Goal: Task Accomplishment & Management: Use online tool/utility

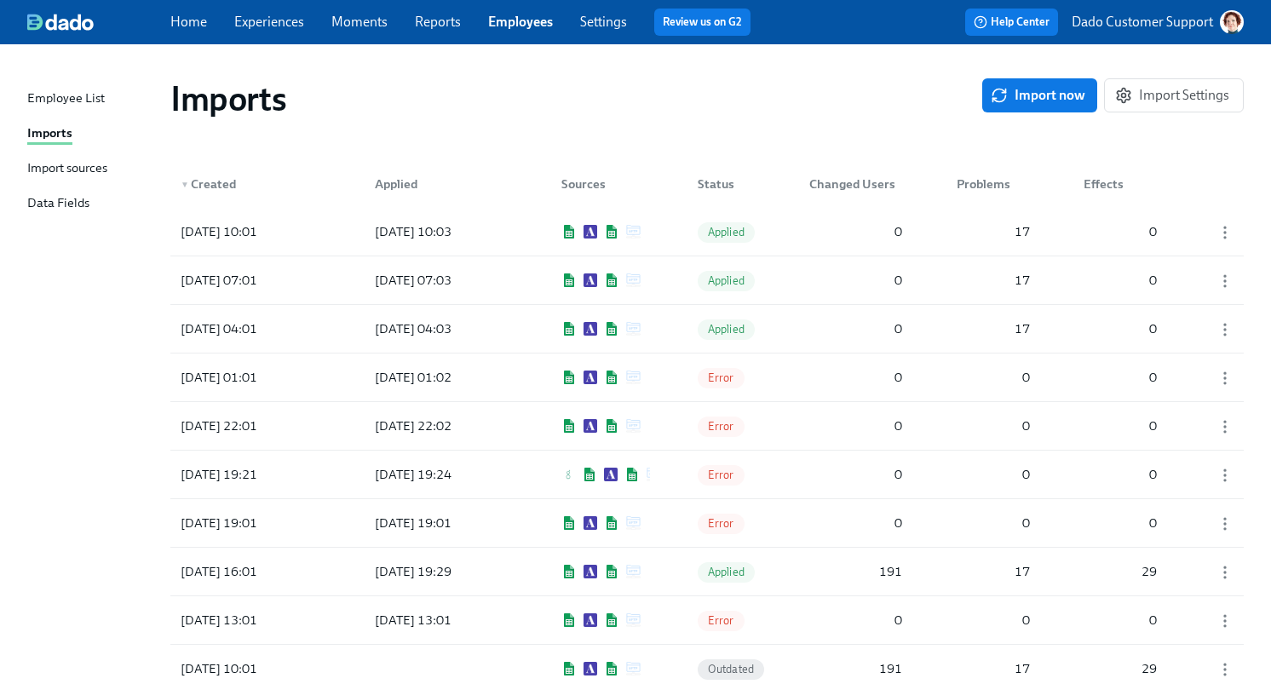
click at [59, 164] on div "Import sources" at bounding box center [67, 168] width 80 height 21
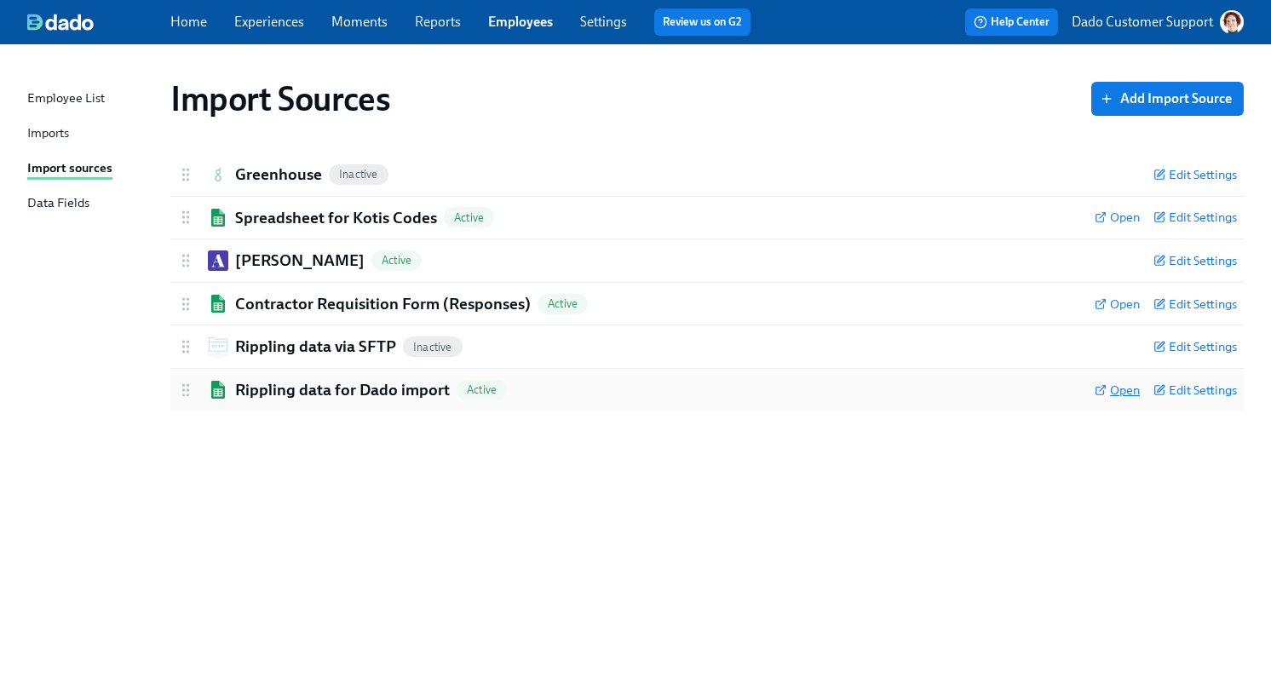
click at [1120, 394] on span "Open" at bounding box center [1117, 390] width 45 height 17
click at [49, 138] on div "Imports" at bounding box center [48, 134] width 42 height 21
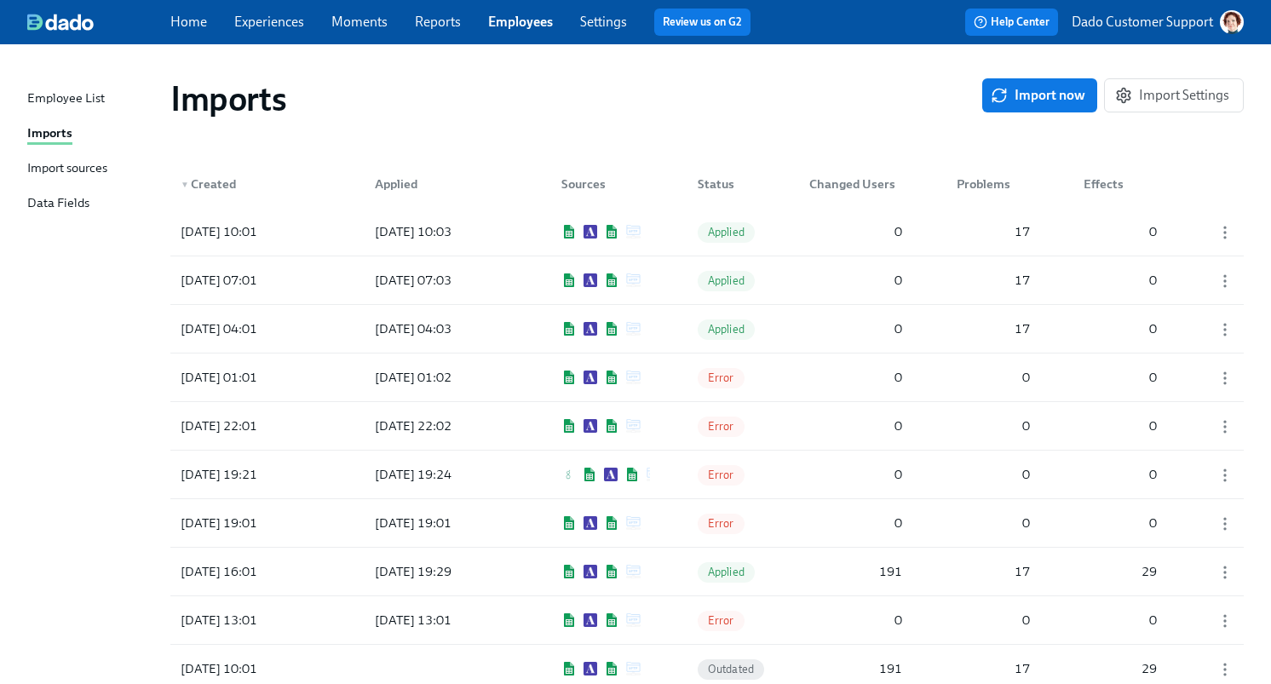
click at [42, 168] on div "Import sources" at bounding box center [67, 168] width 80 height 21
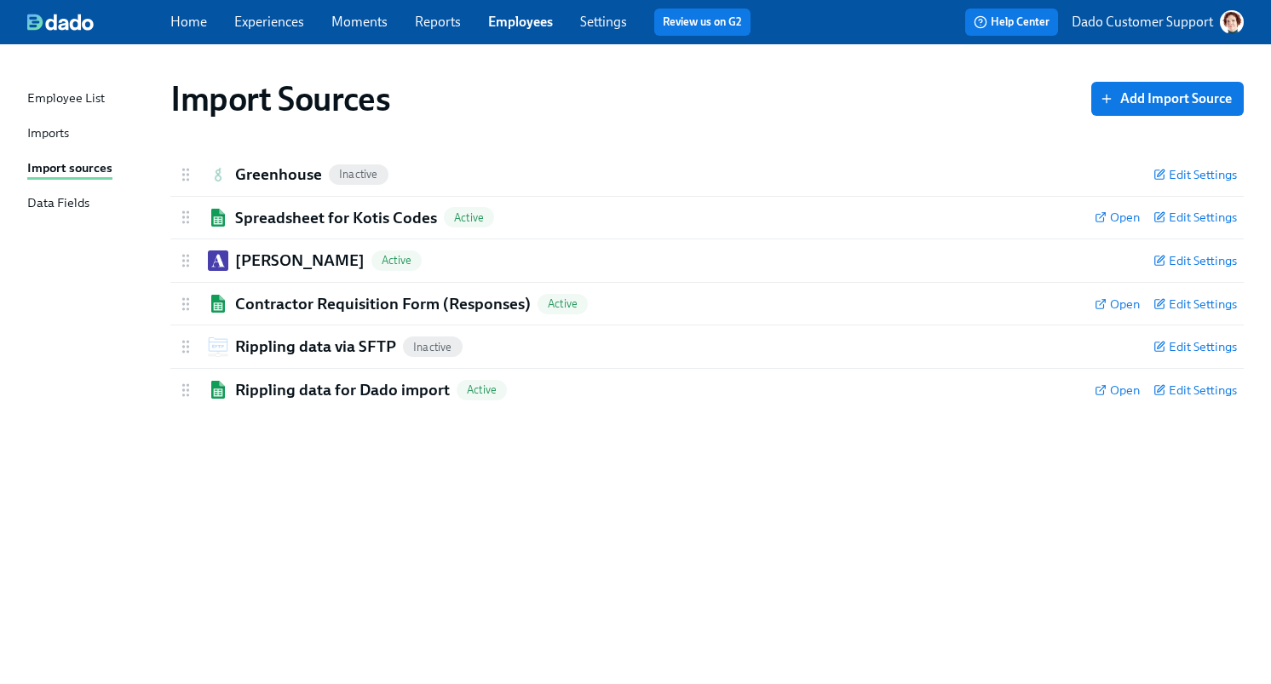
click at [54, 135] on div "Imports" at bounding box center [48, 134] width 42 height 21
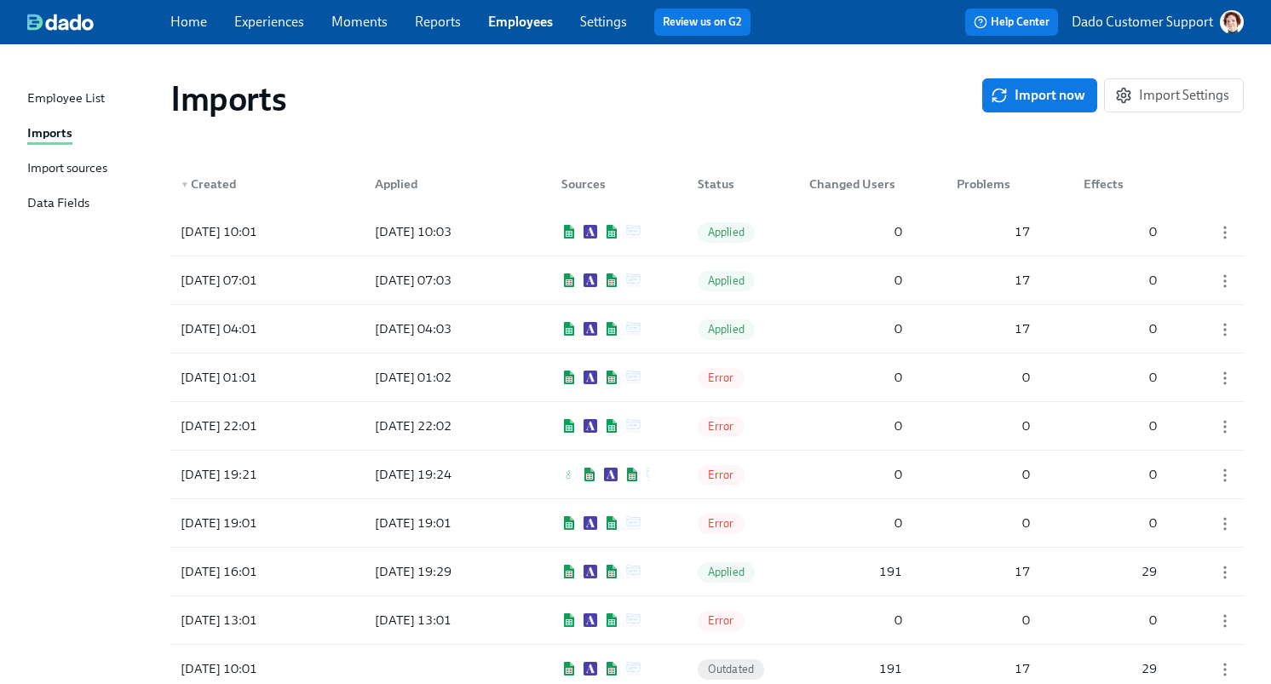
click at [70, 174] on div "Import sources" at bounding box center [67, 168] width 80 height 21
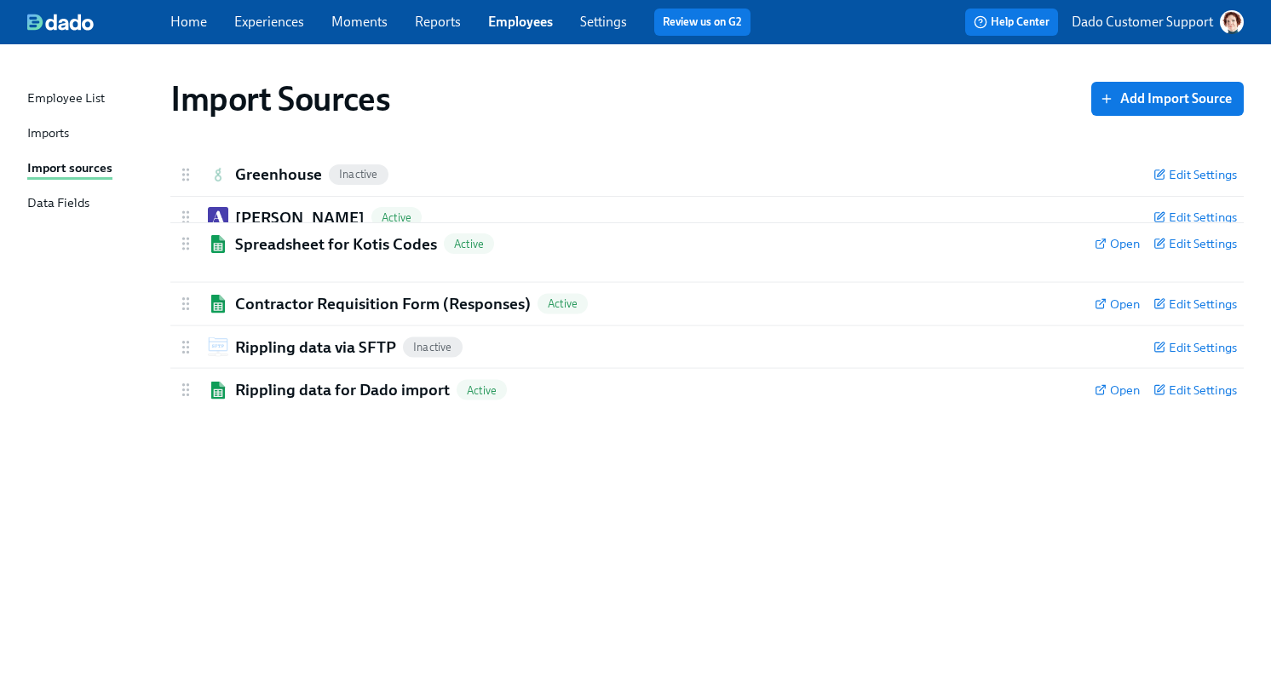
drag, startPoint x: 188, startPoint y: 216, endPoint x: 187, endPoint y: 279, distance: 63.9
click at [187, 279] on div "Greenhouse Inactive Edit Settings Active Remove Import Source Spreadsheet for K…" at bounding box center [707, 282] width 1074 height 258
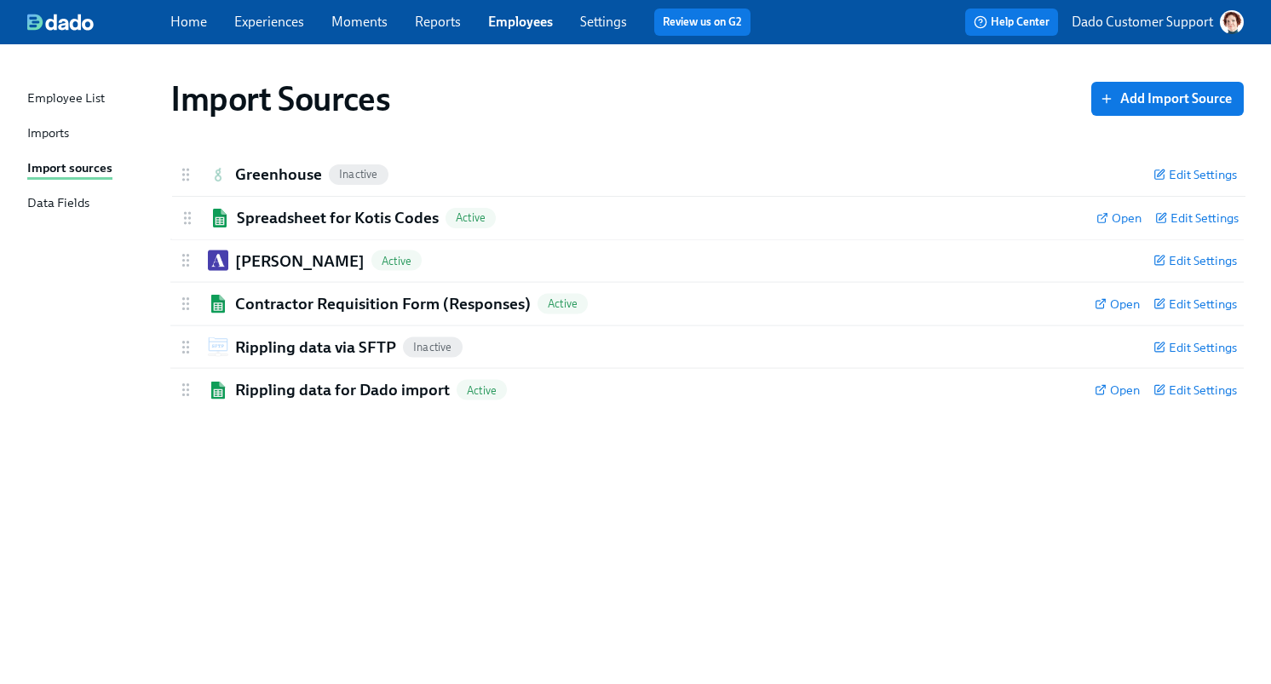
drag, startPoint x: 185, startPoint y: 267, endPoint x: 187, endPoint y: 218, distance: 48.6
click at [187, 217] on div "Greenhouse Inactive Edit Settings Active Remove Import Source Save changes Ashb…" at bounding box center [707, 282] width 1074 height 258
click at [57, 137] on div "Imports" at bounding box center [48, 134] width 42 height 21
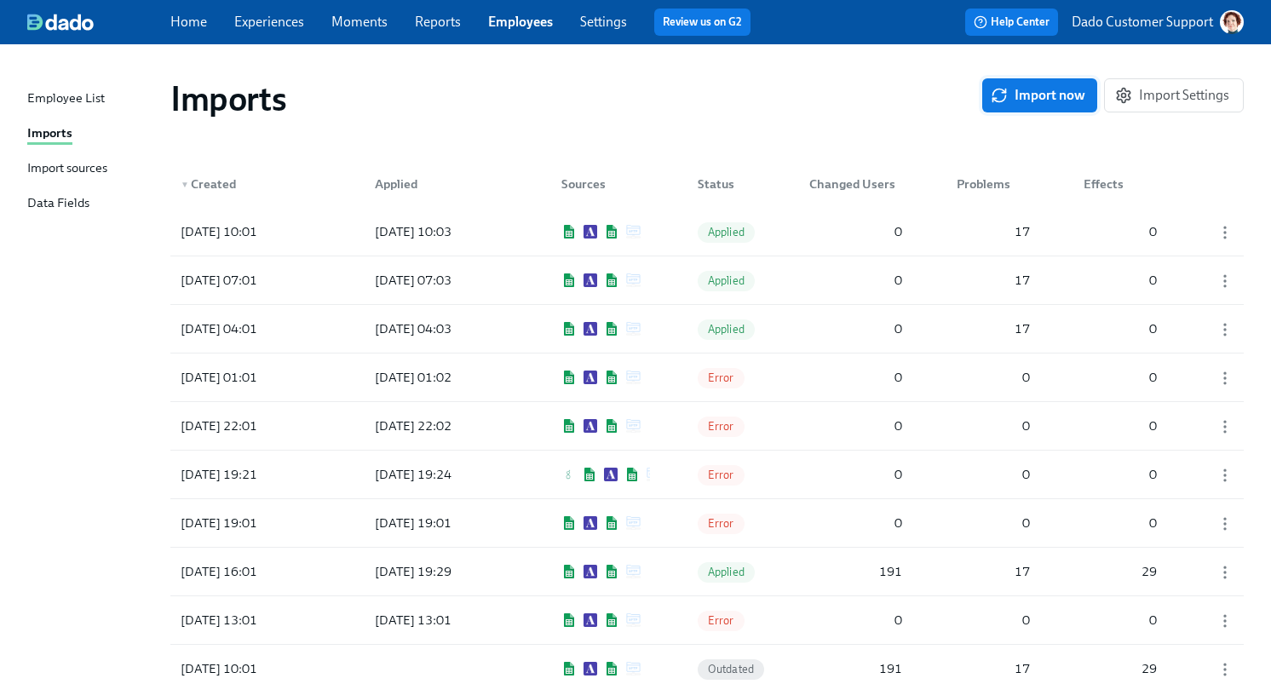
click at [1032, 92] on span "Import now" at bounding box center [1039, 95] width 91 height 17
click at [62, 167] on div "Import sources" at bounding box center [67, 168] width 80 height 21
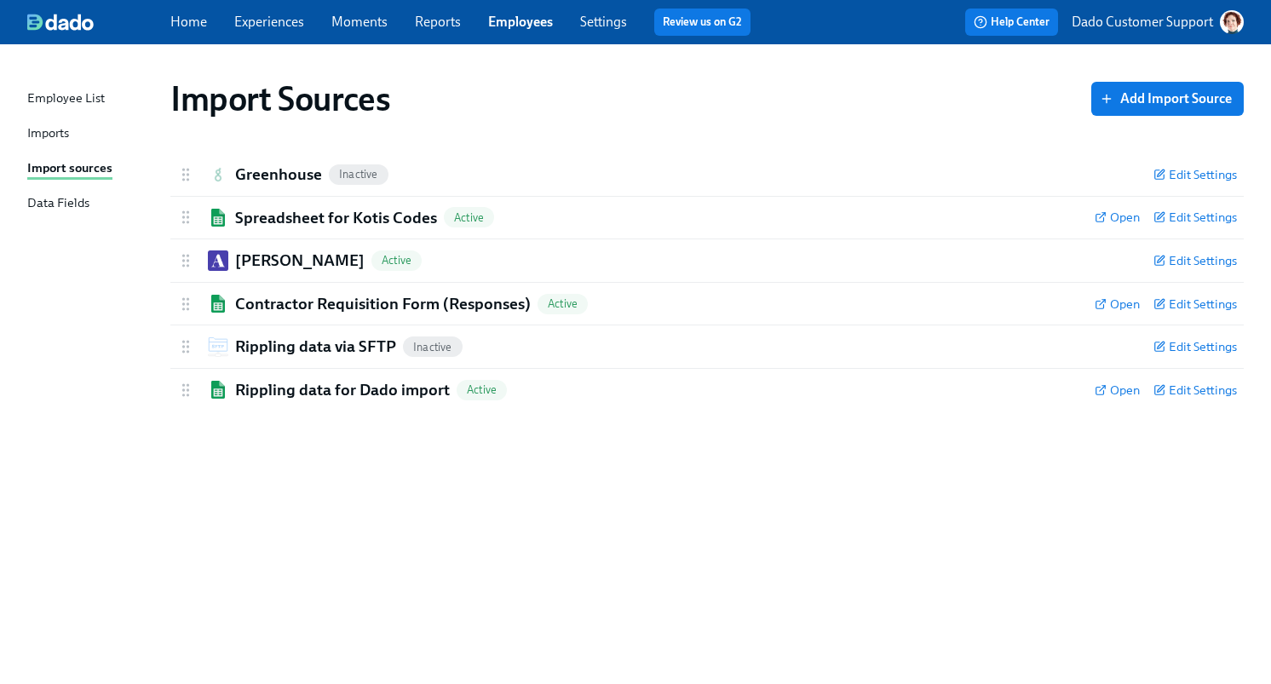
click at [42, 129] on div "Imports" at bounding box center [48, 134] width 42 height 21
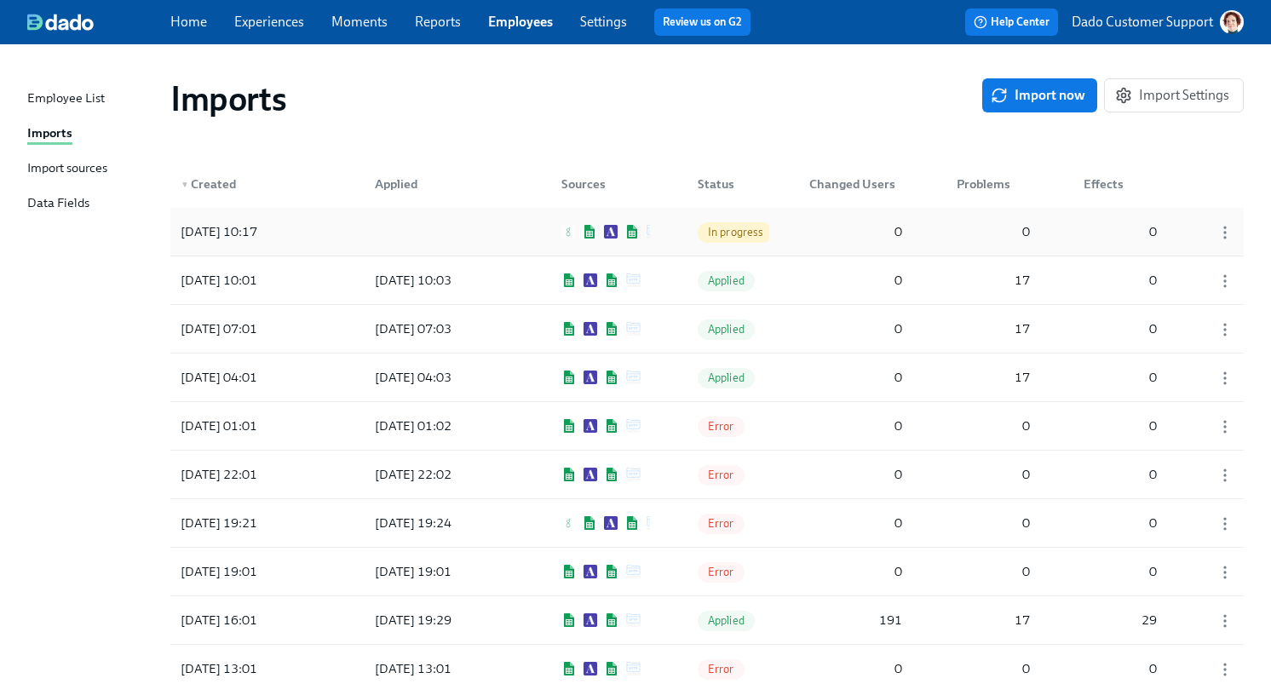
click at [521, 227] on div "2025/10/02 10:17 In progress 0 0 0" at bounding box center [707, 232] width 1074 height 48
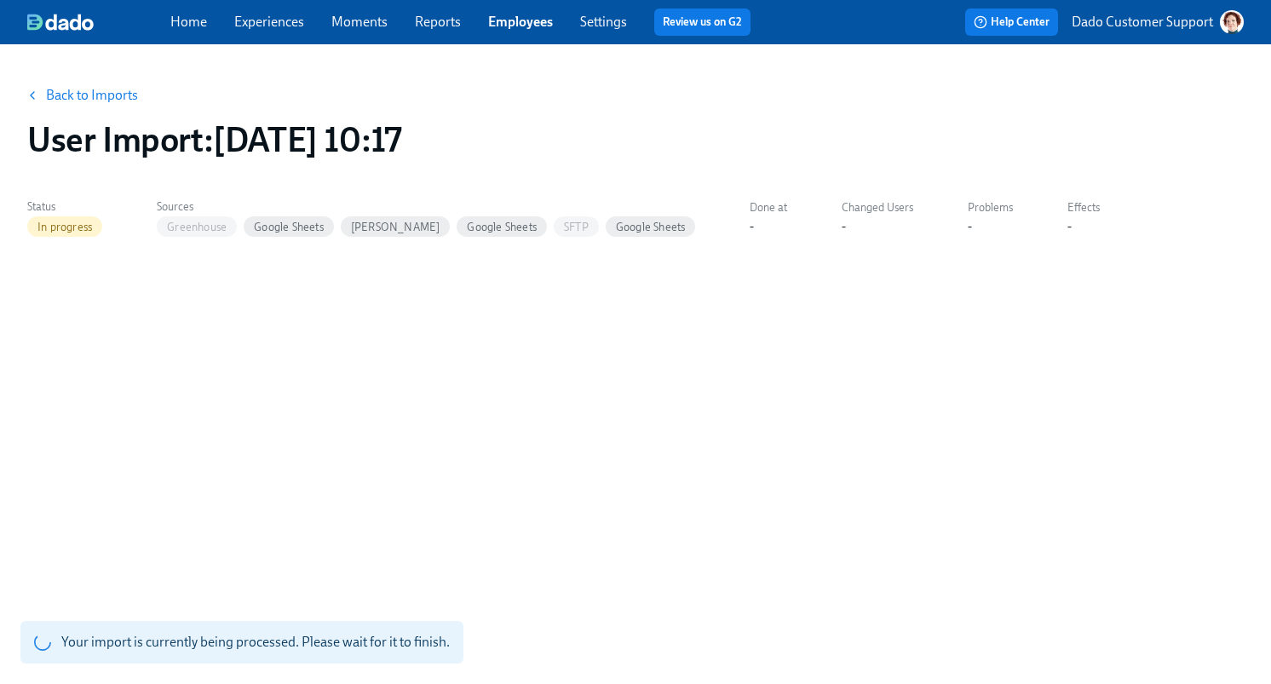
click at [96, 100] on link "Back to Imports" at bounding box center [92, 95] width 92 height 17
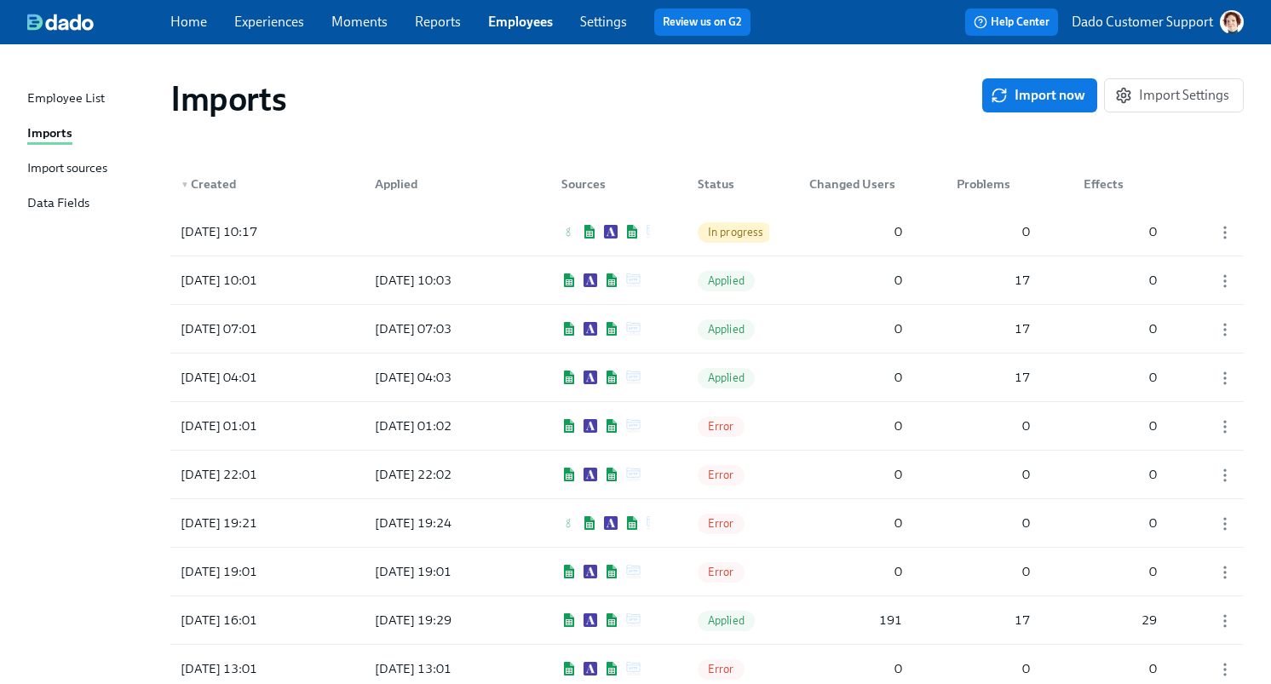
click at [72, 169] on div "Import sources" at bounding box center [67, 168] width 80 height 21
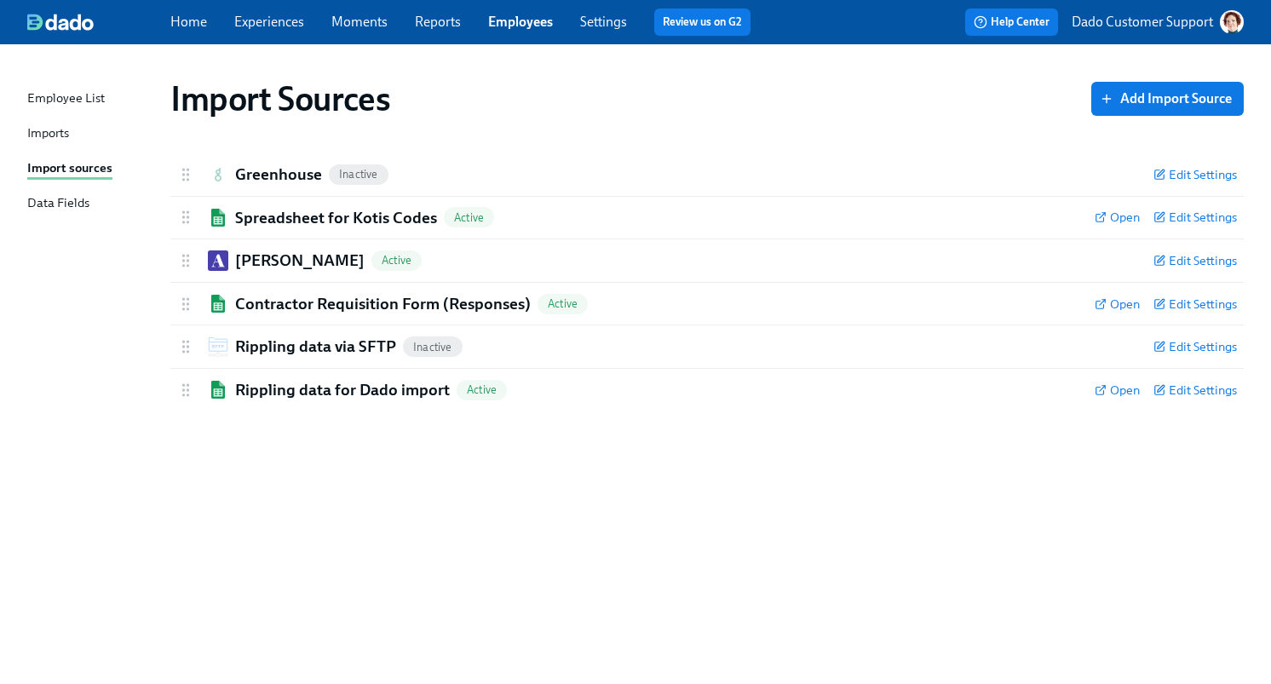
click at [47, 139] on div "Imports" at bounding box center [48, 134] width 42 height 21
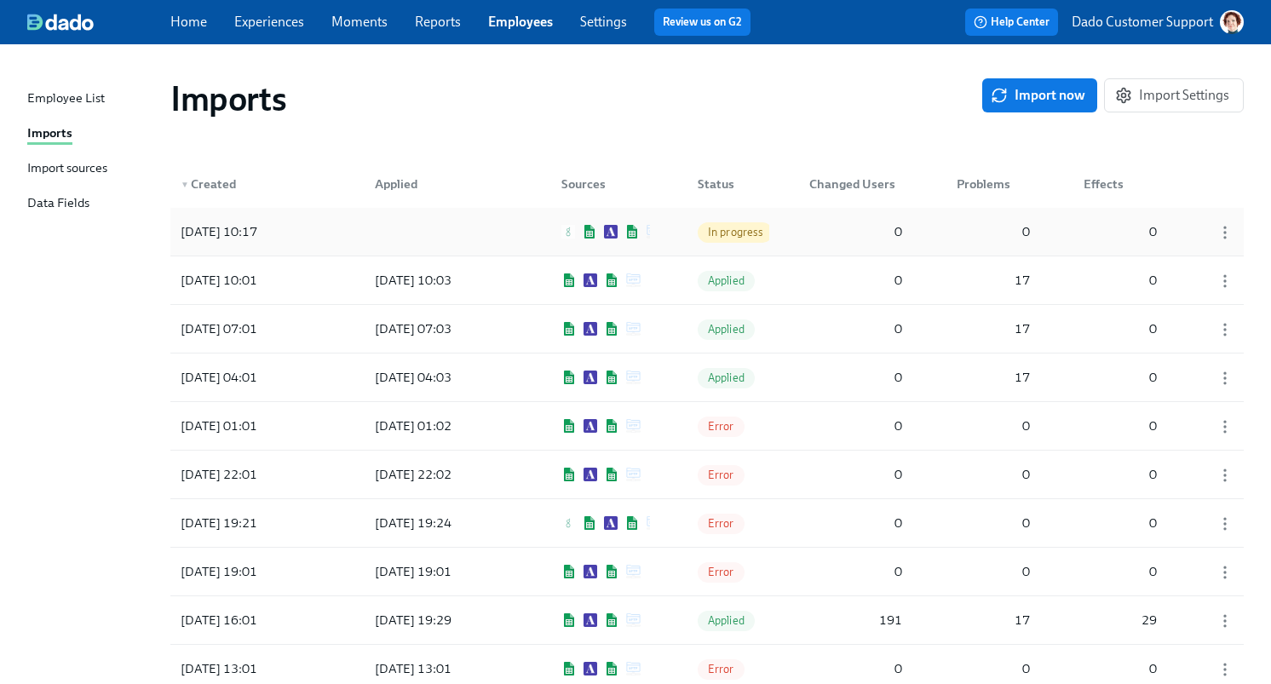
click at [314, 223] on div "2025/10/02 10:17" at bounding box center [250, 232] width 153 height 34
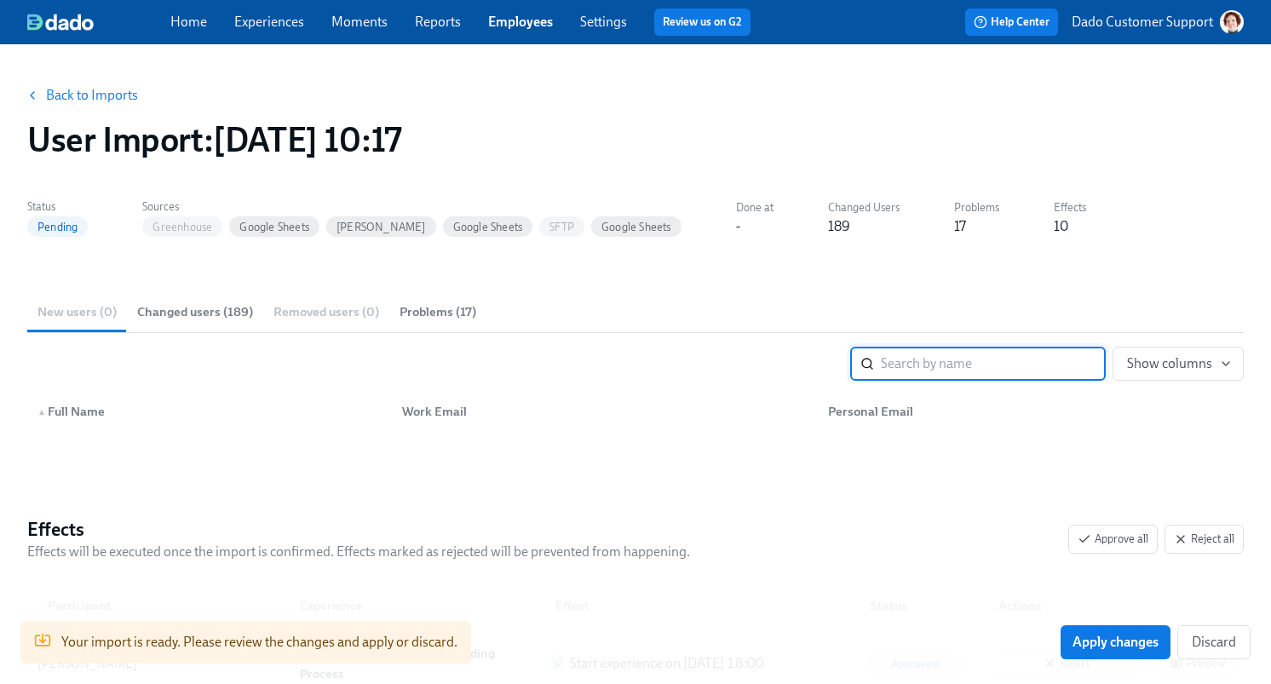
click at [136, 297] on button "Changed users (189)" at bounding box center [195, 311] width 136 height 41
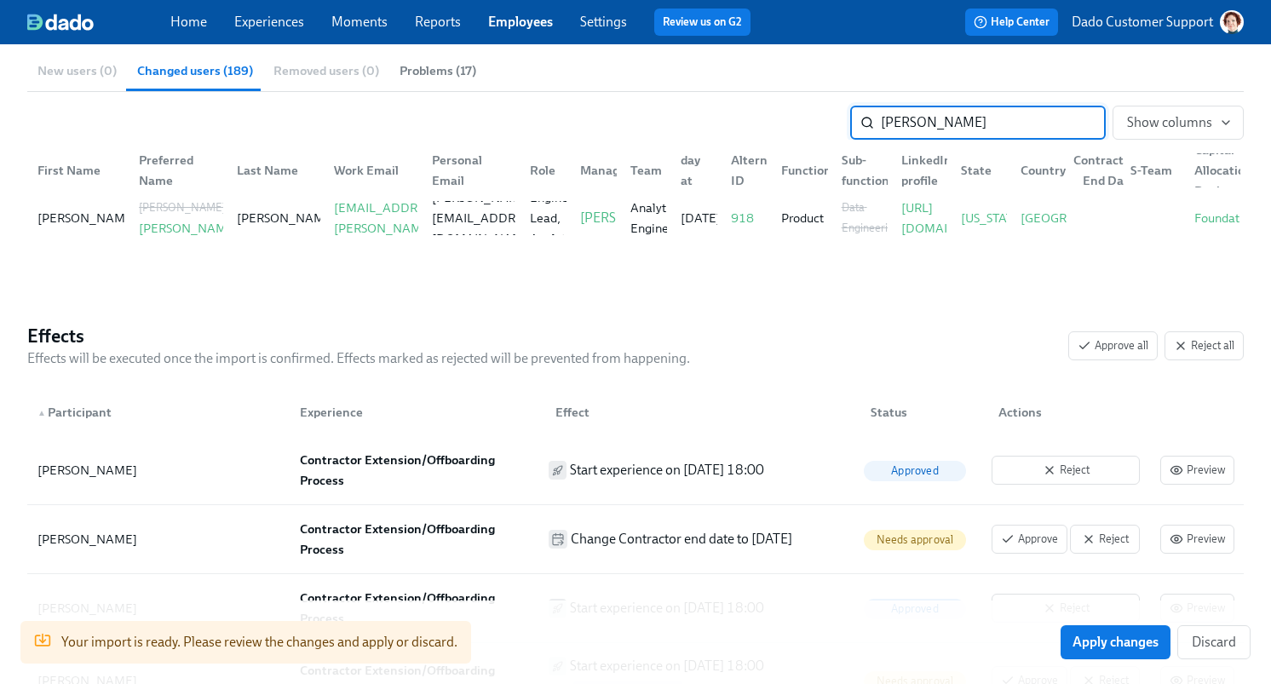
type input "welch"
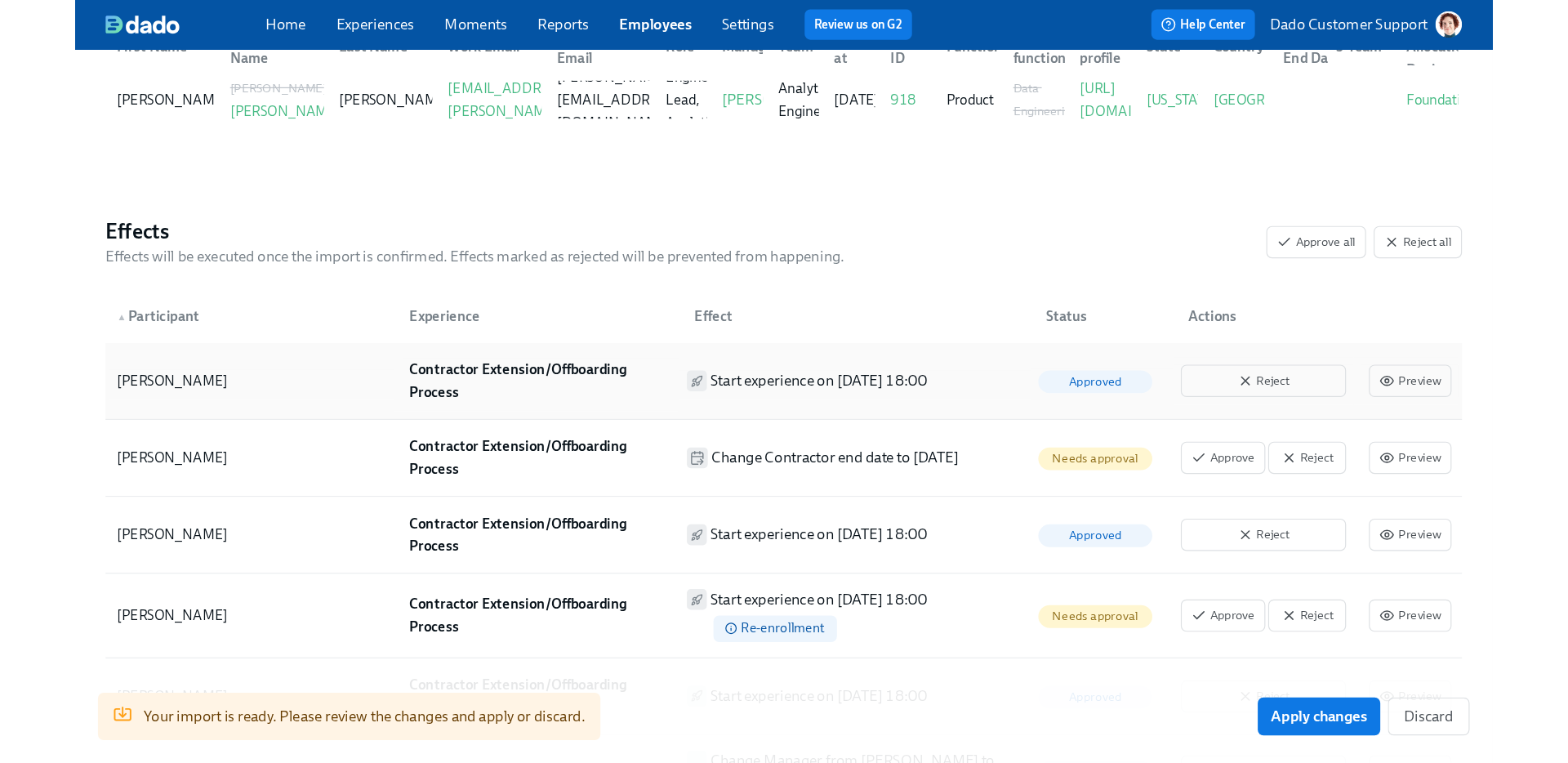
scroll to position [352, 0]
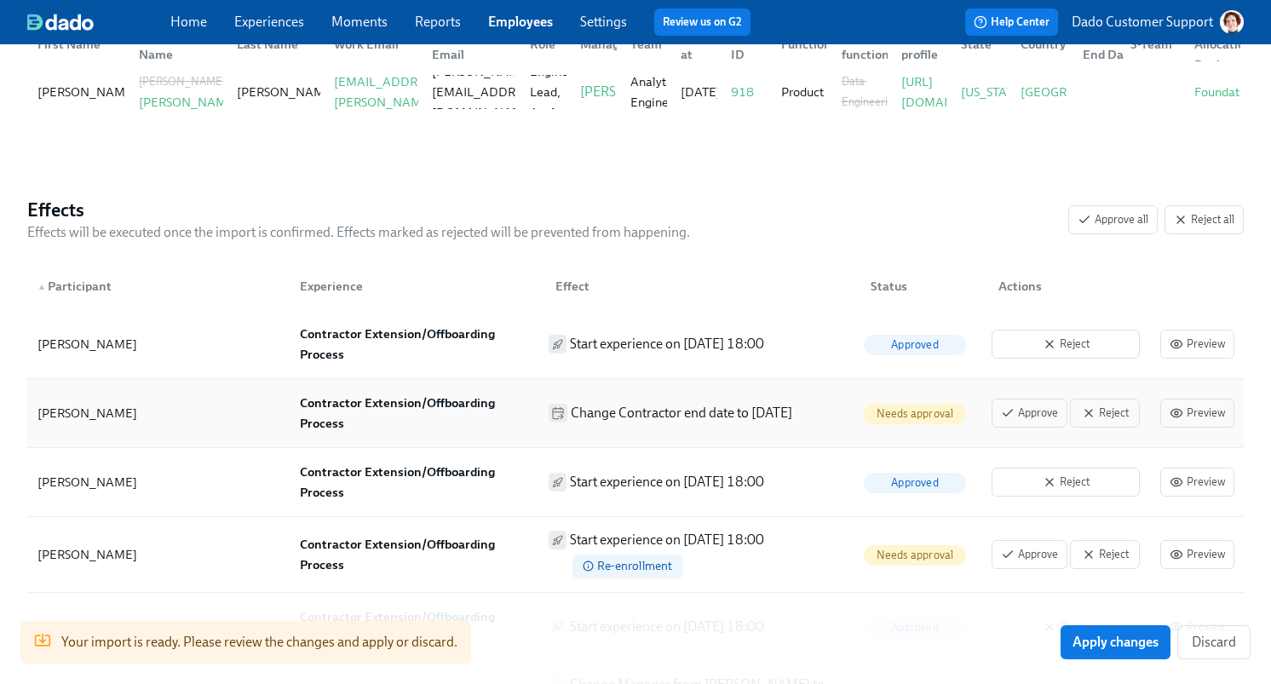
click at [674, 413] on p "Change Contractor end date to 2025/10/16" at bounding box center [682, 413] width 222 height 19
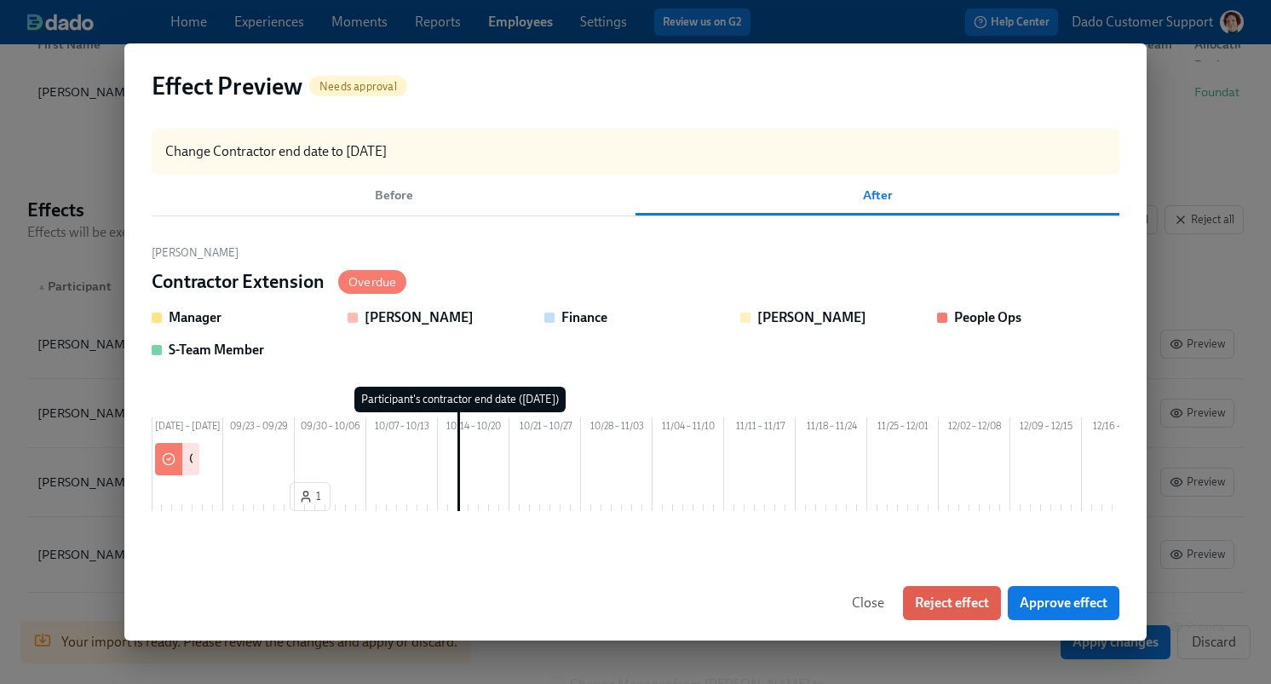
click at [369, 187] on span "Before" at bounding box center [394, 196] width 464 height 20
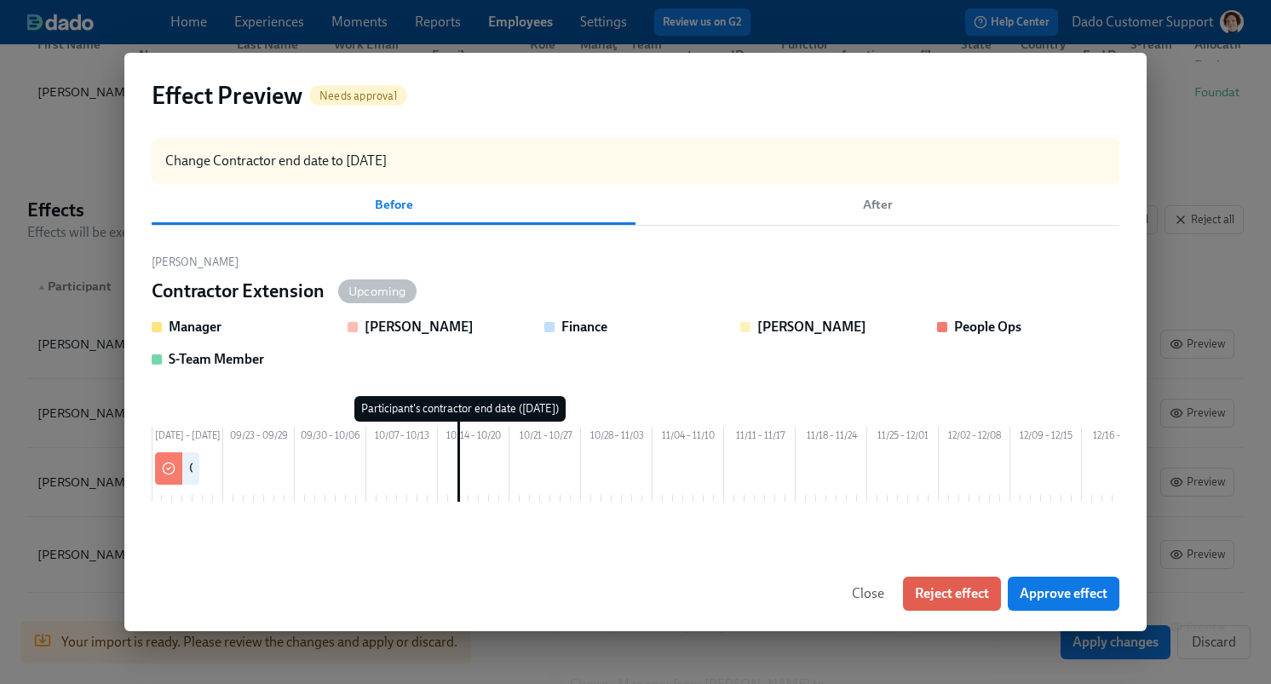
click at [851, 199] on span "After" at bounding box center [878, 205] width 464 height 20
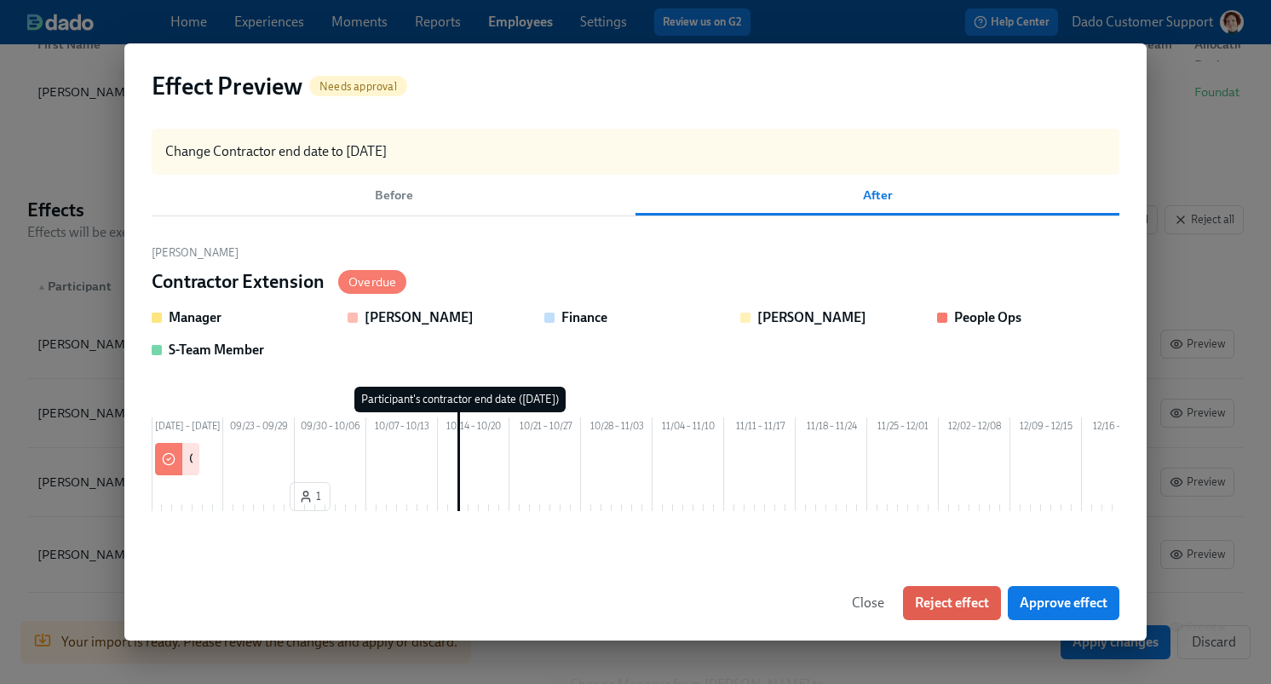
click at [462, 186] on span "Before" at bounding box center [394, 196] width 464 height 20
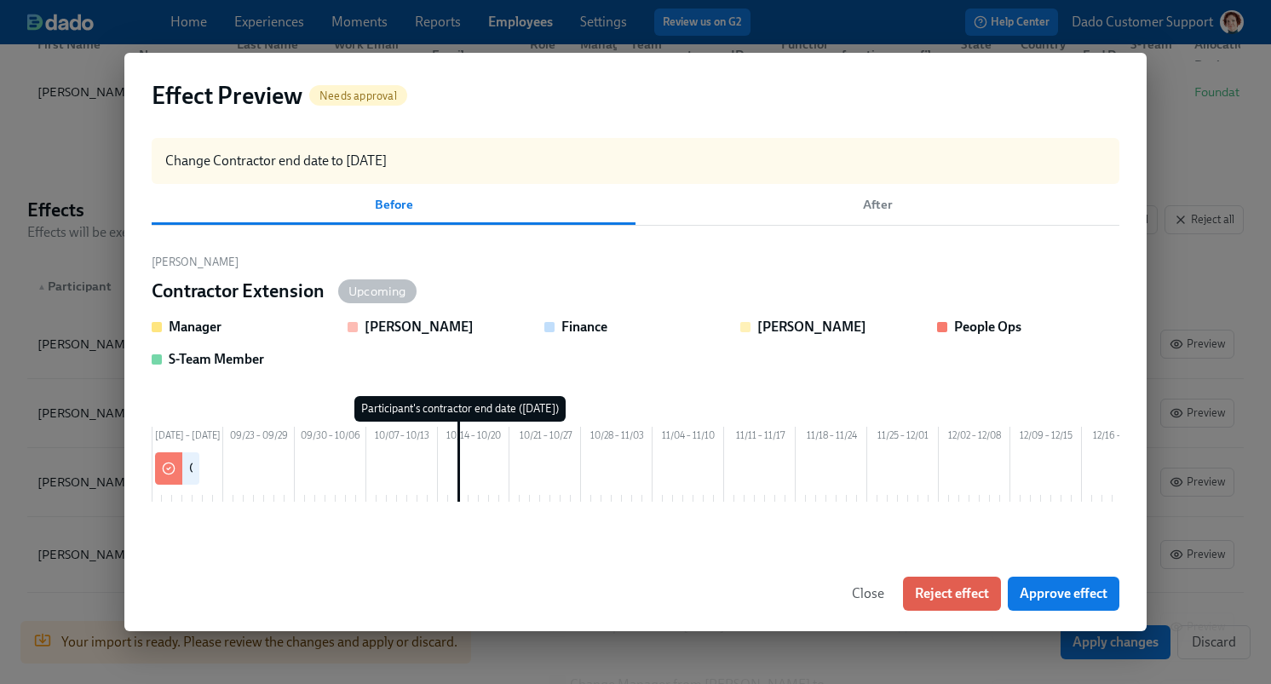
click at [803, 204] on button "After" at bounding box center [878, 204] width 484 height 41
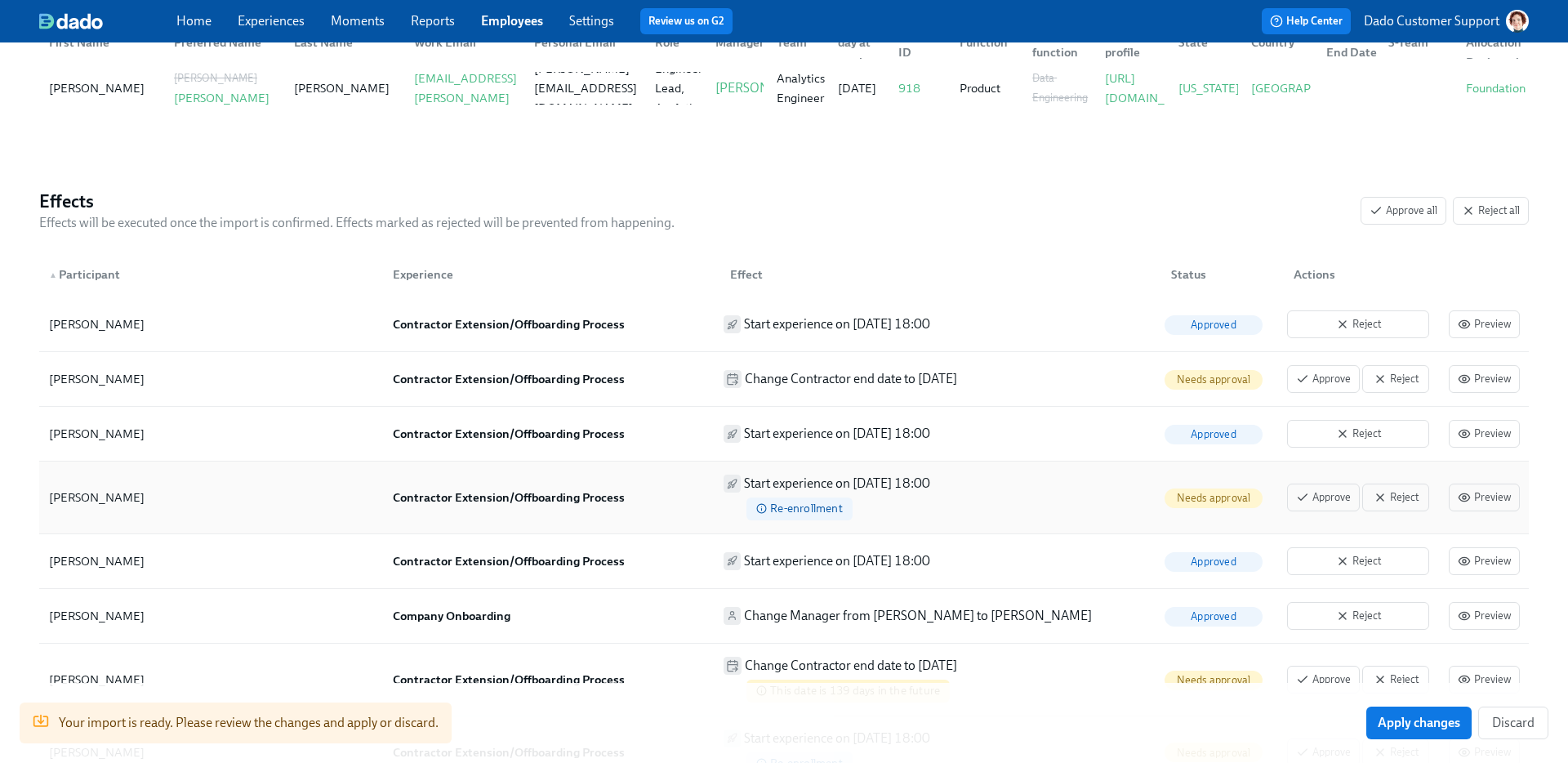
click at [762, 524] on div "Start experience on 2025/12/01 18:00 Re-enrollment" at bounding box center [937, 497] width 441 height 58
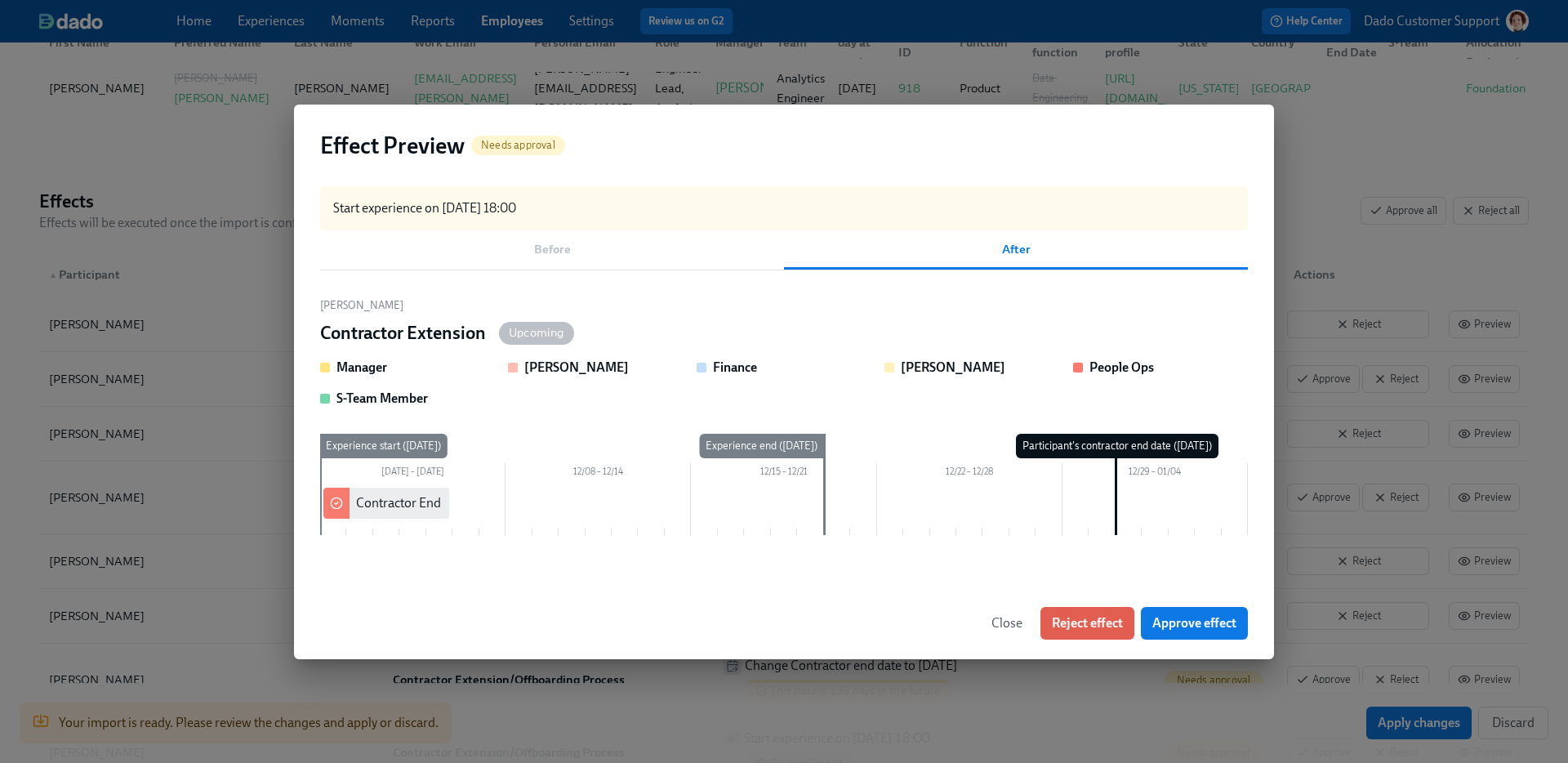
click at [581, 242] on div "Before After" at bounding box center [784, 249] width 928 height 39
click at [543, 247] on div "Before After" at bounding box center [784, 249] width 928 height 39
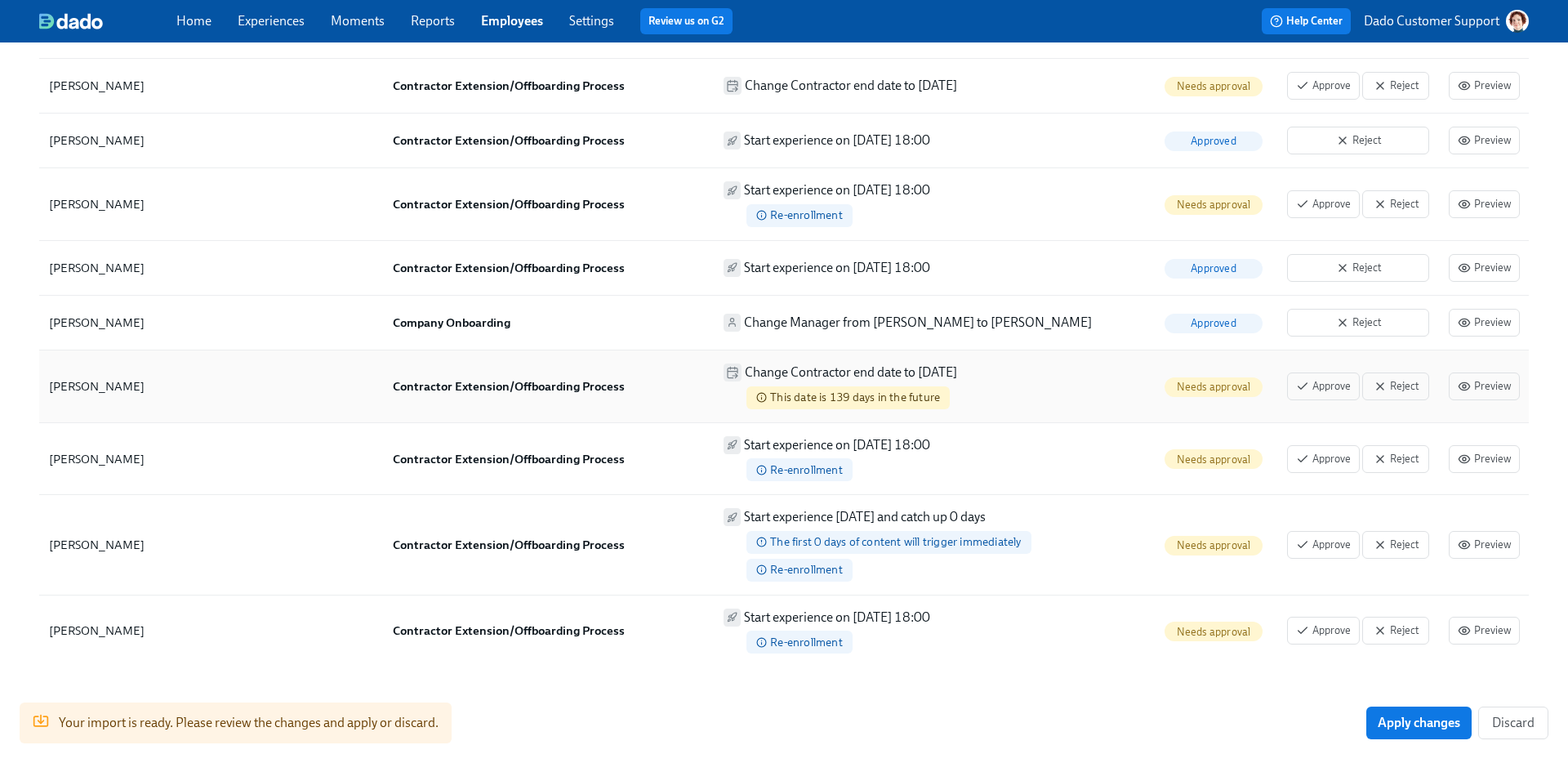
scroll to position [654, 0]
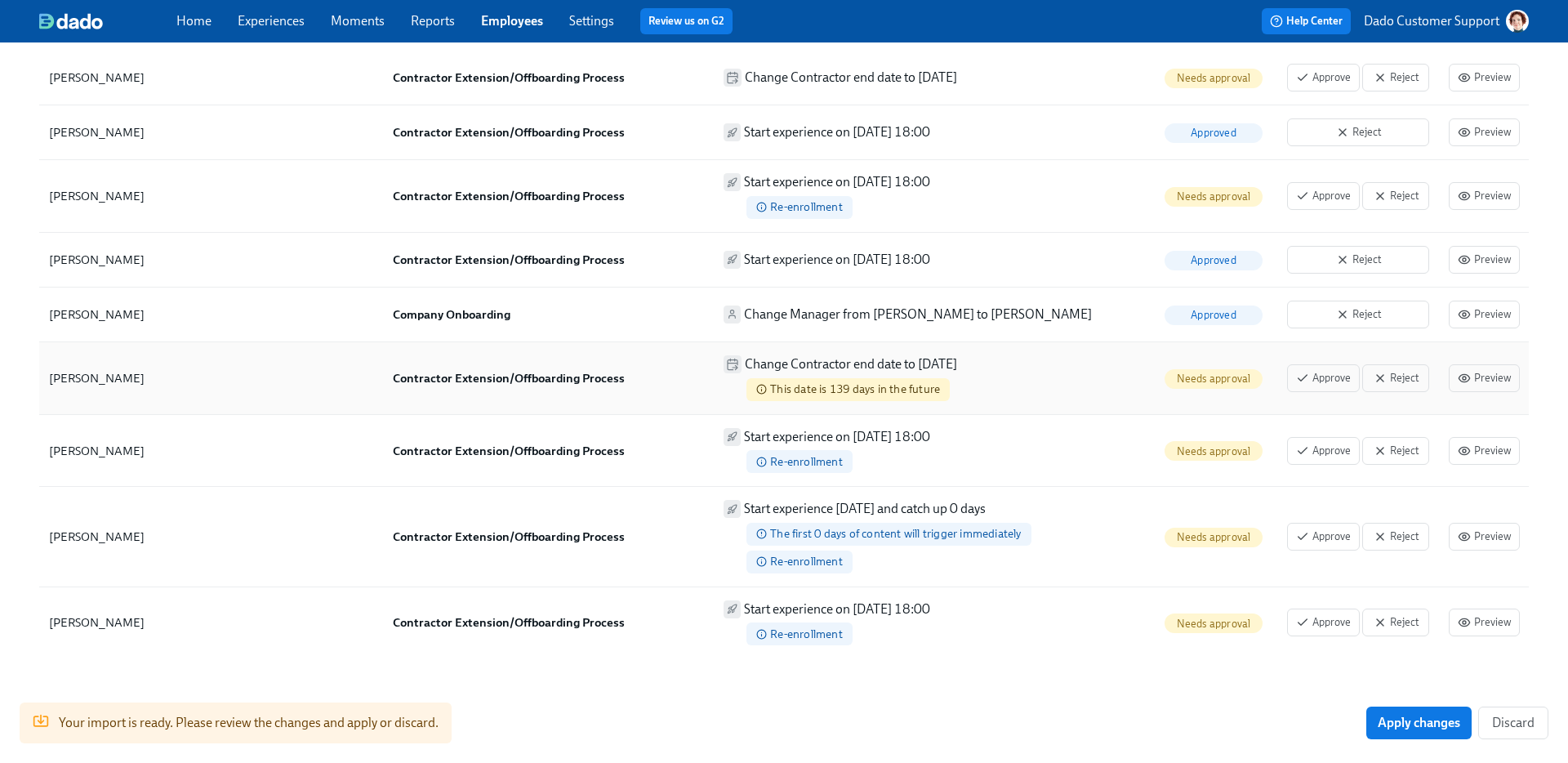
click at [837, 359] on p "Change Contractor end date to 2026/02/18" at bounding box center [851, 364] width 213 height 18
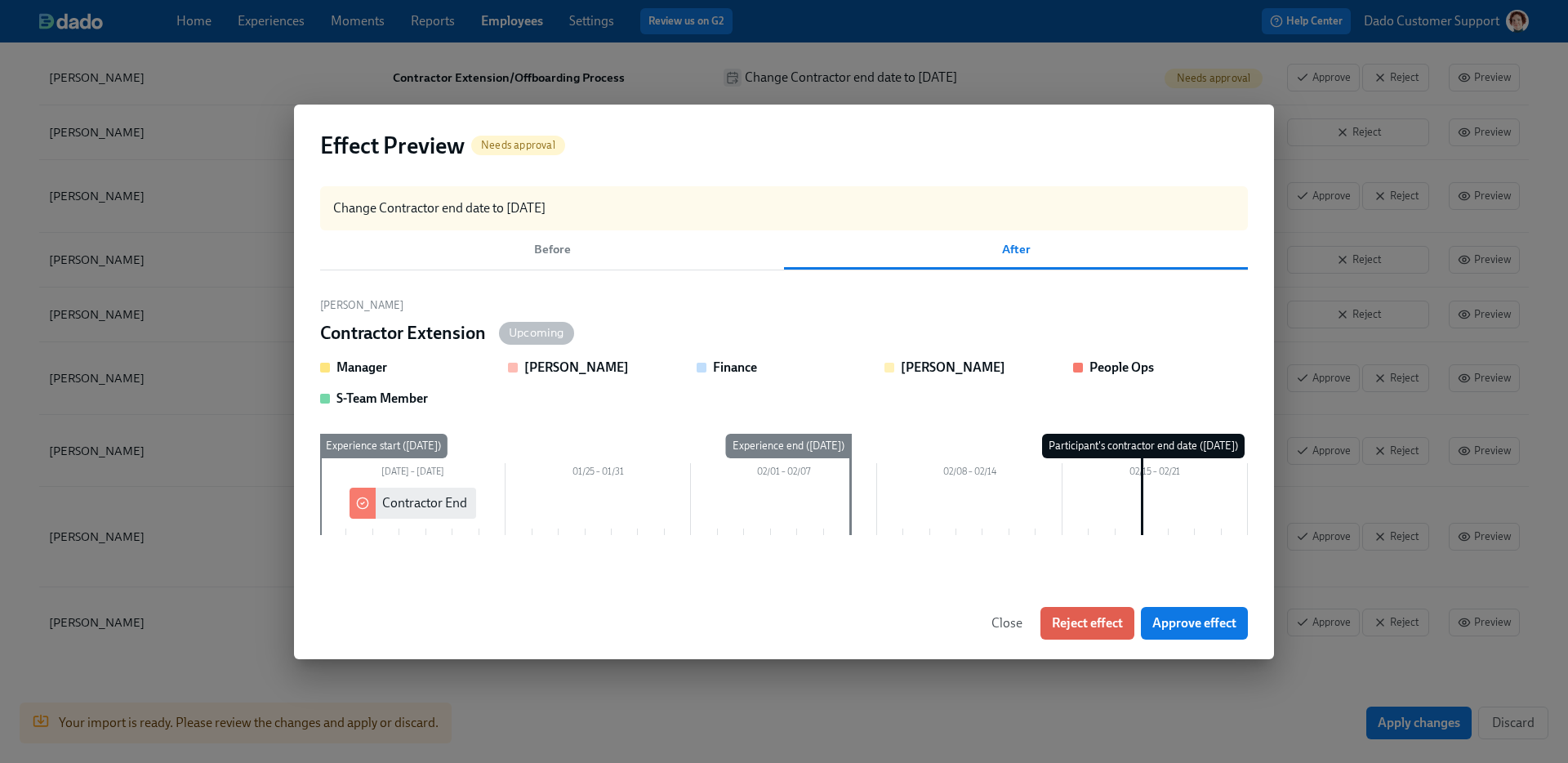
click at [533, 243] on span "Before" at bounding box center [552, 249] width 445 height 19
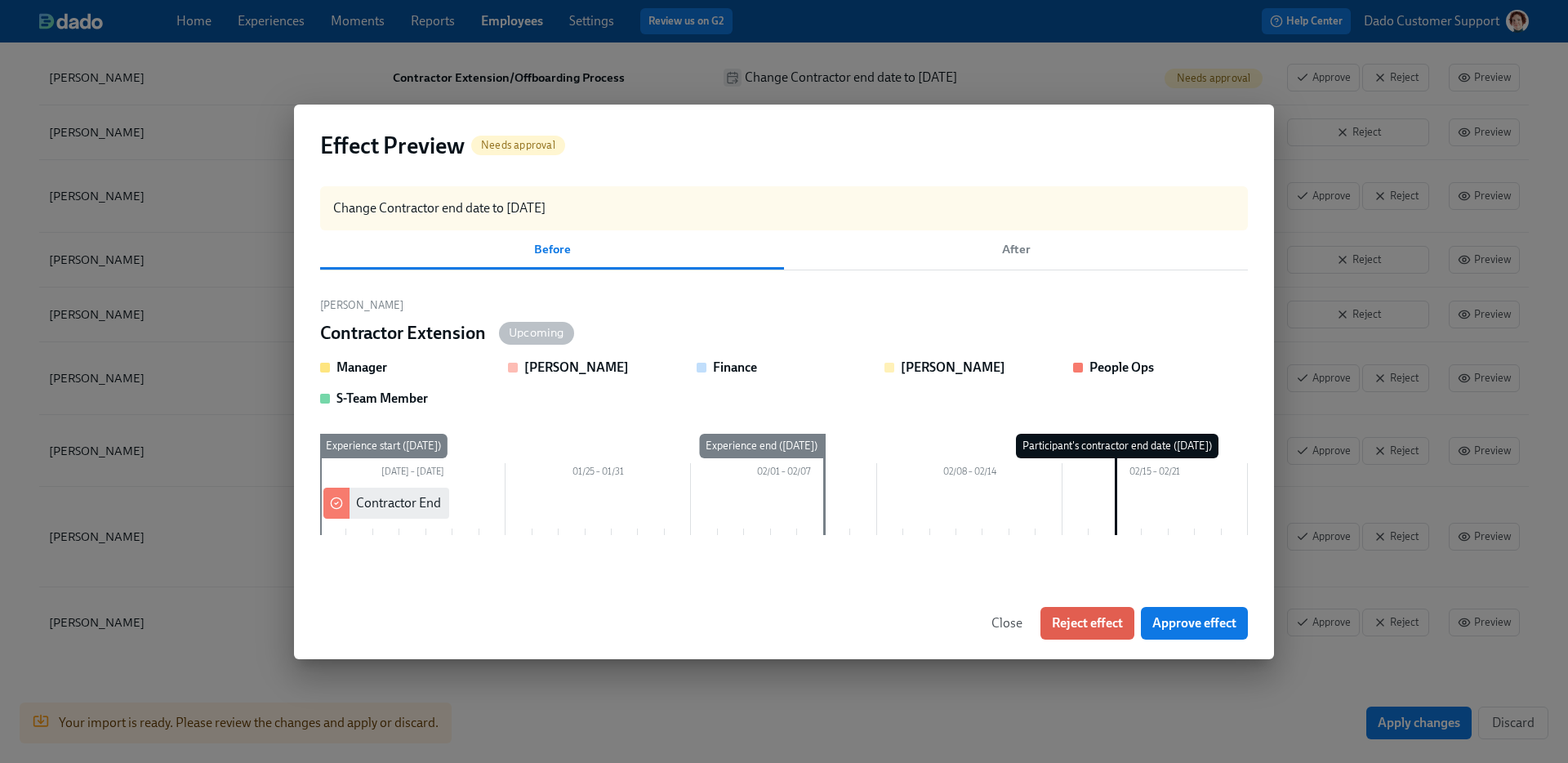
click at [995, 250] on span "After" at bounding box center [1016, 249] width 445 height 19
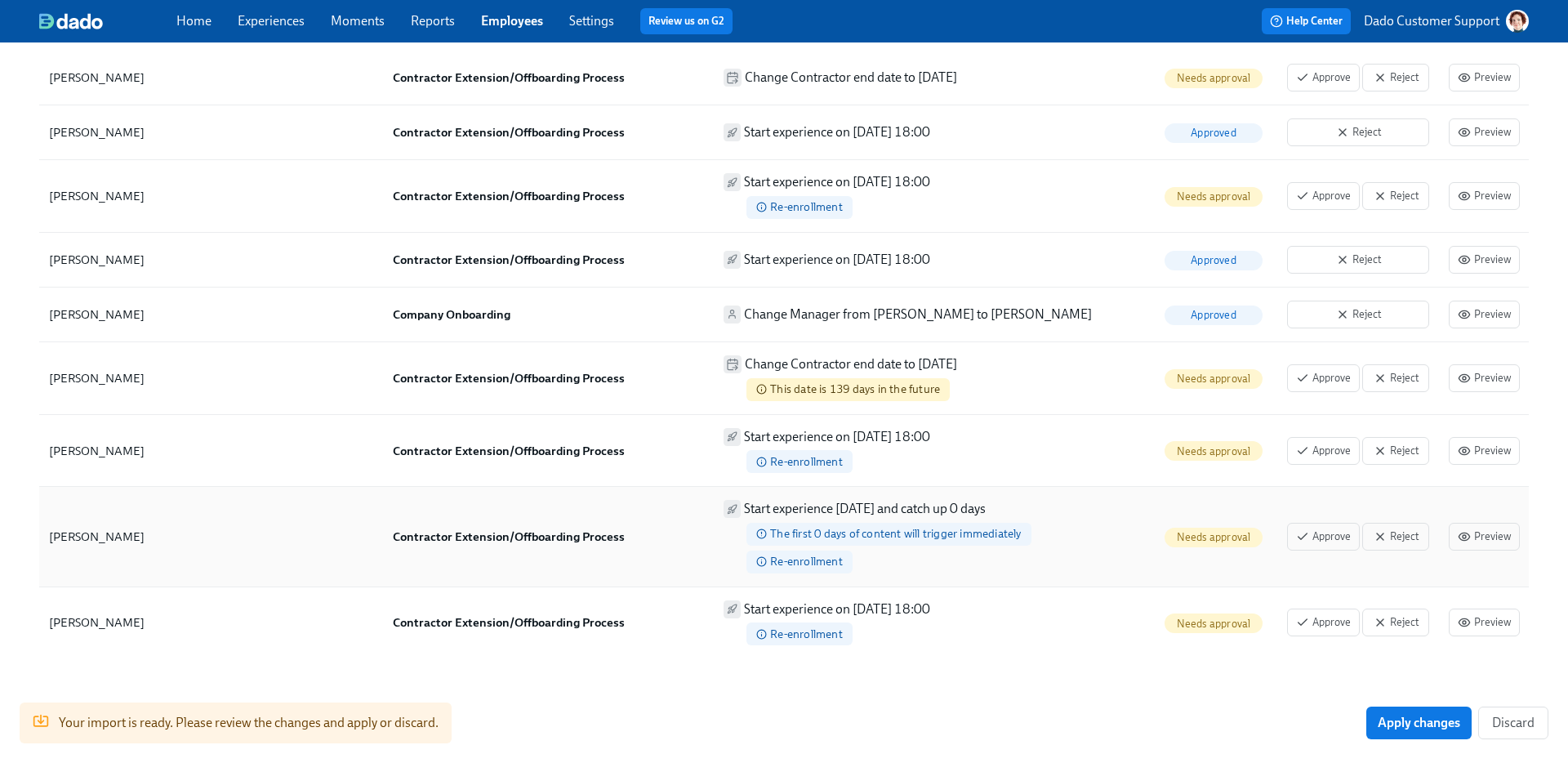
scroll to position [693, 0]
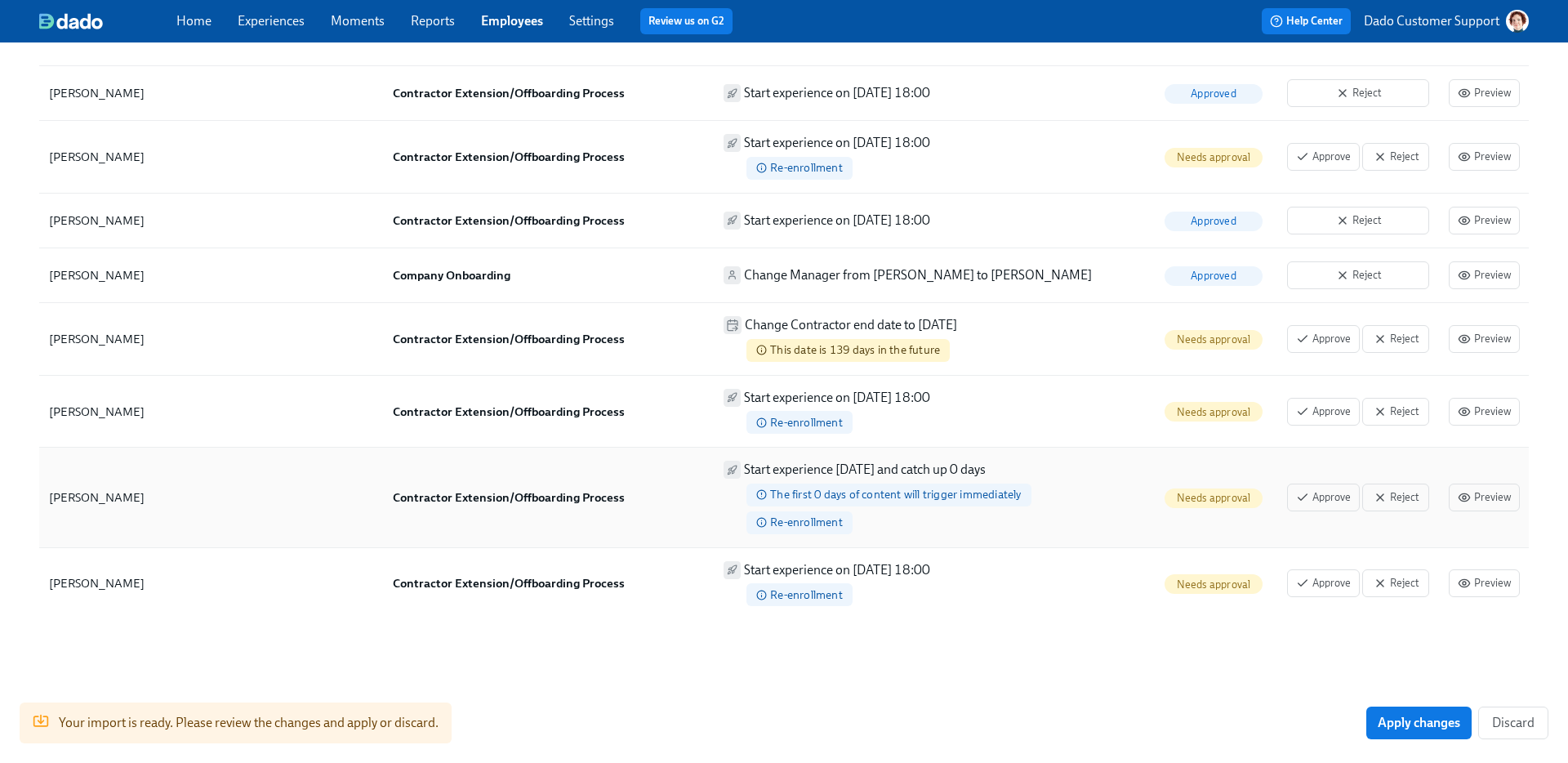
click at [942, 469] on p "Start experience today and catch up 0 days" at bounding box center [865, 470] width 242 height 18
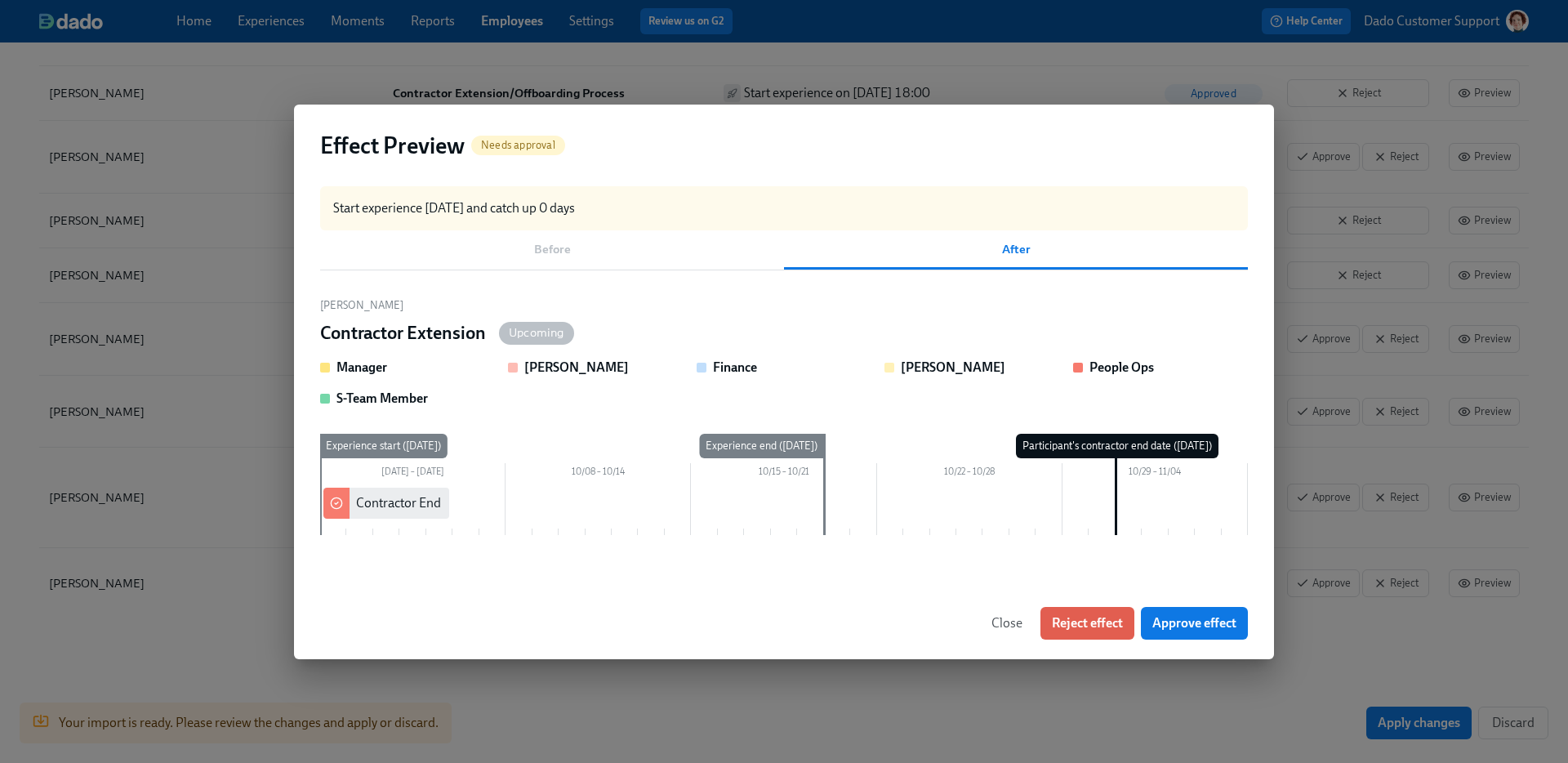
click at [577, 254] on div "Before After" at bounding box center [784, 249] width 928 height 39
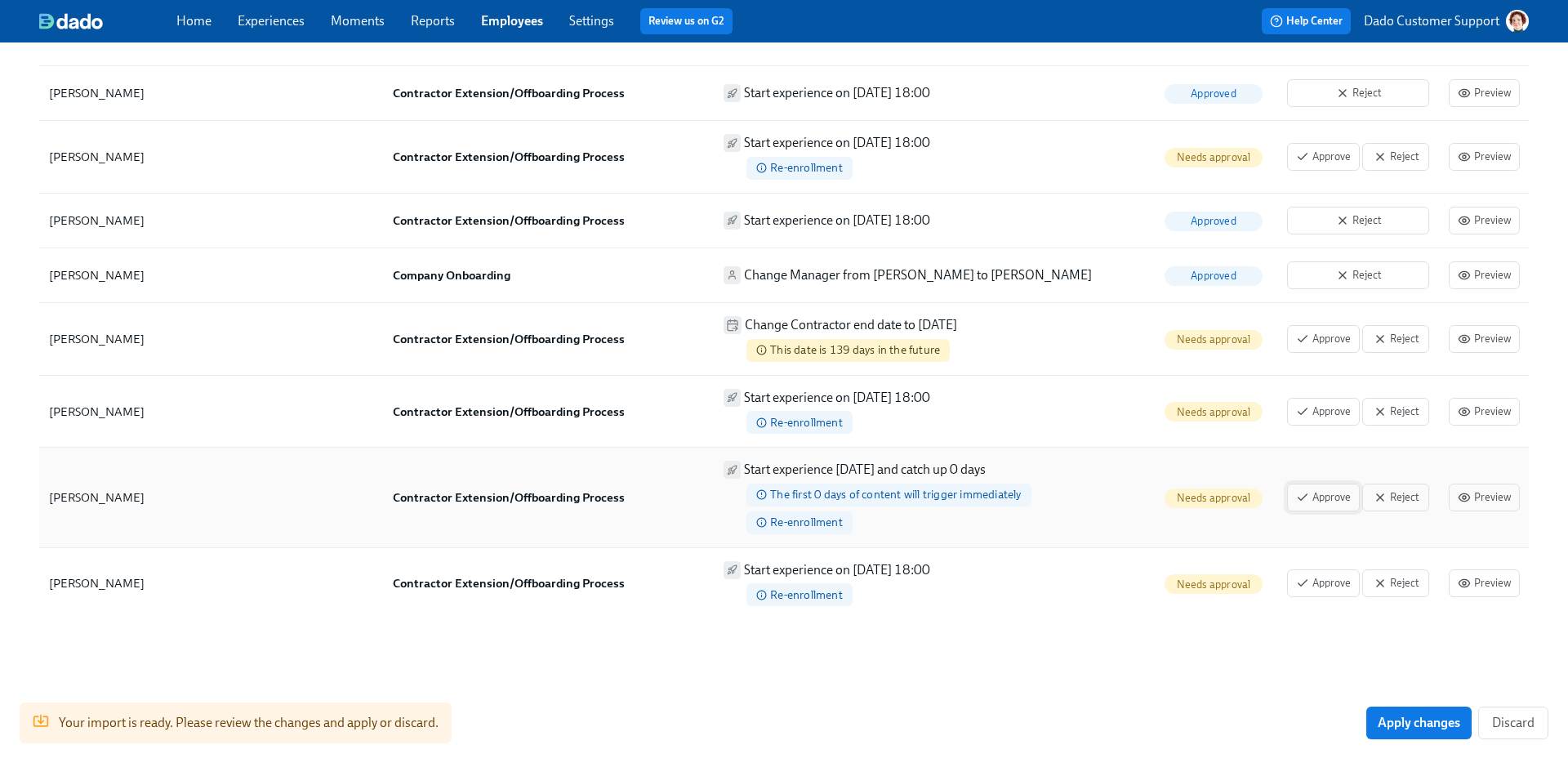
click at [1217, 499] on span "Approve" at bounding box center [1323, 497] width 55 height 16
click at [1217, 575] on span "Approve" at bounding box center [1323, 583] width 55 height 16
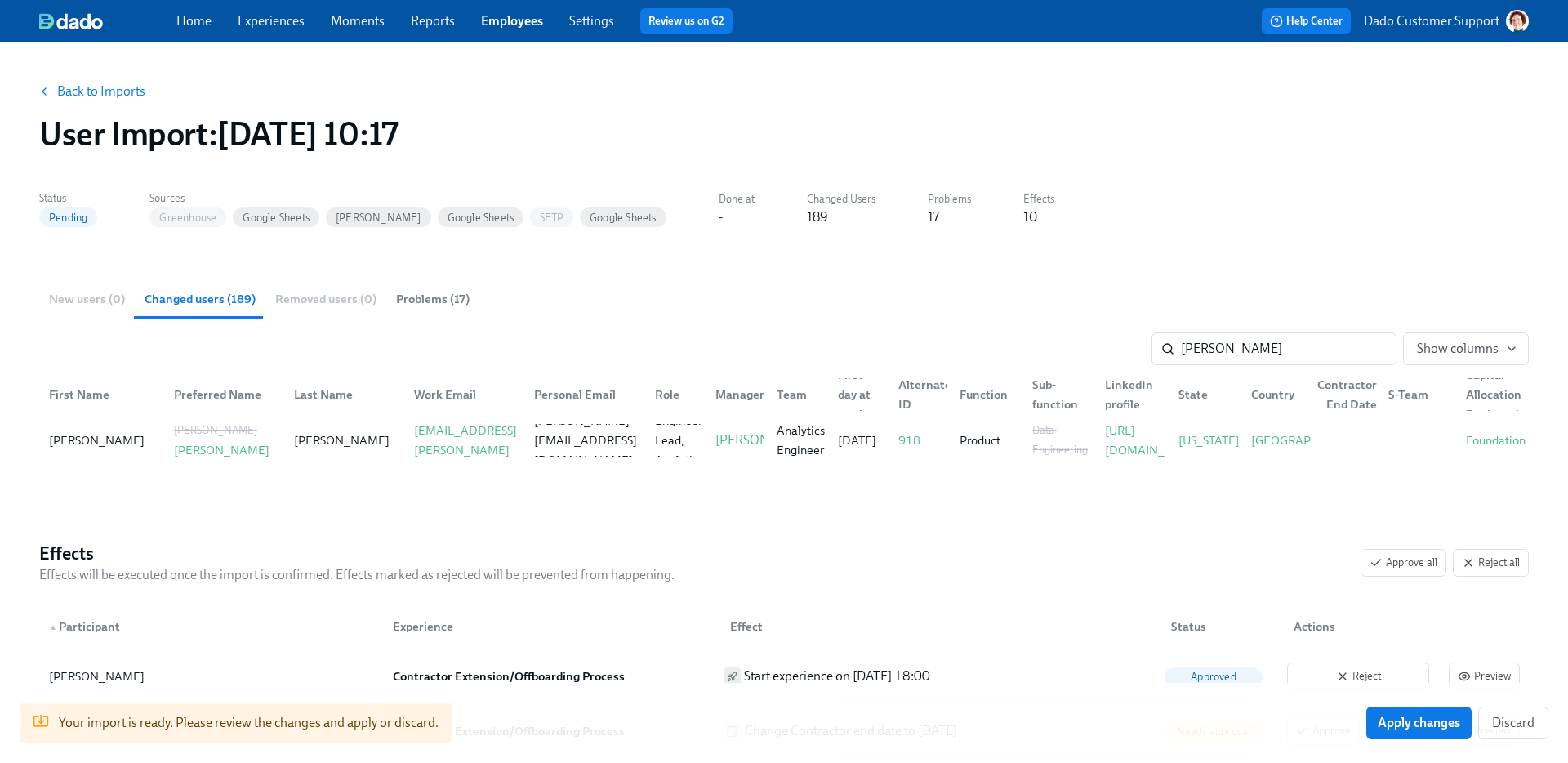
click at [97, 87] on link "Back to Imports" at bounding box center [102, 91] width 88 height 16
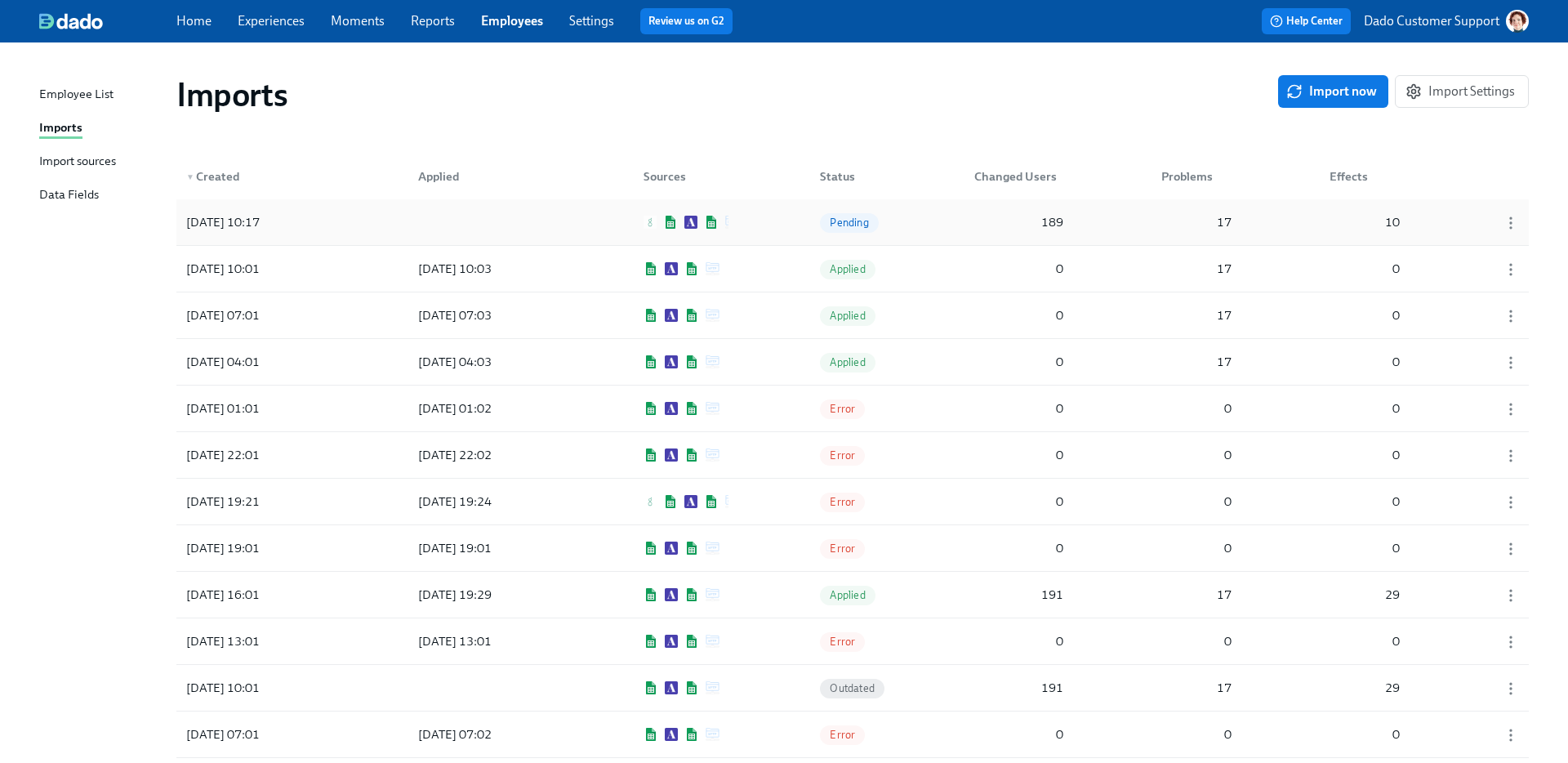
click at [259, 225] on div "2025/10/02 10:17" at bounding box center [222, 222] width 86 height 19
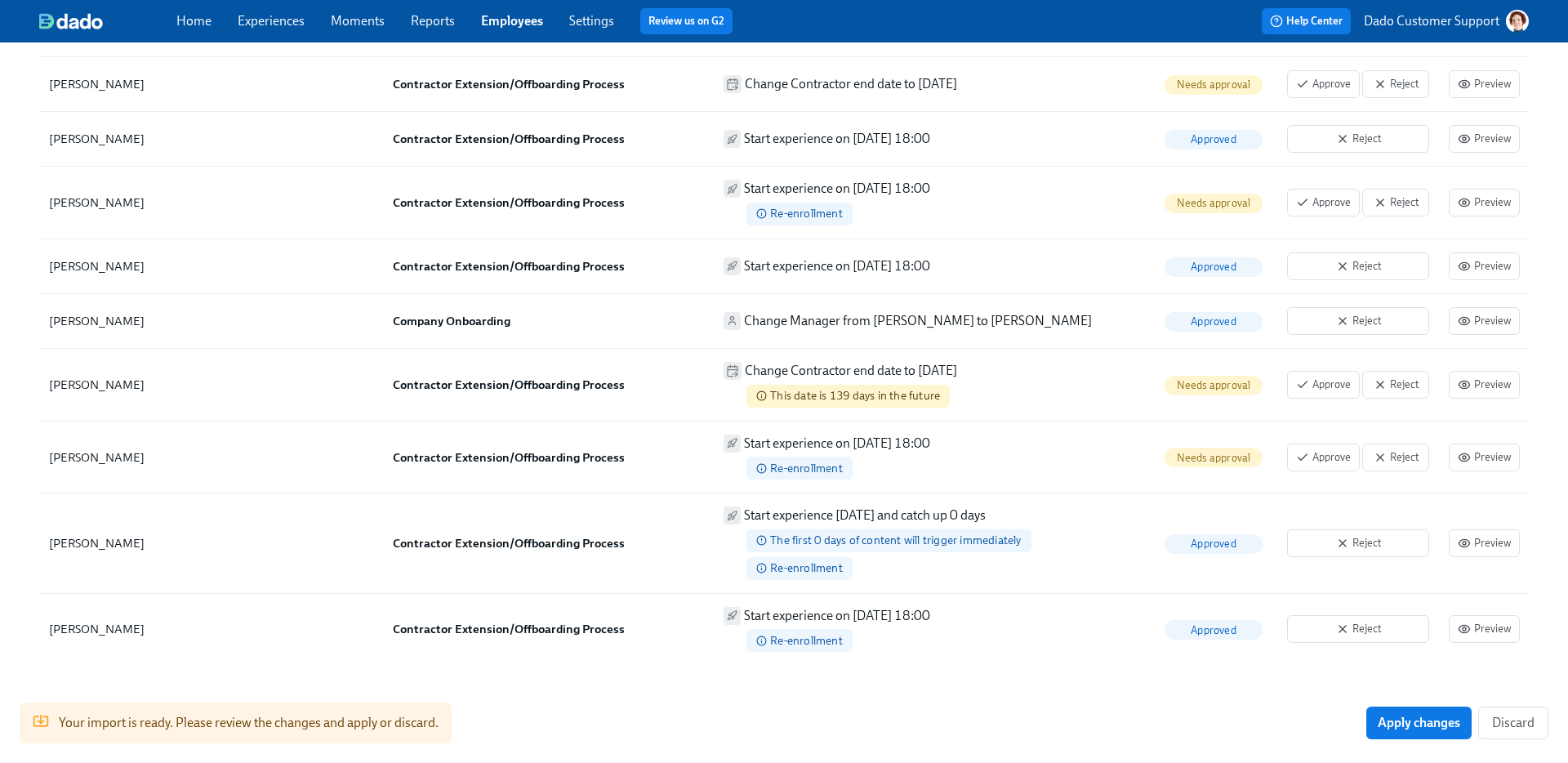
scroll to position [1167, 0]
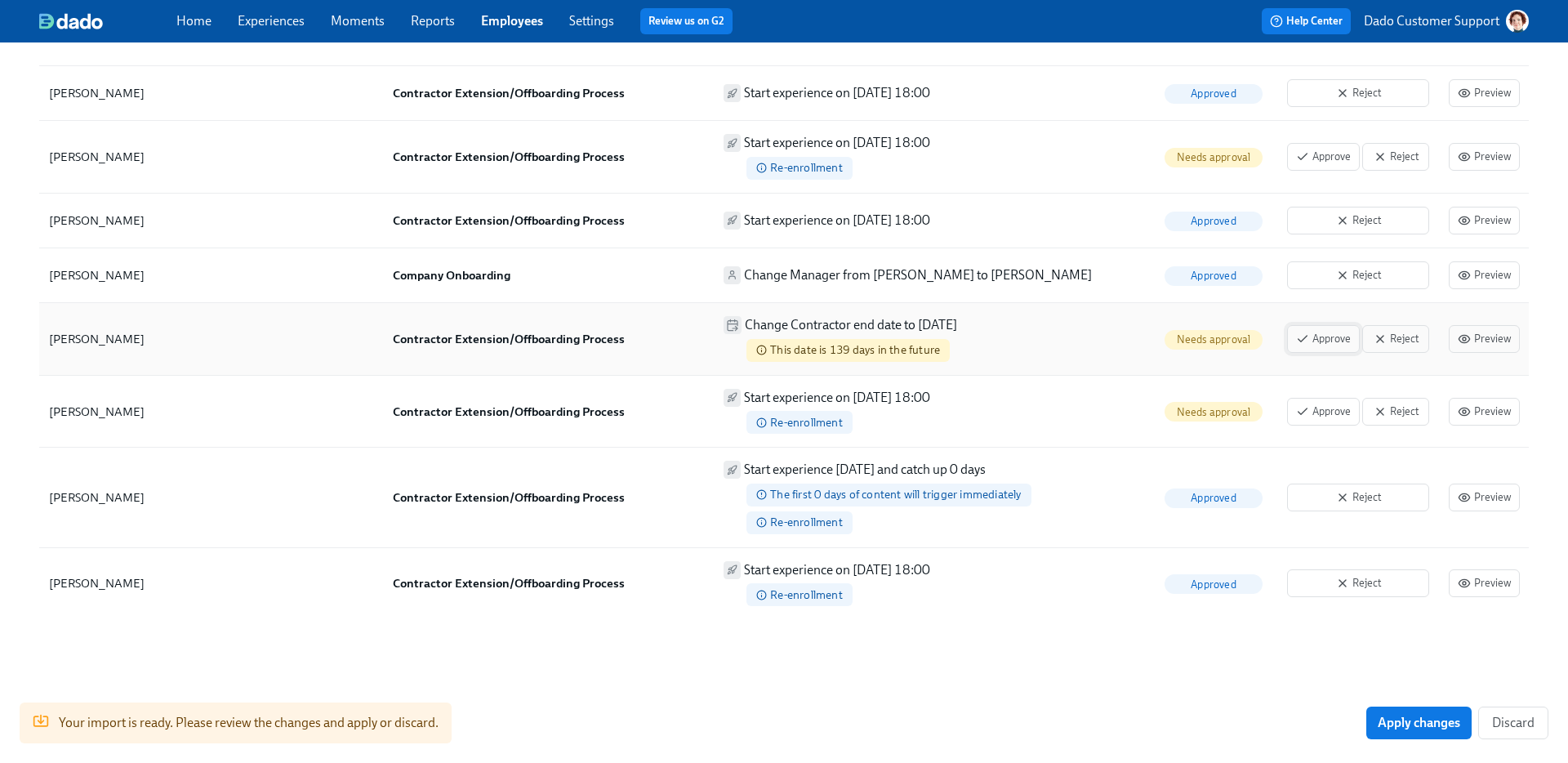
click at [1217, 339] on span "Approve" at bounding box center [1323, 338] width 55 height 16
click at [1217, 402] on button "Approve" at bounding box center [1324, 411] width 73 height 28
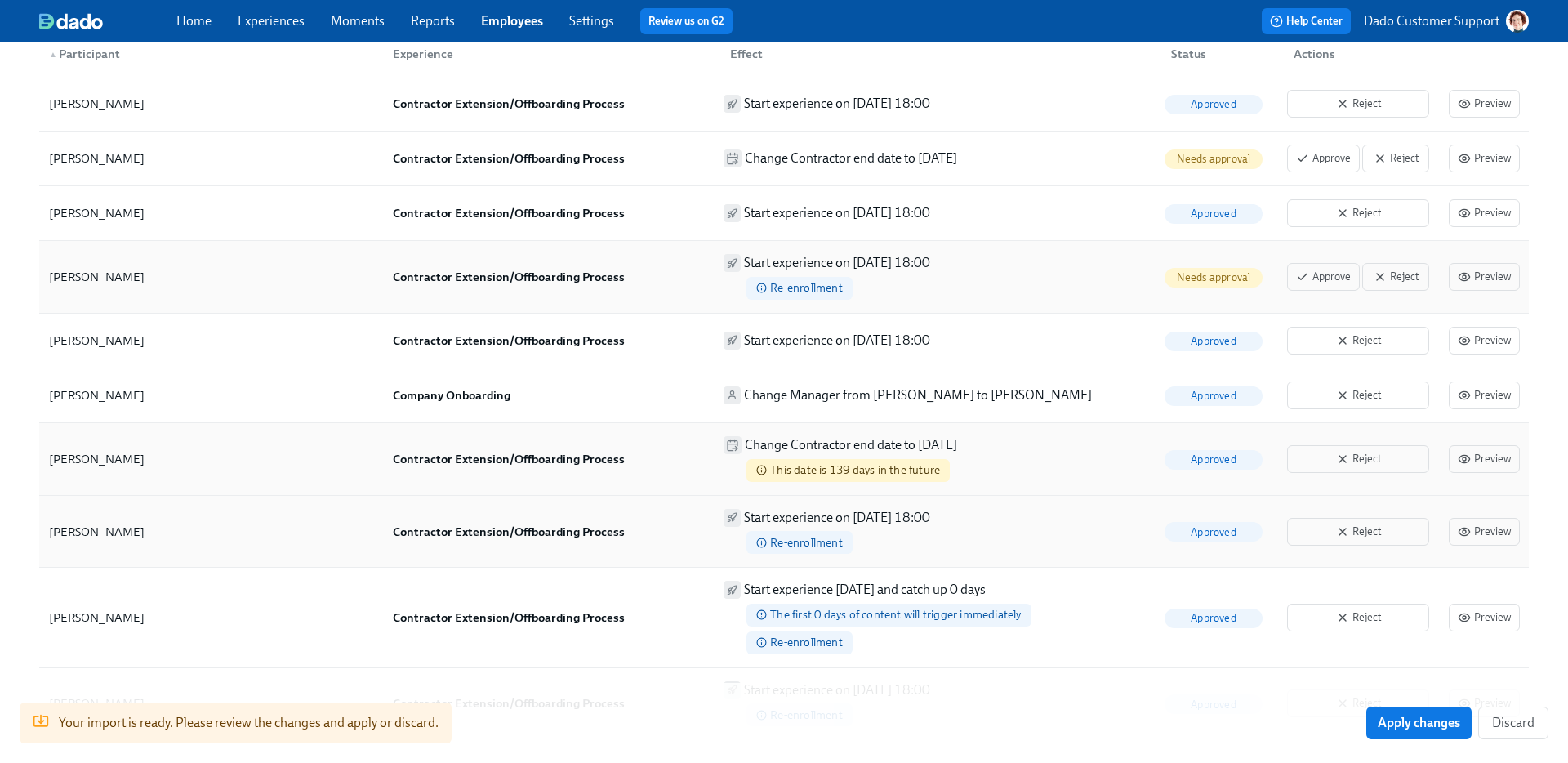
scroll to position [1043, 0]
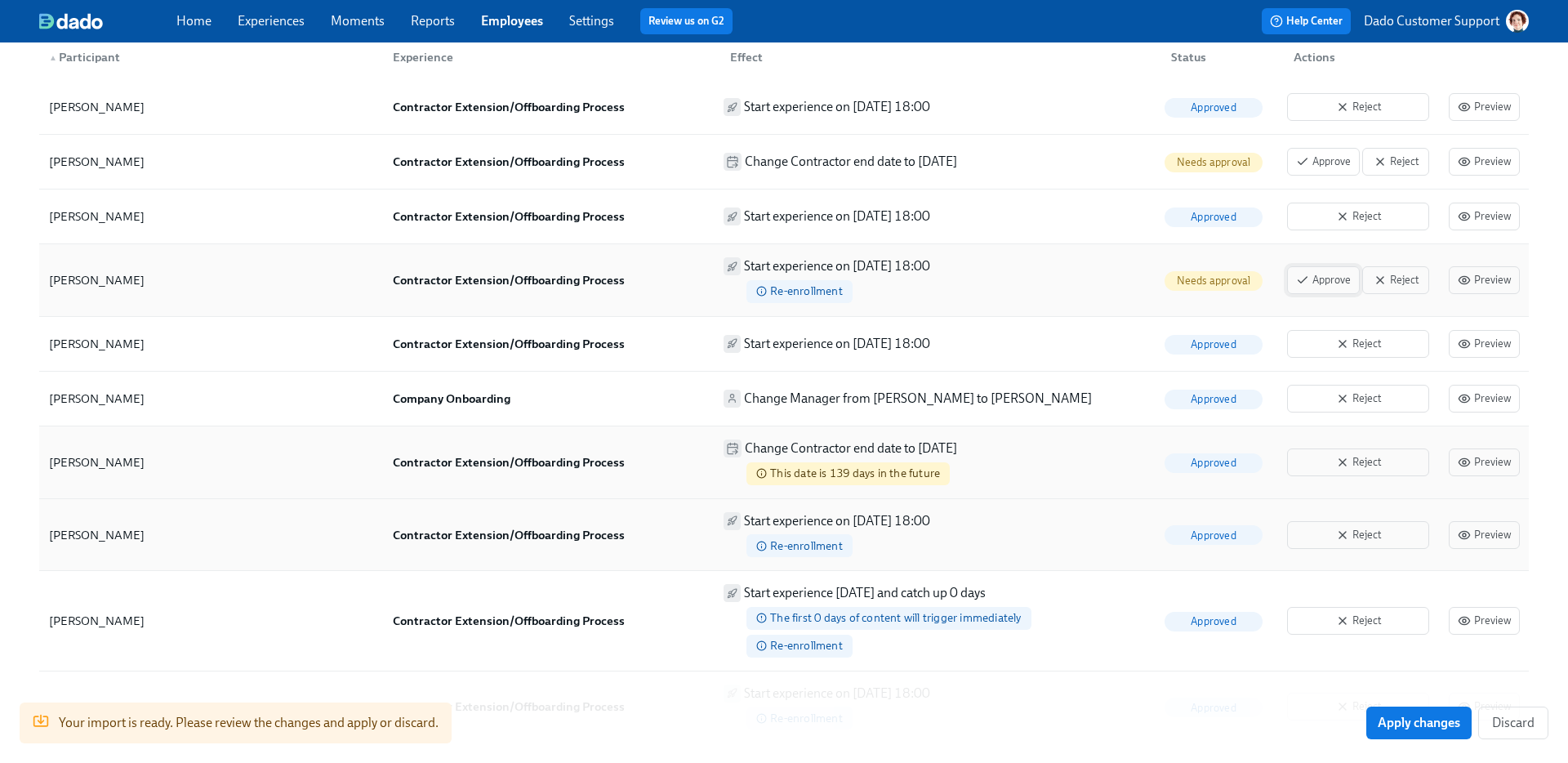
click at [1217, 275] on span "Approve" at bounding box center [1323, 280] width 55 height 16
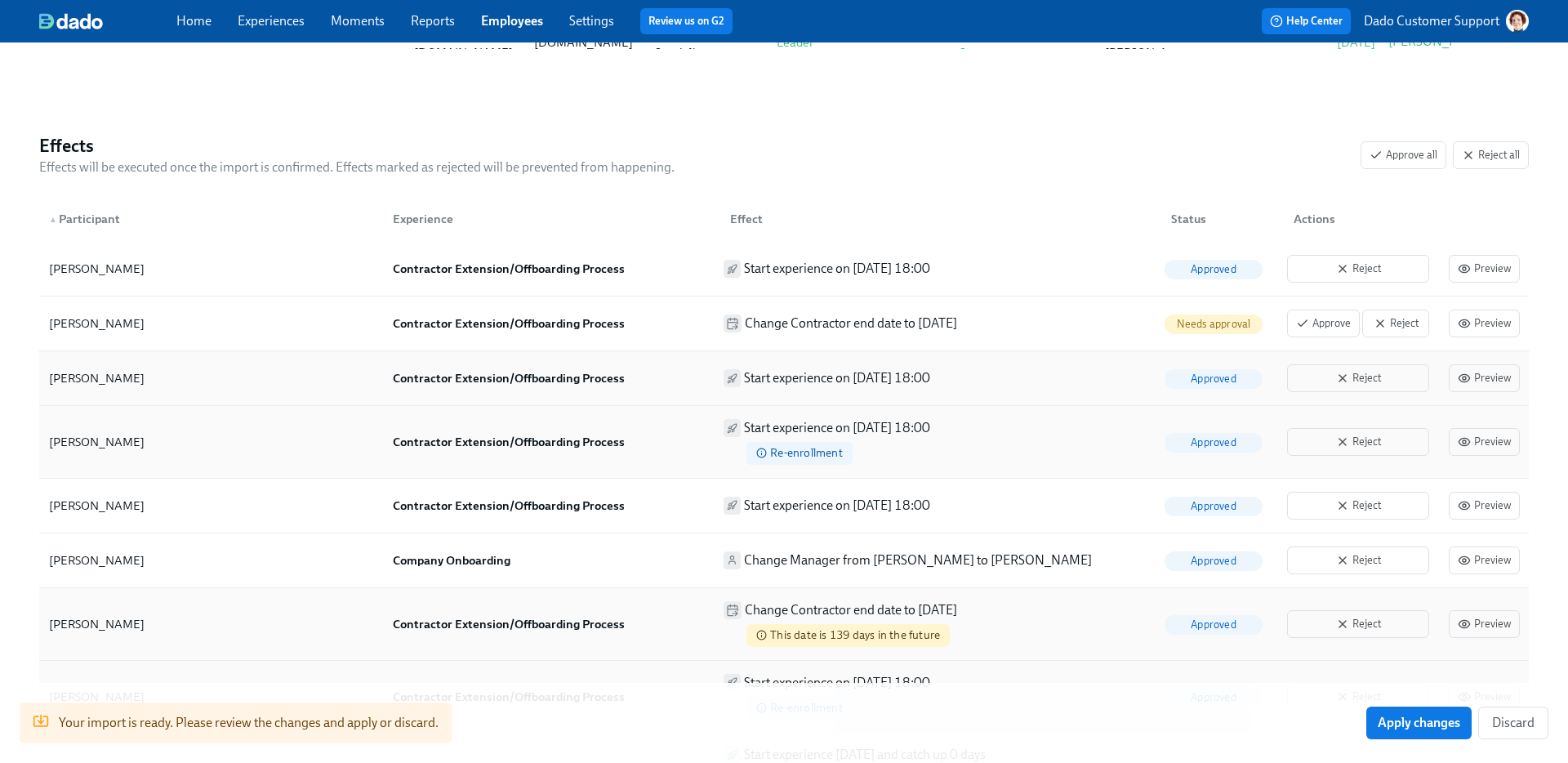
scroll to position [871, 0]
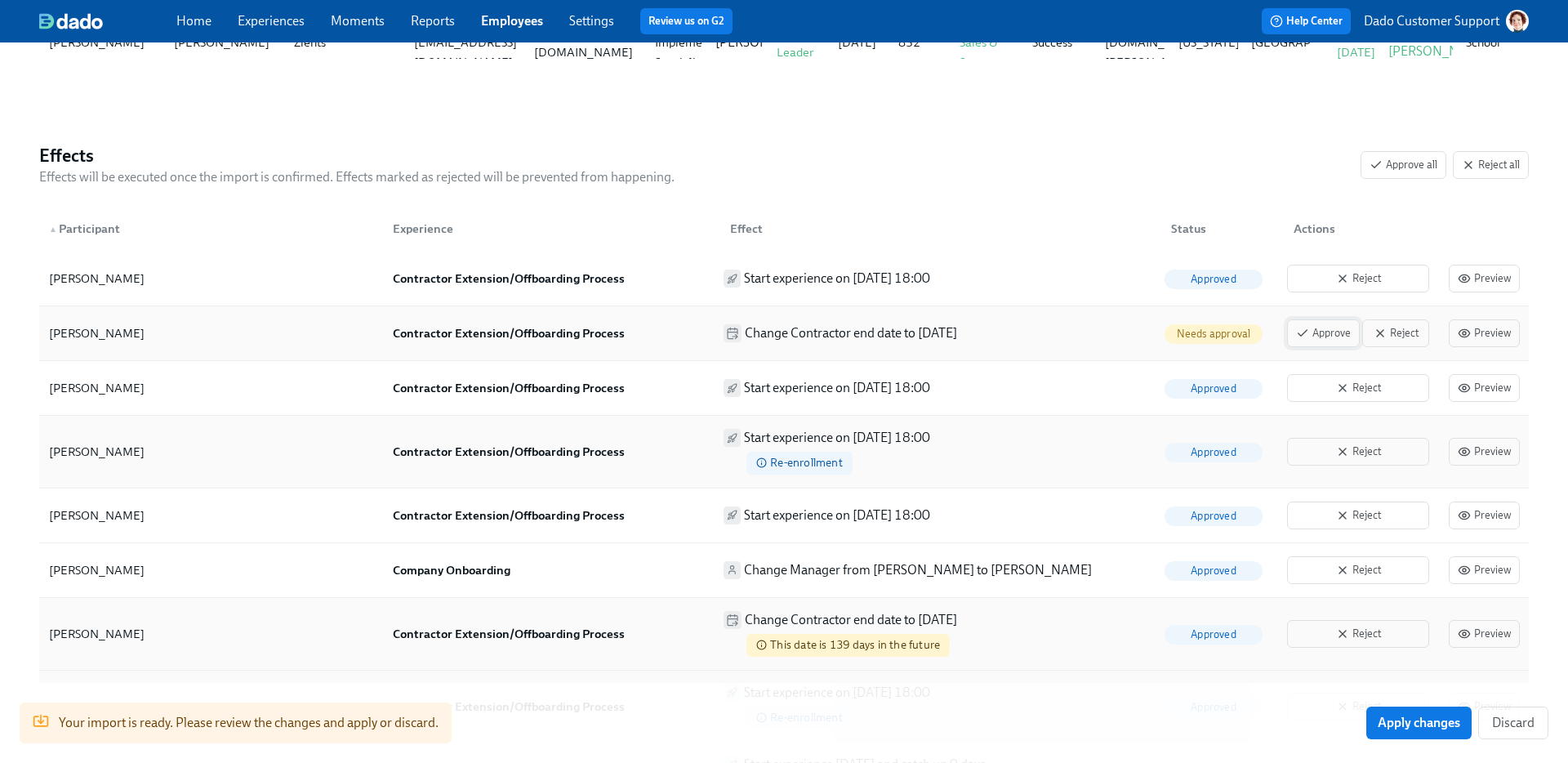
click at [1217, 331] on span "Approve" at bounding box center [1323, 333] width 55 height 16
click at [836, 350] on div "Amanda Wagner Contractor Extension/Offboarding Process Change Contractor end da…" at bounding box center [784, 334] width 1489 height 55
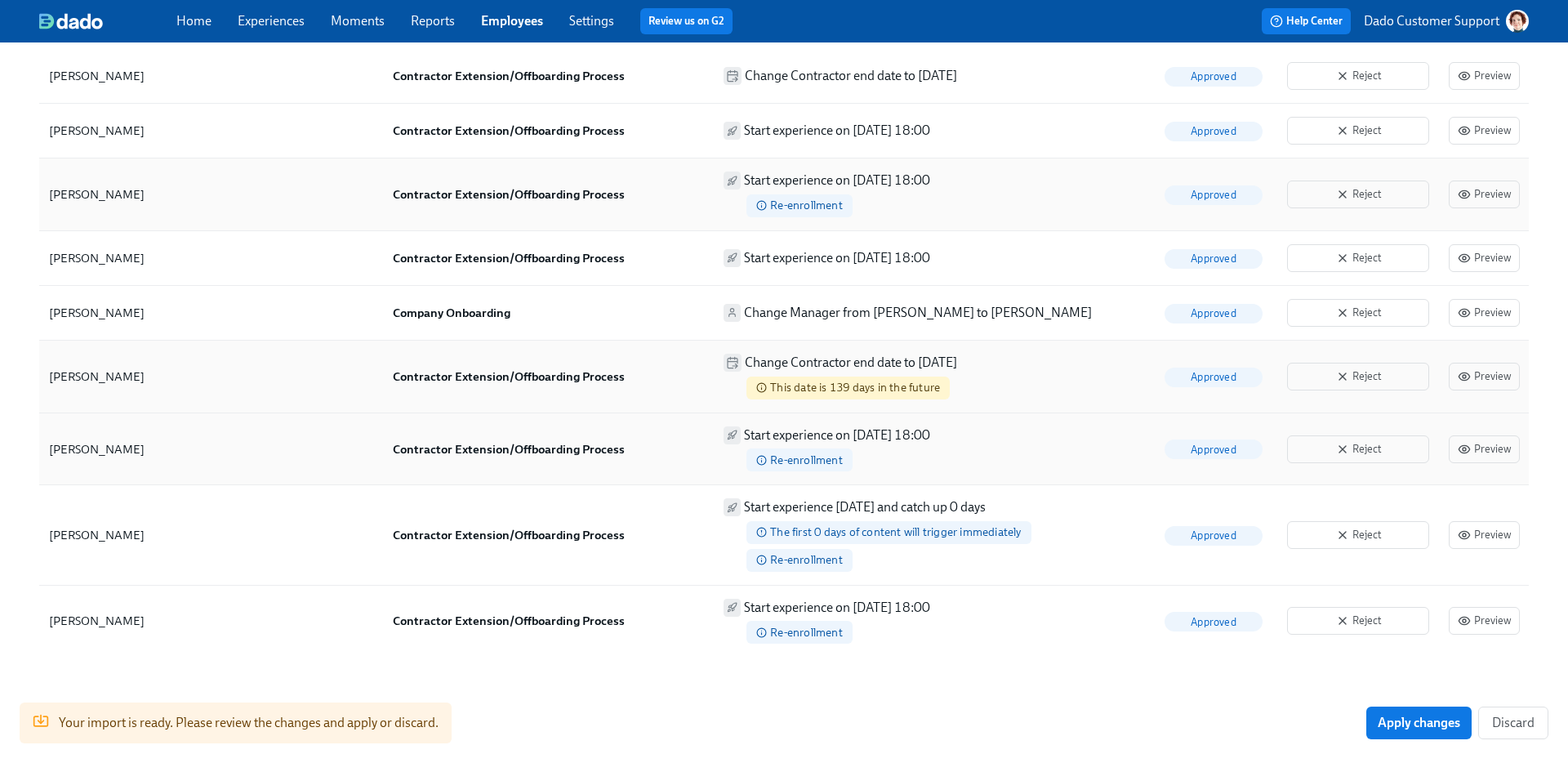
scroll to position [1167, 0]
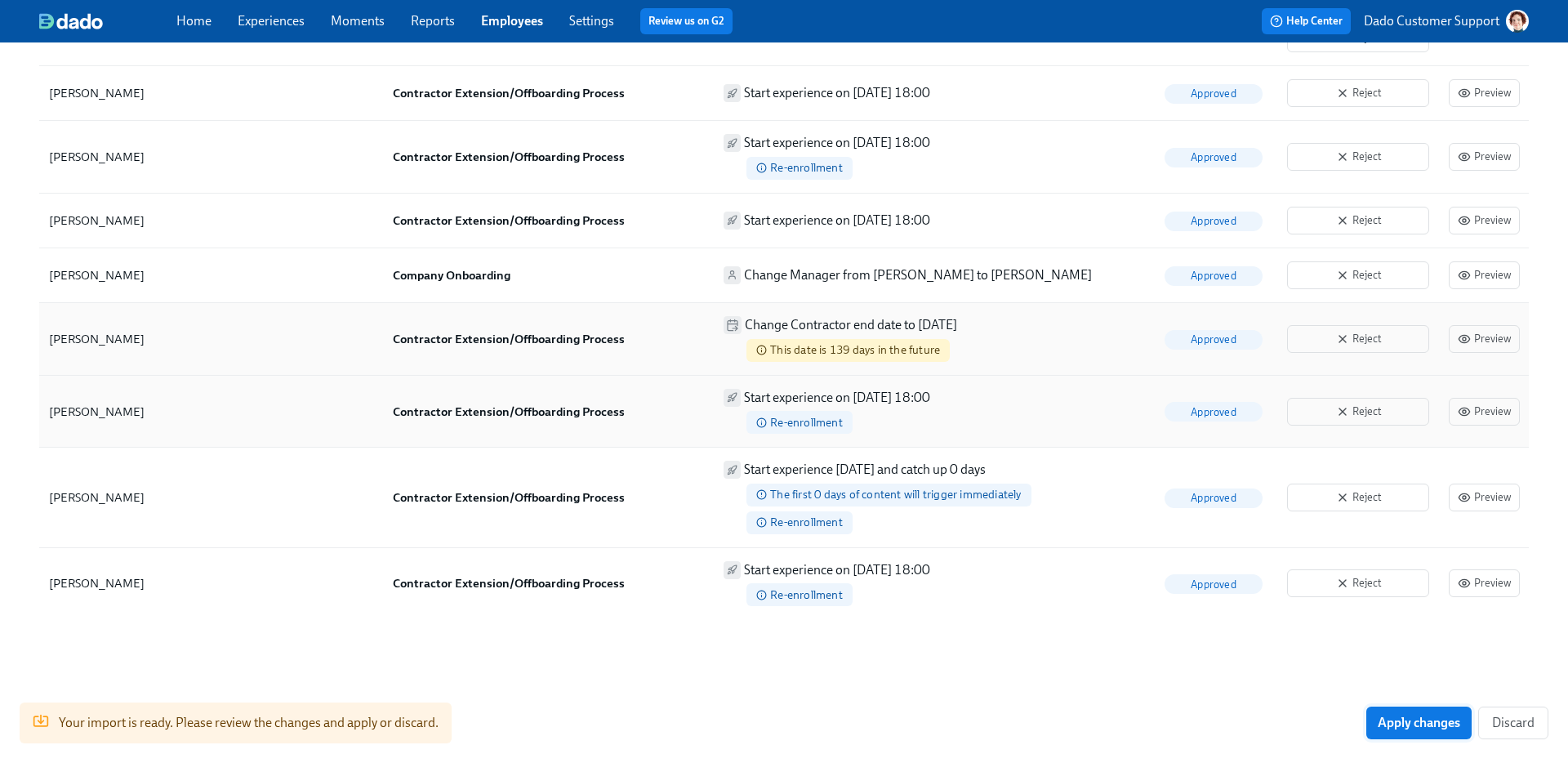
click at [1217, 655] on span "Apply changes" at bounding box center [1418, 723] width 82 height 16
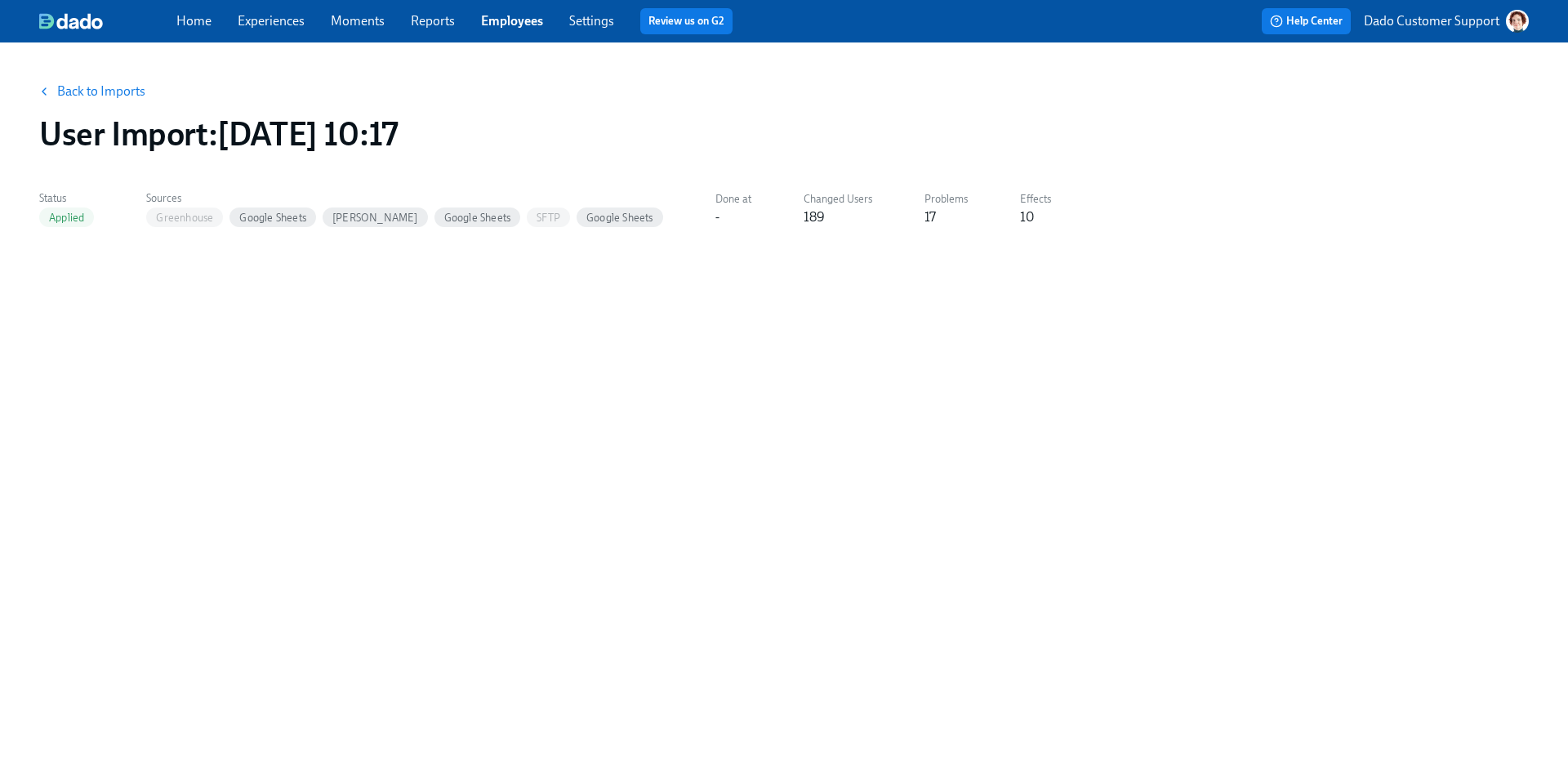
scroll to position [0, 0]
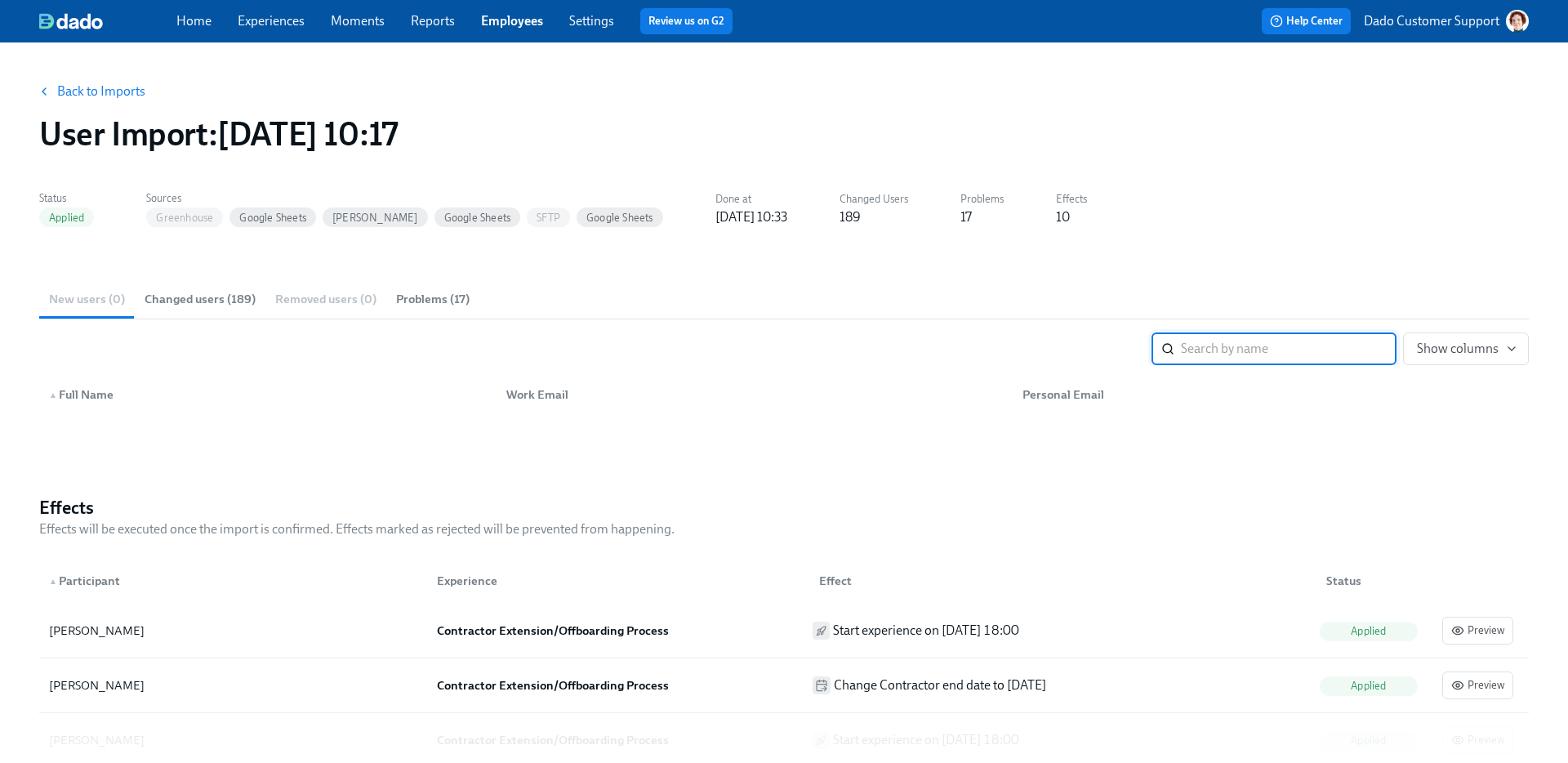
click at [1217, 22] on p "Dado Customer Support" at bounding box center [1431, 21] width 135 height 18
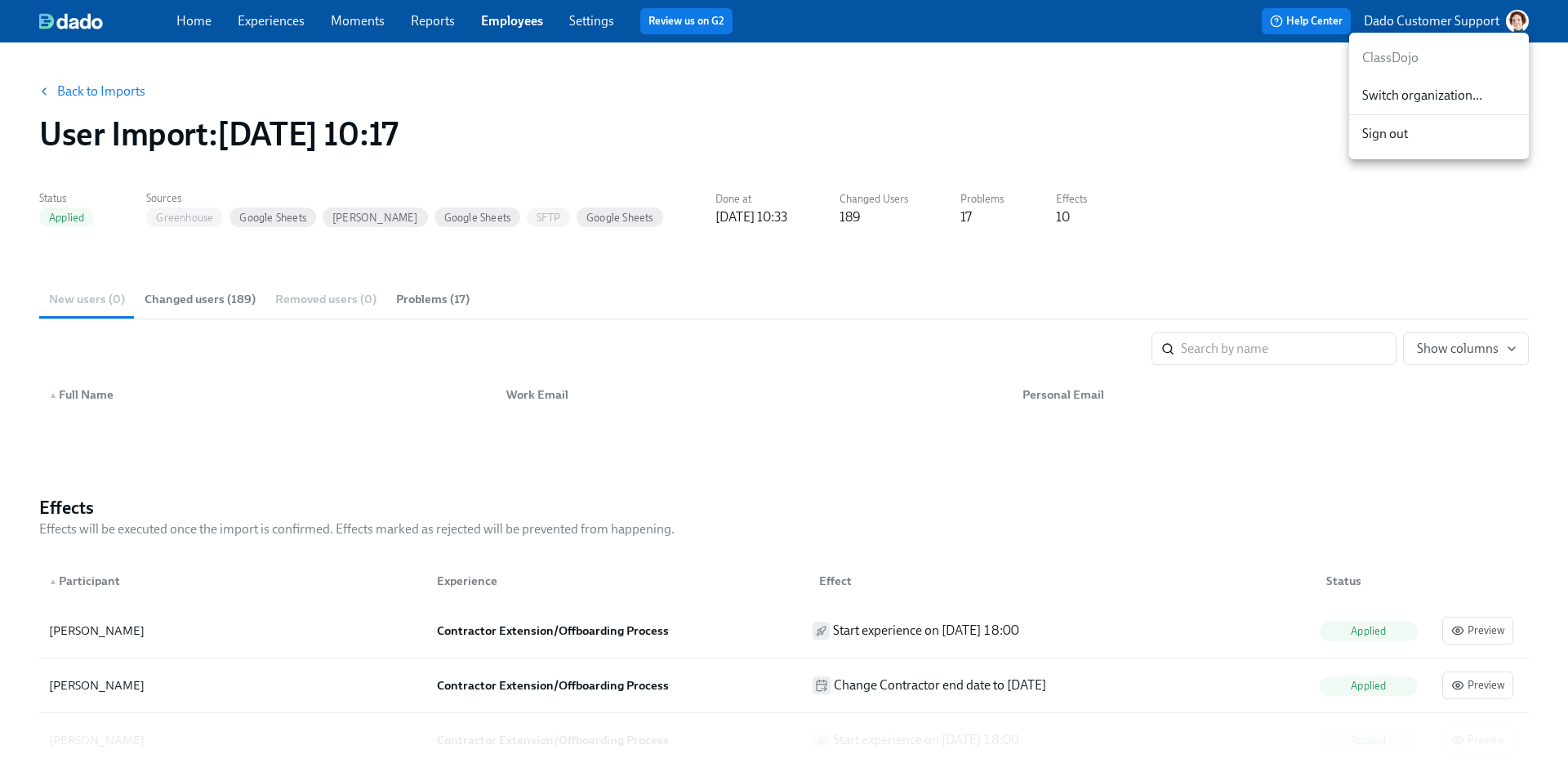
click at [1217, 99] on span "Switch organization..." at bounding box center [1439, 95] width 153 height 18
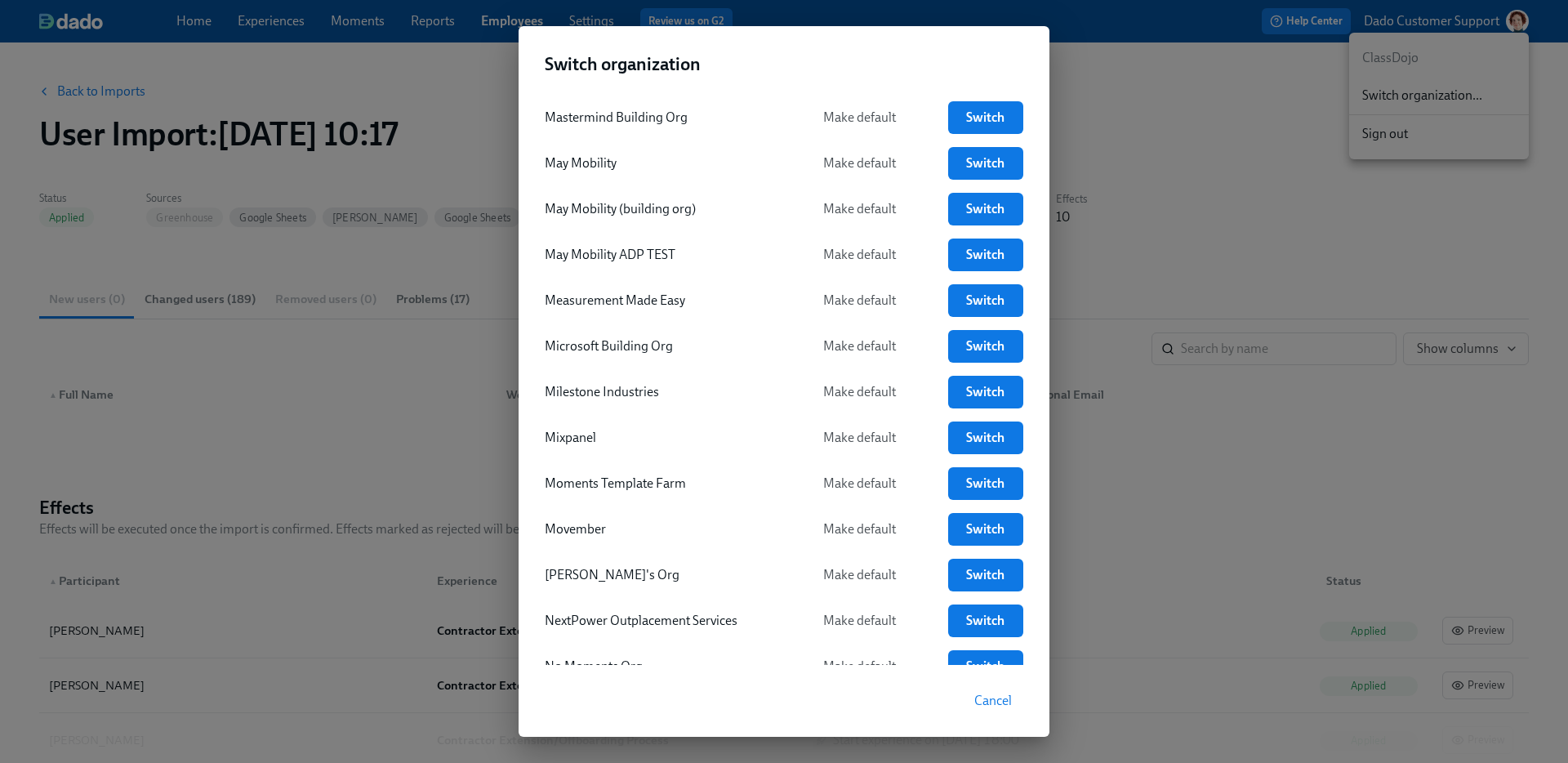
scroll to position [2527, 0]
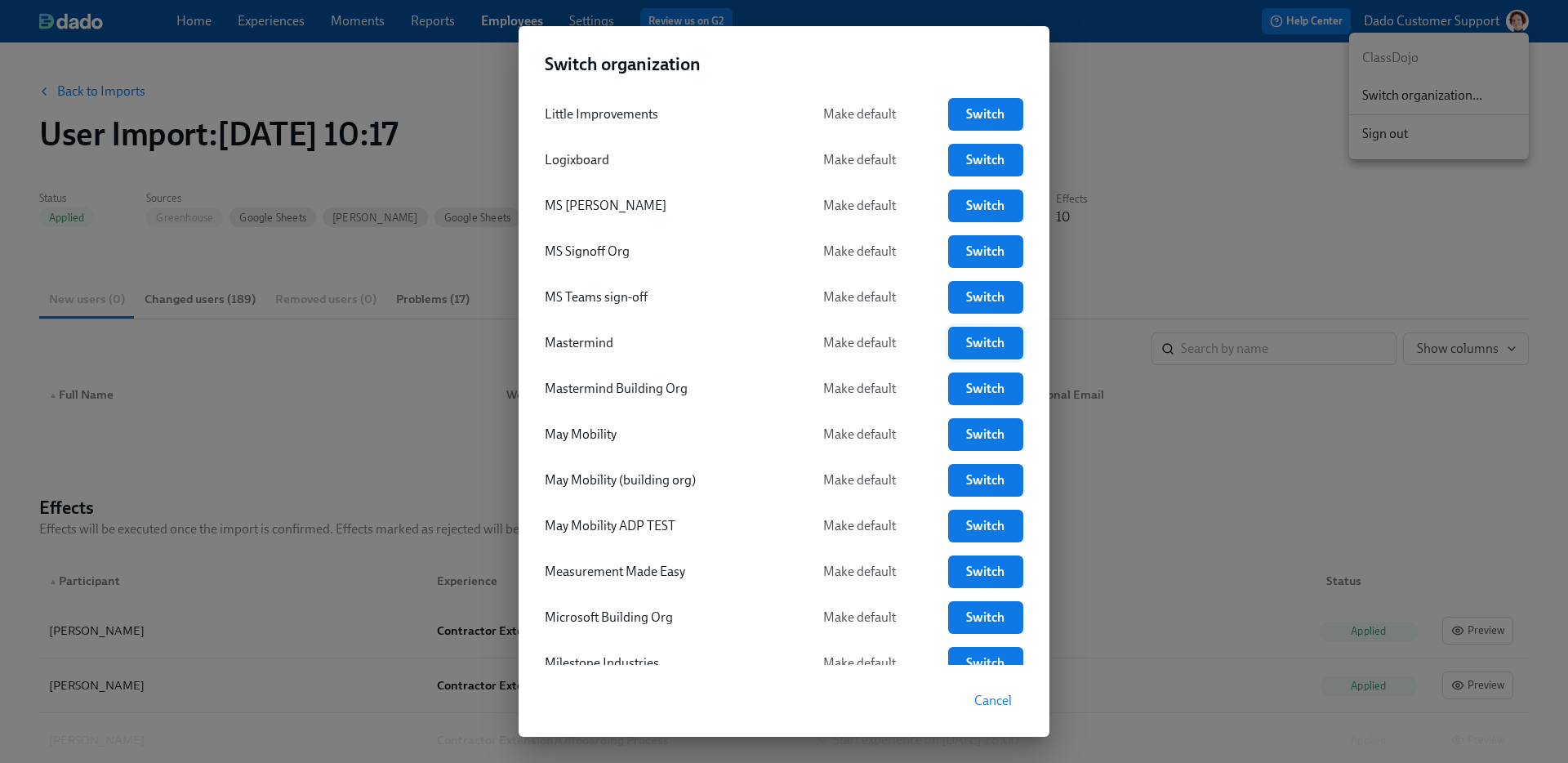
click at [974, 335] on span "Switch" at bounding box center [985, 342] width 53 height 16
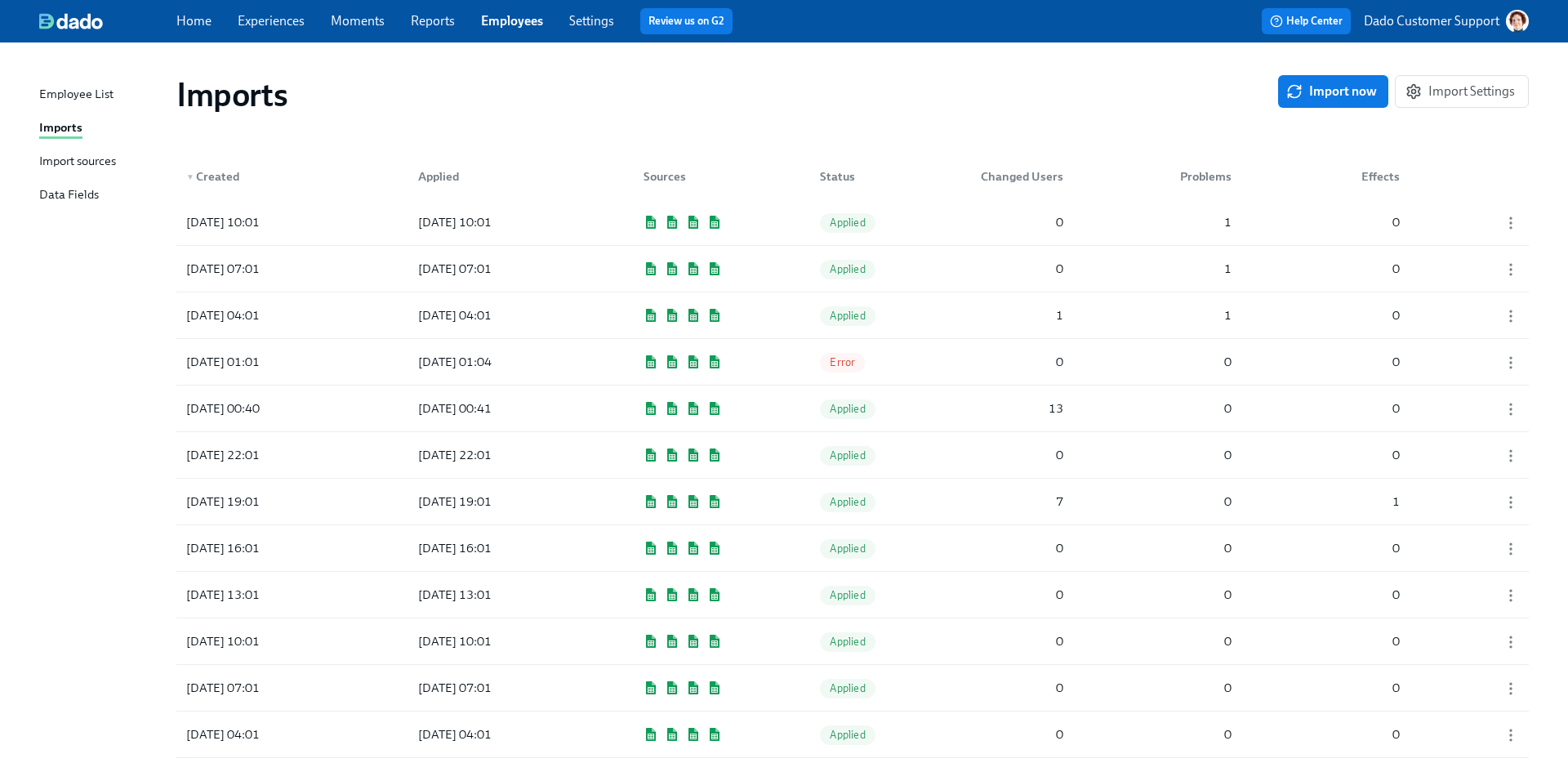
click at [85, 163] on div "Import sources" at bounding box center [78, 161] width 77 height 20
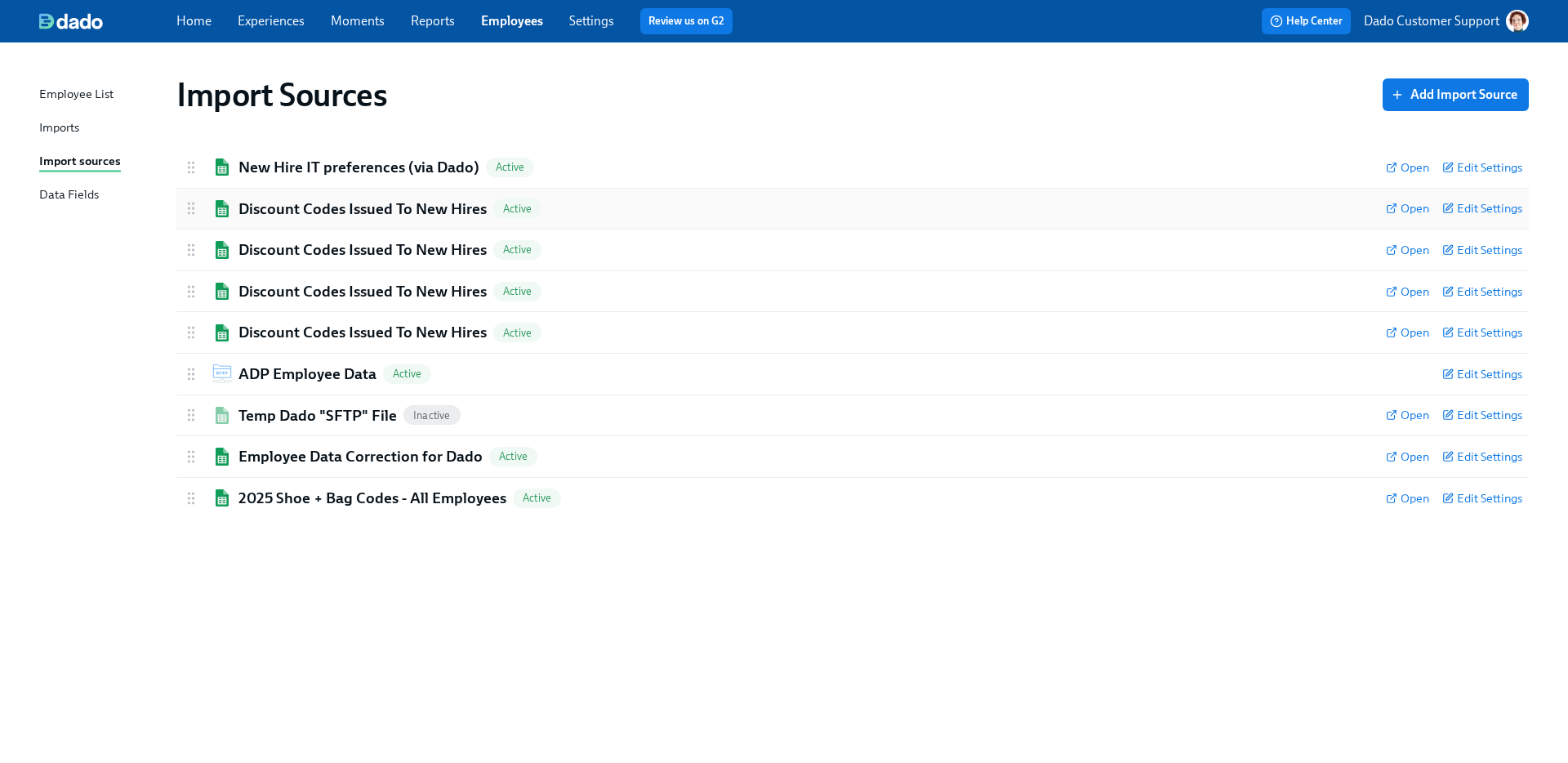
drag, startPoint x: 345, startPoint y: 163, endPoint x: 213, endPoint y: 151, distance: 132.5
click at [340, 215] on div "New Hire IT preferences (via Dado) Active Open Edit Settings Active: data will …" at bounding box center [852, 332] width 1352 height 371
drag, startPoint x: 193, startPoint y: 251, endPoint x: 194, endPoint y: 214, distance: 37.0
click at [194, 214] on div "New Hire IT preferences (via Dado) Active Open Edit Settings Active: data will …" at bounding box center [852, 332] width 1352 height 371
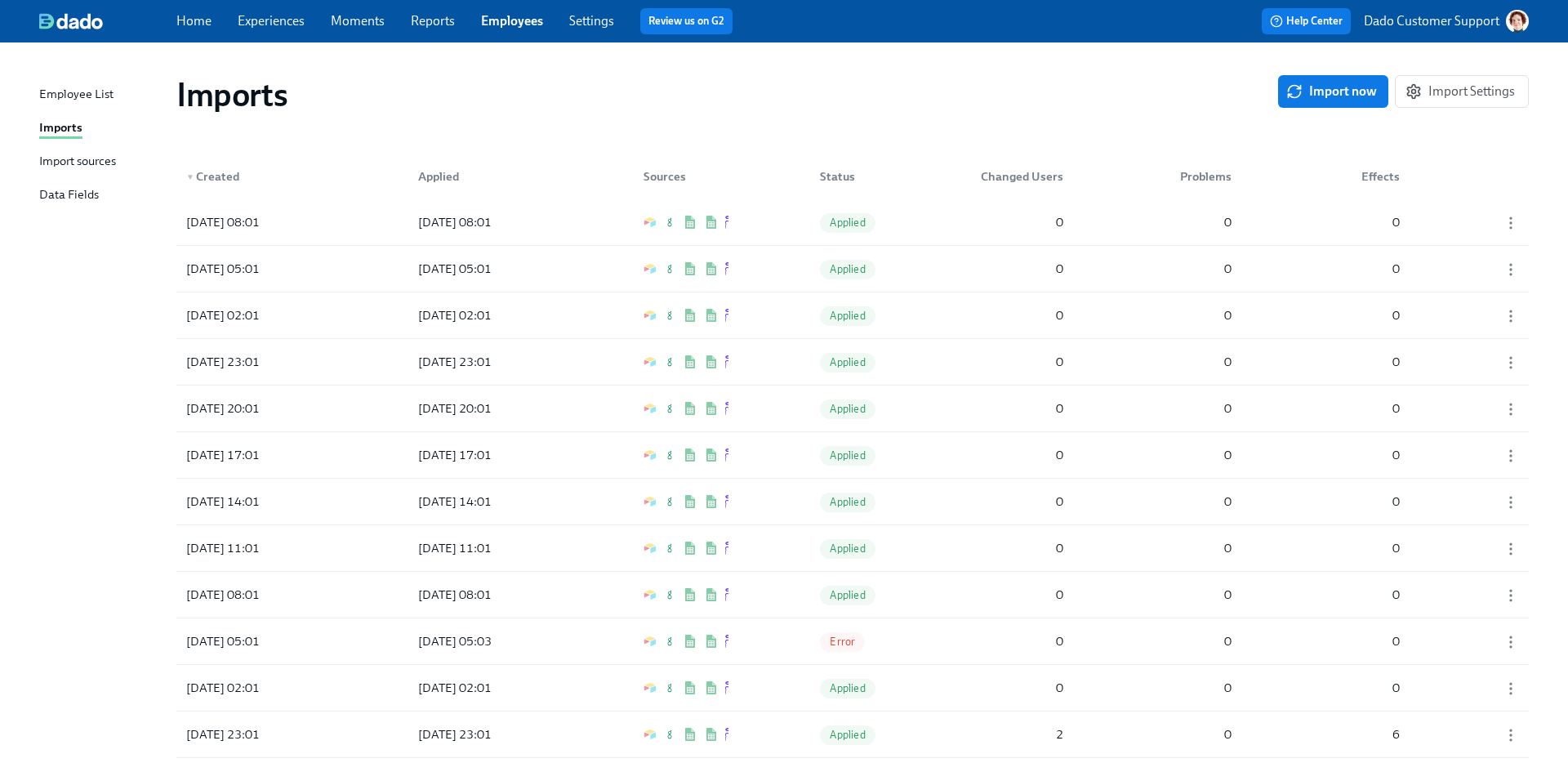
click at [69, 158] on div "Import sources" at bounding box center [78, 161] width 77 height 20
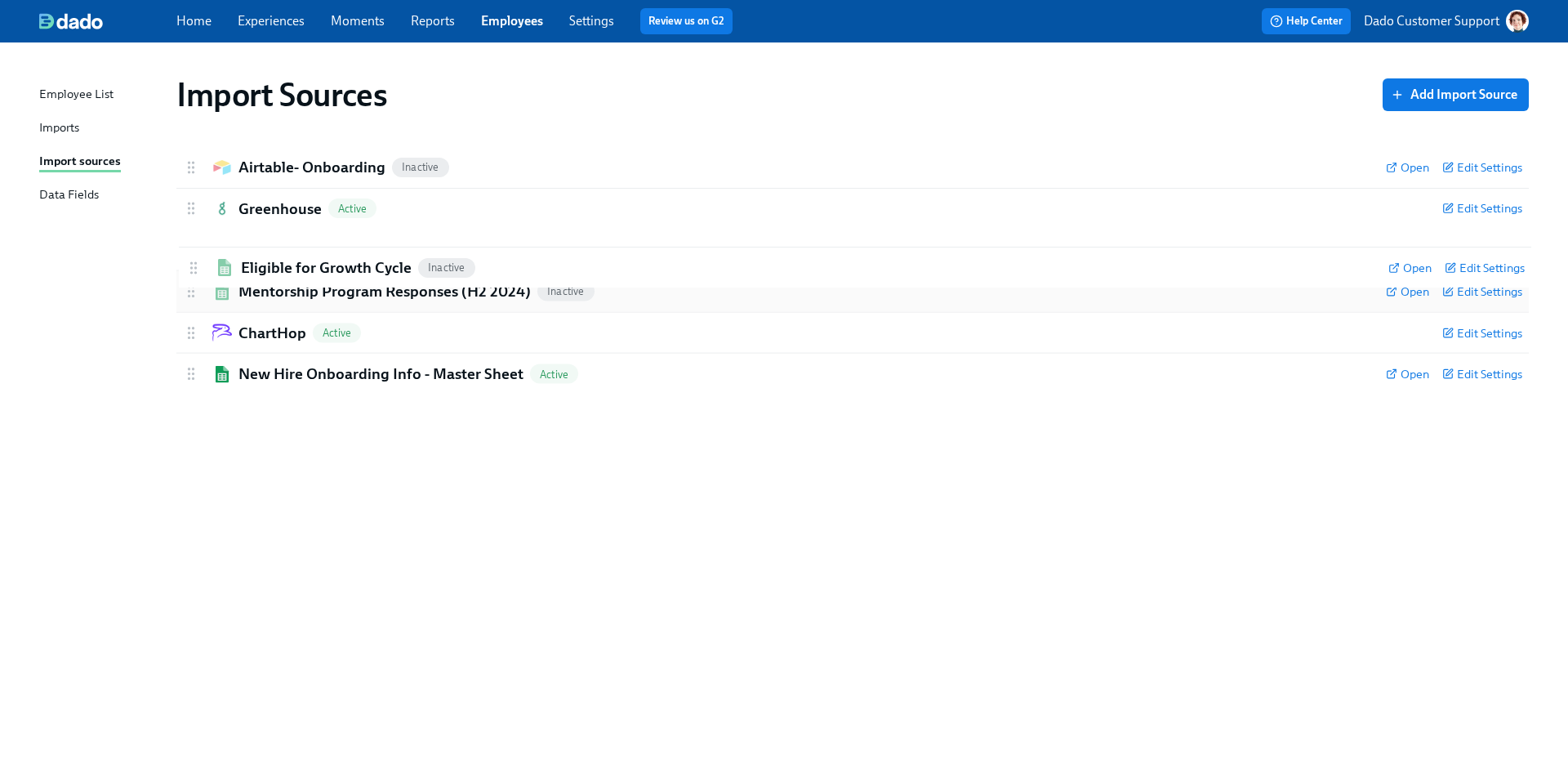
drag, startPoint x: 192, startPoint y: 288, endPoint x: 195, endPoint y: 258, distance: 30.1
click at [195, 258] on div "Airtable- Onboarding Inactive Open Edit Settings Active Remove Import Source De…" at bounding box center [852, 270] width 1352 height 247
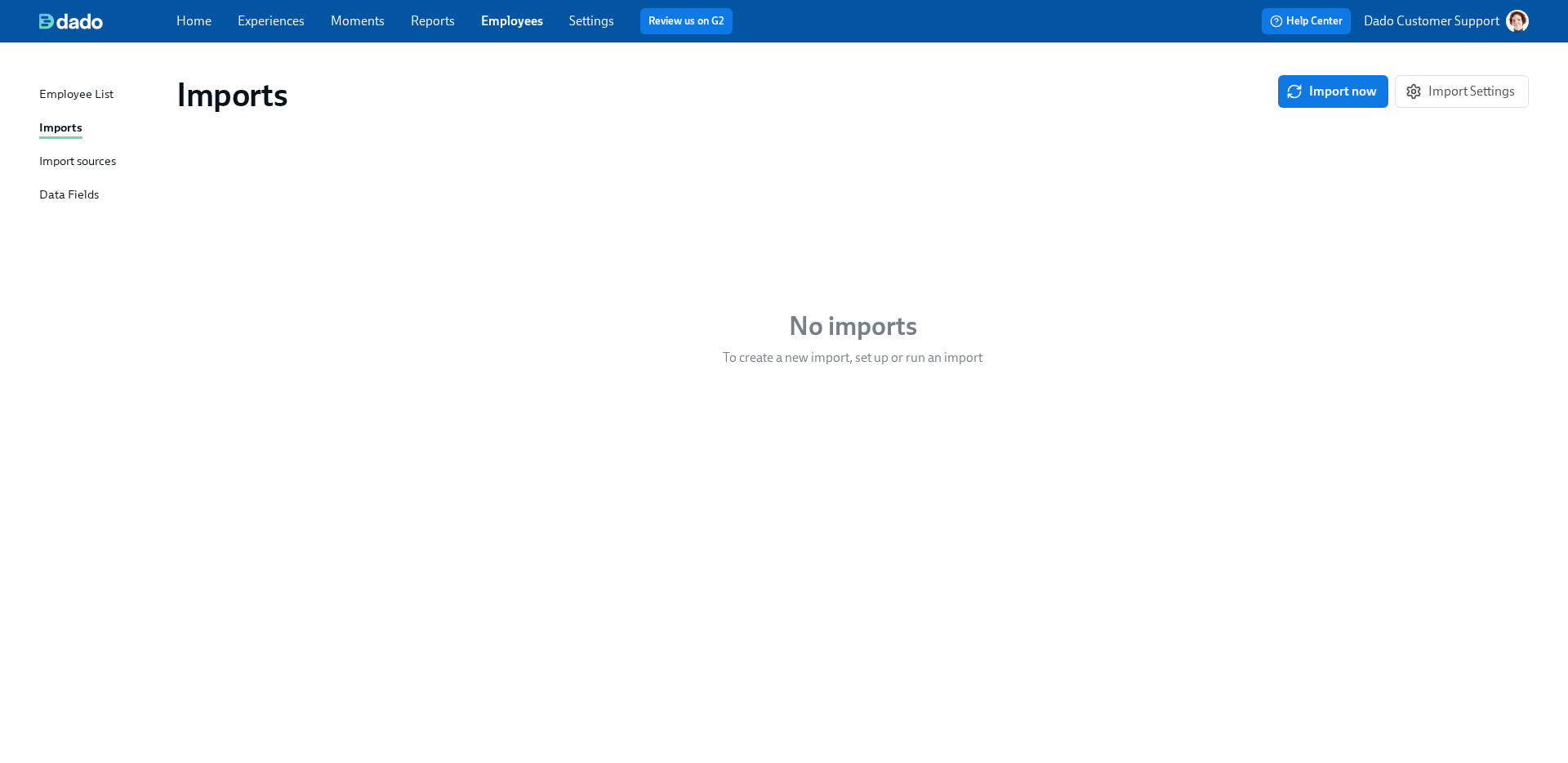
click at [88, 164] on div "Import sources" at bounding box center [78, 161] width 77 height 20
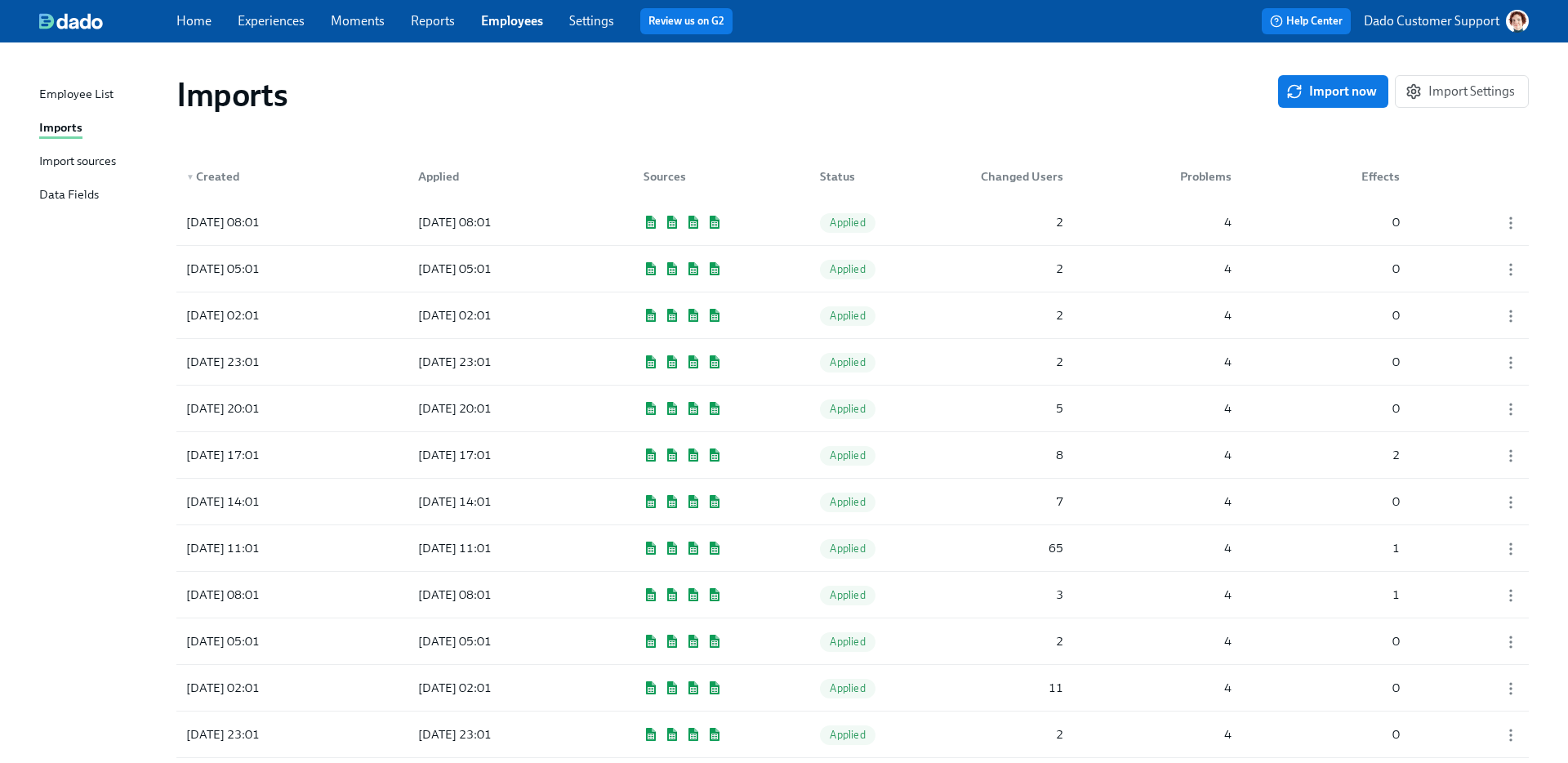
click at [104, 159] on div "Import sources" at bounding box center [78, 161] width 77 height 20
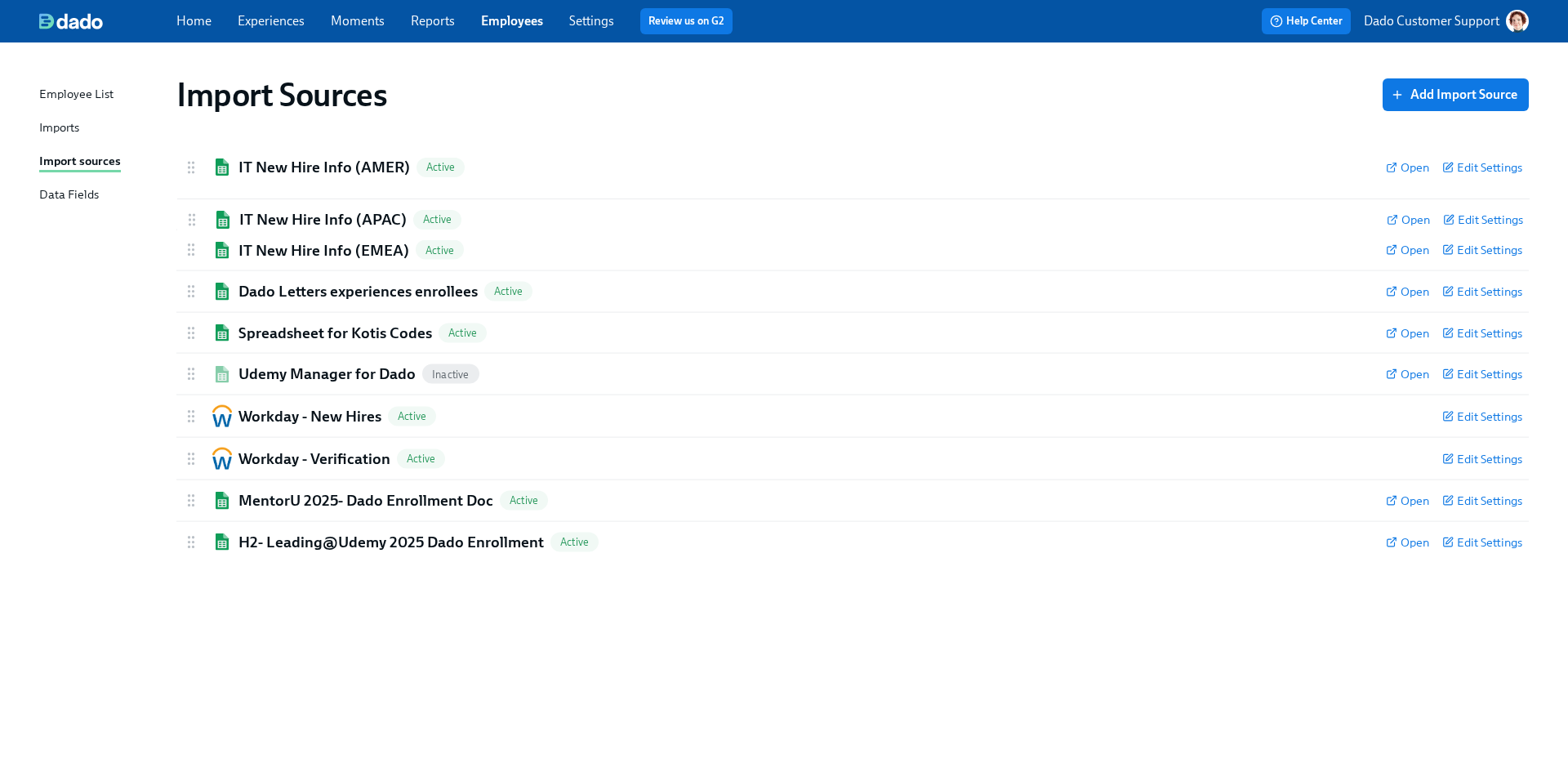
drag, startPoint x: 190, startPoint y: 247, endPoint x: 191, endPoint y: 211, distance: 36.0
click at [191, 211] on div "IT New Hire Info (AMER) Active Open Edit Settings Active: data will be synced e…" at bounding box center [852, 354] width 1352 height 415
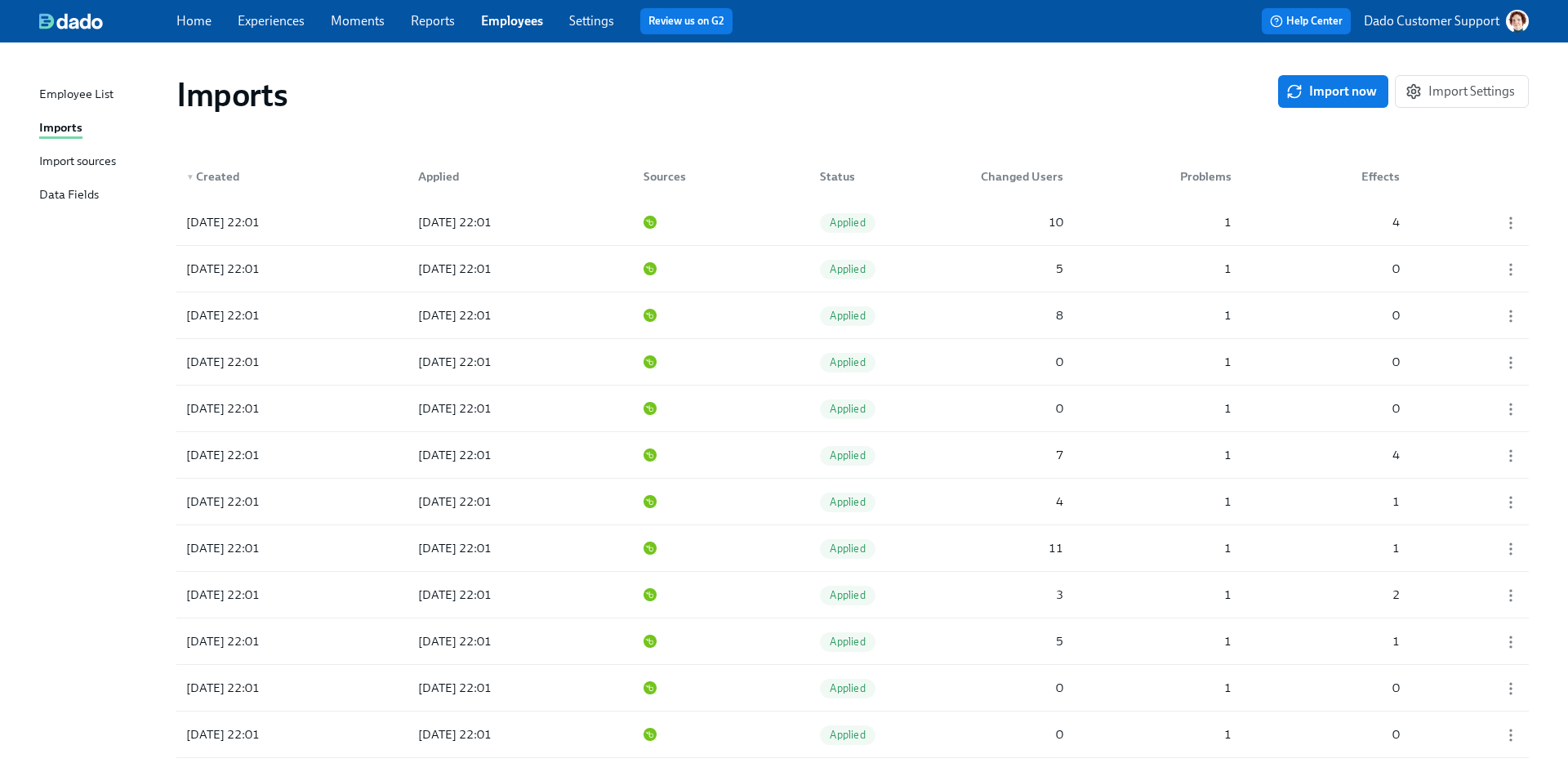
click at [77, 141] on div "Employee List Imports Import sources Data Fields" at bounding box center [107, 152] width 137 height 134
click at [77, 157] on div "Import sources" at bounding box center [78, 161] width 77 height 20
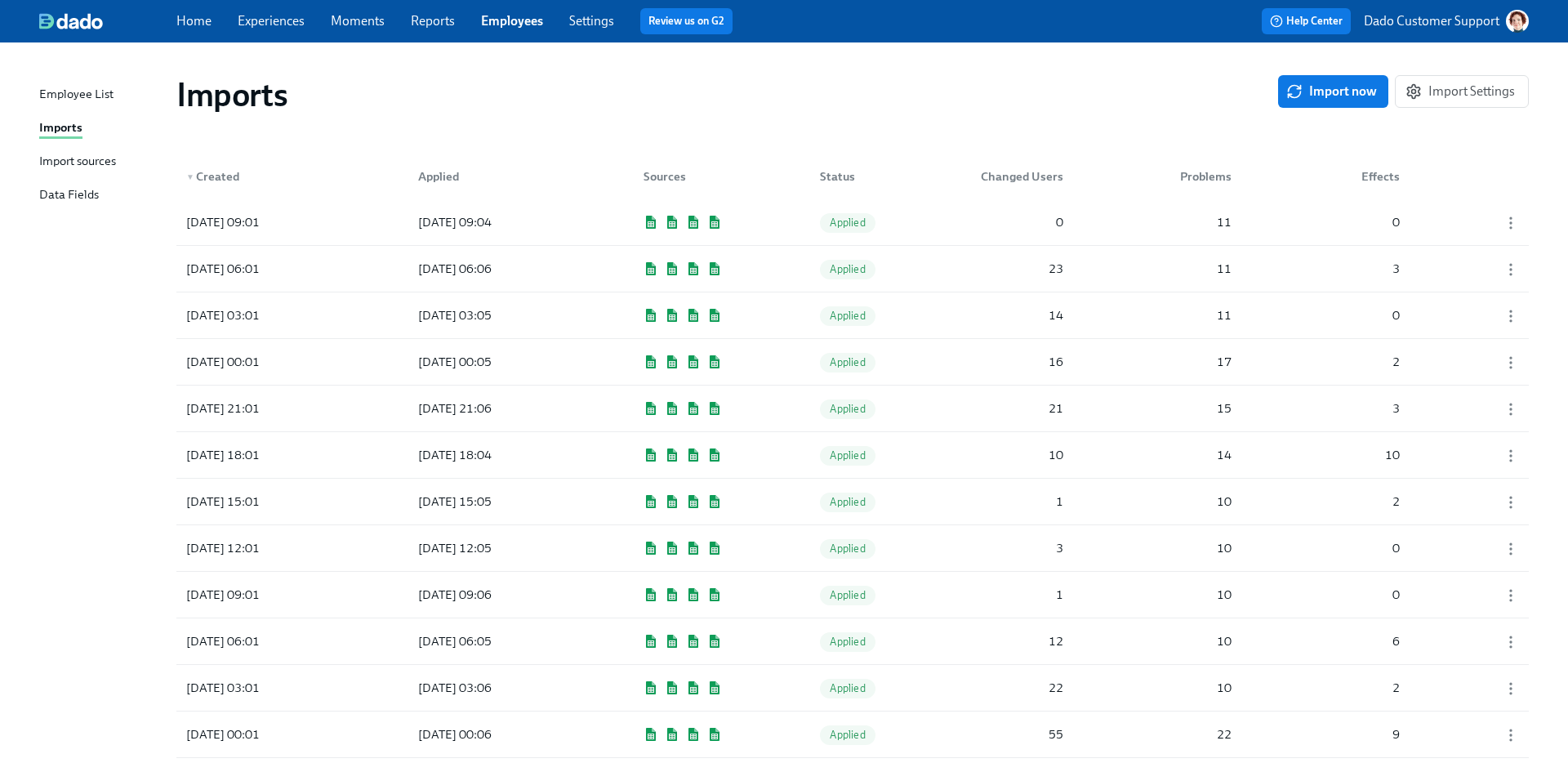
click at [42, 159] on div "Import sources" at bounding box center [78, 161] width 77 height 20
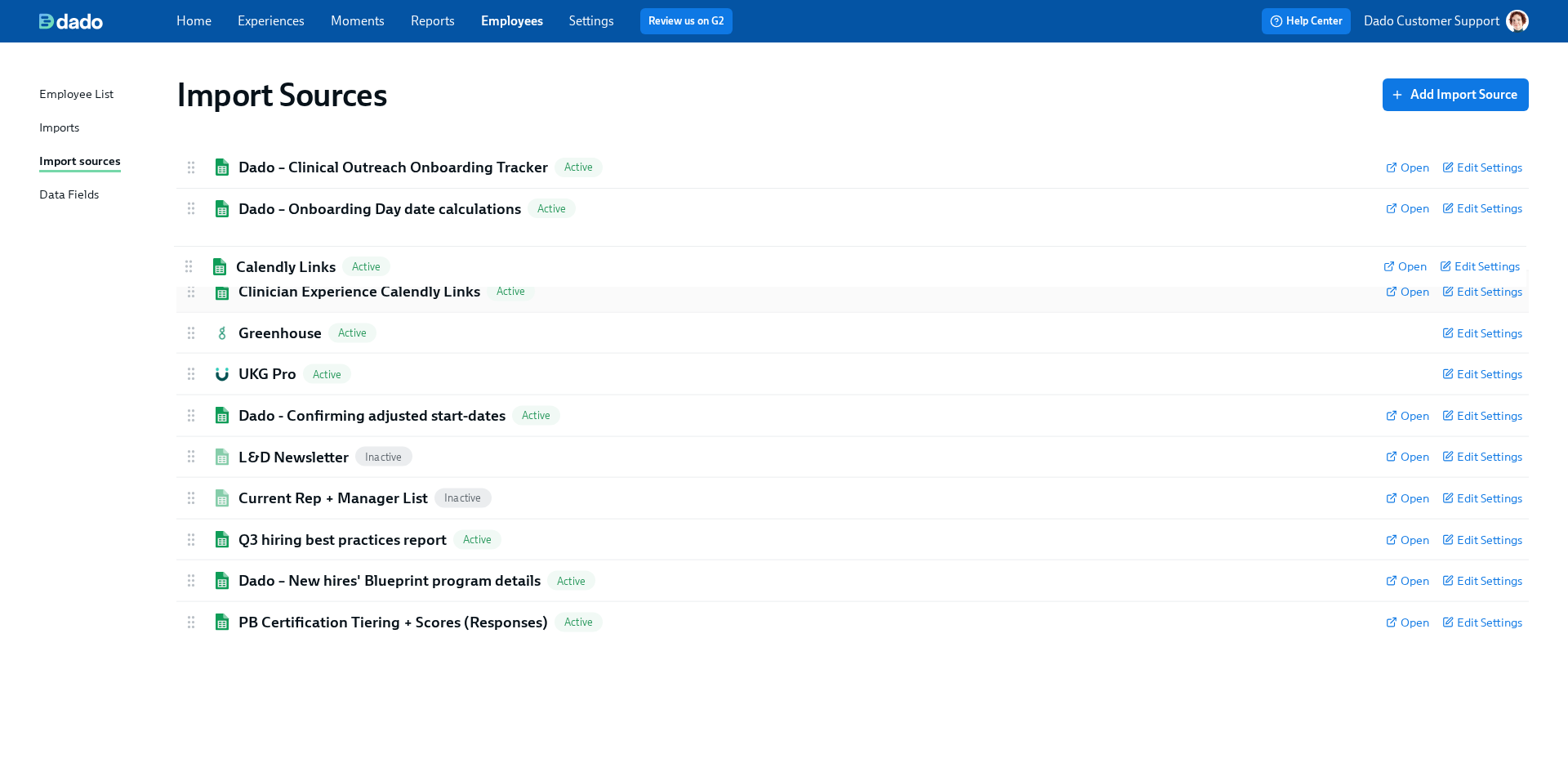
drag, startPoint x: 197, startPoint y: 210, endPoint x: 196, endPoint y: 271, distance: 61.0
click at [196, 271] on div "Dado – Clinical Outreach Onboarding Tracker Active Open Edit Settings Active: d…" at bounding box center [852, 394] width 1352 height 495
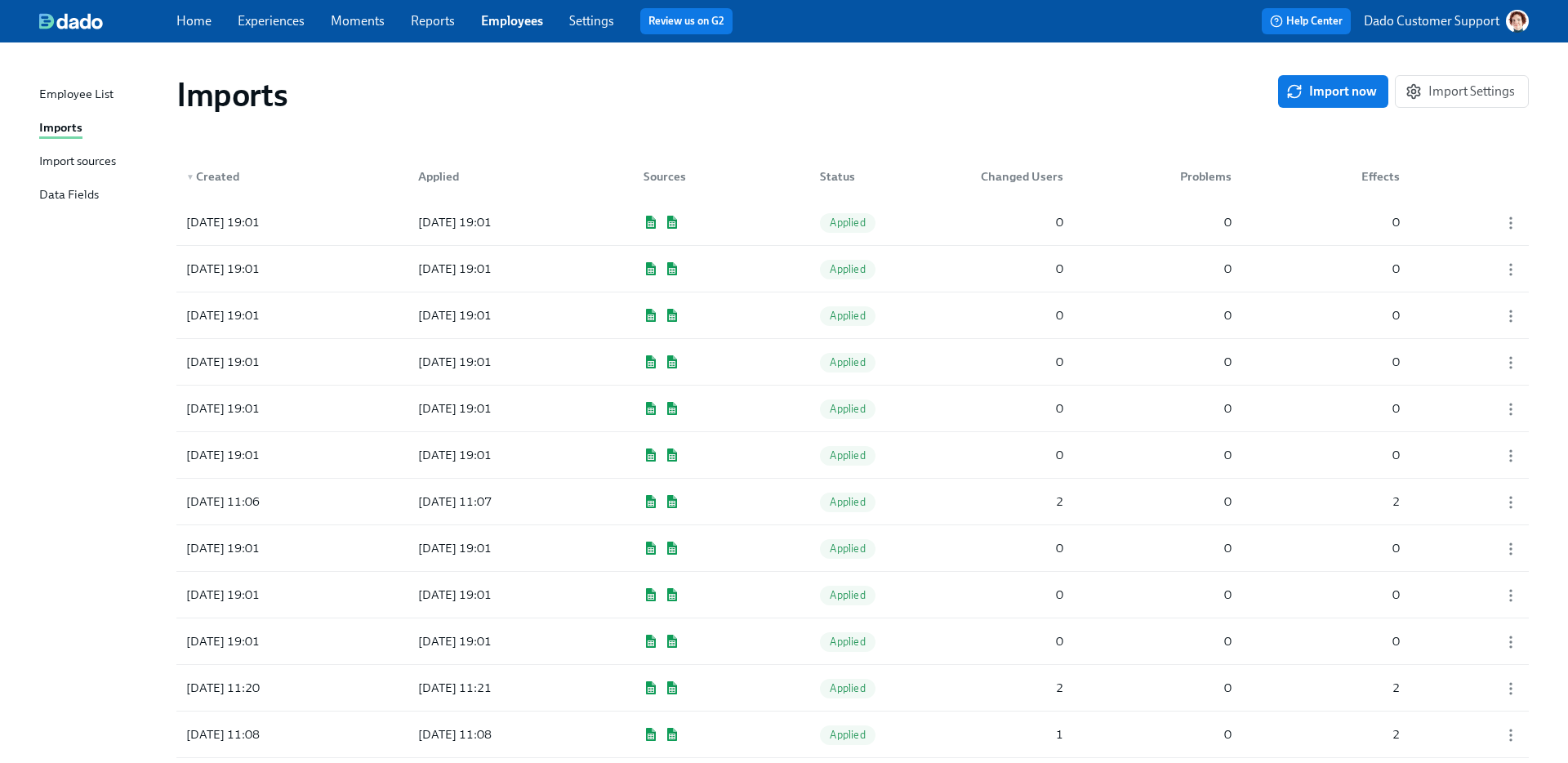
click at [83, 163] on div "Import sources" at bounding box center [78, 161] width 77 height 20
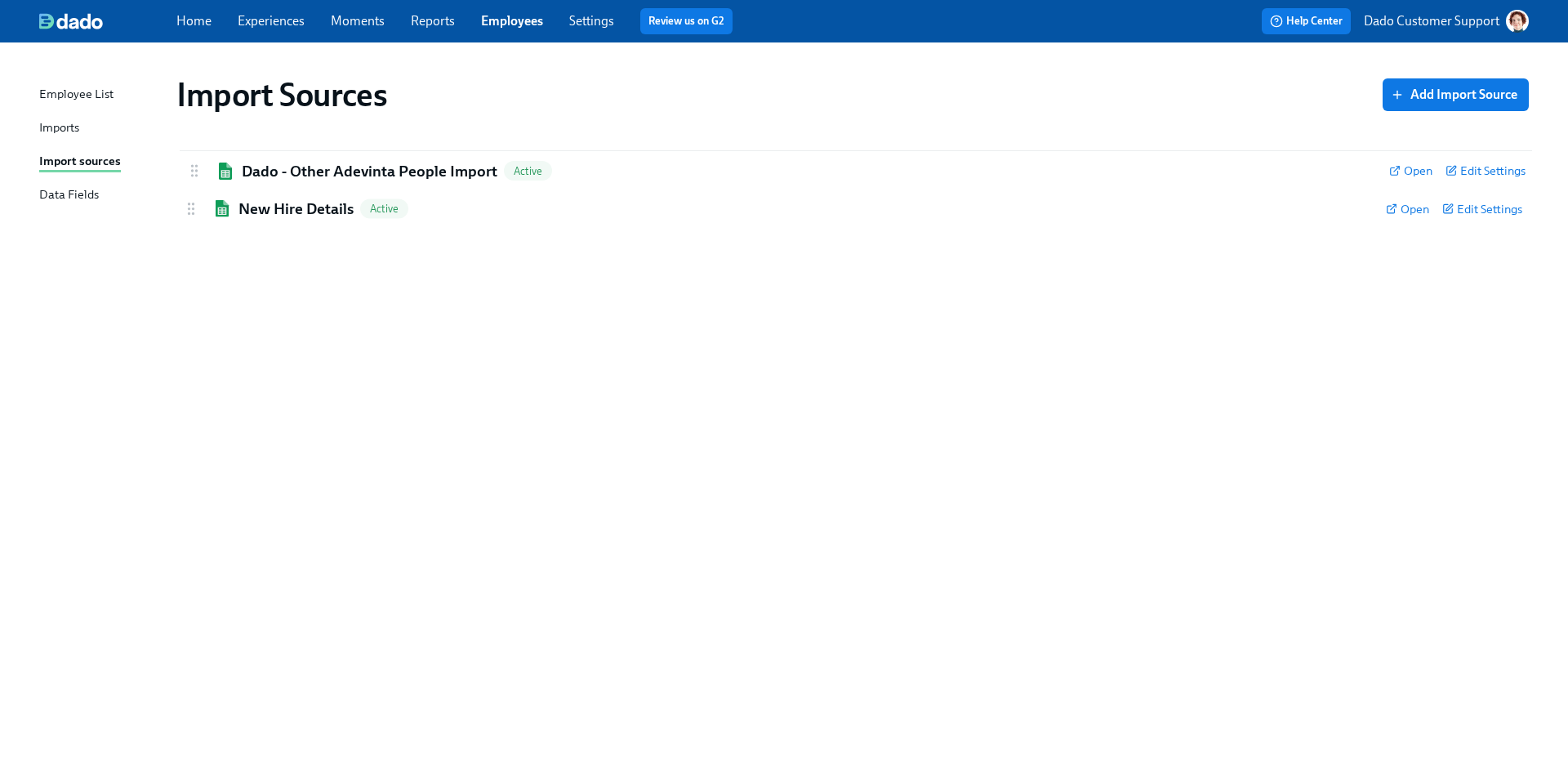
drag, startPoint x: 190, startPoint y: 207, endPoint x: 193, endPoint y: 165, distance: 42.1
click at [193, 165] on div "New Hire Details Active Open Edit Settings Active: data will be synced every im…" at bounding box center [852, 187] width 1352 height 81
drag, startPoint x: 191, startPoint y: 163, endPoint x: 191, endPoint y: 206, distance: 43.0
click at [191, 206] on div "Dado - Other Adevinta People Import Active Open Edit Settings Active: data will…" at bounding box center [852, 187] width 1352 height 81
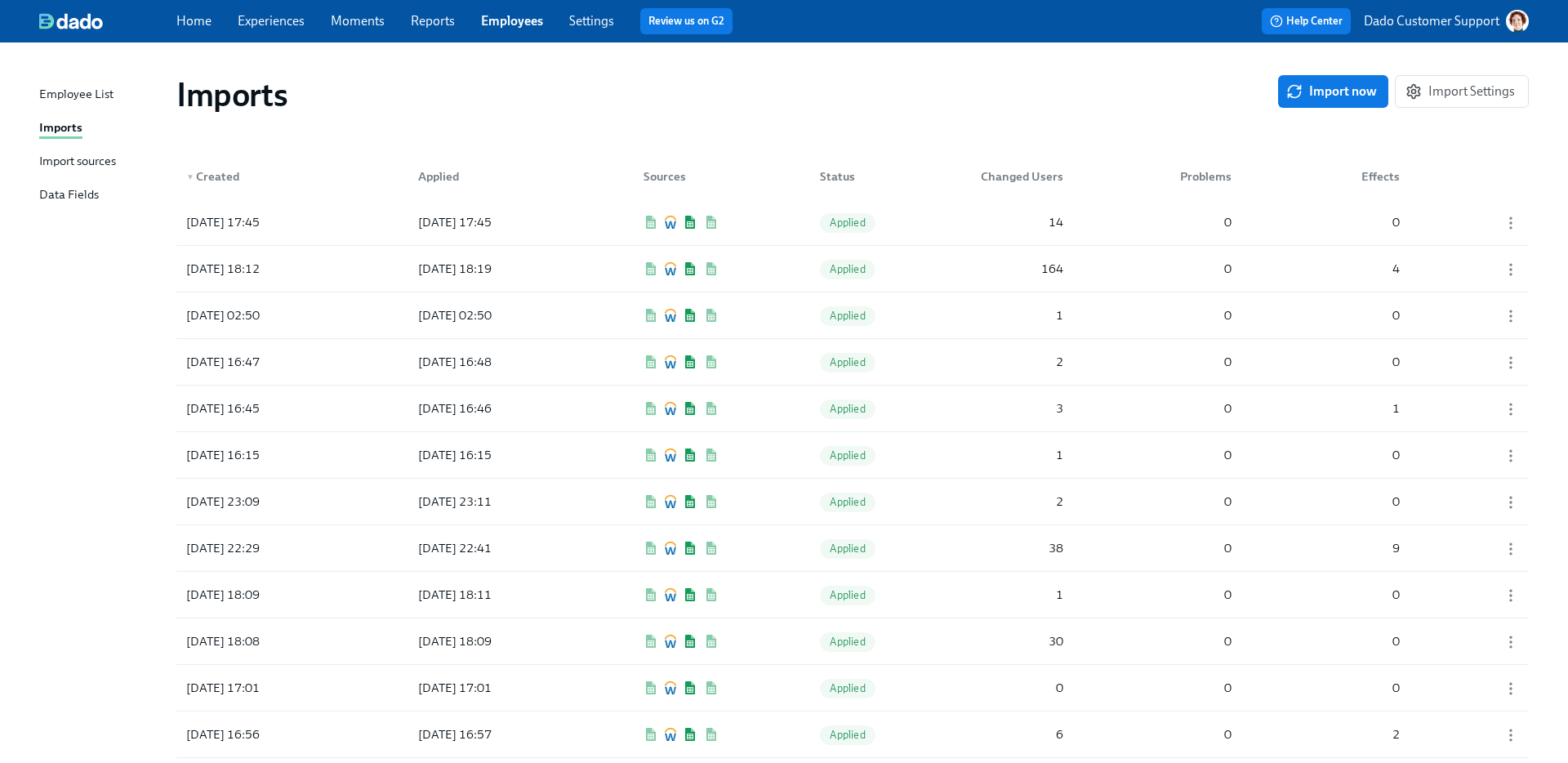
click at [52, 151] on div "Import sources" at bounding box center [78, 161] width 77 height 20
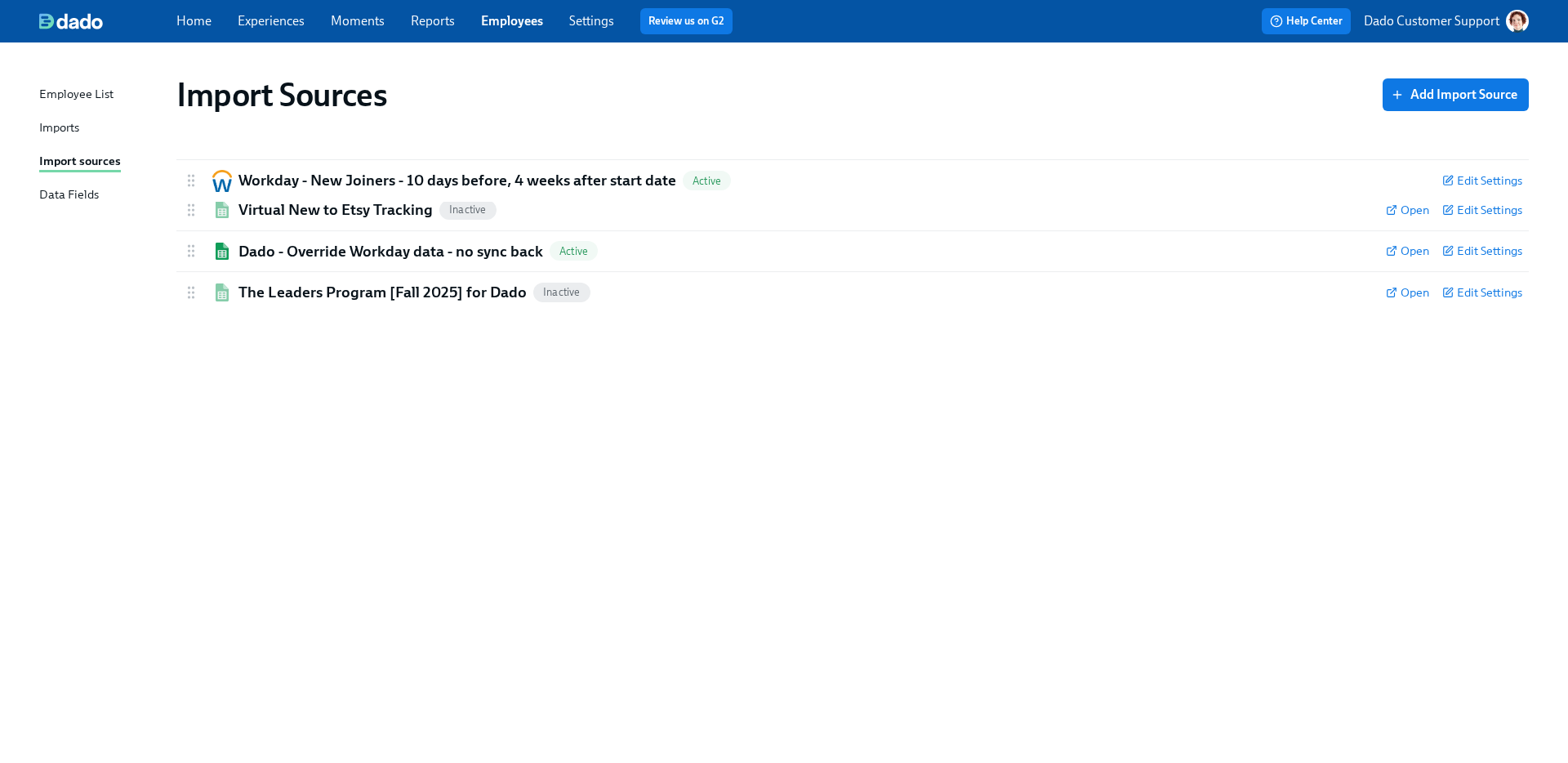
drag, startPoint x: 189, startPoint y: 208, endPoint x: 189, endPoint y: 173, distance: 35.0
click at [189, 173] on div "Virtual New to Etsy Tracking Inactive Open Edit Settings Active Remove Import S…" at bounding box center [852, 229] width 1352 height 166
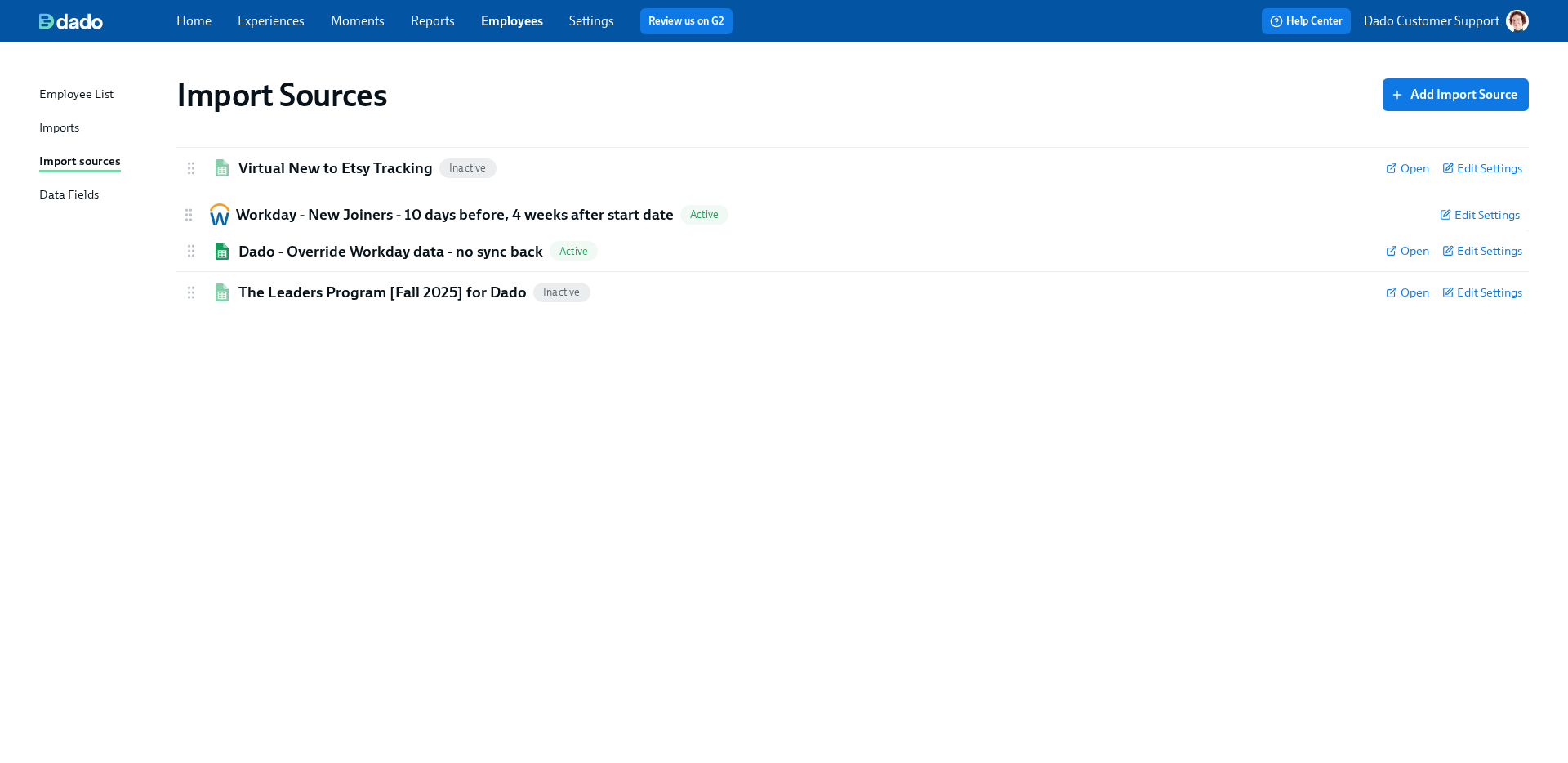
drag, startPoint x: 191, startPoint y: 167, endPoint x: 188, endPoint y: 219, distance: 52.1
click at [188, 219] on div "Workday - New Joiners - 10 days before, 4 weeks after start date Active Edit Se…" at bounding box center [852, 229] width 1352 height 166
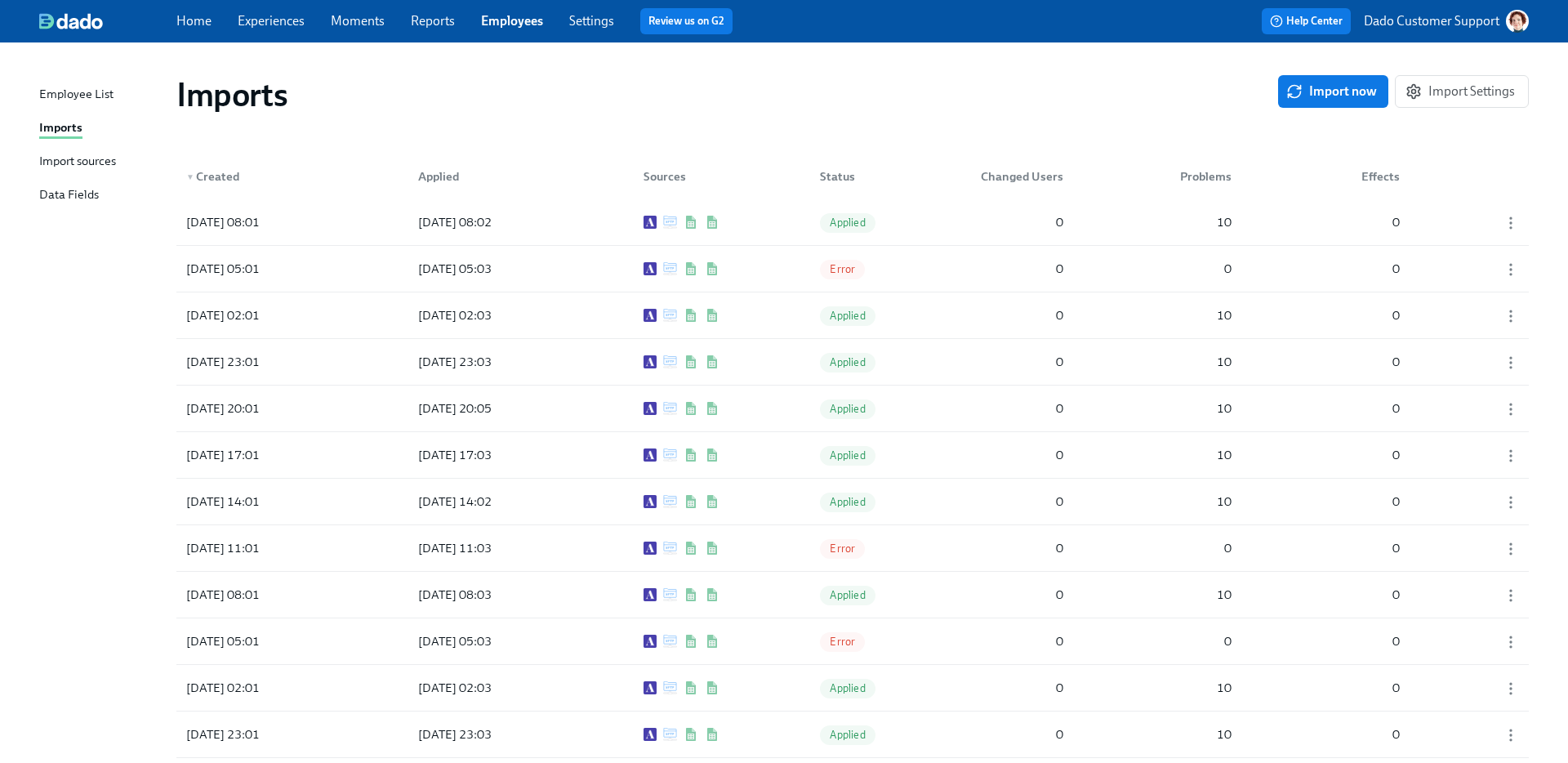
click at [53, 159] on div "Import sources" at bounding box center [78, 161] width 77 height 20
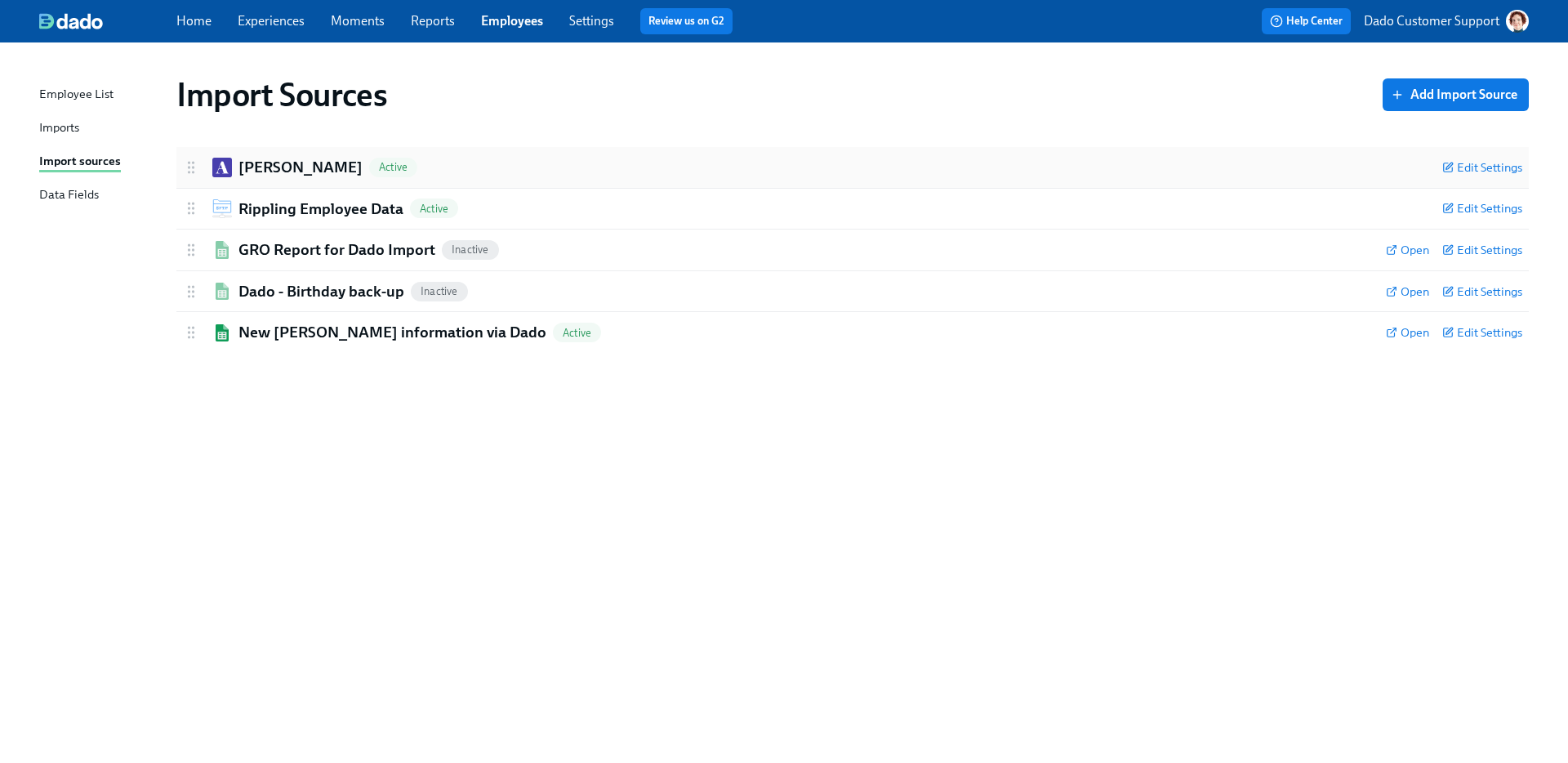
click at [194, 164] on icon at bounding box center [191, 167] width 16 height 16
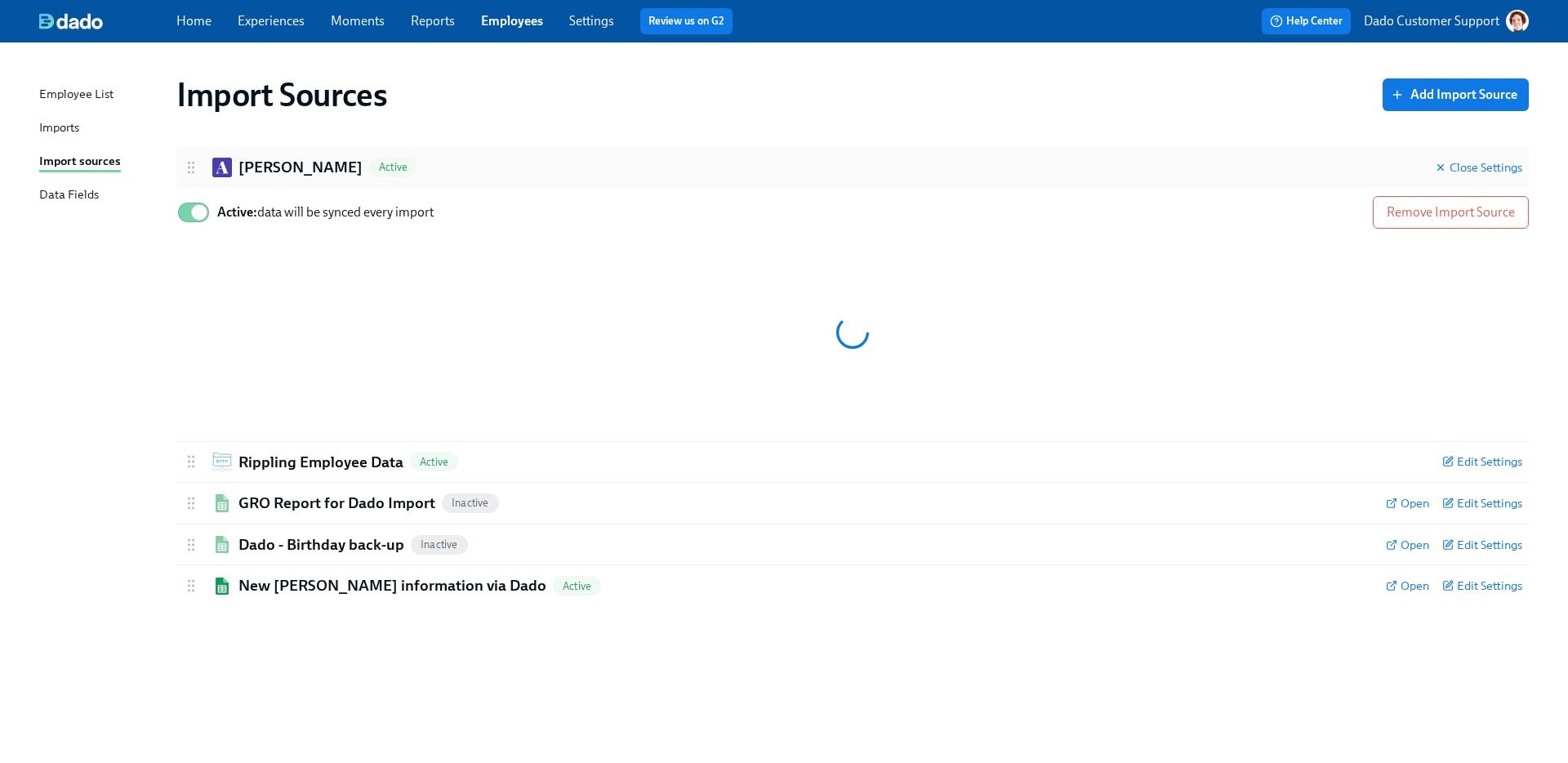
click at [193, 164] on icon at bounding box center [191, 167] width 16 height 16
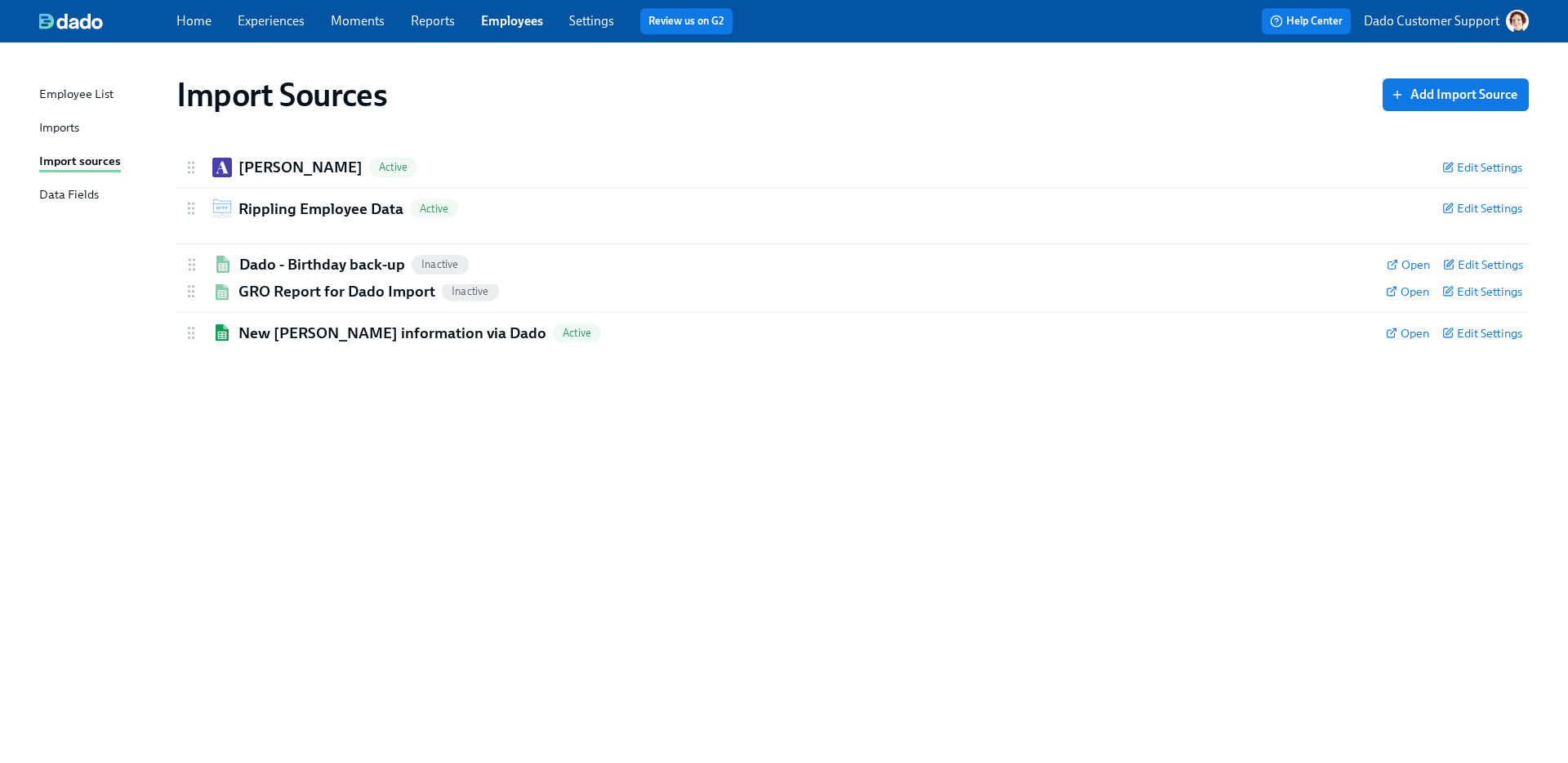
drag, startPoint x: 196, startPoint y: 295, endPoint x: 198, endPoint y: 256, distance: 39.1
click at [198, 256] on div "Ashby Active Edit Settings Active: data will be synced every import Remove Impo…" at bounding box center [852, 249] width 1352 height 206
drag, startPoint x: 188, startPoint y: 334, endPoint x: 191, endPoint y: 286, distance: 48.1
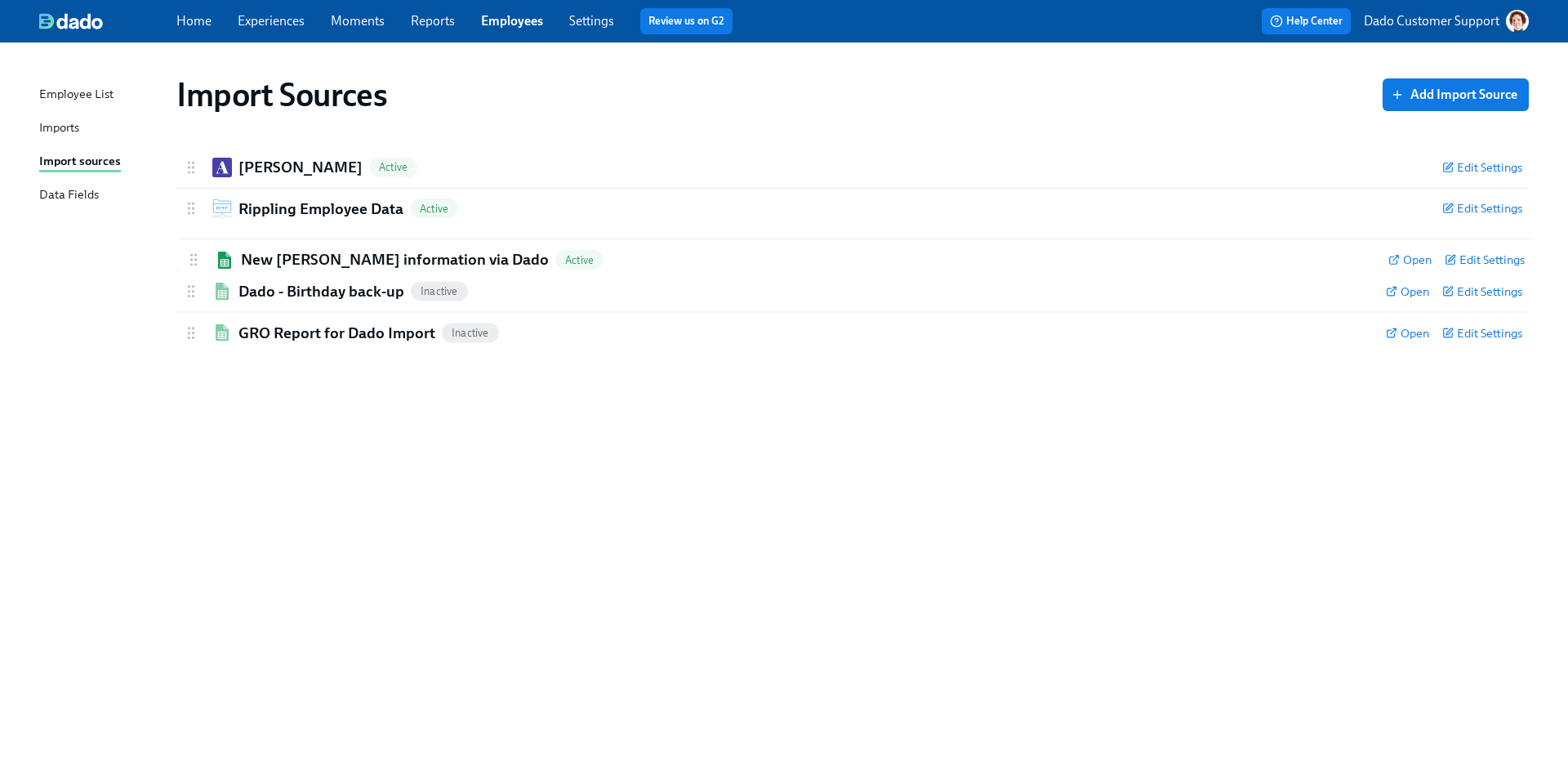
drag, startPoint x: 192, startPoint y: 329, endPoint x: 195, endPoint y: 249, distance: 80.1
click at [195, 249] on div "Ashby Active Edit Settings Active: data will be synced every import Remove Impo…" at bounding box center [852, 249] width 1352 height 206
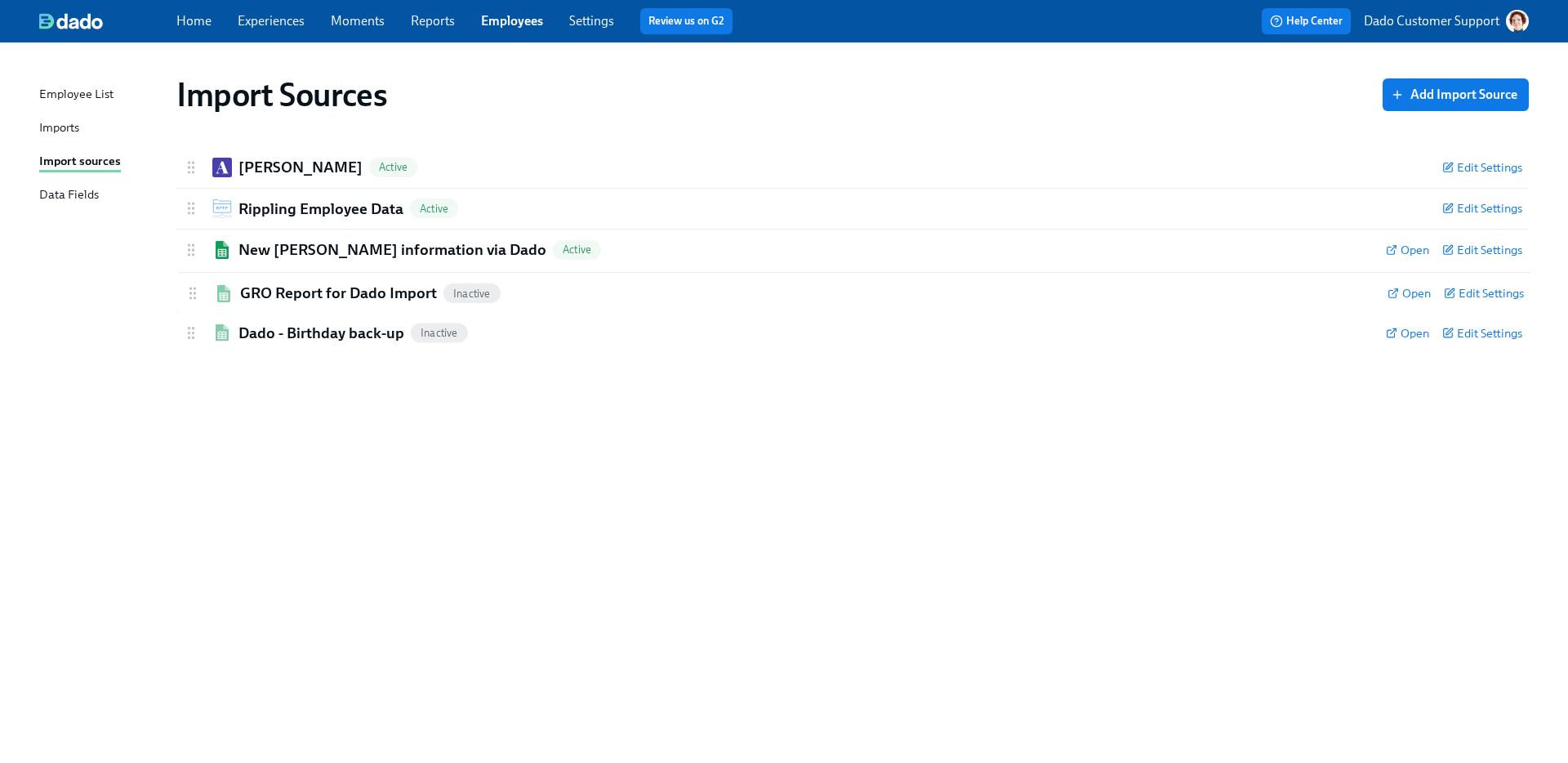
drag, startPoint x: 184, startPoint y: 332, endPoint x: 185, endPoint y: 288, distance: 44.0
click at [185, 288] on div "Ashby Active Edit Settings Active: data will be synced every import Remove Impo…" at bounding box center [852, 249] width 1352 height 206
drag, startPoint x: 191, startPoint y: 252, endPoint x: 187, endPoint y: 339, distance: 87.1
click at [187, 339] on div "Ashby Active Edit Settings Active: data will be synced every import Remove Impo…" at bounding box center [852, 249] width 1352 height 206
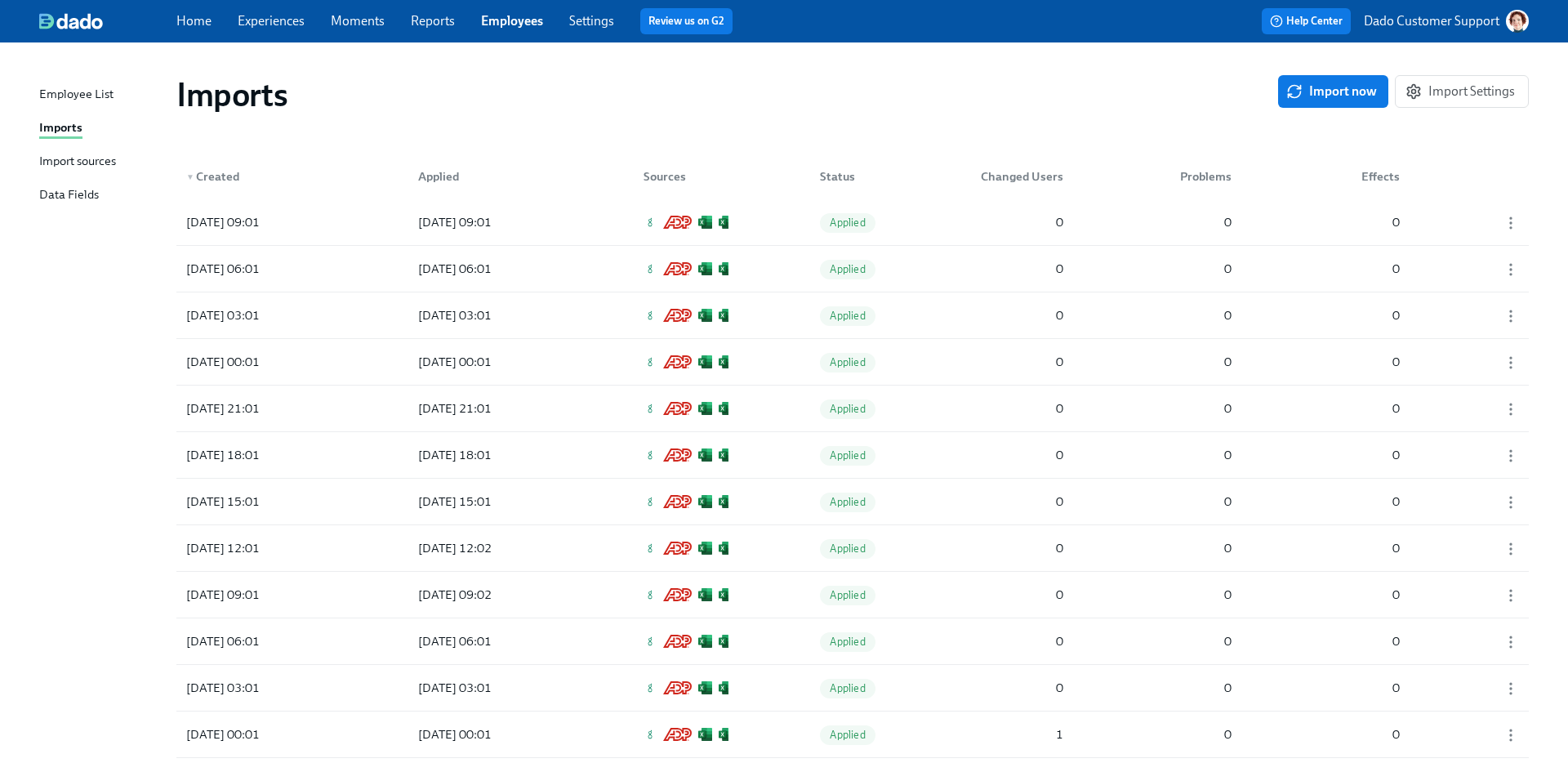
click at [103, 155] on div "Import sources" at bounding box center [78, 161] width 77 height 20
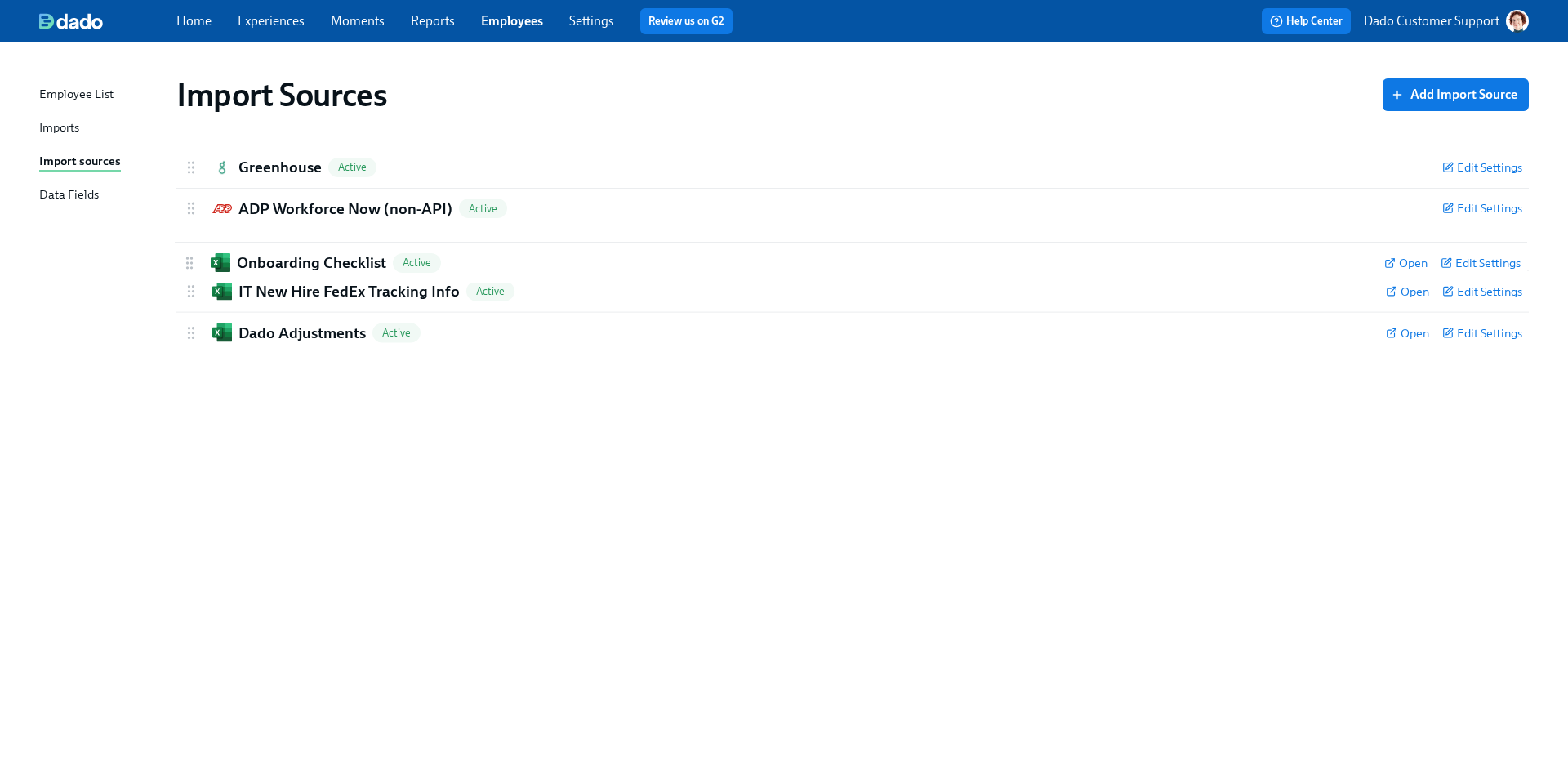
drag, startPoint x: 194, startPoint y: 296, endPoint x: 192, endPoint y: 263, distance: 33.1
click at [192, 263] on div "Greenhouse Active Edit Settings Active: data will be synced every import Remove…" at bounding box center [852, 249] width 1352 height 206
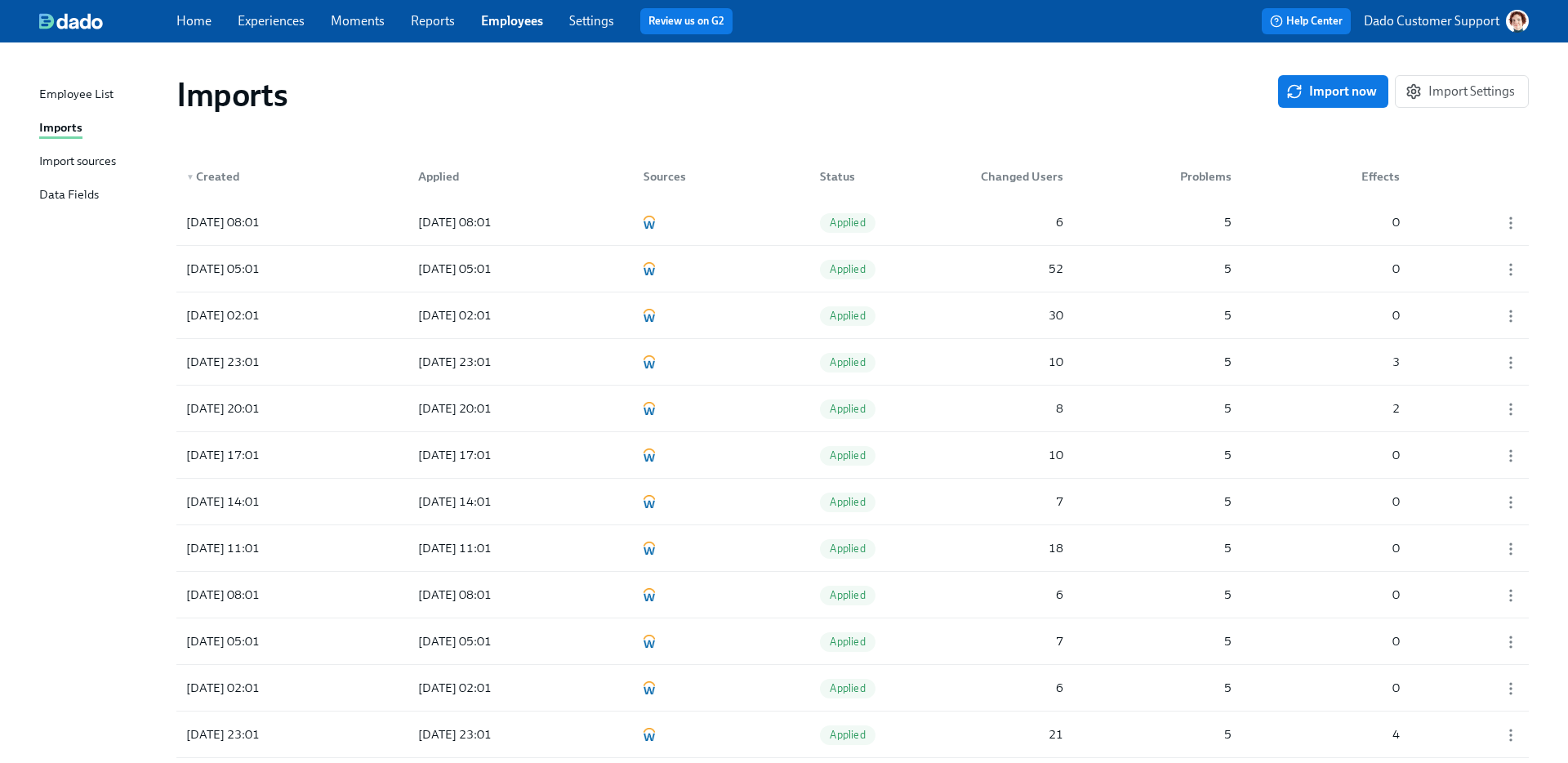
click at [68, 137] on div "Imports" at bounding box center [60, 128] width 43 height 20
click at [66, 158] on div "Import sources" at bounding box center [78, 161] width 77 height 20
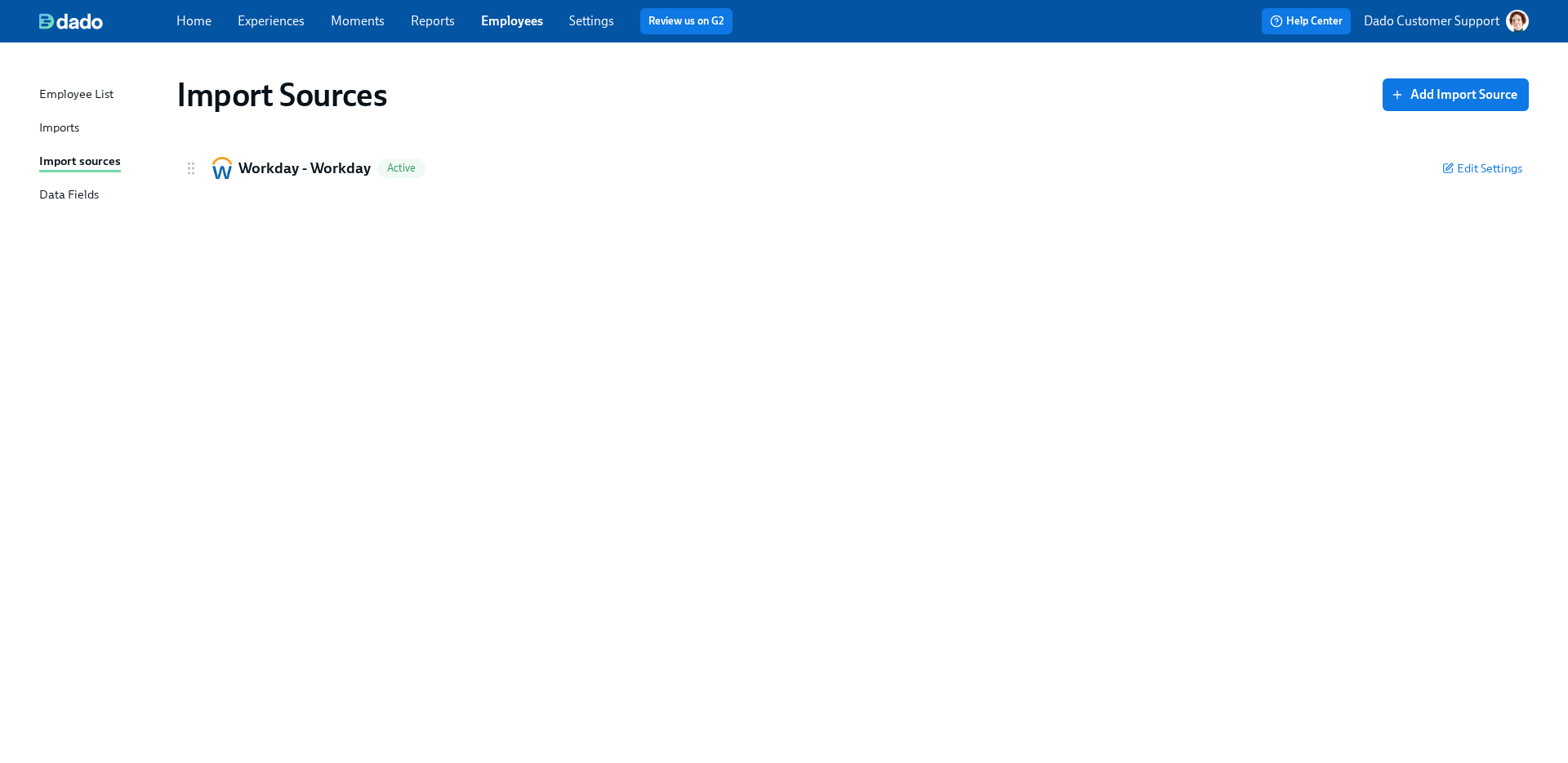
click at [1434, 31] on button "Dado Customer Support" at bounding box center [1446, 21] width 165 height 23
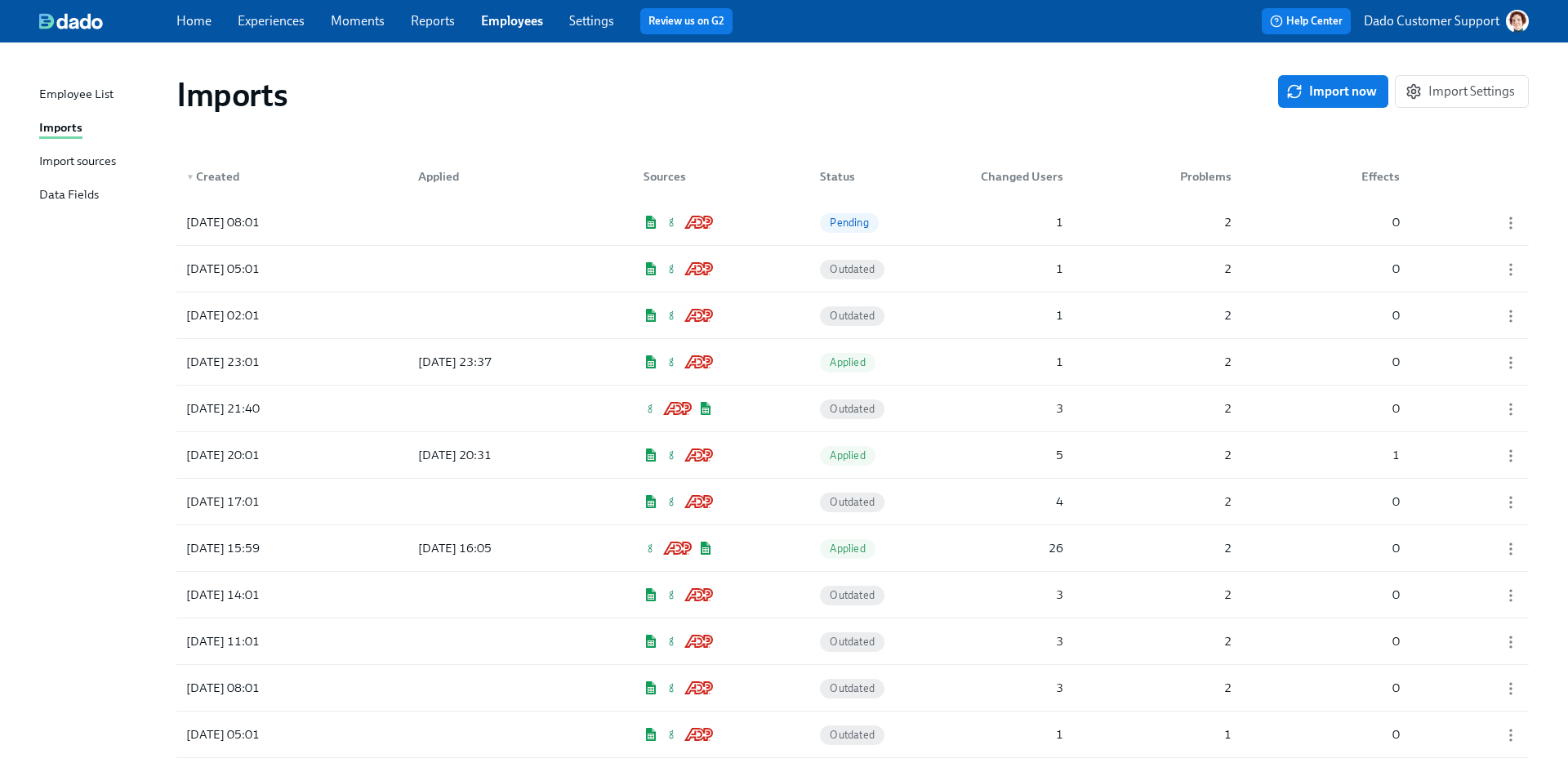
click at [85, 163] on div "Import sources" at bounding box center [78, 161] width 77 height 20
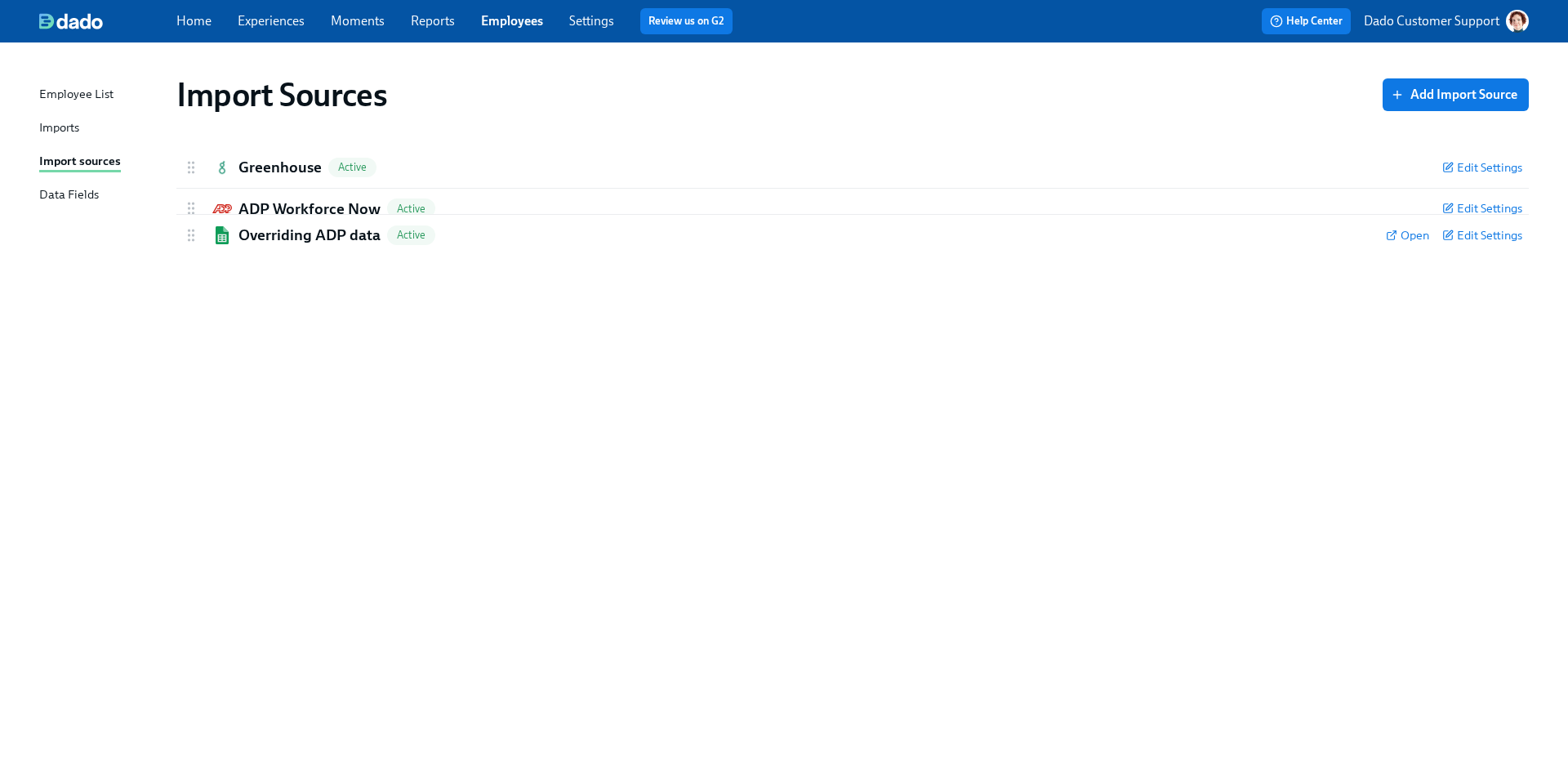
drag, startPoint x: 186, startPoint y: 251, endPoint x: 188, endPoint y: 203, distance: 48.0
click at [188, 203] on div "Greenhouse Active Edit Settings Active: data will be synced every import Remove…" at bounding box center [852, 208] width 1352 height 124
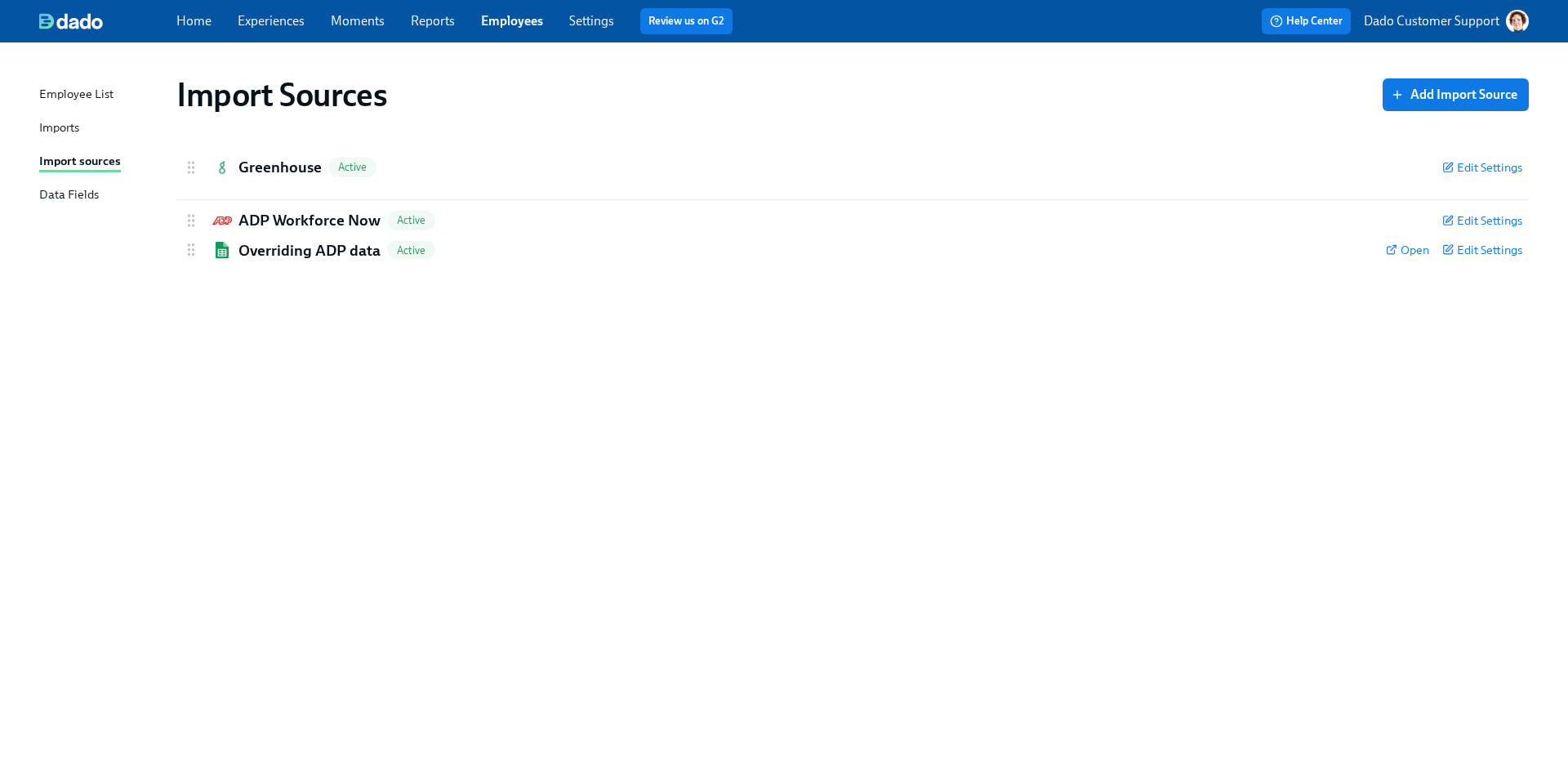
drag, startPoint x: 186, startPoint y: 249, endPoint x: 186, endPoint y: 208, distance: 41.0
click at [186, 207] on div "Greenhouse Active Edit Settings Active: data will be synced every import Remove…" at bounding box center [852, 208] width 1352 height 124
click at [1452, 29] on p "Dado Customer Support" at bounding box center [1431, 21] width 135 height 18
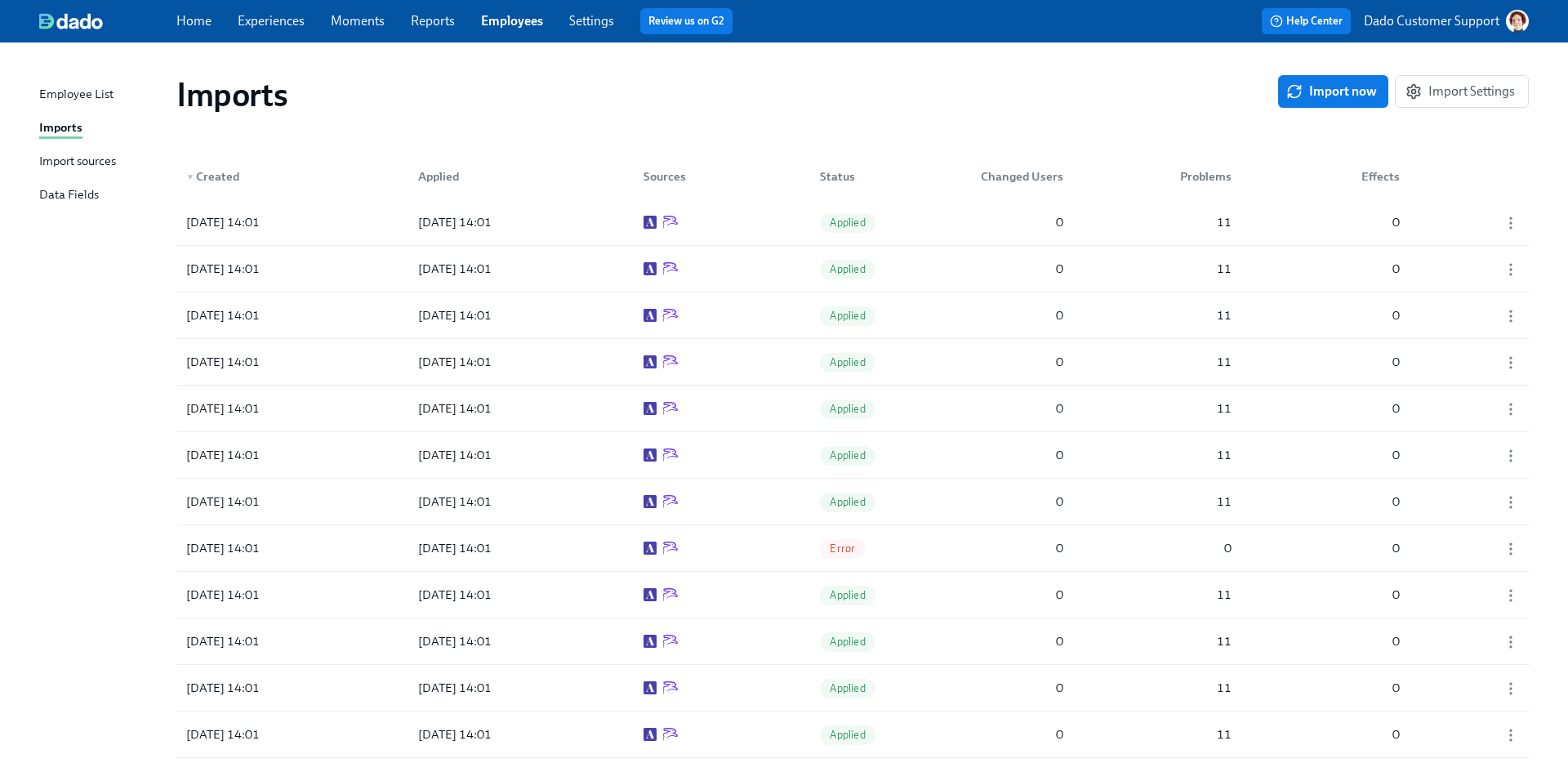
click at [97, 158] on div "Import sources" at bounding box center [78, 161] width 77 height 20
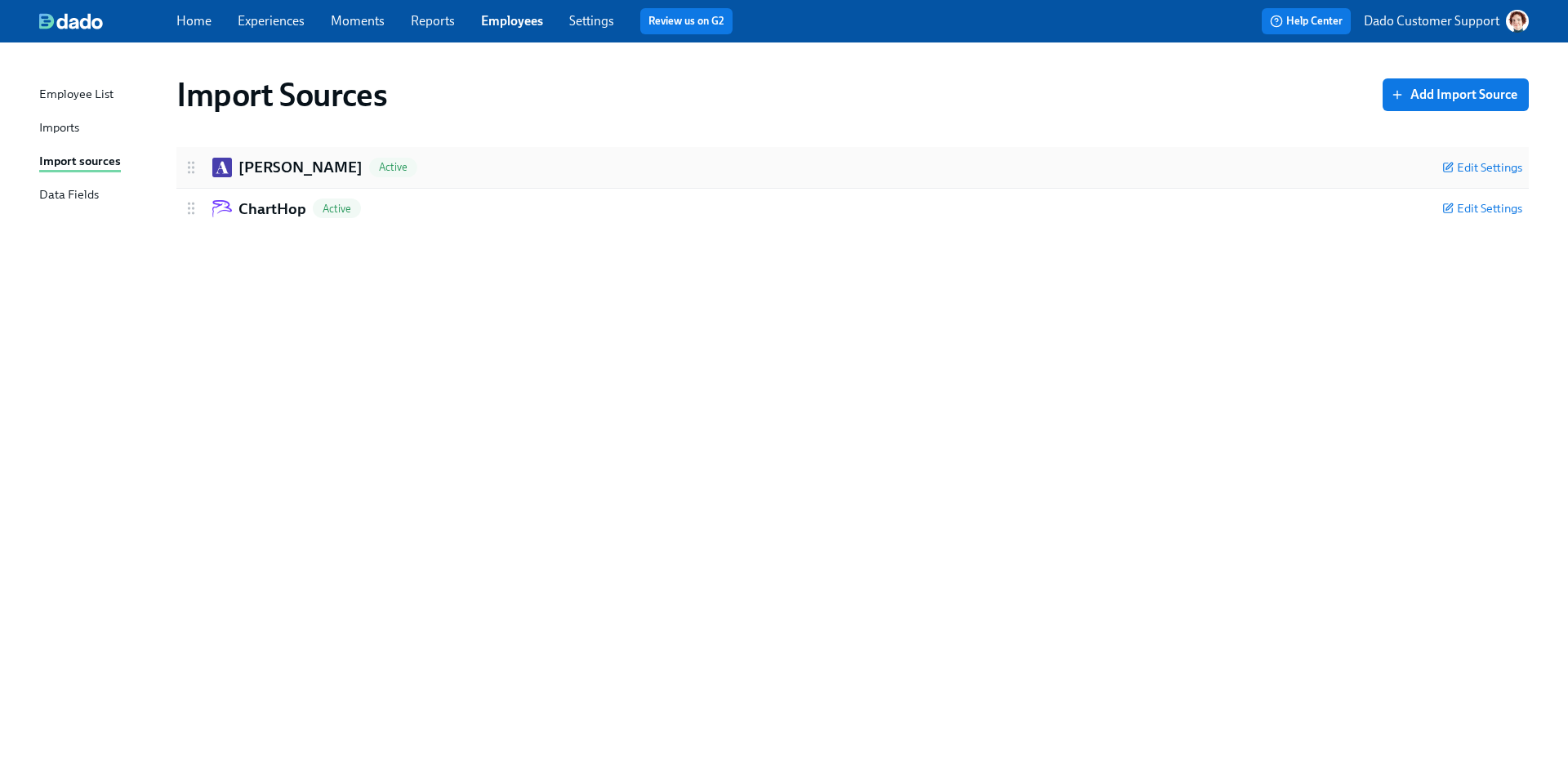
drag, startPoint x: 178, startPoint y: 207, endPoint x: 185, endPoint y: 181, distance: 26.9
click at [185, 181] on div "[PERSON_NAME] Active Edit Settings Active: data will be synced every import Rem…" at bounding box center [852, 187] width 1352 height 81
drag, startPoint x: 186, startPoint y: 207, endPoint x: 186, endPoint y: 157, distance: 50.0
click at [186, 157] on div "[PERSON_NAME] Active Edit Settings Active: data will be synced every import Rem…" at bounding box center [852, 187] width 1352 height 81
drag, startPoint x: 186, startPoint y: 169, endPoint x: 186, endPoint y: 223, distance: 54.0
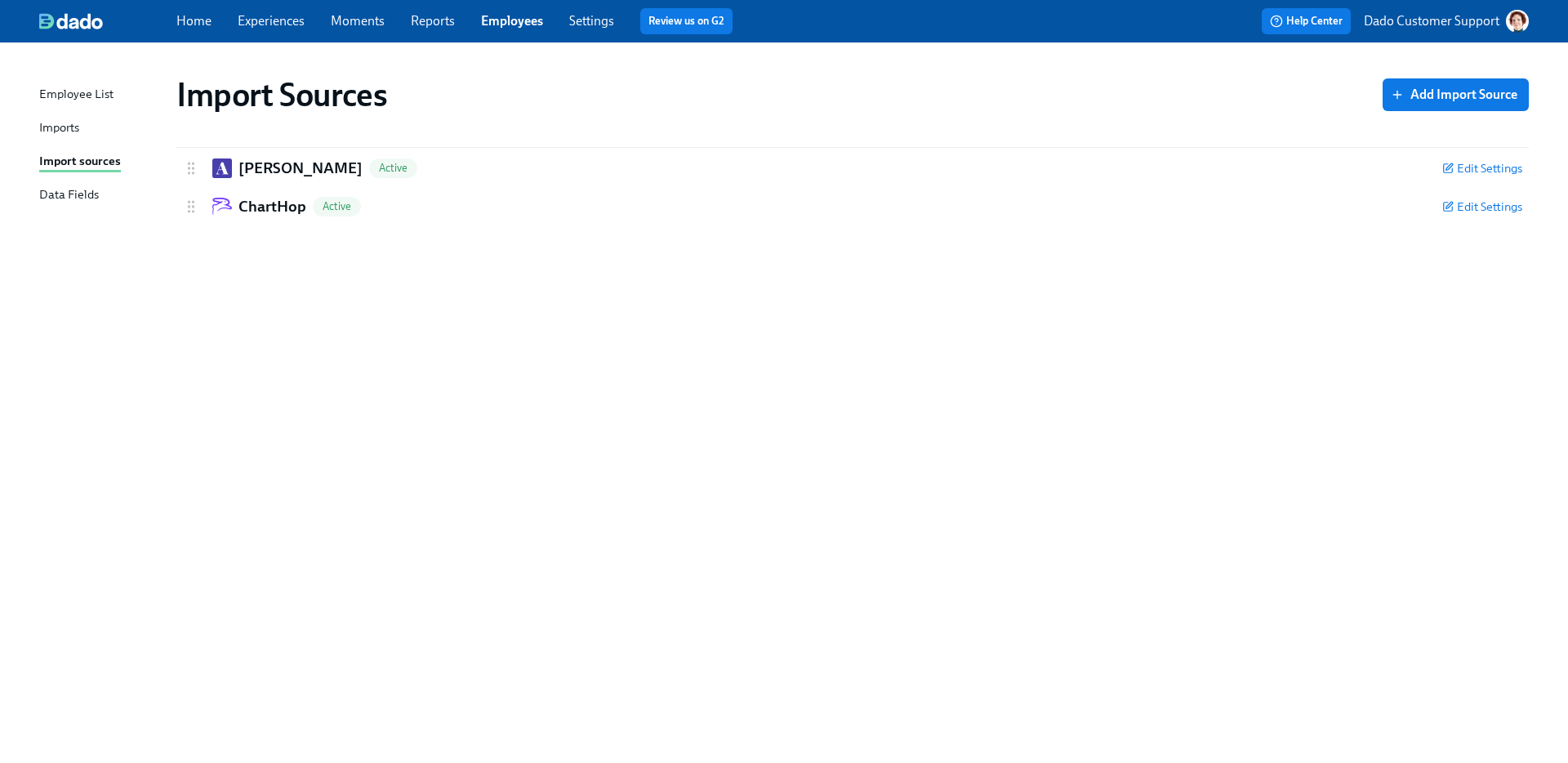
click at [186, 223] on div "ChartHop Active Edit Settings Active: data will be synced every import Remove I…" at bounding box center [852, 187] width 1352 height 81
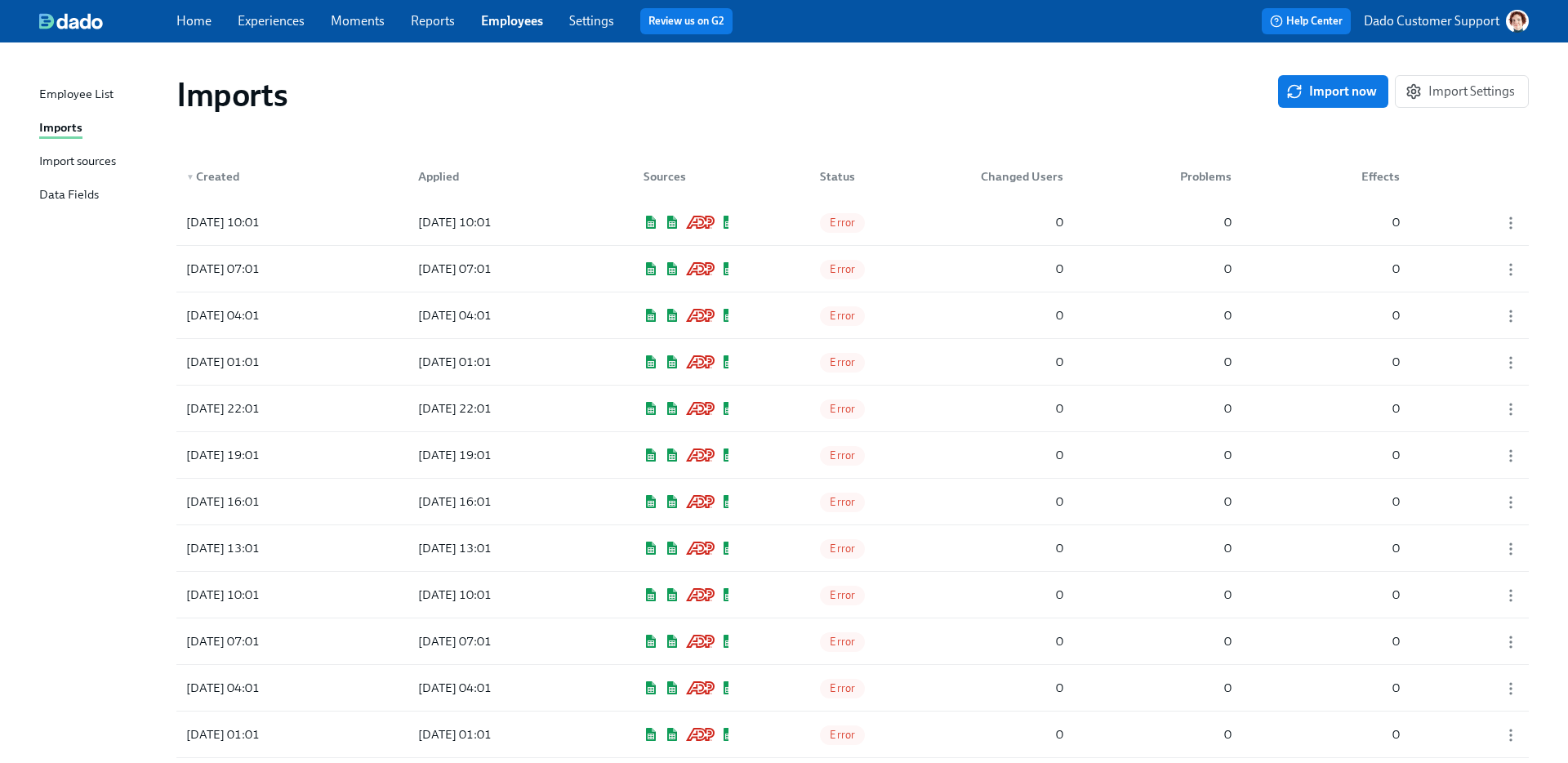
click at [69, 147] on div "Employee List Imports Import sources Data Fields" at bounding box center [107, 152] width 137 height 134
click at [69, 161] on div "Import sources" at bounding box center [78, 161] width 77 height 20
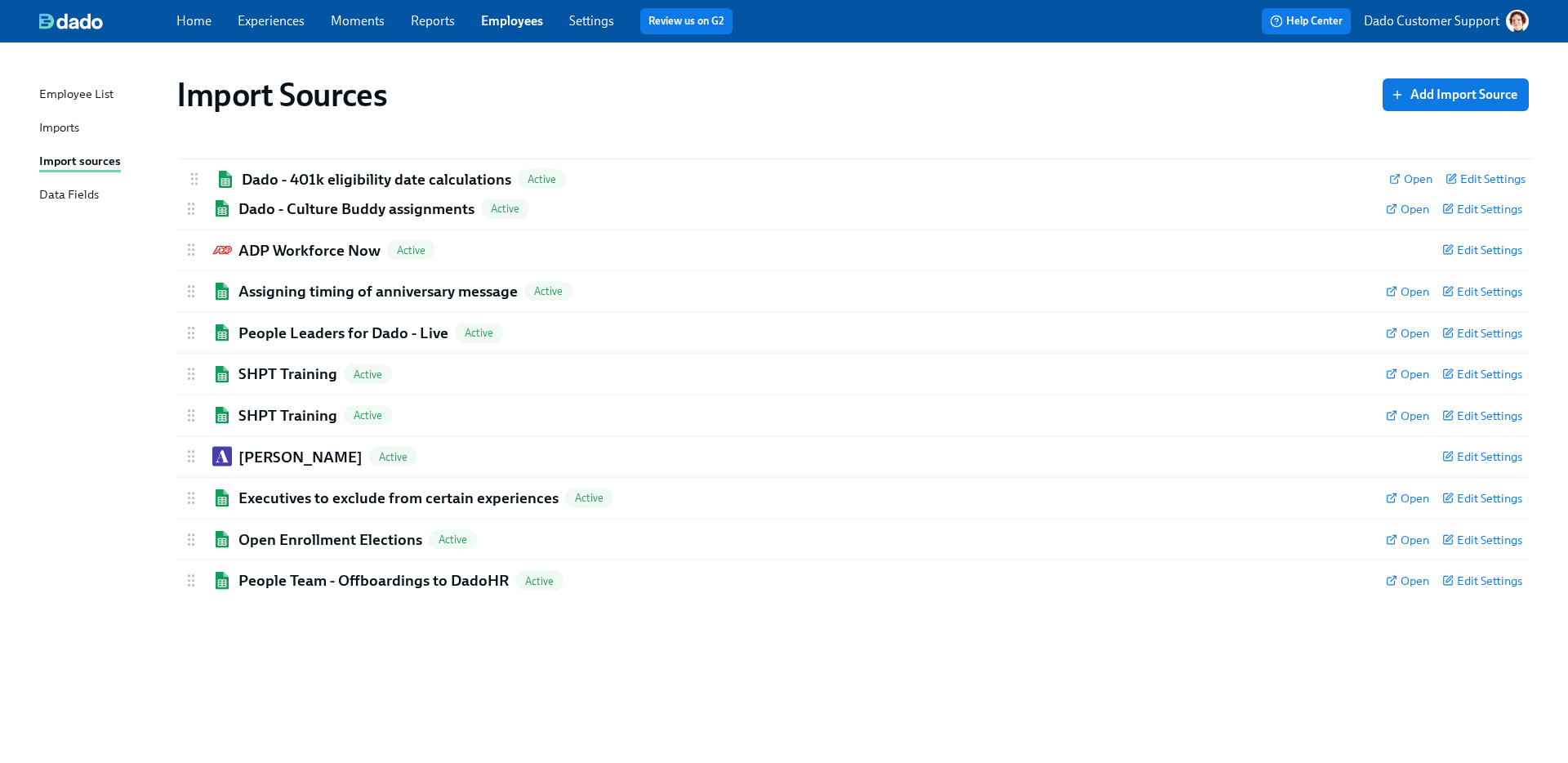
drag, startPoint x: 185, startPoint y: 209, endPoint x: 190, endPoint y: 172, distance: 37.3
click at [191, 171] on div "Dado - Culture Buddy assignments Active Open Edit Settings Active: data will be…" at bounding box center [852, 374] width 1352 height 454
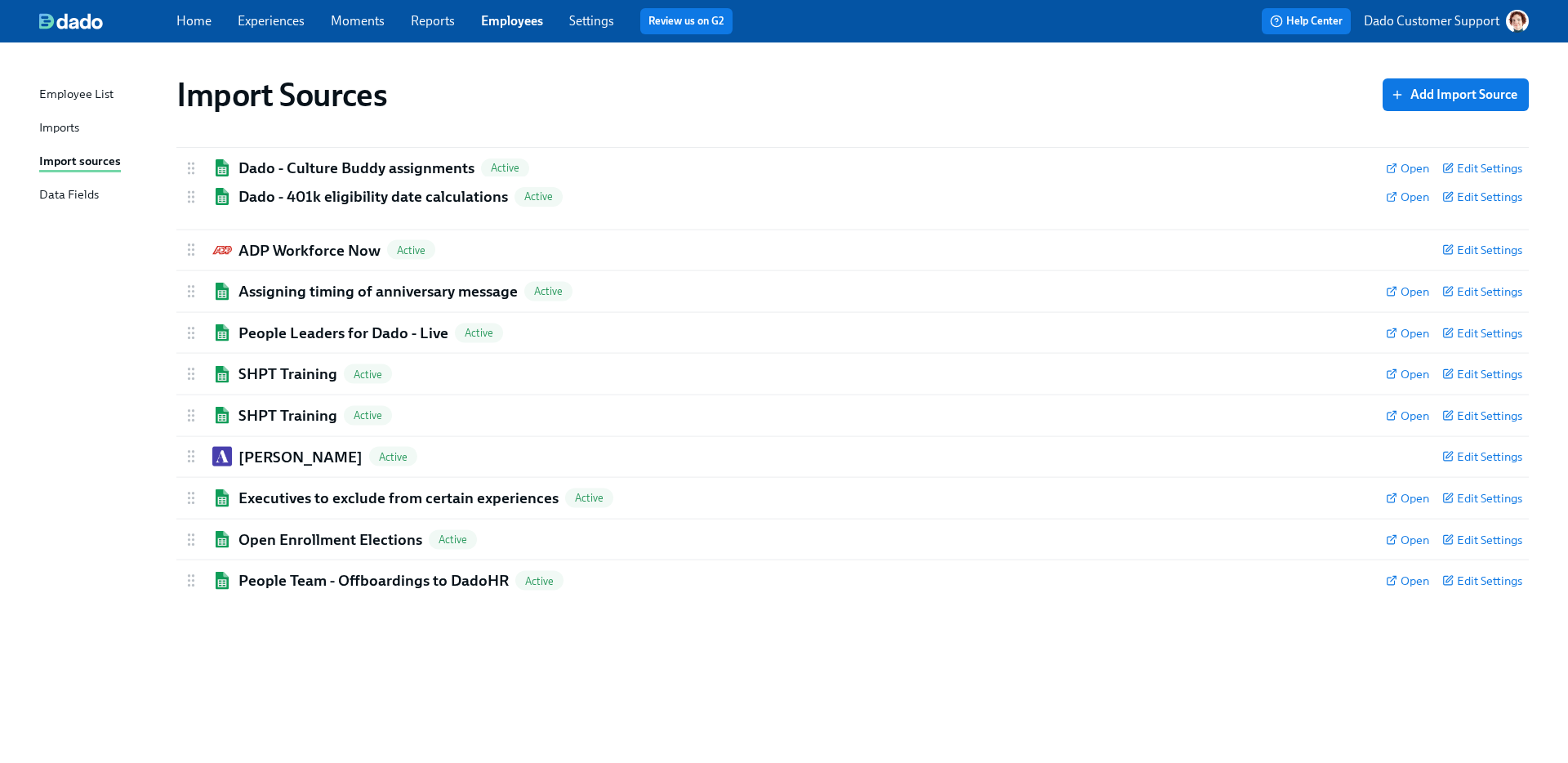
drag, startPoint x: 192, startPoint y: 163, endPoint x: 192, endPoint y: 200, distance: 37.0
click at [192, 200] on div "Dado - 401k eligibility date calculations Active Open Edit Settings Active: dat…" at bounding box center [852, 374] width 1352 height 454
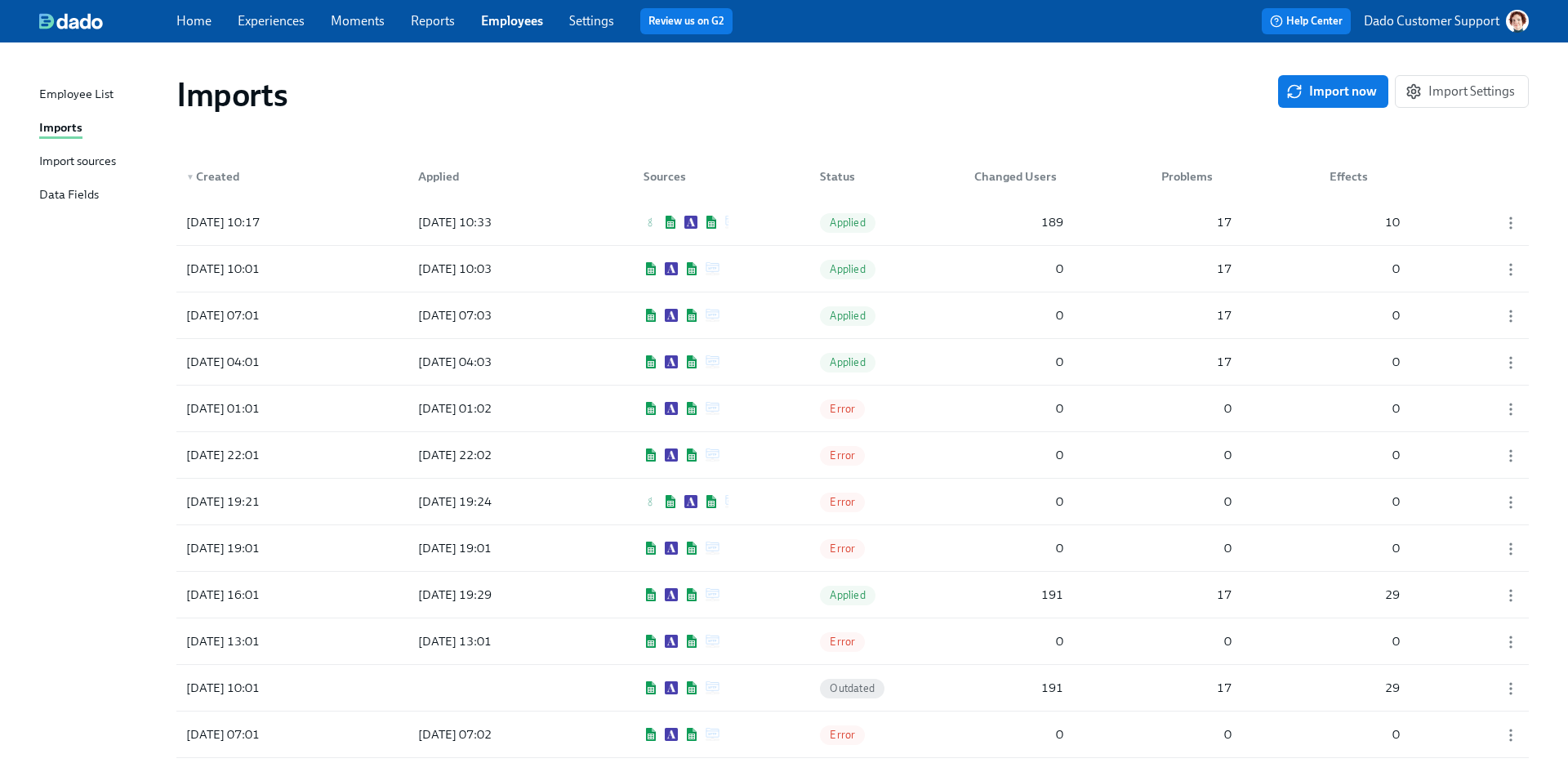
click at [52, 150] on div "Employee List Imports Import sources Data Fields" at bounding box center [107, 152] width 137 height 134
click at [50, 169] on div "Import sources" at bounding box center [78, 161] width 77 height 20
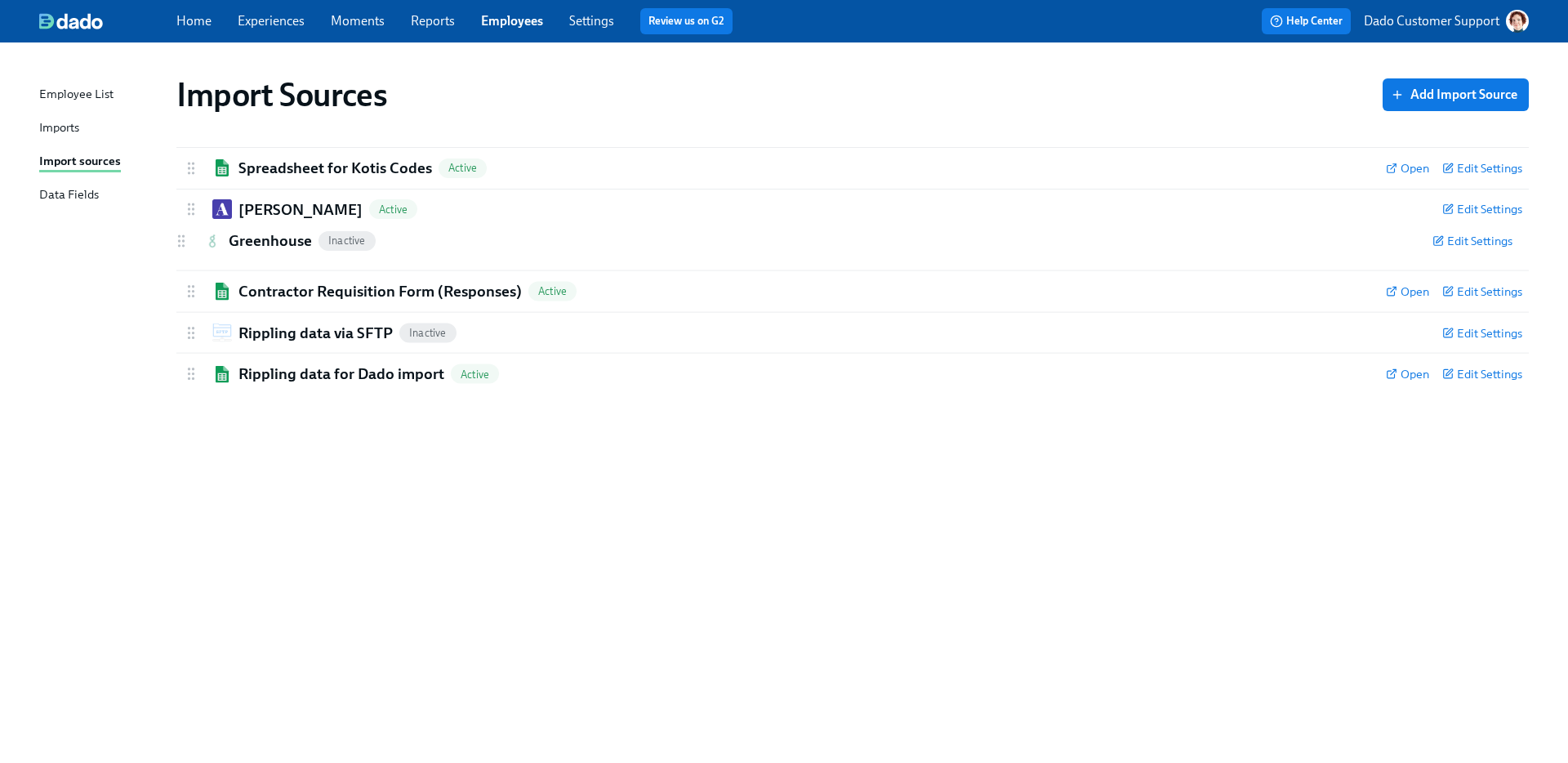
drag, startPoint x: 190, startPoint y: 169, endPoint x: 179, endPoint y: 245, distance: 76.8
click at [179, 245] on div "Greenhouse Inactive Edit Settings Active Remove Import Source Save changes Spre…" at bounding box center [852, 270] width 1352 height 247
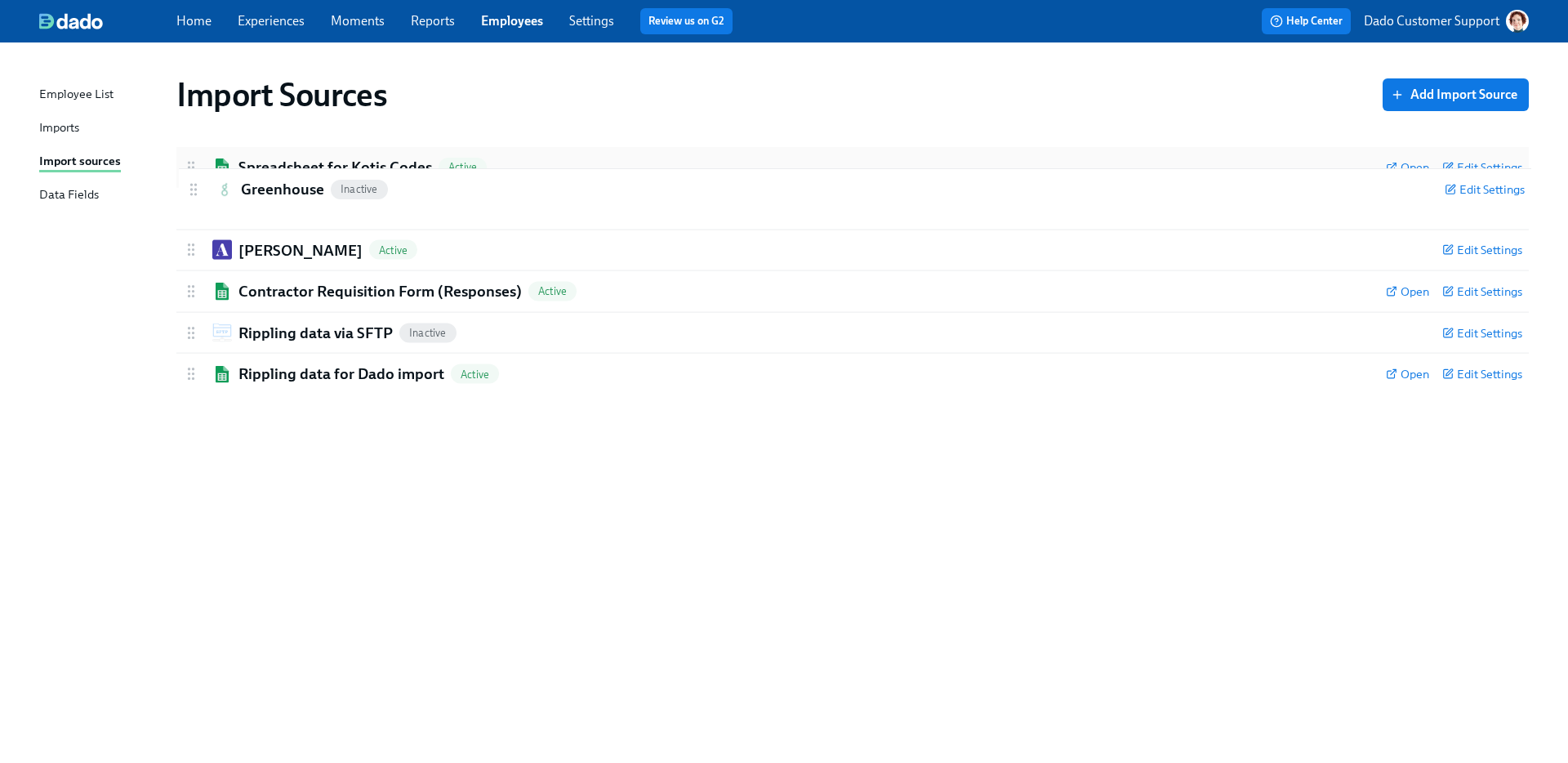
drag, startPoint x: 194, startPoint y: 252, endPoint x: 196, endPoint y: 186, distance: 66.0
click at [196, 185] on div "Spreadsheet for Kotis Codes Active Open Edit Settings Active: data will be sync…" at bounding box center [852, 270] width 1352 height 247
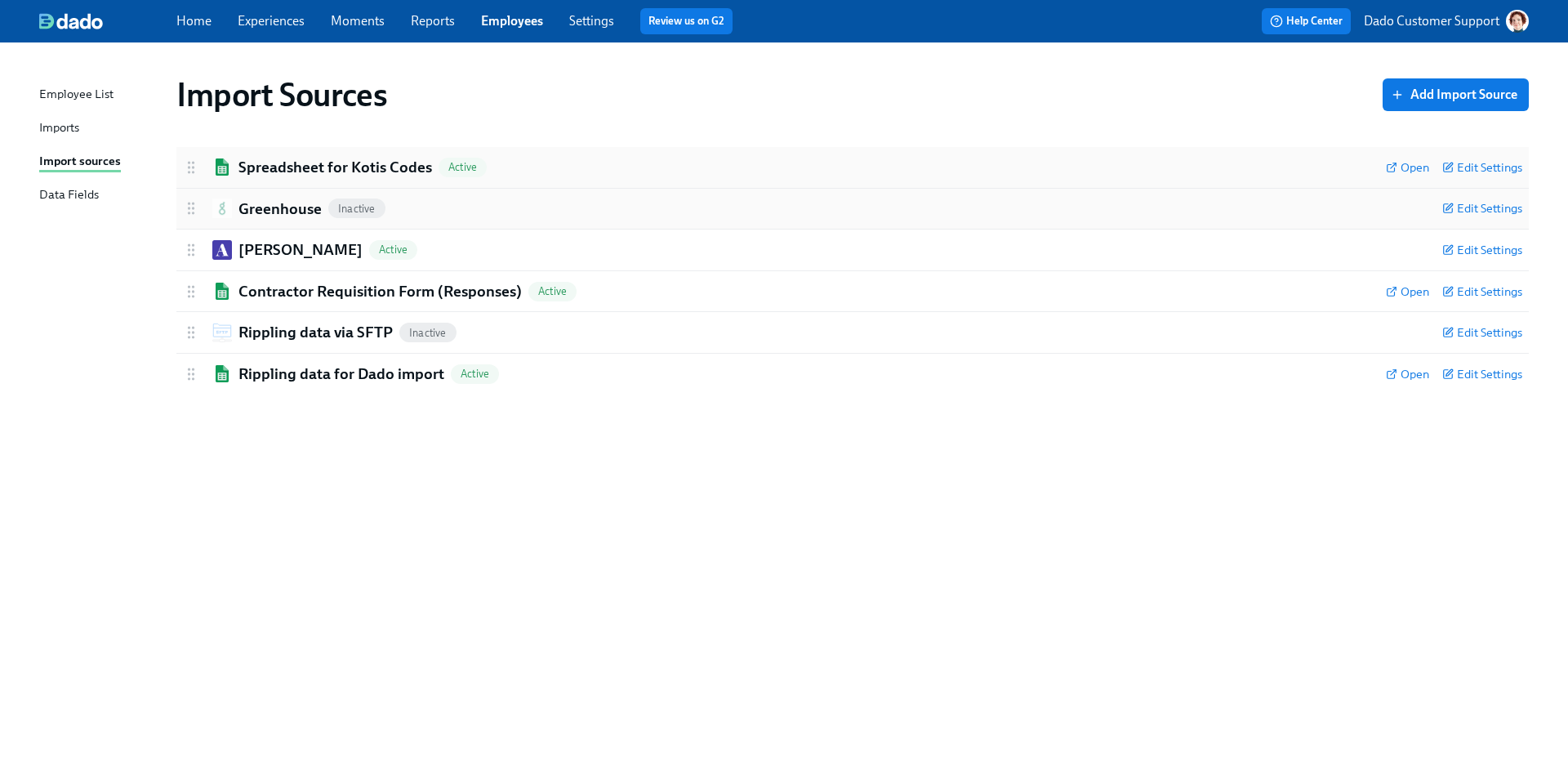
drag, startPoint x: 190, startPoint y: 202, endPoint x: 205, endPoint y: 150, distance: 54.1
drag, startPoint x: 185, startPoint y: 198, endPoint x: 185, endPoint y: 152, distance: 46.0
click at [185, 151] on div "Spreadsheet for Kotis Codes Active Open Edit Settings Active: data will be sync…" at bounding box center [852, 270] width 1352 height 247
drag, startPoint x: 191, startPoint y: 205, endPoint x: 193, endPoint y: 147, distance: 58.0
click at [193, 147] on div "Spreadsheet for Kotis Codes Active Open Edit Settings Active: data will be sync…" at bounding box center [852, 270] width 1352 height 247
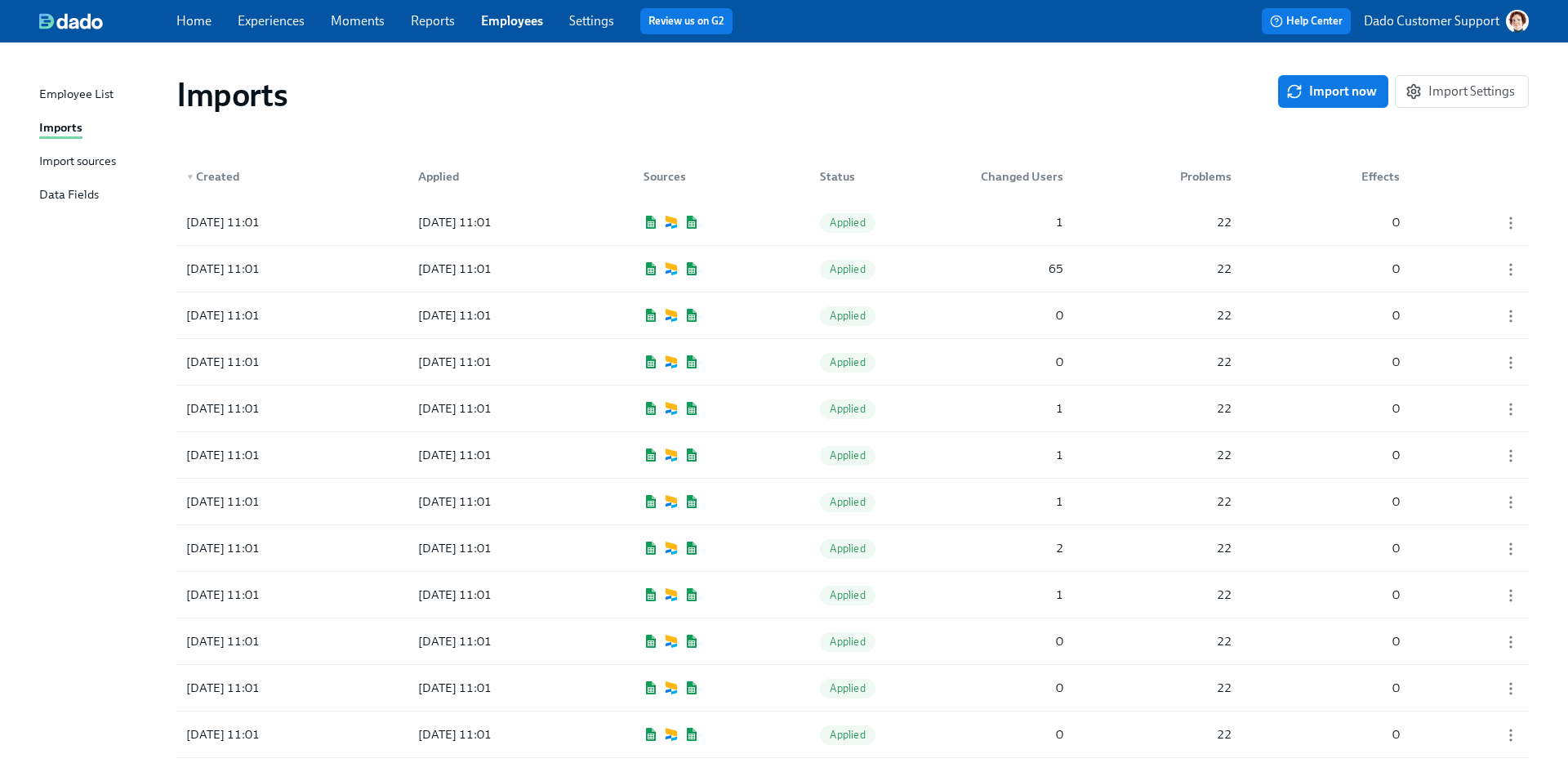
click at [88, 167] on div "Import sources" at bounding box center [78, 161] width 77 height 20
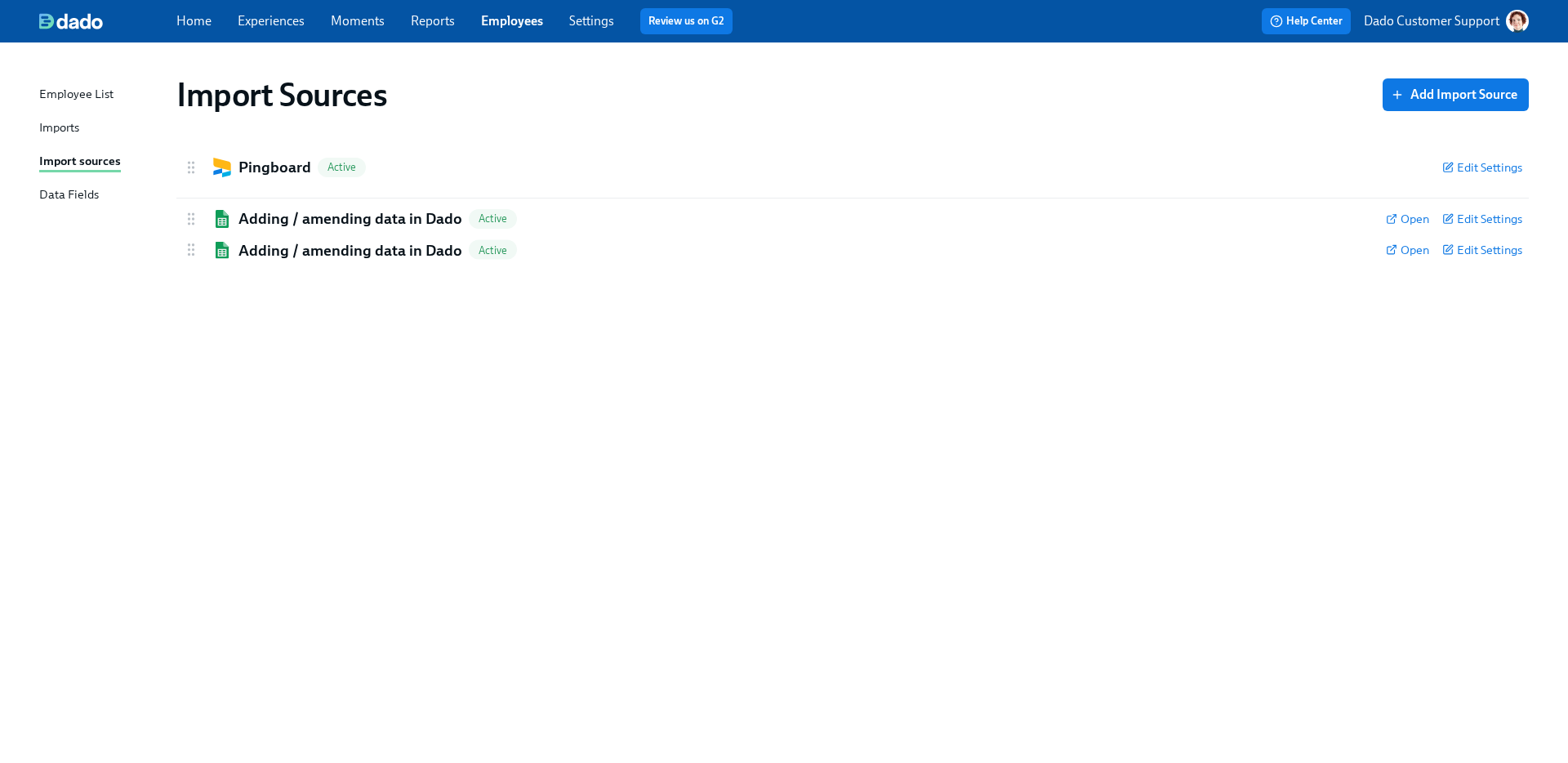
drag, startPoint x: 191, startPoint y: 246, endPoint x: 193, endPoint y: 201, distance: 45.0
click at [193, 201] on div "Pingboard Active Edit Settings Active: data will be synced every import Remove …" at bounding box center [852, 208] width 1352 height 124
drag, startPoint x: 188, startPoint y: 246, endPoint x: 190, endPoint y: 205, distance: 41.0
click at [190, 204] on div "Pingboard Active Edit Settings Active: data will be synced every import Remove …" at bounding box center [852, 208] width 1352 height 124
click at [1407, 30] on p "Dado Customer Support" at bounding box center [1431, 21] width 135 height 18
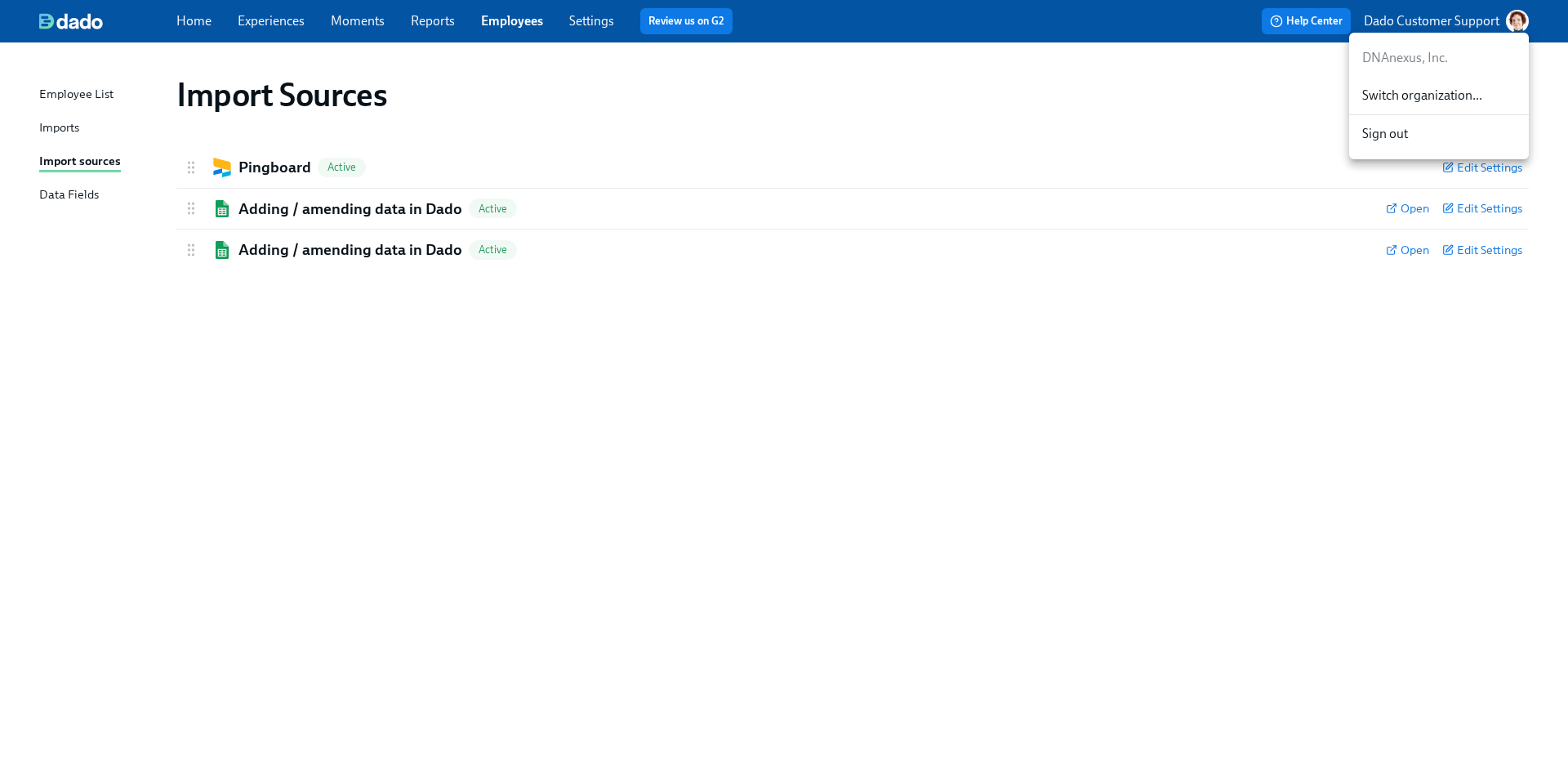
click at [1128, 111] on div at bounding box center [784, 382] width 1568 height 763
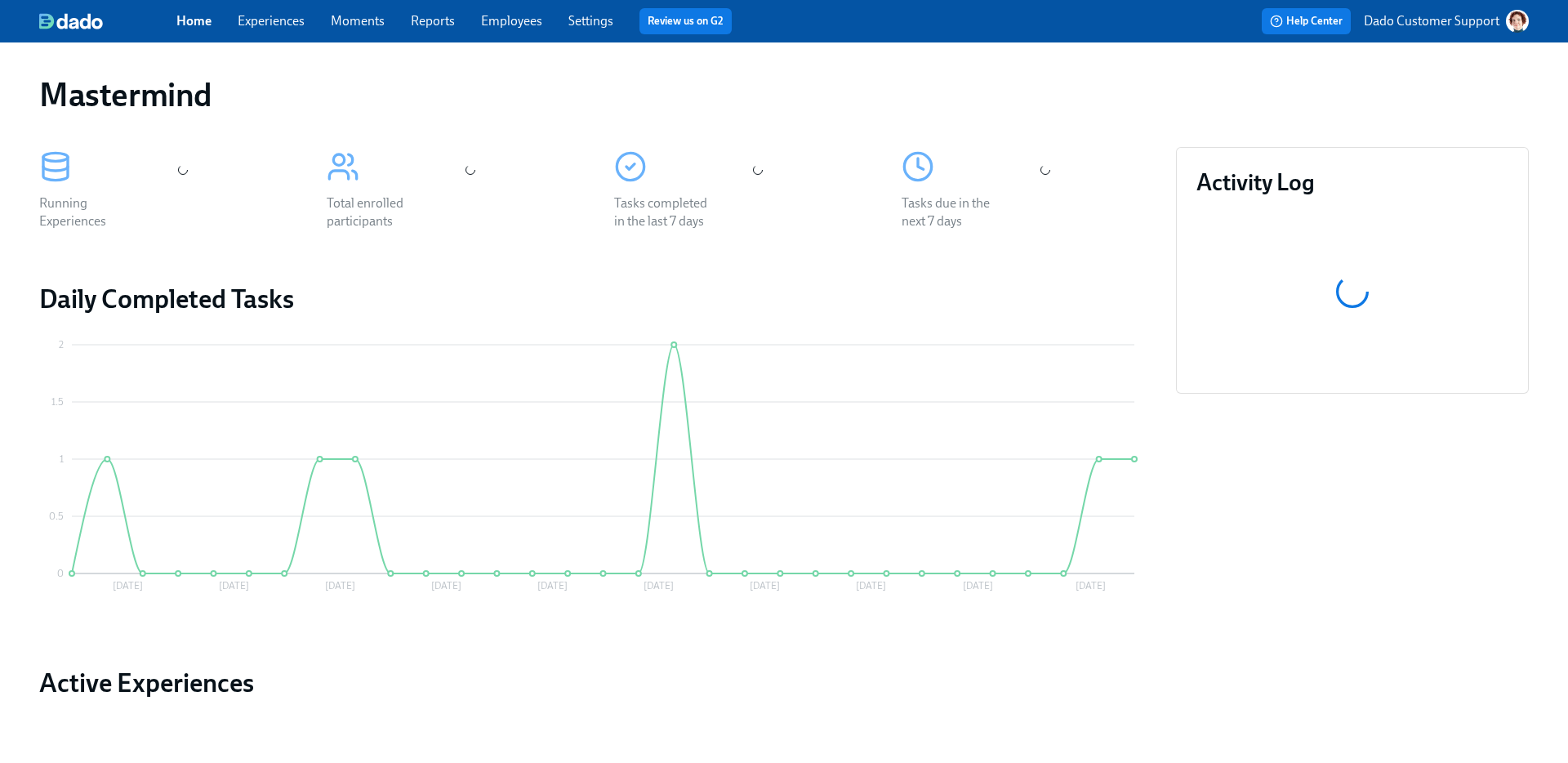
click at [515, 28] on span "Employees" at bounding box center [512, 21] width 61 height 18
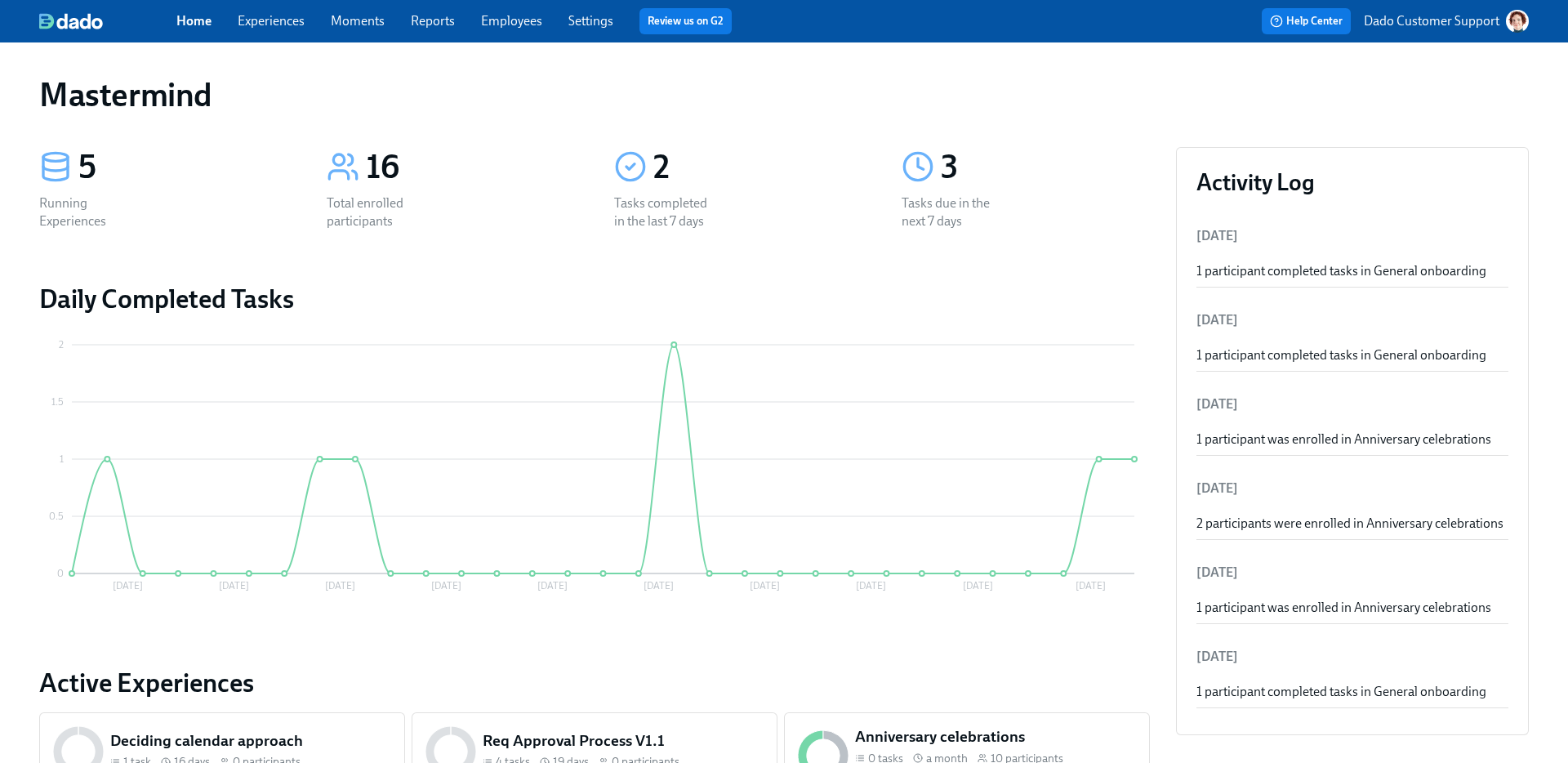
click at [516, 15] on link "Employees" at bounding box center [512, 21] width 61 height 15
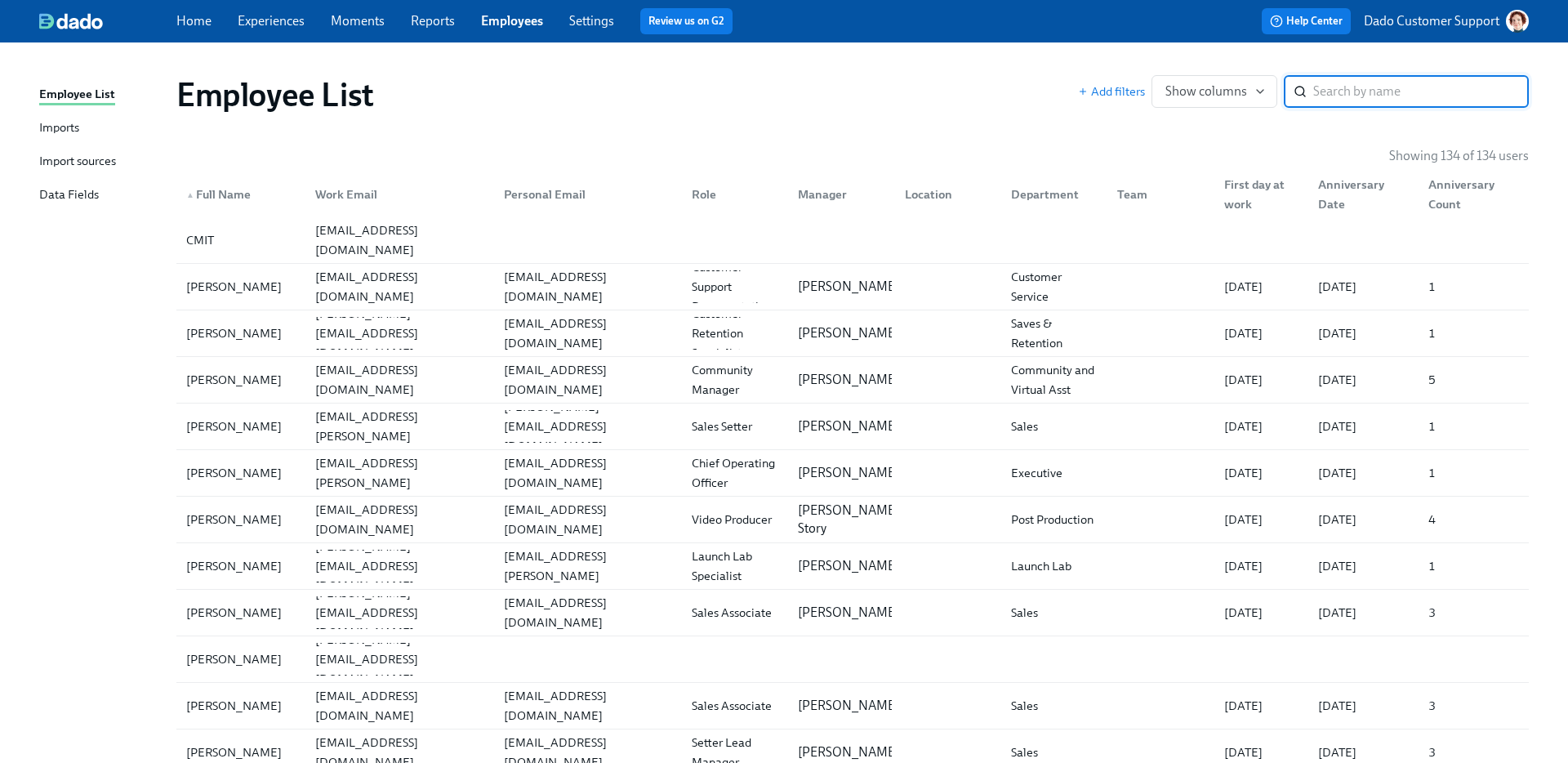
click at [64, 162] on div "Import sources" at bounding box center [78, 161] width 77 height 20
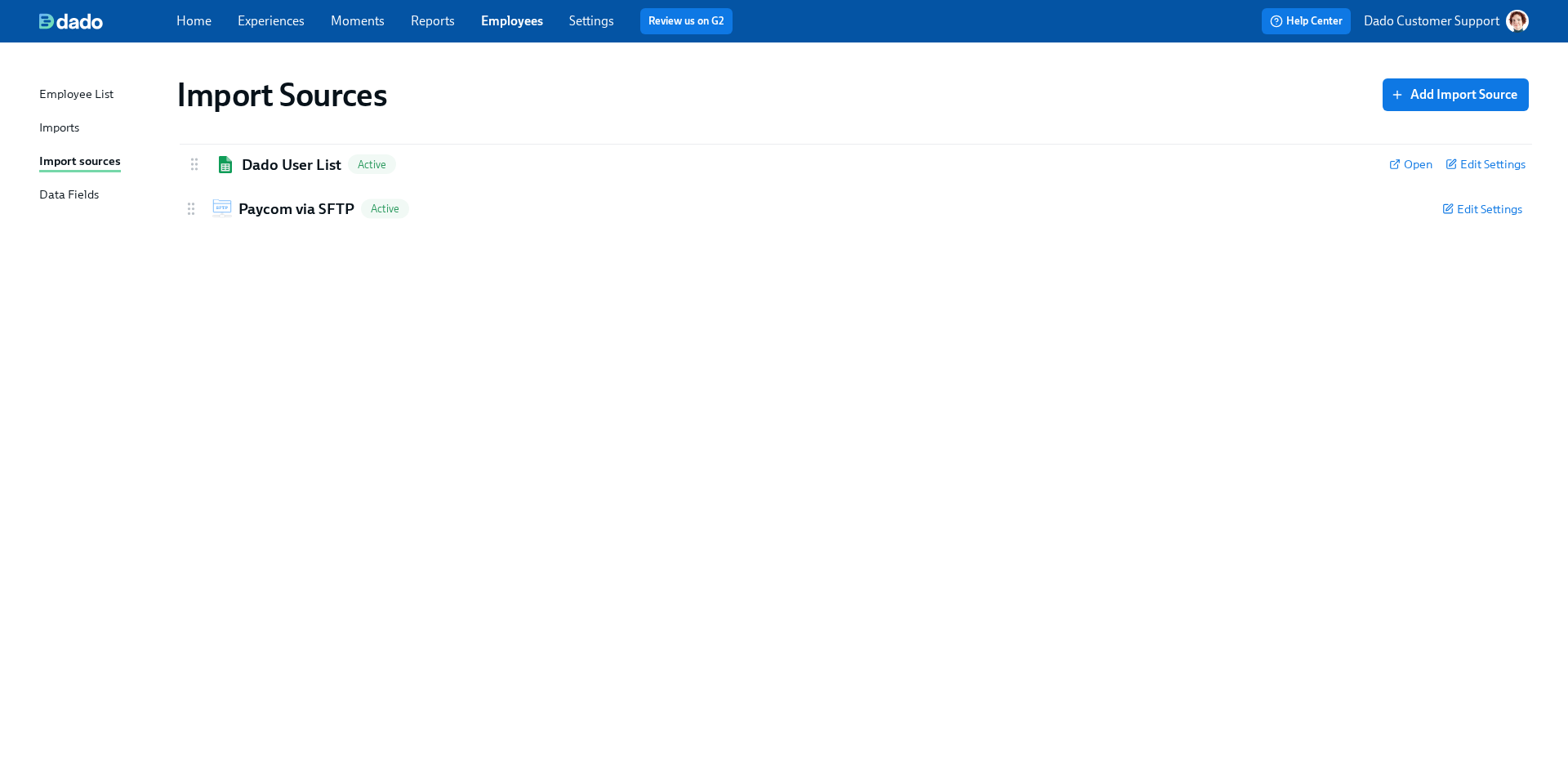
drag, startPoint x: 187, startPoint y: 217, endPoint x: 191, endPoint y: 168, distance: 49.2
click at [191, 168] on div "Paycom via SFTP Active Edit Settings Username mastermind-b3gHRvfwj Password [SE…" at bounding box center [852, 187] width 1352 height 81
drag, startPoint x: 186, startPoint y: 164, endPoint x: 186, endPoint y: 205, distance: 41.0
click at [186, 205] on div "Dado User List Active Open Edit Settings Active: data will be synced every impo…" at bounding box center [852, 187] width 1352 height 81
click at [1476, 23] on p "Dado Customer Support" at bounding box center [1431, 21] width 135 height 18
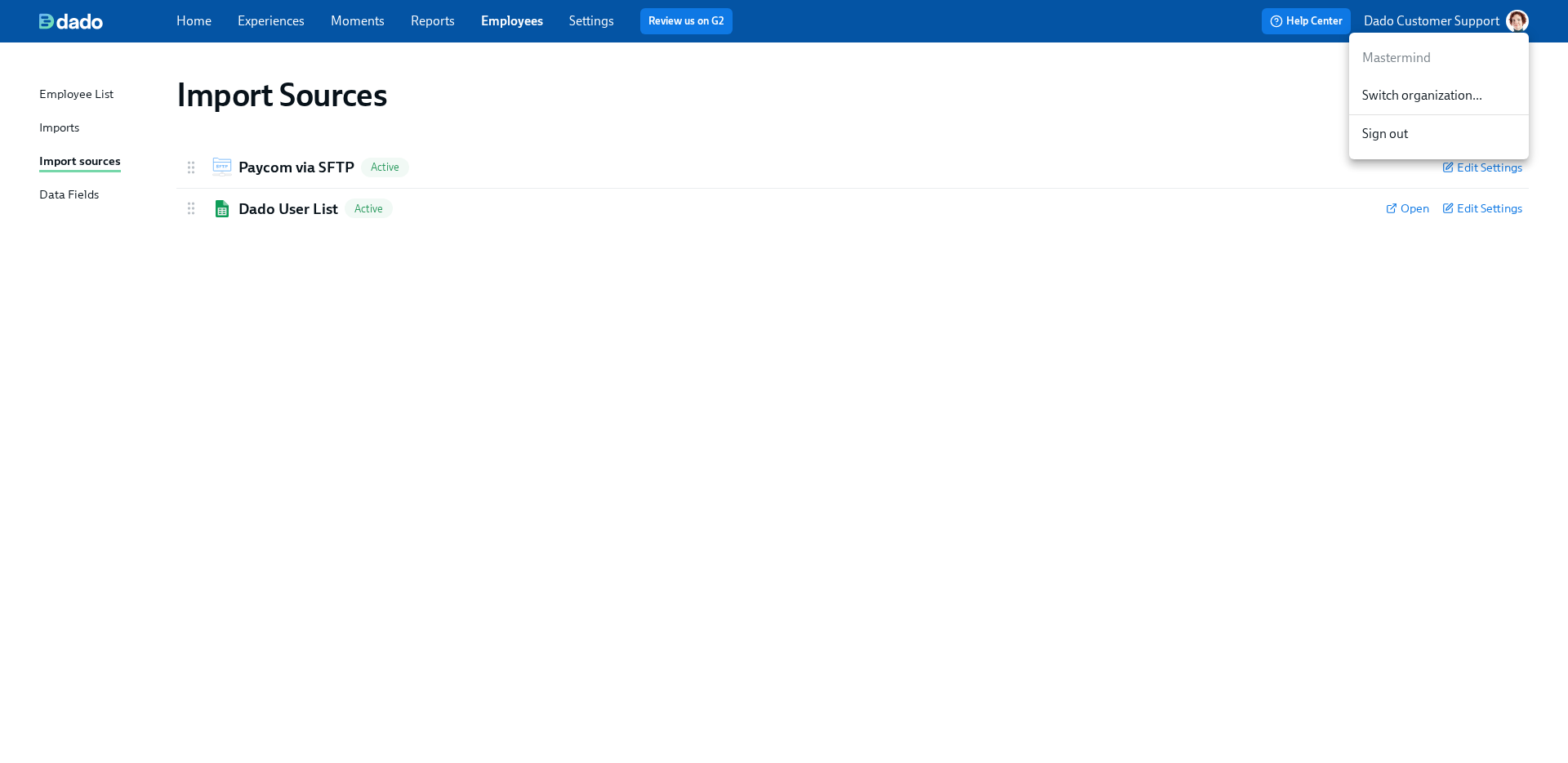
click at [1415, 113] on div "Switch organization..." at bounding box center [1439, 96] width 179 height 38
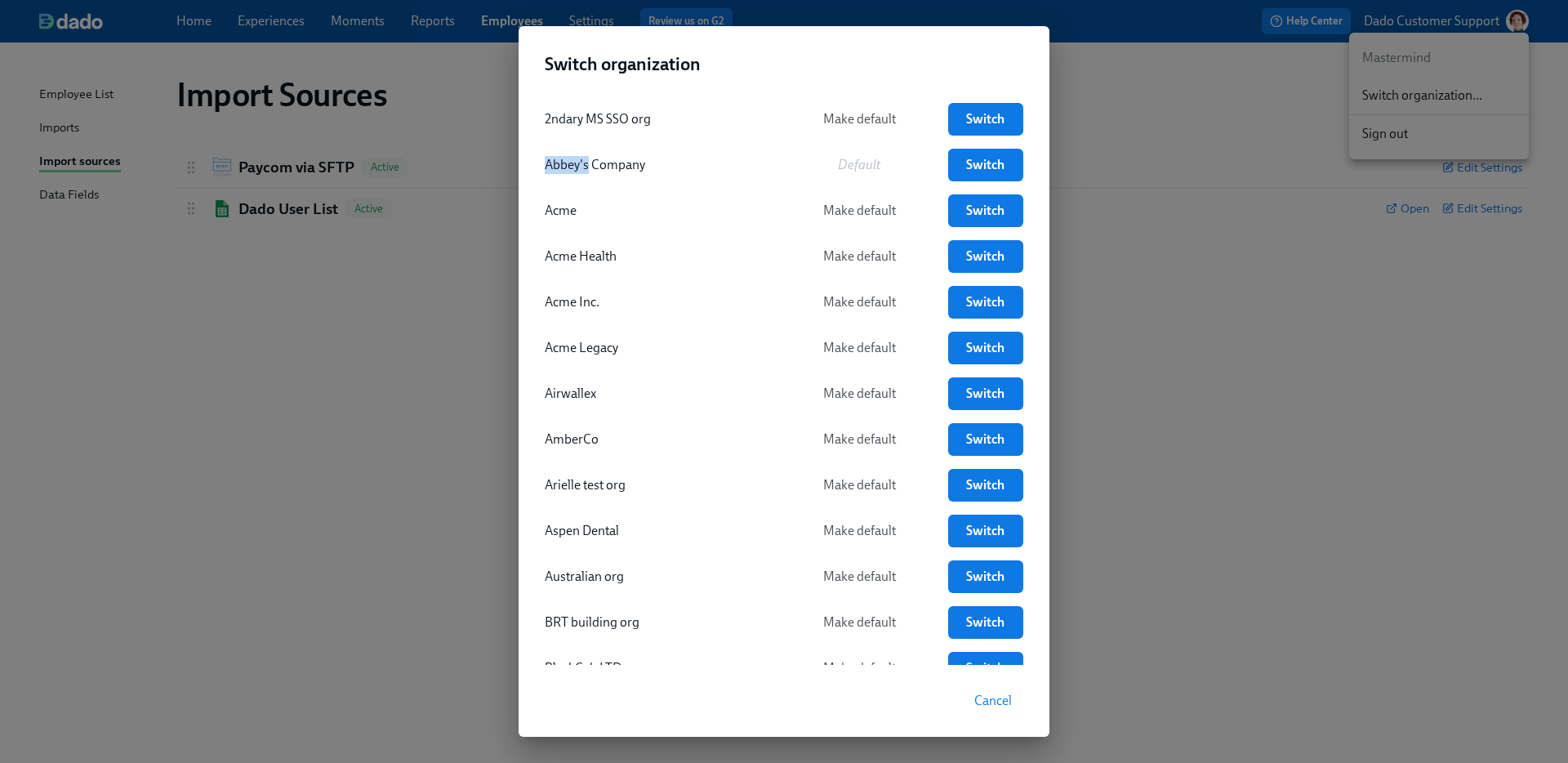
click at [1415, 113] on div "Switch organization 2ndary MS SSO org Make default Switch Abbey's Company Defau…" at bounding box center [784, 382] width 1568 height 763
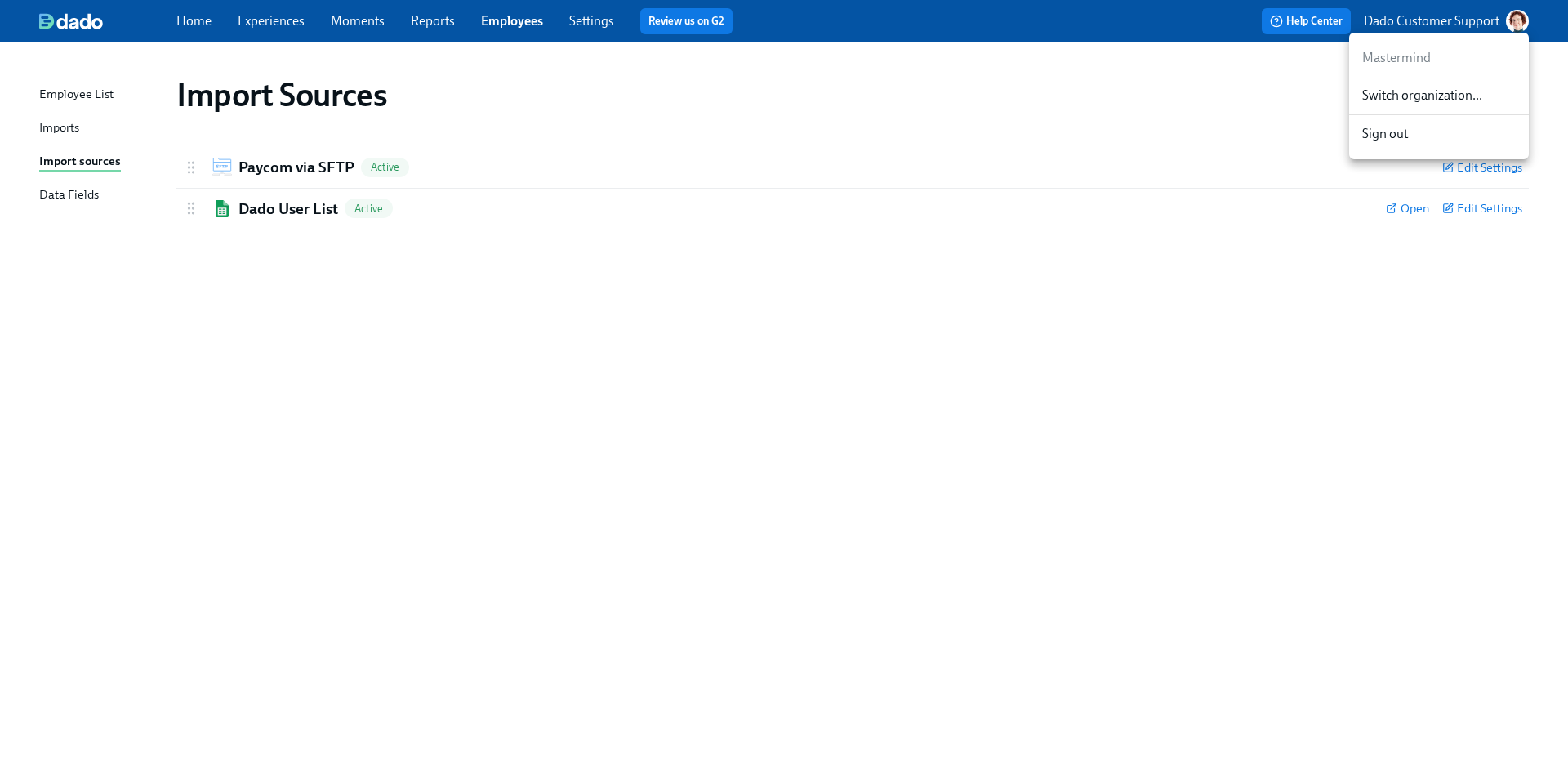
click at [1381, 90] on span "Switch organization..." at bounding box center [1439, 95] width 153 height 18
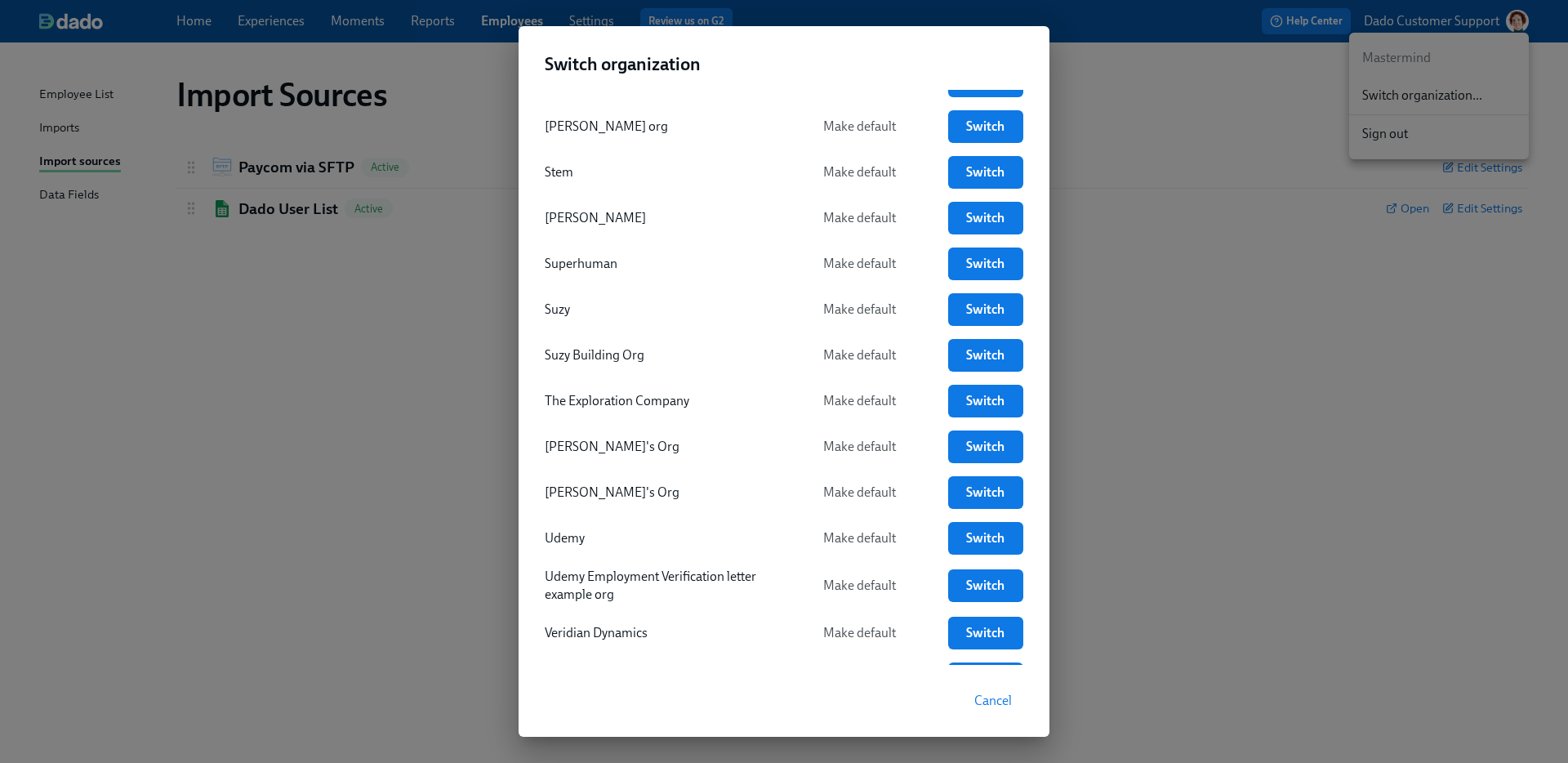
scroll to position [3988, 0]
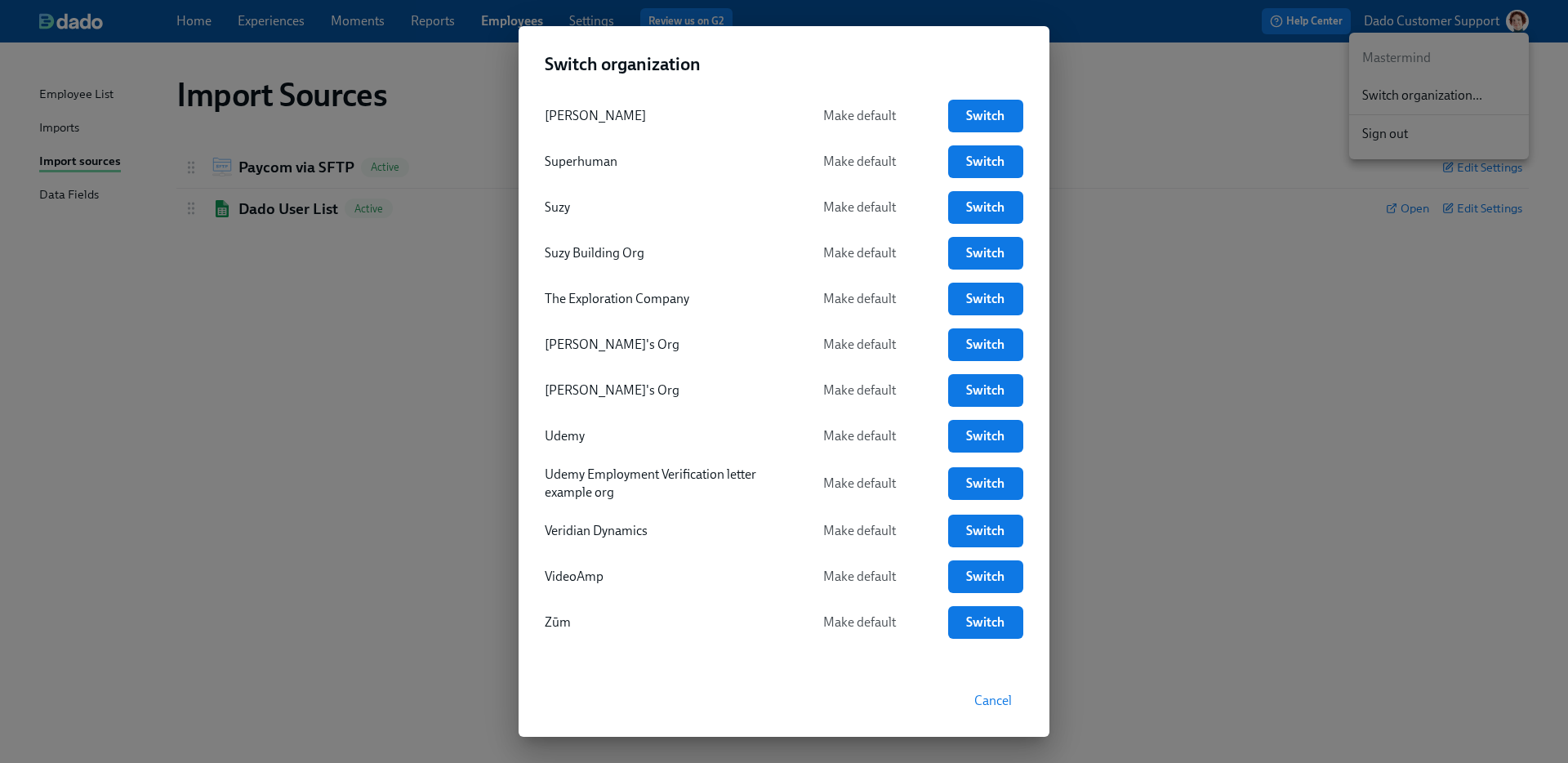
click at [593, 544] on div "2ndary MS SSO org Make default Switch Abbey's Company Default Switch Acme Make …" at bounding box center [784, 378] width 531 height 575
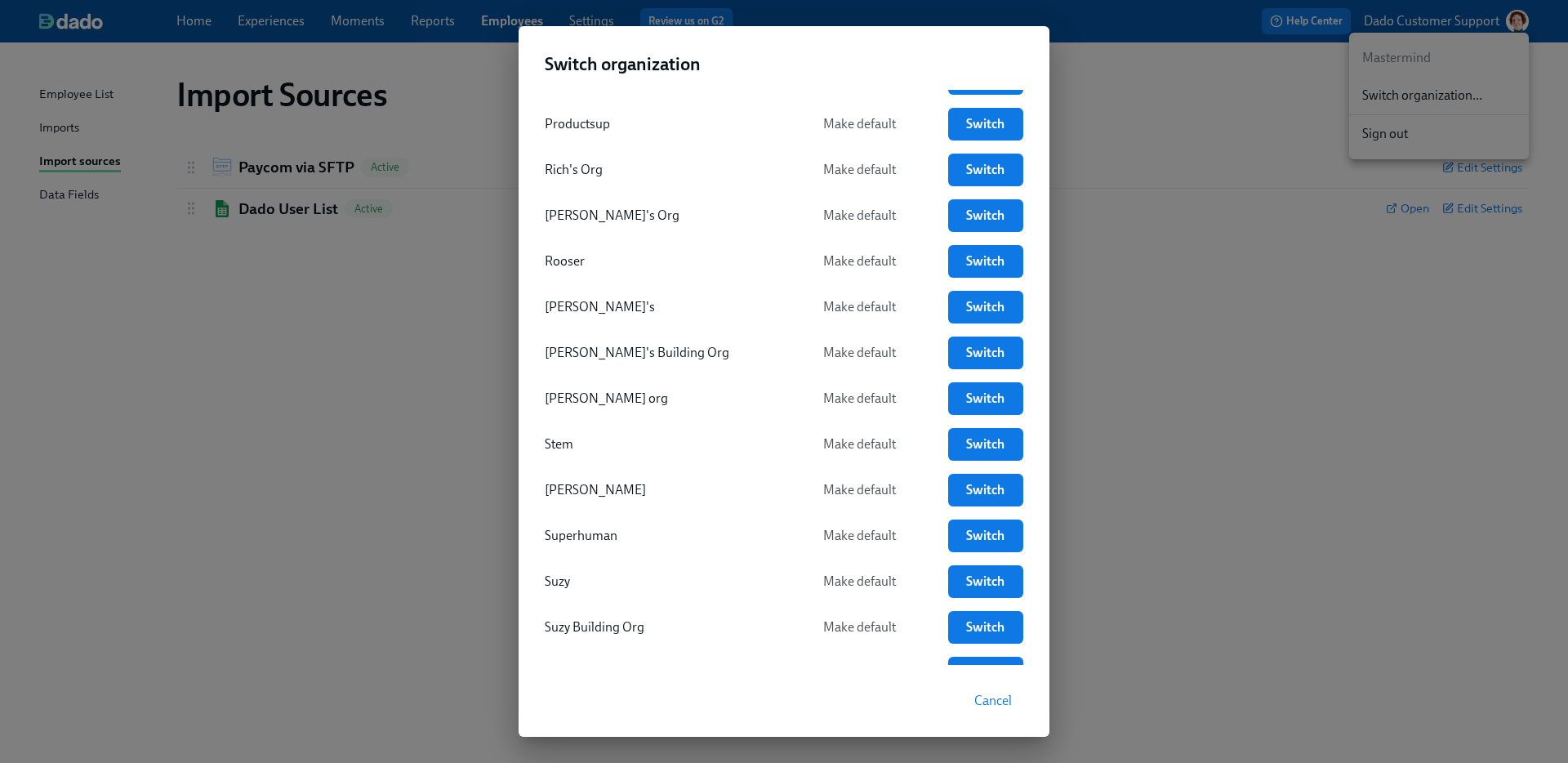
scroll to position [3613, 0]
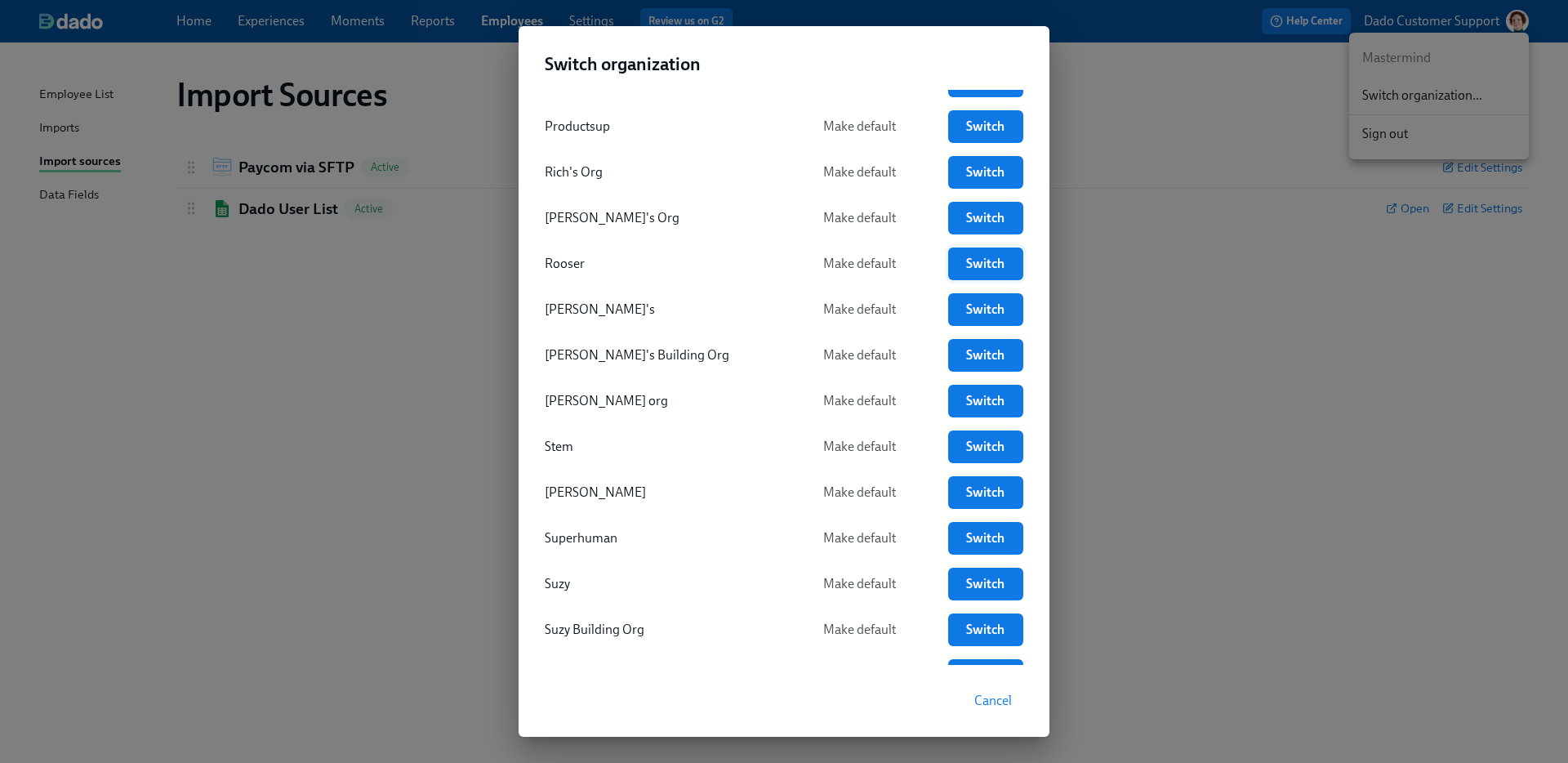
click at [968, 256] on span "Switch" at bounding box center [985, 264] width 53 height 16
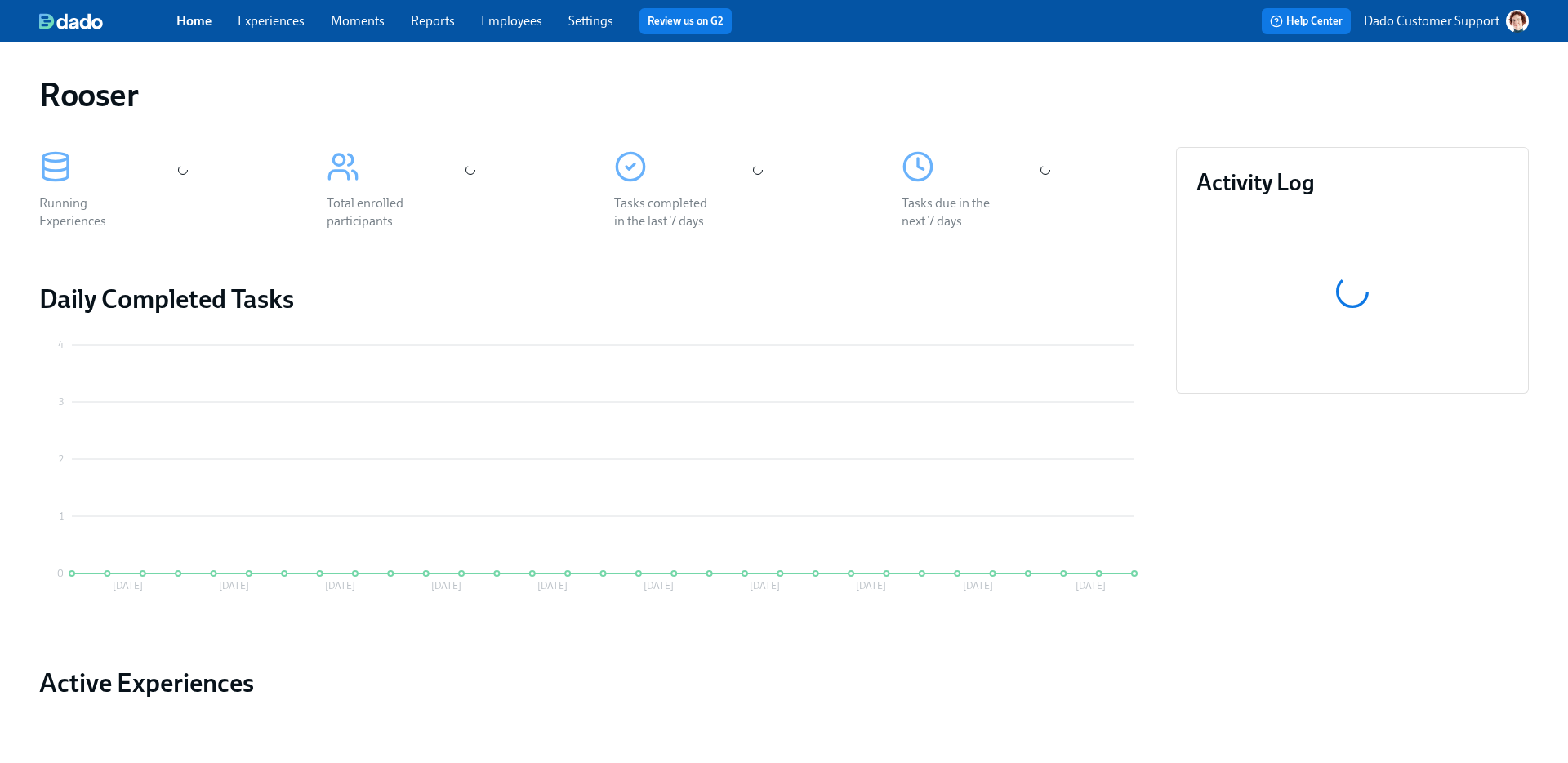
click at [583, 25] on link "Settings" at bounding box center [590, 21] width 45 height 15
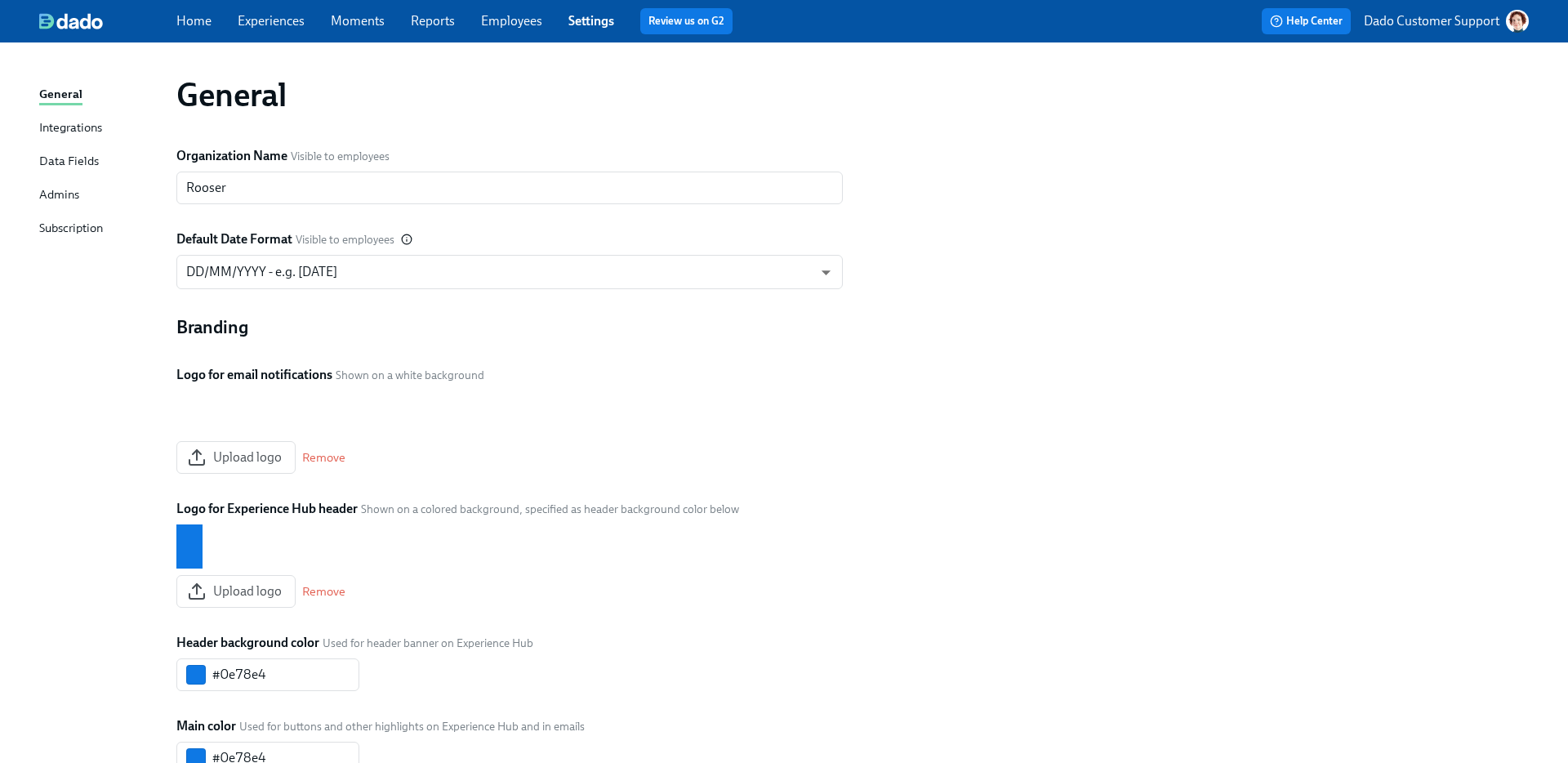
click at [521, 19] on link "Employees" at bounding box center [512, 21] width 61 height 15
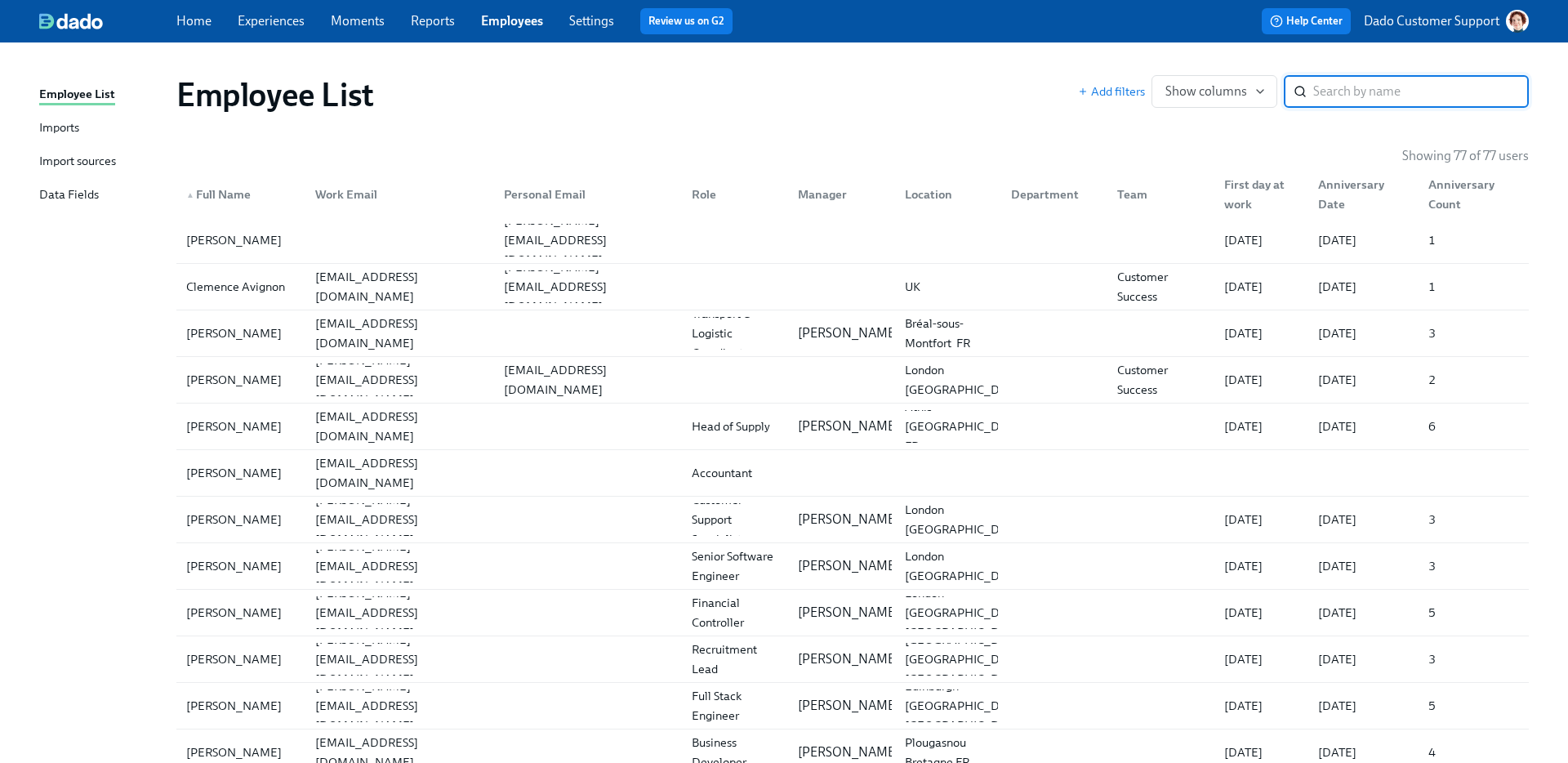
click at [55, 125] on div "Imports" at bounding box center [59, 128] width 40 height 20
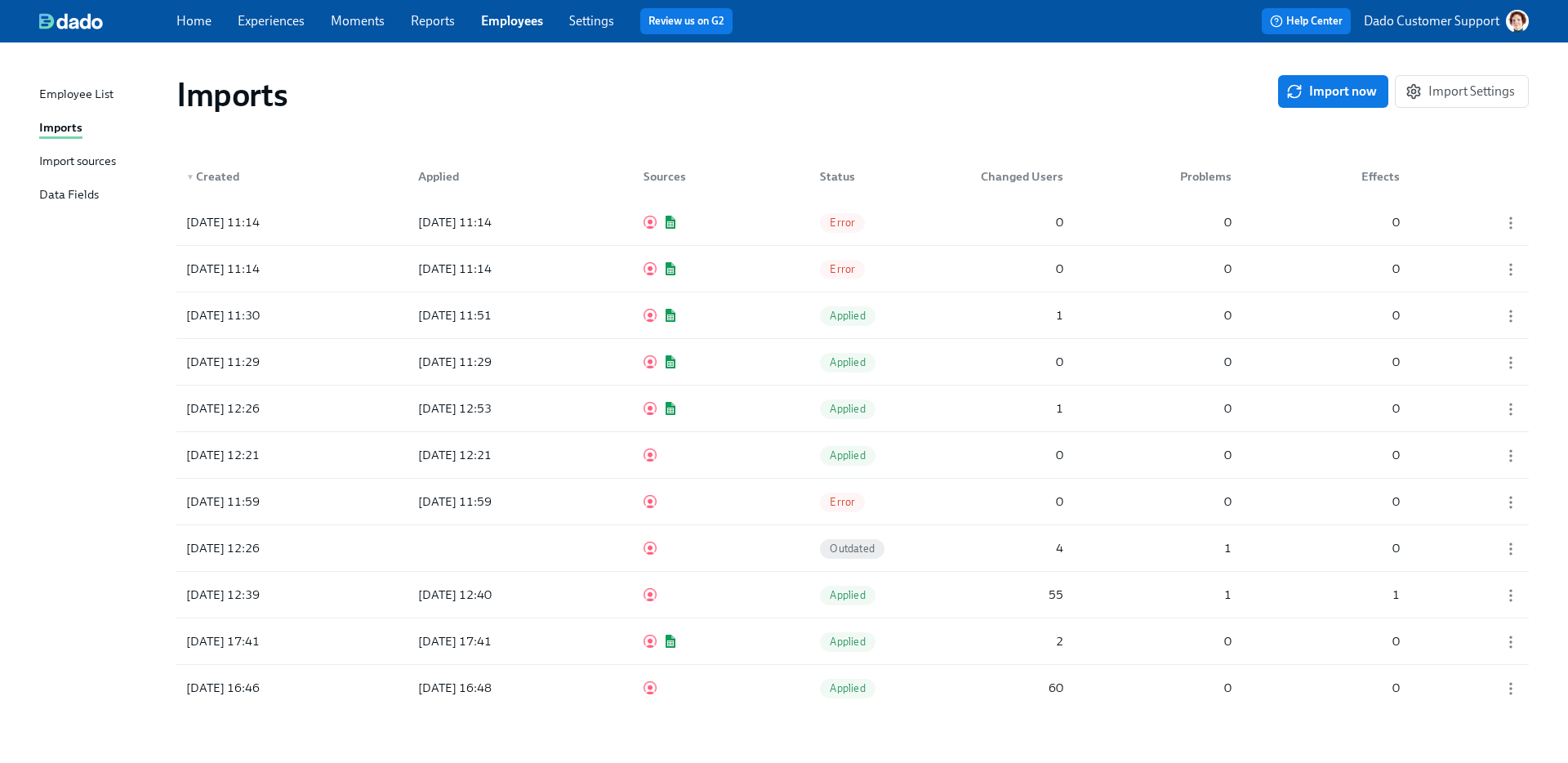
click at [55, 167] on div "Import sources" at bounding box center [78, 161] width 77 height 20
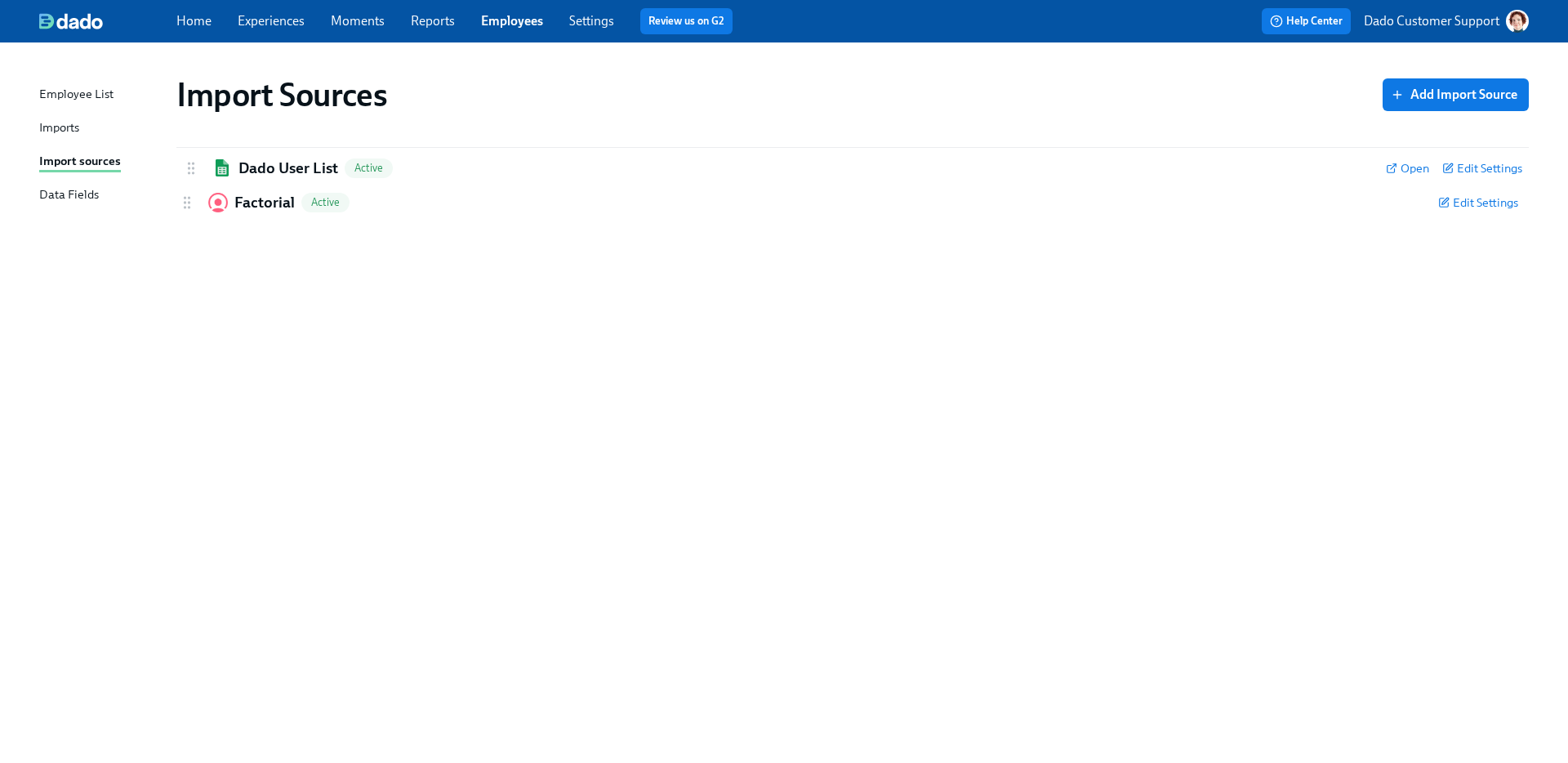
drag, startPoint x: 195, startPoint y: 164, endPoint x: 188, endPoint y: 220, distance: 56.4
click at [188, 220] on div "Factorial Active Edit Settings Active: data will be synced every import Remove …" at bounding box center [852, 187] width 1352 height 81
drag, startPoint x: 188, startPoint y: 213, endPoint x: 188, endPoint y: 157, distance: 56.0
click at [188, 157] on div "Dado User List Active Open Edit Settings Active: data will be synced every impo…" at bounding box center [852, 187] width 1352 height 81
click at [55, 126] on div "Imports" at bounding box center [59, 128] width 40 height 20
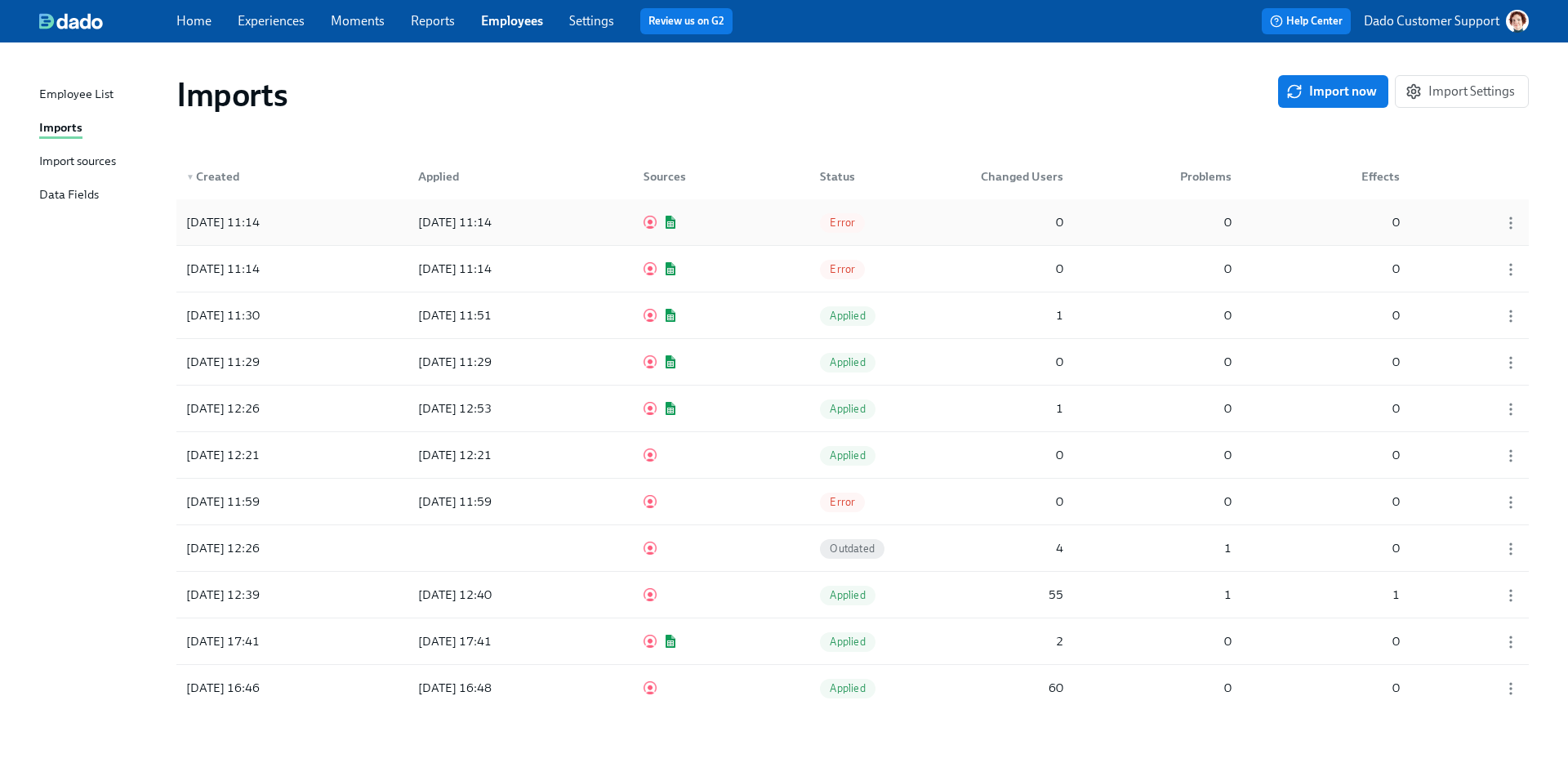
click at [266, 219] on div "2024/10/02 11:14" at bounding box center [222, 222] width 86 height 19
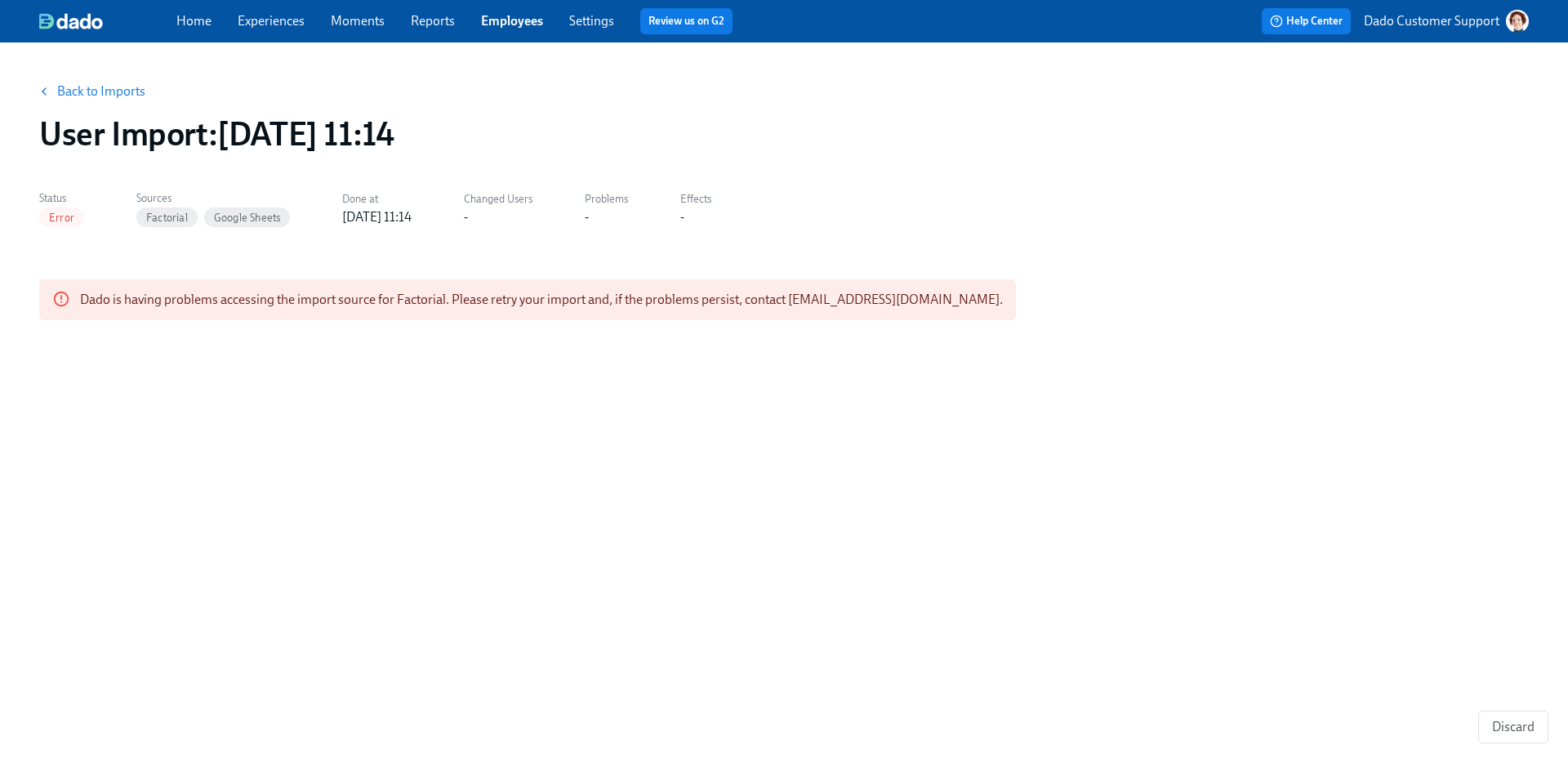
click at [90, 90] on link "Back to Imports" at bounding box center [102, 91] width 88 height 16
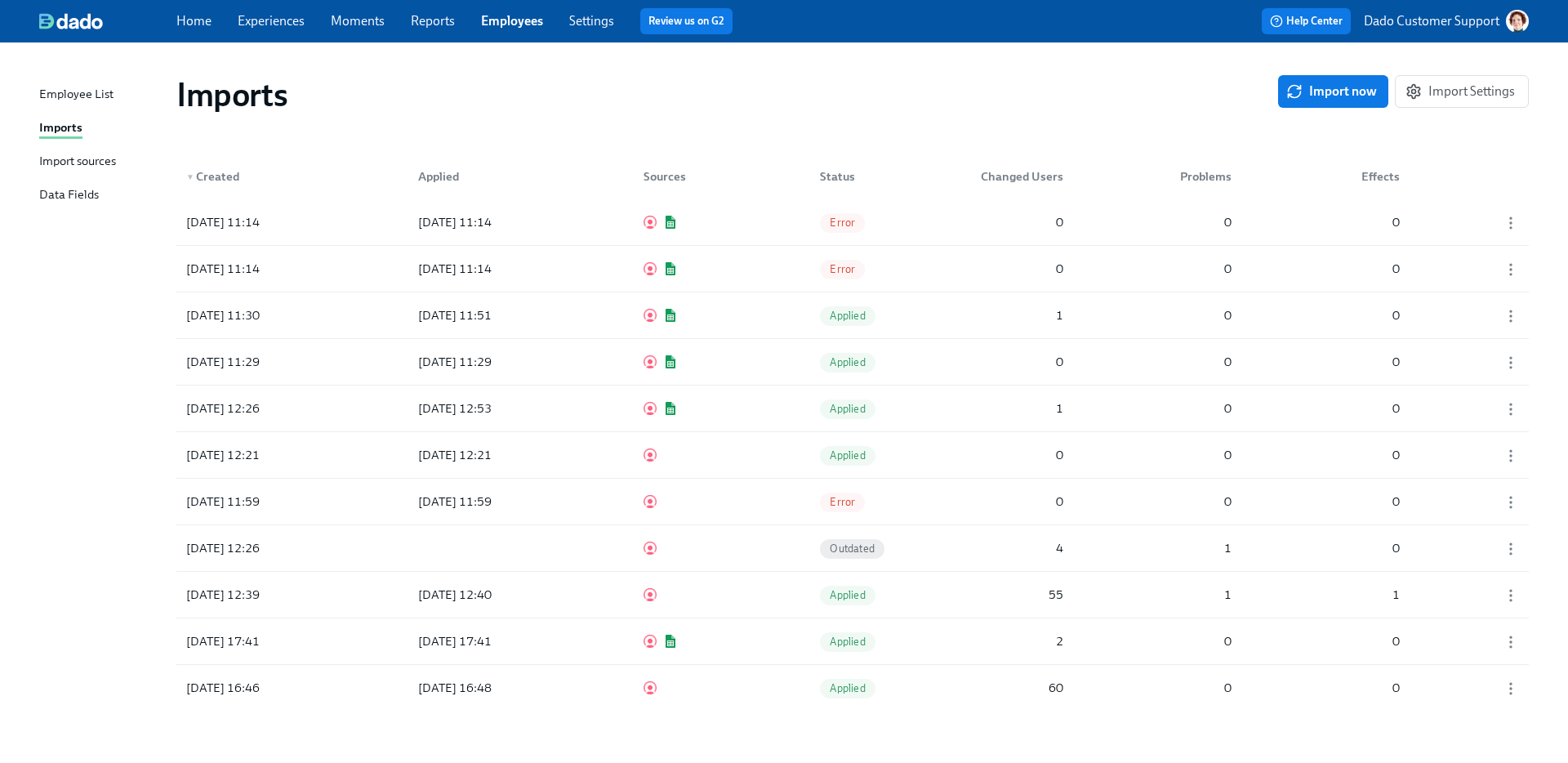
click at [87, 165] on div "Import sources" at bounding box center [78, 161] width 77 height 20
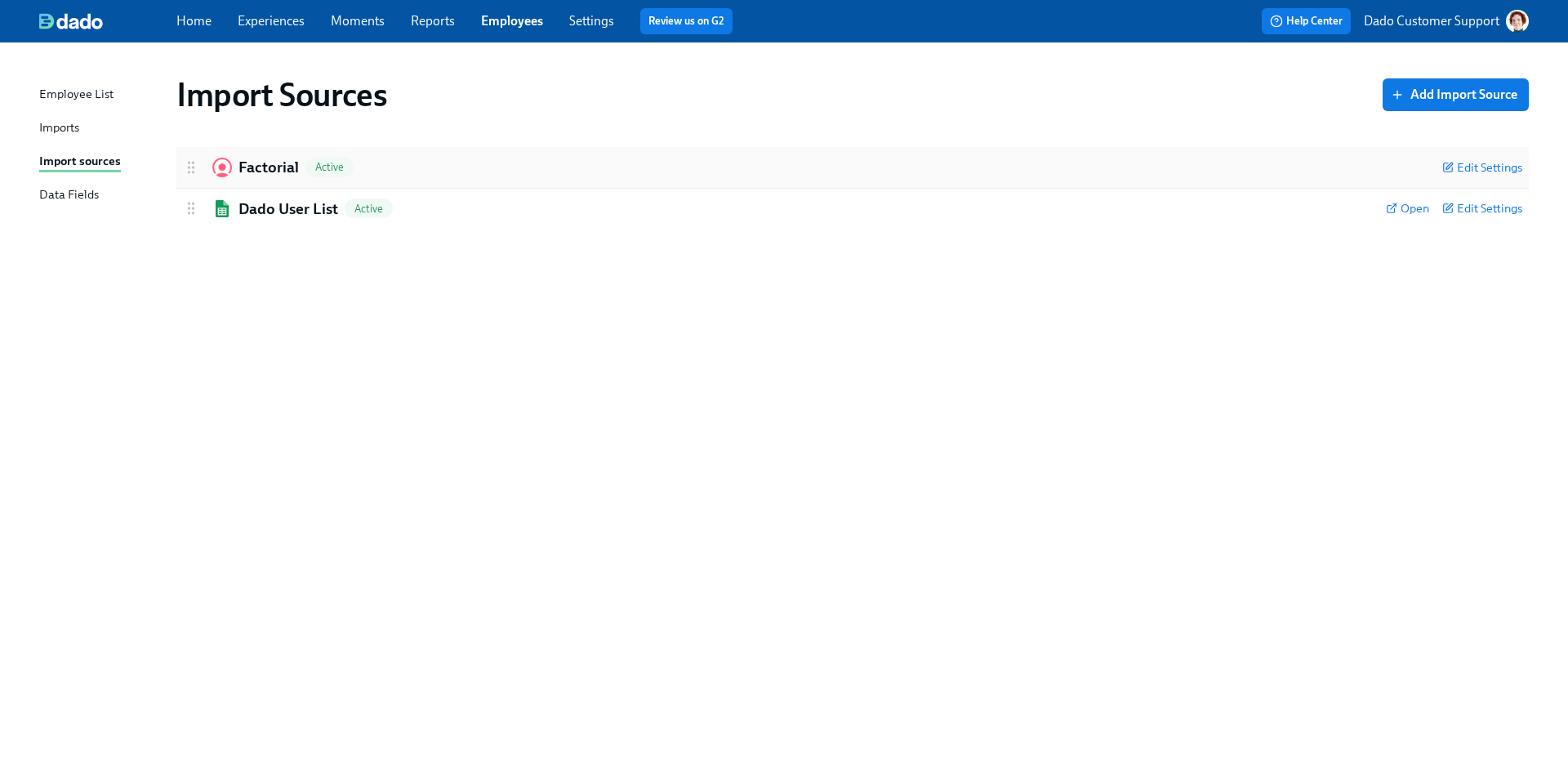
click at [202, 173] on div "Factorial Active" at bounding box center [806, 168] width 1246 height 21
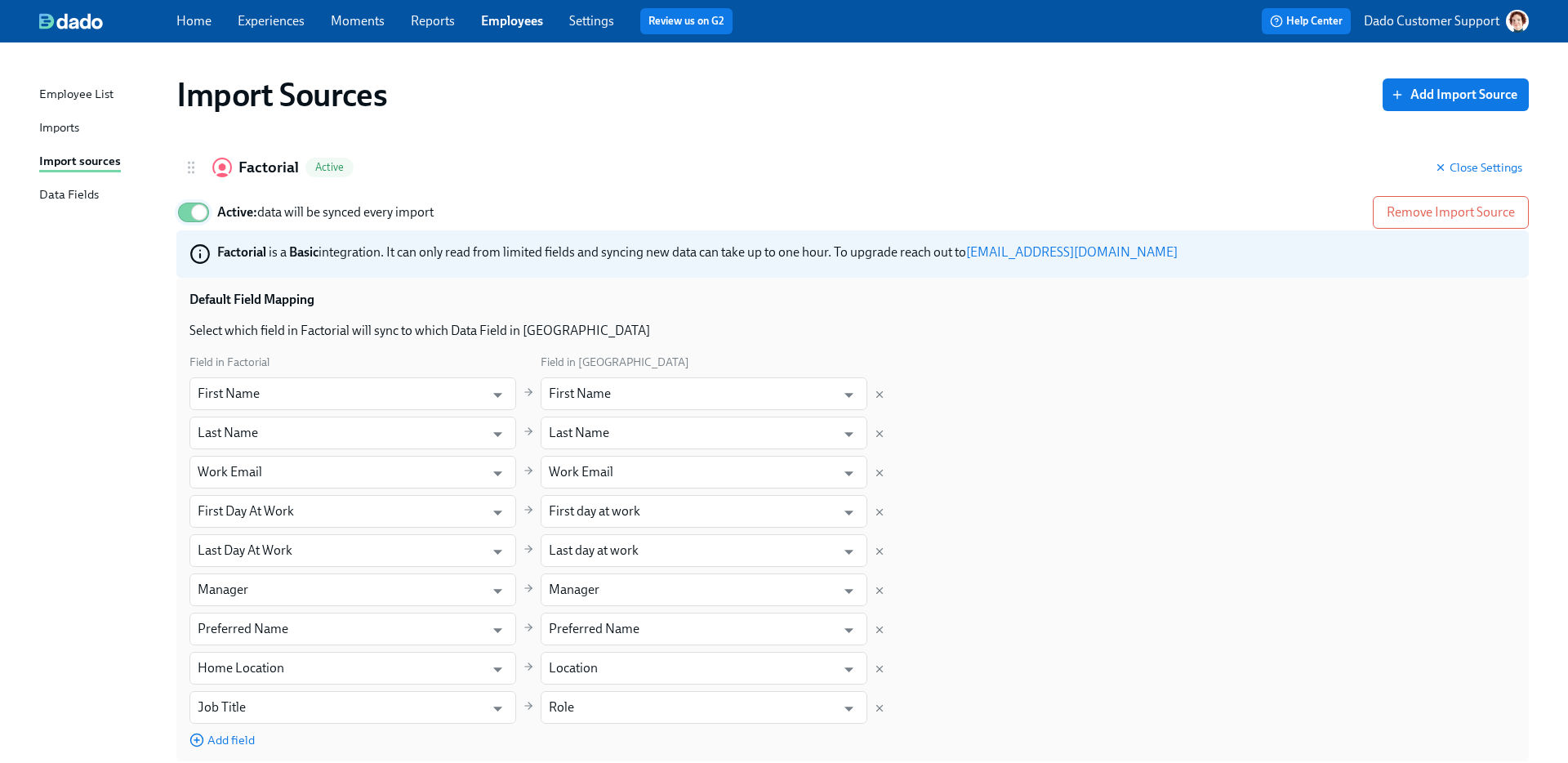
click at [191, 200] on input "Active: data will be synced every import" at bounding box center [199, 212] width 107 height 35
checkbox input "false"
click at [191, 175] on div "Factorial Inactive" at bounding box center [802, 168] width 1239 height 21
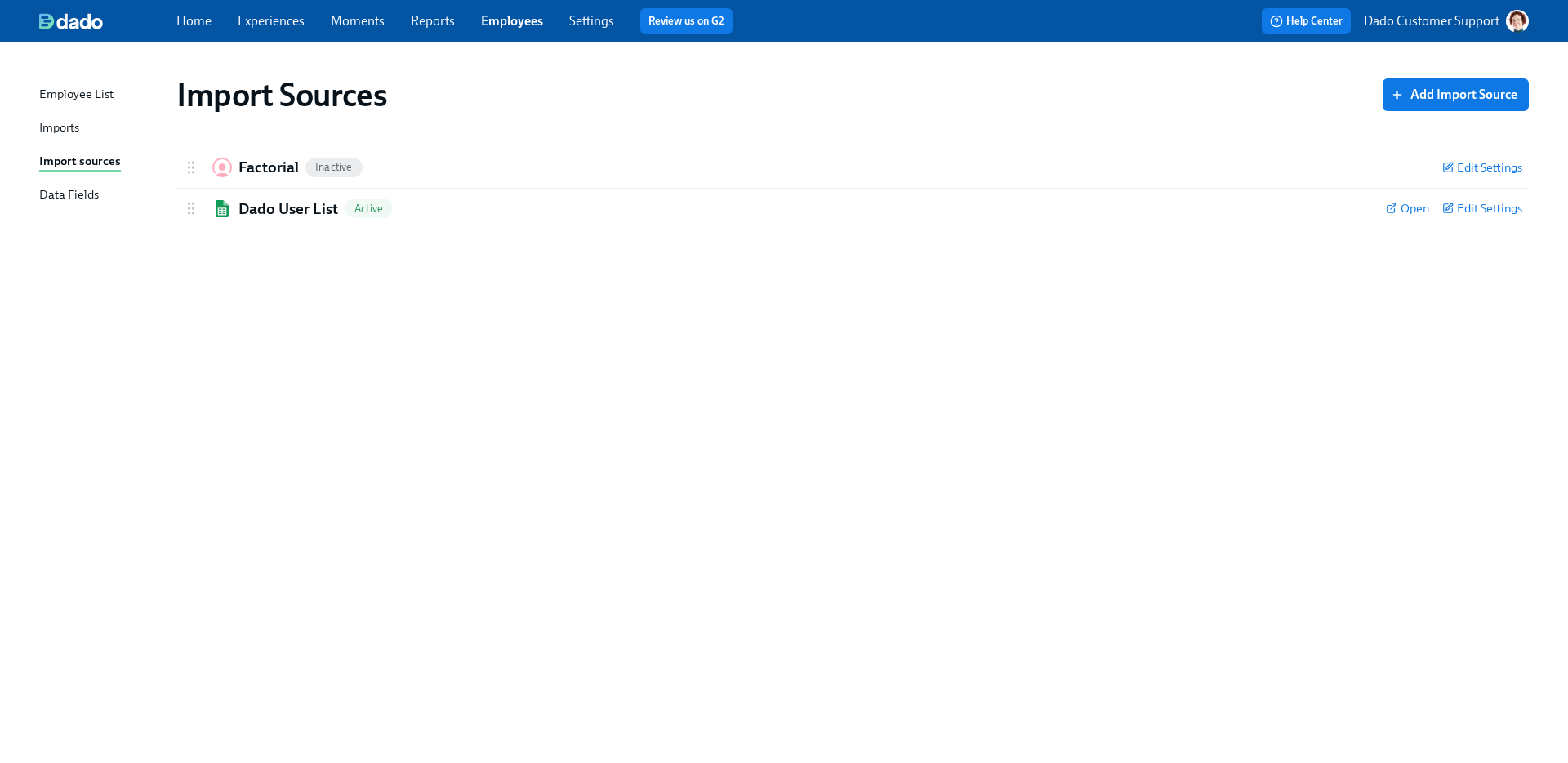
click at [32, 121] on div "Employee List Imports Import sources Data Fields Import Sources Add Import Sour…" at bounding box center [784, 402] width 1568 height 720
click at [44, 122] on div "Imports" at bounding box center [59, 128] width 40 height 20
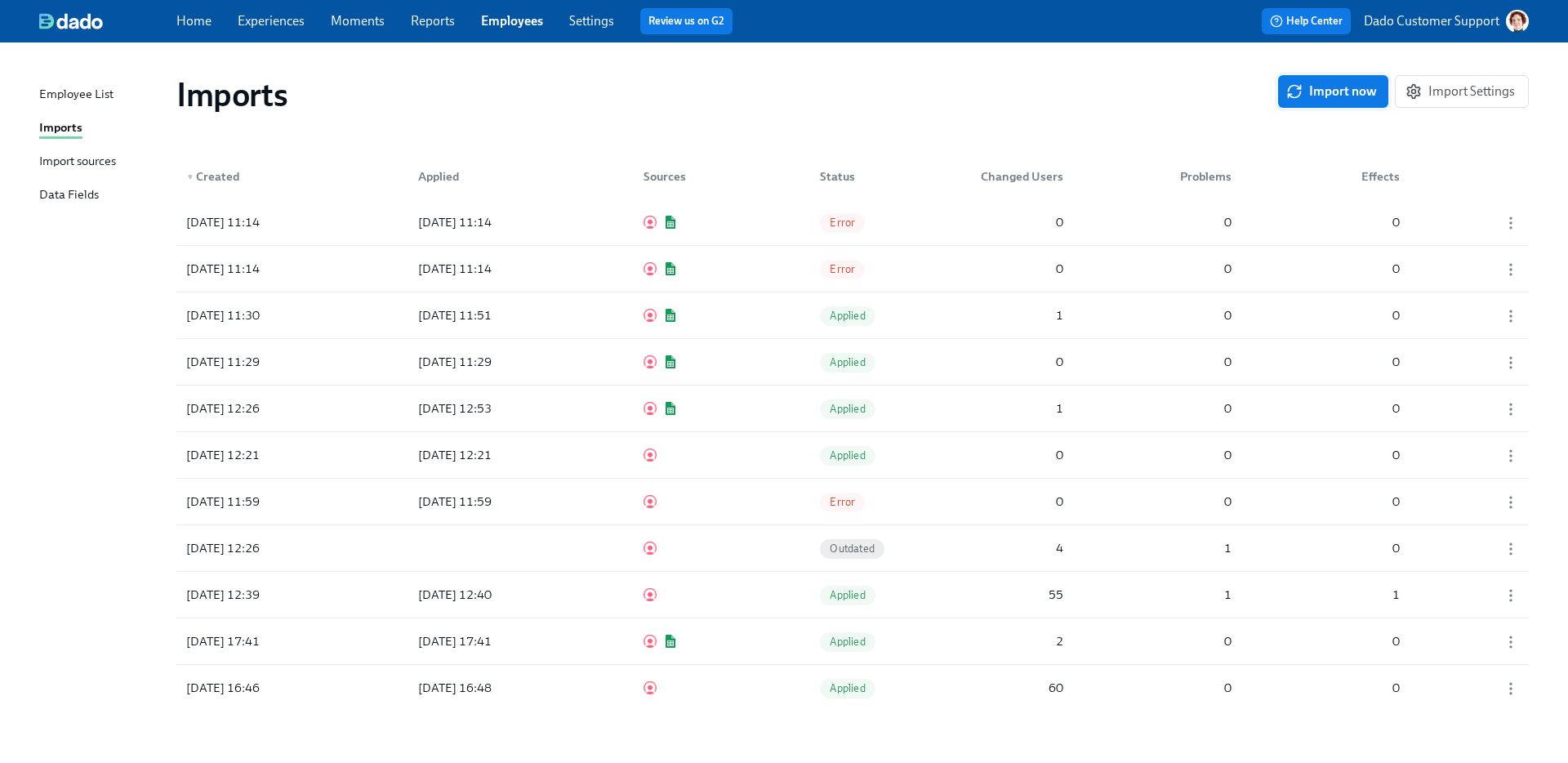
click at [1361, 99] on button "Import now" at bounding box center [1332, 91] width 110 height 33
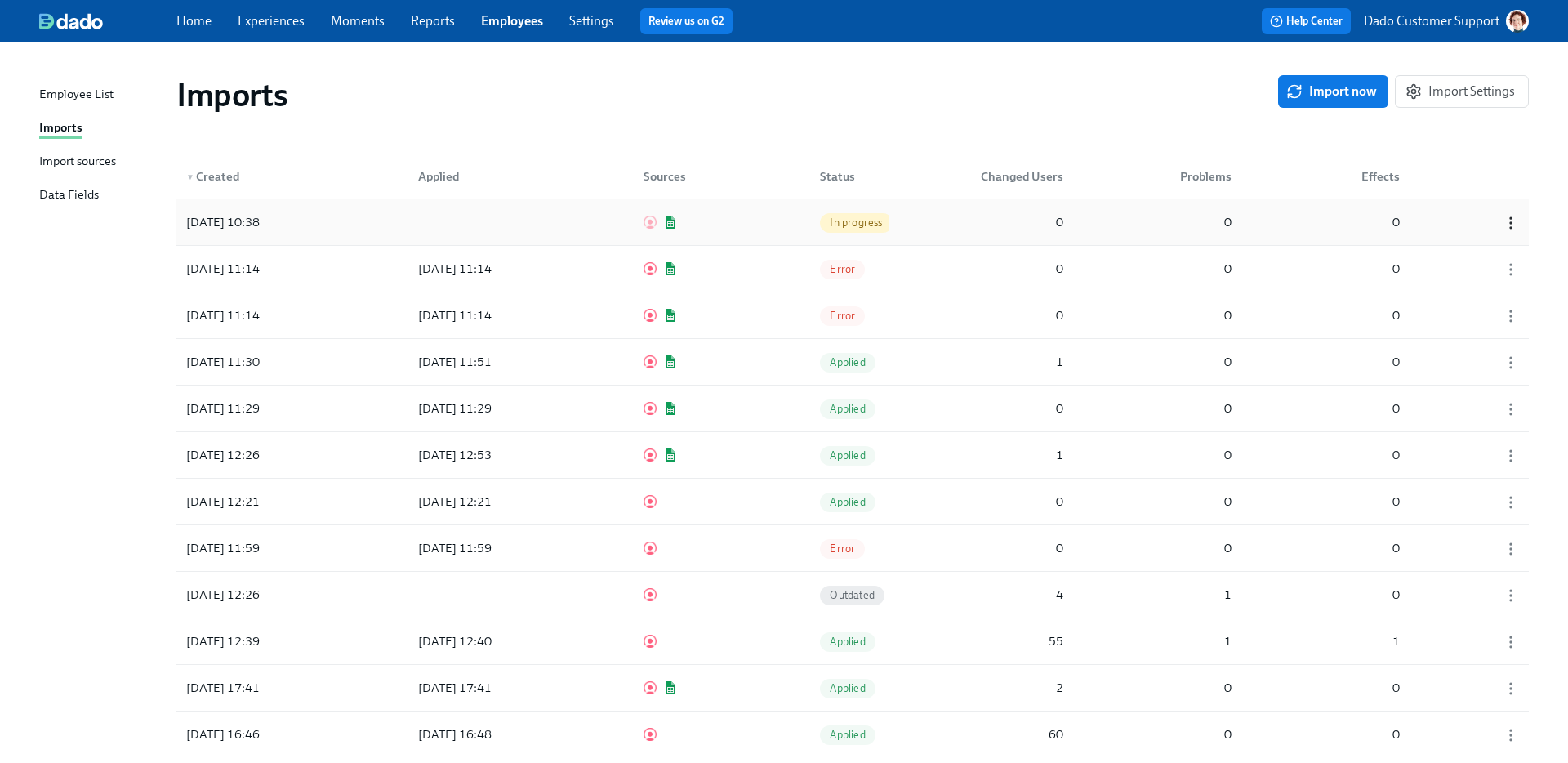
click at [1512, 220] on icon "button" at bounding box center [1510, 222] width 16 height 16
click at [1494, 224] on div "Discard" at bounding box center [1482, 222] width 42 height 18
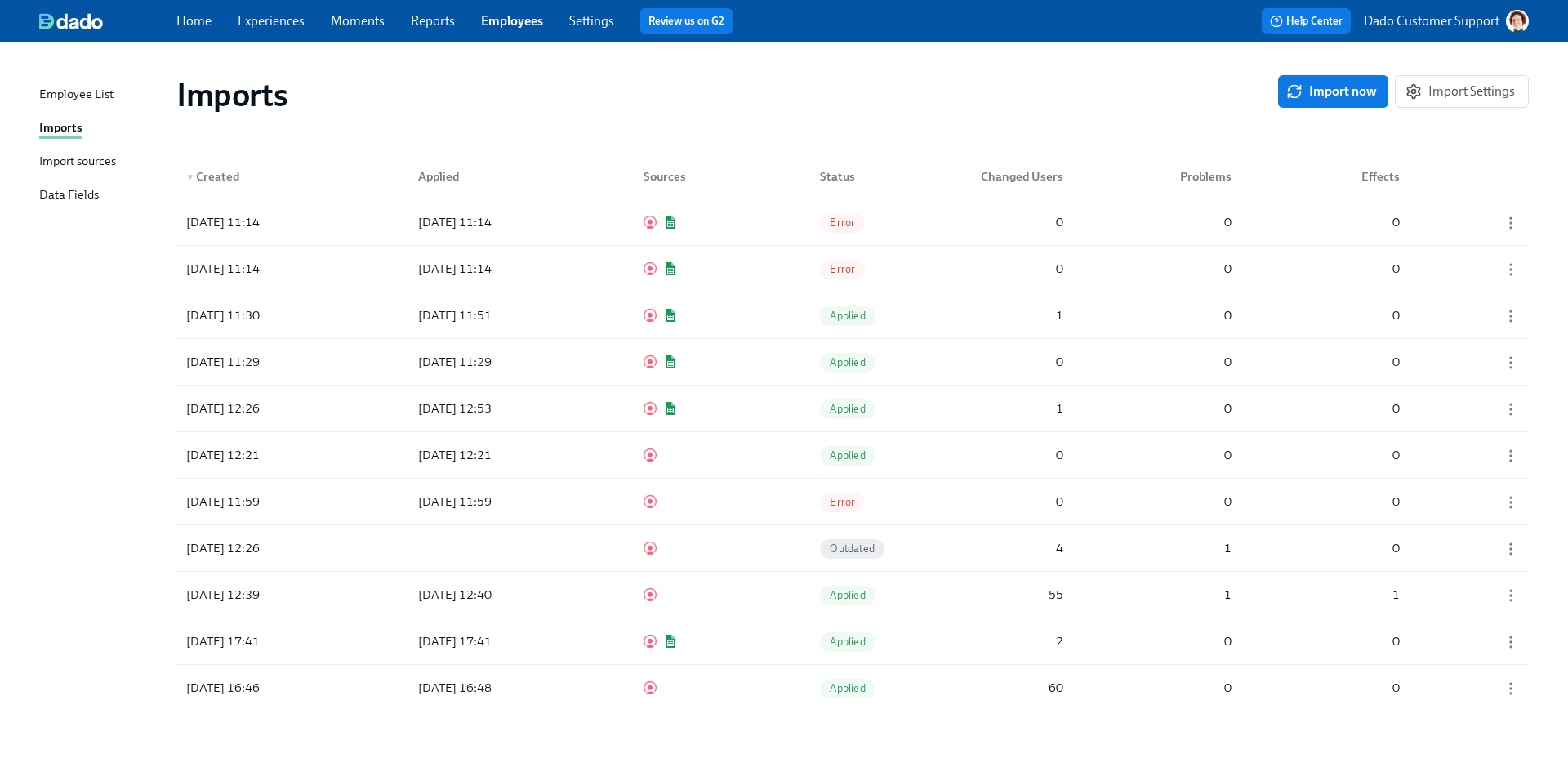
click at [690, 72] on div "Imports Import now Import Settings" at bounding box center [852, 95] width 1378 height 65
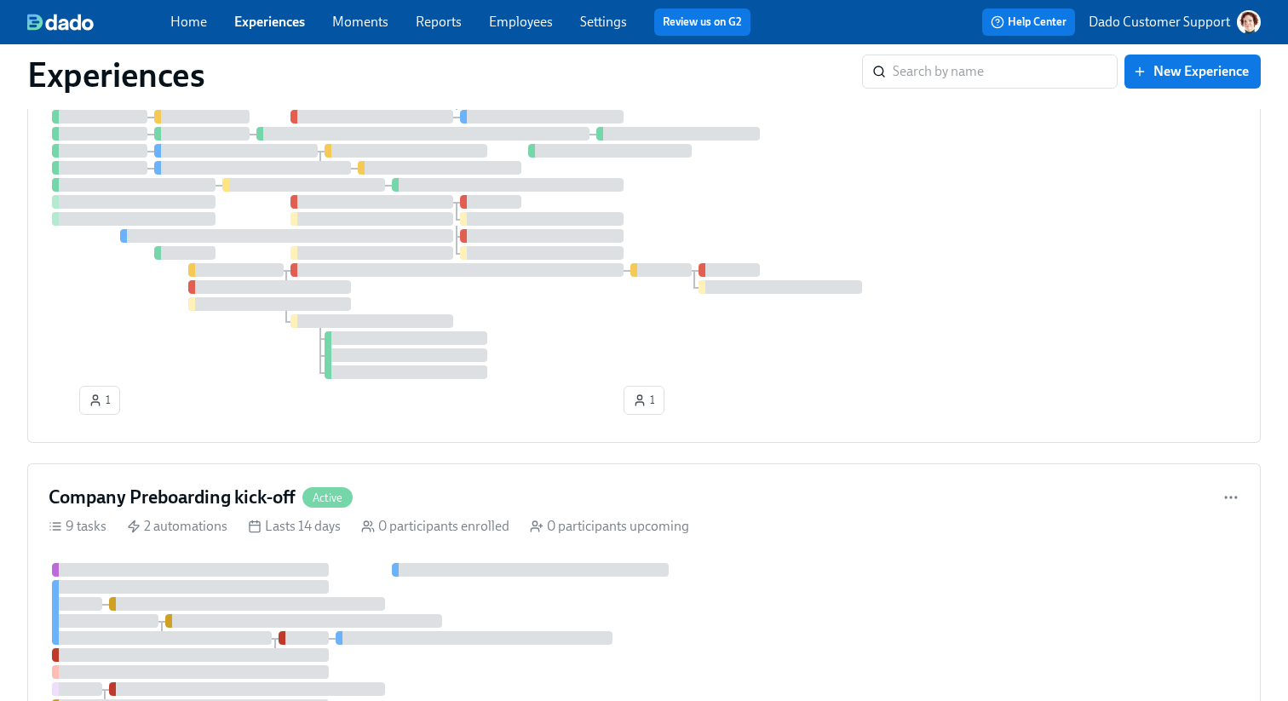
scroll to position [685, 0]
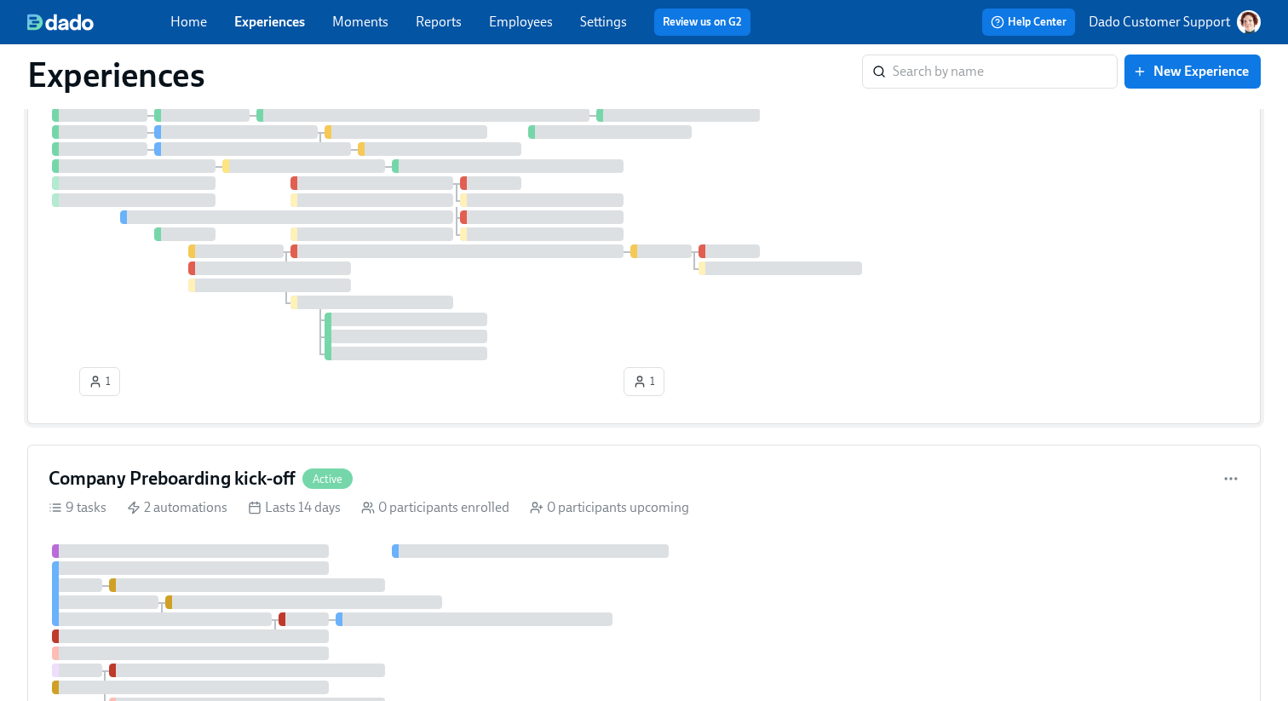
click at [208, 390] on div "1 1" at bounding box center [644, 230] width 1191 height 346
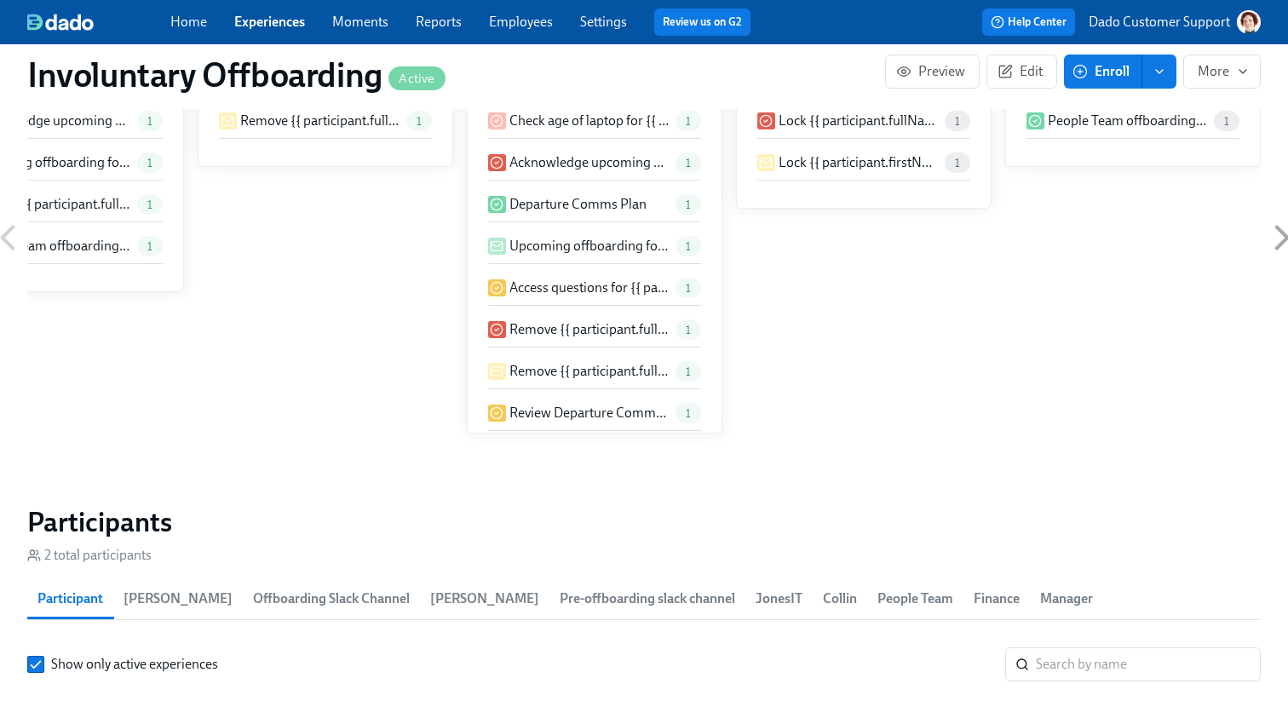
scroll to position [1805, 0]
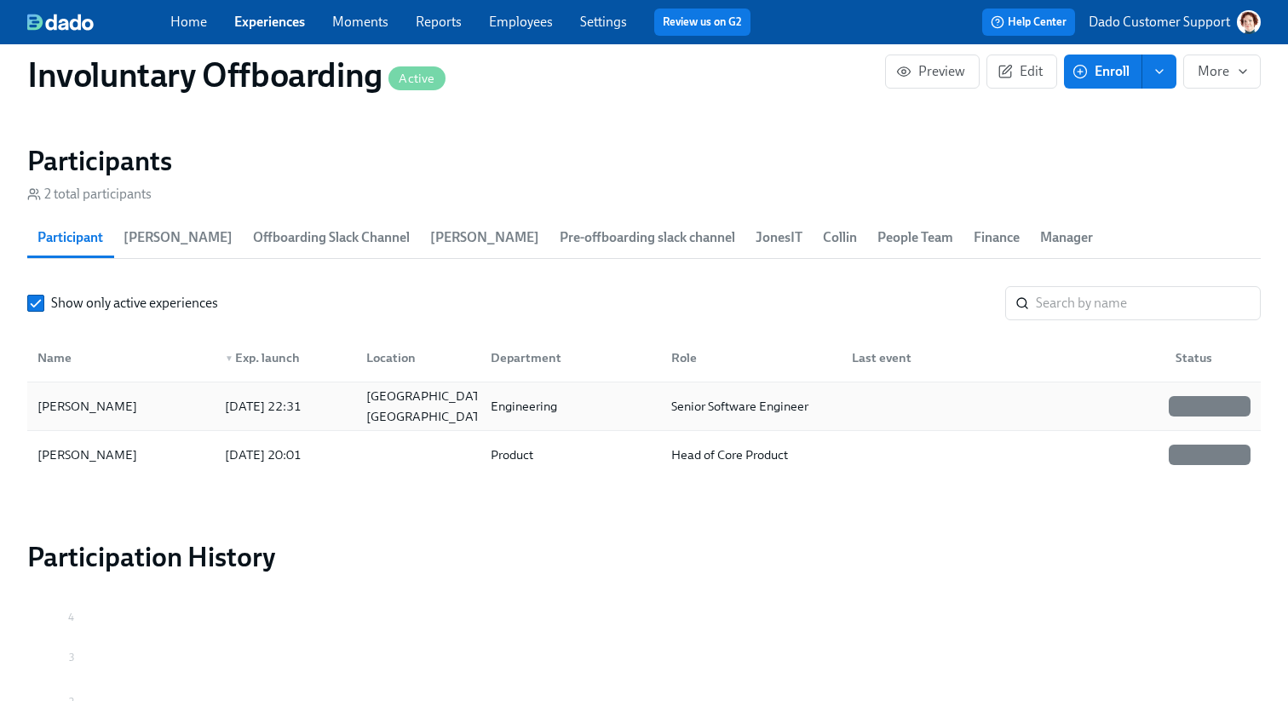
click at [130, 396] on div "Nishant Mandapaty" at bounding box center [87, 406] width 113 height 20
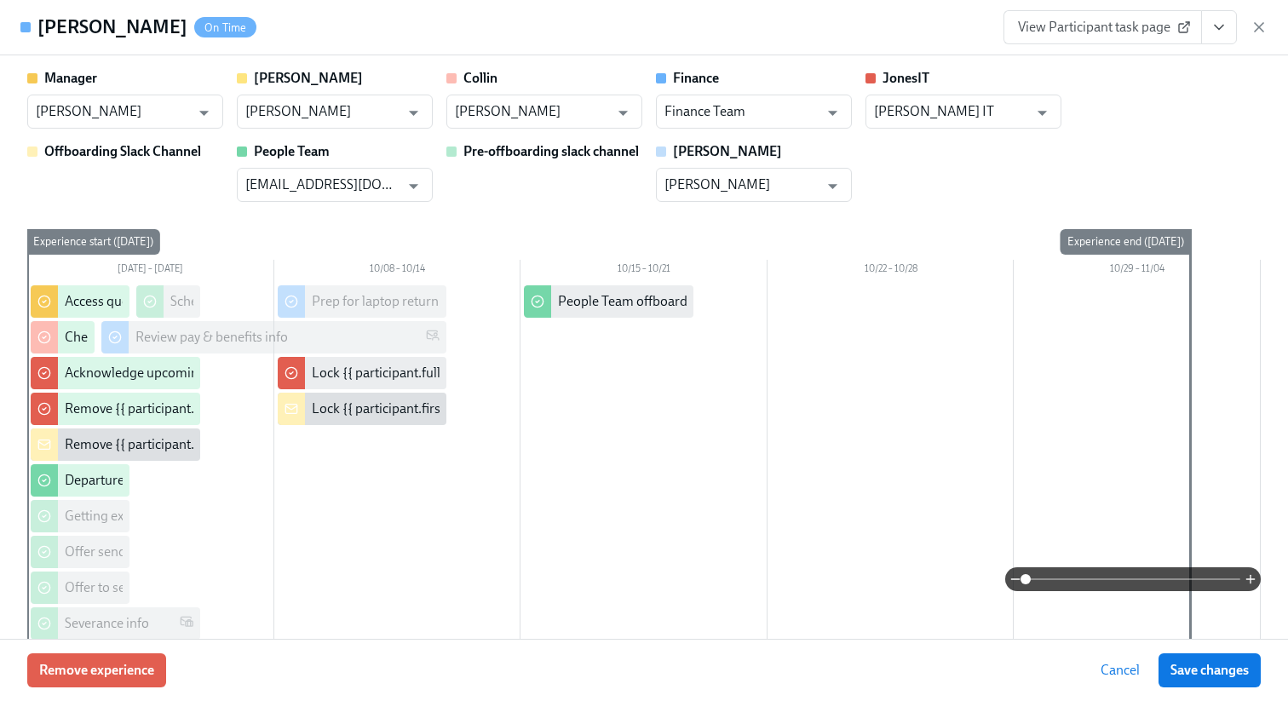
click at [1049, 35] on span "View Participant task page" at bounding box center [1103, 27] width 170 height 17
click at [1213, 30] on icon "View task page" at bounding box center [1219, 27] width 17 height 17
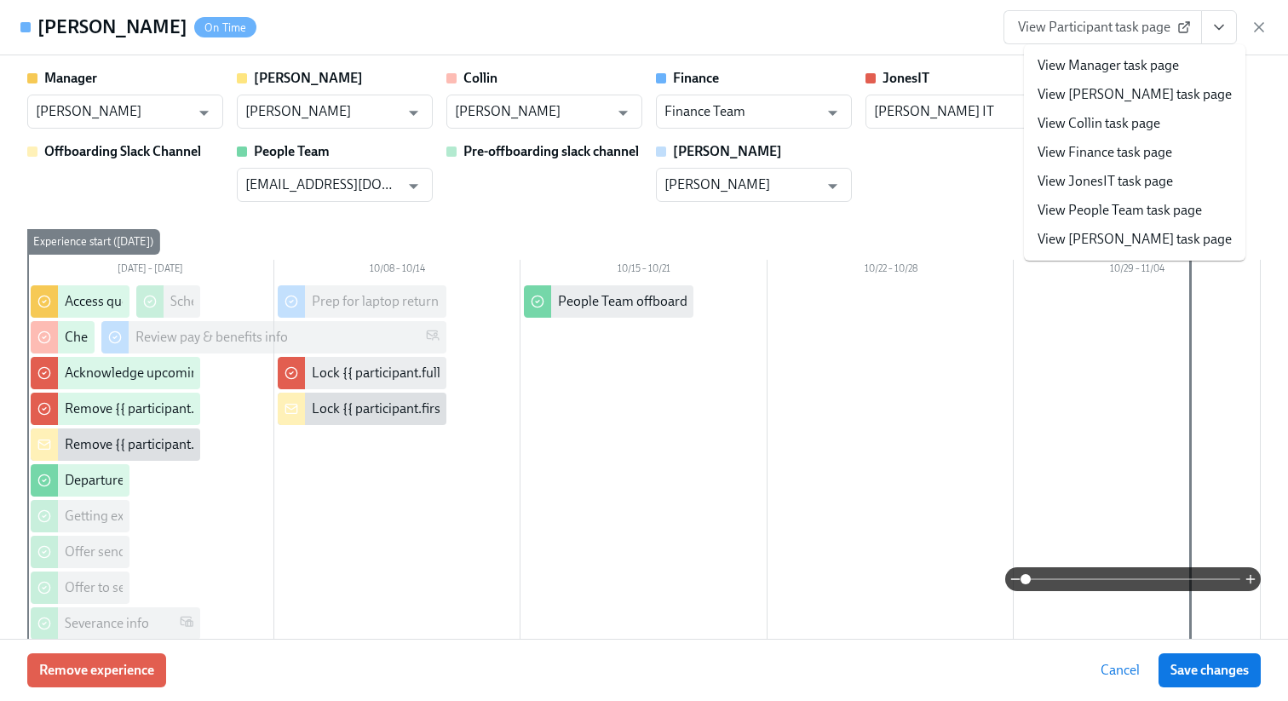
click at [1081, 89] on link "View Amanda Day task page" at bounding box center [1135, 94] width 194 height 19
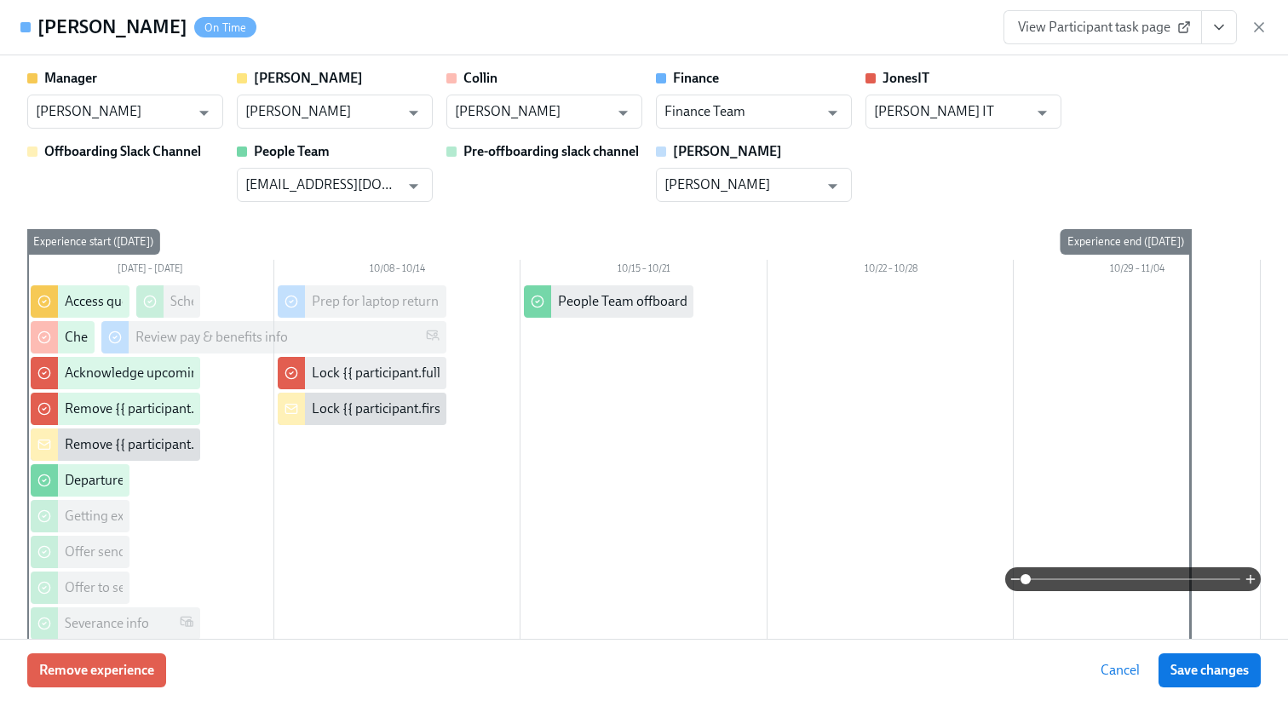
click at [1224, 34] on icon "View task page" at bounding box center [1219, 27] width 17 height 17
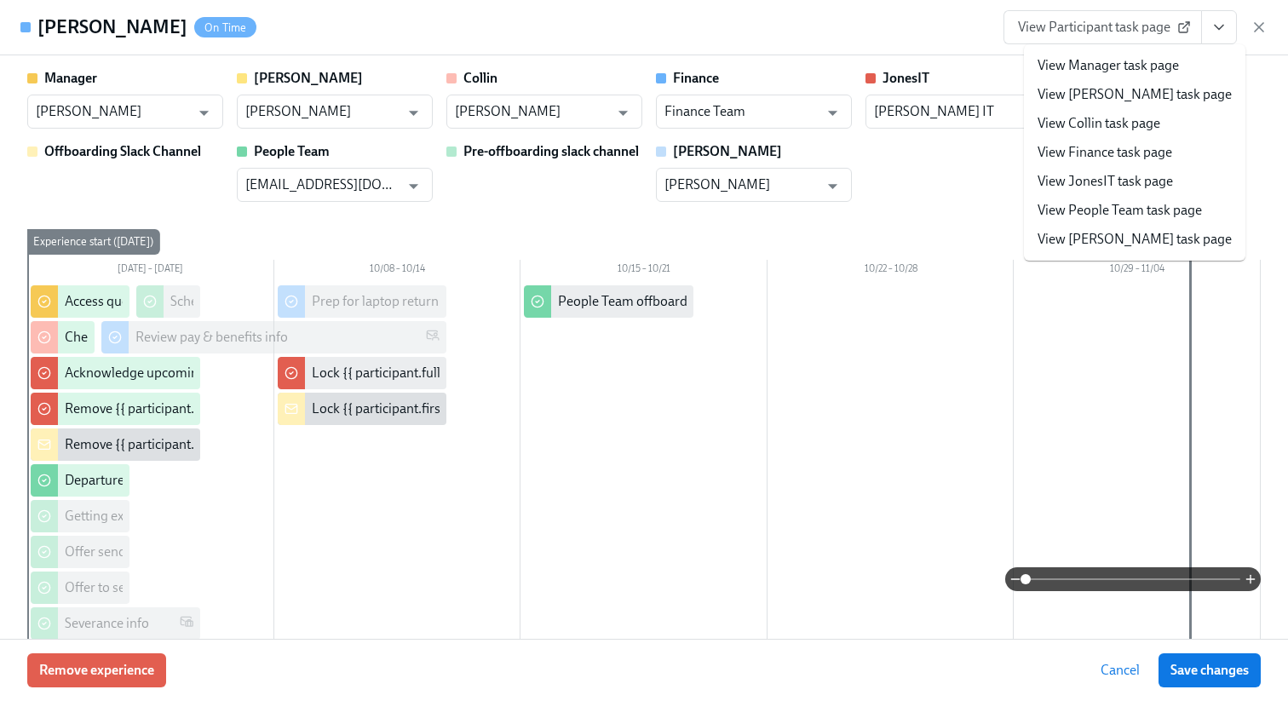
click at [1123, 181] on link "View JonesIT task page" at bounding box center [1105, 181] width 135 height 19
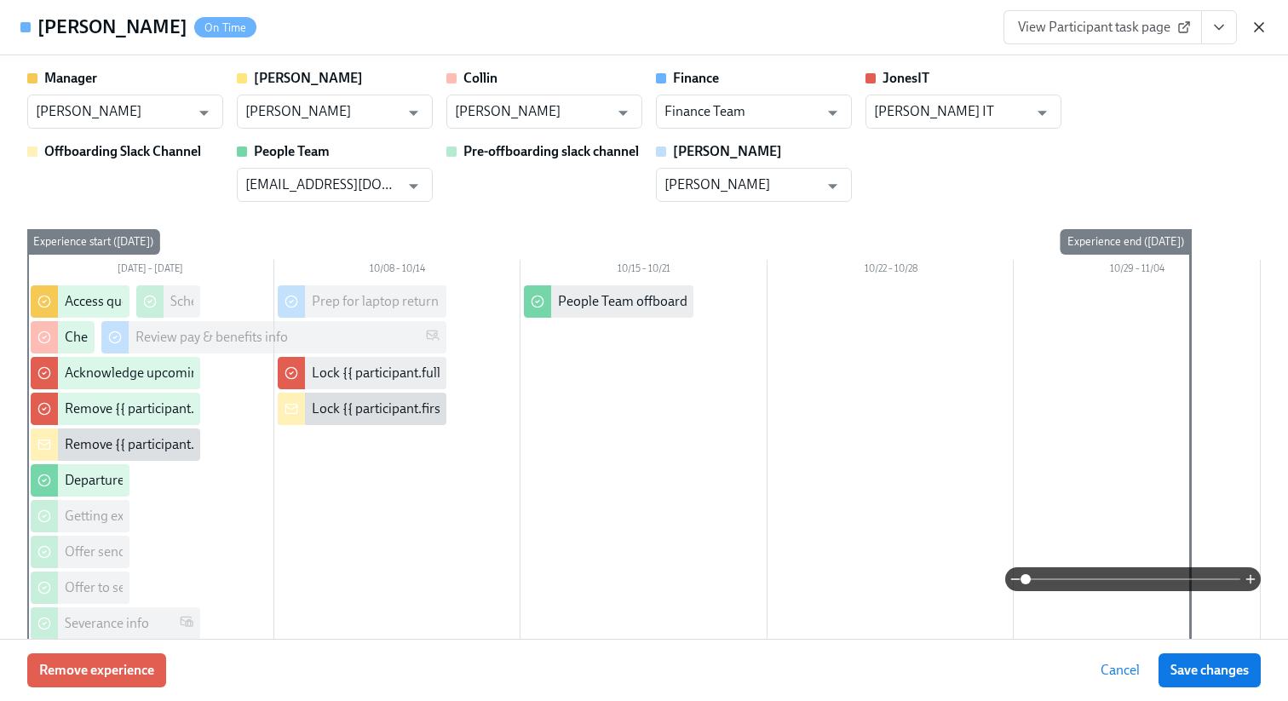
click at [1262, 26] on icon "button" at bounding box center [1259, 27] width 17 height 17
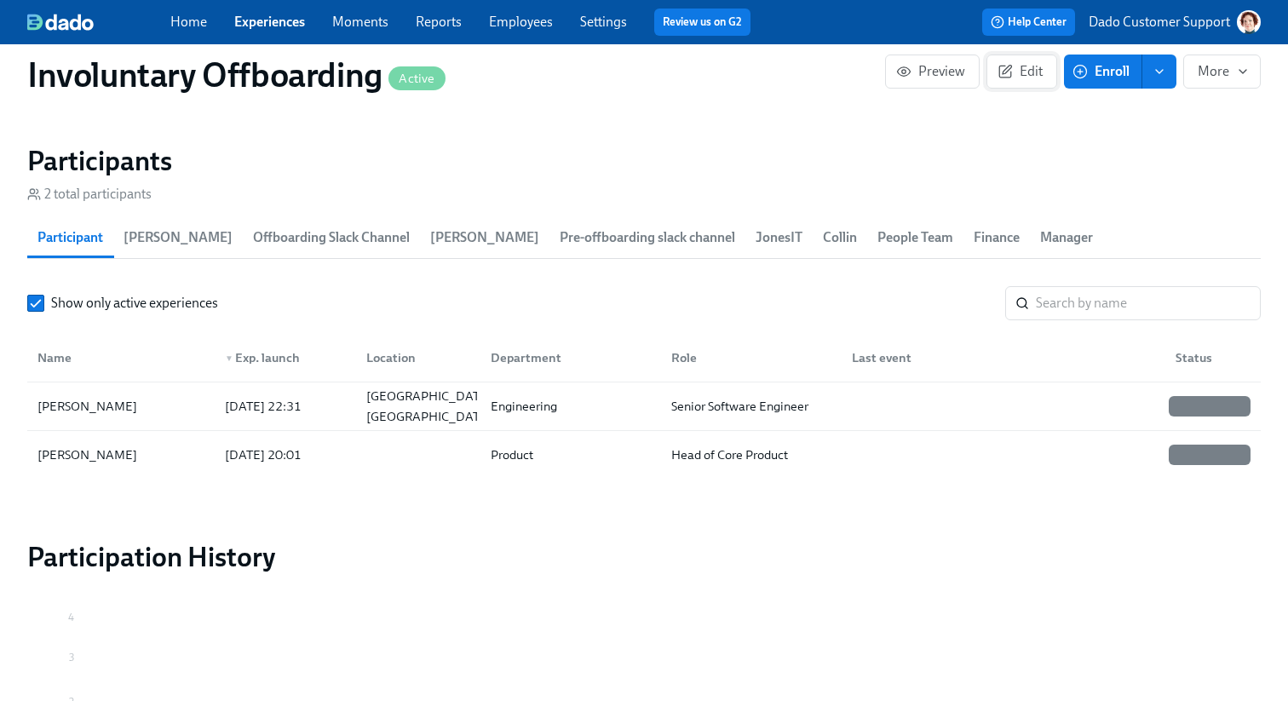
click at [1034, 80] on button "Edit" at bounding box center [1022, 72] width 71 height 34
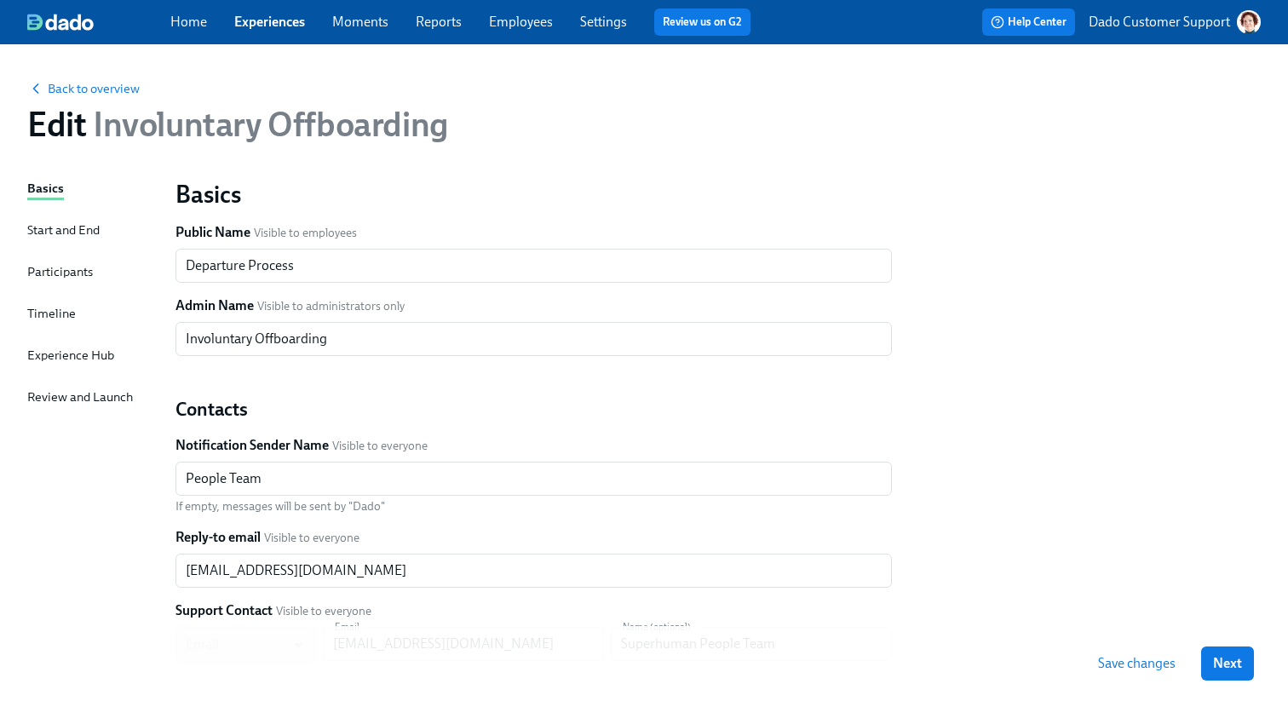
click at [54, 319] on div "Timeline" at bounding box center [51, 313] width 49 height 19
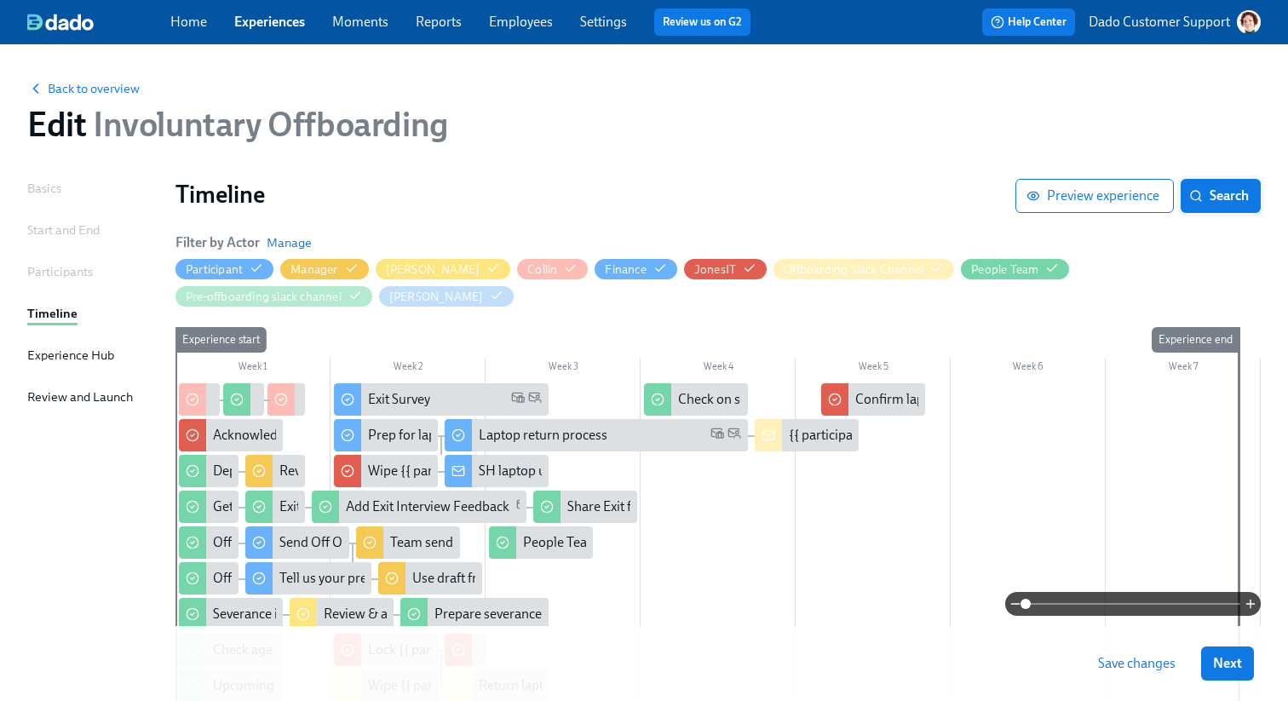
click at [1191, 192] on icon "button" at bounding box center [1196, 196] width 14 height 14
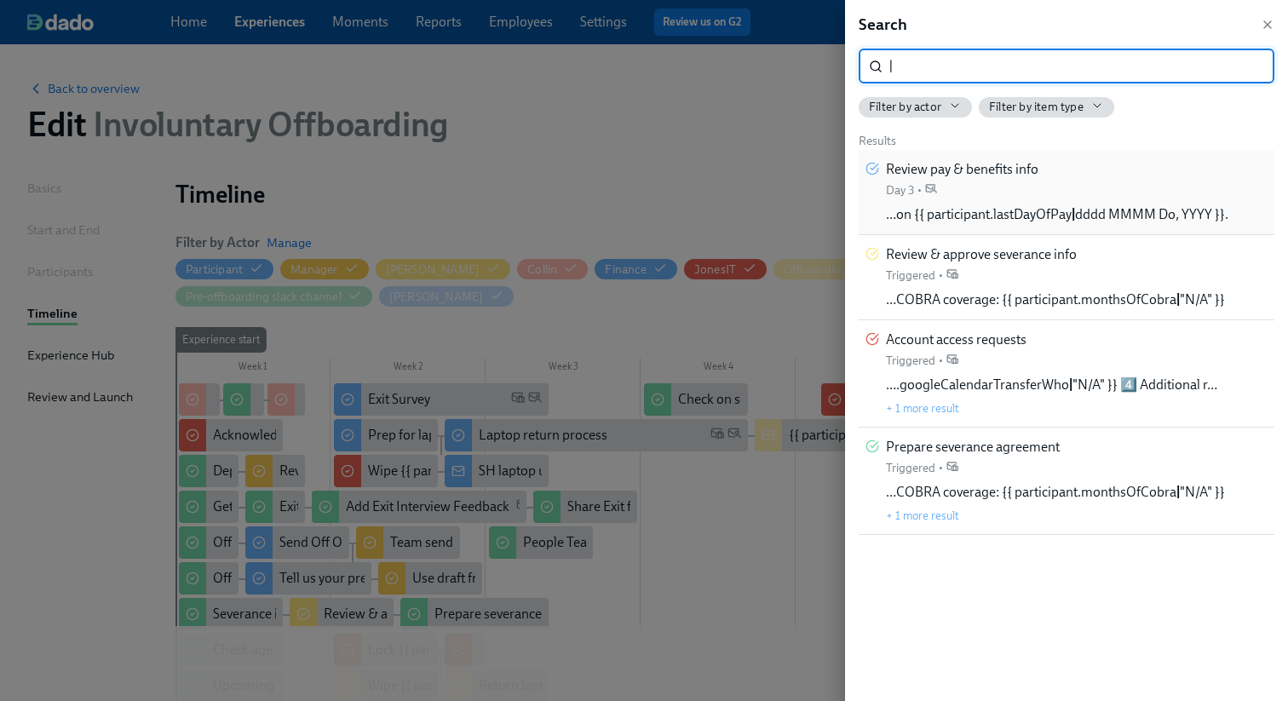
type input "|"
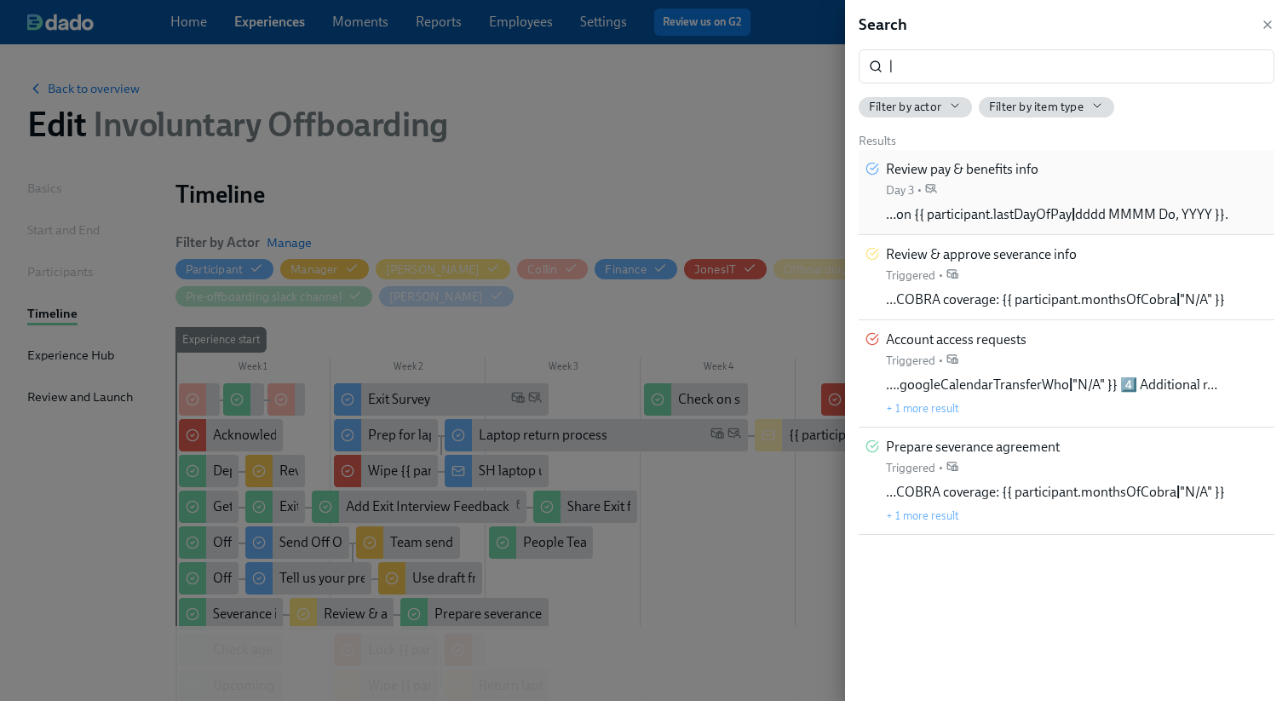
click at [1144, 181] on div "Review pay & benefits info Day 3 • …on {{ participant.lastDayOfPay | dddd MMMM …" at bounding box center [1057, 192] width 343 height 64
click at [1085, 408] on div "….googleCalendarTransferWho | "N/A" }} 4️⃣ Additional r… + 1 more result" at bounding box center [1051, 396] width 331 height 41
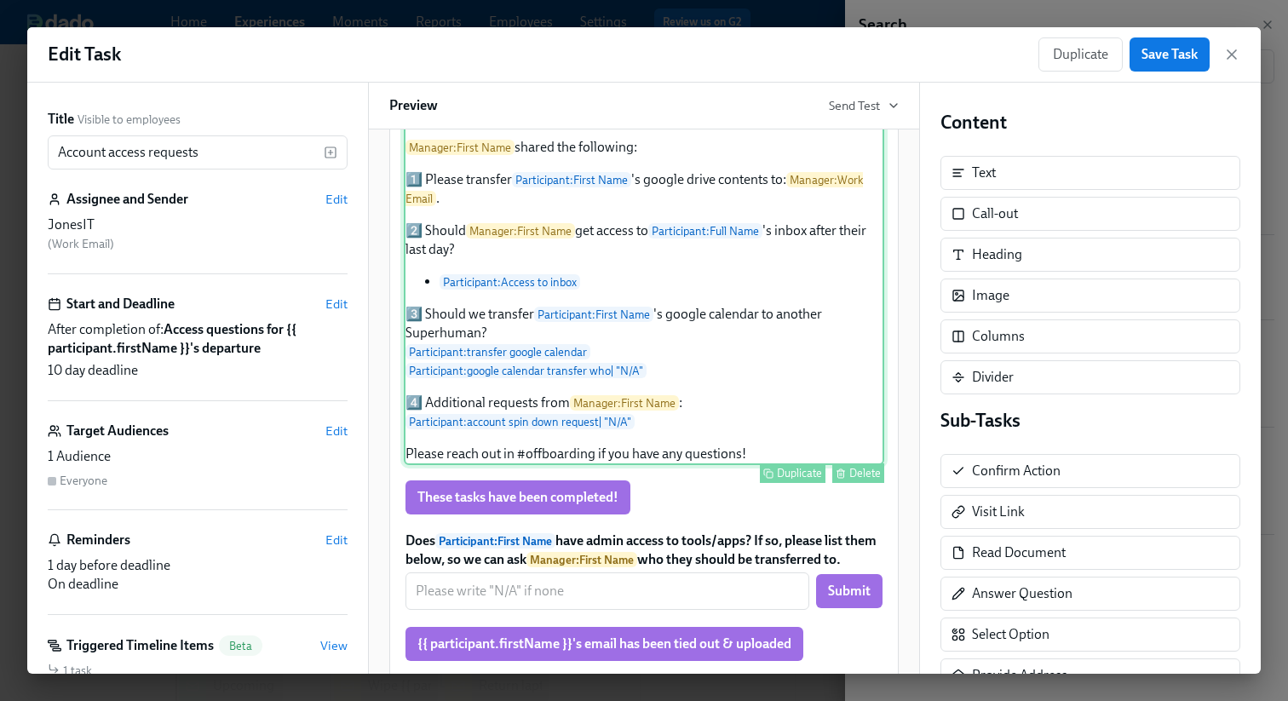
scroll to position [218, 0]
click at [563, 400] on div "Hi JonesIT! 👋 Manager : First Name shared the following: 1️⃣ Please transfer Pa…" at bounding box center [644, 285] width 481 height 361
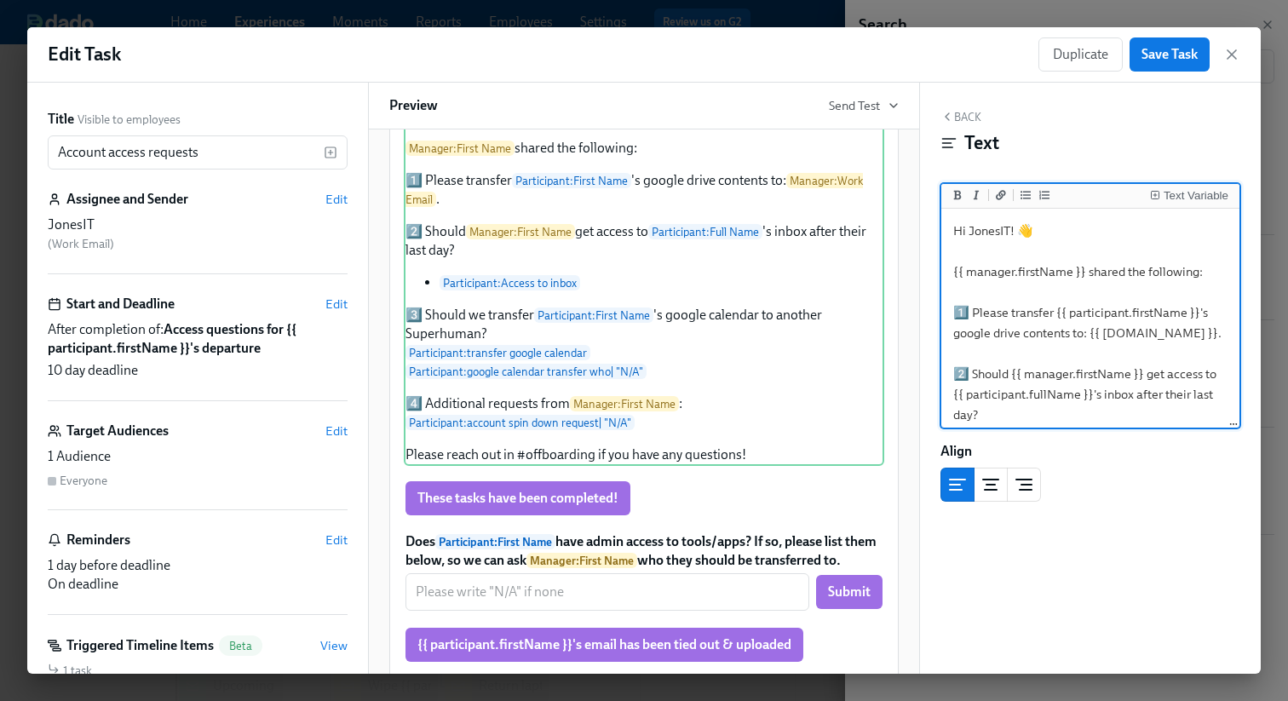
scroll to position [274, 0]
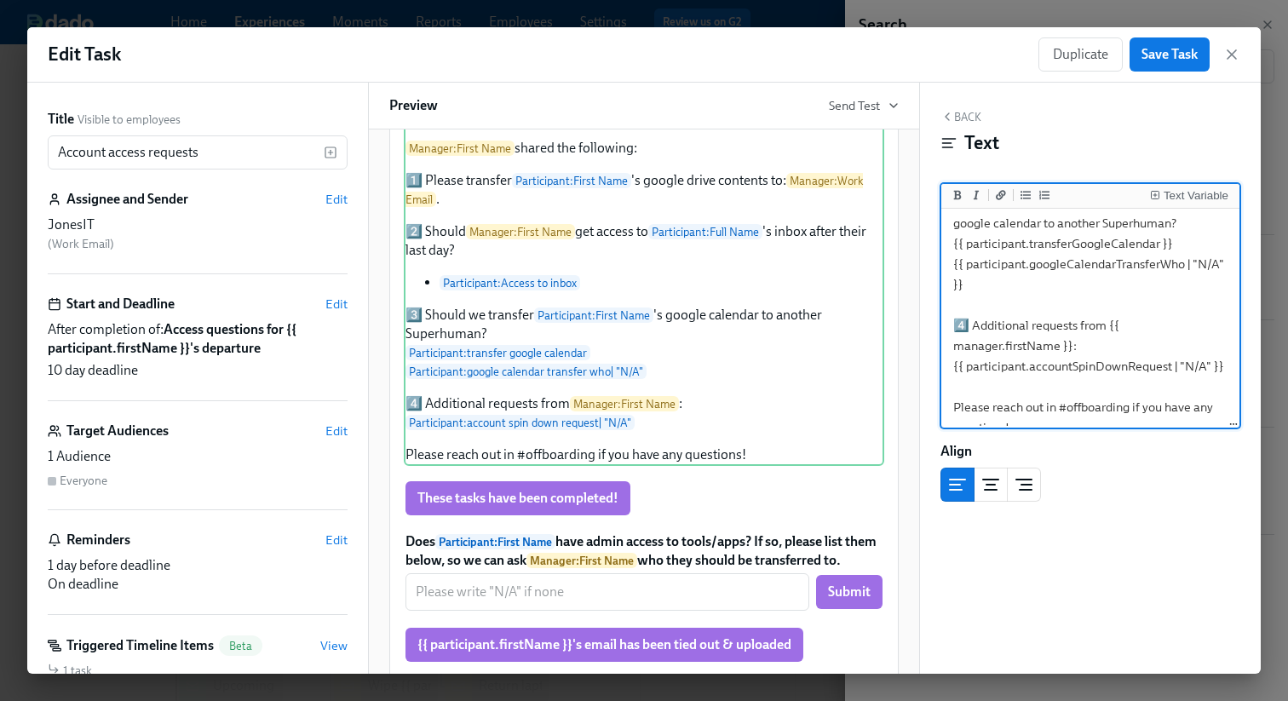
click at [1177, 343] on textarea "Hi JonesIT! 👋 {{ manager.firstName }} shared the following: 1️⃣ Please transfer…" at bounding box center [1090, 193] width 291 height 508
click at [1189, 245] on textarea "Hi JonesIT! 👋 {{ manager.firstName }} shared the following: 1️⃣ Please transfer…" at bounding box center [1090, 193] width 291 height 508
type textarea "Hi JonesIT! 👋 {{ manager.firstName }} shared the following: 1️⃣ Please transfer…"
click at [1159, 66] on button "Save Task" at bounding box center [1170, 54] width 80 height 34
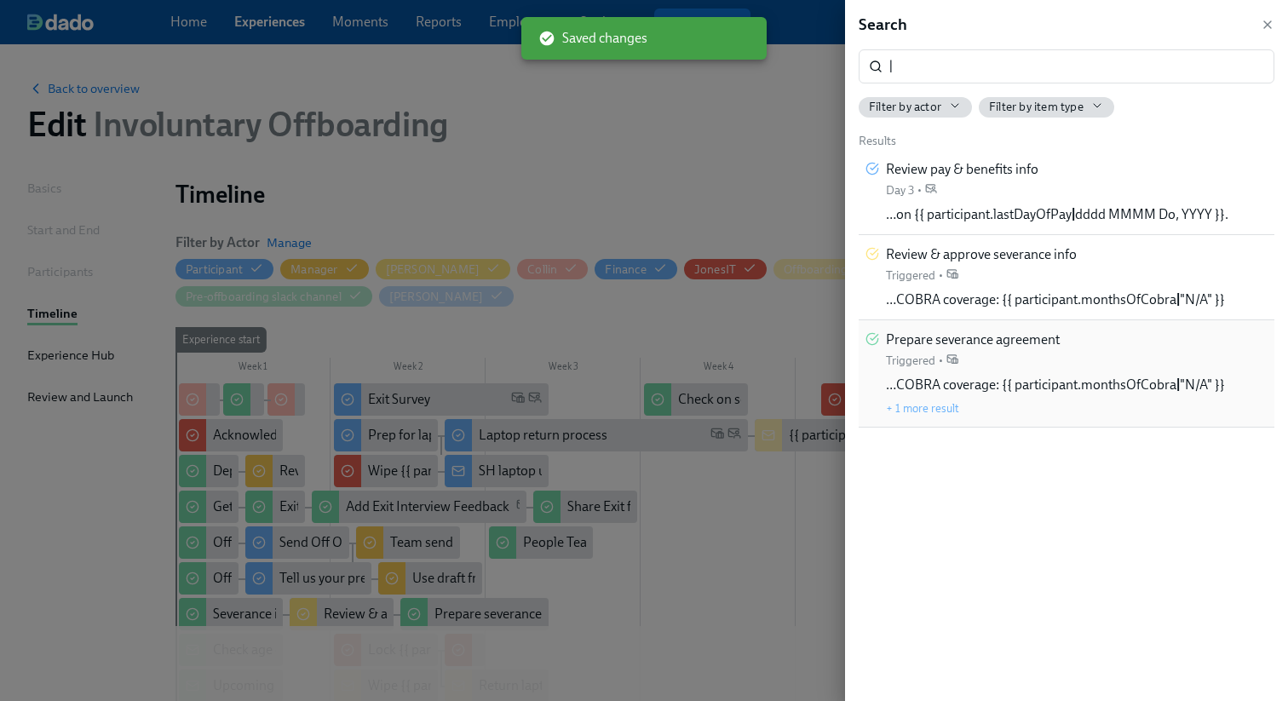
click at [1045, 363] on div "Prepare severance agreement Triggered •" at bounding box center [973, 350] width 174 height 38
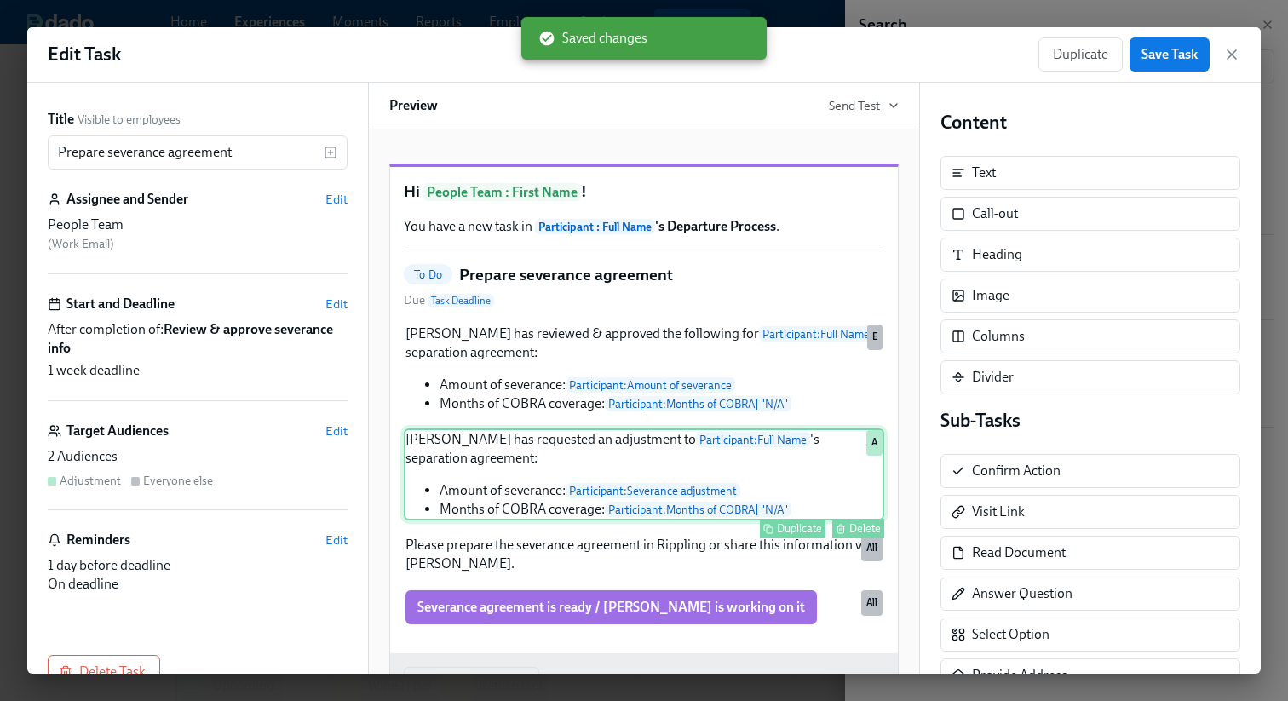
click at [802, 521] on div "Amanda Day has requested an adjustment to Participant : Full Name 's separation…" at bounding box center [644, 475] width 481 height 92
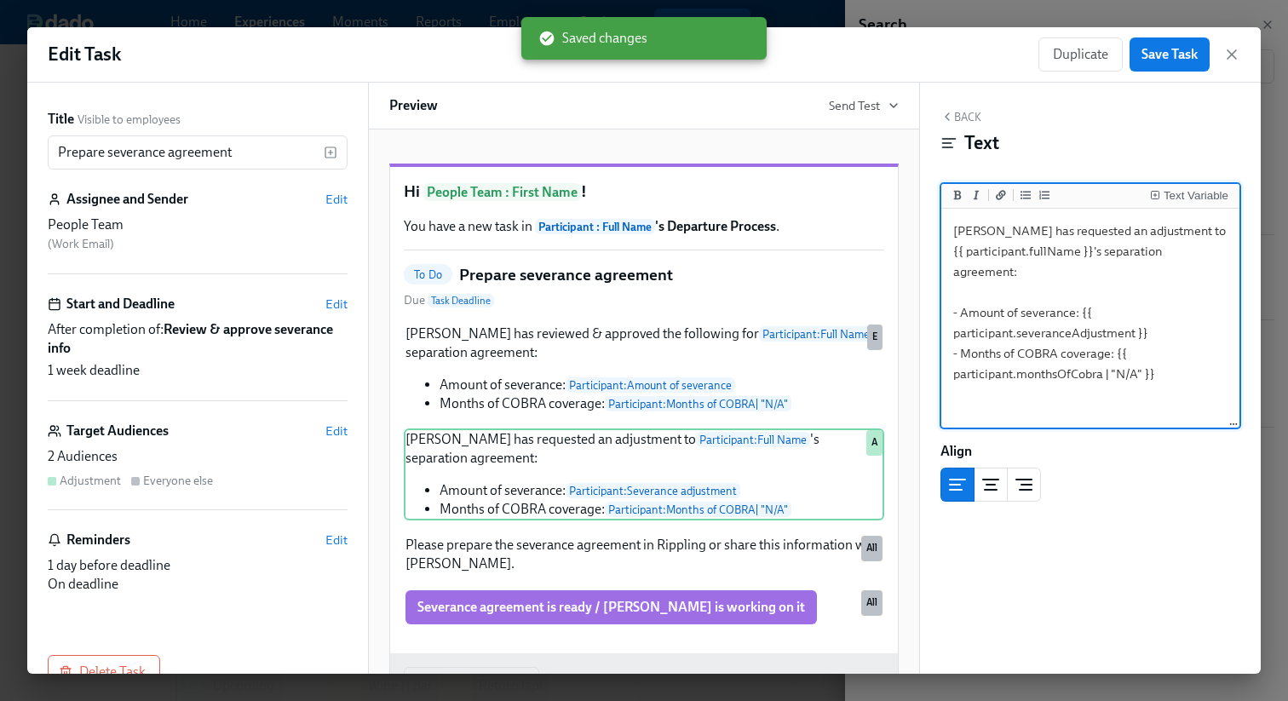
click at [1109, 355] on textarea "Amanda Day has requested an adjustment to {{ participant.fullName }}'s separati…" at bounding box center [1090, 319] width 291 height 214
type textarea "Amanda Day has requested an adjustment to {{ participant.fullName }}'s separati…"
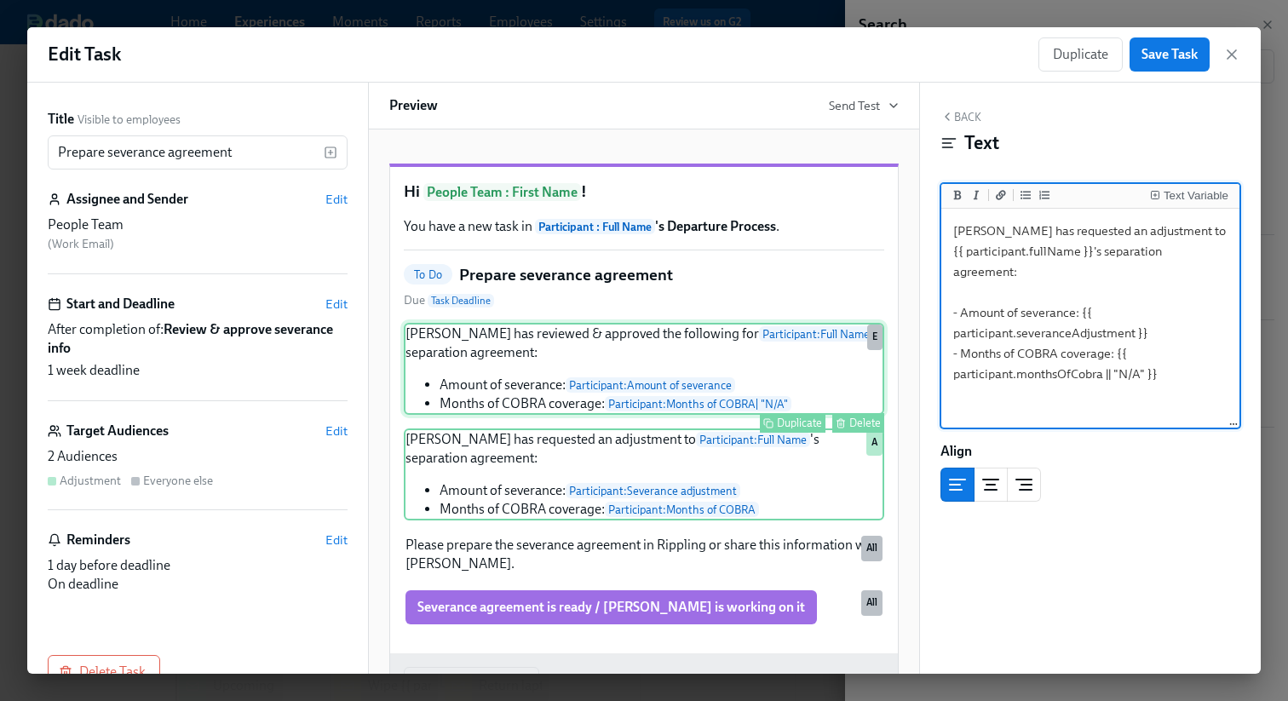
click at [798, 389] on div "Amanda Day has reviewed & approved the following for Participant : Full Name 's…" at bounding box center [644, 369] width 481 height 92
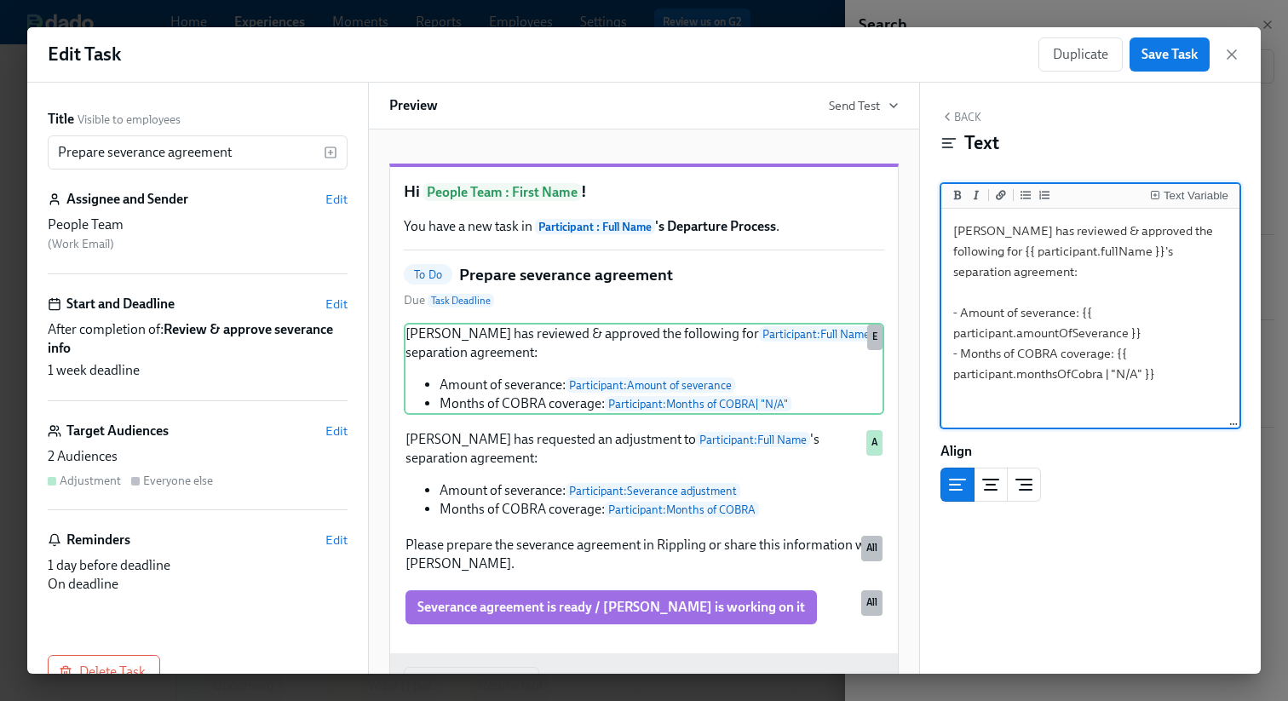
click at [1110, 373] on textarea "Amanda Day has reviewed & approved the following for {{ participant.fullName }}…" at bounding box center [1090, 319] width 291 height 214
type textarea "Amanda Day has reviewed & approved the following for {{ participant.fullName }}…"
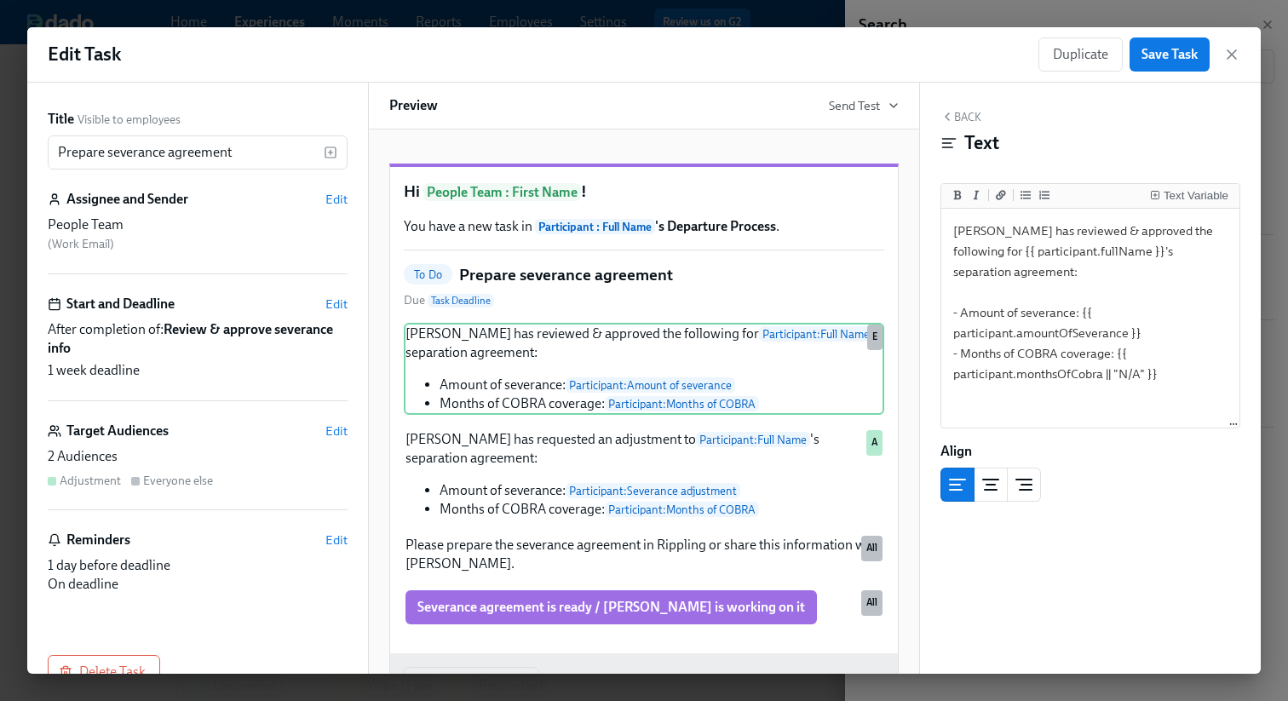
click at [1178, 35] on div "Edit Task Duplicate Save Task" at bounding box center [644, 54] width 1234 height 55
click at [1177, 40] on button "Save Task" at bounding box center [1170, 54] width 80 height 34
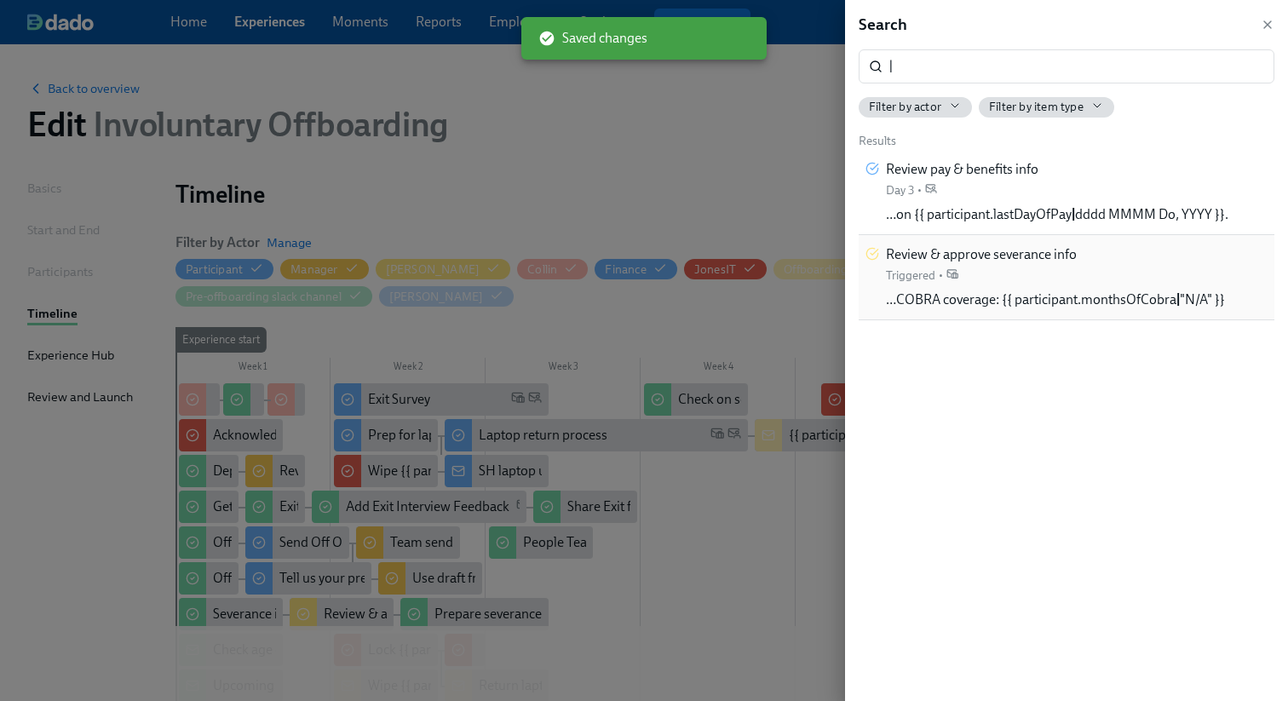
click at [1085, 310] on div "Review & approve severance info Triggered • …COBRA coverage: {{ participant.mon…" at bounding box center [1067, 277] width 416 height 85
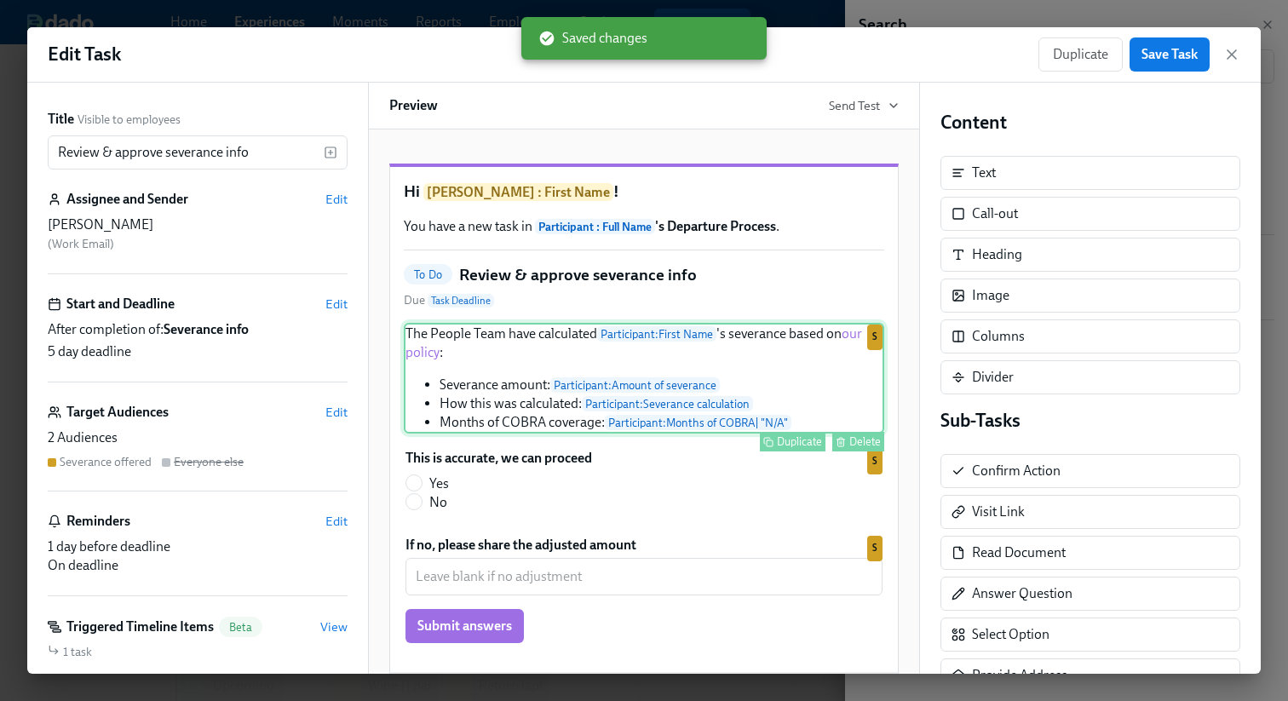
click at [643, 423] on div "The People Team have calculated Participant : First Name 's severance based on …" at bounding box center [644, 378] width 481 height 111
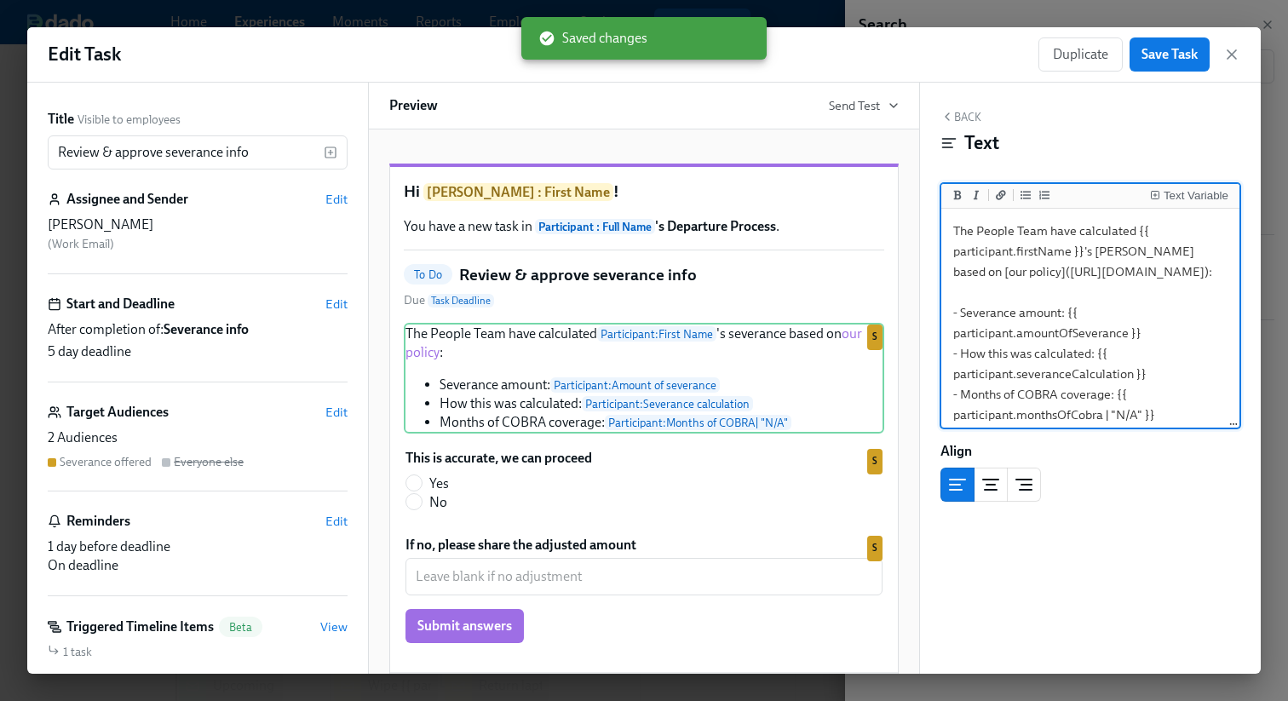
scroll to position [69, 0]
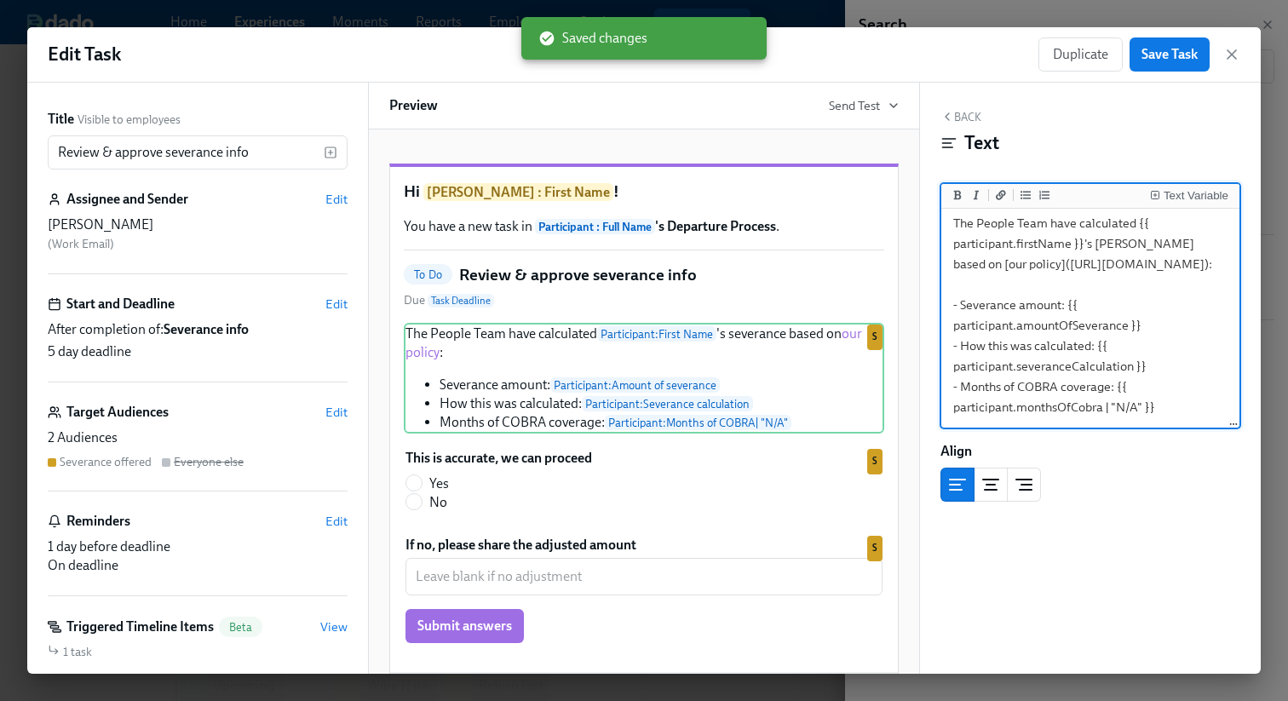
click at [1110, 407] on textarea "The People Team have calculated {{ participant.firstName }}'s severance based o…" at bounding box center [1090, 315] width 291 height 222
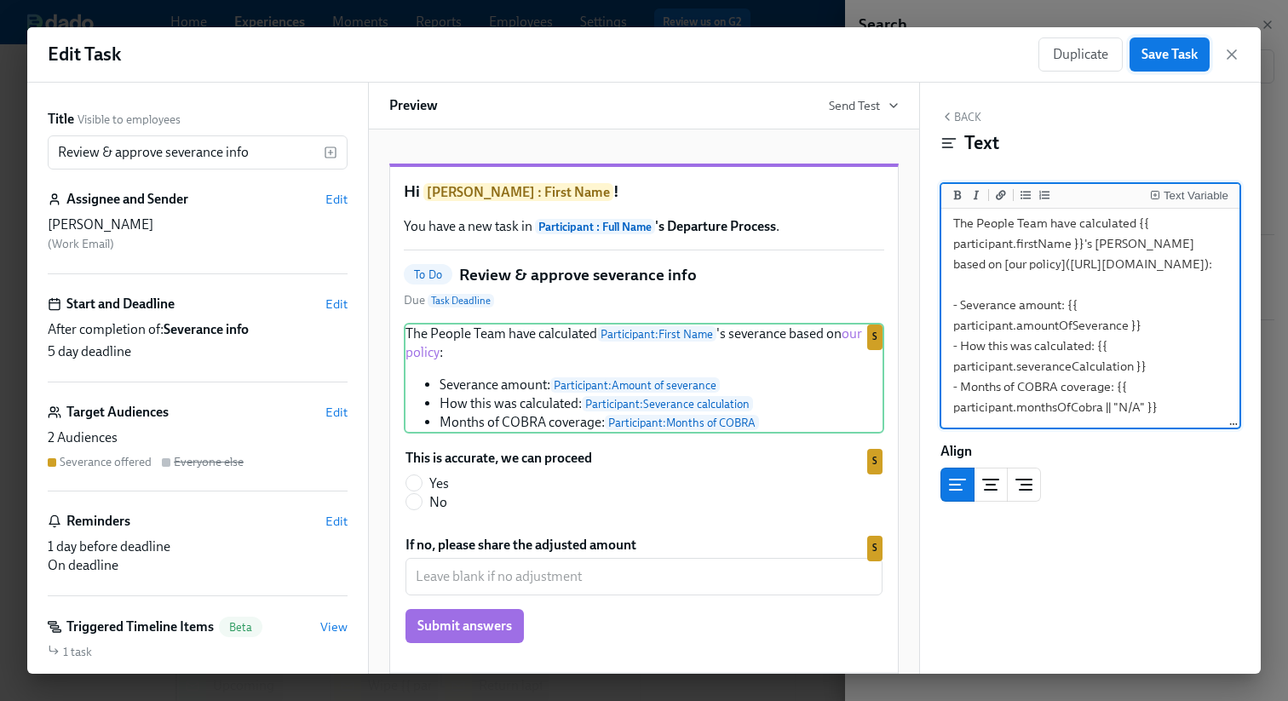
type textarea "The People Team have calculated {{ participant.firstName }}'s severance based o…"
click at [1178, 65] on button "Save Task" at bounding box center [1170, 54] width 80 height 34
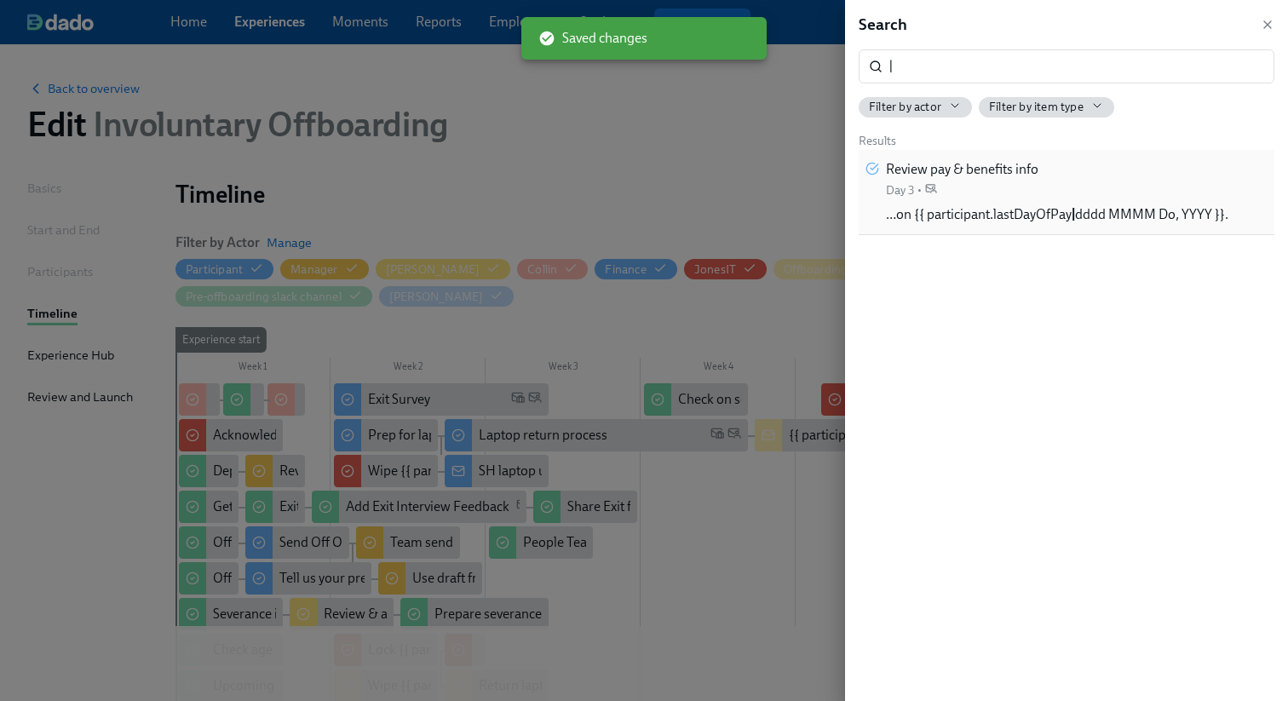
click at [1166, 181] on div "Review pay & benefits info Day 3 • …on {{ participant.lastDayOfPay | dddd MMMM …" at bounding box center [1057, 192] width 343 height 64
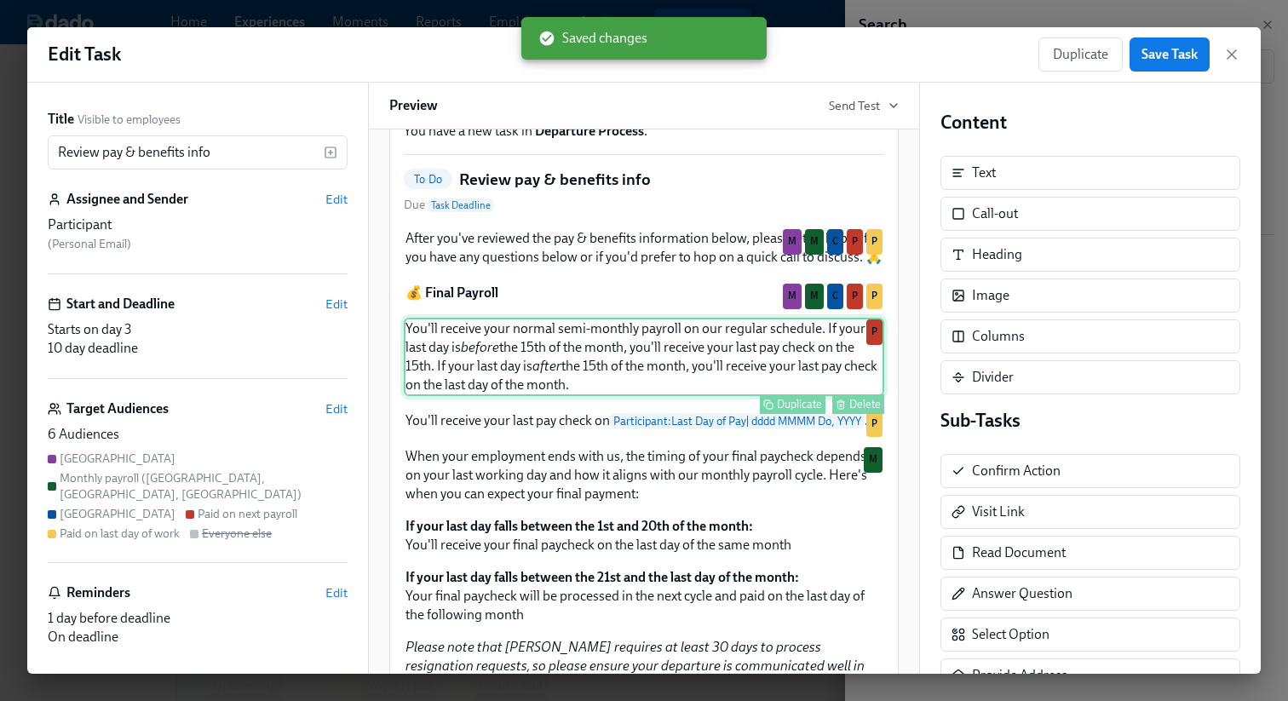
scroll to position [90, 0]
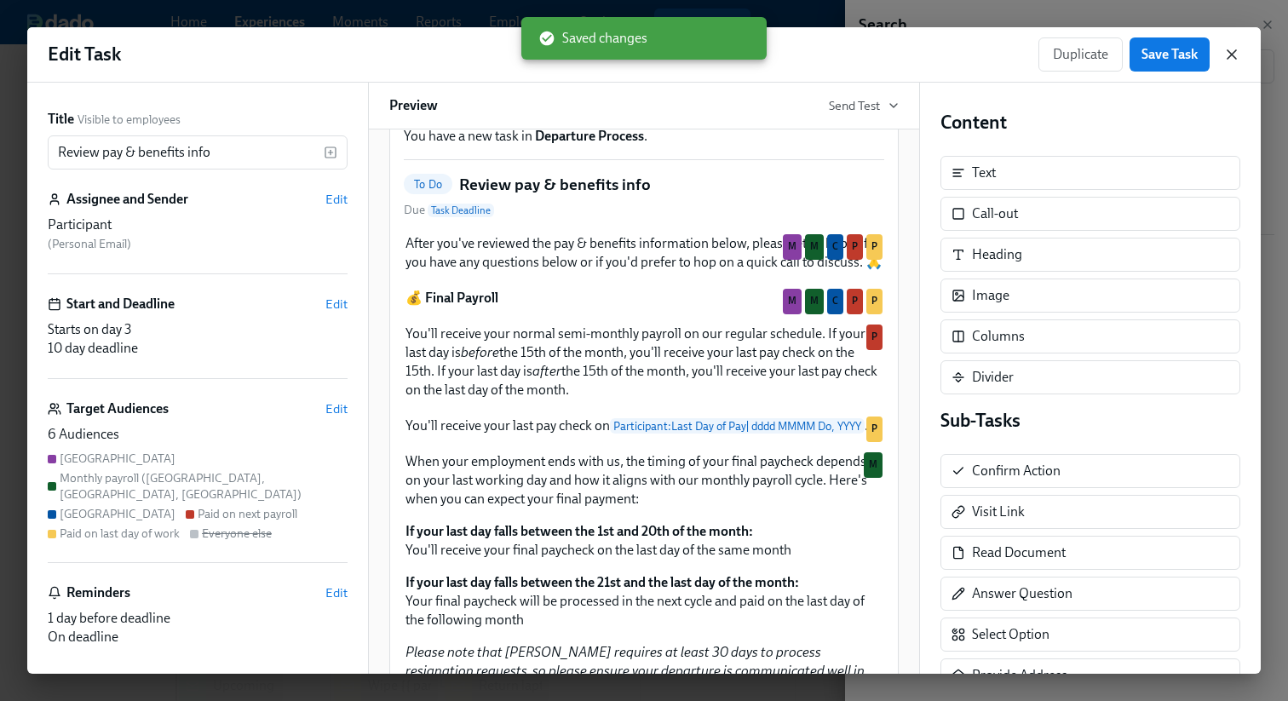
click at [1234, 51] on icon "button" at bounding box center [1232, 54] width 17 height 17
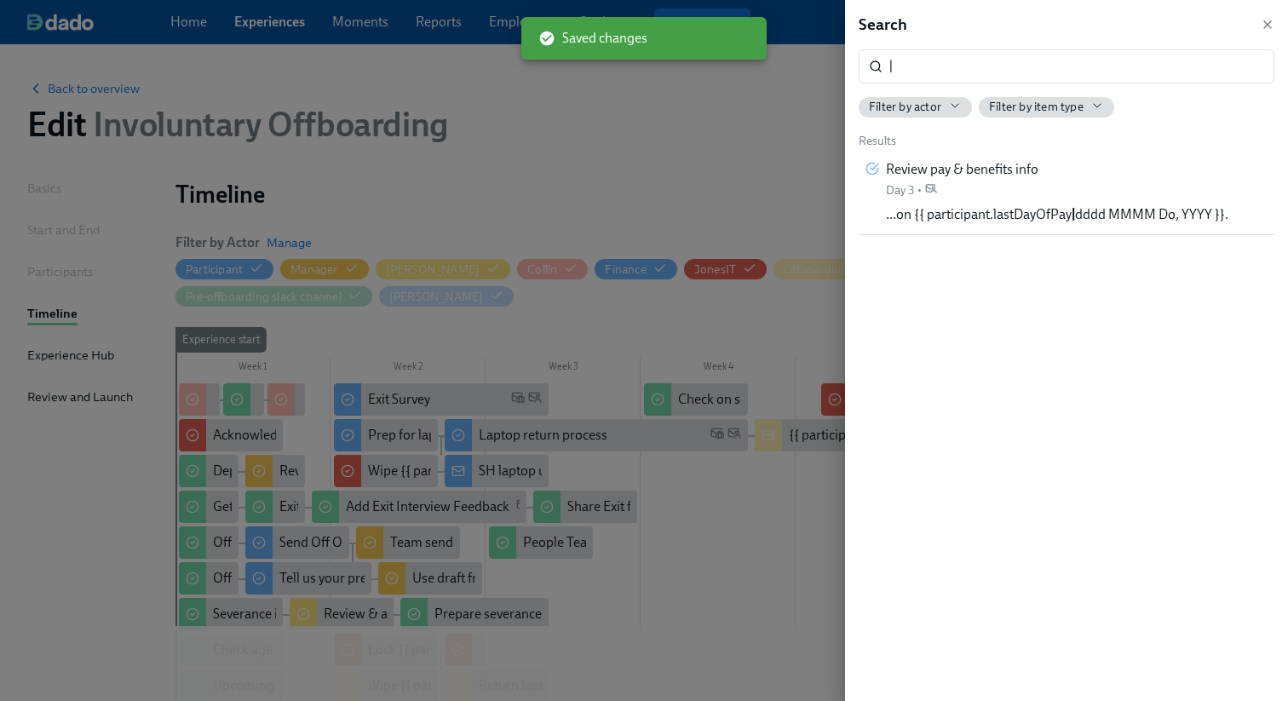
click at [1201, 14] on div "Search" at bounding box center [1067, 25] width 416 height 22
click at [731, 130] on div at bounding box center [644, 350] width 1288 height 701
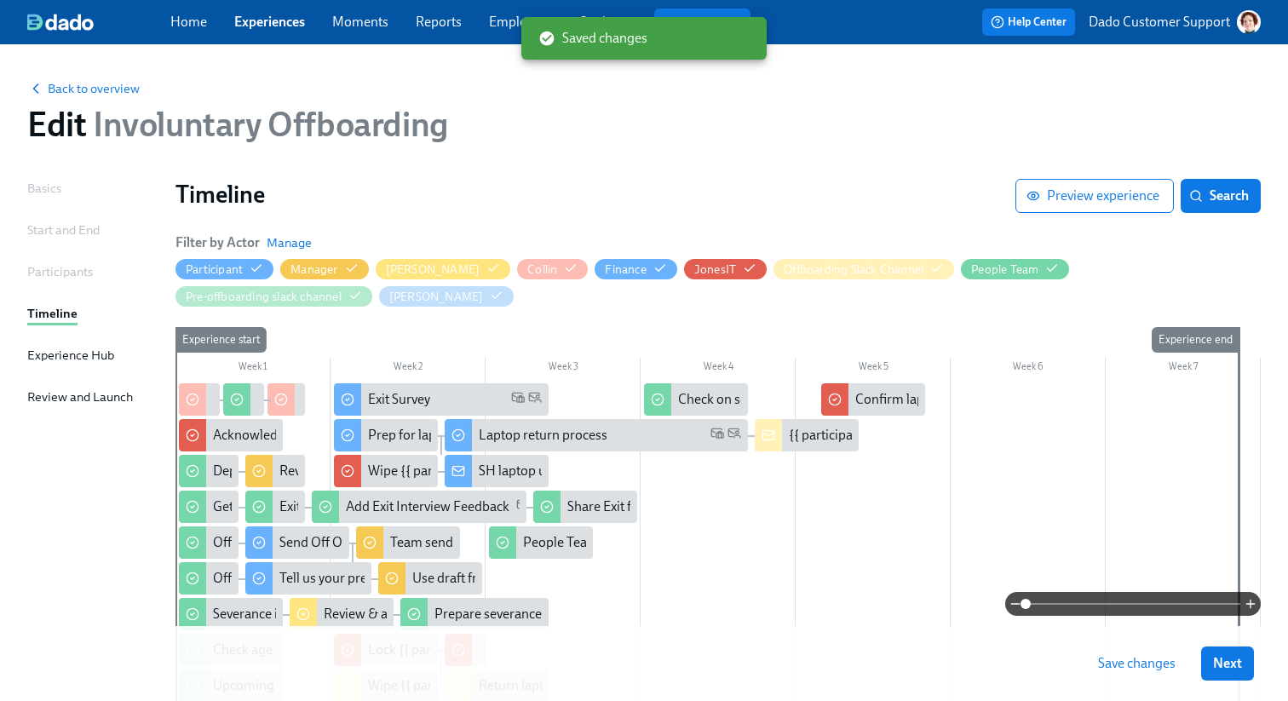
click at [1149, 671] on span "Save changes" at bounding box center [1137, 663] width 78 height 17
click at [90, 106] on span "Involuntary Offboarding" at bounding box center [266, 124] width 361 height 41
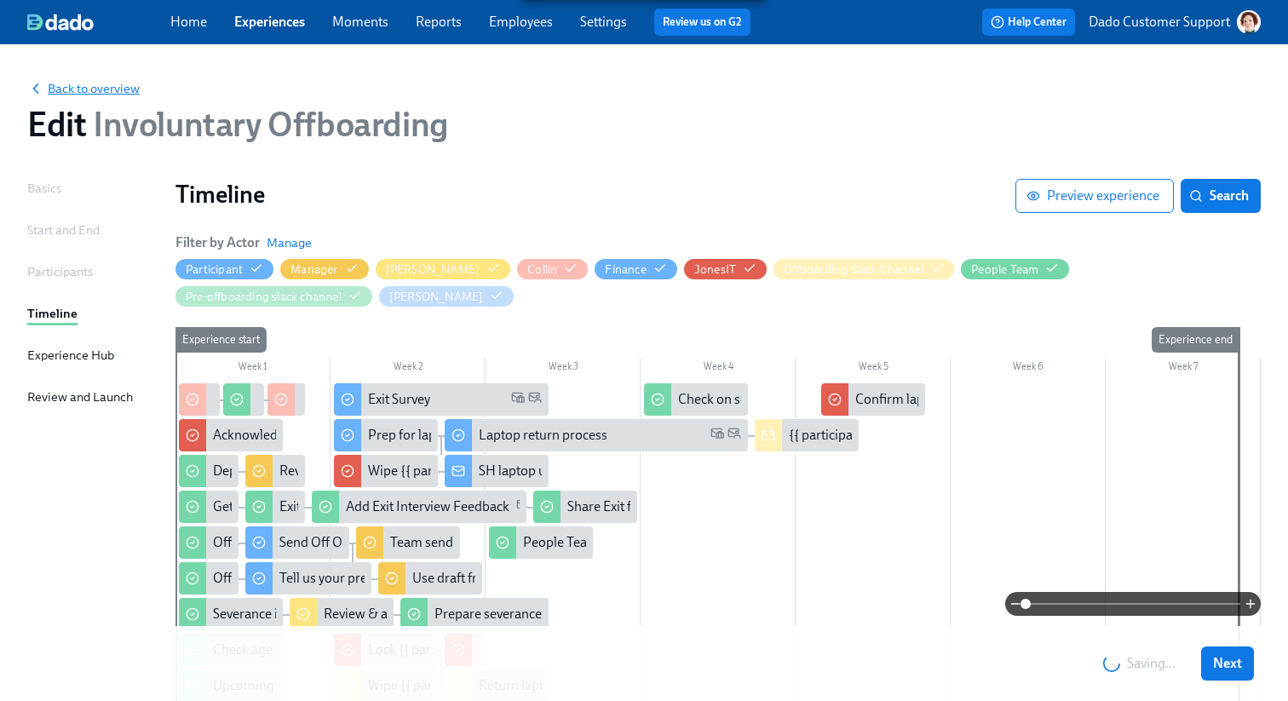
click at [93, 84] on span "Back to overview" at bounding box center [83, 88] width 112 height 17
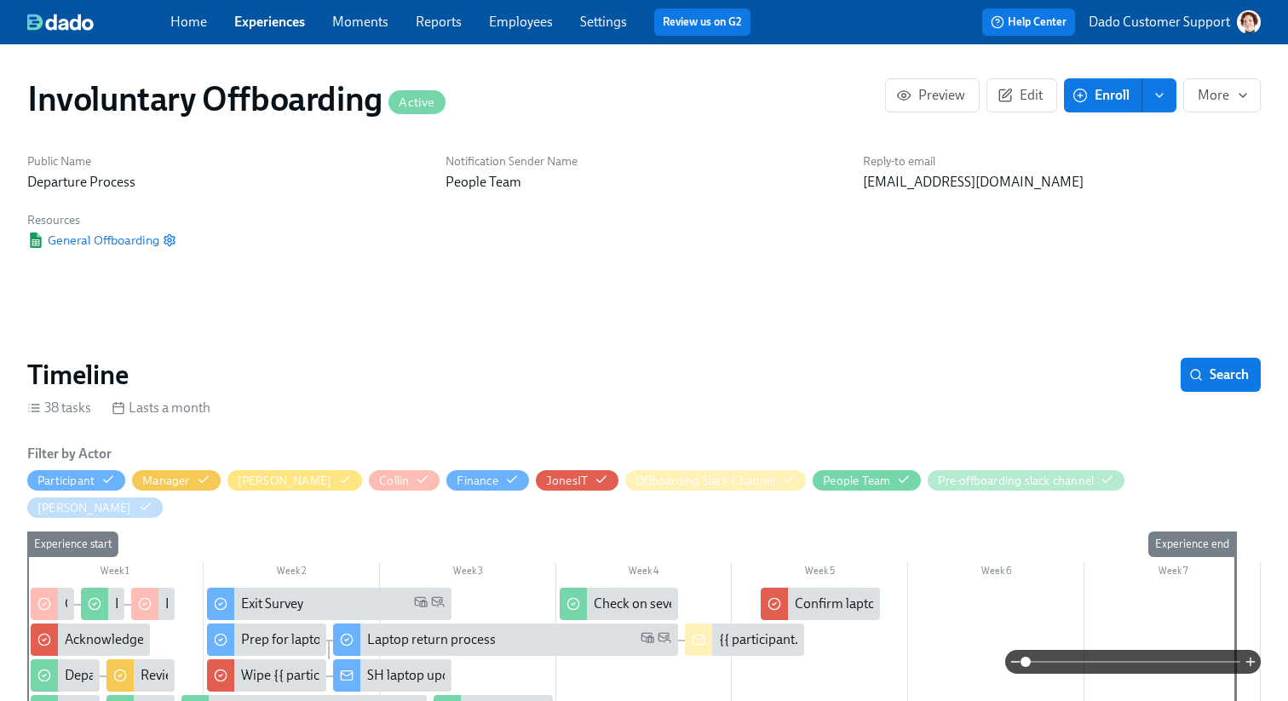
scroll to position [0, 99]
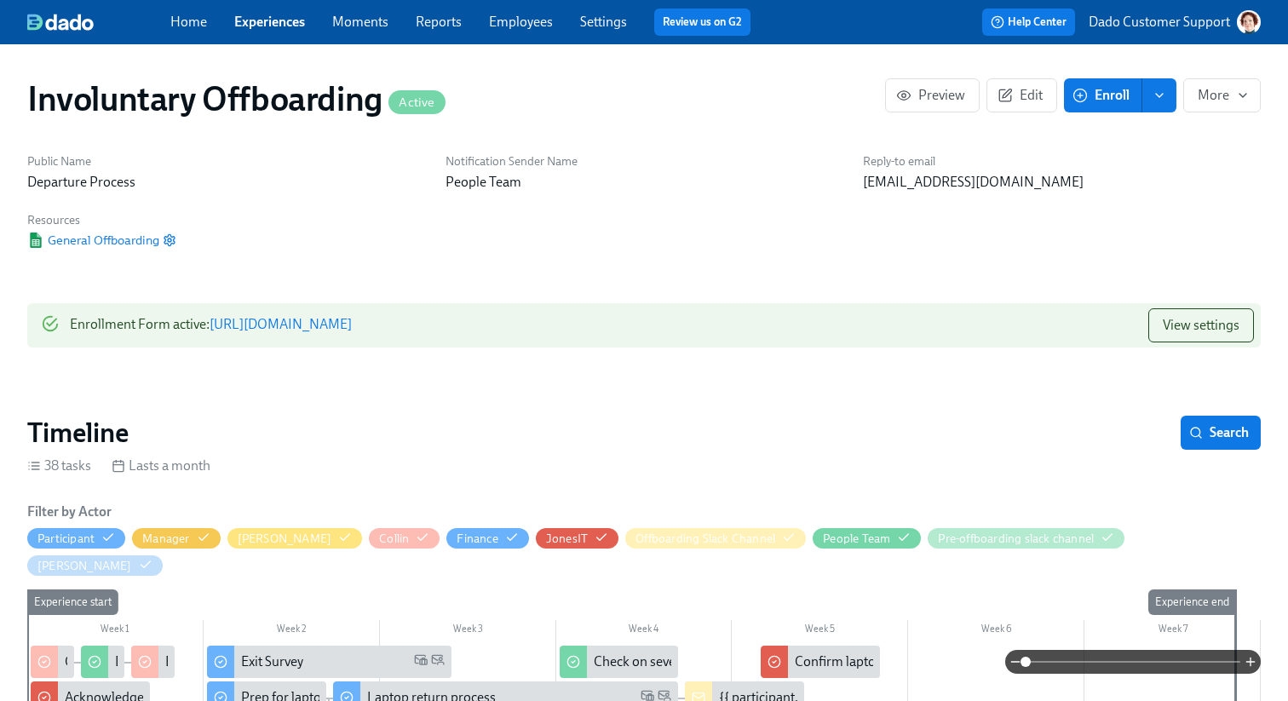
click at [1220, 444] on button "Search" at bounding box center [1221, 433] width 80 height 34
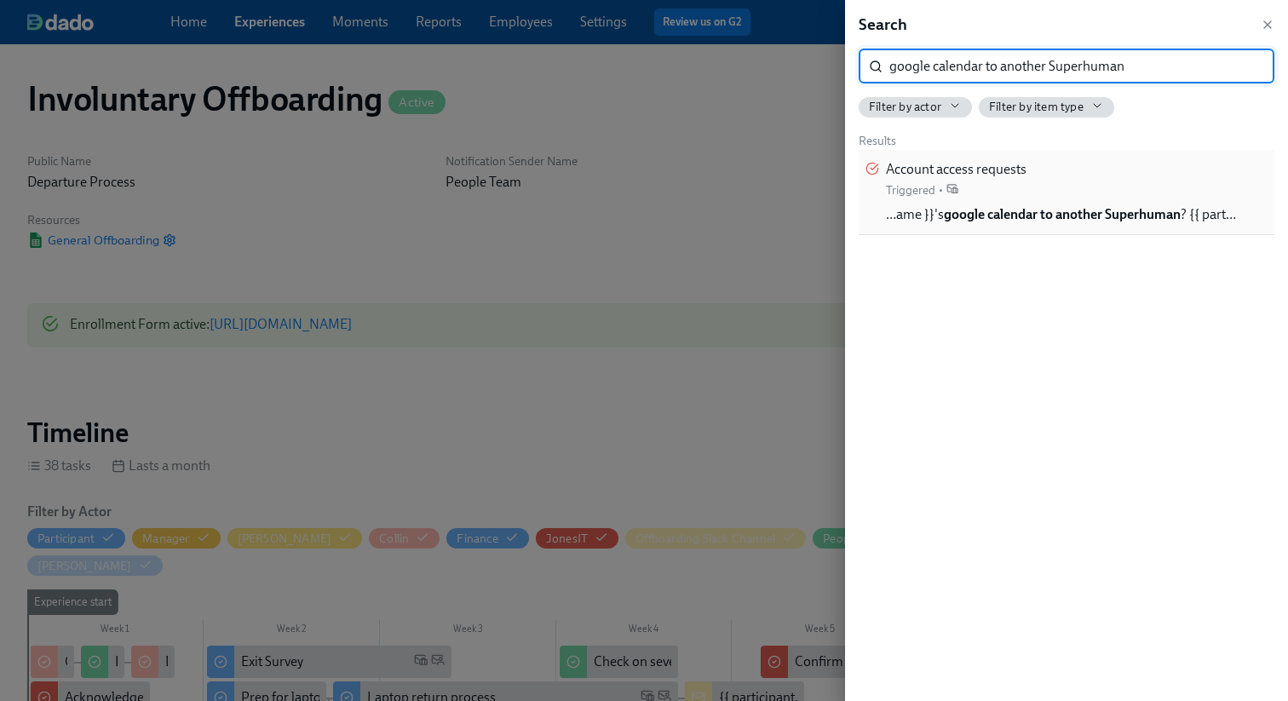
type input "google calendar to another Superhuman"
click at [1026, 203] on div "Account access requests Triggered • …ame }}'s google calendar to another Superh…" at bounding box center [1061, 192] width 350 height 64
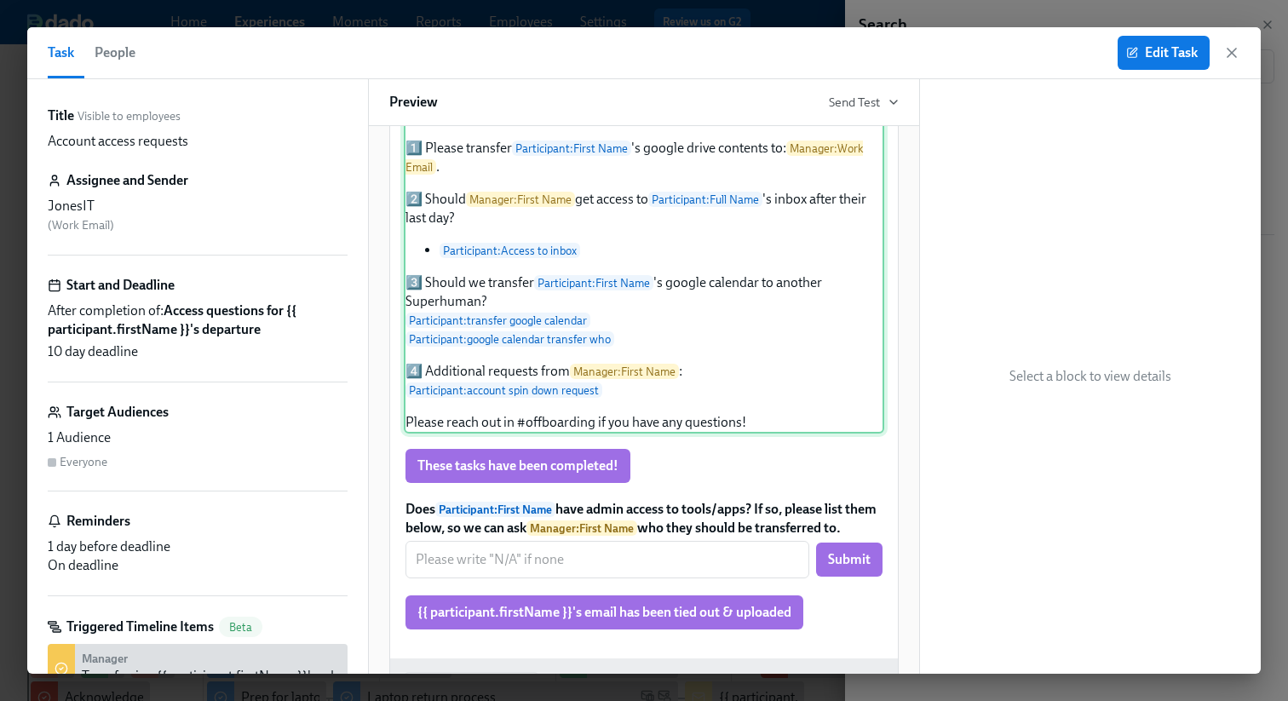
scroll to position [313, 0]
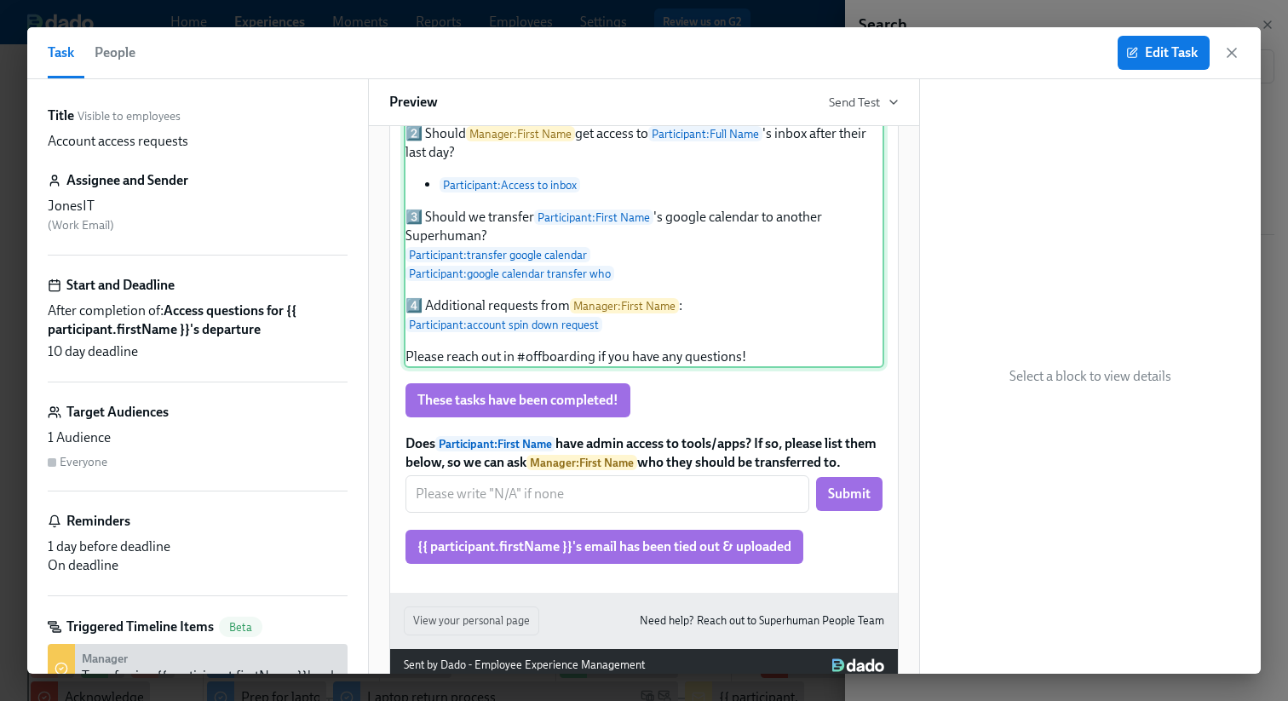
click at [602, 285] on div "Hi JonesIT! 👋 Manager : First Name shared the following: 1️⃣ Please transfer Pa…" at bounding box center [644, 187] width 481 height 361
click at [1146, 56] on span "Edit Task" at bounding box center [1164, 52] width 68 height 17
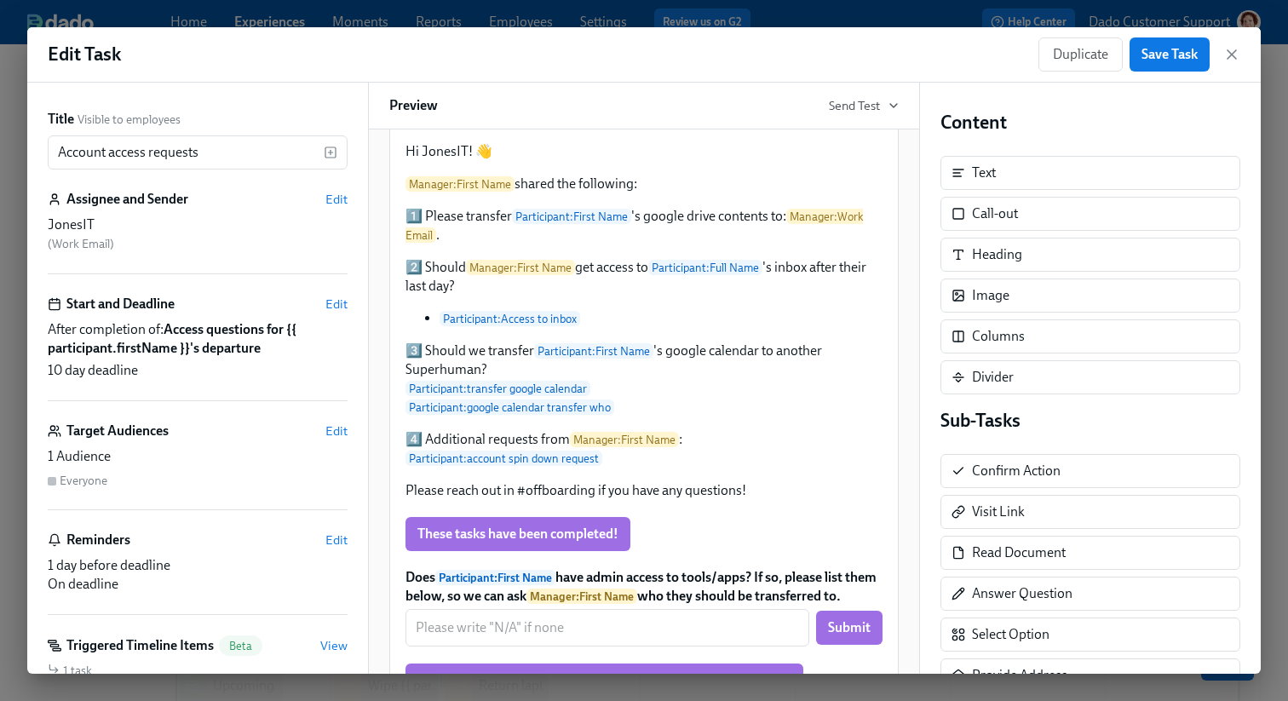
scroll to position [395, 0]
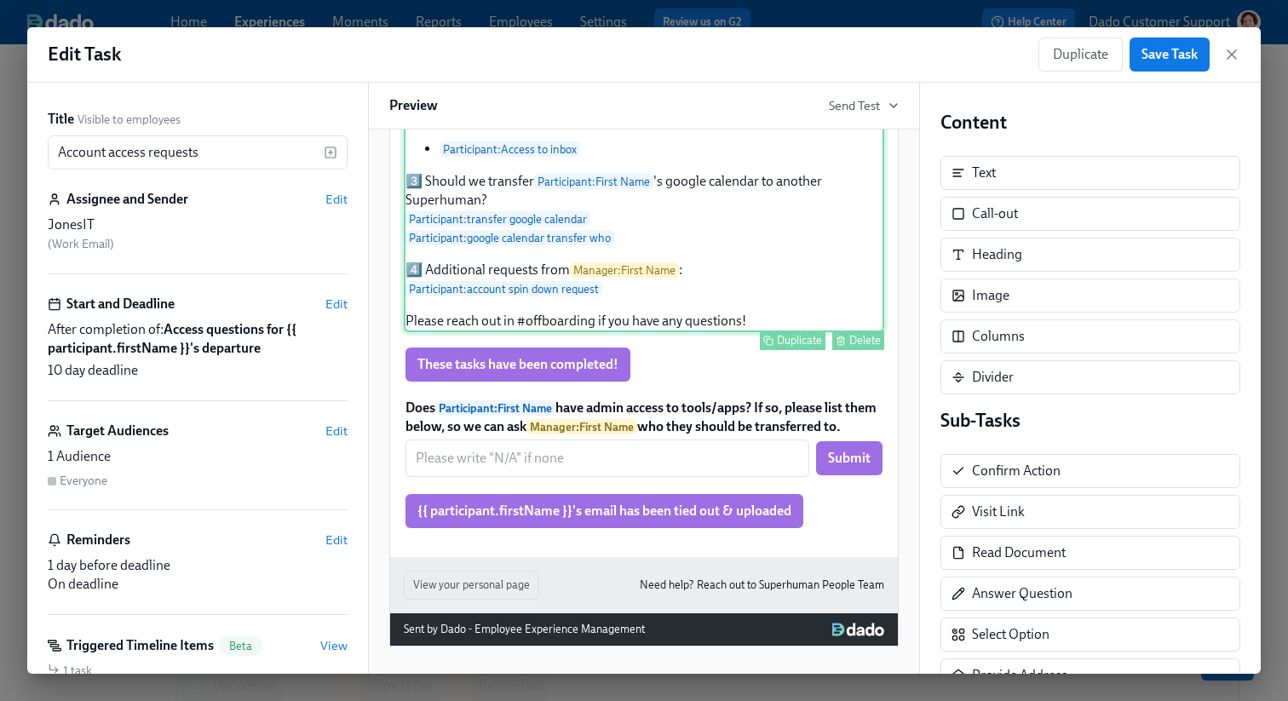
click at [650, 225] on div "Hi JonesIT! 👋 Manager : First Name shared the following: 1️⃣ Please transfer Pa…" at bounding box center [644, 151] width 481 height 361
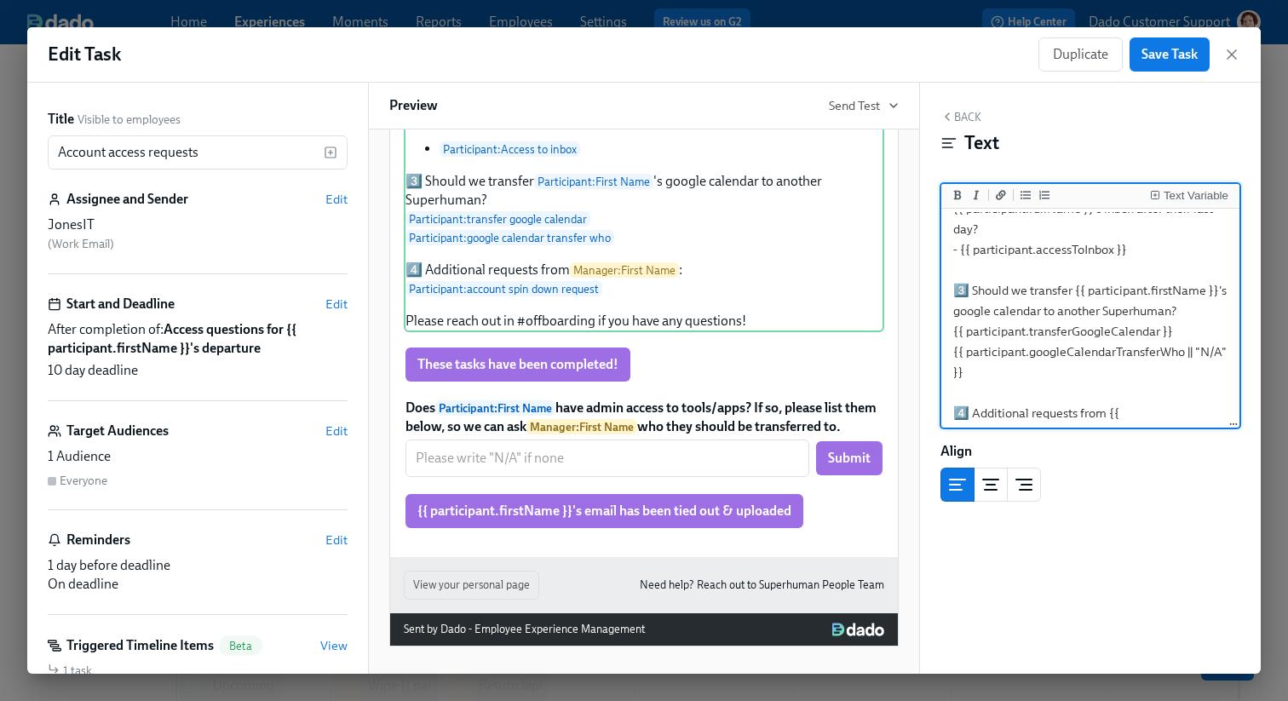
scroll to position [184, 0]
click at [1203, 328] on textarea "Hi JonesIT! 👋 {{ manager.firstName }} shared the following: 1️⃣ Please transfer…" at bounding box center [1090, 282] width 291 height 508
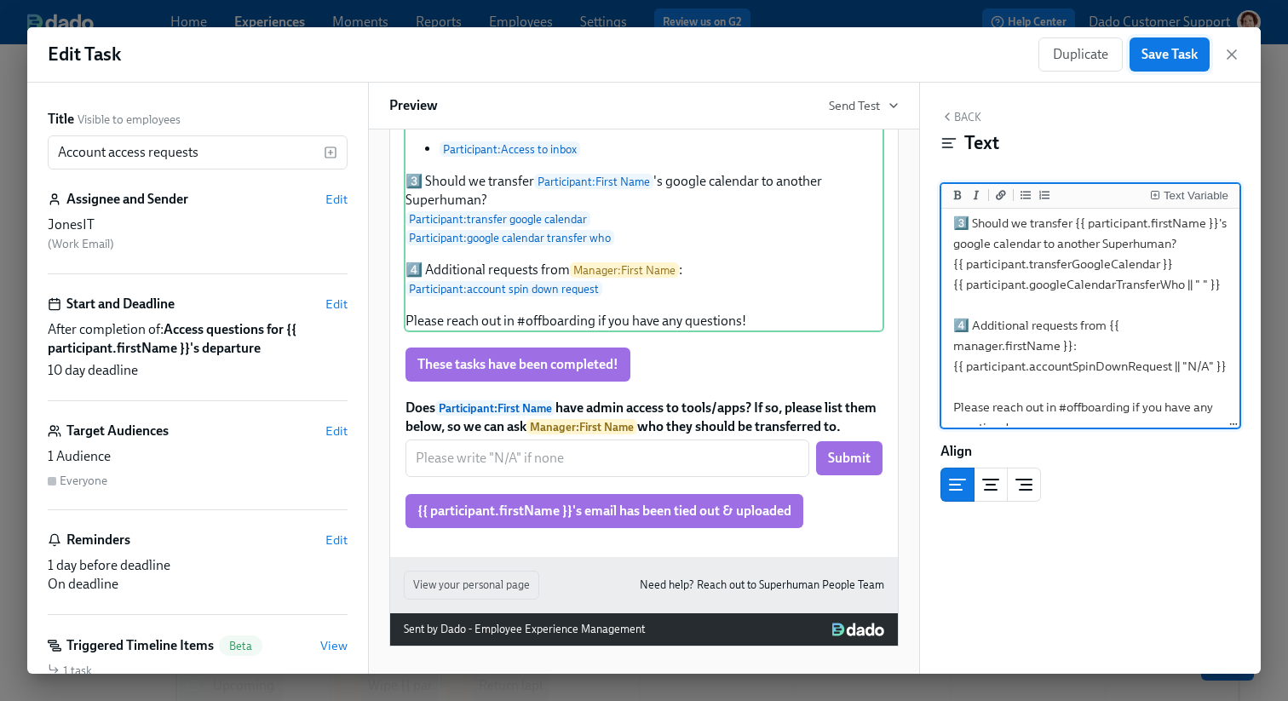
type textarea "Hi JonesIT! 👋 {{ manager.firstName }} shared the following: 1️⃣ Please transfer…"
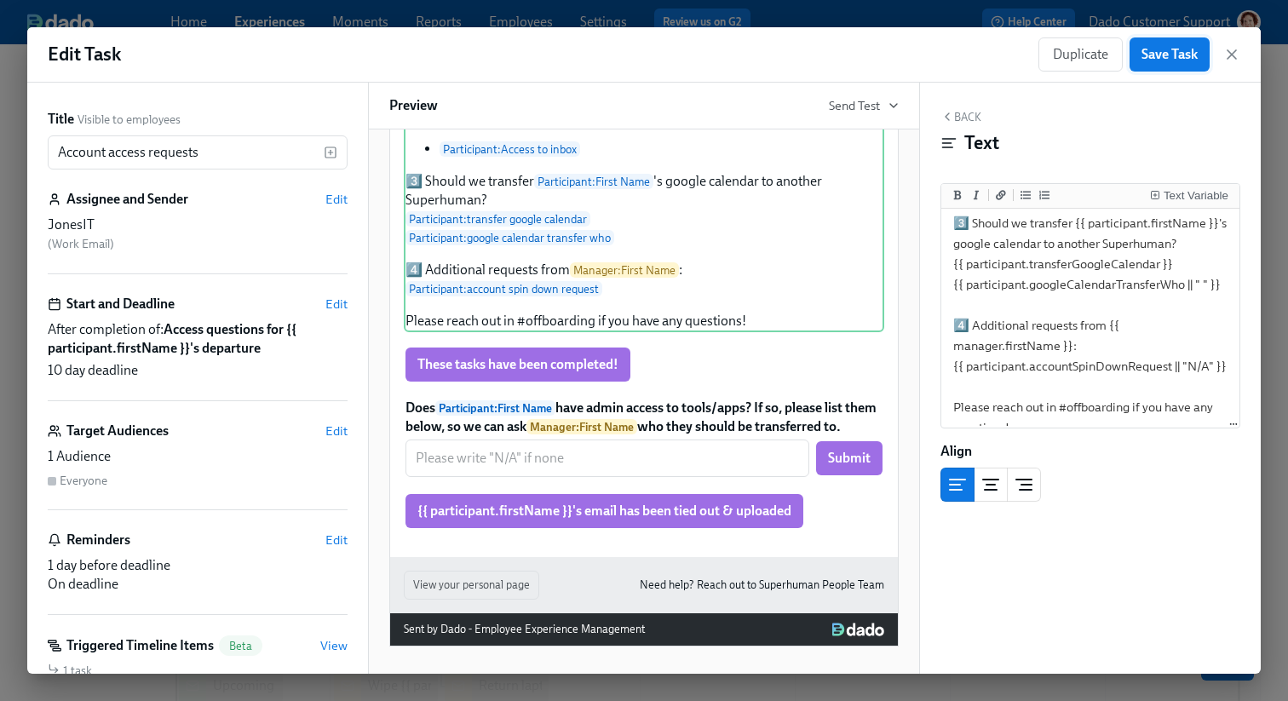
click at [1174, 53] on span "Save Task" at bounding box center [1170, 54] width 56 height 17
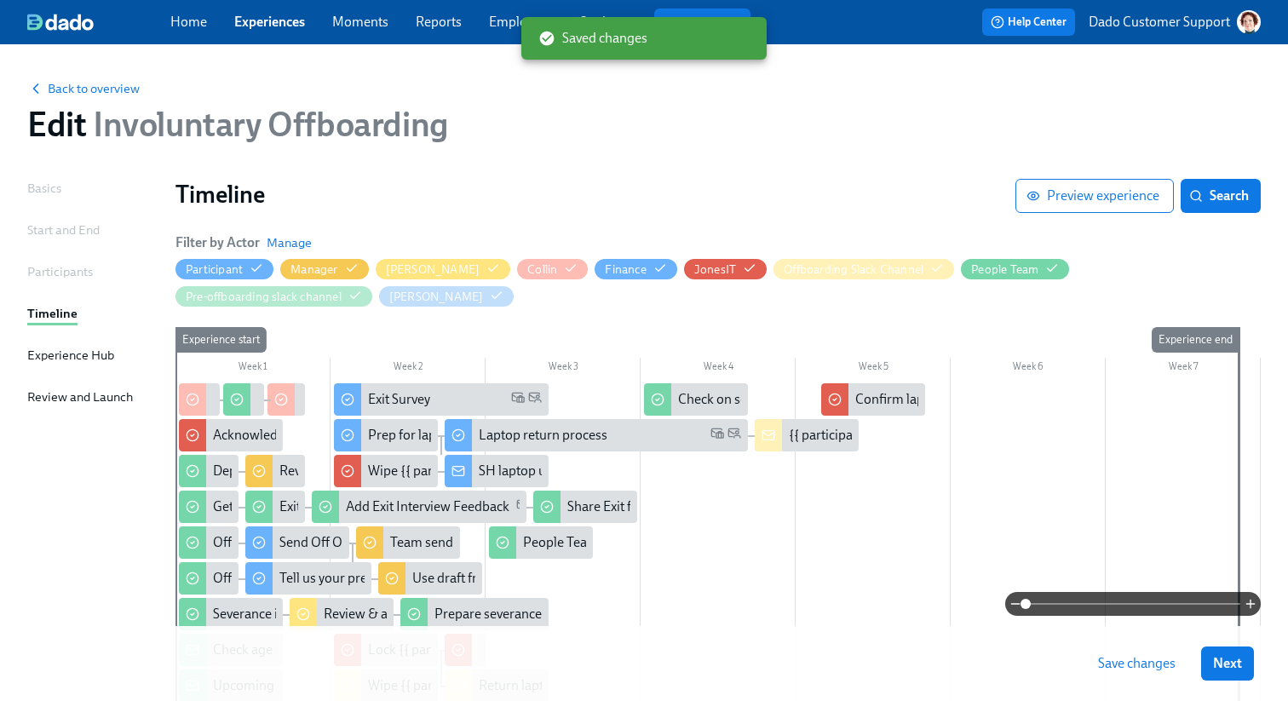
click at [1118, 660] on span "Save changes" at bounding box center [1137, 663] width 78 height 17
click at [458, 104] on div "Edit Involuntary Offboarding" at bounding box center [644, 124] width 1234 height 41
click at [114, 83] on span "Back to overview" at bounding box center [83, 88] width 112 height 17
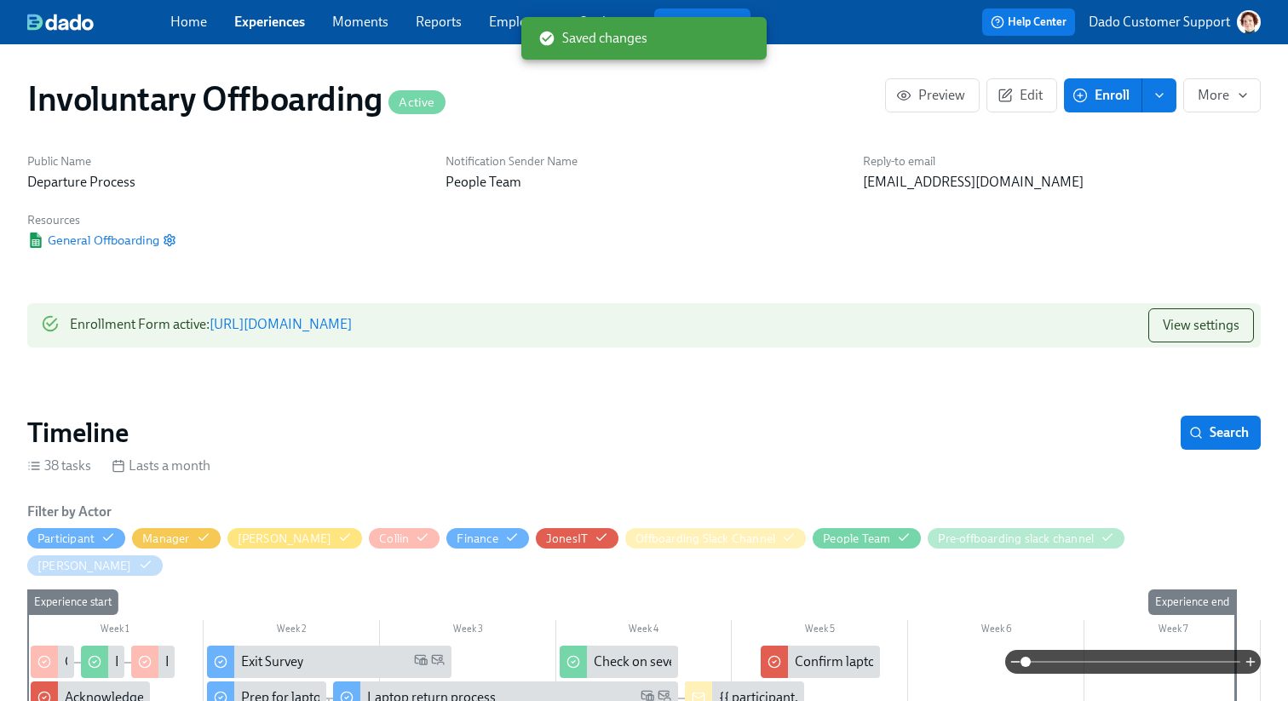
scroll to position [0, 99]
click at [489, 21] on link "Employees" at bounding box center [521, 22] width 64 height 16
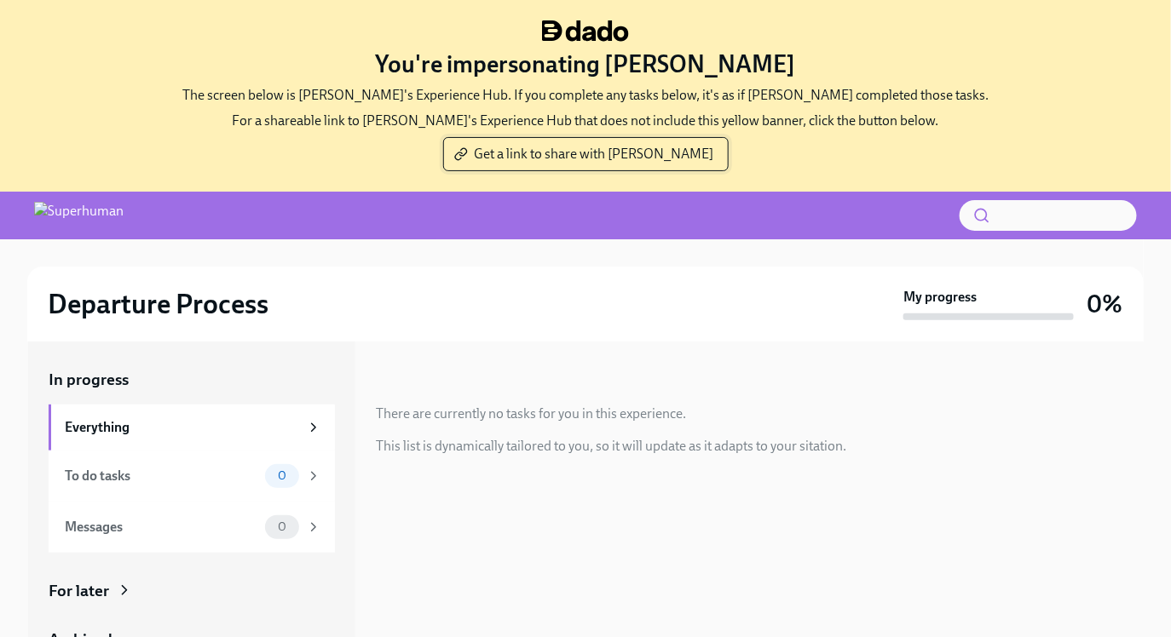
click at [609, 147] on span "Get a link to share with [PERSON_NAME]" at bounding box center [586, 154] width 256 height 17
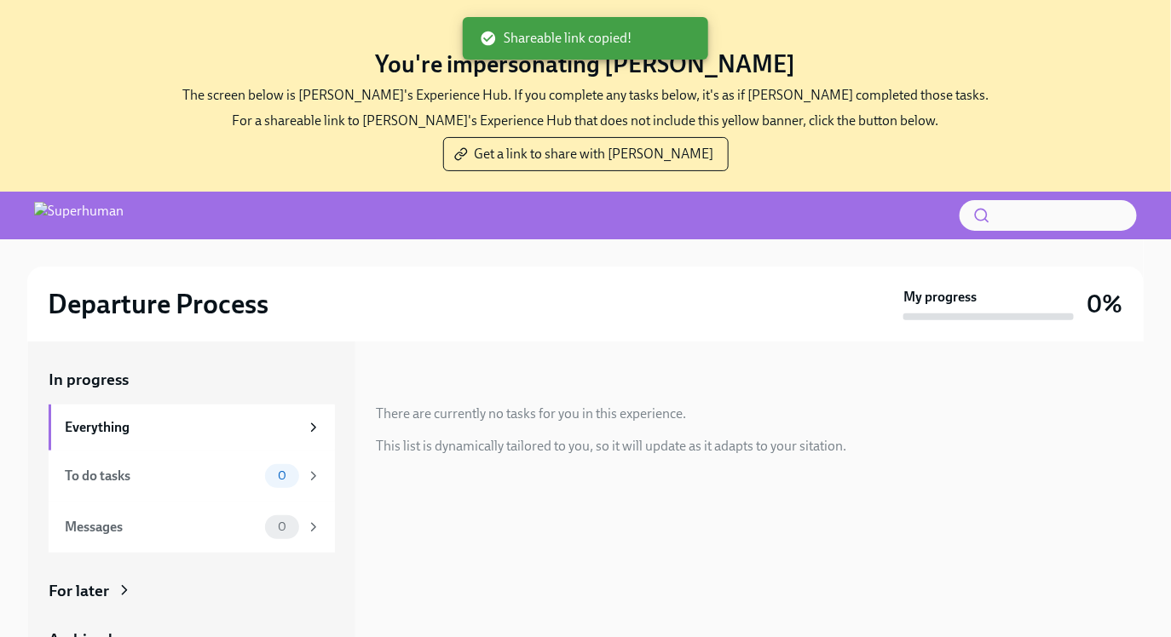
click at [551, 425] on div "In progress There are currently no tasks for you in this experience. This list …" at bounding box center [759, 412] width 767 height 87
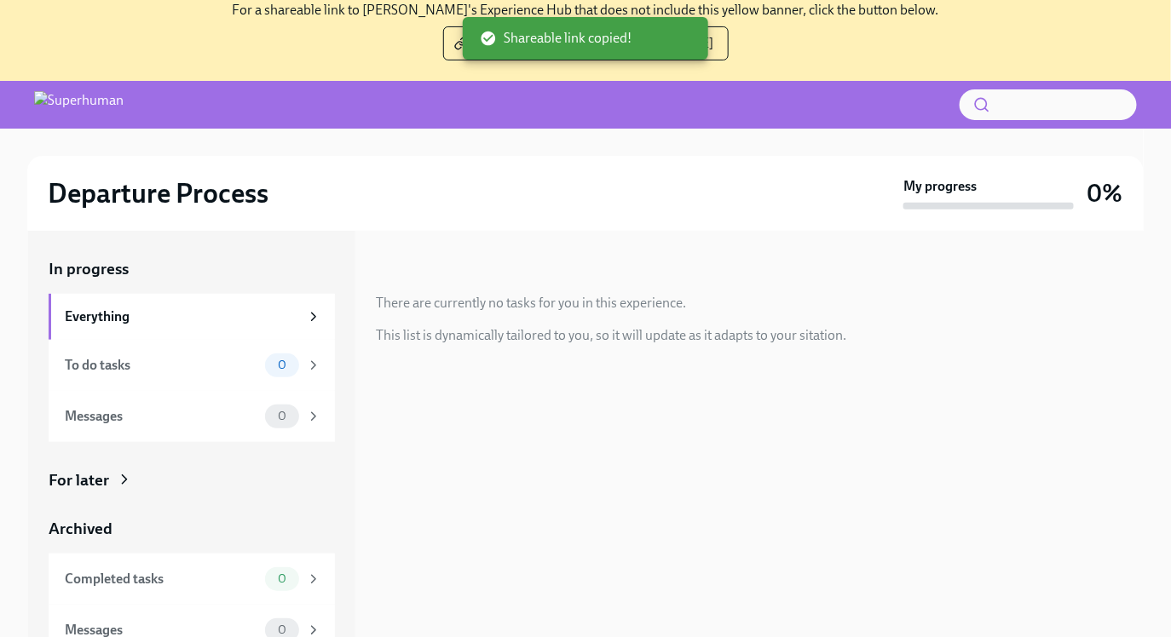
scroll to position [193, 0]
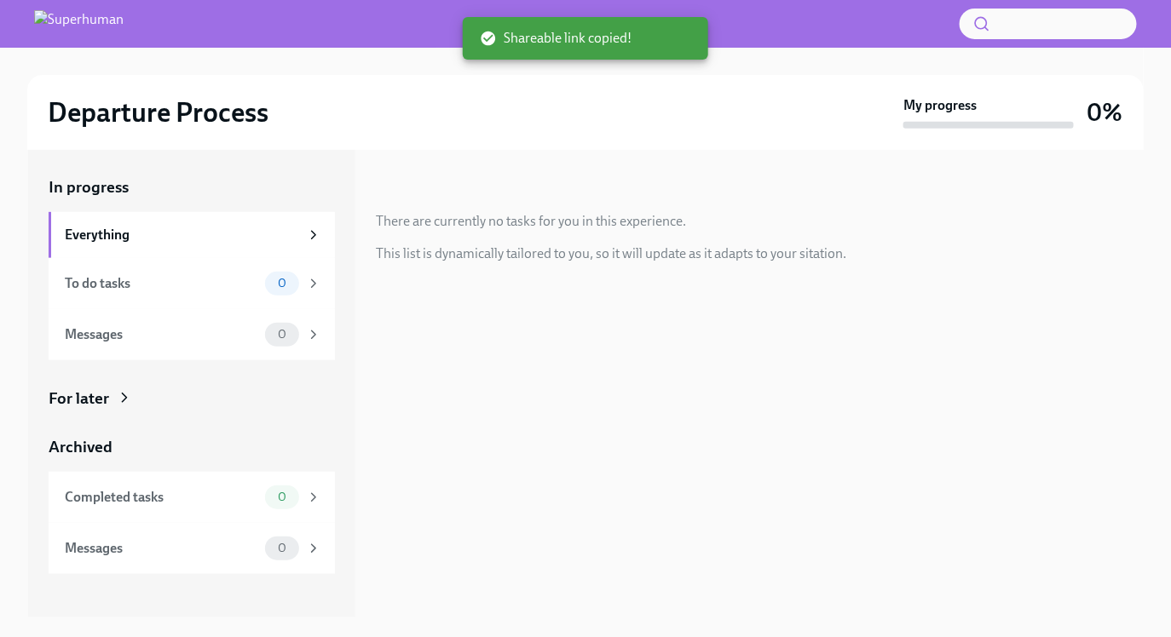
click at [561, 409] on div "In progress There are currently no tasks for you in this experience. This list …" at bounding box center [759, 383] width 767 height 469
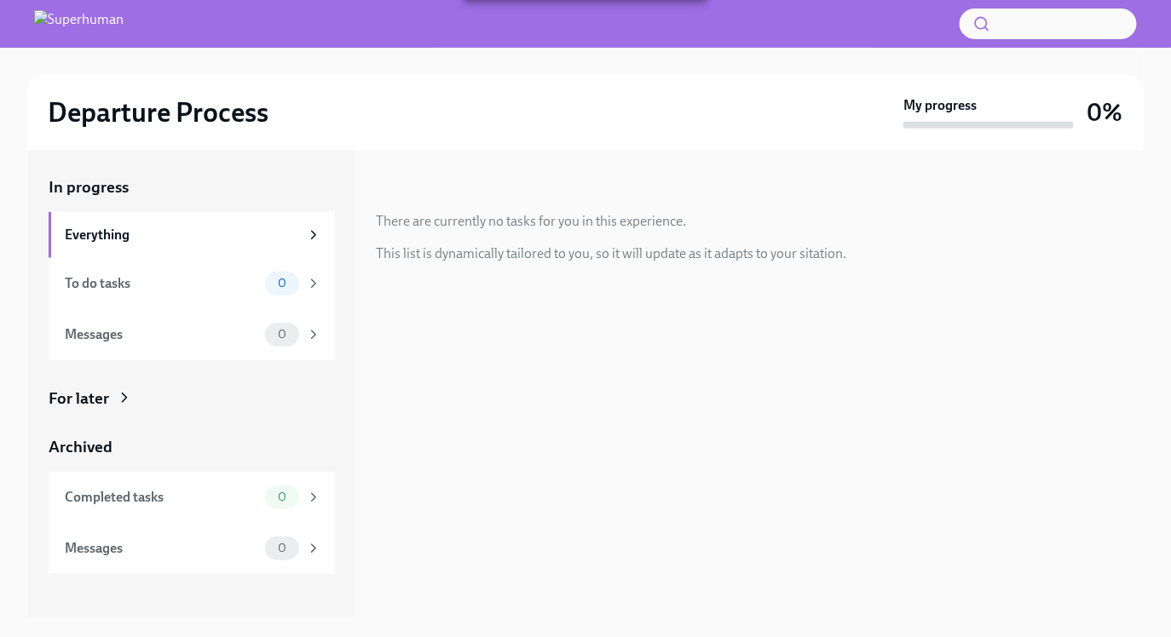
click at [137, 395] on div "For later" at bounding box center [192, 399] width 286 height 22
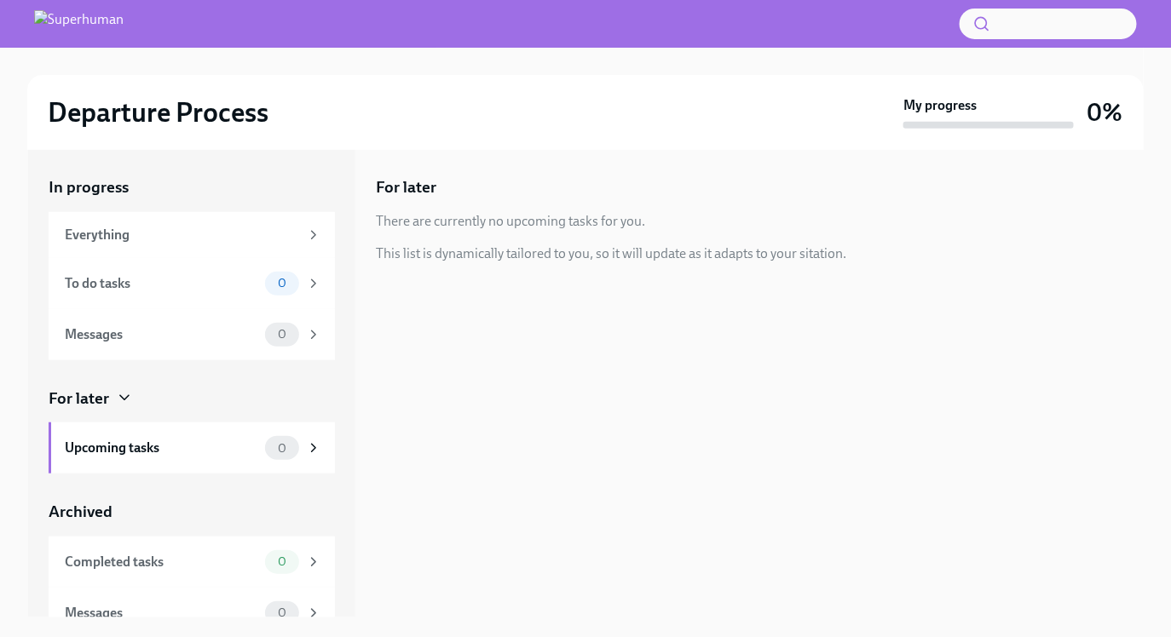
click at [565, 294] on div "For later There are currently no upcoming tasks for you. This list is dynamical…" at bounding box center [759, 383] width 767 height 469
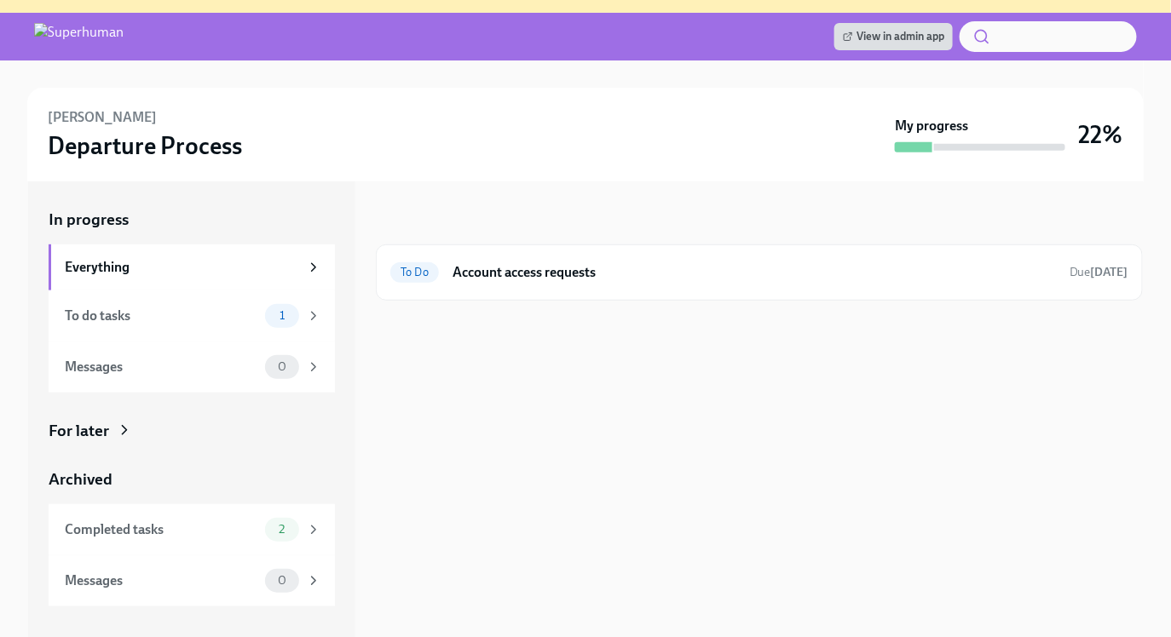
scroll to position [211, 0]
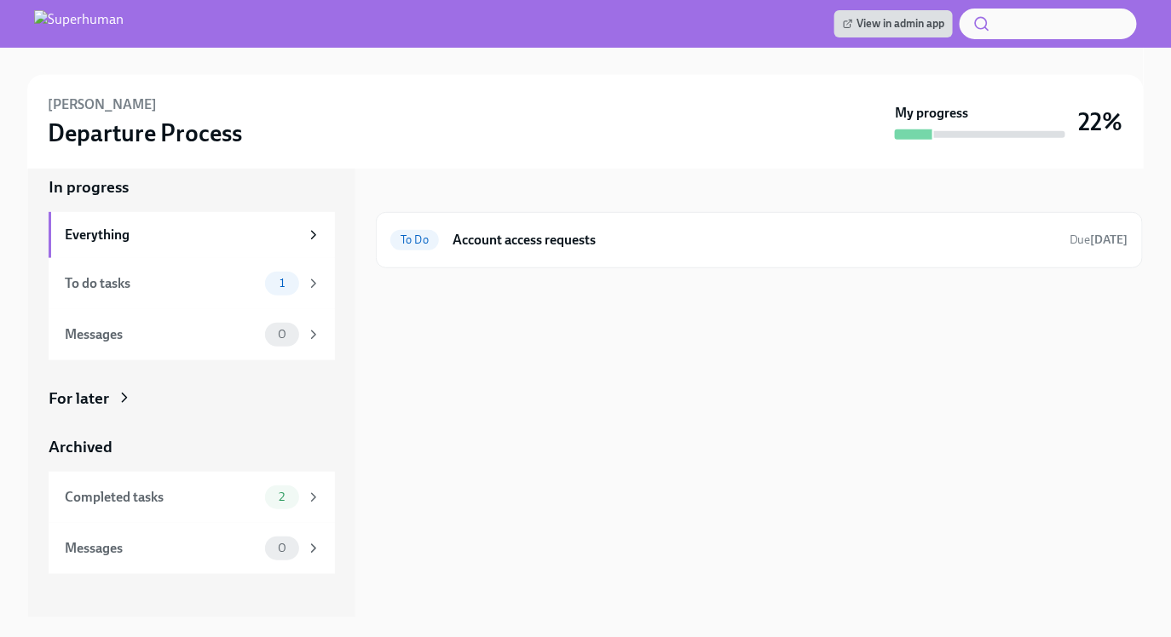
click at [92, 390] on div "For later" at bounding box center [79, 399] width 60 height 22
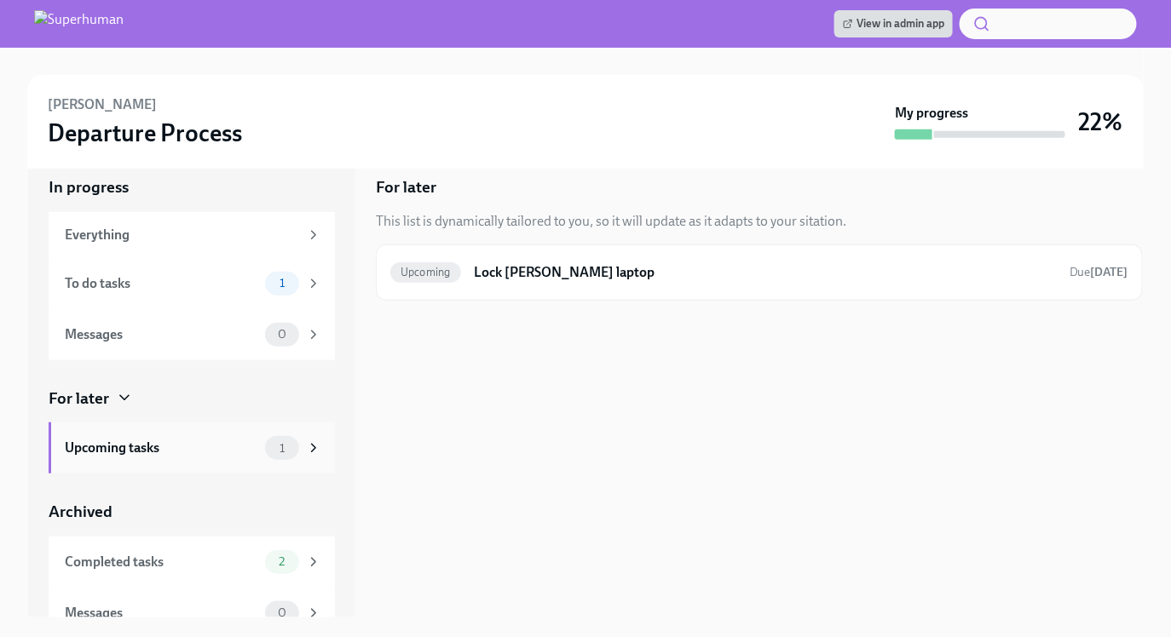
click at [137, 457] on div "Upcoming tasks 1" at bounding box center [193, 448] width 256 height 24
click at [104, 273] on div "To do tasks 1" at bounding box center [193, 284] width 256 height 24
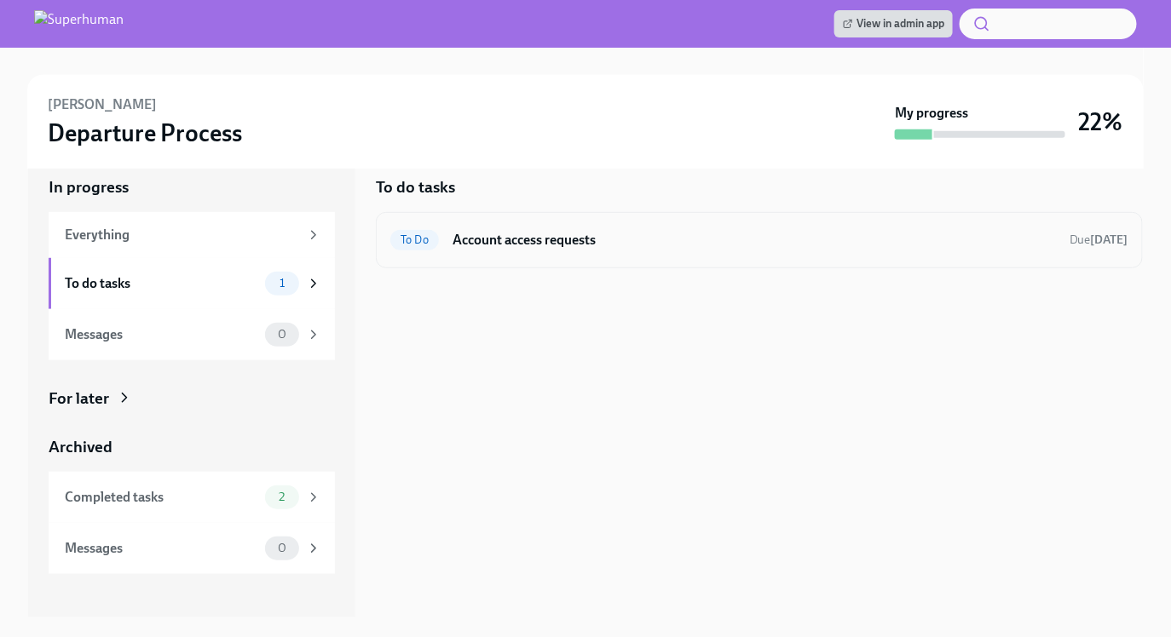
click at [469, 216] on div "To Do Account access requests Due in 12 days" at bounding box center [759, 240] width 767 height 56
click at [515, 234] on h6 "Account access requests" at bounding box center [753, 240] width 603 height 19
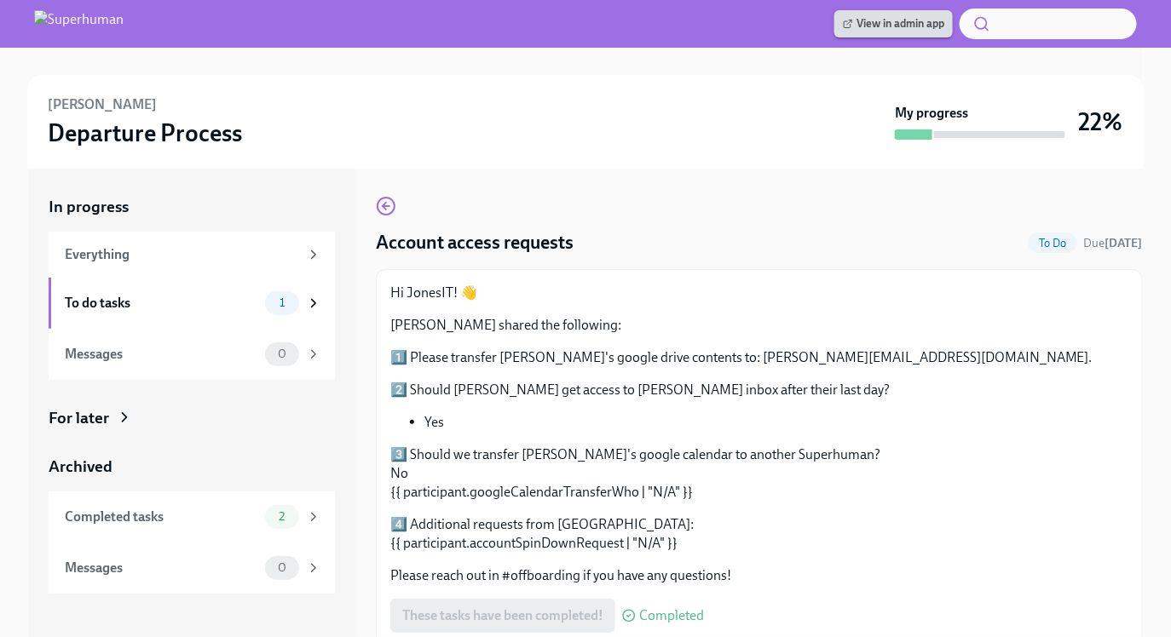
click at [907, 22] on span "View in admin app" at bounding box center [893, 23] width 101 height 17
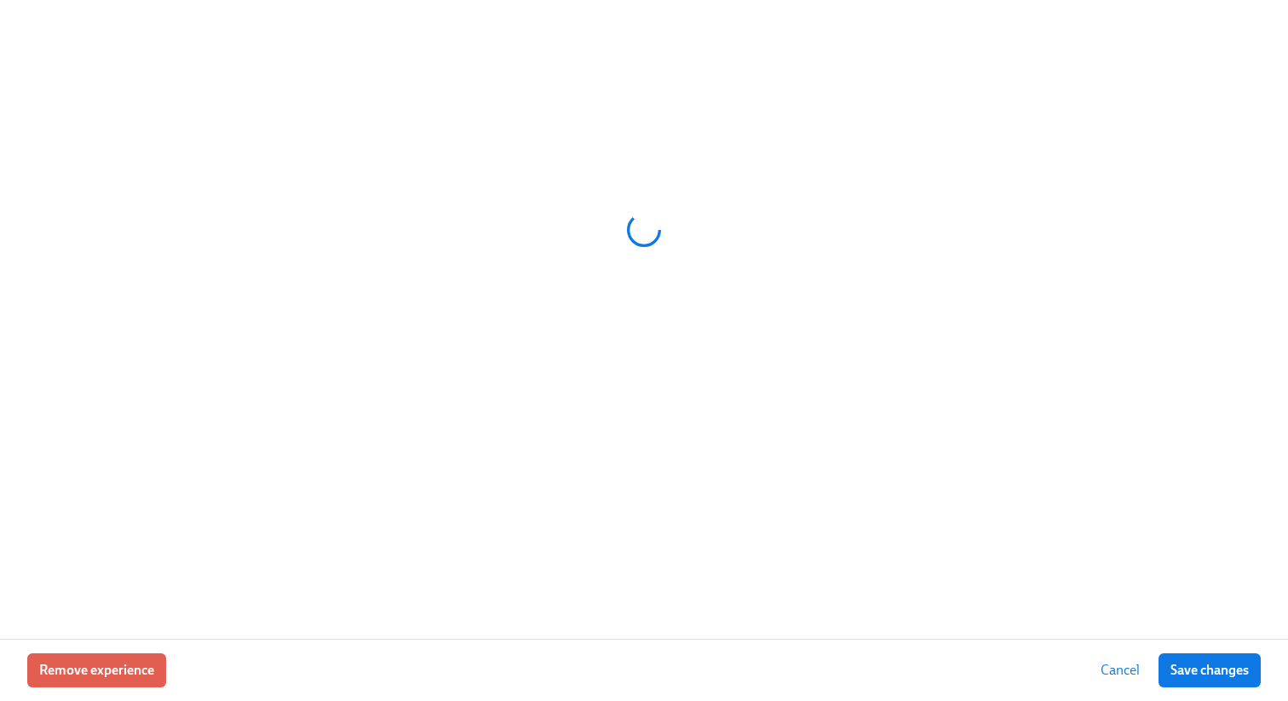
scroll to position [0, 99]
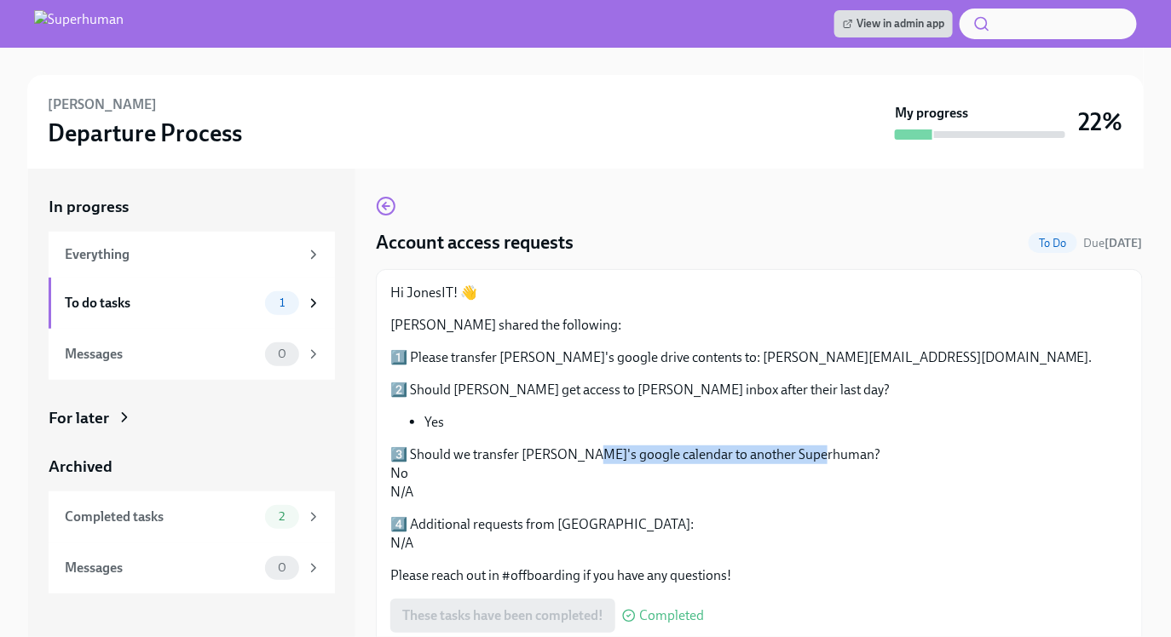
drag, startPoint x: 574, startPoint y: 456, endPoint x: 809, endPoint y: 449, distance: 235.3
click at [809, 449] on p "3️⃣ Should we transfer [PERSON_NAME]'s google calendar to another Superhuman? N…" at bounding box center [759, 474] width 738 height 56
copy p "google calendar to another Superhuman"
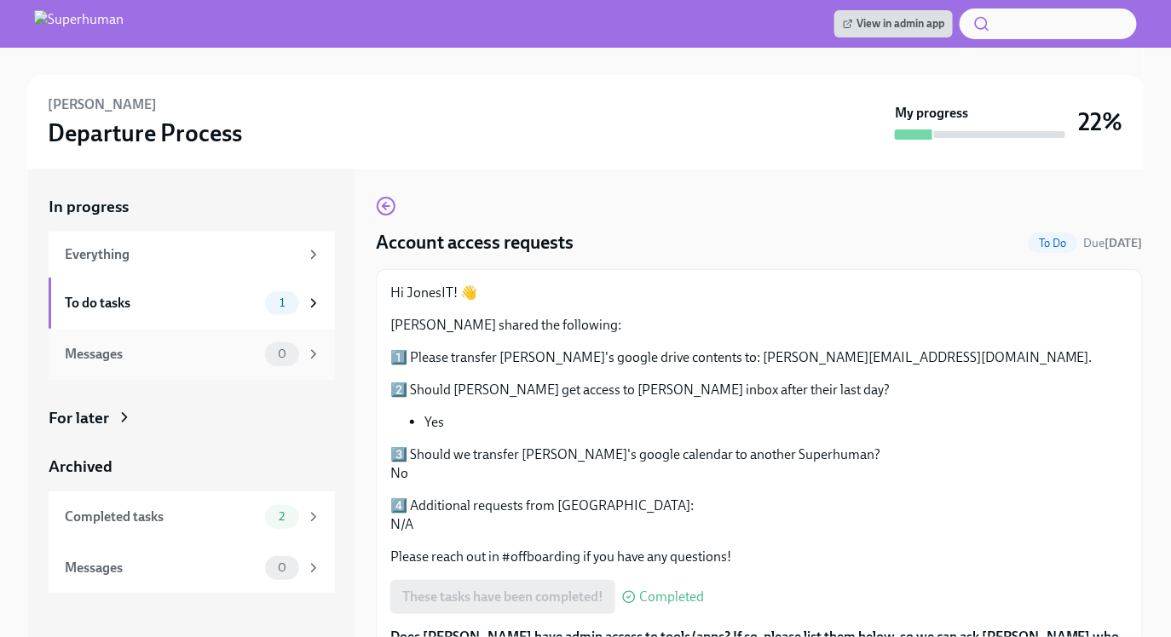
click at [187, 348] on div "Messages" at bounding box center [161, 354] width 193 height 19
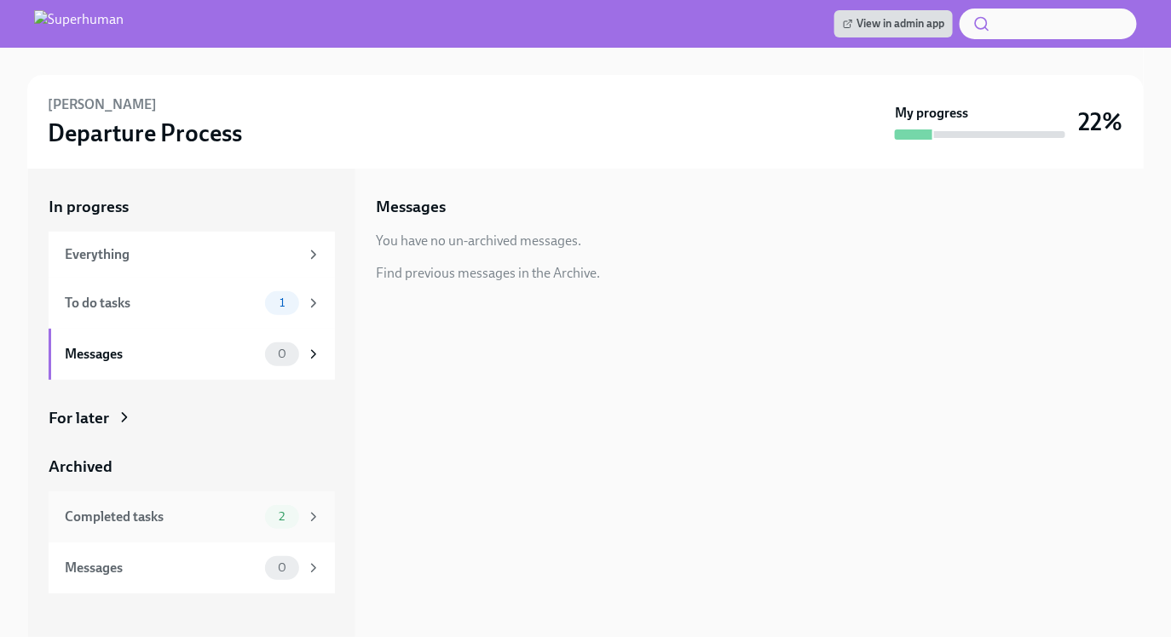
click at [154, 492] on div "Completed tasks 2" at bounding box center [192, 517] width 286 height 51
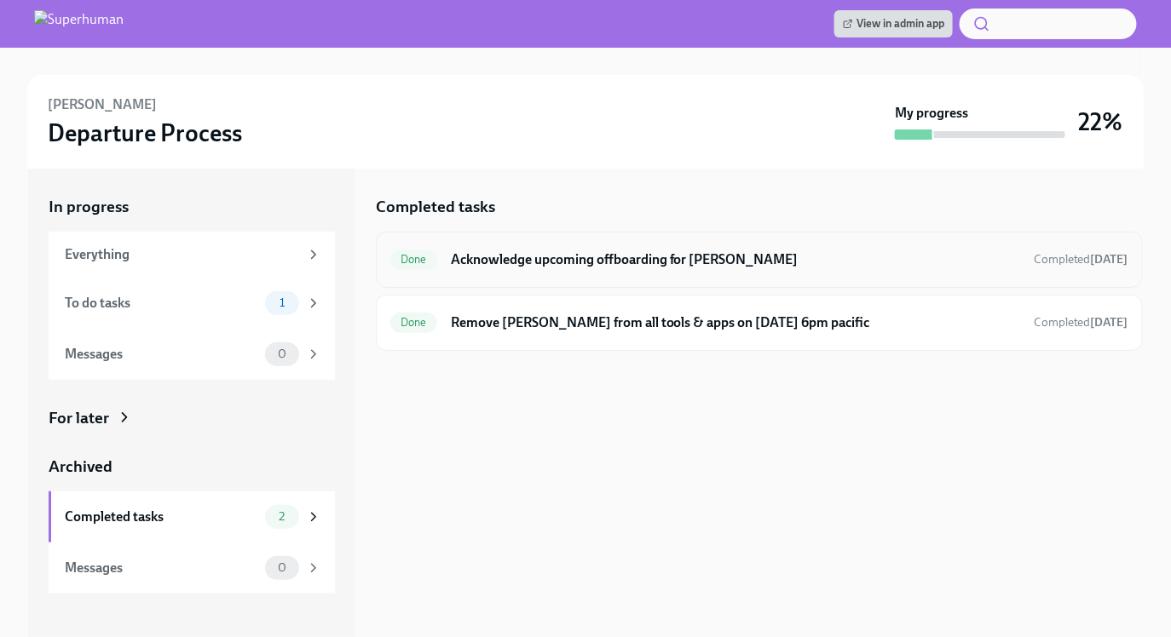
click at [604, 273] on div "Done Acknowledge upcoming offboarding for Nishant Mandapaty Completed yesterday" at bounding box center [759, 259] width 738 height 27
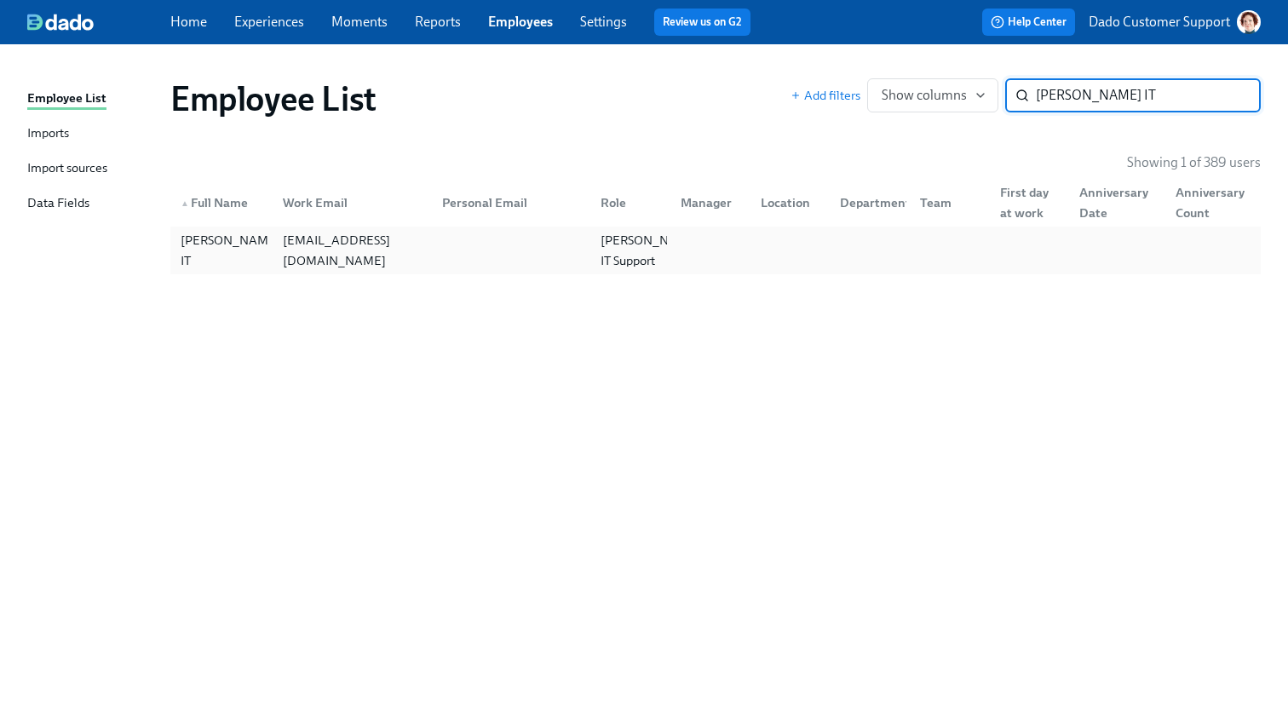
type input "[PERSON_NAME] IT"
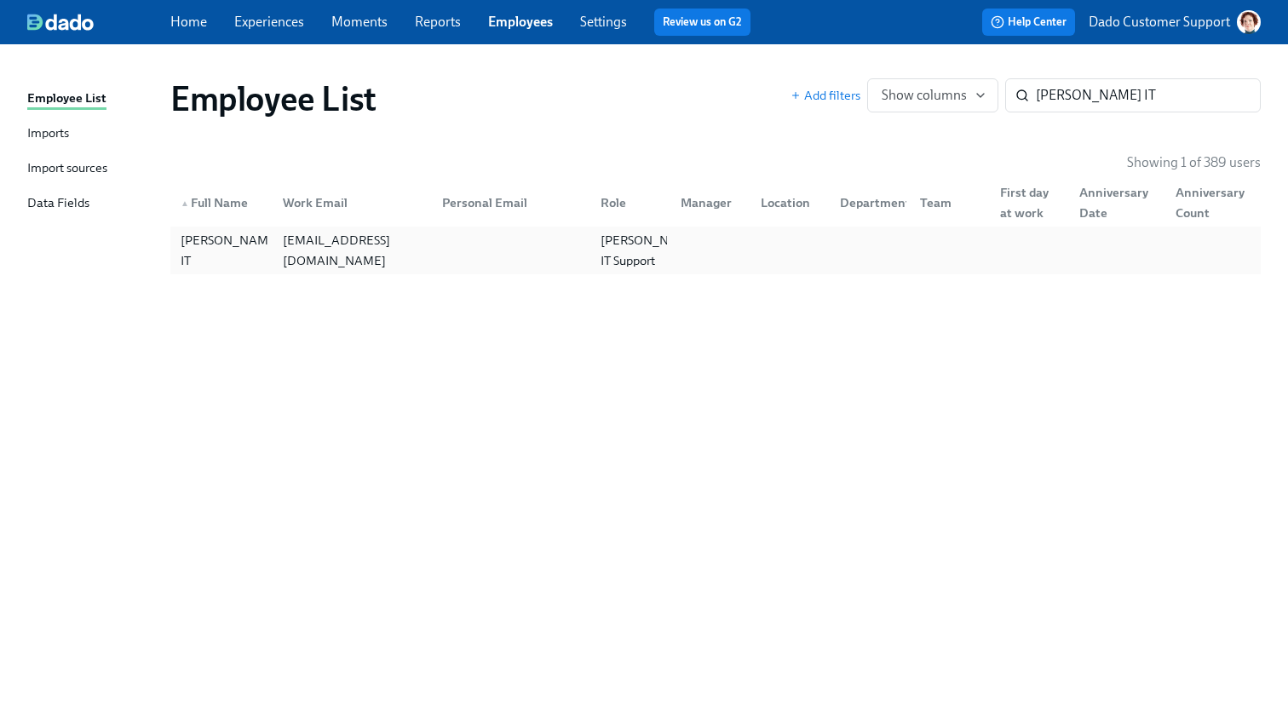
click at [298, 260] on div "[EMAIL_ADDRESS][DOMAIN_NAME]" at bounding box center [352, 250] width 153 height 41
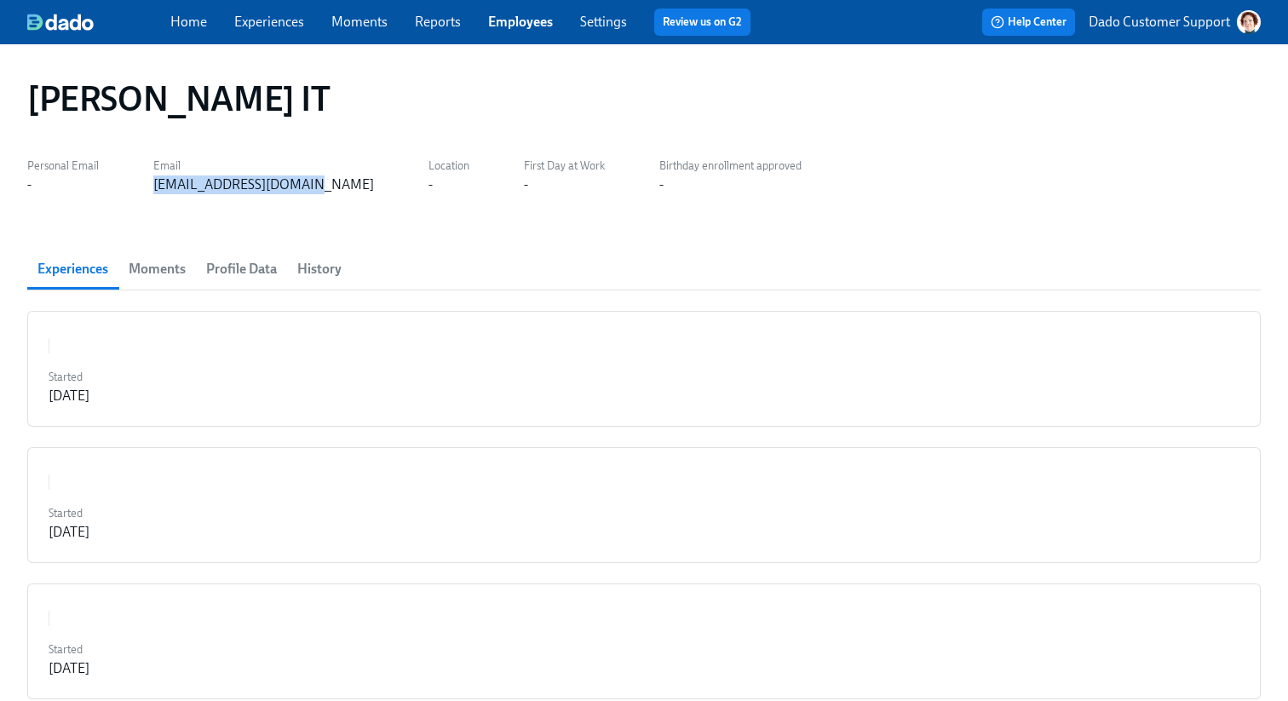
drag, startPoint x: 152, startPoint y: 187, endPoint x: 314, endPoint y: 187, distance: 161.9
click at [314, 187] on div "Personal Email - Email [EMAIL_ADDRESS][DOMAIN_NAME] Location - First Day at Wor…" at bounding box center [414, 173] width 775 height 41
copy div "[EMAIL_ADDRESS][DOMAIN_NAME]"
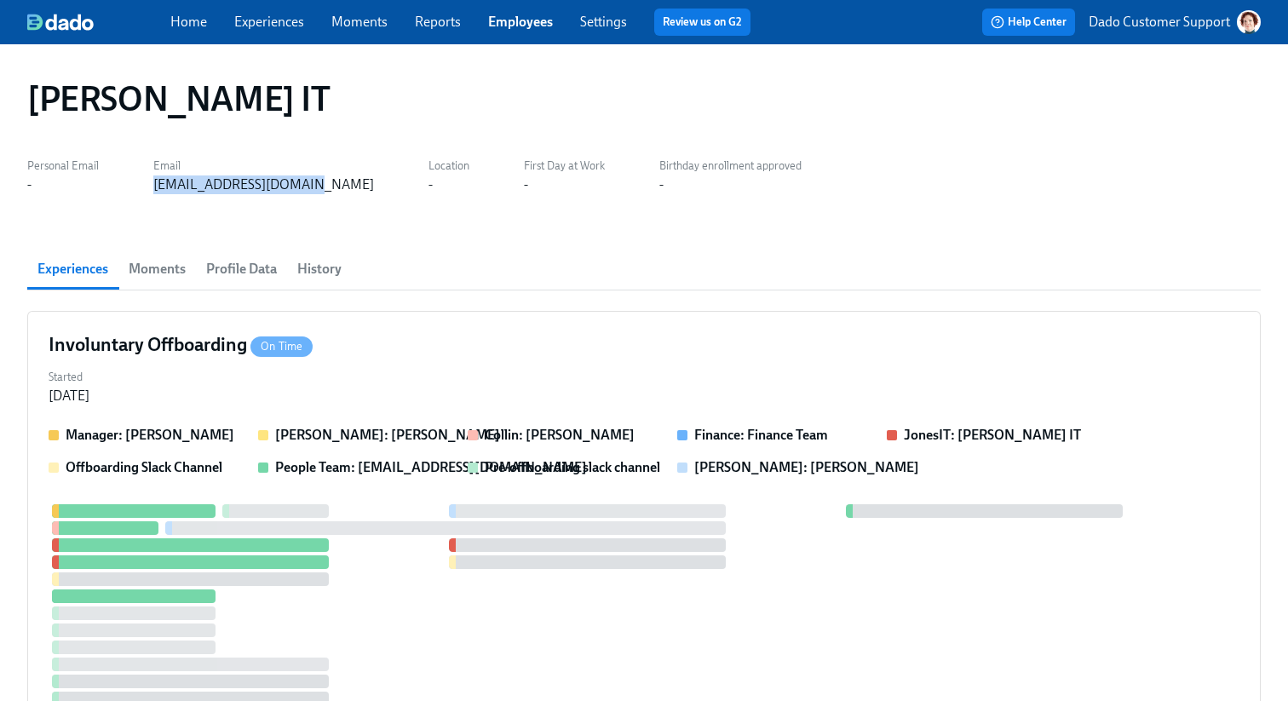
click at [521, 28] on link "Employees" at bounding box center [520, 22] width 65 height 16
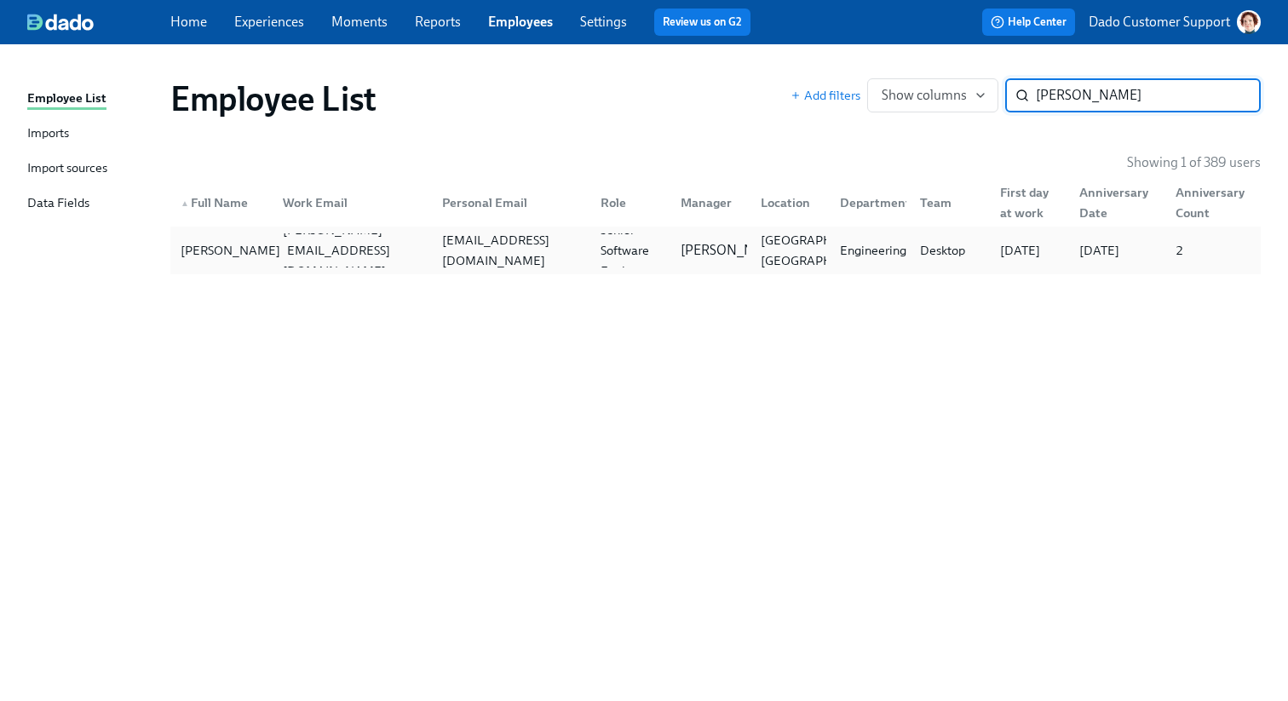
type input "nishant"
click at [216, 261] on div "Nishant Mandapaty" at bounding box center [230, 250] width 113 height 20
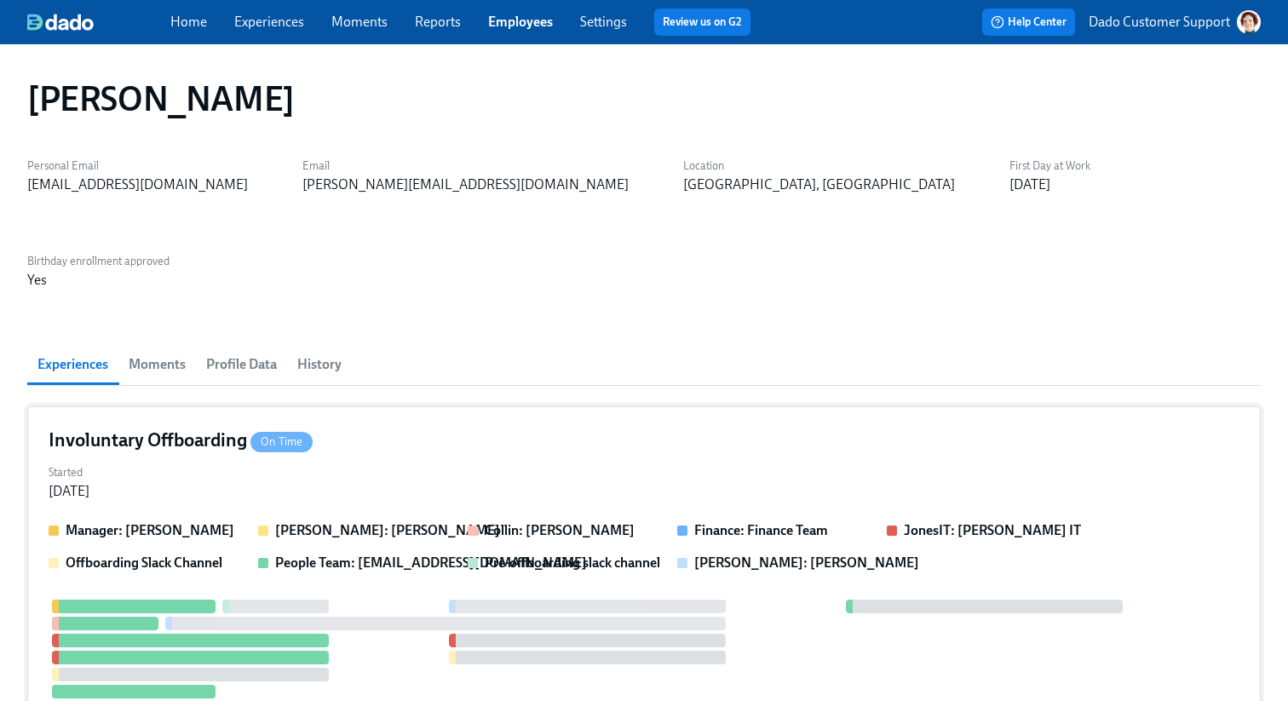
click at [145, 521] on div "Manager: Shivangi Chaudhari Amanda Day: Amanda Day Collin: Collin Clifford Fina…" at bounding box center [644, 546] width 1191 height 51
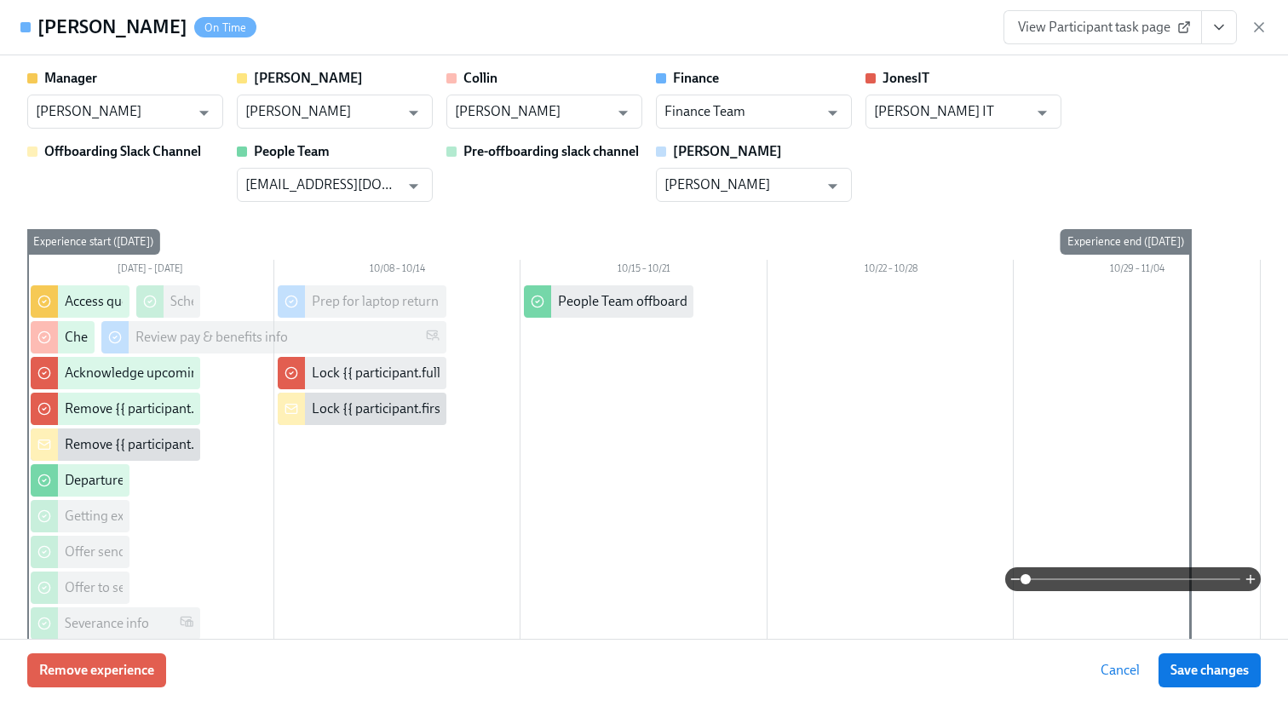
click at [1082, 33] on span "View Participant task page" at bounding box center [1103, 27] width 170 height 17
click at [1260, 31] on icon "button" at bounding box center [1259, 27] width 17 height 17
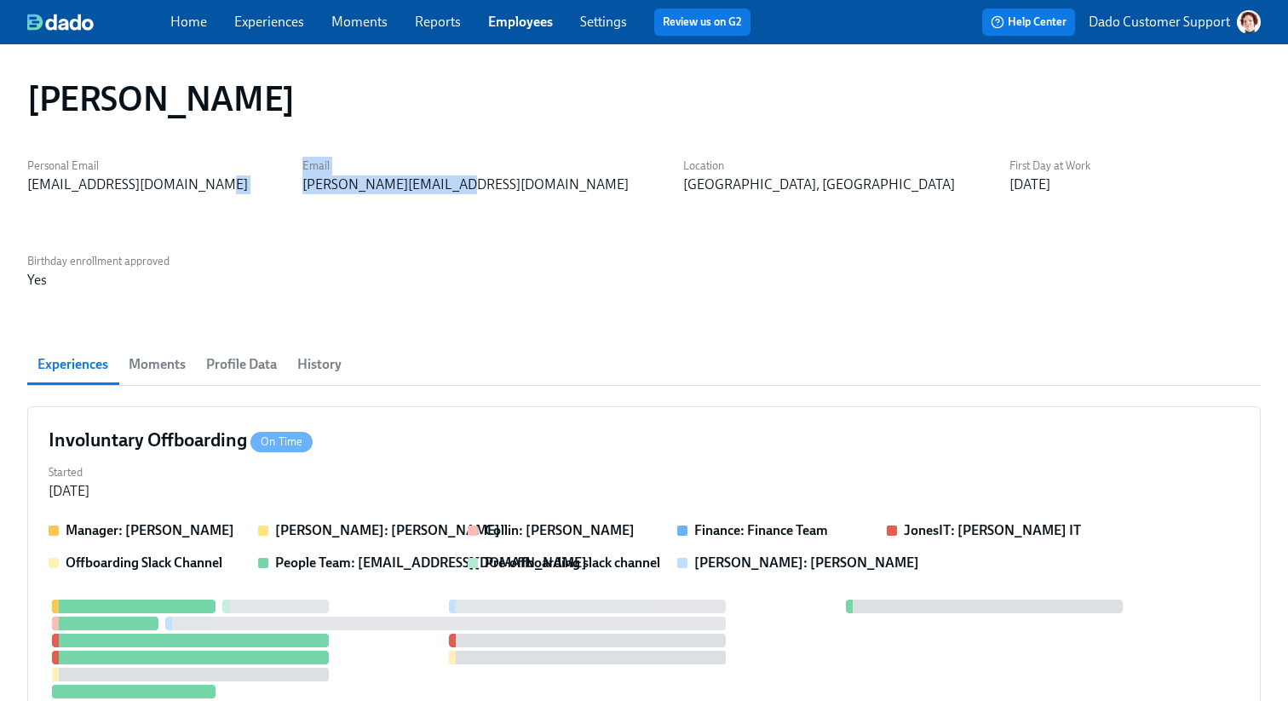
drag, startPoint x: 213, startPoint y: 192, endPoint x: 437, endPoint y: 202, distance: 224.3
copy div "Email nishant@superhuman.com"
click at [252, 21] on link "Experiences" at bounding box center [269, 22] width 70 height 16
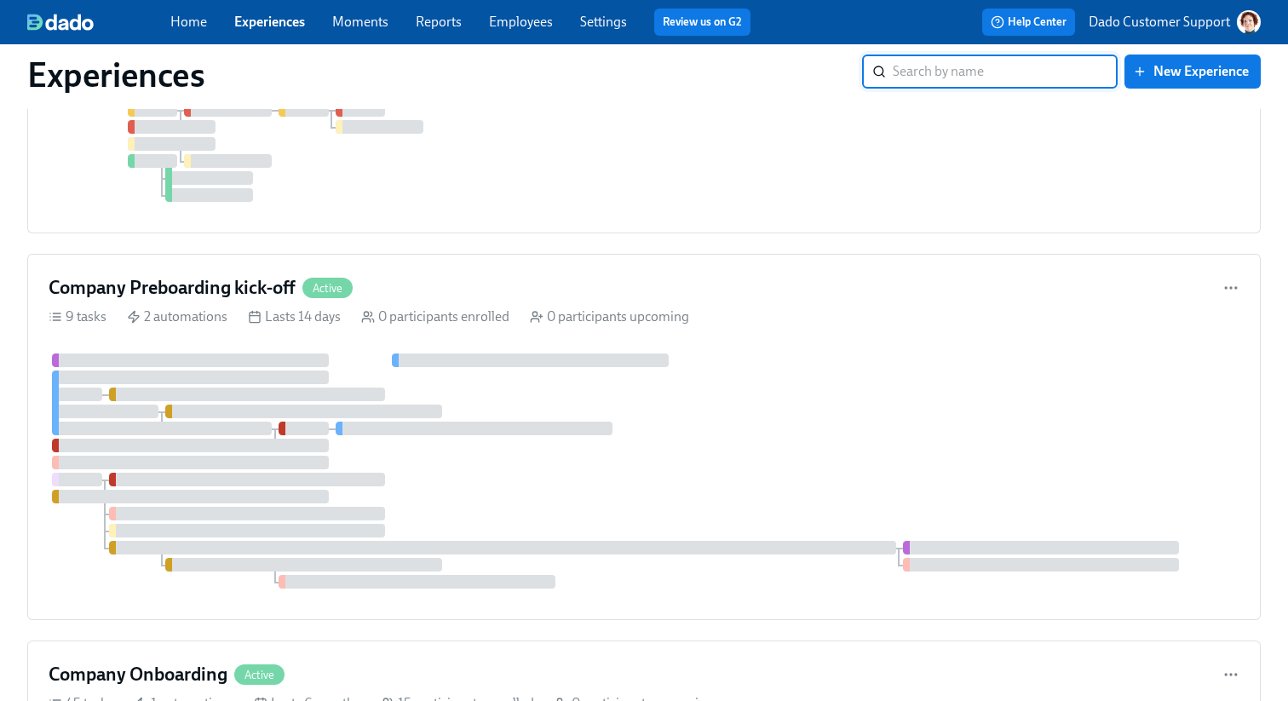
scroll to position [878, 0]
click at [387, 385] on div at bounding box center [644, 469] width 1191 height 235
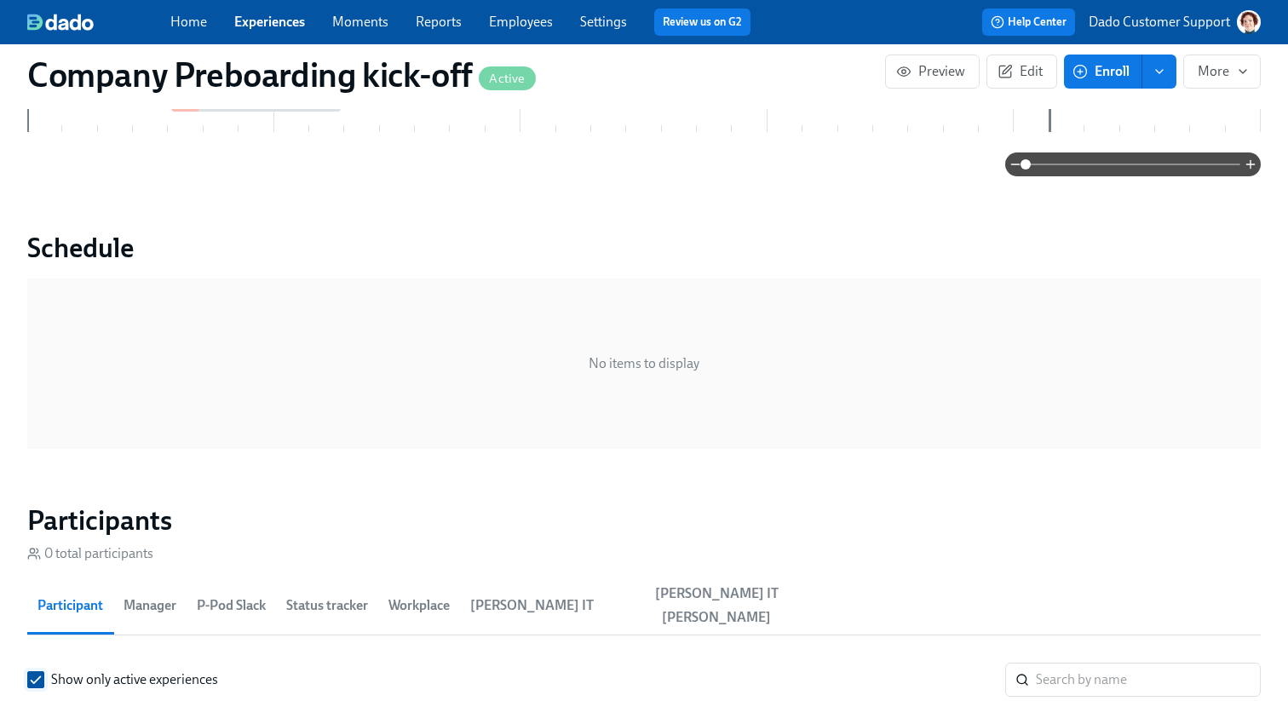
click at [38, 672] on input "Show only active experiences" at bounding box center [35, 679] width 15 height 15
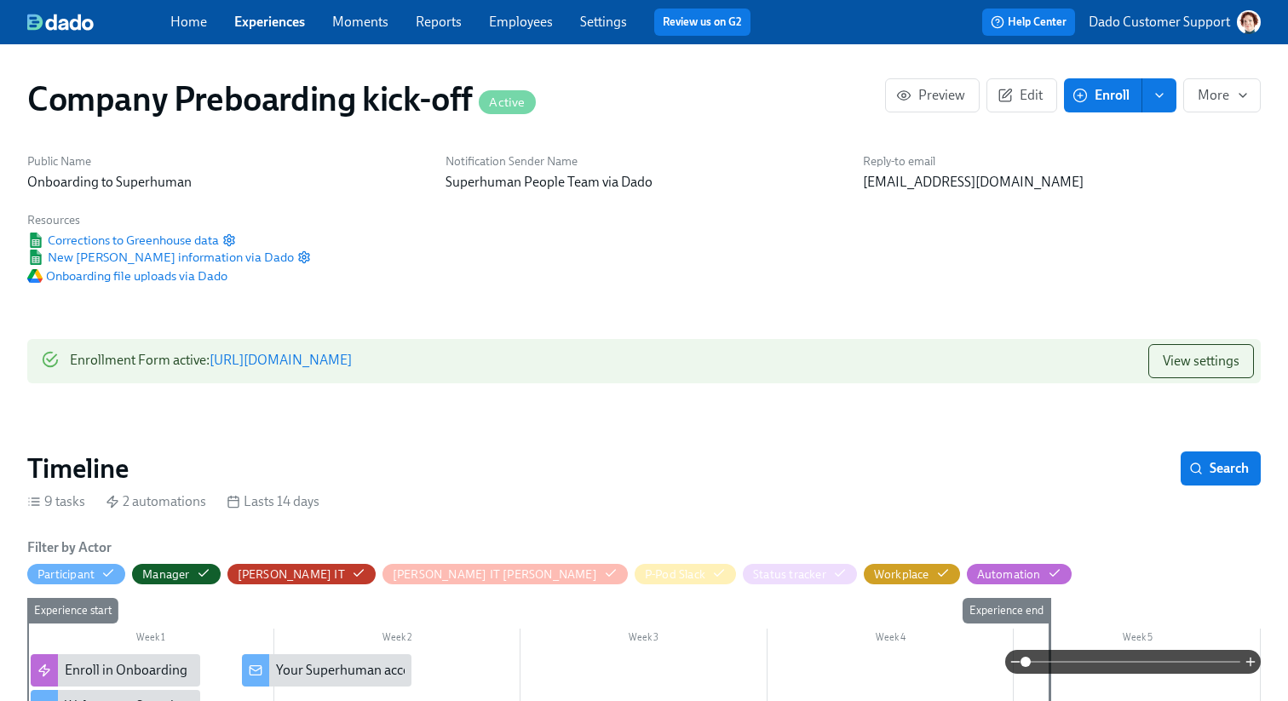
click at [250, 29] on link "Experiences" at bounding box center [269, 22] width 71 height 16
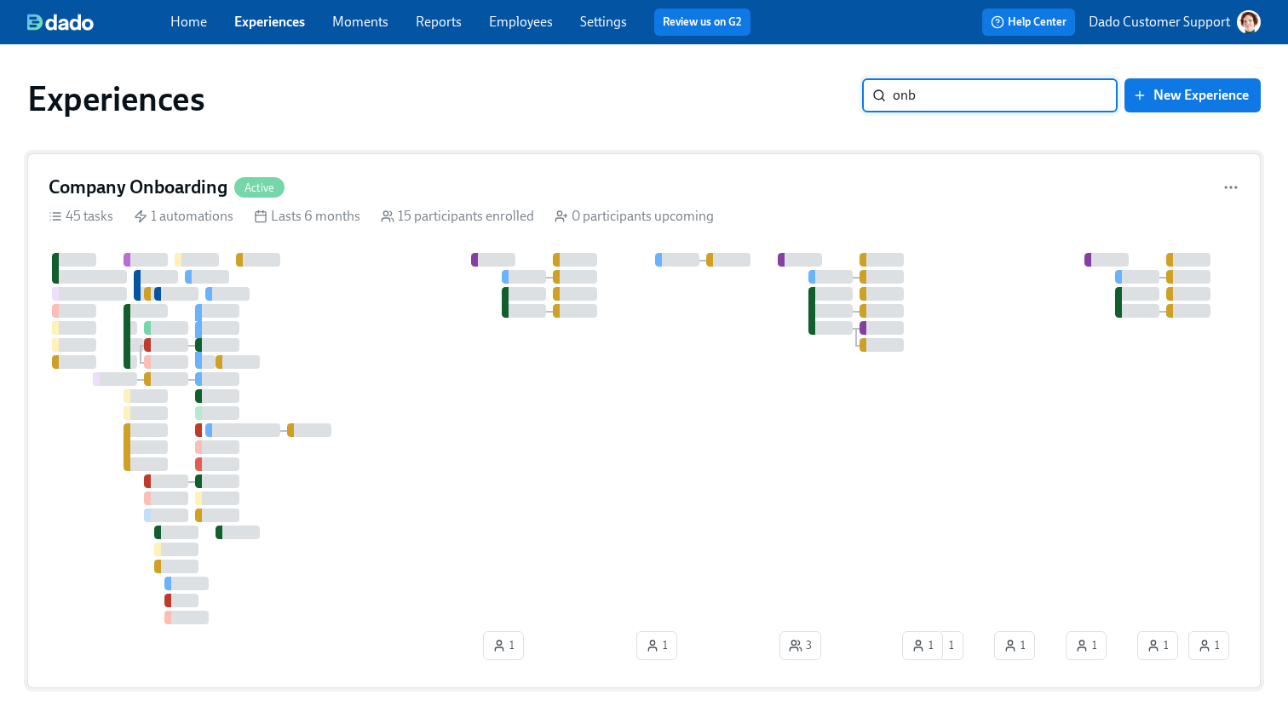
type input "onb"
click at [658, 382] on div at bounding box center [943, 438] width 1789 height 371
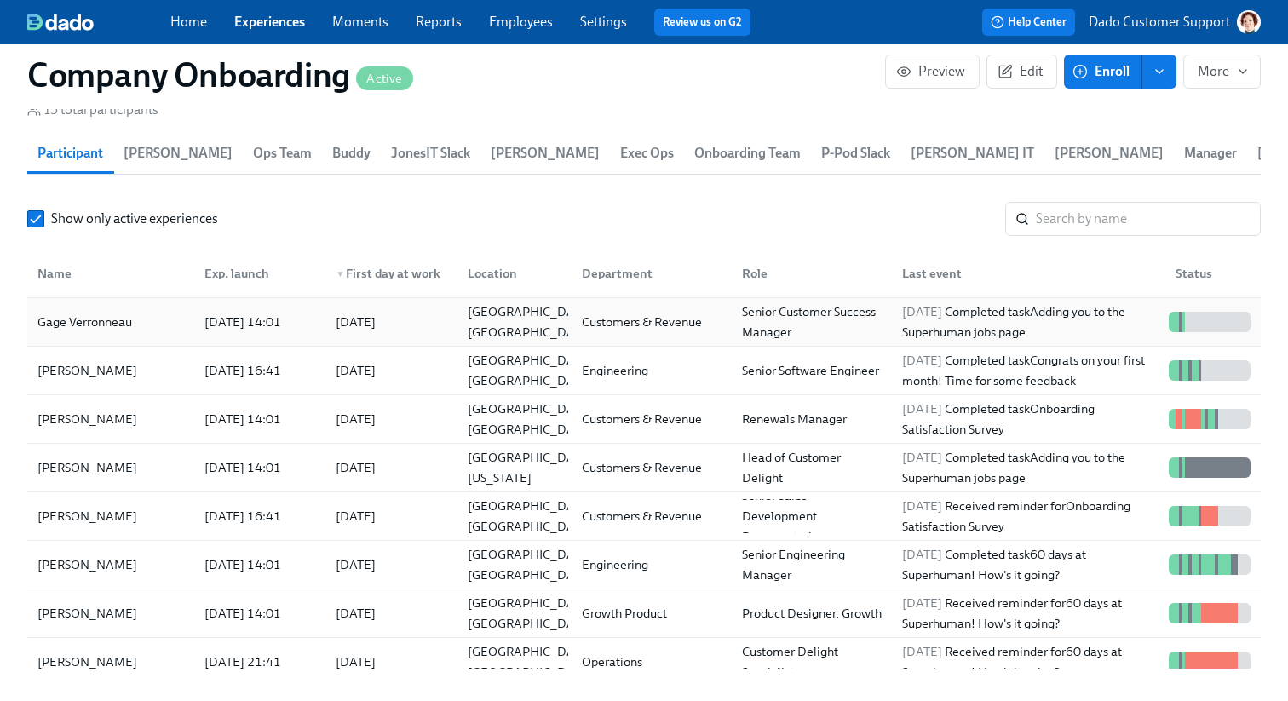
click at [124, 323] on div "Gage Verronneau" at bounding box center [85, 322] width 108 height 20
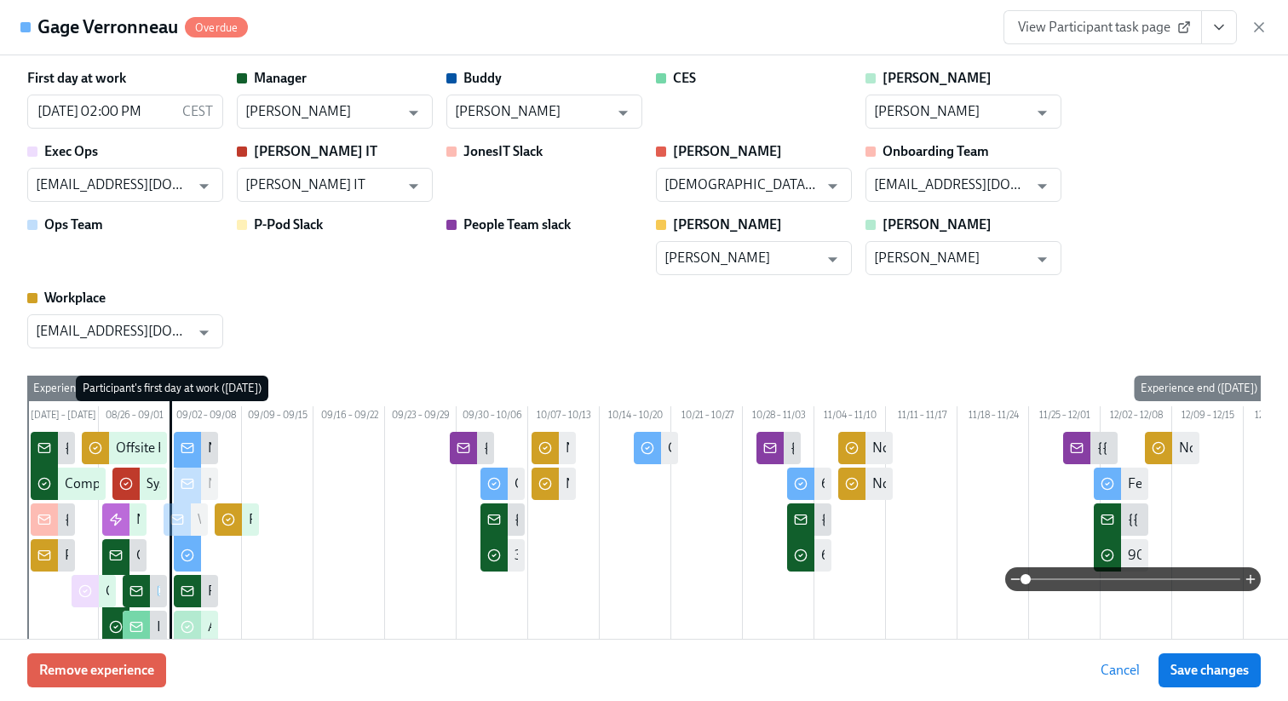
click at [1258, 28] on icon "button" at bounding box center [1259, 27] width 9 height 9
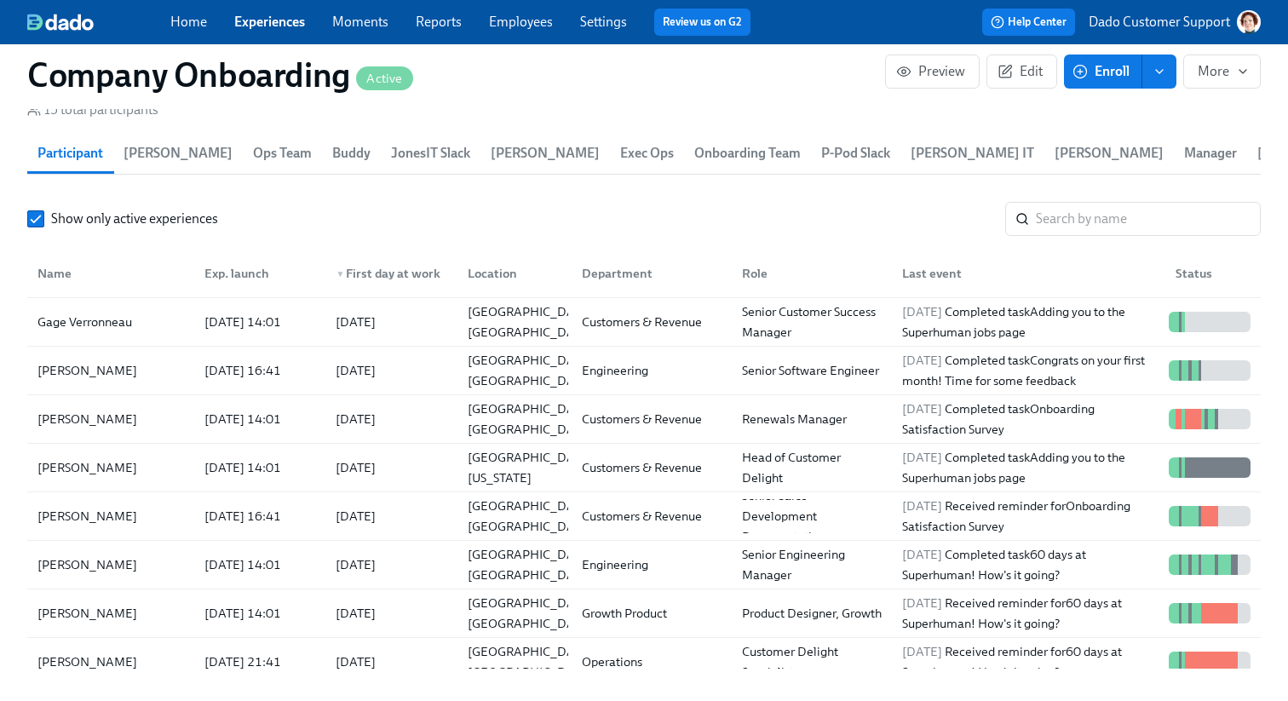
click at [503, 27] on link "Employees" at bounding box center [521, 22] width 64 height 16
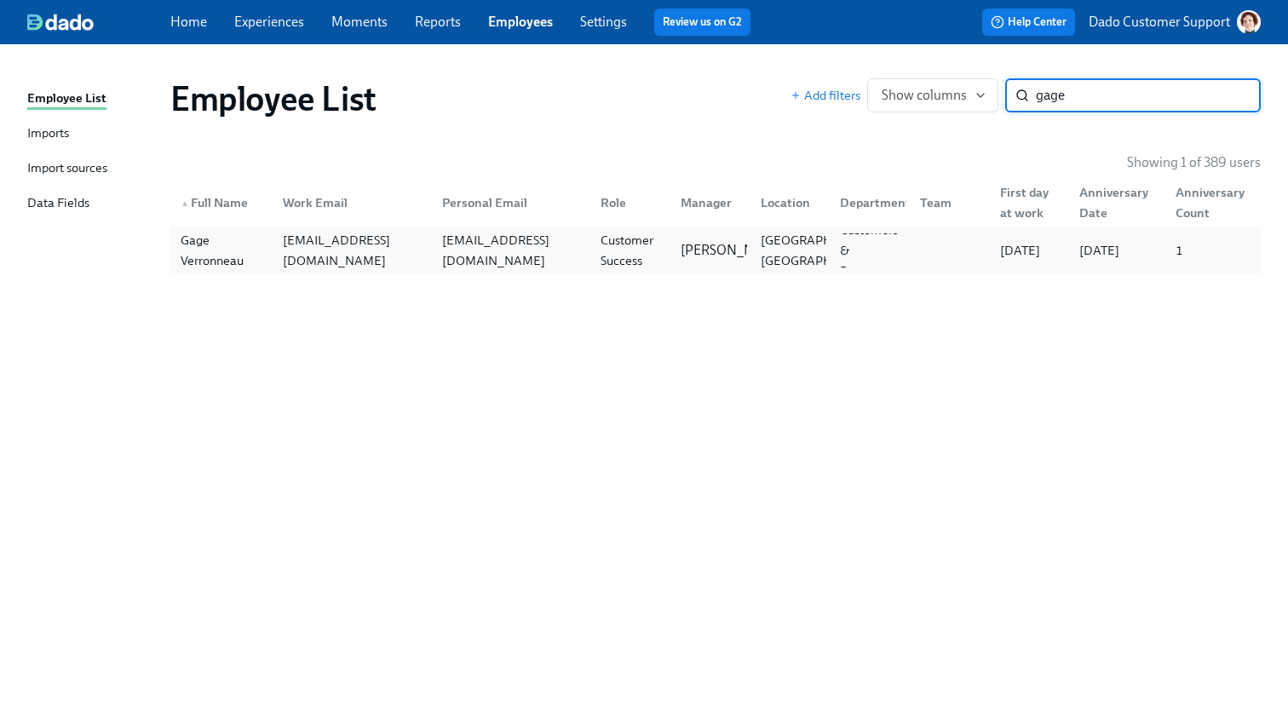
type input "gage"
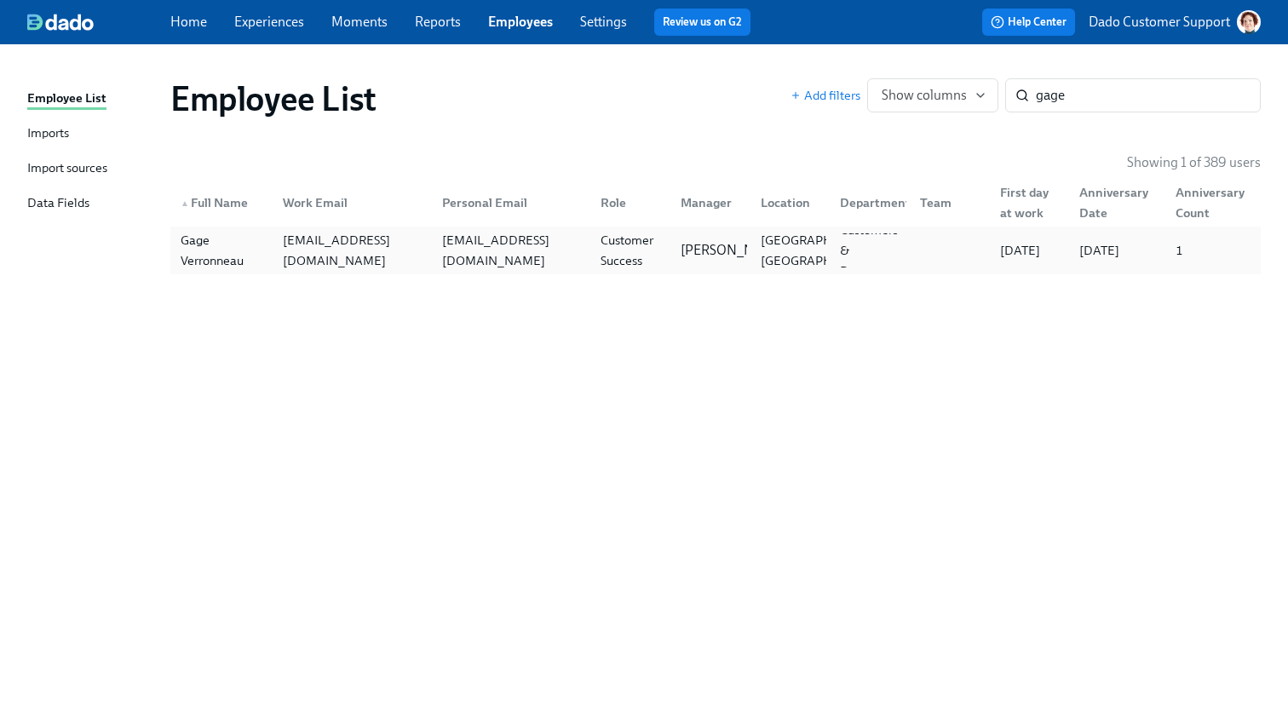
click at [231, 256] on div "Gage Verronneau" at bounding box center [221, 250] width 95 height 41
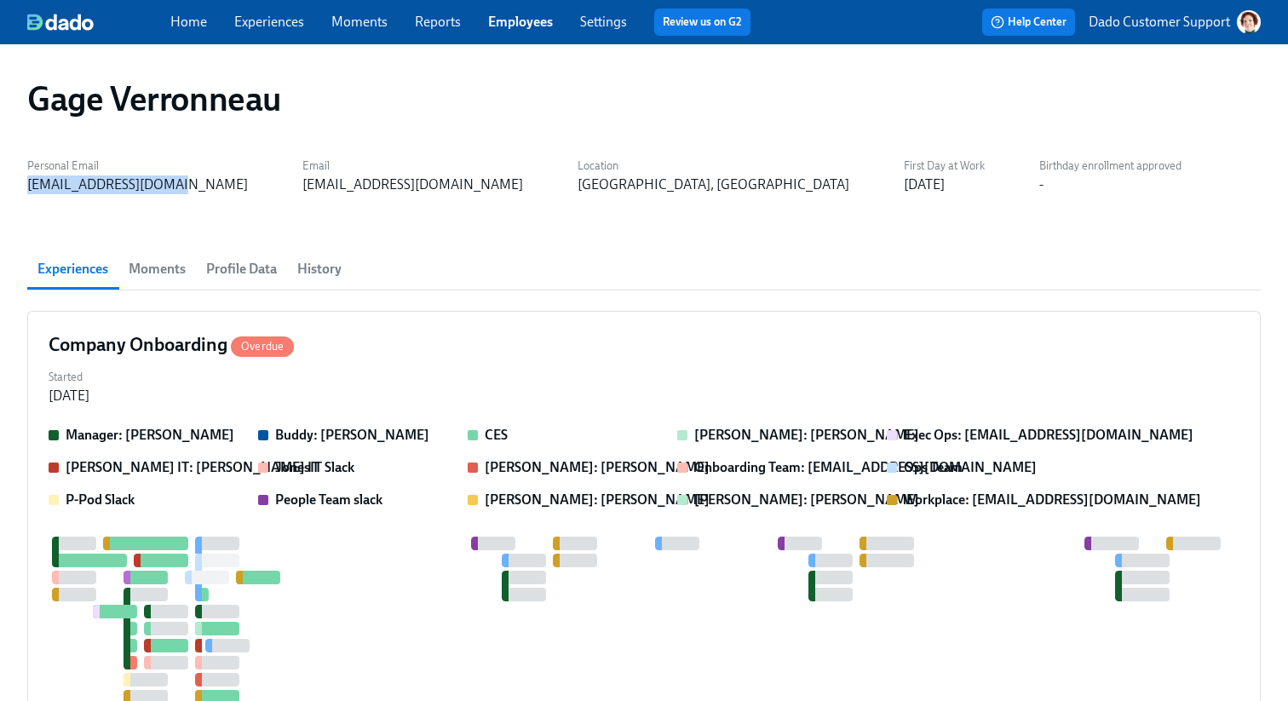
drag, startPoint x: 24, startPoint y: 189, endPoint x: 181, endPoint y: 191, distance: 157.6
copy div "gageverronneau@me.com"
drag, startPoint x: 231, startPoint y: 185, endPoint x: 469, endPoint y: 187, distance: 238.6
click at [470, 187] on div "Personal Email gageverronneau@me.com Email gage.verronneau@superhuman.com Locat…" at bounding box center [604, 173] width 1155 height 41
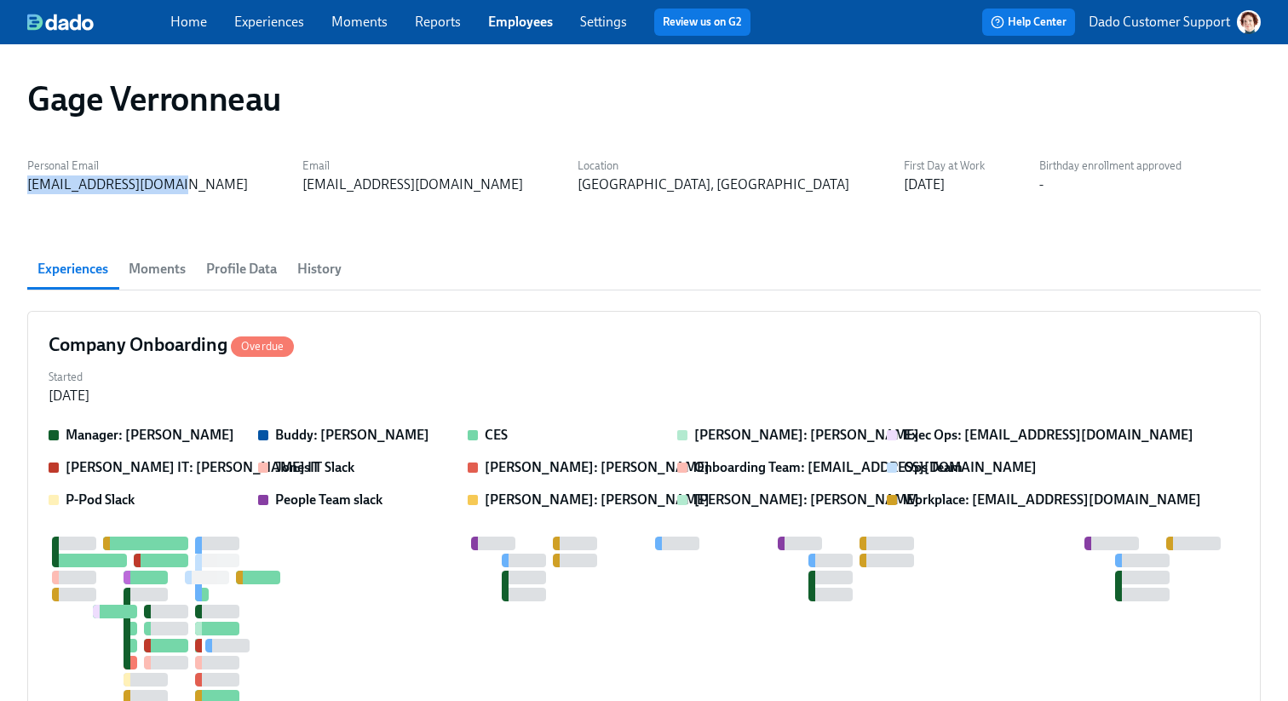
copy div "gage.verronneau@superhuman.com"
click at [291, 428] on strong "Buddy: Omar Colón" at bounding box center [352, 435] width 154 height 16
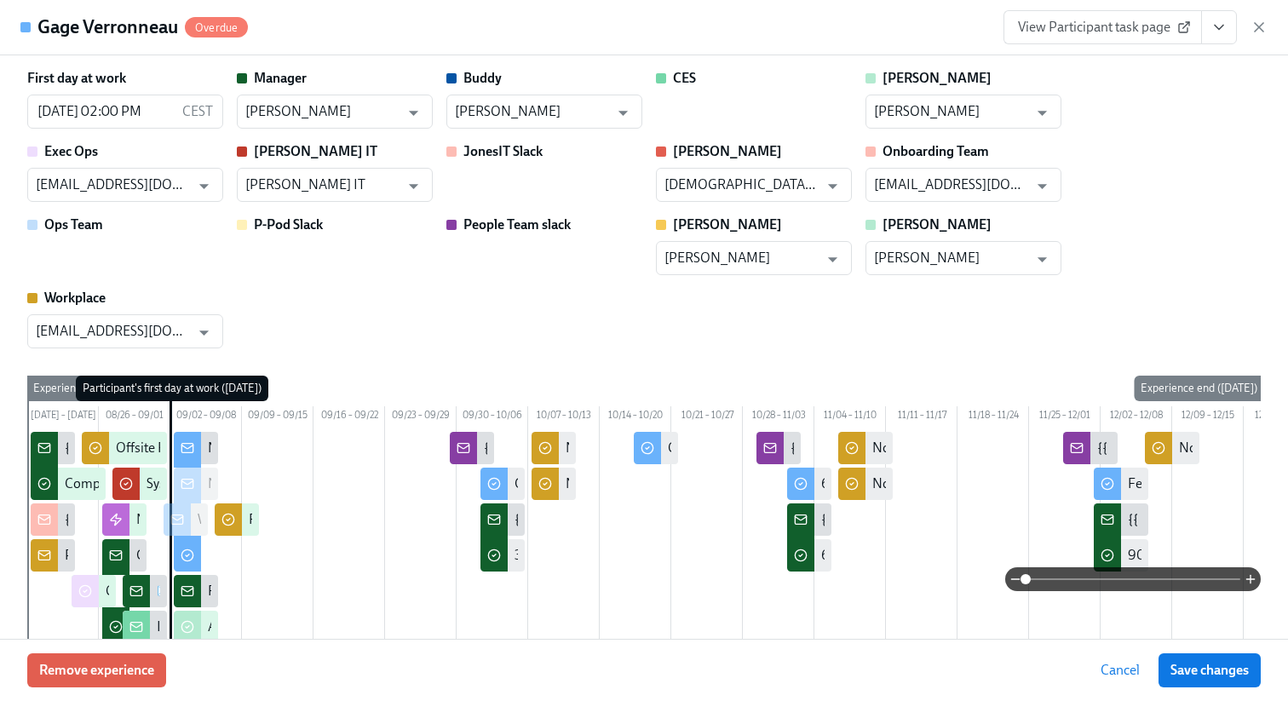
click at [1039, 40] on link "View Participant task page" at bounding box center [1103, 27] width 199 height 34
click at [1255, 26] on icon "button" at bounding box center [1259, 27] width 17 height 17
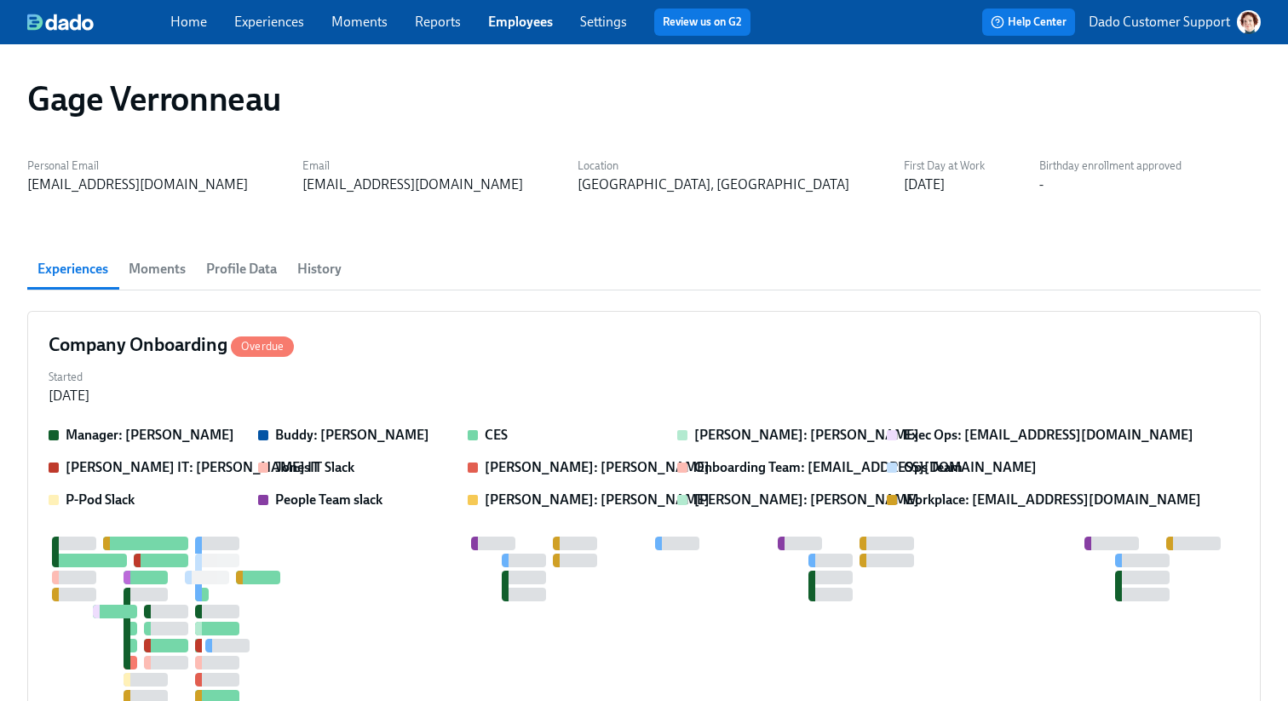
click at [521, 11] on div "Home Experiences Moments Reports Employees Settings Review us on G2" at bounding box center [467, 22] width 594 height 27
click at [515, 19] on link "Employees" at bounding box center [520, 22] width 65 height 16
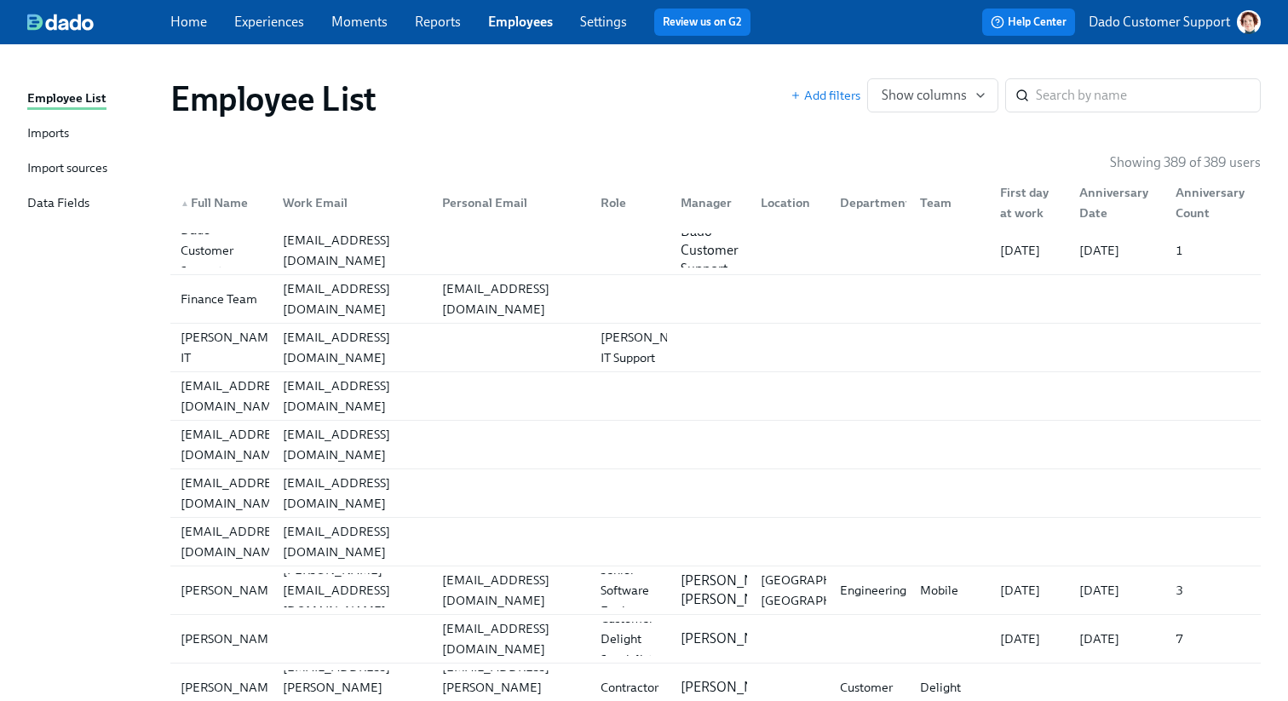
click at [515, 19] on link "Employees" at bounding box center [520, 22] width 65 height 16
click at [274, 28] on link "Experiences" at bounding box center [269, 22] width 70 height 16
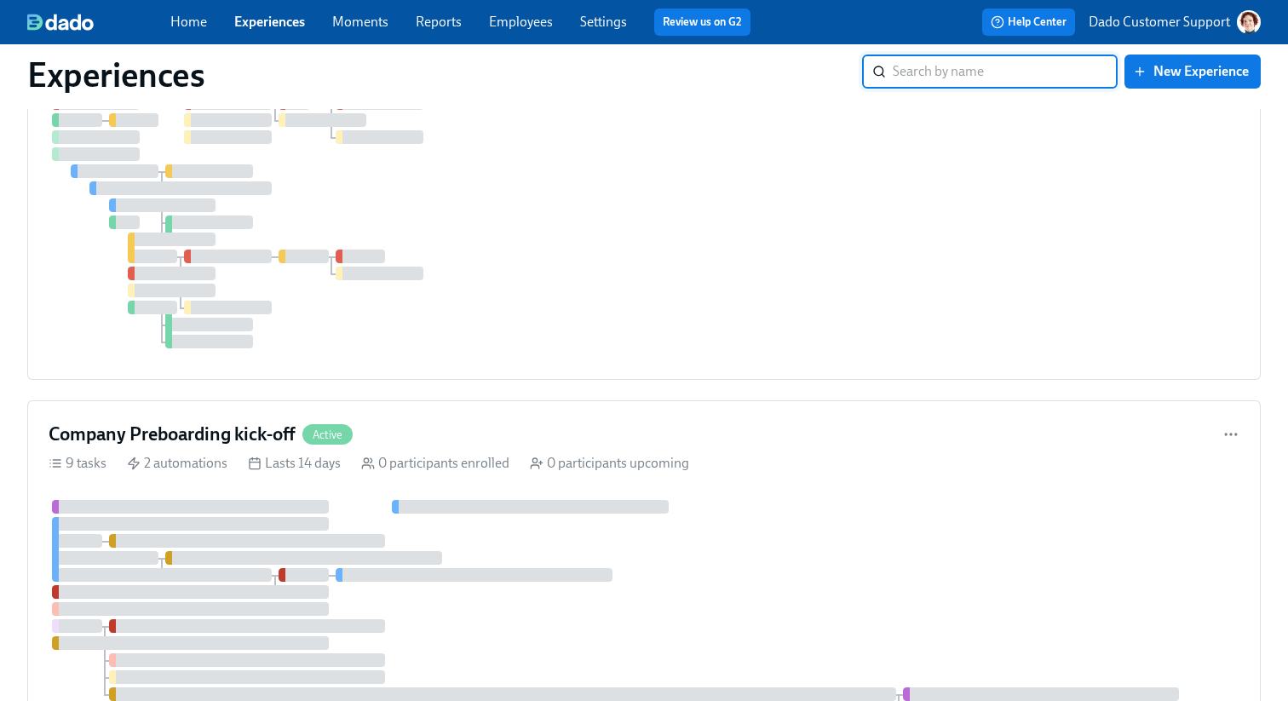
scroll to position [745, 0]
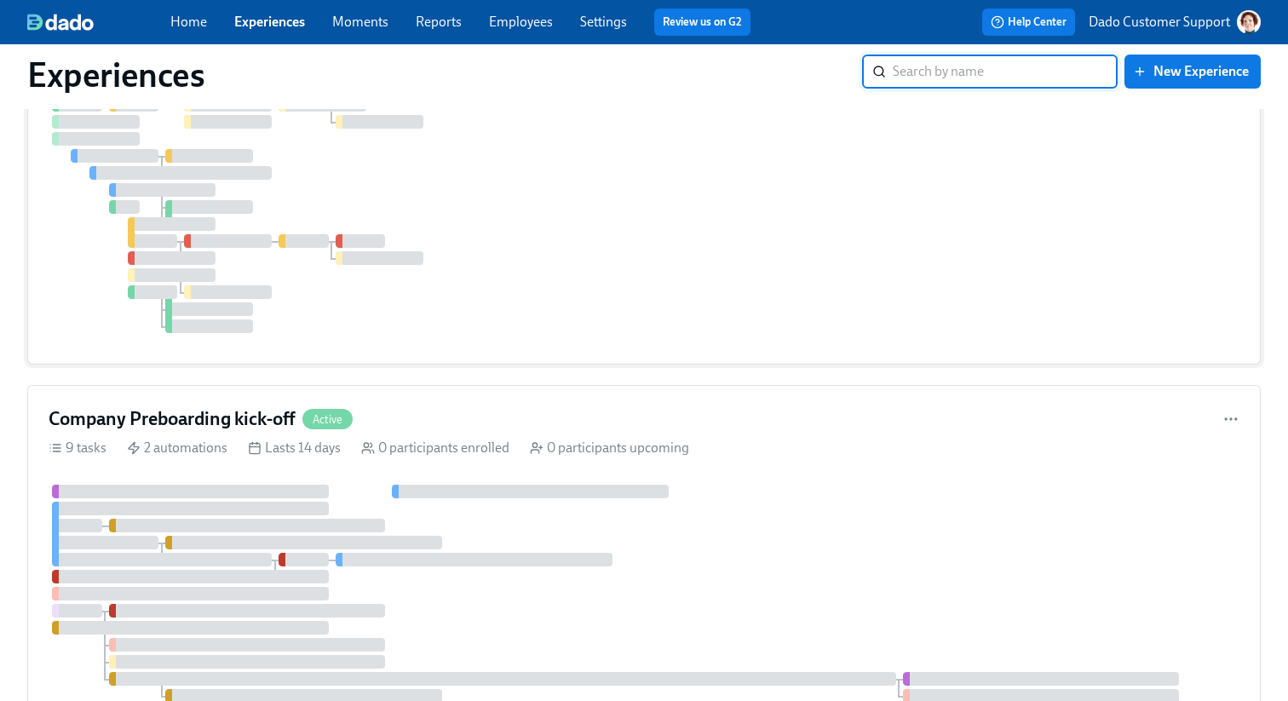
click at [257, 298] on div at bounding box center [228, 292] width 88 height 14
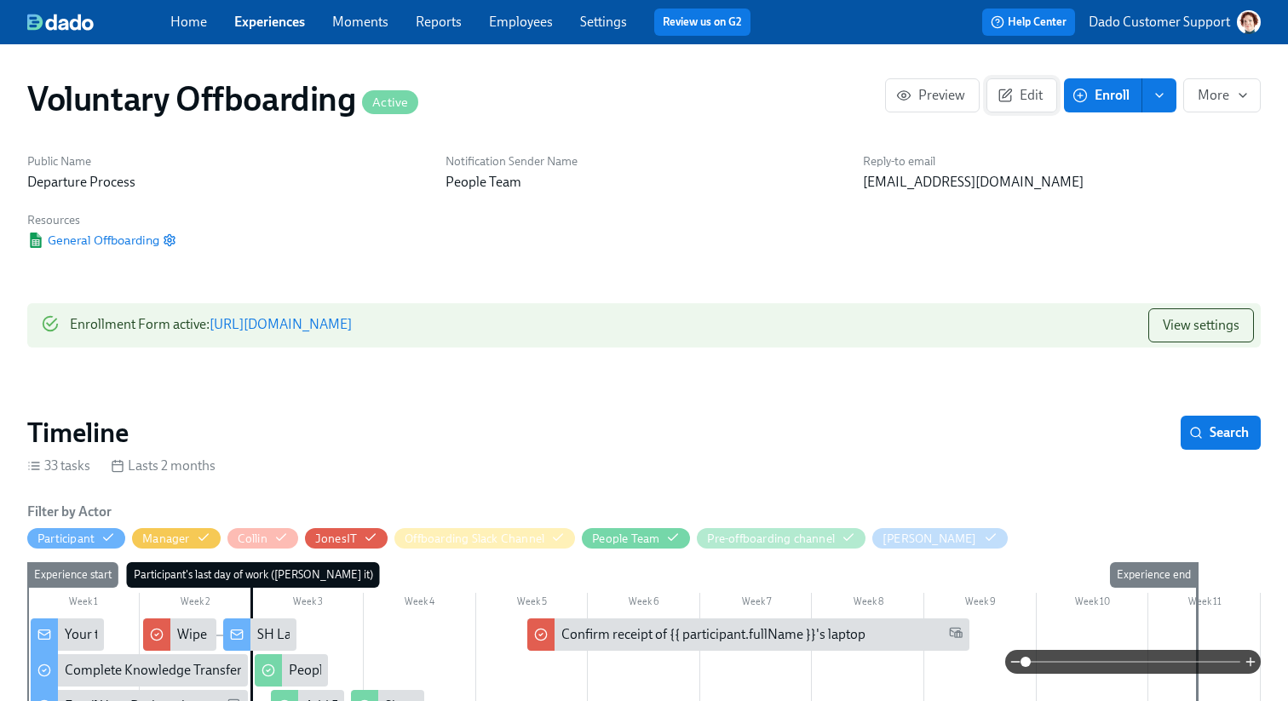
click at [1056, 104] on button "Edit" at bounding box center [1022, 95] width 71 height 34
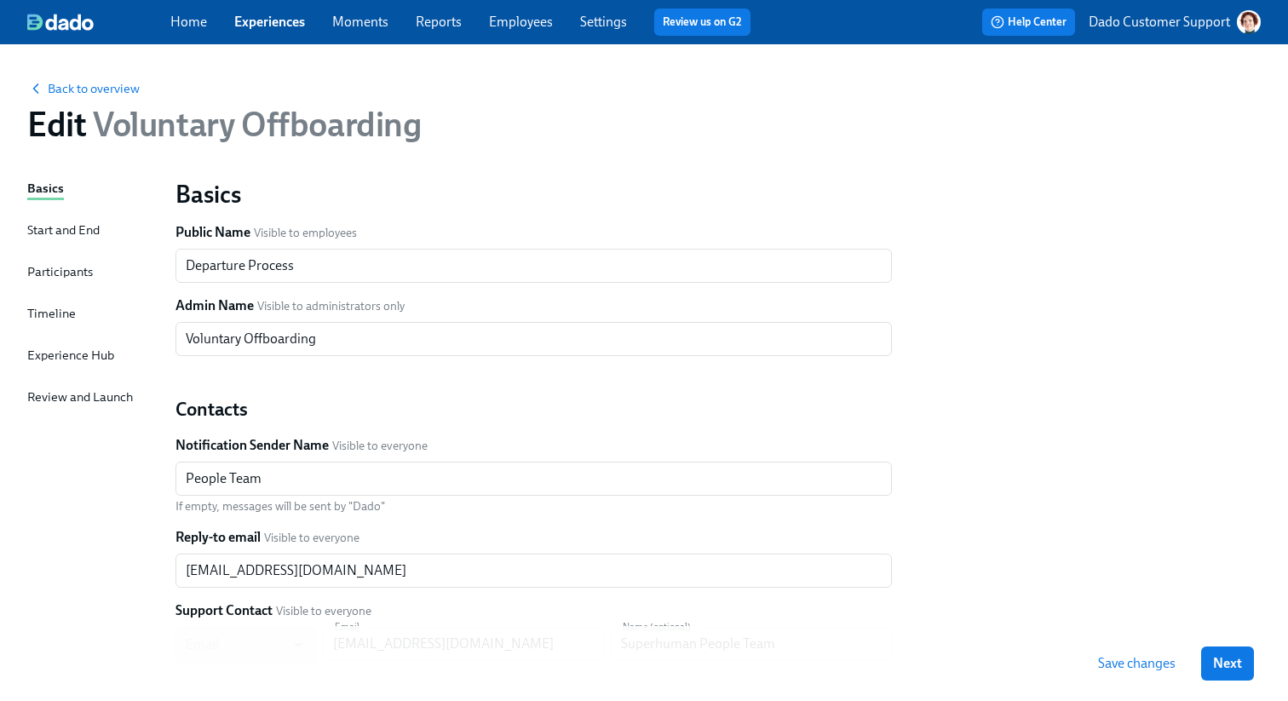
click at [75, 357] on div "Experience Hub" at bounding box center [70, 355] width 87 height 19
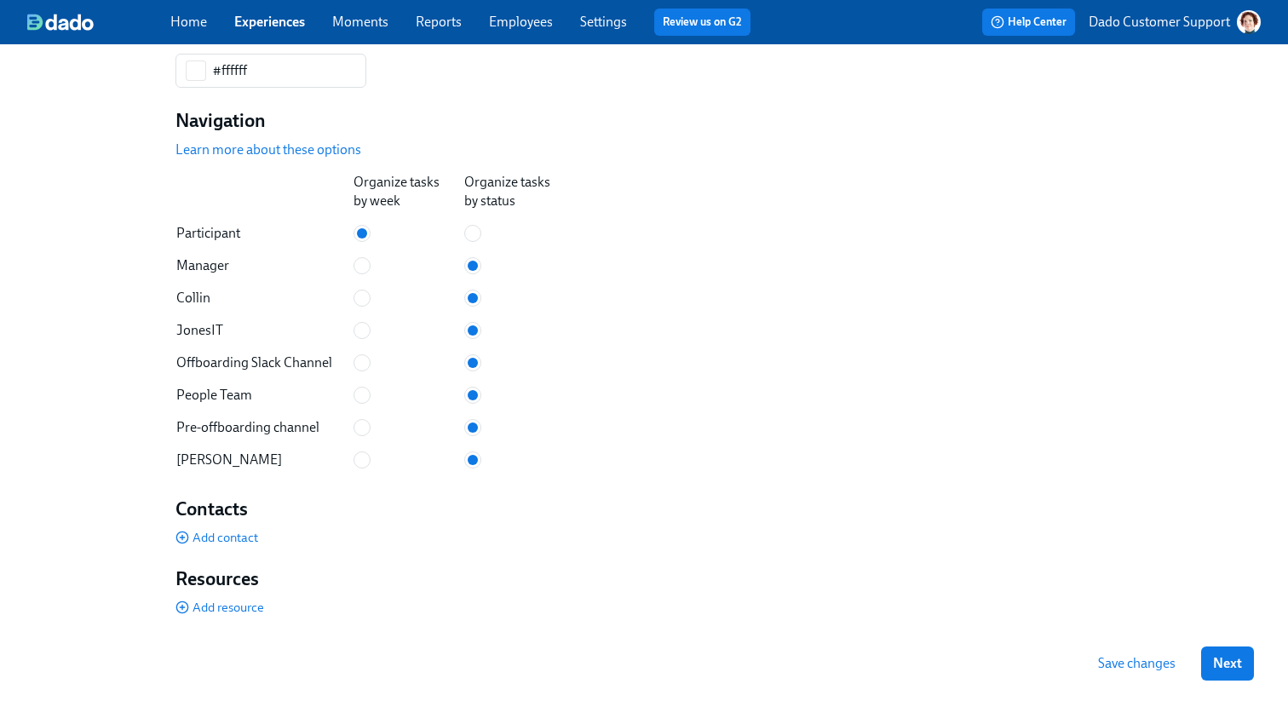
scroll to position [1139, 0]
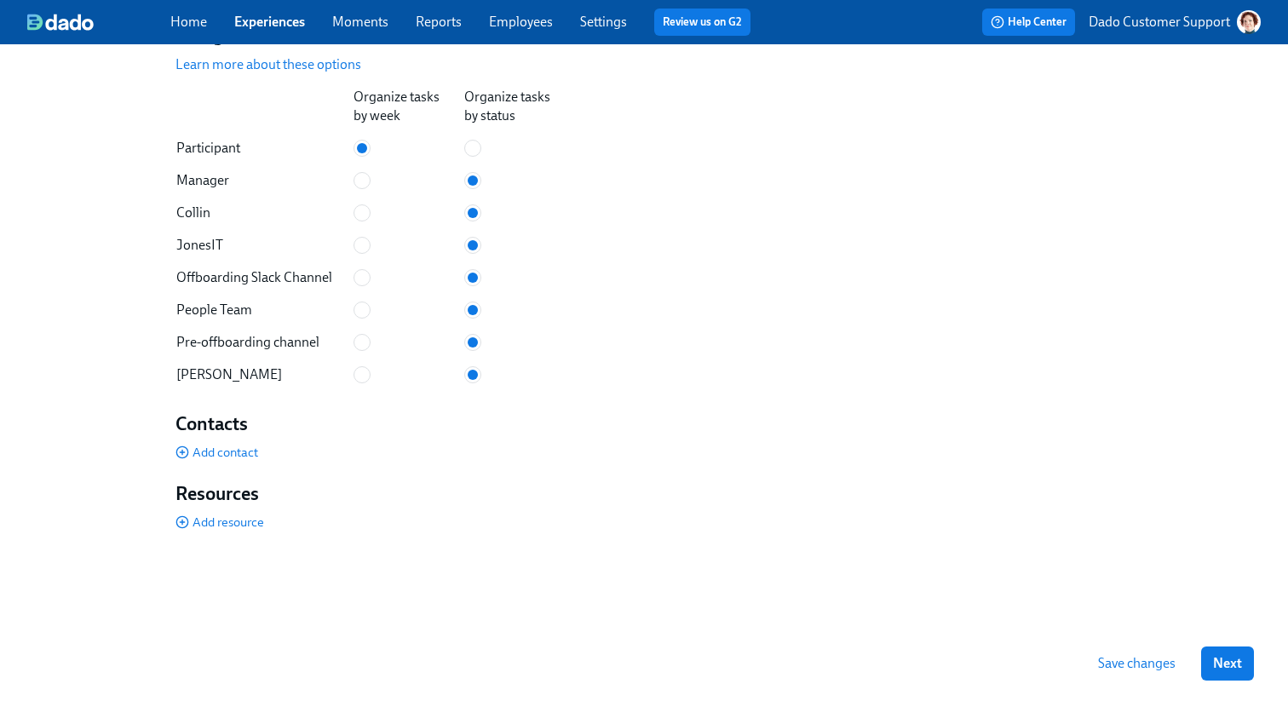
click at [825, 112] on div "Navigation Learn more about these options Organize tasks by week Organize tasks…" at bounding box center [718, 207] width 1085 height 368
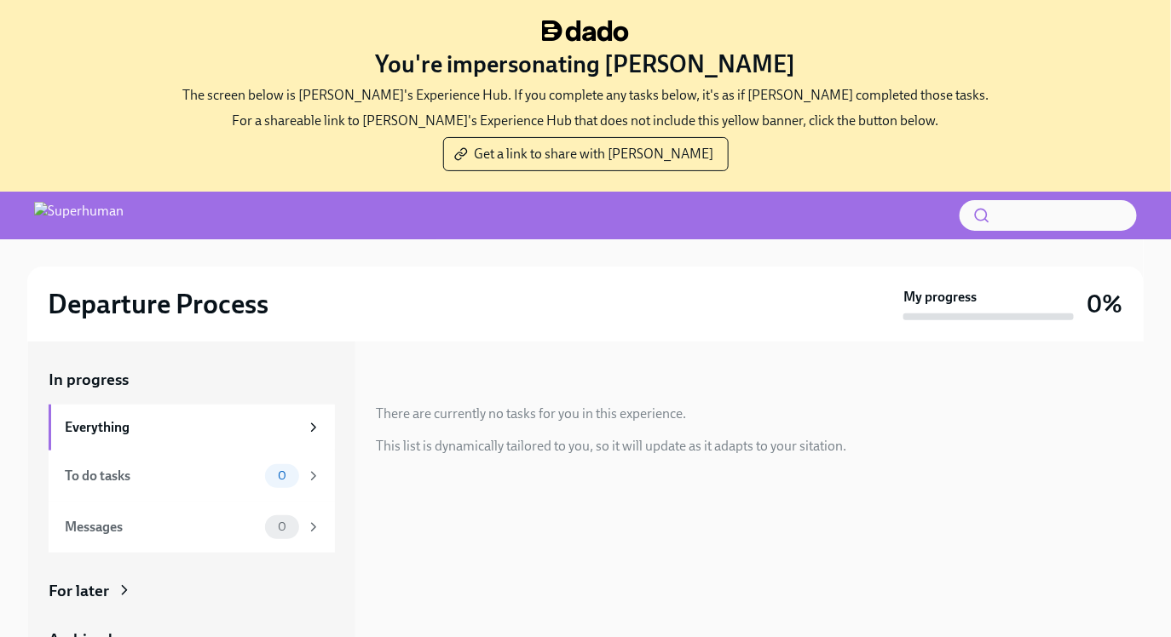
scroll to position [193, 0]
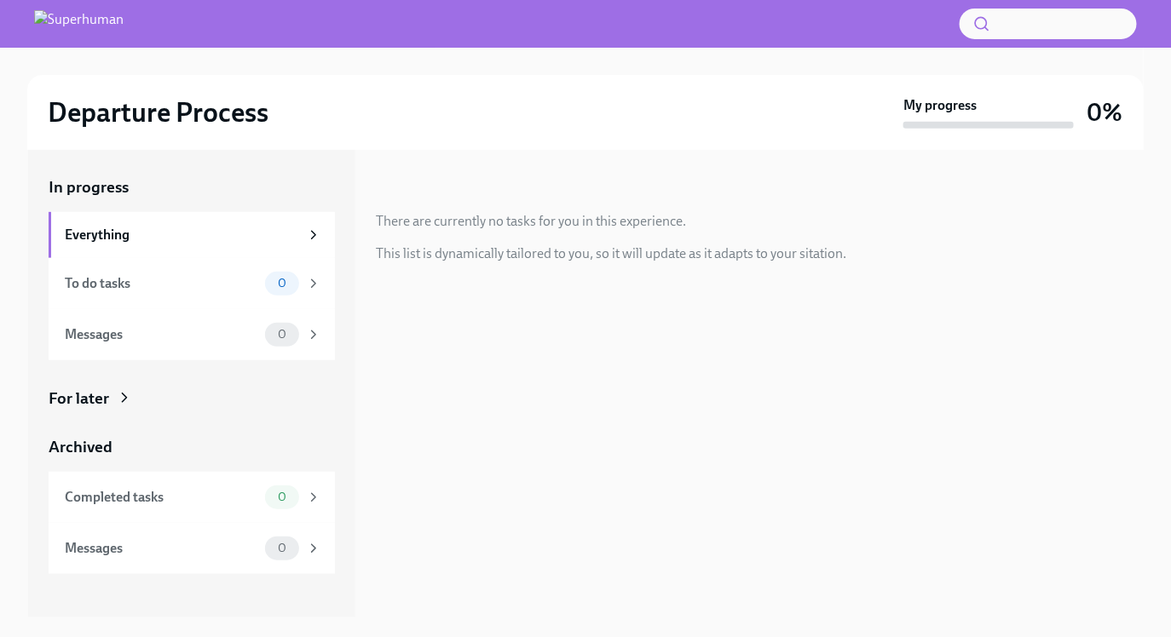
click at [90, 394] on div "For later" at bounding box center [79, 399] width 60 height 22
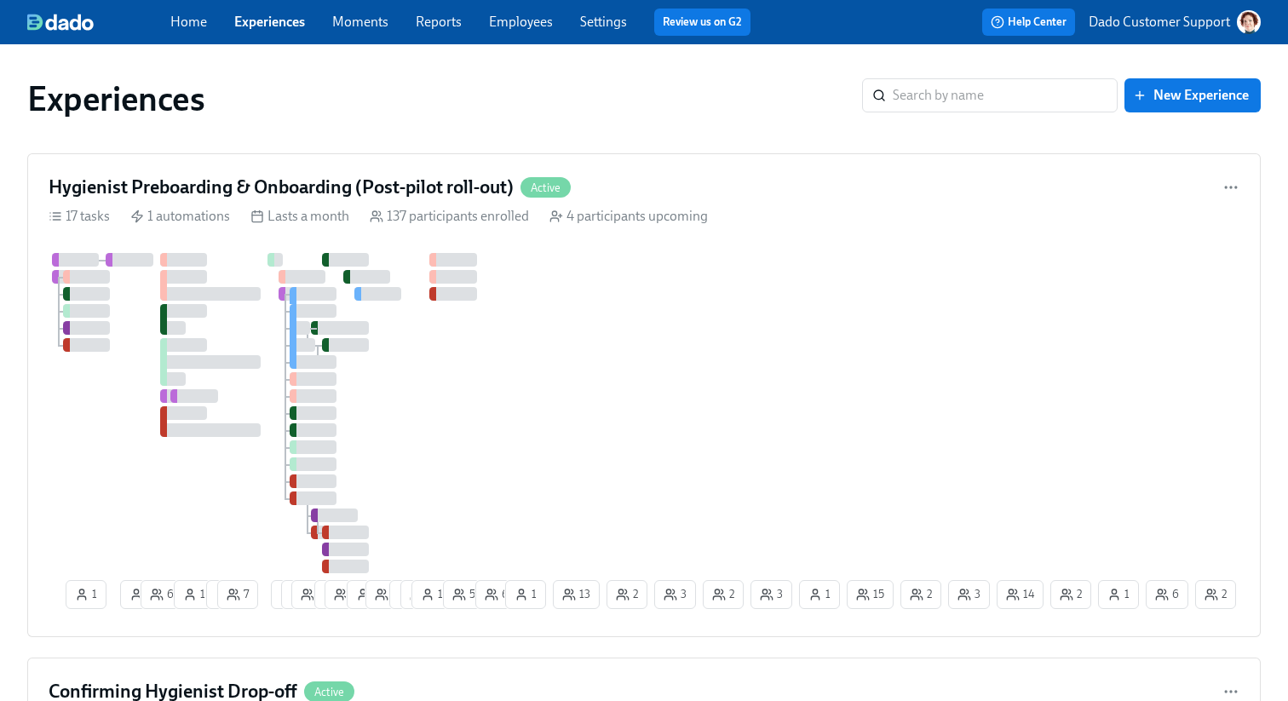
click at [1174, 23] on p "Dado Customer Support" at bounding box center [1159, 22] width 141 height 19
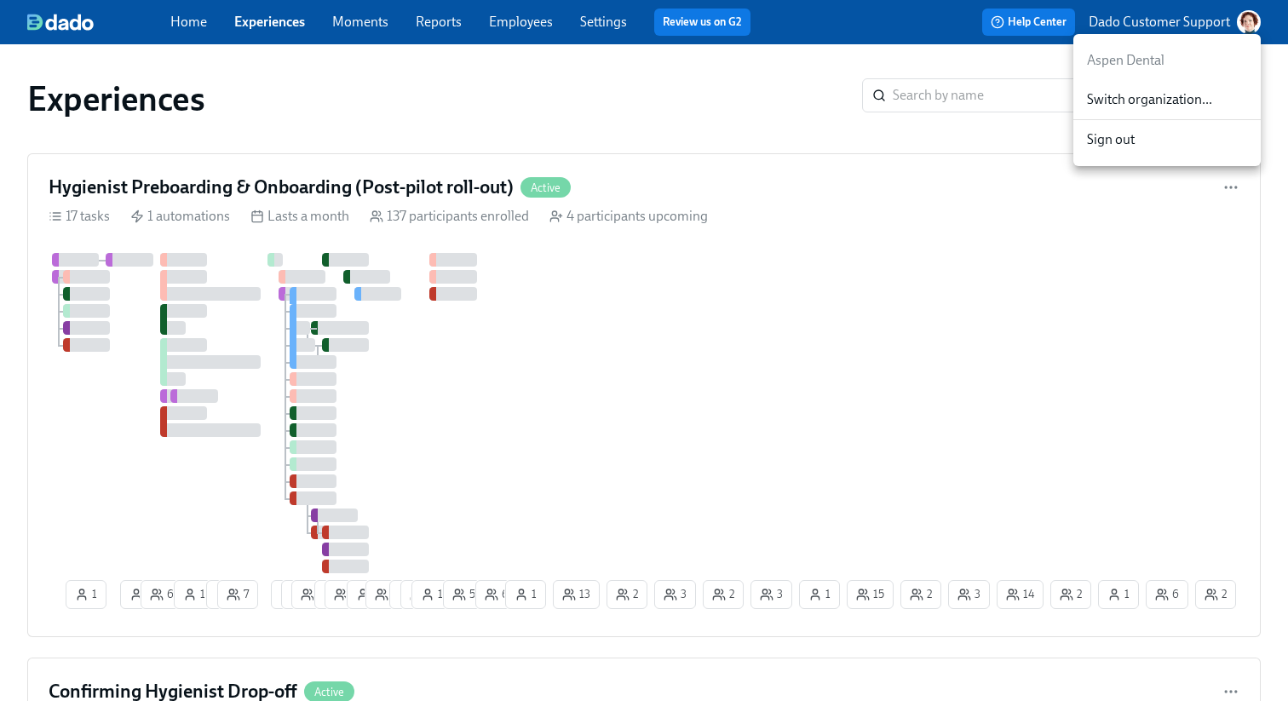
click at [1162, 93] on span "Switch organization..." at bounding box center [1167, 99] width 160 height 19
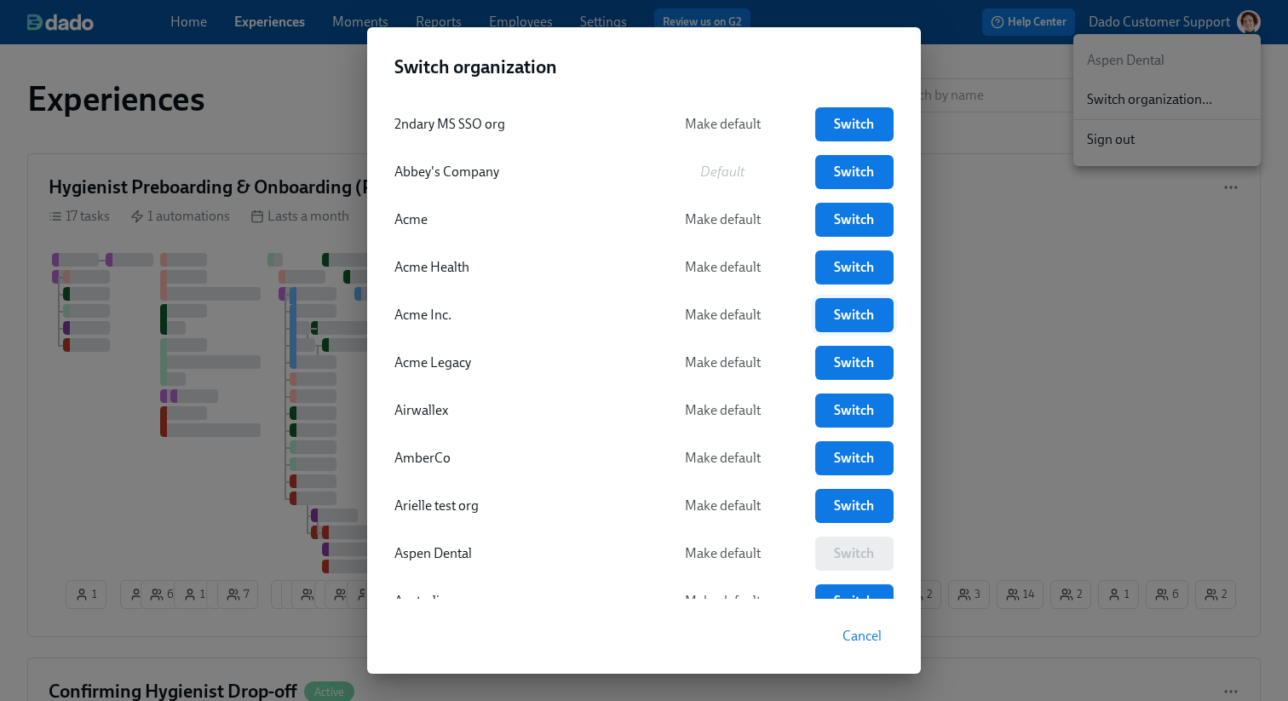
click at [844, 317] on span "Switch" at bounding box center [854, 315] width 55 height 17
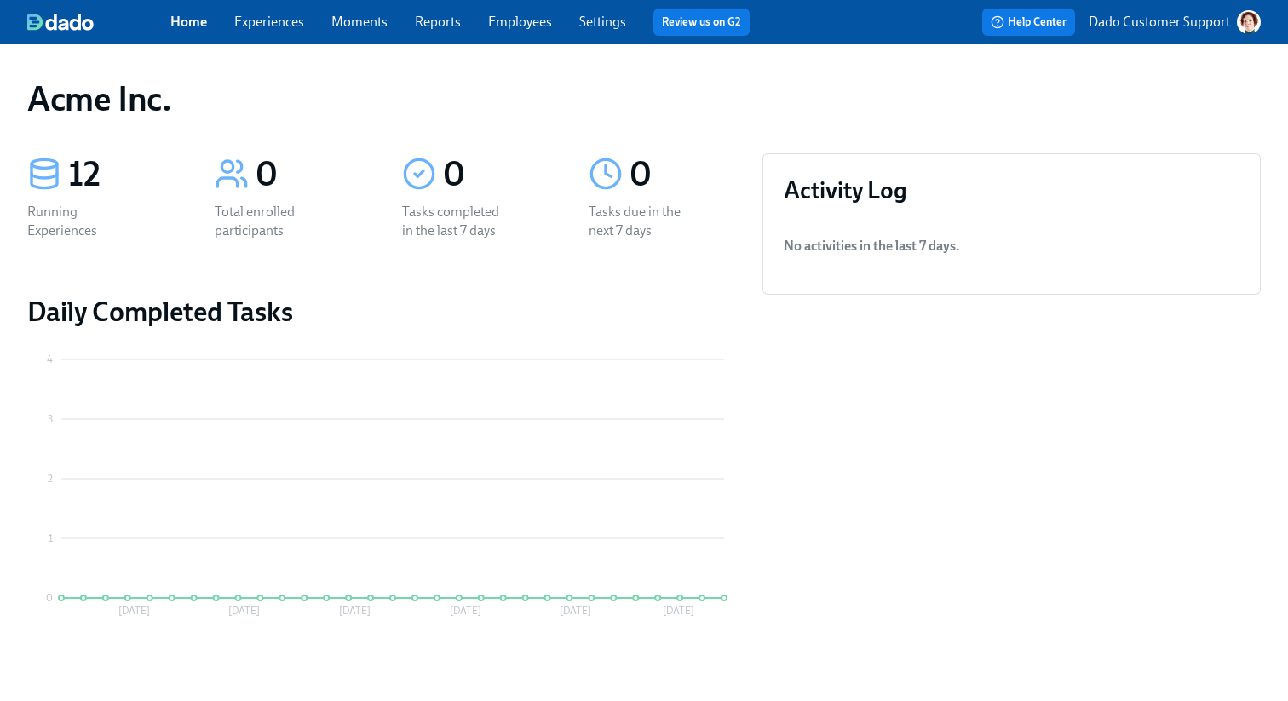
click at [263, 17] on link "Experiences" at bounding box center [269, 22] width 70 height 16
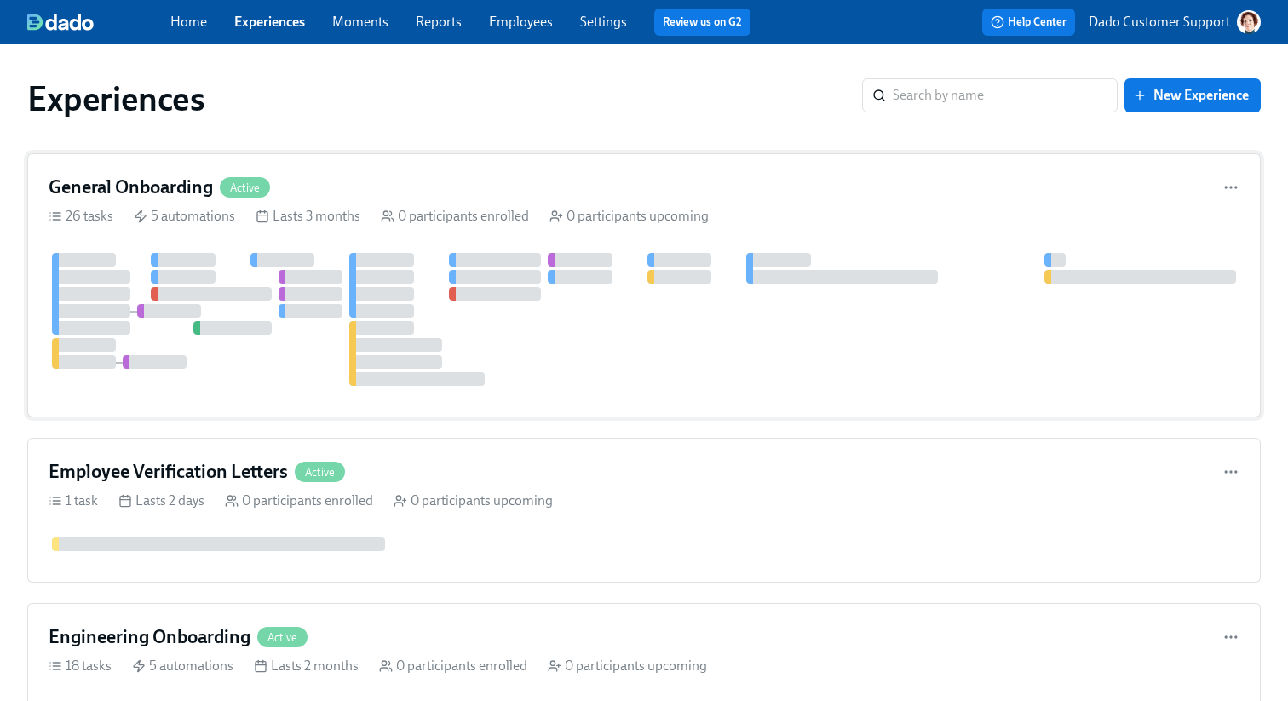
click at [222, 350] on div at bounding box center [644, 319] width 1191 height 133
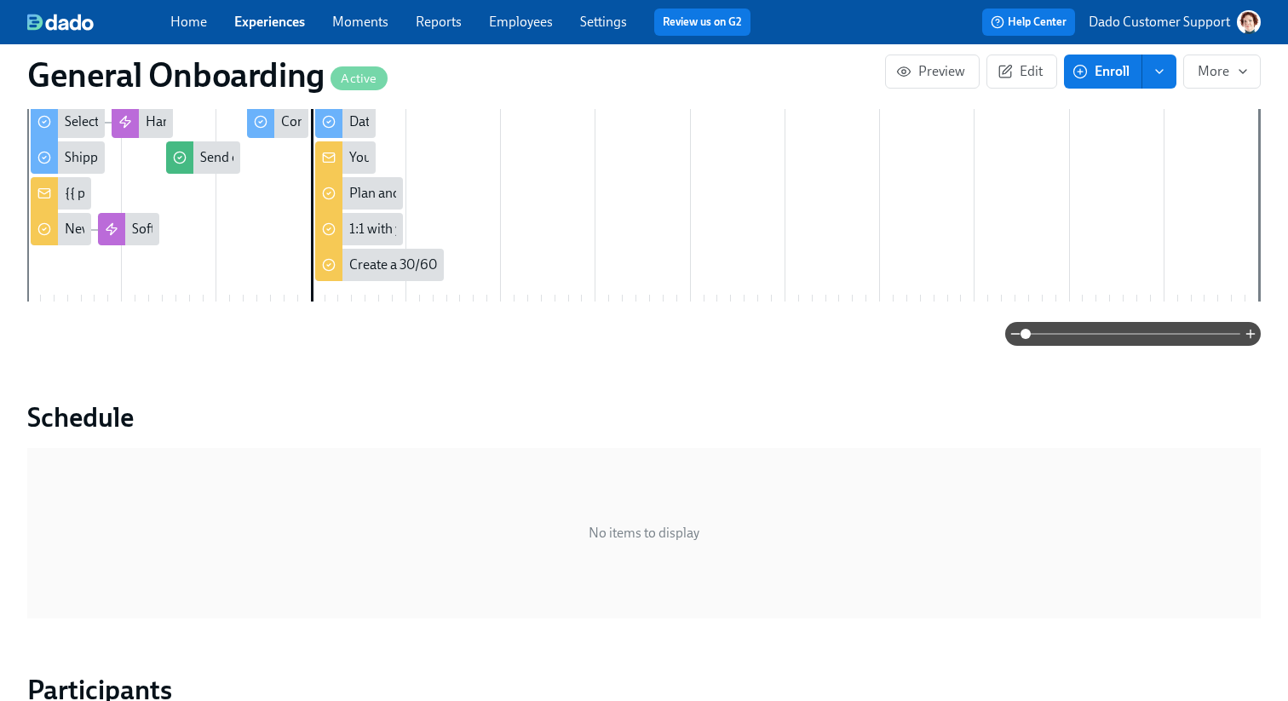
scroll to position [551, 0]
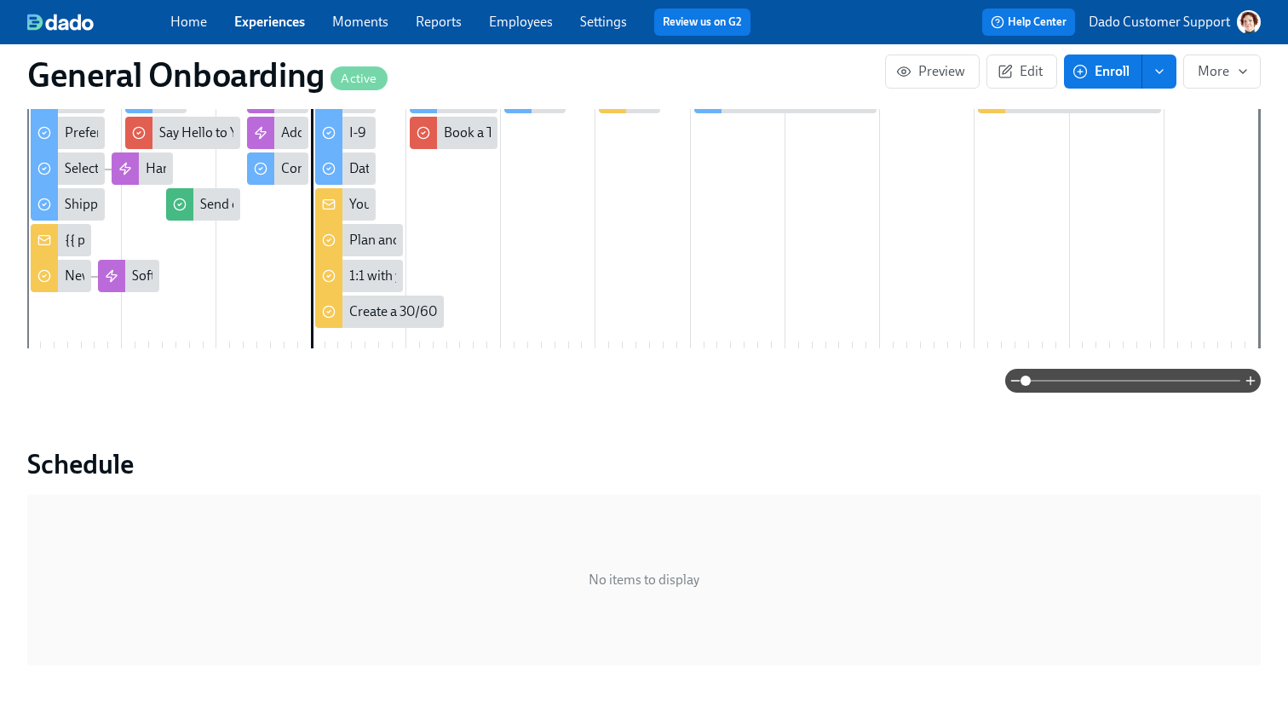
click at [263, 17] on link "Experiences" at bounding box center [269, 22] width 71 height 16
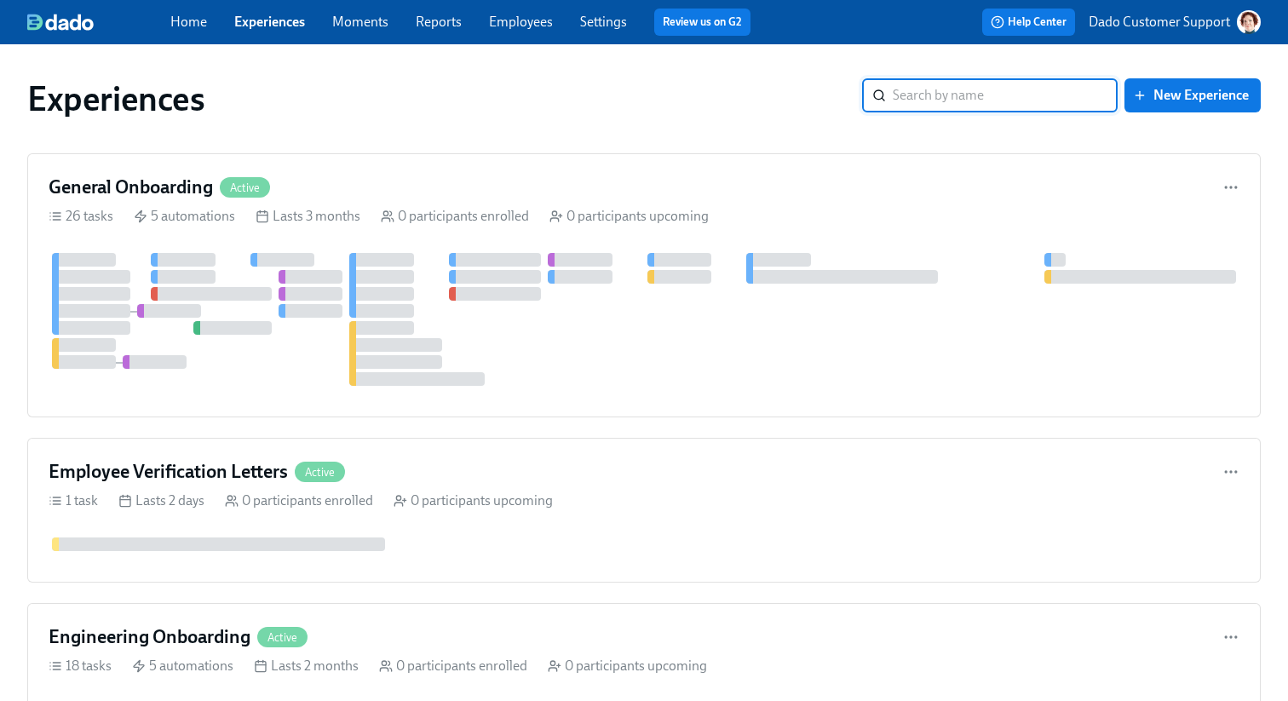
click at [1154, 20] on p "Dado Customer Support" at bounding box center [1159, 22] width 141 height 19
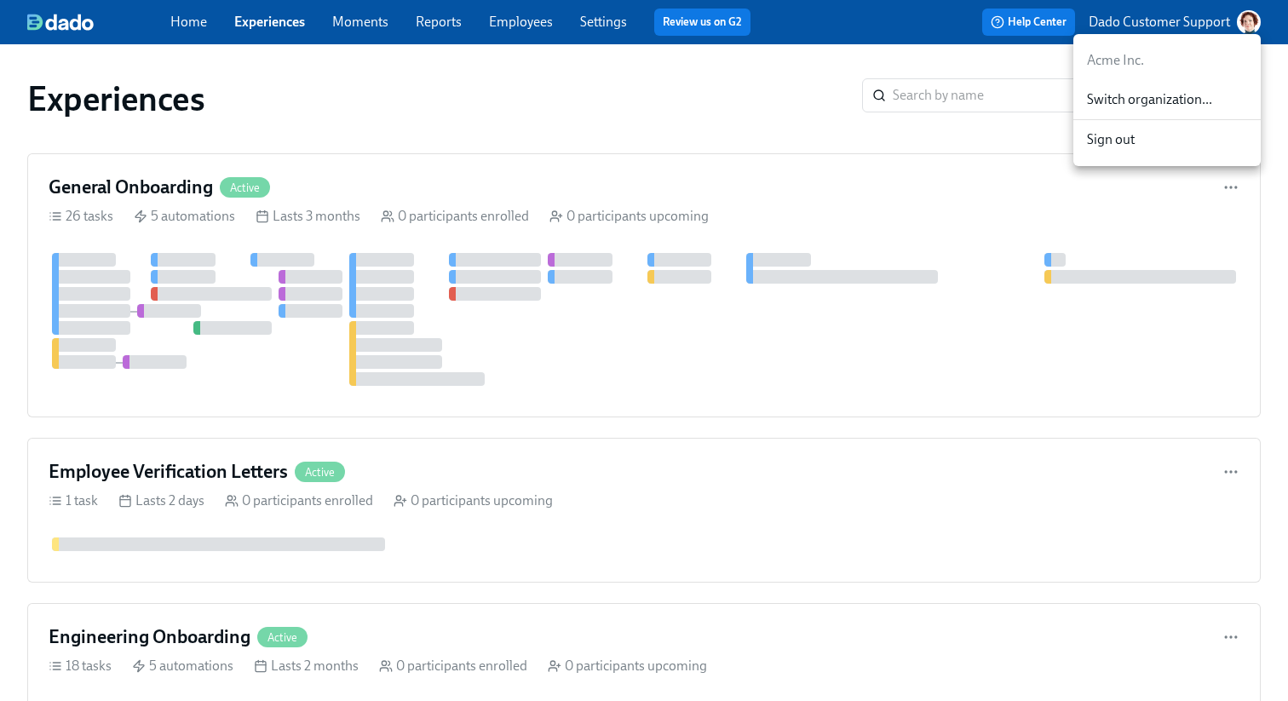
click at [1139, 101] on span "Switch organization..." at bounding box center [1167, 99] width 160 height 19
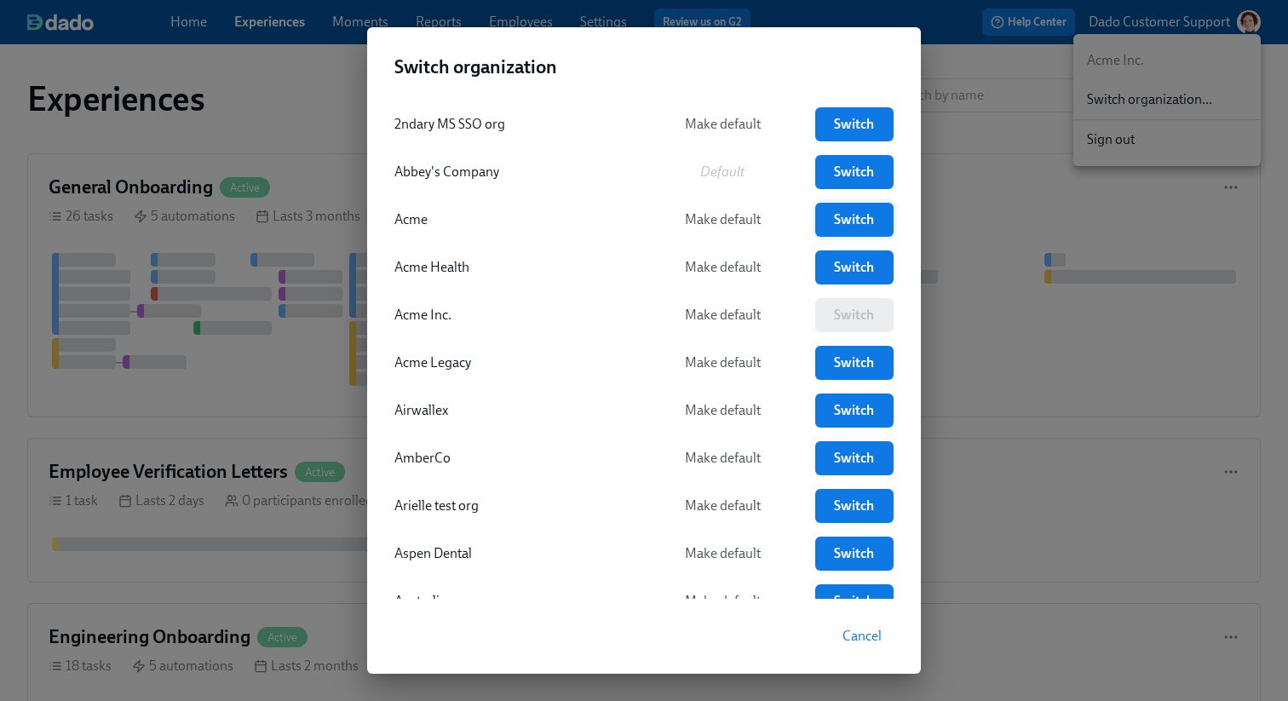
click at [852, 216] on span "Switch" at bounding box center [854, 219] width 55 height 17
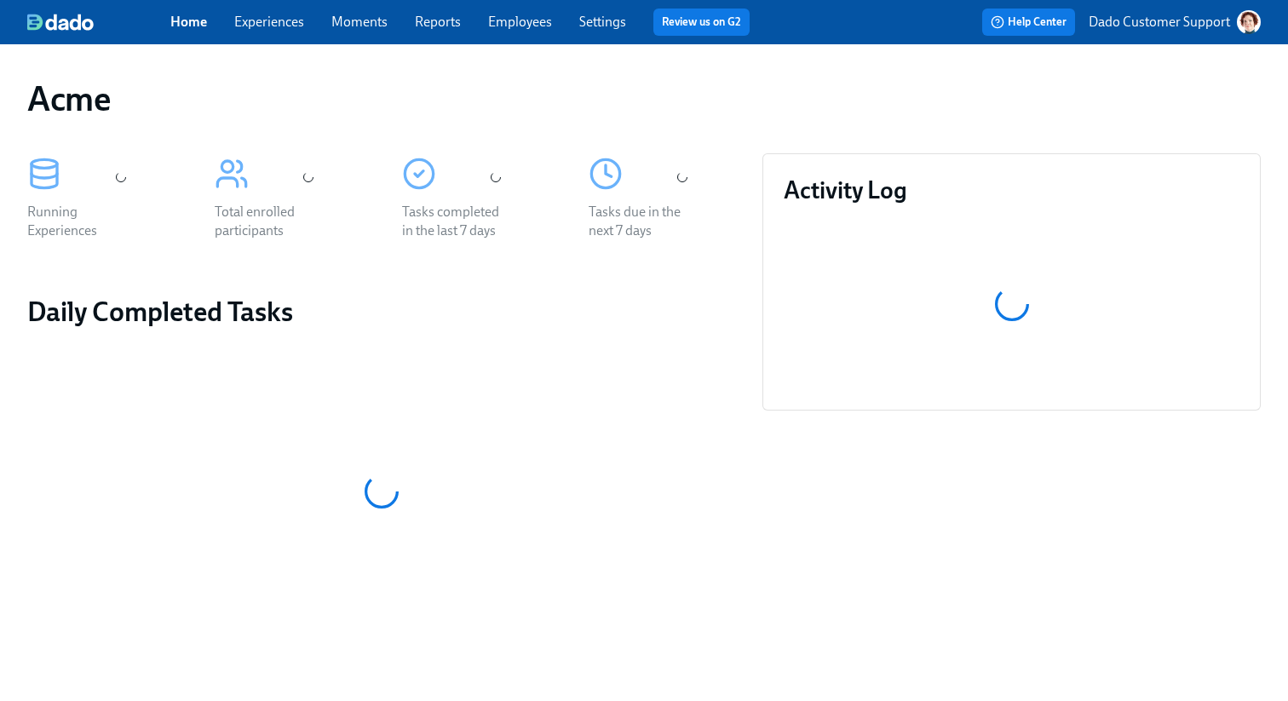
click at [254, 26] on link "Experiences" at bounding box center [269, 22] width 70 height 16
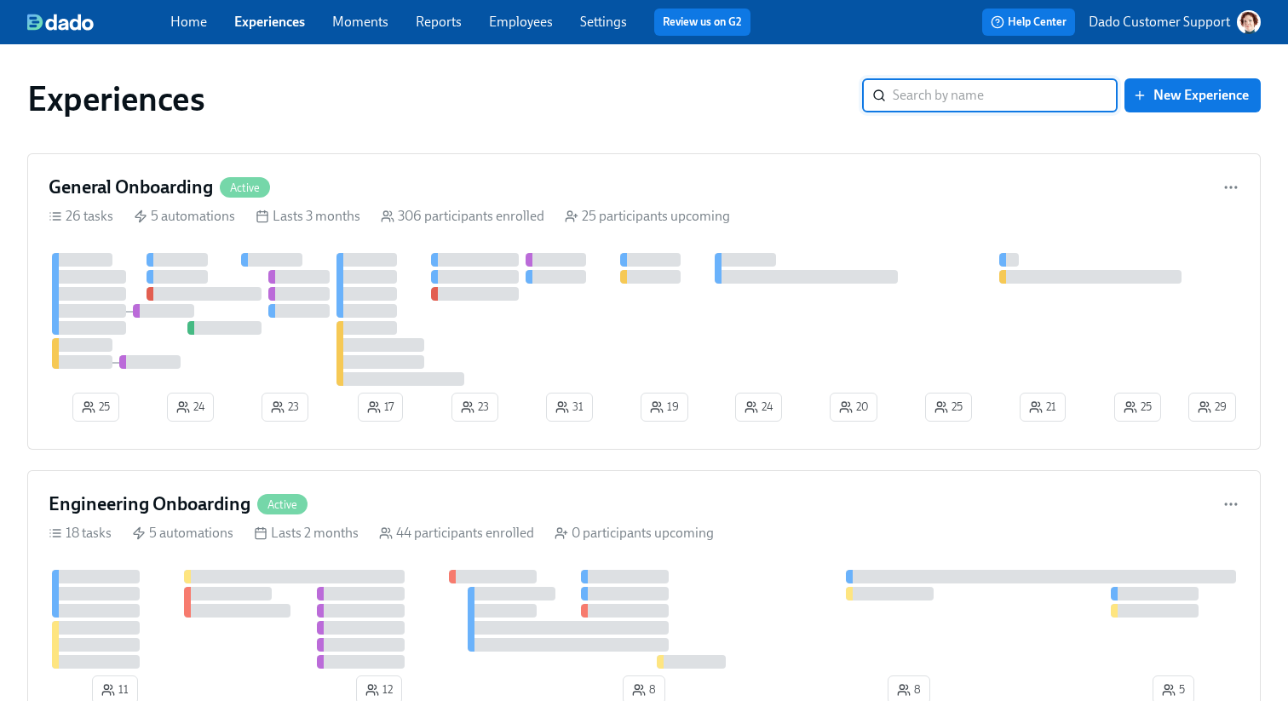
click at [593, 23] on link "Settings" at bounding box center [603, 22] width 47 height 16
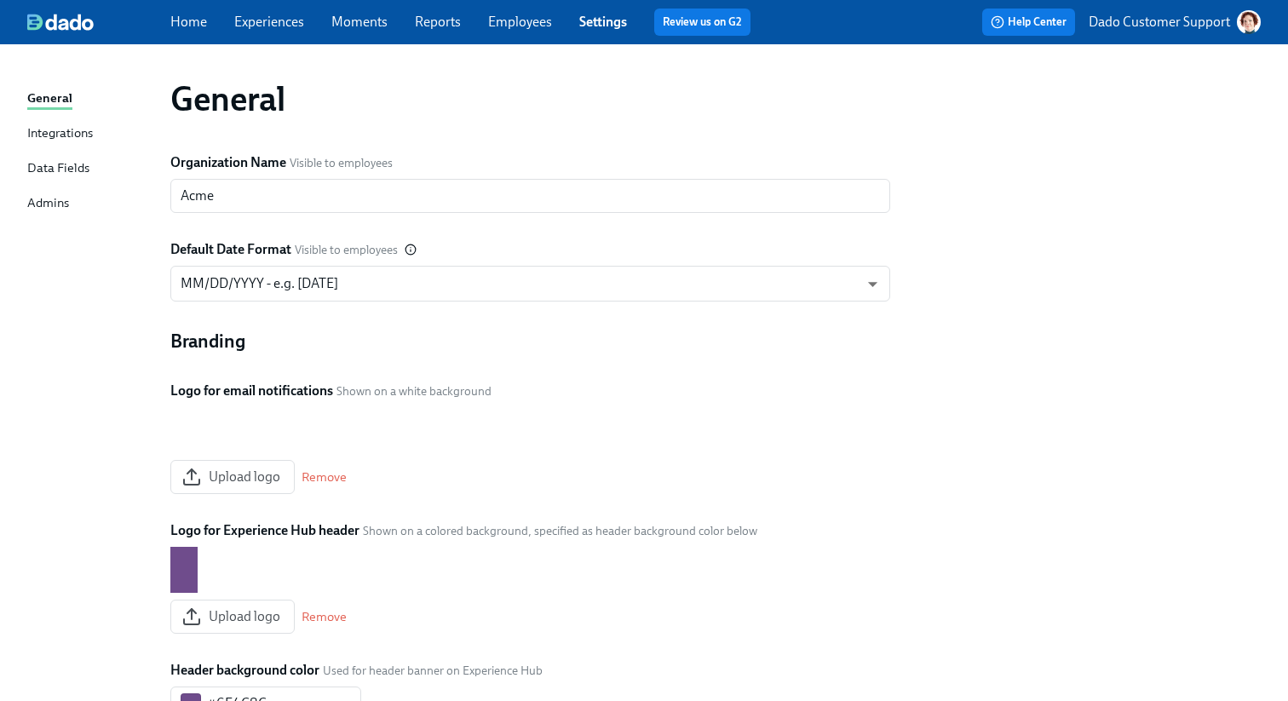
drag, startPoint x: 153, startPoint y: 445, endPoint x: 556, endPoint y: 443, distance: 403.9
click at [556, 443] on div "General Organization Name Visible to employees Acme ​ Default Date Format Visib…" at bounding box center [644, 590] width 1234 height 1051
click at [184, 435] on img at bounding box center [184, 435] width 0 height 0
drag, startPoint x: 301, startPoint y: 461, endPoint x: 569, endPoint y: 20, distance: 515.8
click at [0, 0] on div "Home Experiences Moments Reports Employees Settings Review us on G2 Help Center…" at bounding box center [644, 578] width 1288 height 1157
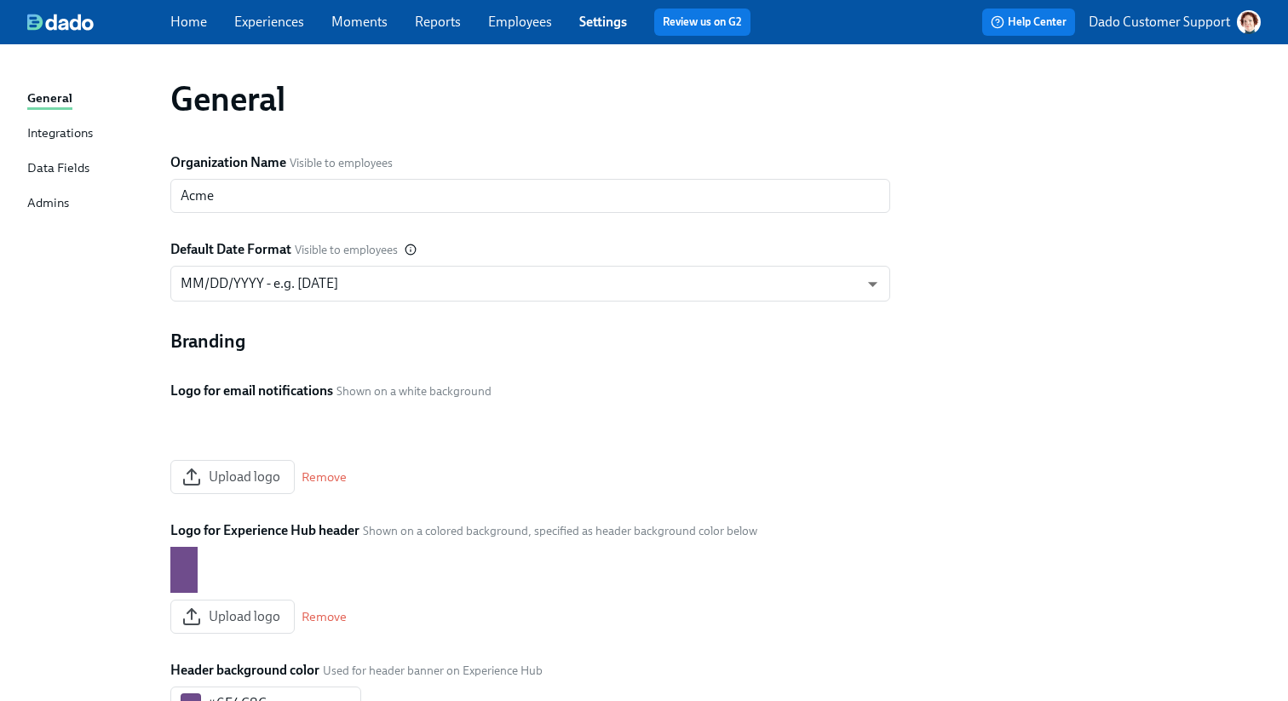
scroll to position [461, 0]
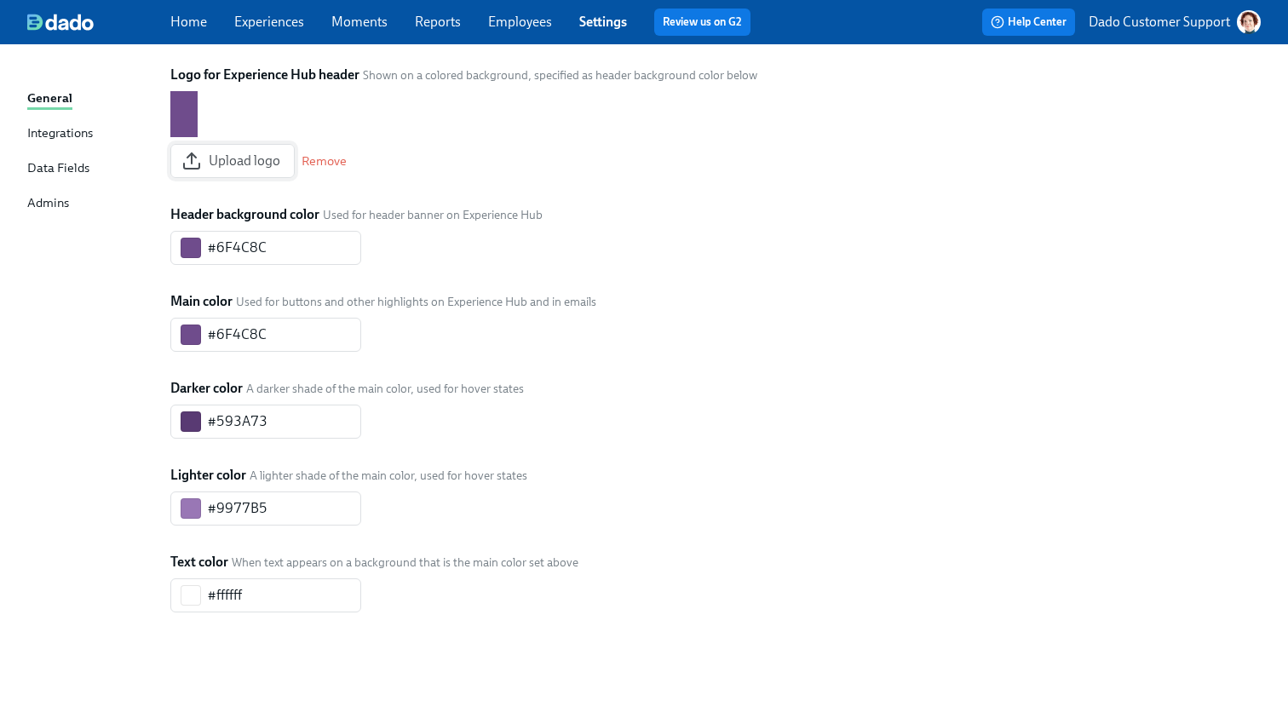
click at [243, 170] on span "Upload logo" at bounding box center [232, 161] width 95 height 17
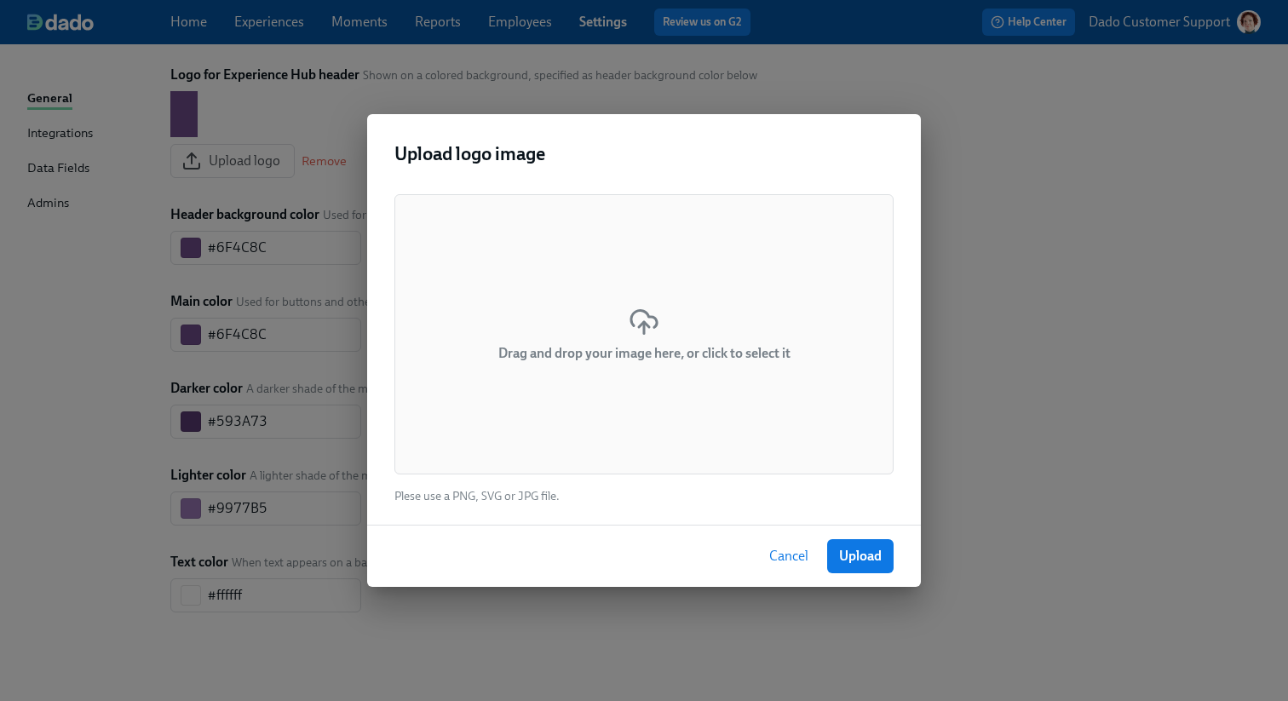
click at [573, 325] on div "Drag and drop your image here, or click to select it" at bounding box center [643, 334] width 499 height 280
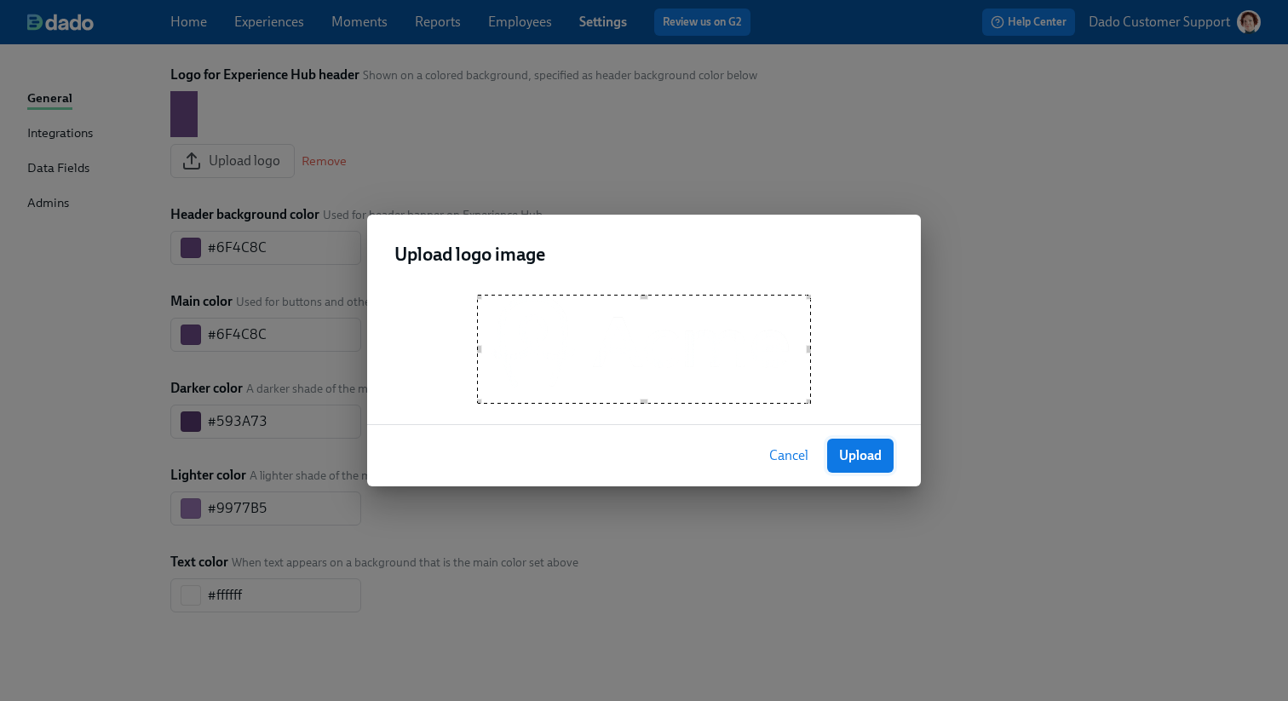
click at [868, 458] on span "Upload" at bounding box center [860, 455] width 43 height 17
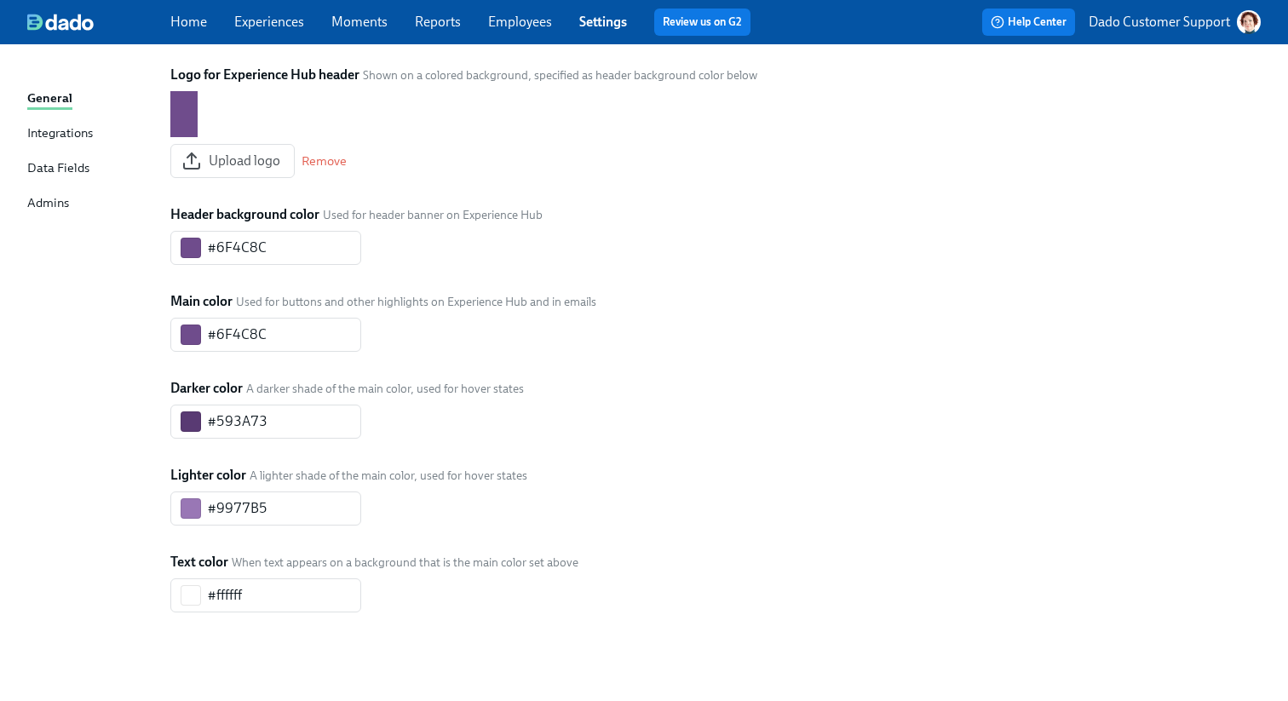
click at [1091, 469] on div "Organization Name Visible to employees Acme ​ Default Date Format Visible to em…" at bounding box center [715, 178] width 1111 height 983
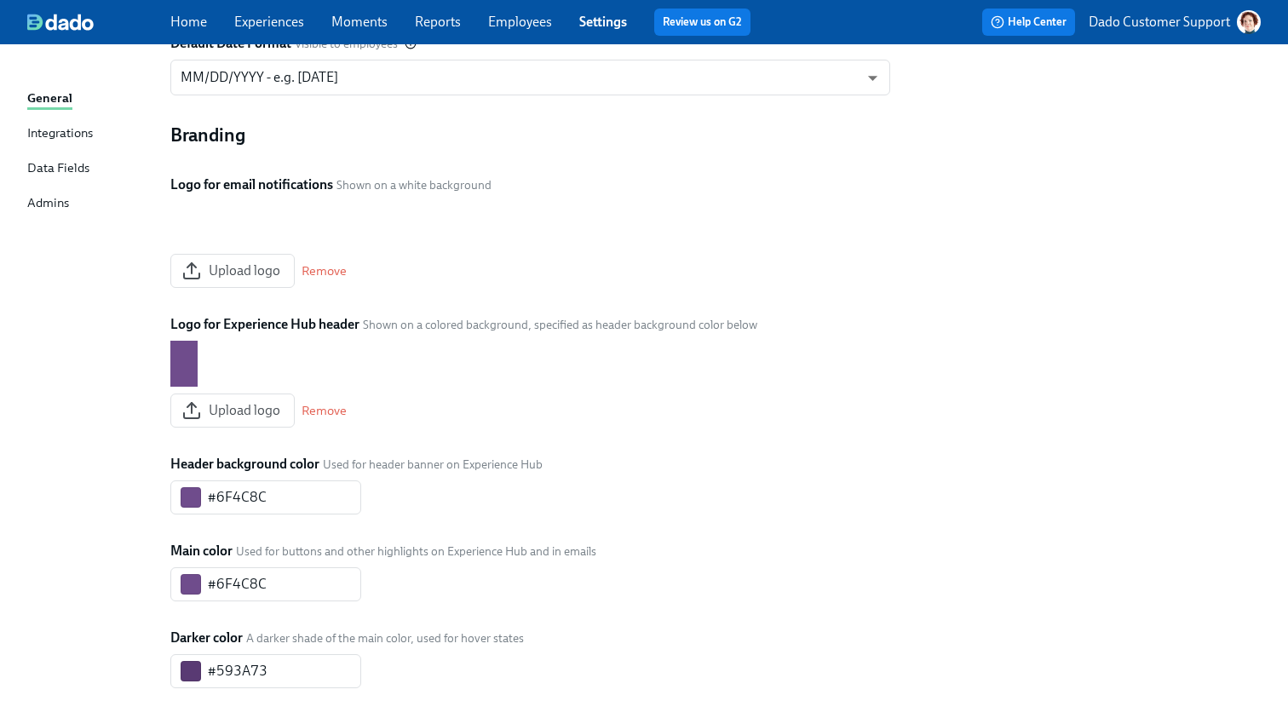
scroll to position [204, 0]
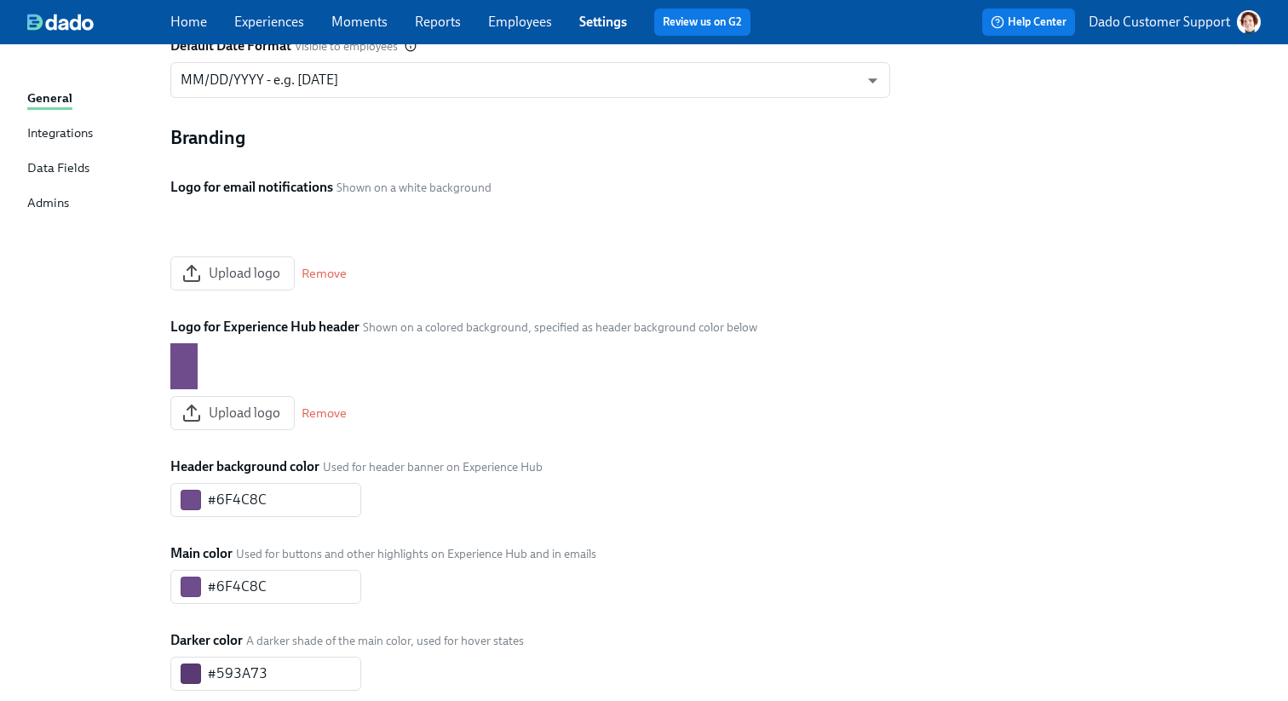
click at [557, 245] on div "Branding Logo for email notifications Shown on a white background Upload logo R…" at bounding box center [530, 495] width 720 height 740
click at [230, 422] on span "Upload logo" at bounding box center [232, 413] width 95 height 17
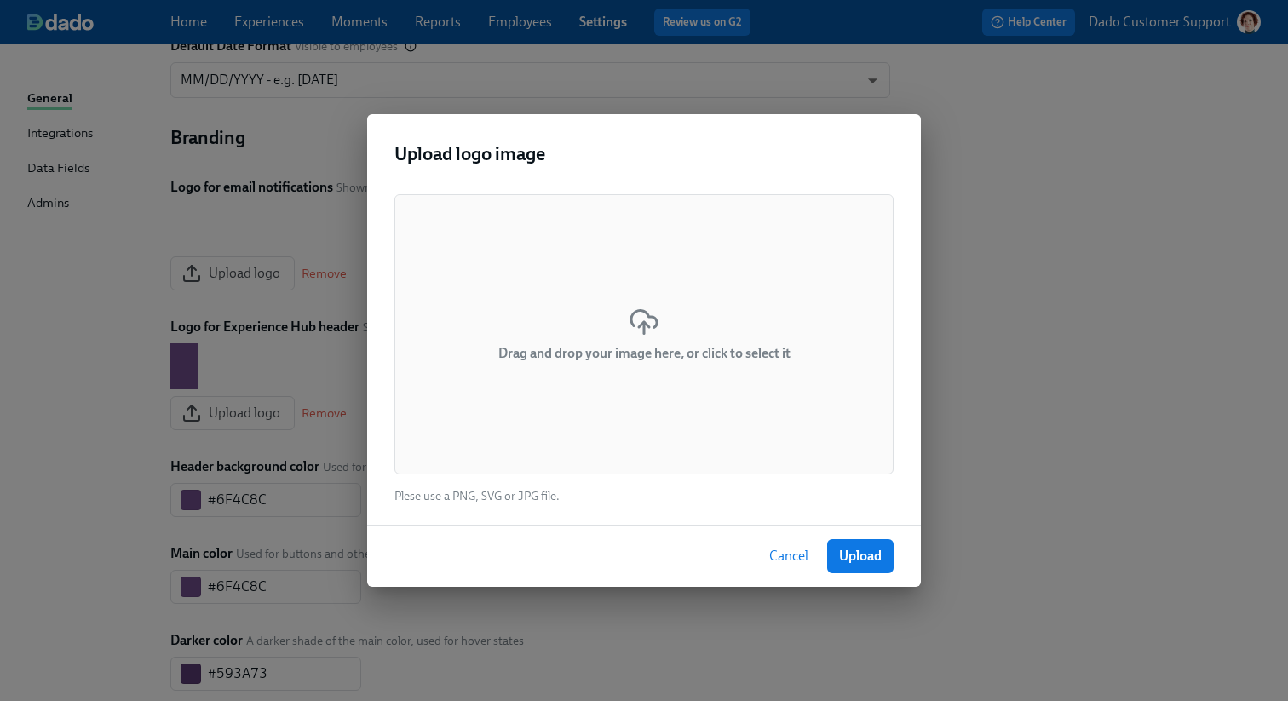
click at [566, 310] on div "Drag and drop your image here, or click to select it" at bounding box center [643, 334] width 499 height 280
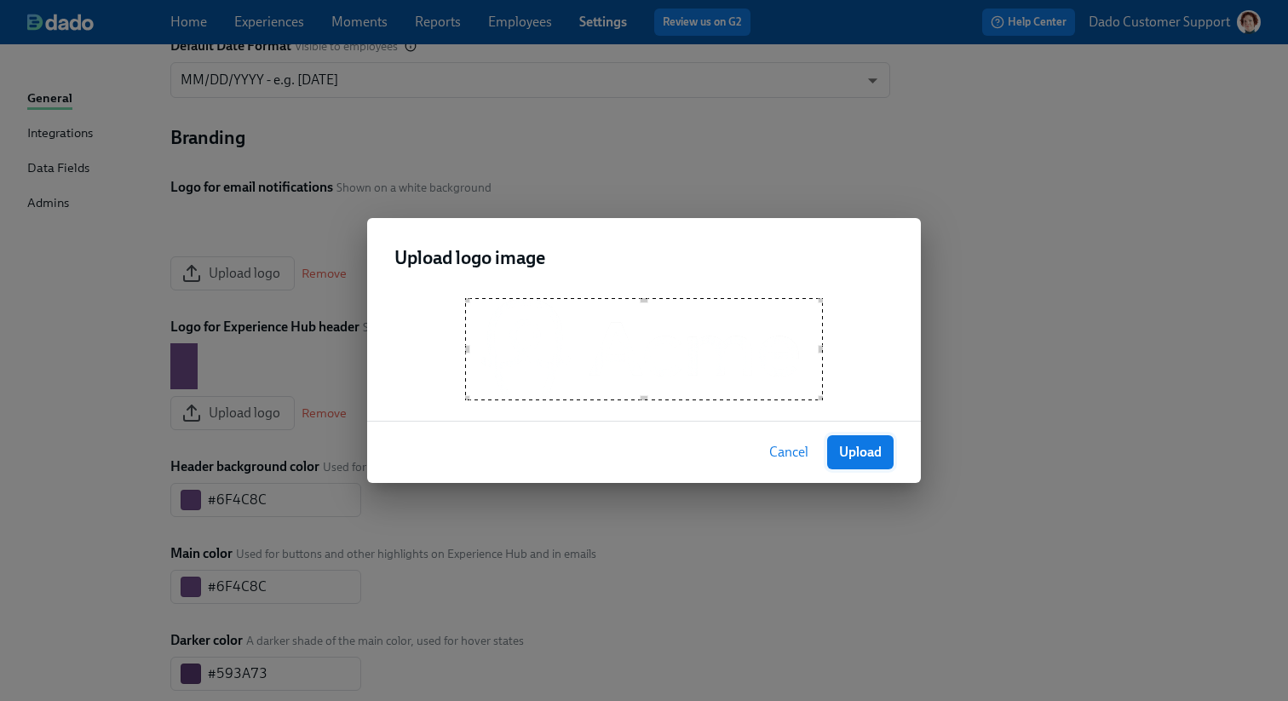
click at [875, 455] on span "Upload" at bounding box center [860, 452] width 43 height 17
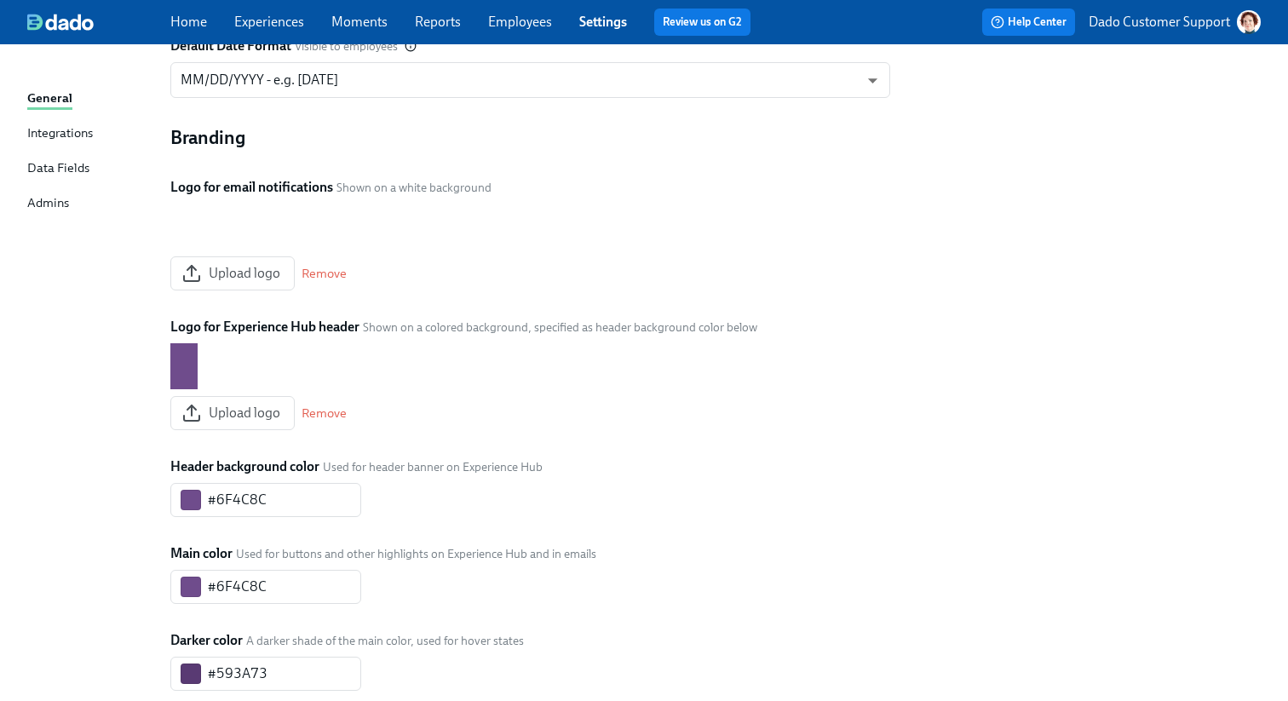
click at [947, 532] on div "Organization Name Visible to employees Acme ​ Default Date Format Visible to em…" at bounding box center [715, 431] width 1111 height 983
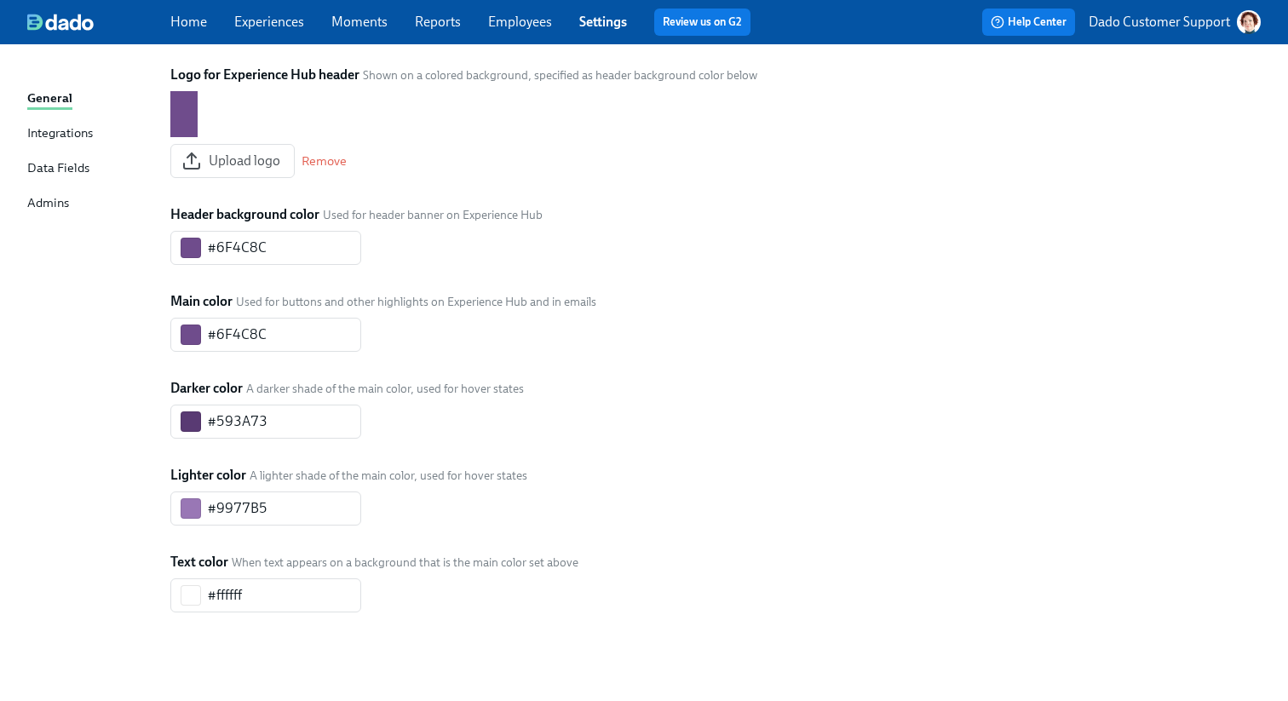
scroll to position [0, 0]
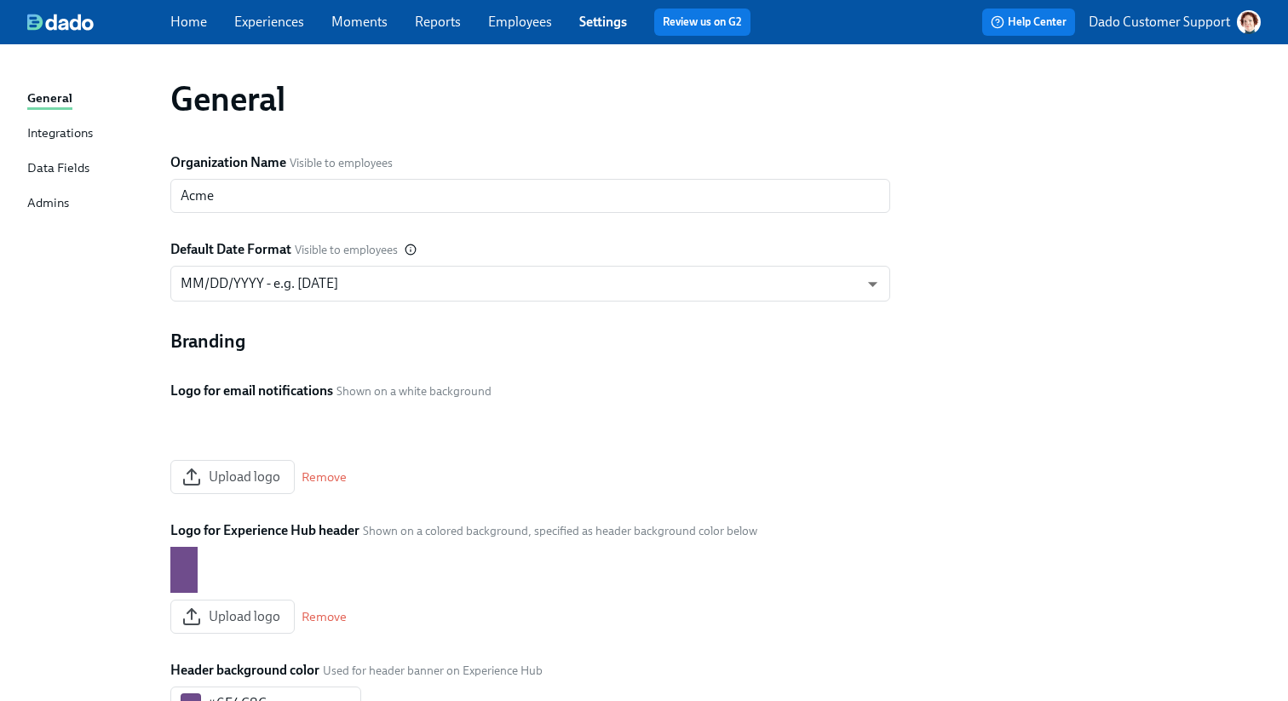
click at [503, 19] on link "Employees" at bounding box center [520, 22] width 64 height 16
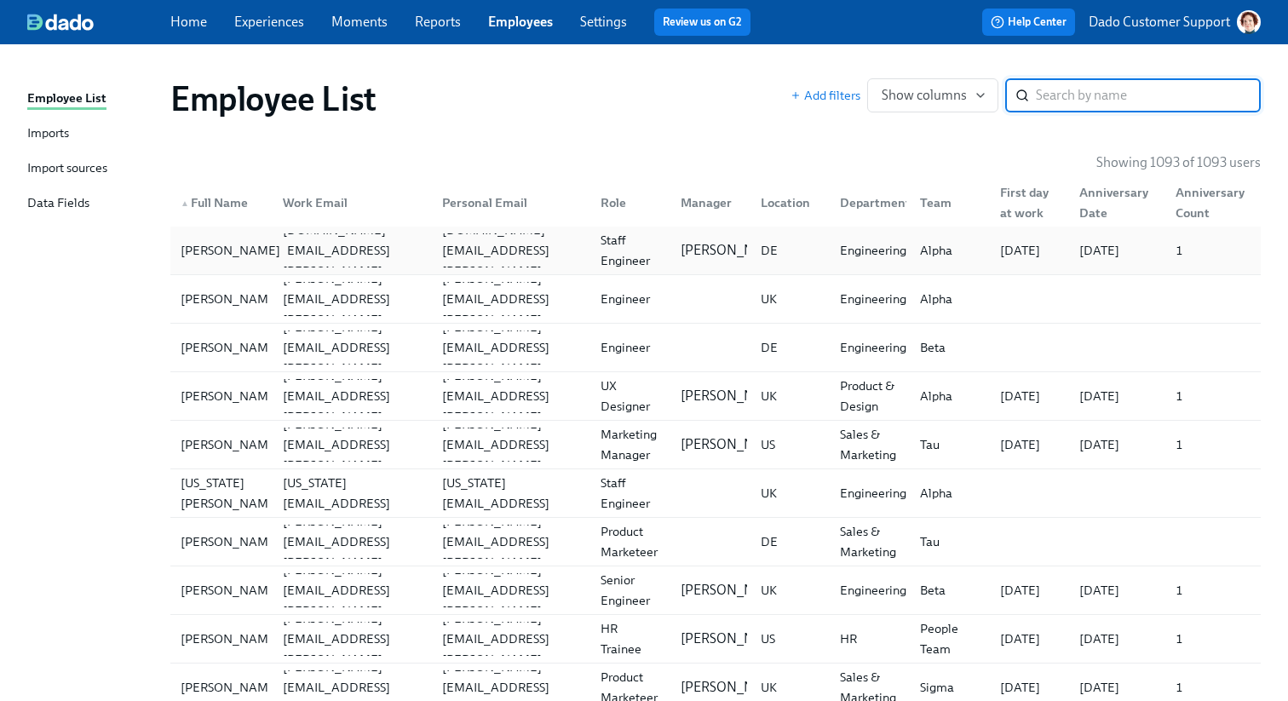
click at [223, 248] on div "[PERSON_NAME]" at bounding box center [230, 250] width 113 height 20
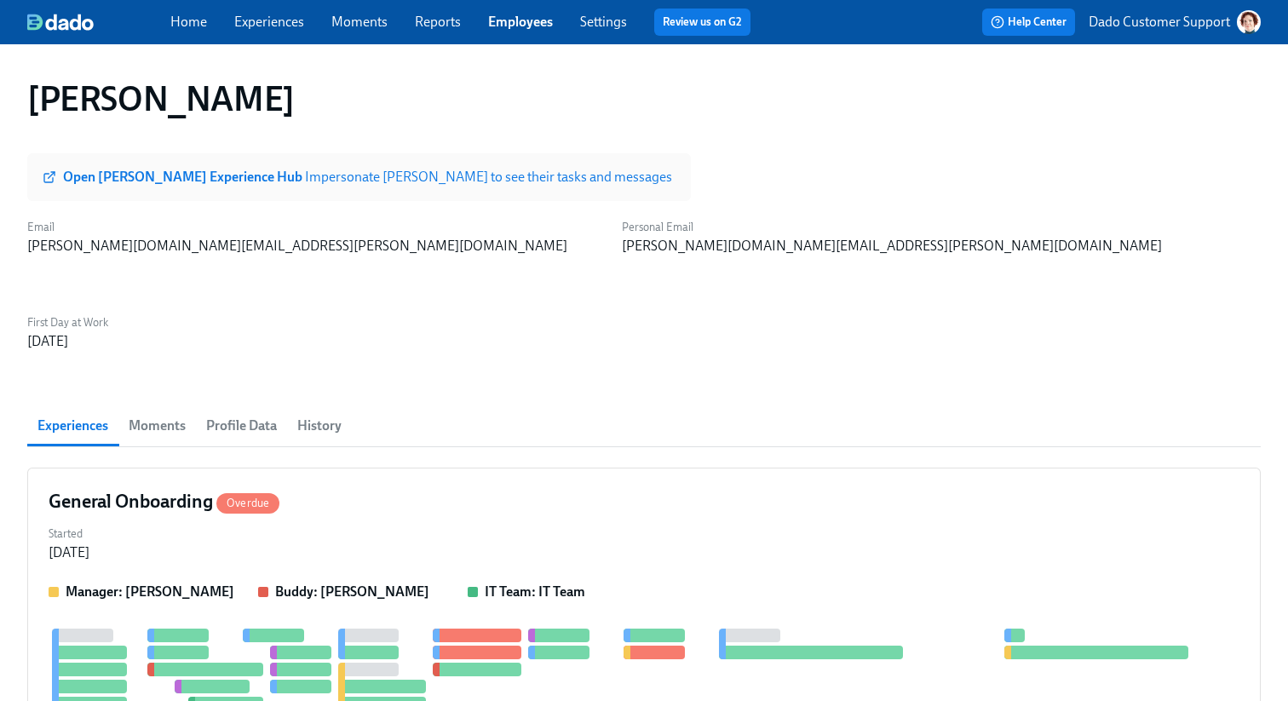
click at [56, 181] on span "Open [PERSON_NAME] Experience Hub Impersonate [PERSON_NAME] to see their tasks …" at bounding box center [359, 177] width 626 height 17
click at [475, 469] on div "General Onboarding Overdue Started [DATE] Manager: [PERSON_NAME]: [PERSON_NAME]…" at bounding box center [644, 647] width 1234 height 358
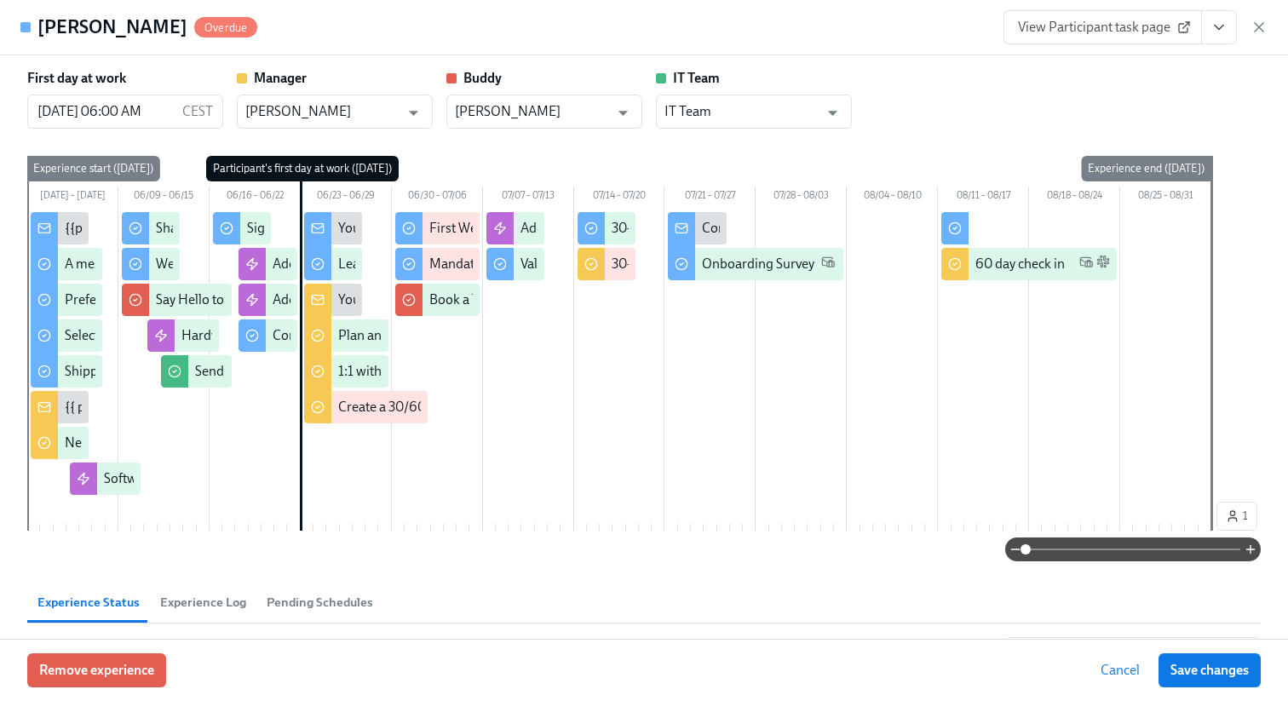
click at [1258, 17] on div "View Participant task page" at bounding box center [1136, 27] width 264 height 34
click at [1258, 23] on icon "button" at bounding box center [1259, 27] width 17 height 17
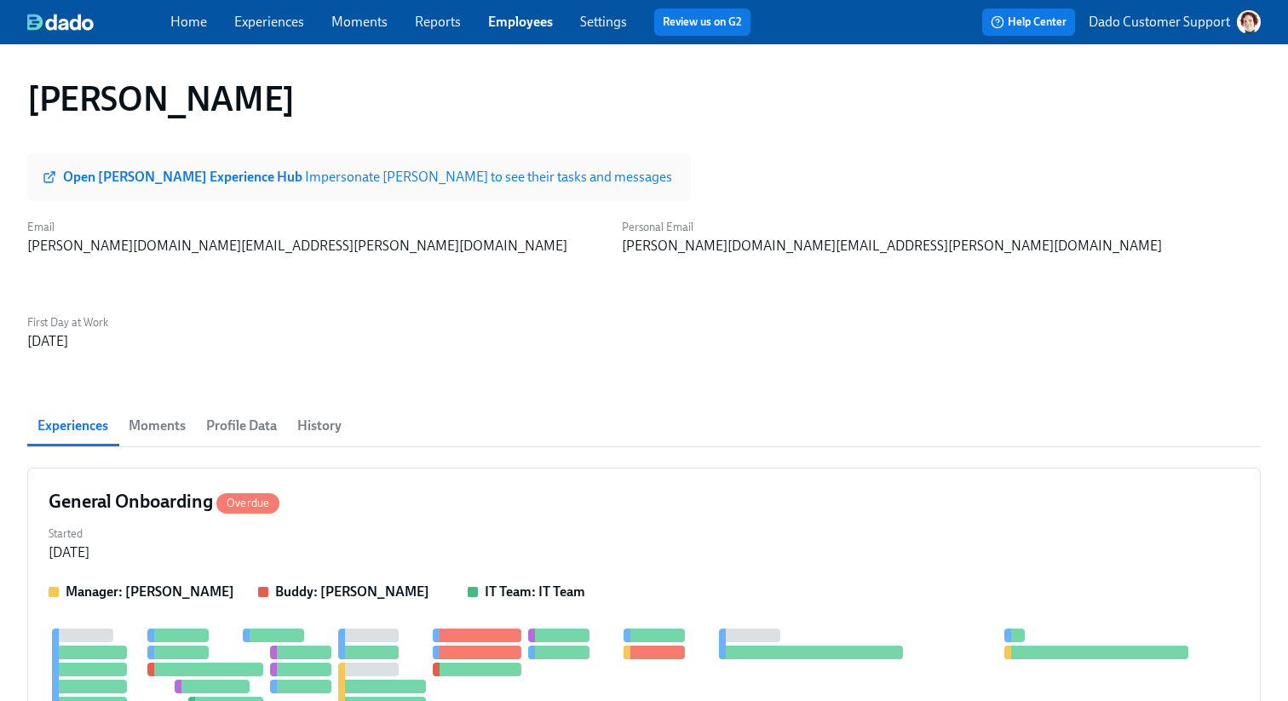
click at [267, 23] on link "Experiences" at bounding box center [269, 22] width 70 height 16
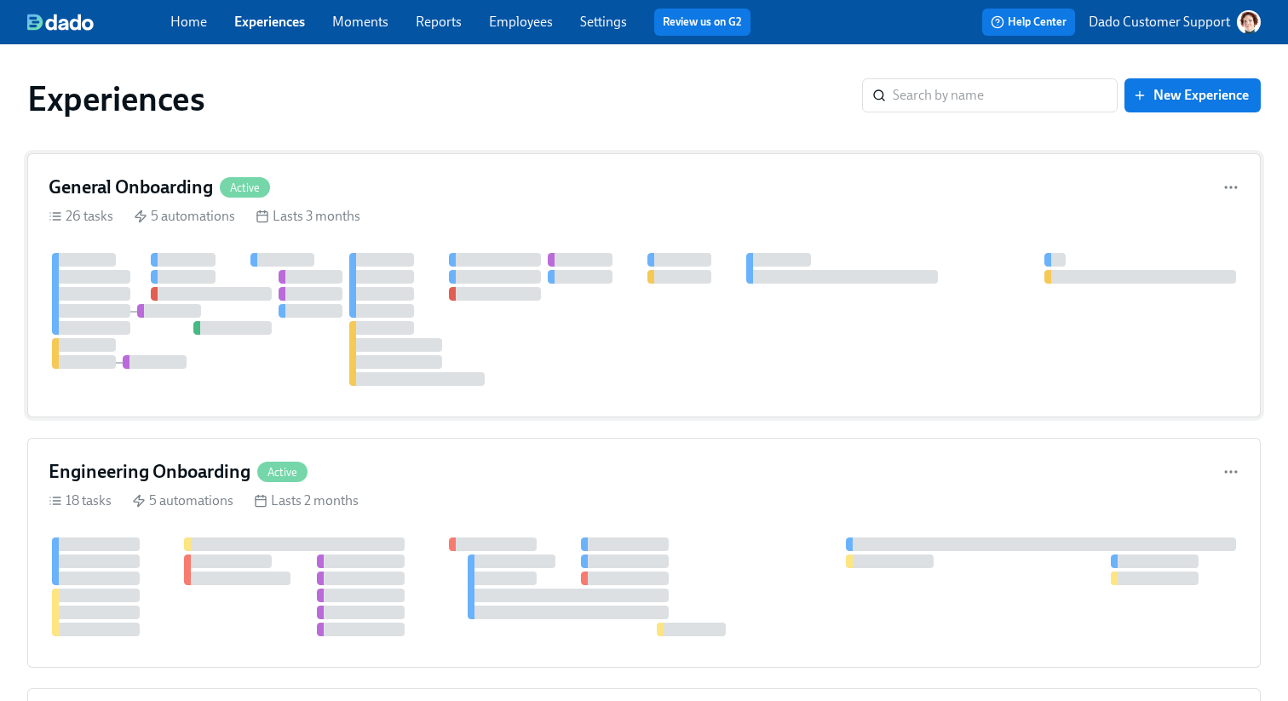
click at [164, 308] on div at bounding box center [169, 311] width 64 height 14
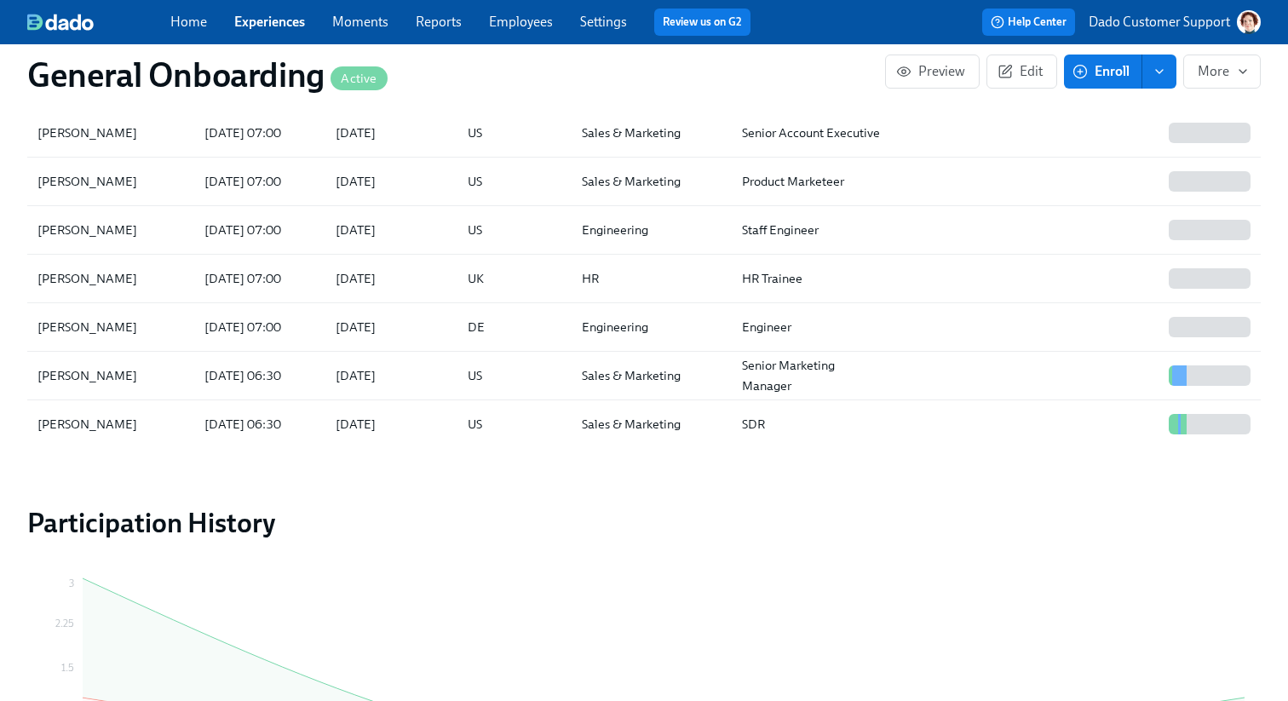
scroll to position [1085, 0]
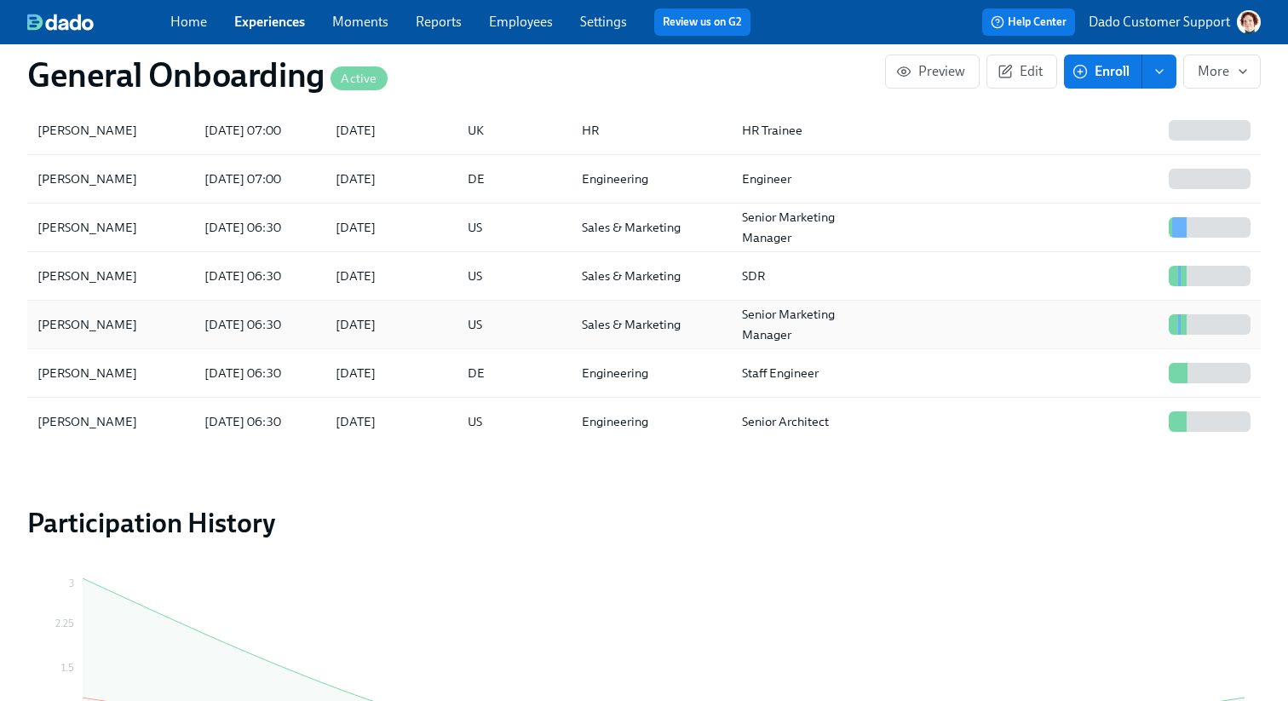
click at [96, 319] on div "Jeff Renard" at bounding box center [87, 324] width 113 height 20
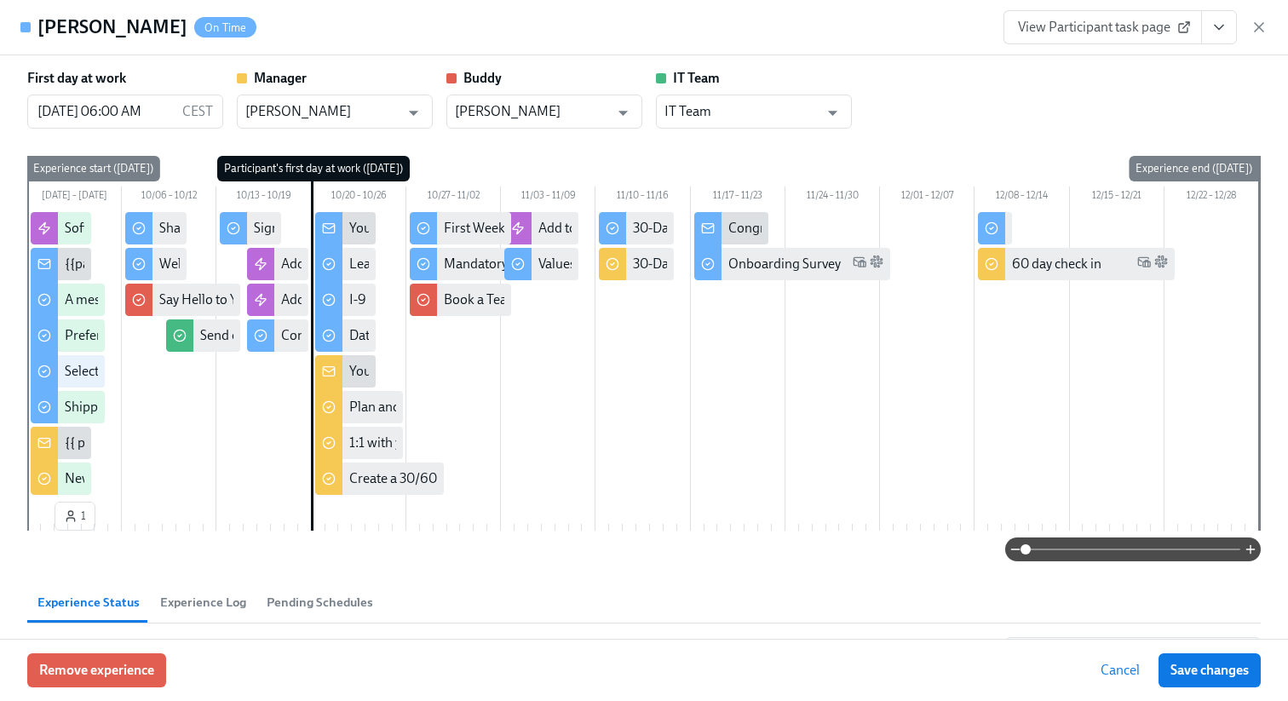
click at [1138, 32] on span "View Participant task page" at bounding box center [1103, 27] width 170 height 17
click at [1266, 26] on icon "button" at bounding box center [1259, 27] width 17 height 17
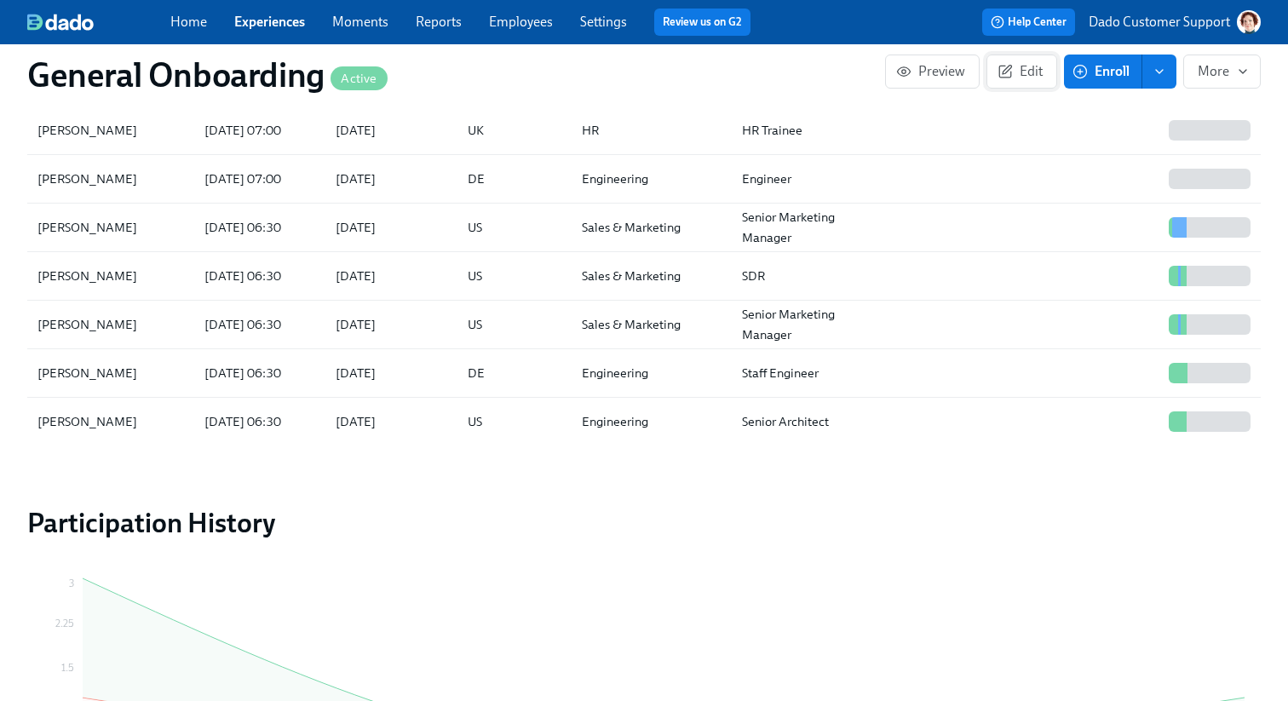
click at [999, 67] on icon "button" at bounding box center [1005, 72] width 12 height 12
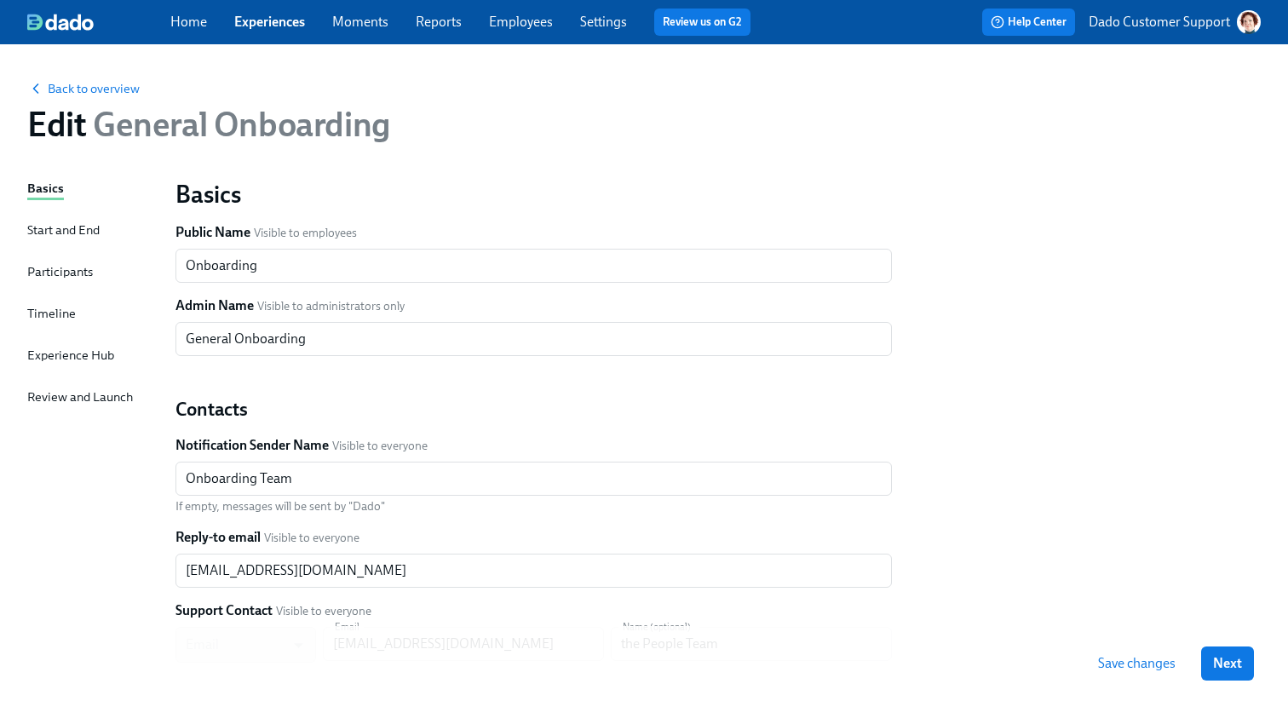
click at [78, 351] on div "Experience Hub" at bounding box center [70, 355] width 87 height 19
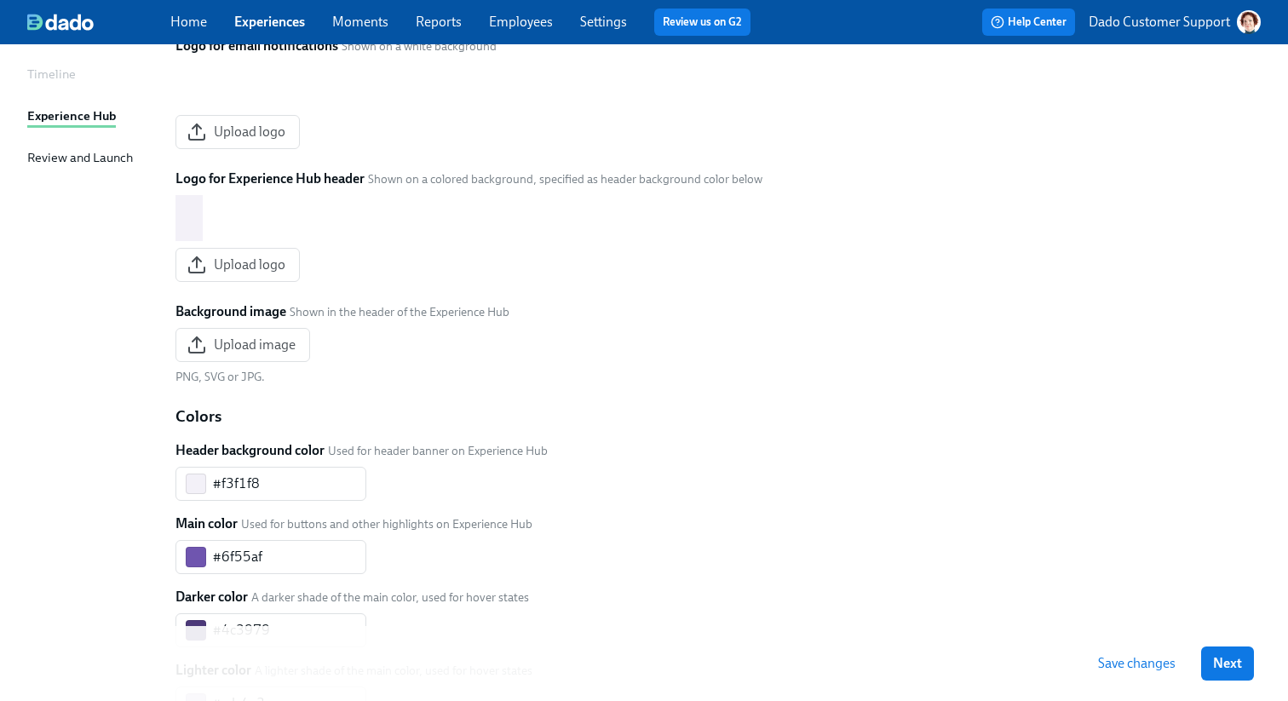
scroll to position [239, 0]
click at [254, 274] on span "Upload logo" at bounding box center [237, 265] width 95 height 17
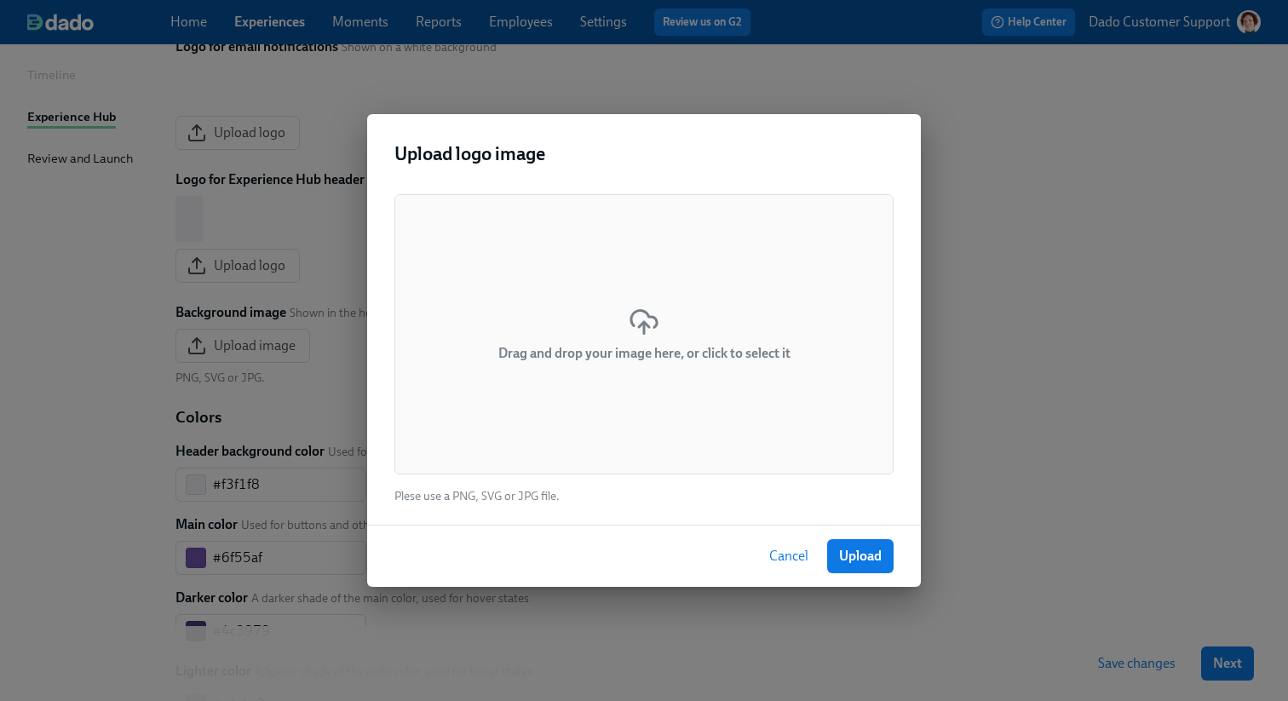
click at [603, 297] on div "Drag and drop your image here, or click to select it" at bounding box center [643, 334] width 499 height 280
click at [1062, 481] on div "Upload logo image Drag and drop your image here, or click to select it Plese us…" at bounding box center [644, 350] width 1288 height 701
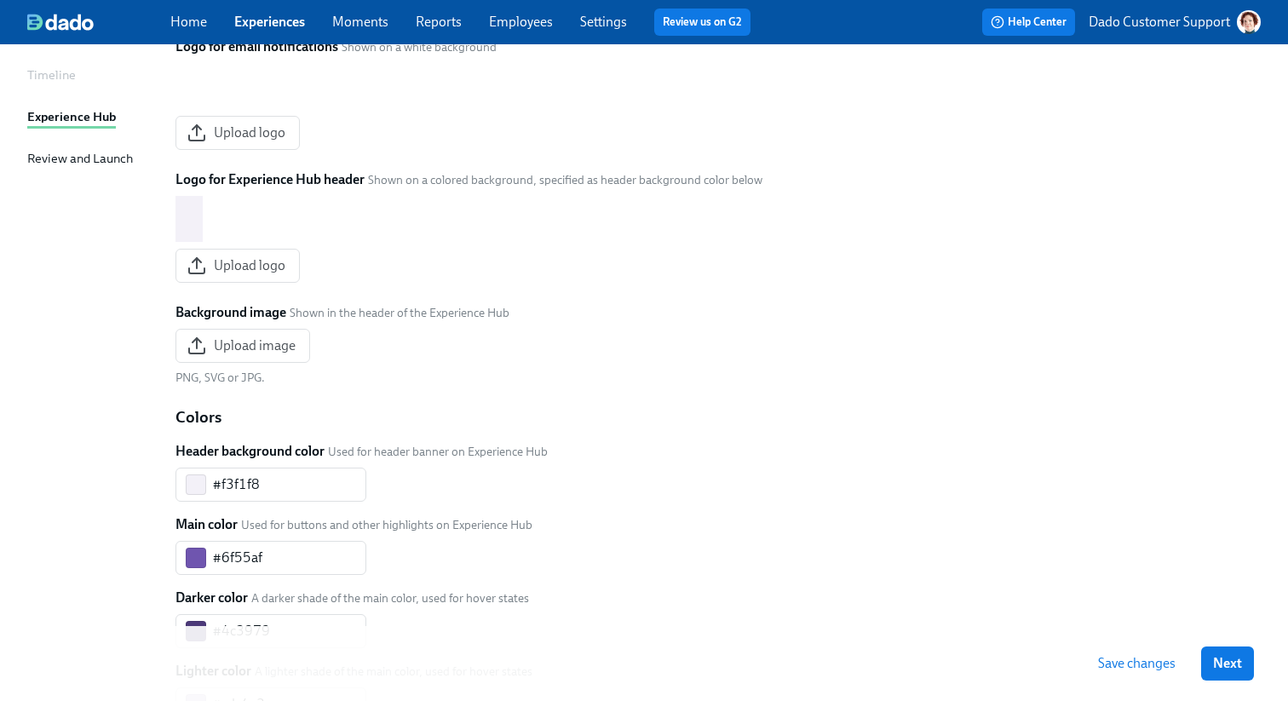
drag, startPoint x: 339, startPoint y: 114, endPoint x: 611, endPoint y: 3, distance: 293.5
click at [0, 0] on div "Home Experiences Moments Reports Employees Settings Review us on G2 Help Center…" at bounding box center [644, 623] width 1288 height 1725
click at [265, 283] on button "Upload logo" at bounding box center [238, 266] width 124 height 34
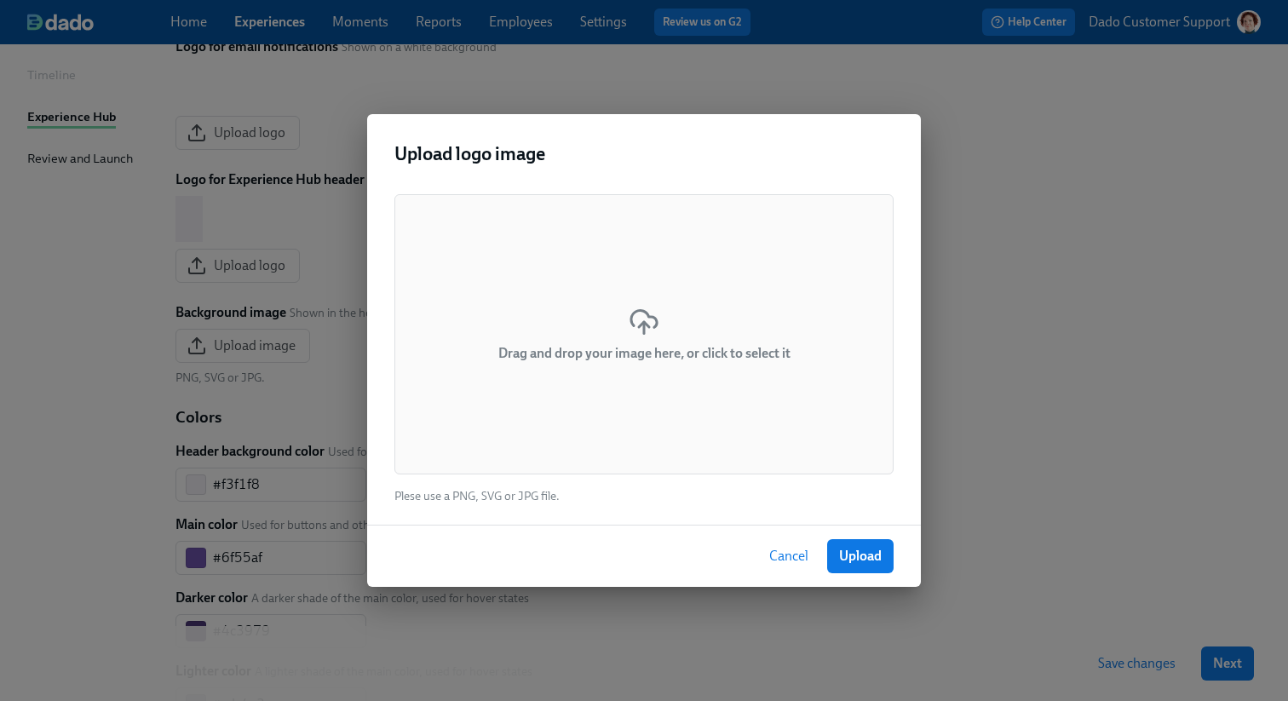
click at [661, 291] on div "Drag and drop your image here, or click to select it" at bounding box center [643, 334] width 499 height 280
click at [648, 318] on icon at bounding box center [644, 322] width 31 height 31
click at [691, 385] on div "Drag and drop your image here, or click to select it" at bounding box center [643, 334] width 499 height 280
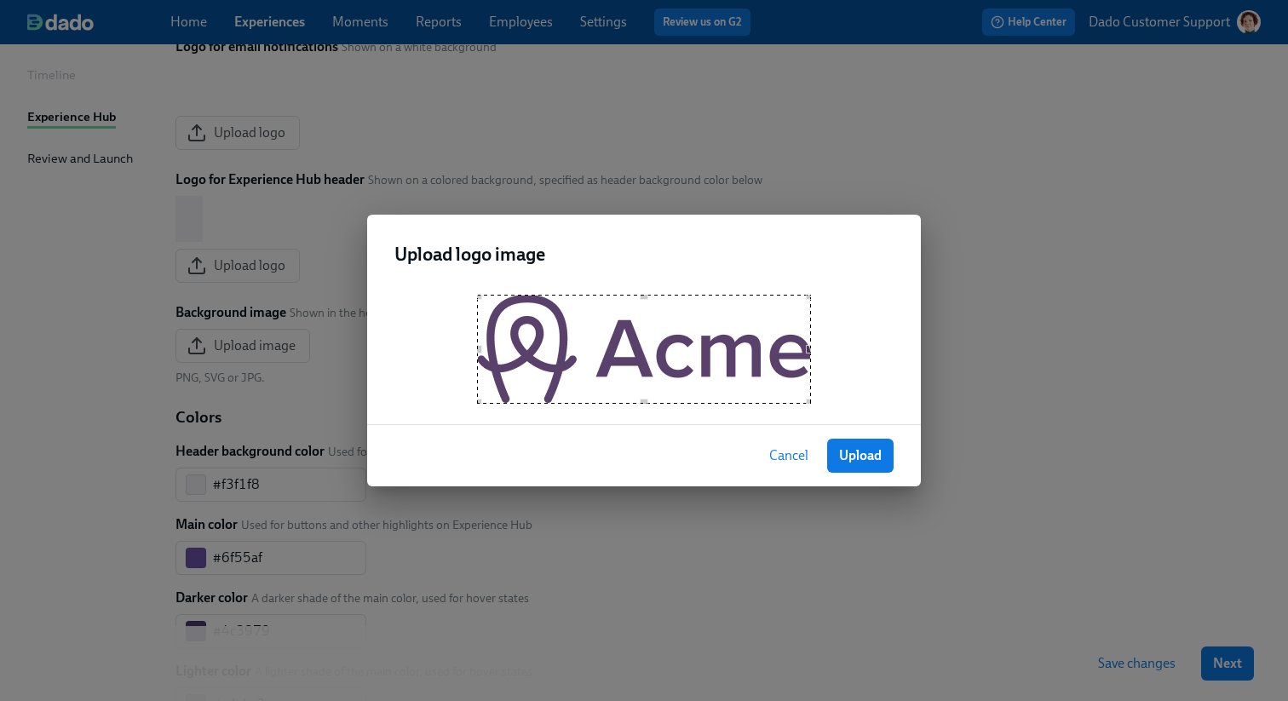
click at [865, 459] on span "Upload" at bounding box center [860, 455] width 43 height 17
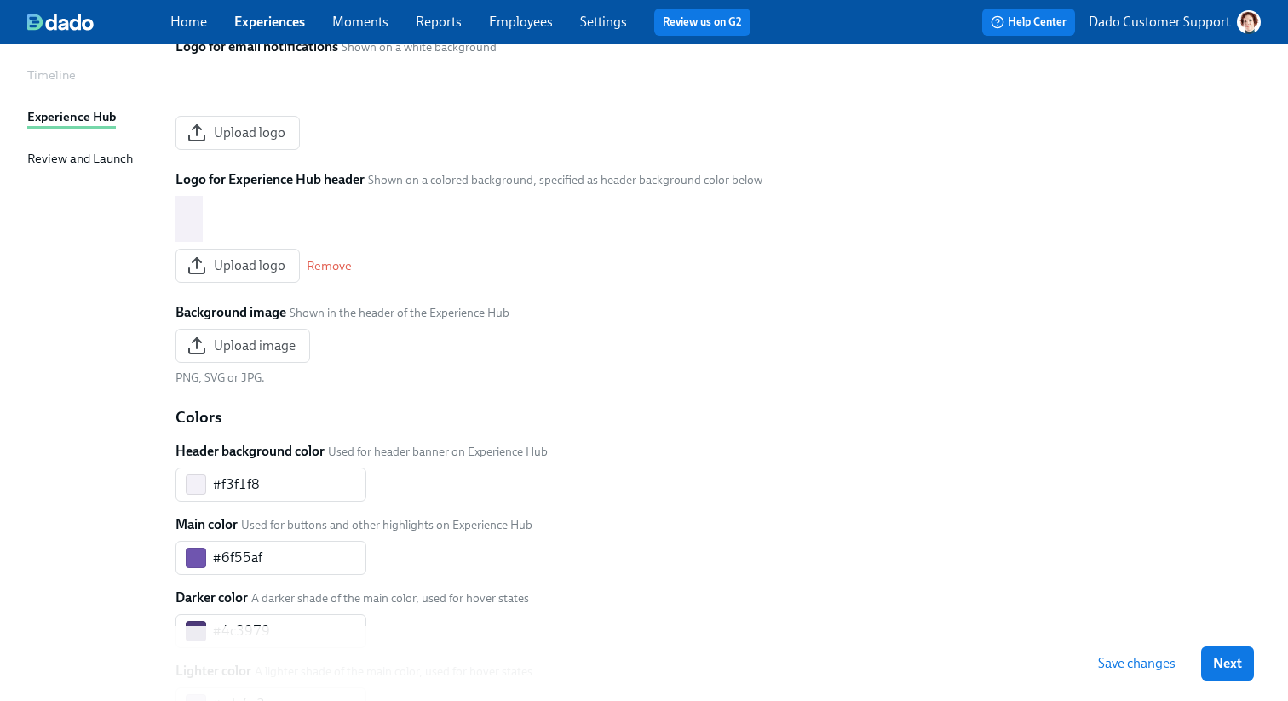
click at [1153, 654] on button "Save changes" at bounding box center [1136, 664] width 101 height 34
click at [521, 20] on link "Employees" at bounding box center [521, 22] width 64 height 16
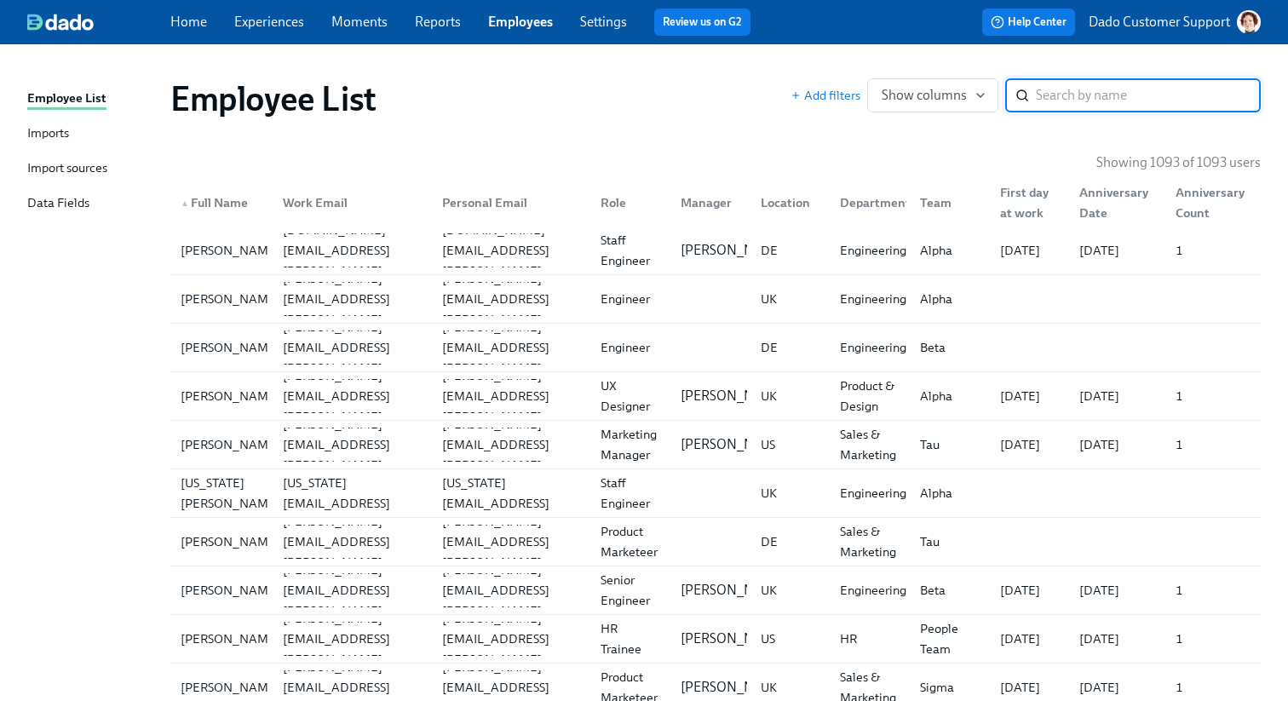
click at [268, 21] on link "Experiences" at bounding box center [269, 22] width 70 height 16
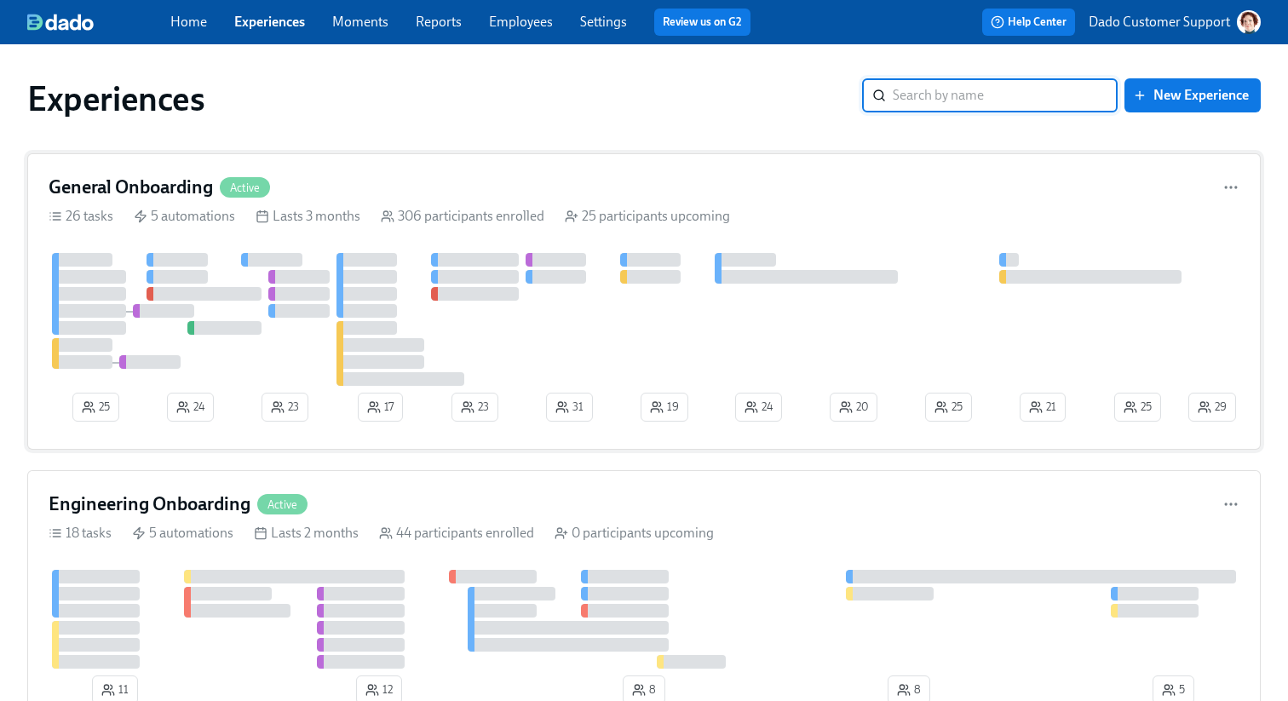
click at [268, 412] on button "23" at bounding box center [285, 407] width 47 height 29
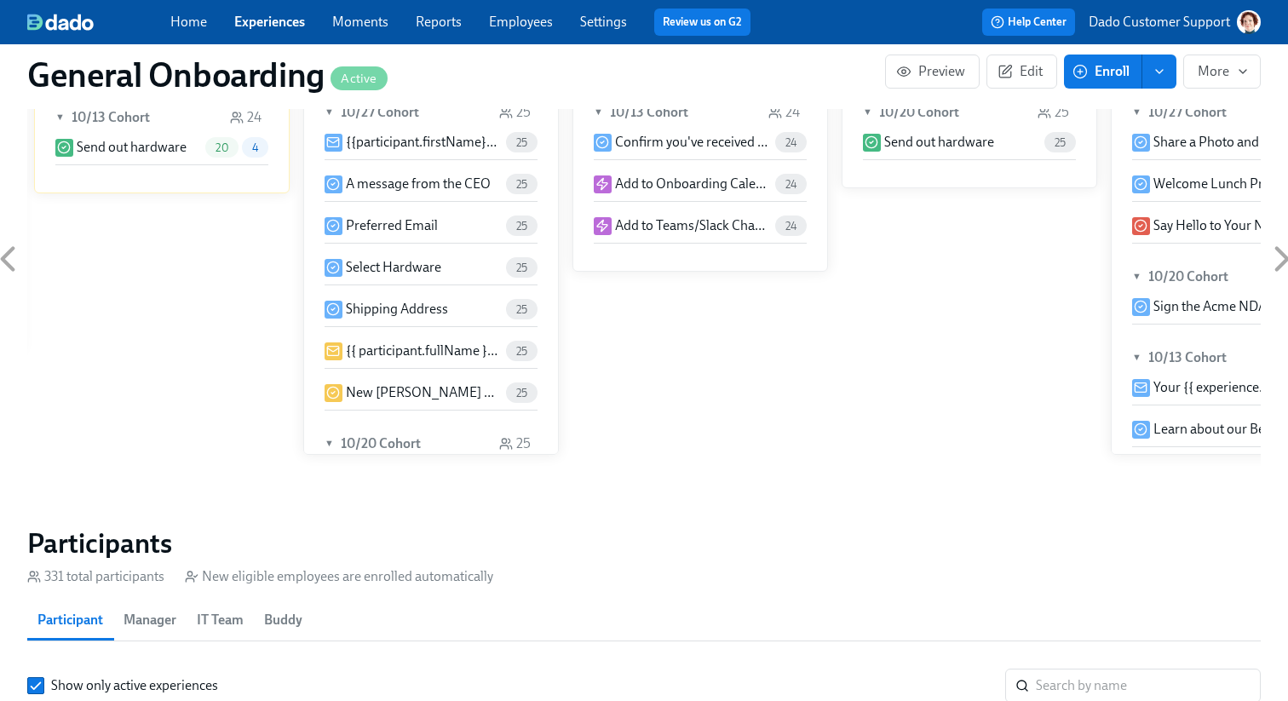
scroll to position [1269, 0]
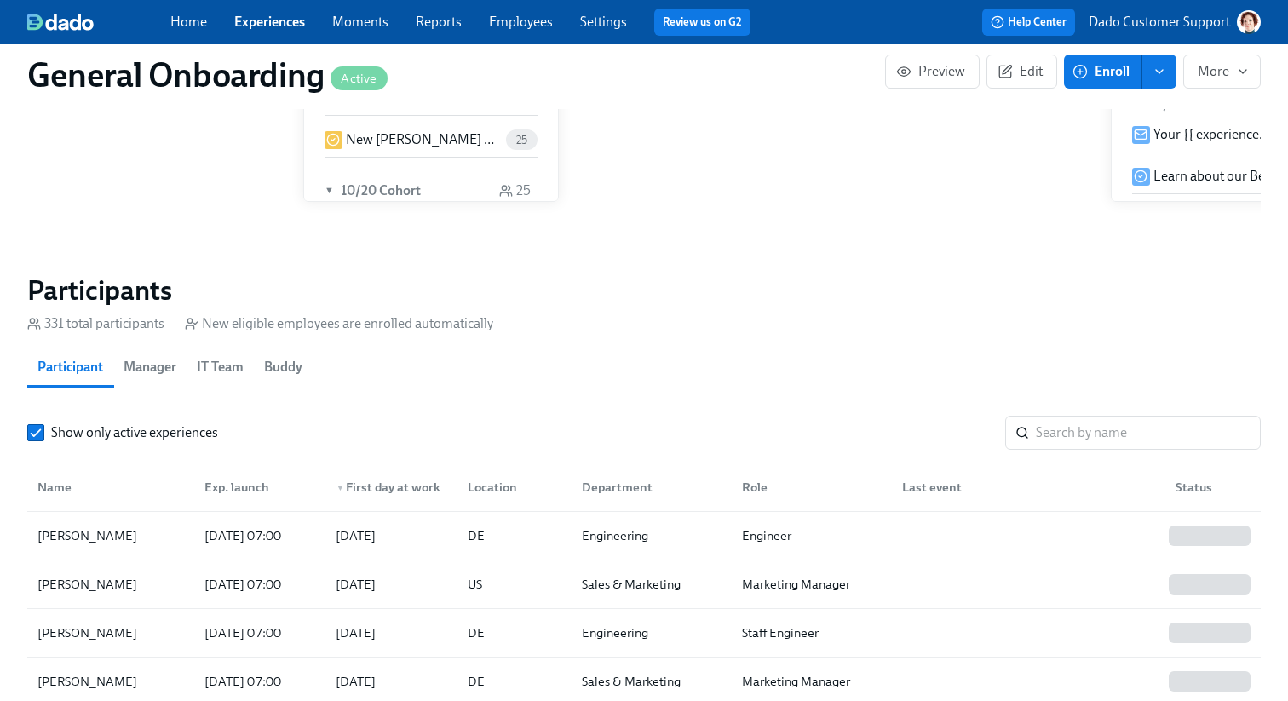
click at [216, 367] on span "IT Team" at bounding box center [220, 367] width 47 height 24
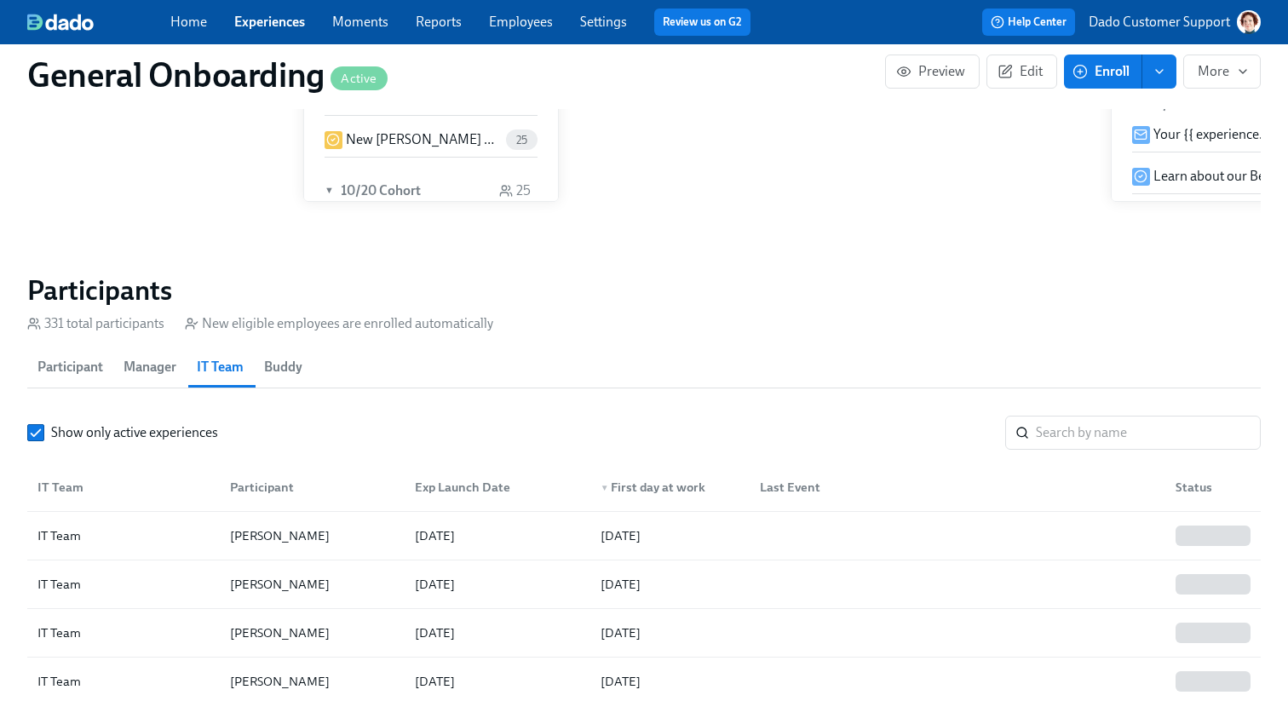
click at [527, 19] on link "Employees" at bounding box center [521, 22] width 64 height 16
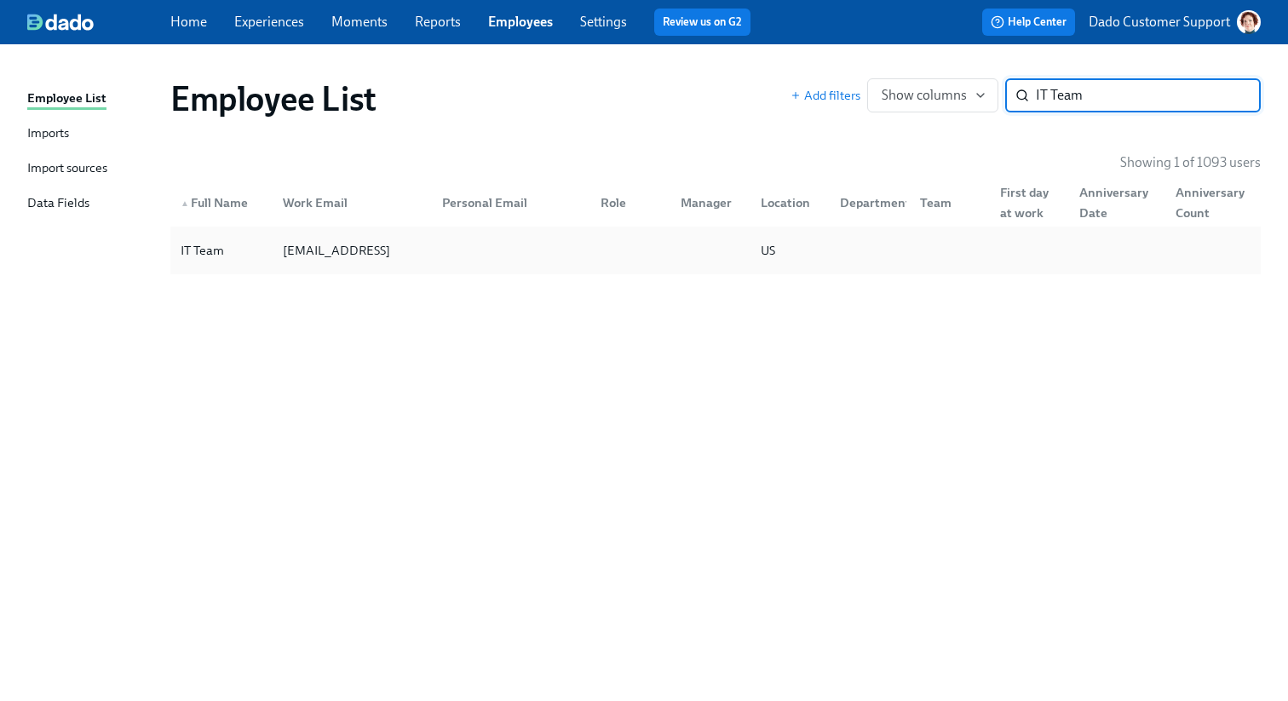
type input "IT Team"
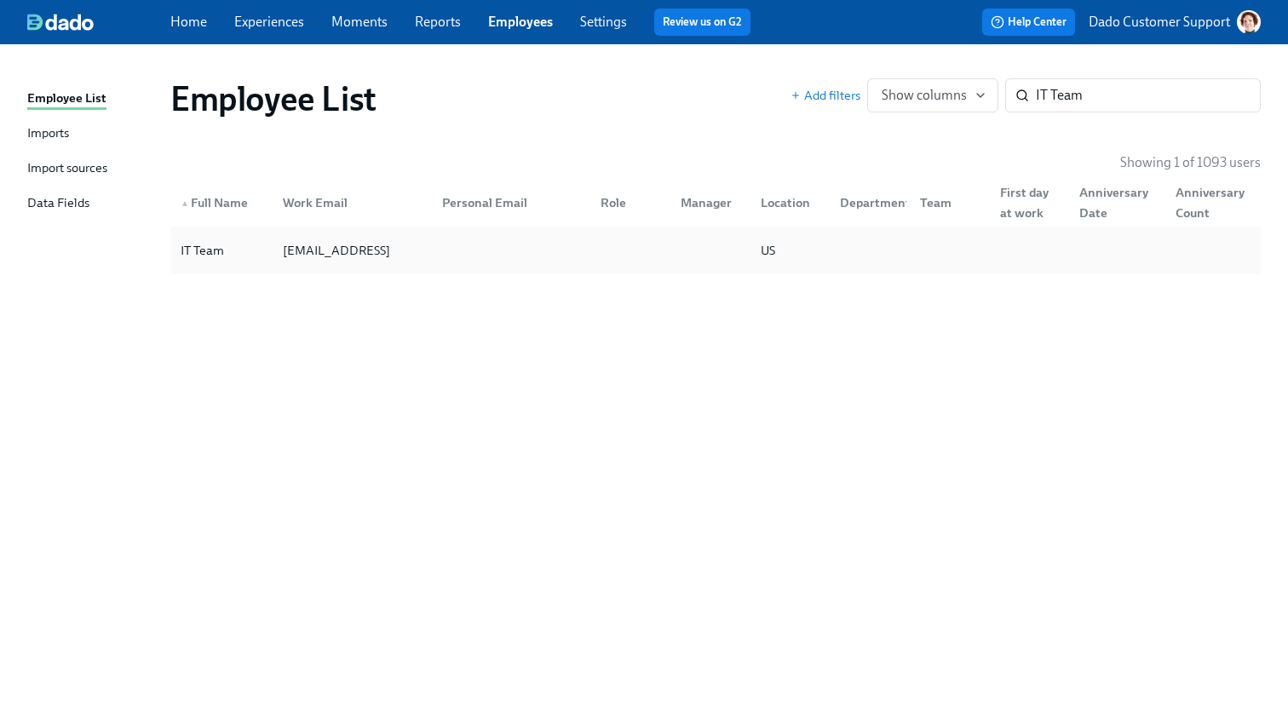
click at [539, 251] on div at bounding box center [508, 250] width 159 height 34
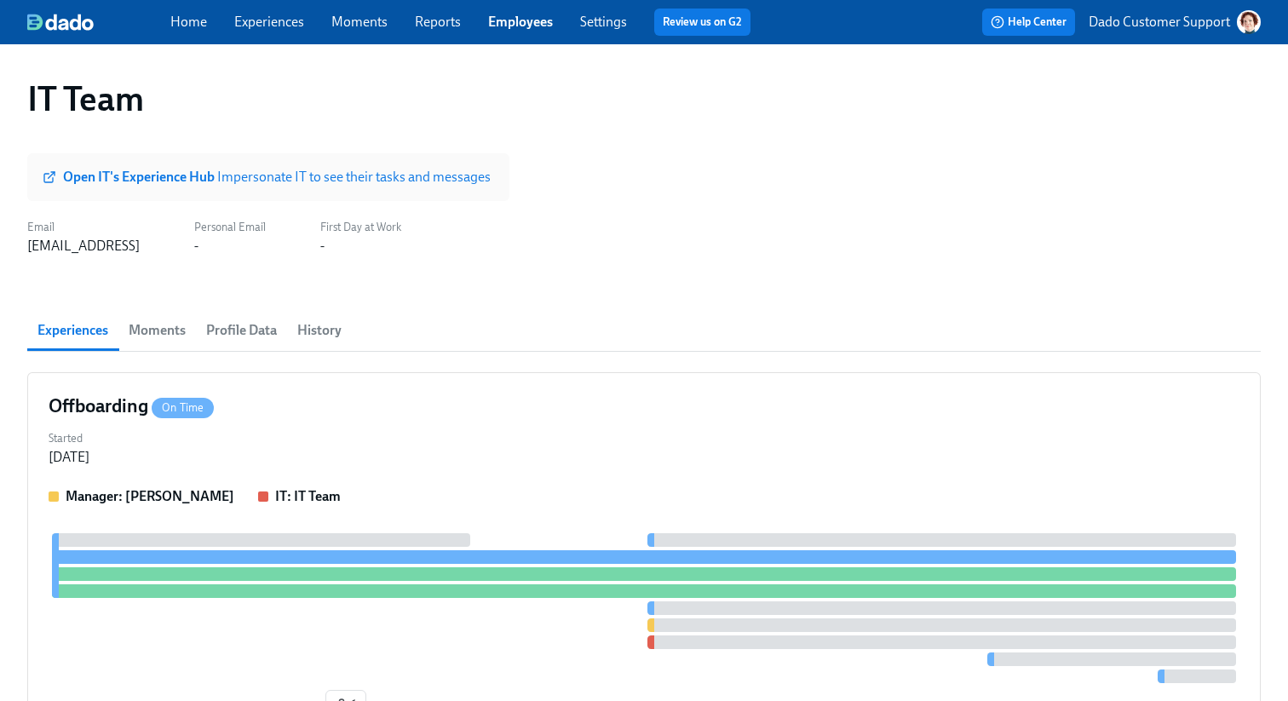
click at [122, 172] on strong "Open IT's Experience Hub" at bounding box center [140, 177] width 154 height 16
click at [253, 26] on link "Experiences" at bounding box center [269, 22] width 70 height 16
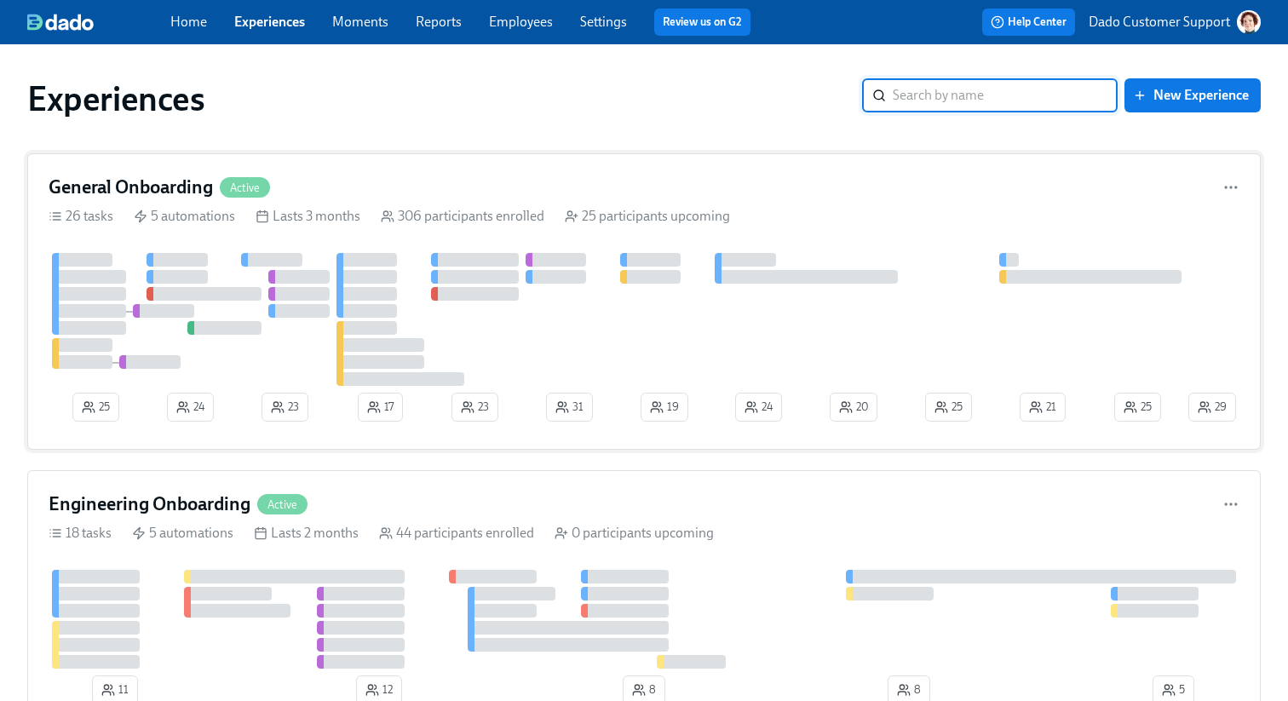
click at [274, 423] on div "25 24 23 17 23 31 19 29 25 21 25 20 24" at bounding box center [644, 341] width 1191 height 176
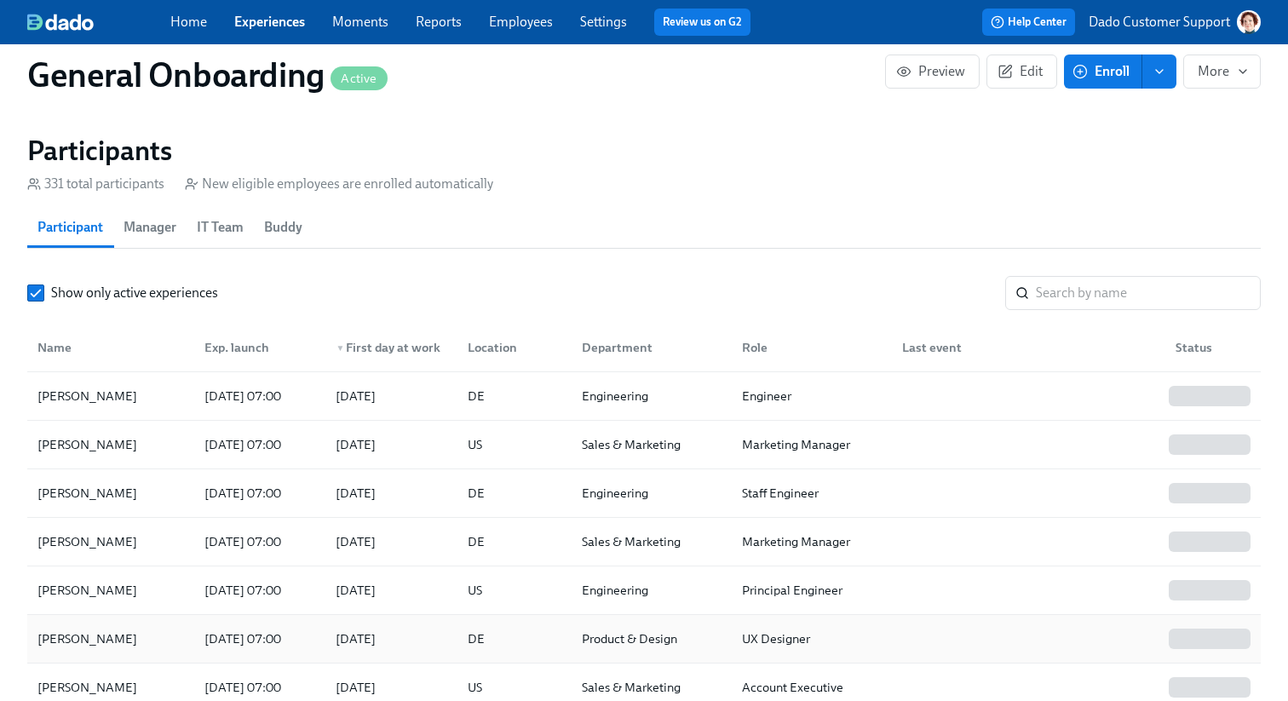
scroll to position [1402, 0]
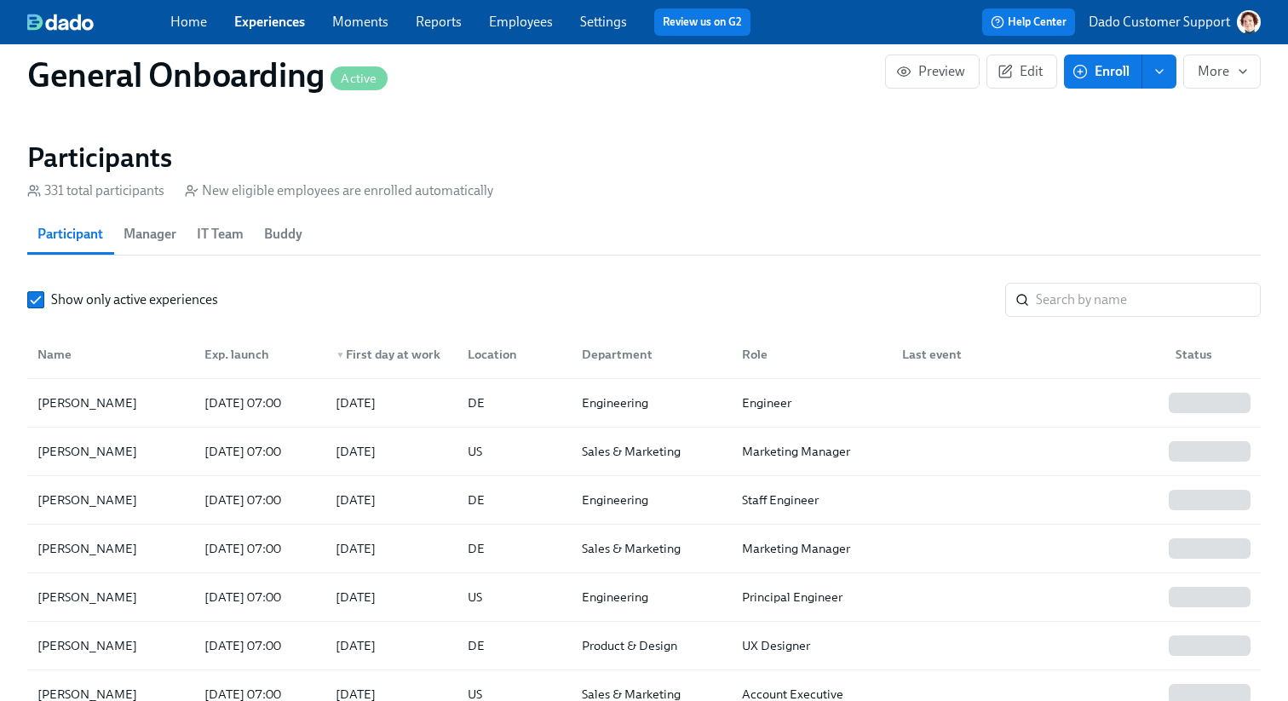
click at [162, 214] on section "Participants 331 total participants New eligible employees are enrolled automat…" at bounding box center [644, 449] width 1234 height 616
click at [162, 232] on span "Manager" at bounding box center [150, 234] width 53 height 24
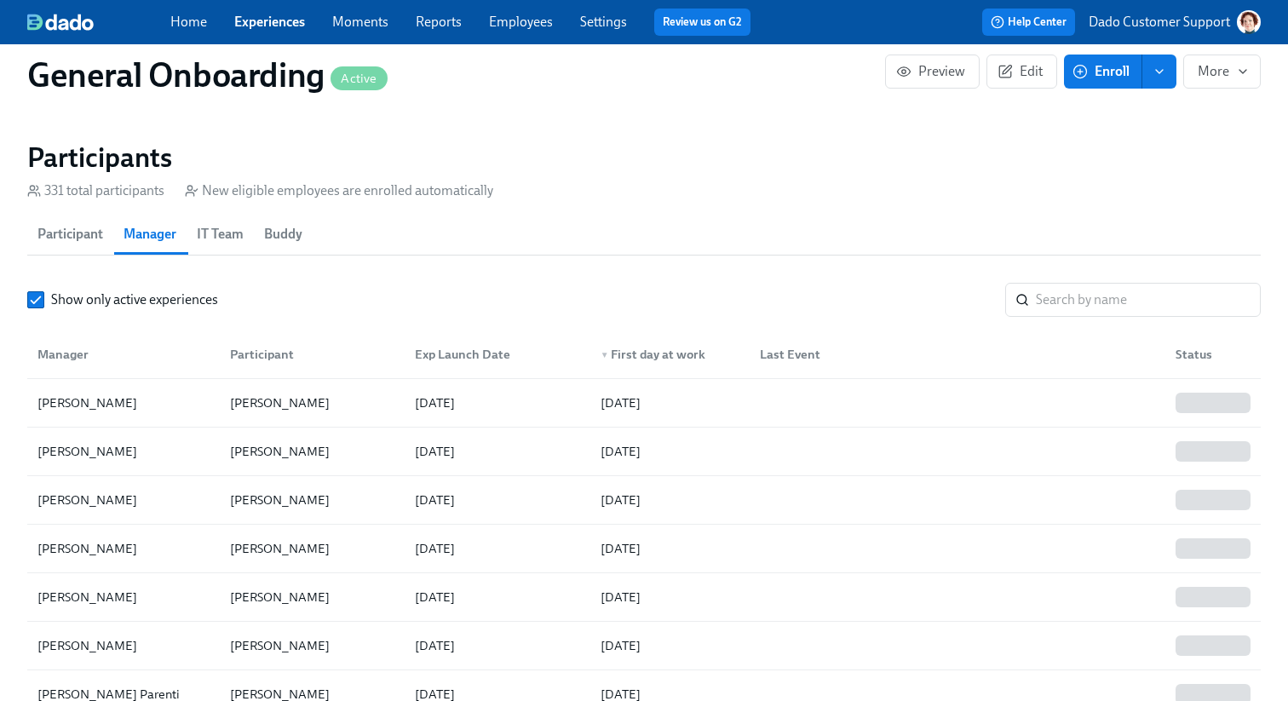
click at [69, 353] on div "Manager" at bounding box center [63, 354] width 65 height 20
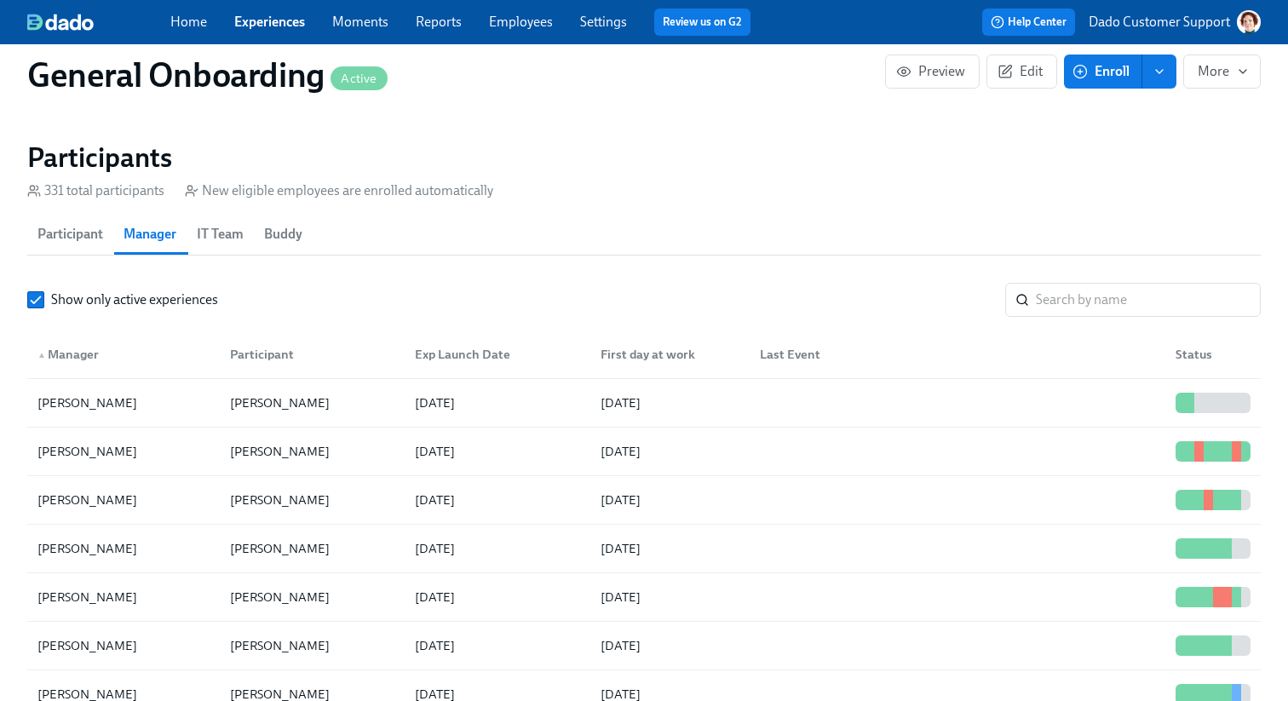
click at [517, 24] on link "Employees" at bounding box center [521, 22] width 64 height 16
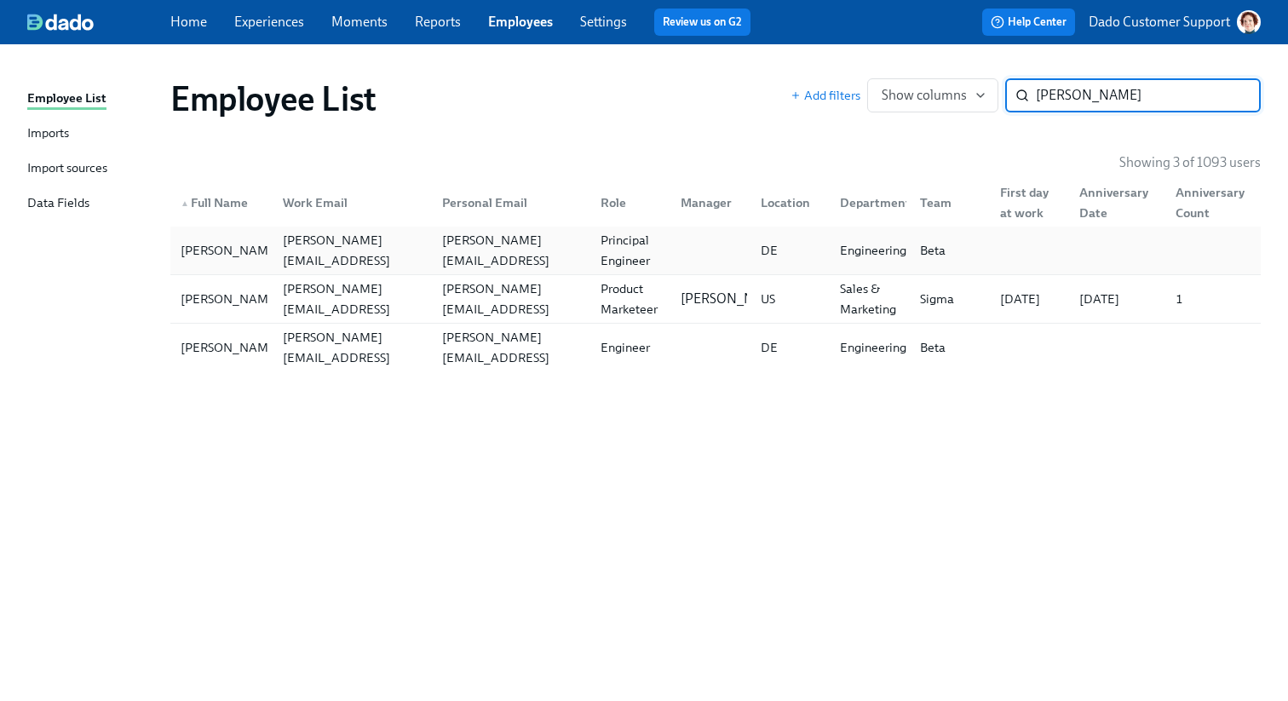
type input "hannah"
click at [406, 238] on div "hannah.ali@acme.test" at bounding box center [348, 250] width 159 height 34
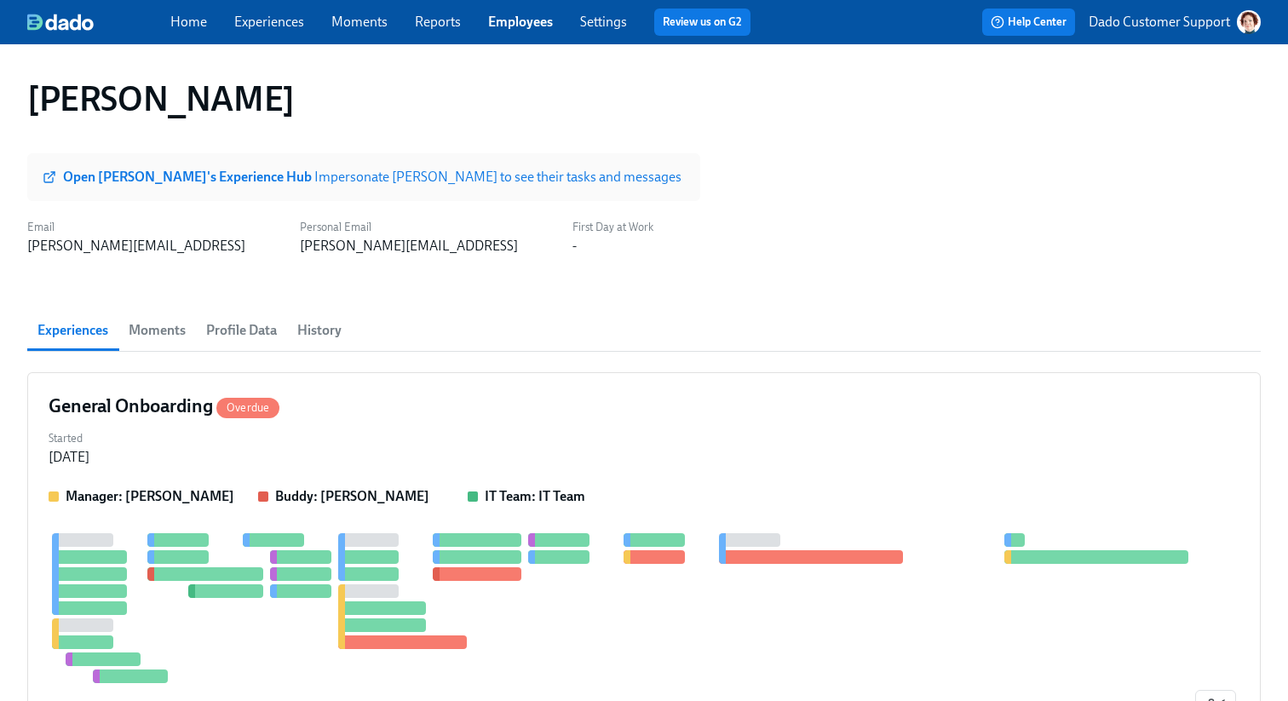
click at [145, 181] on strong "Open Hannah's Experience Hub" at bounding box center [188, 177] width 251 height 16
click at [254, 20] on link "Experiences" at bounding box center [269, 22] width 70 height 16
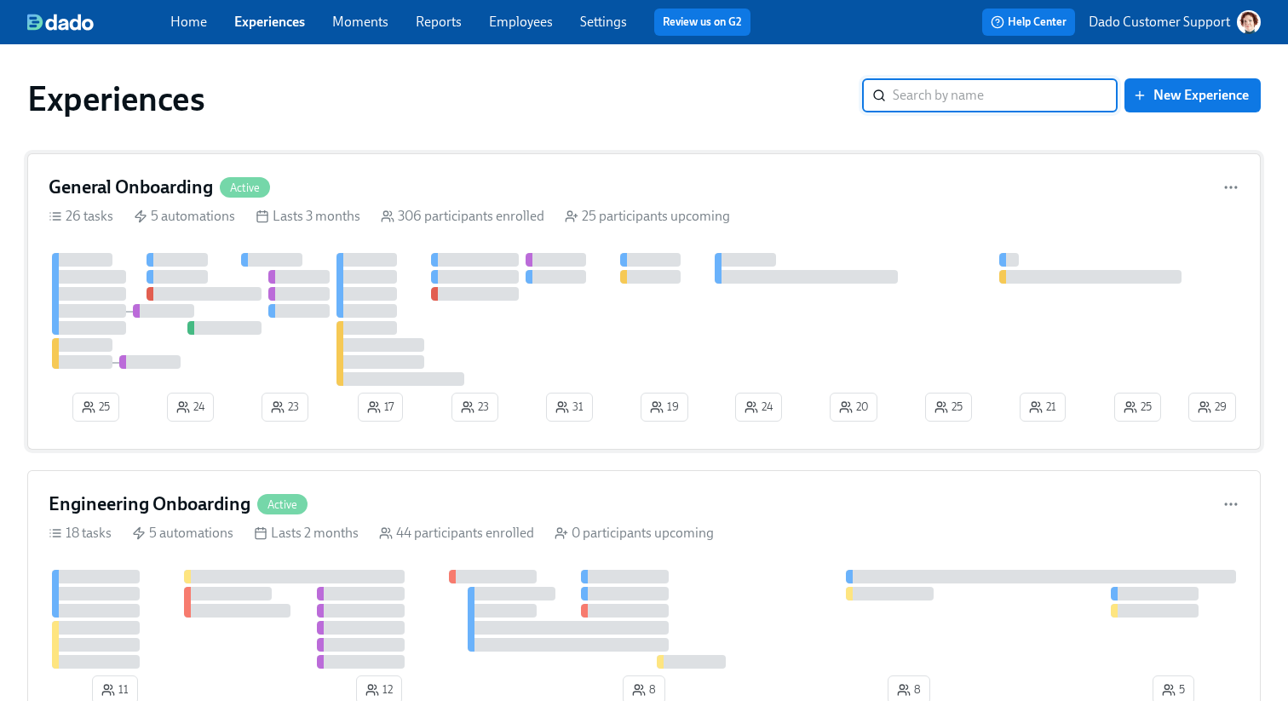
click at [215, 407] on div "25 24 23 17 23 31 19 29 25 21 25 20 24" at bounding box center [644, 341] width 1191 height 176
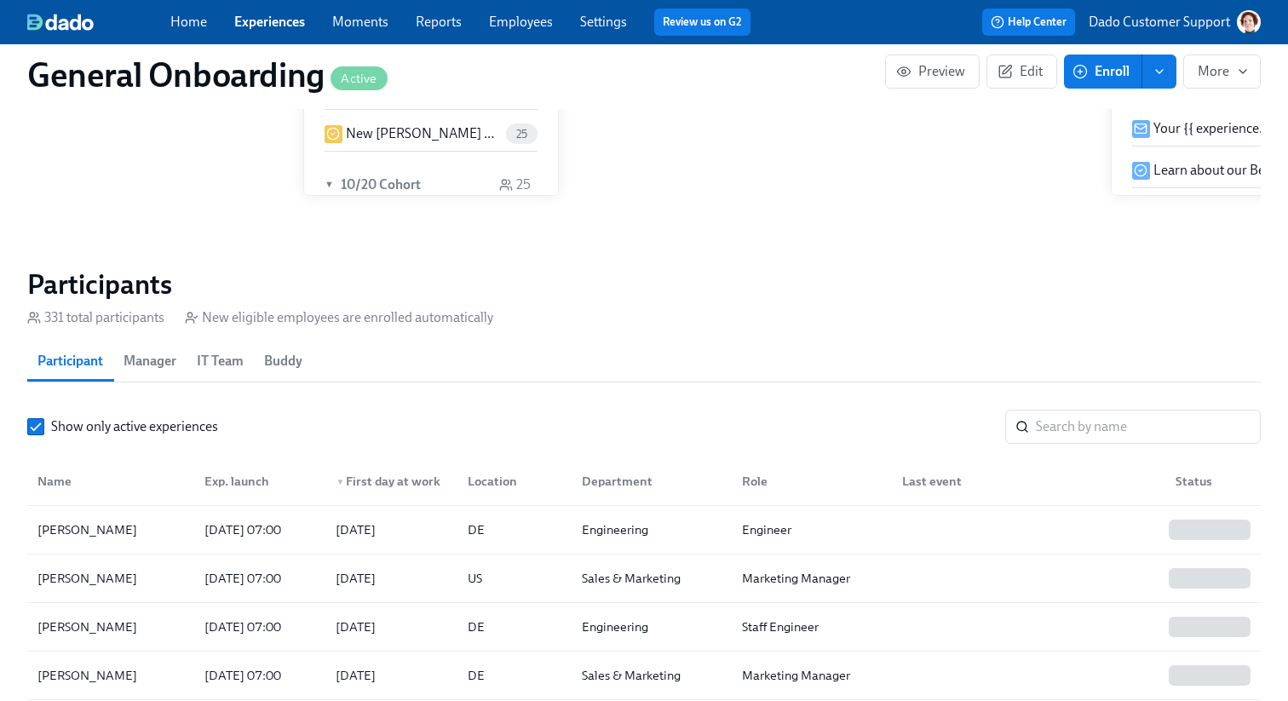
click at [139, 358] on span "Manager" at bounding box center [150, 361] width 53 height 24
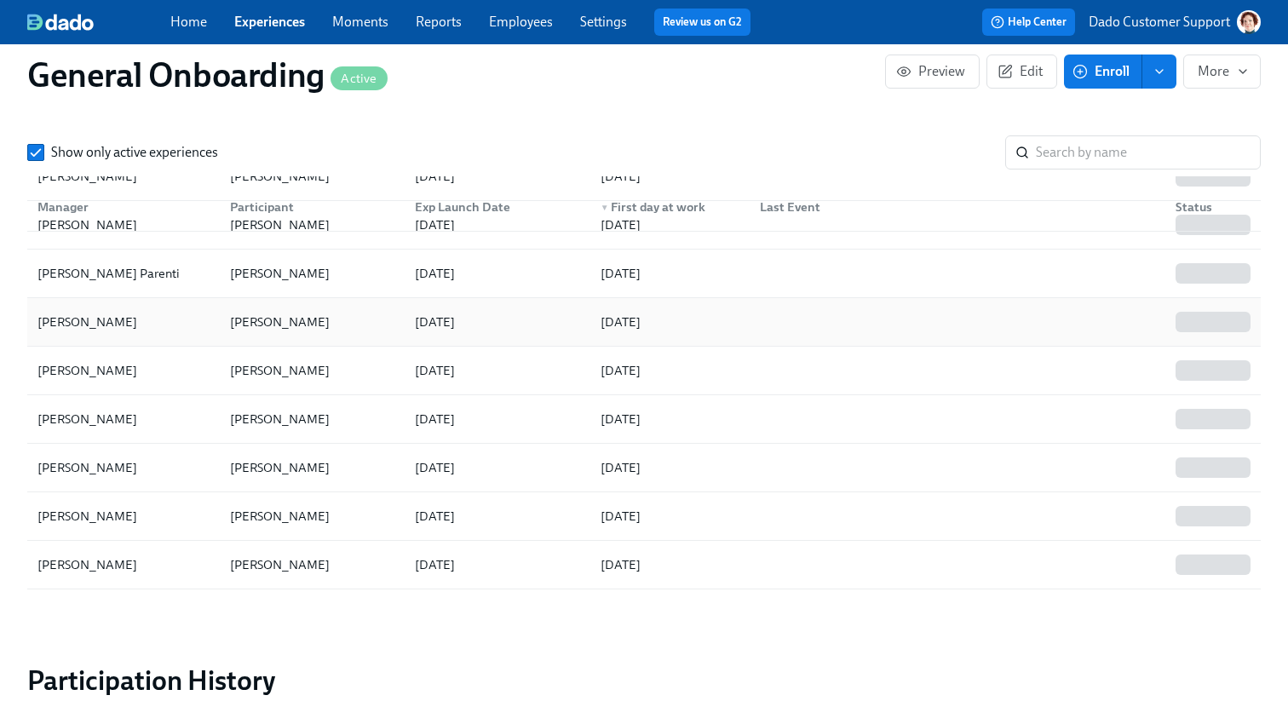
click at [96, 320] on div "Sophie Esposito" at bounding box center [87, 322] width 113 height 20
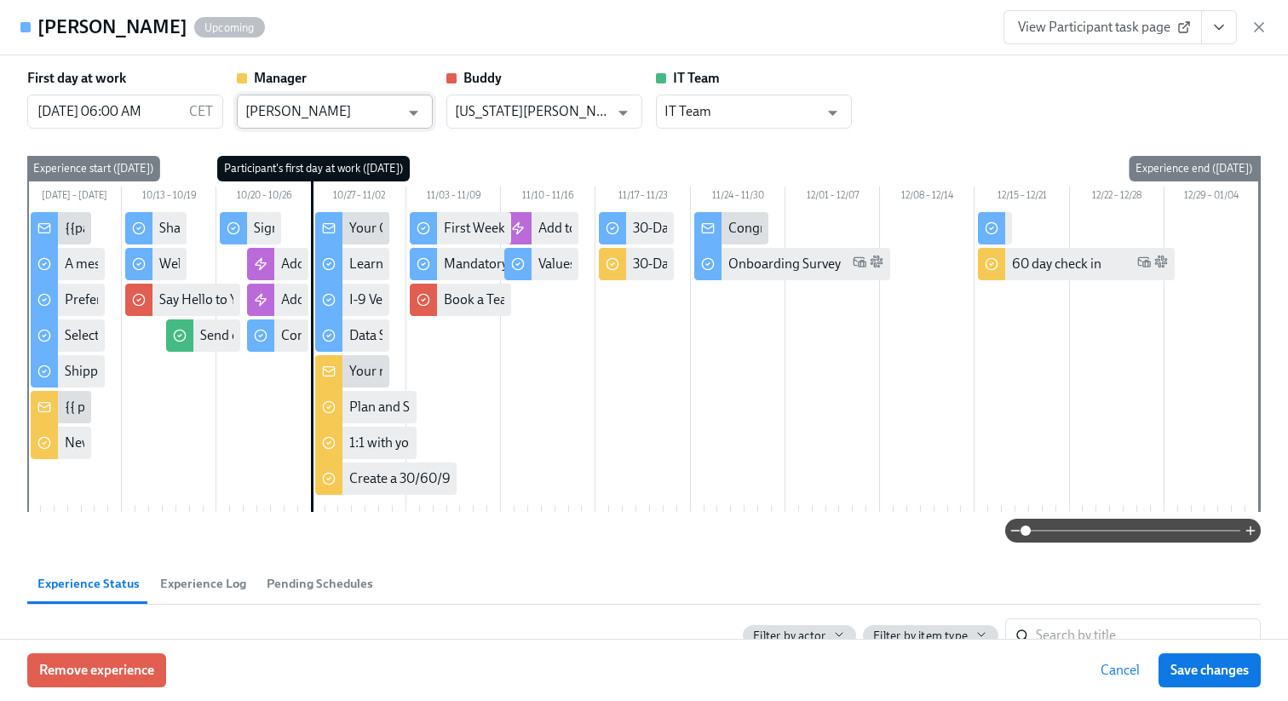
click at [306, 107] on input "Sophie Esposito" at bounding box center [322, 112] width 154 height 34
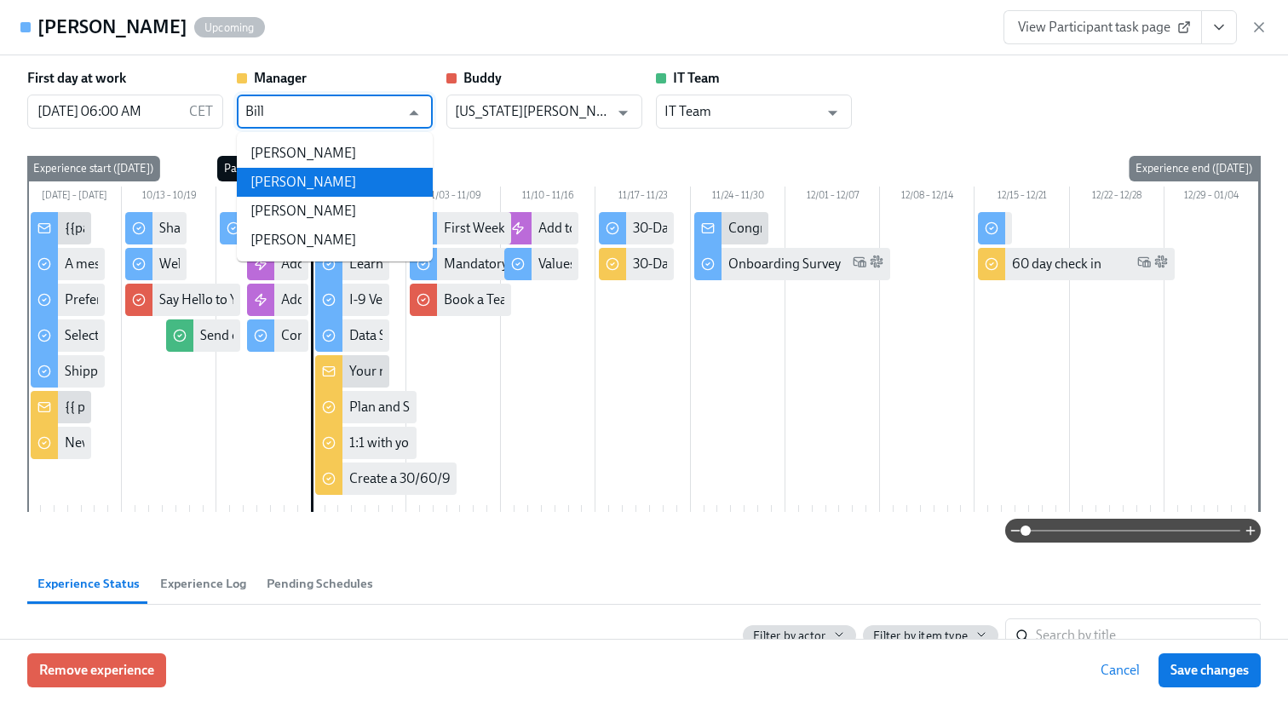
click at [364, 187] on li "Bill Vasseur" at bounding box center [335, 182] width 196 height 29
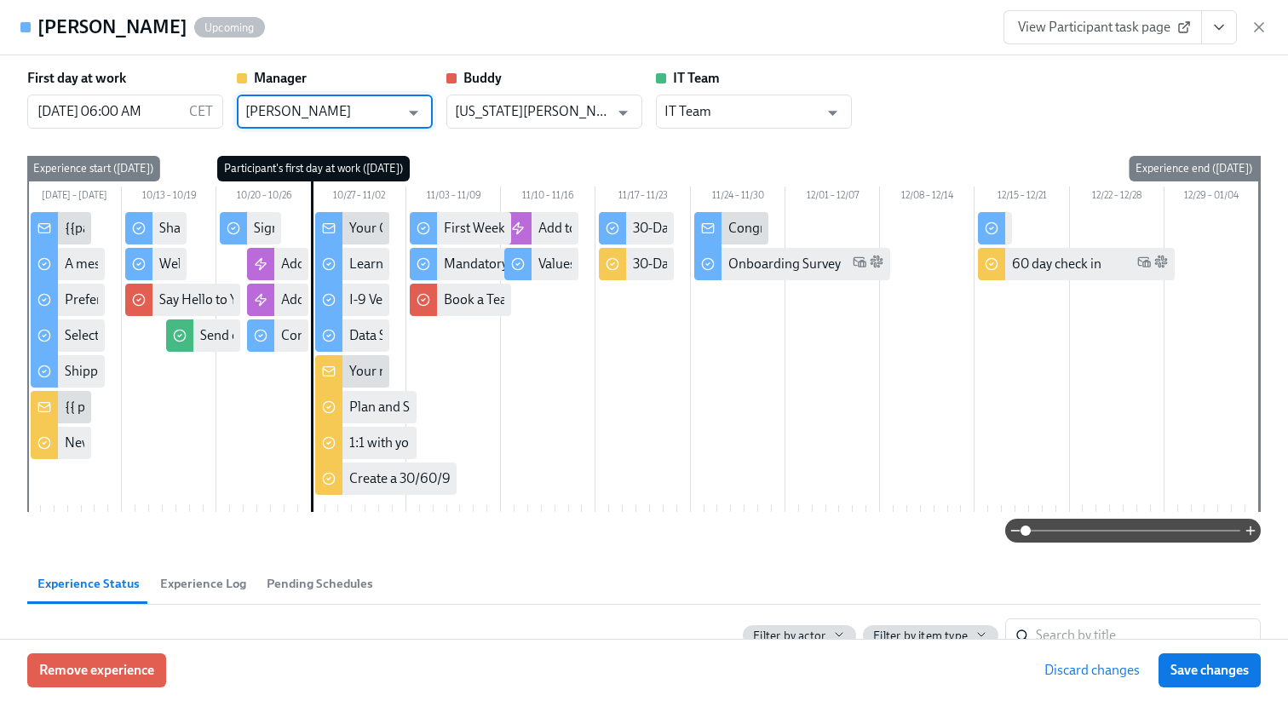
type input "Bill Vasseur"
click at [1200, 682] on button "Save changes" at bounding box center [1210, 671] width 102 height 34
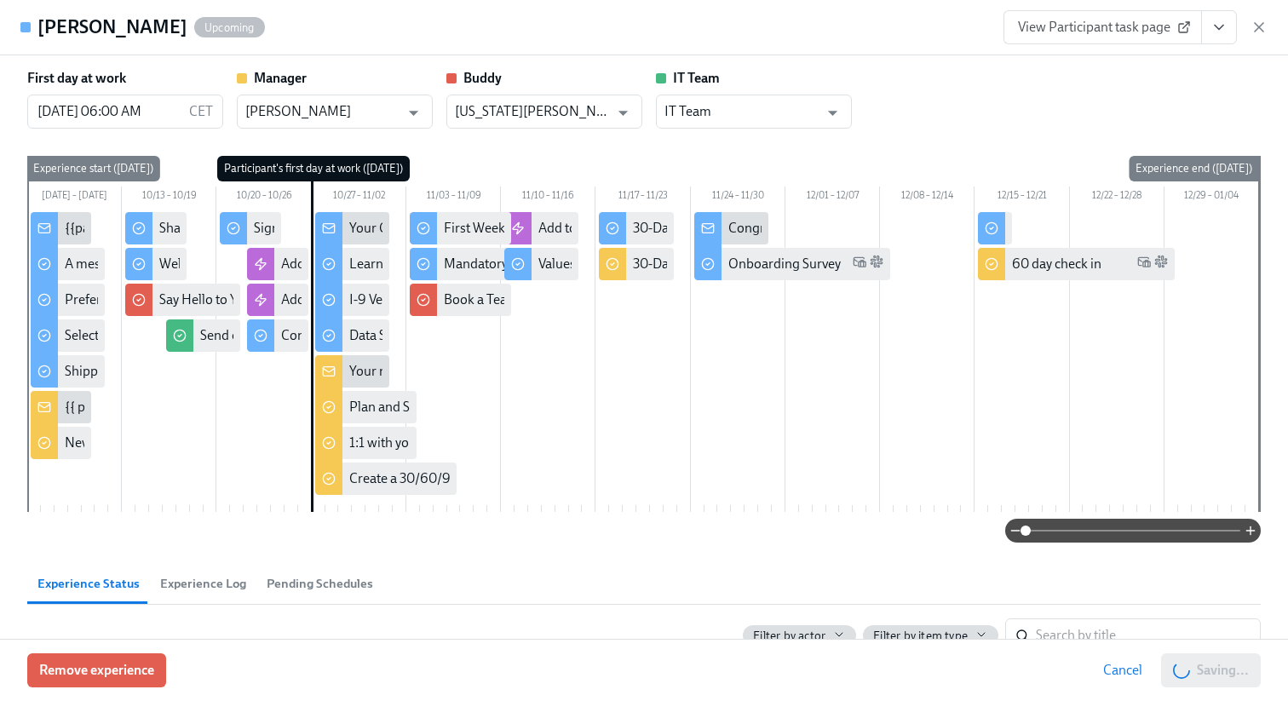
type input "Bill Vasseur"
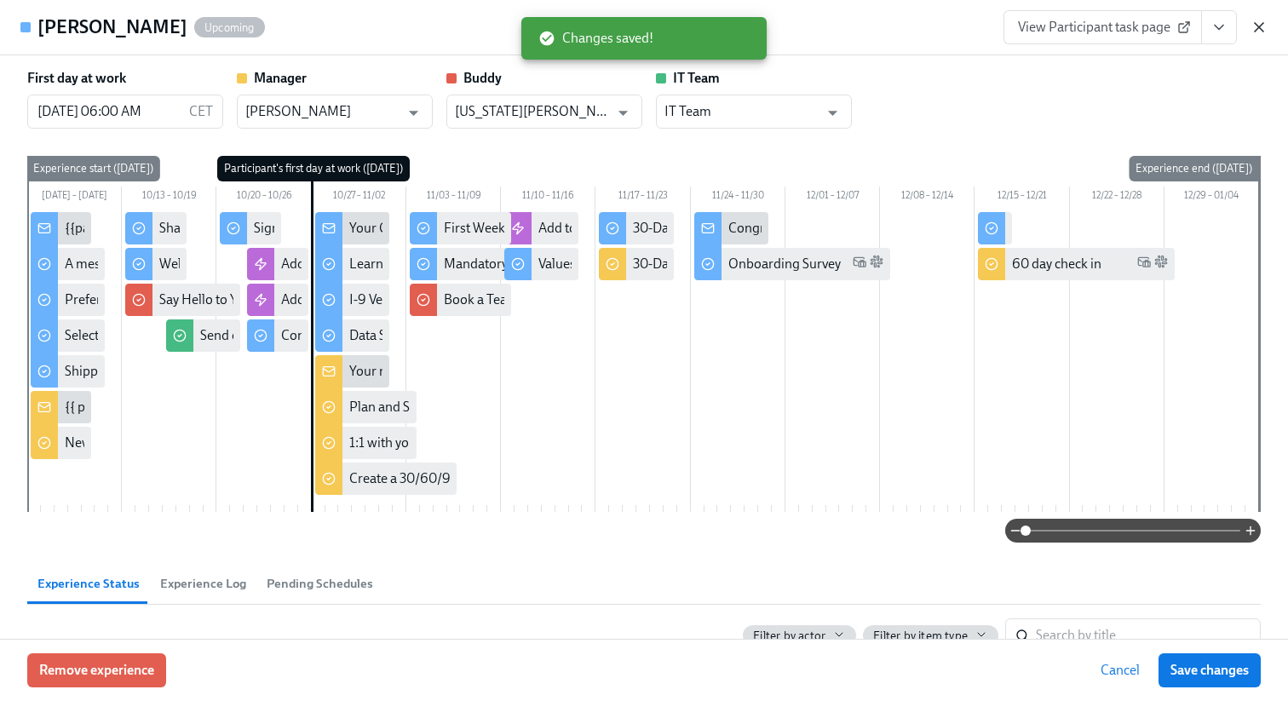
click at [1258, 21] on icon "button" at bounding box center [1259, 27] width 17 height 17
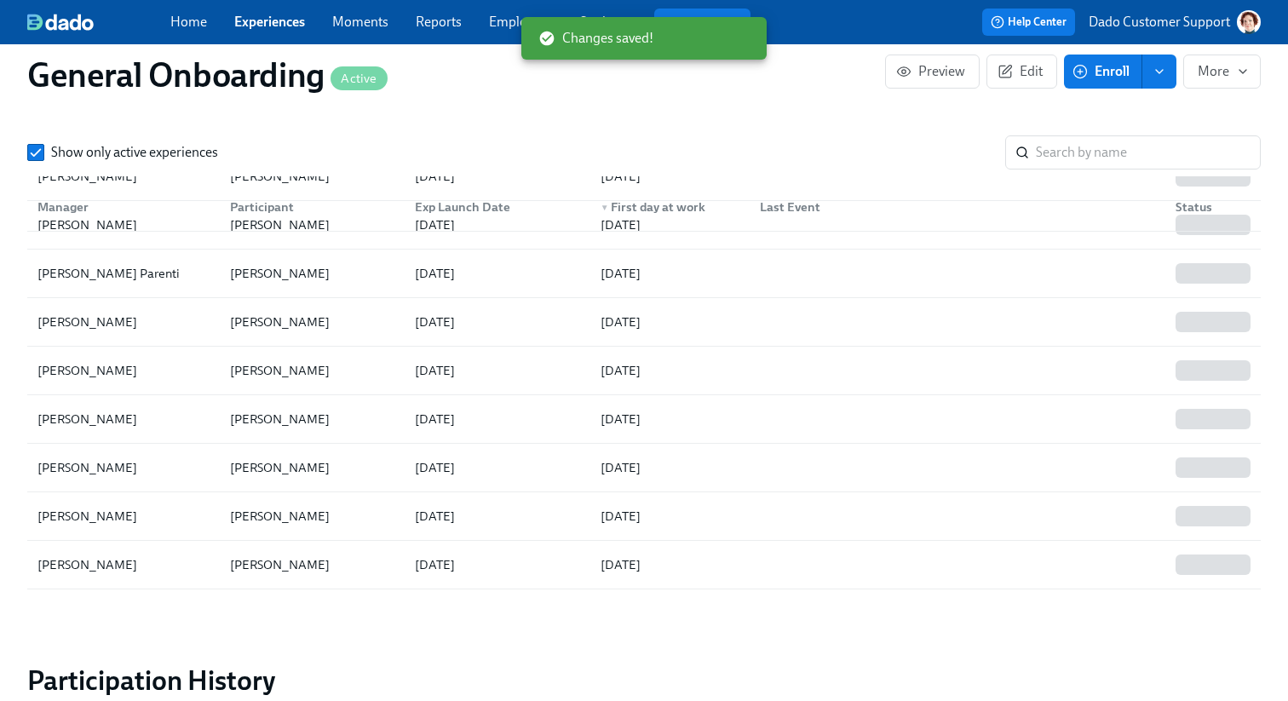
click at [507, 27] on link "Employees" at bounding box center [521, 22] width 64 height 16
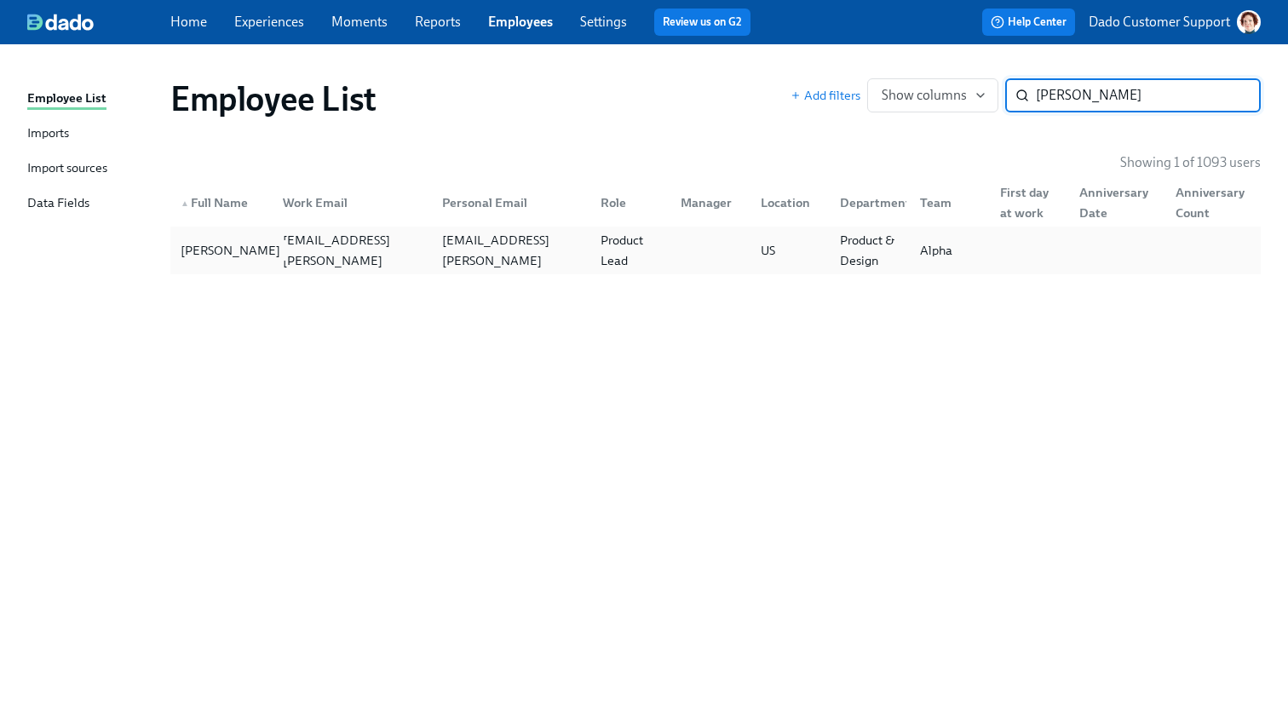
type input "bill vass"
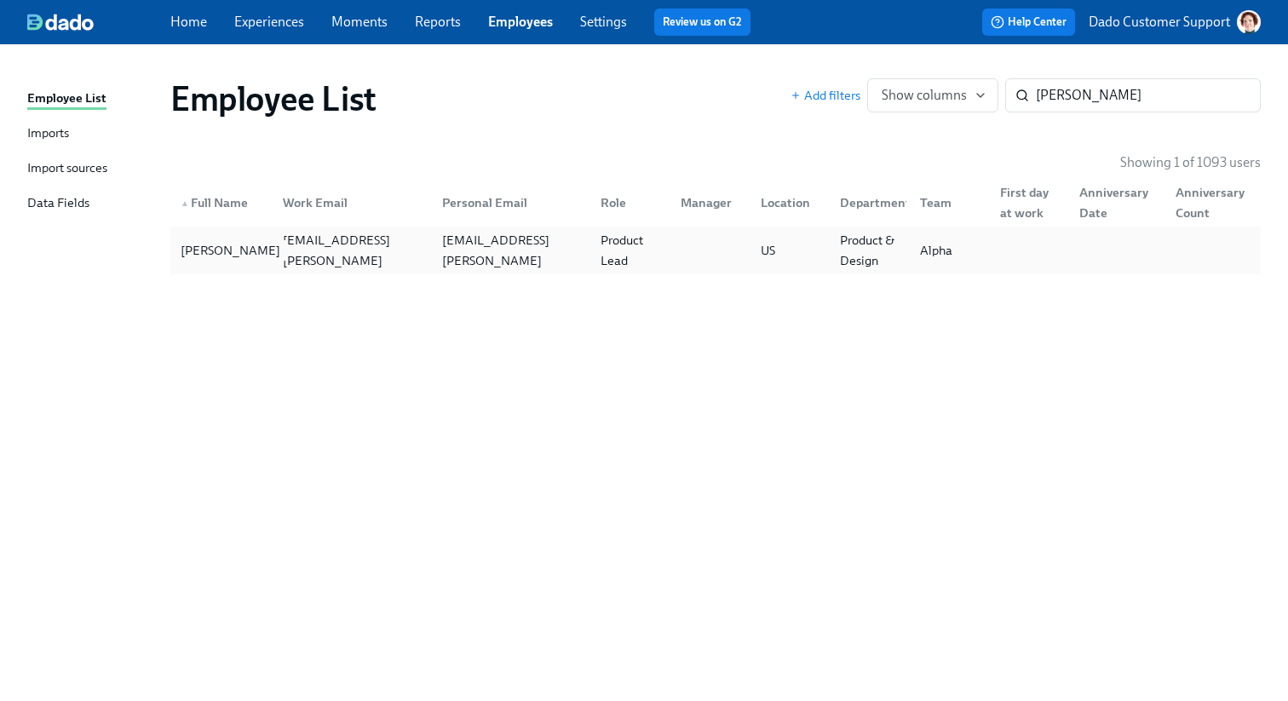
click at [219, 256] on div "Bill Vasseur" at bounding box center [230, 250] width 113 height 20
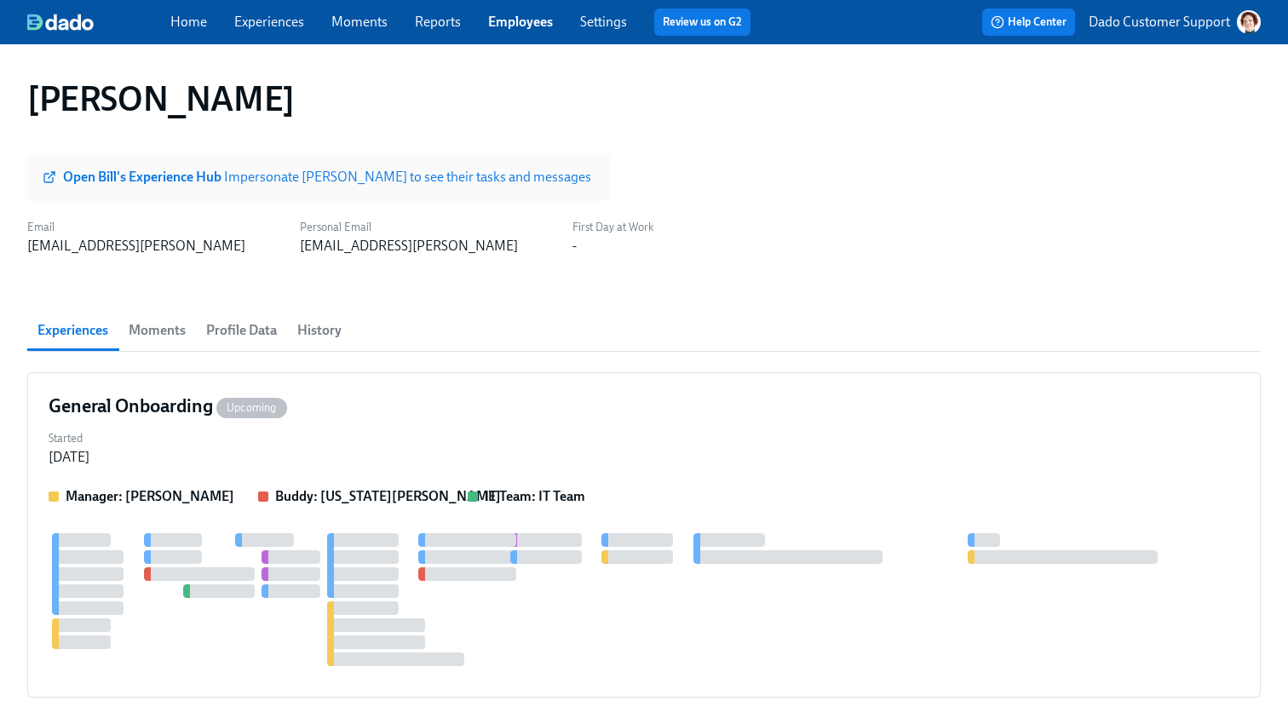
click at [181, 171] on strong "Open Bill's Experience Hub" at bounding box center [143, 177] width 161 height 16
click at [282, 14] on link "Experiences" at bounding box center [269, 22] width 70 height 16
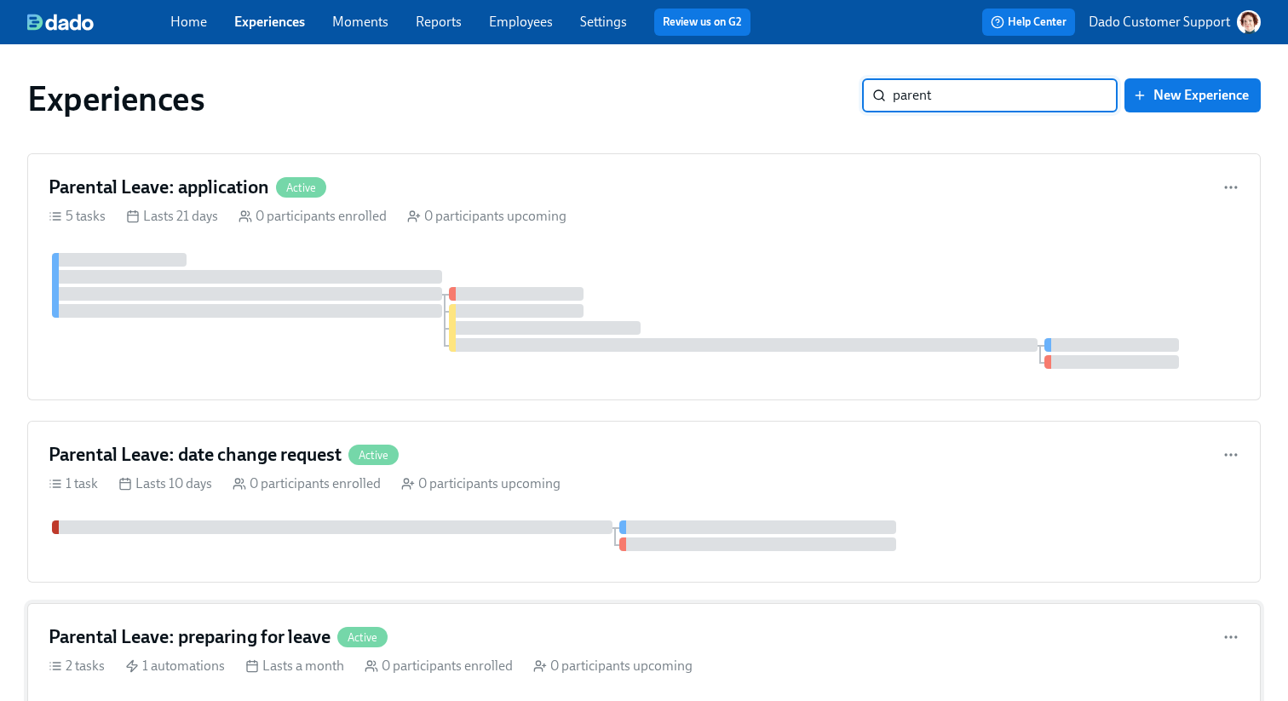
type input "parent"
click at [297, 635] on h4 "Parental Leave: preparing for leave" at bounding box center [190, 638] width 282 height 26
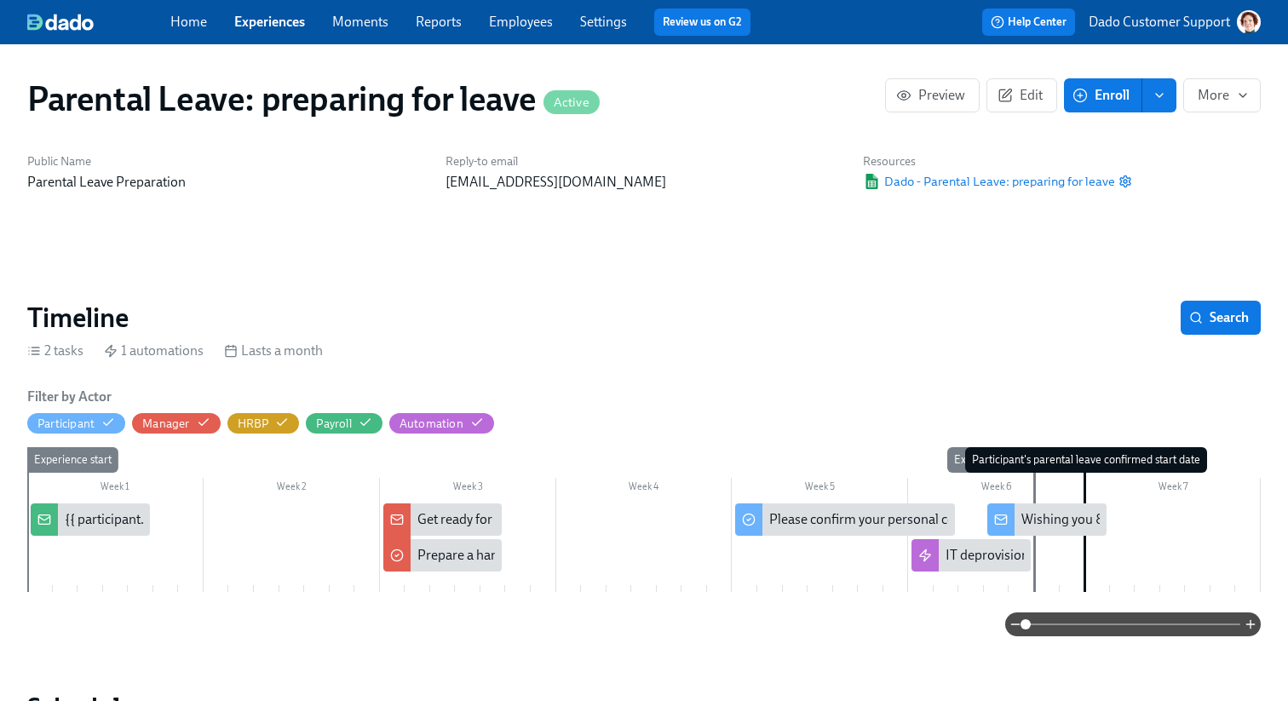
click at [1100, 82] on button "Enroll" at bounding box center [1103, 95] width 78 height 34
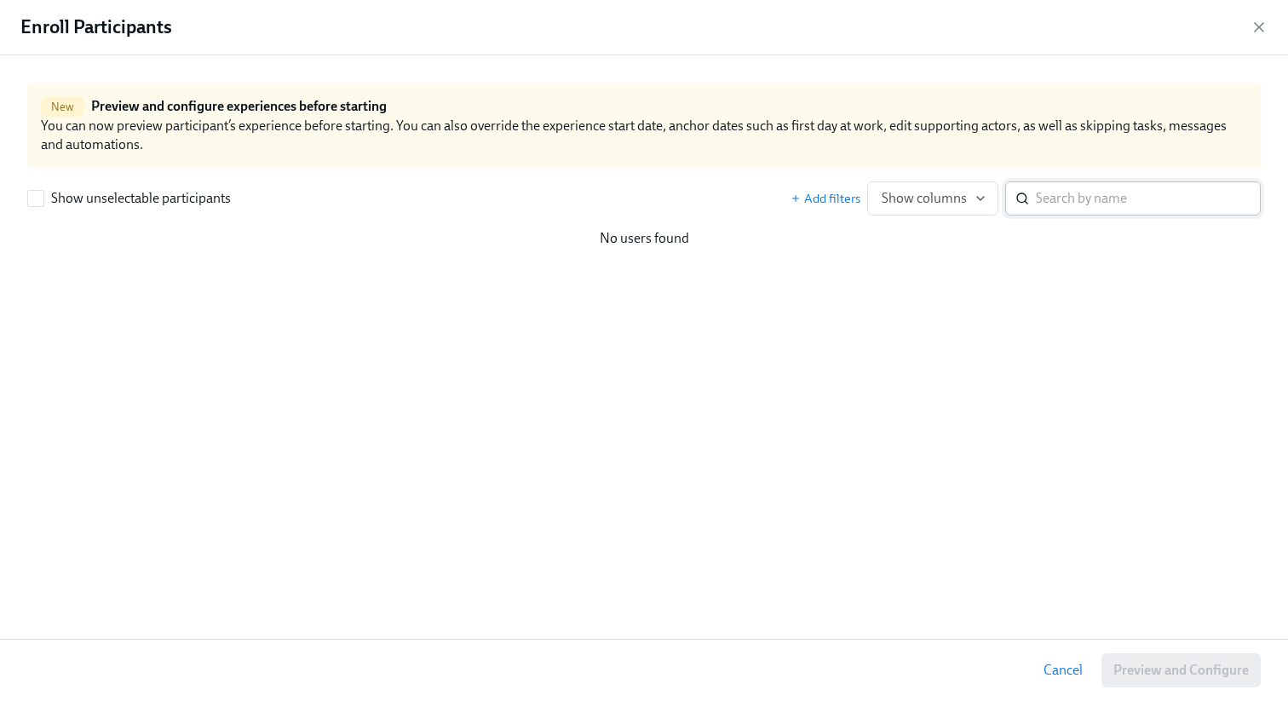
click at [1173, 197] on input "search" at bounding box center [1148, 198] width 225 height 34
click at [1266, 20] on icon "button" at bounding box center [1259, 27] width 17 height 17
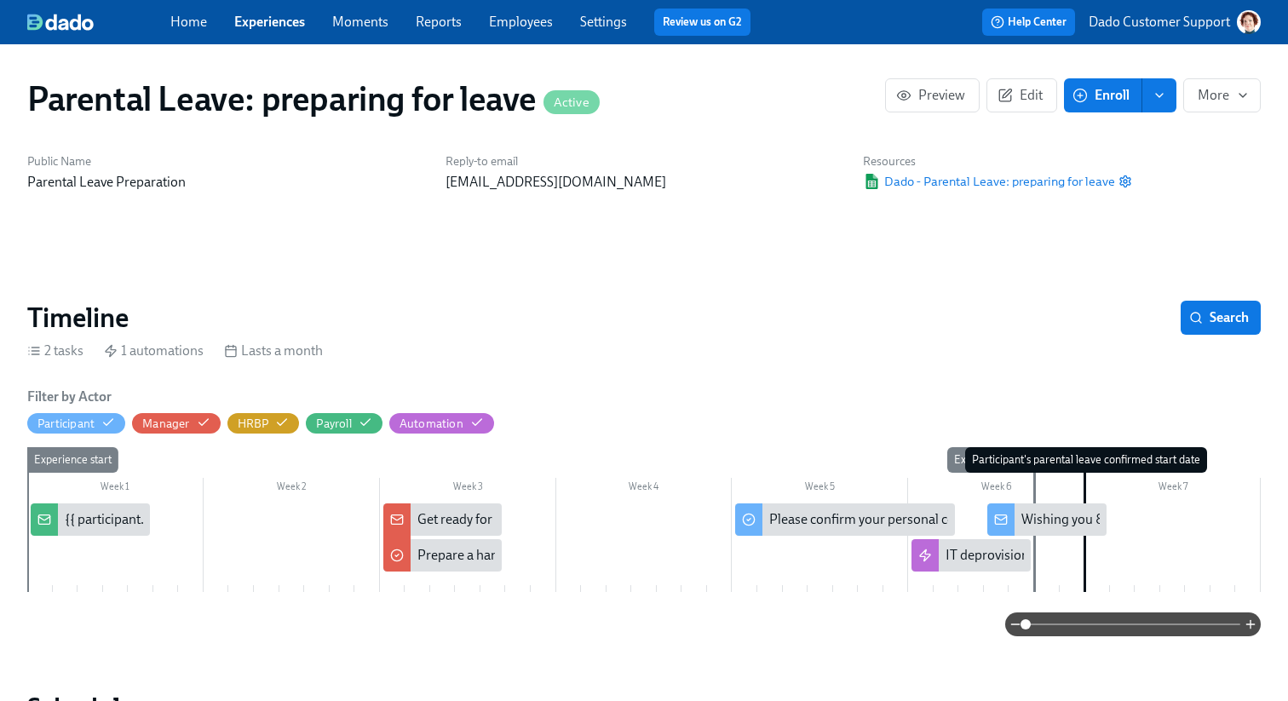
click at [279, 21] on link "Experiences" at bounding box center [269, 22] width 71 height 16
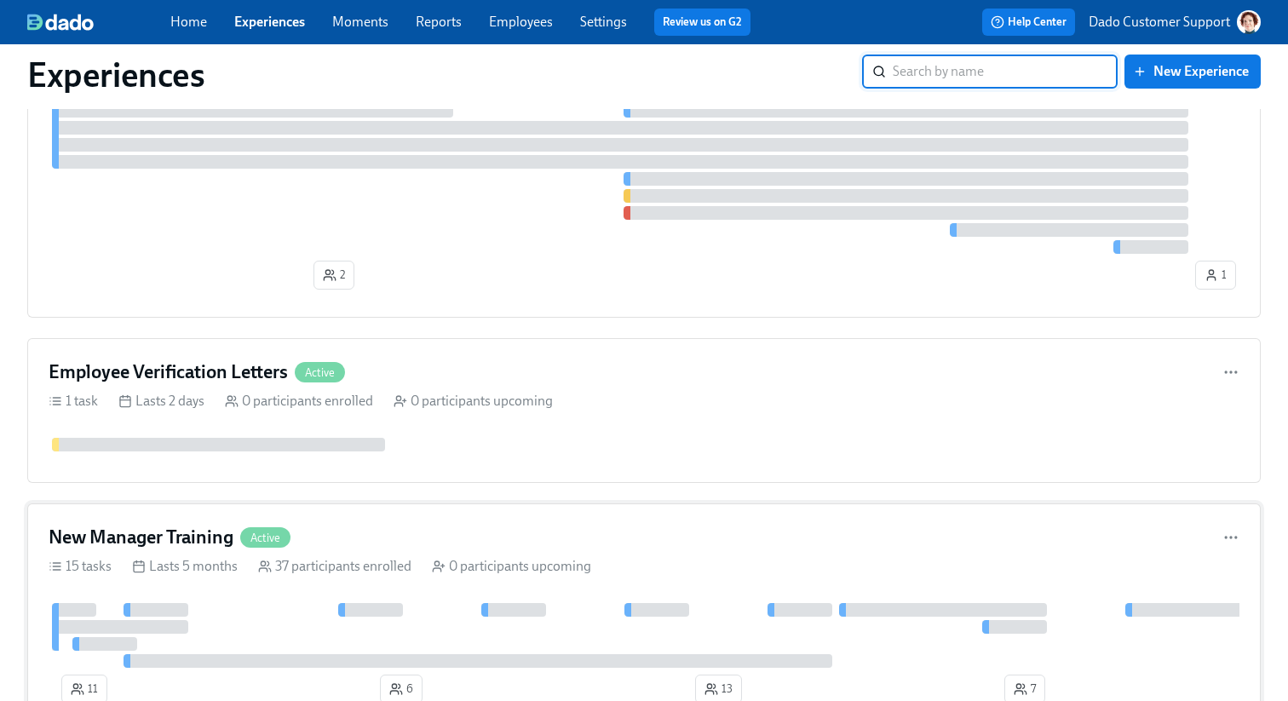
scroll to position [1449, 0]
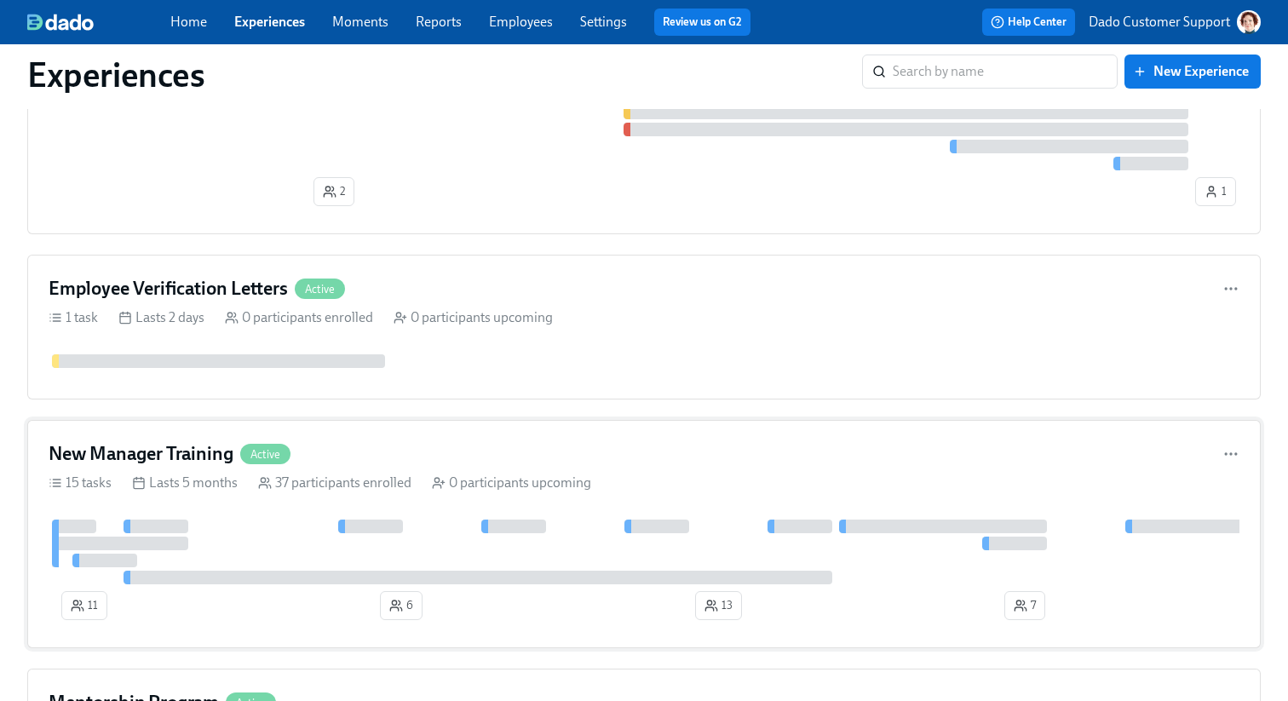
click at [271, 480] on div "37 participants enrolled" at bounding box center [334, 483] width 153 height 19
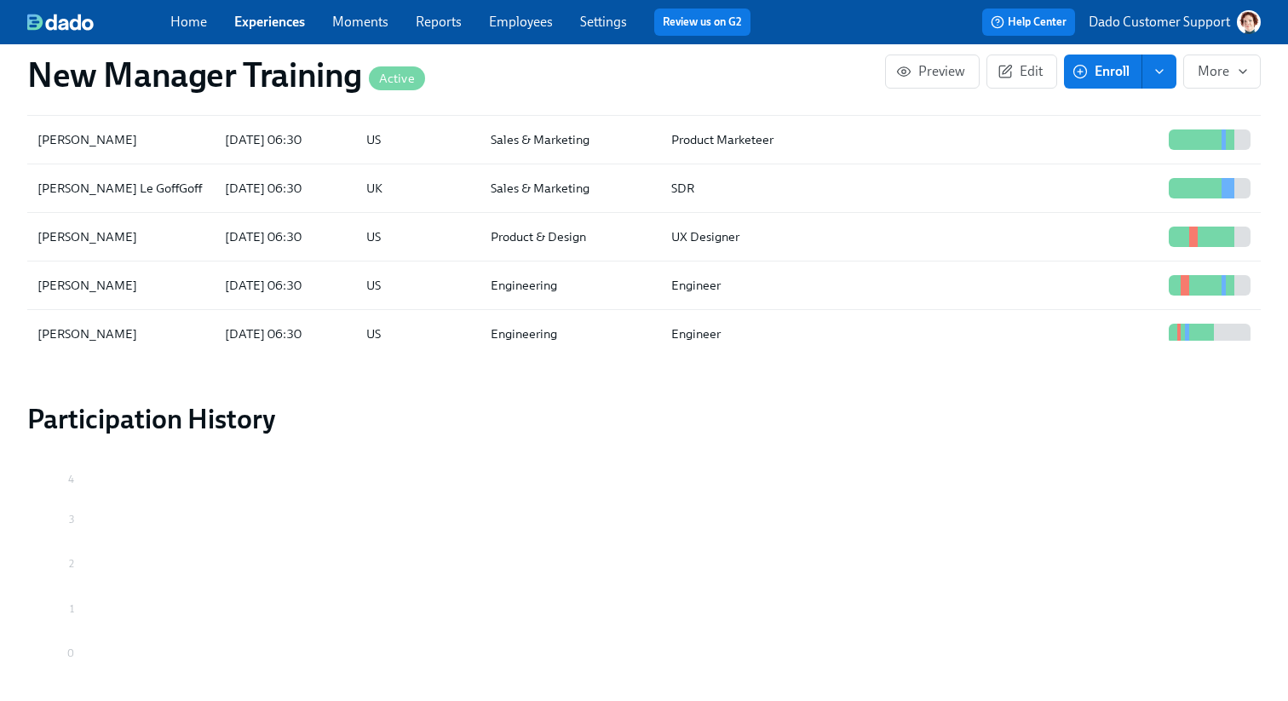
scroll to position [1517, 0]
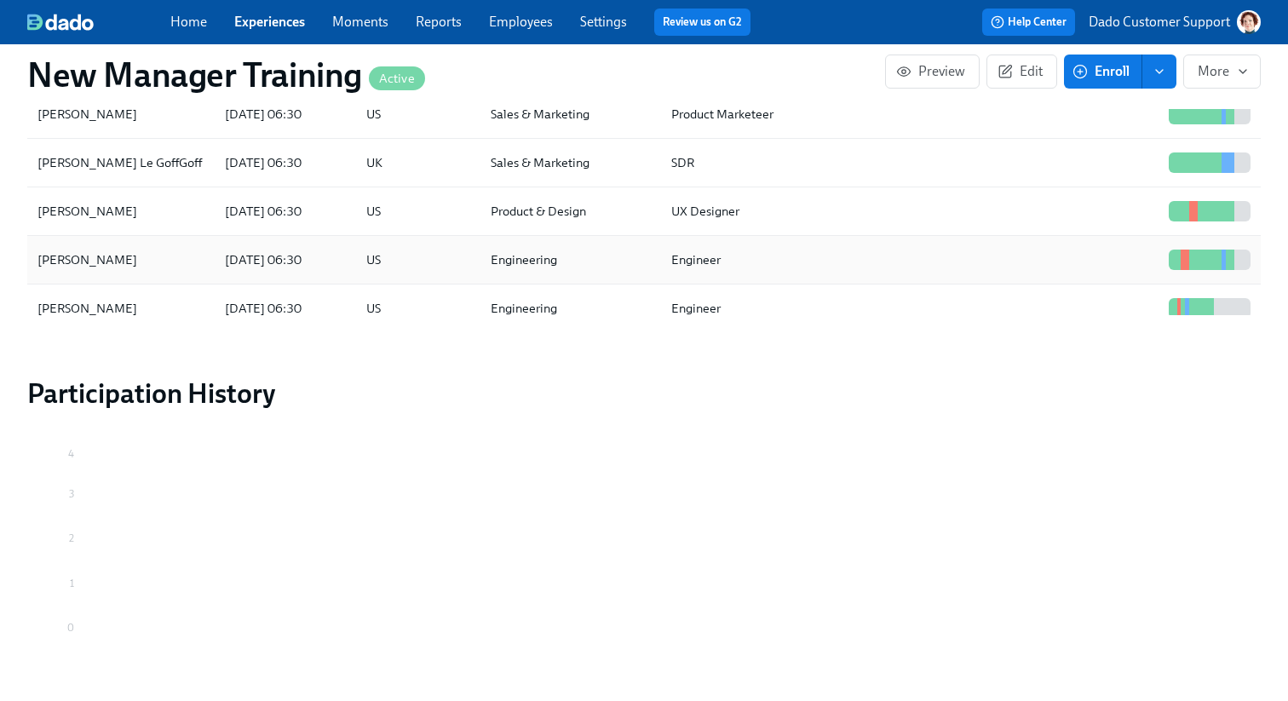
click at [222, 285] on div "Edith Skinner 2025/10/02 06:30 US Engineering Engineer" at bounding box center [644, 260] width 1234 height 49
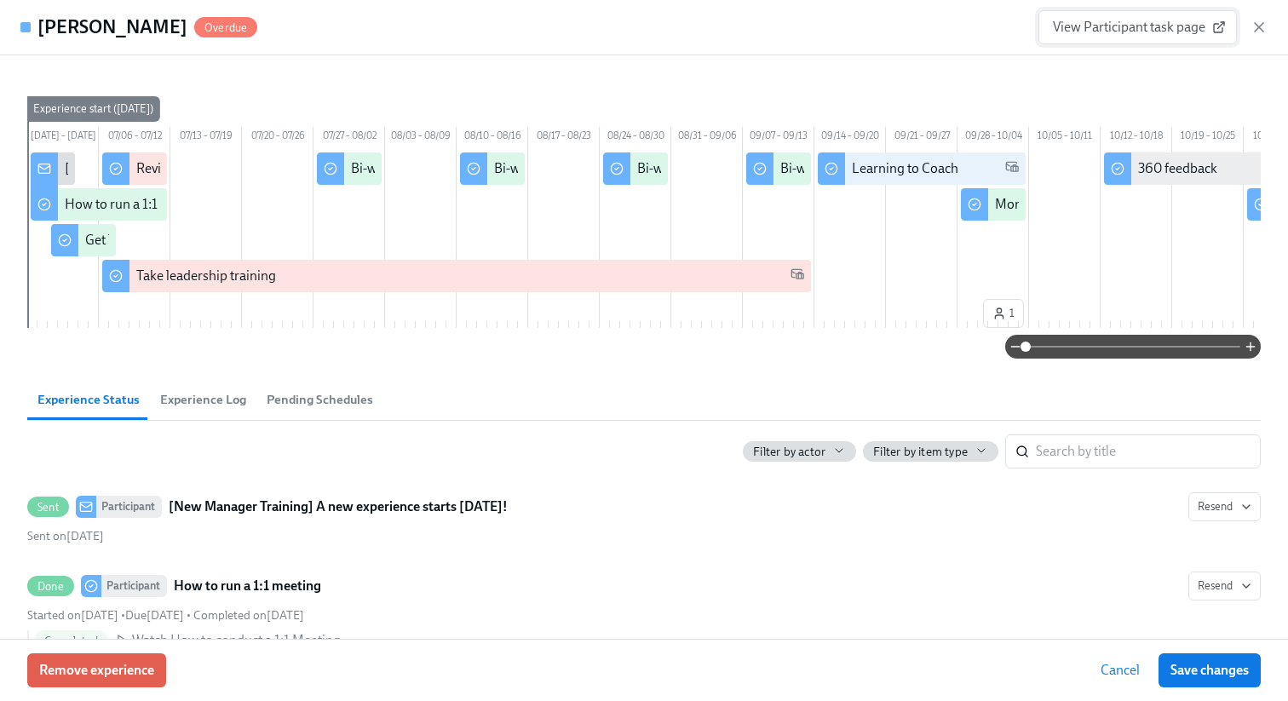
click at [1125, 29] on span "View Participant task page" at bounding box center [1138, 27] width 170 height 17
click at [1150, 30] on span "View Participant task page" at bounding box center [1138, 27] width 170 height 17
click at [1258, 25] on icon "button" at bounding box center [1259, 27] width 9 height 9
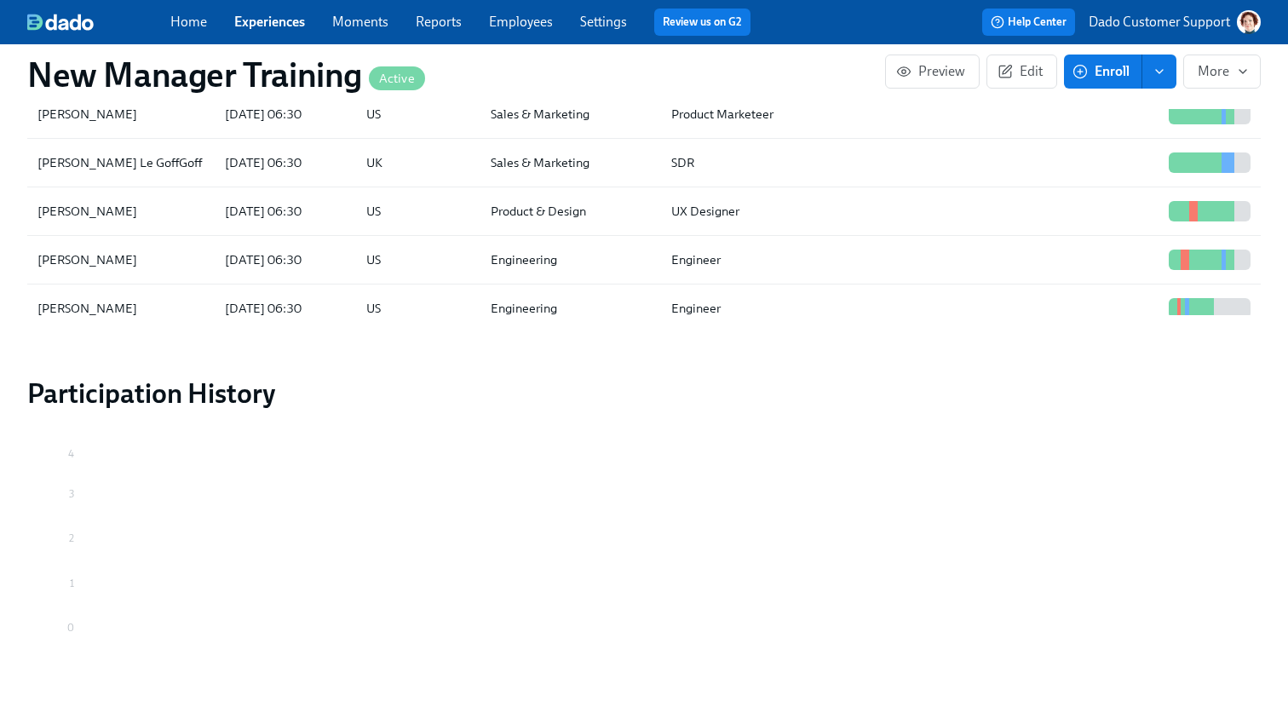
click at [285, 28] on link "Experiences" at bounding box center [269, 22] width 71 height 16
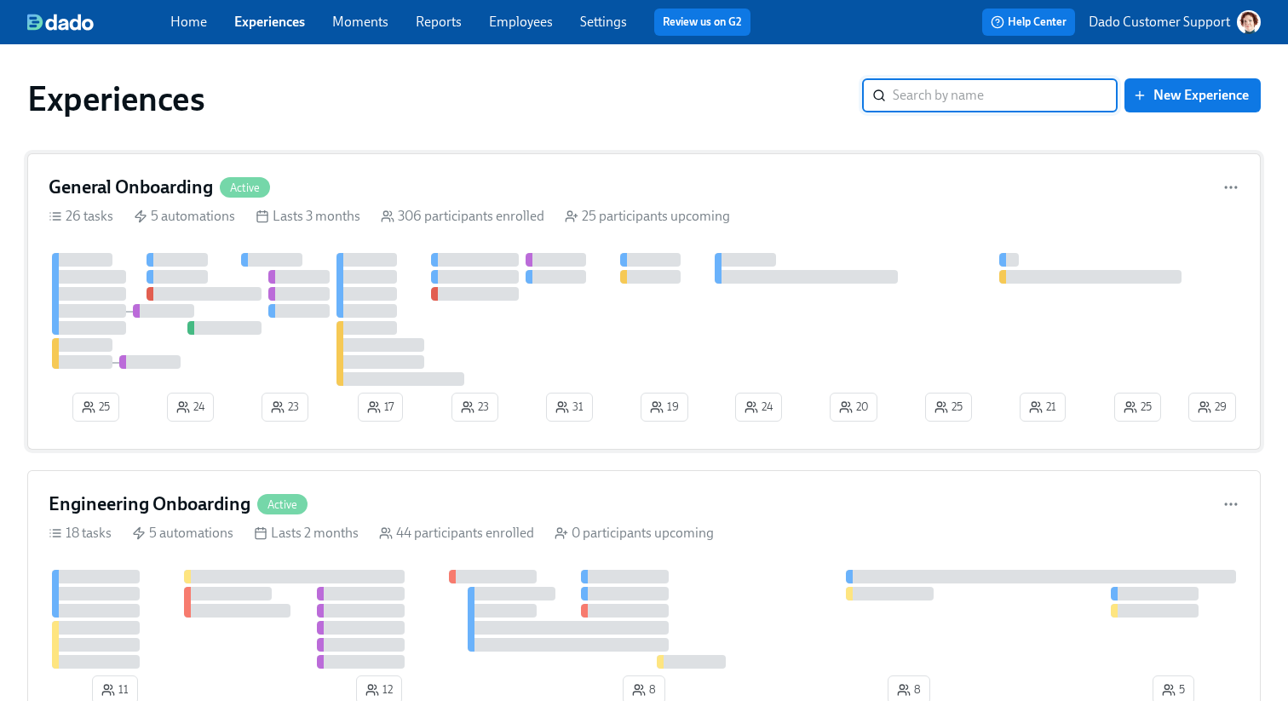
click at [221, 273] on div at bounding box center [617, 319] width 1137 height 133
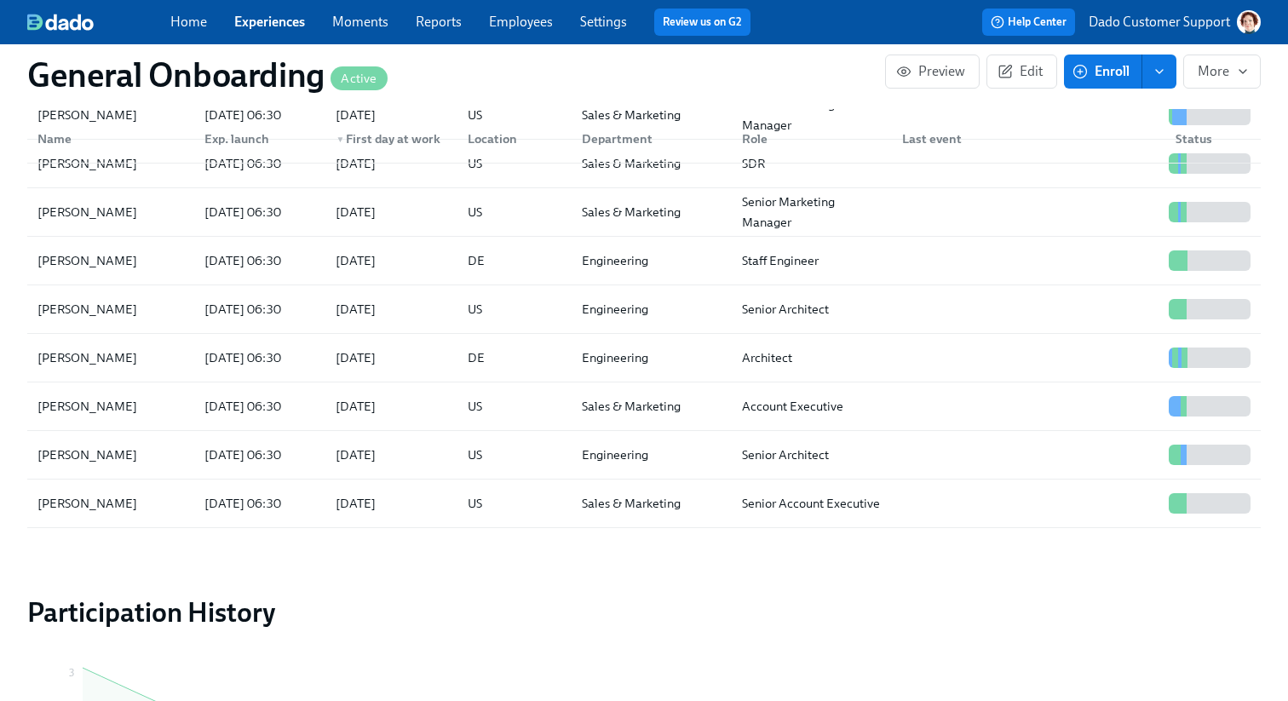
scroll to position [1379, 0]
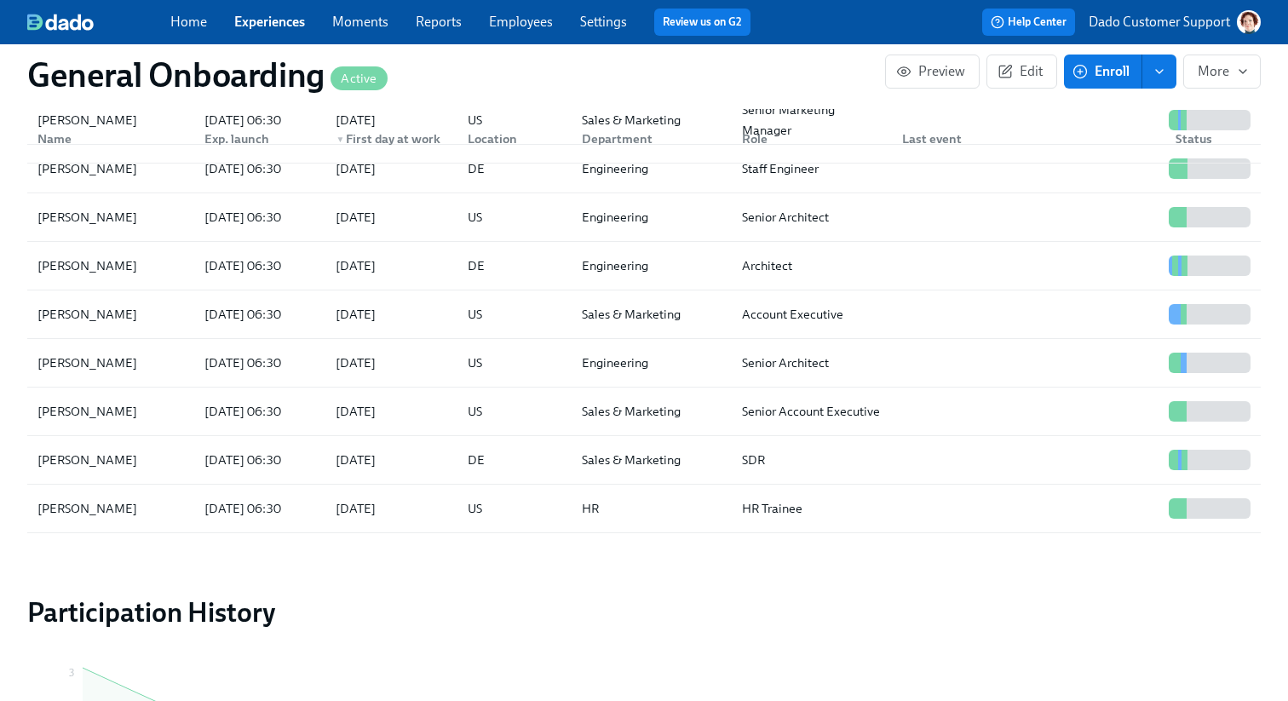
click at [130, 358] on div "Nancy Manca" at bounding box center [111, 363] width 160 height 34
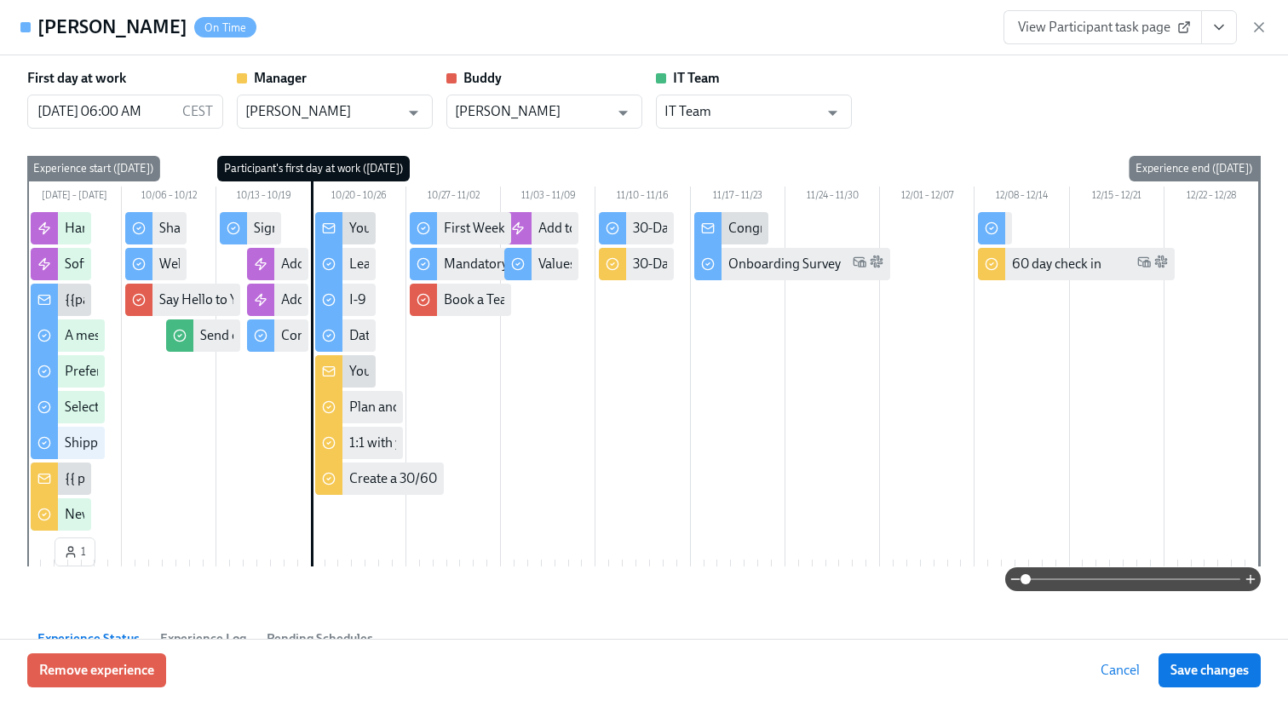
click at [1218, 35] on icon "View task page" at bounding box center [1219, 27] width 17 height 17
click at [1151, 62] on link "View Manager task page" at bounding box center [1119, 65] width 141 height 19
click at [1220, 24] on icon "View task page" at bounding box center [1219, 27] width 17 height 17
click at [1100, 63] on link "View Manager task page" at bounding box center [1119, 65] width 141 height 19
click at [1230, 20] on button "View task page" at bounding box center [1219, 27] width 36 height 34
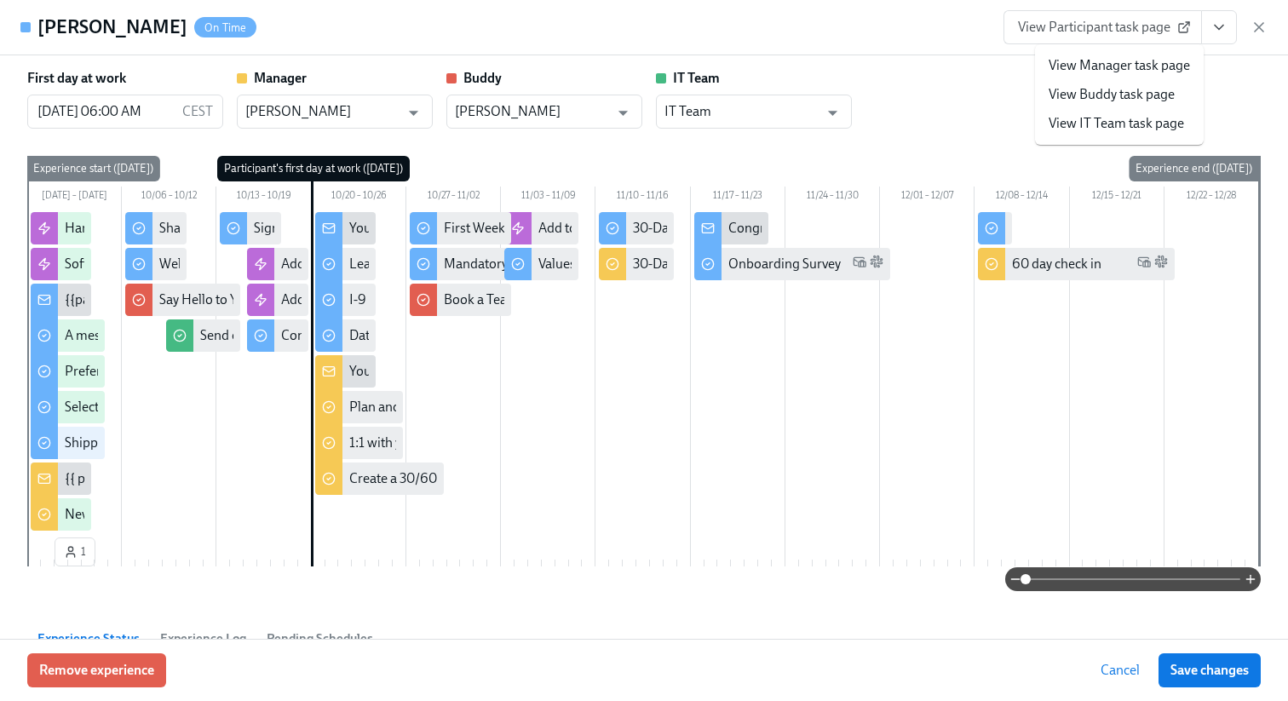
click at [1166, 14] on link "View Participant task page" at bounding box center [1103, 27] width 199 height 34
click at [1211, 28] on icon "View task page" at bounding box center [1219, 27] width 17 height 17
click at [1105, 68] on link "View Manager task page" at bounding box center [1119, 65] width 141 height 19
click at [1264, 23] on icon "button" at bounding box center [1259, 27] width 17 height 17
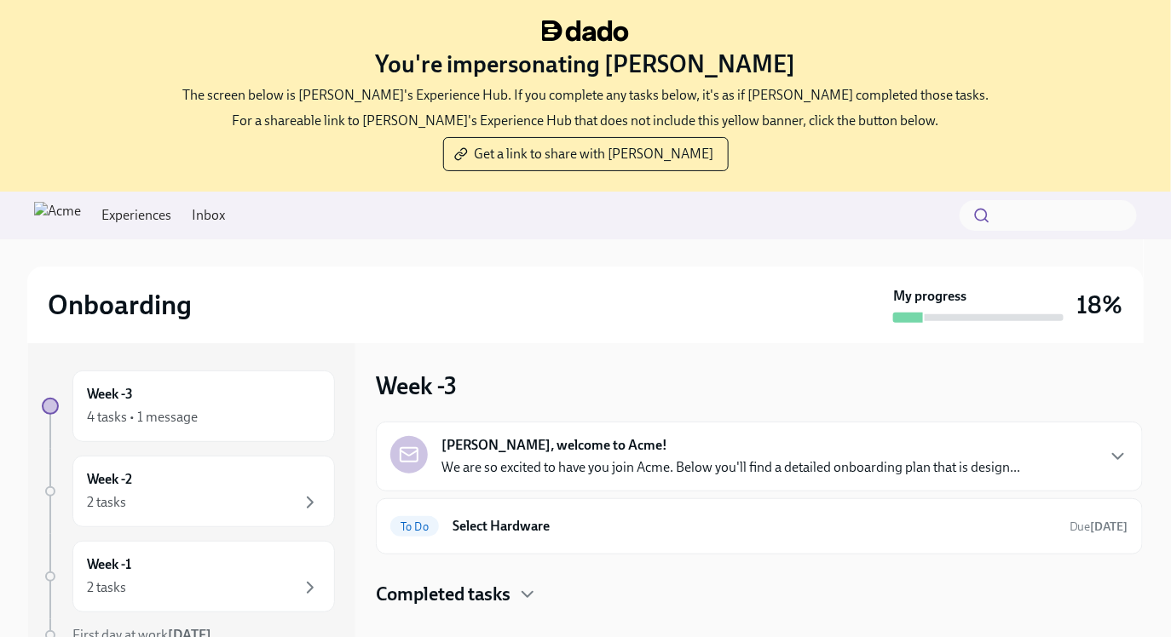
click at [171, 222] on link "Experiences" at bounding box center [136, 215] width 70 height 19
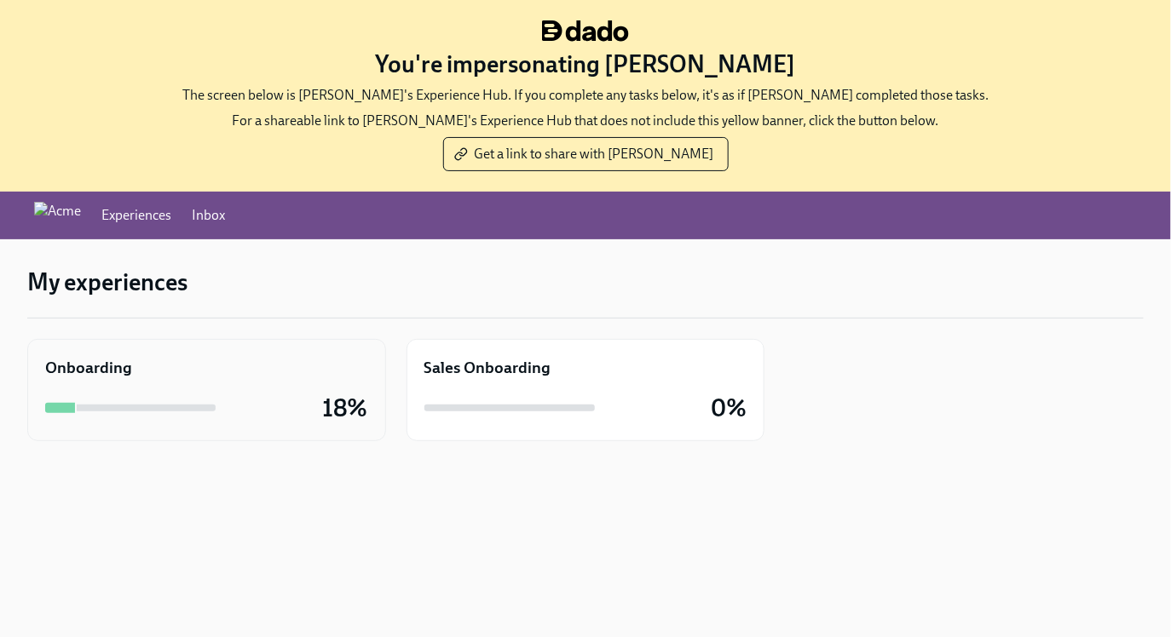
click at [170, 377] on div "Onboarding 18%" at bounding box center [206, 390] width 323 height 66
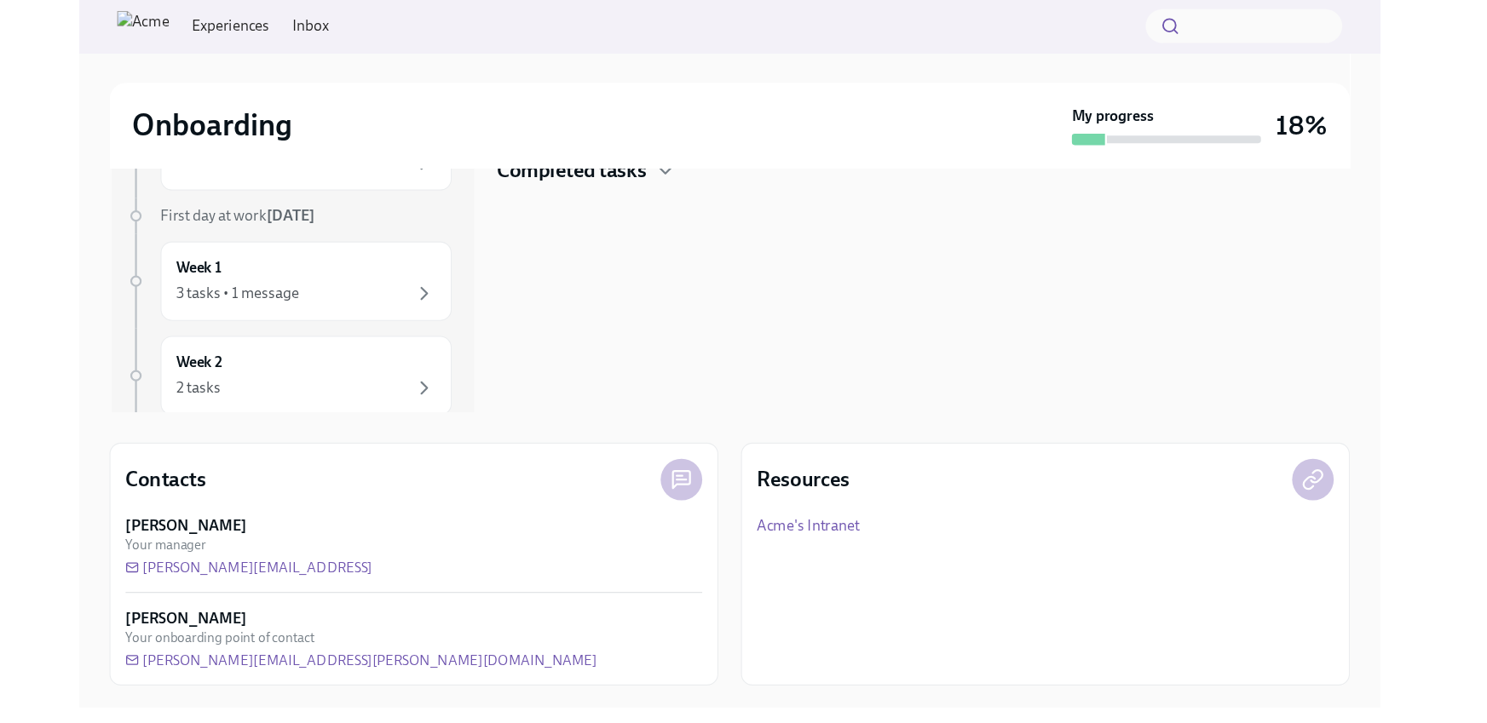
scroll to position [174, 0]
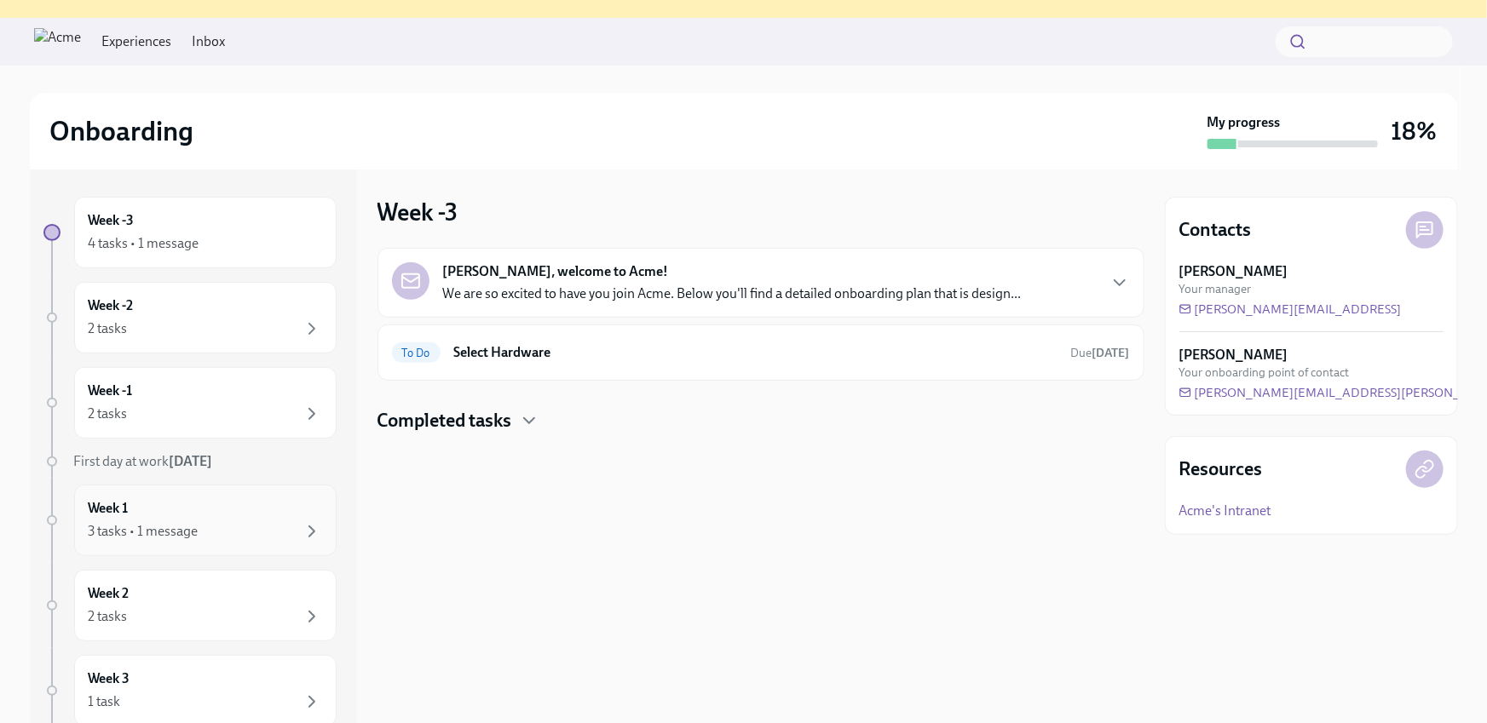
click at [201, 536] on div "3 tasks • 1 message" at bounding box center [205, 531] width 233 height 20
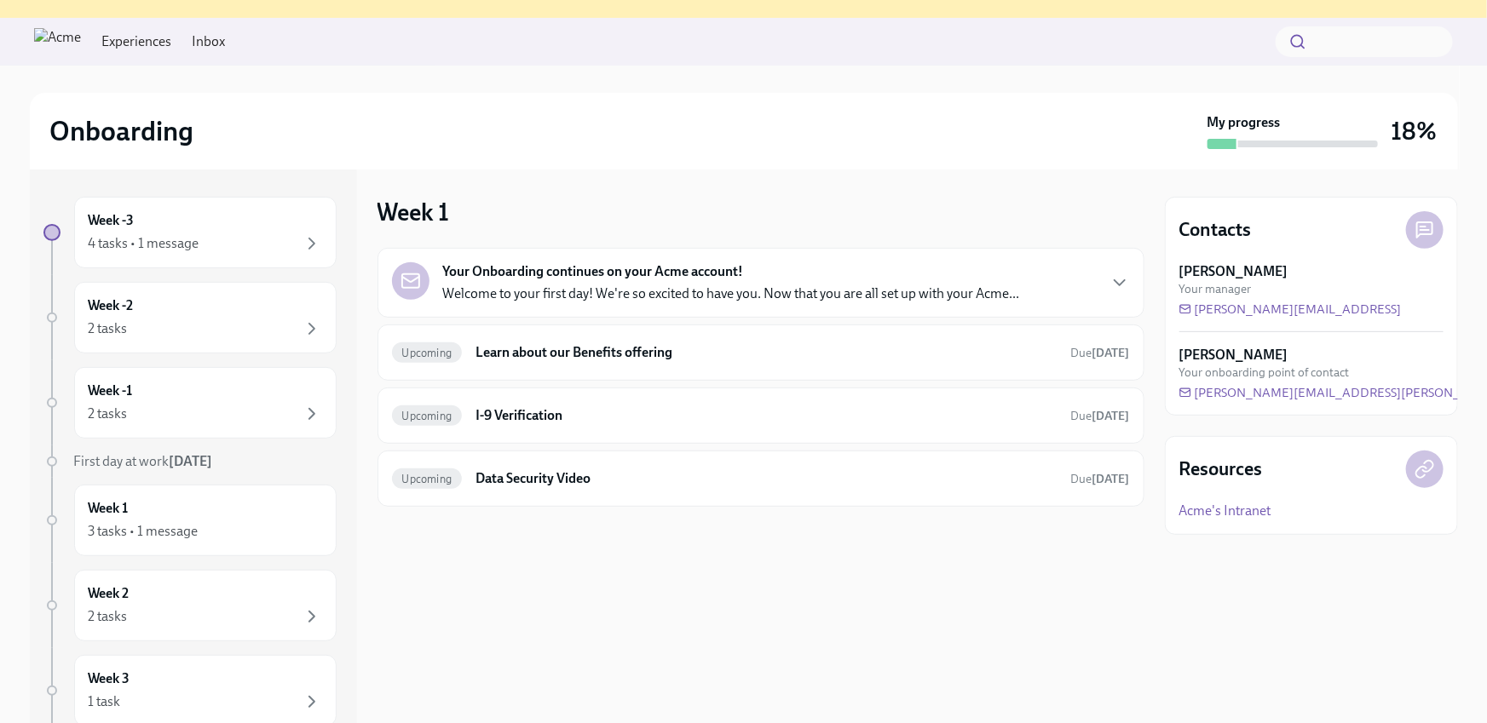
click at [208, 274] on div "Week -3 4 tasks • 1 message Week -2 2 tasks Week -1 2 tasks First day at work O…" at bounding box center [189, 682] width 293 height 971
click at [199, 301] on div "Week -2 2 tasks" at bounding box center [205, 318] width 233 height 43
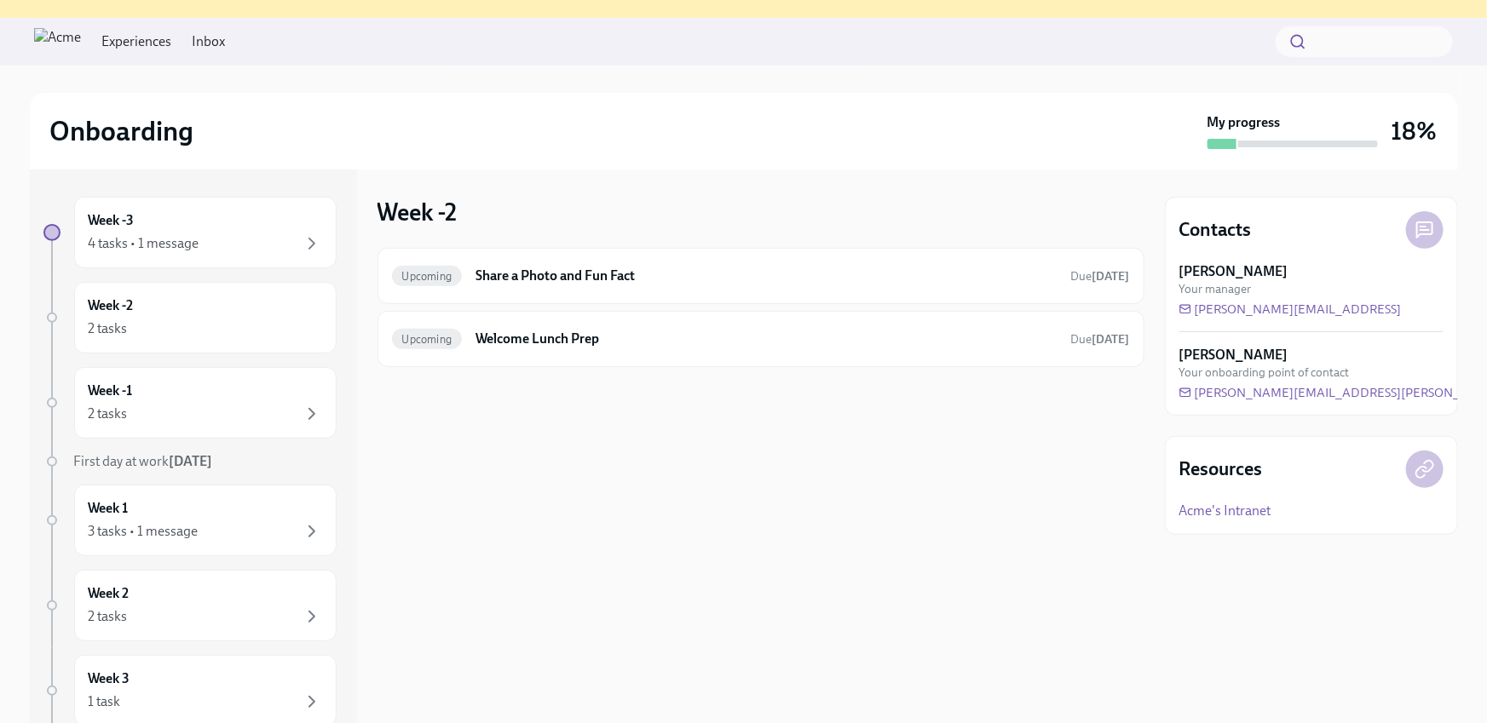
click at [225, 36] on link "Inbox" at bounding box center [208, 41] width 33 height 19
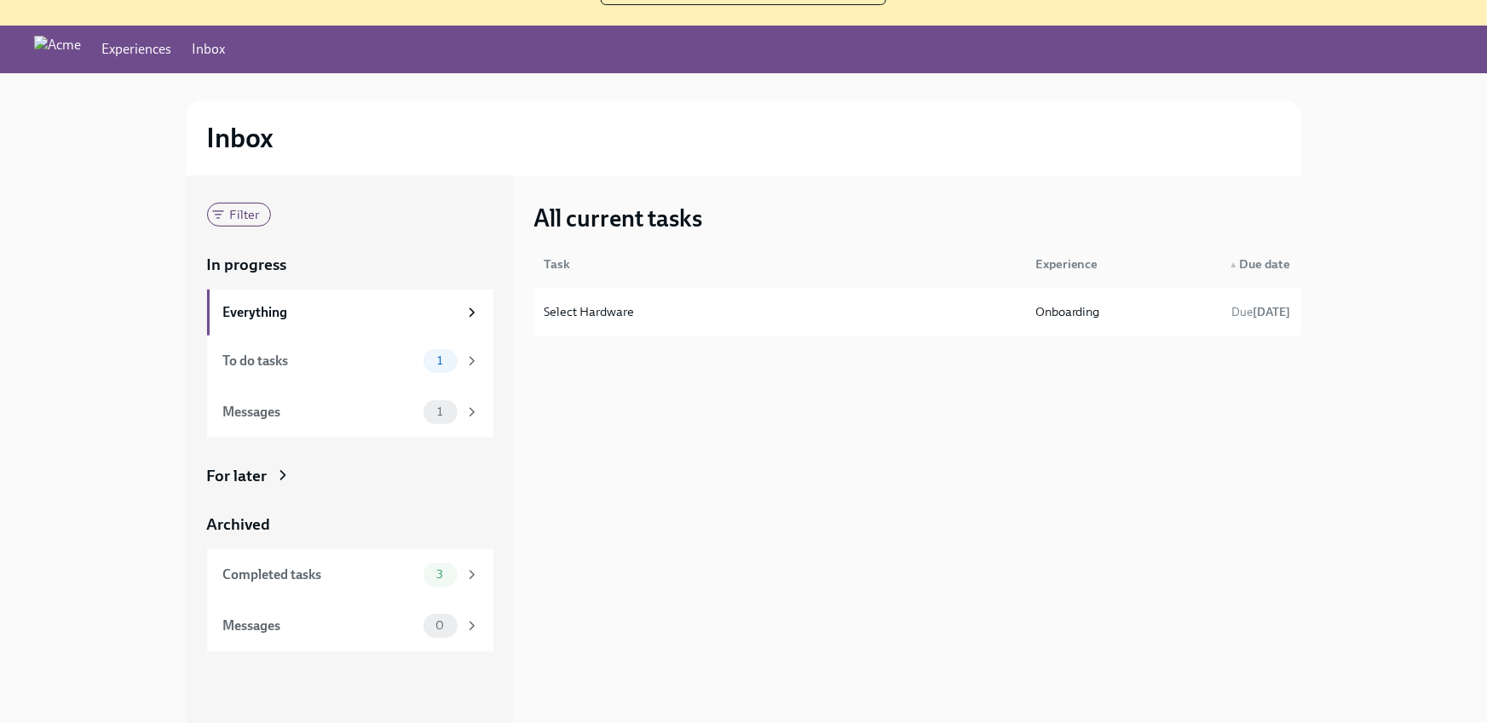
scroll to position [172, 0]
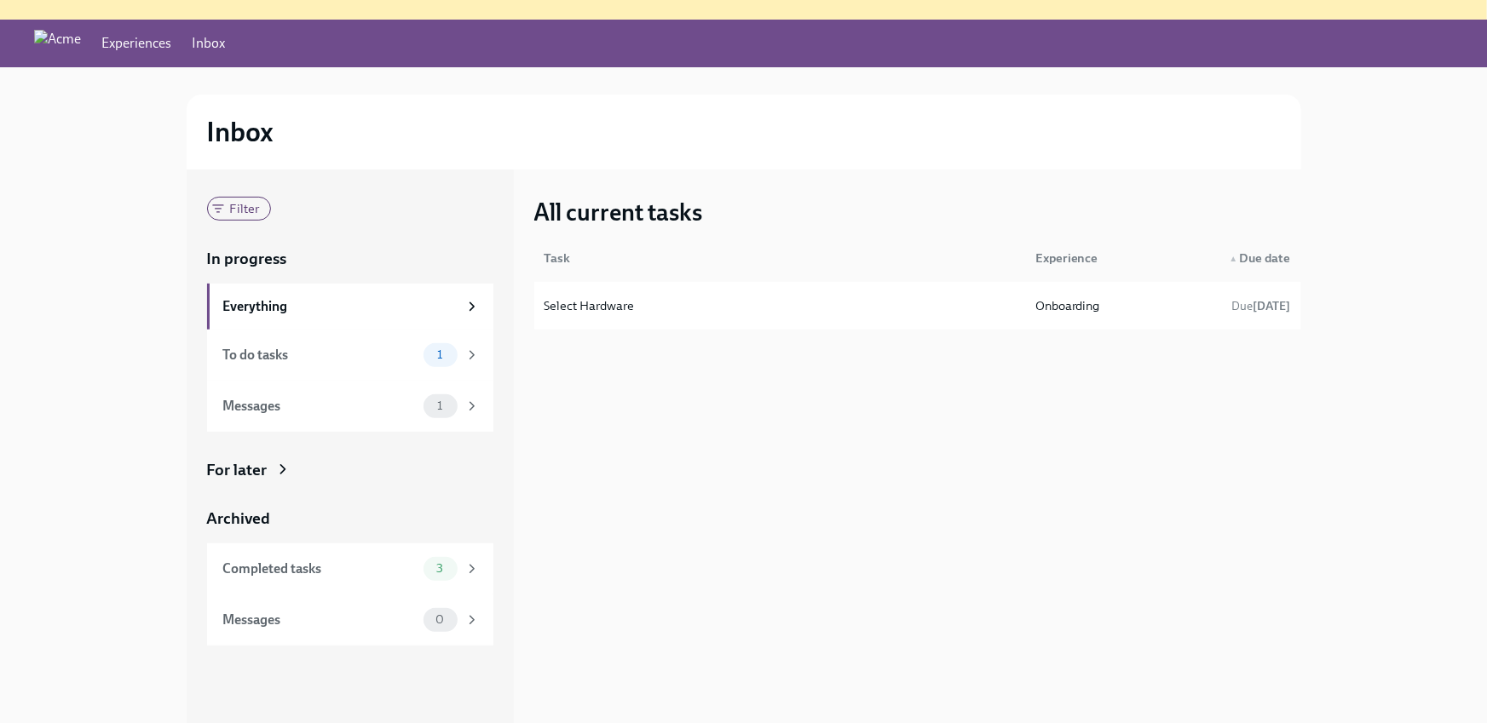
click at [308, 487] on div "Filter In progress Everything To do tasks 1 Messages 1 For later Archived Compl…" at bounding box center [350, 421] width 286 height 449
click at [293, 459] on div "For later" at bounding box center [350, 470] width 286 height 22
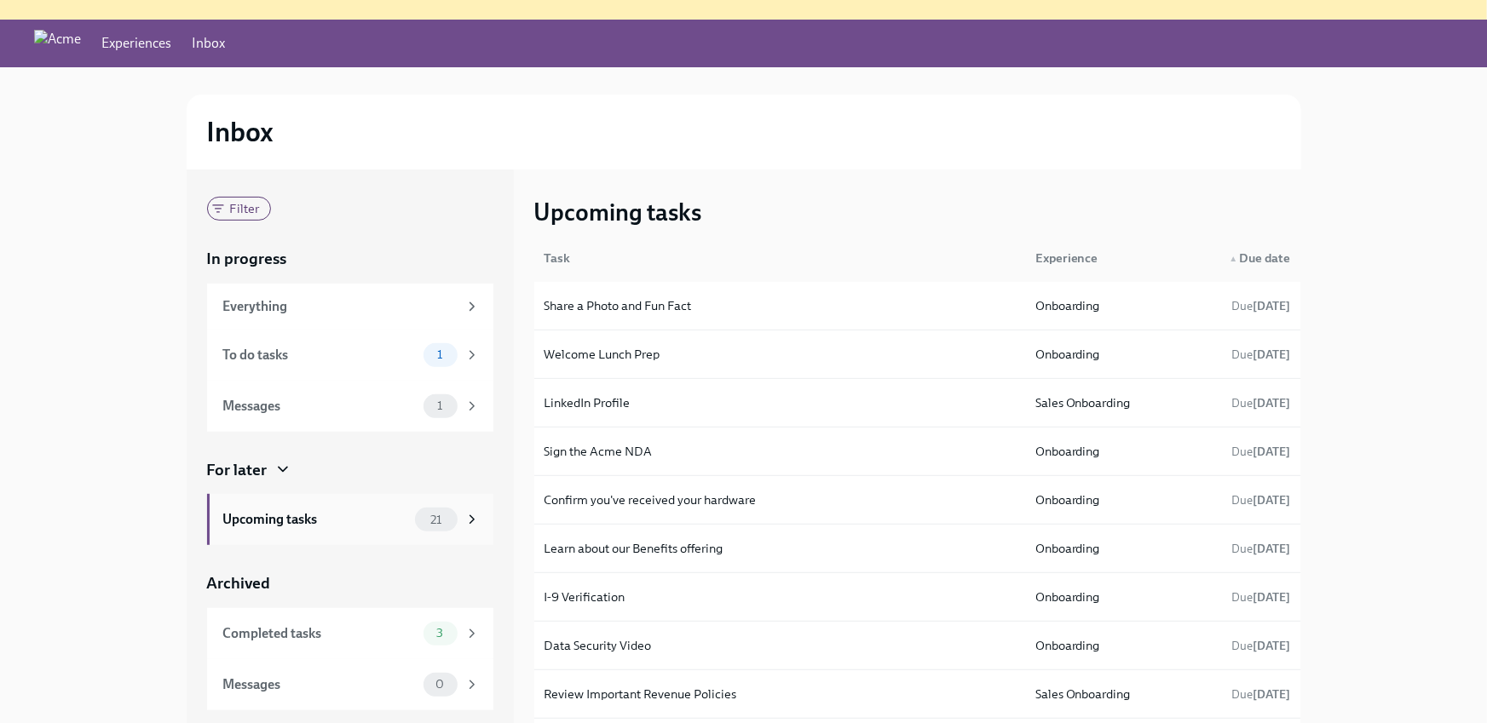
click at [346, 524] on div "Upcoming tasks" at bounding box center [315, 519] width 185 height 19
click at [663, 297] on div "Share a Photo and Fun Fact" at bounding box center [617, 306] width 147 height 20
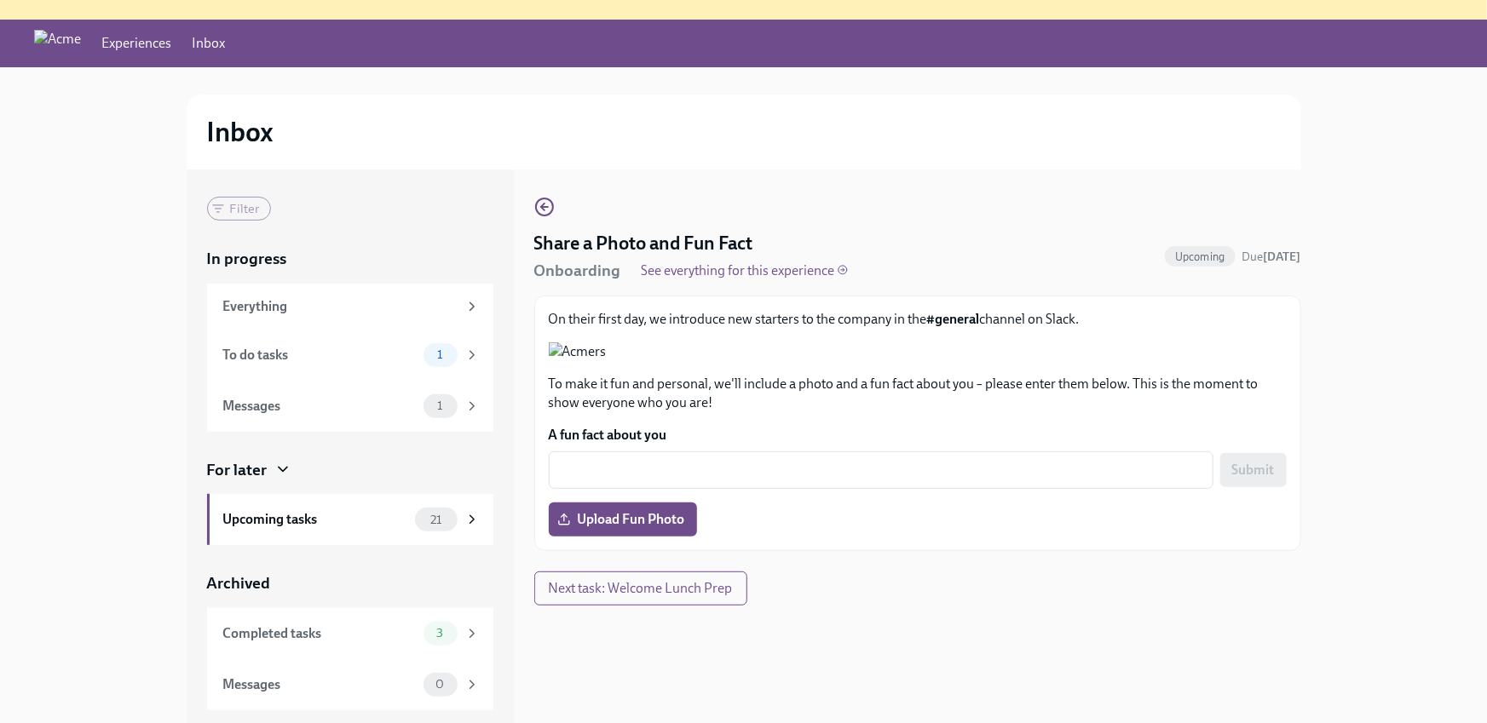
click at [813, 272] on p "See everything for this experience" at bounding box center [745, 271] width 206 height 19
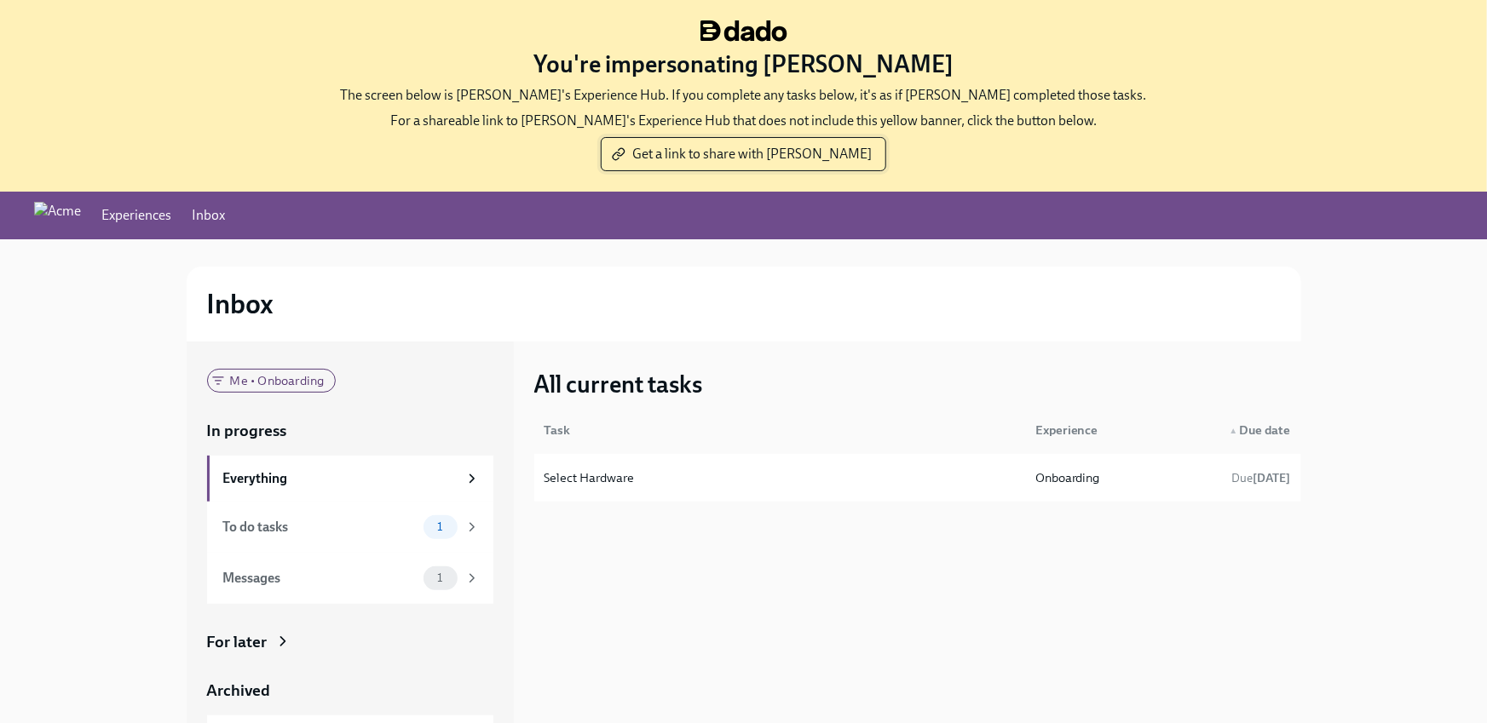
click at [741, 163] on button "Get a link to share with Jeff" at bounding box center [743, 154] width 285 height 34
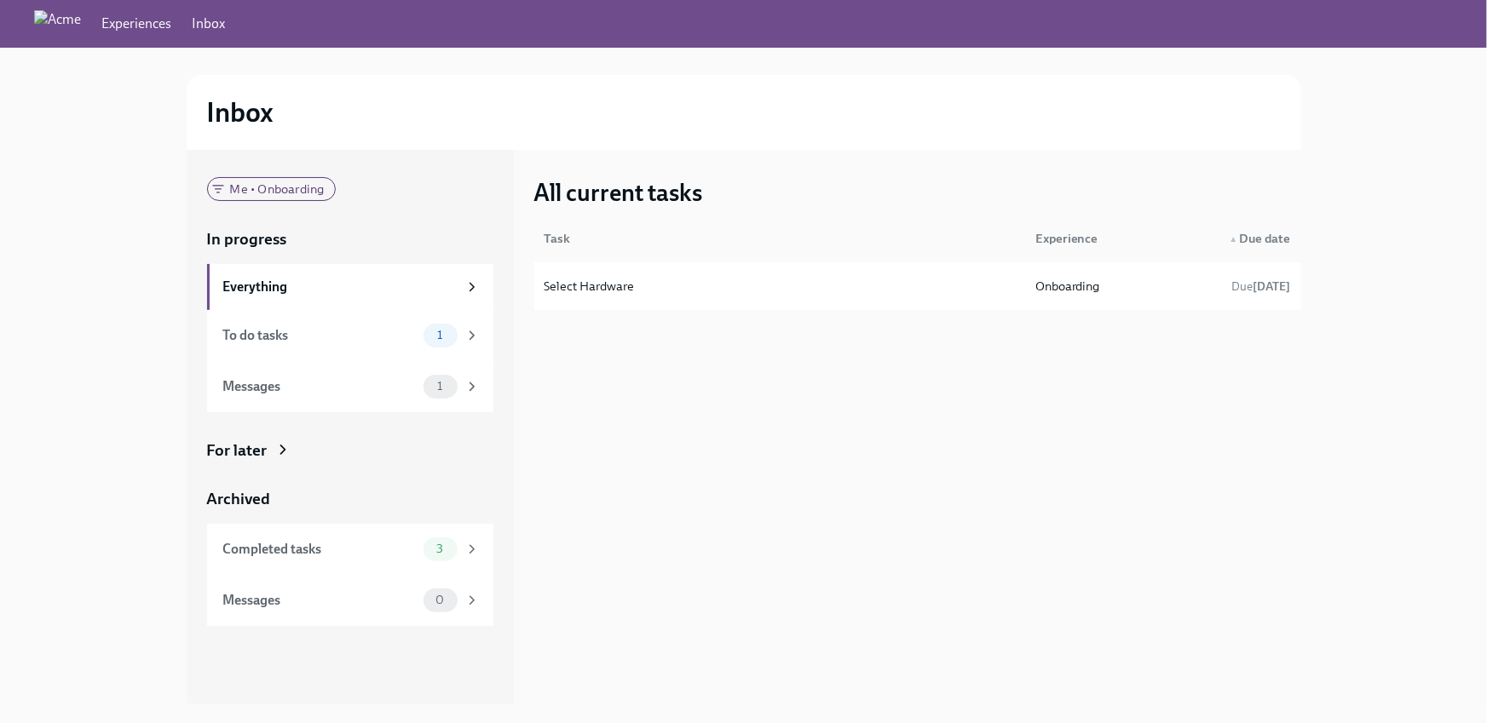
click at [344, 448] on div "For later" at bounding box center [350, 451] width 286 height 22
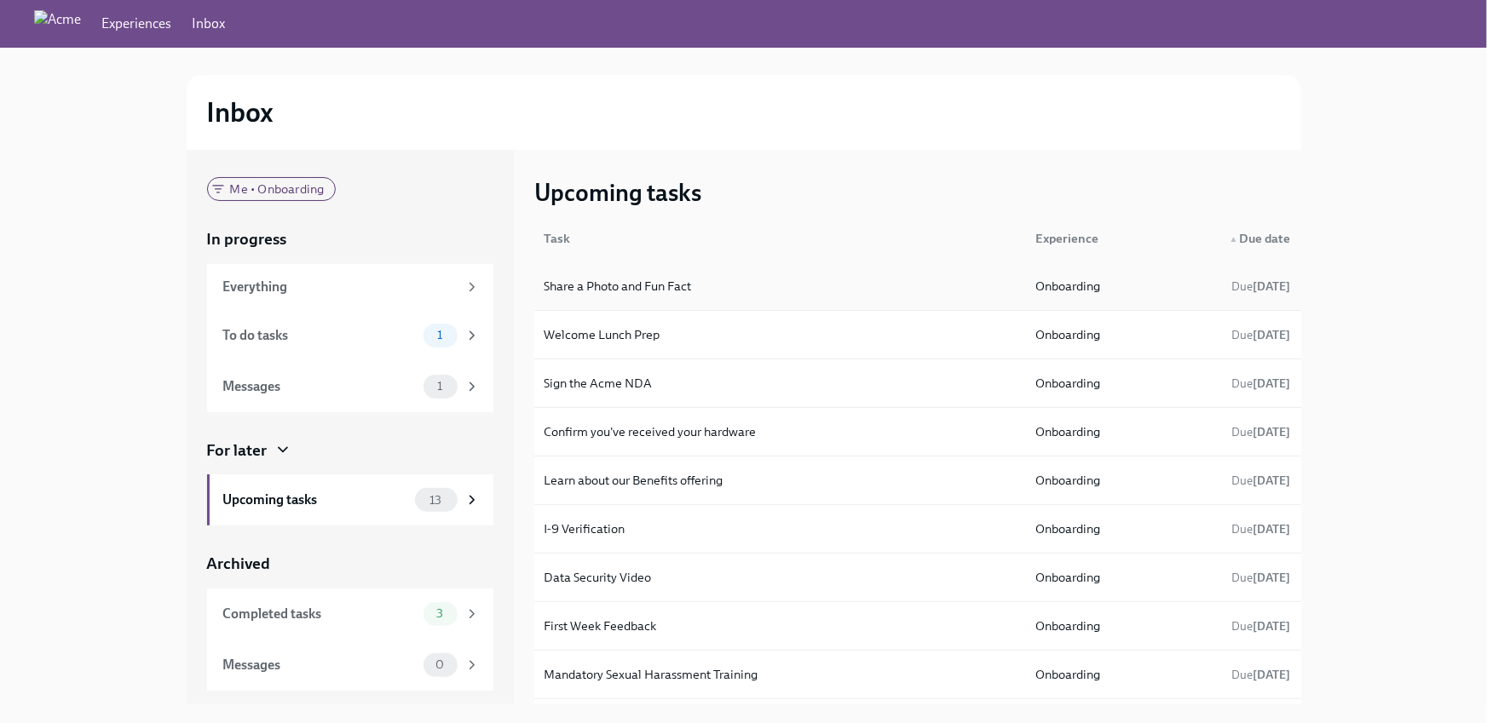
click at [729, 275] on div "Share a Photo and Fun Fact" at bounding box center [780, 286] width 484 height 34
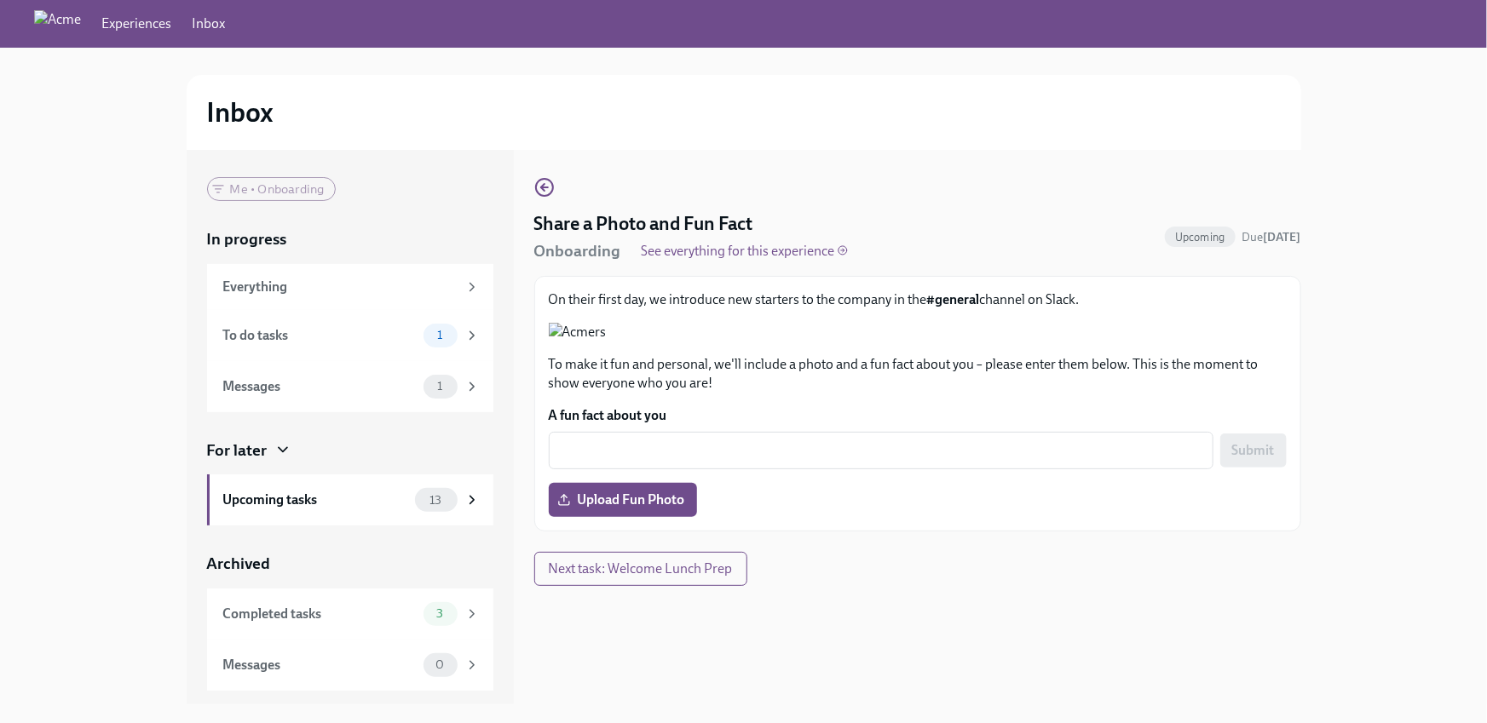
click at [803, 251] on p "See everything for this experience" at bounding box center [745, 251] width 206 height 19
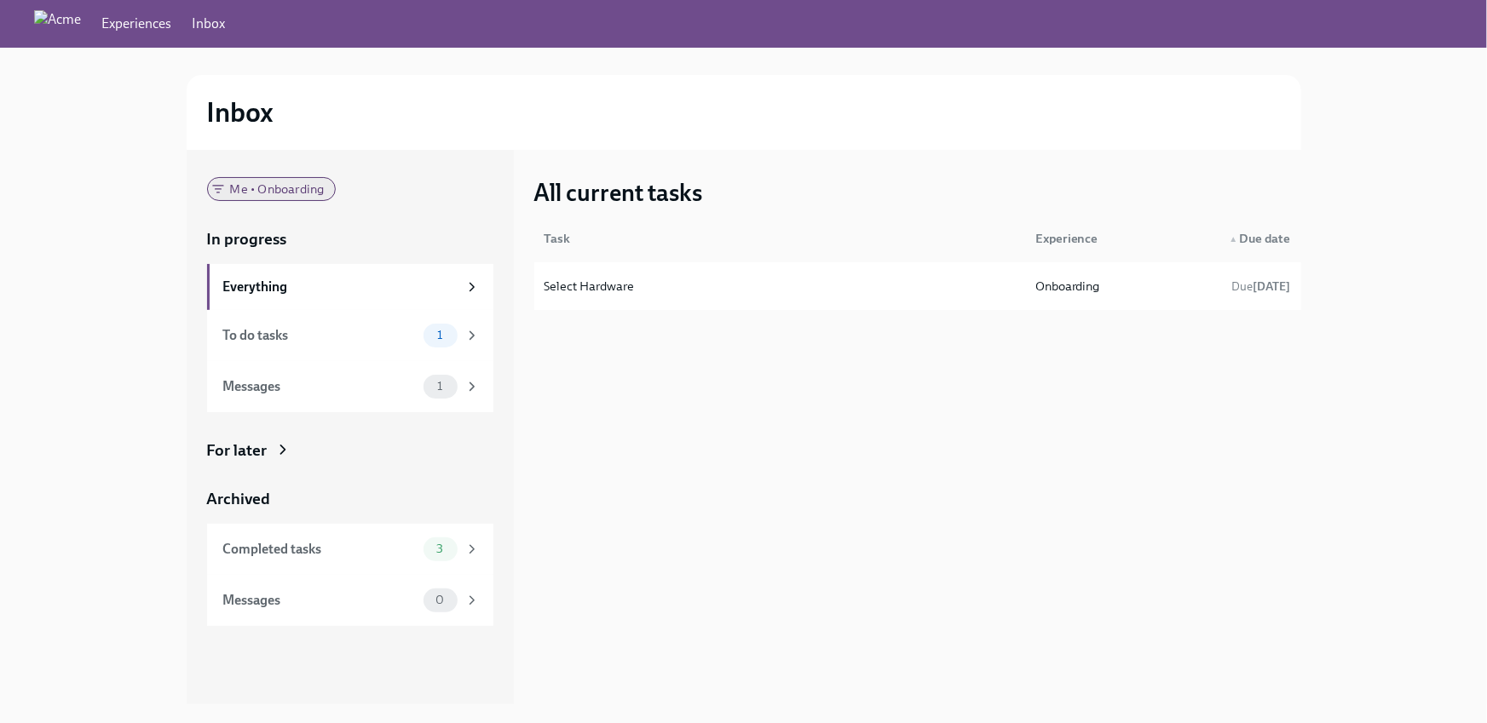
click at [310, 197] on div "Me • Onboarding" at bounding box center [271, 189] width 129 height 24
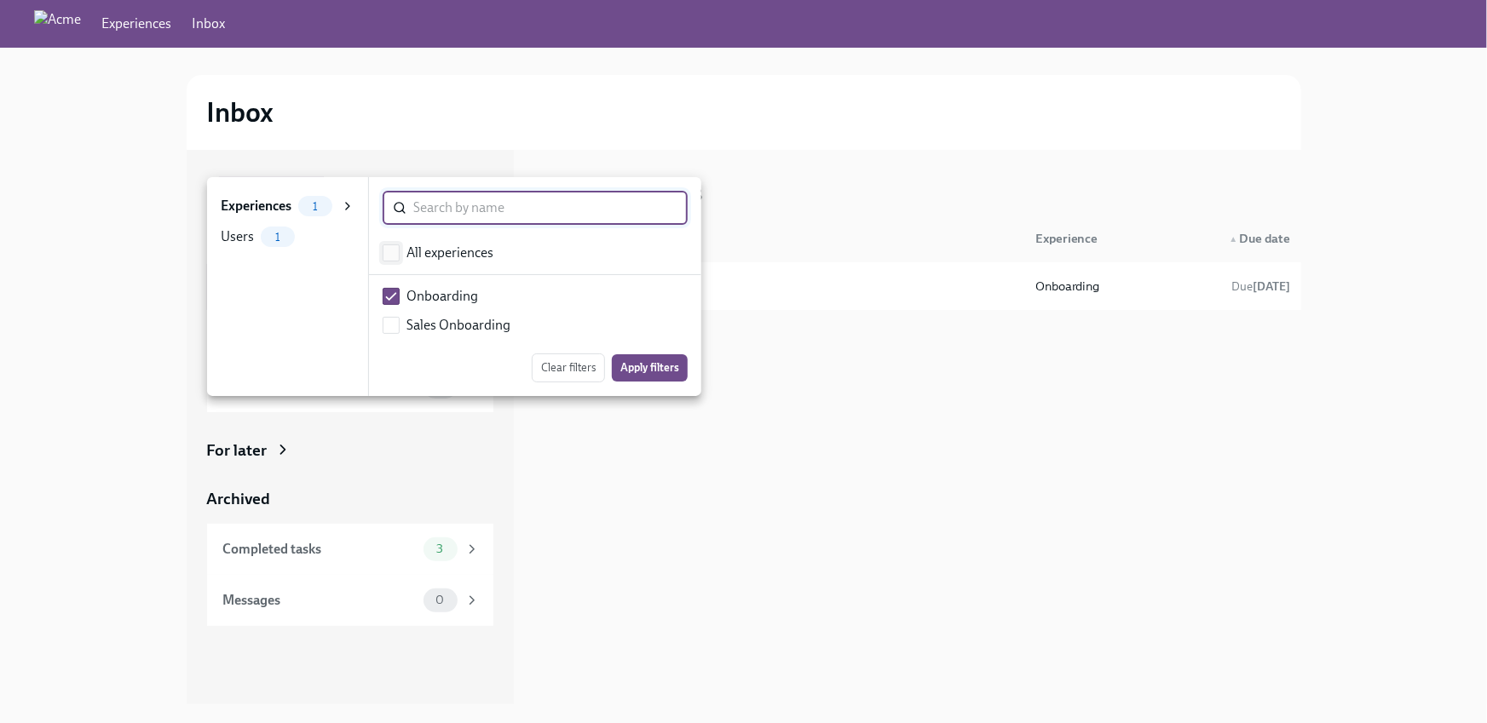
click at [395, 255] on input "checkbox" at bounding box center [390, 252] width 15 height 15
checkbox input "true"
checkbox input "false"
click at [671, 360] on span "Apply filters" at bounding box center [649, 368] width 59 height 17
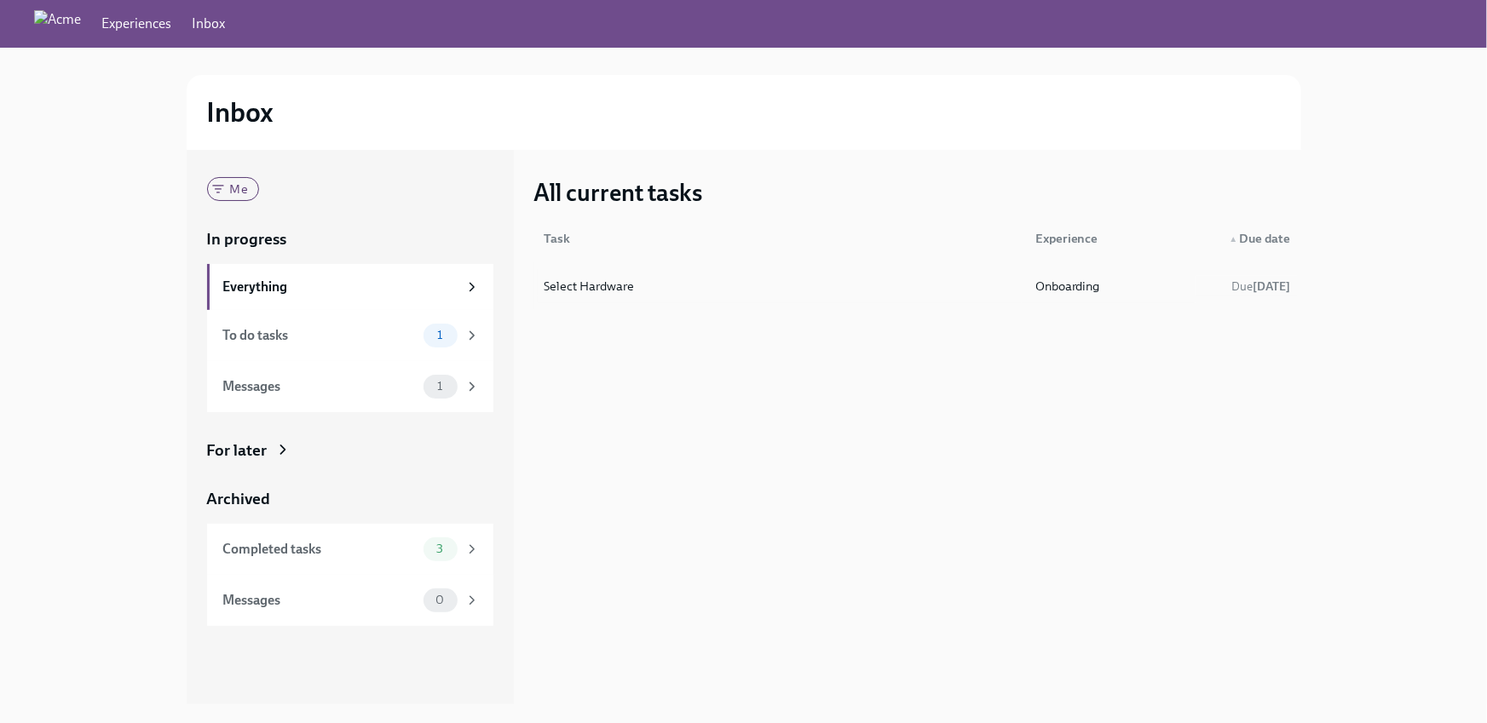
click at [706, 285] on div "Select Hardware" at bounding box center [780, 286] width 484 height 34
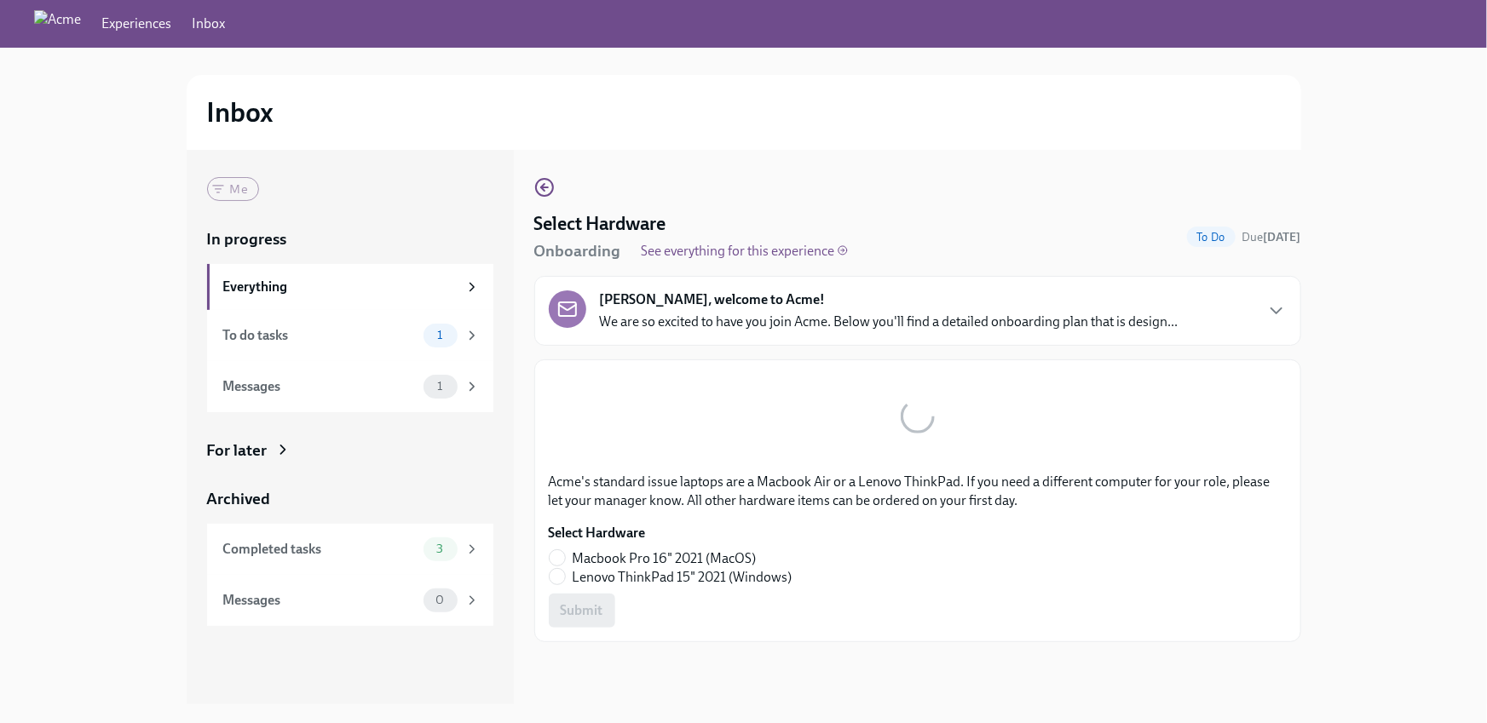
click at [679, 154] on div "Select Hardware Onboarding See everything for this experience To Do Due [DATE] …" at bounding box center [917, 427] width 767 height 555
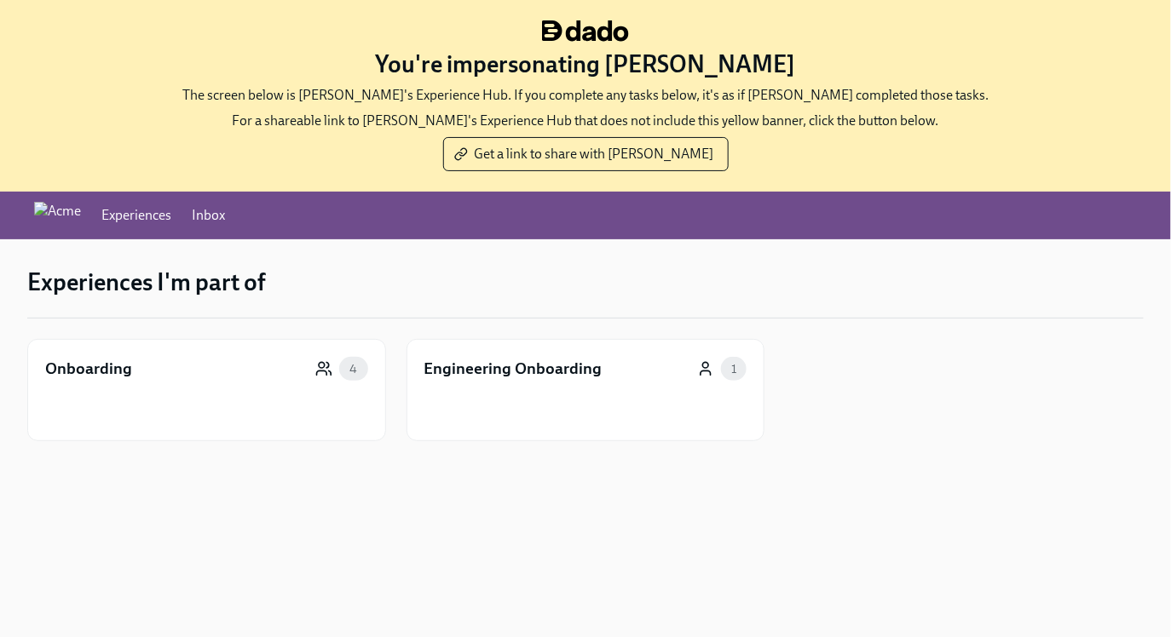
click at [171, 210] on link "Experiences" at bounding box center [136, 215] width 70 height 19
click at [225, 210] on link "Inbox" at bounding box center [208, 215] width 33 height 19
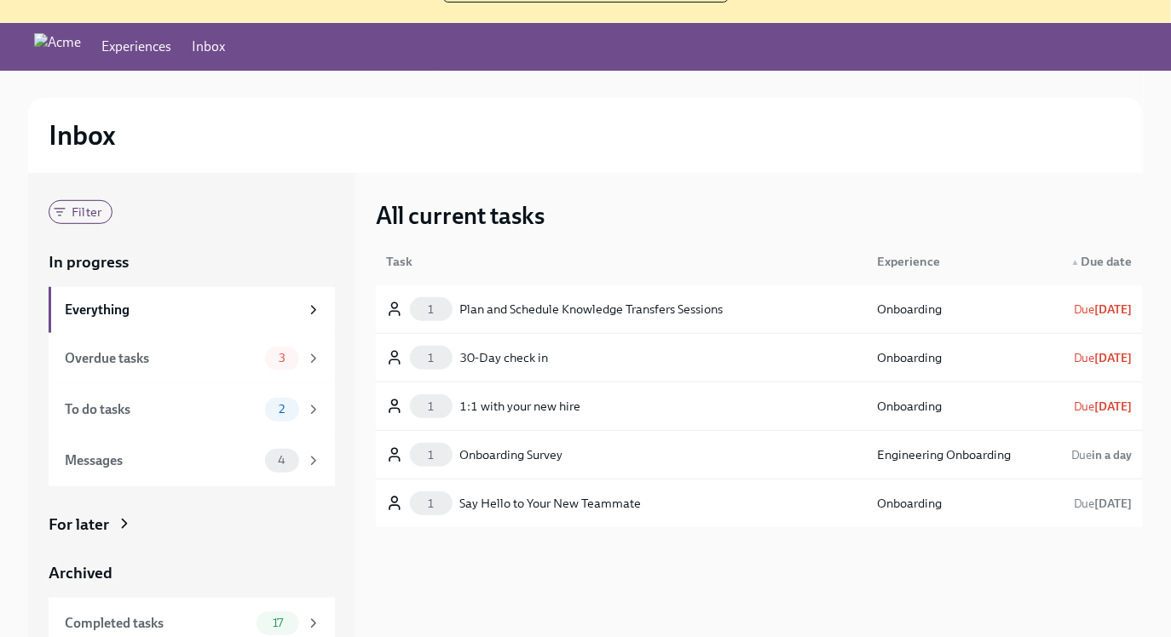
scroll to position [193, 0]
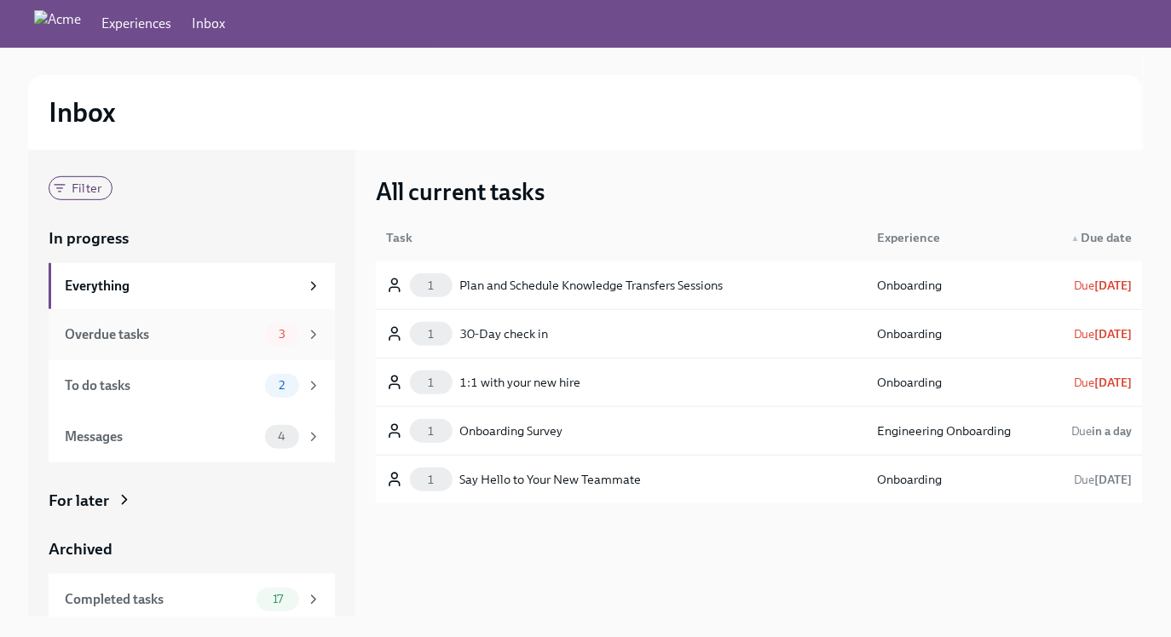
click at [230, 333] on div "Overdue tasks" at bounding box center [161, 334] width 193 height 19
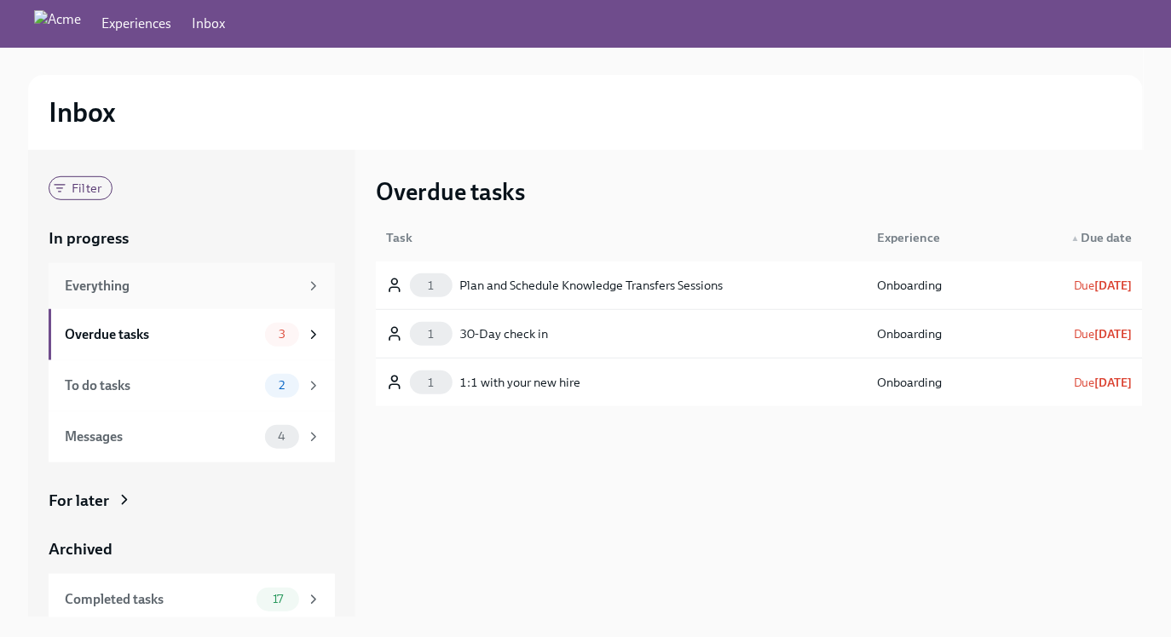
click at [237, 279] on div "Everything" at bounding box center [182, 286] width 234 height 19
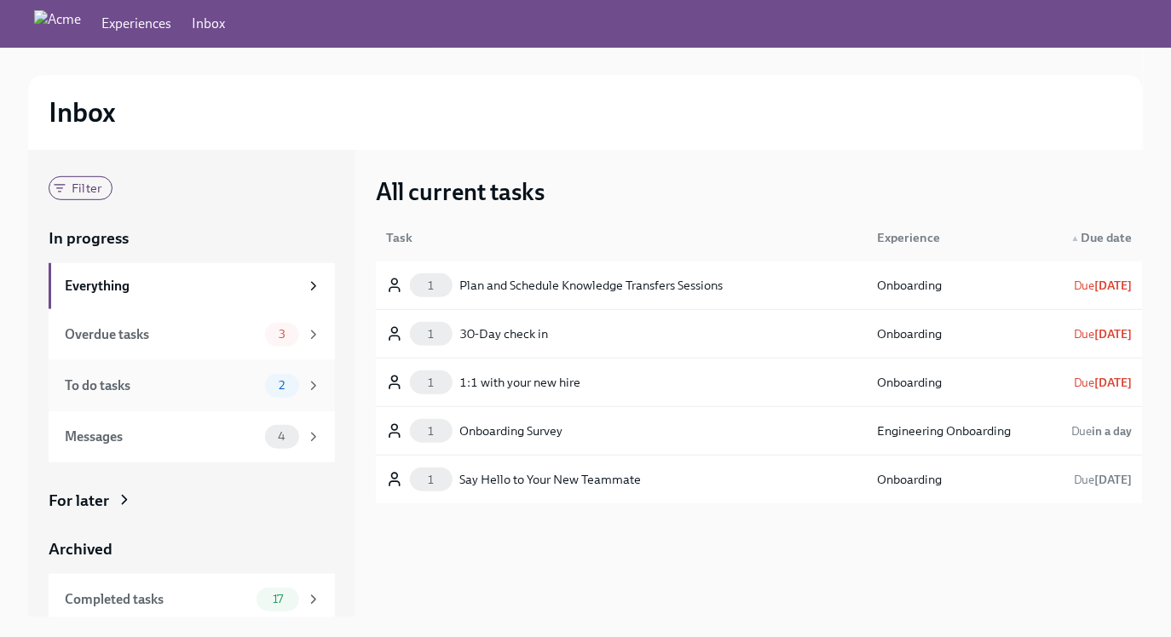
click at [187, 363] on div "To do tasks 2" at bounding box center [192, 385] width 286 height 51
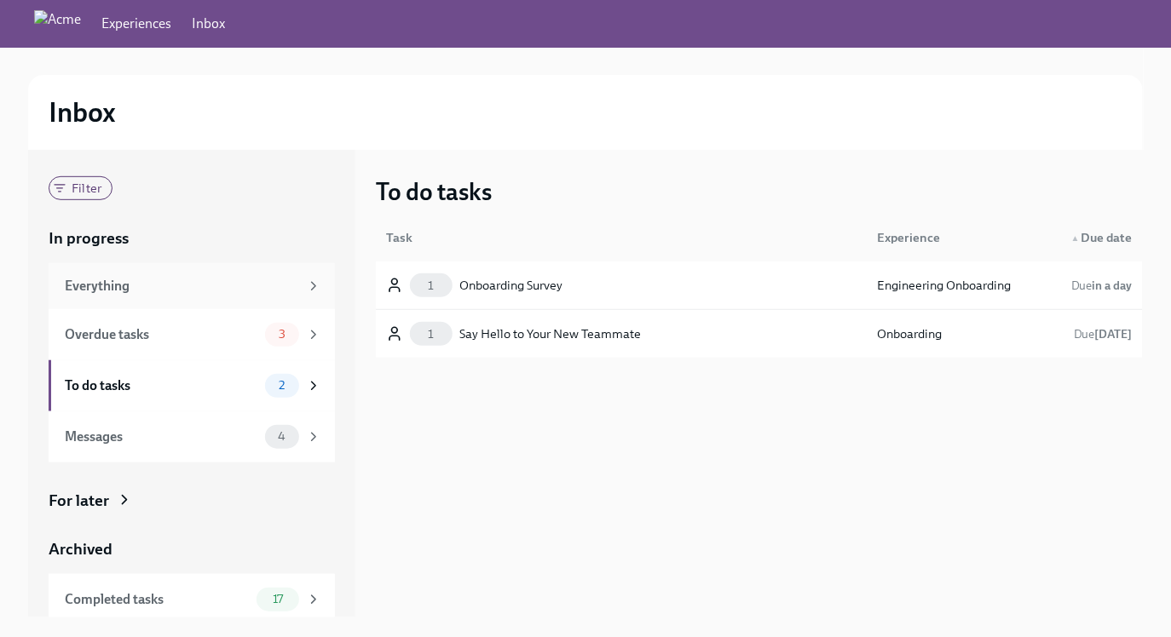
click at [212, 277] on div "Everything" at bounding box center [182, 286] width 234 height 19
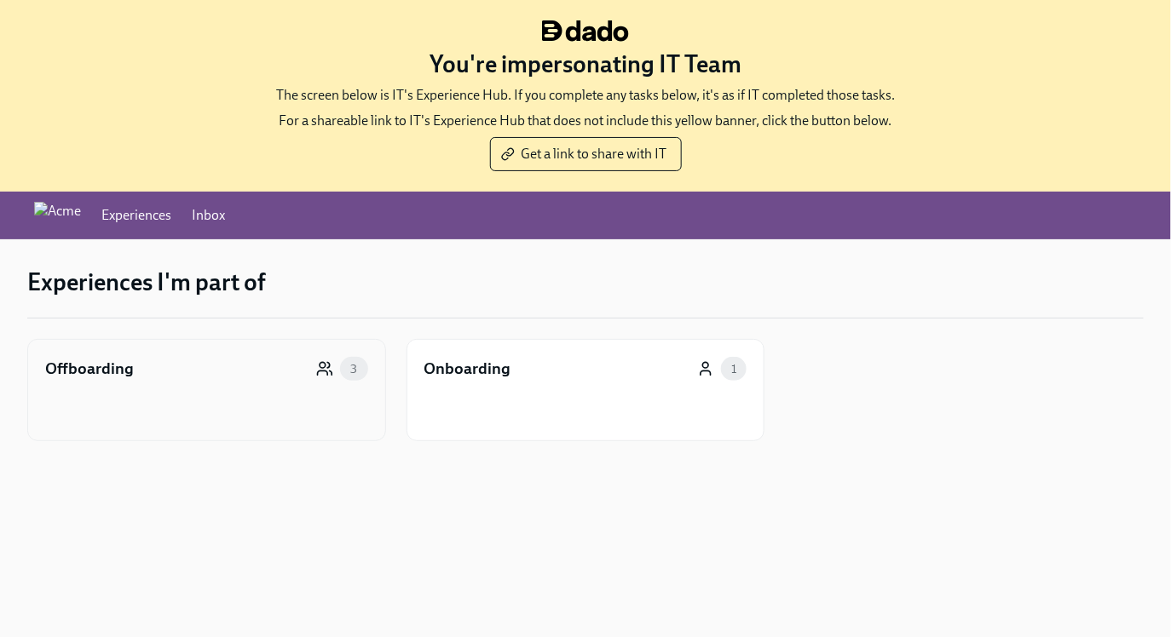
click at [216, 390] on div "Offboarding 3" at bounding box center [206, 390] width 359 height 102
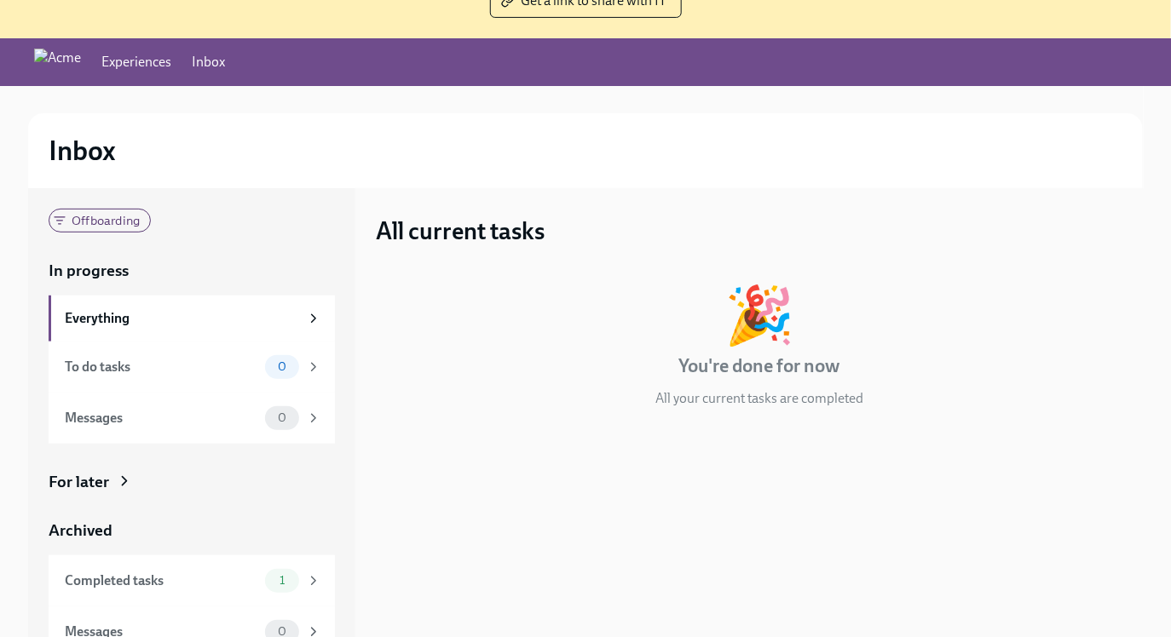
scroll to position [193, 0]
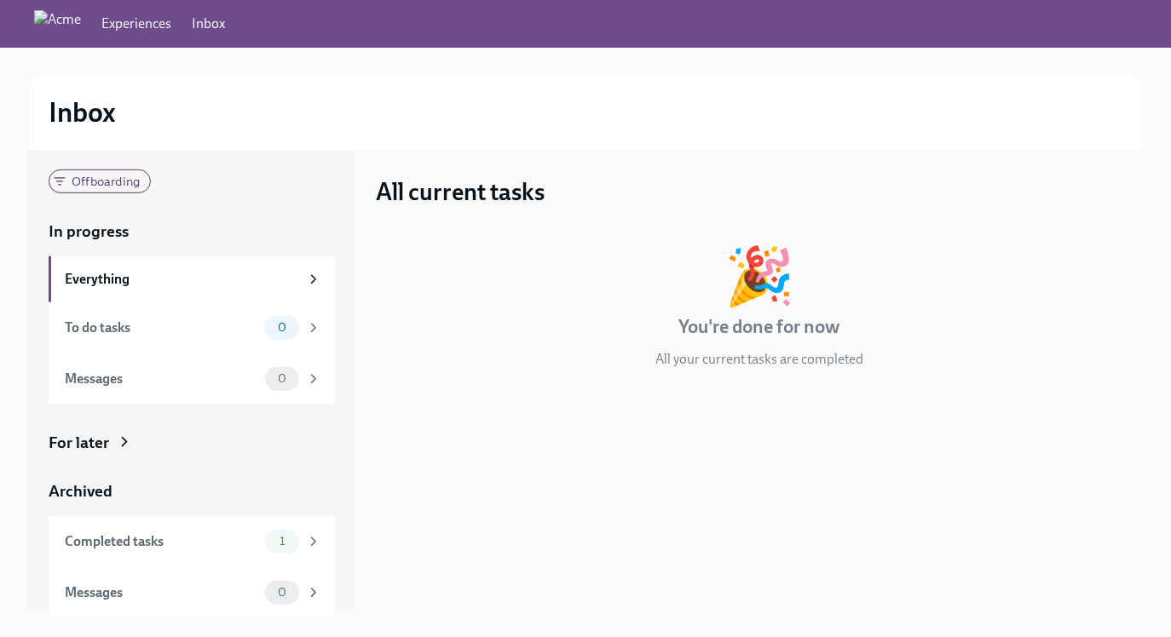
click at [129, 442] on icon at bounding box center [124, 442] width 17 height 17
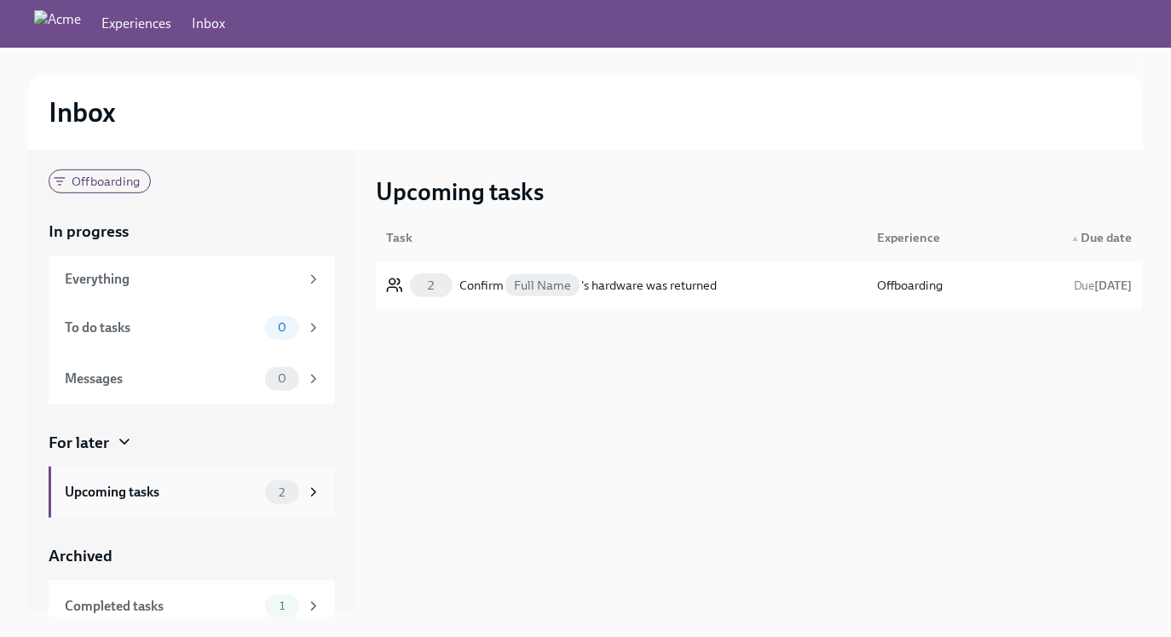
click at [168, 498] on div "Upcoming tasks" at bounding box center [161, 492] width 193 height 19
click at [634, 288] on div "Confirm Full Name 's hardware was returned" at bounding box center [587, 285] width 257 height 20
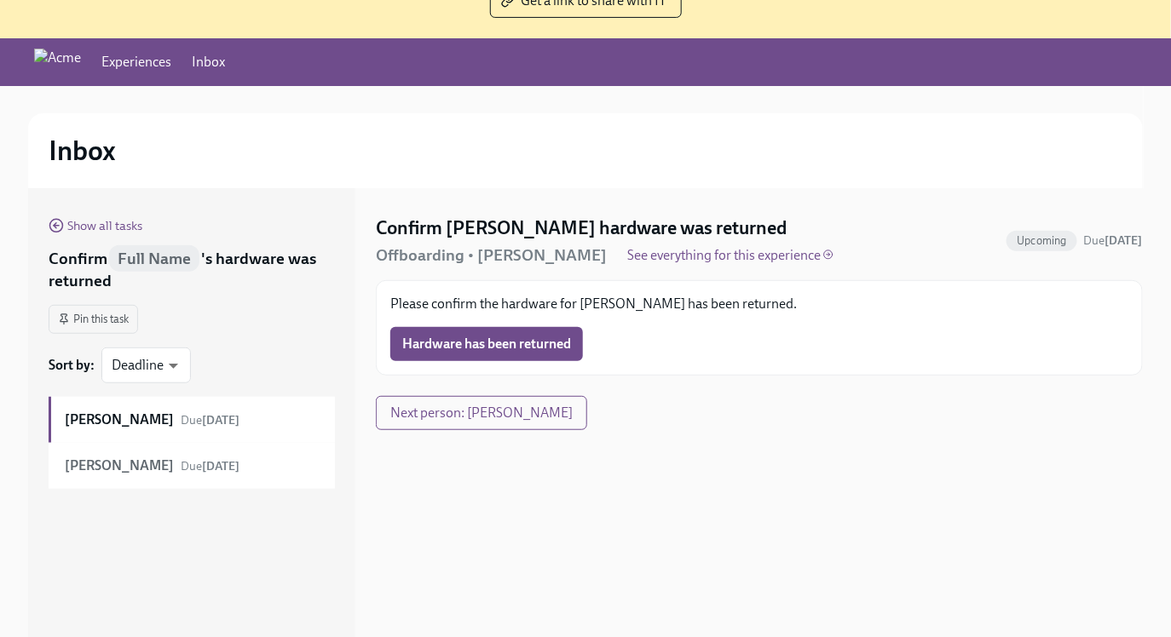
scroll to position [193, 0]
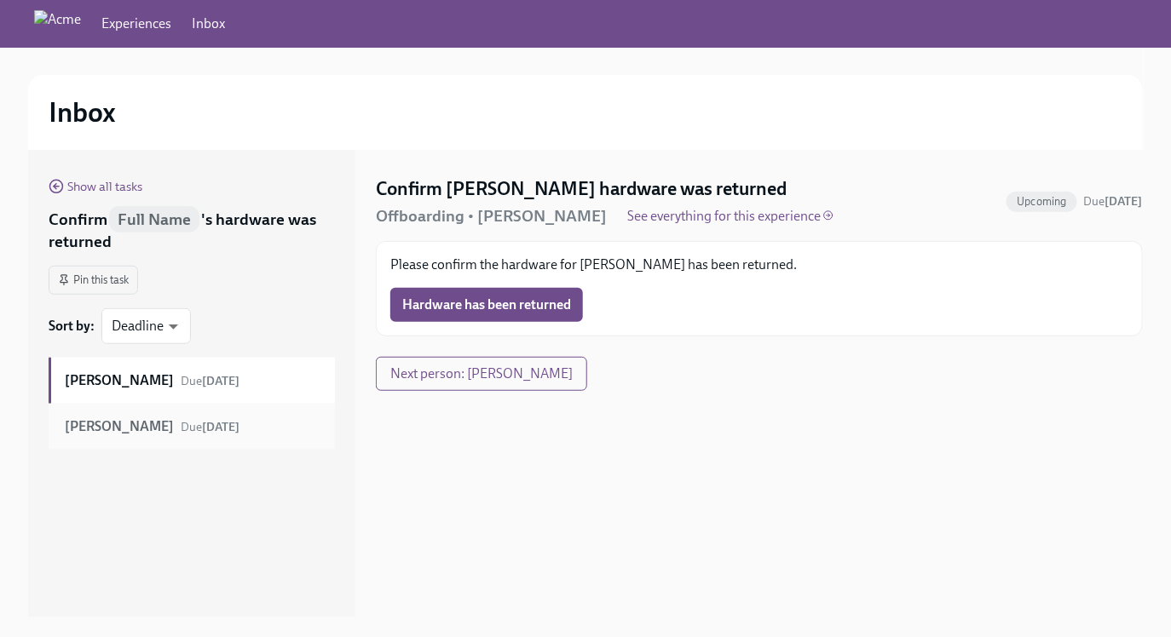
click at [210, 441] on div "[PERSON_NAME] Re Due [DATE]" at bounding box center [192, 427] width 286 height 46
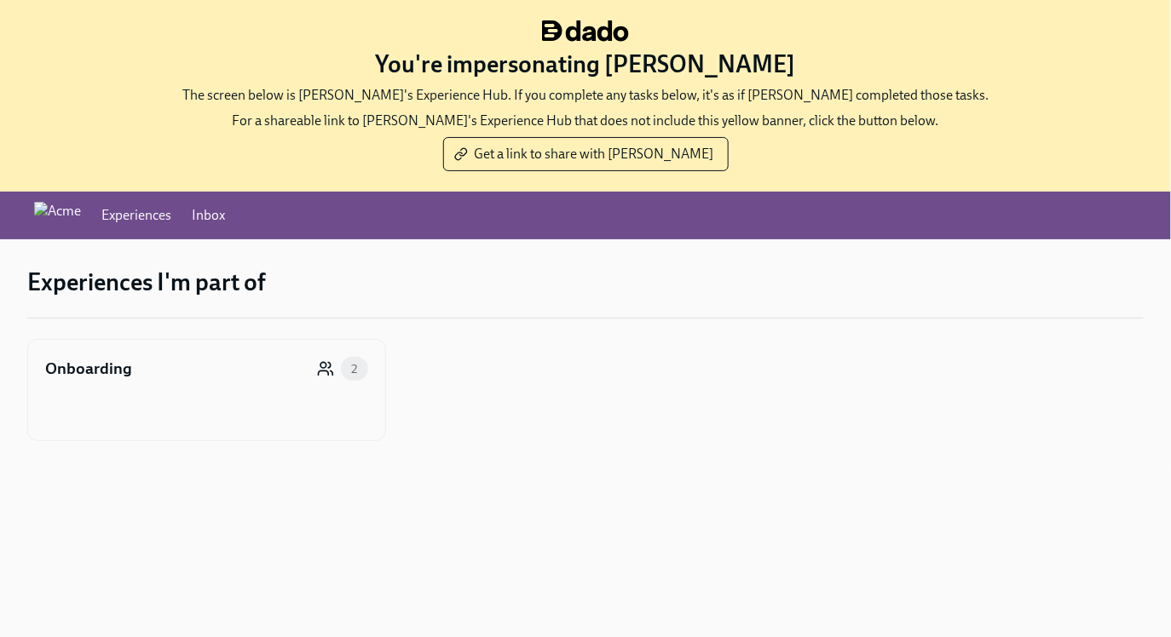
click at [257, 371] on div "Onboarding 2" at bounding box center [206, 369] width 323 height 24
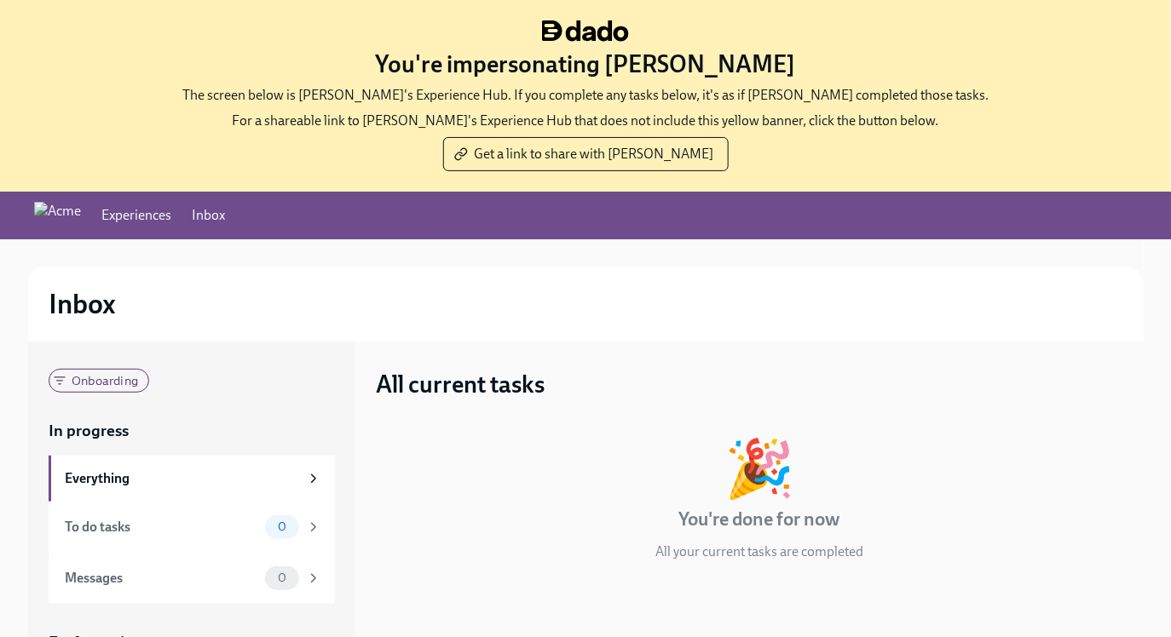
click at [225, 216] on link "Inbox" at bounding box center [208, 215] width 33 height 19
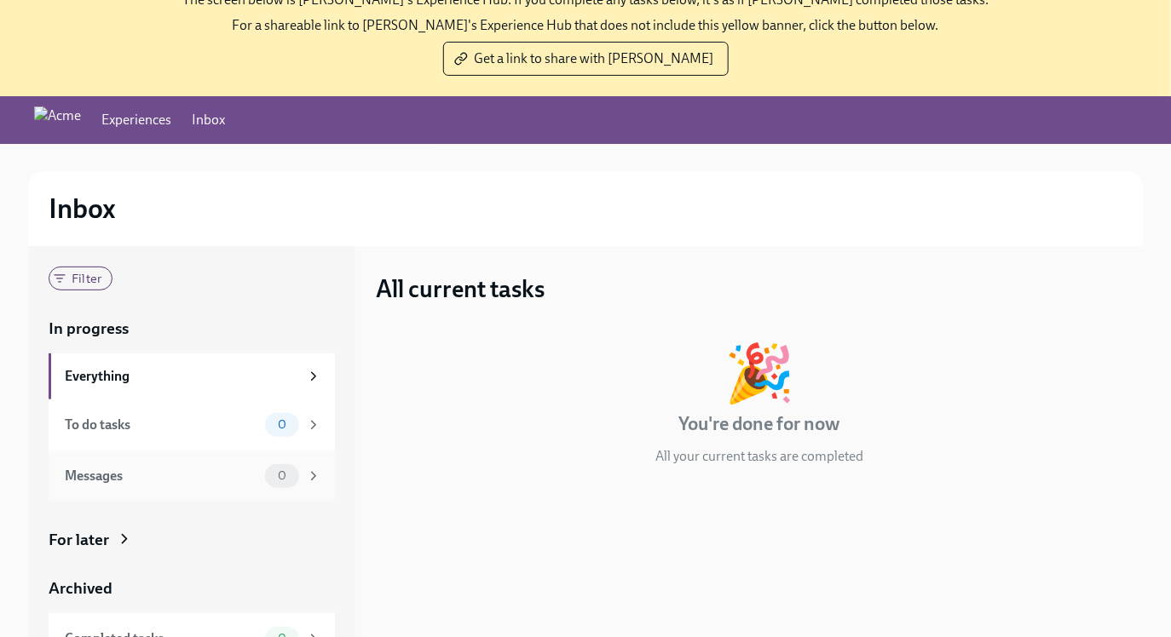
scroll to position [193, 0]
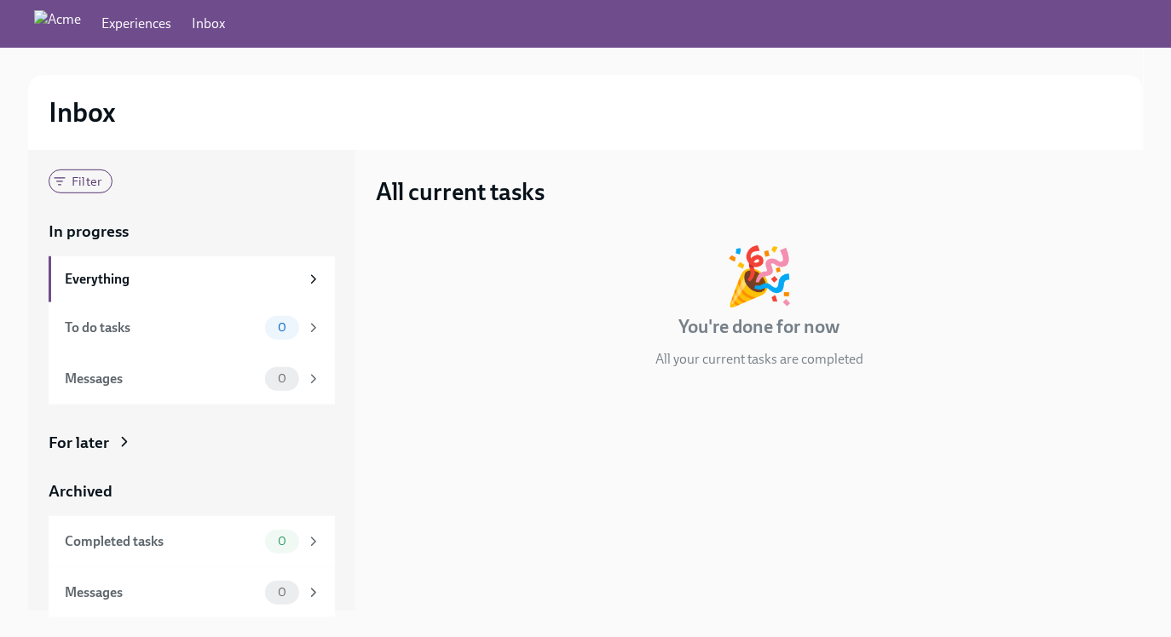
click at [97, 418] on div "Filter In progress Everything To do tasks 0 Messages 0 For later Archived Compl…" at bounding box center [192, 394] width 286 height 449
click at [97, 435] on div "For later" at bounding box center [79, 443] width 60 height 22
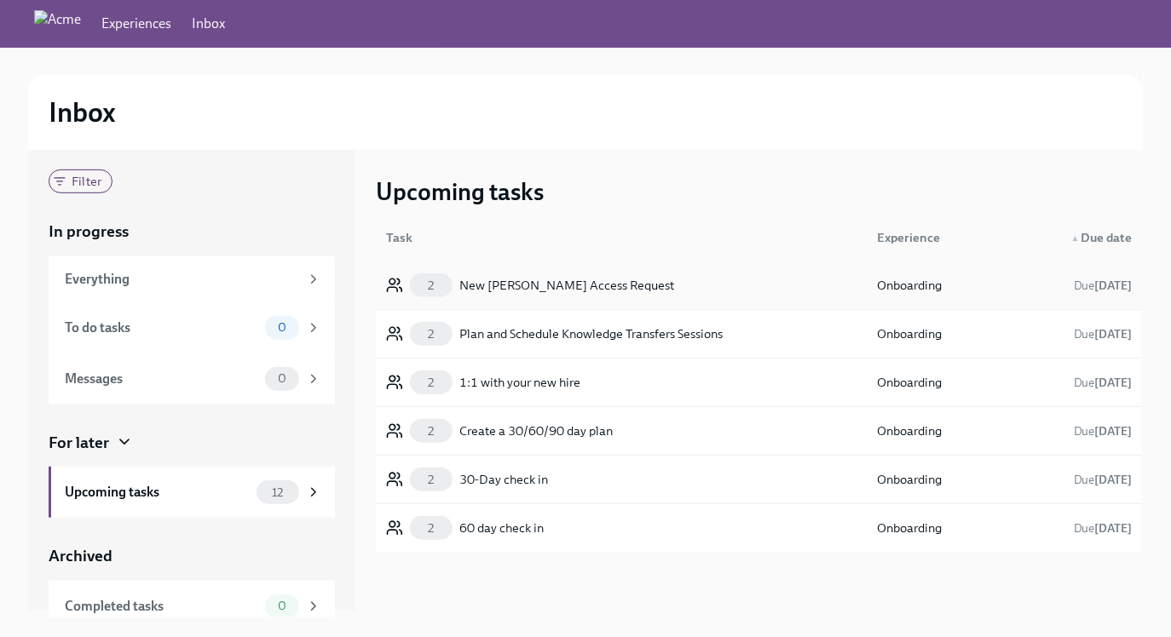
click at [570, 283] on div "New Joiner Access Request" at bounding box center [566, 285] width 215 height 20
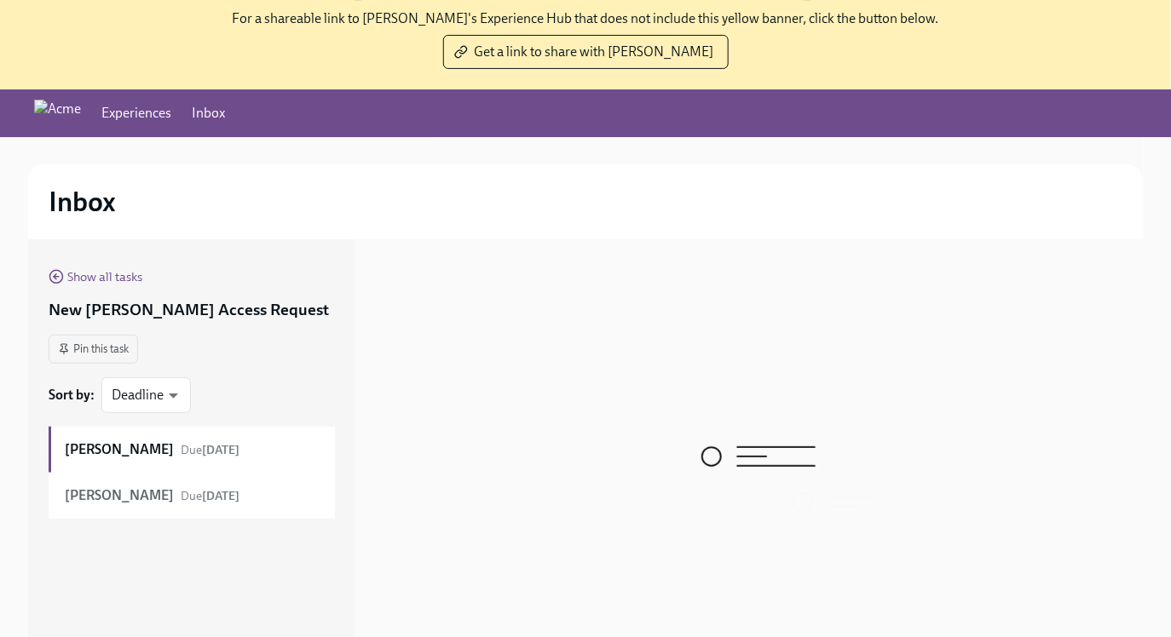
scroll to position [193, 0]
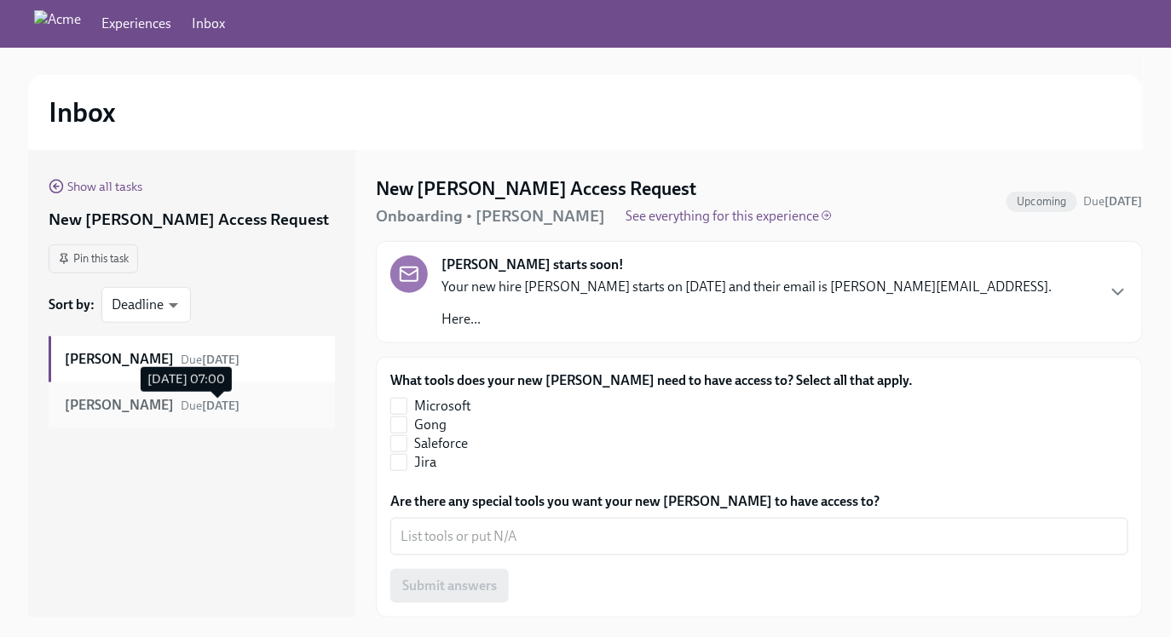
click at [236, 410] on strong "in 8 days" at bounding box center [220, 406] width 37 height 14
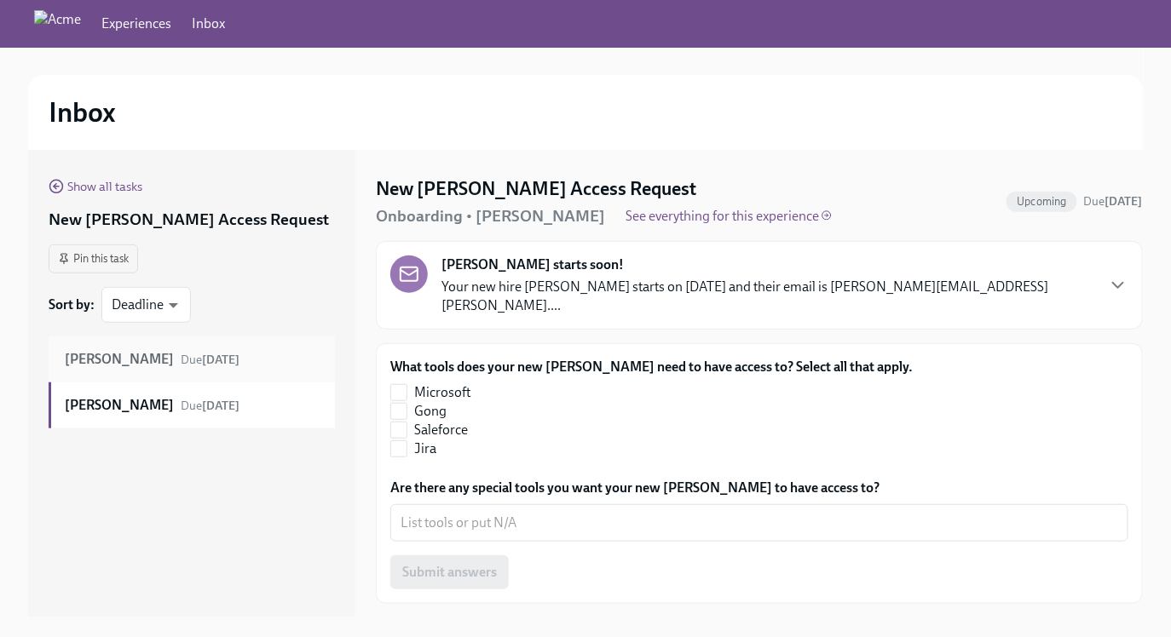
click at [245, 361] on div "Charles Buijs Due in 8 days" at bounding box center [193, 359] width 256 height 19
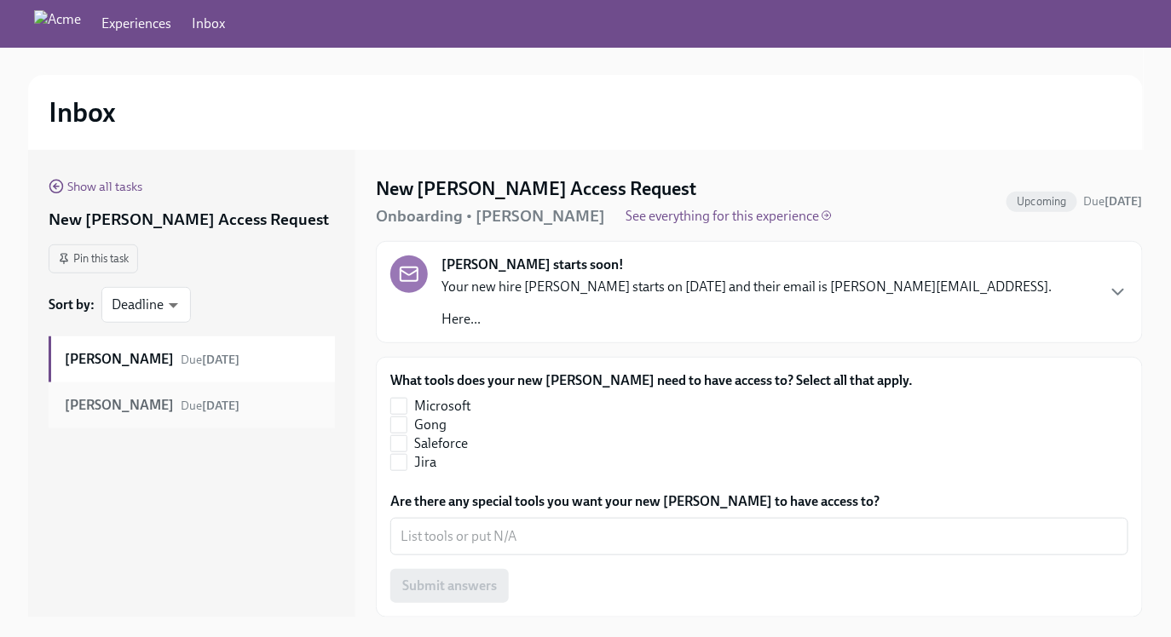
click at [232, 407] on strong "in 8 days" at bounding box center [220, 406] width 37 height 14
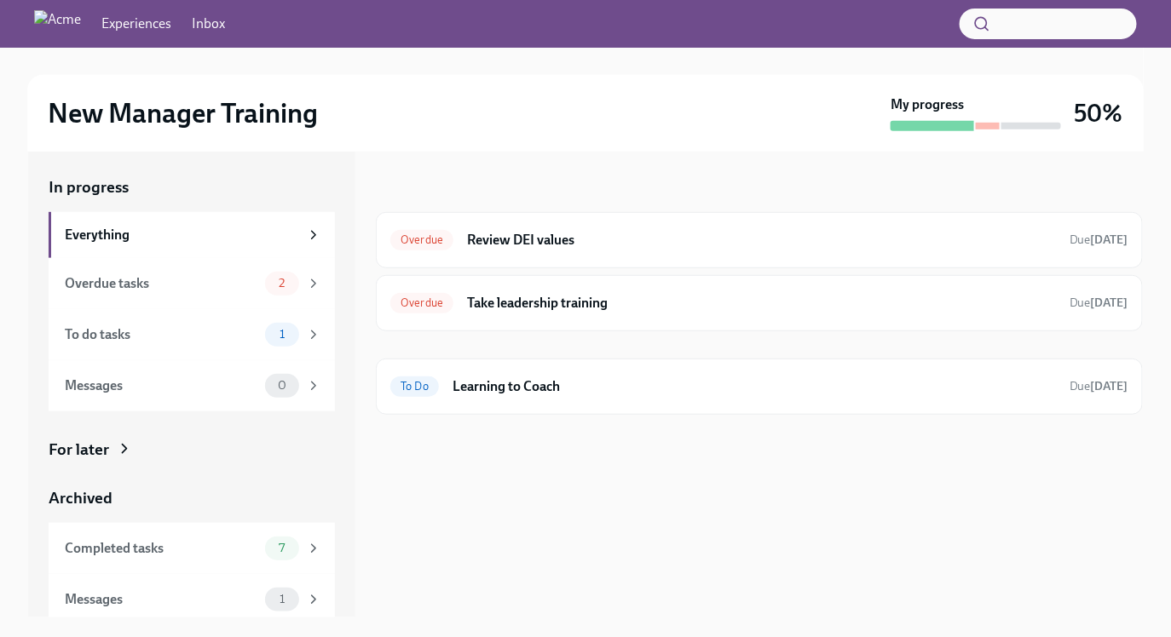
scroll to position [194, 0]
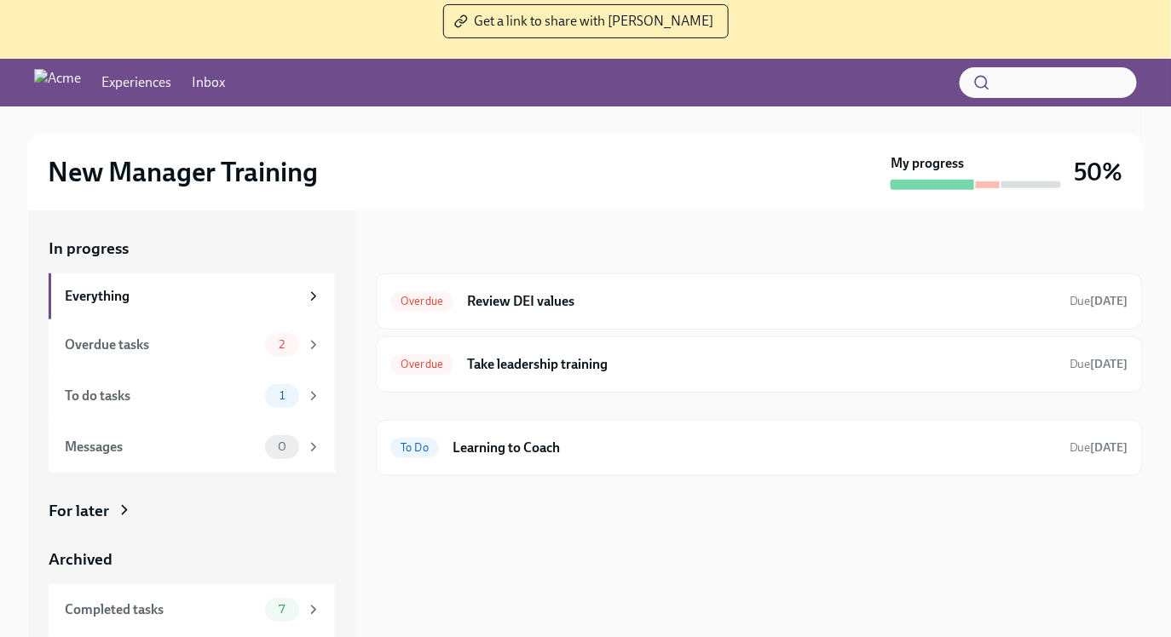
scroll to position [140, 0]
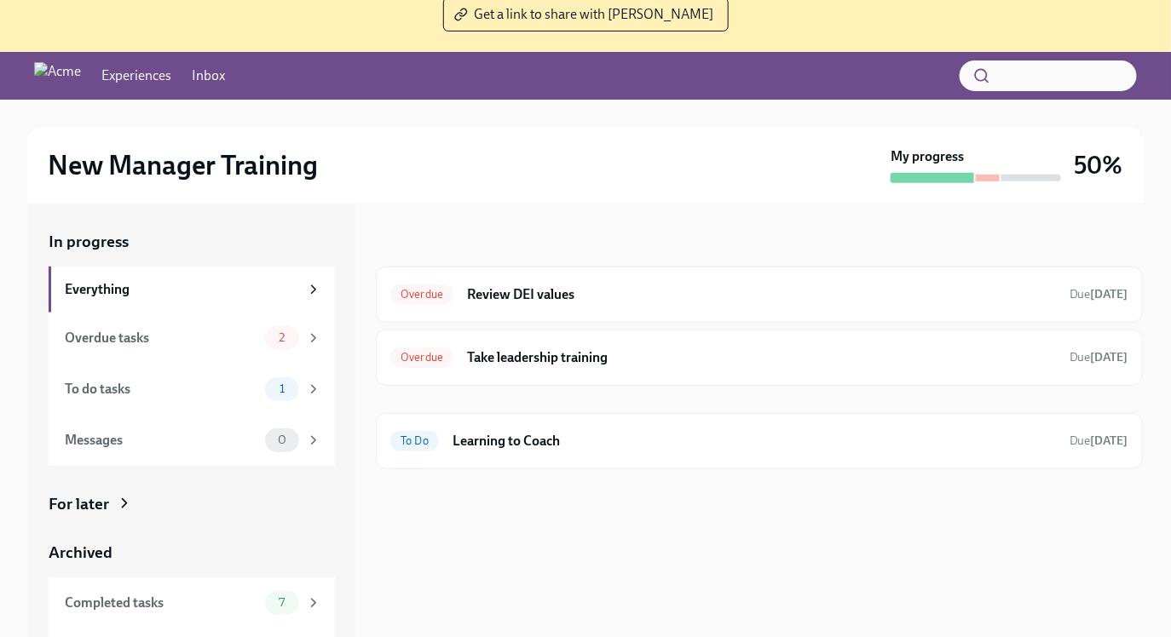
click at [225, 73] on link "Inbox" at bounding box center [208, 75] width 33 height 19
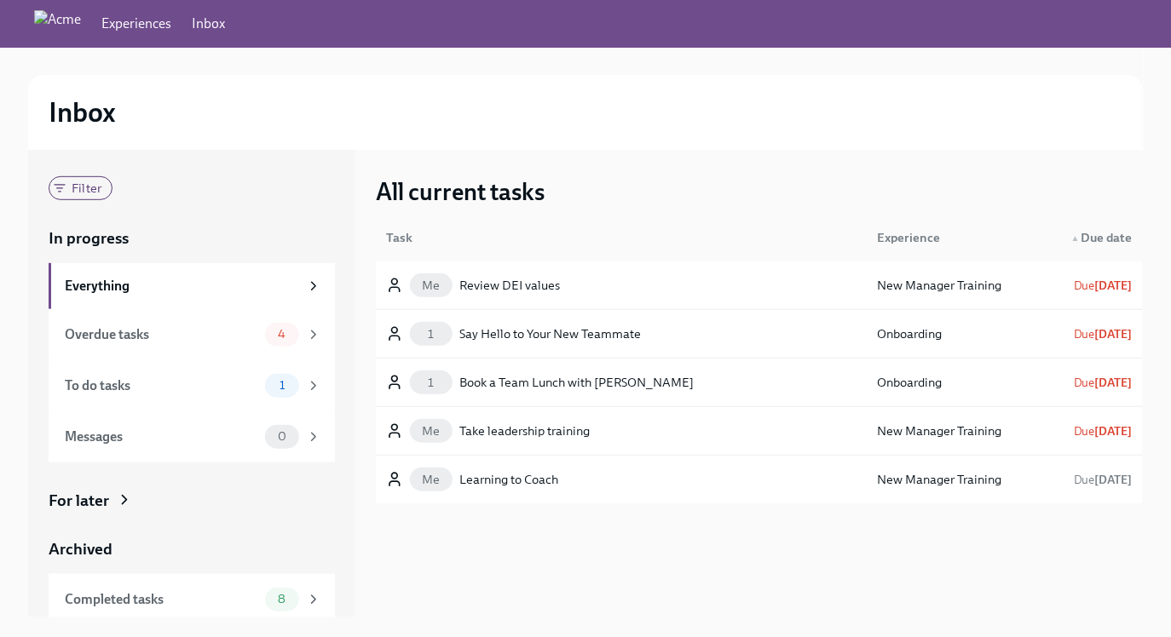
click at [171, 29] on link "Experiences" at bounding box center [136, 23] width 70 height 19
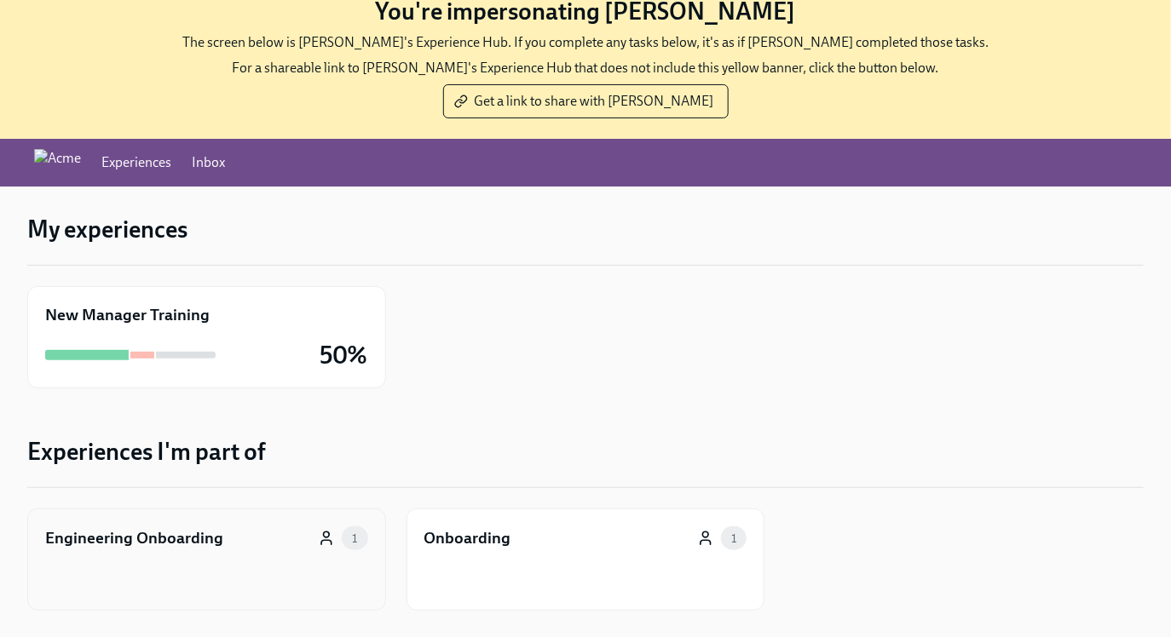
click at [164, 577] on div "Engineering Onboarding 1" at bounding box center [206, 560] width 359 height 102
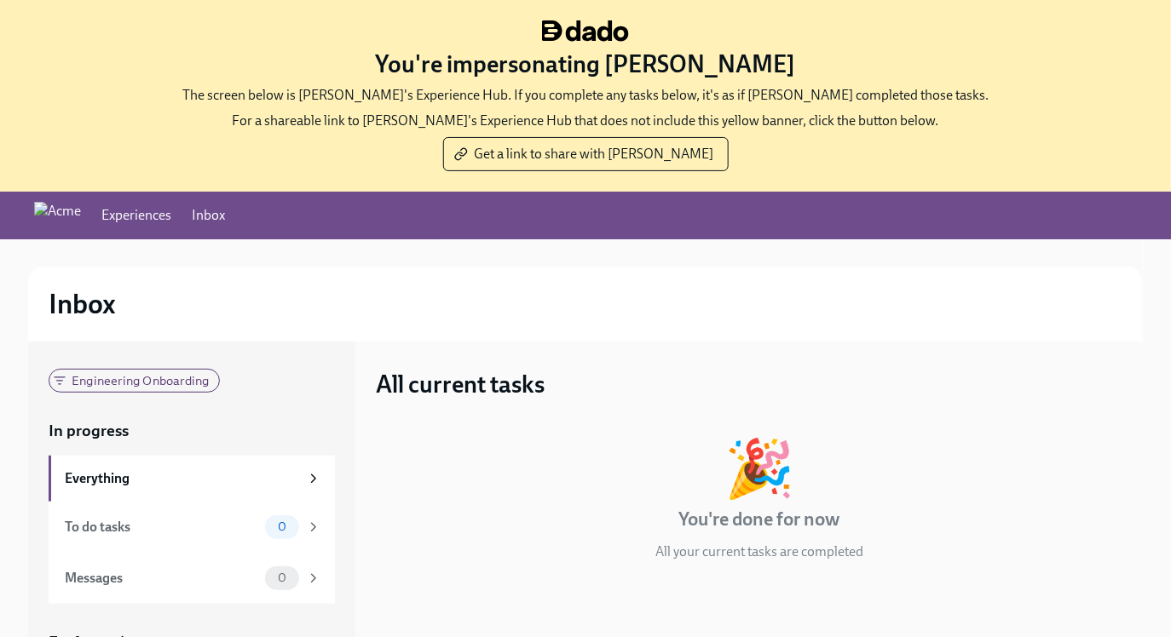
click at [174, 204] on div "Experiences Inbox" at bounding box center [129, 215] width 191 height 27
click at [171, 214] on link "Experiences" at bounding box center [136, 215] width 70 height 19
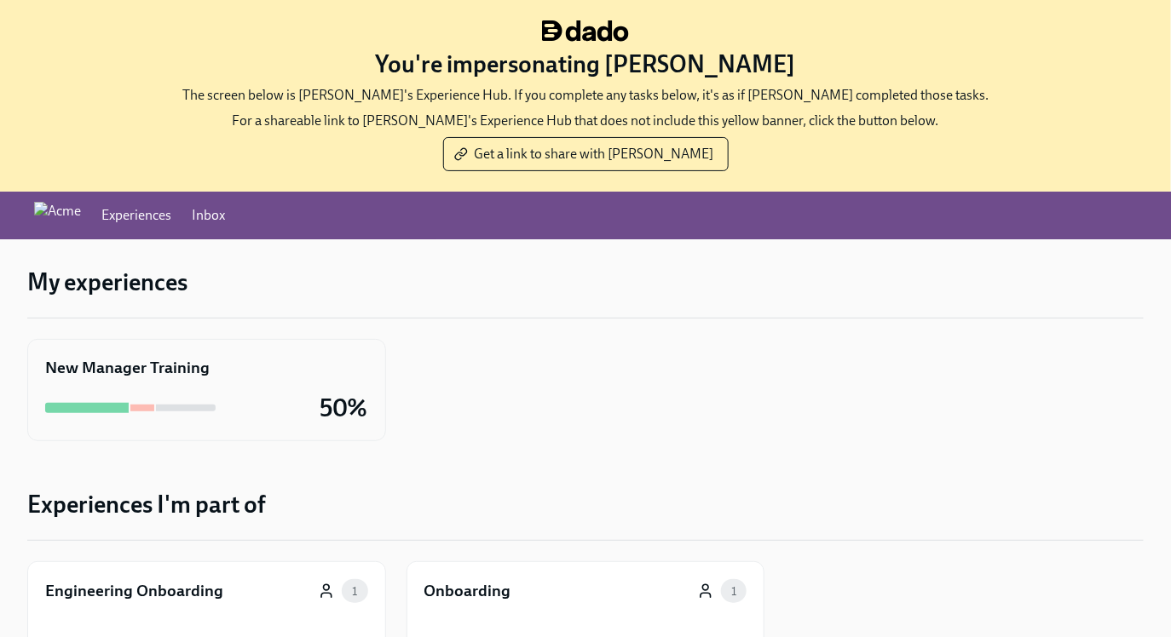
click at [170, 407] on div at bounding box center [186, 408] width 60 height 7
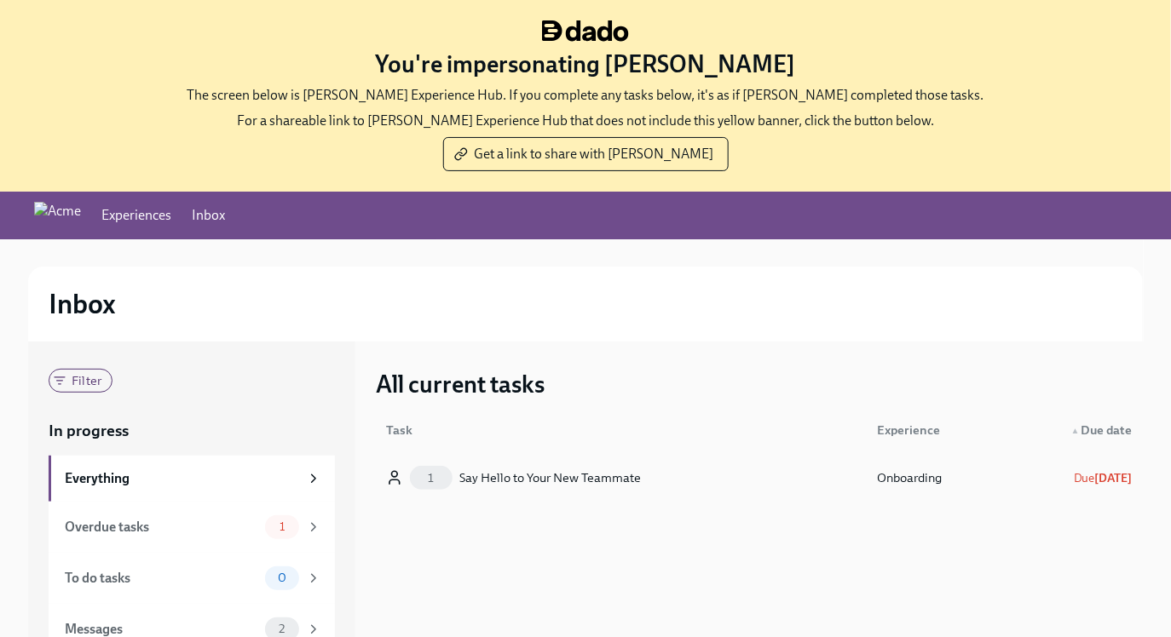
click at [536, 470] on div "Say Hello to Your New Teammate" at bounding box center [549, 478] width 181 height 20
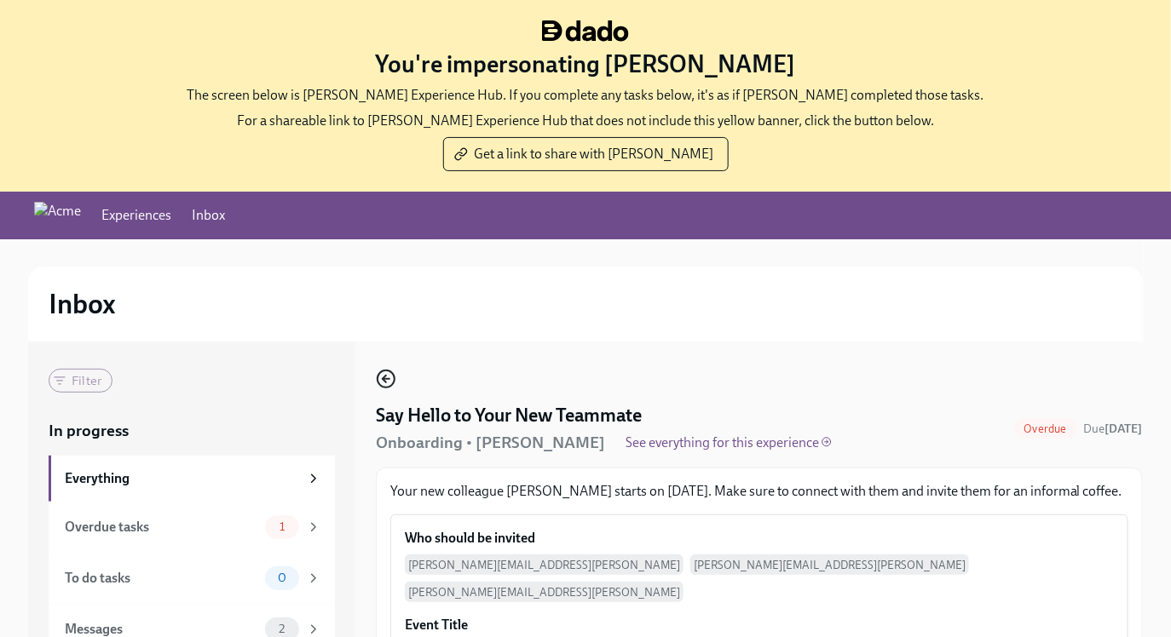
click at [381, 379] on icon "button" at bounding box center [386, 379] width 20 height 20
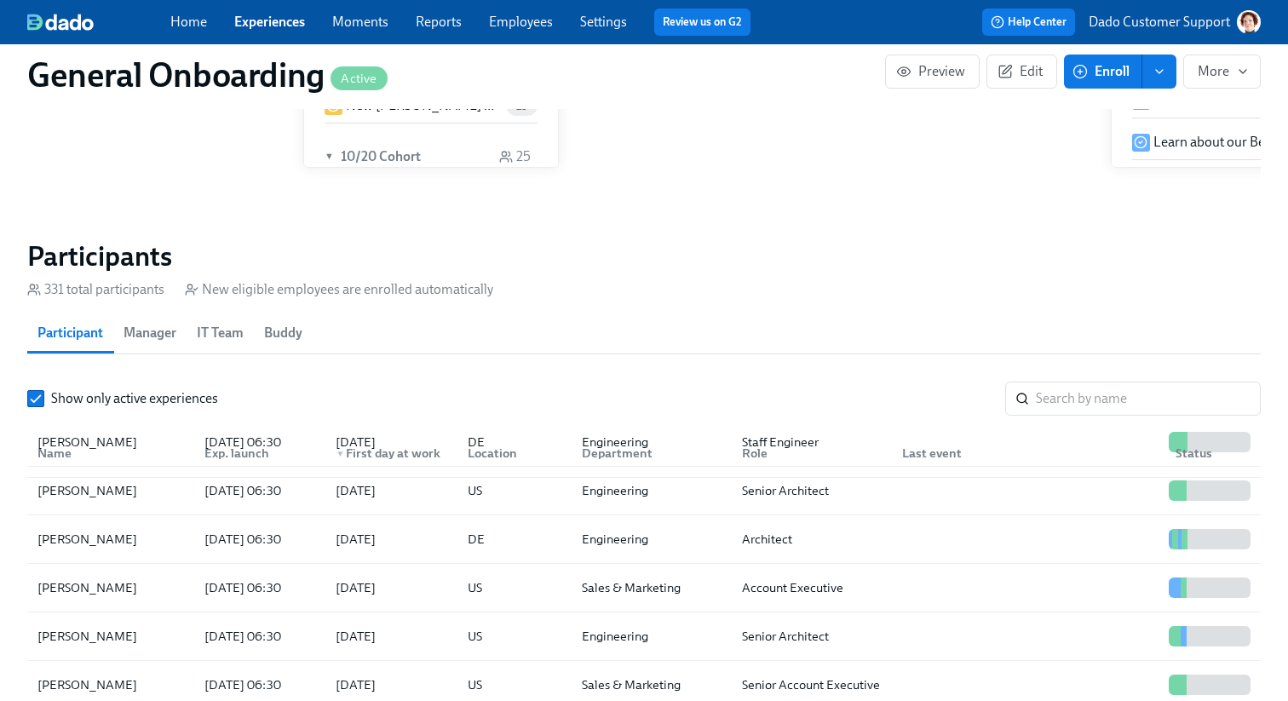
scroll to position [1477, 0]
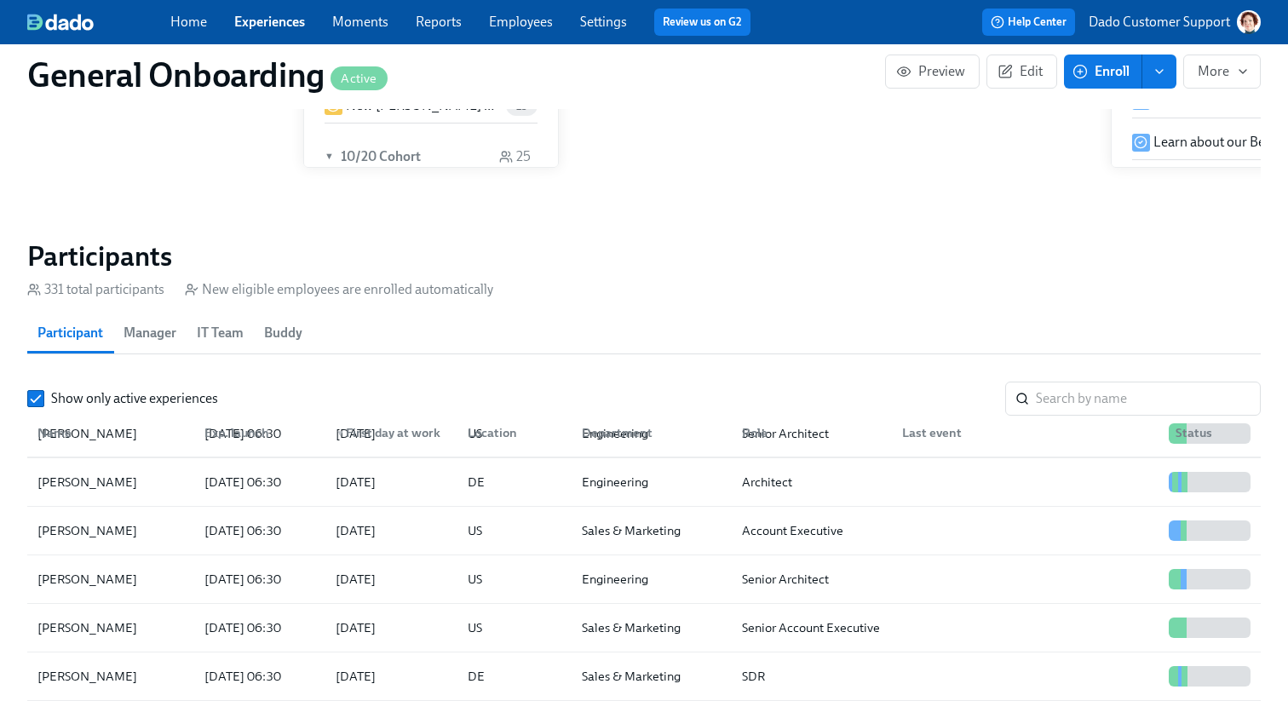
click at [134, 569] on div "Nancy Manca" at bounding box center [111, 579] width 160 height 34
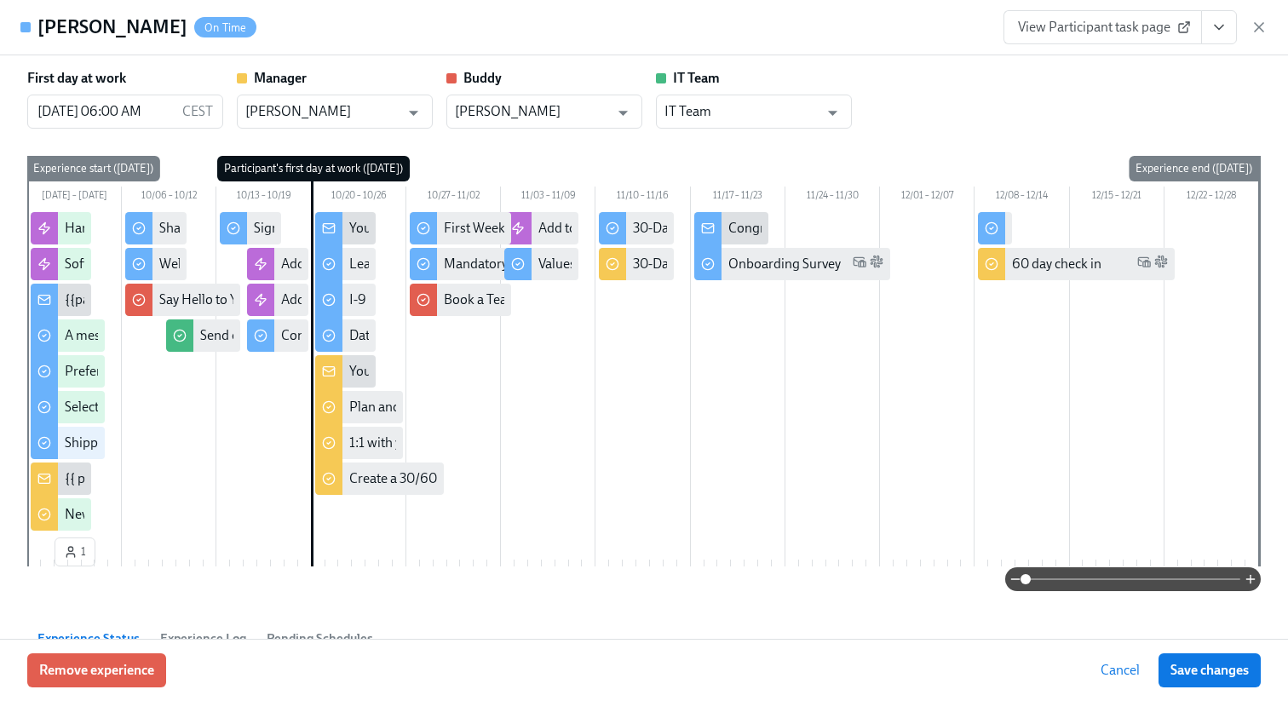
click at [1091, 23] on span "View Participant task page" at bounding box center [1103, 27] width 170 height 17
click at [1215, 22] on icon "View task page" at bounding box center [1219, 27] width 17 height 17
click at [1154, 56] on link "View Manager task page" at bounding box center [1119, 65] width 141 height 19
click at [1260, 29] on icon "button" at bounding box center [1259, 27] width 9 height 9
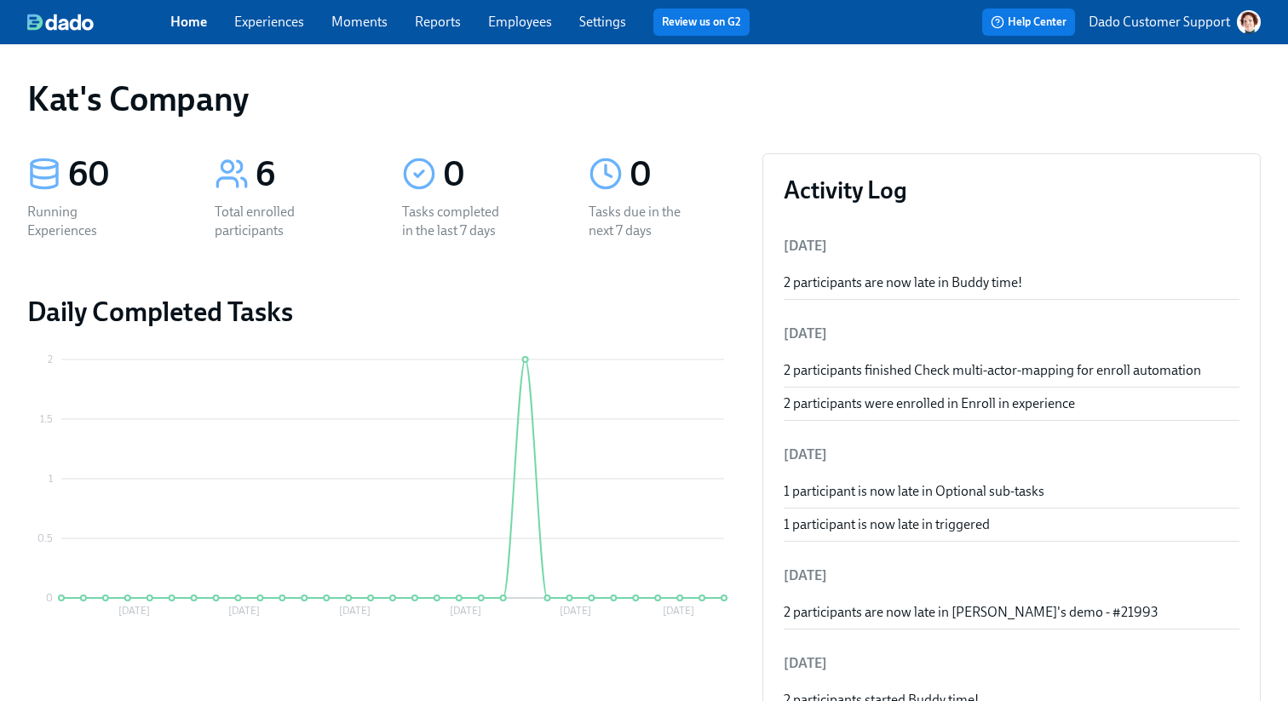
click at [273, 32] on div "Home Experiences Moments Reports Employees Settings Review us on G2" at bounding box center [466, 22] width 593 height 27
click at [273, 26] on link "Experiences" at bounding box center [269, 22] width 70 height 16
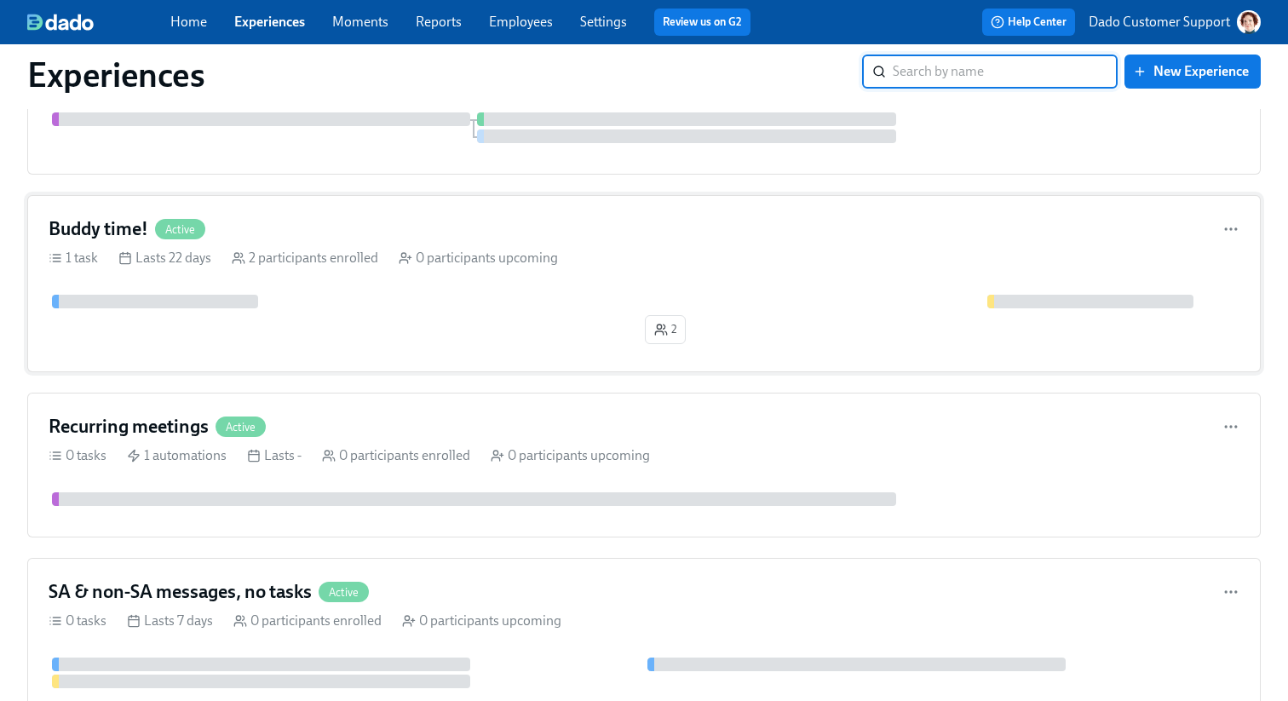
scroll to position [390, 0]
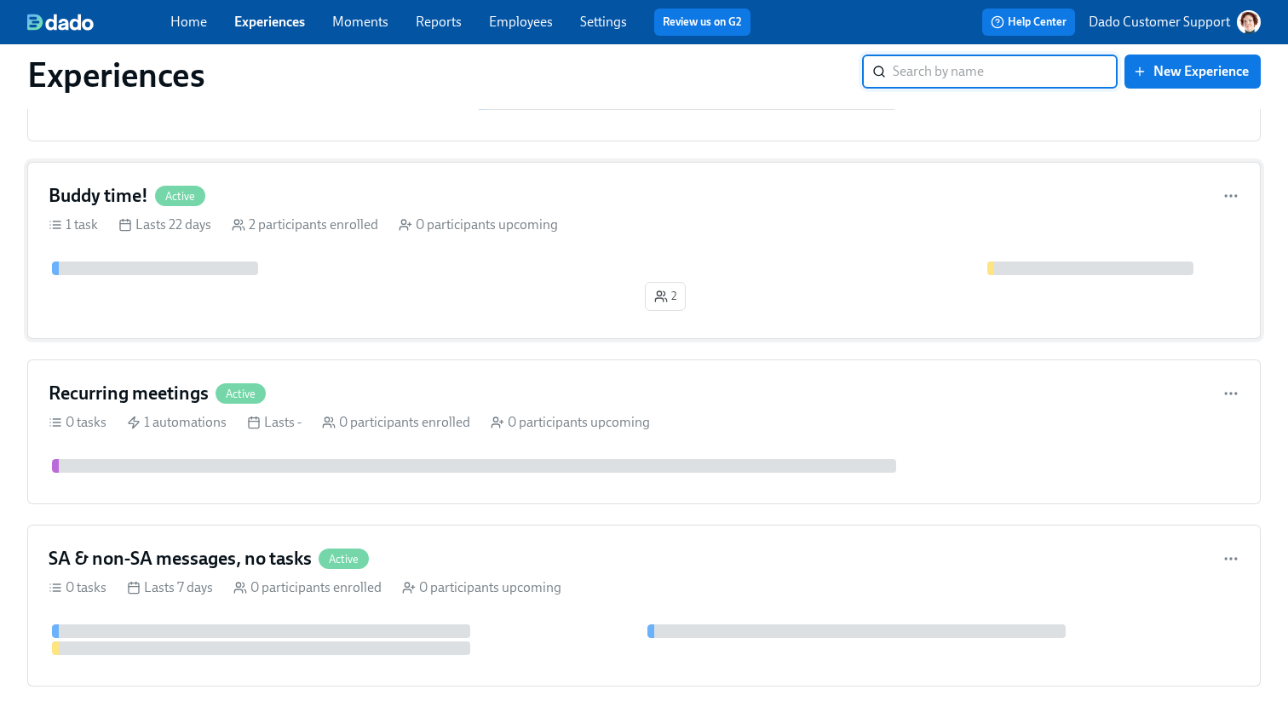
click at [389, 306] on div "2" at bounding box center [644, 290] width 1191 height 56
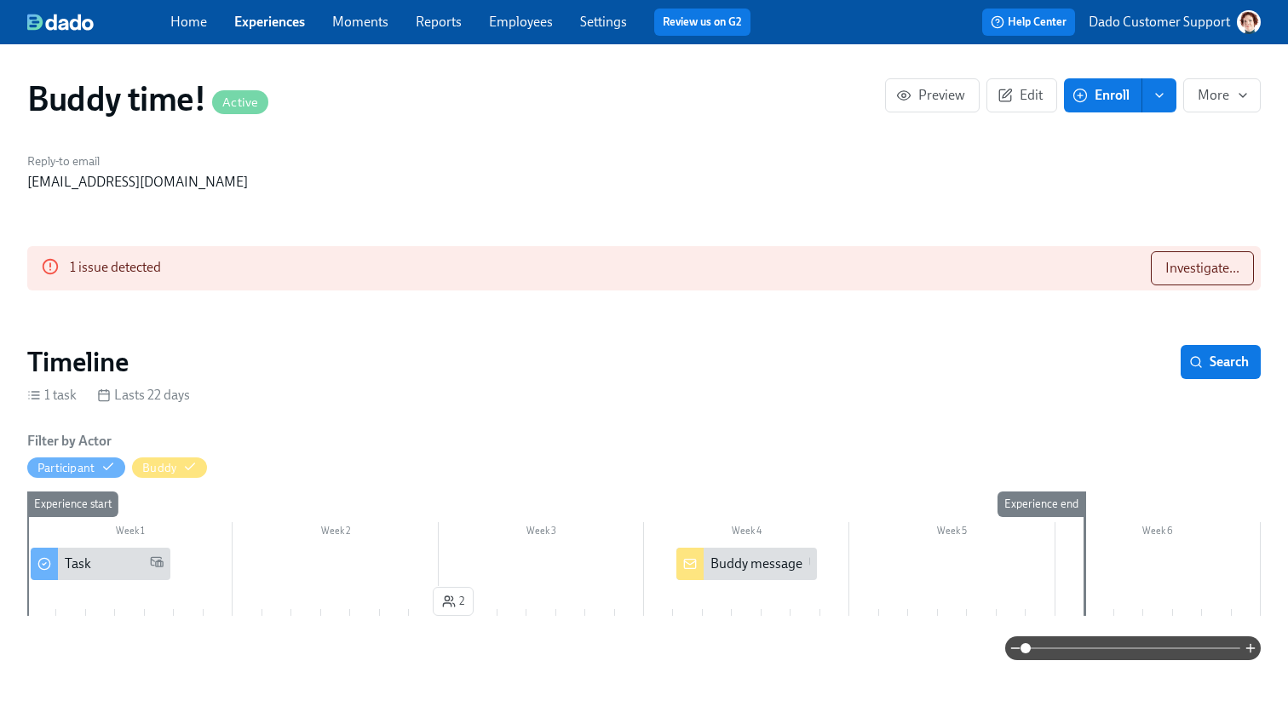
click at [282, 22] on link "Experiences" at bounding box center [269, 22] width 71 height 16
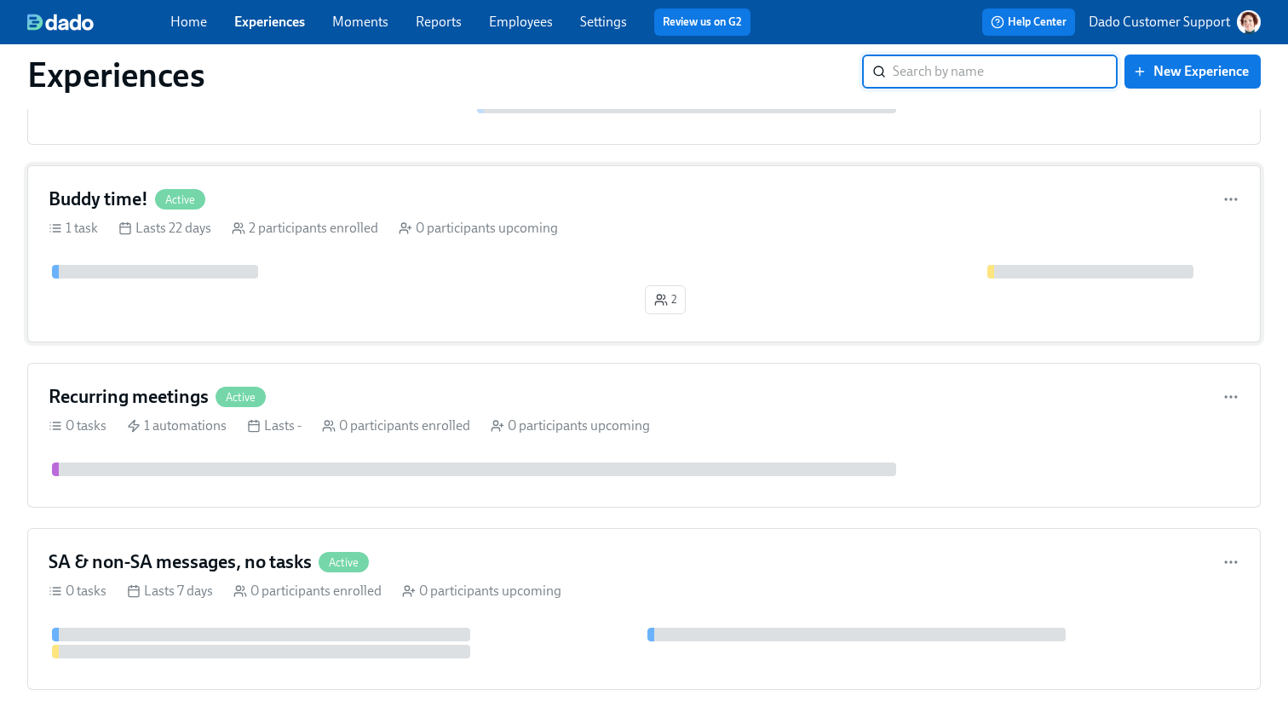
scroll to position [458, 0]
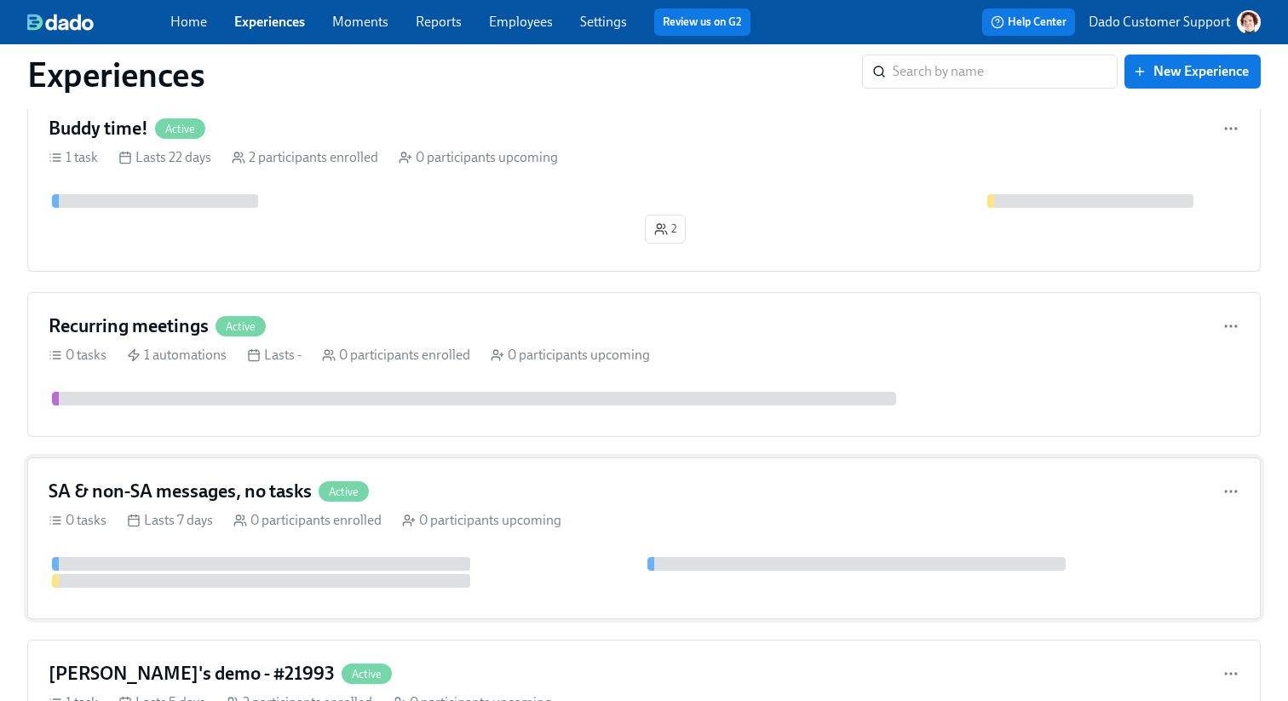
click at [421, 498] on div "SA & non-SA messages, no tasks Active" at bounding box center [644, 492] width 1191 height 26
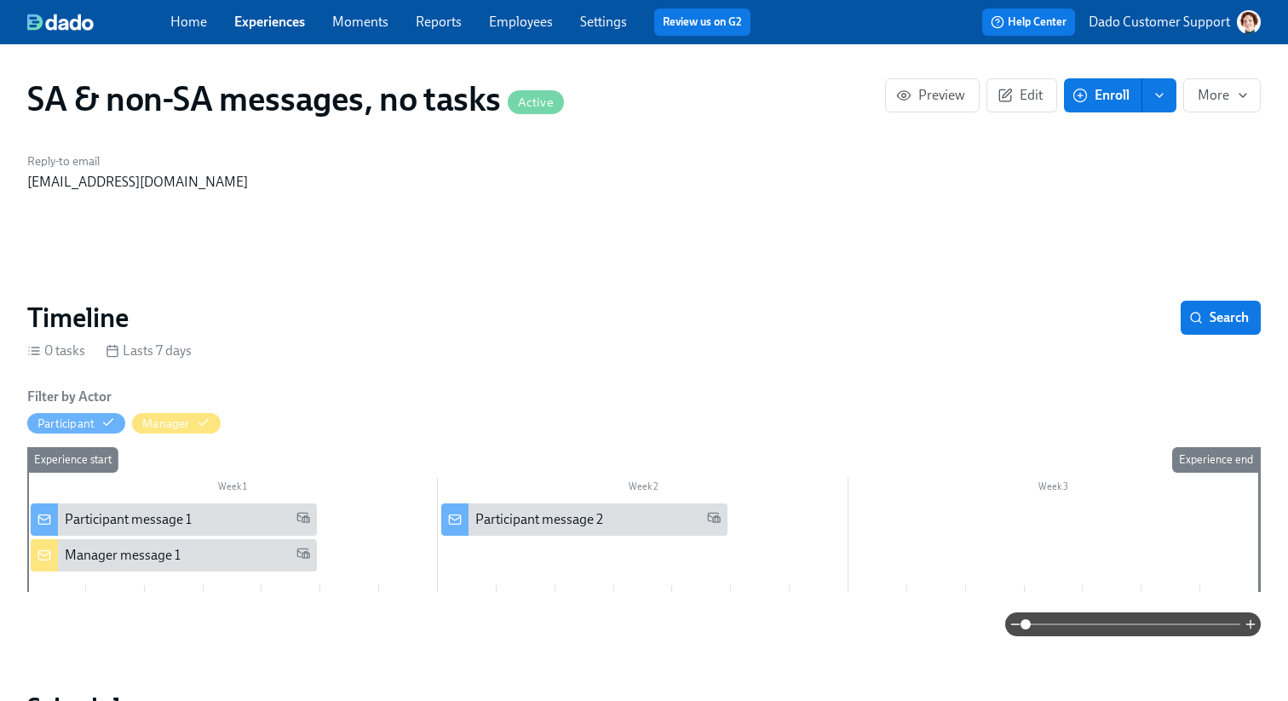
click at [260, 16] on link "Experiences" at bounding box center [269, 22] width 71 height 16
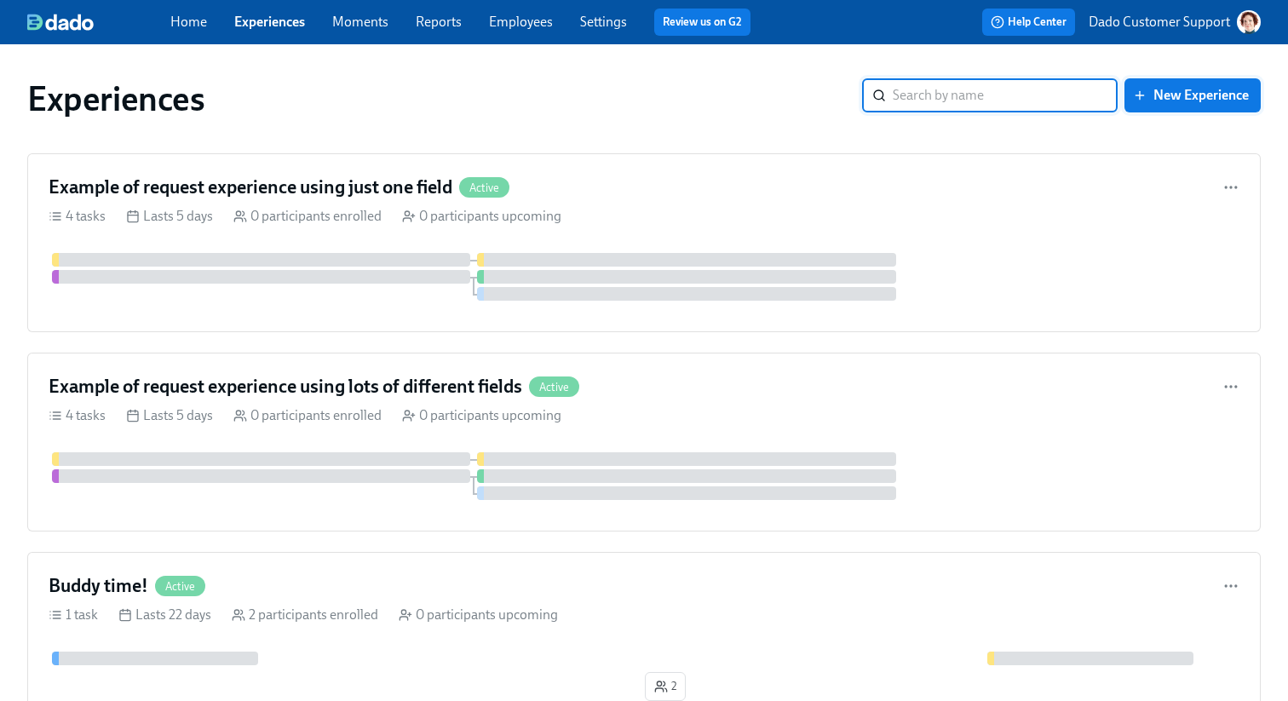
click at [1183, 103] on span "New Experience" at bounding box center [1193, 95] width 112 height 17
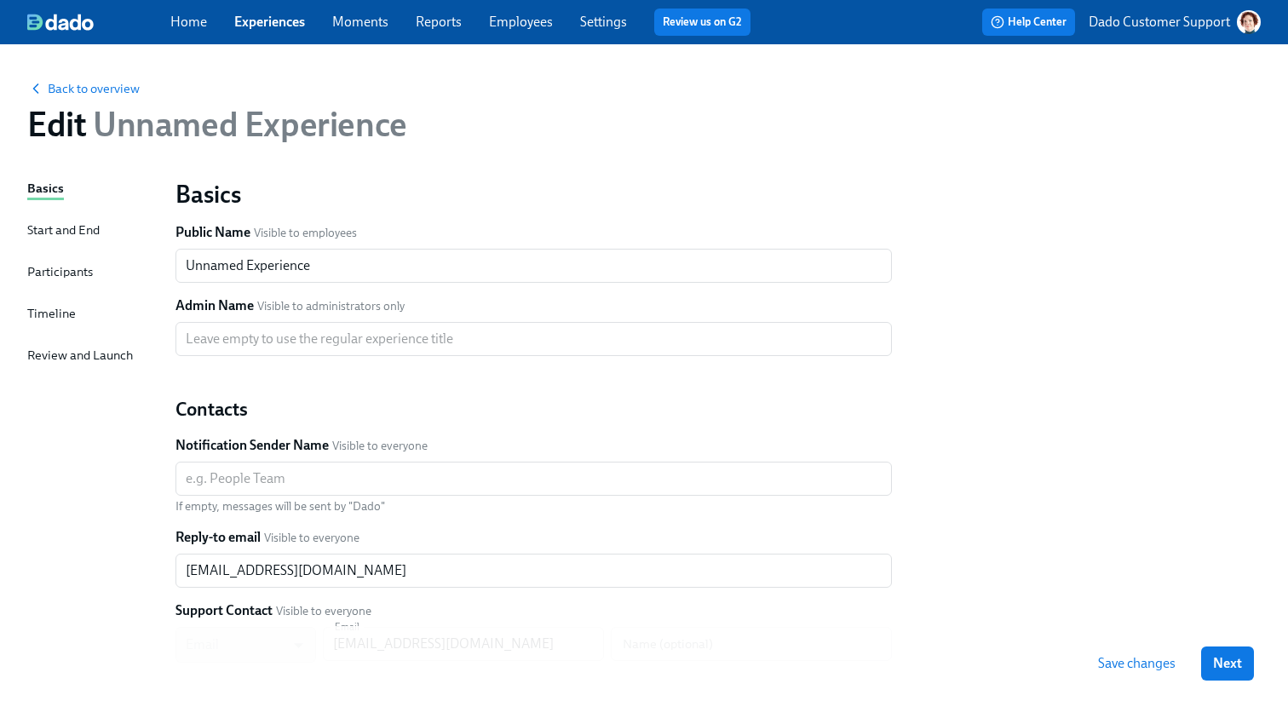
click at [1138, 14] on p "Dado Customer Support" at bounding box center [1159, 22] width 141 height 19
click at [1160, 79] on li "Kat's Company" at bounding box center [1167, 60] width 187 height 39
click at [1147, 97] on span "Switch organization..." at bounding box center [1167, 99] width 160 height 19
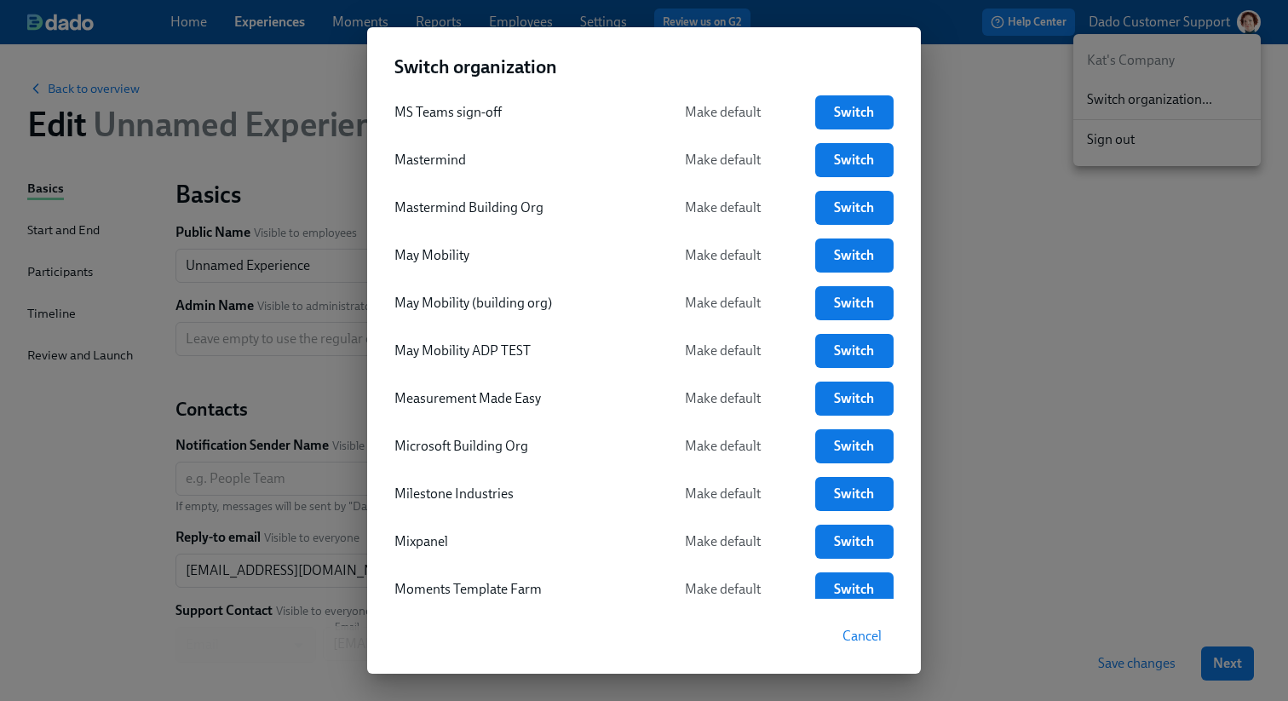
scroll to position [2836, 0]
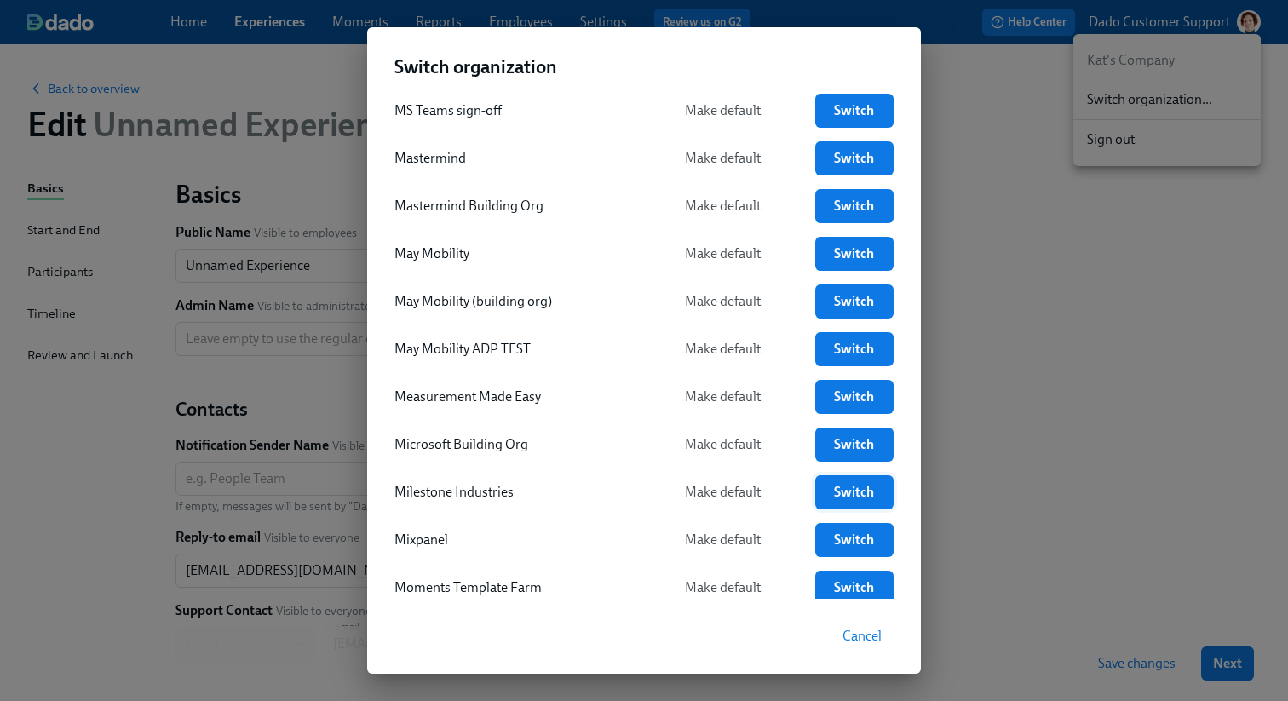
click at [860, 498] on link "Switch" at bounding box center [854, 492] width 78 height 34
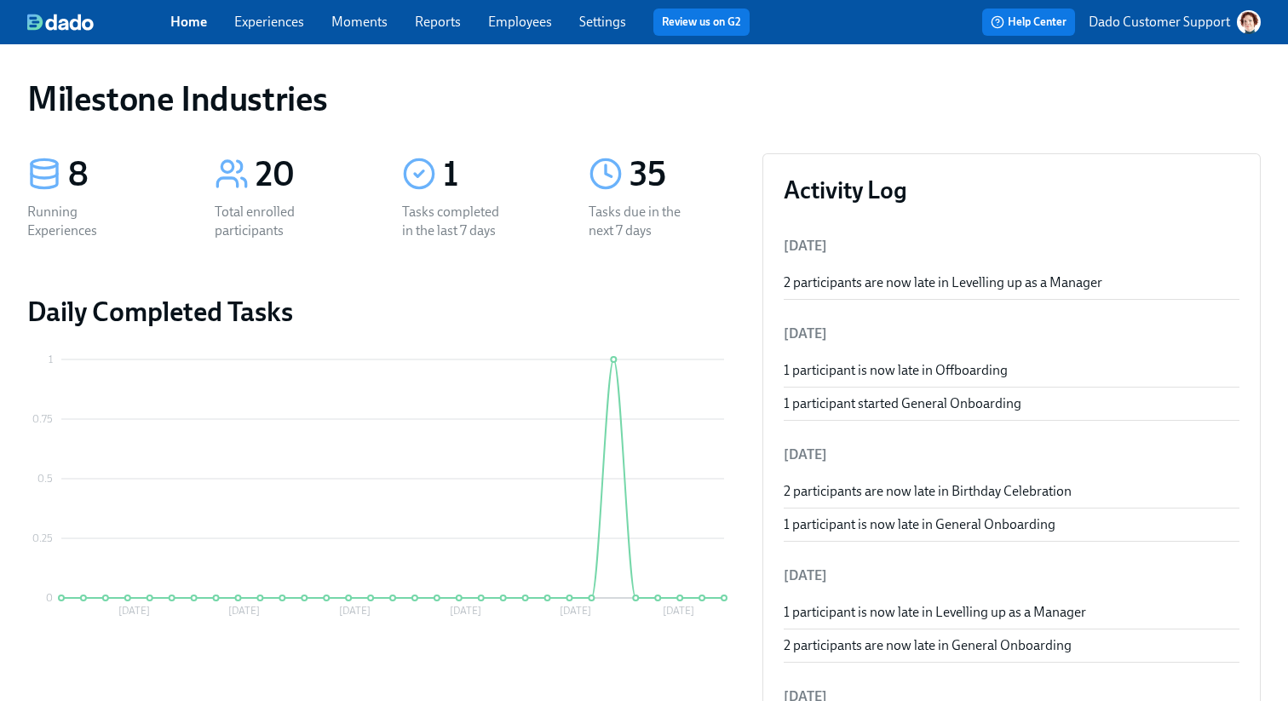
click at [242, 26] on link "Experiences" at bounding box center [269, 22] width 70 height 16
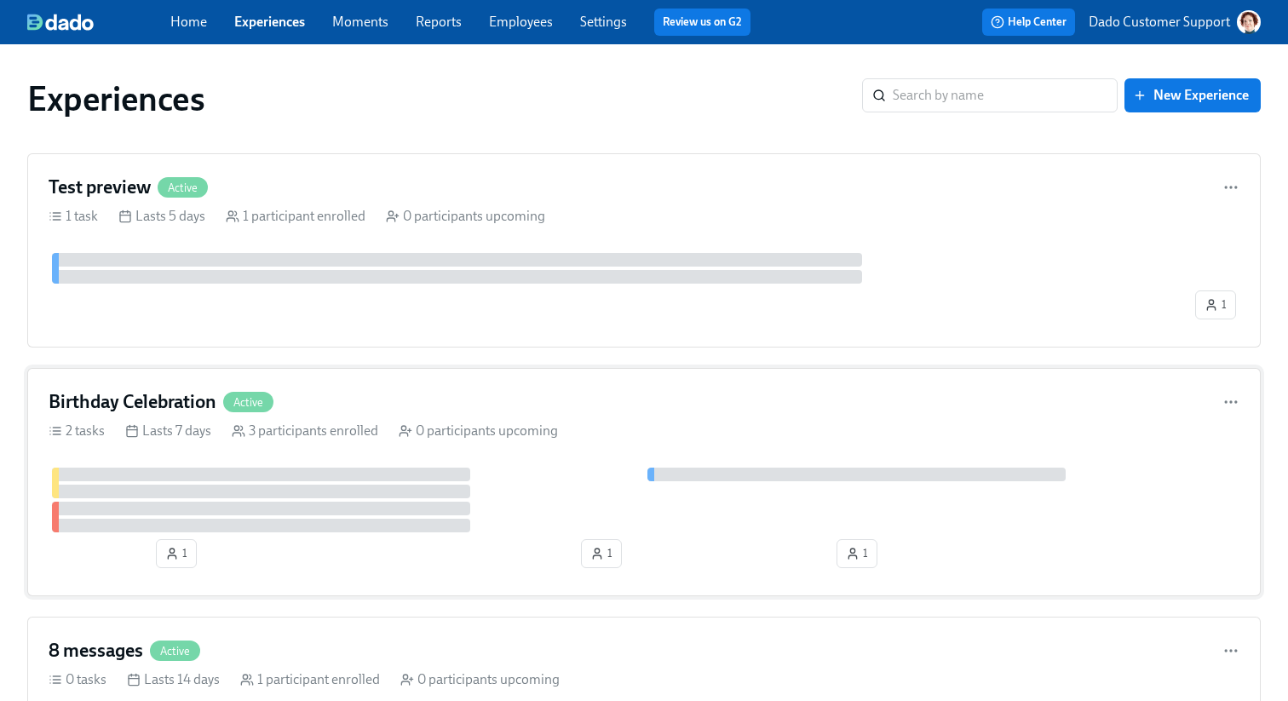
click at [256, 489] on div at bounding box center [261, 492] width 418 height 14
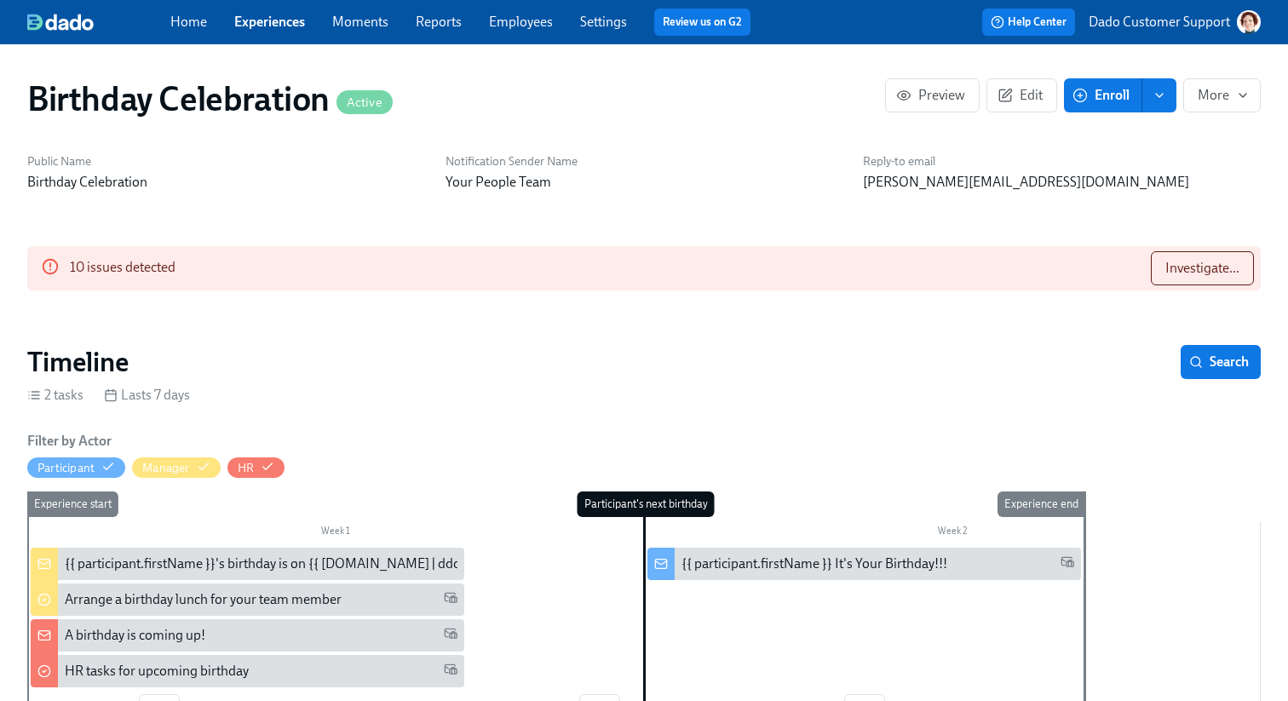
click at [253, 21] on link "Experiences" at bounding box center [269, 22] width 71 height 16
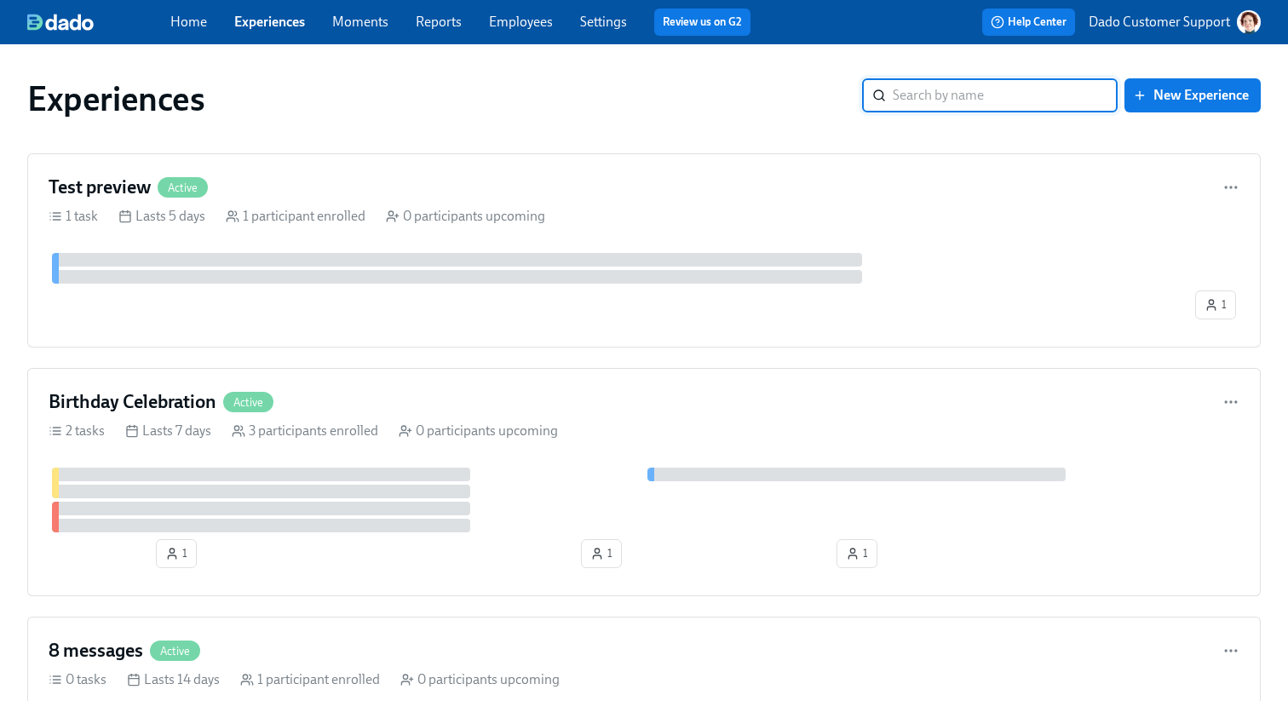
click at [1134, 19] on p "Dado Customer Support" at bounding box center [1159, 22] width 141 height 19
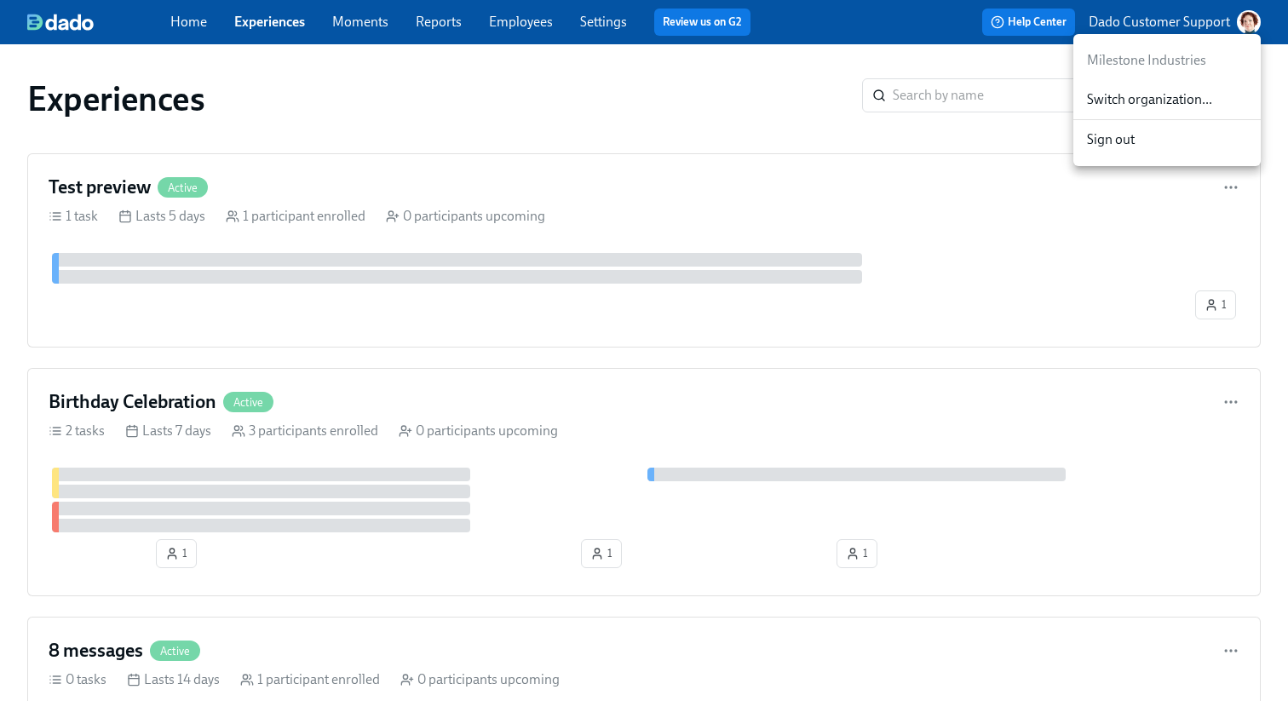
click at [1144, 83] on div "Switch organization..." at bounding box center [1167, 100] width 187 height 40
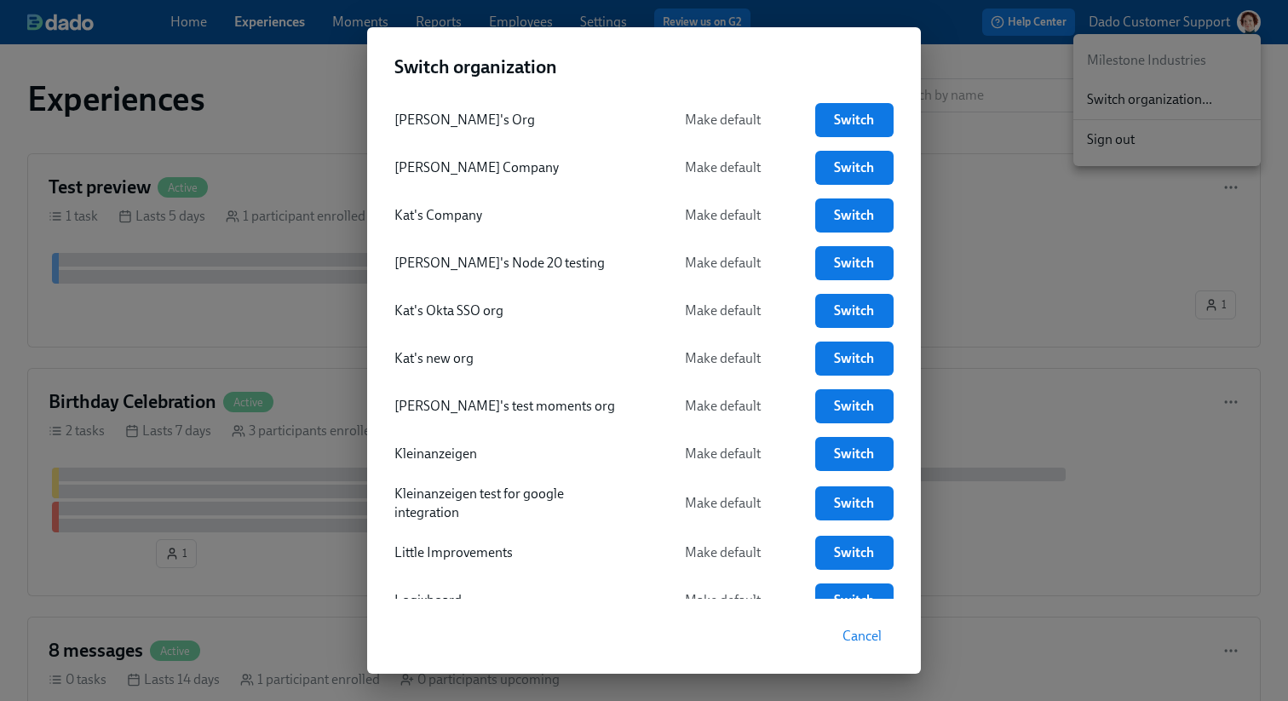
scroll to position [2266, 0]
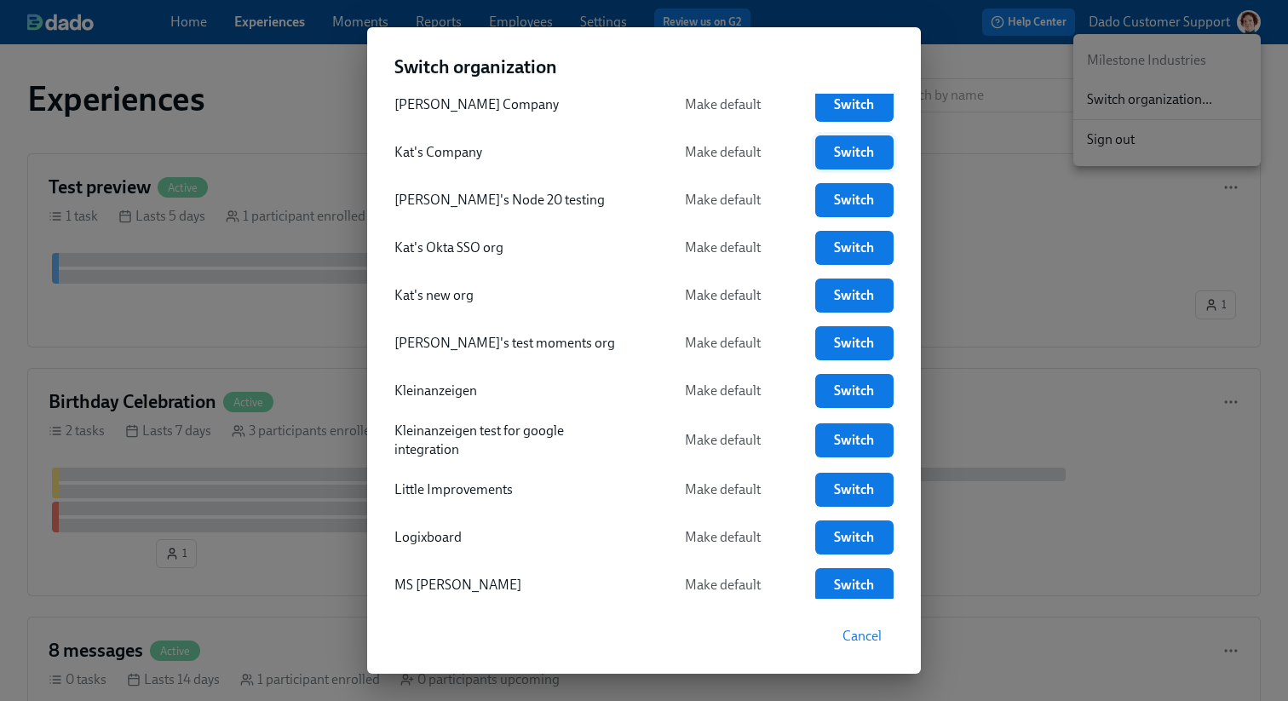
click at [845, 135] on link "Switch" at bounding box center [854, 152] width 78 height 34
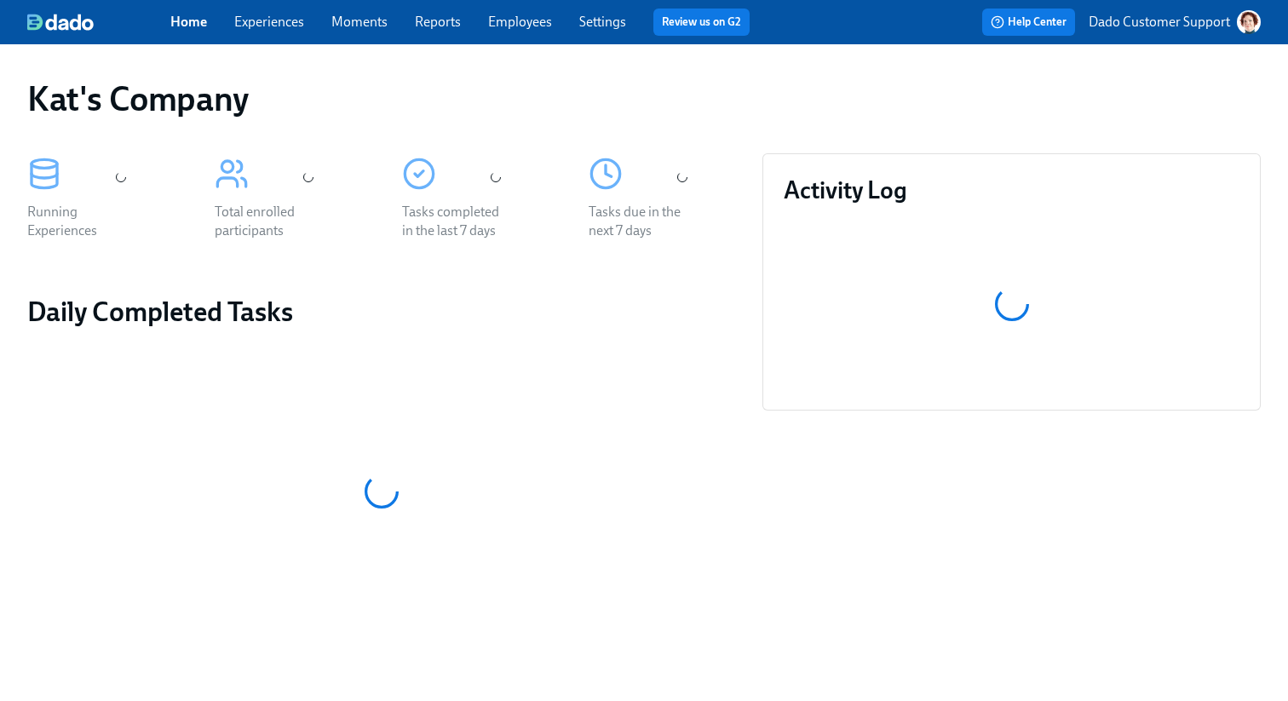
click at [252, 19] on link "Experiences" at bounding box center [269, 22] width 70 height 16
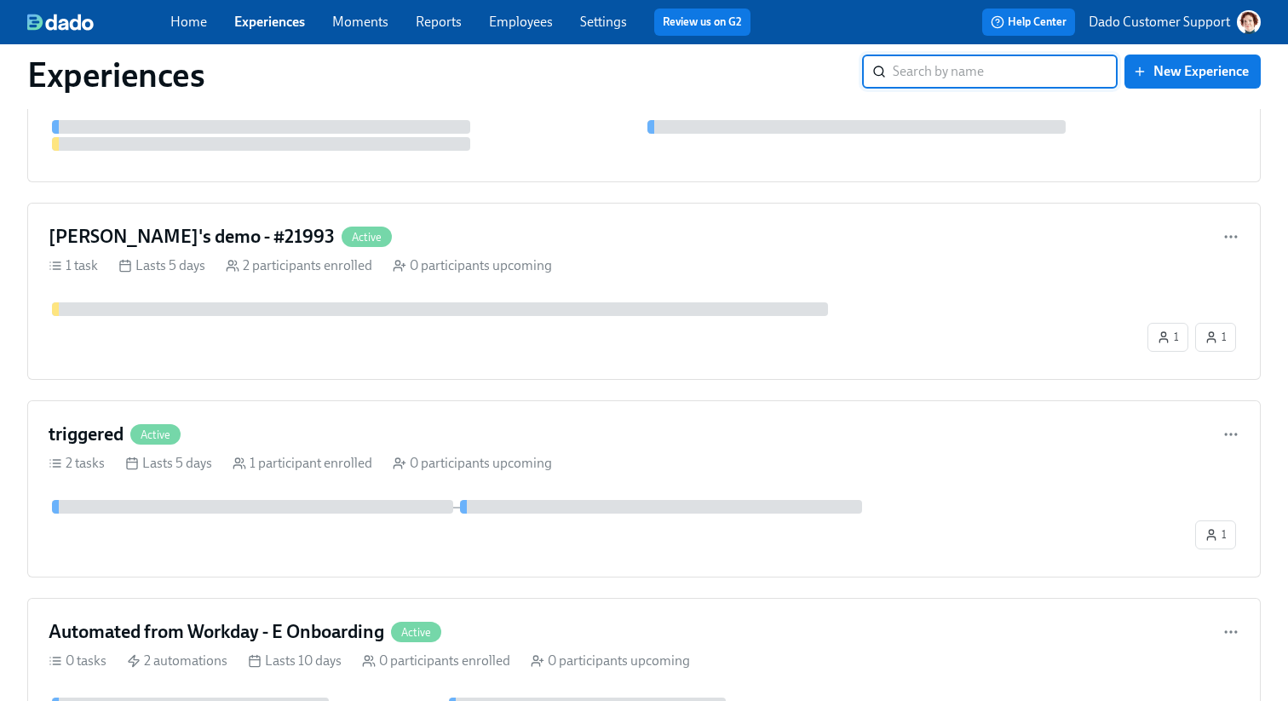
scroll to position [894, 0]
click at [304, 481] on div "triggered Active 2 tasks Lasts 5 days 1 participant enrolled 0 participants upc…" at bounding box center [644, 489] width 1234 height 177
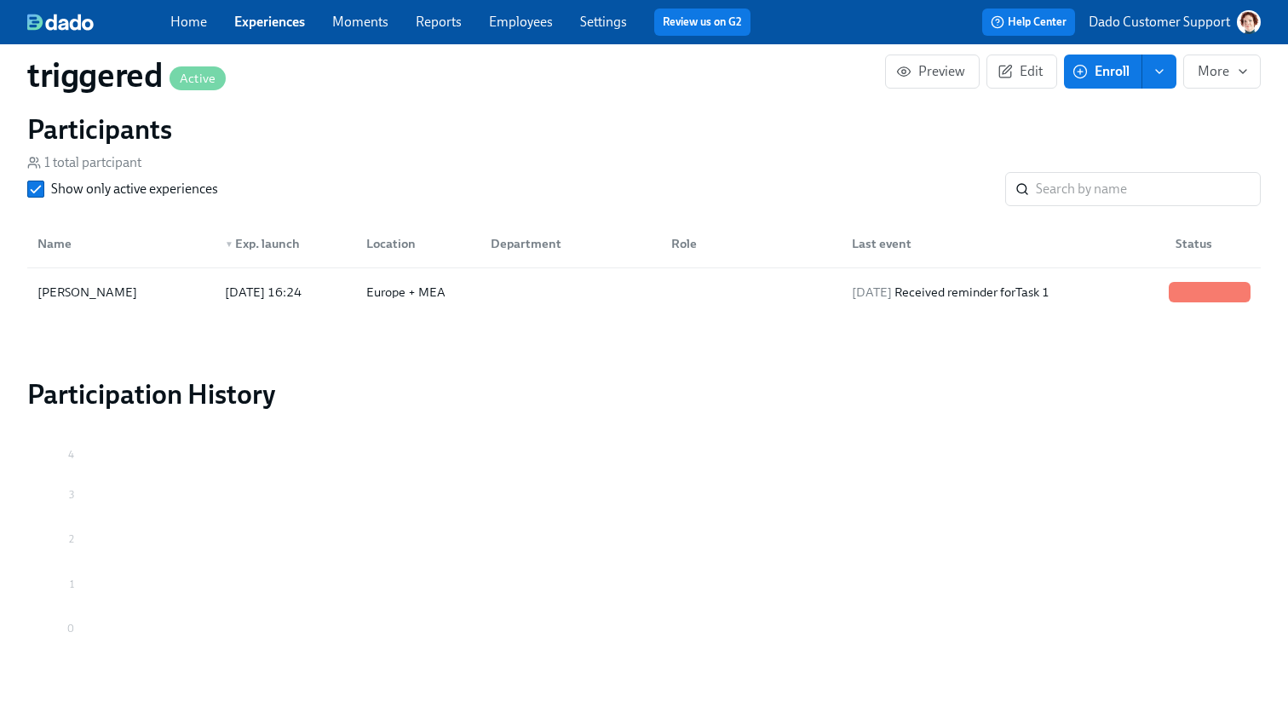
scroll to position [1097, 0]
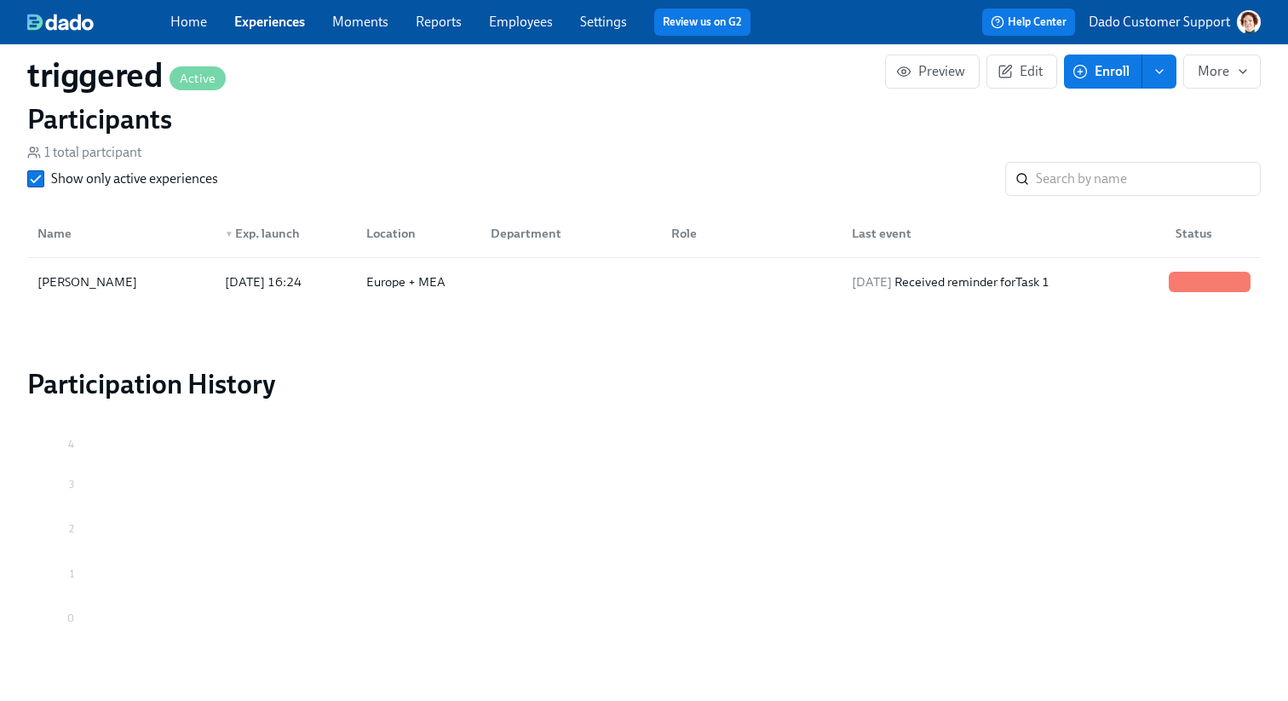
click at [500, 23] on link "Employees" at bounding box center [521, 22] width 64 height 16
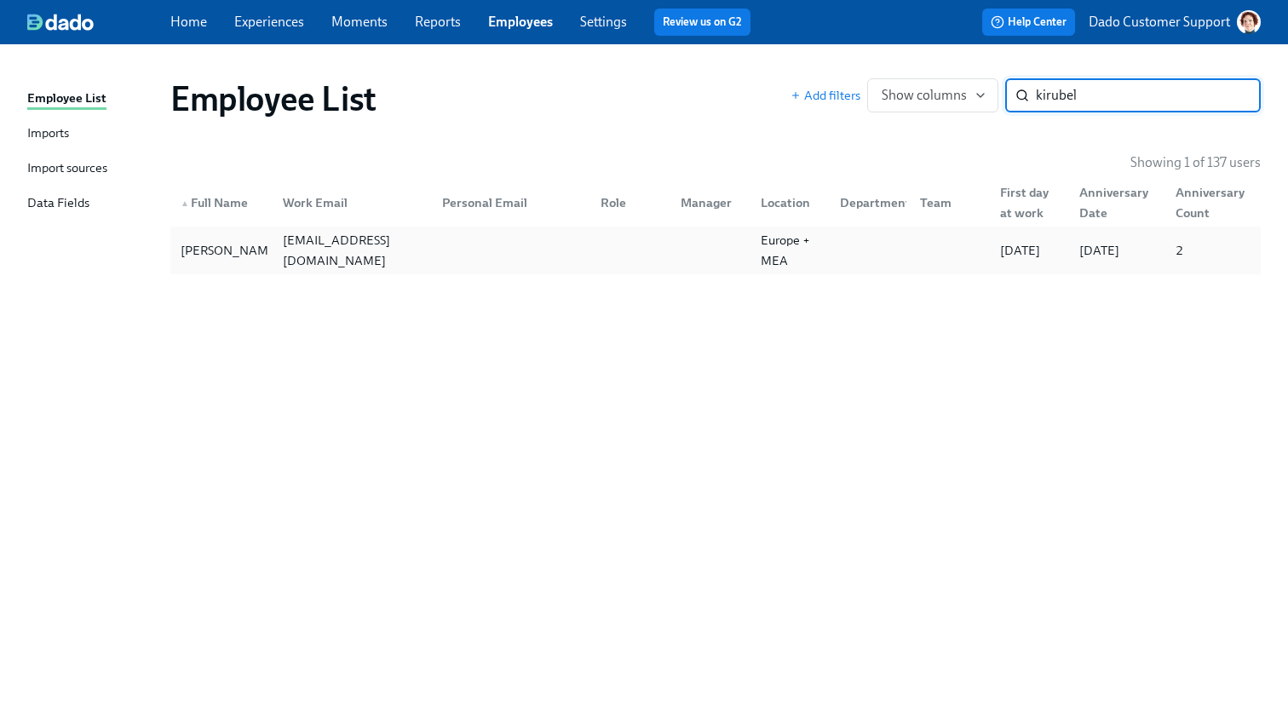
type input "kirubel"
click at [314, 258] on div "[EMAIL_ADDRESS][DOMAIN_NAME]" at bounding box center [352, 250] width 153 height 41
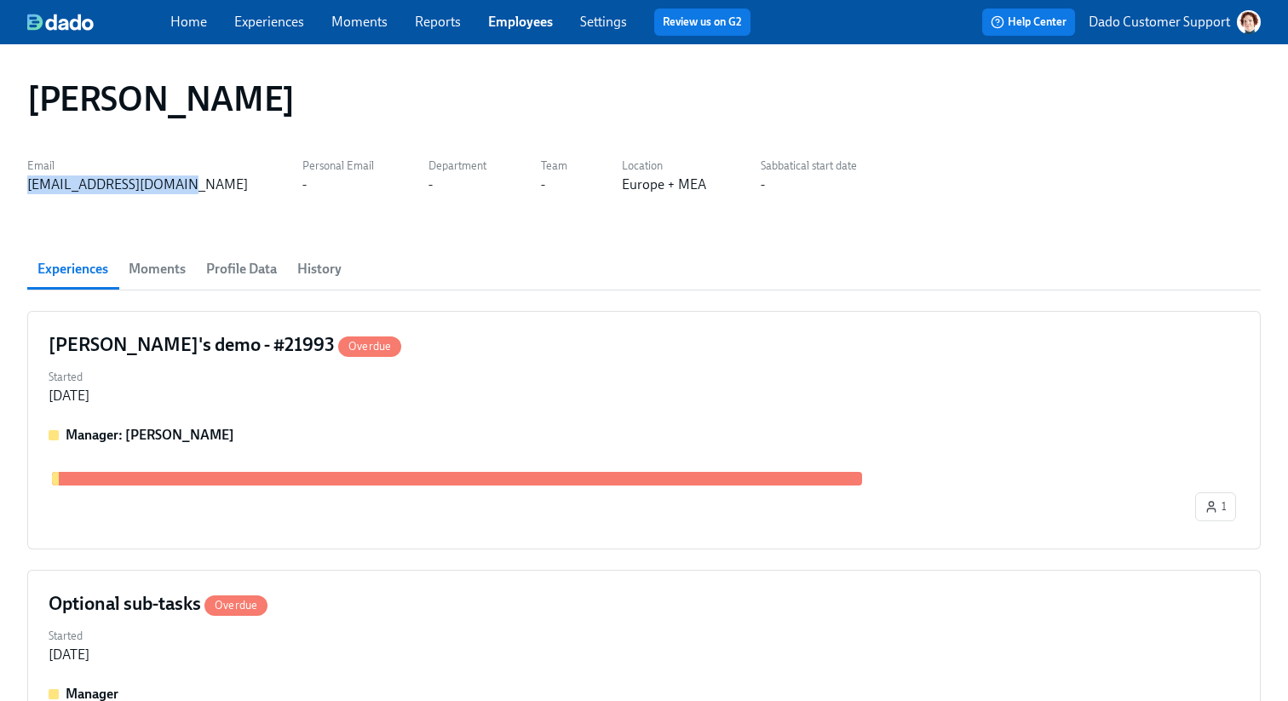
drag, startPoint x: 158, startPoint y: 187, endPoint x: 191, endPoint y: 187, distance: 32.4
click at [189, 187] on div "[PERSON_NAME] Email [EMAIL_ADDRESS][DOMAIN_NAME] Personal Email - Department - …" at bounding box center [644, 638] width 1288 height 1189
copy div "[EMAIL_ADDRESS][DOMAIN_NAME]"
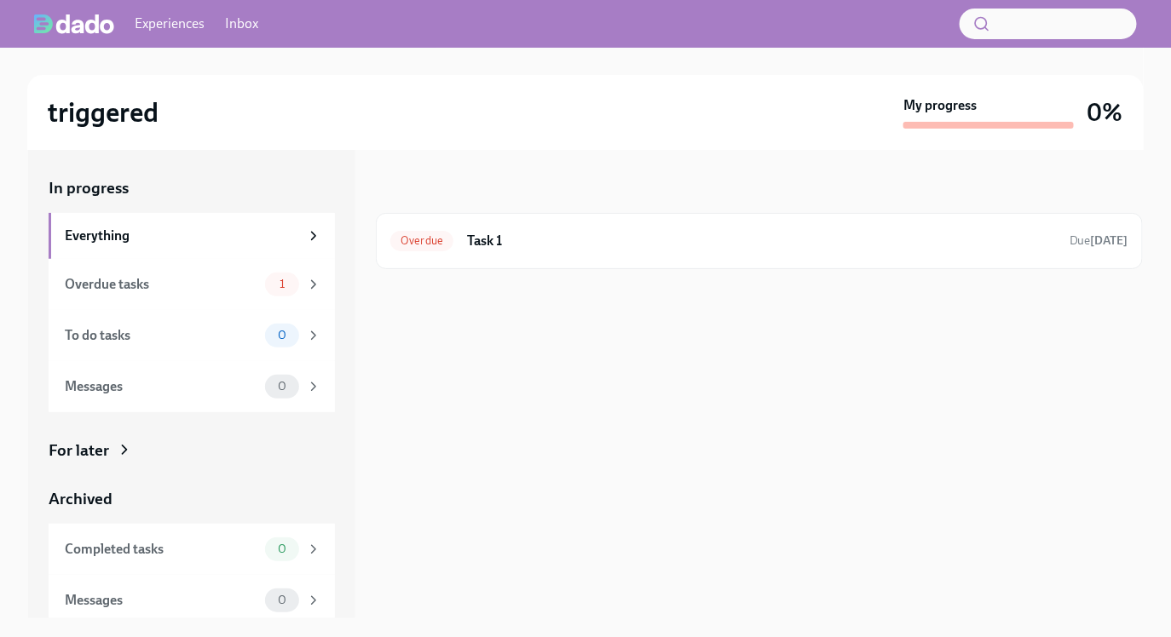
click at [181, 24] on link "Experiences" at bounding box center [170, 23] width 70 height 19
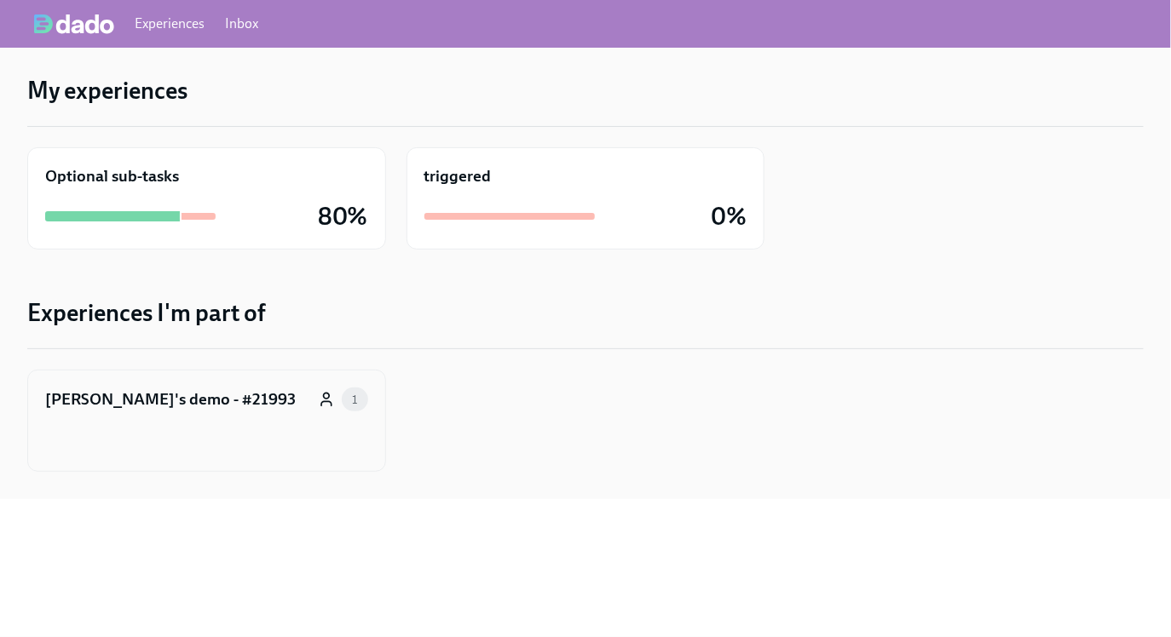
click at [198, 427] on div "[PERSON_NAME]'s demo - #21993 1" at bounding box center [206, 421] width 359 height 102
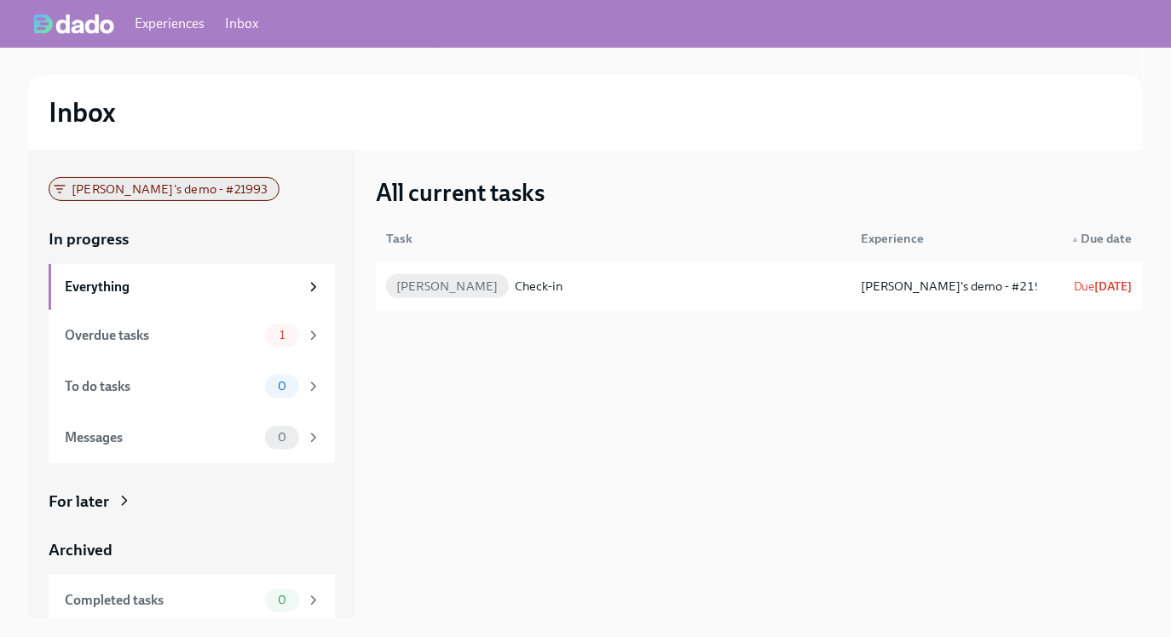
click at [139, 190] on span "[PERSON_NAME]'s demo - #21993" at bounding box center [169, 189] width 217 height 13
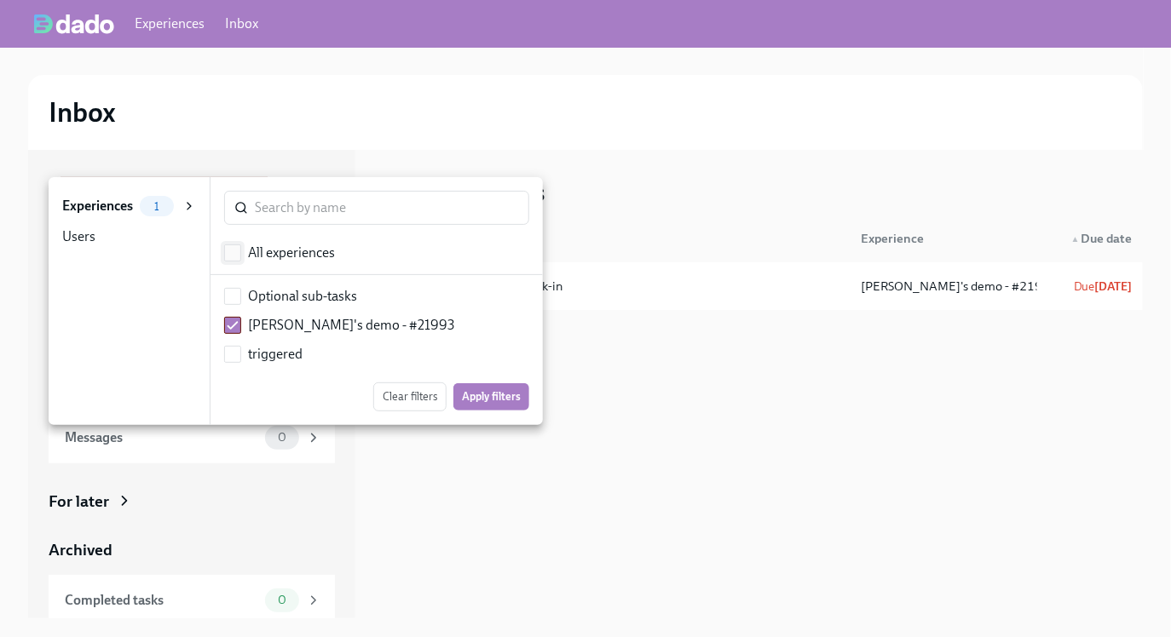
click at [238, 250] on input "checkbox" at bounding box center [232, 252] width 15 height 15
checkbox input "true"
checkbox input "false"
click at [468, 386] on button "Apply filters" at bounding box center [491, 396] width 76 height 27
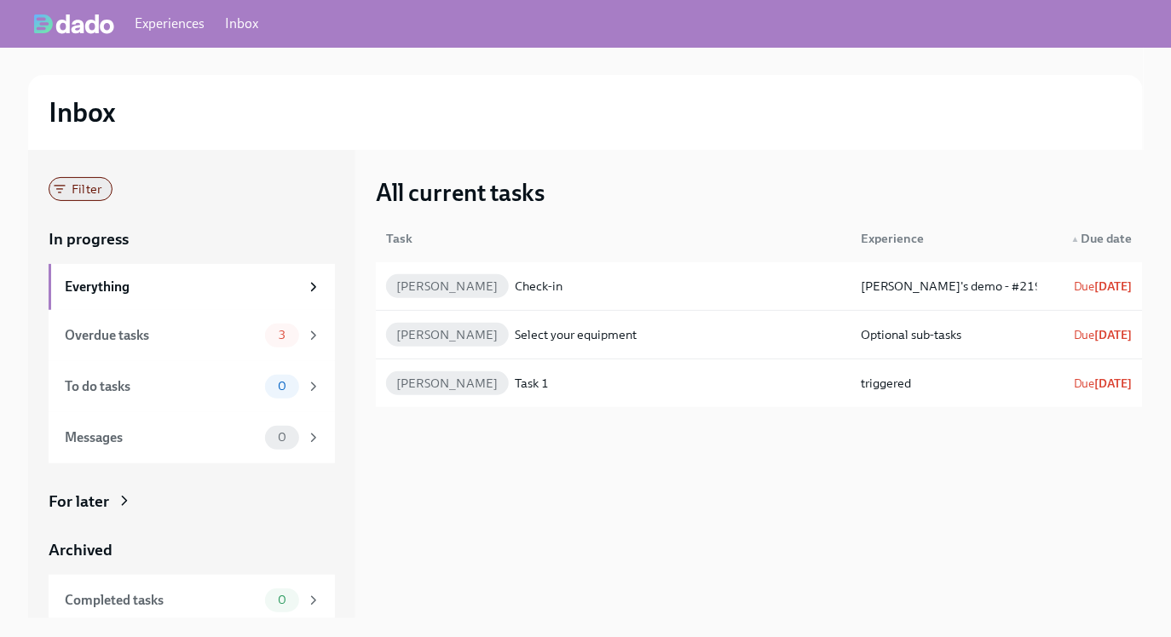
click at [81, 190] on span "Filter" at bounding box center [86, 189] width 50 height 13
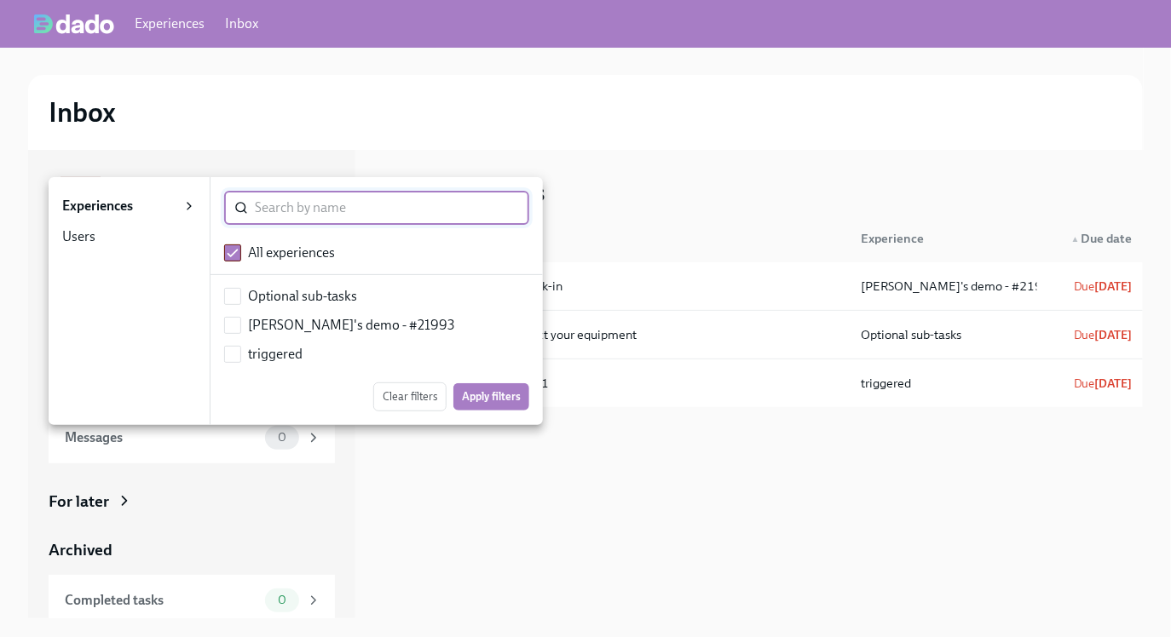
click at [110, 232] on div "Users 0" at bounding box center [99, 237] width 74 height 20
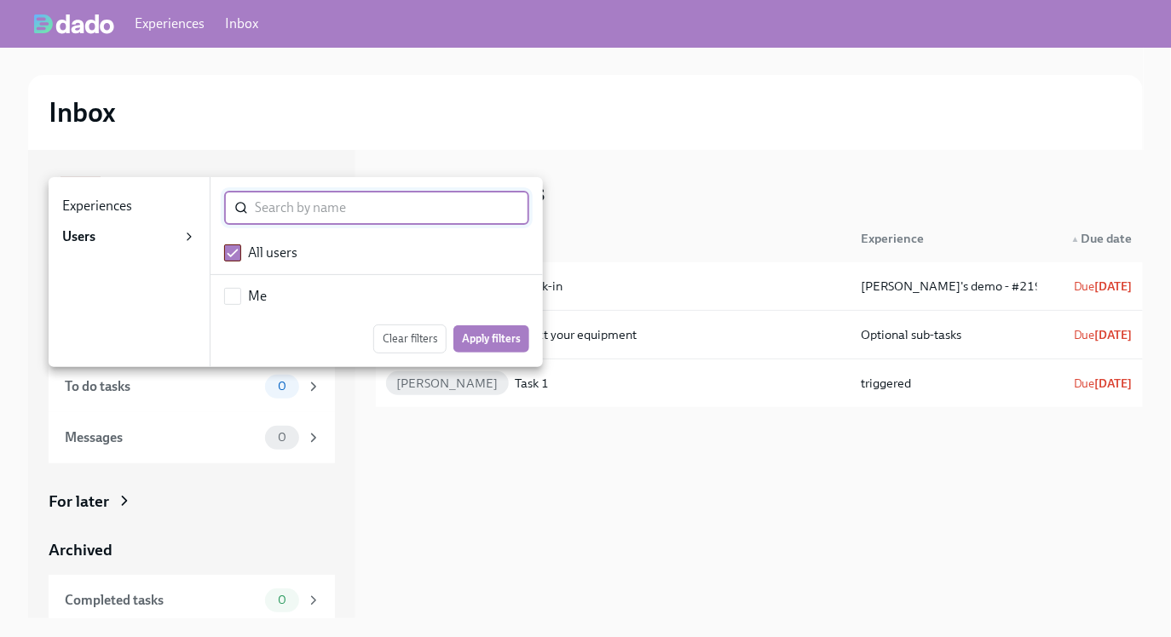
click at [382, 124] on div at bounding box center [585, 318] width 1171 height 637
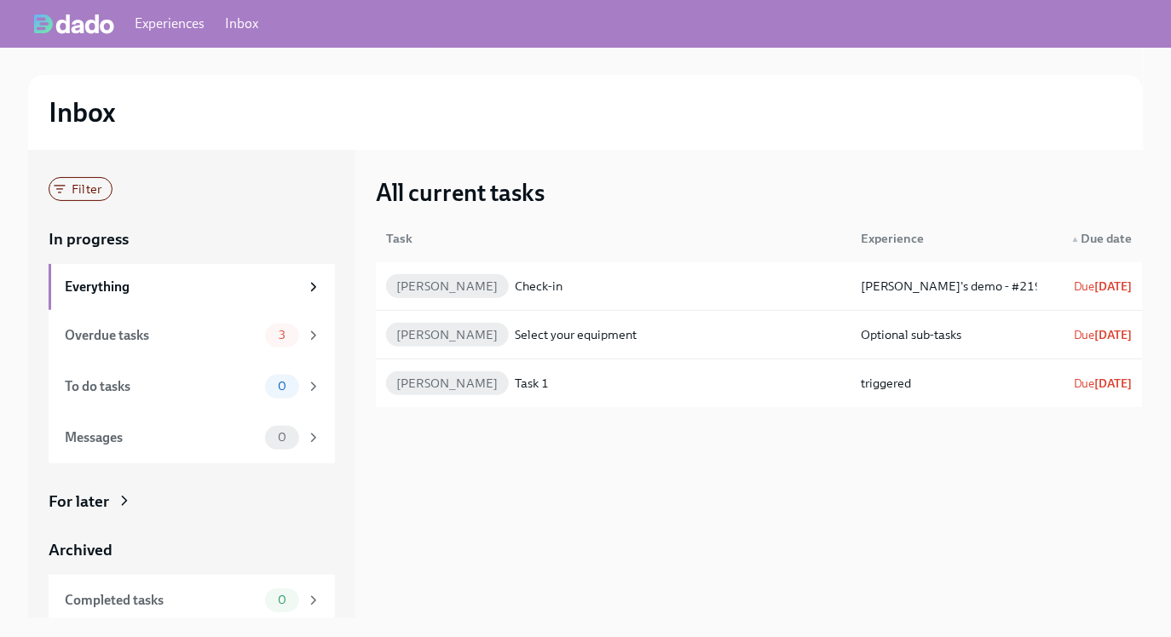
click at [211, 499] on div "For later" at bounding box center [192, 502] width 286 height 22
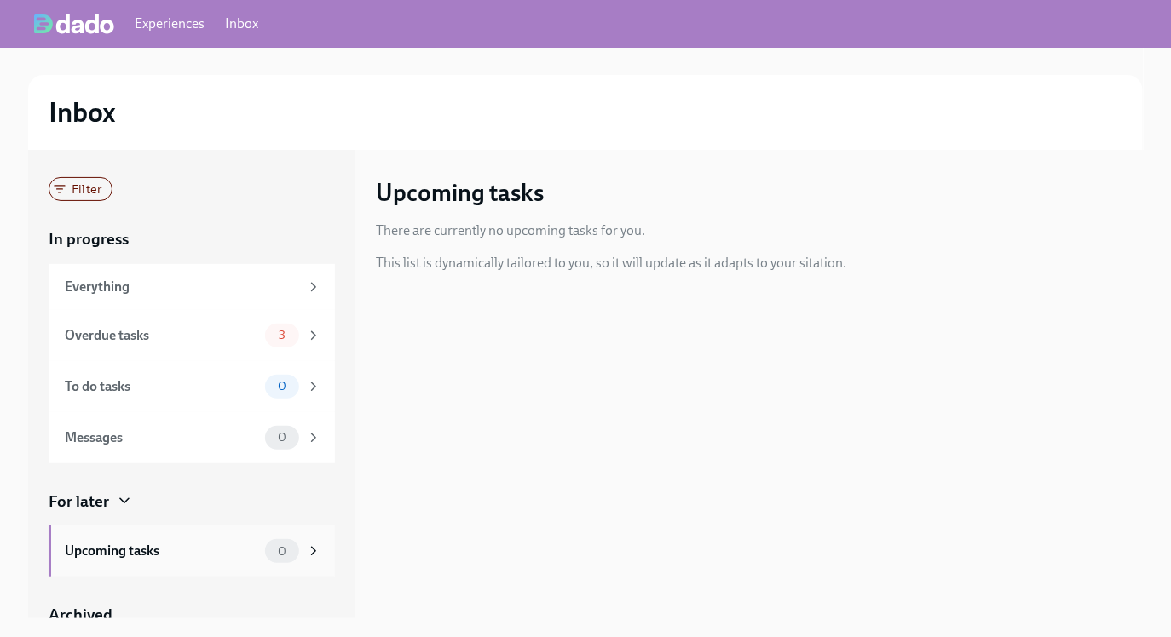
click at [185, 552] on div "Upcoming tasks" at bounding box center [161, 551] width 193 height 19
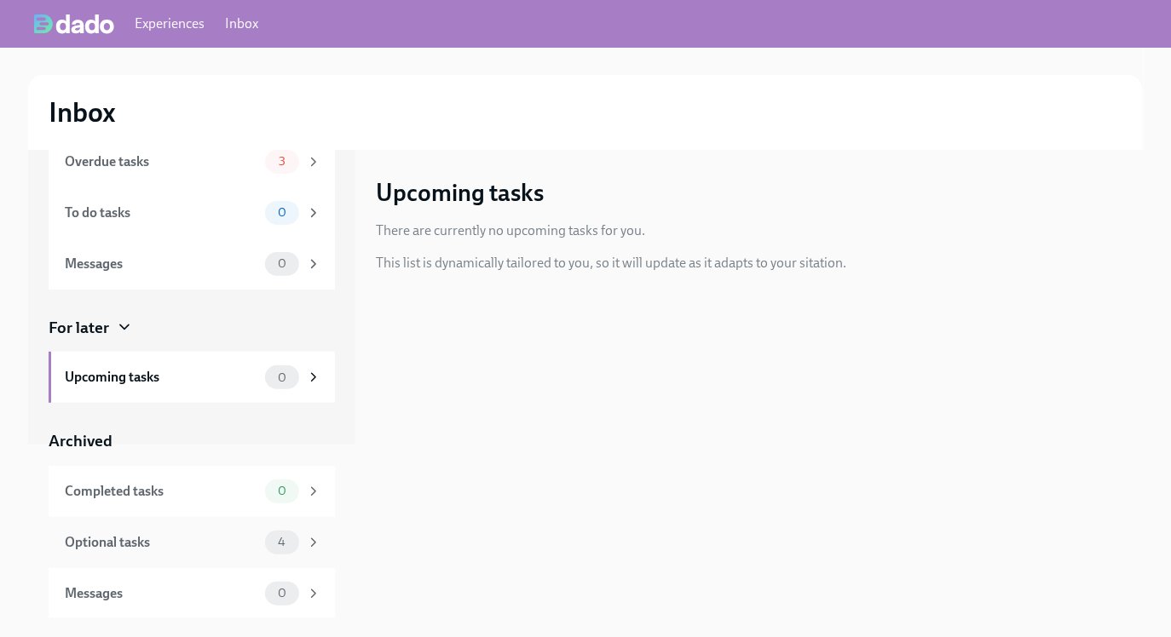
click at [167, 545] on div "Optional tasks" at bounding box center [161, 542] width 193 height 19
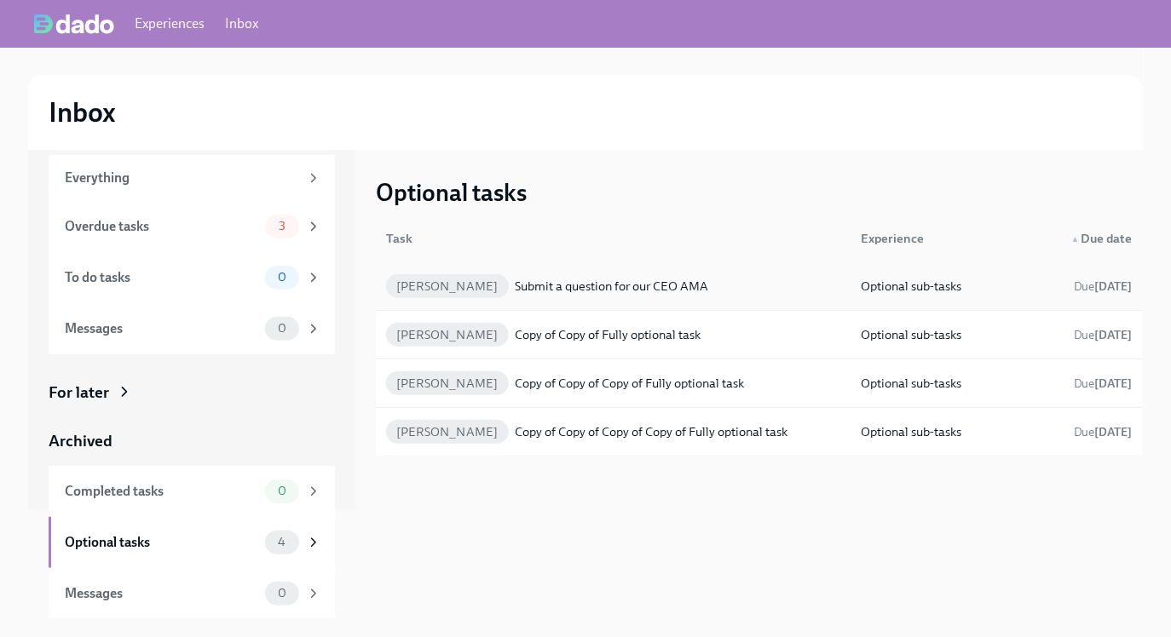
click at [556, 276] on div "Submit a question for our CEO AMA" at bounding box center [611, 286] width 193 height 20
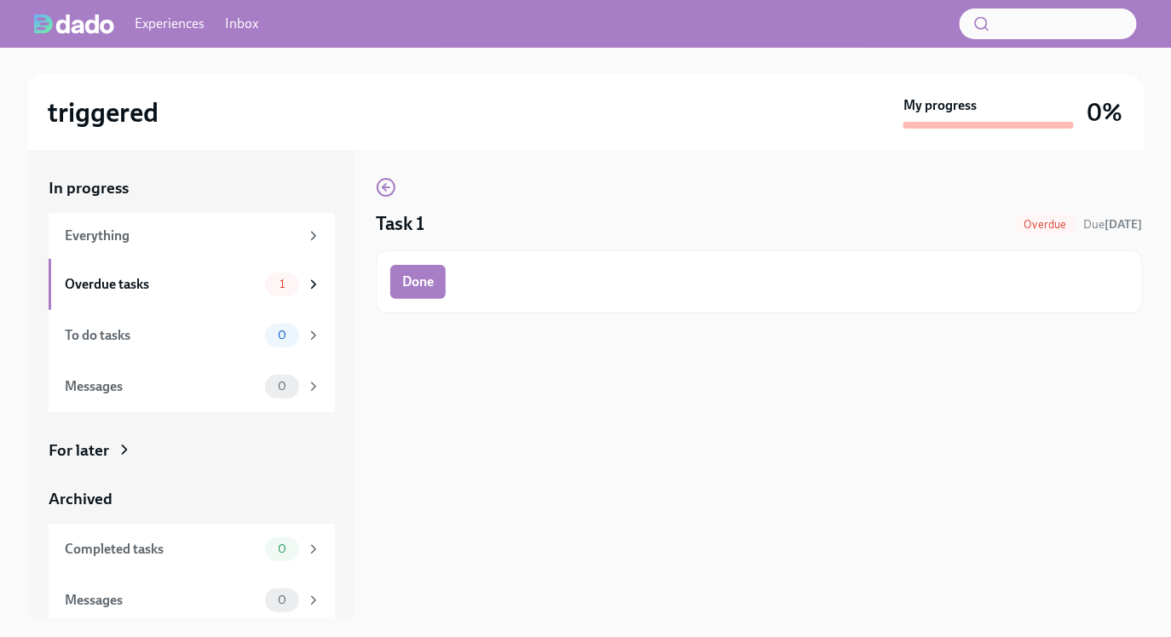
click at [238, 19] on link "Inbox" at bounding box center [241, 23] width 33 height 19
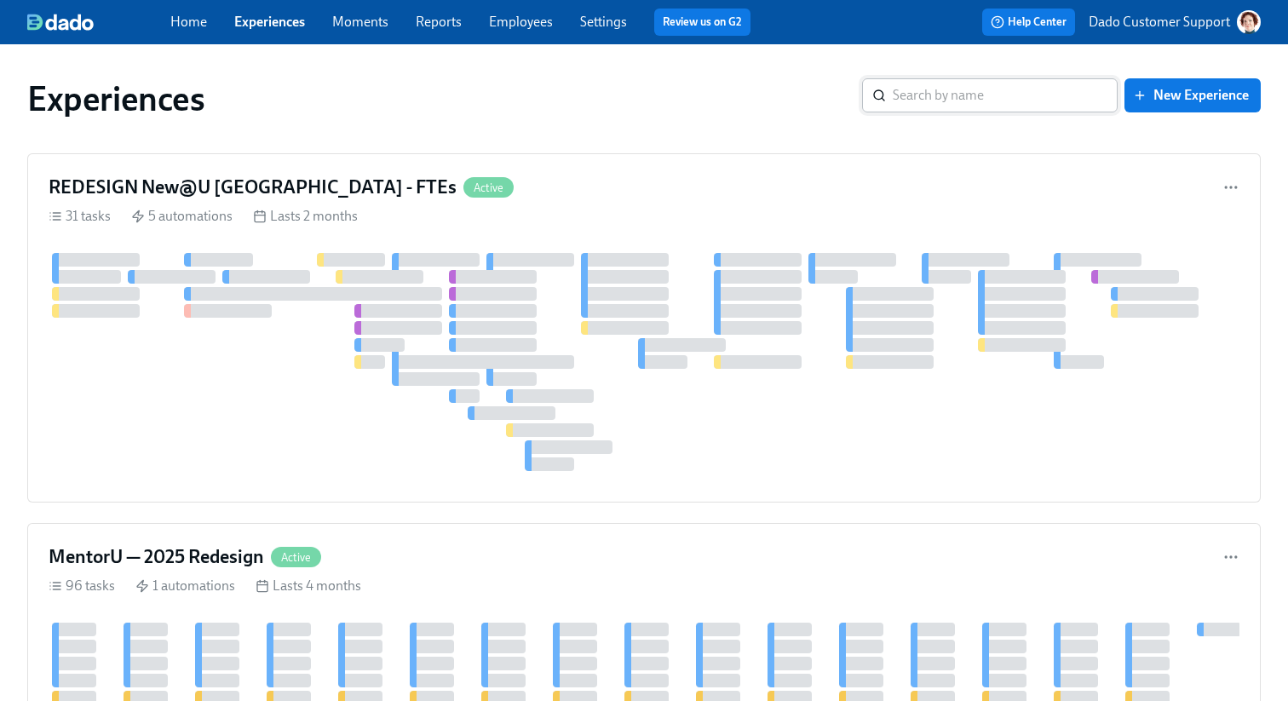
click at [1042, 87] on input "search" at bounding box center [1005, 95] width 225 height 34
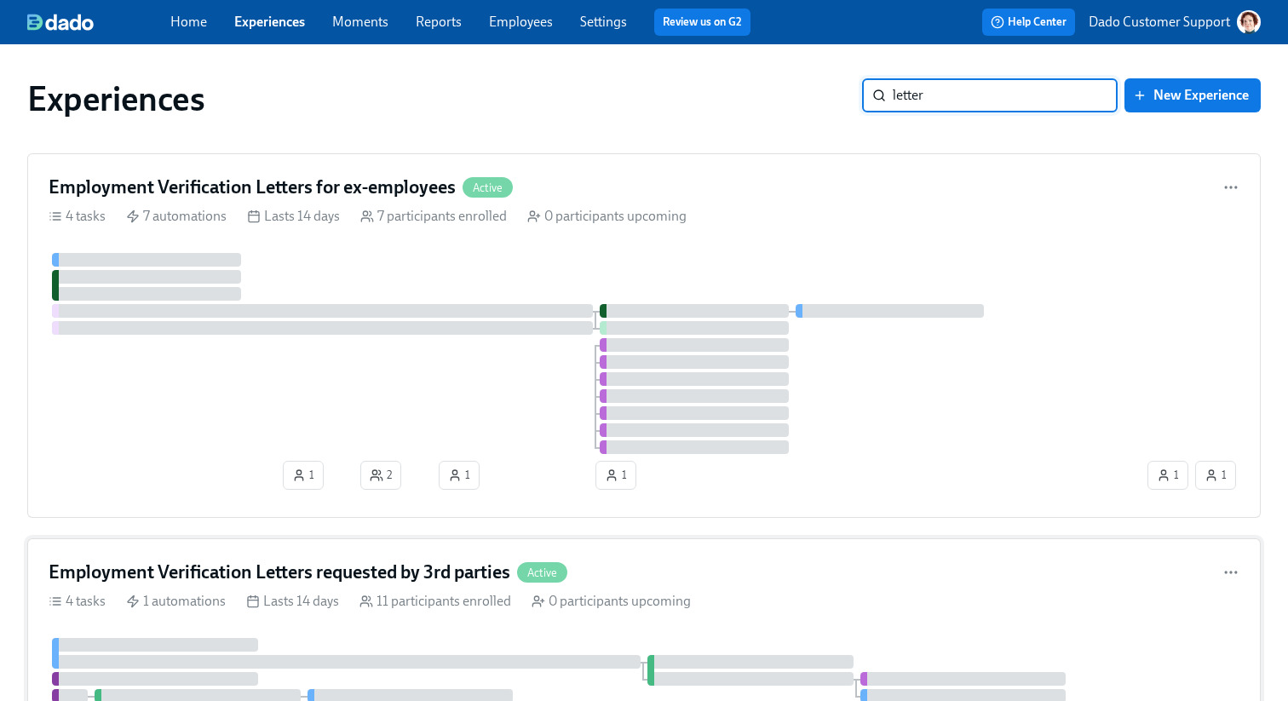
type input "letter"
click at [267, 551] on div "Employment Verification Letters requested by 3rd parties Active 4 tasks 1 autom…" at bounding box center [644, 652] width 1234 height 228
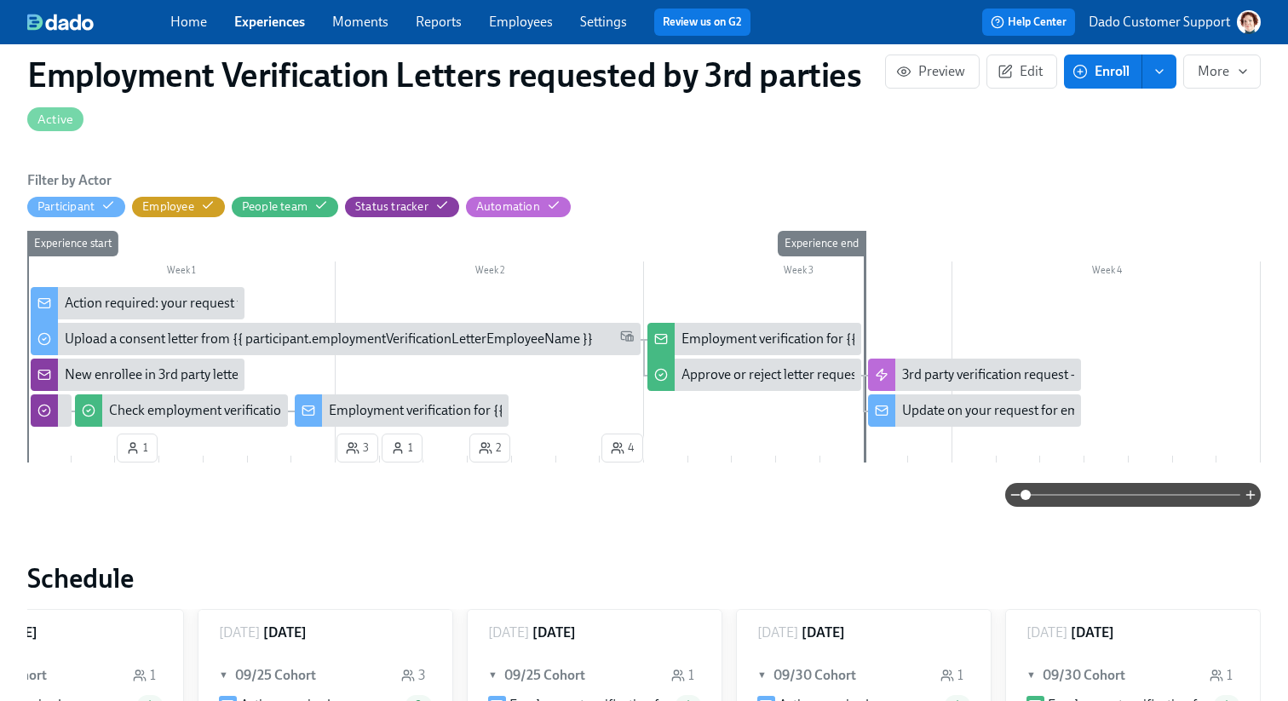
scroll to position [472, 1]
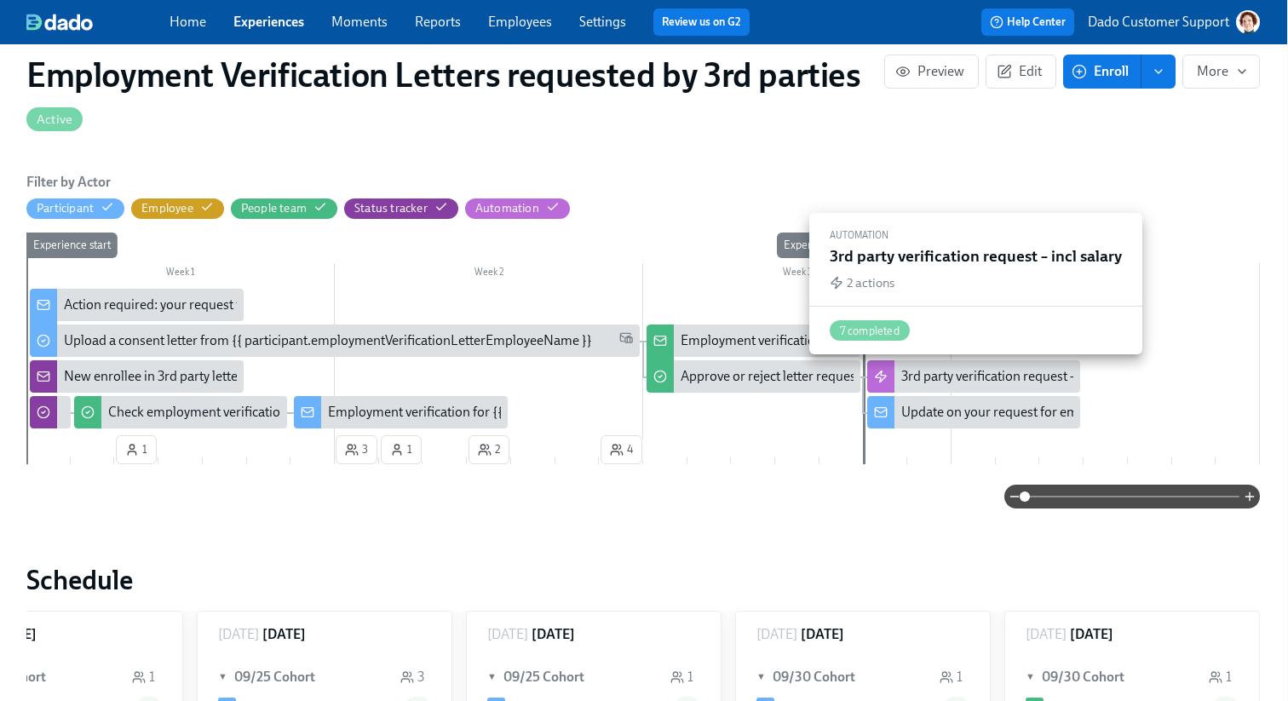
click at [943, 373] on div "3rd party verification request – incl salary" at bounding box center [1018, 376] width 234 height 19
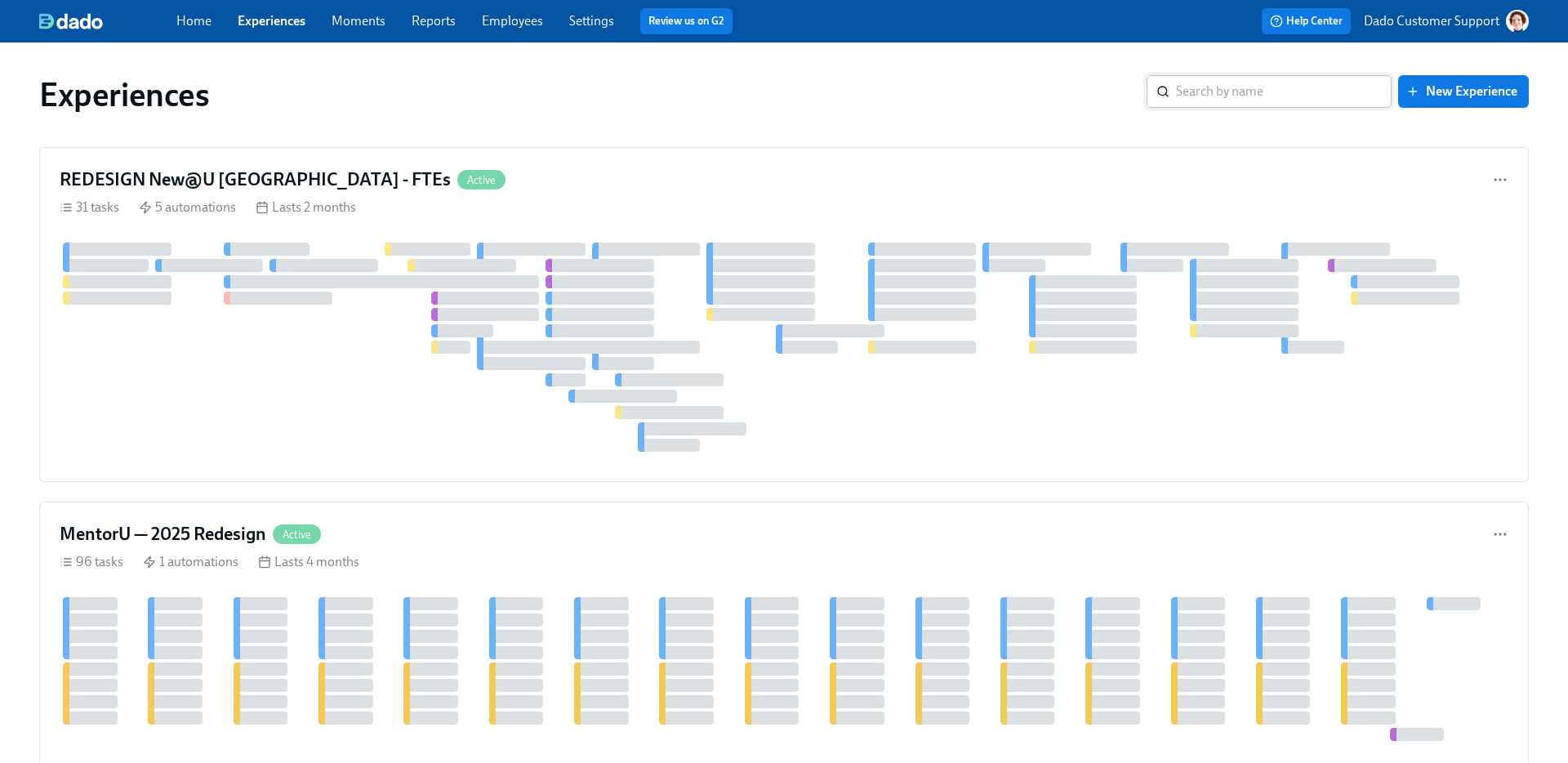
click at [1315, 90] on input "search" at bounding box center [1283, 91] width 216 height 33
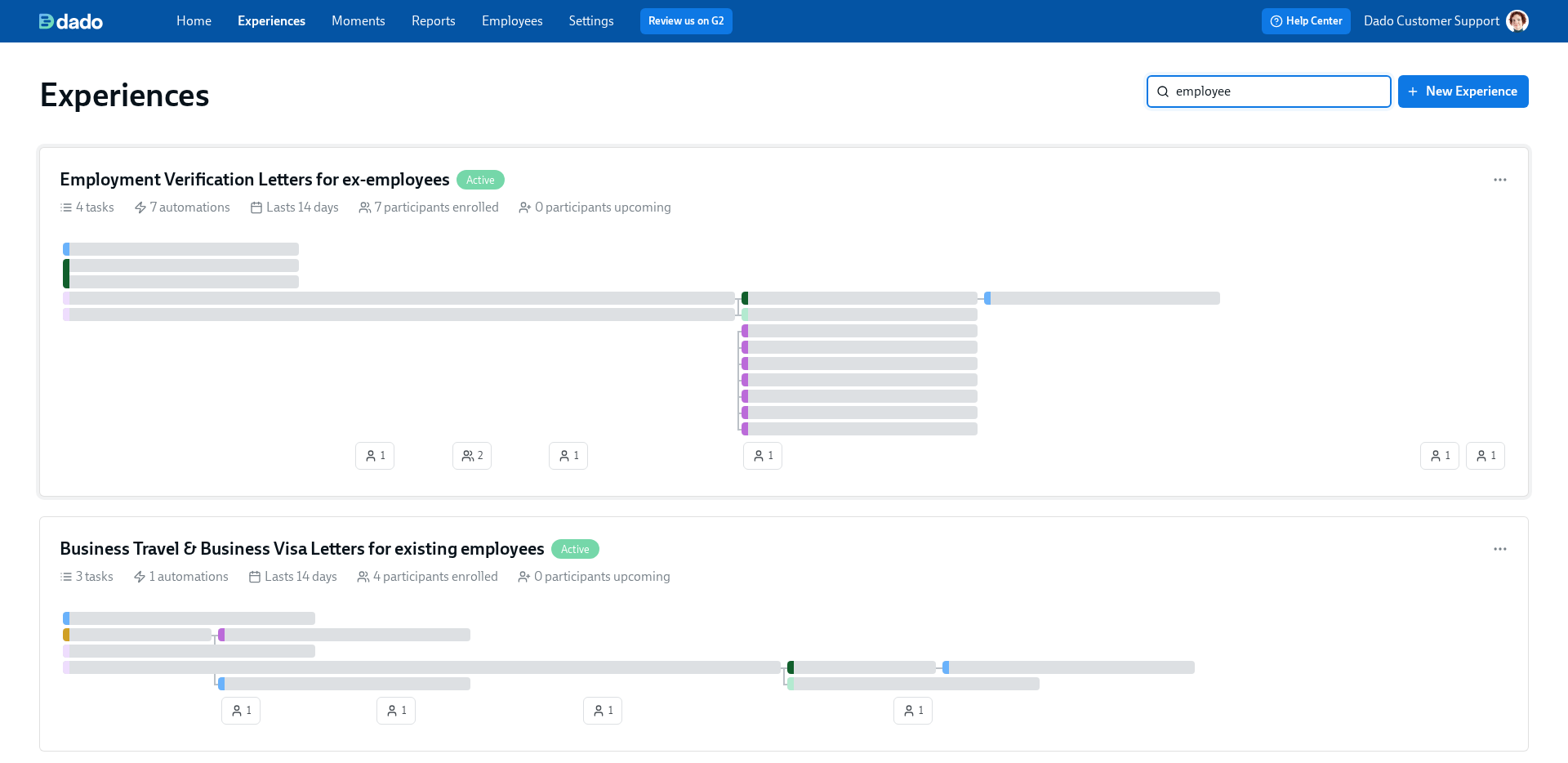
type input "employee"
click at [241, 331] on div at bounding box center [738, 338] width 1357 height 193
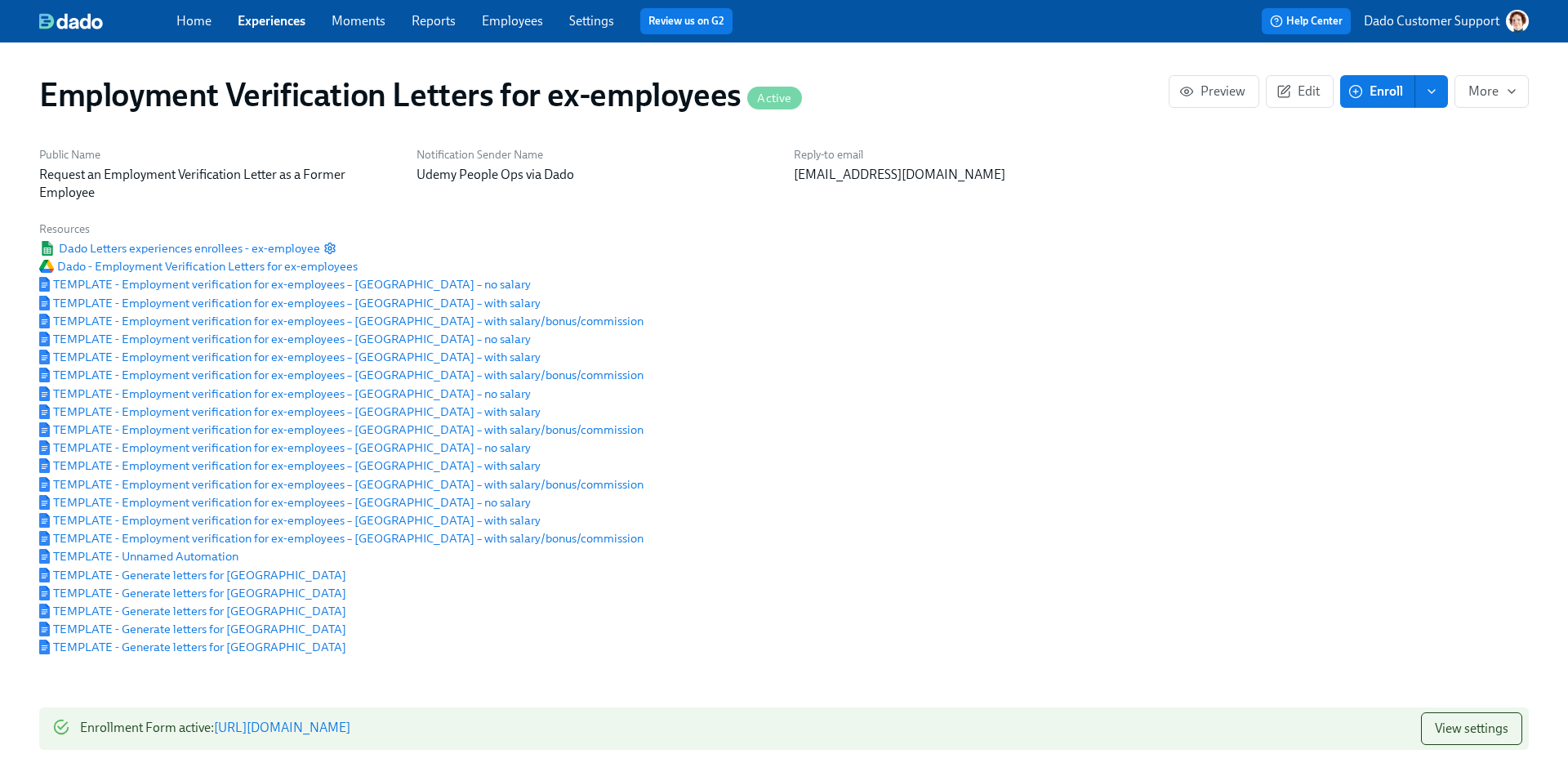
click at [268, 16] on link "Experiences" at bounding box center [271, 21] width 68 height 15
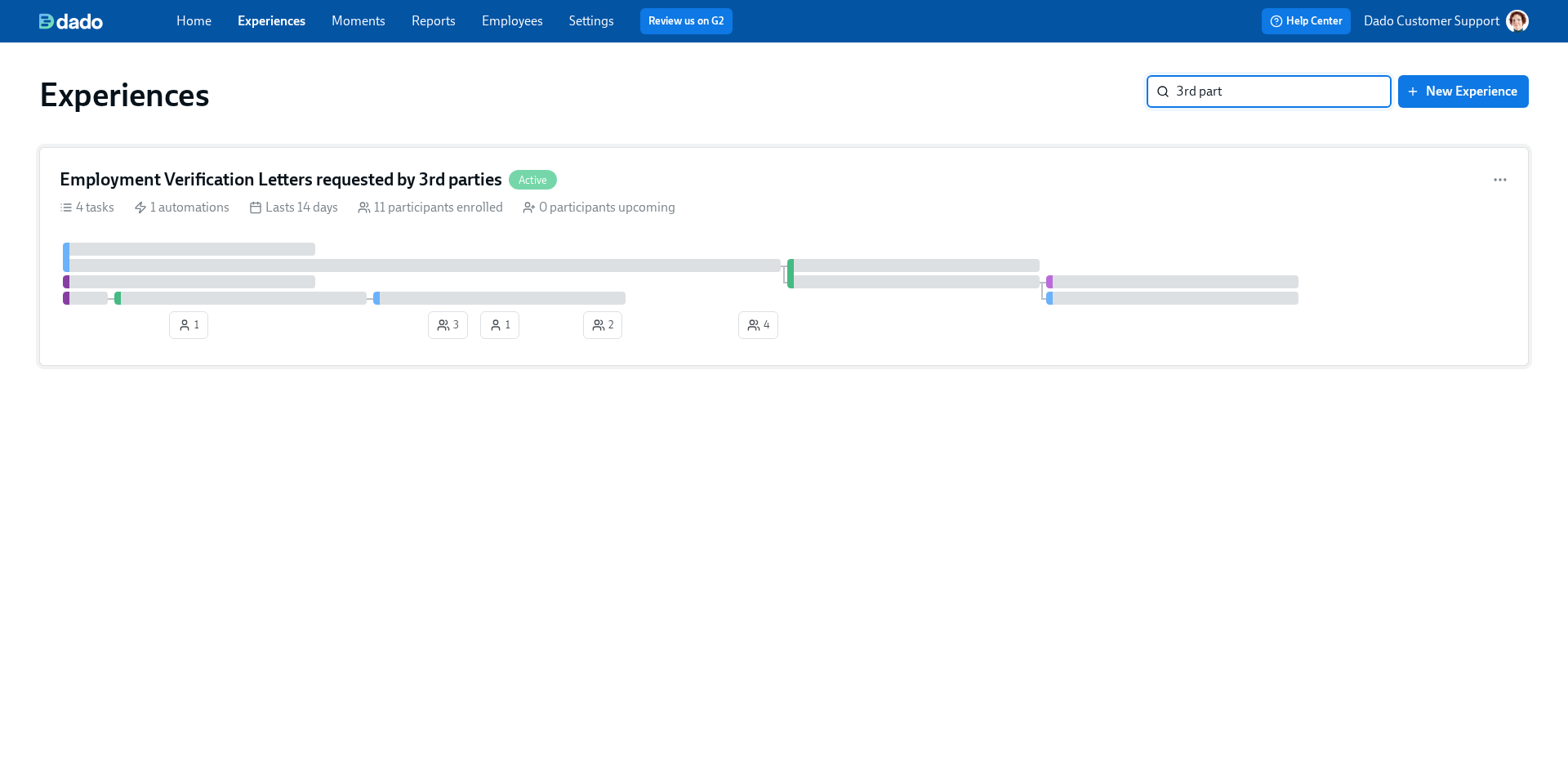
type input "3rd part"
click at [577, 218] on div "Employment Verification Letters requested by 3rd parties Active 4 tasks 1 autom…" at bounding box center [784, 256] width 1489 height 219
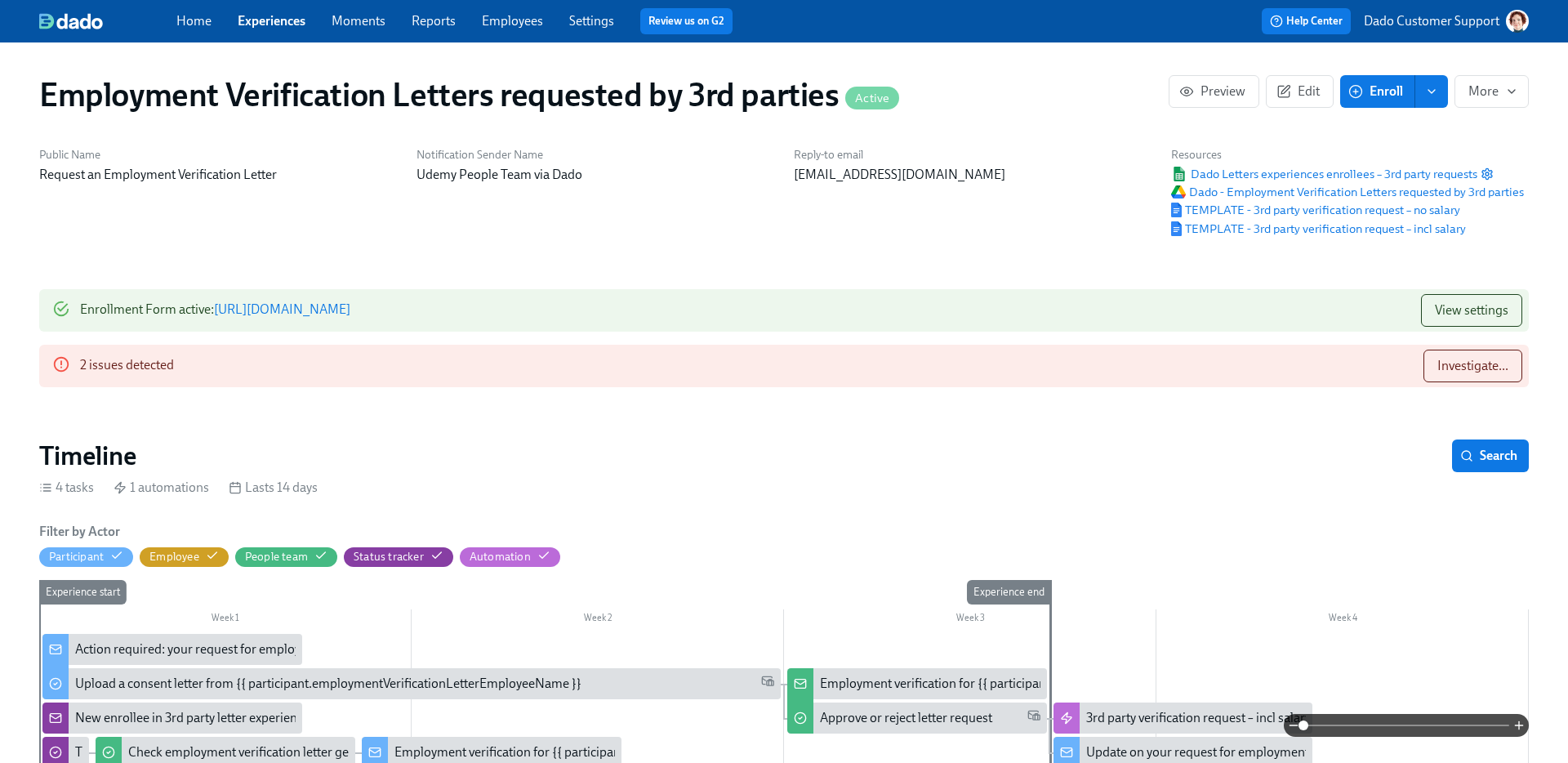
scroll to position [0, 562]
click at [1469, 366] on span "Investigate..." at bounding box center [1473, 365] width 71 height 16
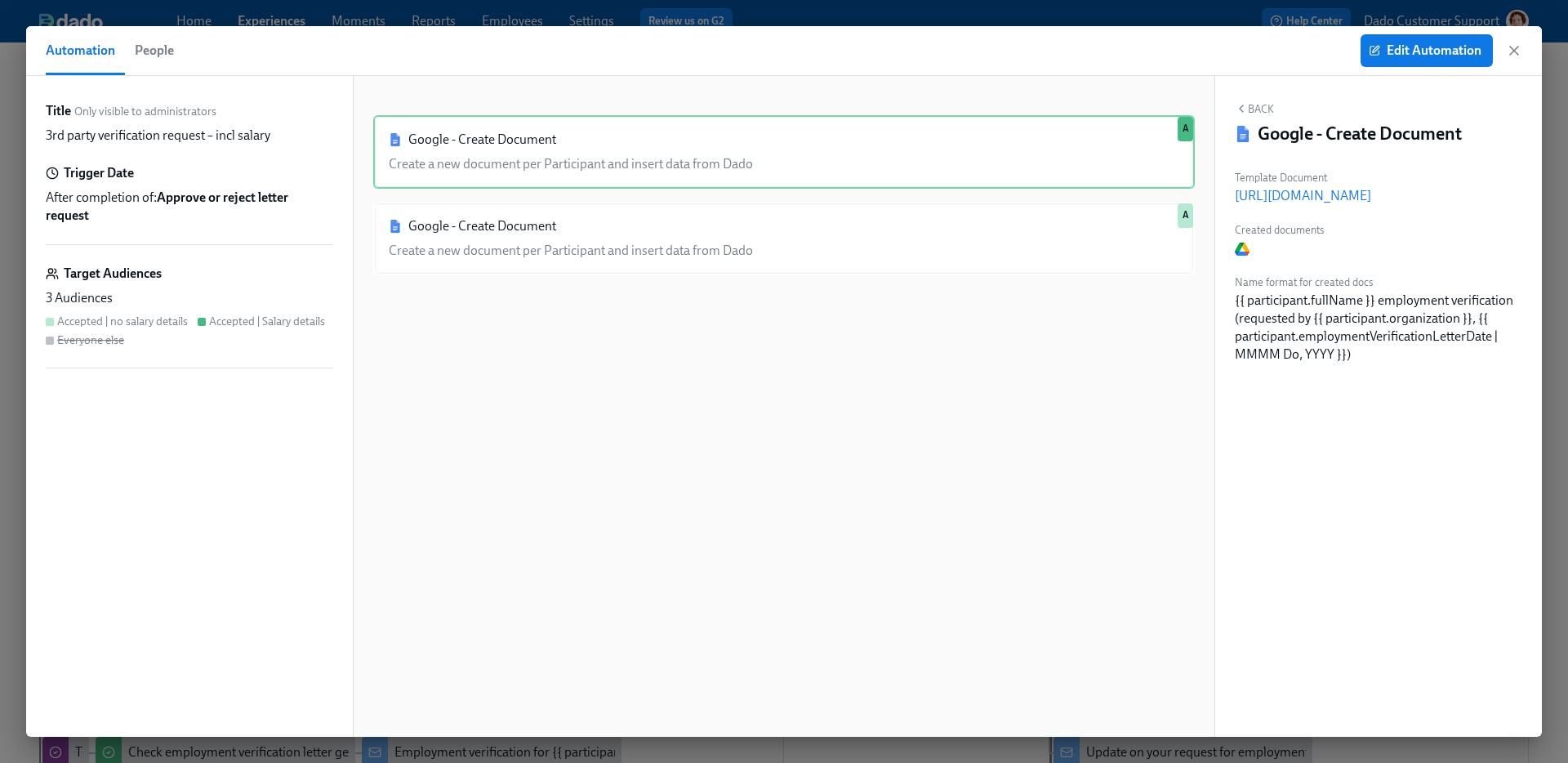
scroll to position [0, 562]
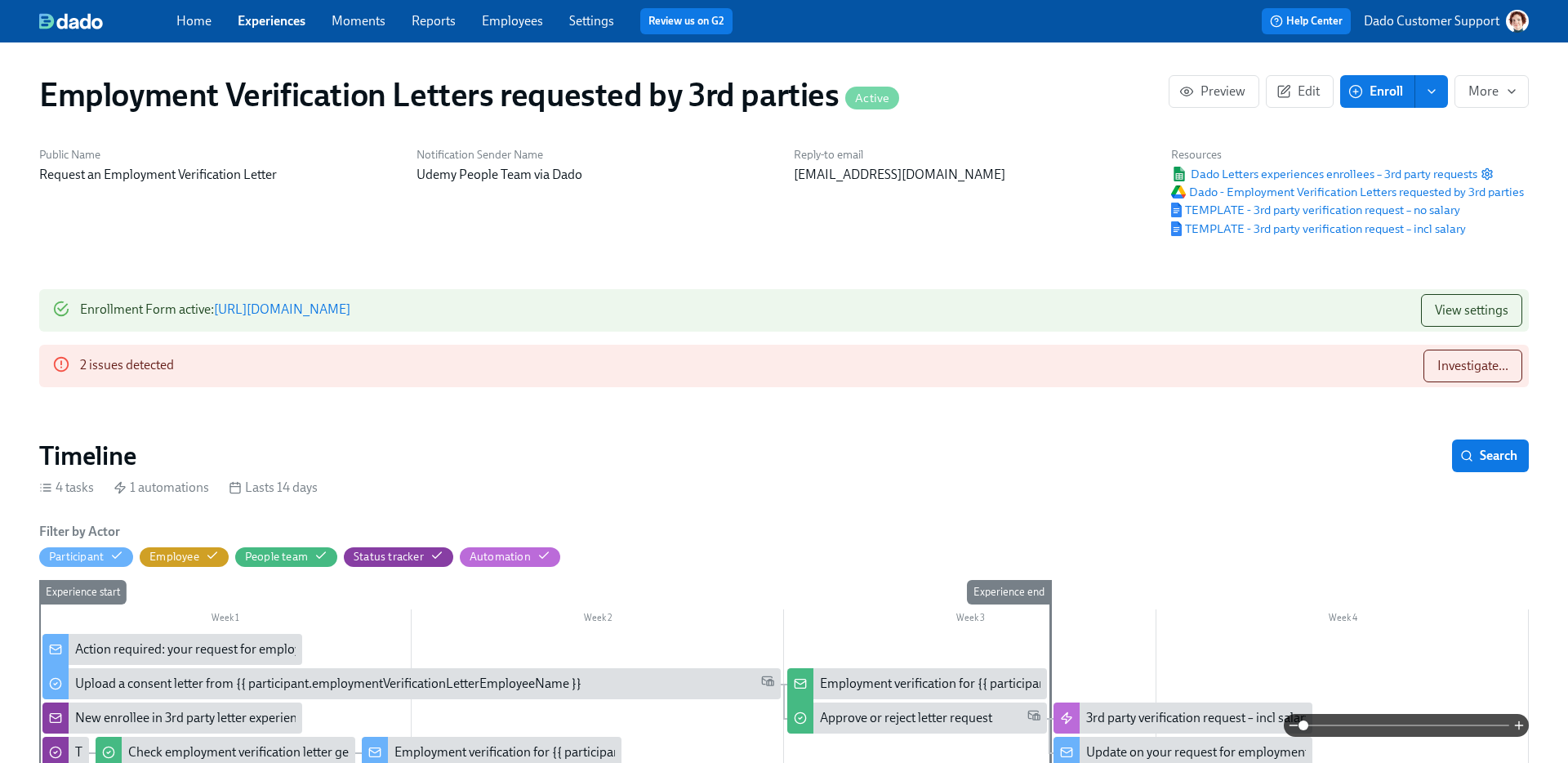
scroll to position [312, 0]
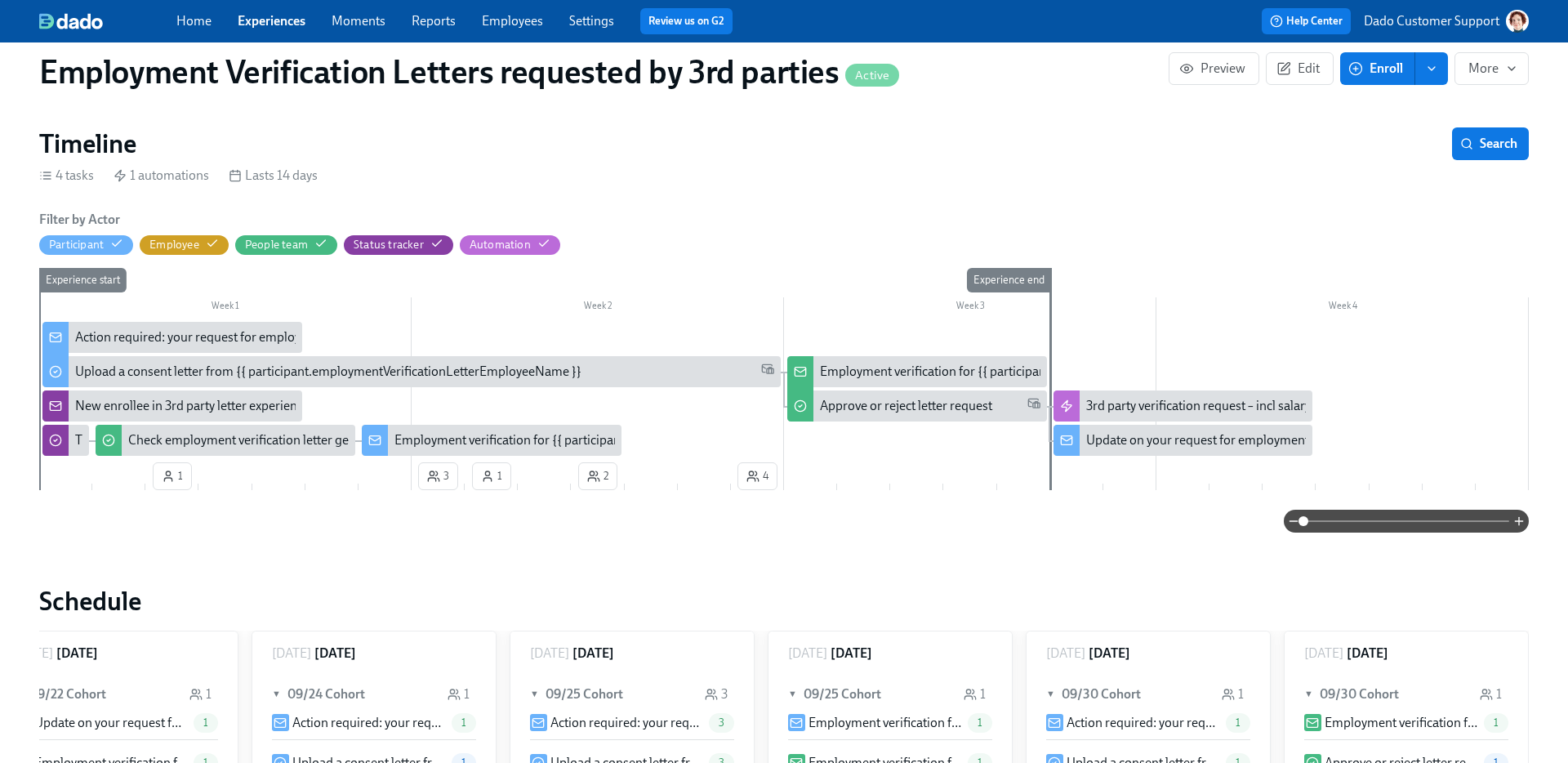
click at [1234, 511] on span at bounding box center [1406, 521] width 206 height 23
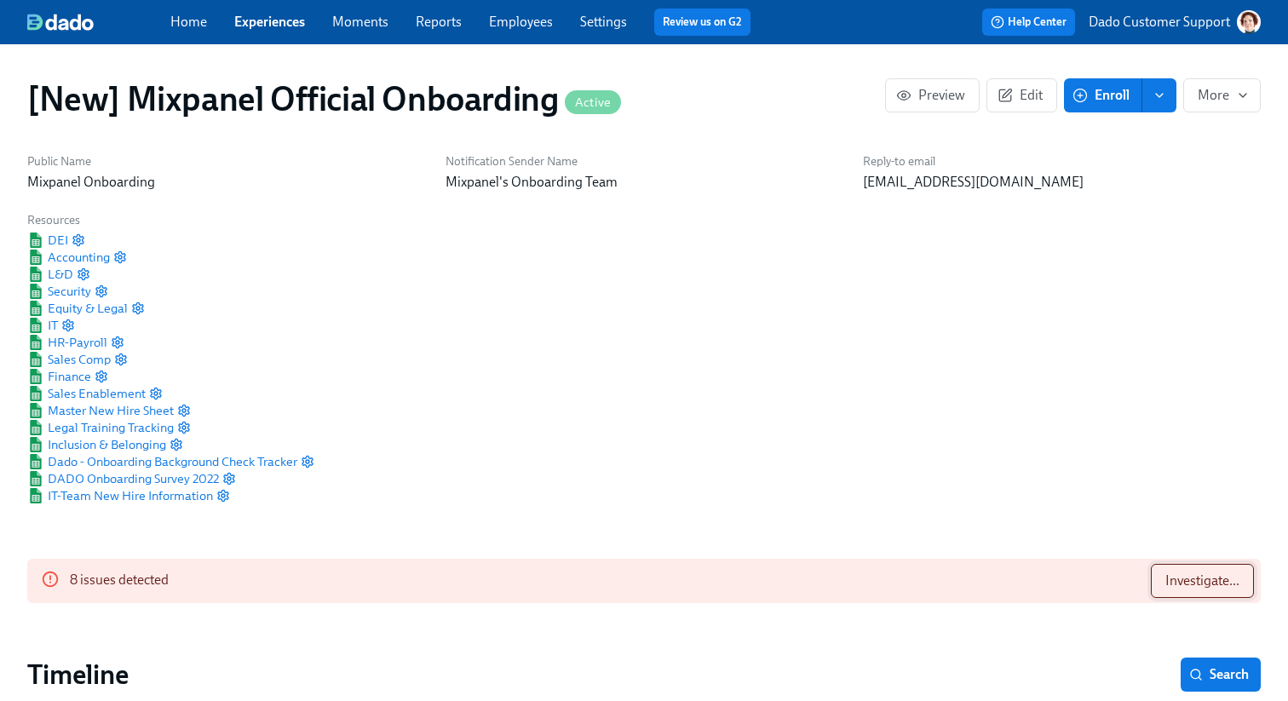
scroll to position [0, 28264]
click at [1223, 587] on span "Investigate..." at bounding box center [1203, 581] width 74 height 17
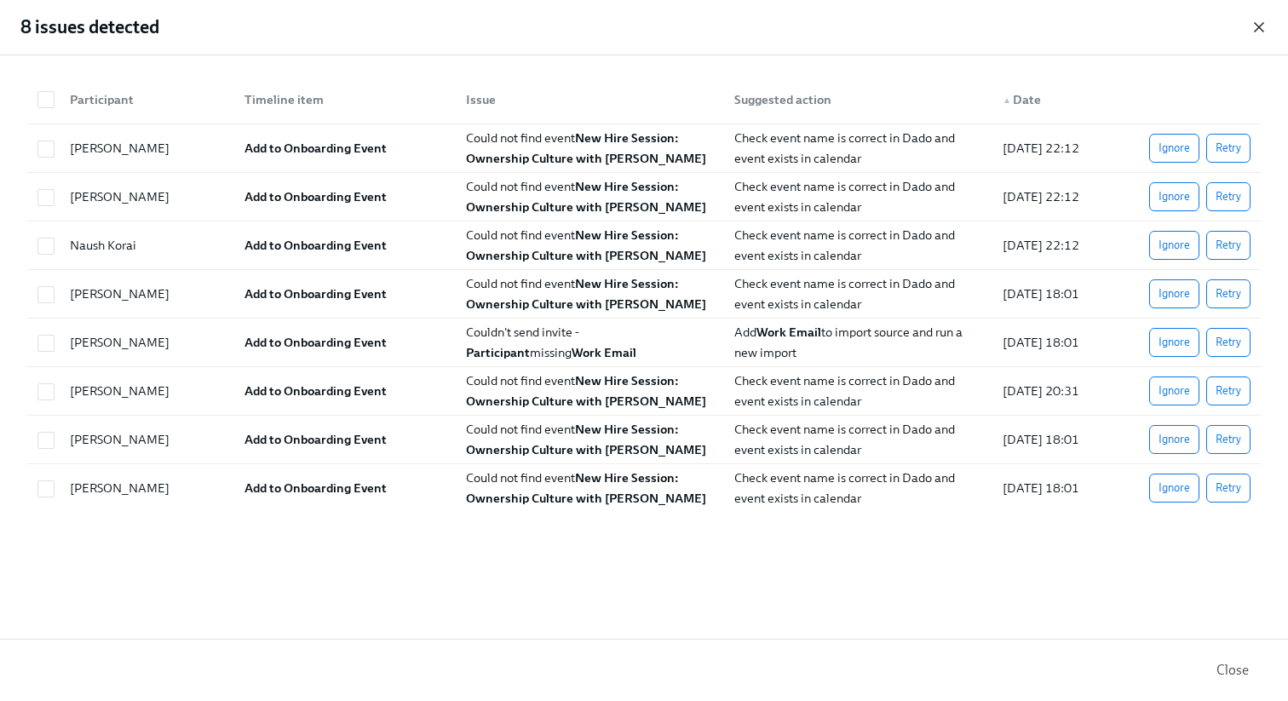
click at [1263, 27] on icon "button" at bounding box center [1259, 27] width 17 height 17
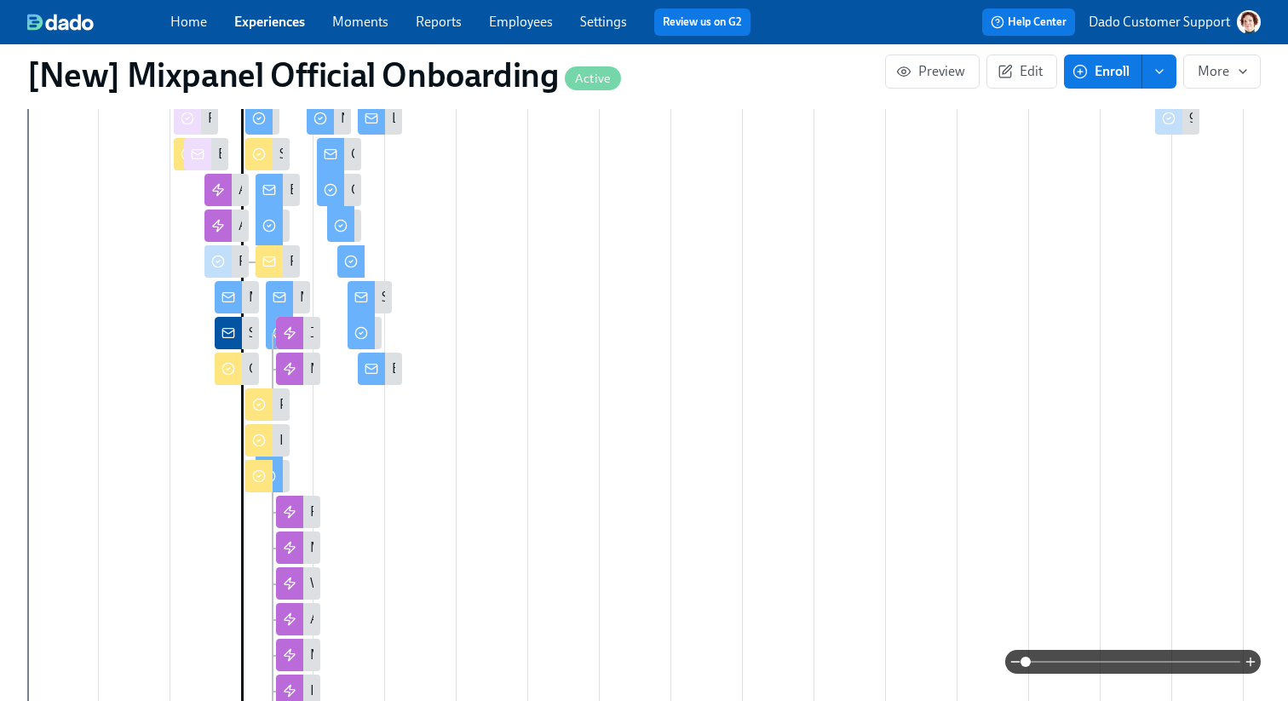
scroll to position [1013, 0]
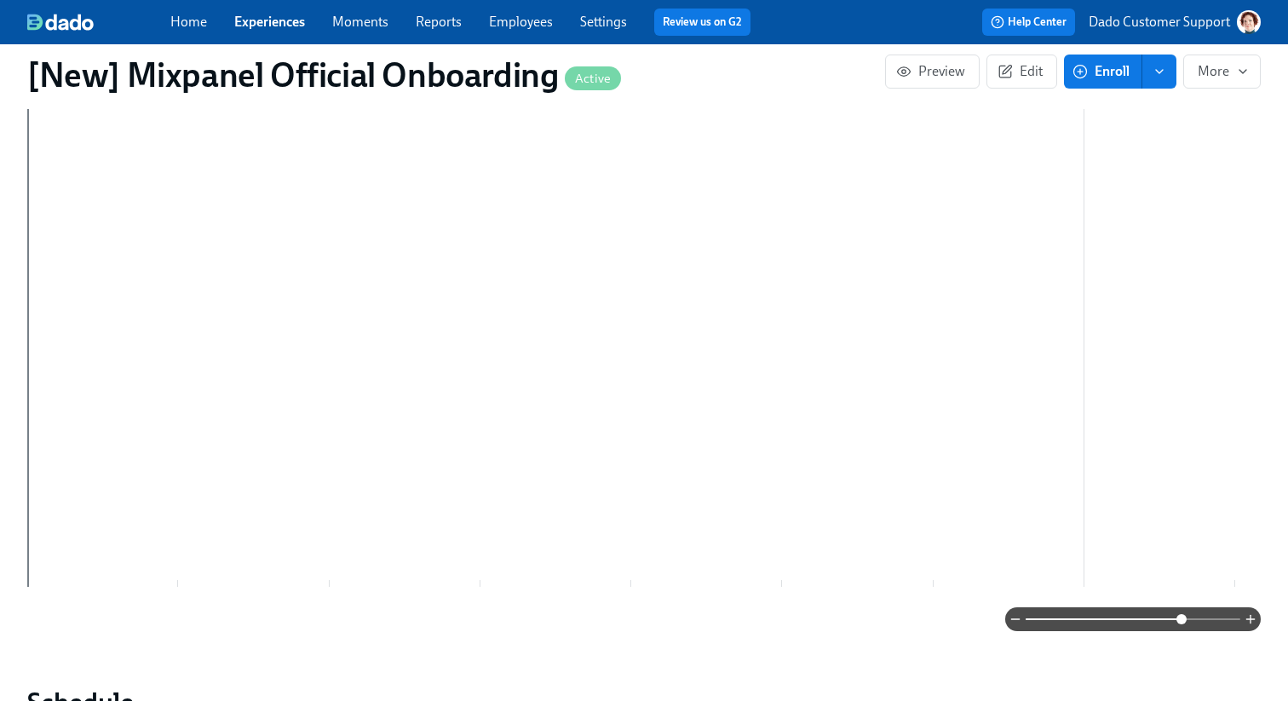
click at [1183, 608] on span at bounding box center [1133, 620] width 215 height 24
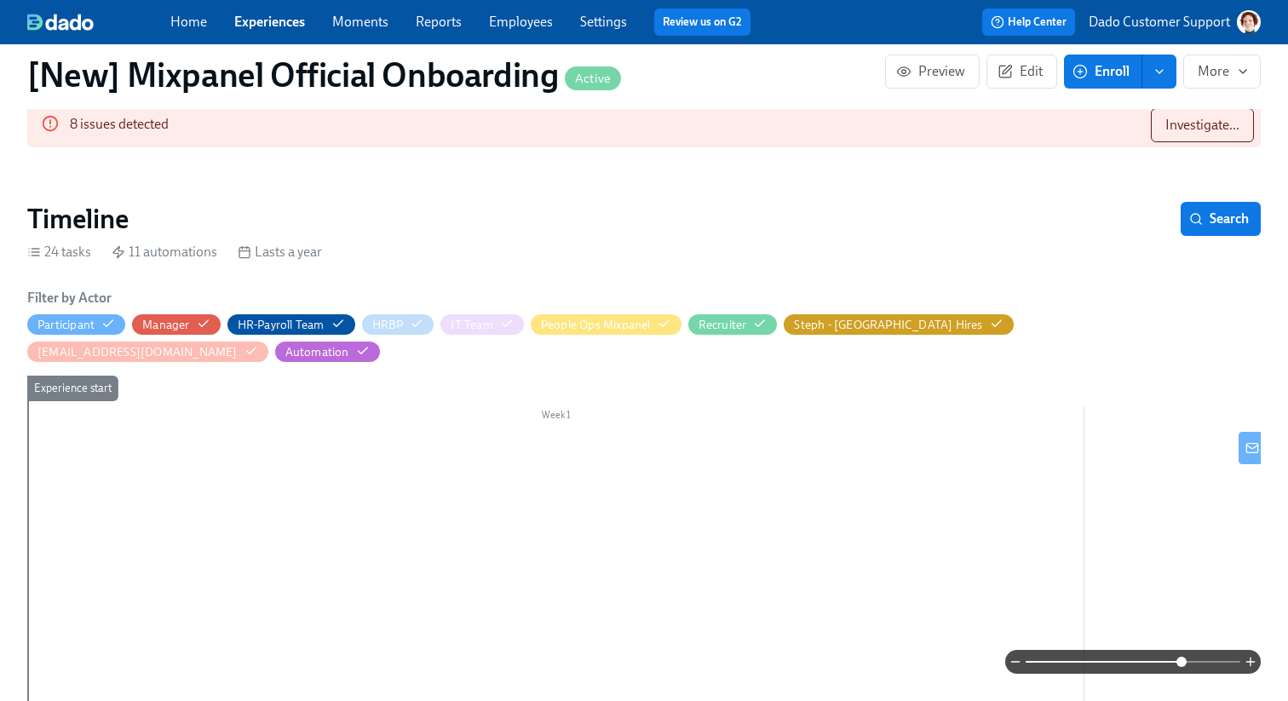
scroll to position [457, 0]
click at [1222, 211] on span "Search" at bounding box center [1221, 218] width 56 height 17
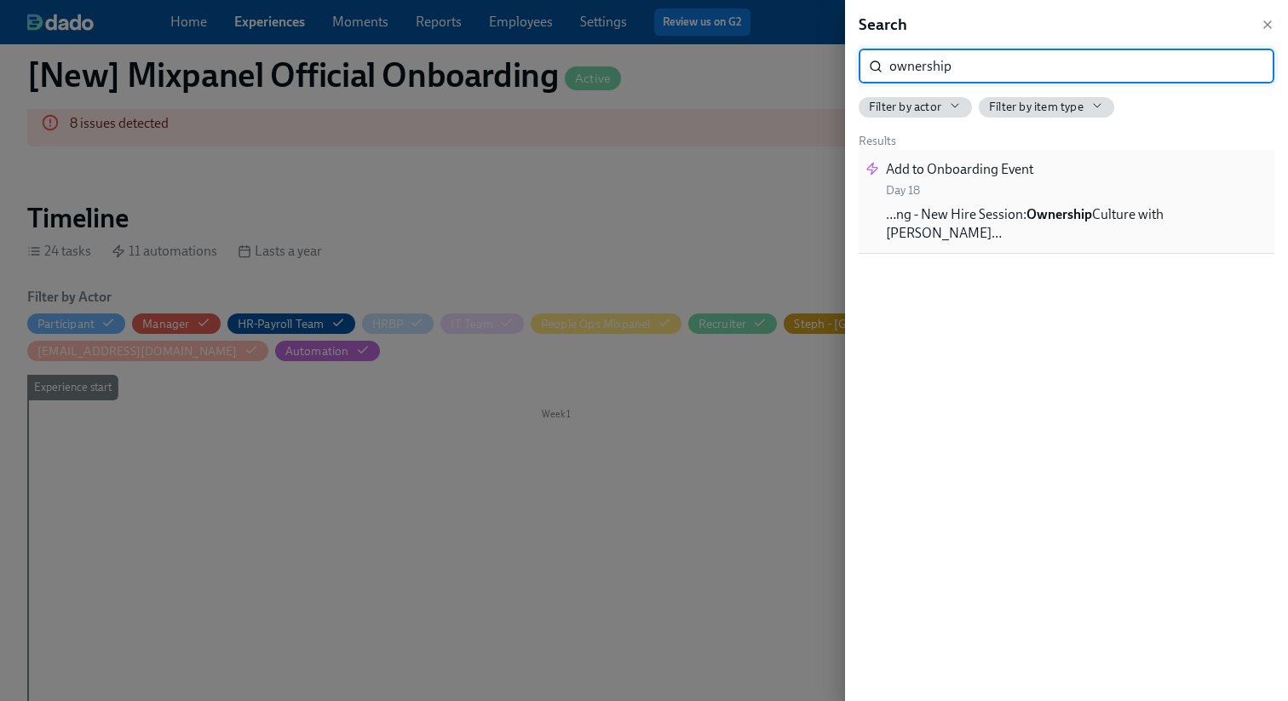
type input "ownership"
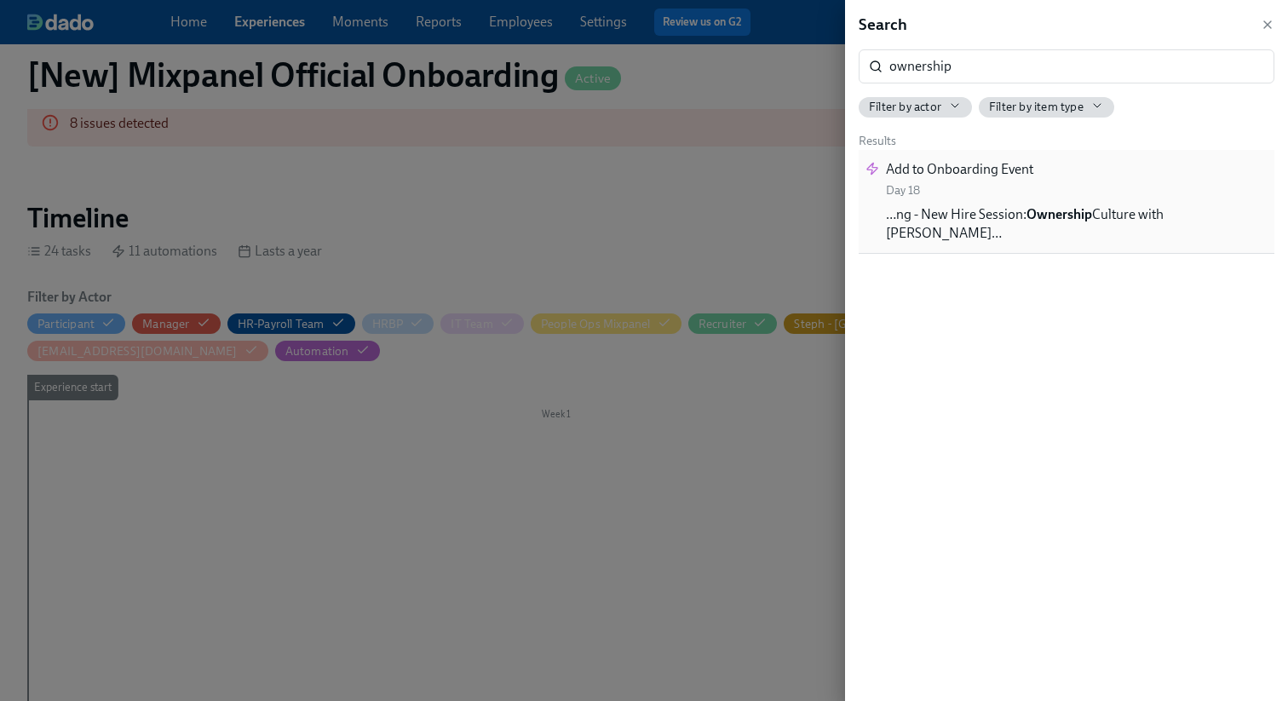
click at [977, 172] on span "Add to Onboarding Event" at bounding box center [959, 169] width 147 height 19
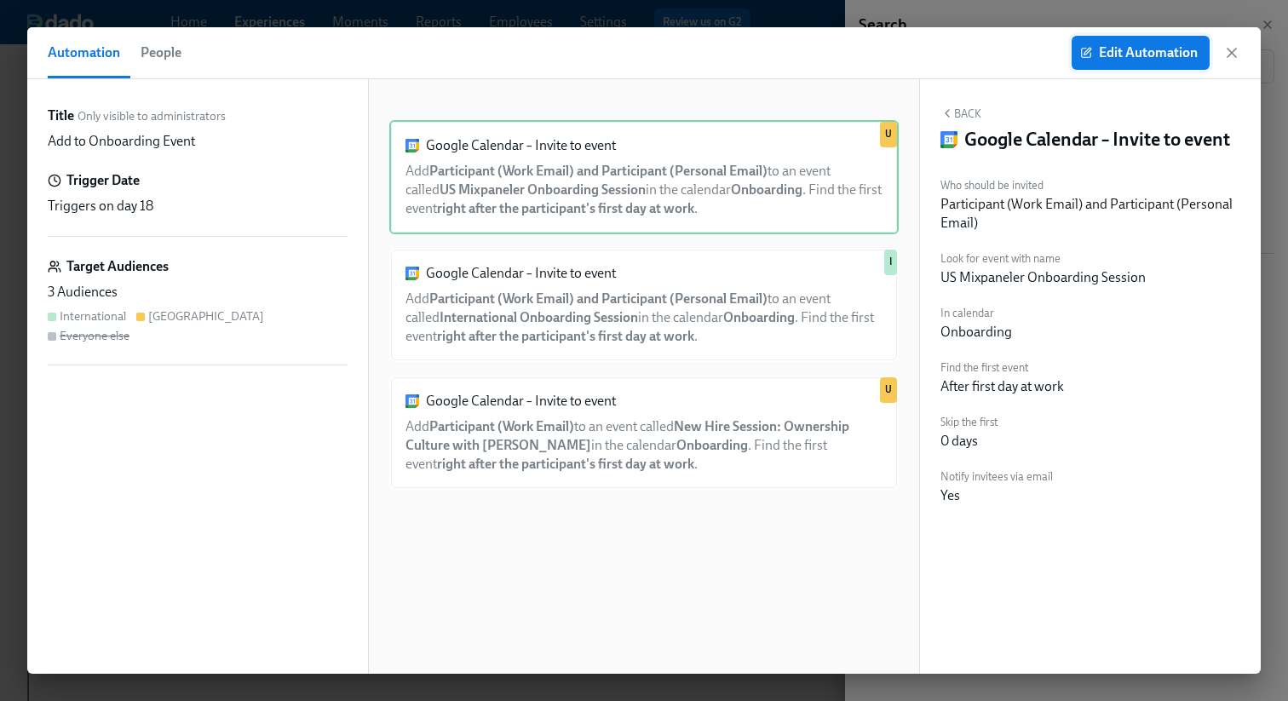
click at [1119, 67] on button "Edit Automation" at bounding box center [1141, 53] width 138 height 34
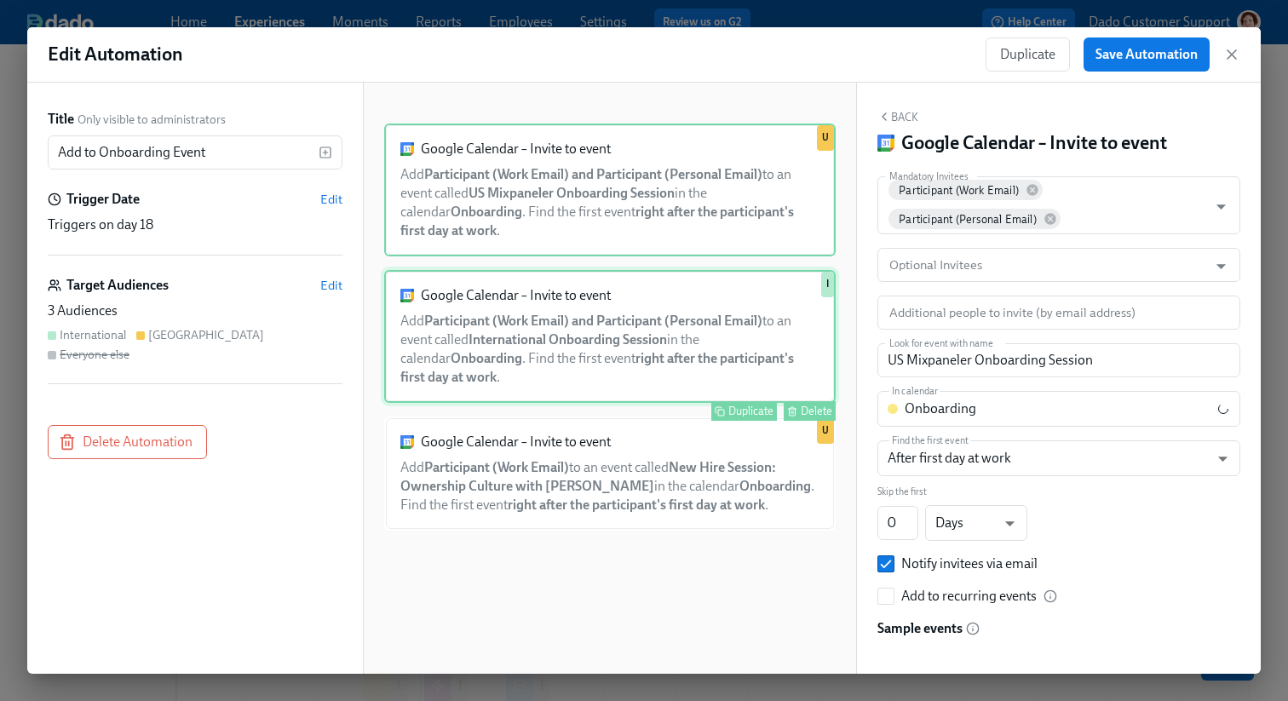
click at [764, 371] on div "Google Calendar – Invite to event Add Participant (Work Email) and Participant …" at bounding box center [610, 336] width 452 height 133
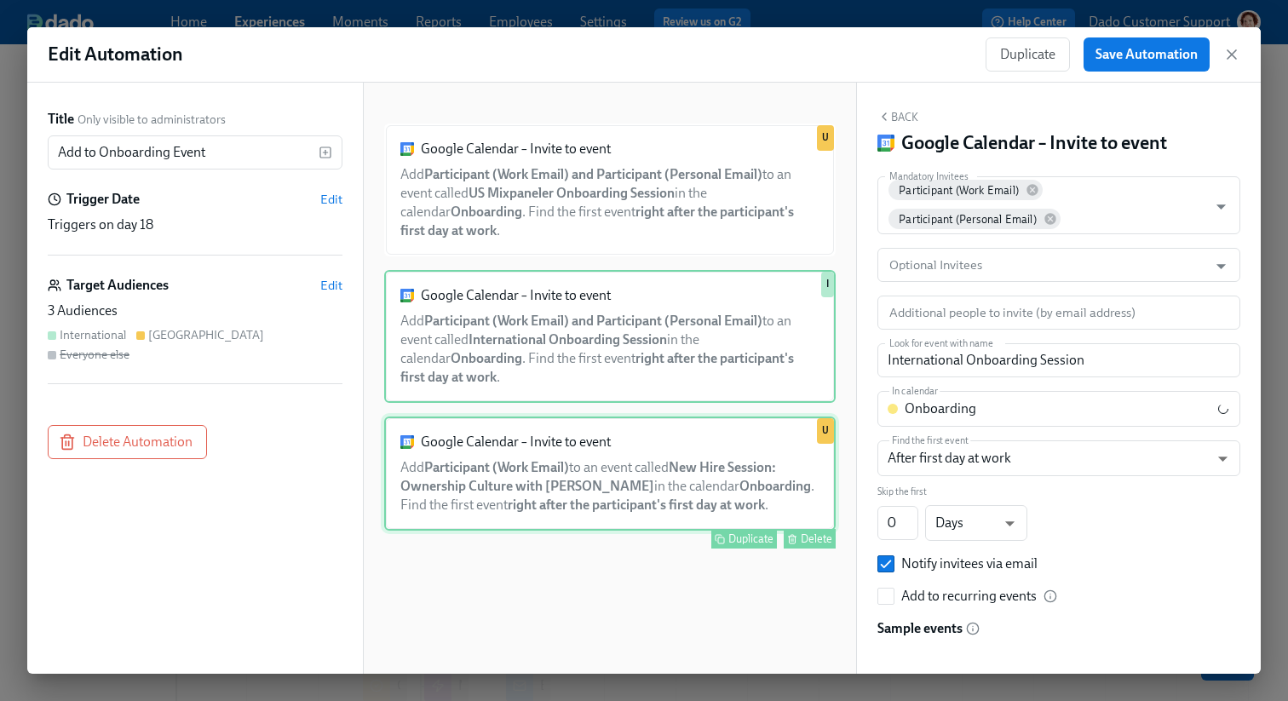
click at [676, 475] on div "Google Calendar – Invite to event Add Participant (Work Email) to an event call…" at bounding box center [610, 474] width 452 height 114
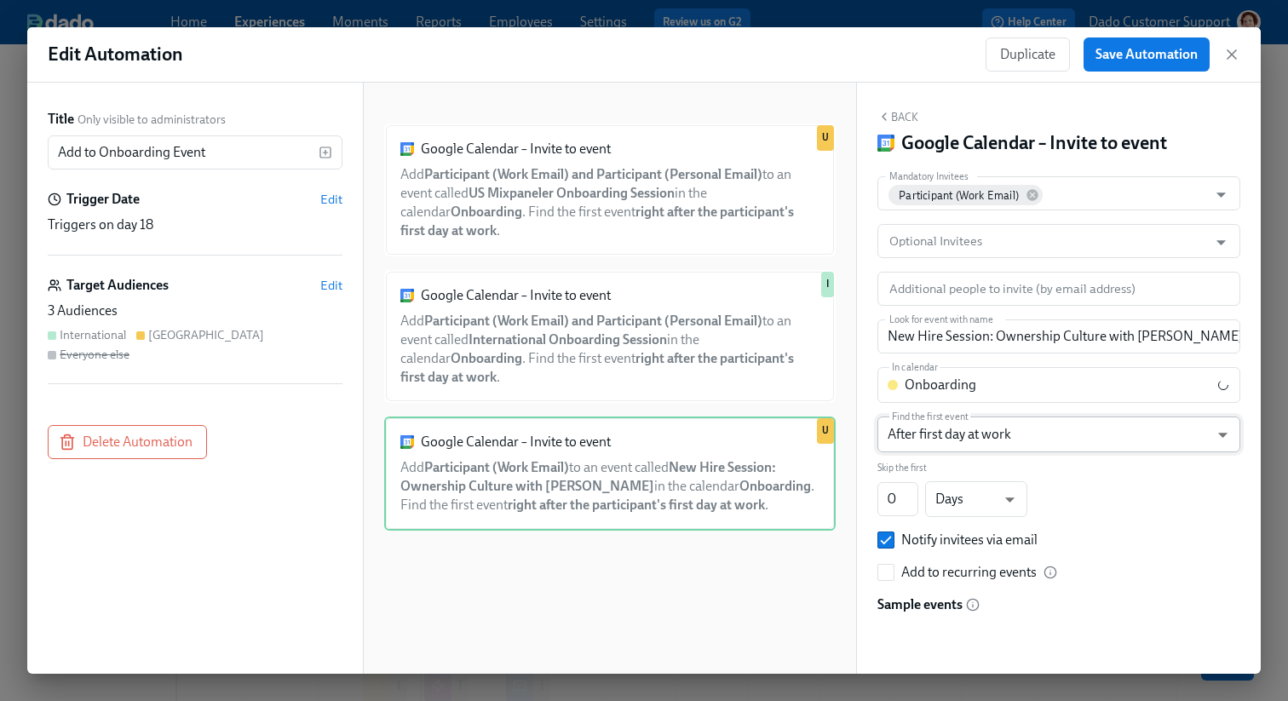
drag, startPoint x: 1058, startPoint y: 334, endPoint x: 1070, endPoint y: 449, distance: 115.6
click at [1065, 446] on div "Mandatory Invitees Participant (Work Email) Mandatory Invitees Optional Invitee…" at bounding box center [1059, 460] width 363 height 569
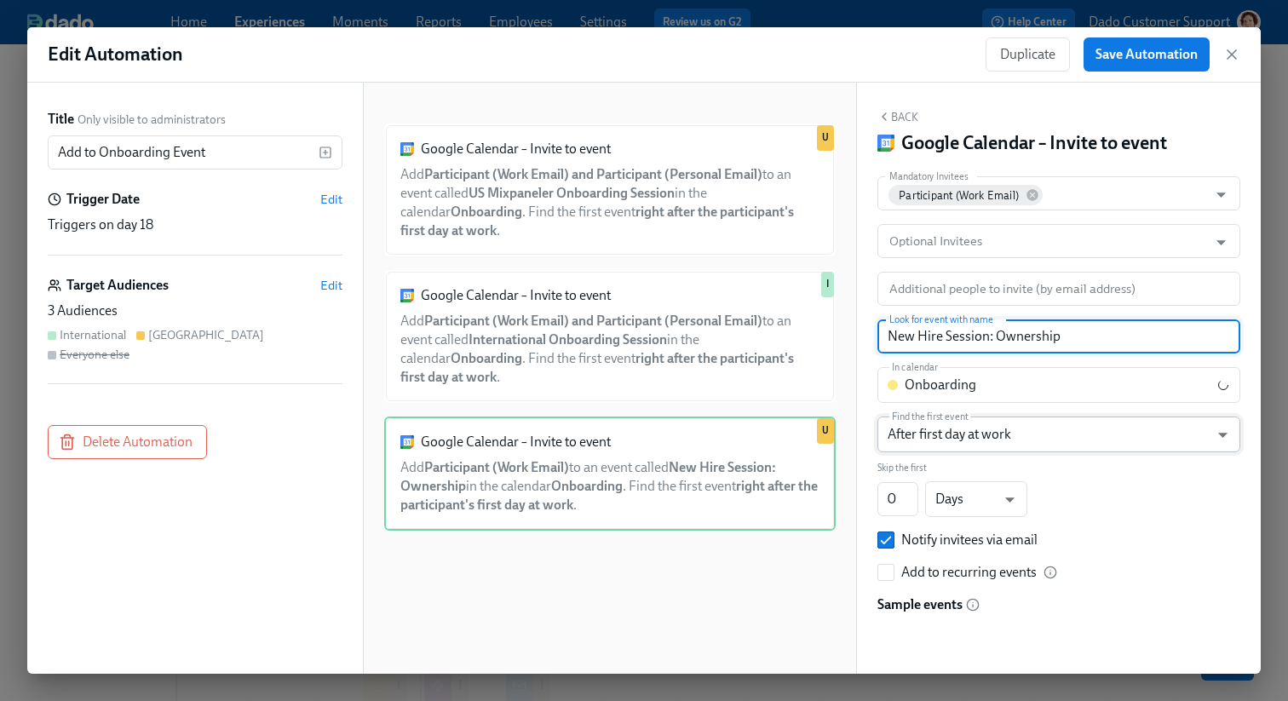
type input "Ownership"
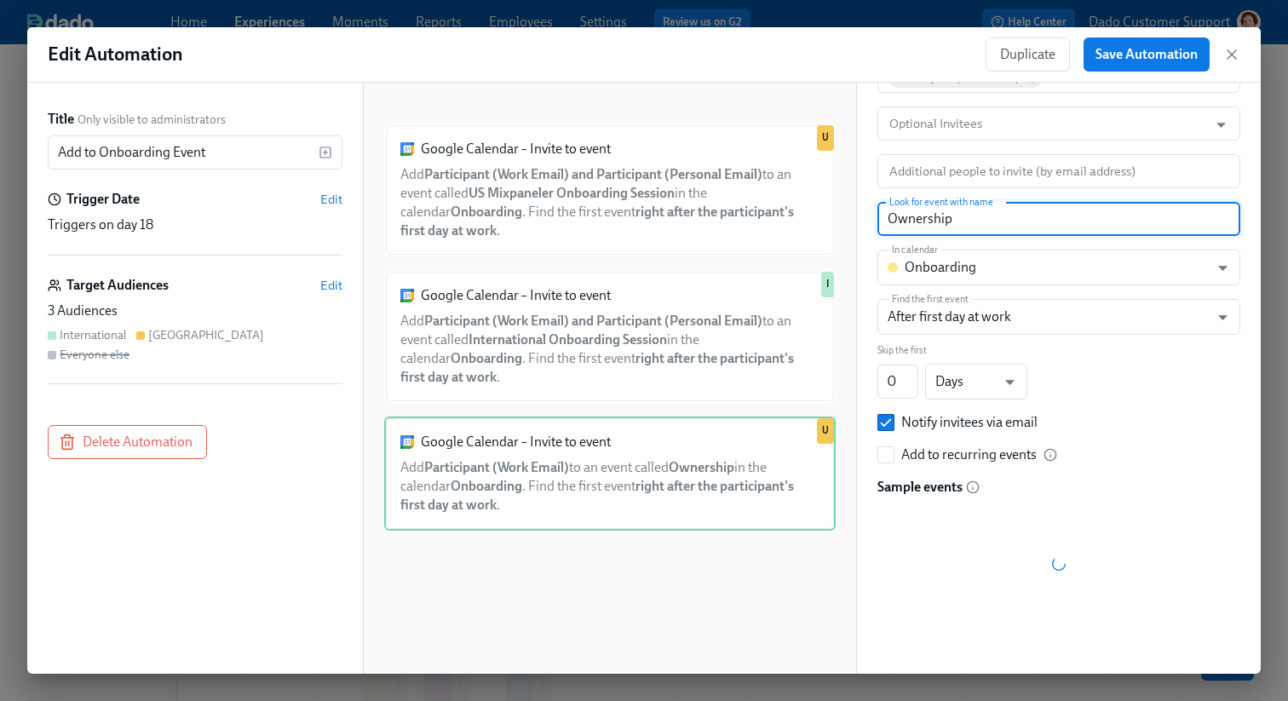
scroll to position [32, 0]
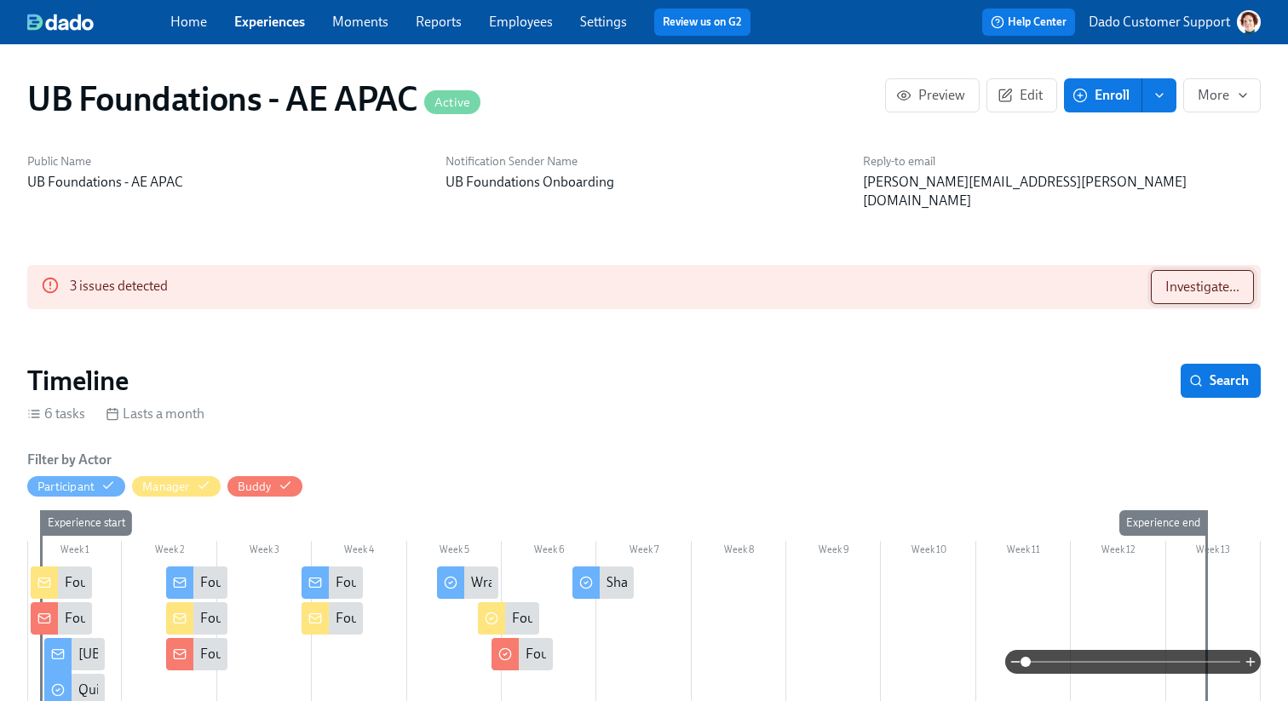
click at [1180, 279] on span "Investigate..." at bounding box center [1203, 287] width 74 height 17
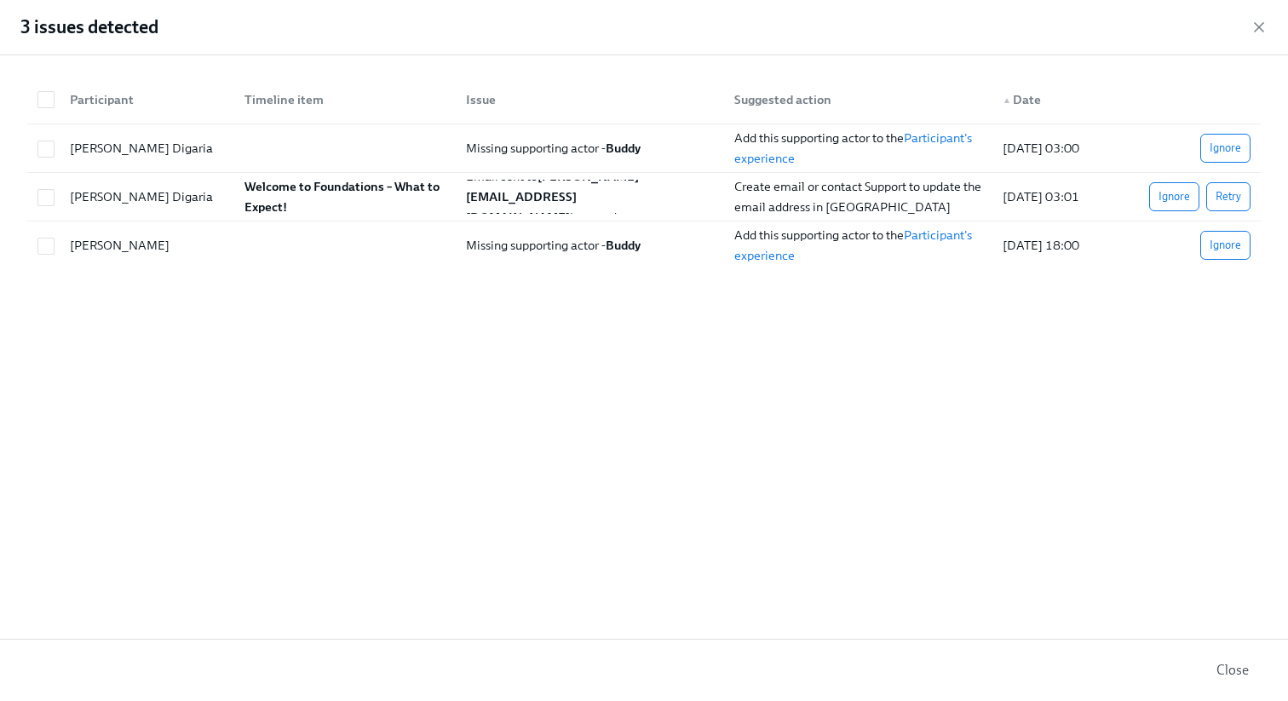
scroll to position [0, 6724]
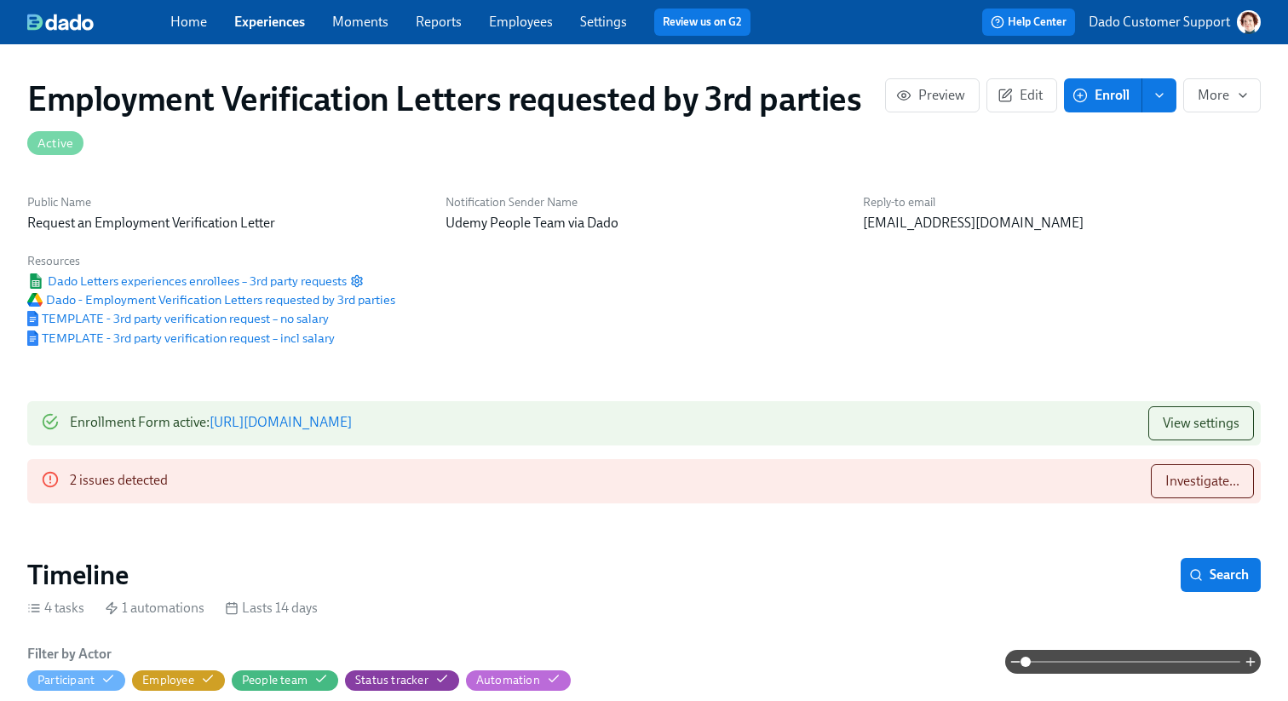
scroll to position [0, 907]
click at [1226, 471] on button "Investigate..." at bounding box center [1202, 481] width 103 height 34
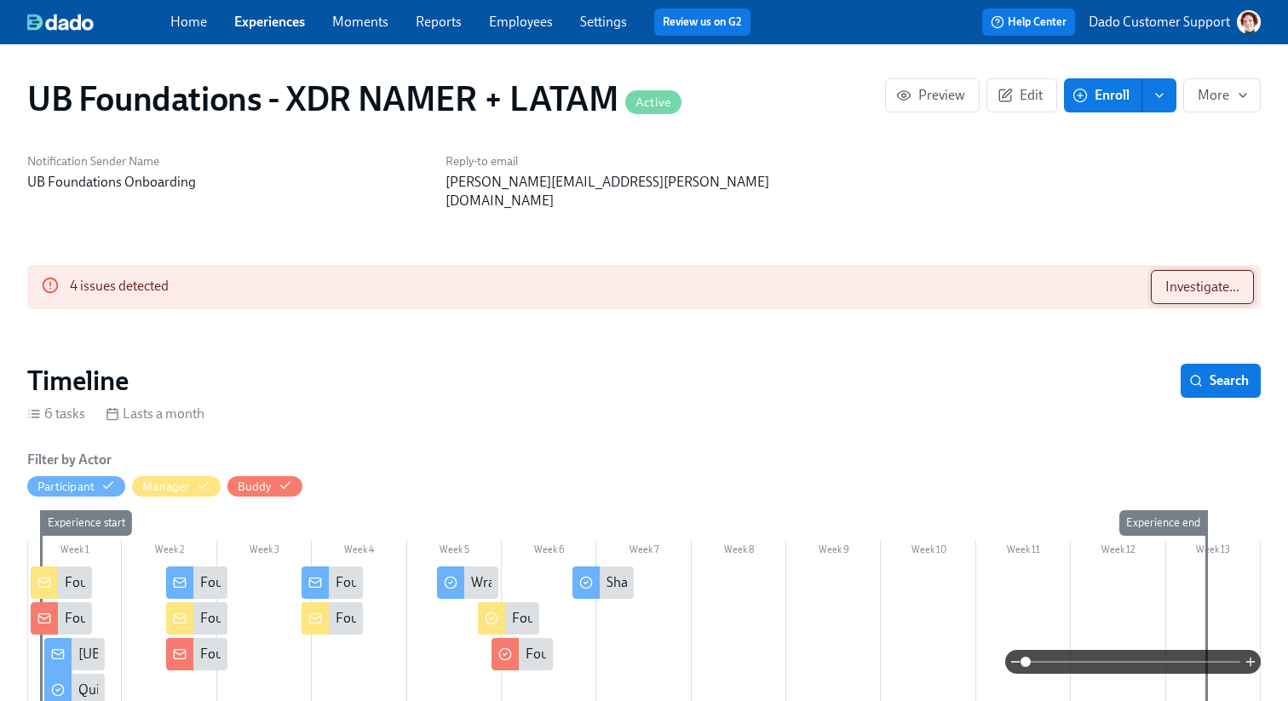
click at [1214, 279] on span "Investigate..." at bounding box center [1203, 287] width 74 height 17
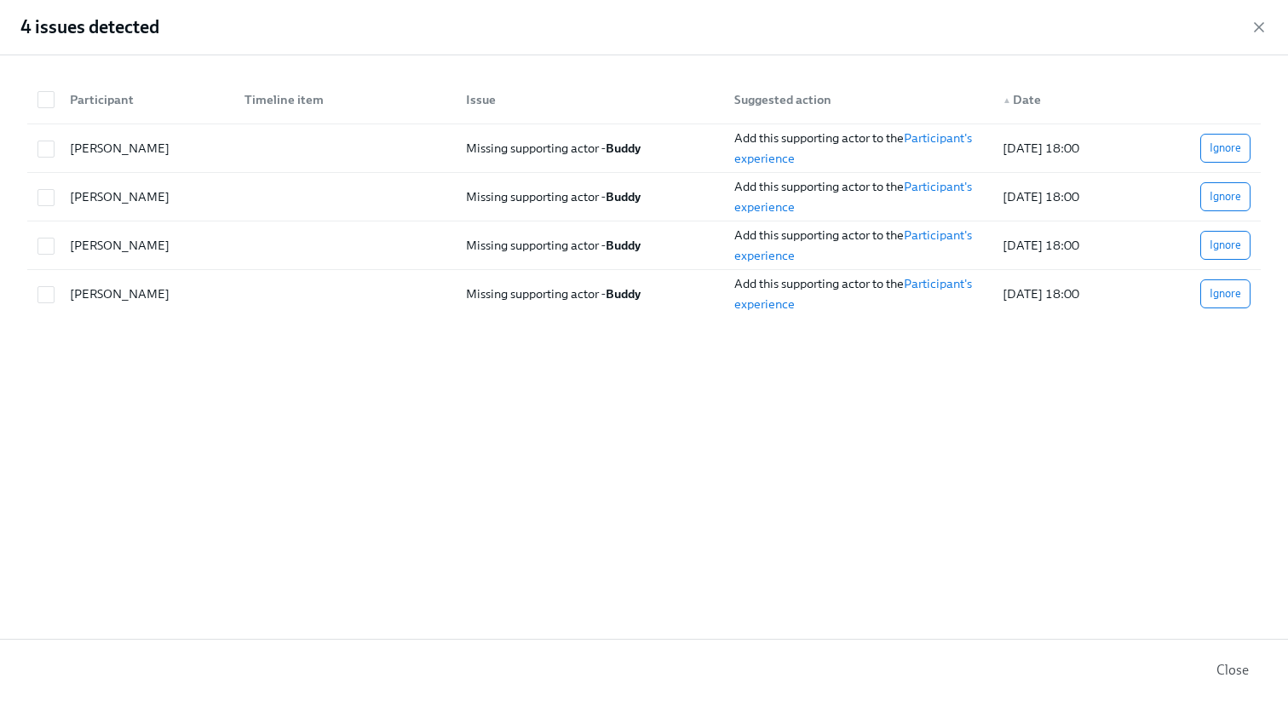
scroll to position [0, 3493]
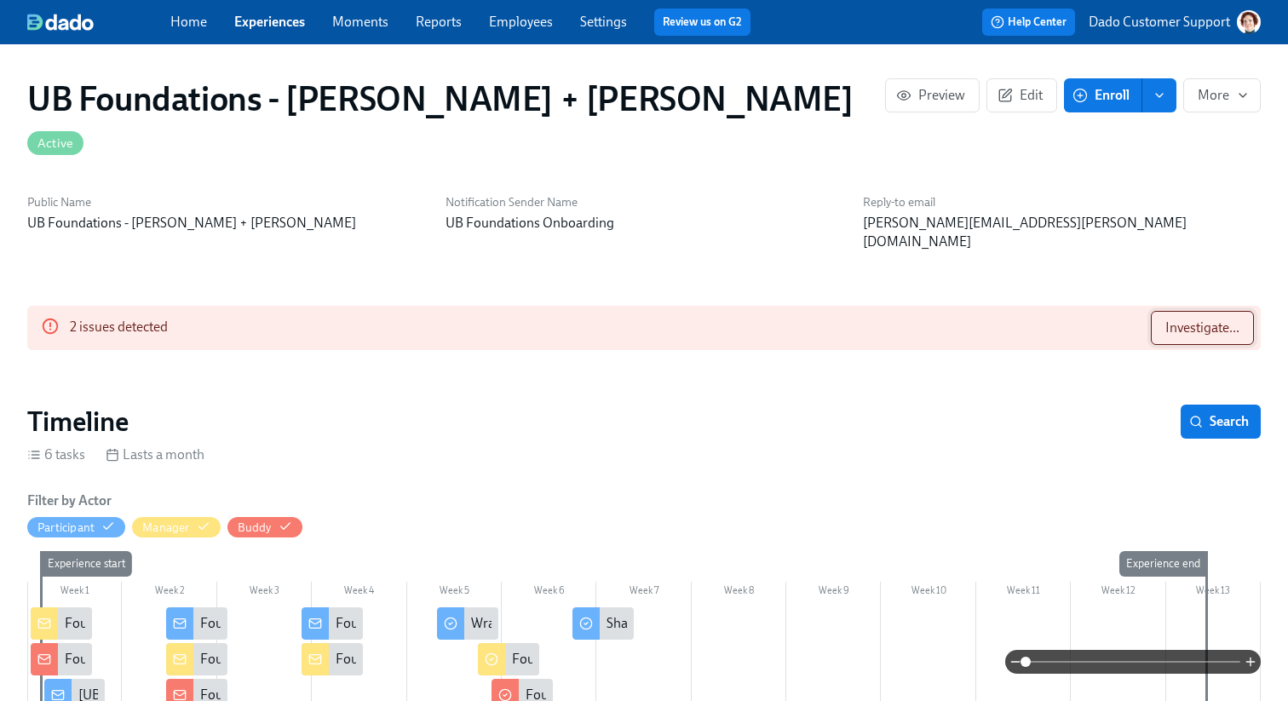
click at [1182, 311] on button "Investigate..." at bounding box center [1202, 328] width 103 height 34
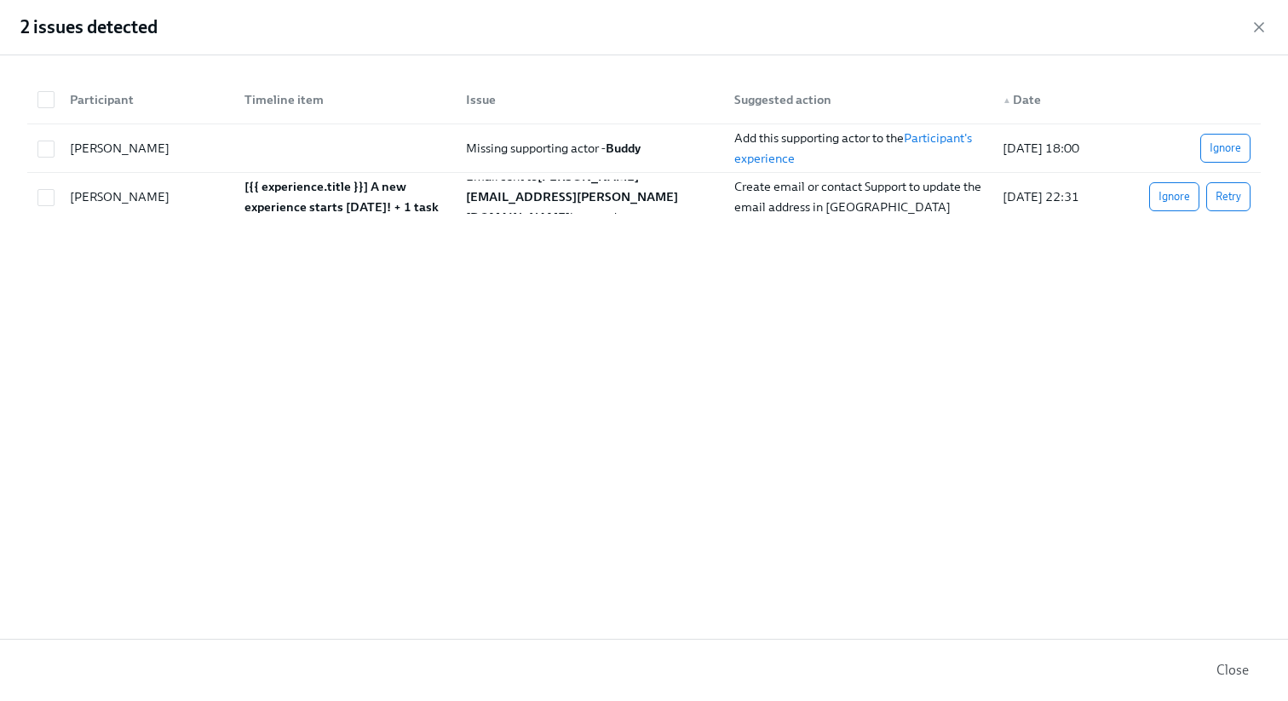
scroll to position [0, 6455]
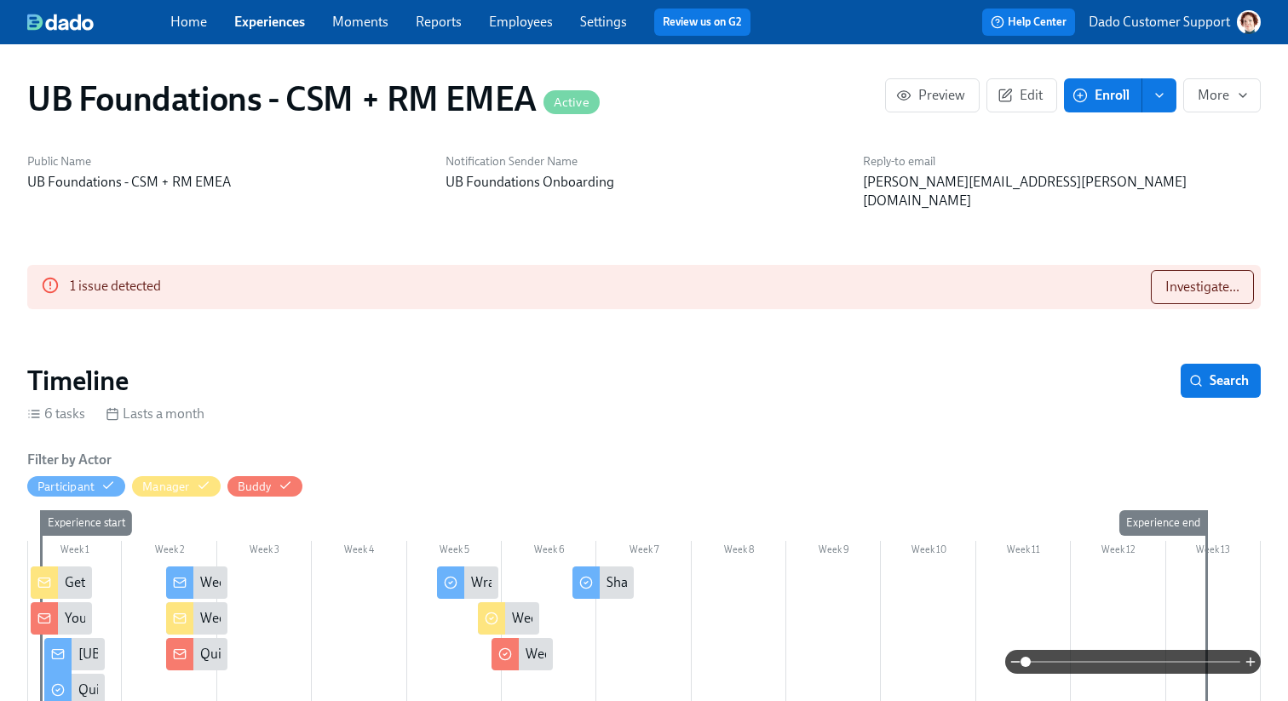
click at [1170, 265] on div "1 issue detected Investigate..." at bounding box center [644, 287] width 1234 height 44
click at [1163, 274] on button "Investigate..." at bounding box center [1202, 287] width 103 height 34
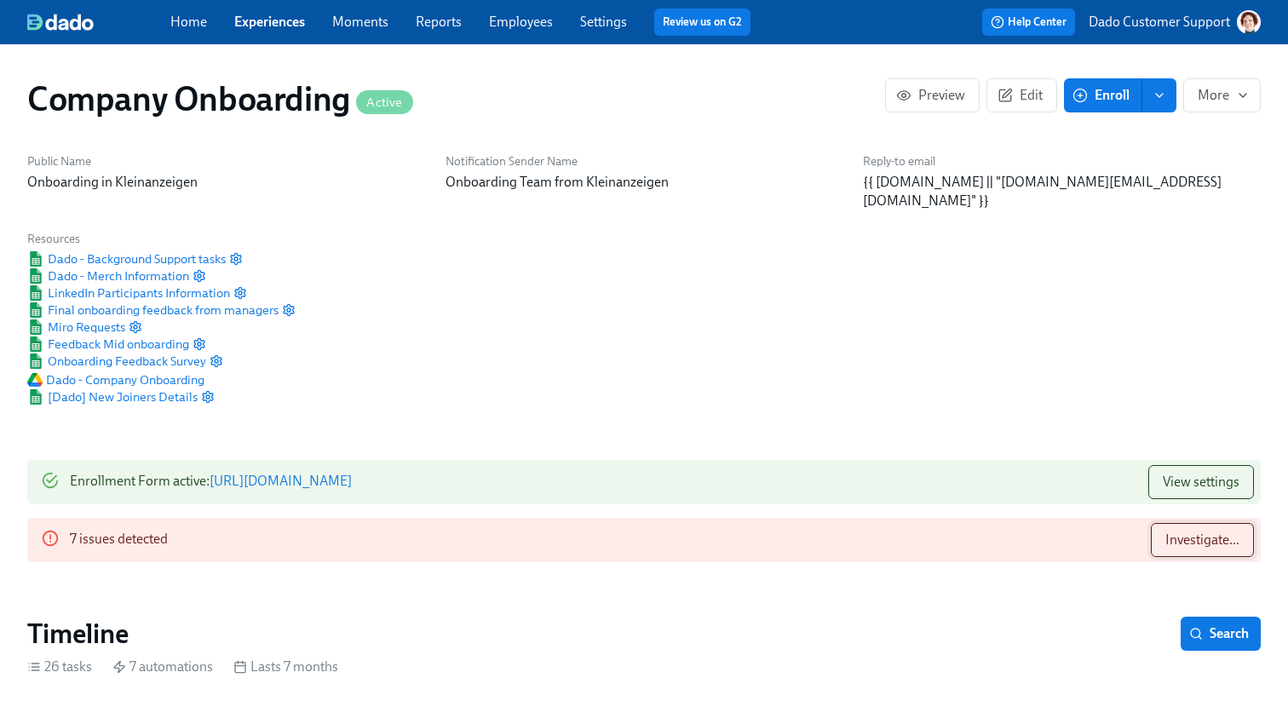
click at [1193, 532] on span "Investigate..." at bounding box center [1203, 540] width 74 height 17
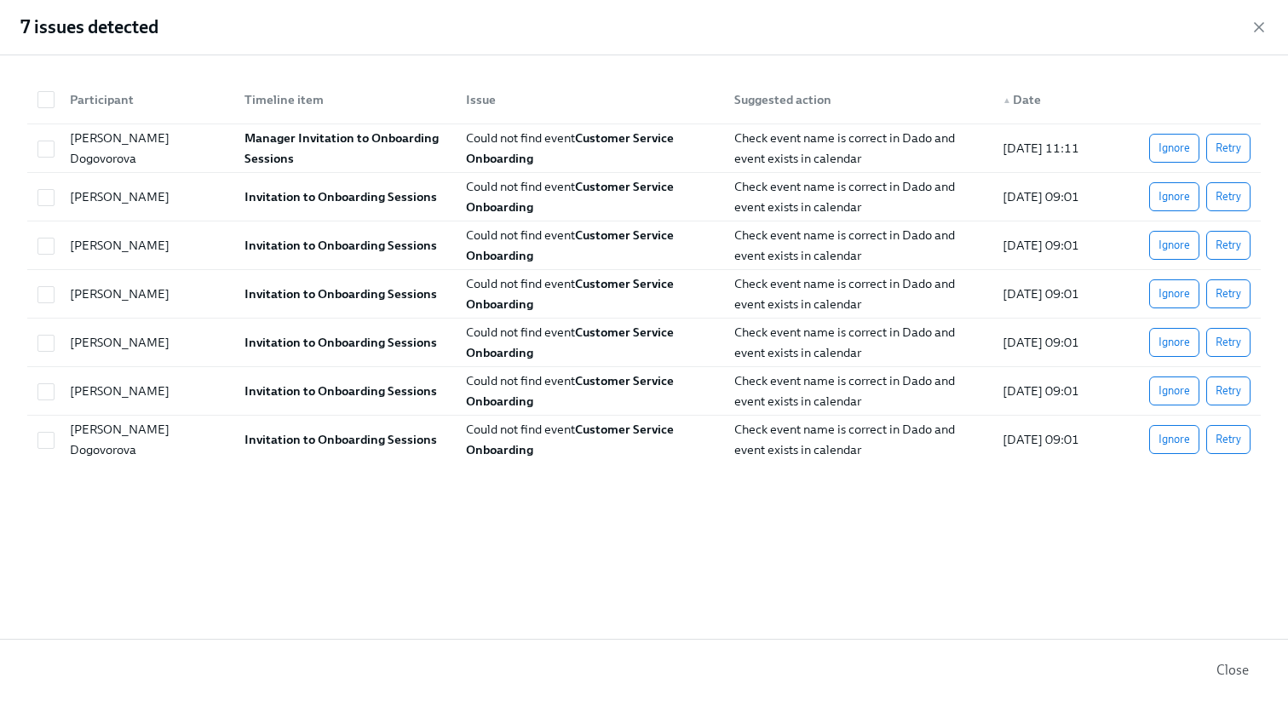
scroll to position [0, 51419]
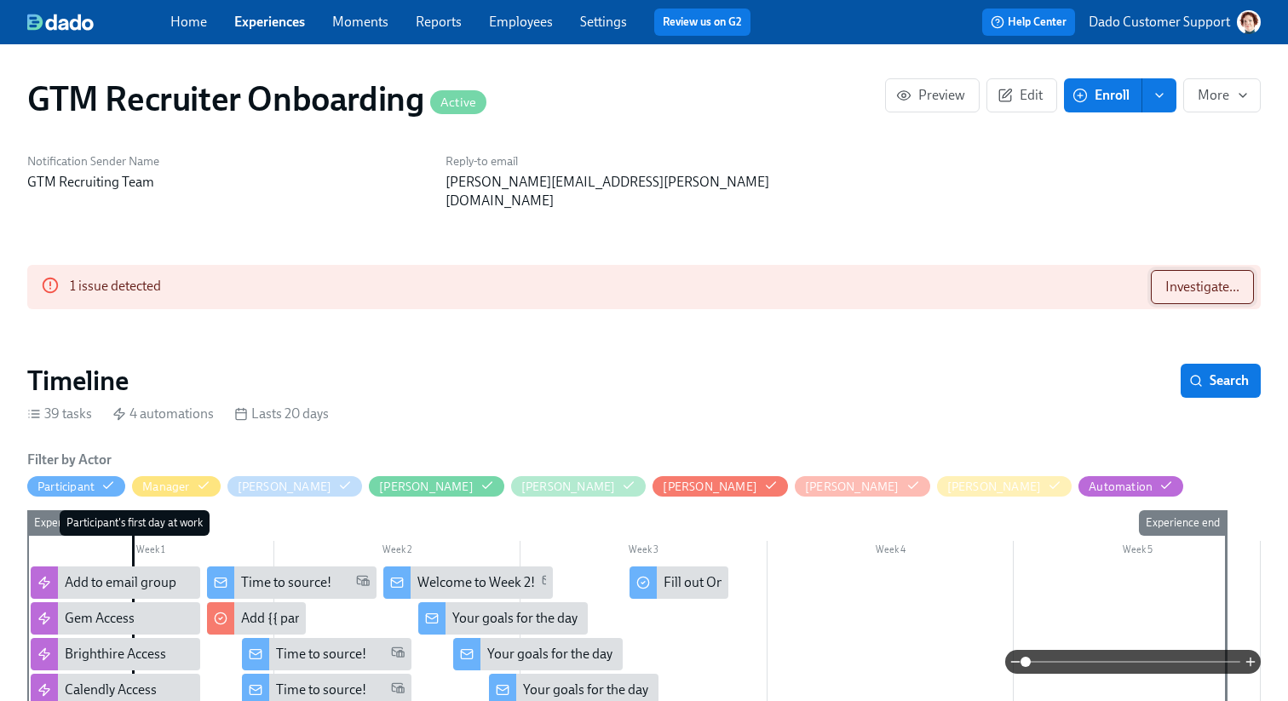
click at [1205, 279] on span "Investigate..." at bounding box center [1203, 287] width 74 height 17
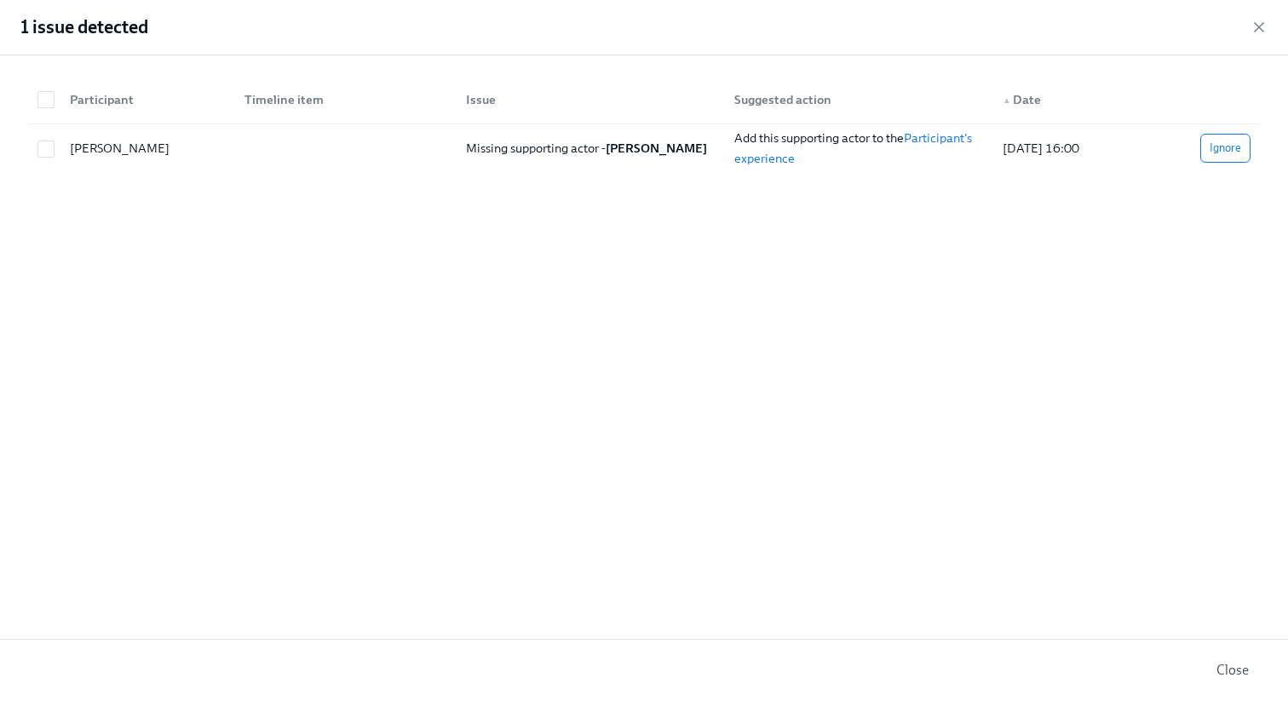
scroll to position [0, 1984]
click at [1263, 15] on div "1 issue detected" at bounding box center [644, 27] width 1288 height 55
click at [1261, 22] on icon "button" at bounding box center [1259, 27] width 17 height 17
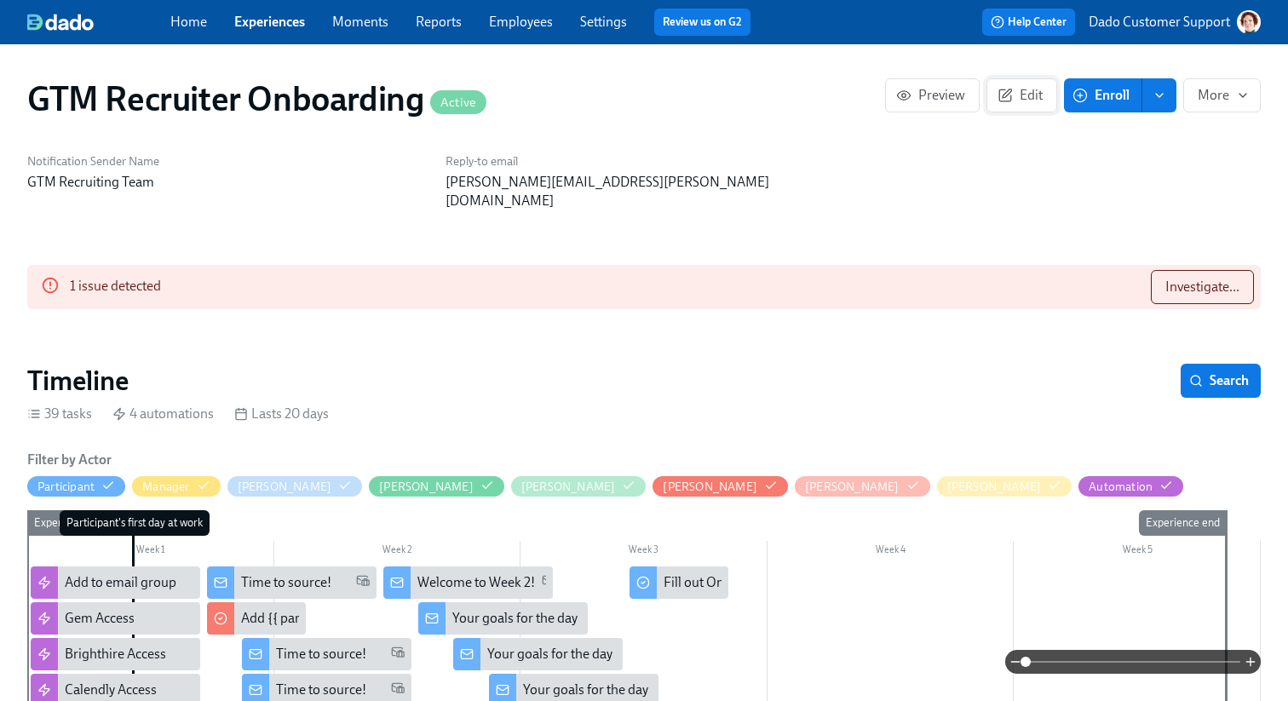
click at [1030, 97] on span "Edit" at bounding box center [1022, 95] width 42 height 17
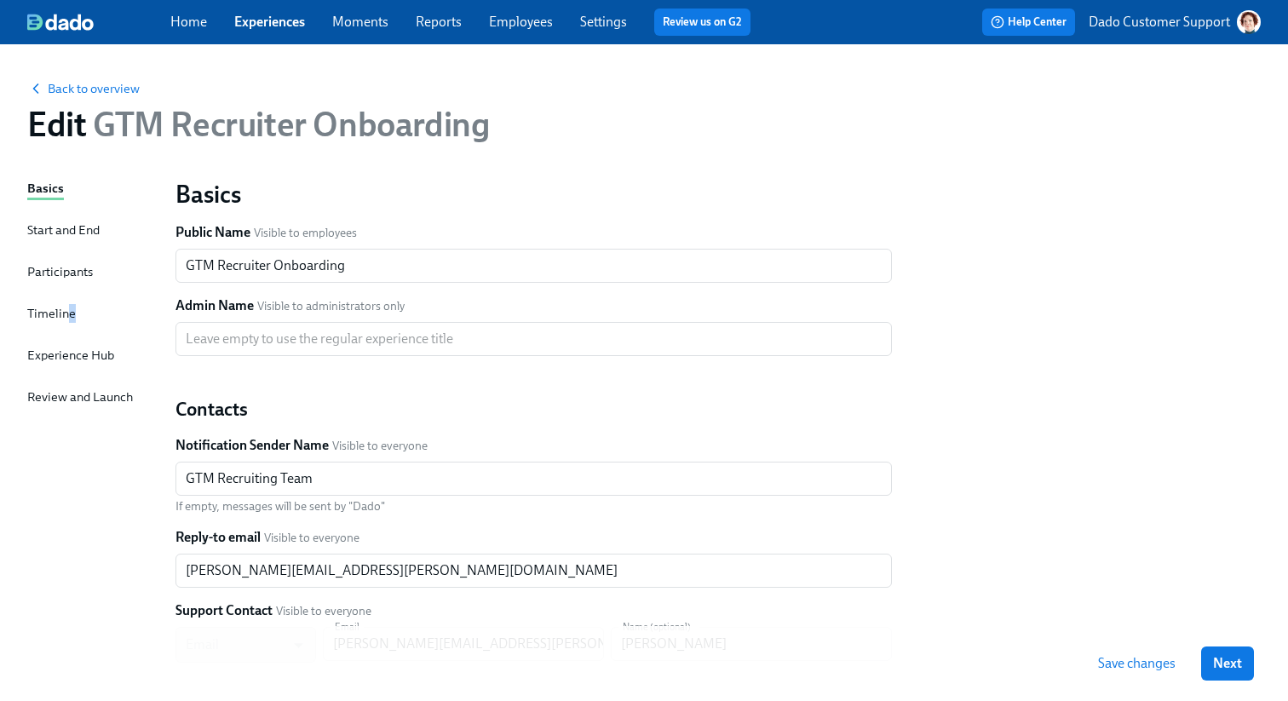
click at [71, 315] on div "Timeline" at bounding box center [51, 313] width 49 height 19
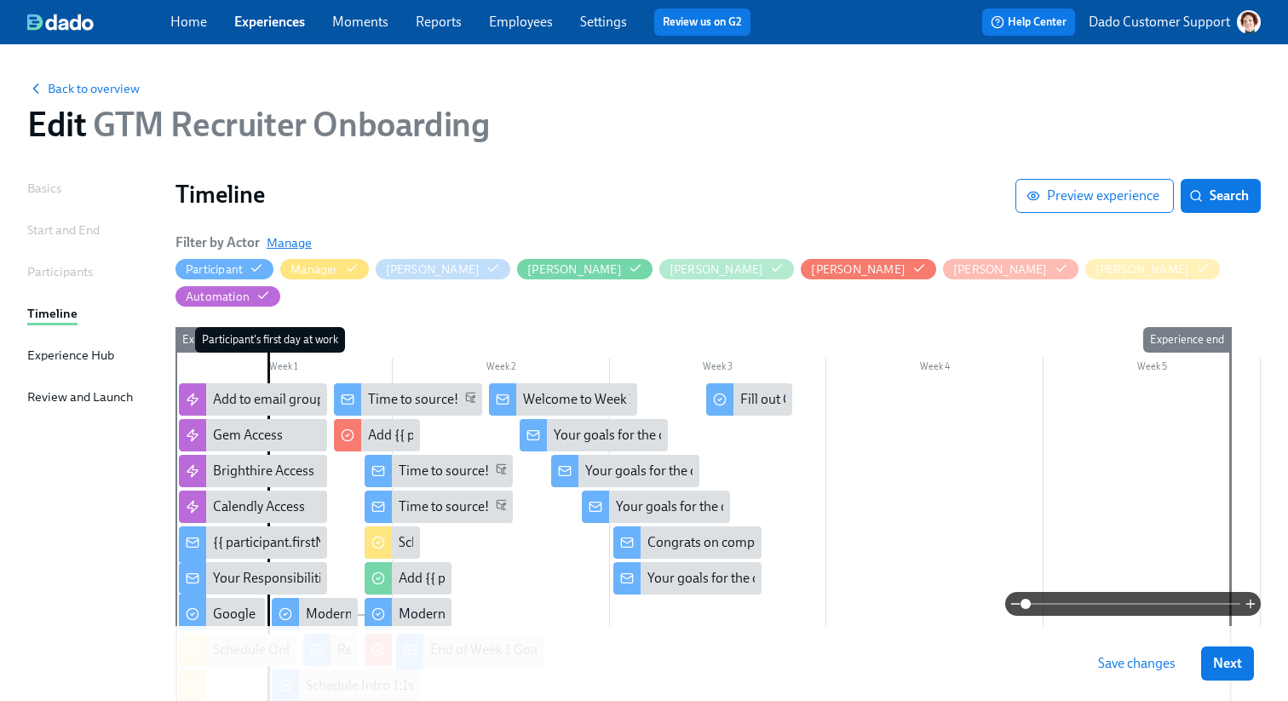
click at [276, 241] on span "Manage" at bounding box center [289, 242] width 45 height 17
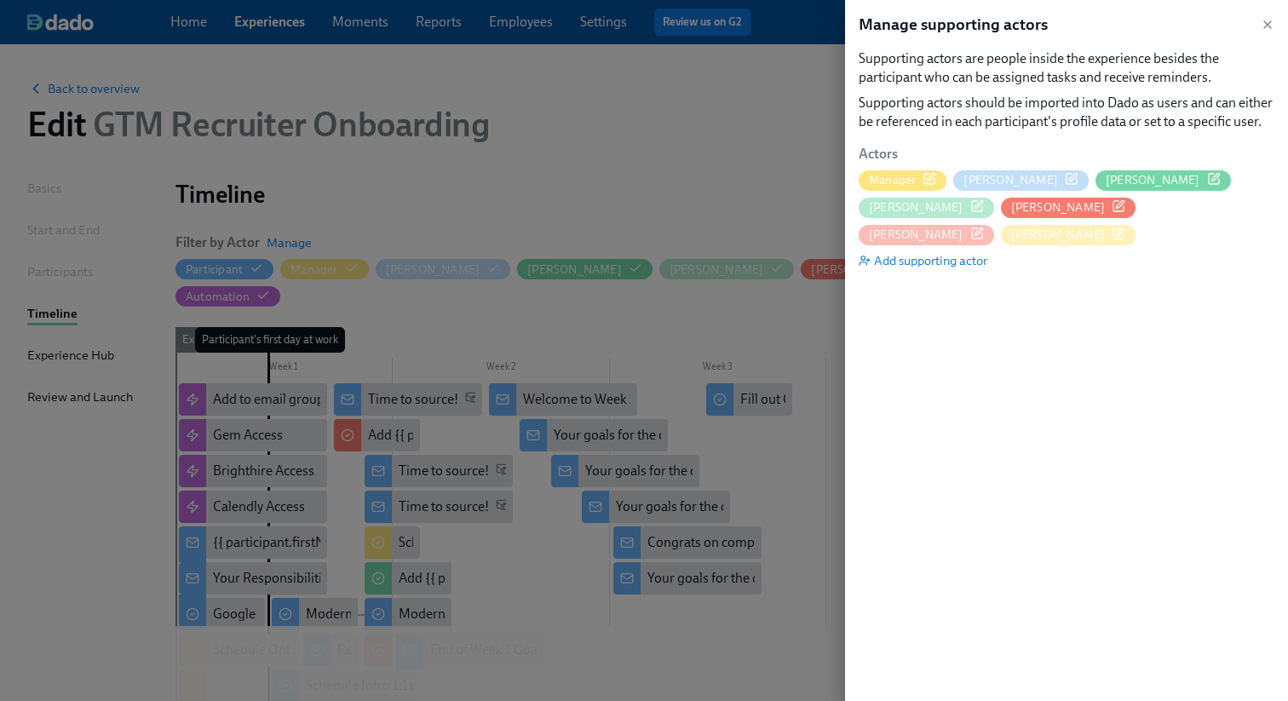
click at [577, 240] on div at bounding box center [644, 350] width 1288 height 701
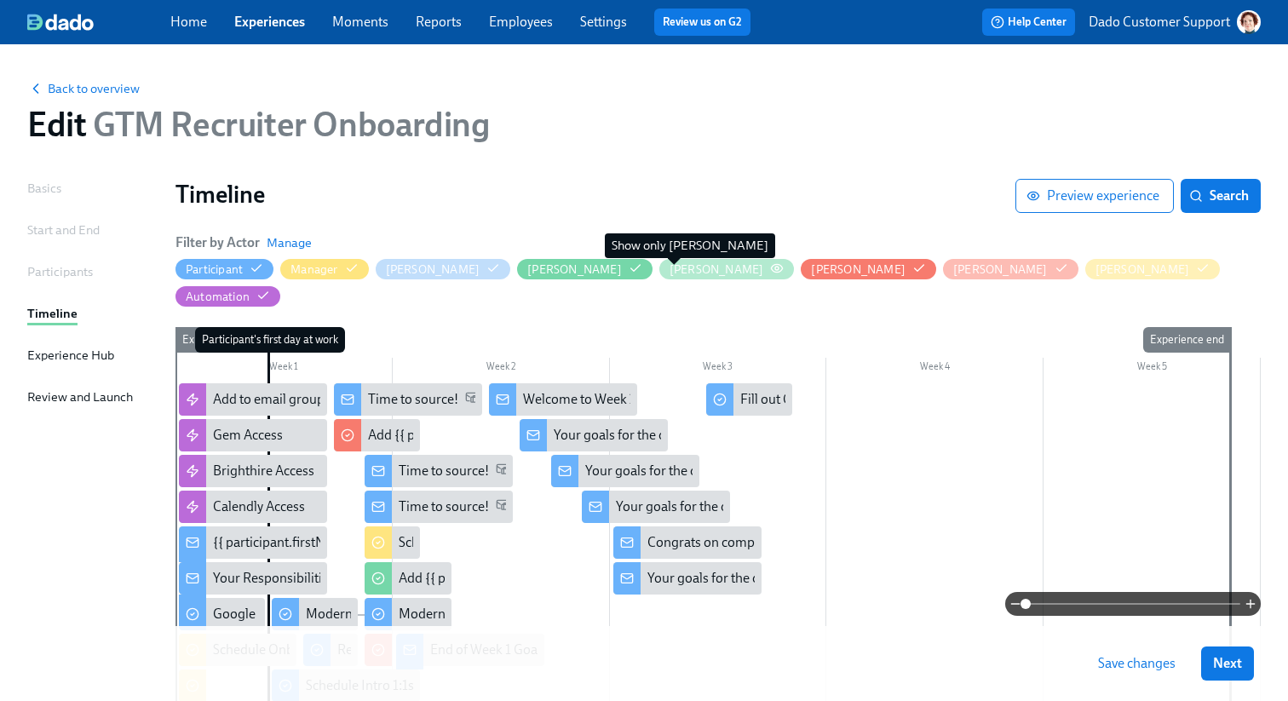
click at [775, 268] on circle "button" at bounding box center [776, 268] width 3 height 3
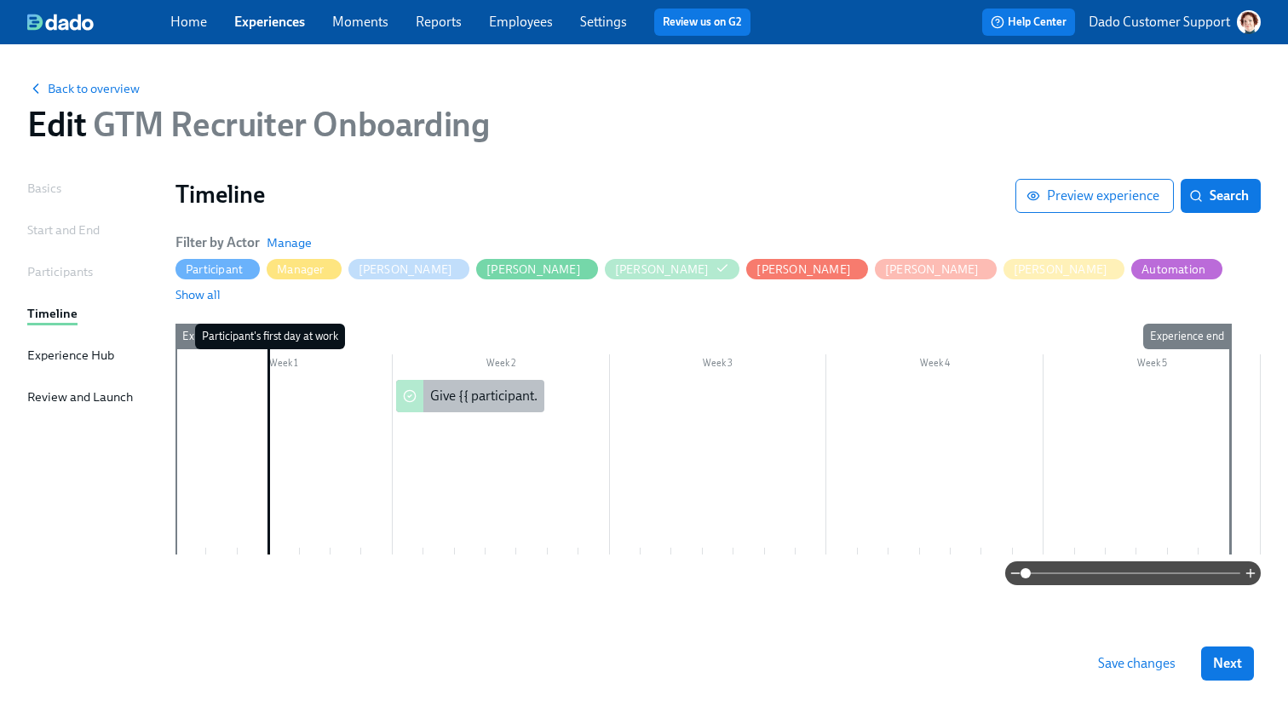
click at [462, 380] on div "Give {{ participant.fullName }} access to DocuSign shared documents" at bounding box center [470, 396] width 148 height 32
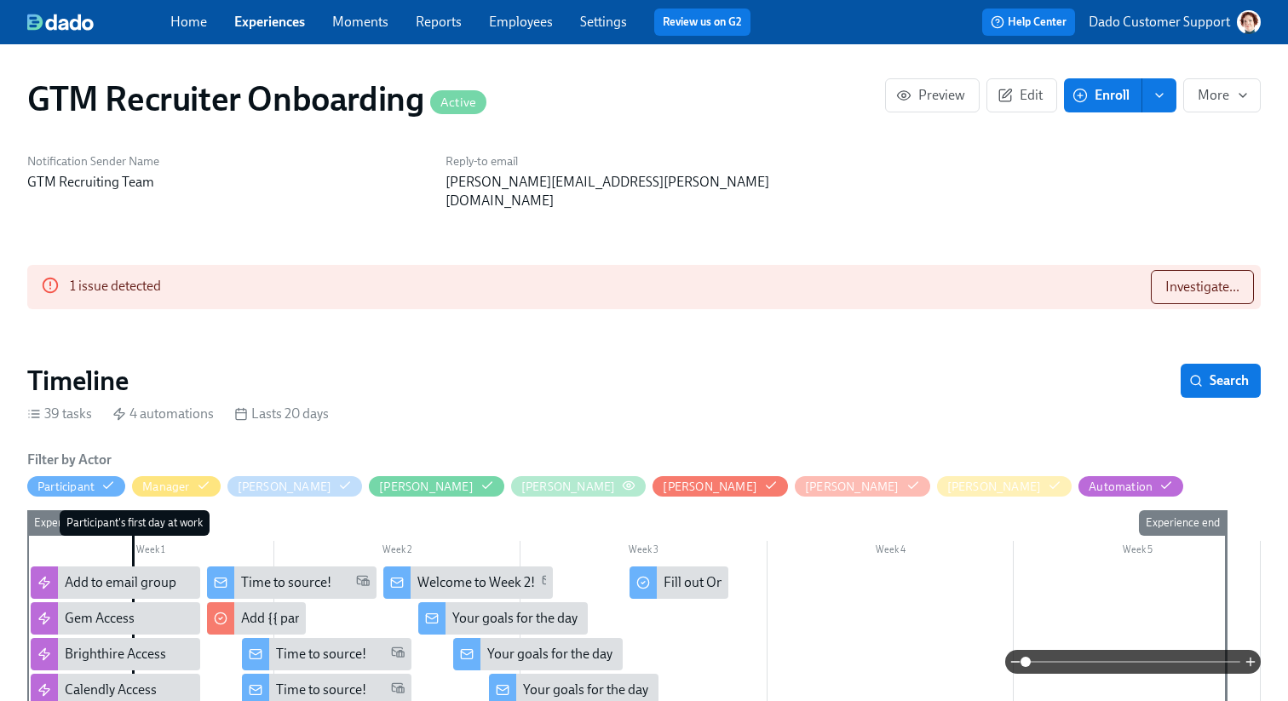
scroll to position [0, 1984]
click at [622, 479] on icon "button" at bounding box center [629, 486] width 14 height 14
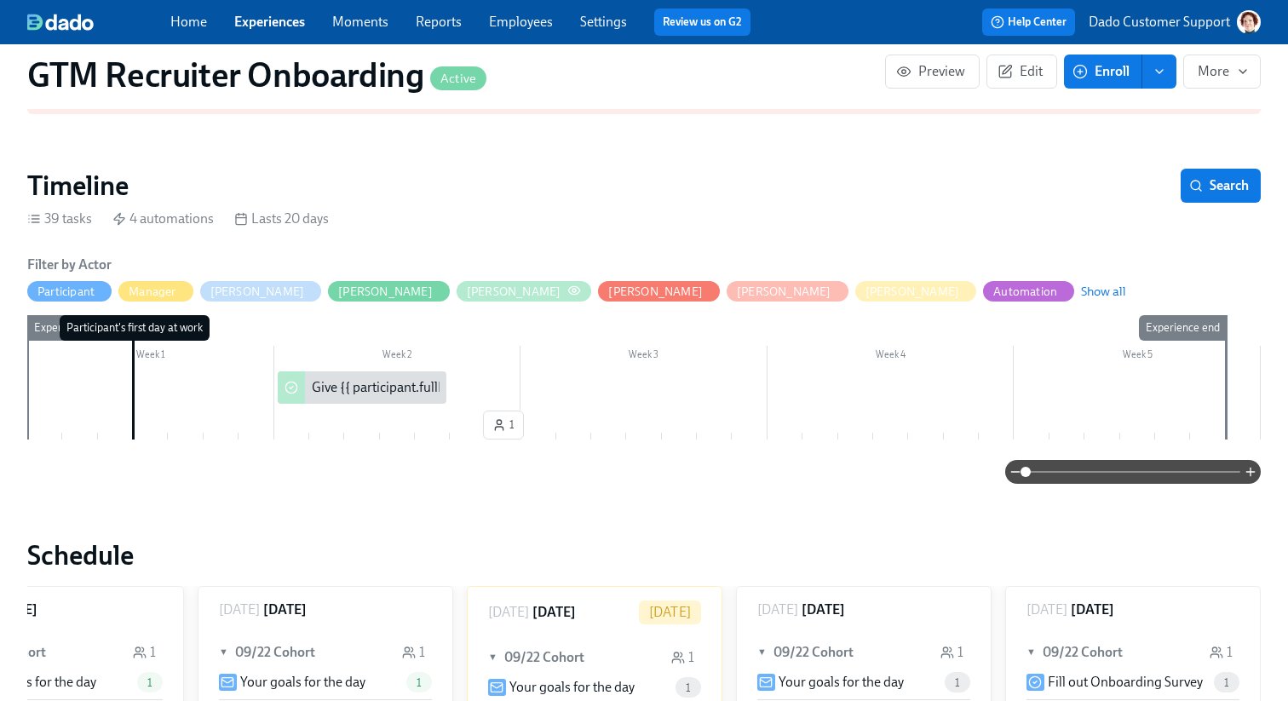
scroll to position [193, 0]
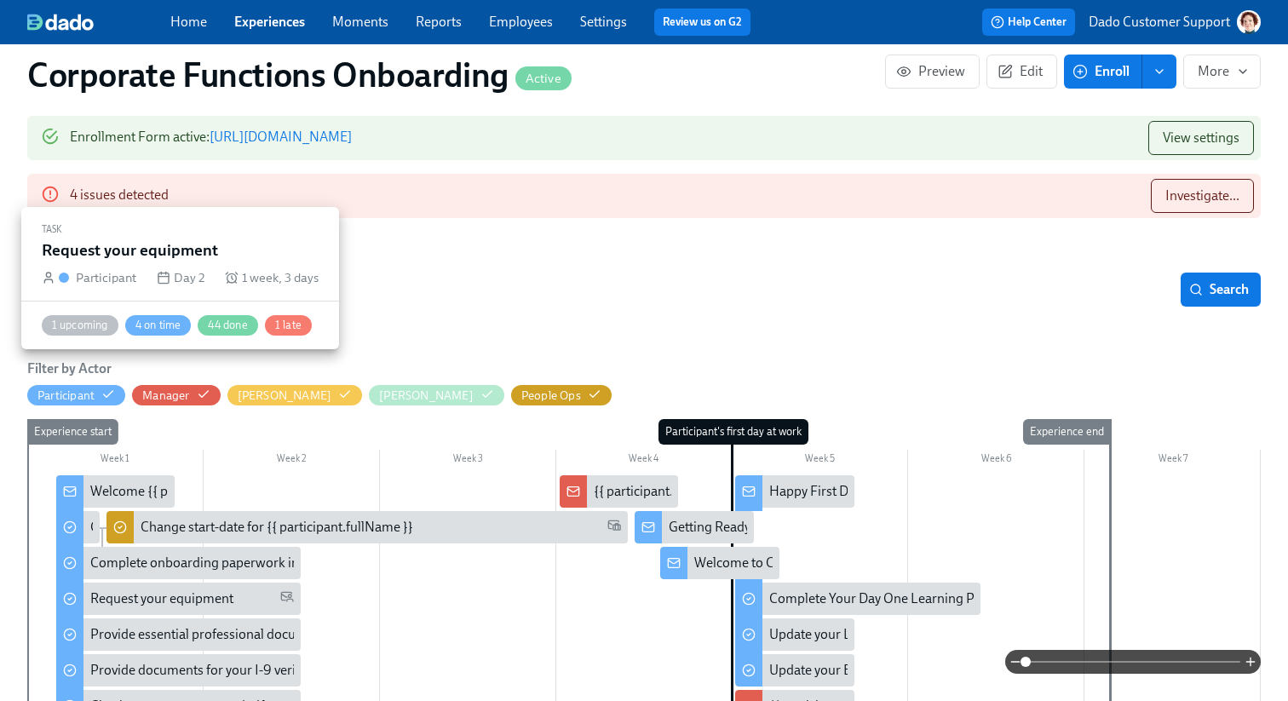
scroll to position [228, 0]
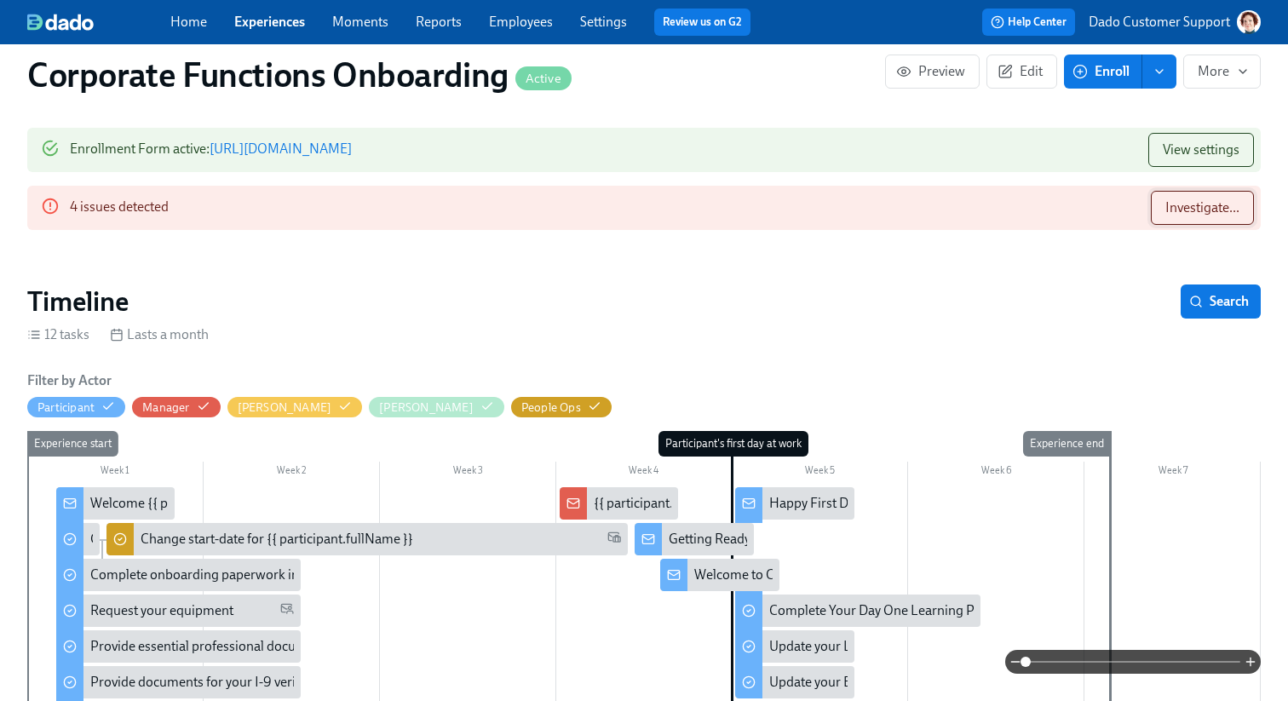
click at [1201, 204] on span "Investigate..." at bounding box center [1203, 207] width 74 height 17
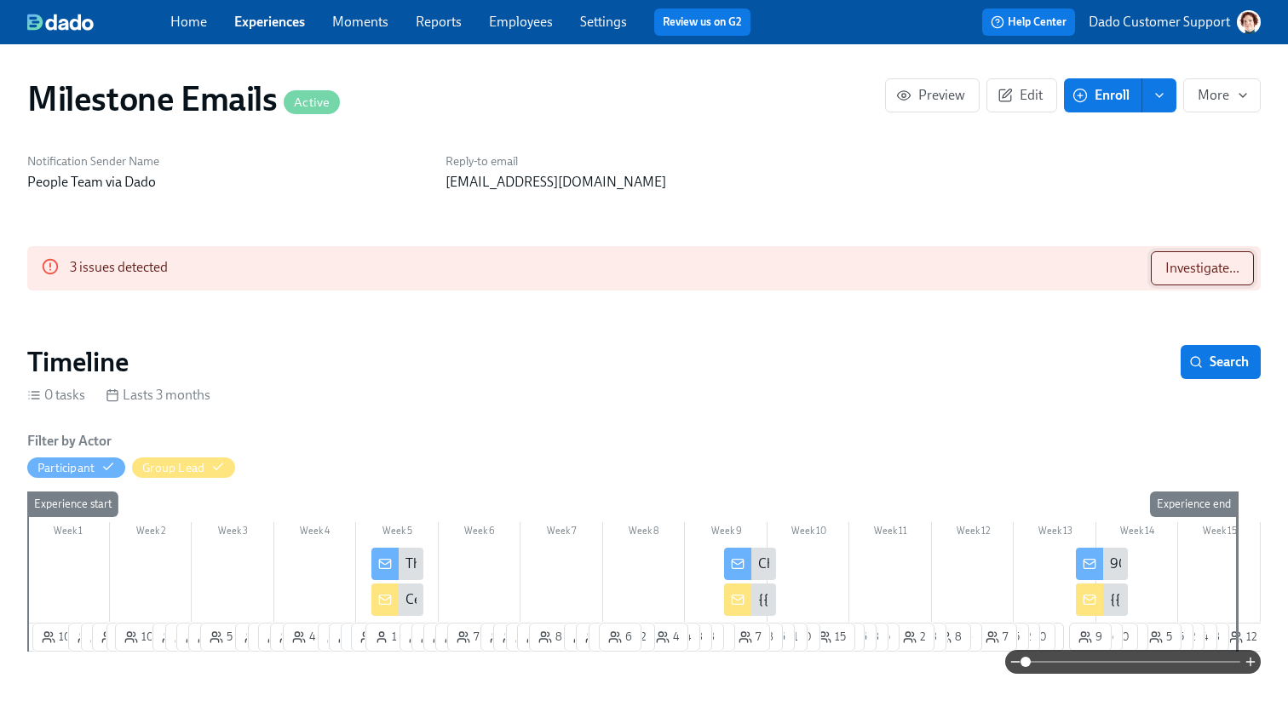
click at [1176, 263] on span "Investigate..." at bounding box center [1203, 268] width 74 height 17
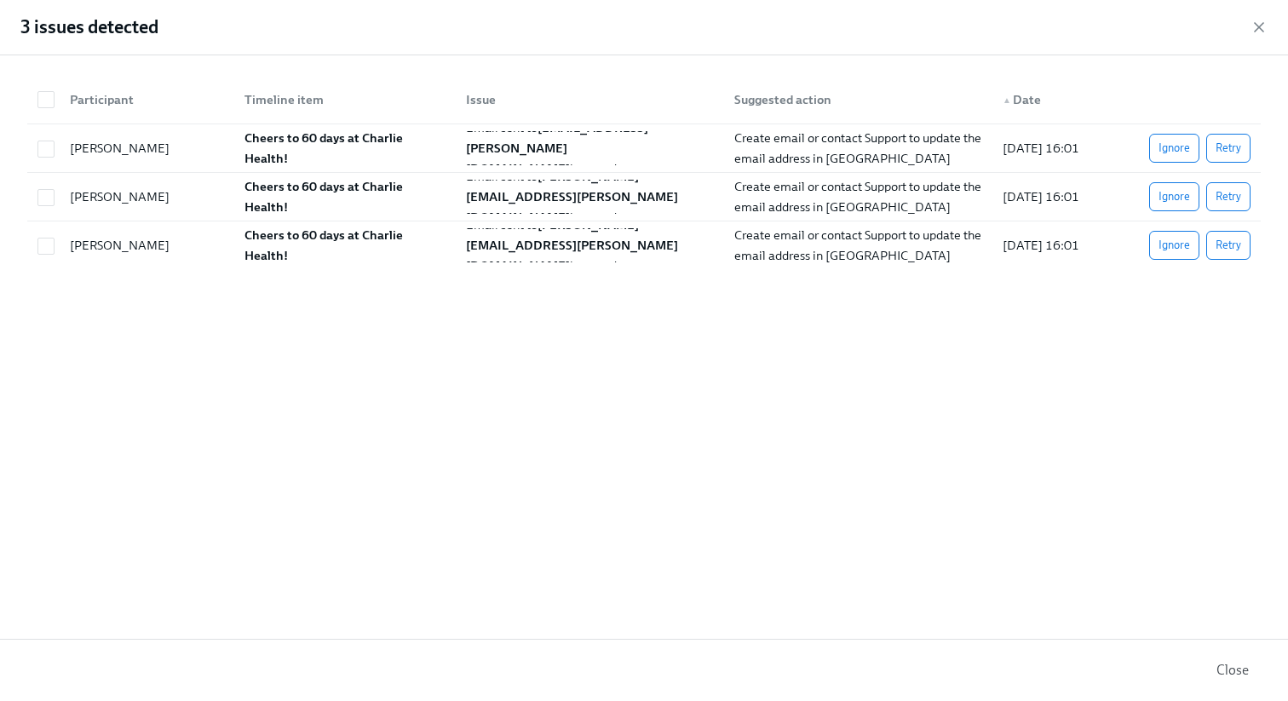
scroll to position [0, 16686]
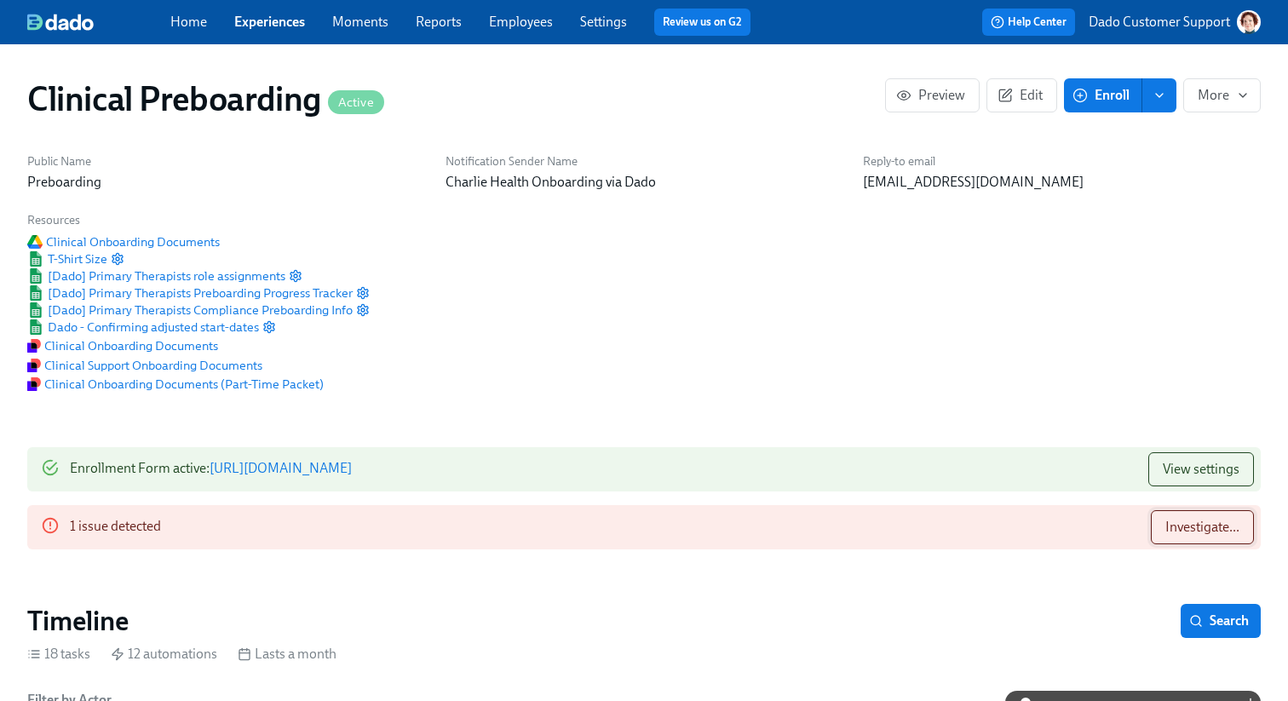
click at [1199, 517] on button "Investigate..." at bounding box center [1202, 527] width 103 height 34
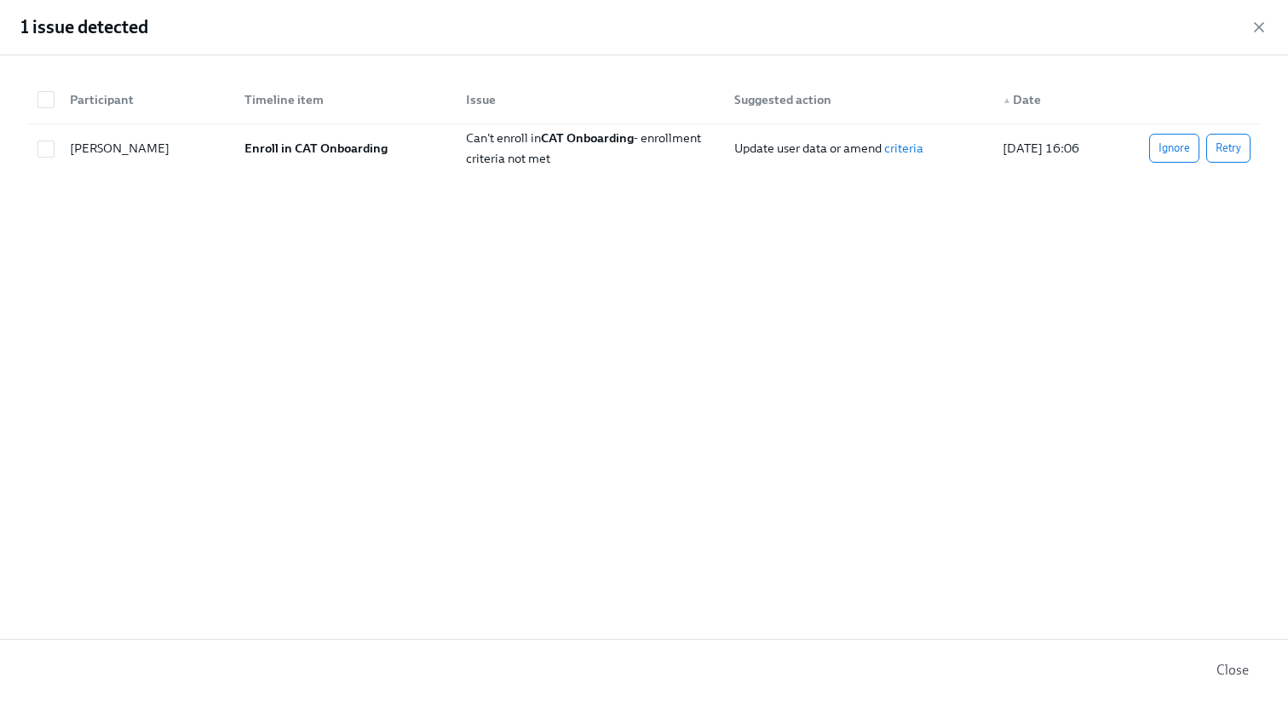
scroll to position [0, 20725]
drag, startPoint x: 72, startPoint y: 144, endPoint x: 222, endPoint y: 146, distance: 150.8
click at [222, 146] on div "[PERSON_NAME]" at bounding box center [143, 148] width 175 height 34
checkbox input "true"
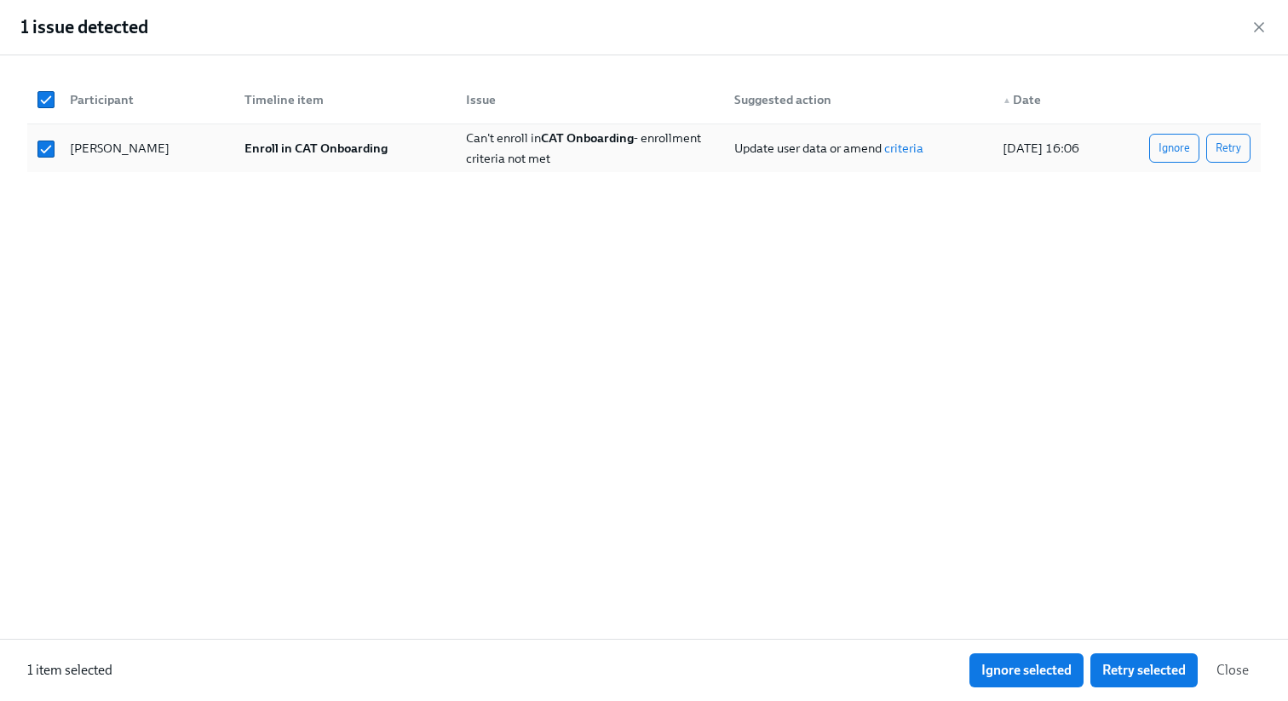
copy div "[PERSON_NAME]"
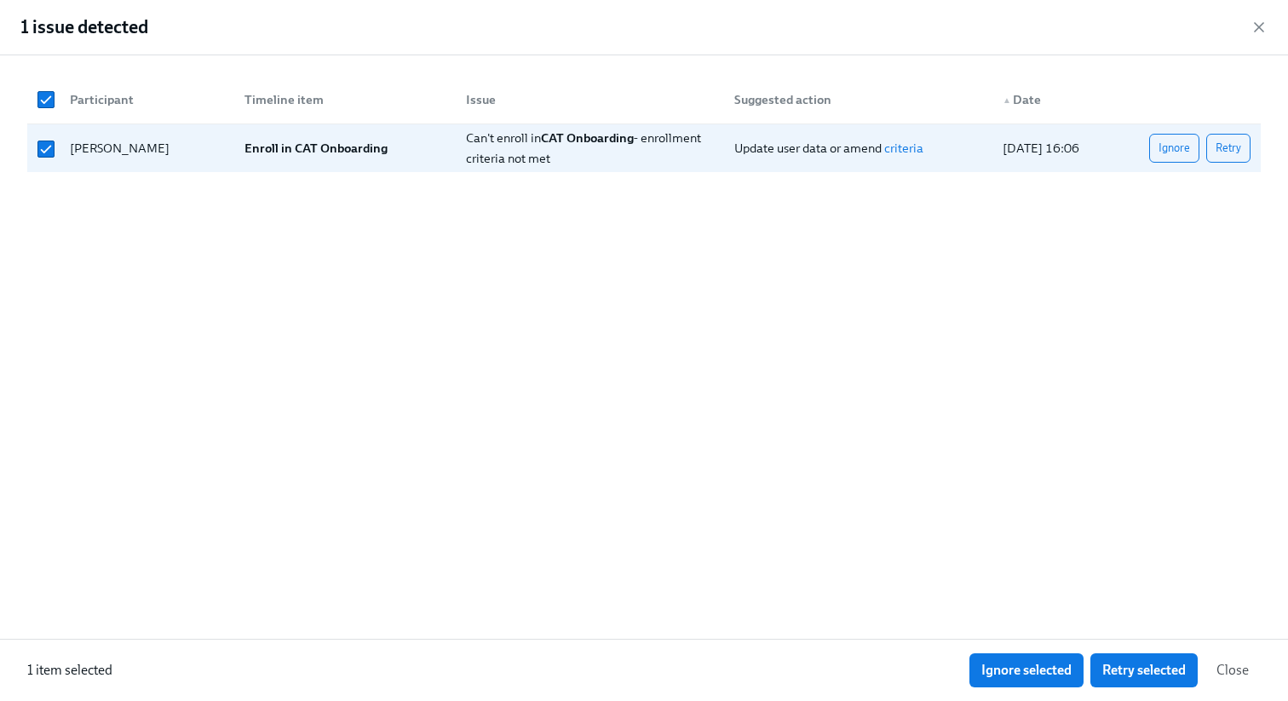
click at [1269, 29] on div "1 issue detected" at bounding box center [644, 27] width 1288 height 55
click at [1256, 26] on icon "button" at bounding box center [1259, 27] width 17 height 17
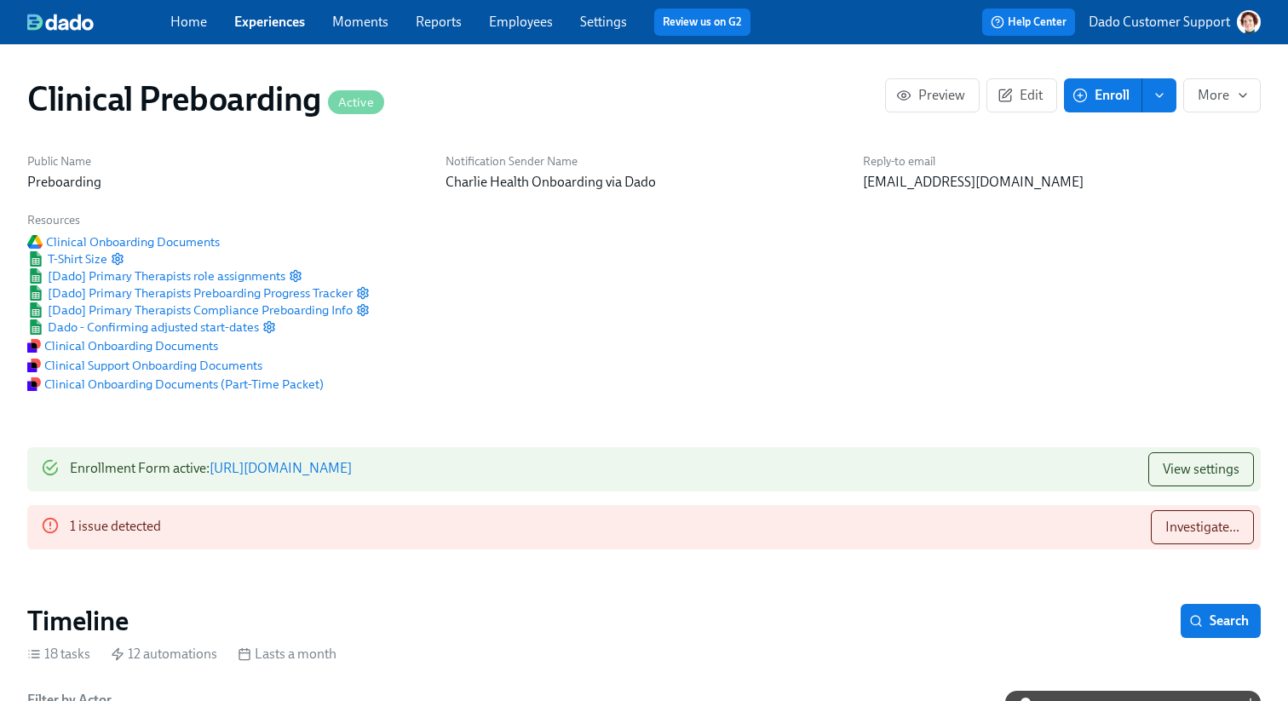
click at [285, 28] on link "Experiences" at bounding box center [269, 22] width 71 height 16
click at [1210, 523] on span "Investigate..." at bounding box center [1203, 527] width 74 height 17
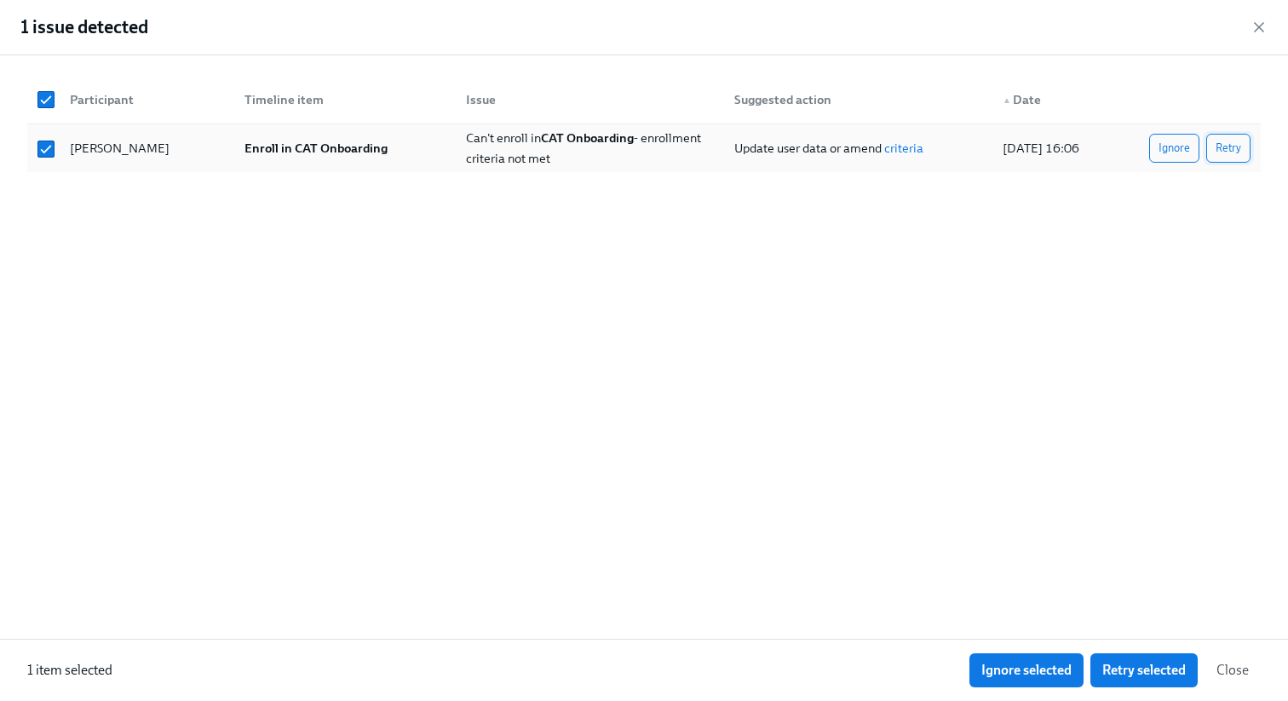
click at [1234, 141] on span "Retry" at bounding box center [1229, 148] width 26 height 17
click at [1235, 149] on span "Retry" at bounding box center [1229, 148] width 26 height 17
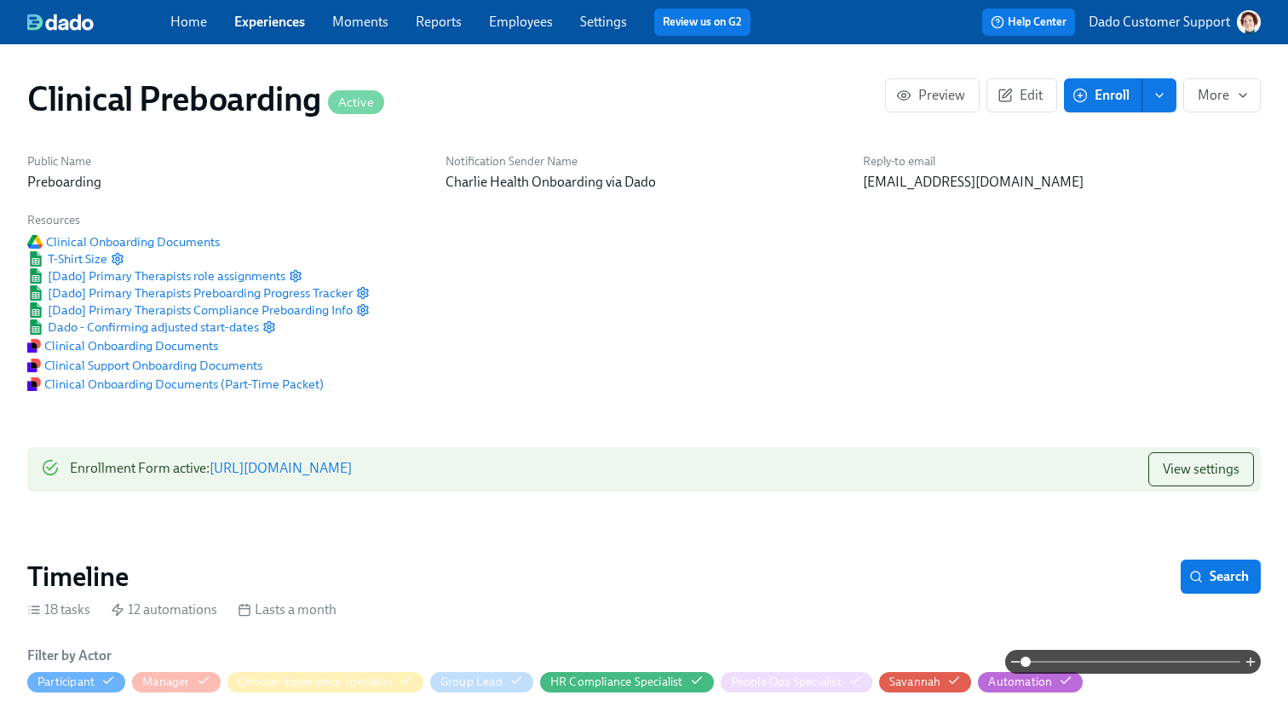
scroll to position [0, 21638]
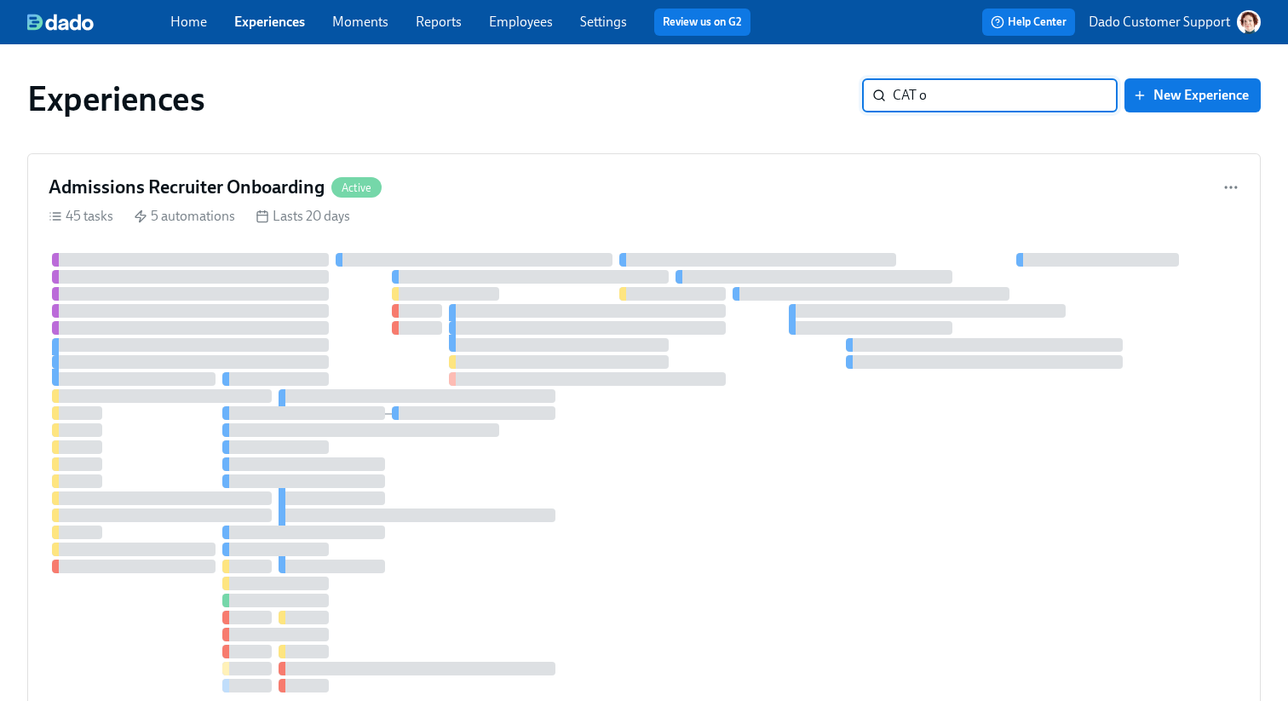
type input "CAT on"
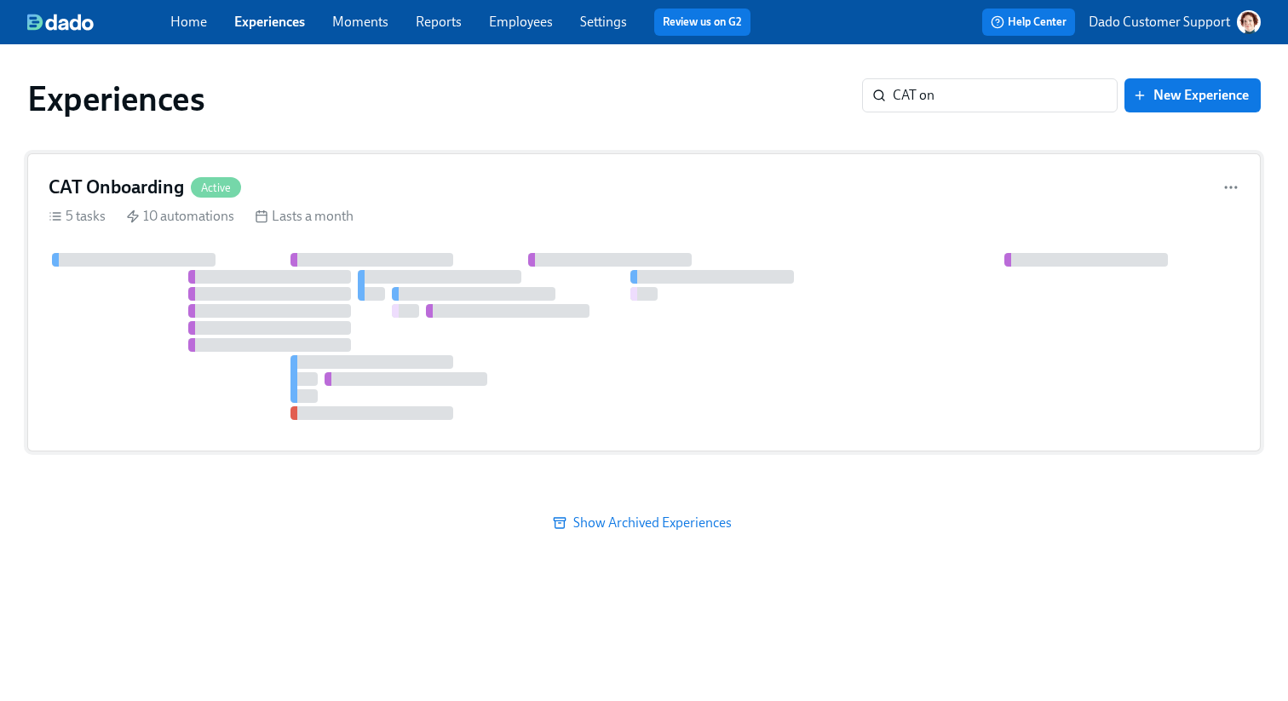
click at [226, 227] on div "CAT Onboarding Active 5 tasks 10 automations Lasts a month" at bounding box center [644, 302] width 1234 height 298
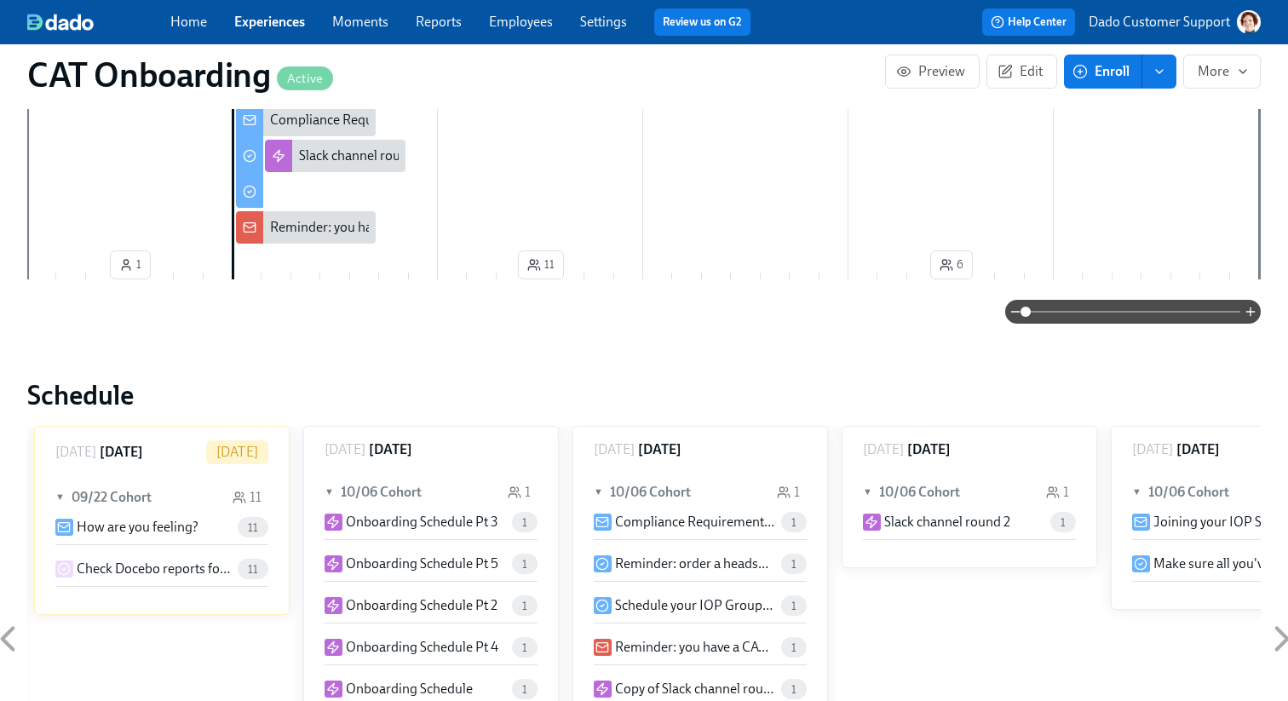
scroll to position [1421, 0]
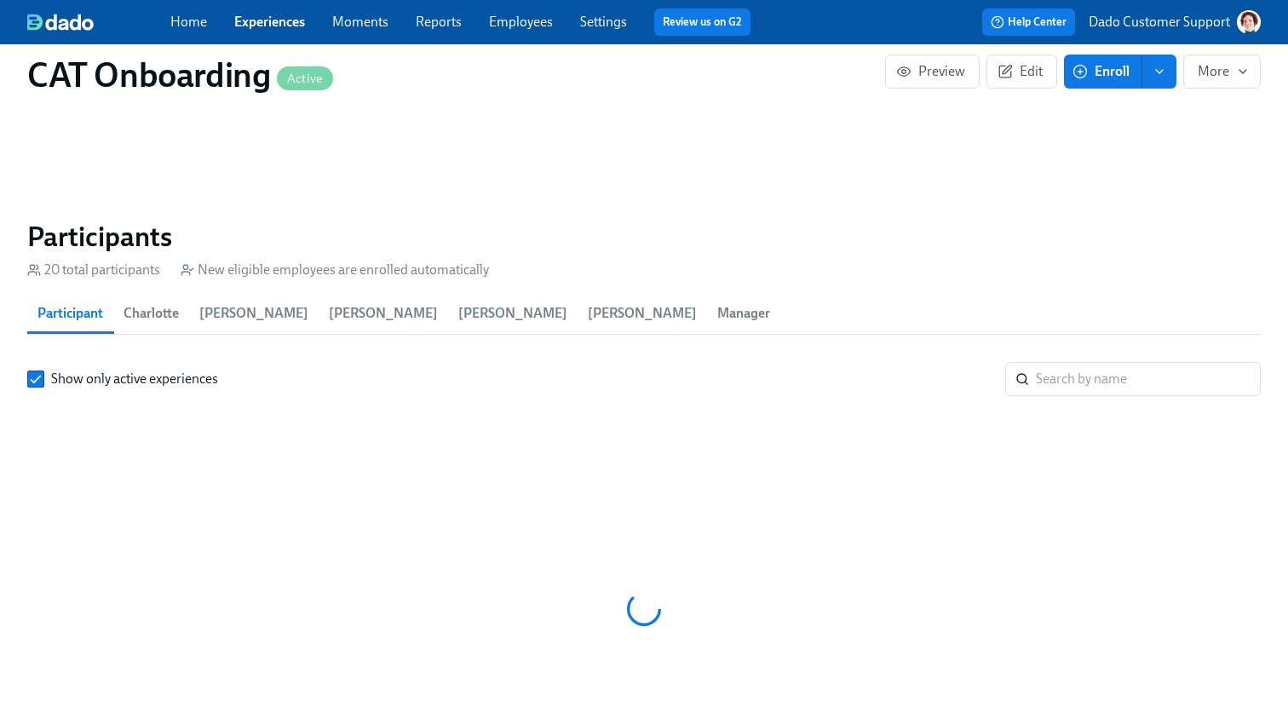
click at [1216, 341] on section "Participants 20 total participants New eligible employees are enrolled automati…" at bounding box center [644, 521] width 1234 height 602
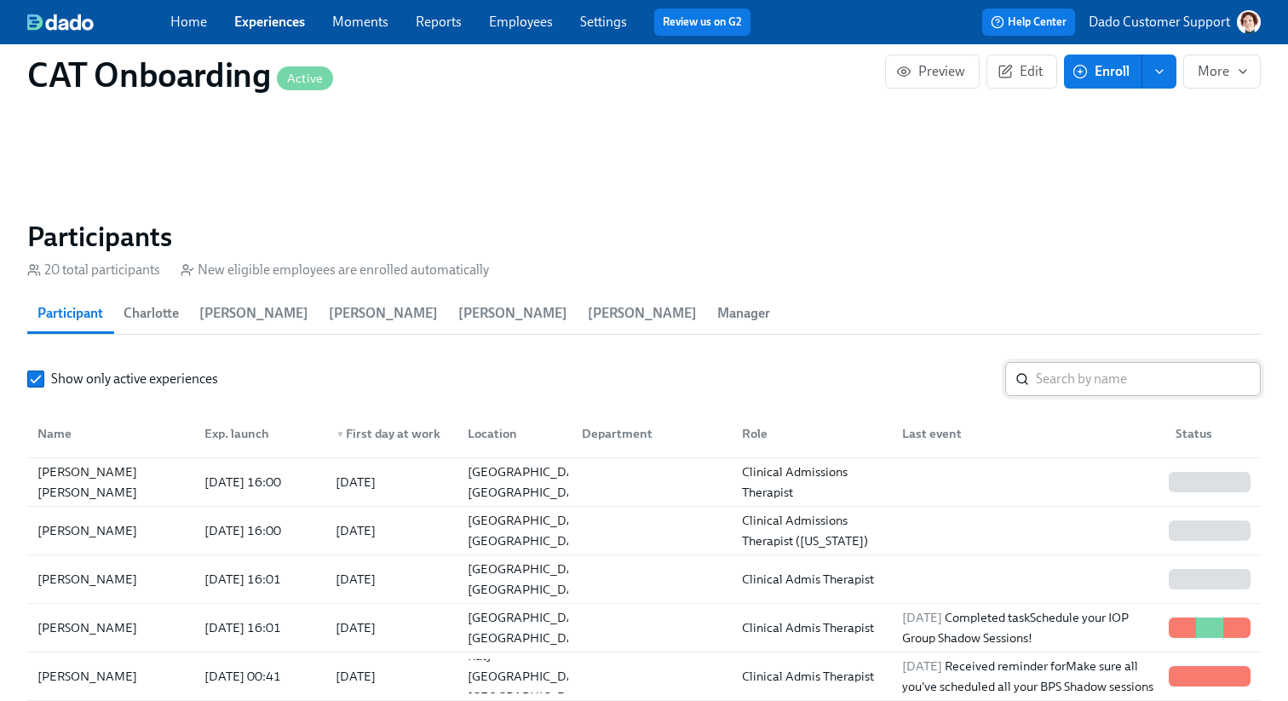
click at [1143, 362] on input "search" at bounding box center [1148, 379] width 225 height 34
paste input "[PERSON_NAME]"
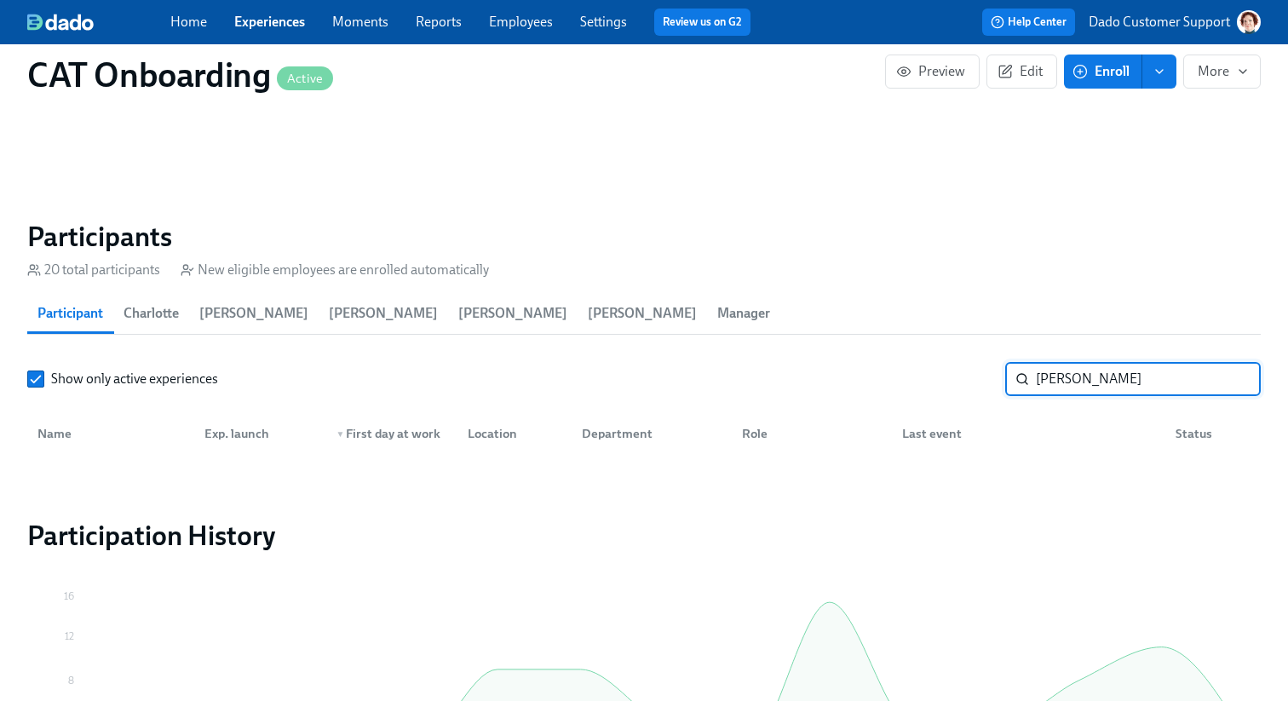
click at [1088, 362] on input "[PERSON_NAME]" at bounding box center [1148, 379] width 225 height 34
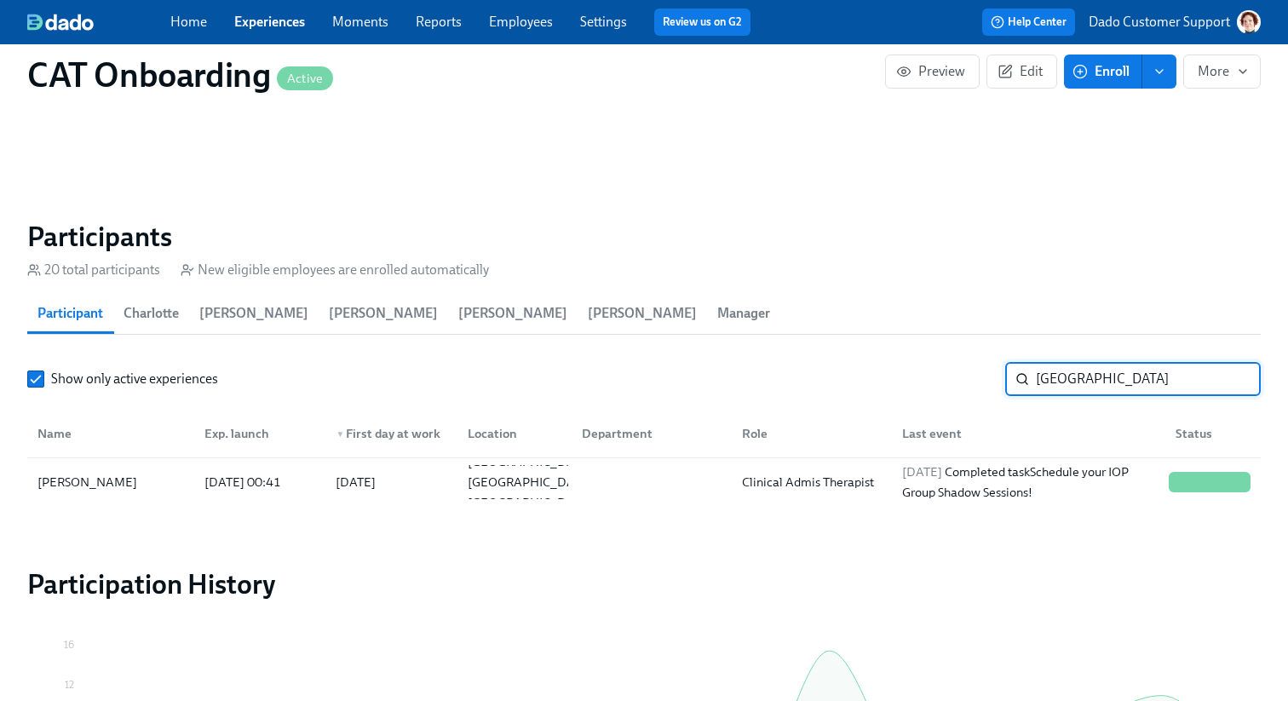
type input "[GEOGRAPHIC_DATA]"
click at [1074, 66] on icon "button" at bounding box center [1080, 71] width 15 height 15
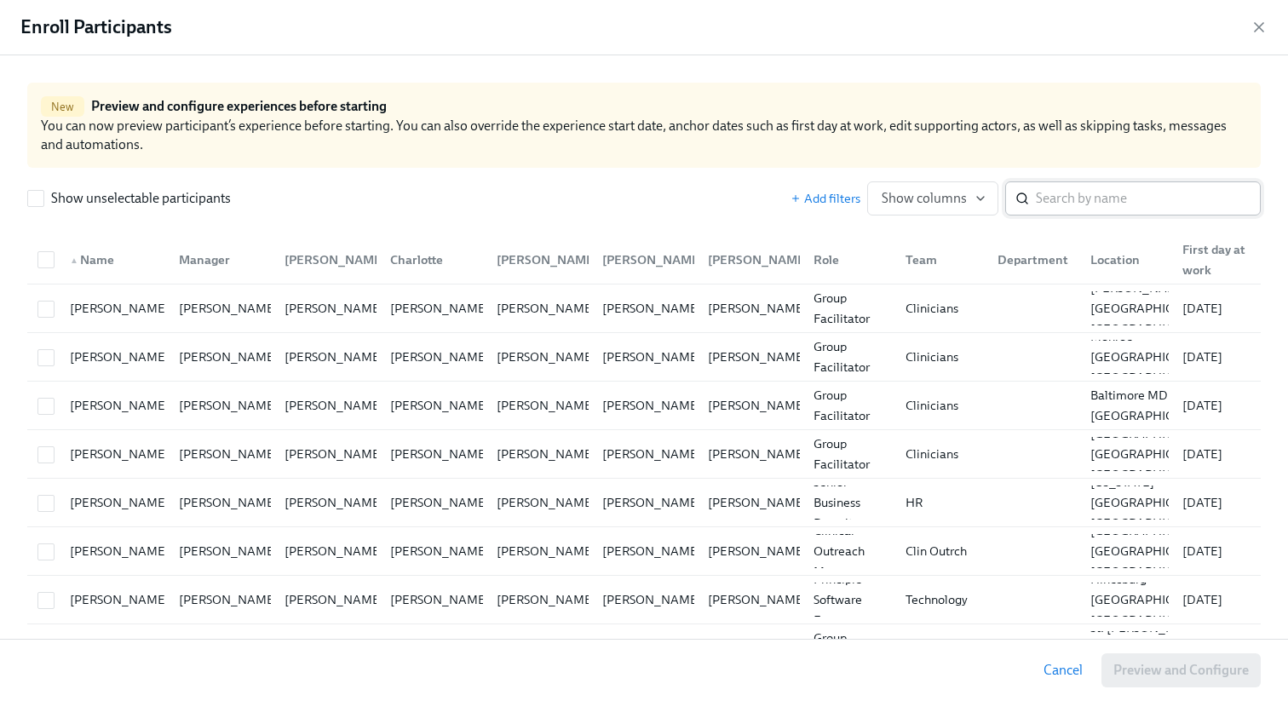
click at [1083, 193] on input "search" at bounding box center [1148, 198] width 225 height 34
paste input "[PERSON_NAME]"
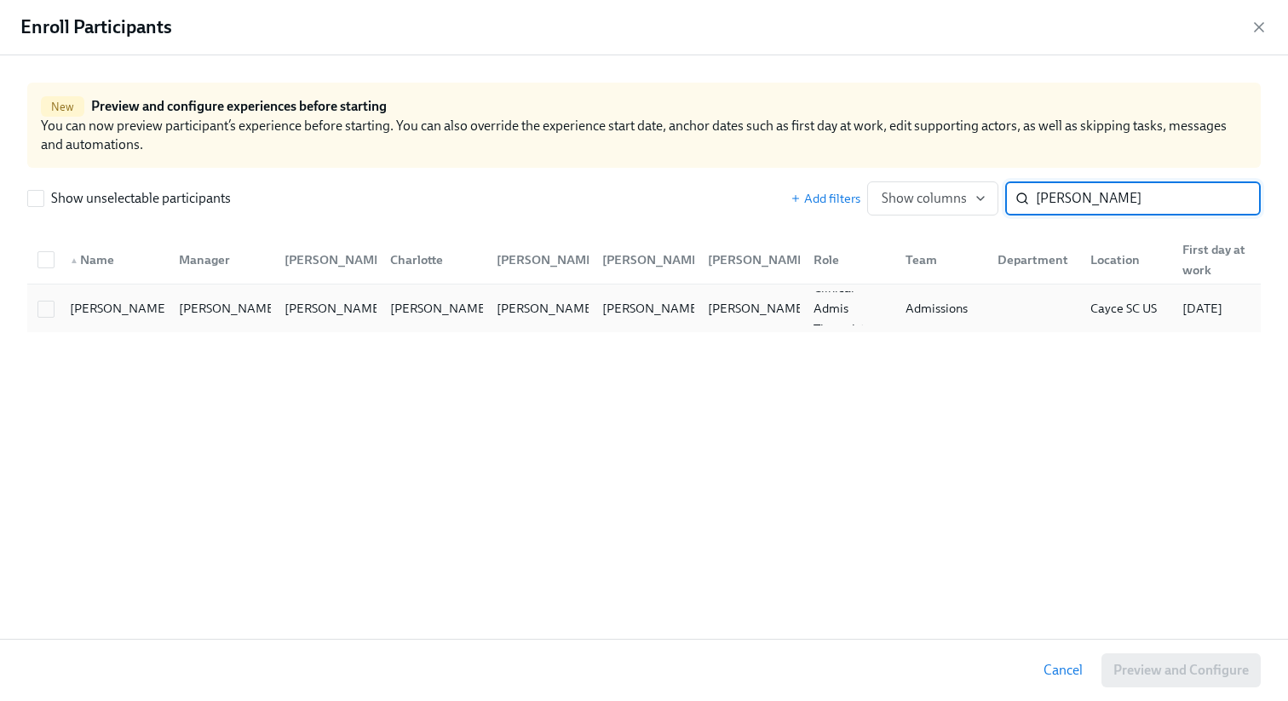
type input "[PERSON_NAME]"
click at [918, 293] on div "Admissions" at bounding box center [938, 308] width 92 height 34
checkbox input "true"
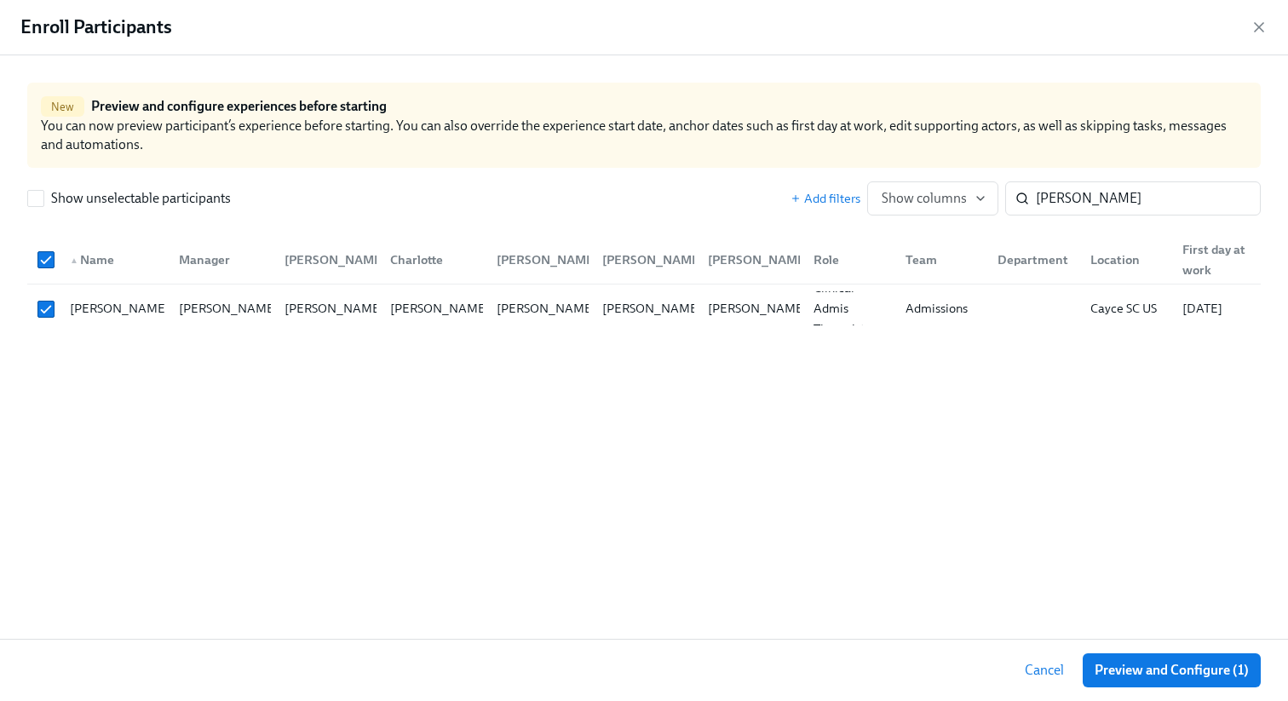
click at [1249, 26] on div "Enroll Participants" at bounding box center [644, 27] width 1288 height 55
click at [1259, 26] on icon "button" at bounding box center [1259, 27] width 9 height 9
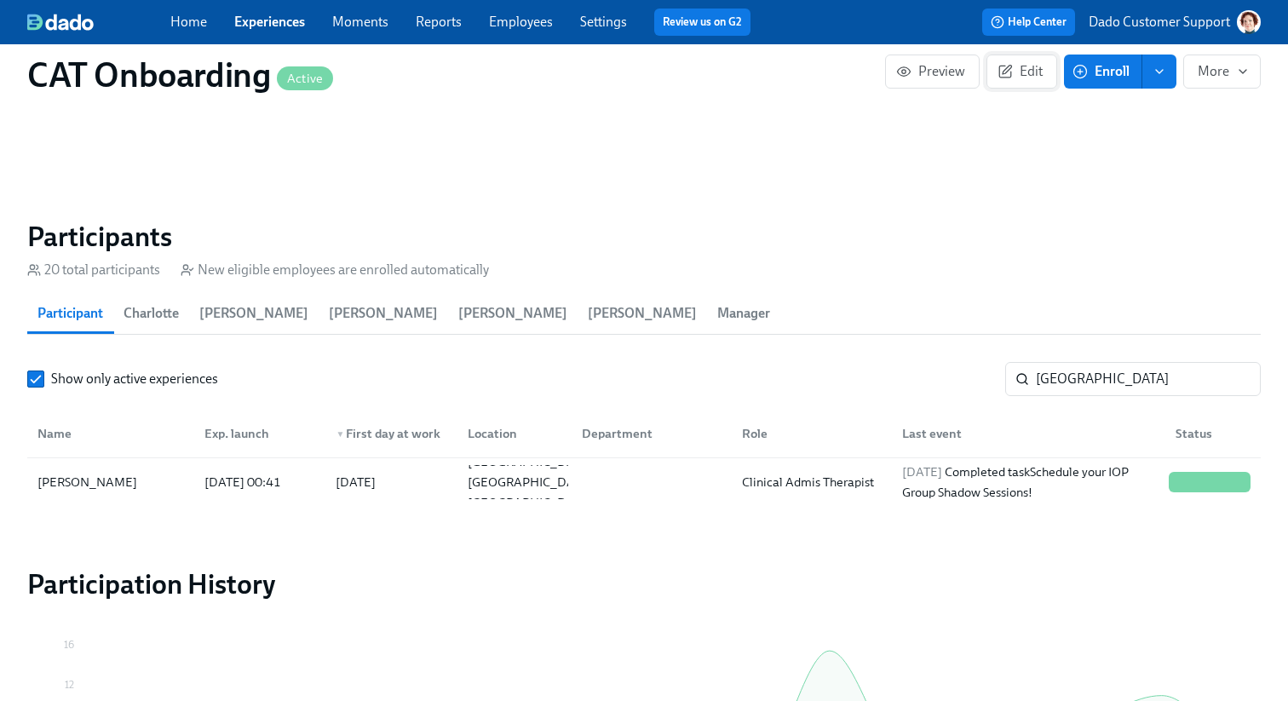
click at [1008, 81] on button "Edit" at bounding box center [1022, 72] width 71 height 34
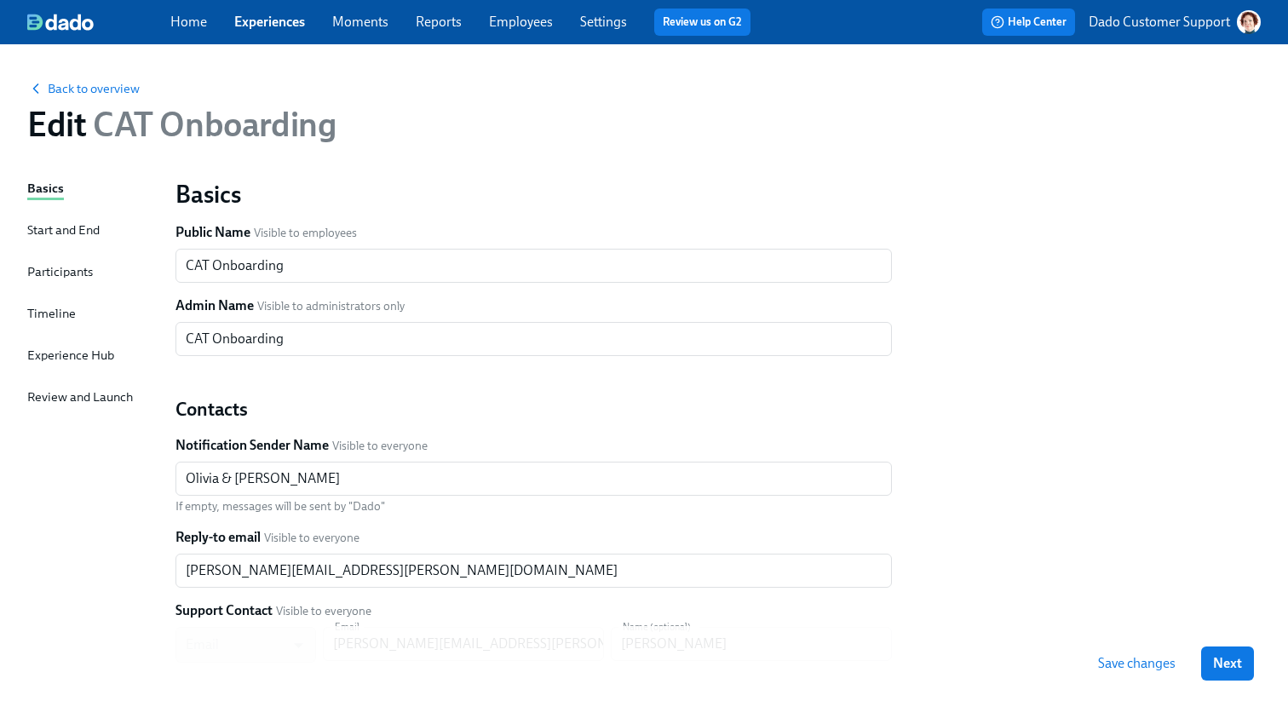
click at [74, 235] on div "Start and End" at bounding box center [63, 230] width 72 height 19
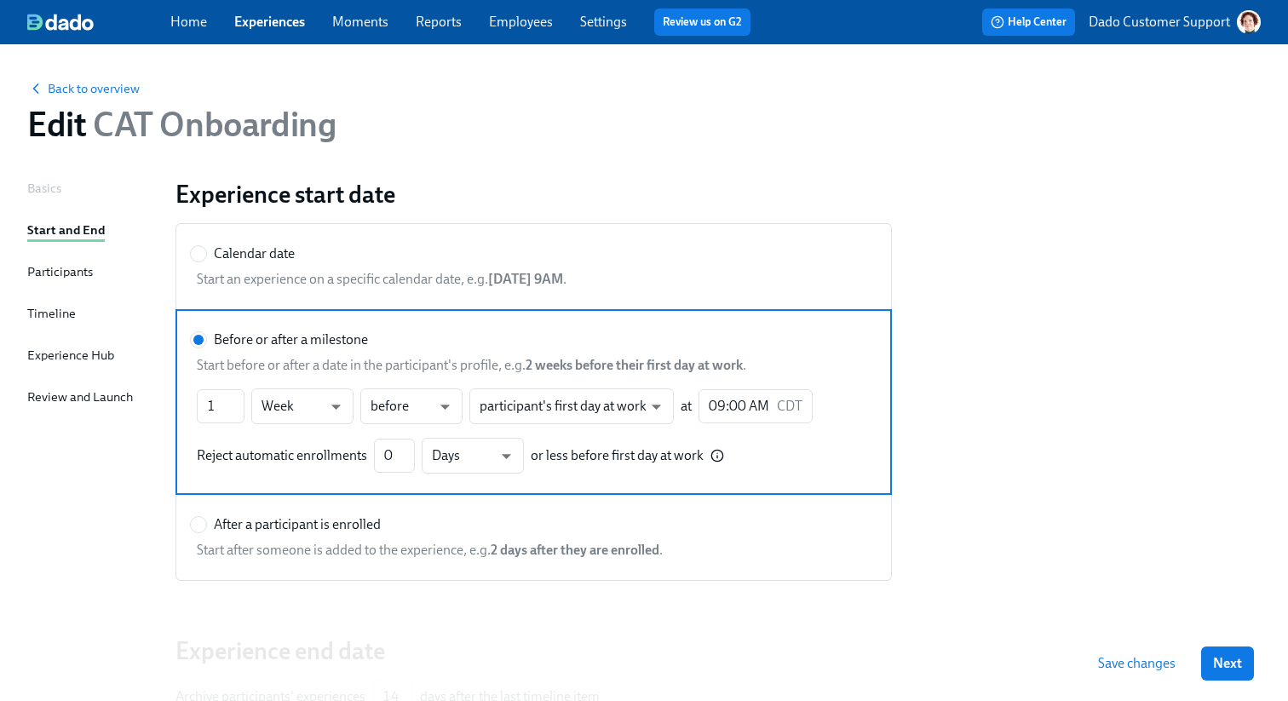
click at [62, 273] on div "Participants" at bounding box center [60, 271] width 66 height 19
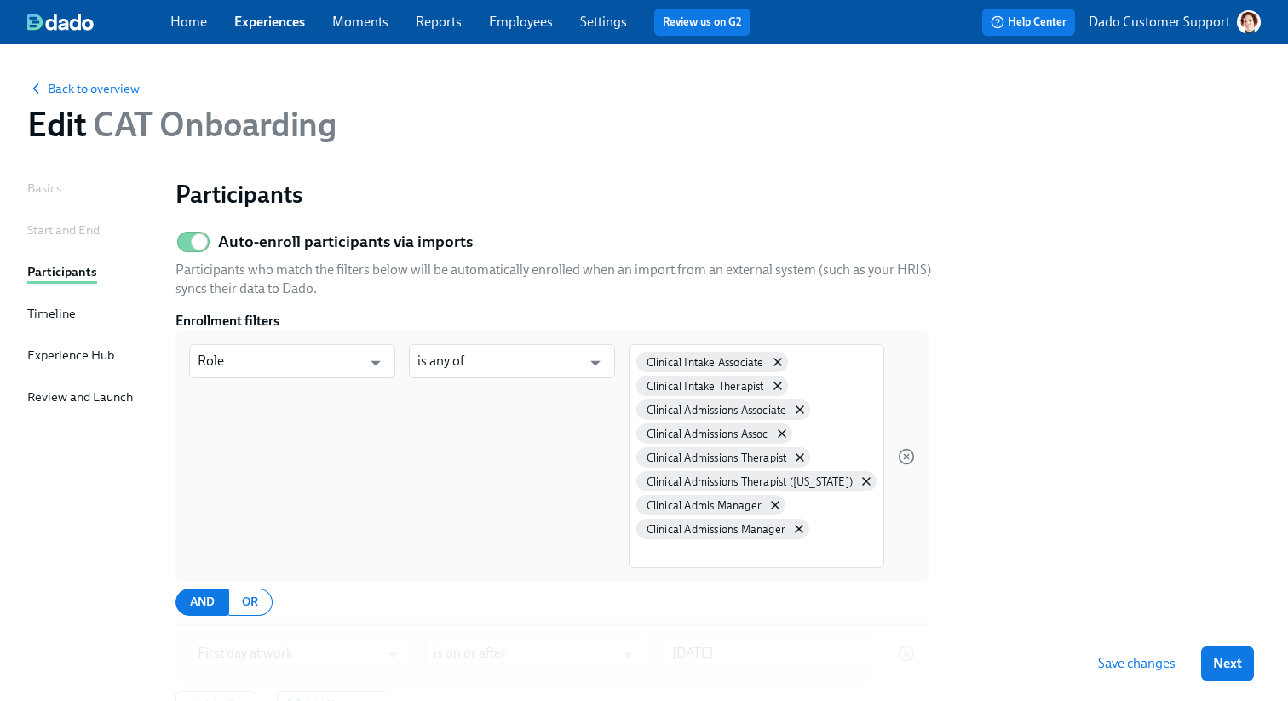
click at [527, 20] on link "Employees" at bounding box center [521, 22] width 64 height 16
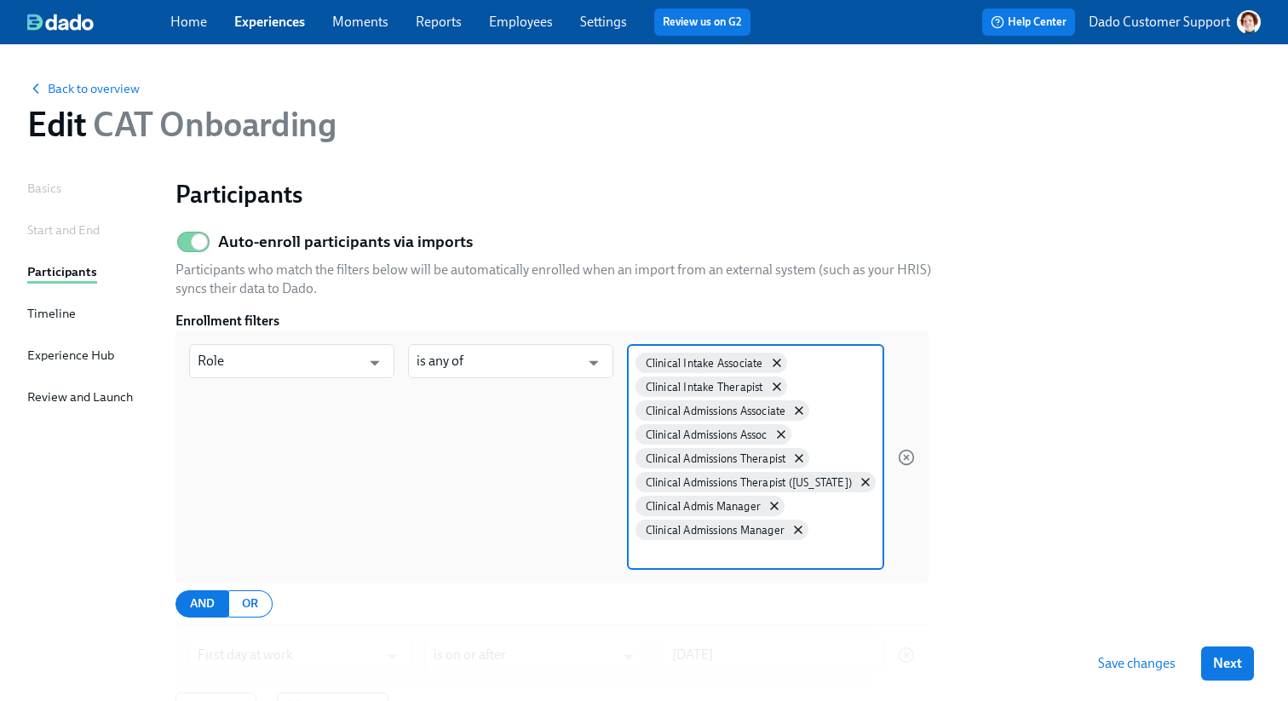
click at [735, 553] on input at bounding box center [756, 553] width 240 height 18
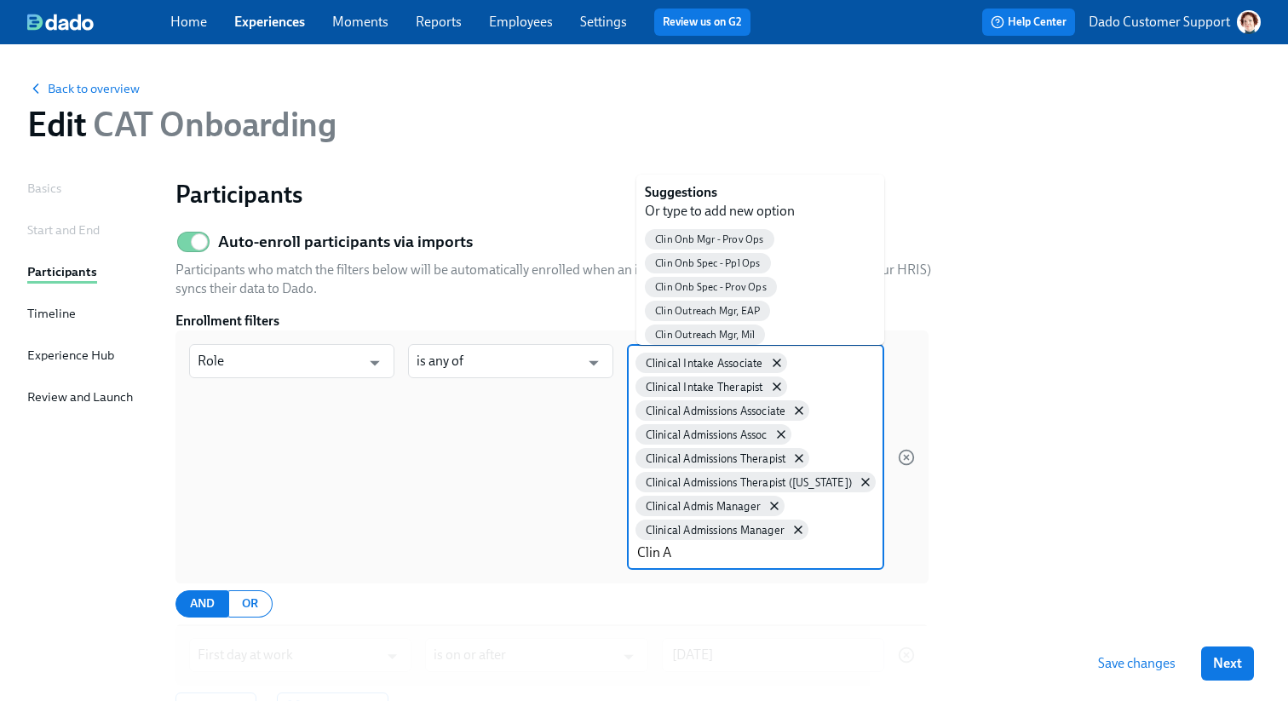
type input "Clin Ad"
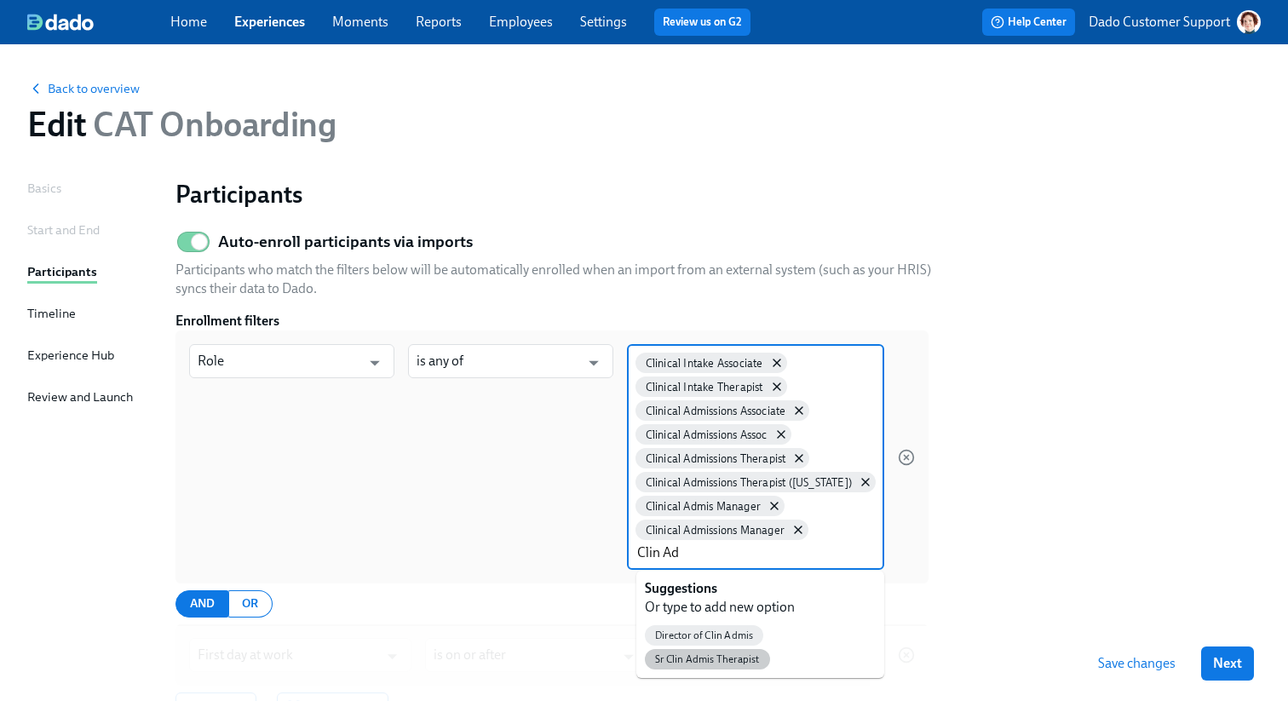
click at [727, 659] on span "Sr Clin Admis Therapist" at bounding box center [707, 660] width 125 height 13
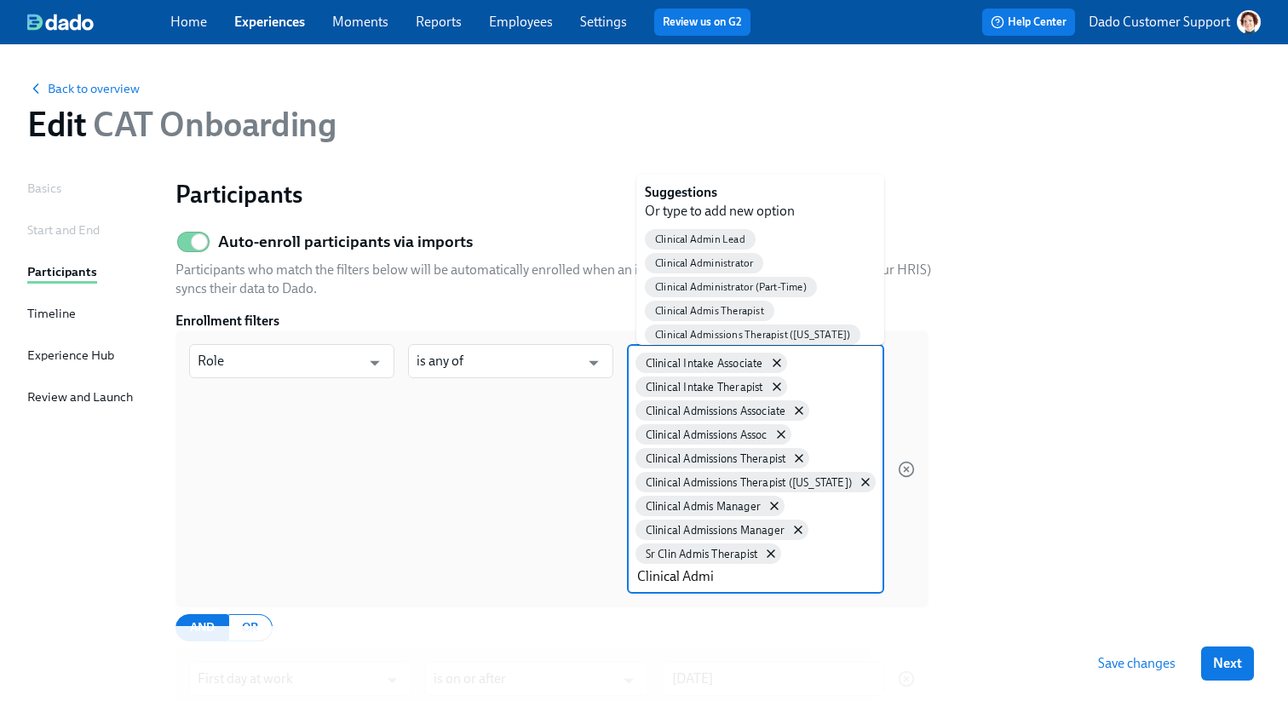
type input "Clinical Admis"
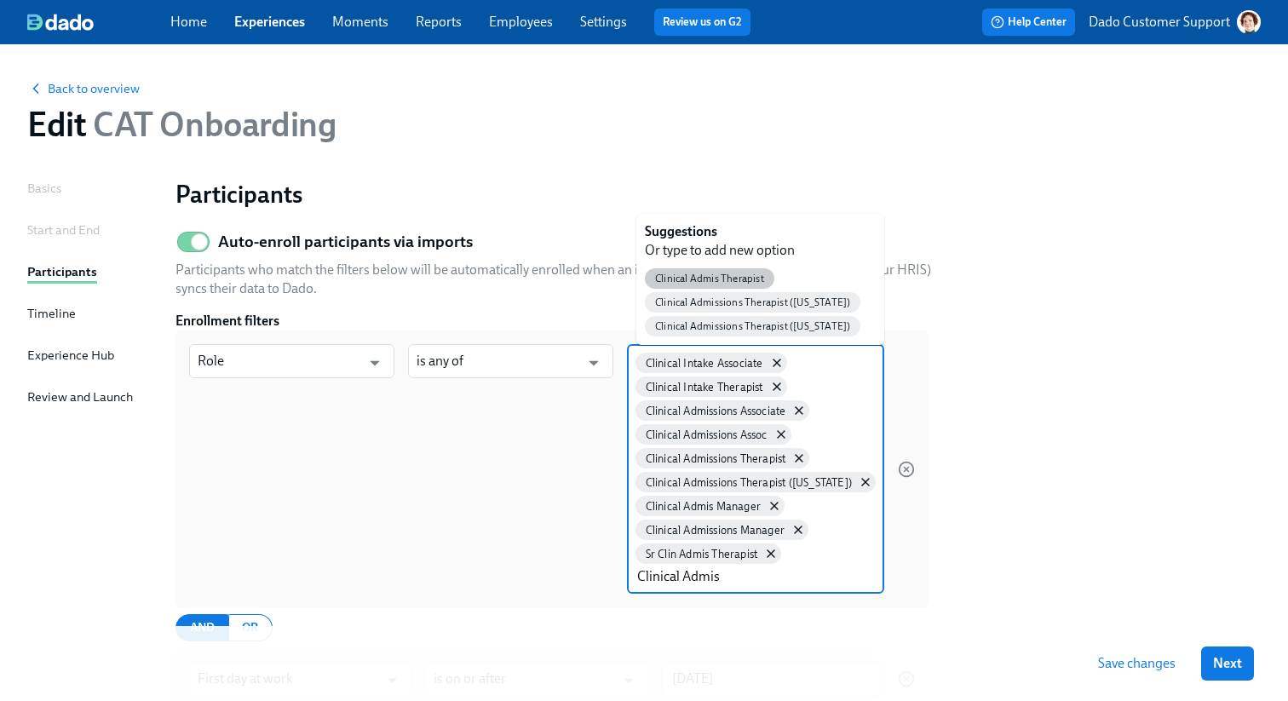
click at [691, 275] on span "Clinical Admis Therapist" at bounding box center [710, 279] width 130 height 13
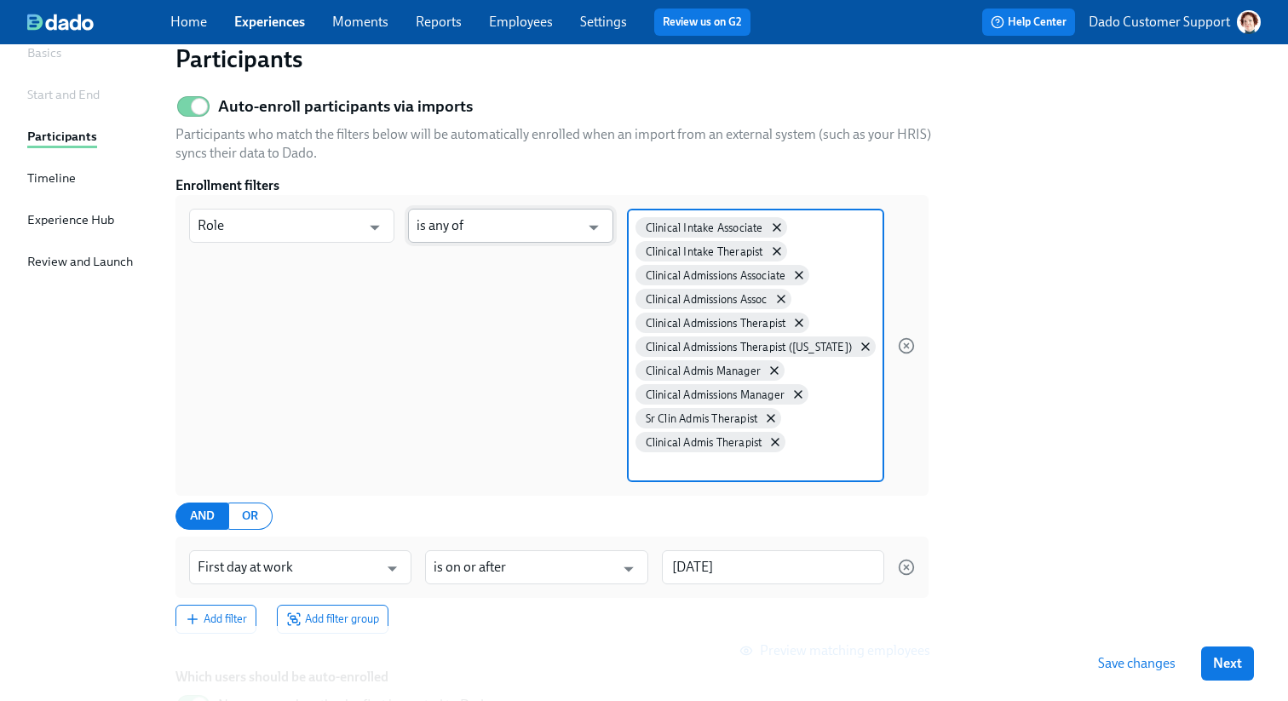
scroll to position [130, 0]
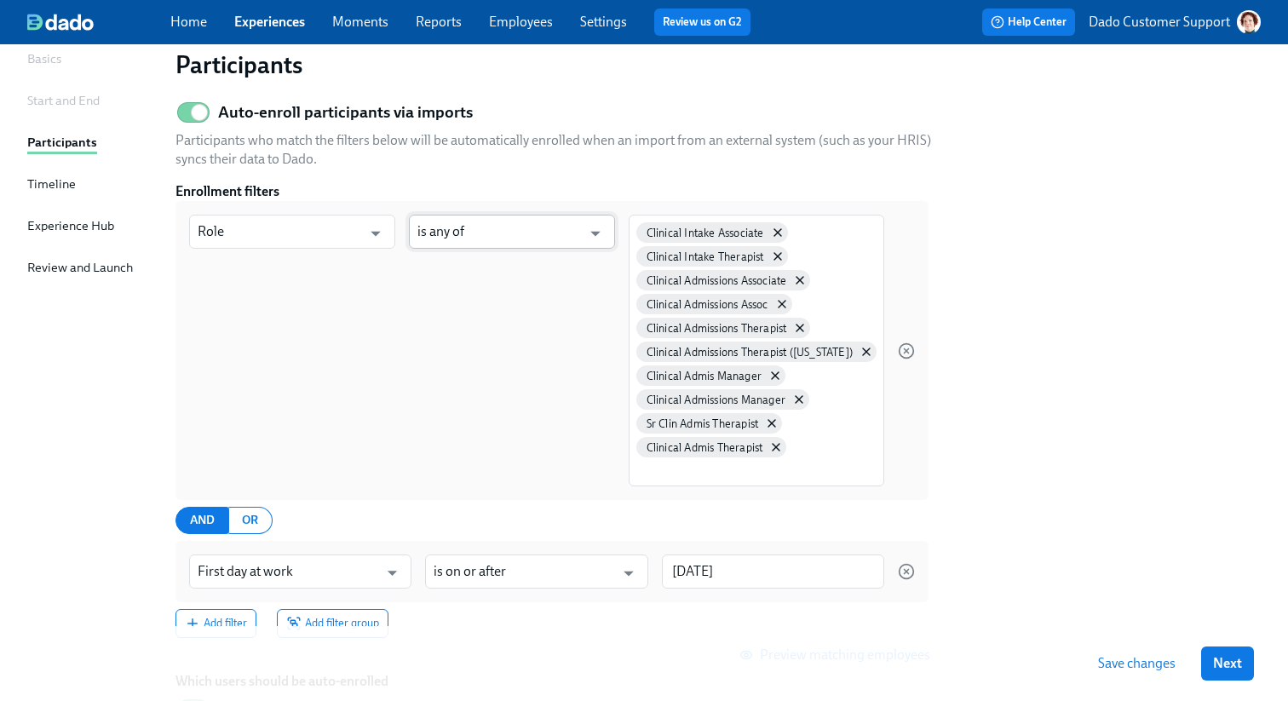
click at [478, 237] on input "is any of" at bounding box center [499, 232] width 164 height 34
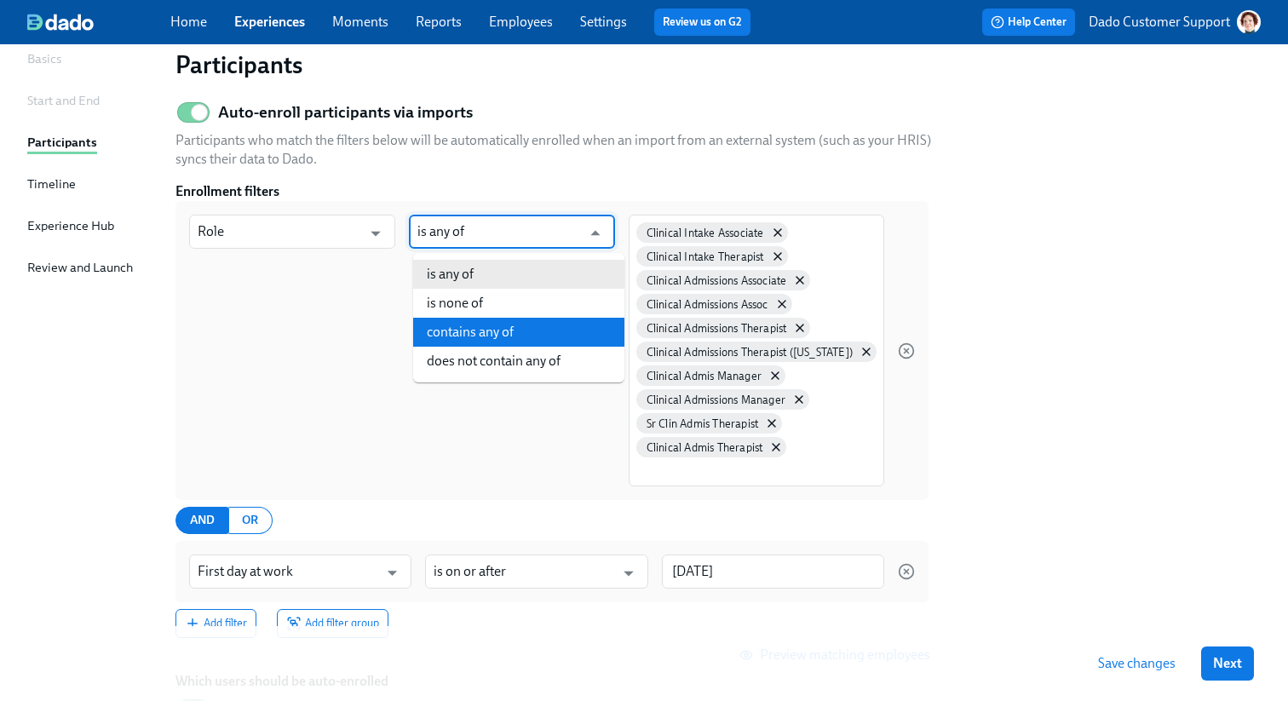
click at [475, 327] on li "contains any of" at bounding box center [518, 332] width 211 height 29
type input "contains any of"
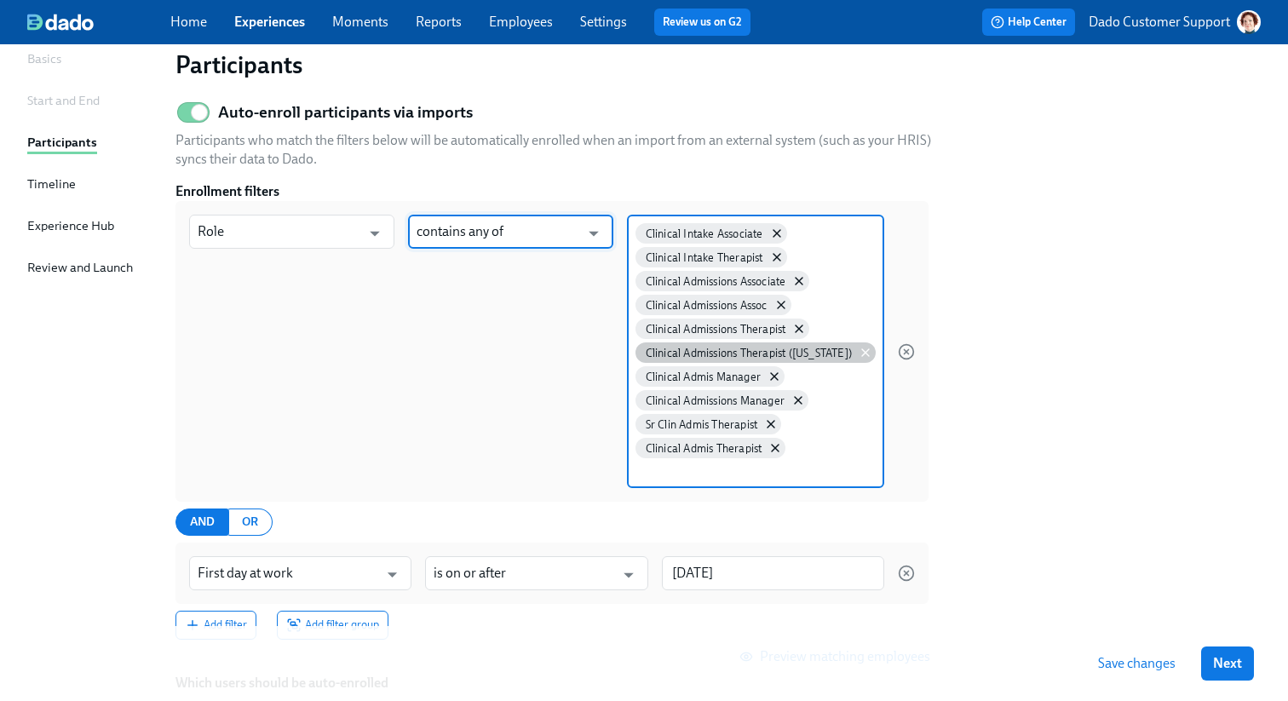
click at [867, 352] on icon at bounding box center [866, 353] width 14 height 14
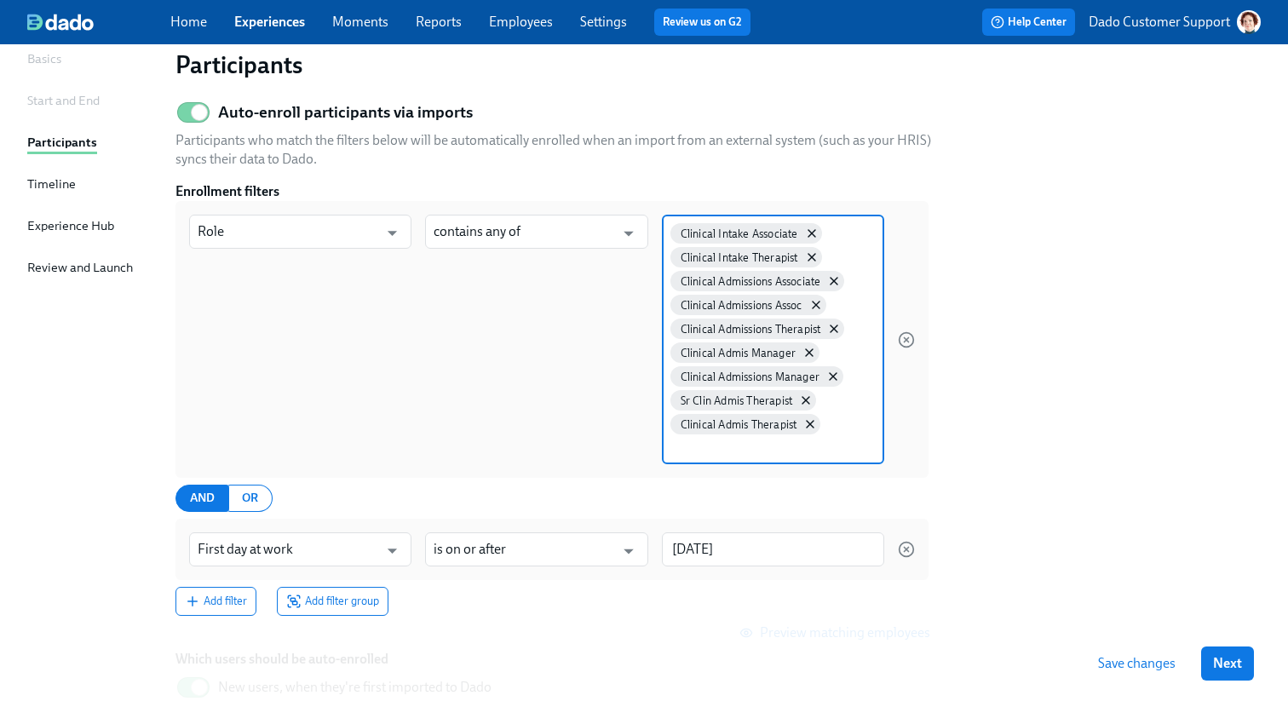
click at [712, 447] on input at bounding box center [773, 447] width 205 height 18
type input "Clin Admis Therapist"
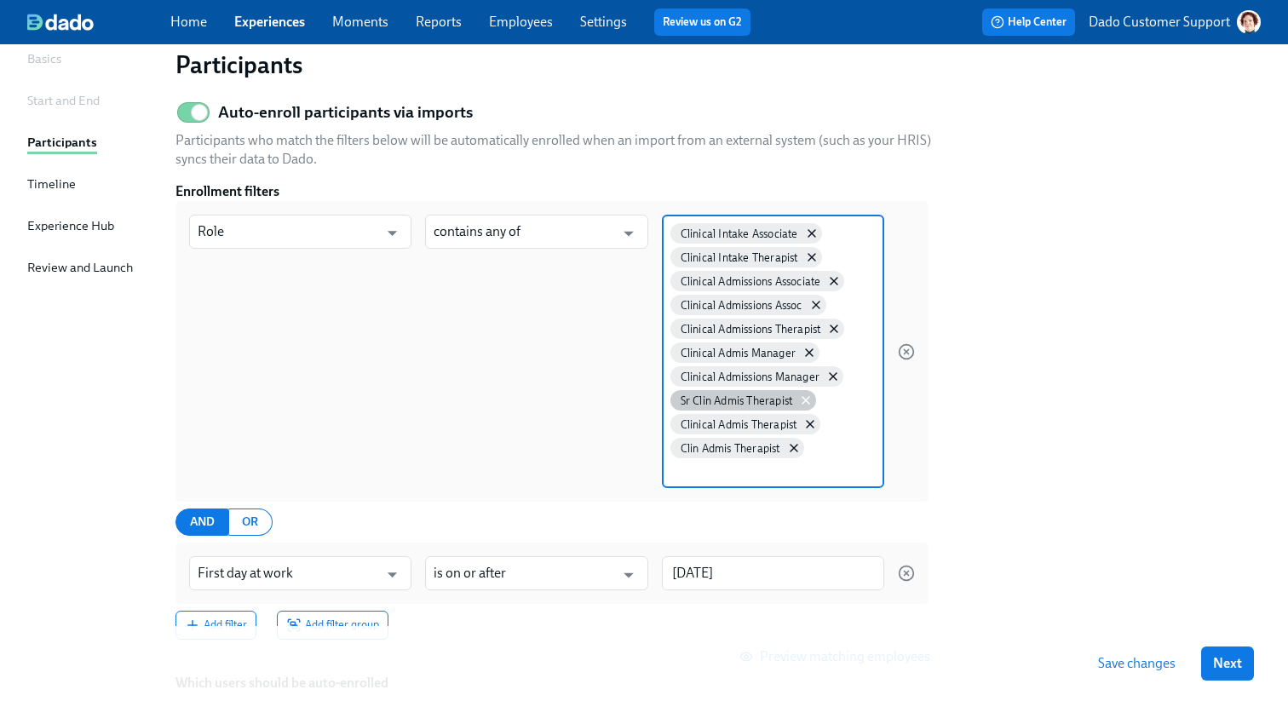
click at [809, 400] on icon at bounding box center [806, 401] width 14 height 14
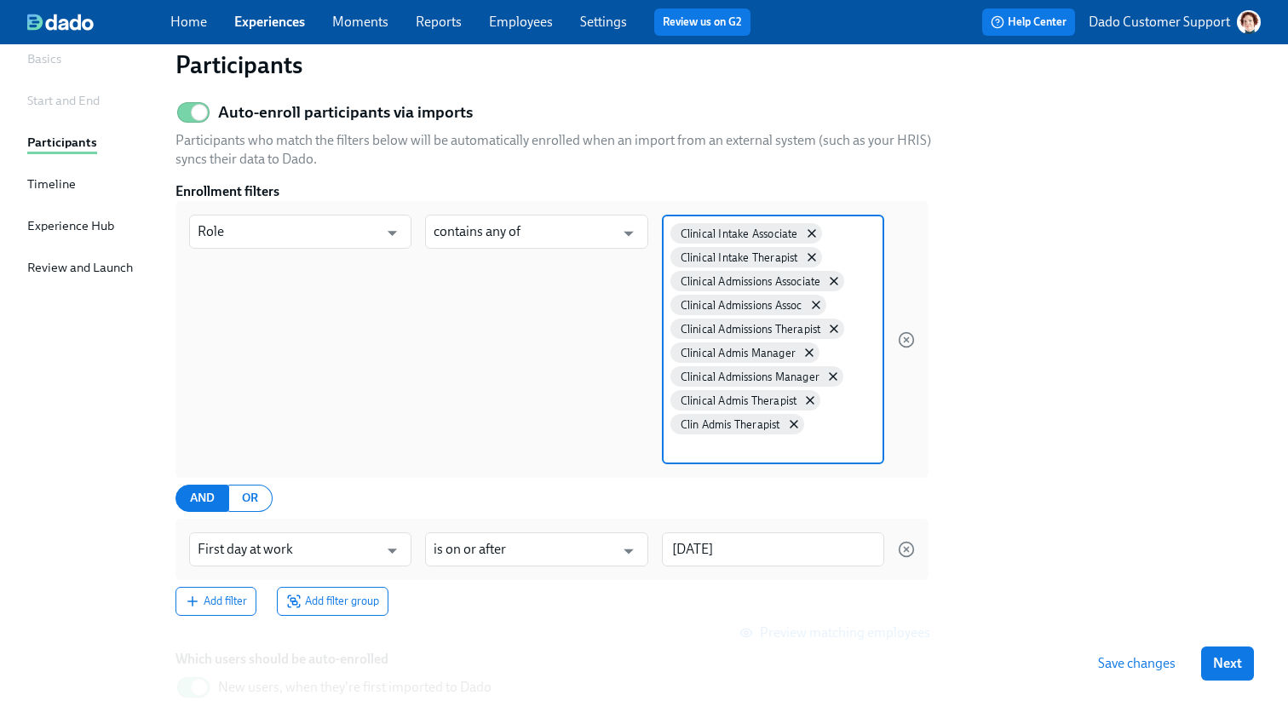
scroll to position [327, 0]
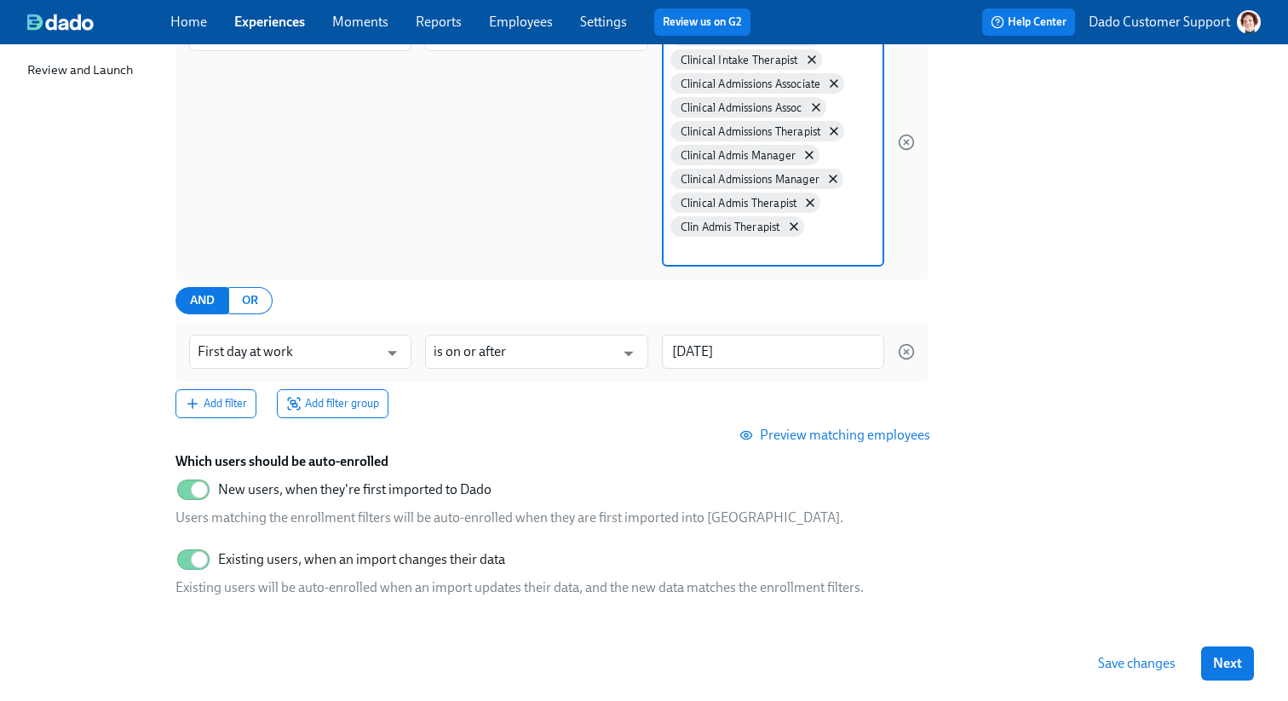
click at [842, 420] on button "Preview matching employees" at bounding box center [836, 435] width 211 height 34
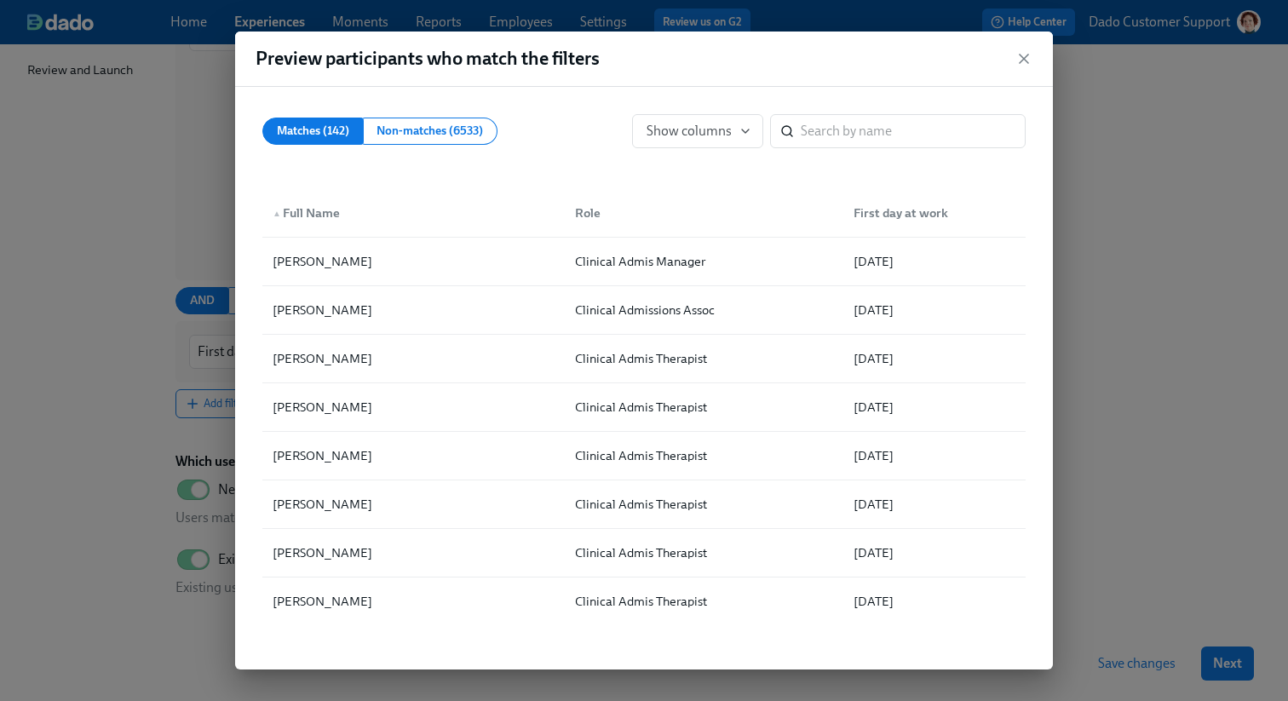
click at [1151, 170] on div "Preview participants who match the filters Matches (142) Non-matches (6533) Sho…" at bounding box center [644, 350] width 1288 height 701
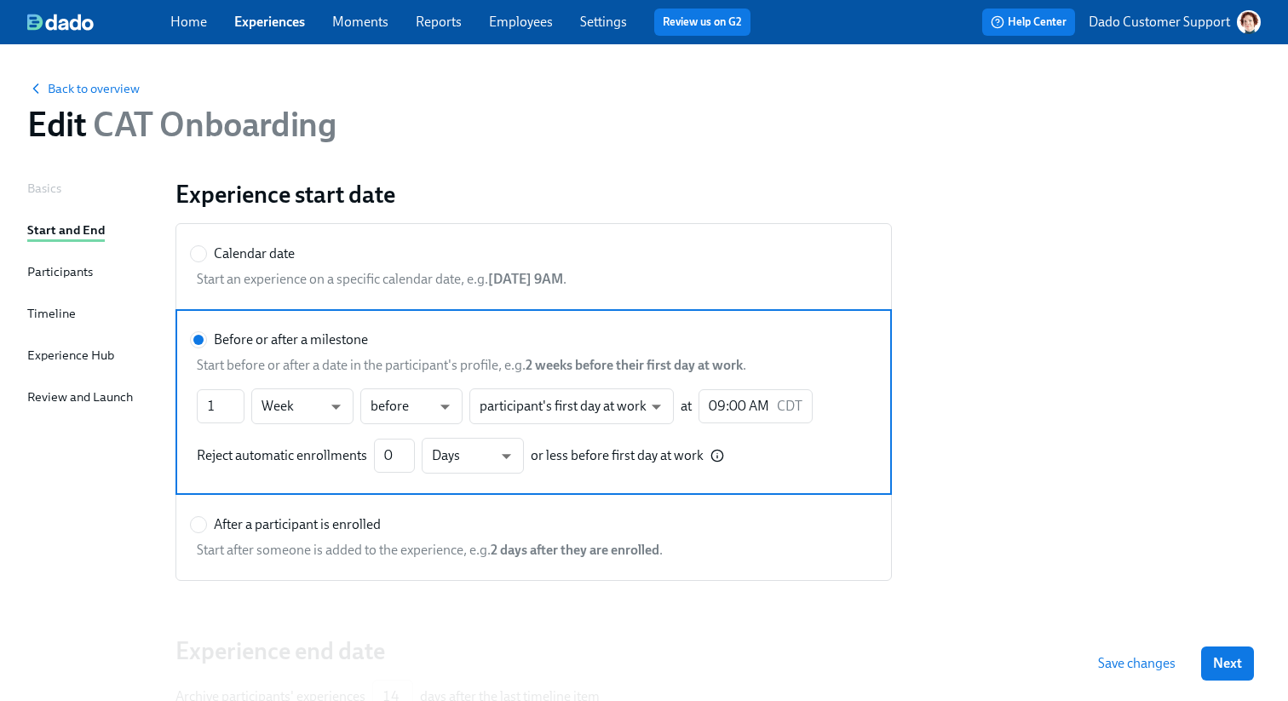
click at [56, 101] on div "Back to overview Edit CAT Onboarding" at bounding box center [644, 112] width 1261 height 94
click at [56, 91] on span "Back to overview" at bounding box center [83, 88] width 112 height 17
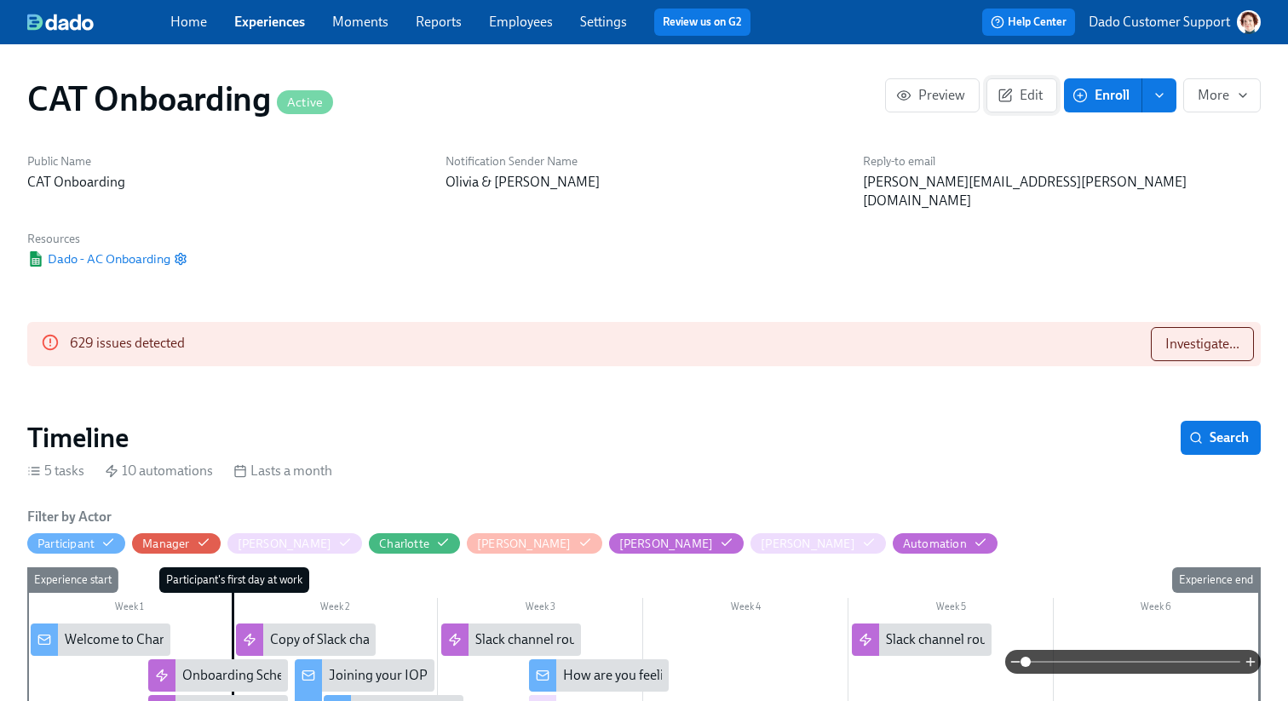
click at [1021, 93] on span "Edit" at bounding box center [1022, 95] width 42 height 17
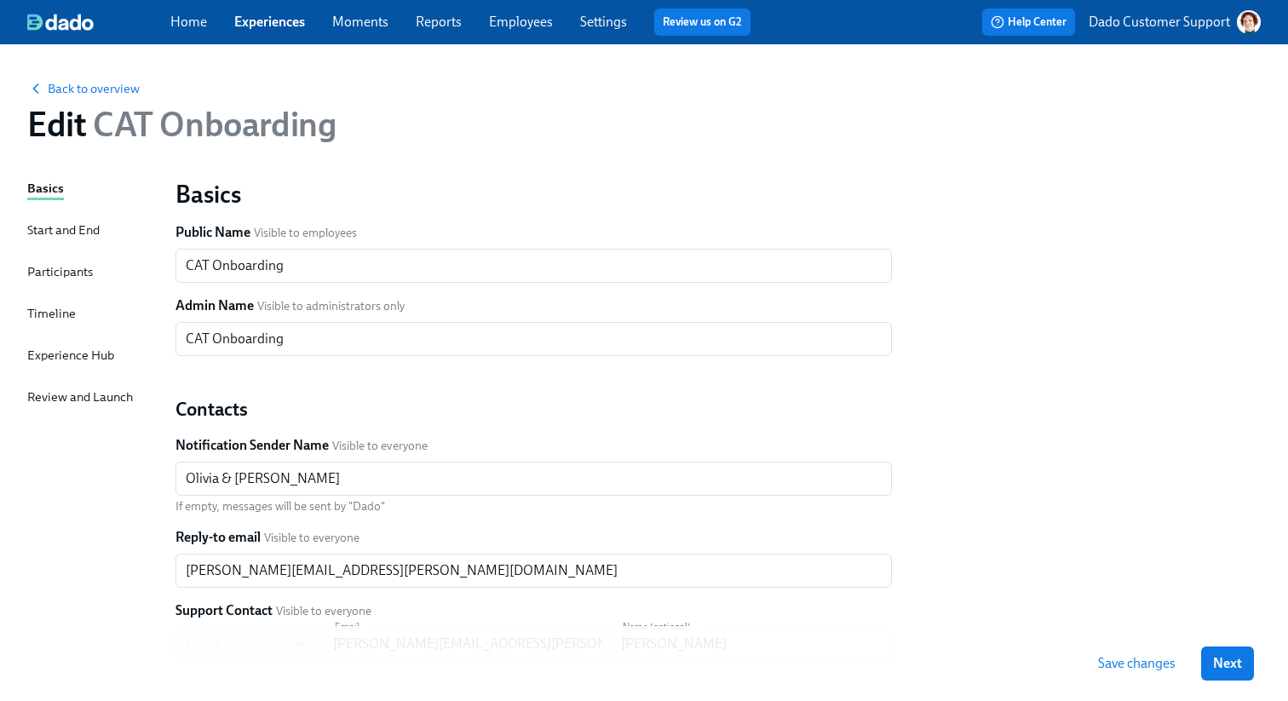
click at [72, 275] on div "Participants" at bounding box center [60, 271] width 66 height 19
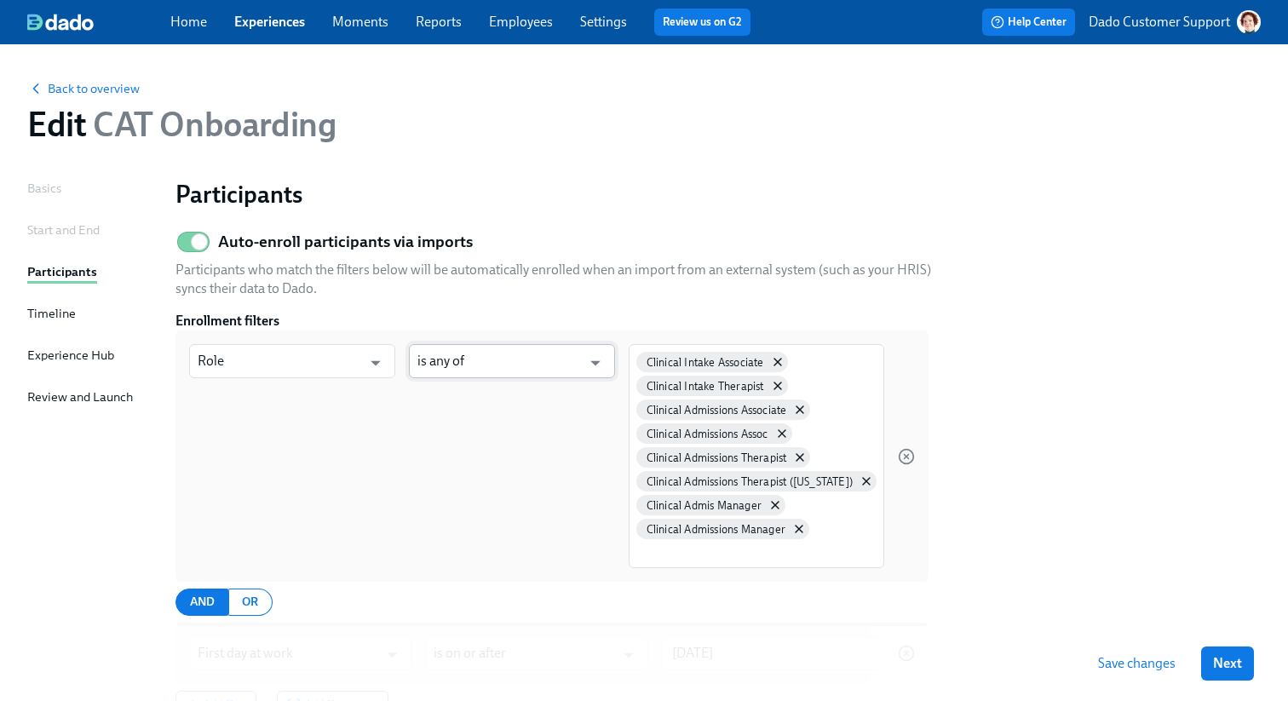
click at [528, 367] on input "is any of" at bounding box center [499, 361] width 164 height 34
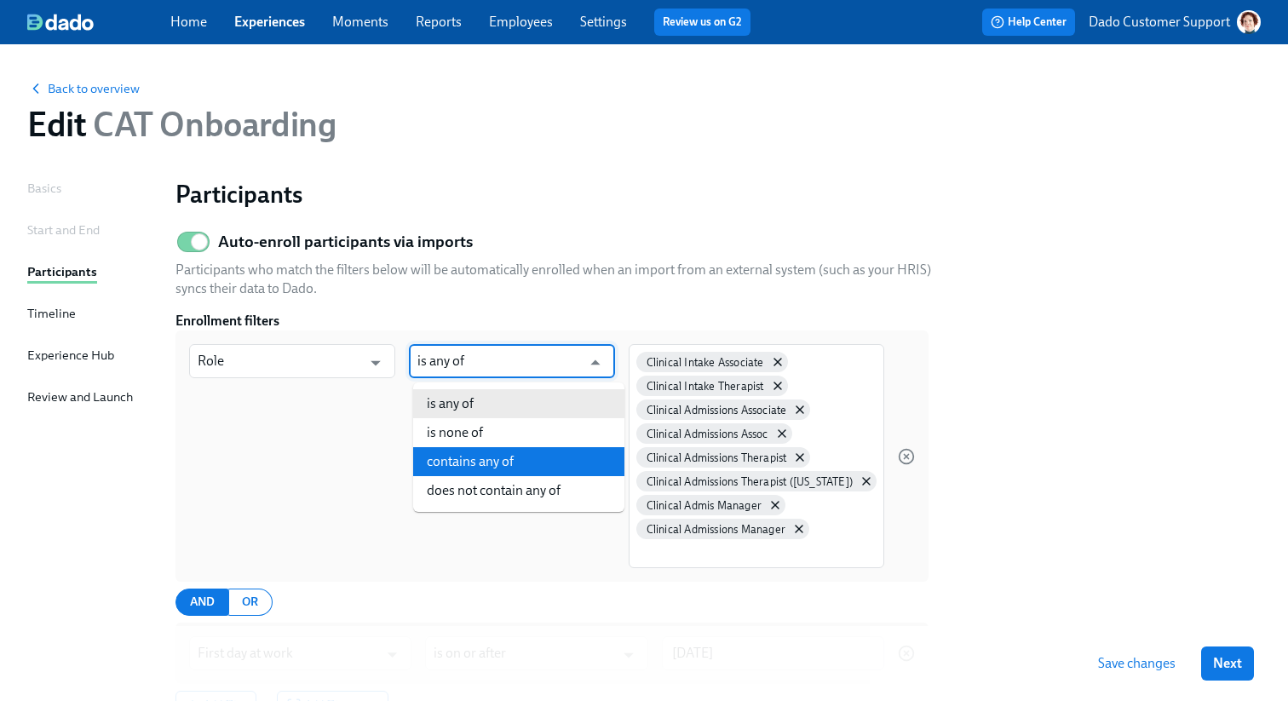
click at [490, 460] on li "contains any of" at bounding box center [518, 461] width 211 height 29
type input "contains any of"
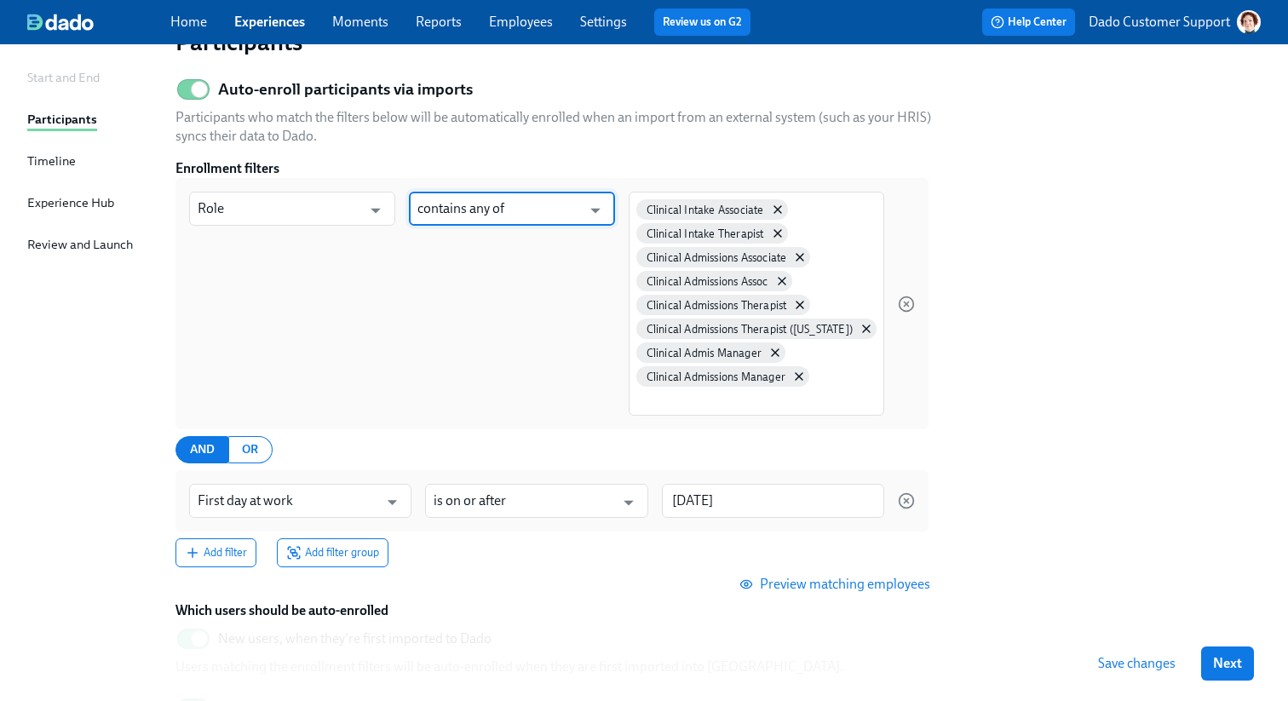
scroll to position [286, 0]
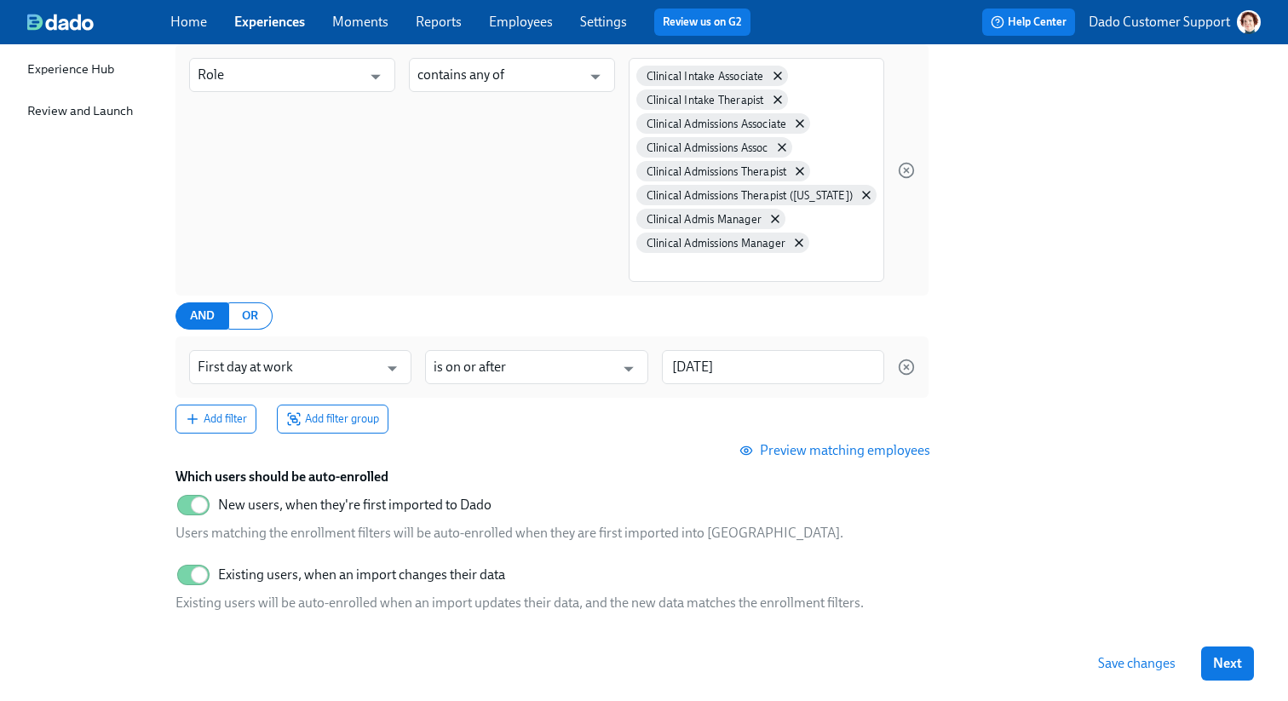
click at [812, 452] on span "Preview matching employees" at bounding box center [836, 450] width 187 height 17
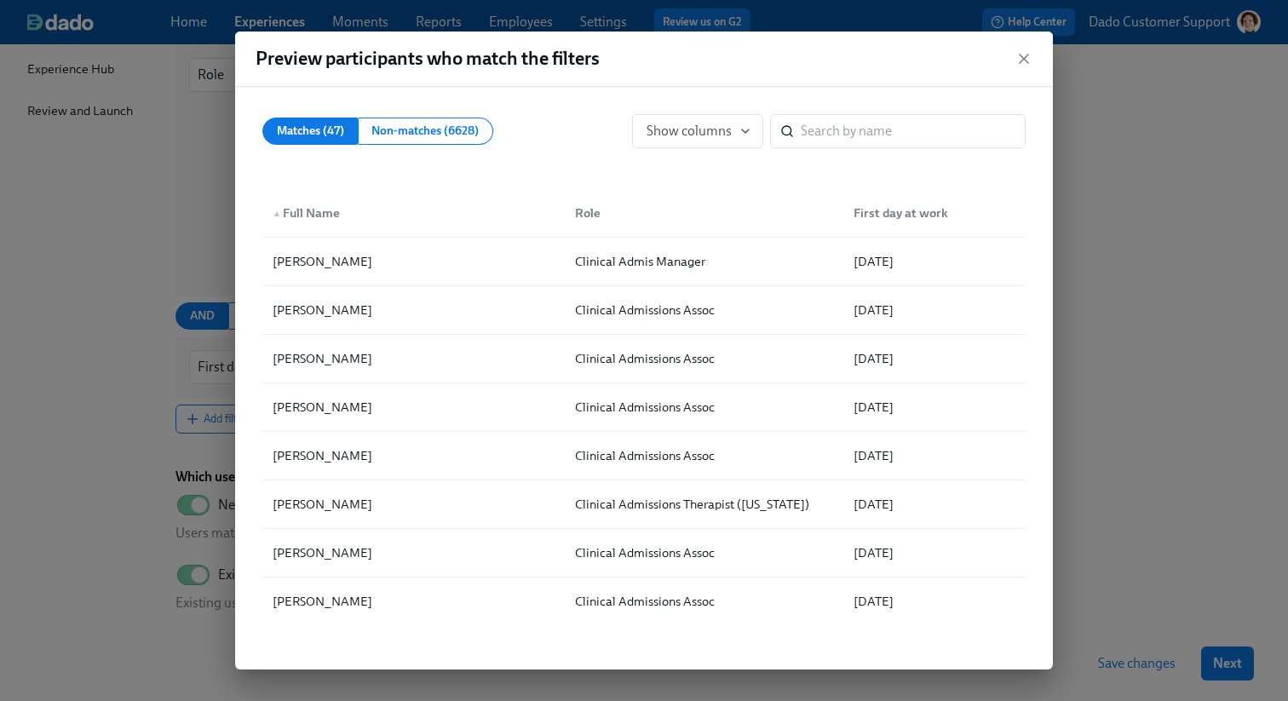
click at [1198, 360] on div "Preview participants who match the filters Matches (47) Non-matches (6628) Show…" at bounding box center [644, 350] width 1288 height 701
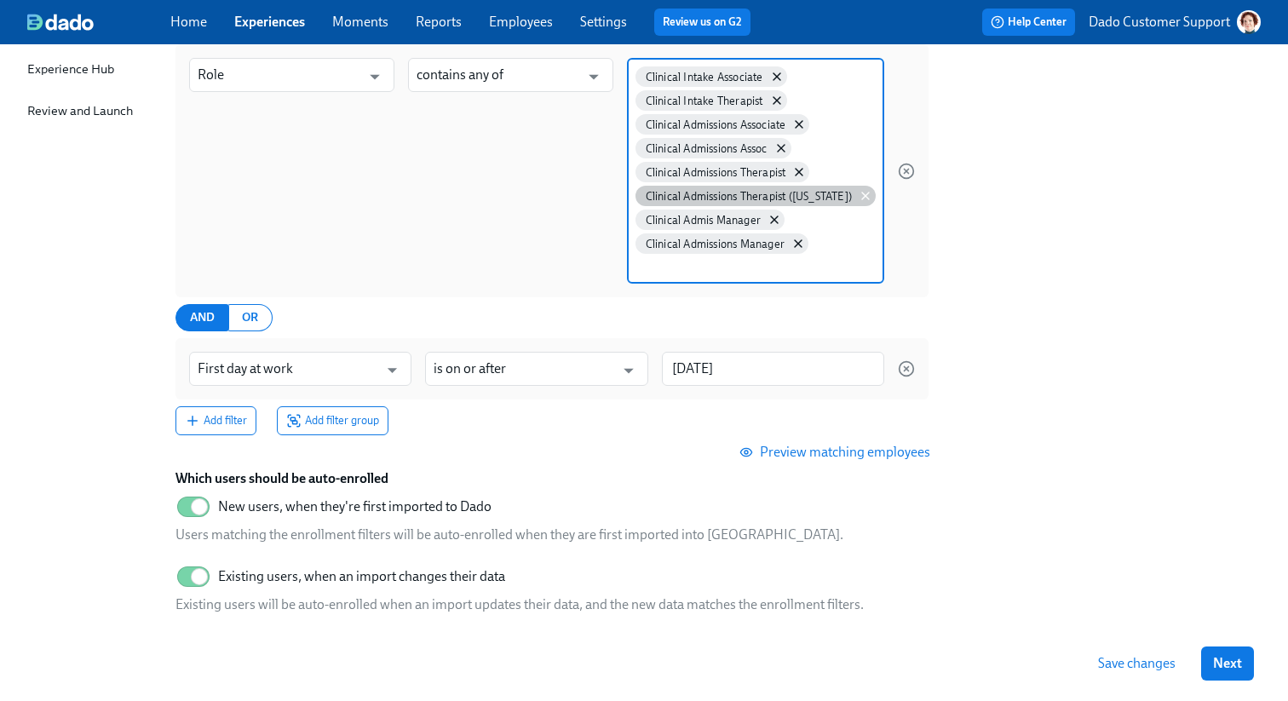
click at [866, 199] on icon at bounding box center [866, 196] width 14 height 14
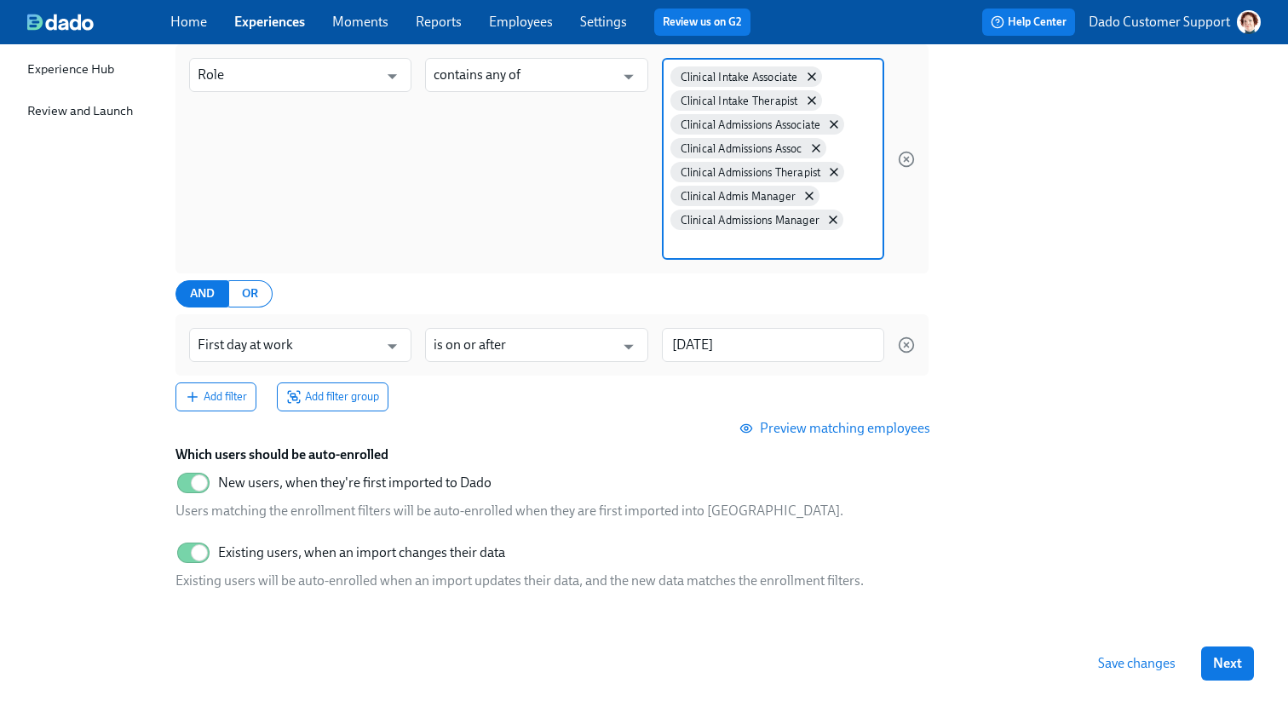
click at [824, 427] on span "Preview matching employees" at bounding box center [836, 428] width 187 height 17
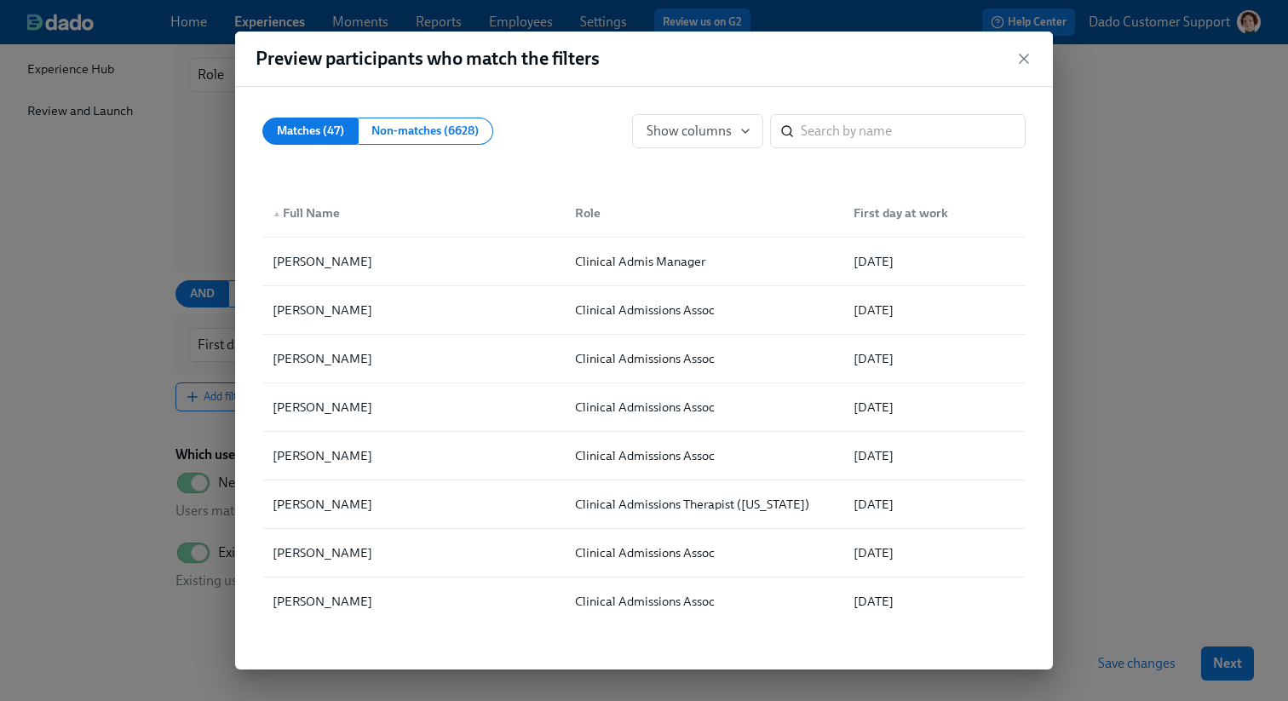
click at [1164, 395] on div "Preview participants who match the filters Matches (47) Non-matches (6628) Show…" at bounding box center [644, 350] width 1288 height 701
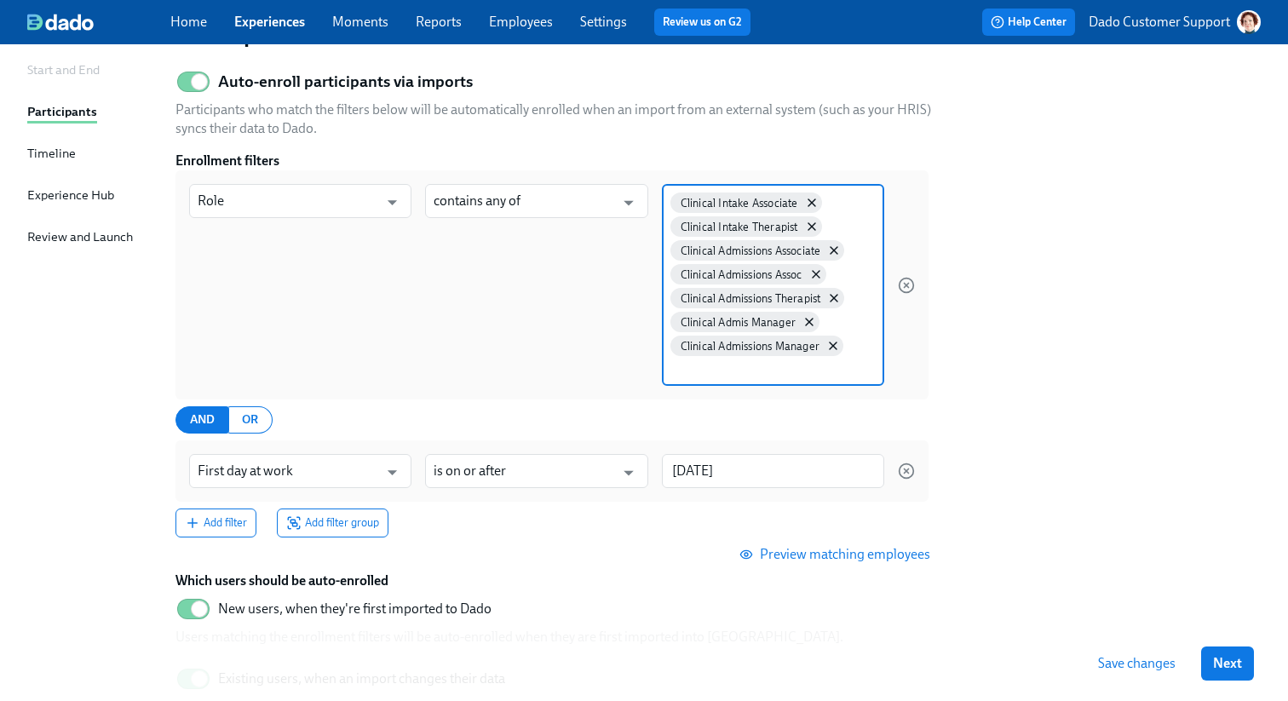
scroll to position [153, 0]
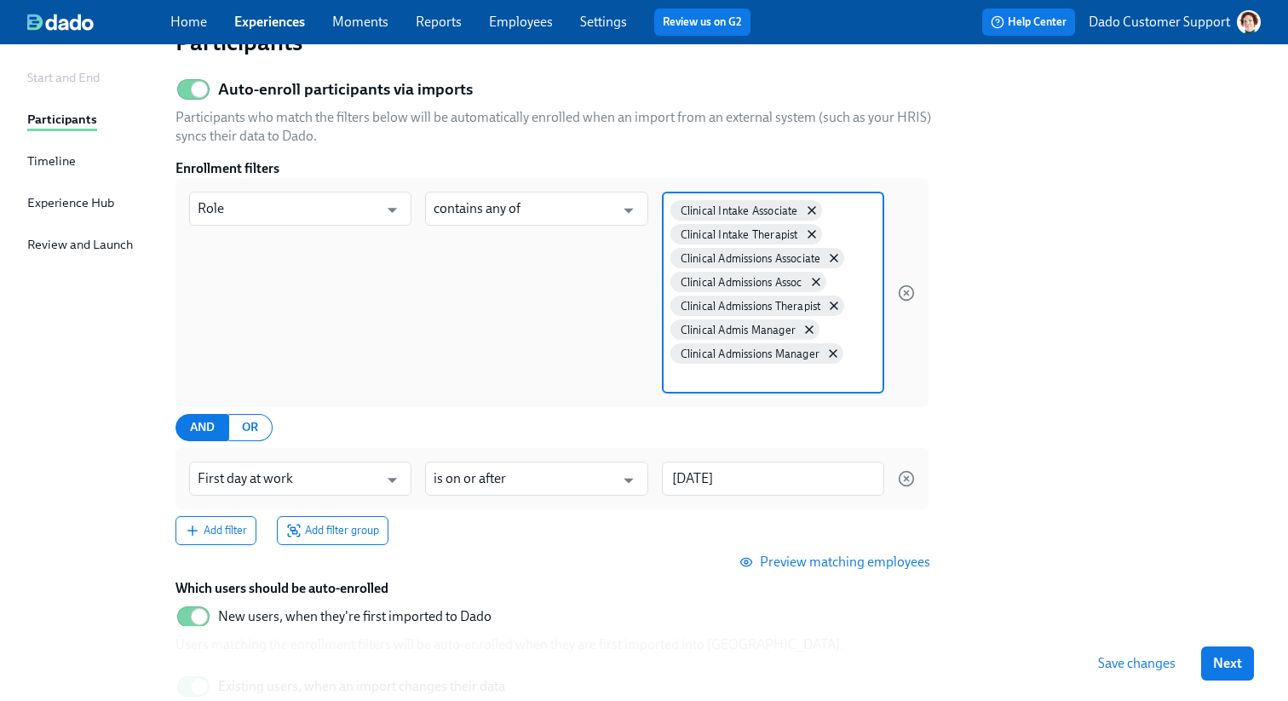
click at [704, 379] on input at bounding box center [773, 376] width 205 height 18
type input "C"
type input "Clin Admis Therapist"
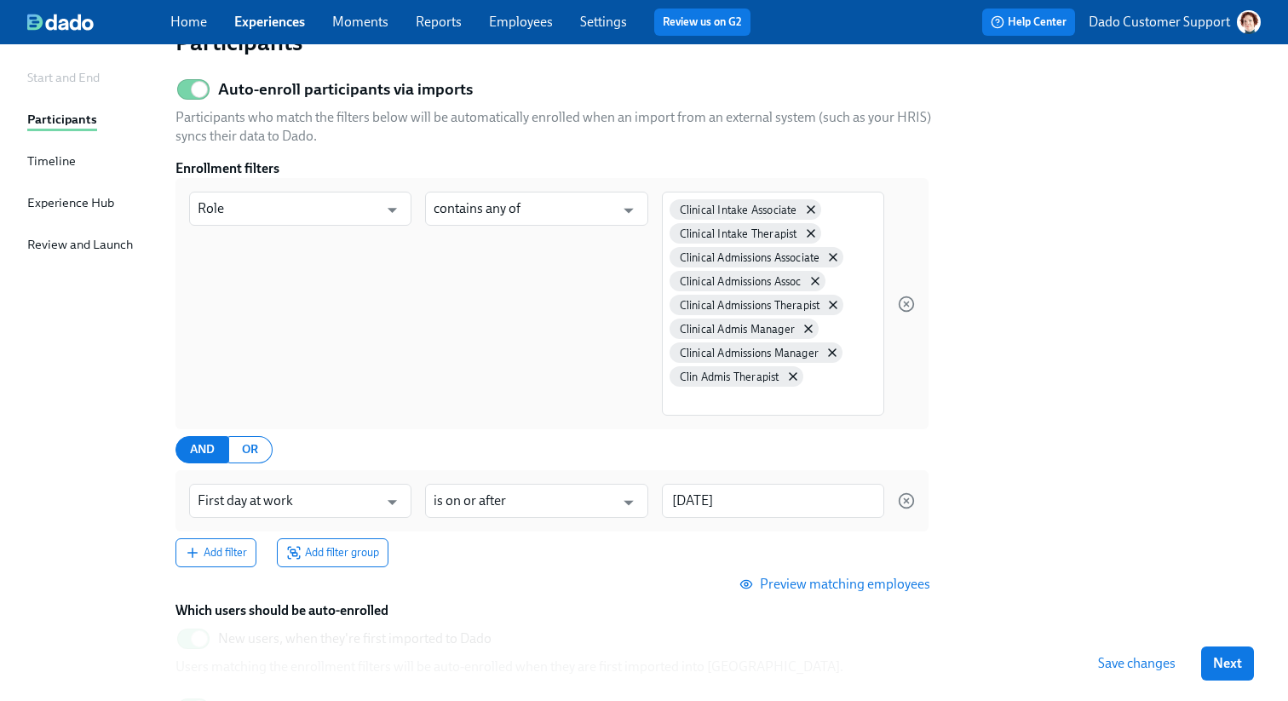
click at [809, 581] on span "Preview matching employees" at bounding box center [836, 584] width 187 height 17
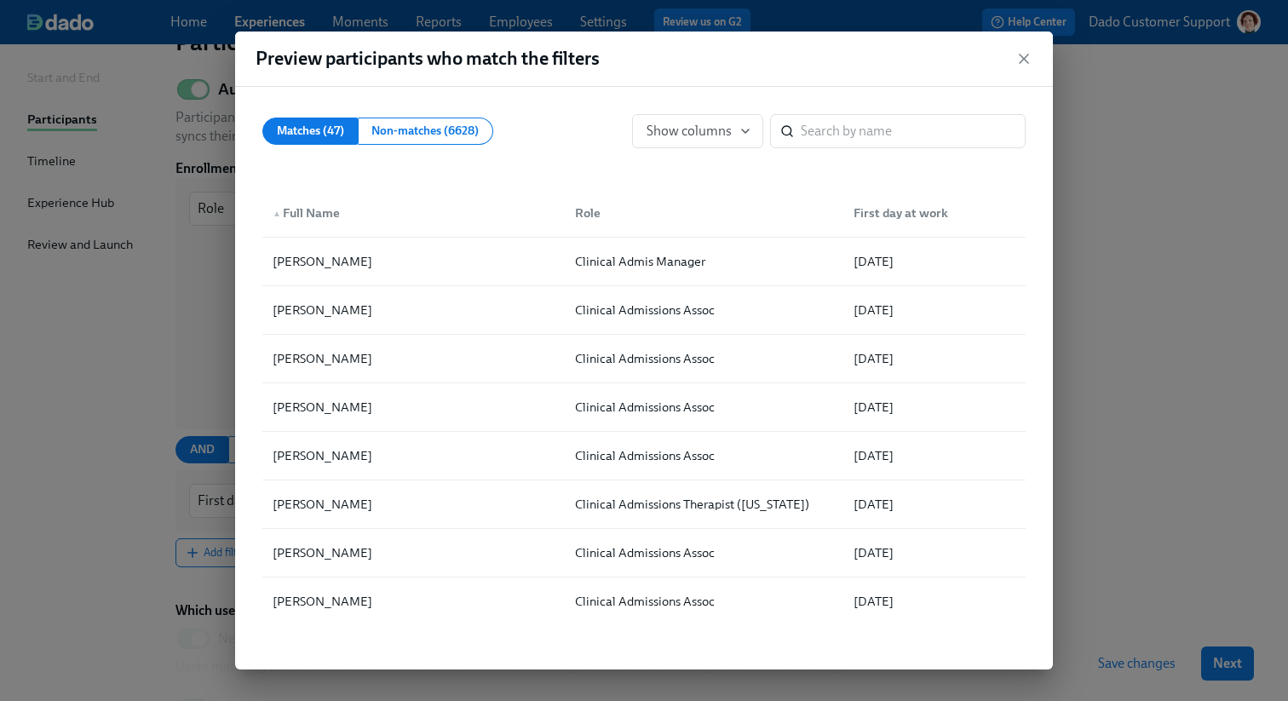
click at [1117, 388] on div "Preview participants who match the filters Matches (47) Non-matches (6628) Show…" at bounding box center [644, 350] width 1288 height 701
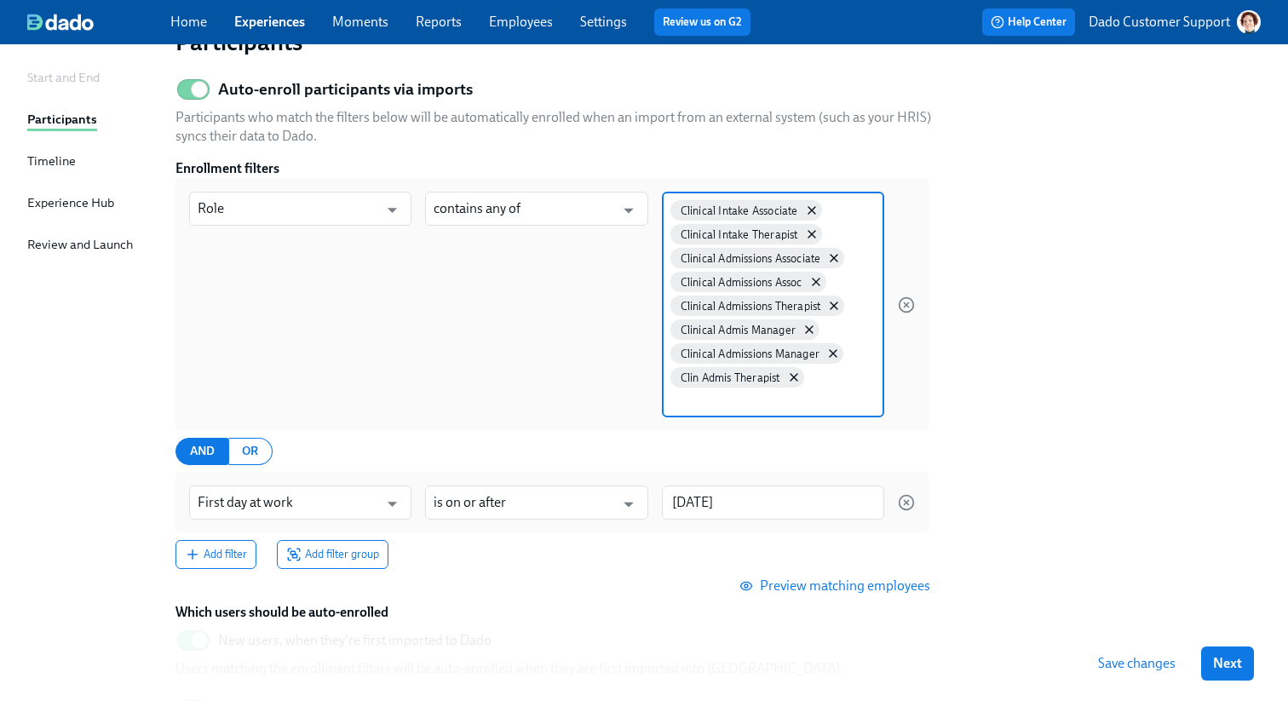
click at [724, 404] on input at bounding box center [773, 400] width 205 height 18
paste input "Clinical Admis Therapist"
type input "Clinical Admis Therapist"
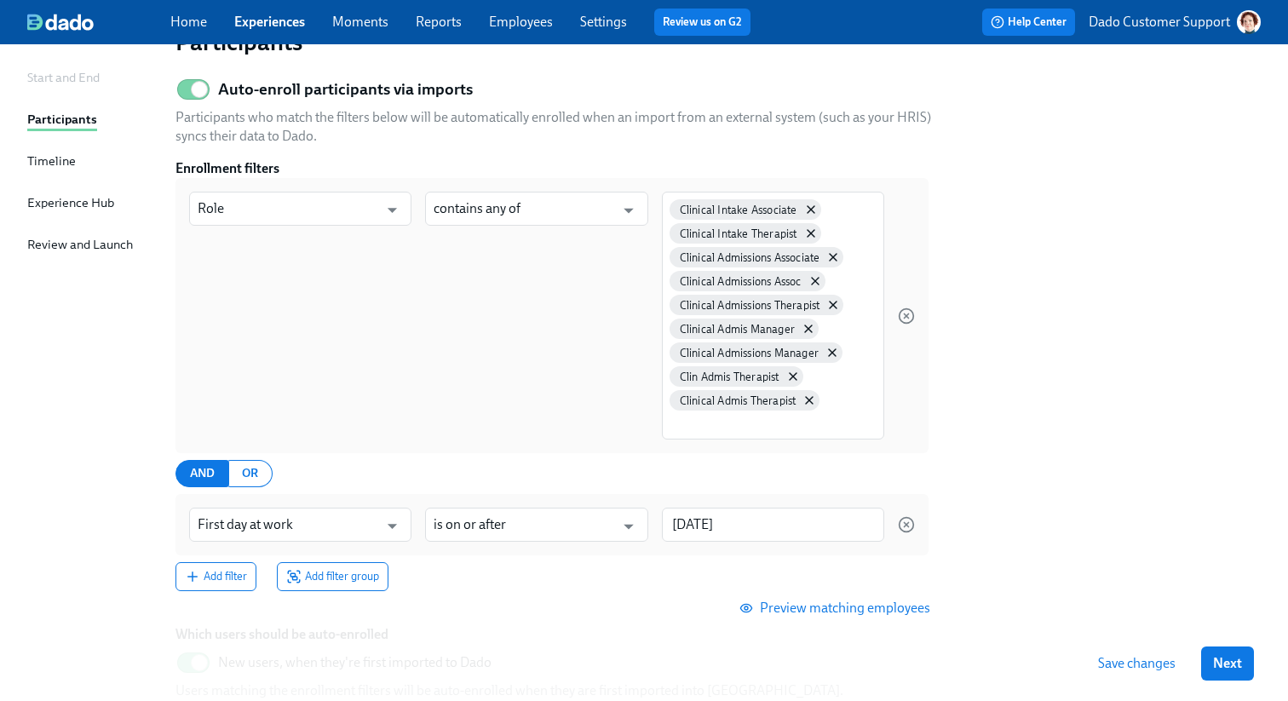
click at [806, 599] on button "Preview matching employees" at bounding box center [836, 608] width 211 height 34
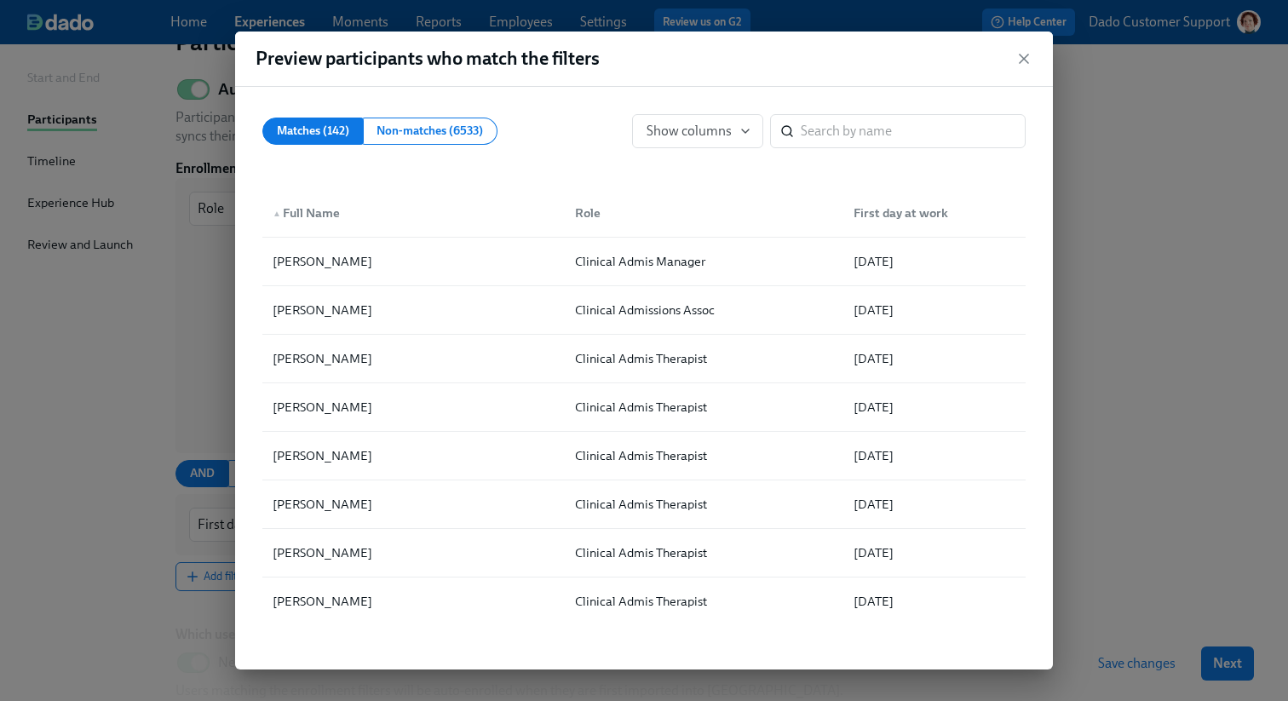
click at [1131, 338] on div "Preview participants who match the filters Matches (142) Non-matches (6533) Sho…" at bounding box center [644, 350] width 1288 height 701
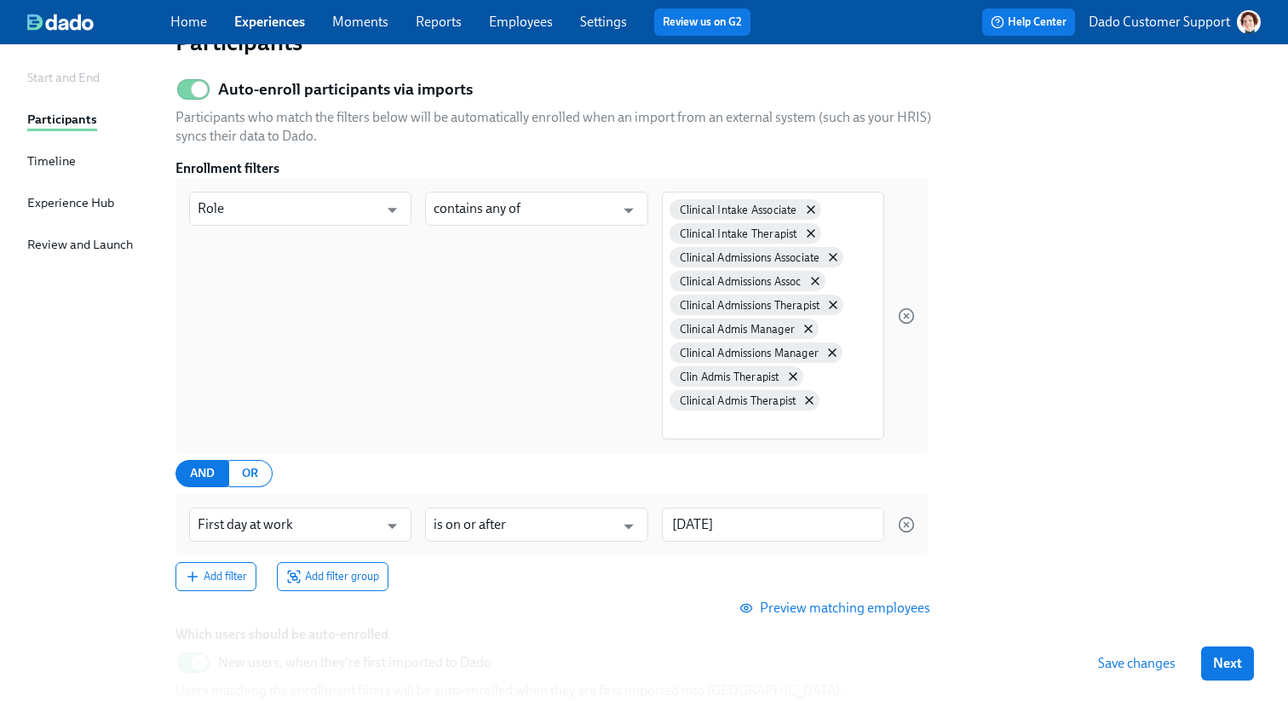
click at [848, 618] on button "Preview matching employees" at bounding box center [836, 608] width 211 height 34
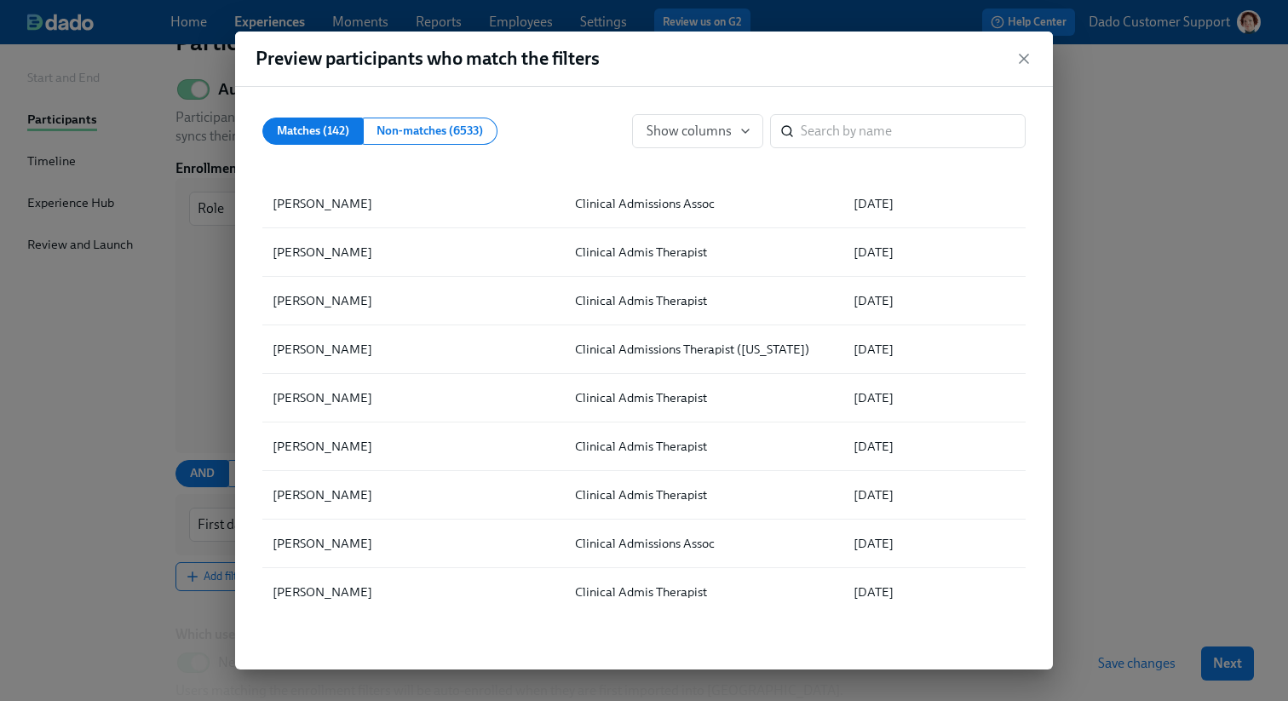
scroll to position [0, 0]
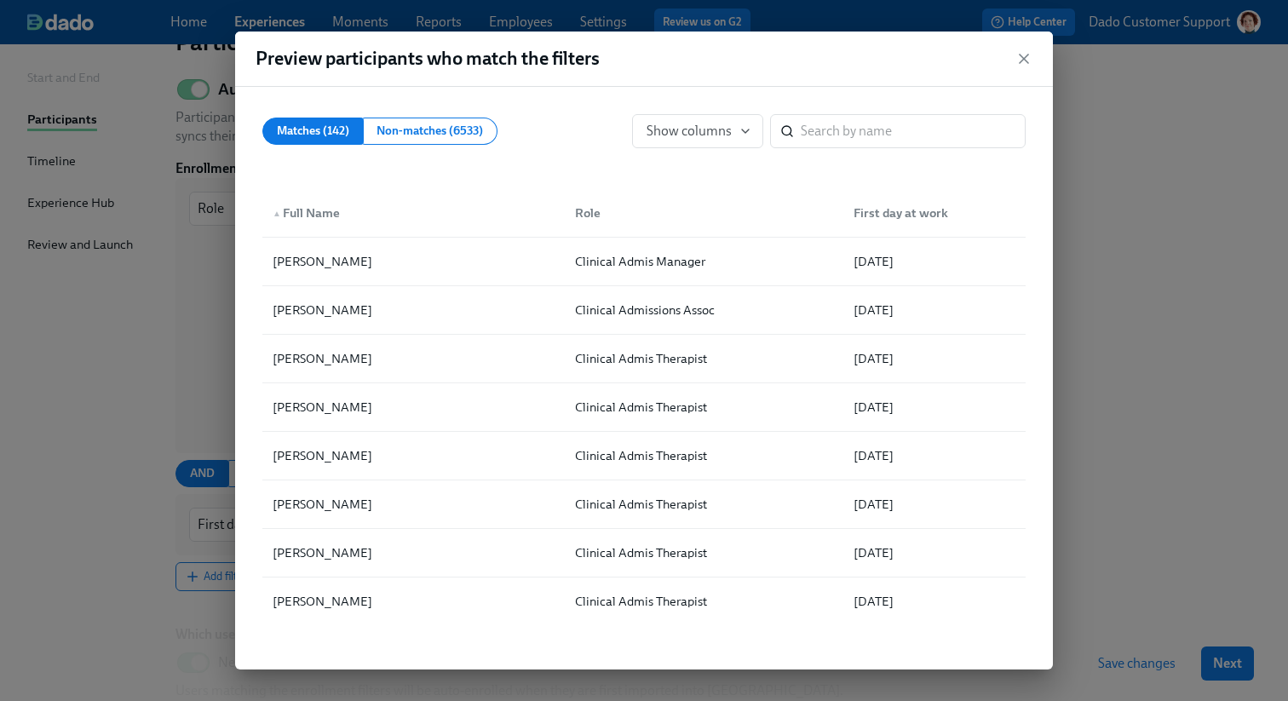
click at [1126, 267] on div "Preview participants who match the filters Matches (142) Non-matches (6533) Sho…" at bounding box center [644, 350] width 1288 height 701
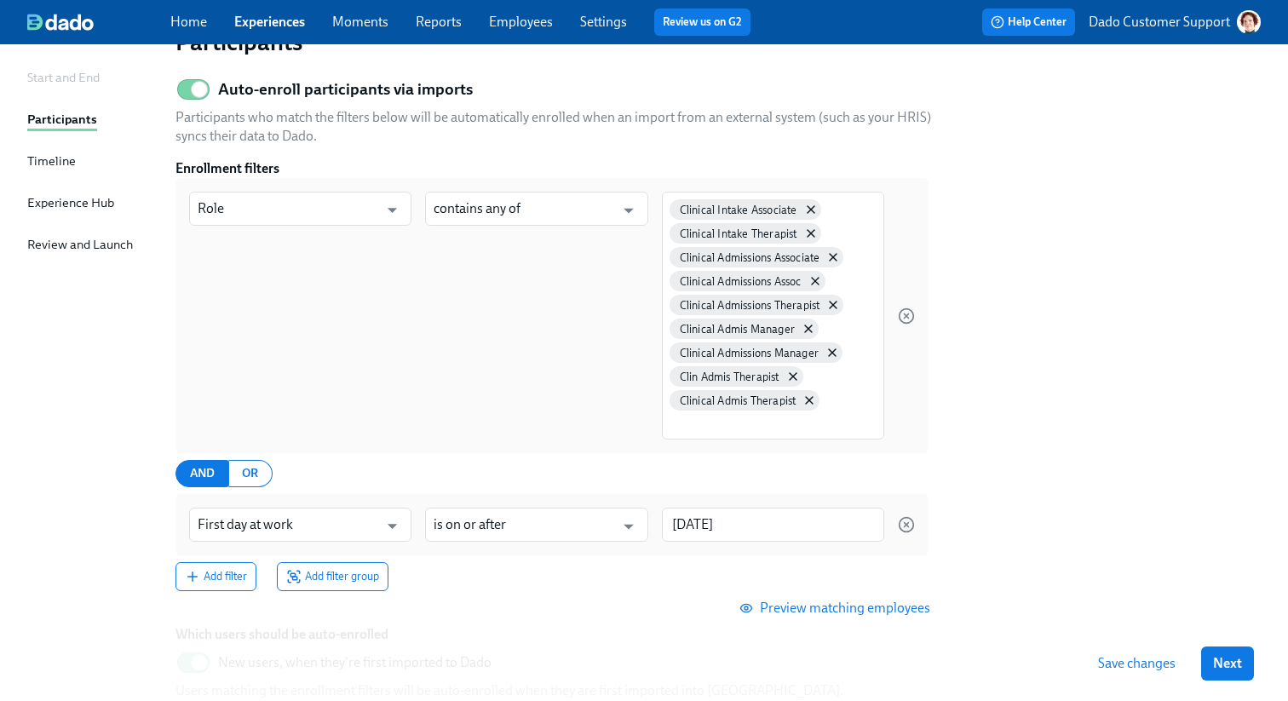
click at [1120, 682] on div "Save changes Next" at bounding box center [644, 663] width 1288 height 75
click at [1120, 669] on span "Save changes" at bounding box center [1137, 663] width 78 height 17
click at [1155, 668] on span "Save changes" at bounding box center [1137, 663] width 78 height 17
click at [811, 611] on span "Preview matching employees" at bounding box center [836, 608] width 187 height 17
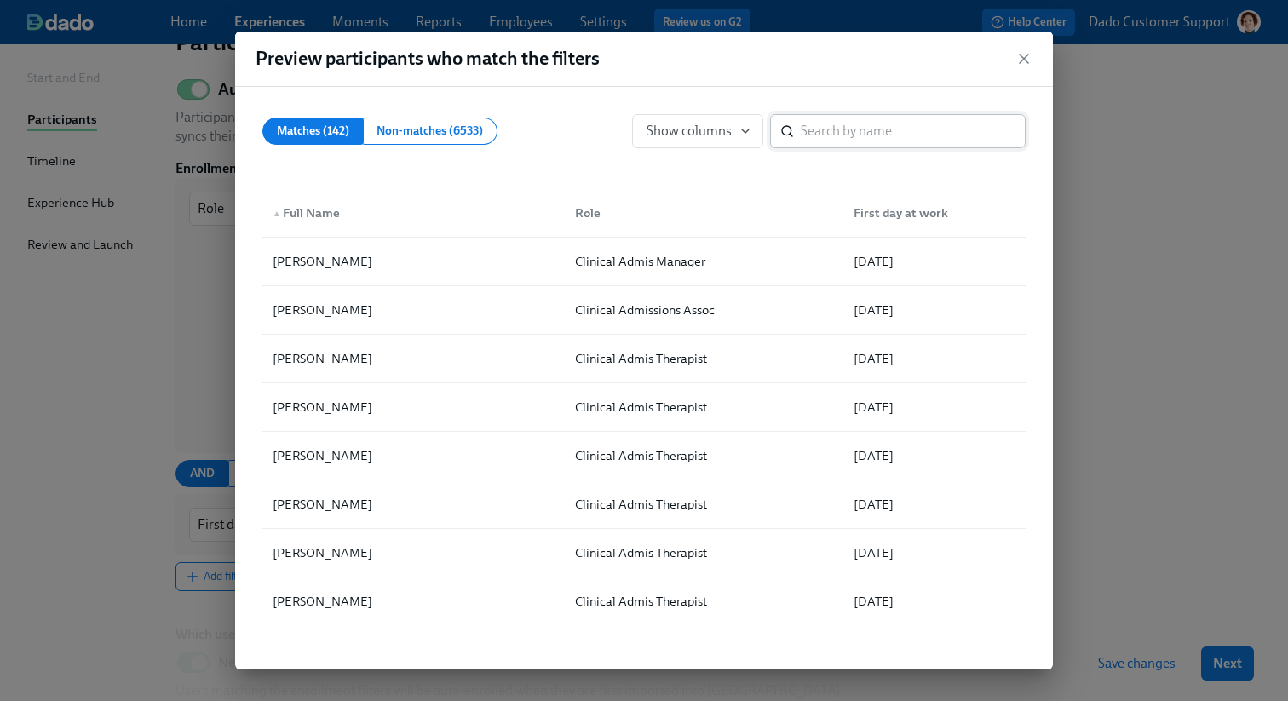
click at [849, 125] on input "search" at bounding box center [913, 131] width 225 height 34
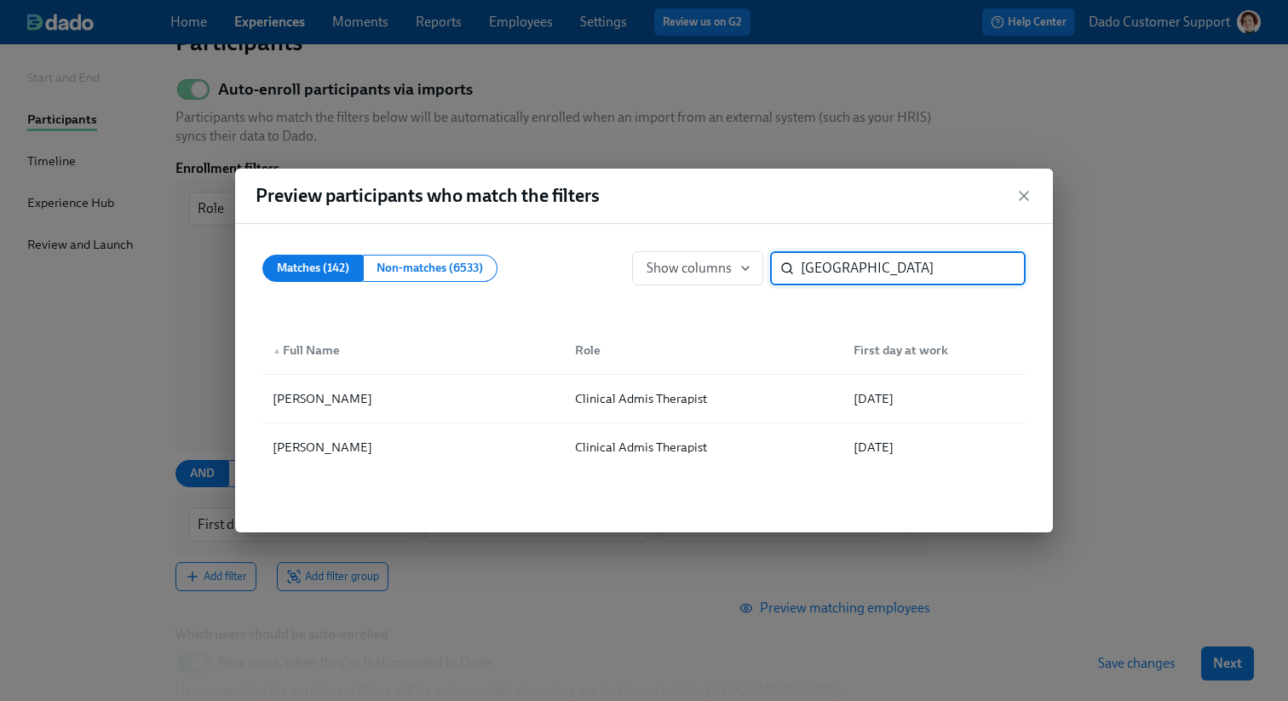
type input "Madison"
click at [769, 114] on div "Preview participants who match the filters Matches (142) Non-matches (6533) Sho…" at bounding box center [644, 350] width 1288 height 701
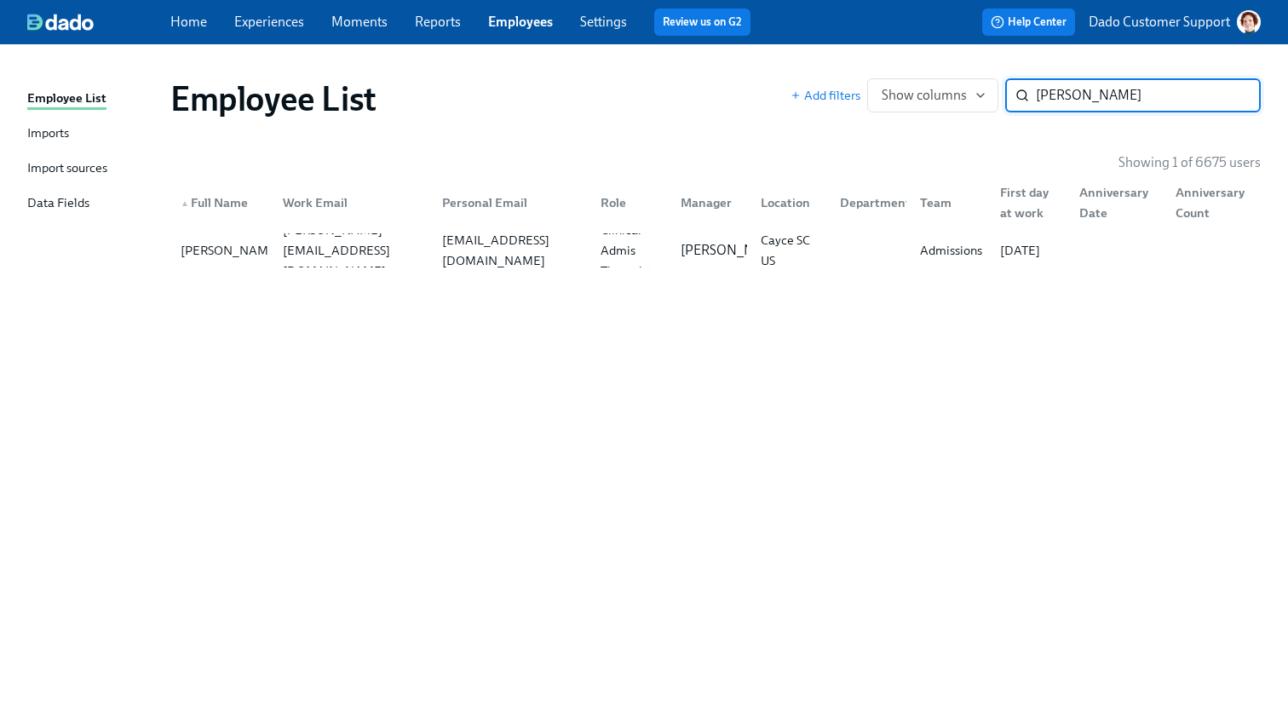
type input "[PERSON_NAME]"
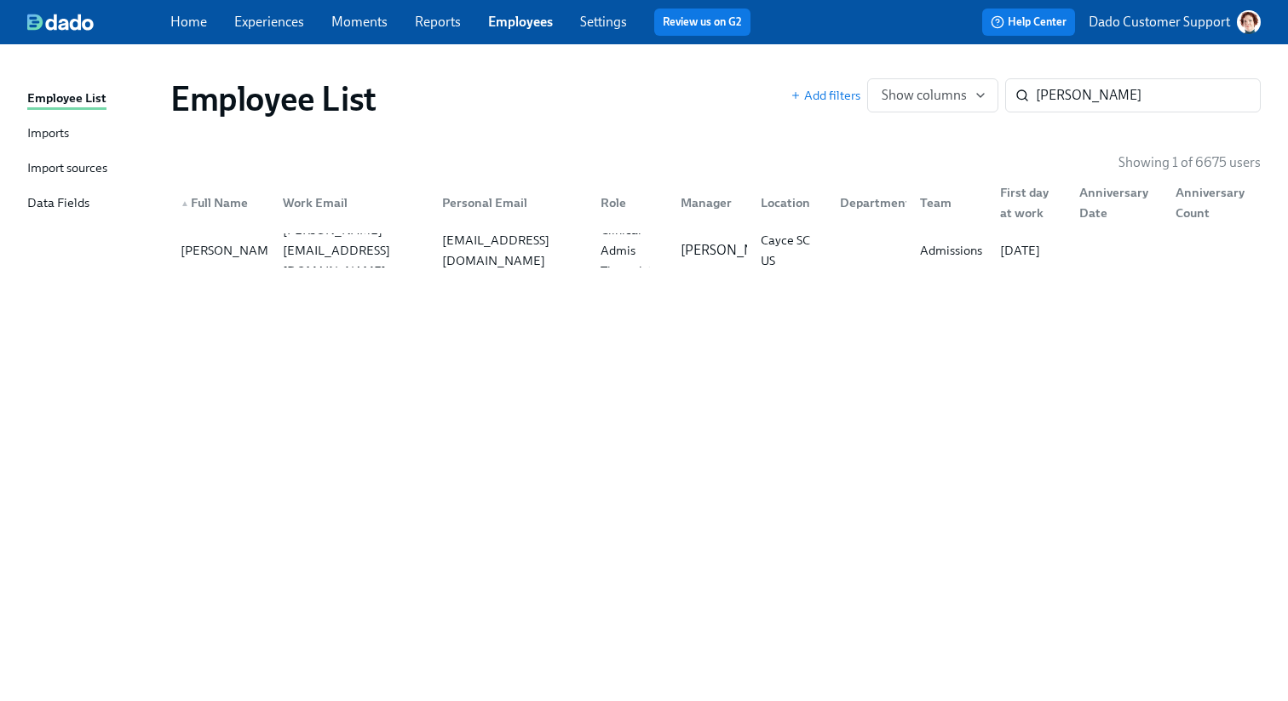
click at [590, 225] on div "▲ Full Name Work Email Personal Email Role Manager Location Department Team Fir…" at bounding box center [715, 199] width 1091 height 55
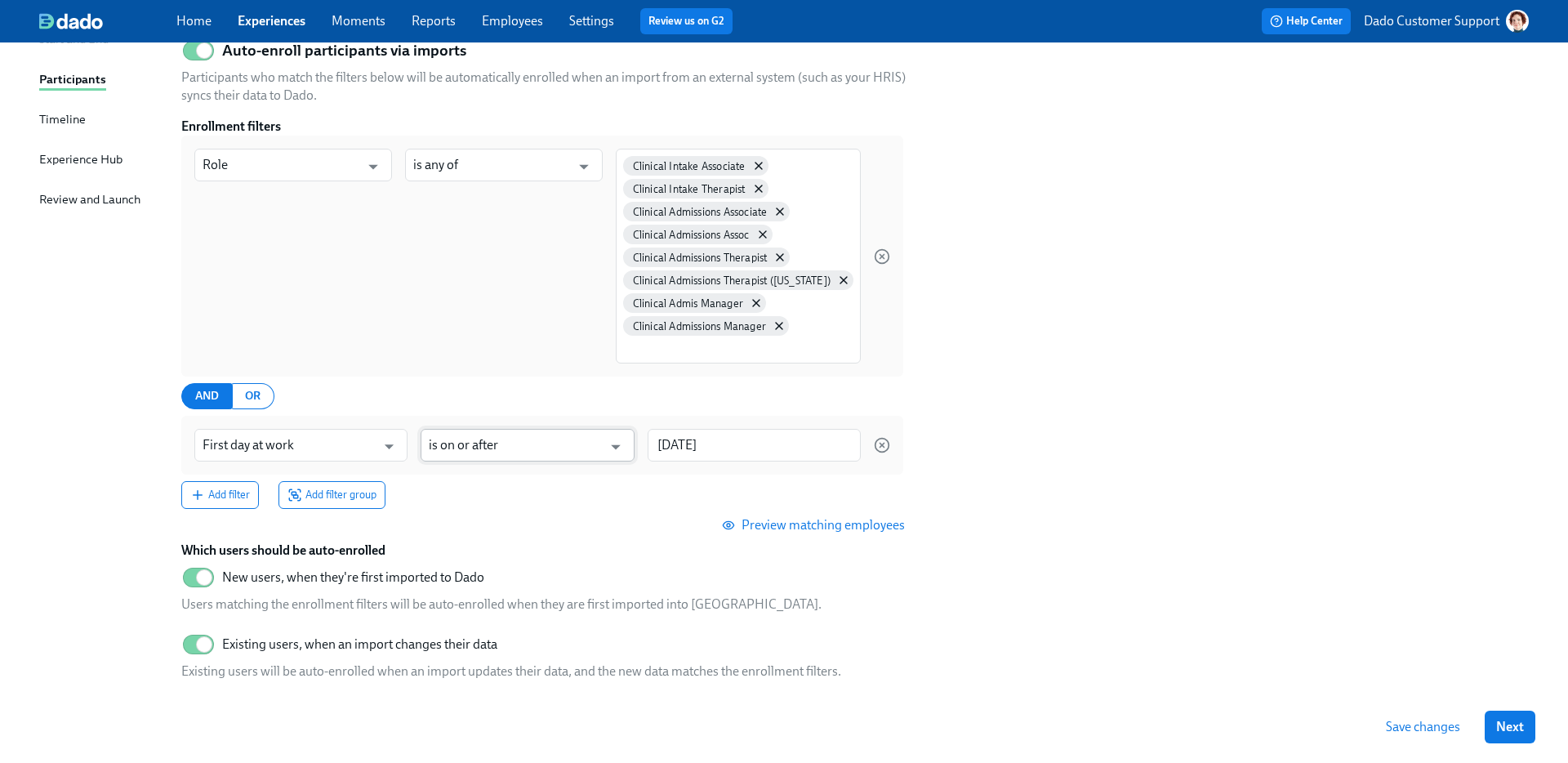
scroll to position [245, 0]
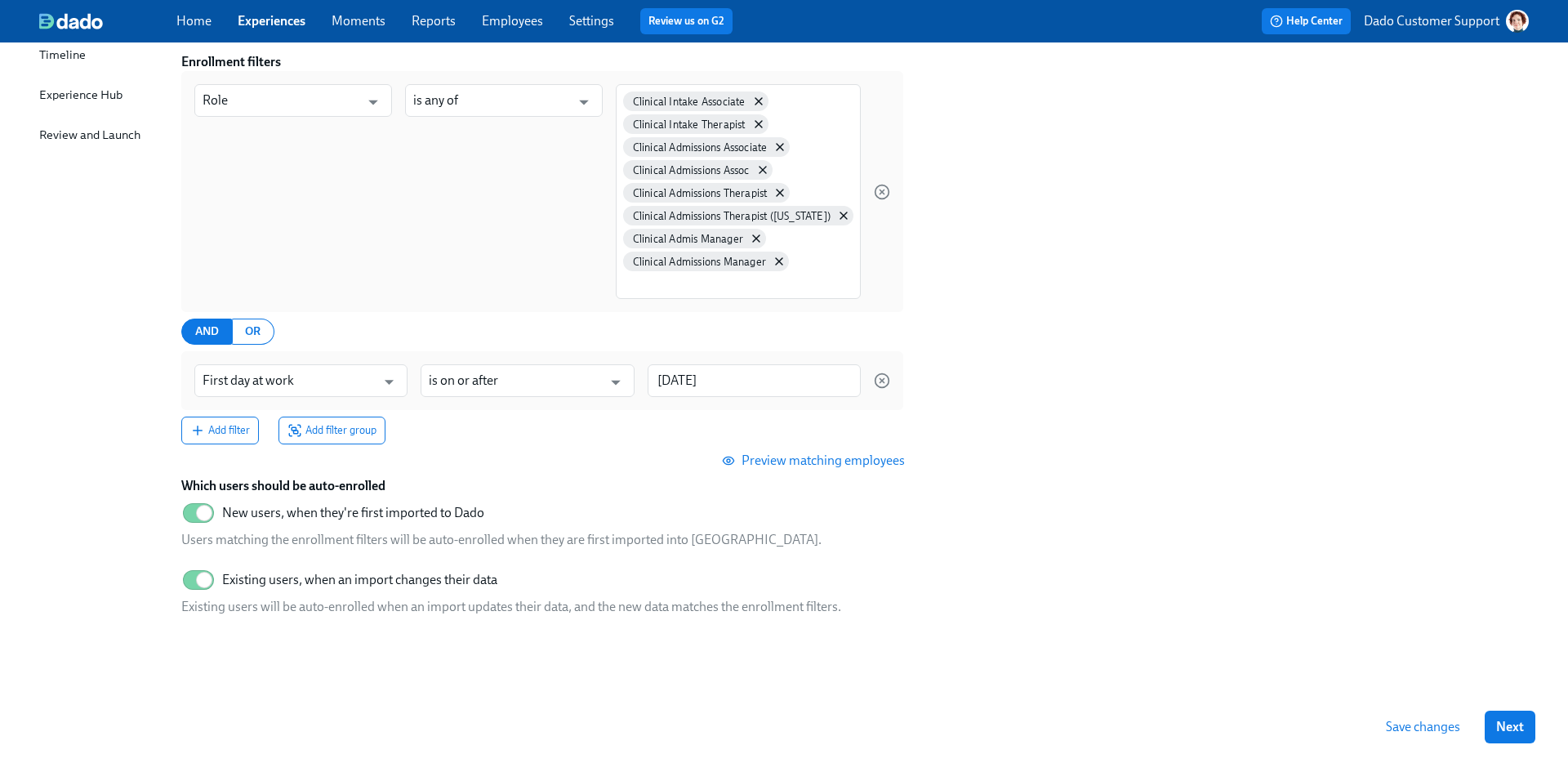
click at [824, 461] on span "Preview matching employees" at bounding box center [815, 460] width 179 height 16
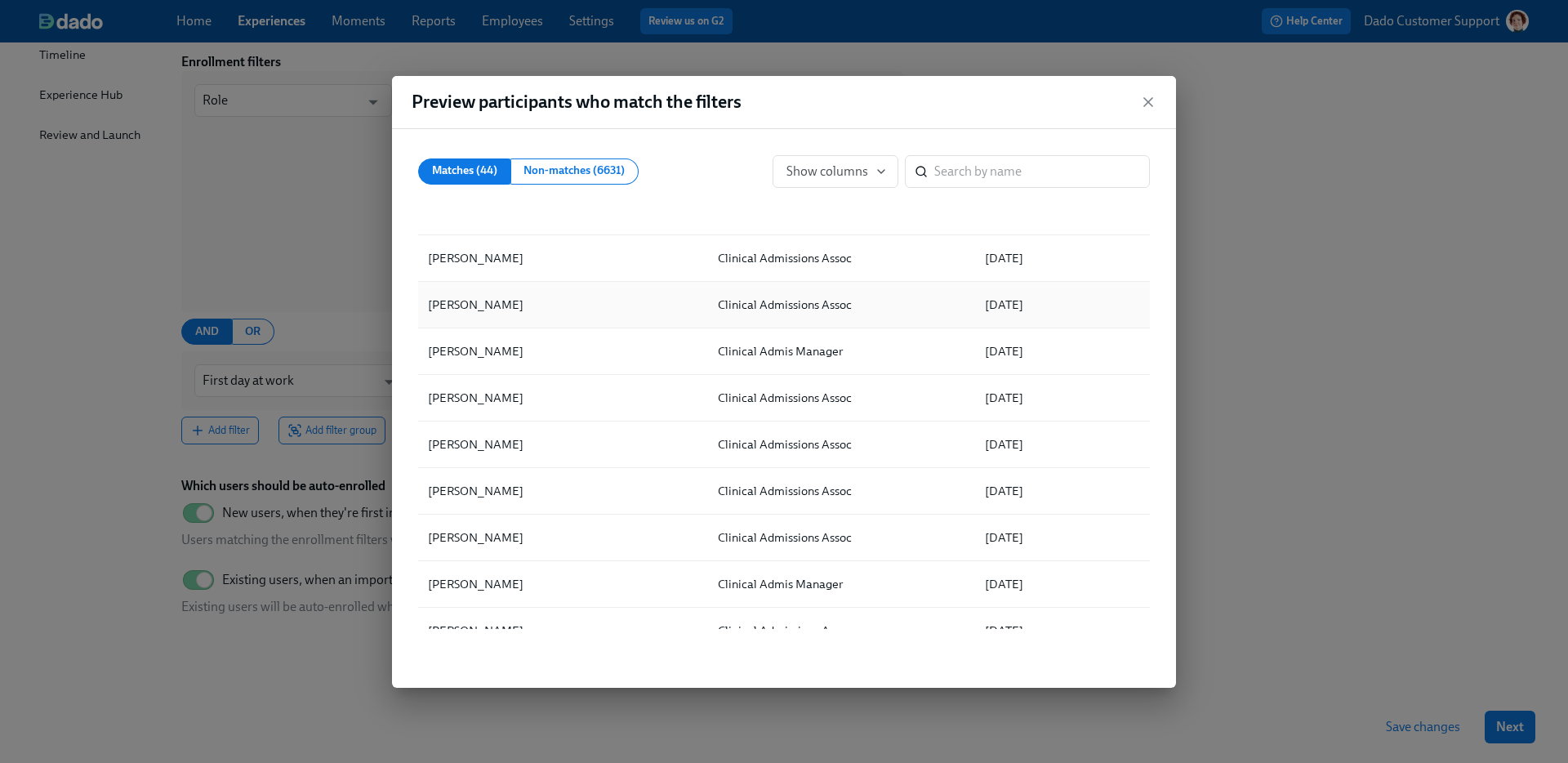
scroll to position [878, 0]
click at [196, 257] on div "Preview participants who match the filters Matches (44) Non-matches (6631) Show…" at bounding box center [784, 382] width 1568 height 763
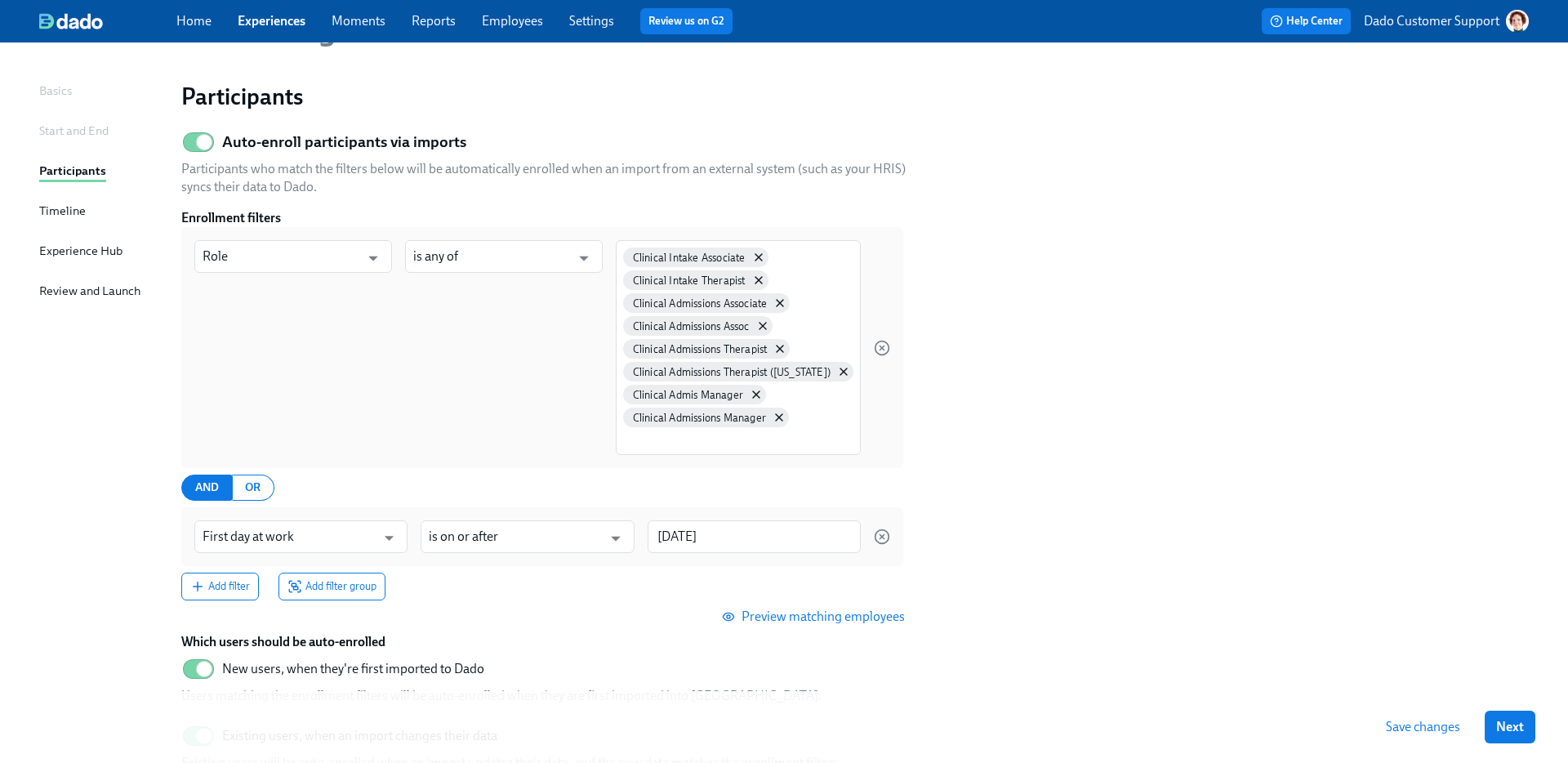
scroll to position [89, 0]
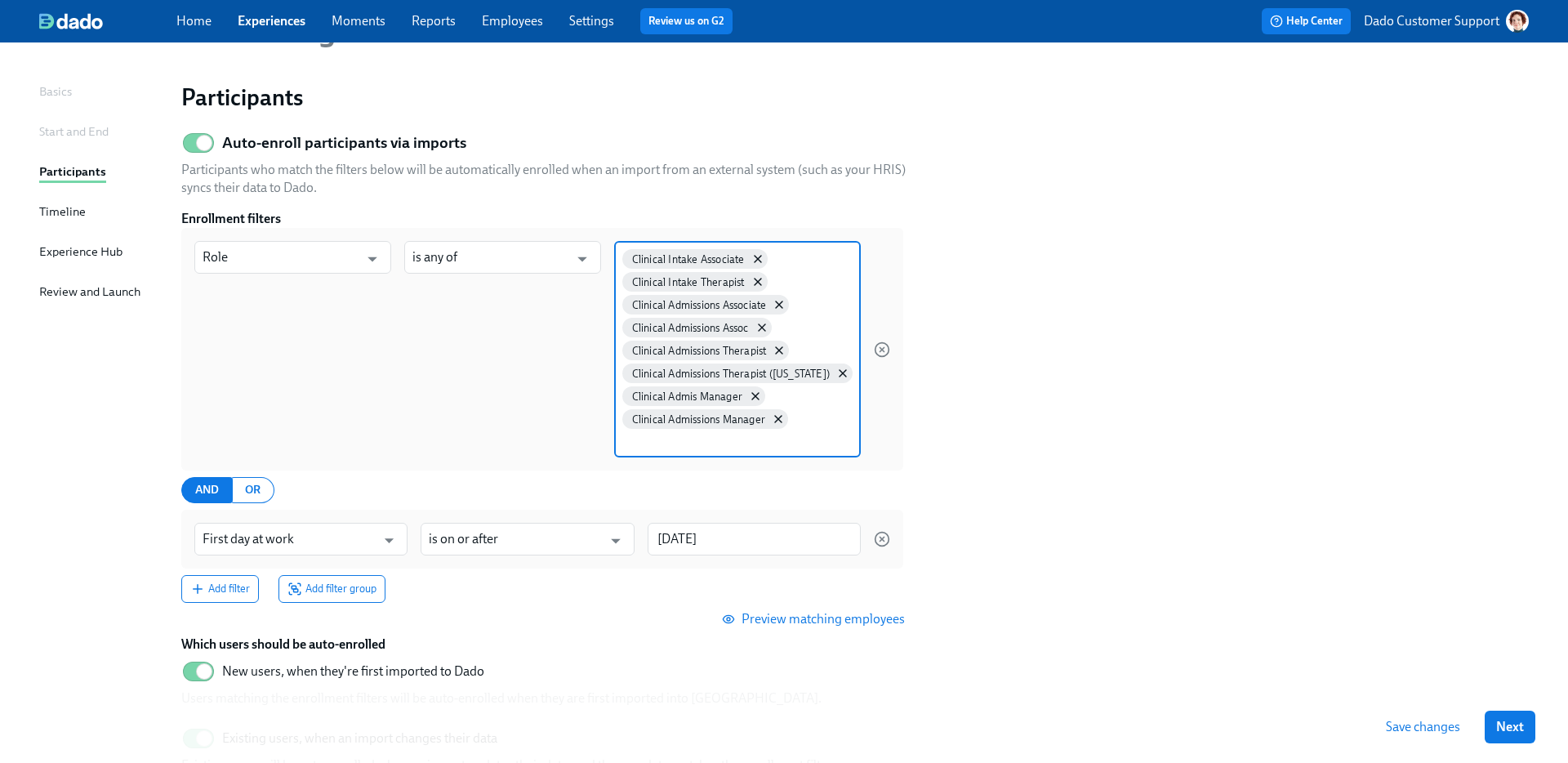
click at [666, 445] on input at bounding box center [737, 441] width 230 height 17
type input "Clin Ad"
click at [674, 539] on span "Sr Clin Admis Therapist" at bounding box center [691, 543] width 120 height 12
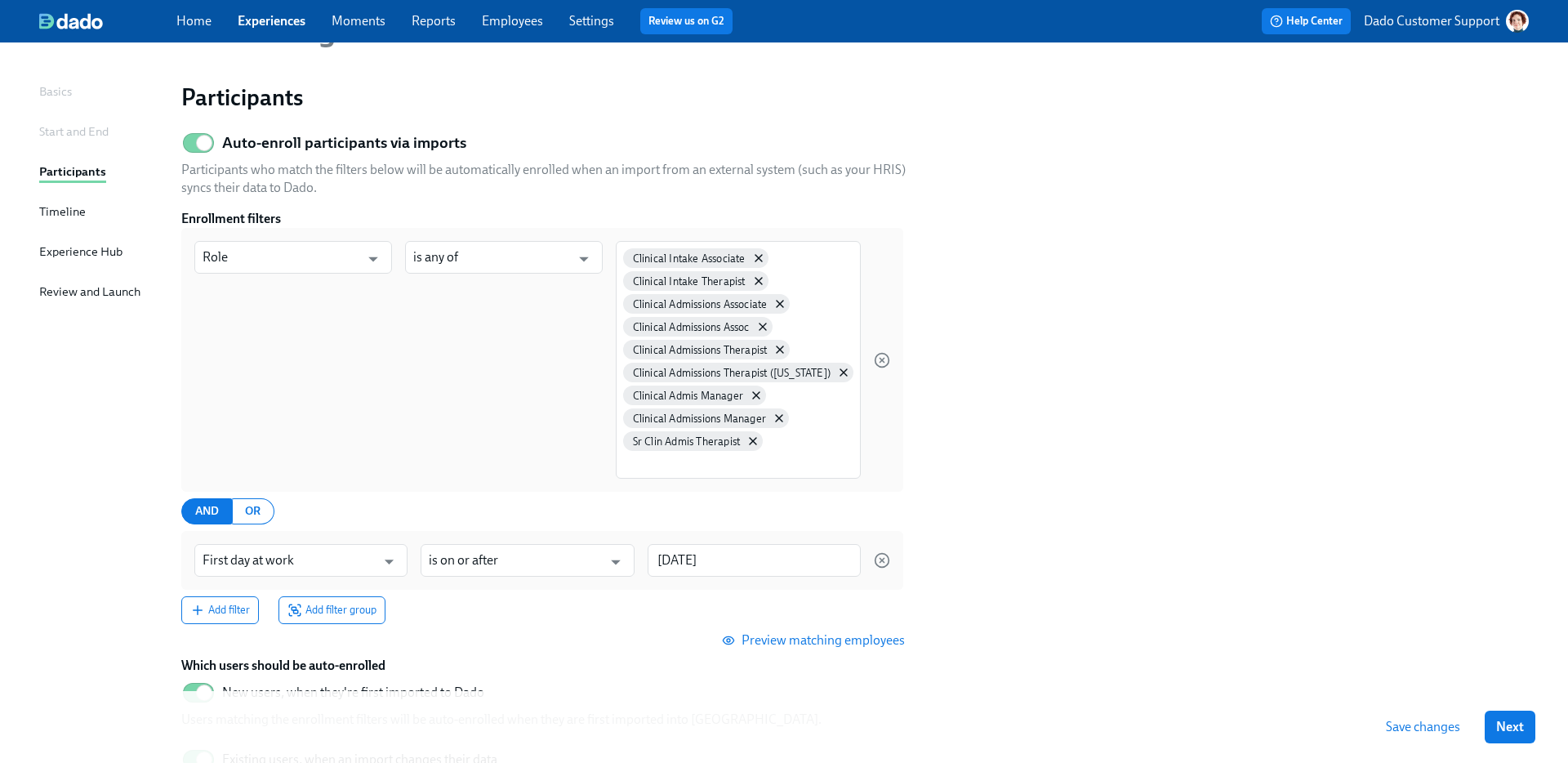
click at [819, 635] on span "Preview matching employees" at bounding box center [815, 639] width 179 height 16
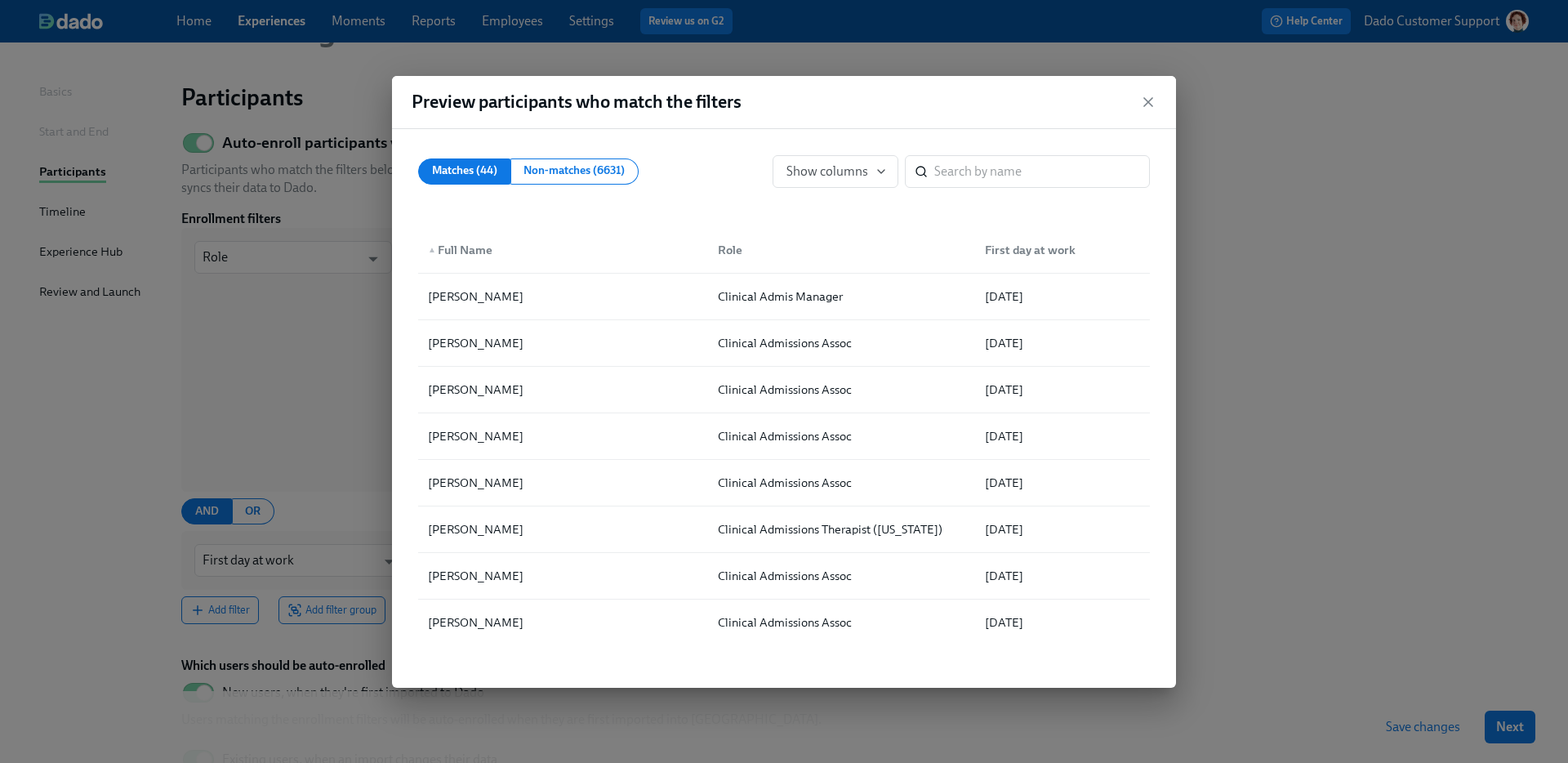
click at [1249, 392] on div "Preview participants who match the filters Matches (44) Non-matches (6631) Show…" at bounding box center [784, 382] width 1568 height 763
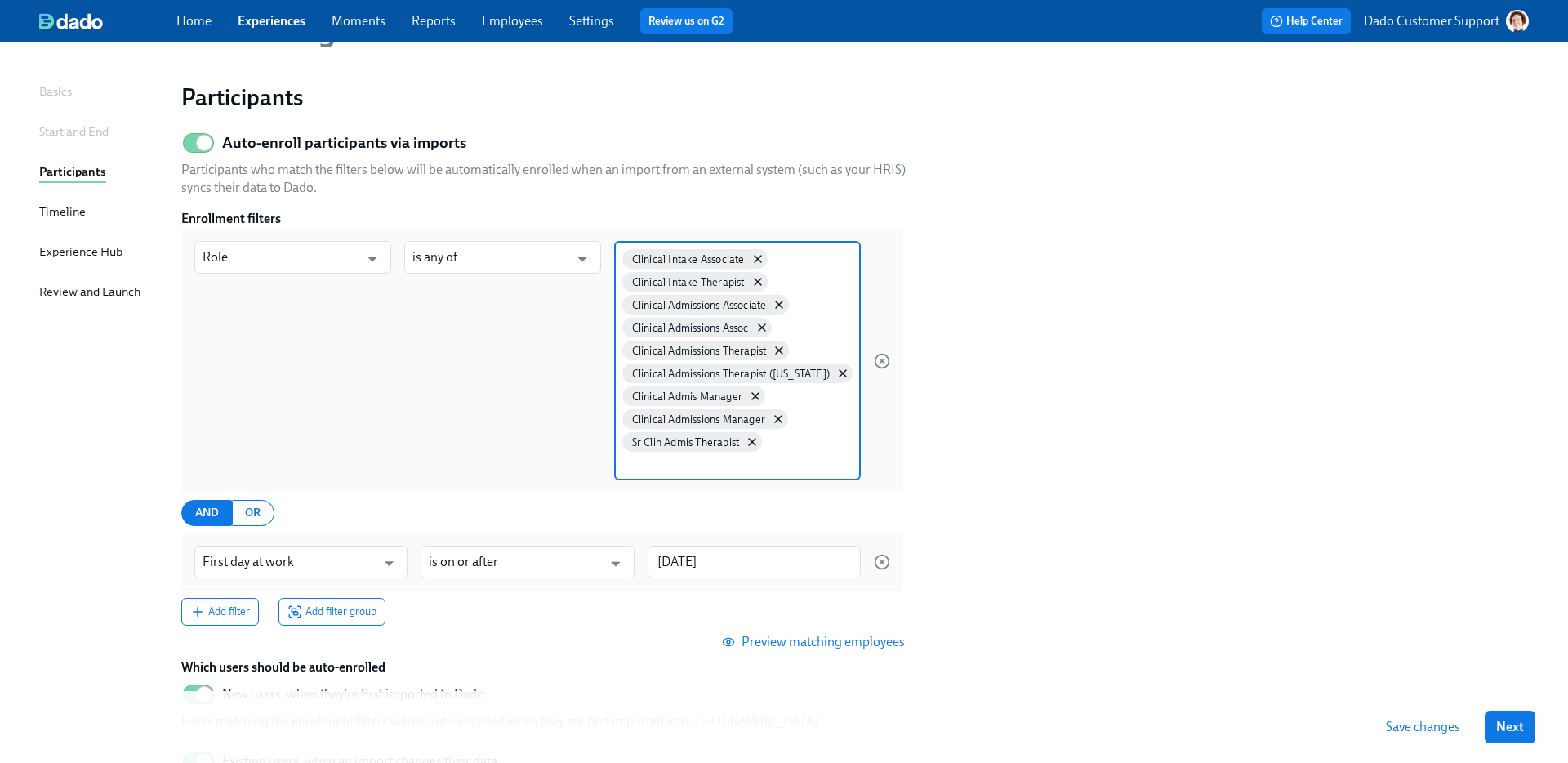
click at [680, 465] on input at bounding box center [737, 464] width 230 height 17
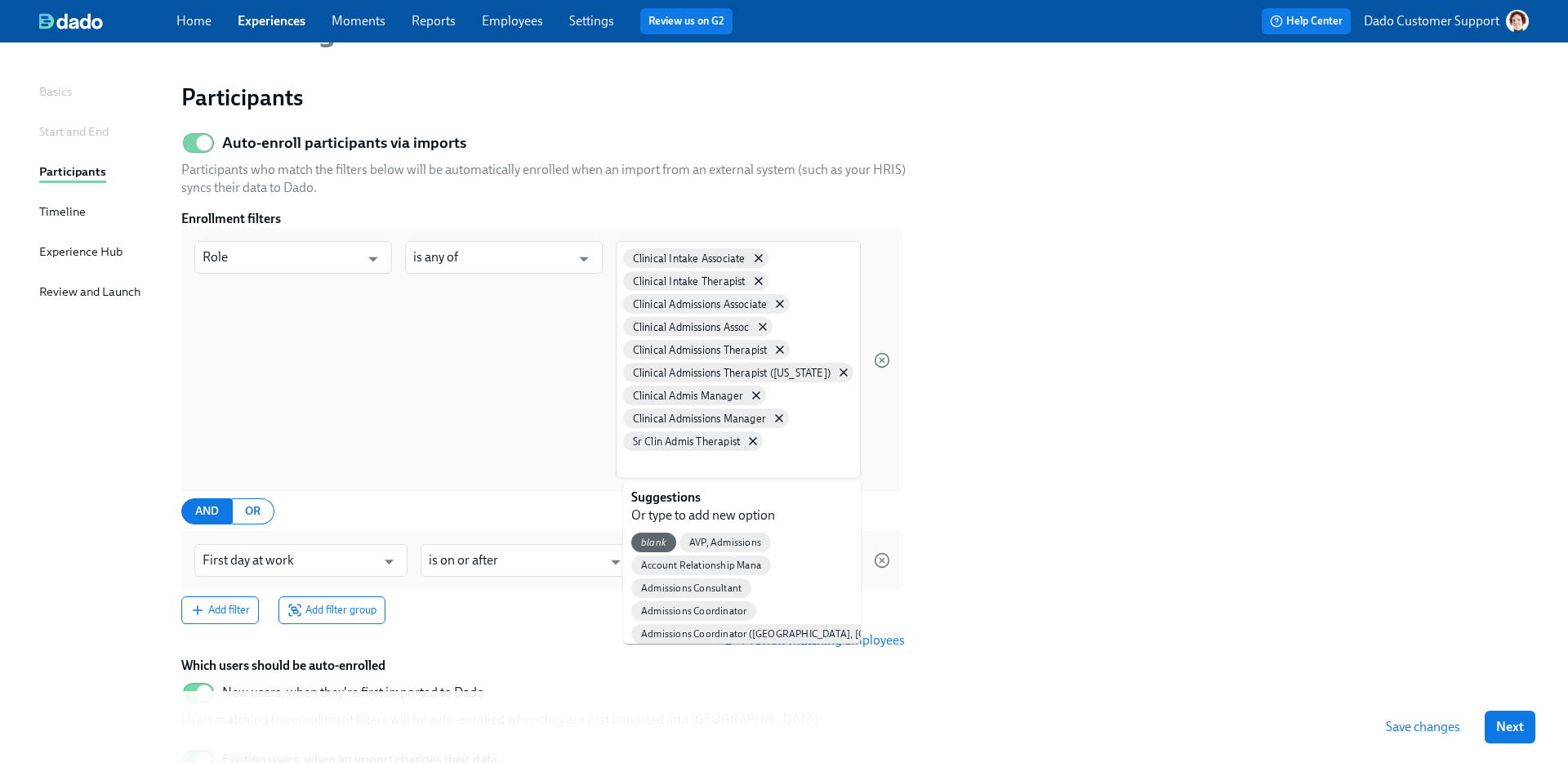
click at [1129, 403] on section "Auto-enroll participants via imports Participants who match the filters below w…" at bounding box center [855, 466] width 1348 height 683
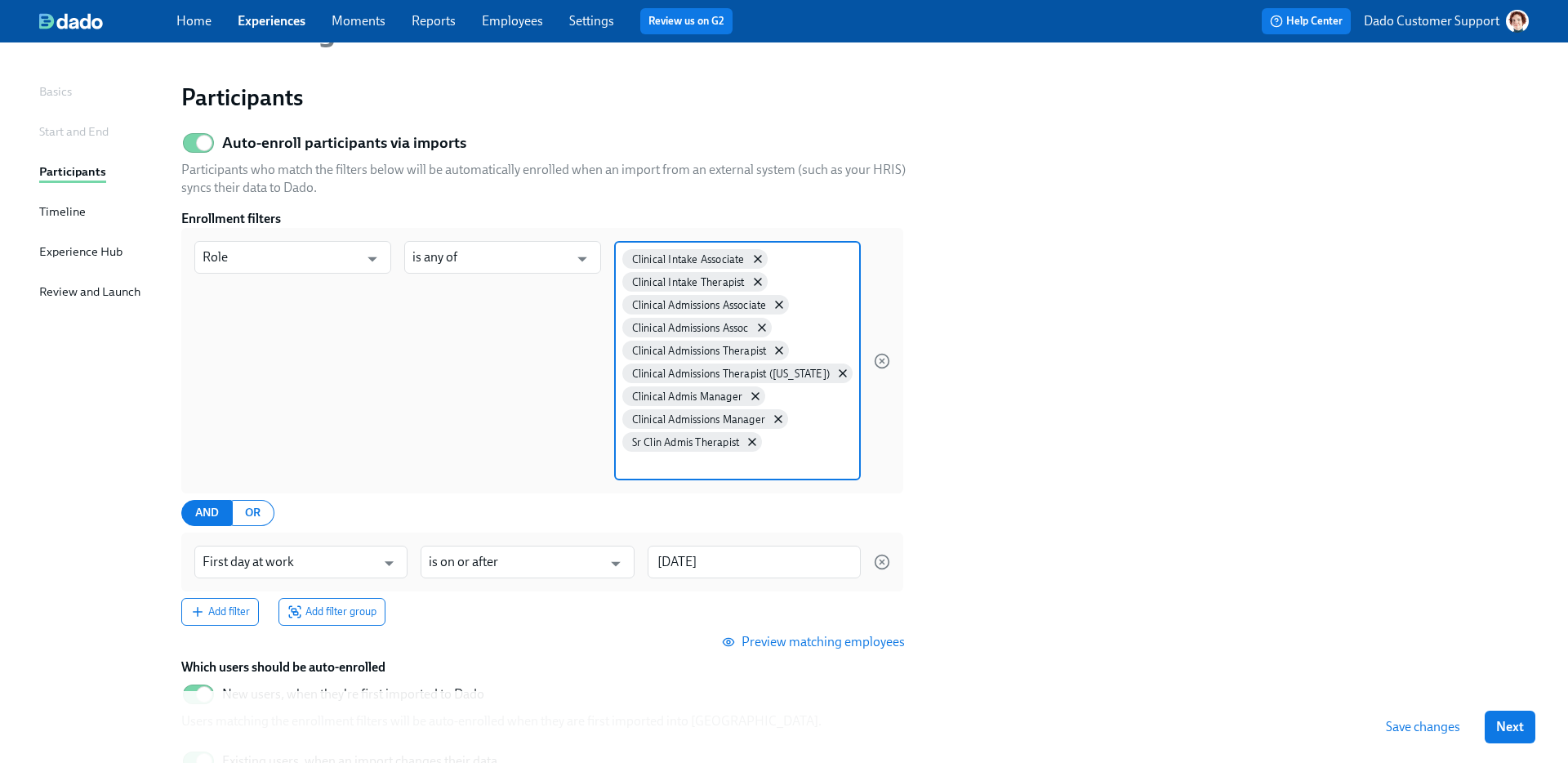
click at [694, 467] on input at bounding box center [737, 464] width 230 height 17
type input "Clinical Admis Therapist"
click at [818, 466] on input "Clinical Admis Therapist" at bounding box center [737, 464] width 230 height 17
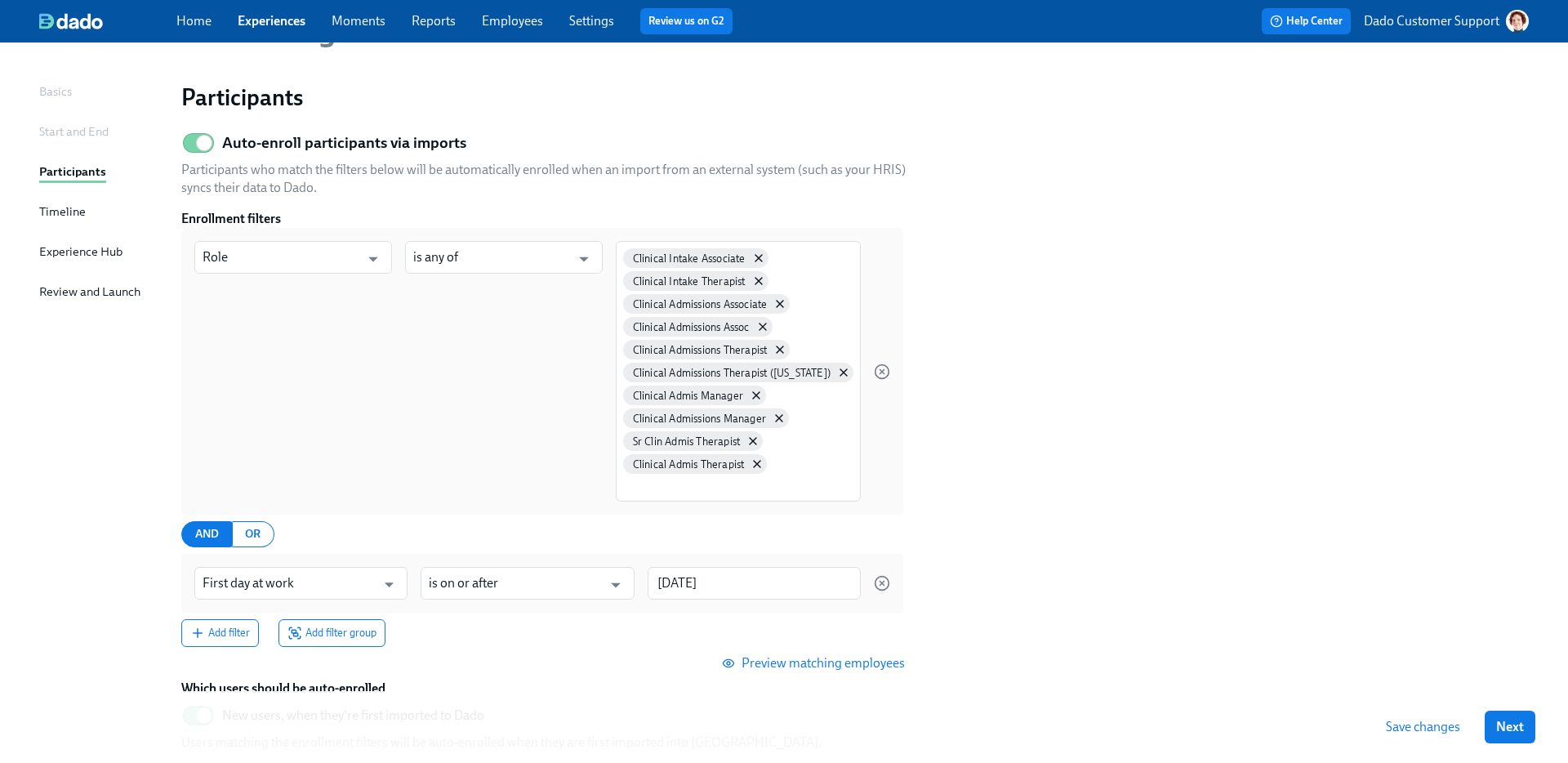
click at [792, 654] on button "Preview matching employees" at bounding box center [815, 663] width 202 height 33
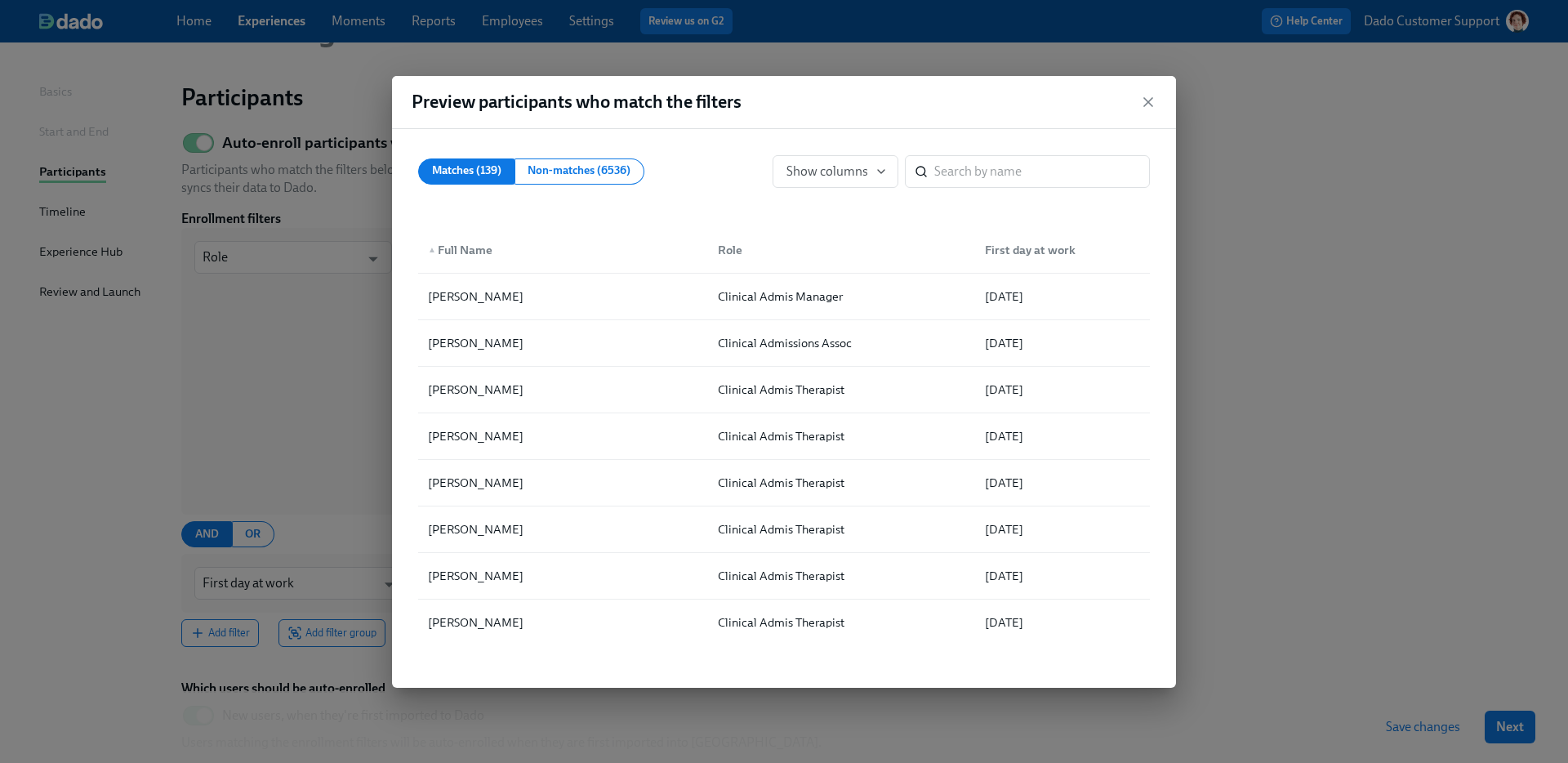
click at [1229, 517] on div "Preview participants who match the filters Matches (139) Non-matches (6536) Sho…" at bounding box center [784, 382] width 1568 height 763
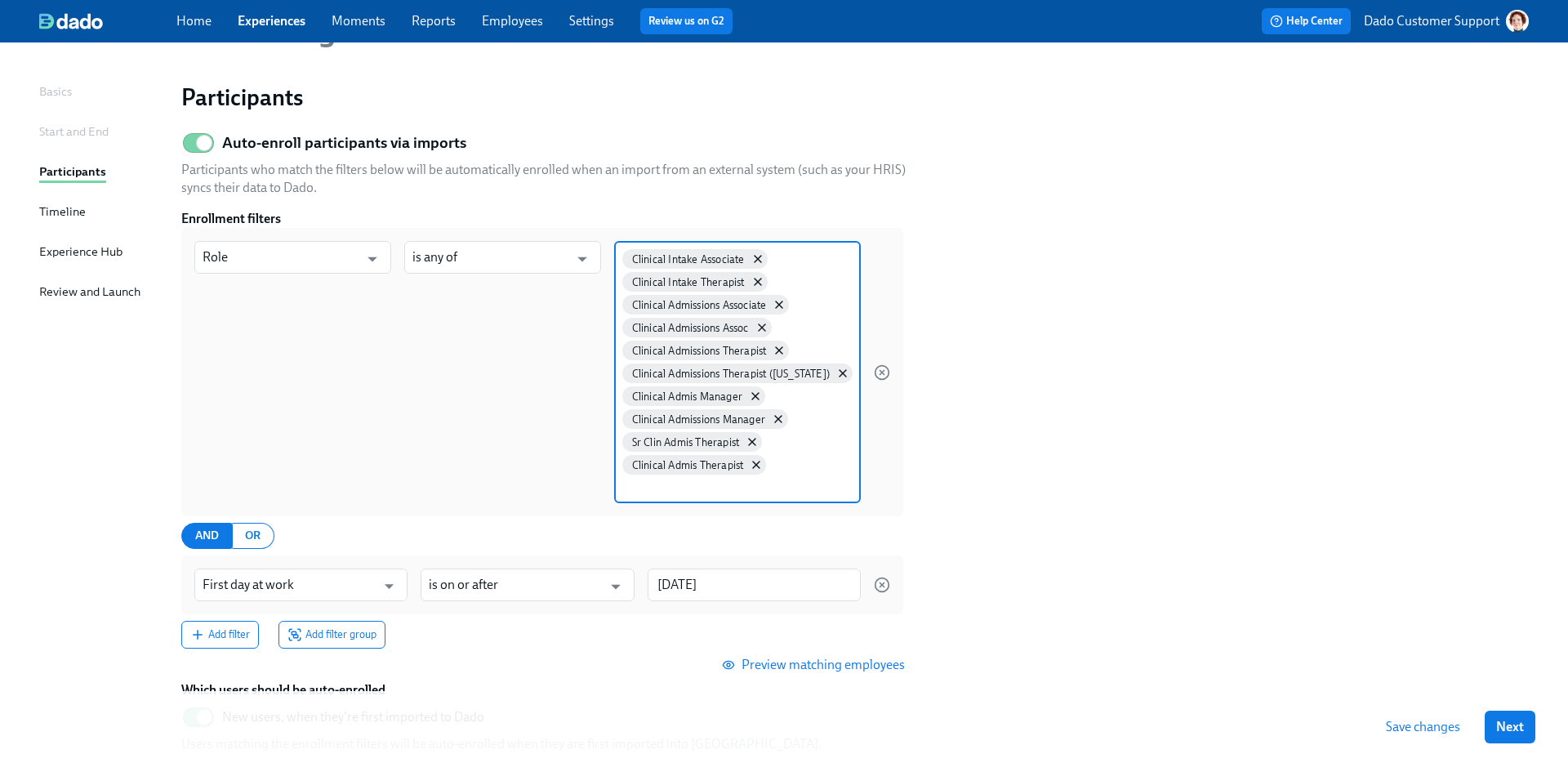
click at [702, 489] on input at bounding box center [737, 486] width 230 height 17
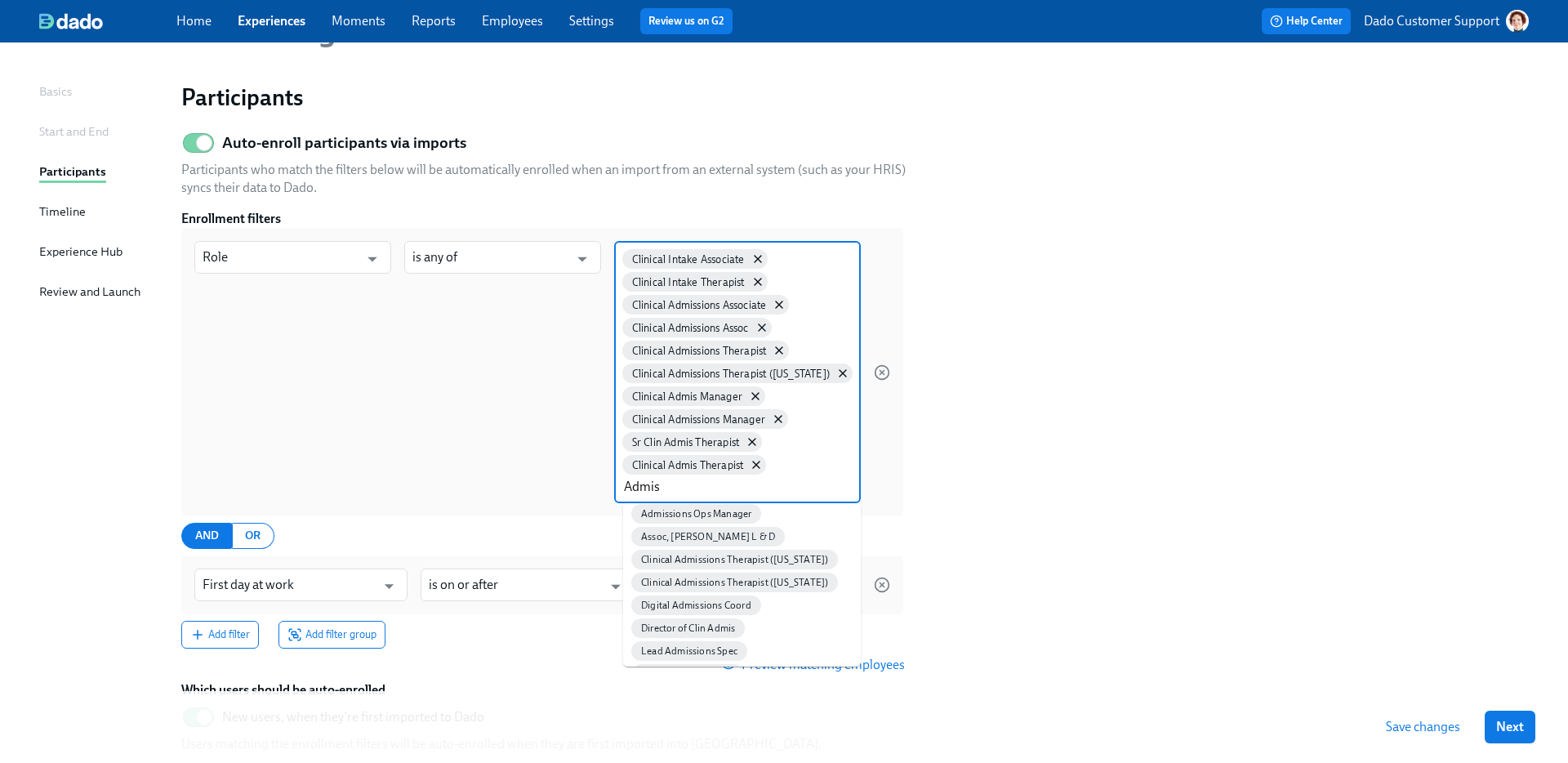
scroll to position [167, 0]
type input "Admis"
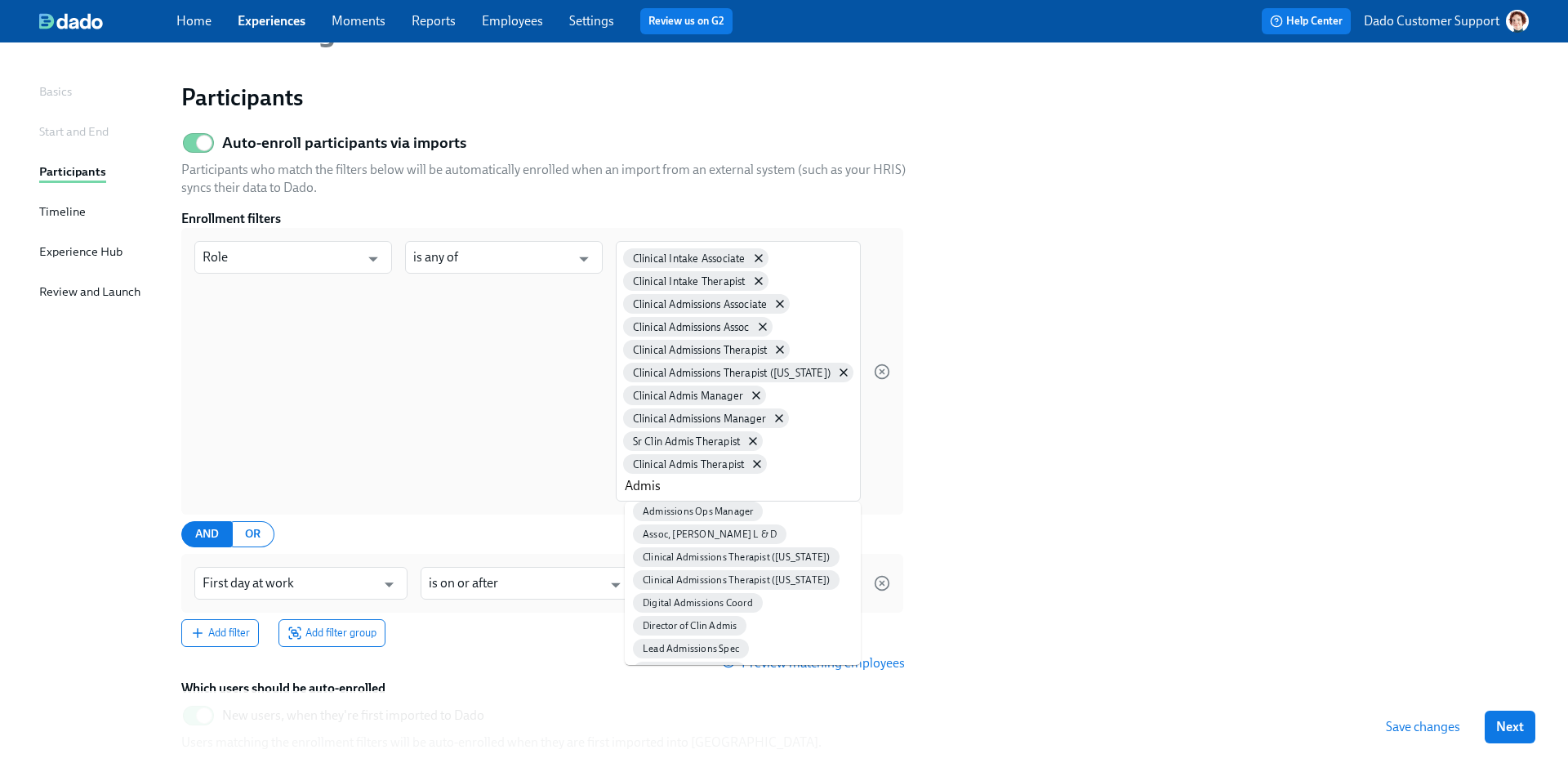
type input "contains any of"
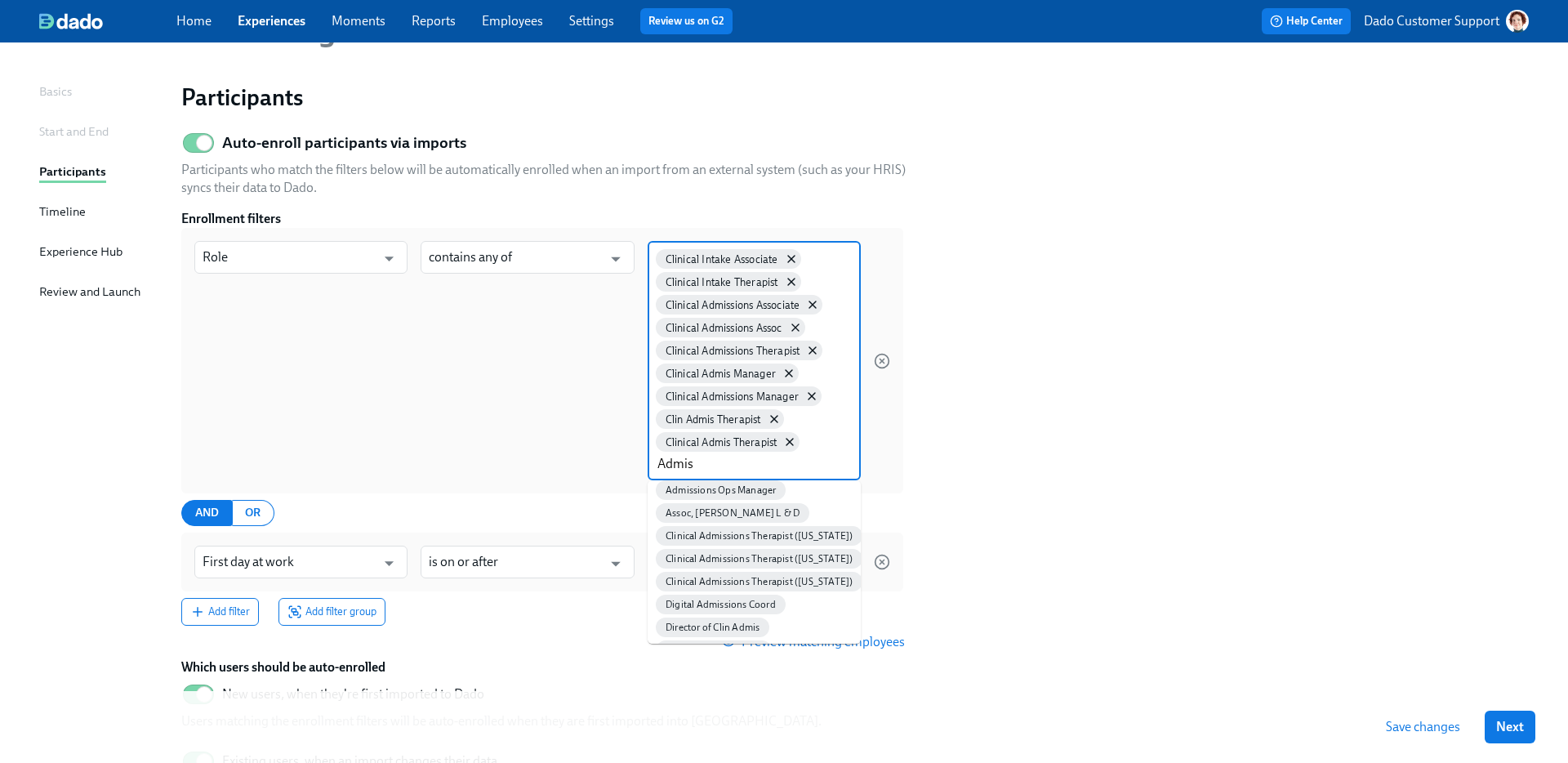
scroll to position [0, 0]
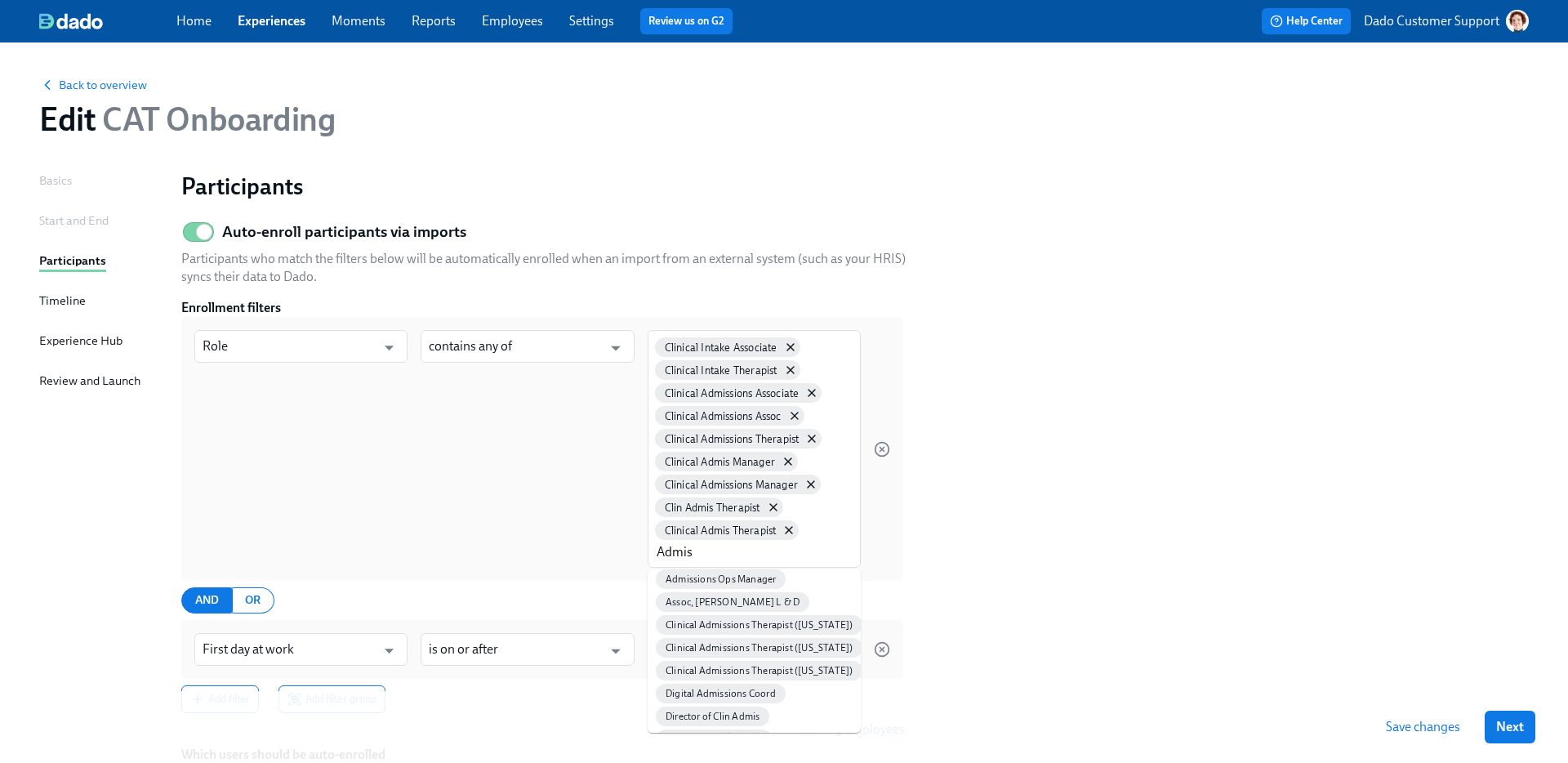
click at [527, 18] on link "Employees" at bounding box center [513, 21] width 61 height 15
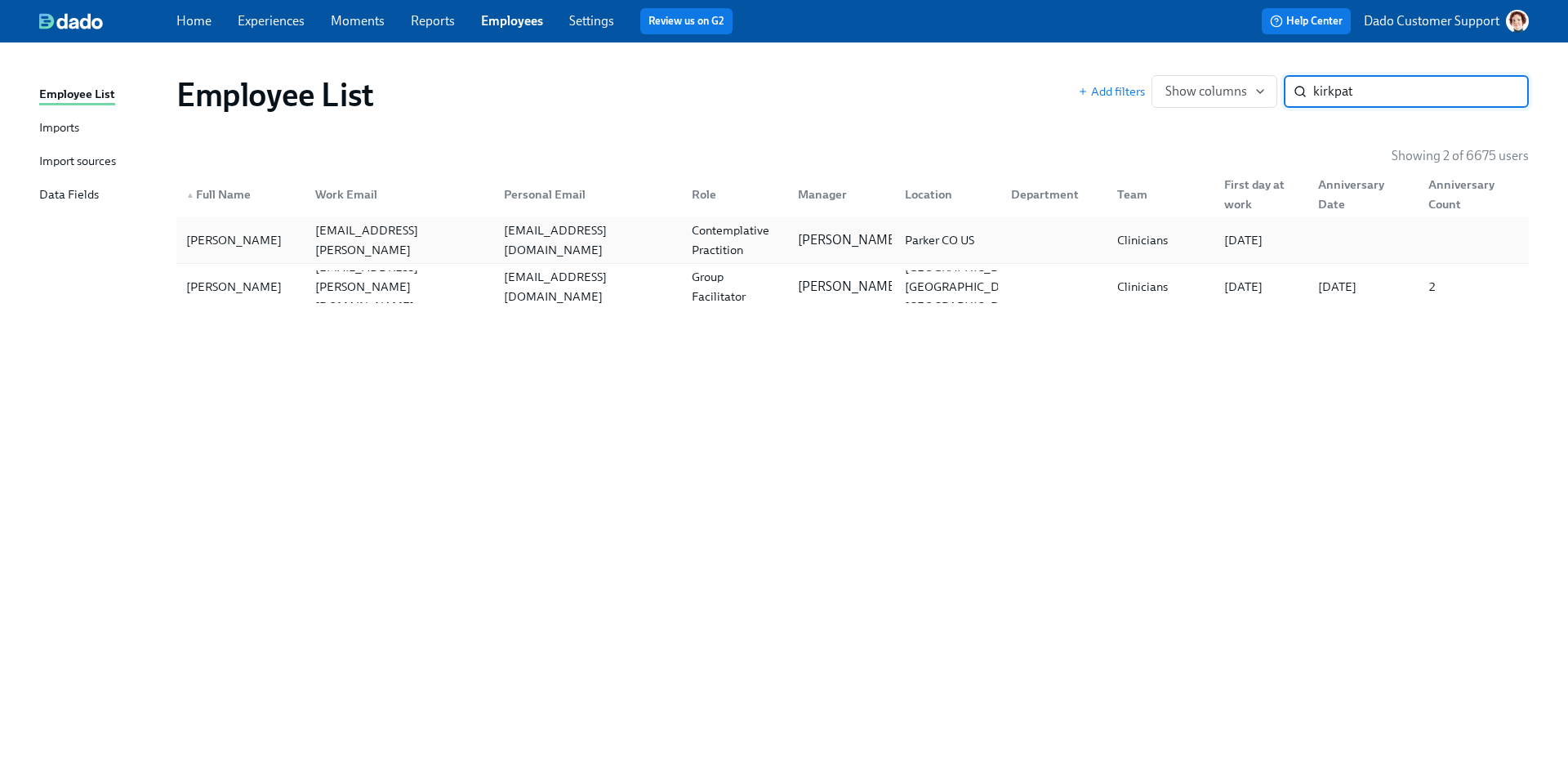
type input "kirkpat"
click at [285, 253] on div "[PERSON_NAME]" at bounding box center [241, 240] width 123 height 33
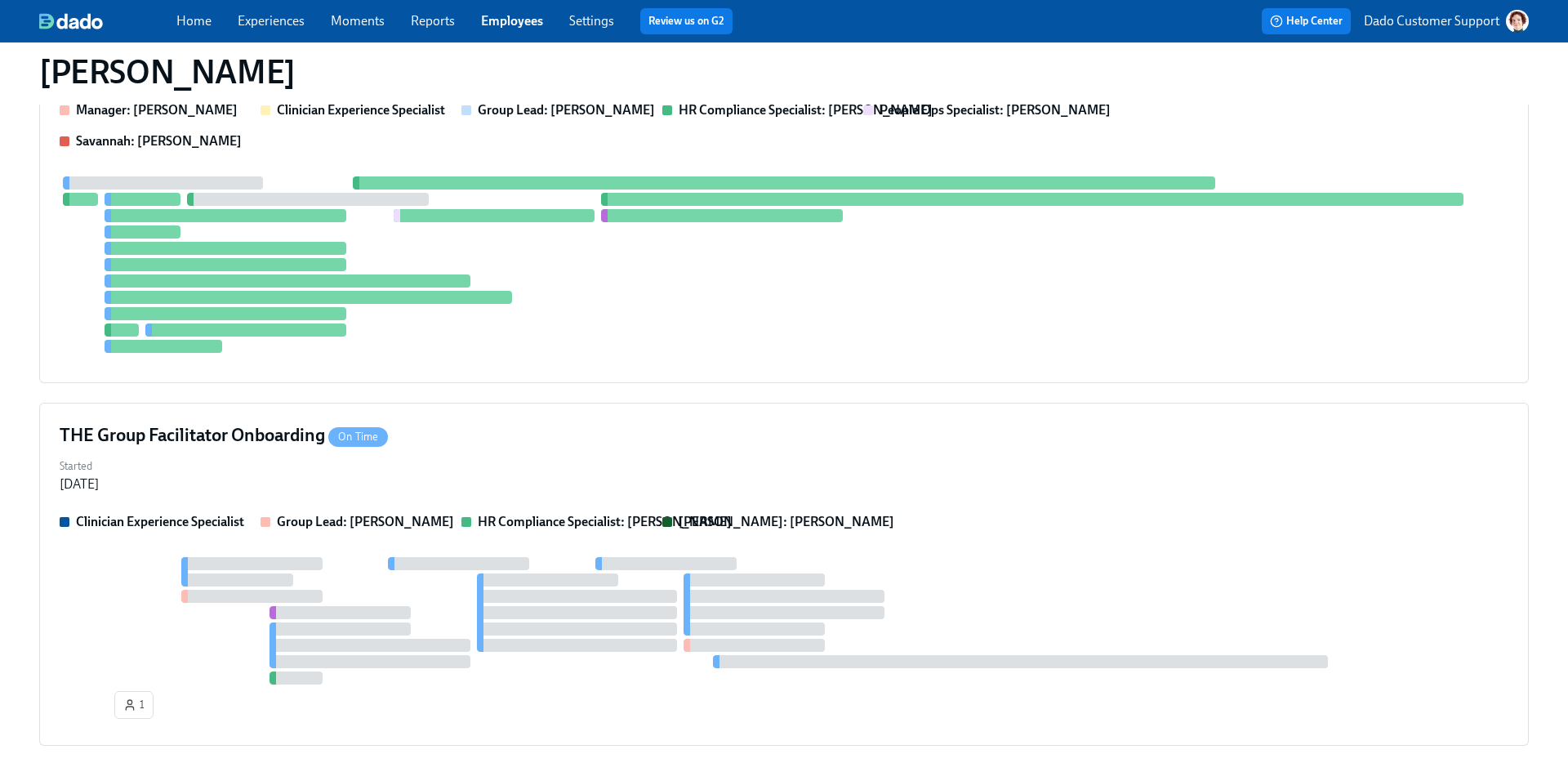
scroll to position [600, 0]
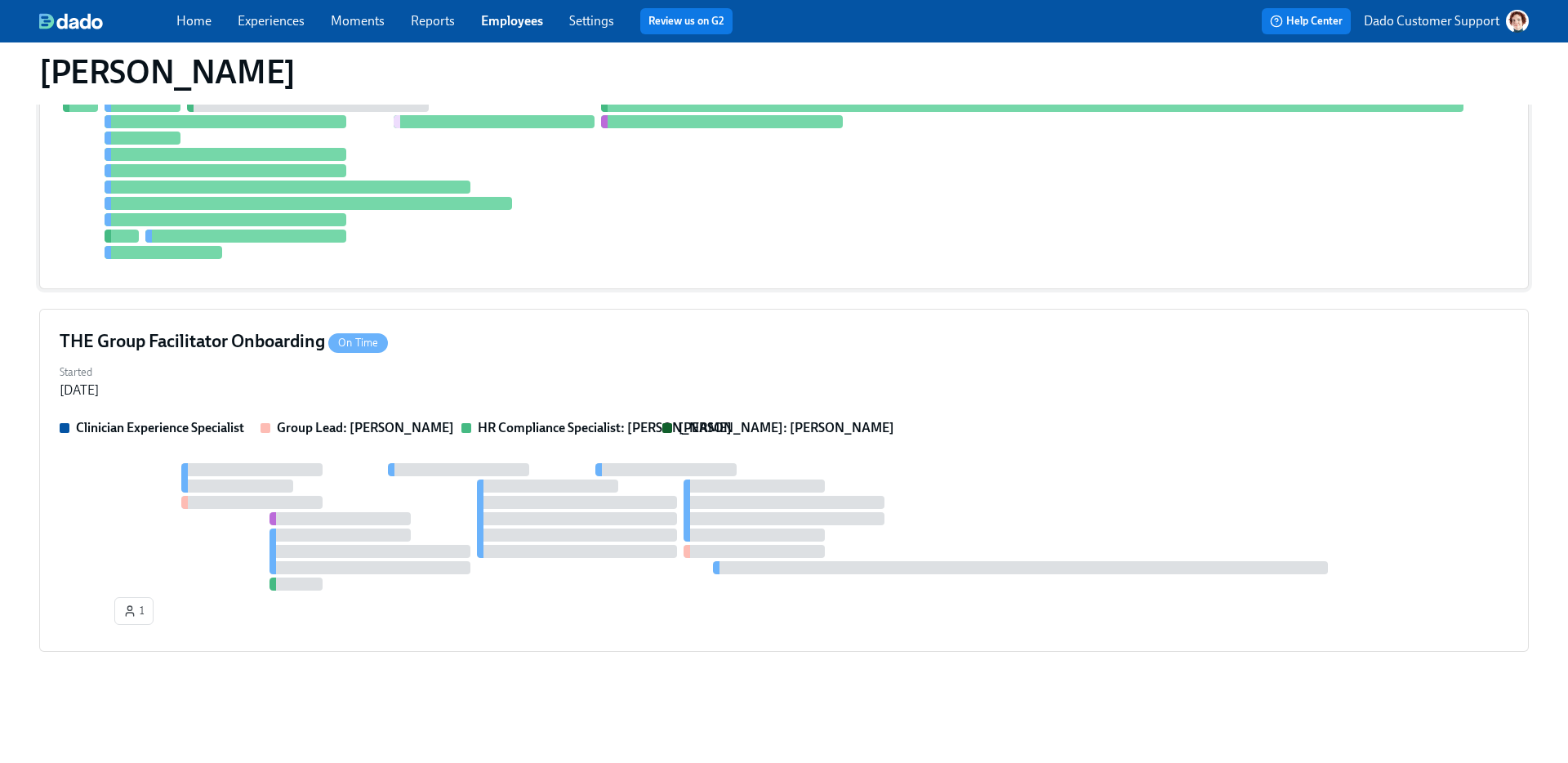
click at [416, 186] on div at bounding box center [288, 187] width 366 height 13
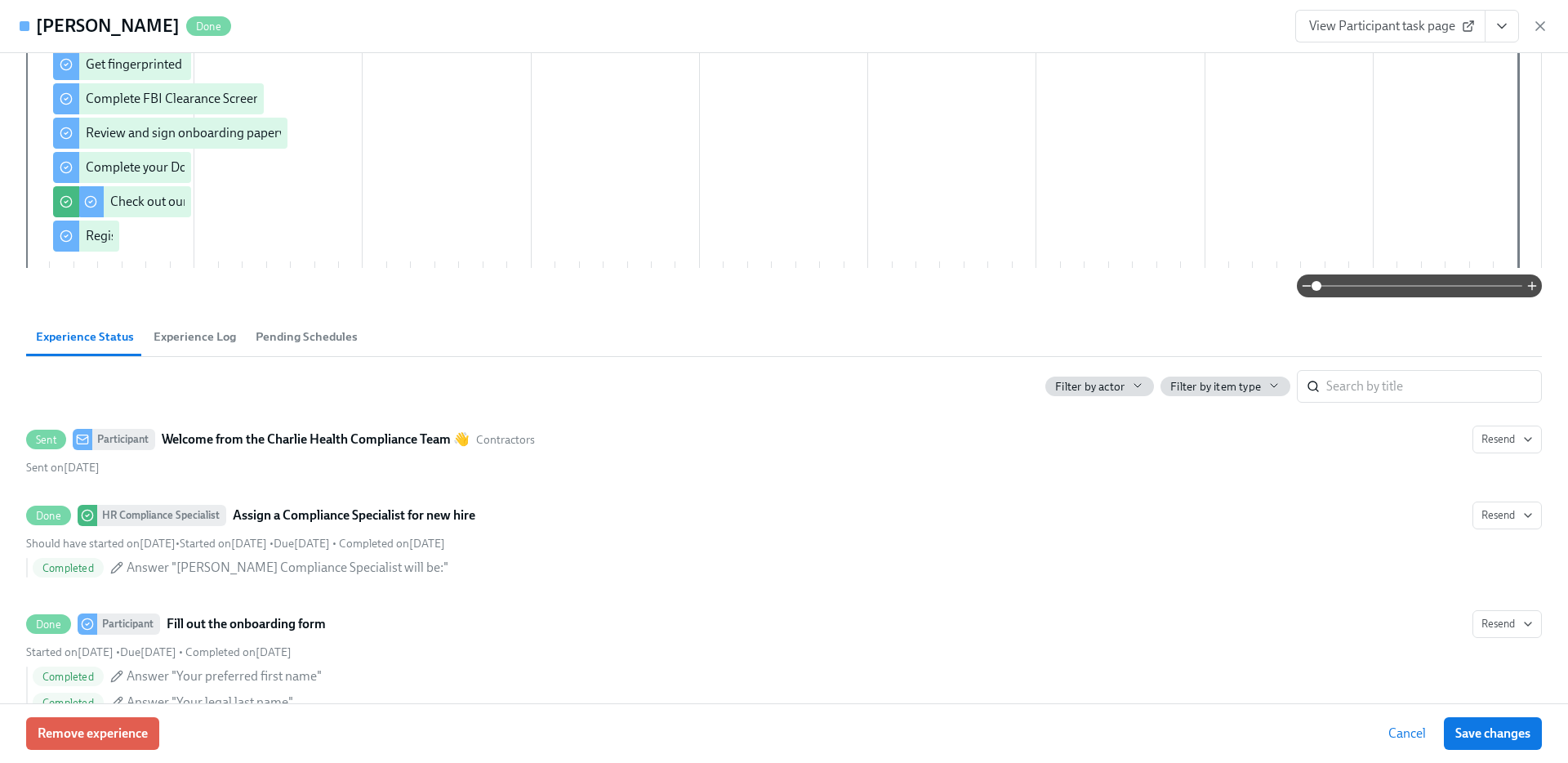
scroll to position [0, 0]
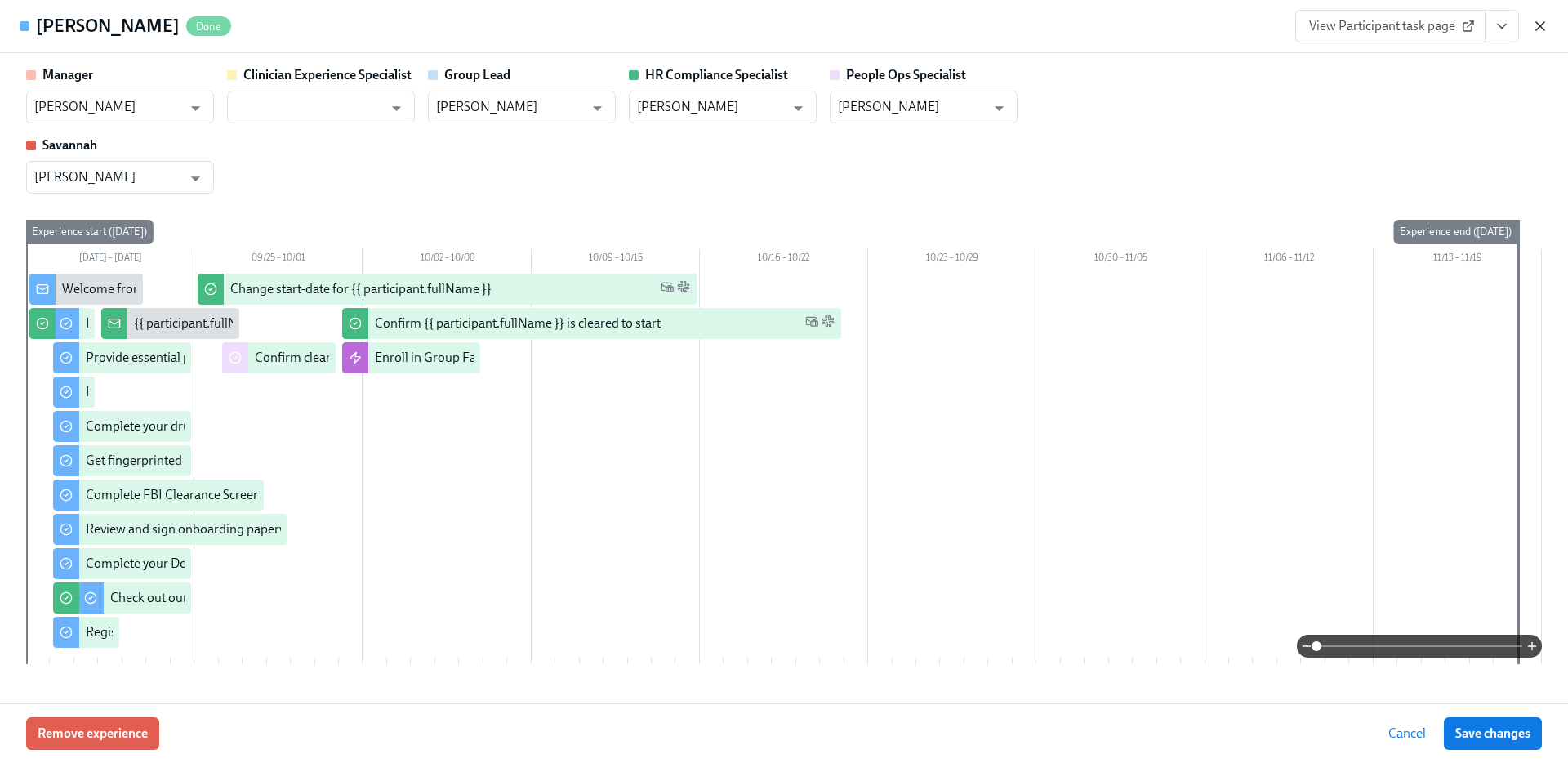
click at [1541, 34] on icon "button" at bounding box center [1539, 26] width 16 height 16
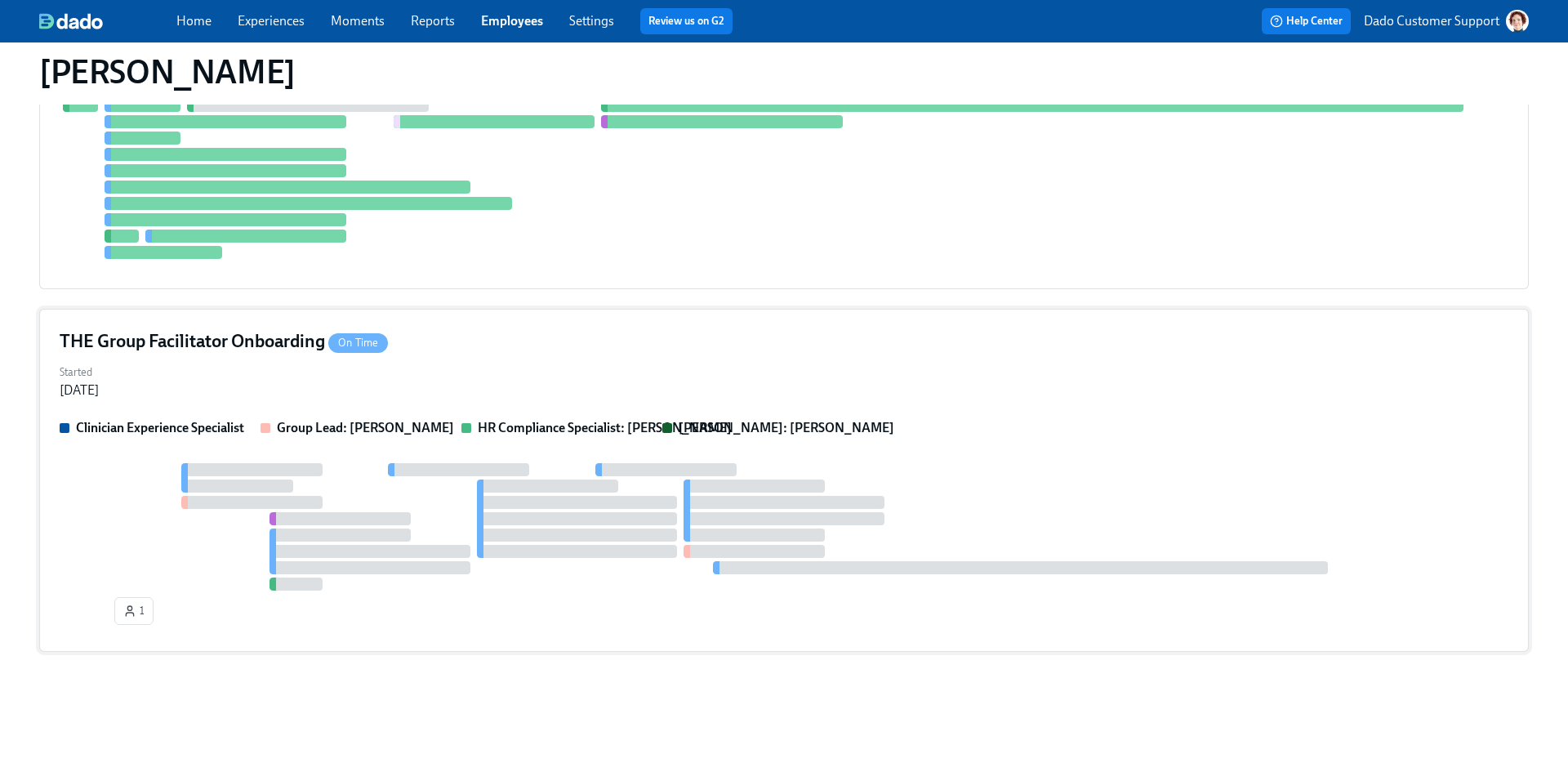
click at [369, 409] on div "THE Group Facilitator Onboarding On Time Started [DATE] Clinician Experience Sp…" at bounding box center [784, 480] width 1489 height 343
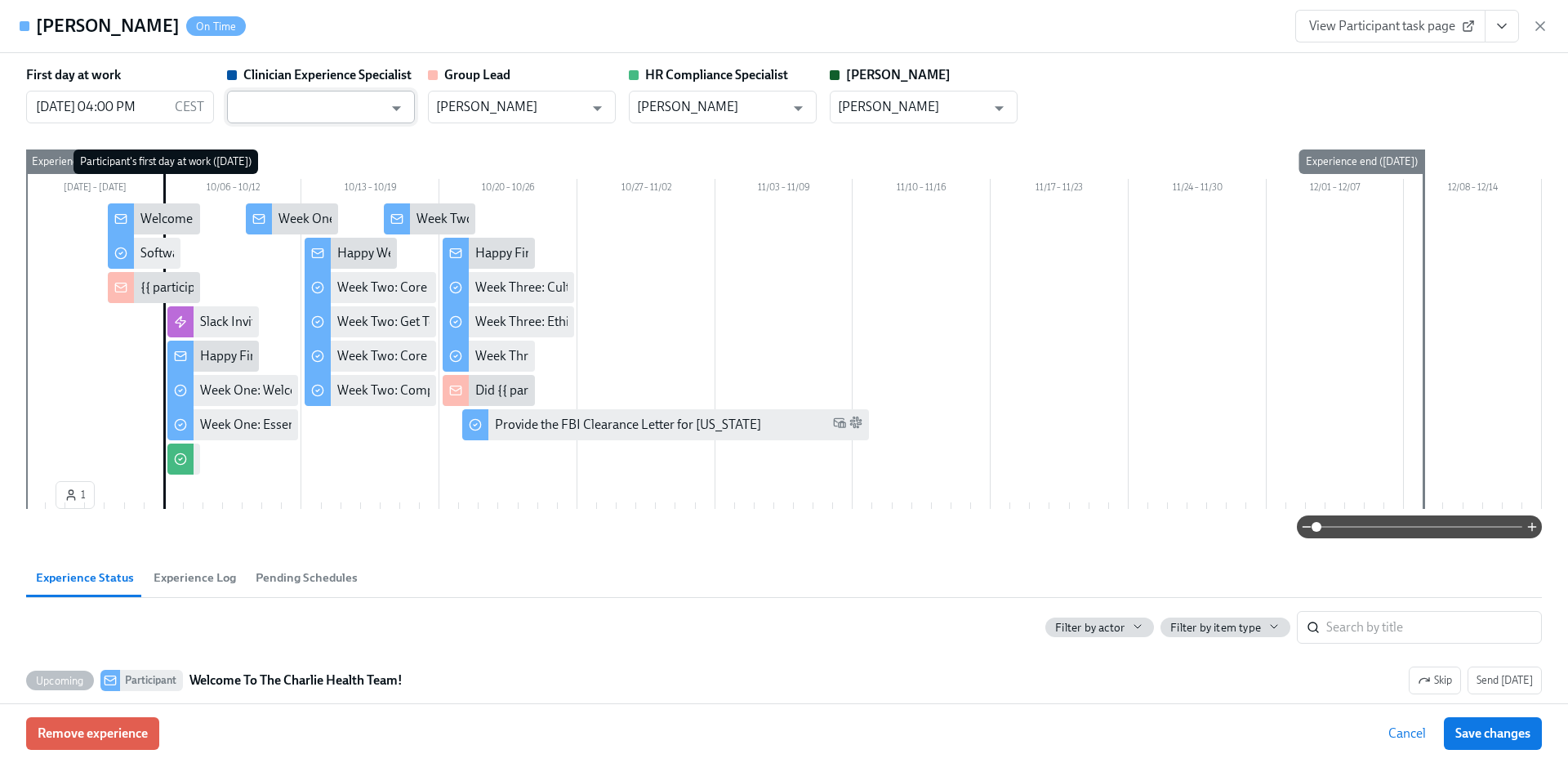
click at [349, 112] on input "text" at bounding box center [309, 107] width 148 height 33
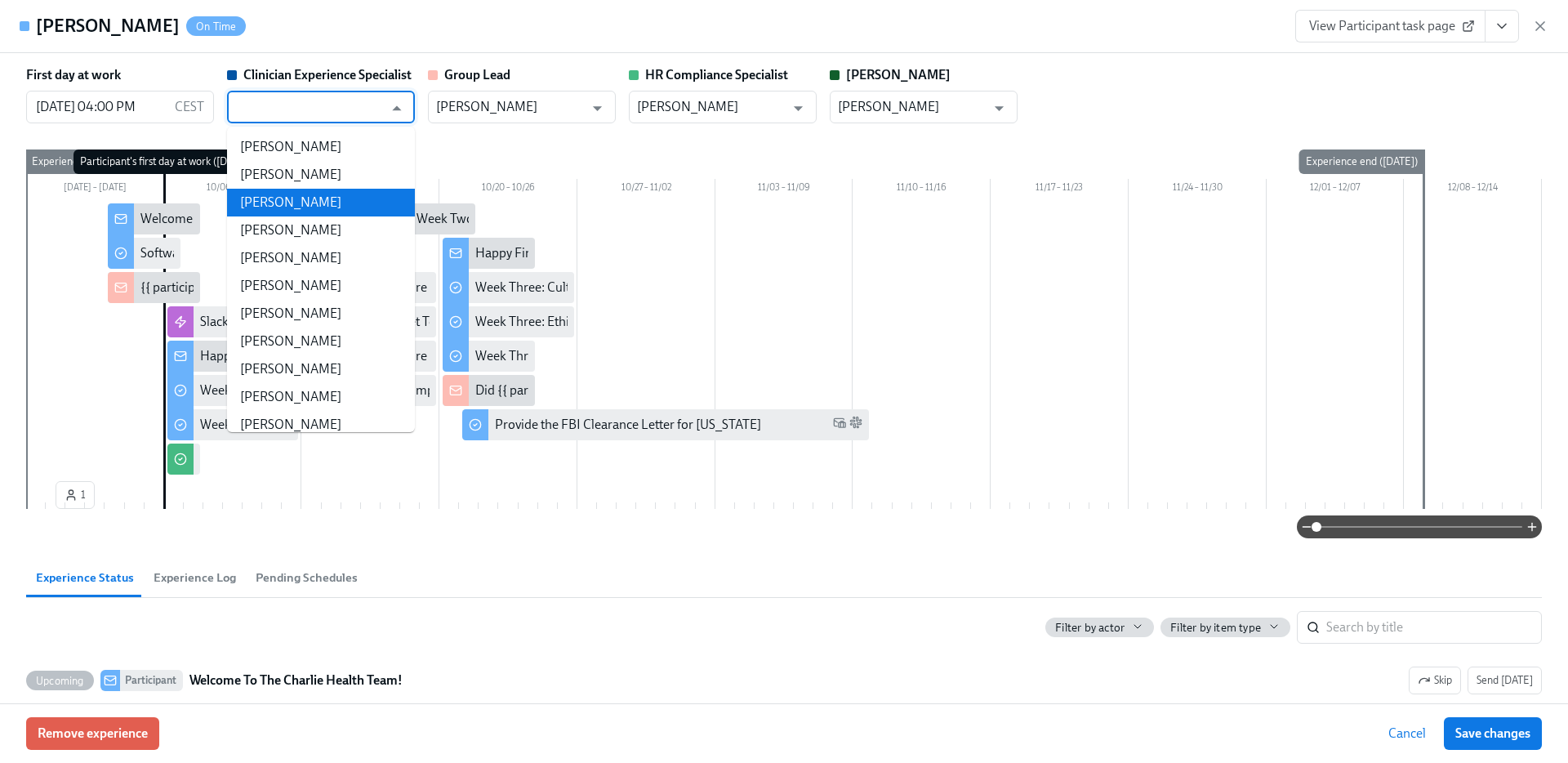
click at [308, 191] on li "[PERSON_NAME]" at bounding box center [321, 202] width 188 height 28
type input "[PERSON_NAME]"
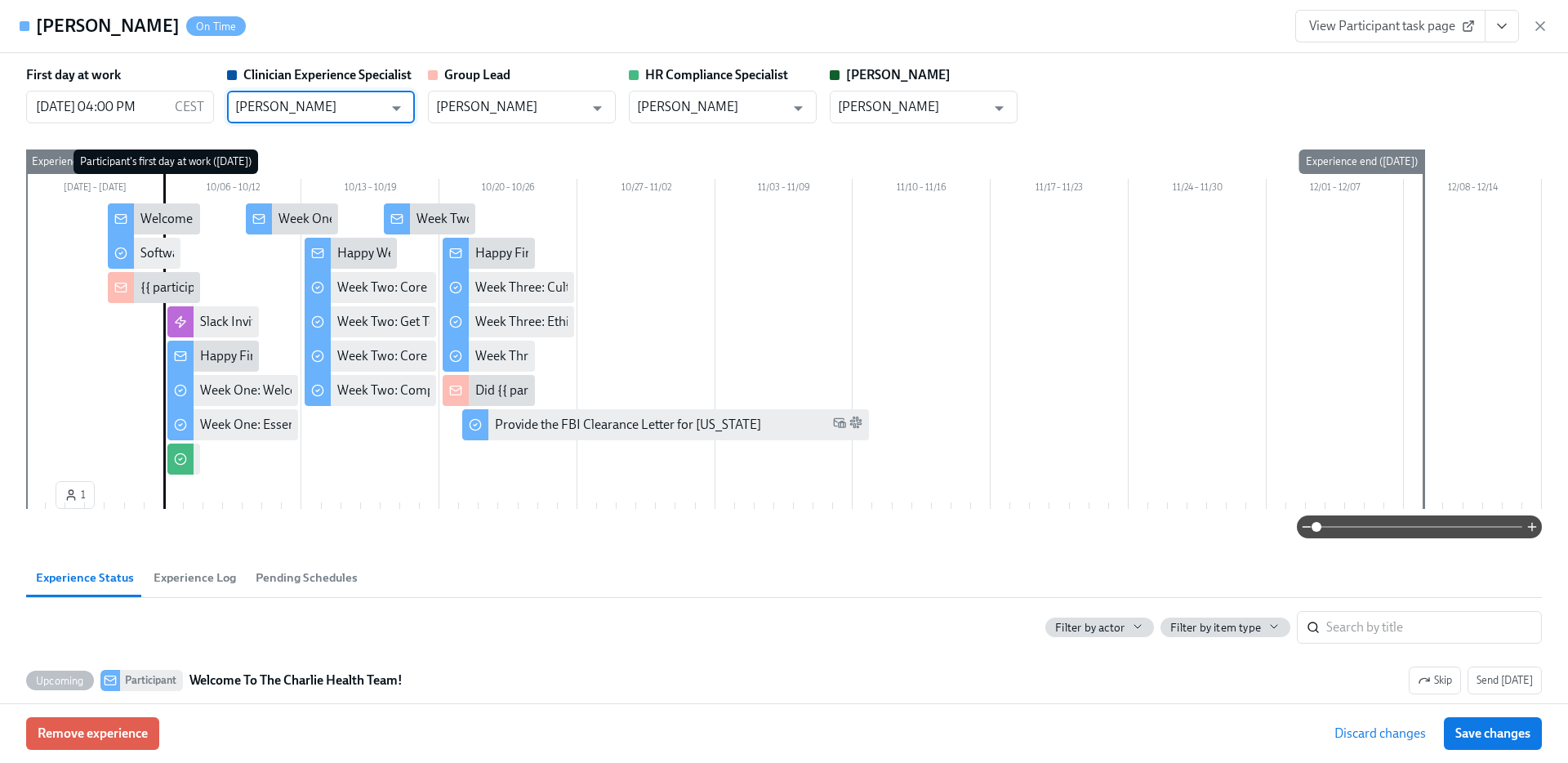
click at [1383, 735] on span "Discard changes" at bounding box center [1379, 733] width 91 height 16
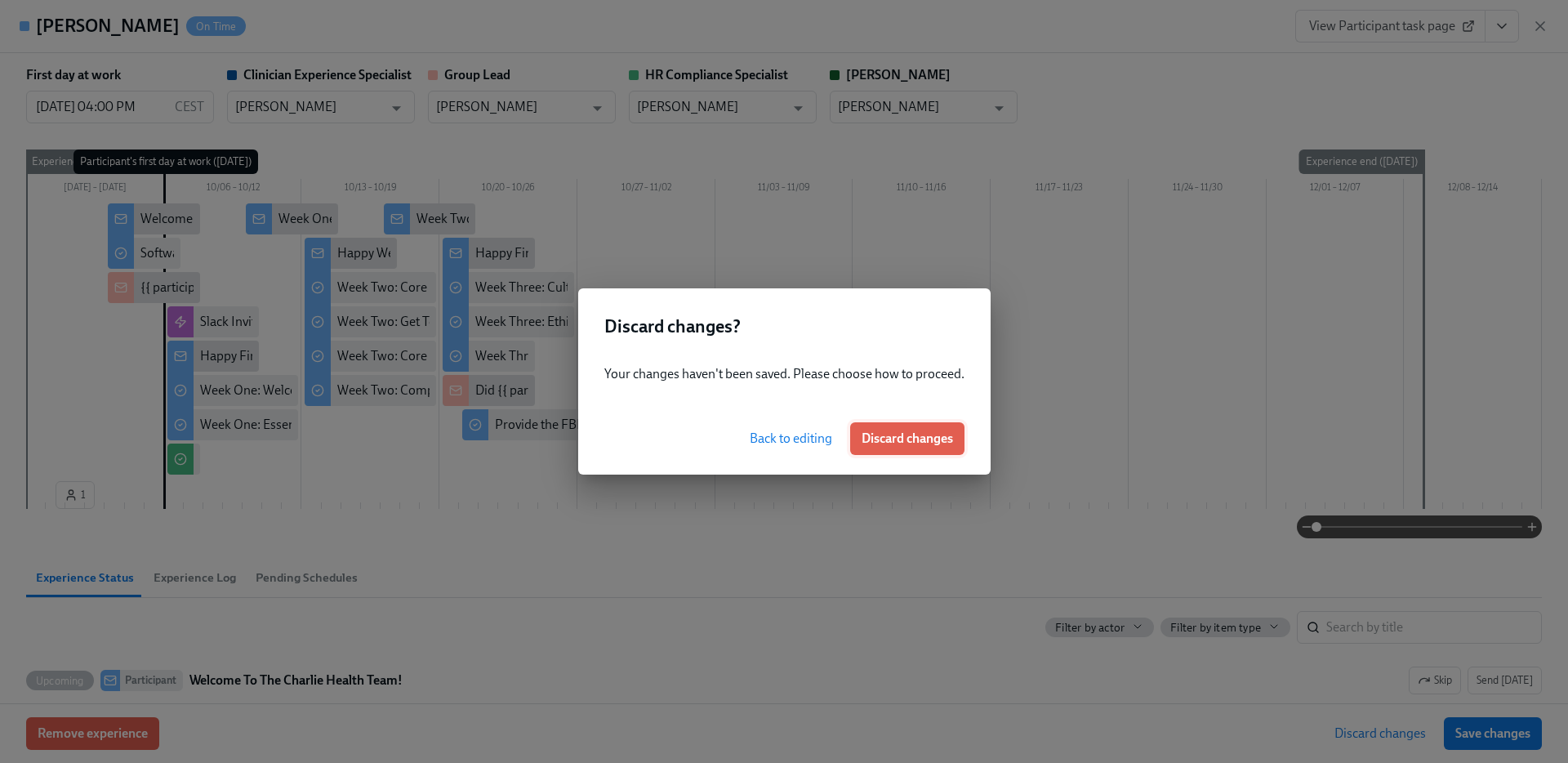
click at [934, 438] on span "Discard changes" at bounding box center [907, 438] width 91 height 16
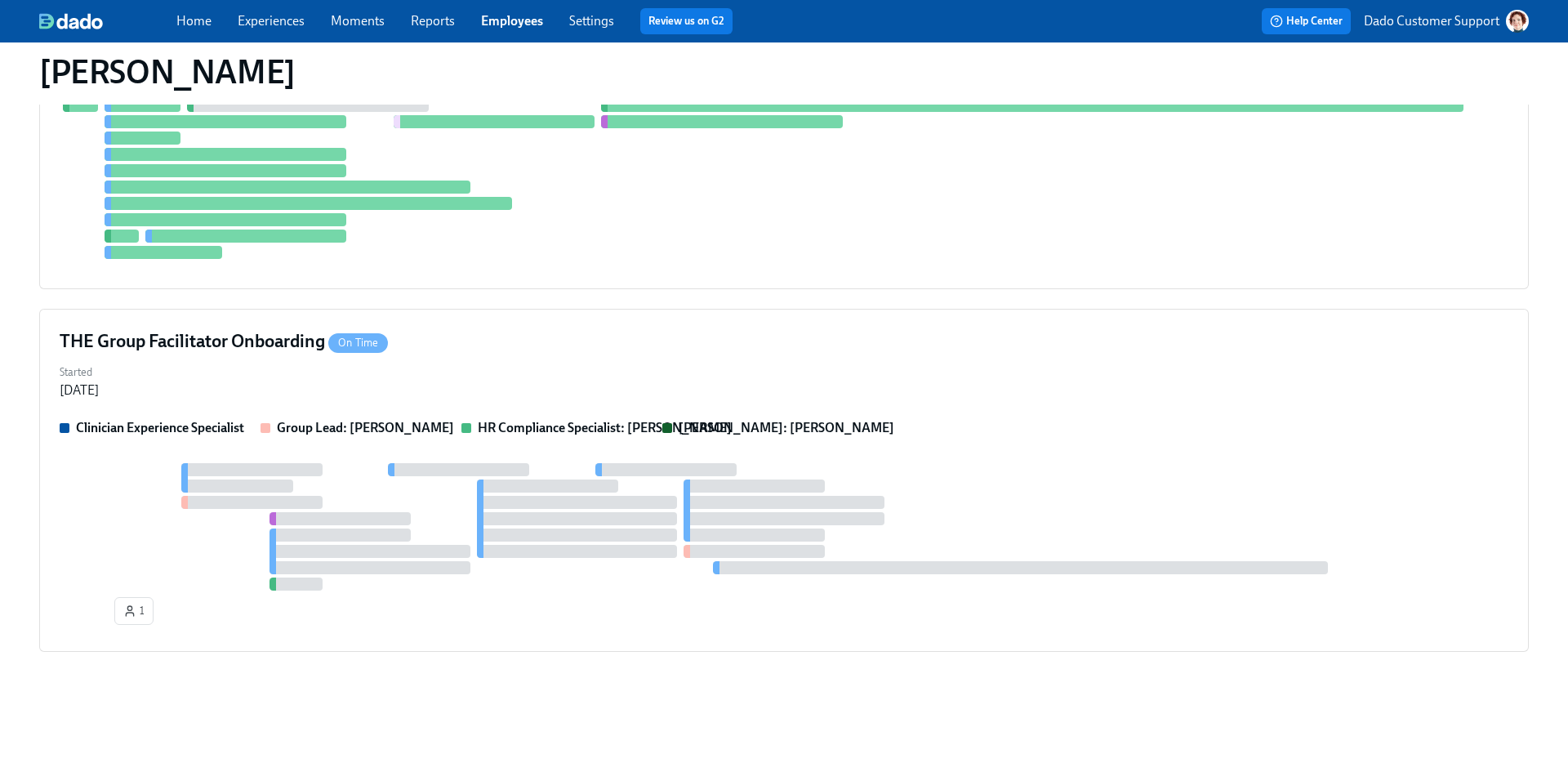
click at [255, 16] on link "Experiences" at bounding box center [271, 21] width 67 height 15
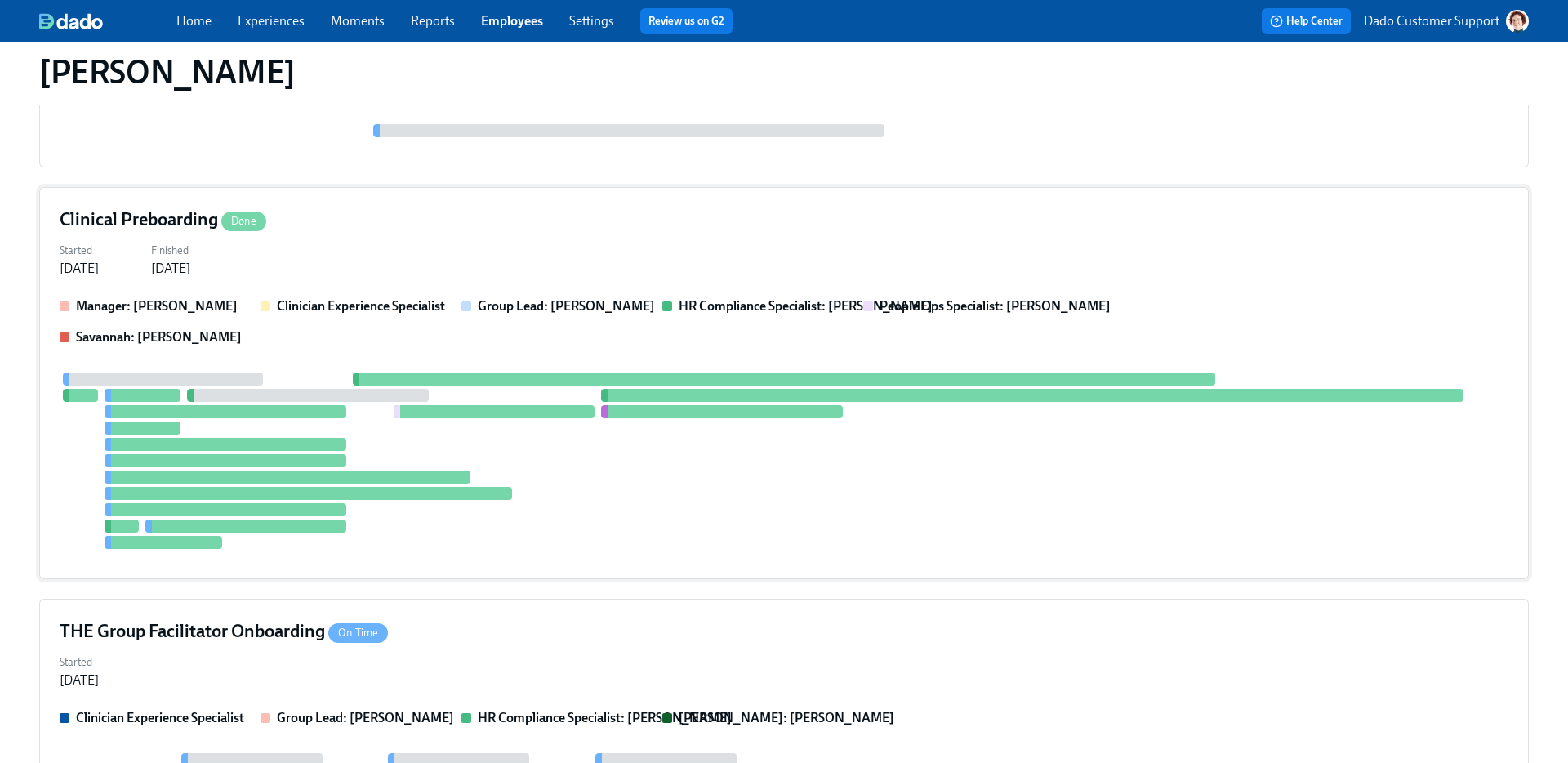
scroll to position [312, 0]
click at [239, 280] on div "Clinical Preboarding Done Started [DATE] Finished [DATE] Manager: [PERSON_NAME]…" at bounding box center [784, 382] width 1489 height 392
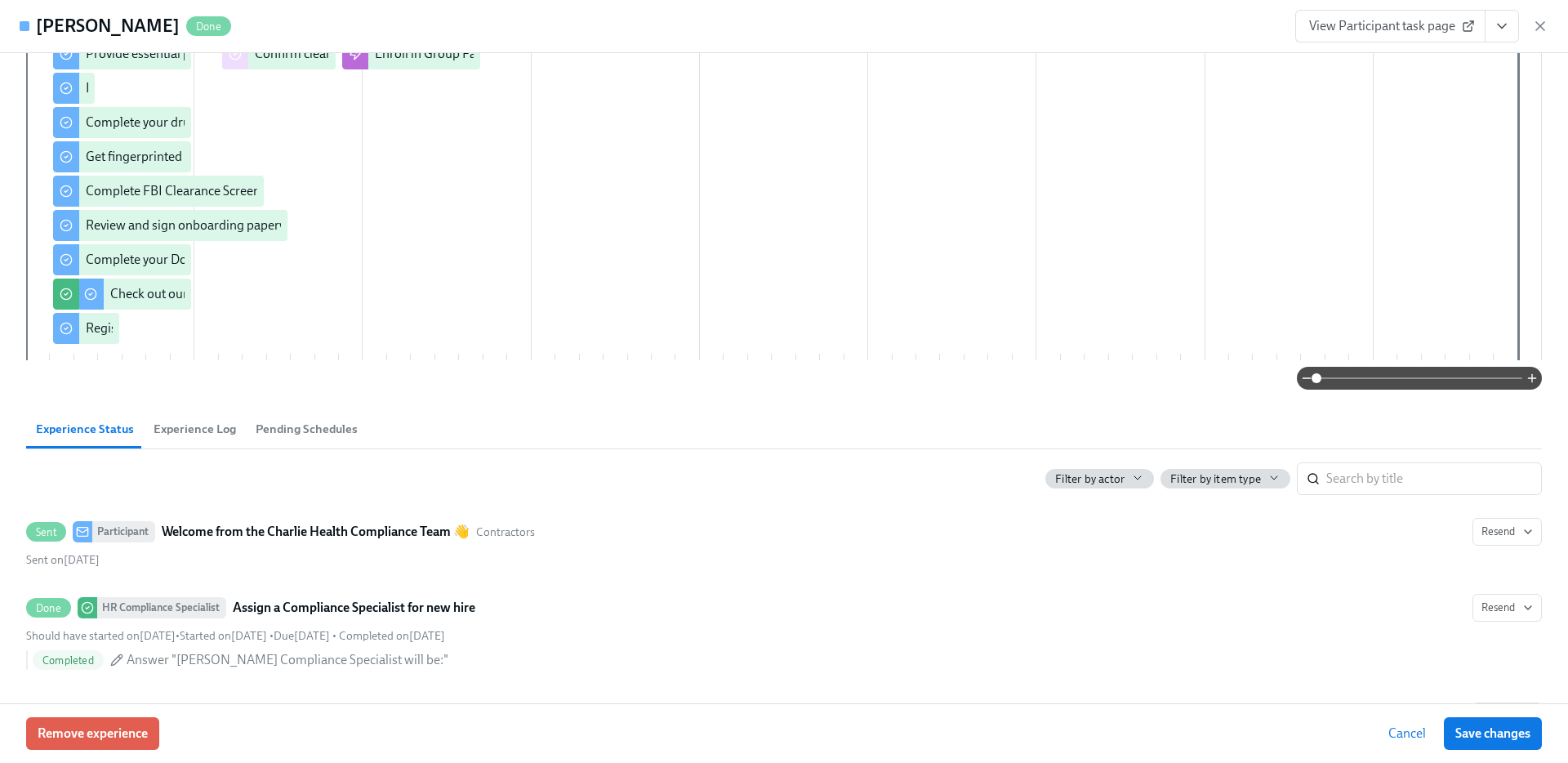
scroll to position [0, 0]
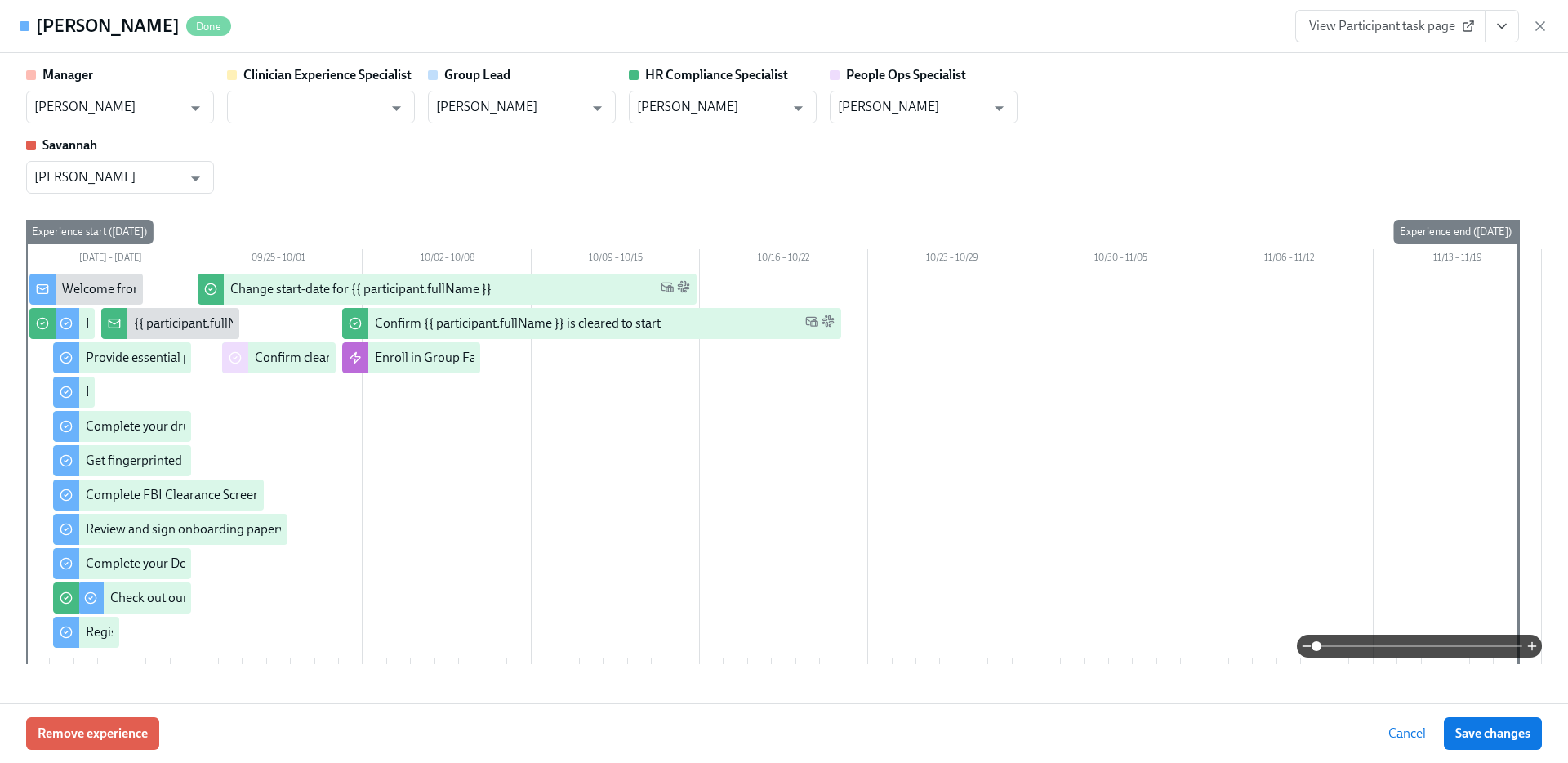
click at [1481, 643] on span at bounding box center [1418, 646] width 206 height 23
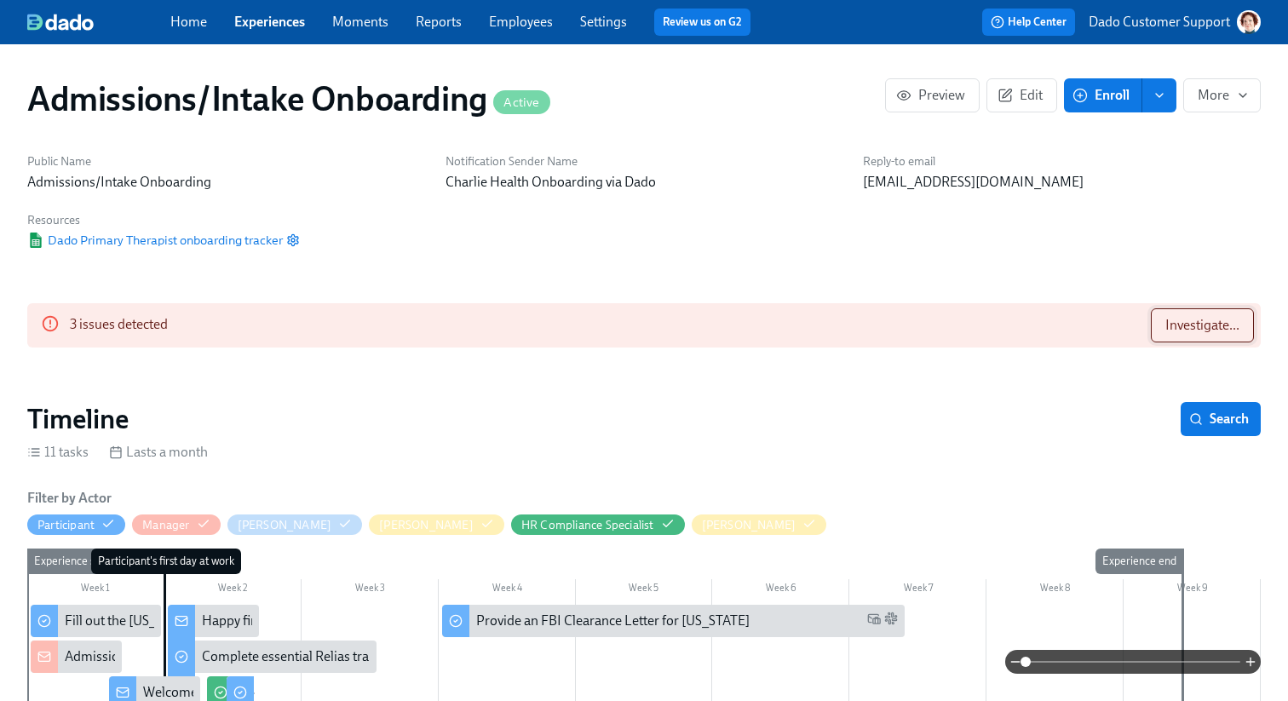
click at [1203, 328] on span "Investigate..." at bounding box center [1203, 325] width 74 height 17
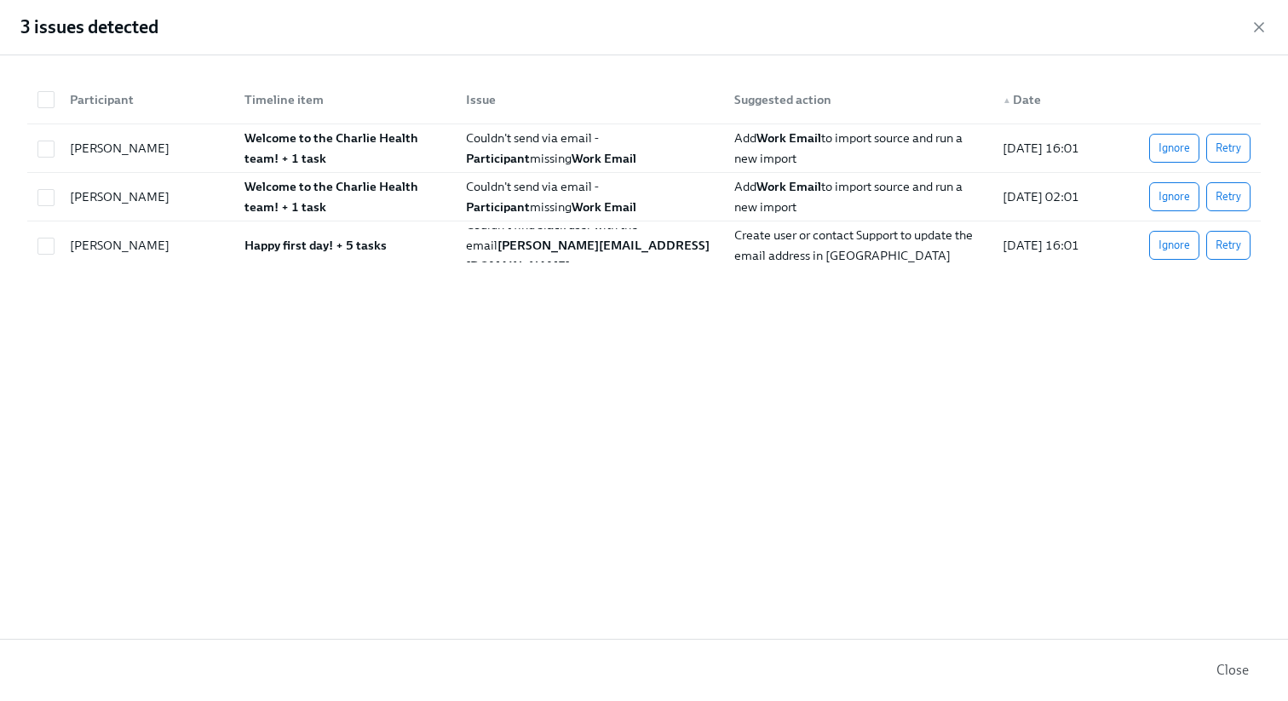
scroll to position [0, 9147]
click at [1172, 157] on button "Ignore" at bounding box center [1174, 148] width 50 height 29
click at [1170, 191] on span "Ignore" at bounding box center [1175, 196] width 32 height 17
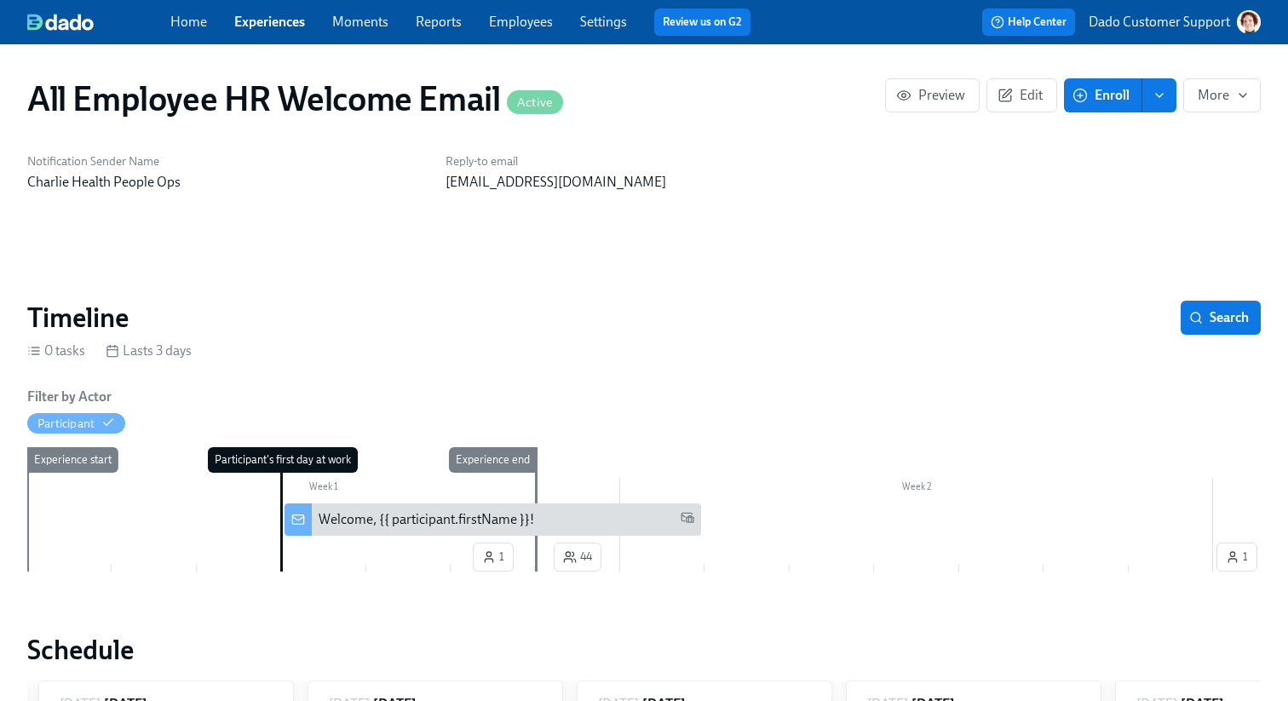
scroll to position [0, 532]
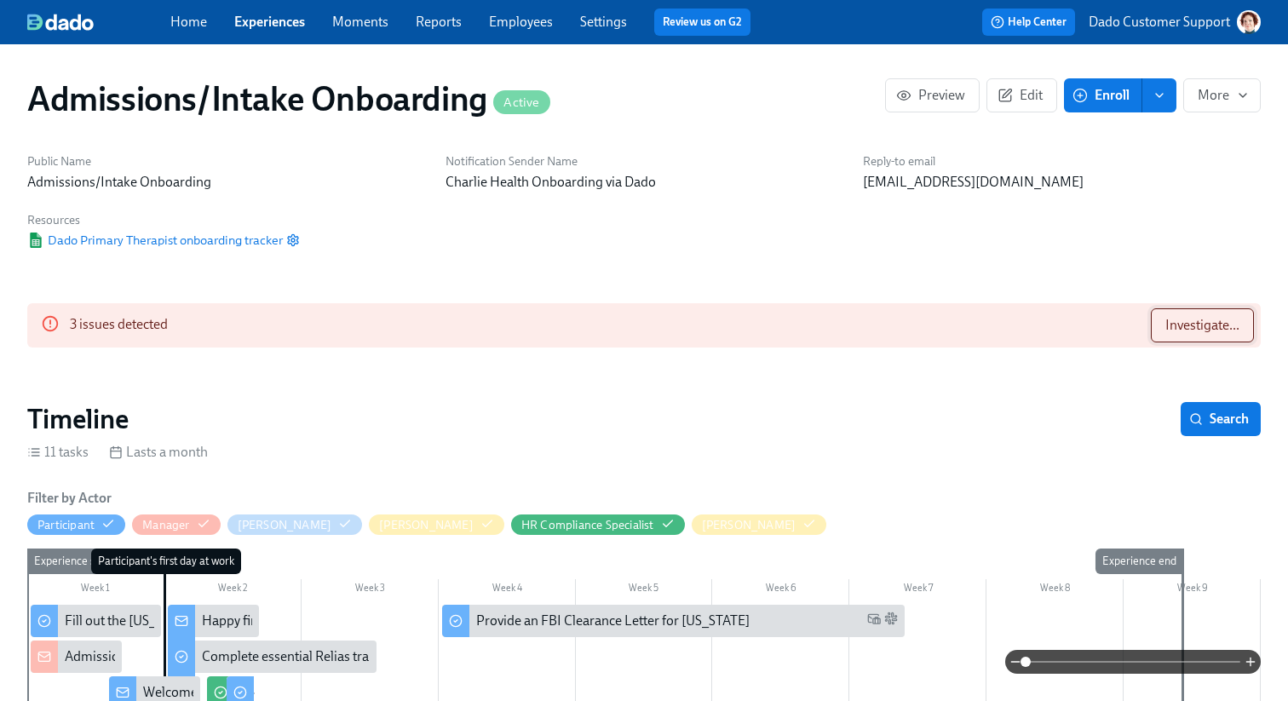
click at [1206, 325] on span "Investigate..." at bounding box center [1203, 325] width 74 height 17
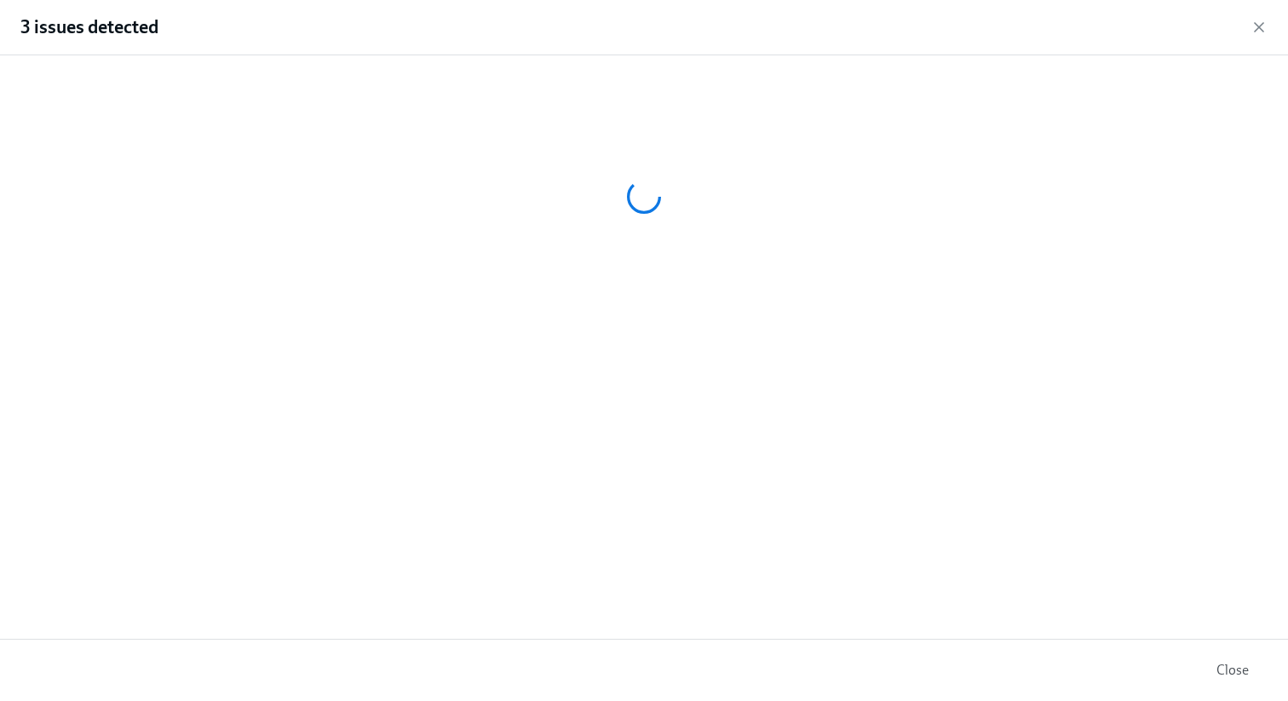
scroll to position [0, 9147]
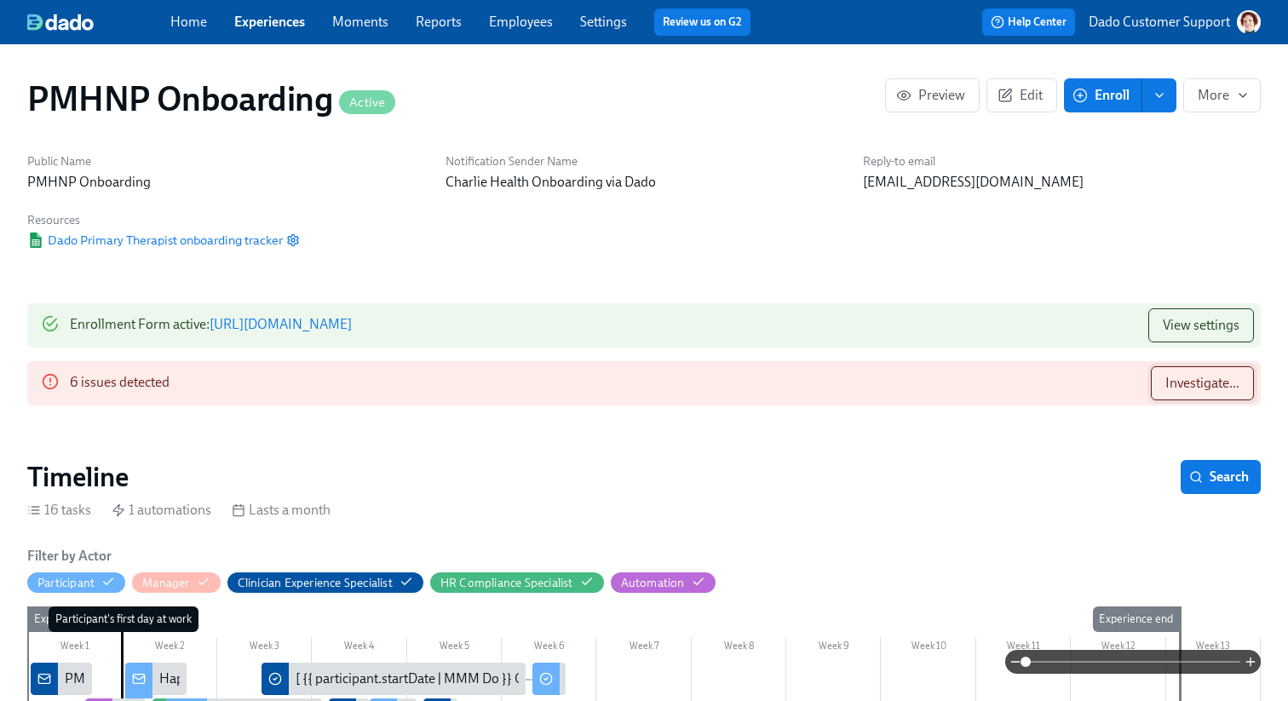
click at [1212, 366] on button "Investigate..." at bounding box center [1202, 383] width 103 height 34
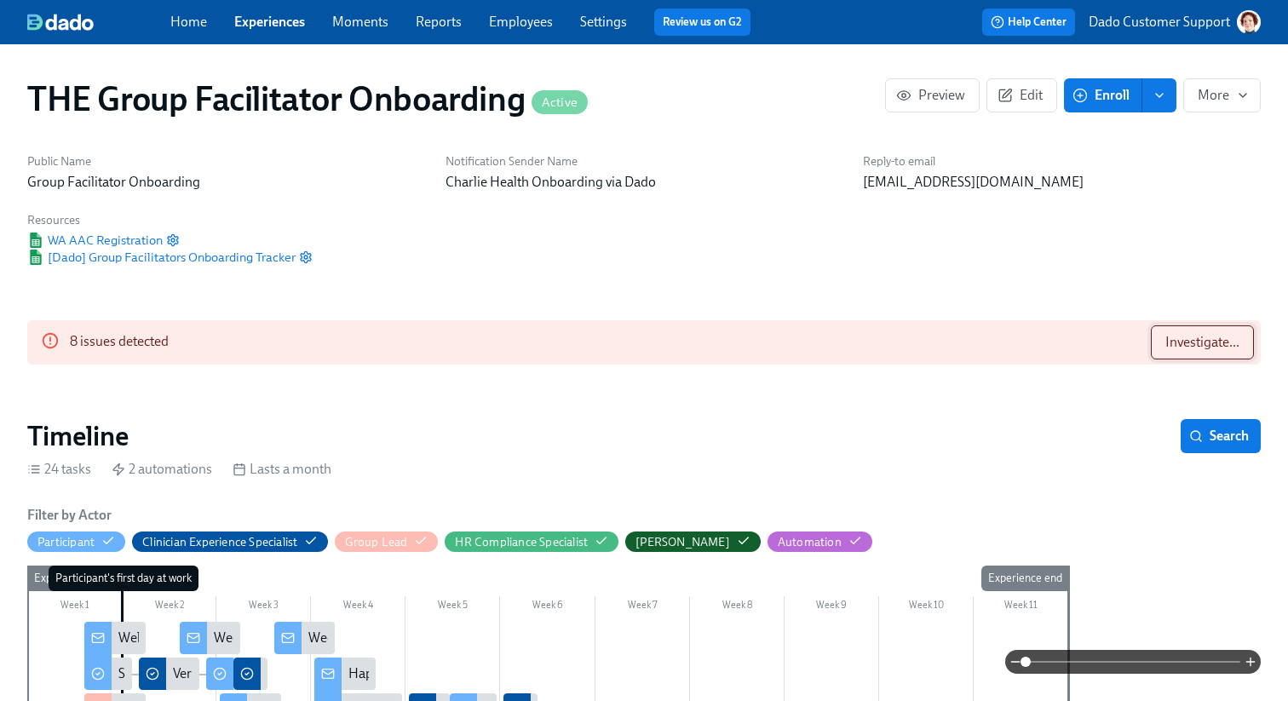
click at [1196, 328] on button "Investigate..." at bounding box center [1202, 342] width 103 height 34
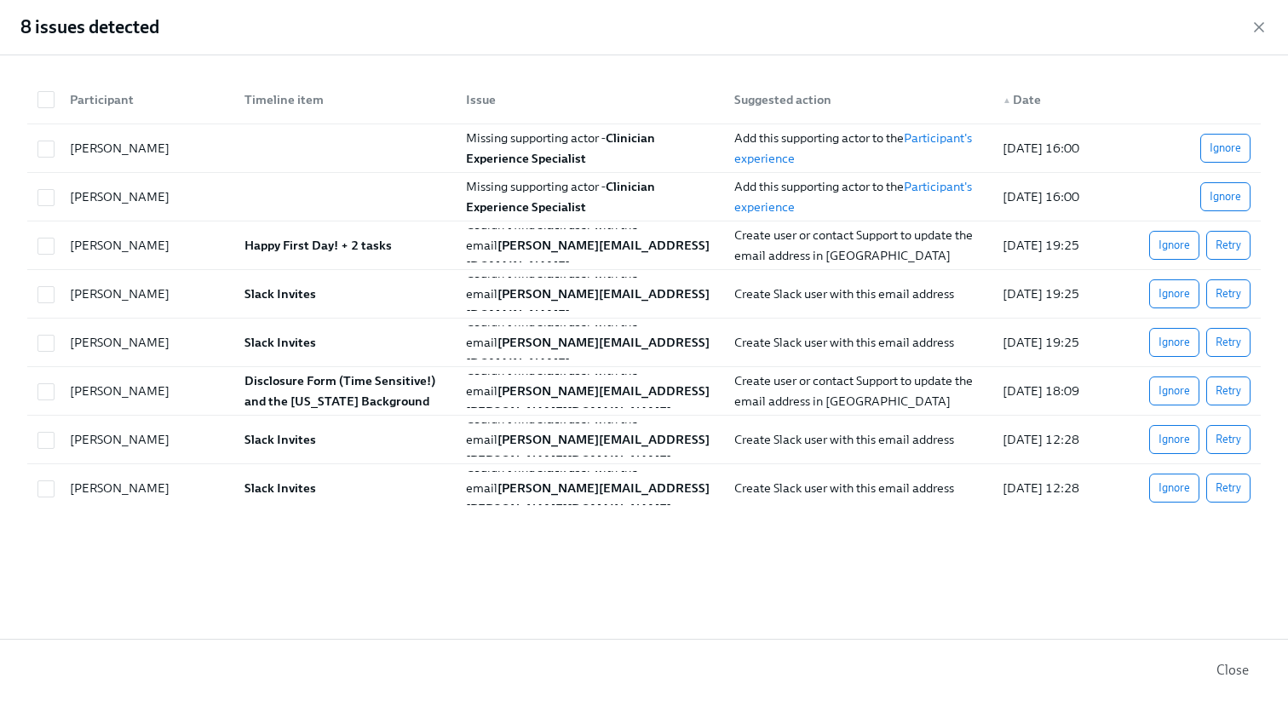
scroll to position [0, 22340]
click at [1257, 16] on div "8 issues detected" at bounding box center [644, 27] width 1288 height 55
click at [1258, 28] on icon "button" at bounding box center [1259, 27] width 9 height 9
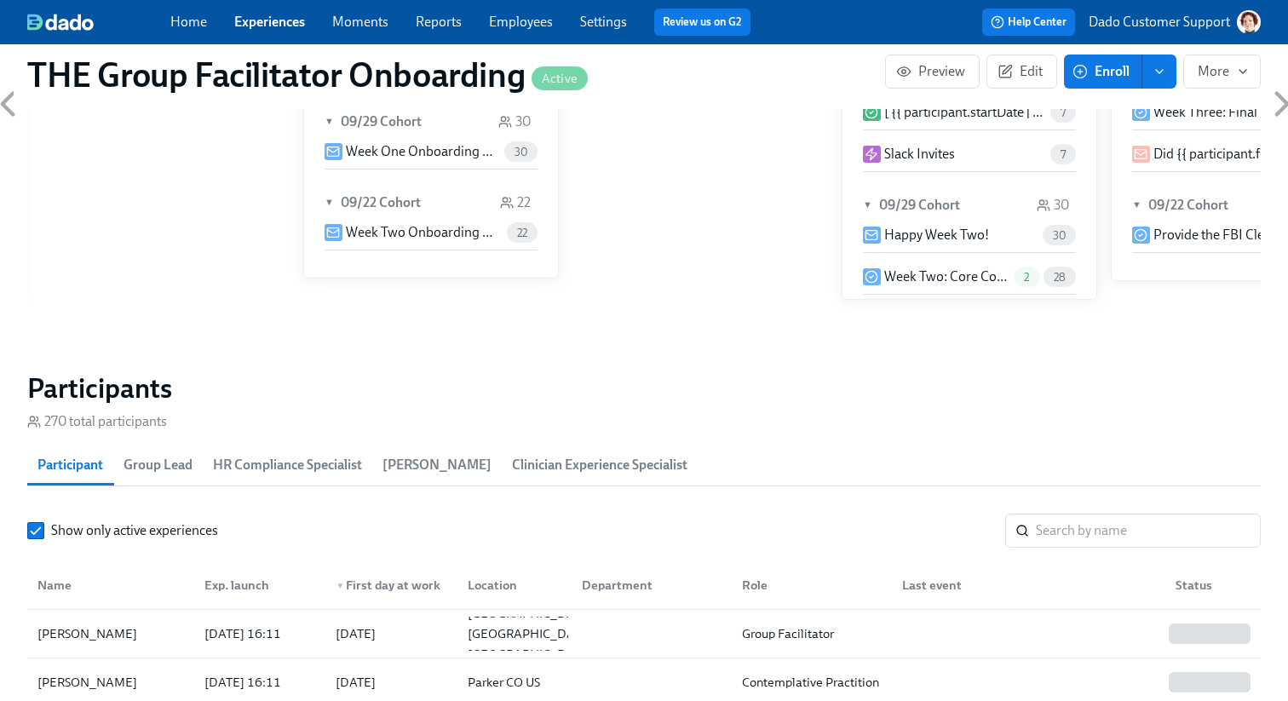
scroll to position [1261, 0]
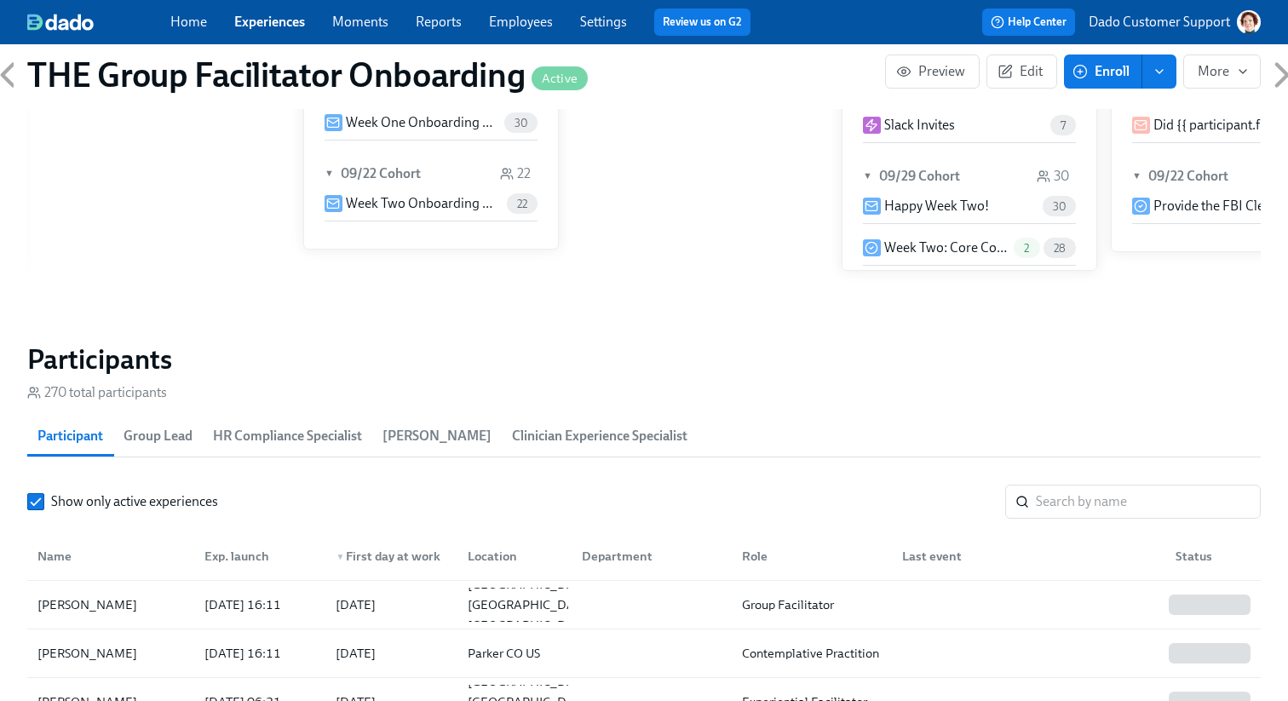
click at [591, 438] on span "Clinician Experience Specialist" at bounding box center [600, 436] width 176 height 24
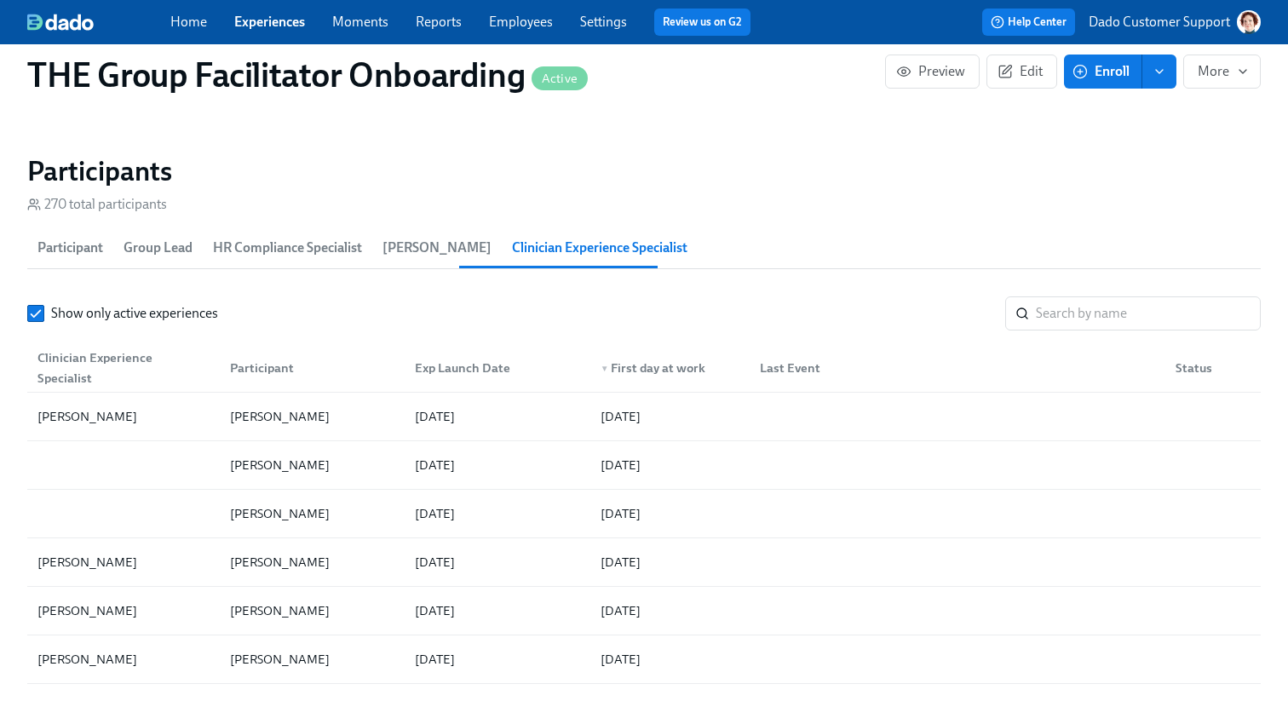
scroll to position [1447, 0]
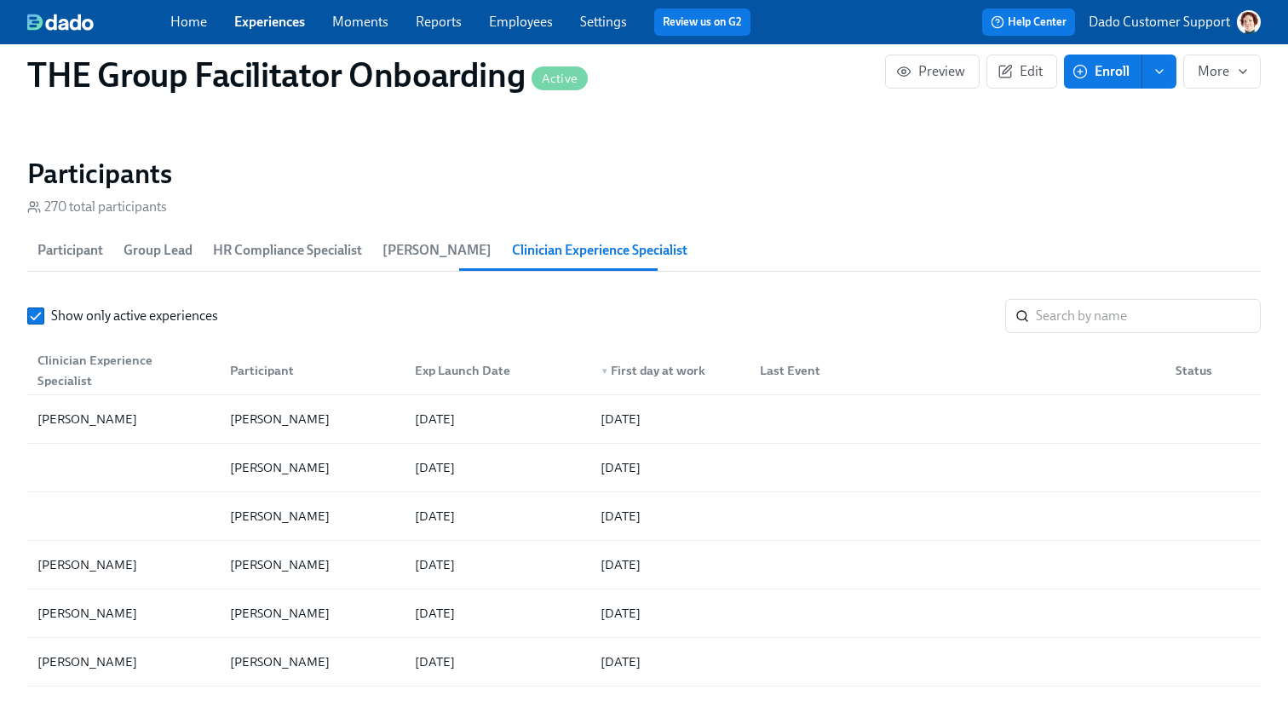
click at [129, 371] on div "Clinician Experience Specialist" at bounding box center [124, 370] width 186 height 41
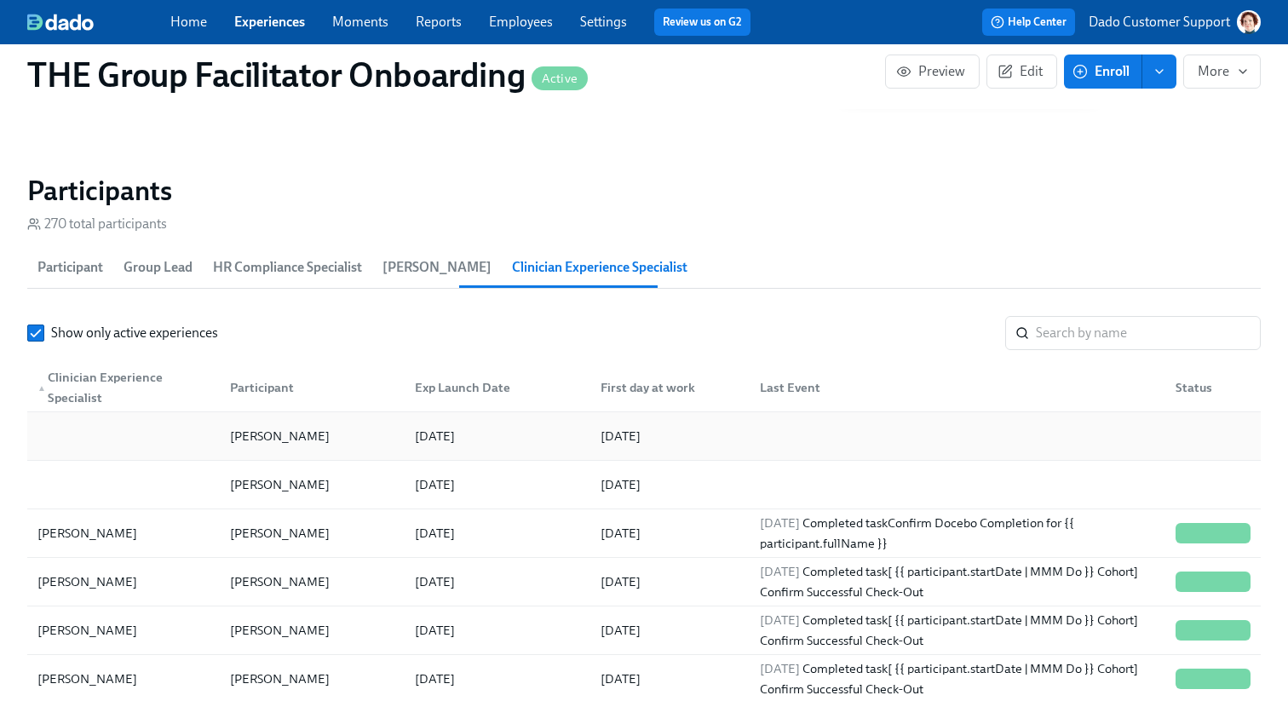
click at [76, 435] on div at bounding box center [124, 436] width 186 height 34
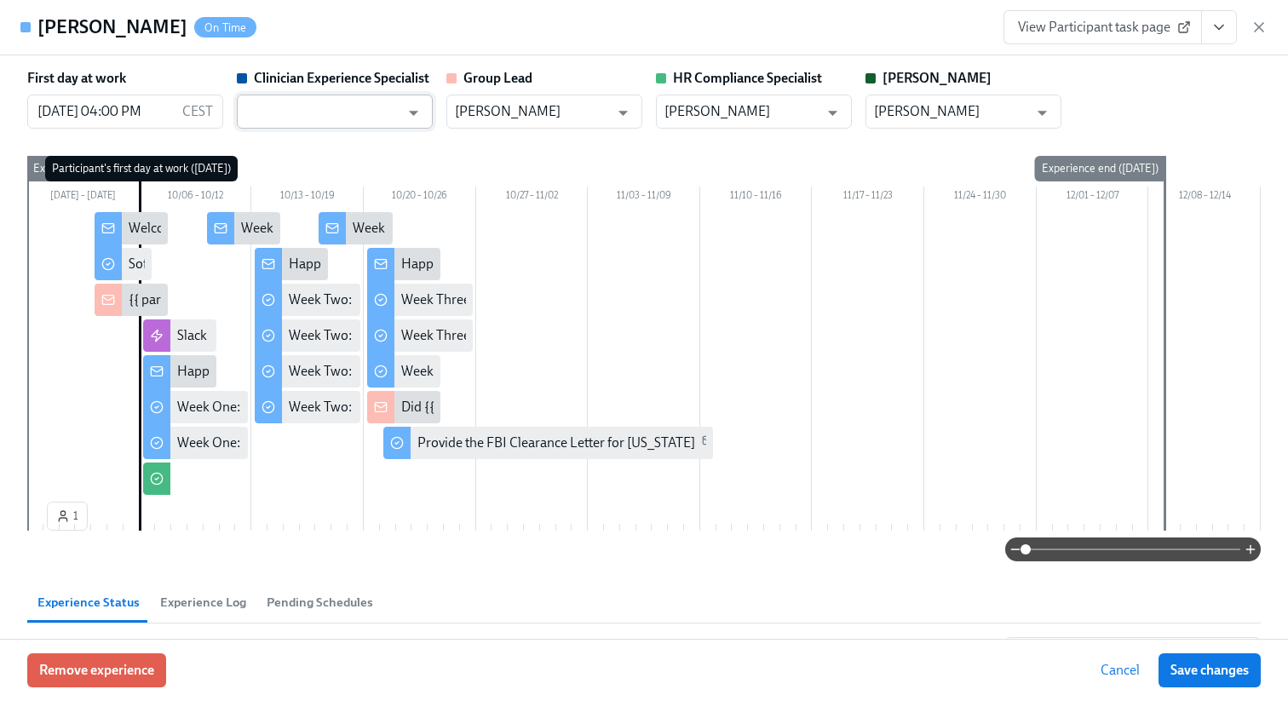
click at [245, 107] on input "text" at bounding box center [322, 112] width 154 height 34
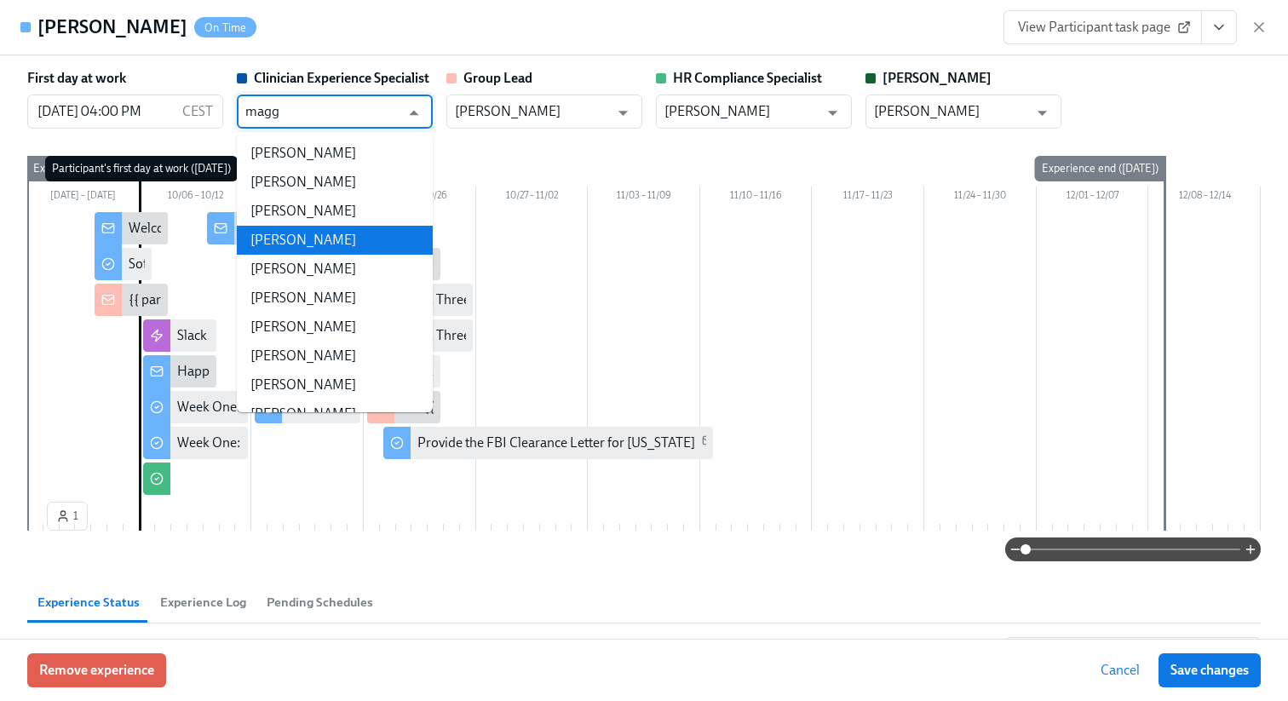
click at [325, 233] on li "Maggie Greenawalt" at bounding box center [335, 240] width 196 height 29
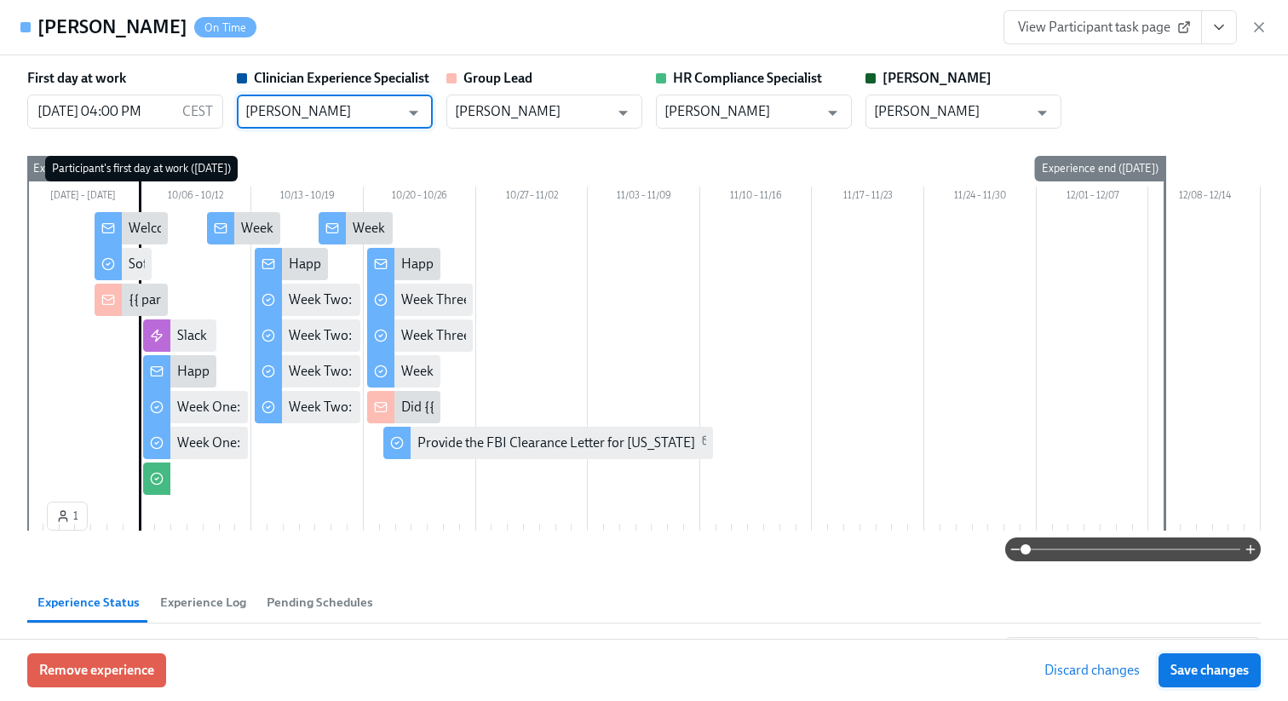
type input "Maggie Greenawalt"
click at [1242, 671] on span "Save changes" at bounding box center [1210, 670] width 78 height 17
click at [1258, 28] on icon "button" at bounding box center [1259, 27] width 17 height 17
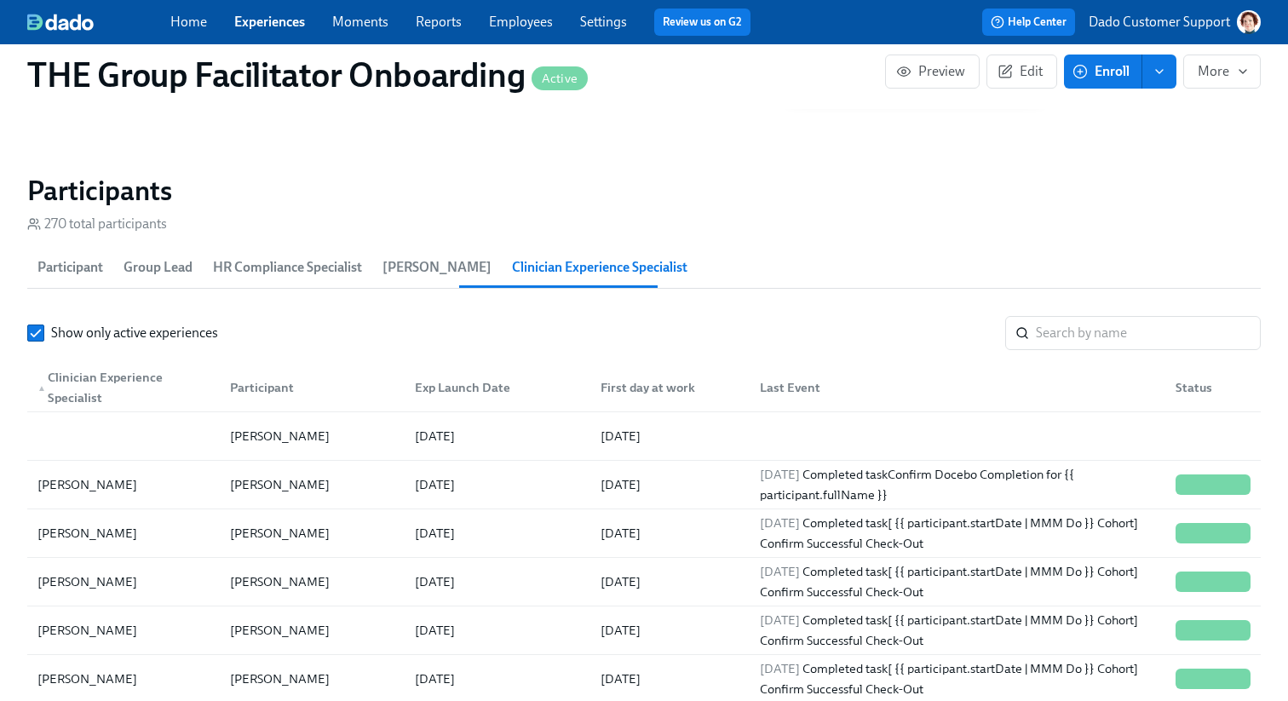
click at [1260, 25] on div "button" at bounding box center [1249, 22] width 24 height 24
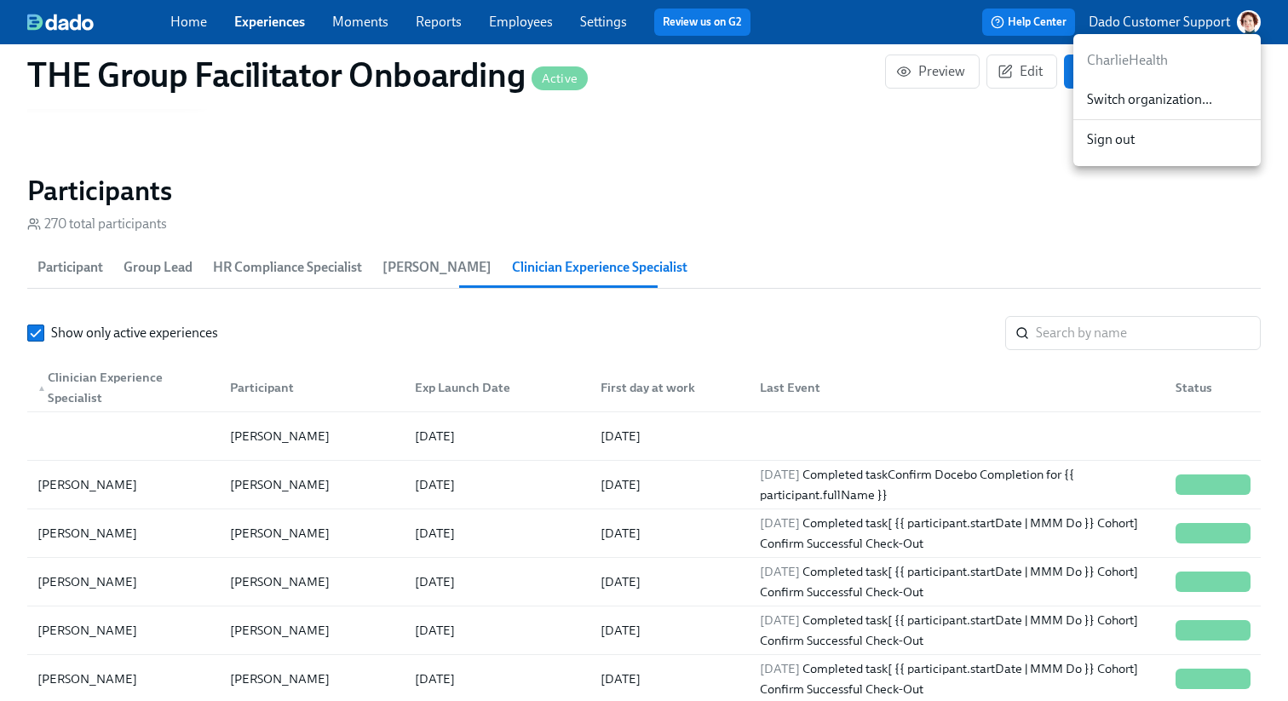
click at [164, 442] on div at bounding box center [644, 350] width 1288 height 701
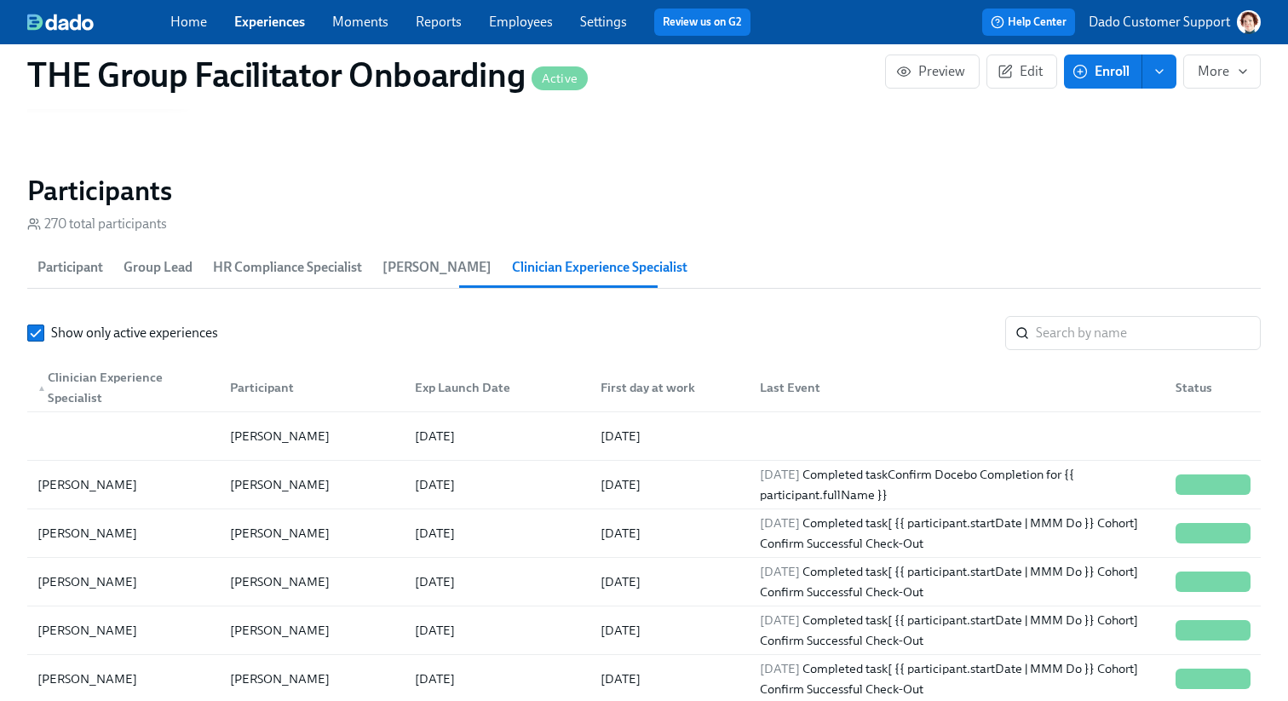
scroll to position [0, 24331]
click at [80, 426] on div at bounding box center [124, 436] width 186 height 34
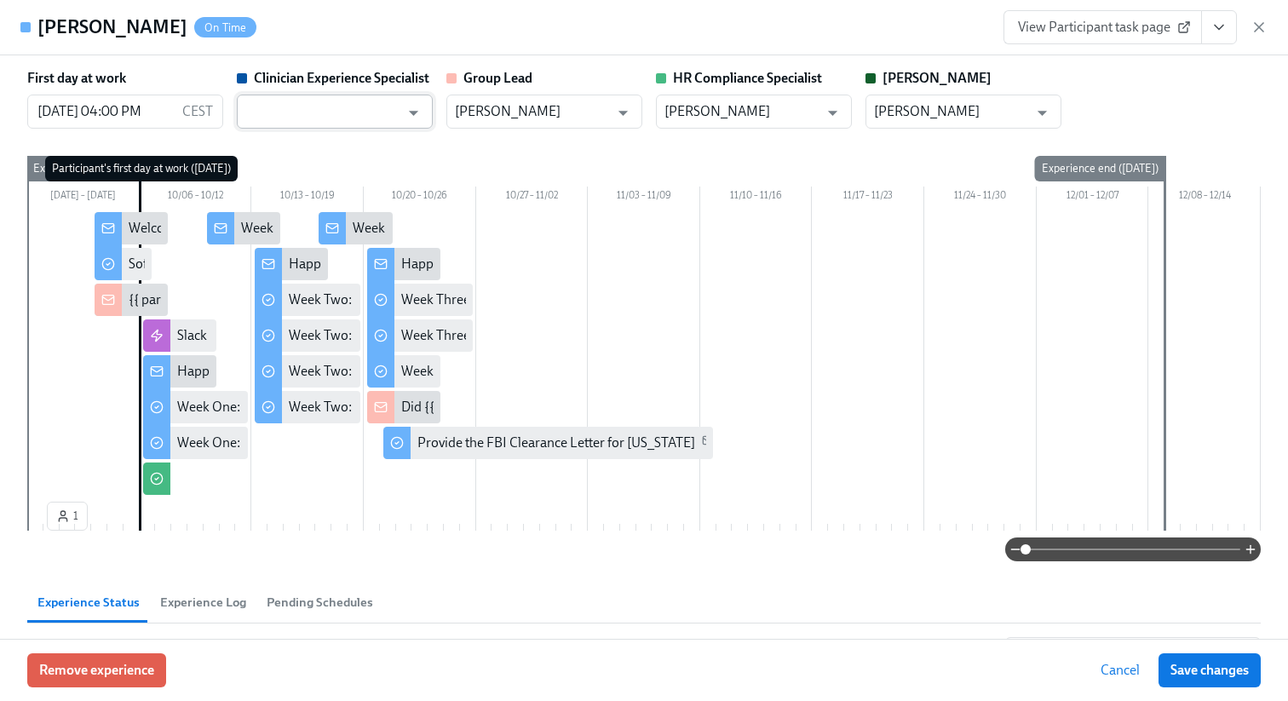
click at [307, 112] on input "text" at bounding box center [322, 112] width 154 height 34
paste input "Maggie Greenawalt"
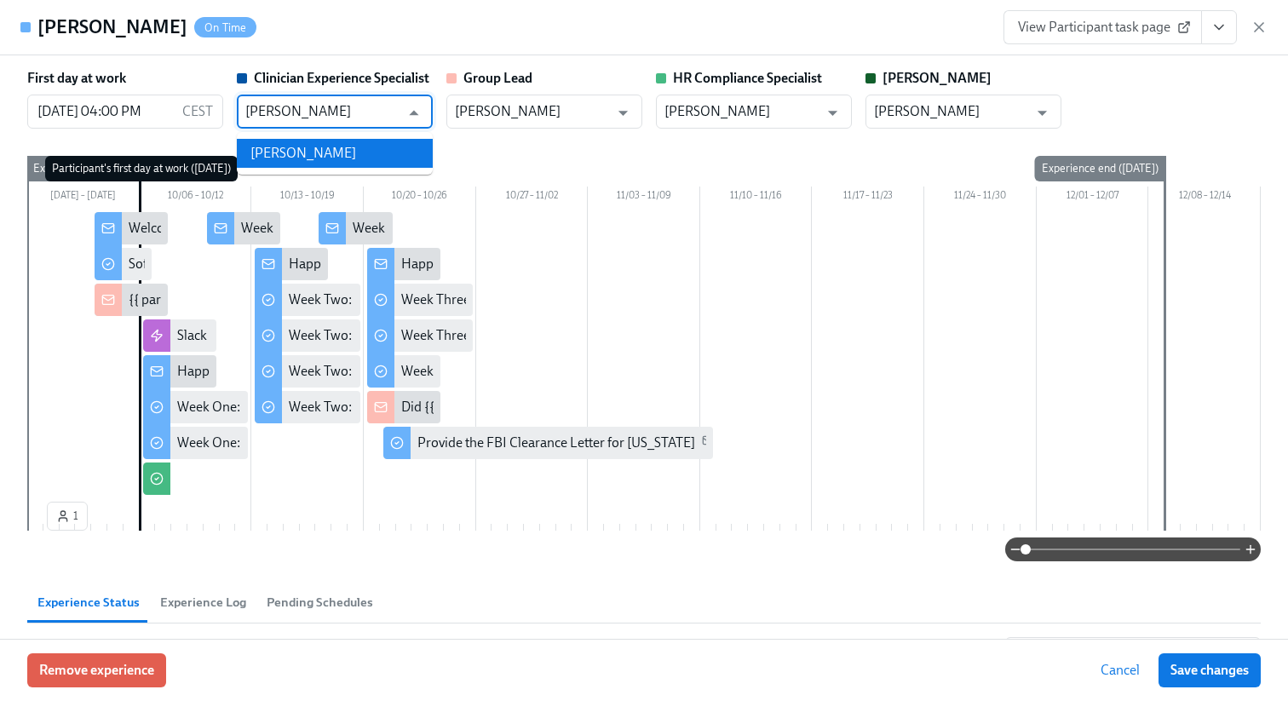
click at [298, 148] on li "Maggie Greenawalt" at bounding box center [335, 153] width 196 height 29
type input "Maggie Greenawalt"
click at [1190, 672] on span "Save changes" at bounding box center [1210, 670] width 78 height 17
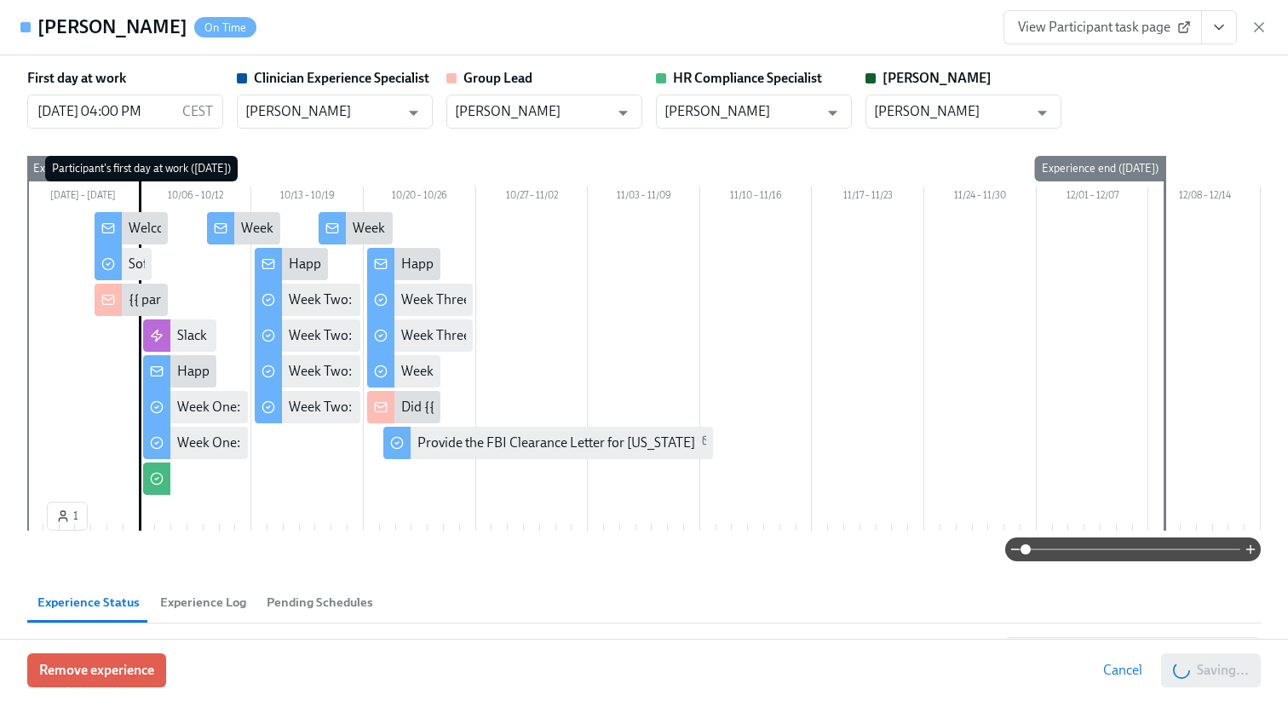
type input "Maggie Greenawalt"
click at [1260, 19] on icon "button" at bounding box center [1259, 27] width 17 height 17
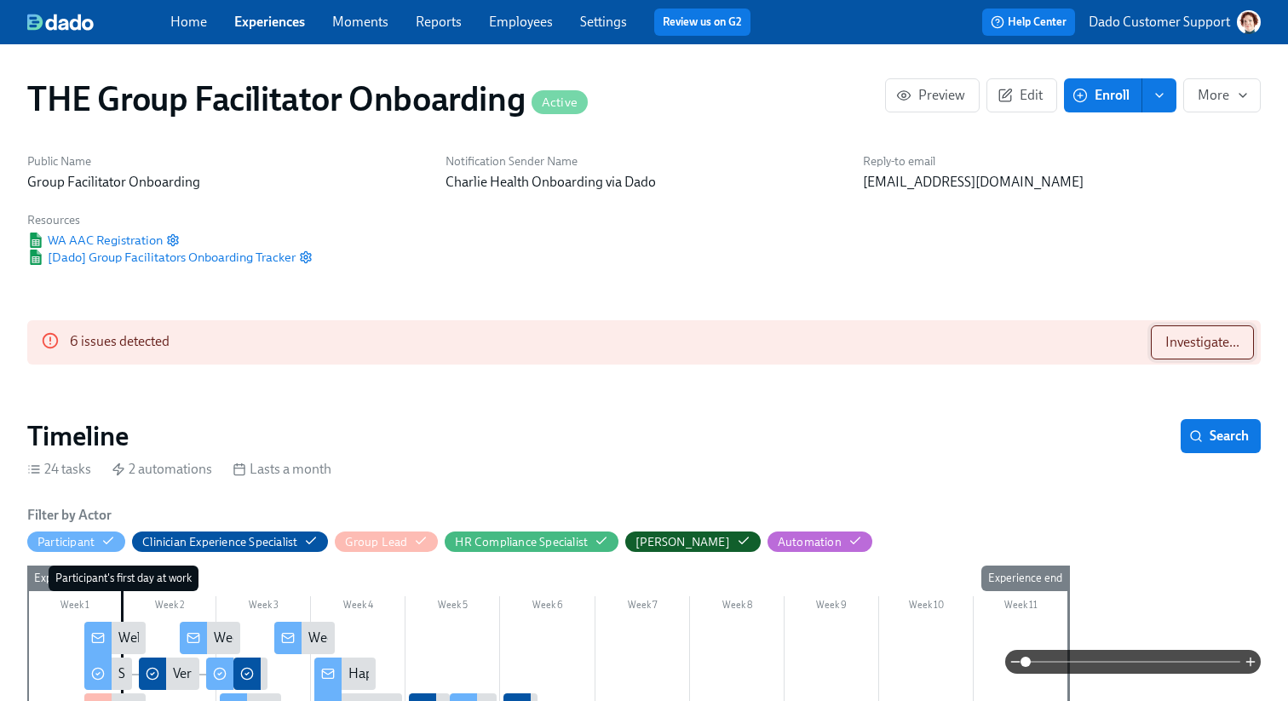
click at [1214, 342] on span "Investigate..." at bounding box center [1203, 342] width 74 height 17
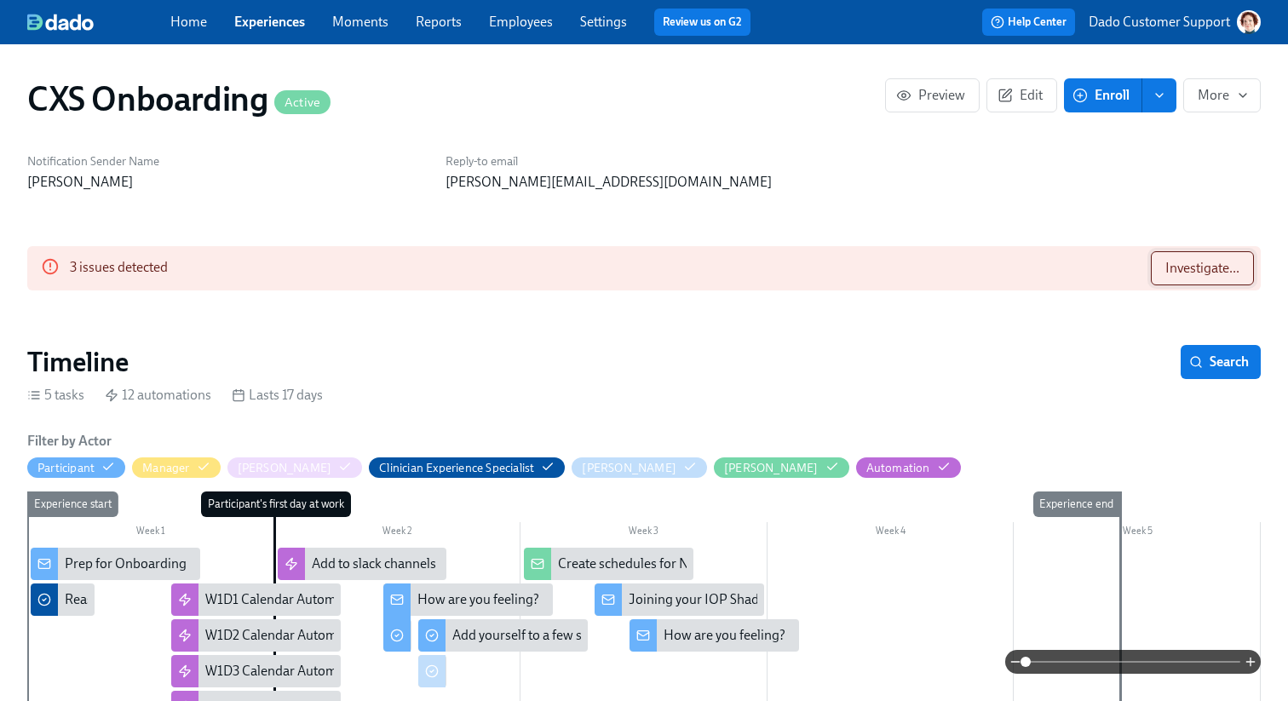
click at [1201, 279] on button "Investigate..." at bounding box center [1202, 268] width 103 height 34
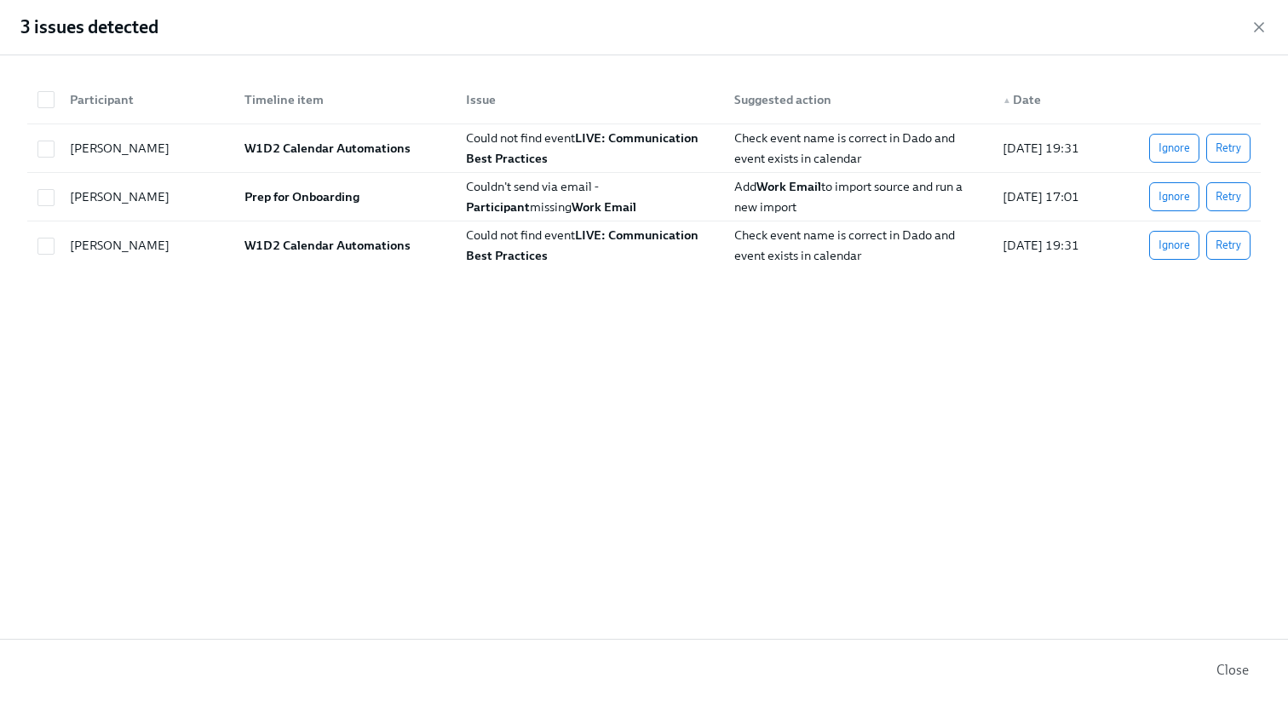
scroll to position [0, 3330]
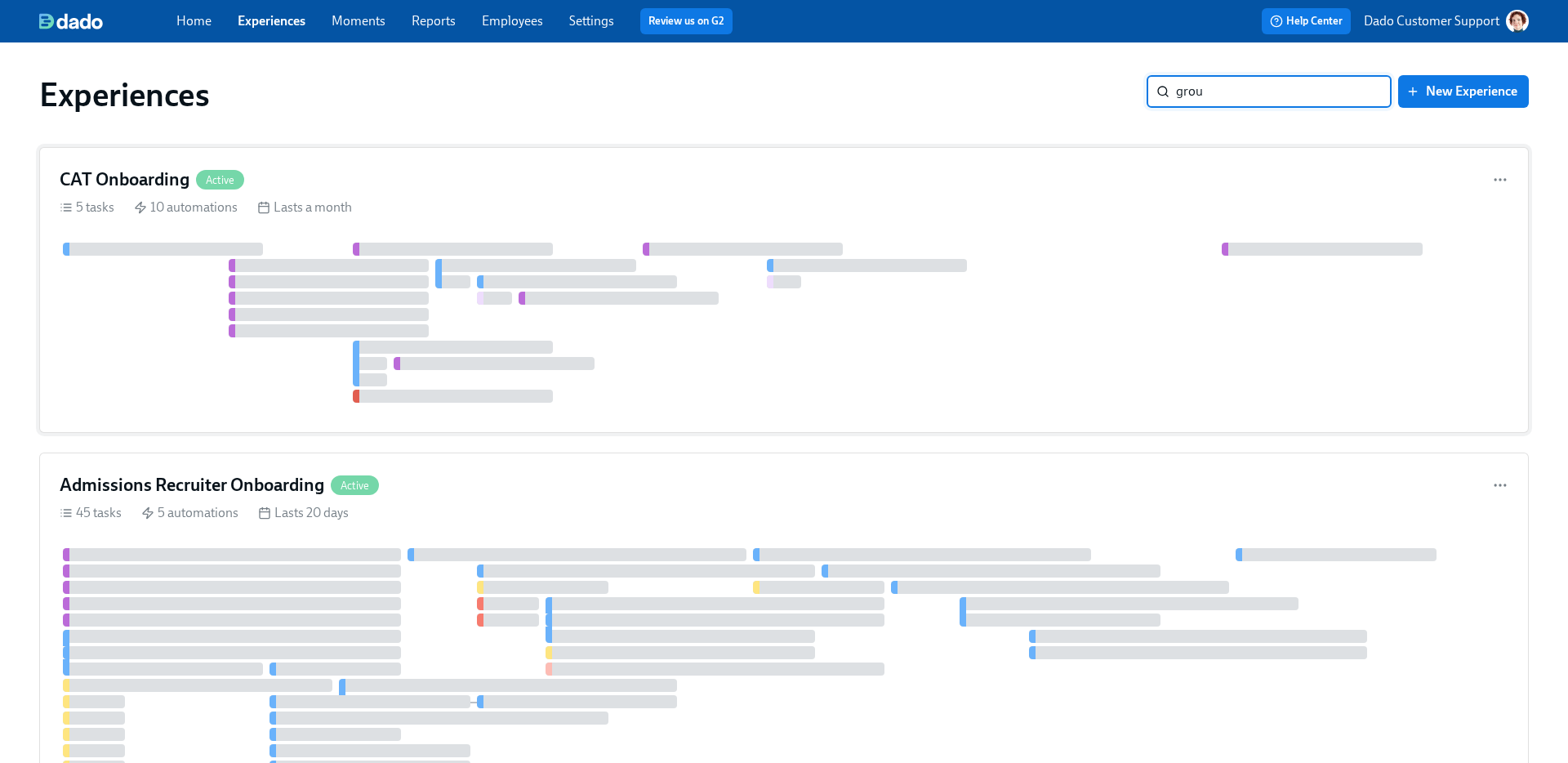
type input "group"
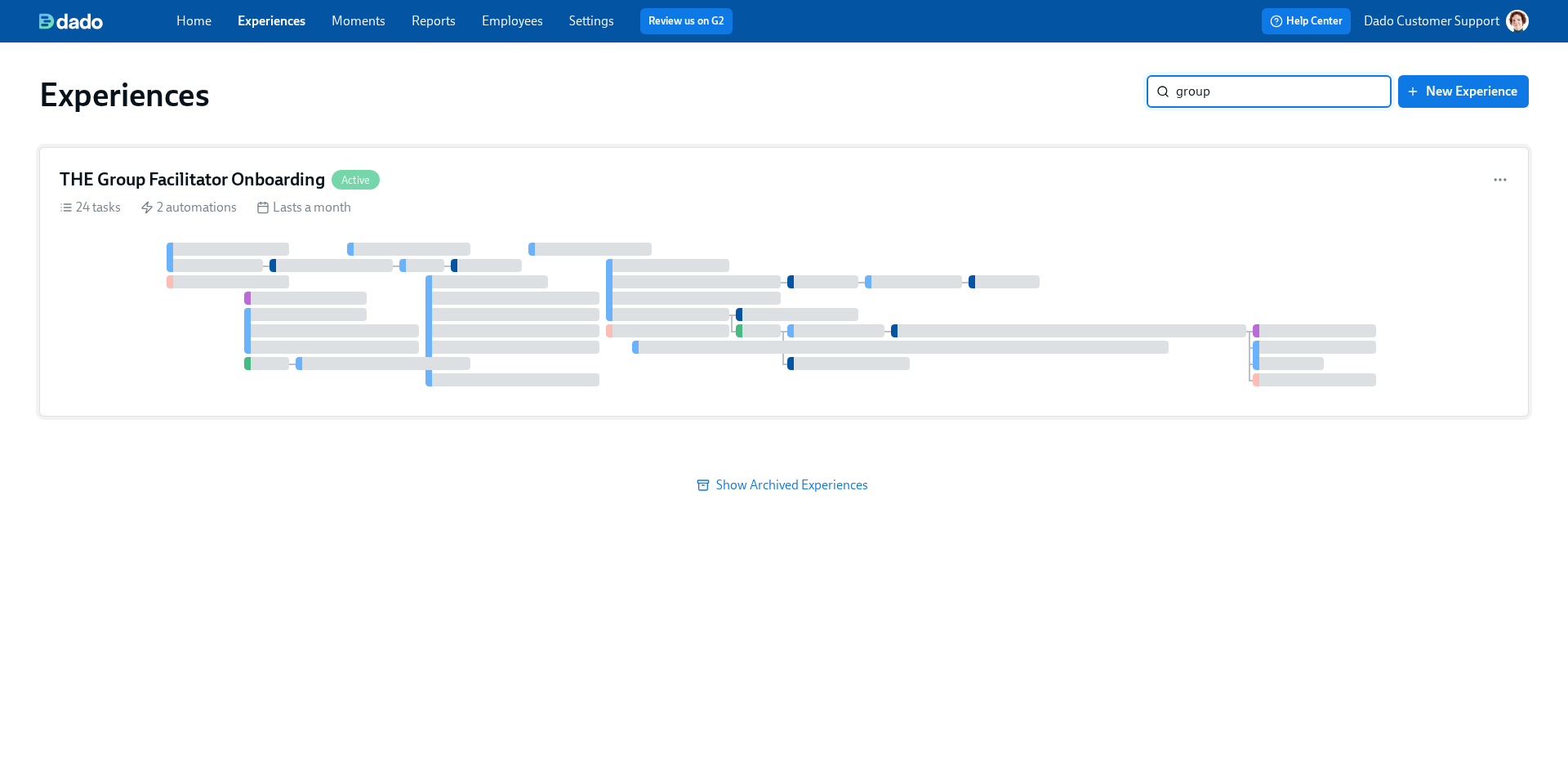
click at [777, 289] on div at bounding box center [784, 314] width 1449 height 144
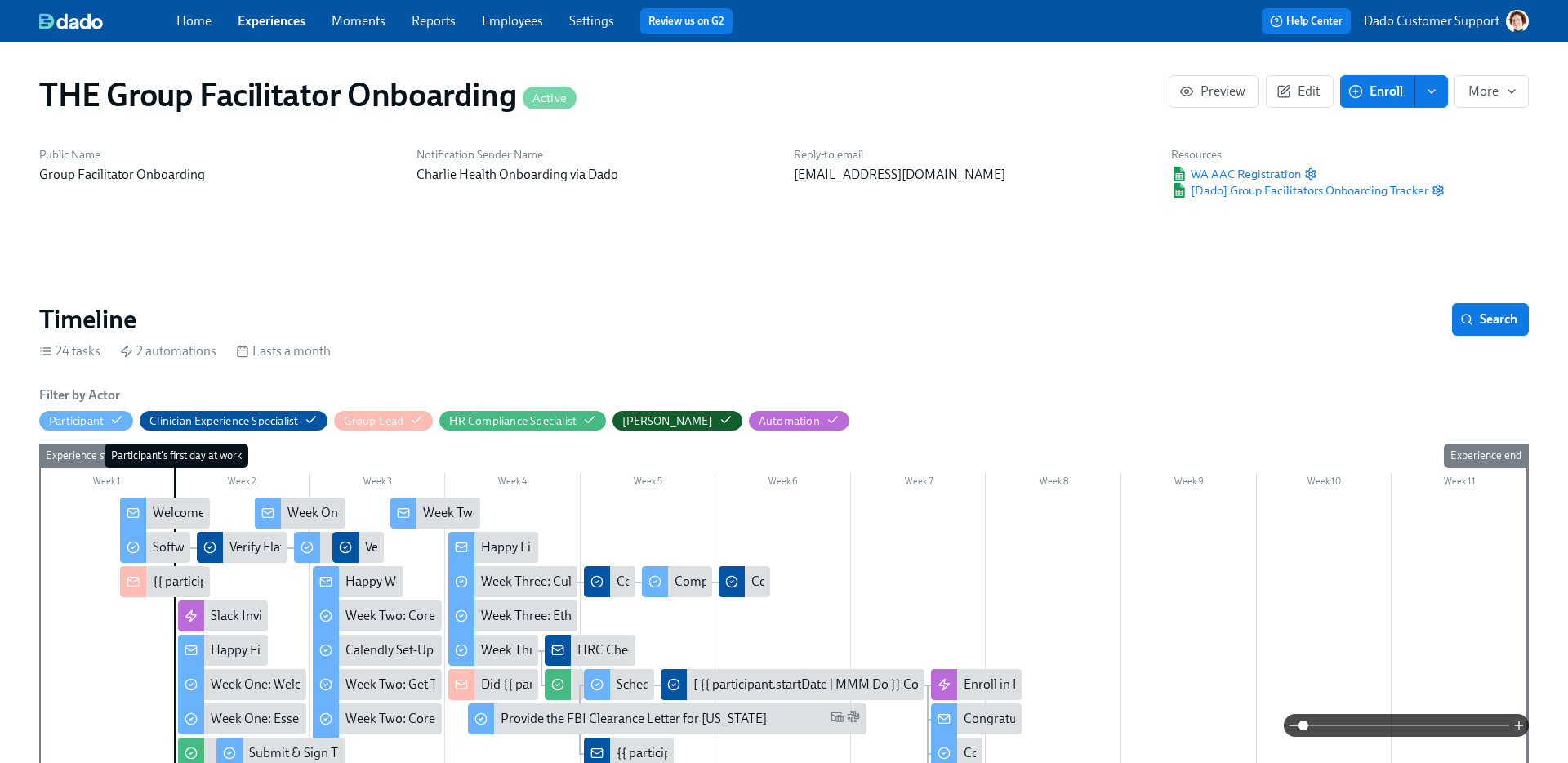
scroll to position [158, 0]
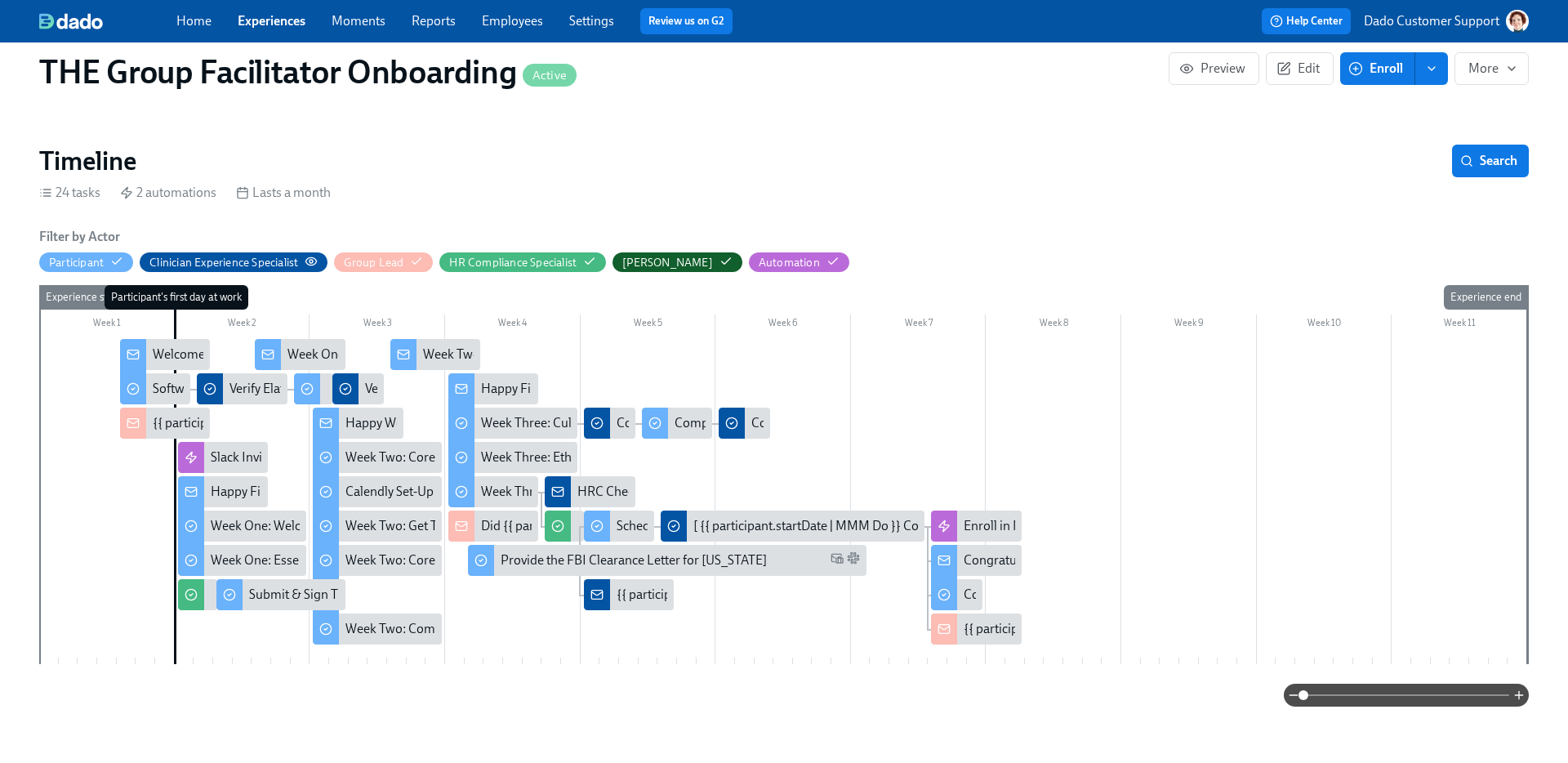
click at [317, 263] on icon "button" at bounding box center [311, 261] width 11 height 8
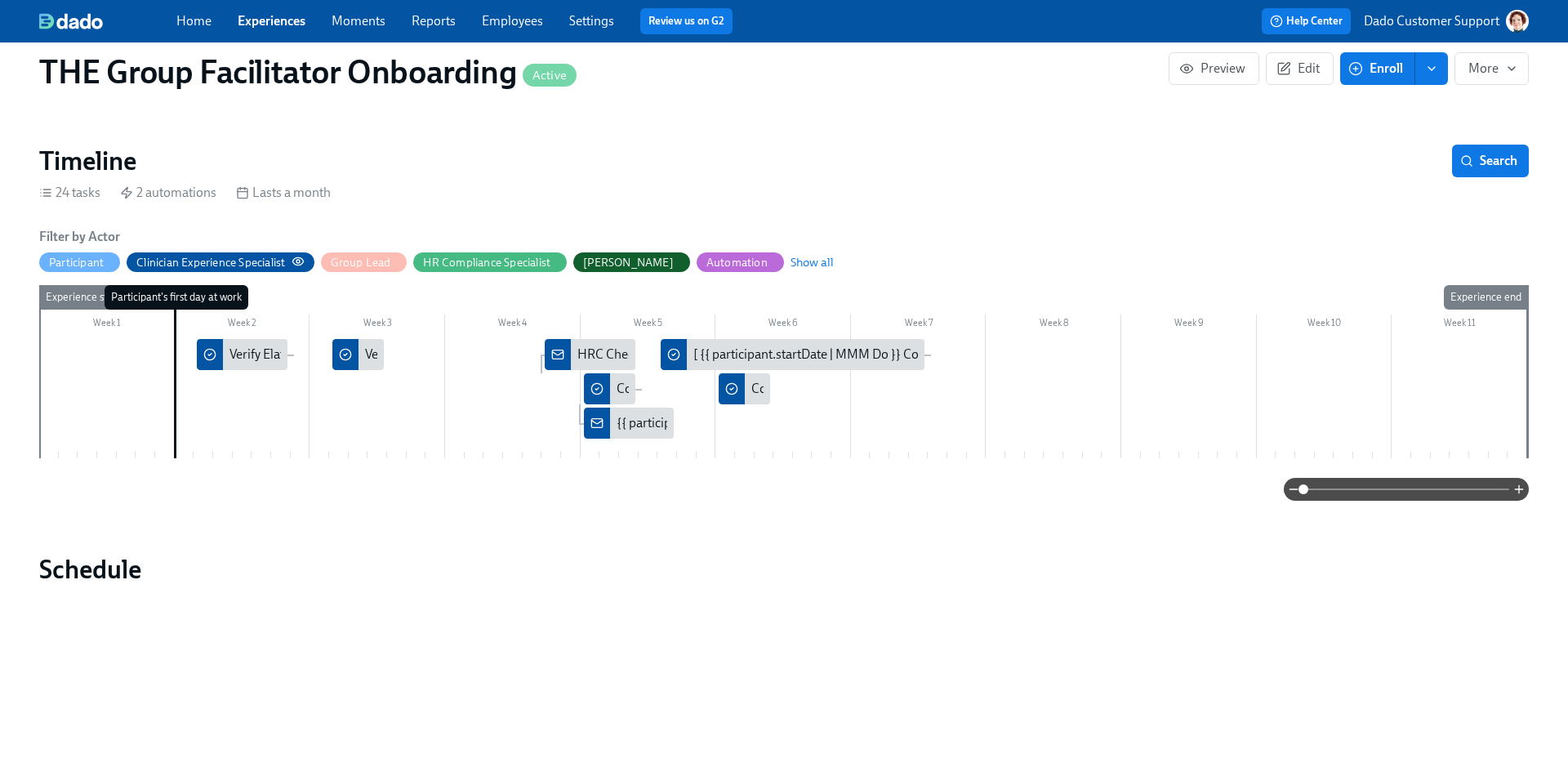
click at [298, 262] on icon "button" at bounding box center [298, 262] width 13 height 13
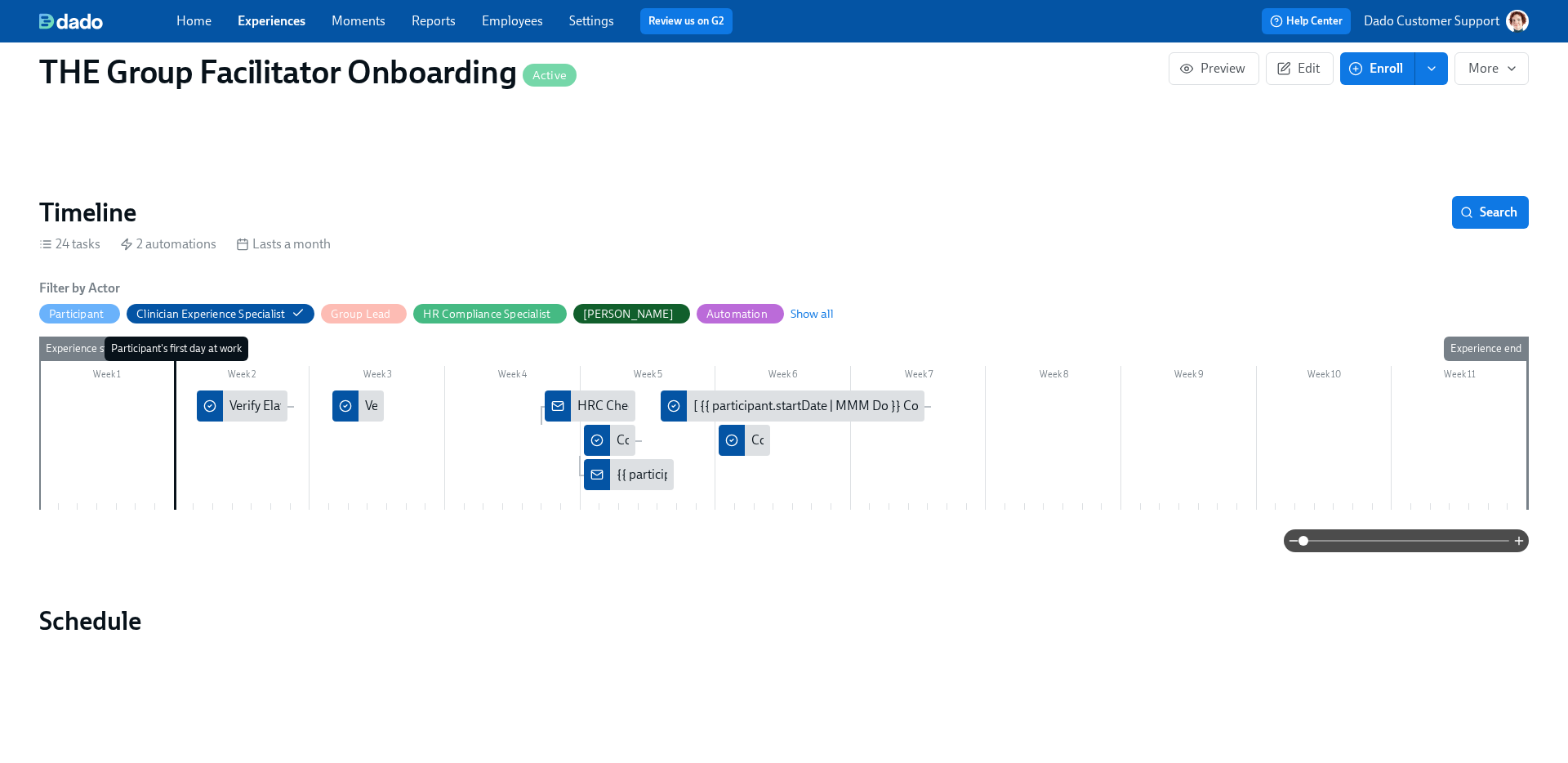
scroll to position [60, 0]
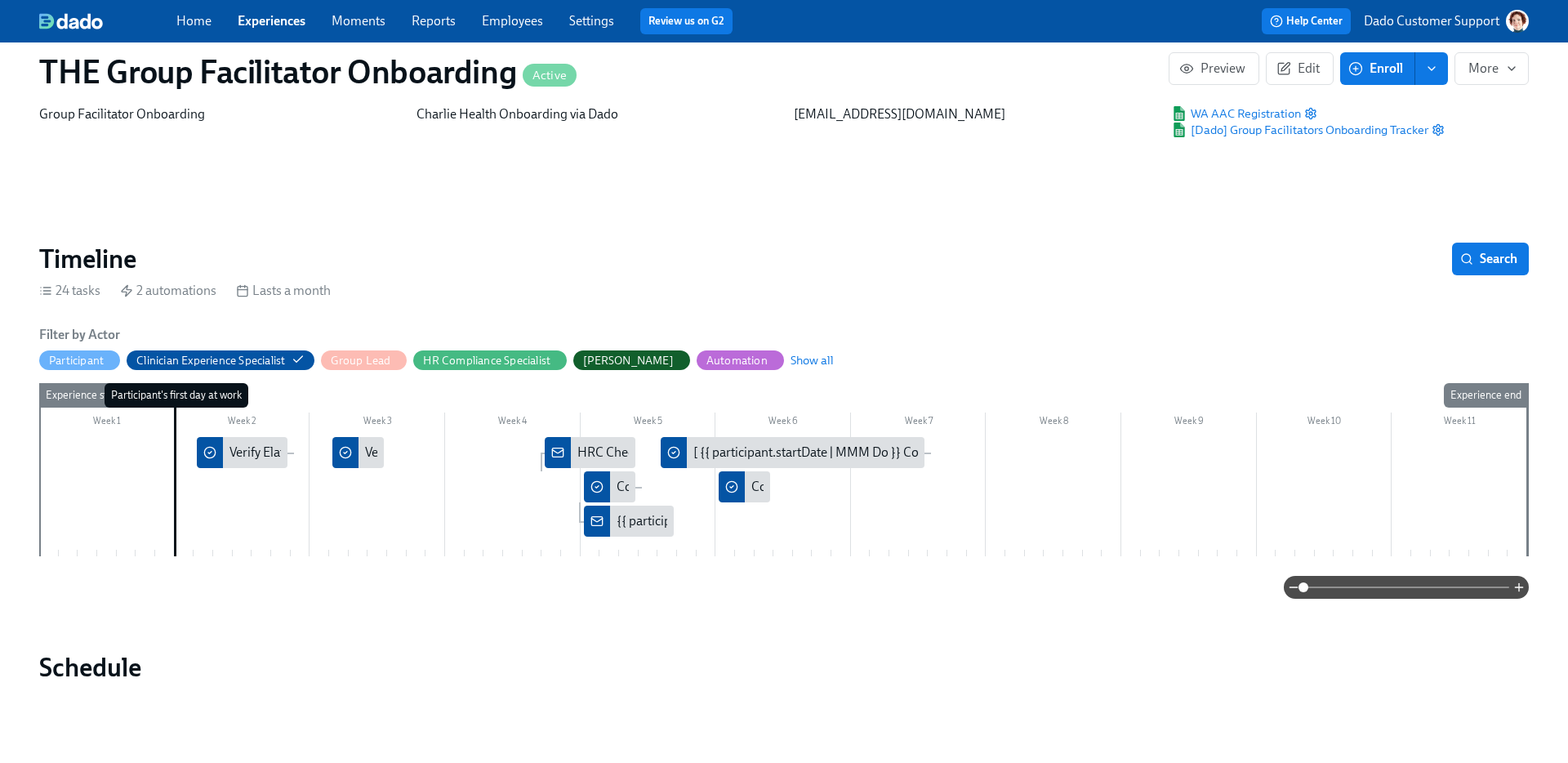
click at [267, 22] on link "Experiences" at bounding box center [271, 21] width 68 height 15
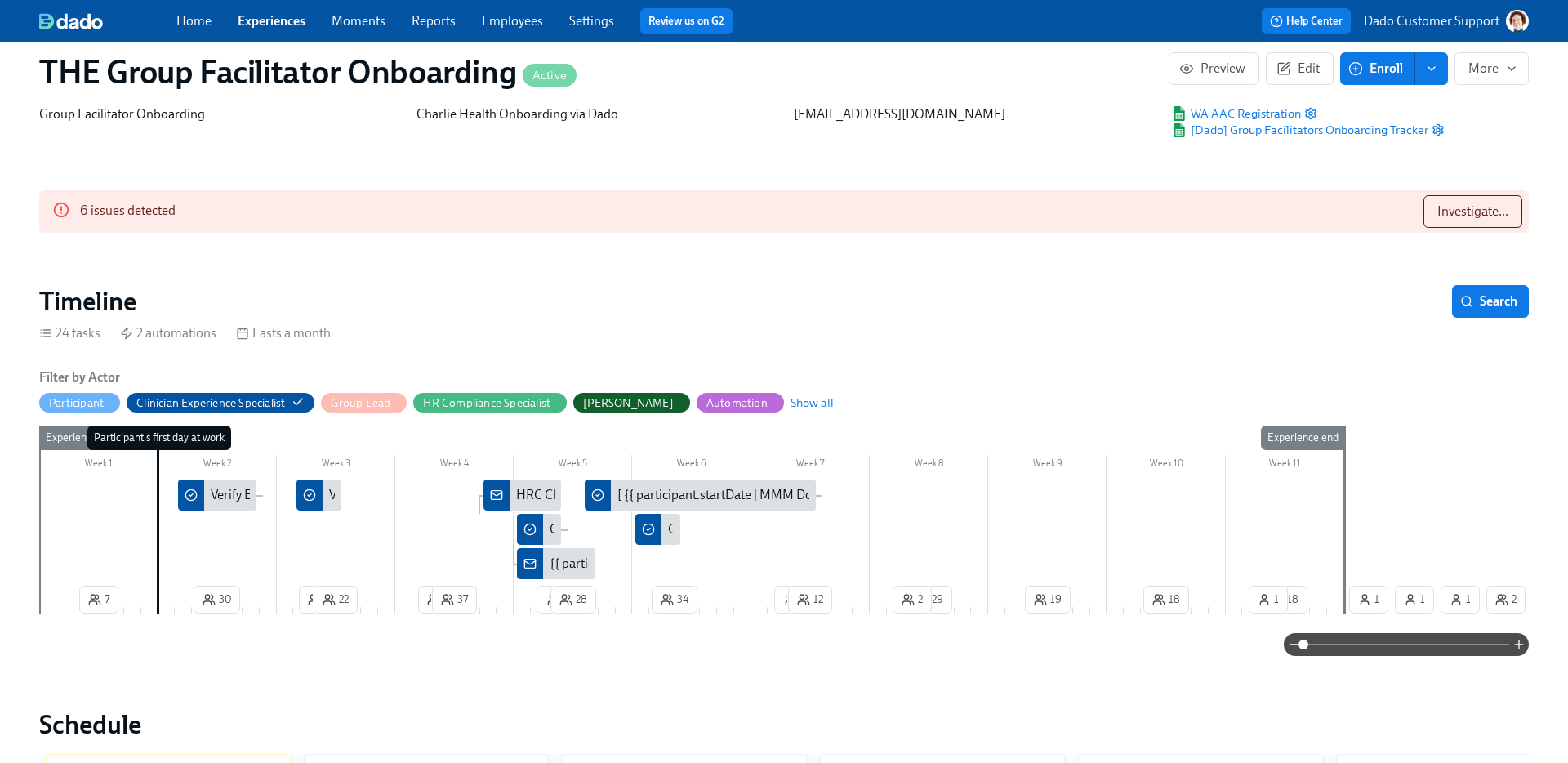
scroll to position [0, 23012]
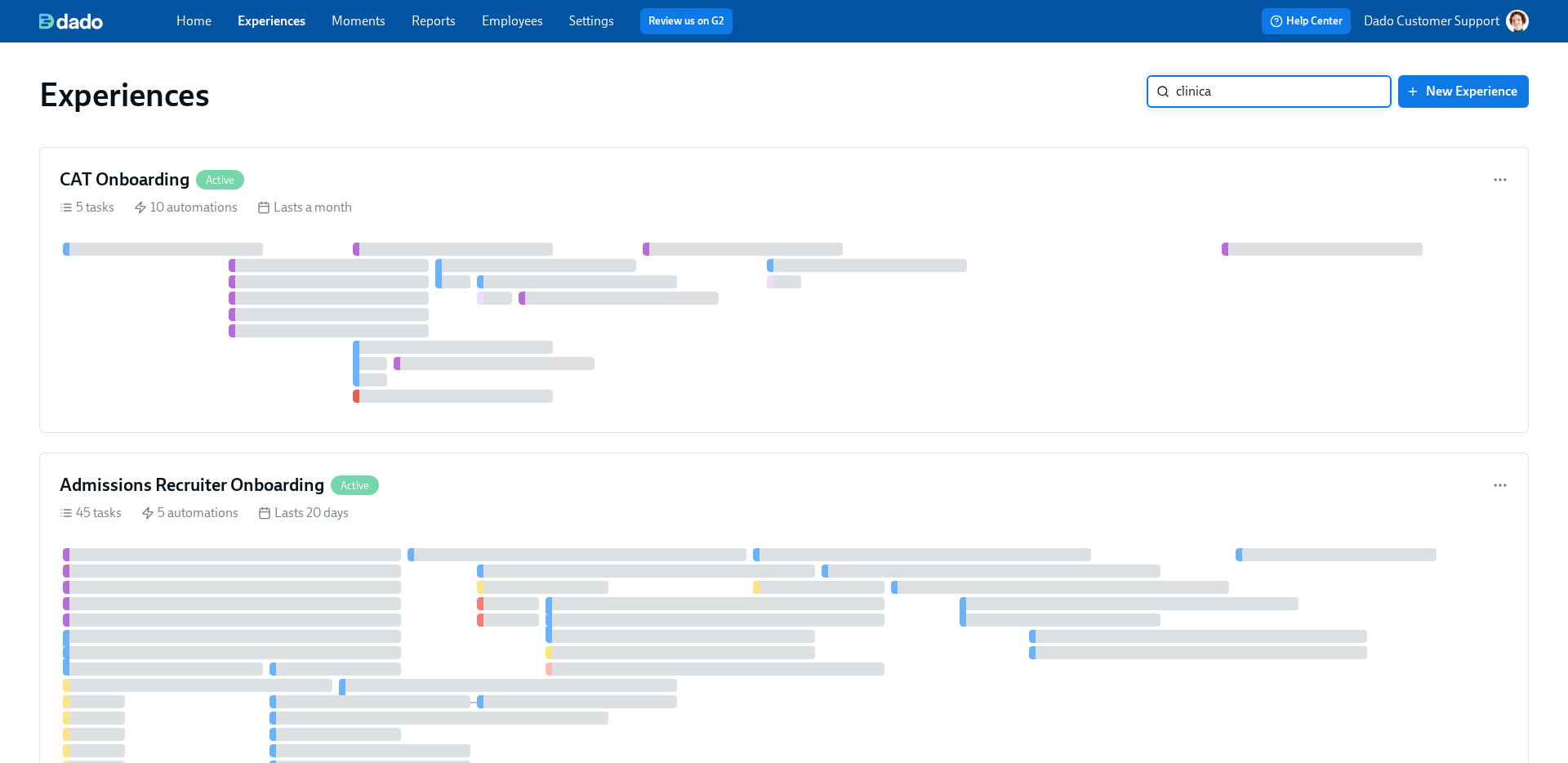
type input "clinical"
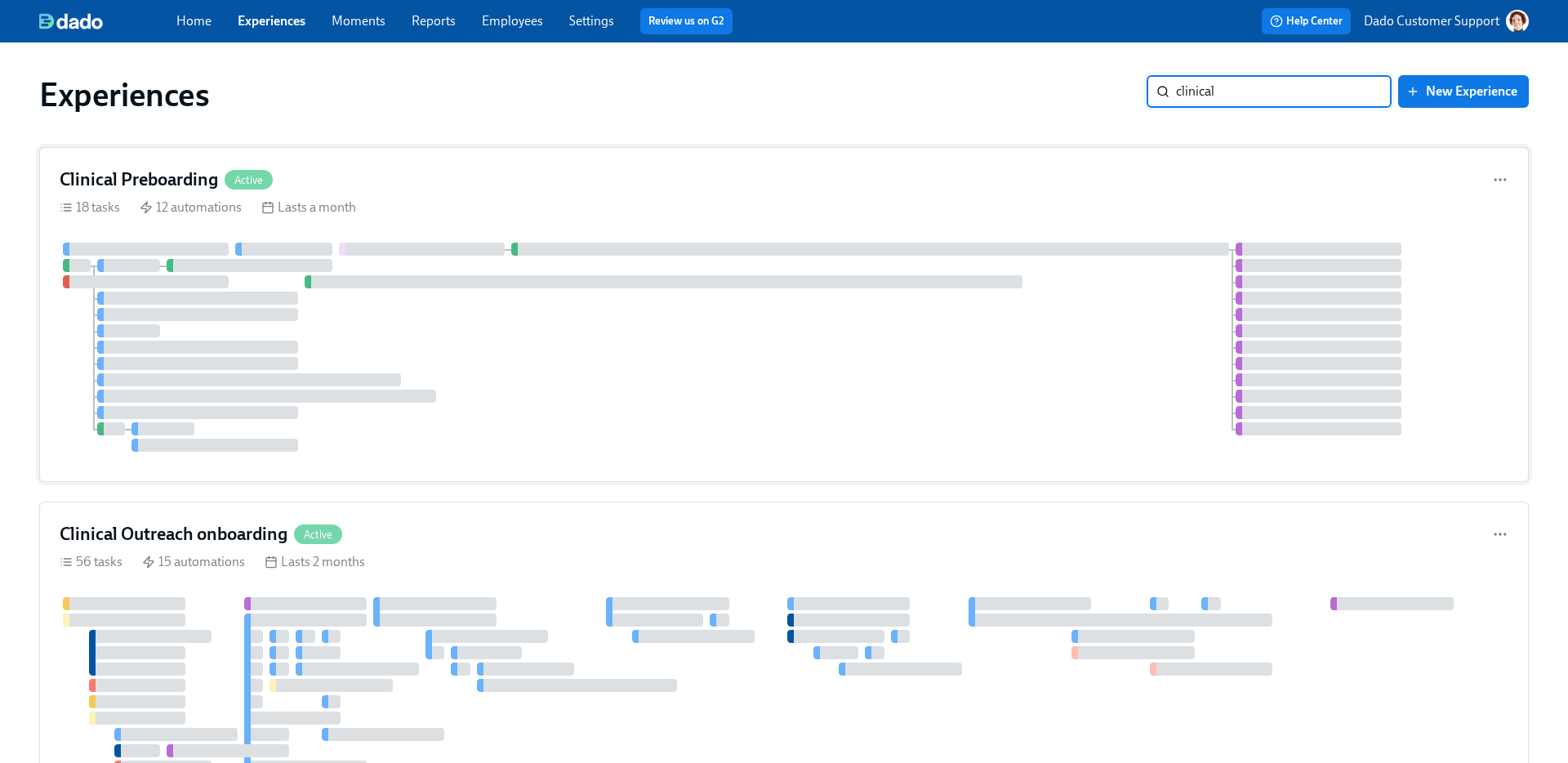
click at [538, 215] on div "18 tasks 12 automations Lasts a month" at bounding box center [784, 207] width 1449 height 18
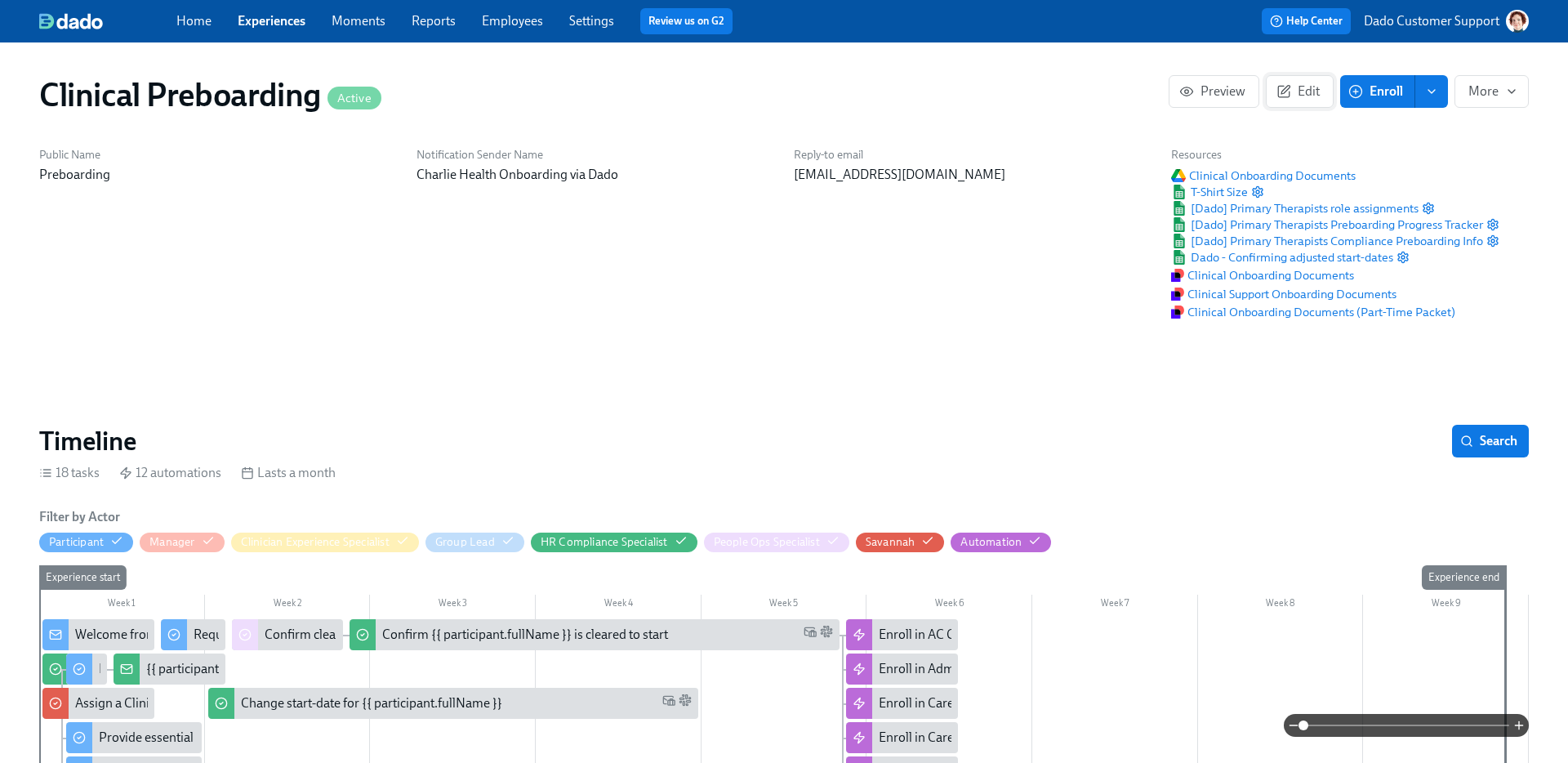
click at [1297, 87] on span "Edit" at bounding box center [1300, 91] width 40 height 16
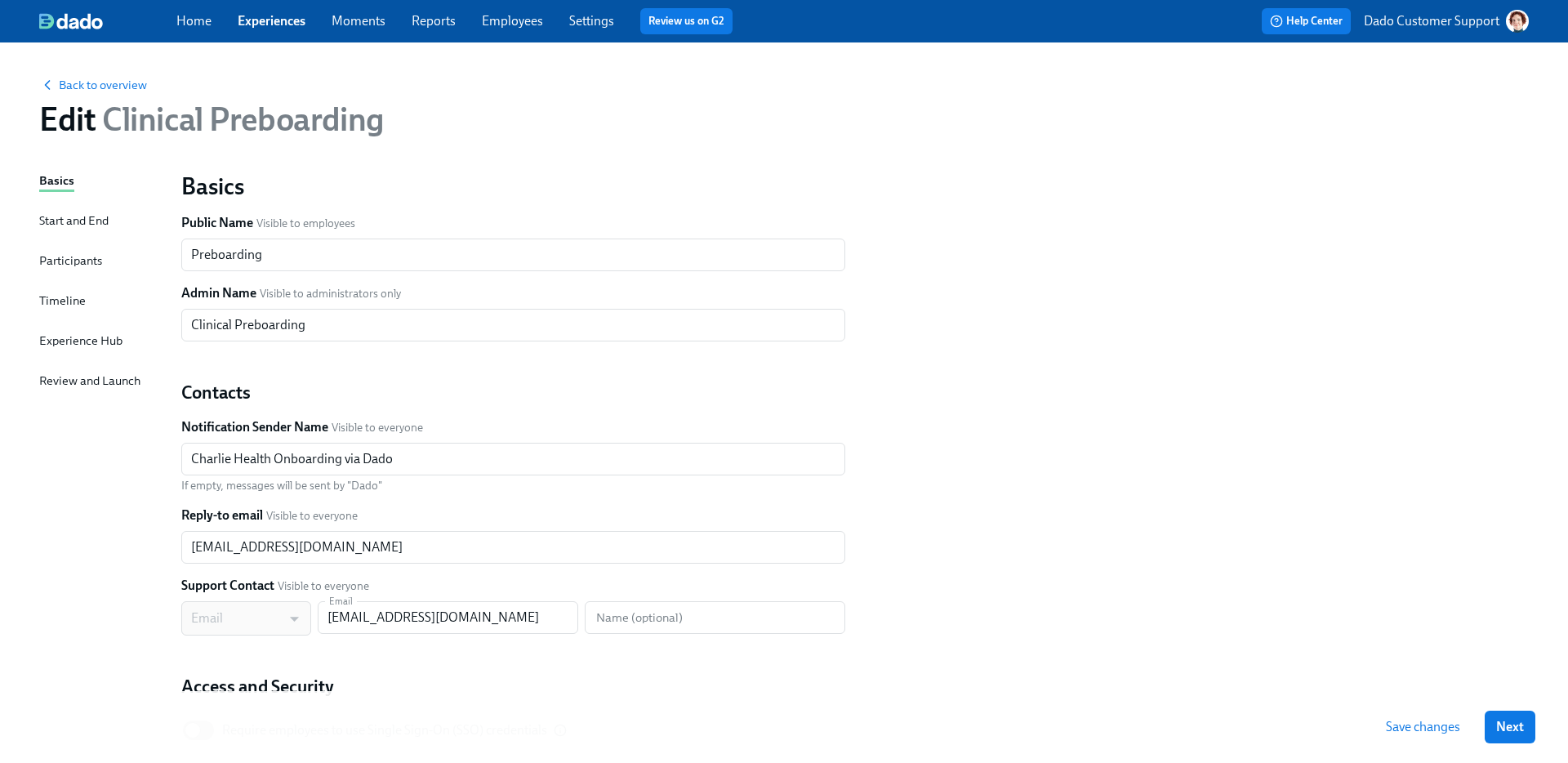
click at [62, 309] on div "Timeline" at bounding box center [62, 300] width 47 height 18
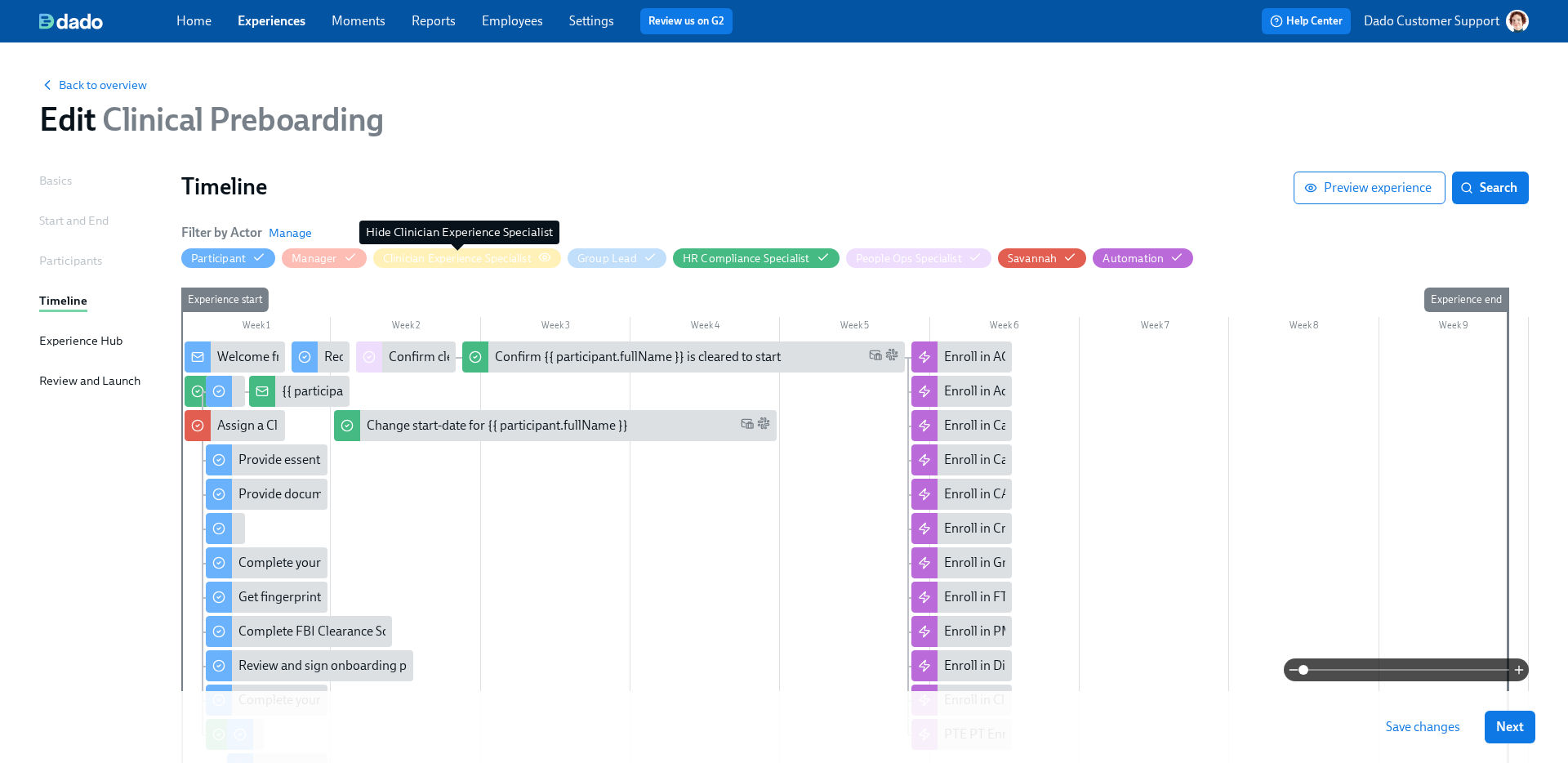
click at [435, 257] on div "Clinician Experience Specialist" at bounding box center [457, 259] width 149 height 15
click at [265, 227] on div "Filter by Actor [PERSON_NAME]" at bounding box center [246, 232] width 130 height 18
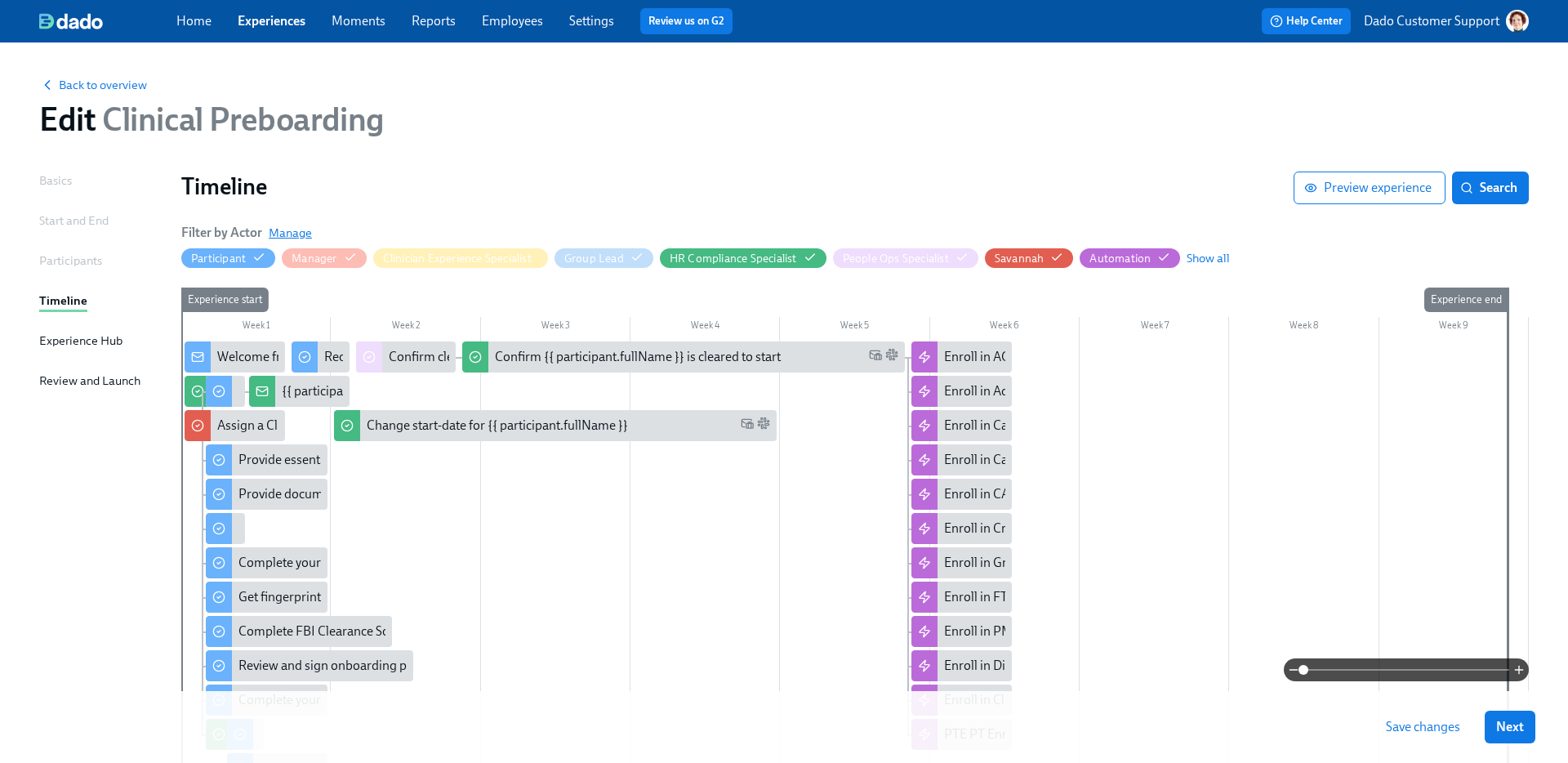
click at [295, 228] on span "Manage" at bounding box center [289, 232] width 43 height 16
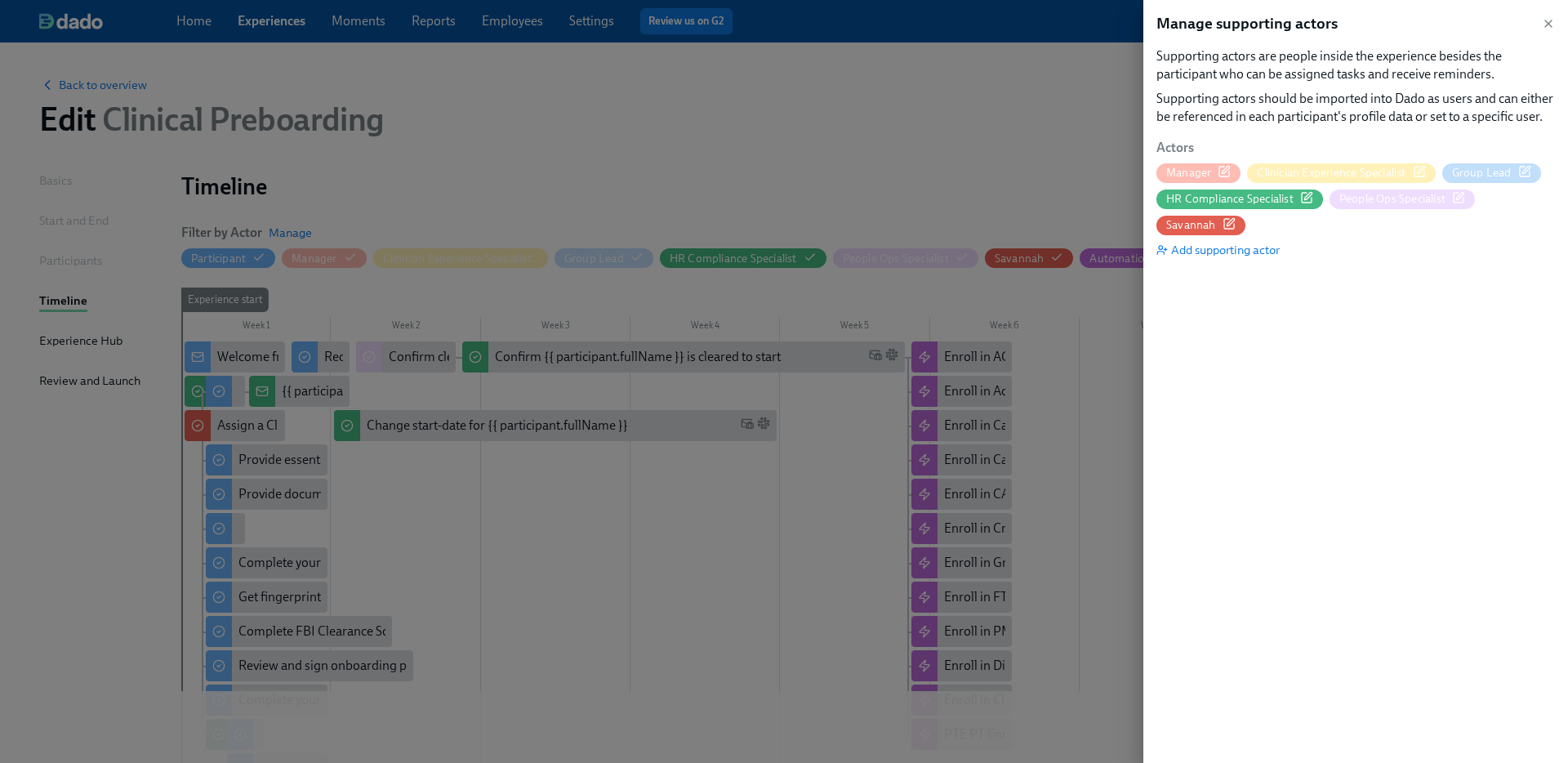
click at [1421, 170] on icon "button" at bounding box center [1420, 170] width 8 height 8
click at [87, 81] on div at bounding box center [784, 382] width 1568 height 763
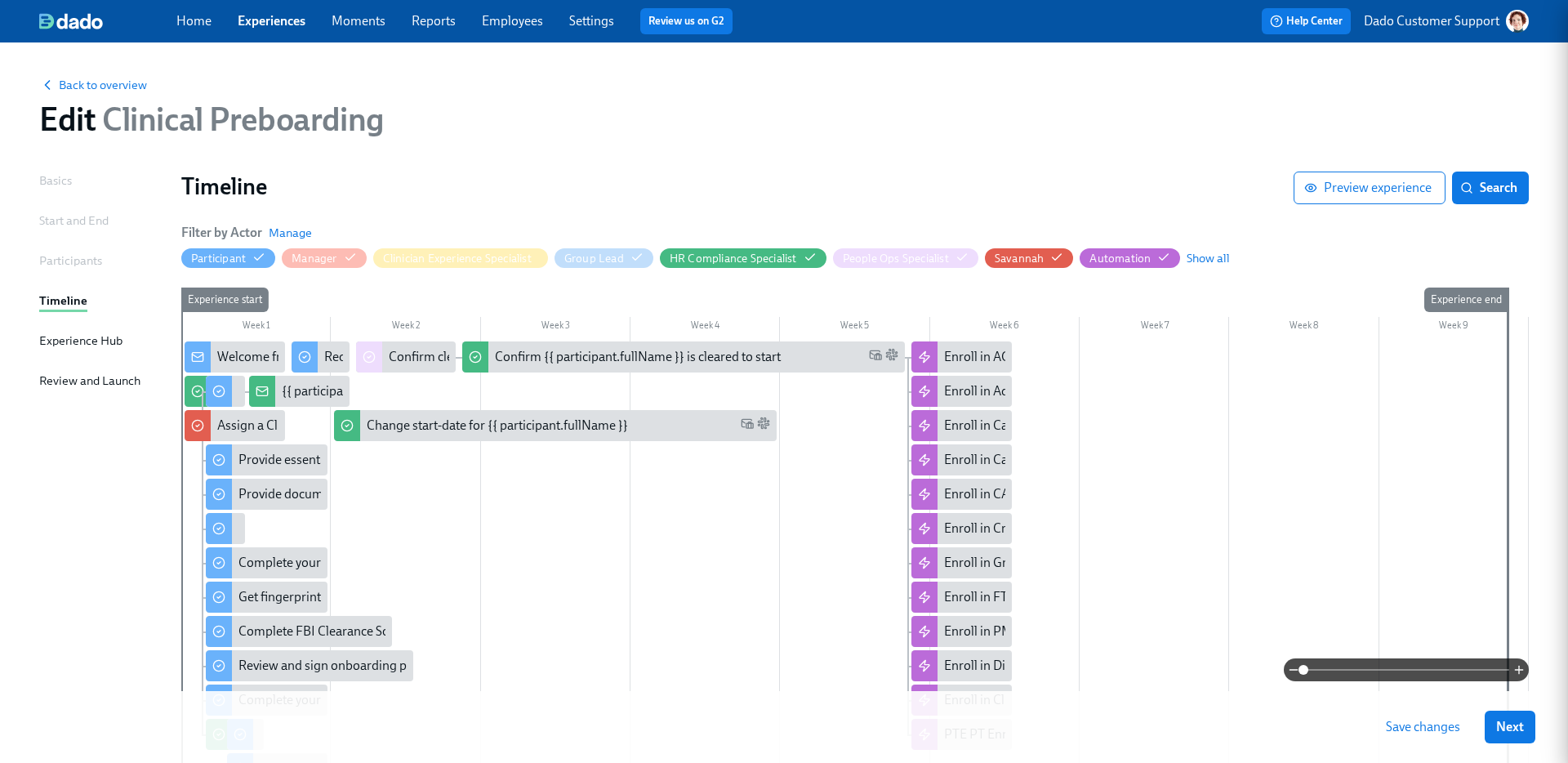
click at [73, 83] on div at bounding box center [784, 382] width 1568 height 763
click at [72, 85] on span "Back to overview" at bounding box center [93, 84] width 107 height 16
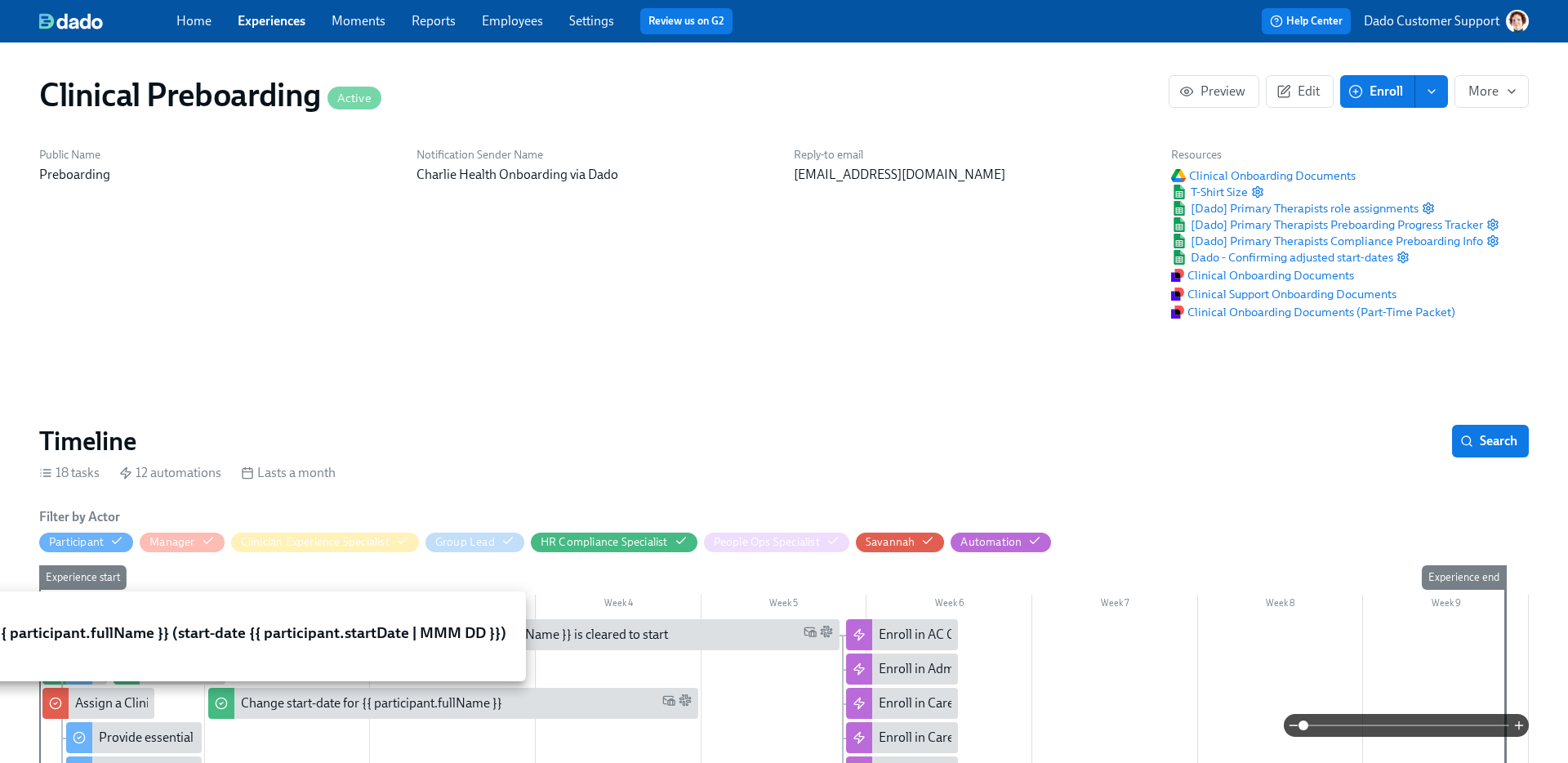
click at [78, 701] on div "Assign a Clinician Experience Specialist for {{ participant.fullName }} (start-…" at bounding box center [398, 703] width 647 height 18
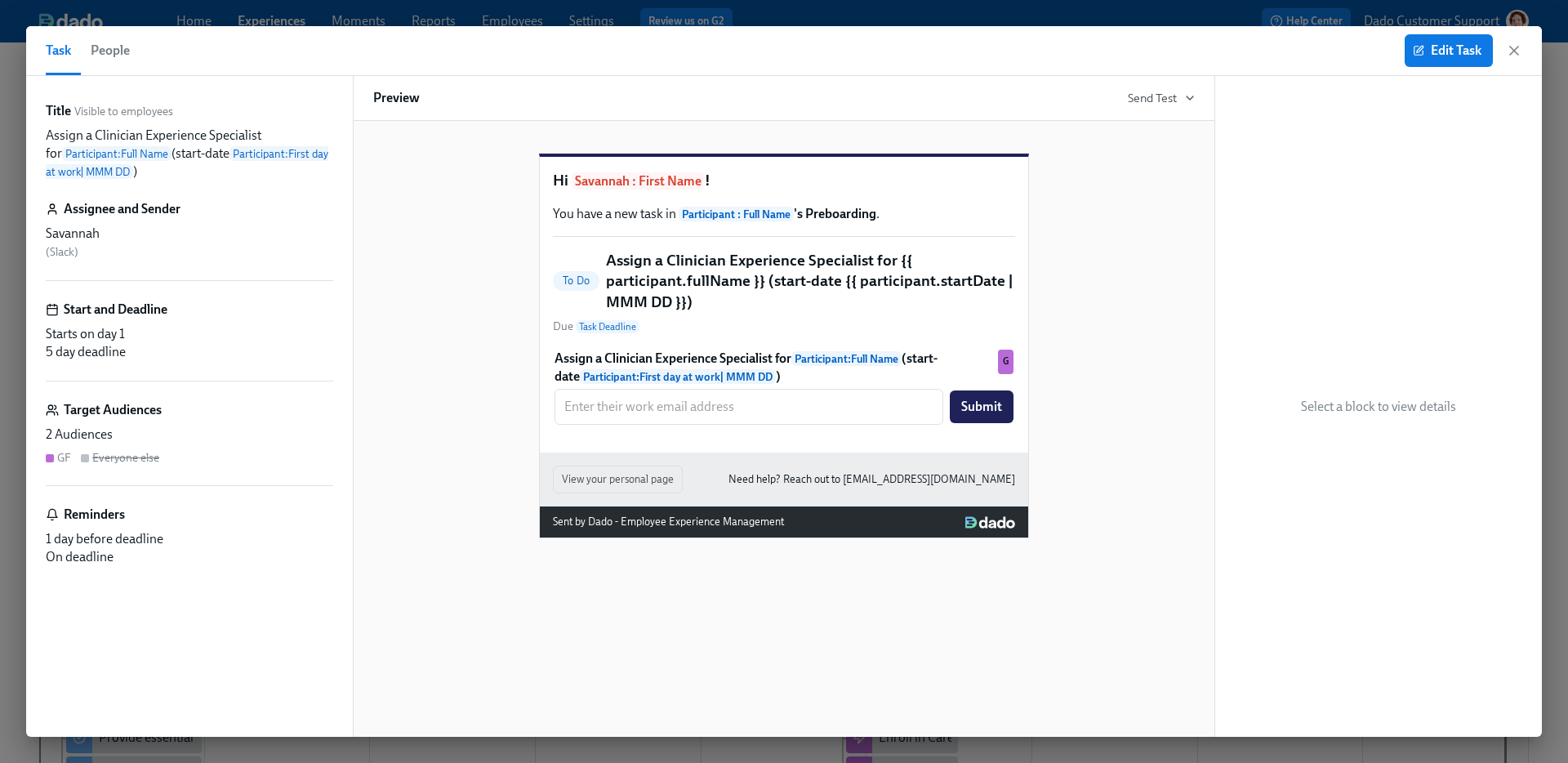
click at [117, 56] on span "People" at bounding box center [110, 51] width 39 height 23
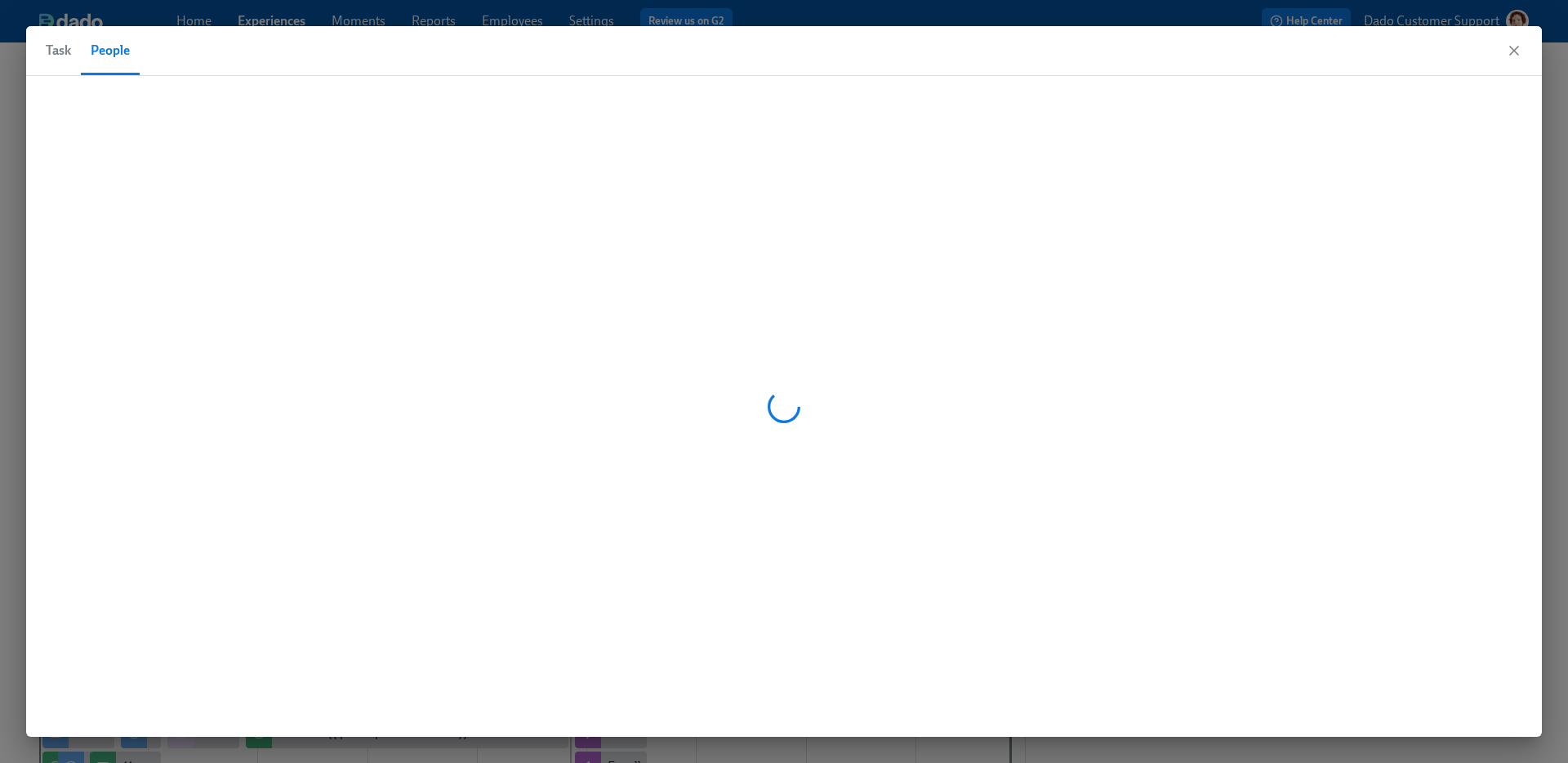
scroll to position [0, 19864]
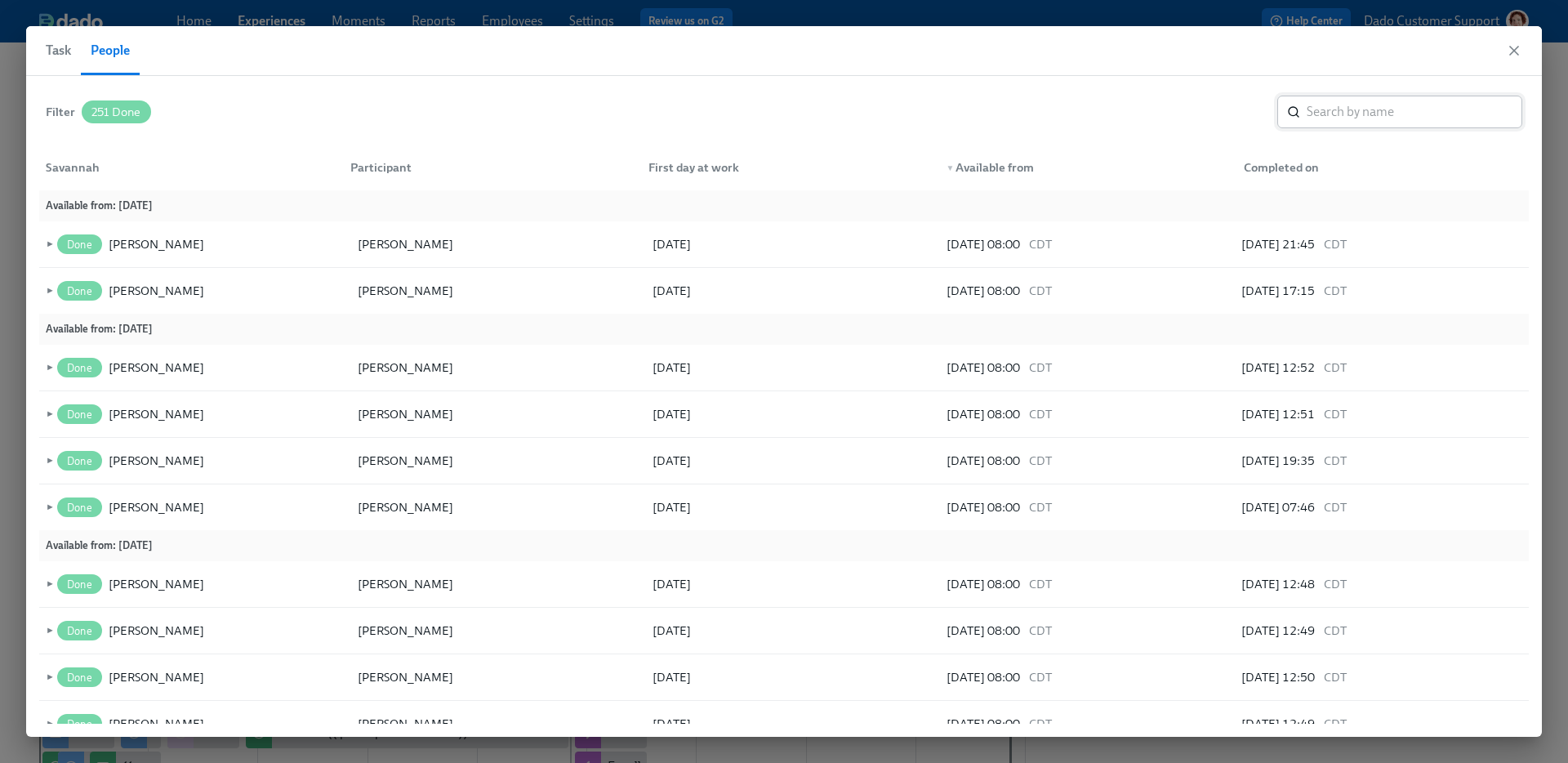
click at [1337, 117] on input "search" at bounding box center [1414, 112] width 216 height 33
type input "[PERSON_NAME]"
click at [61, 45] on span "Task" at bounding box center [58, 51] width 25 height 23
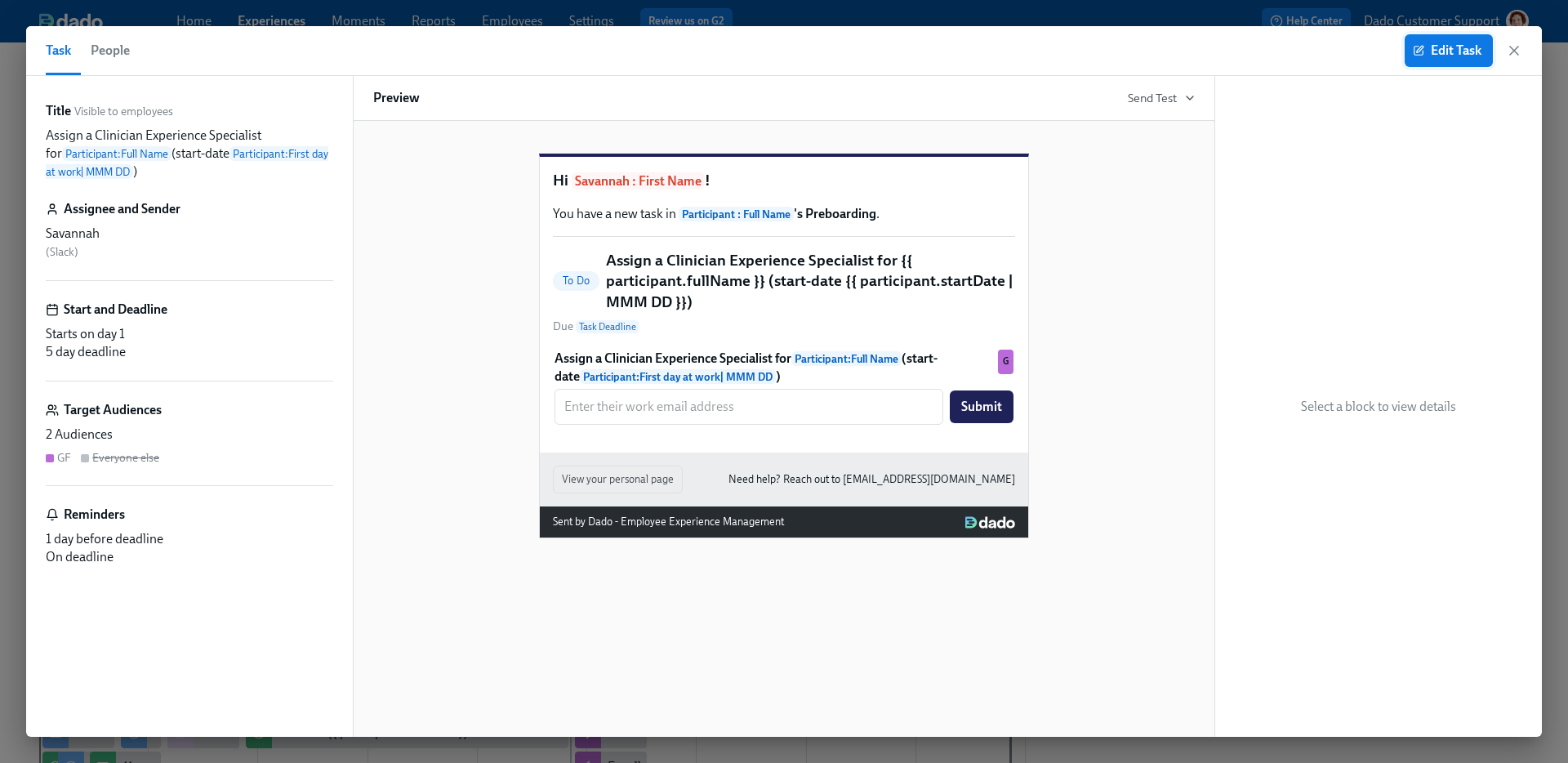
click at [1418, 51] on icon "button" at bounding box center [1419, 49] width 7 height 7
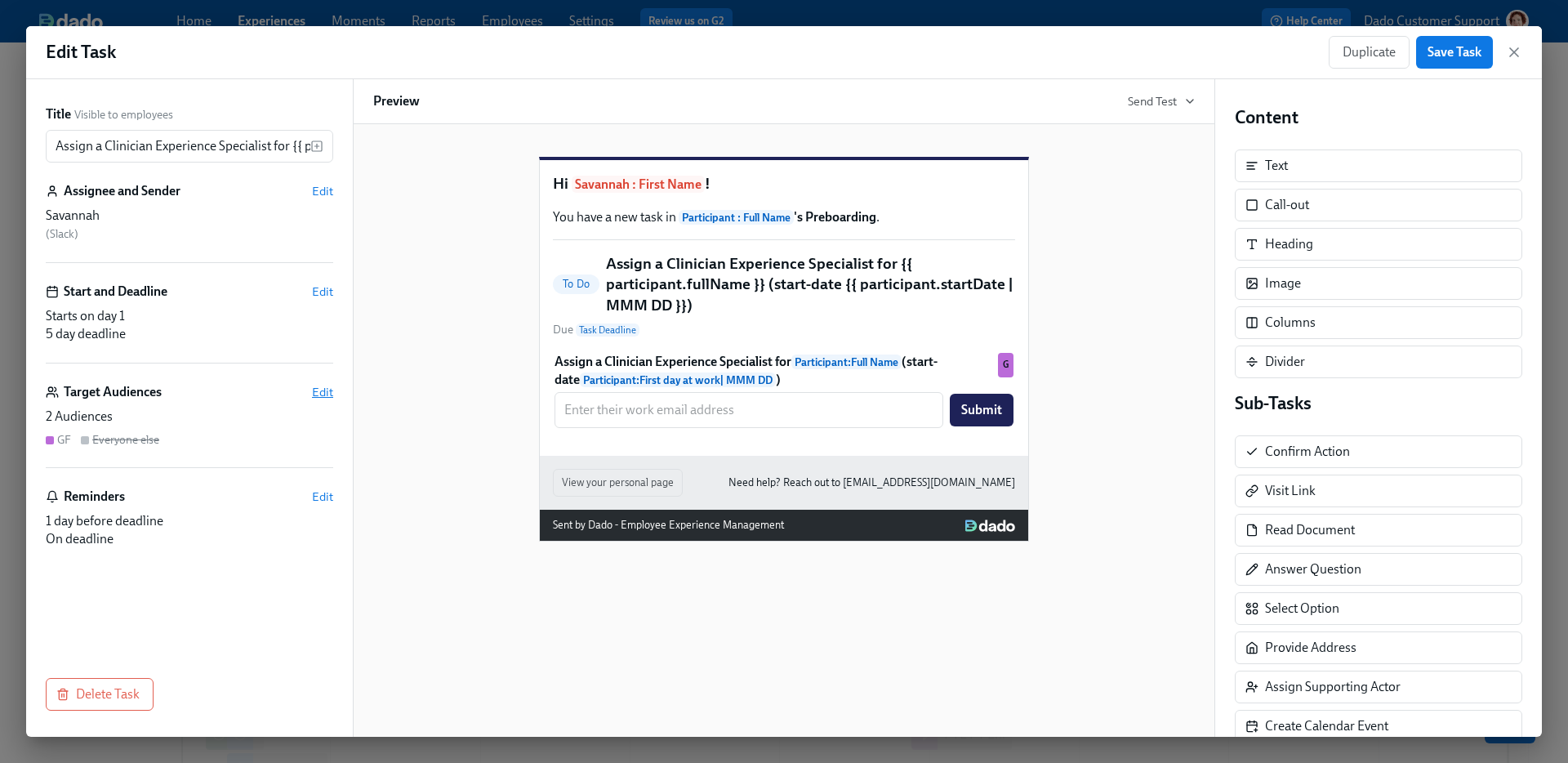
click at [318, 396] on span "Edit" at bounding box center [322, 391] width 21 height 16
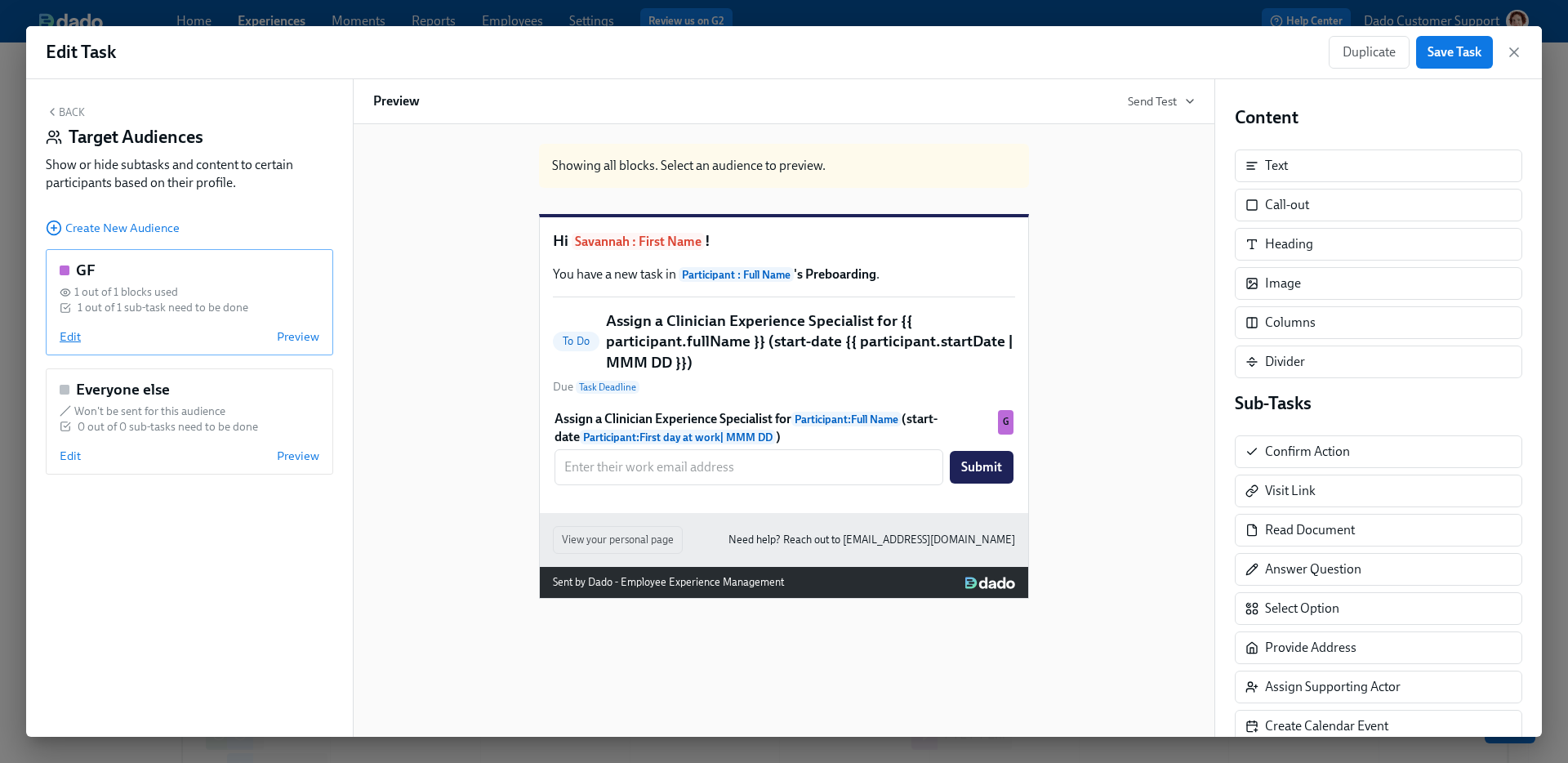
click at [67, 335] on span "Edit" at bounding box center [70, 336] width 21 height 16
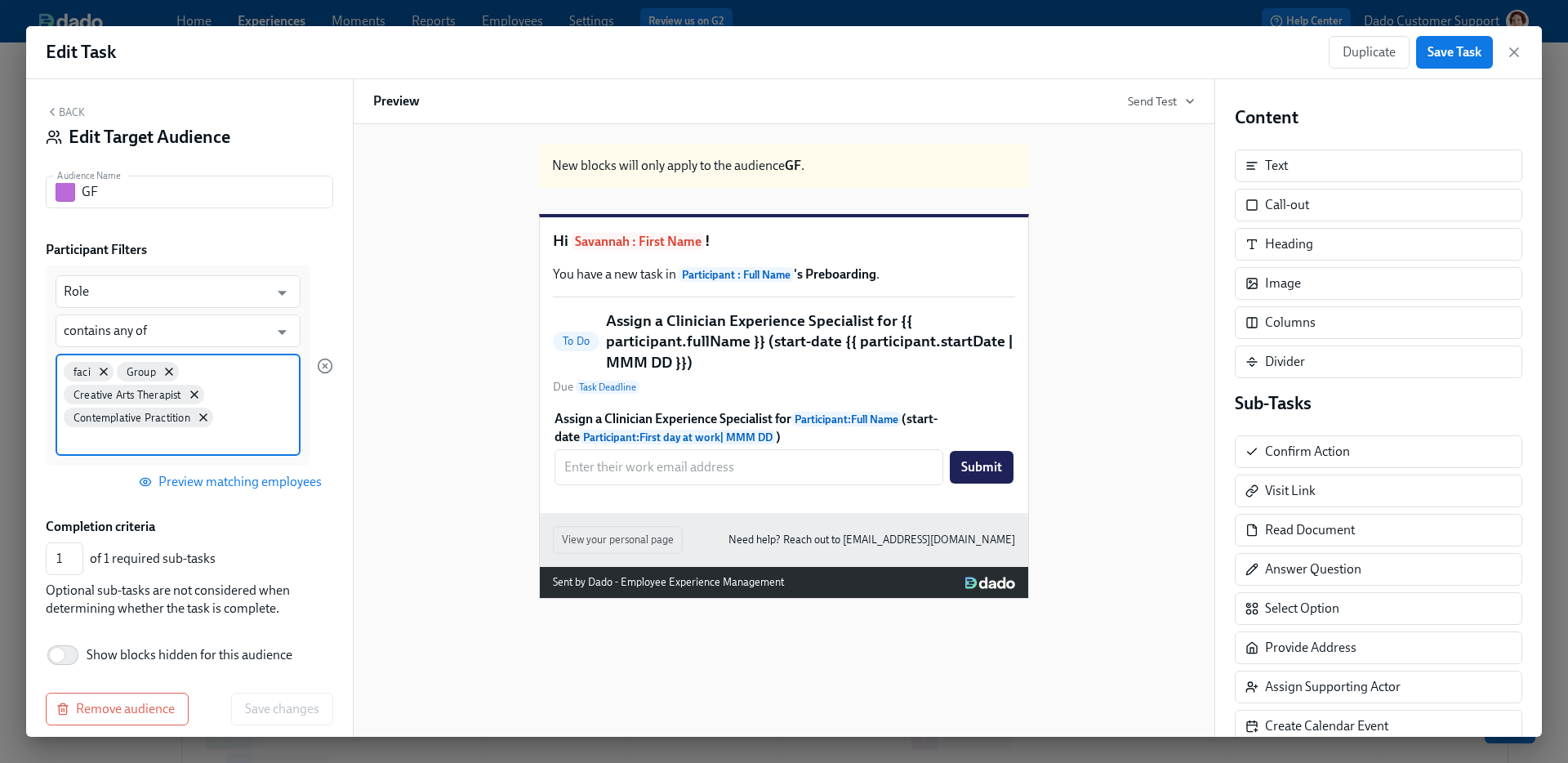
click at [235, 438] on input at bounding box center [177, 439] width 229 height 17
click at [222, 481] on span "Preview matching employees" at bounding box center [231, 479] width 179 height 16
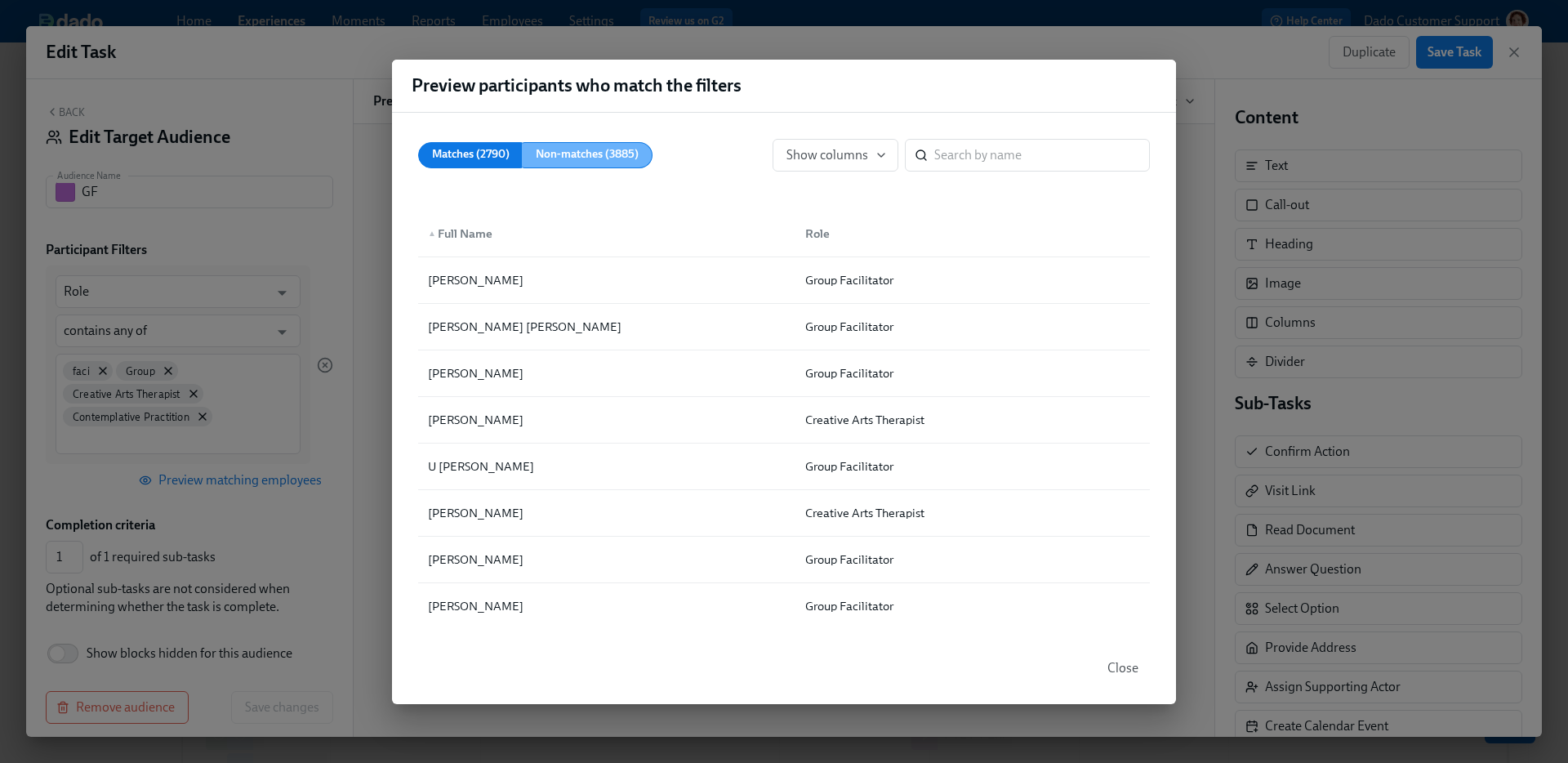
click at [583, 147] on span "Non-matches (3885)" at bounding box center [587, 154] width 103 height 20
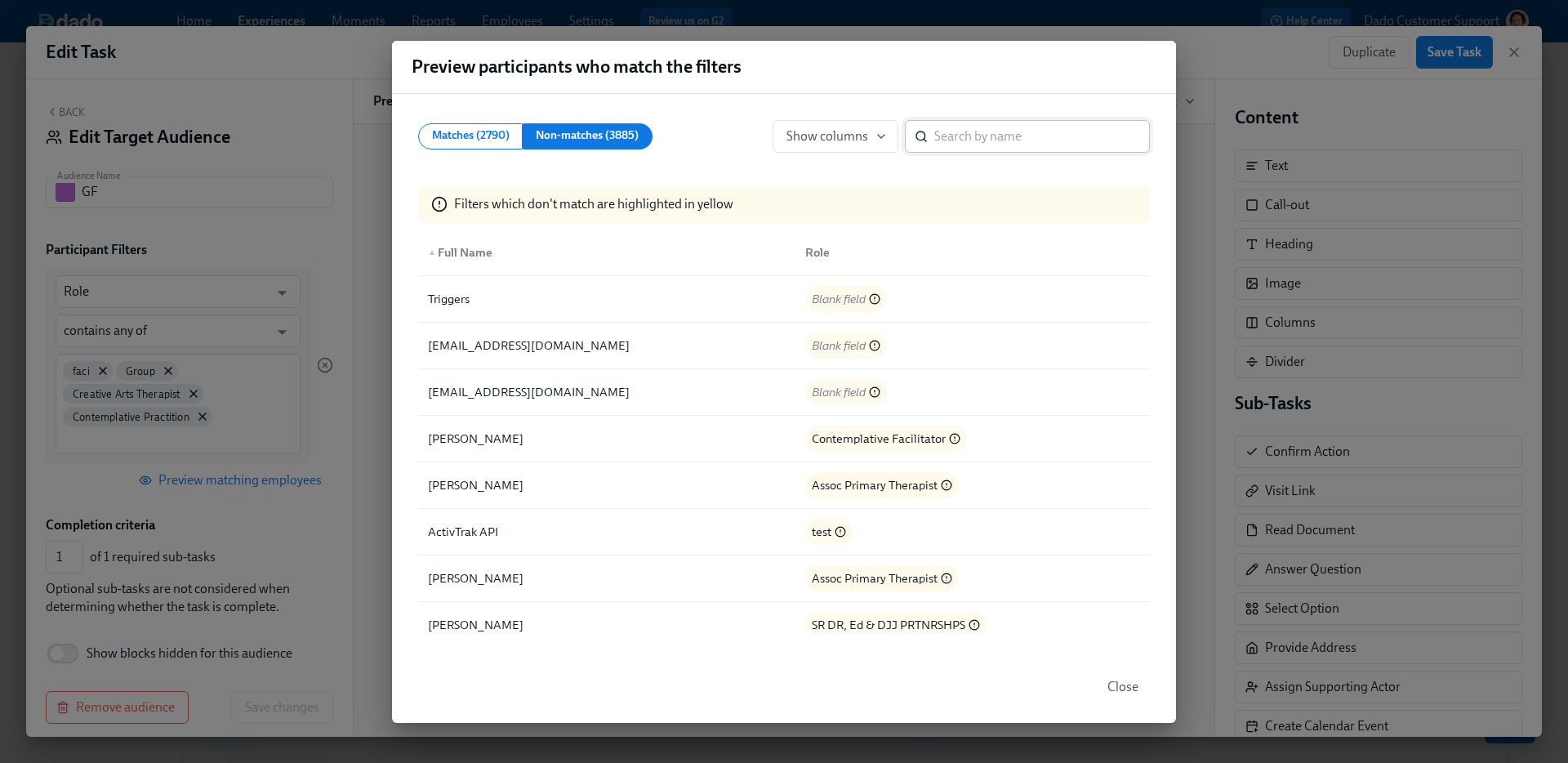
click at [1022, 151] on input "search" at bounding box center [1042, 136] width 216 height 33
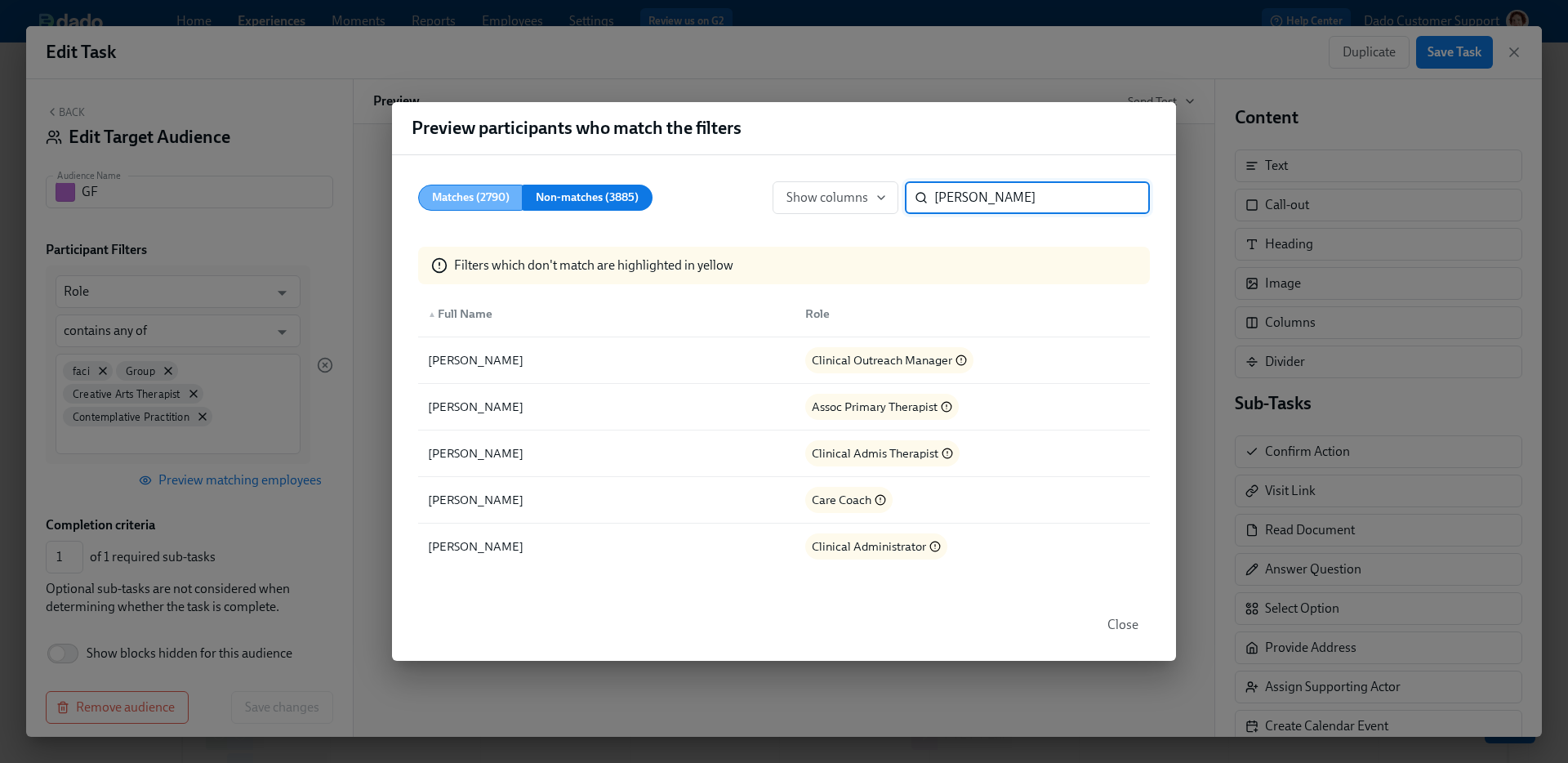
click at [483, 203] on span "Matches (2790)" at bounding box center [471, 197] width 78 height 20
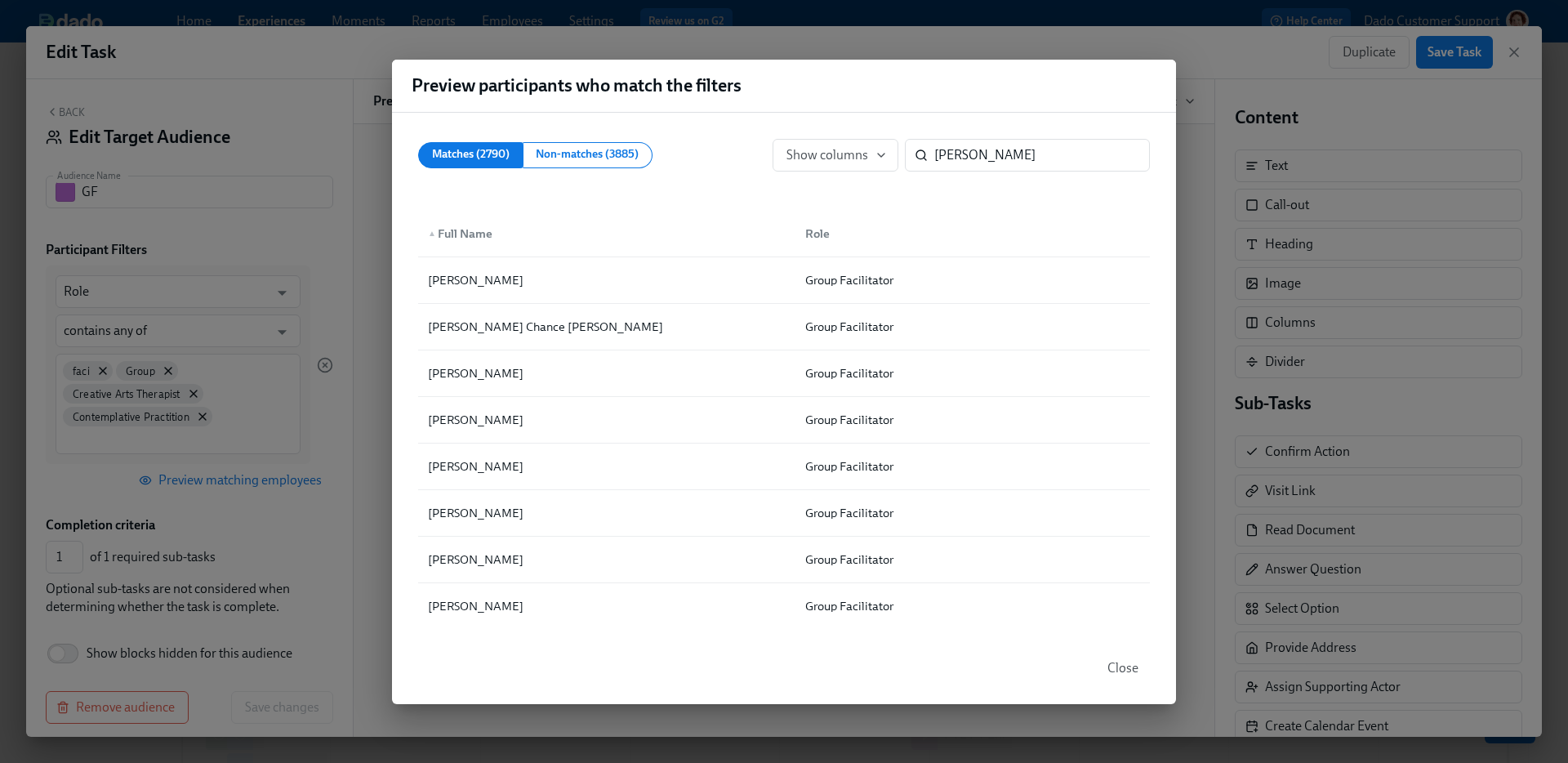
click at [1076, 135] on div "Matches (2790) Non-matches (3885) Show columns Jennifer ​" at bounding box center [784, 154] width 758 height 58
click at [1060, 151] on input "Jennifer" at bounding box center [1042, 155] width 216 height 33
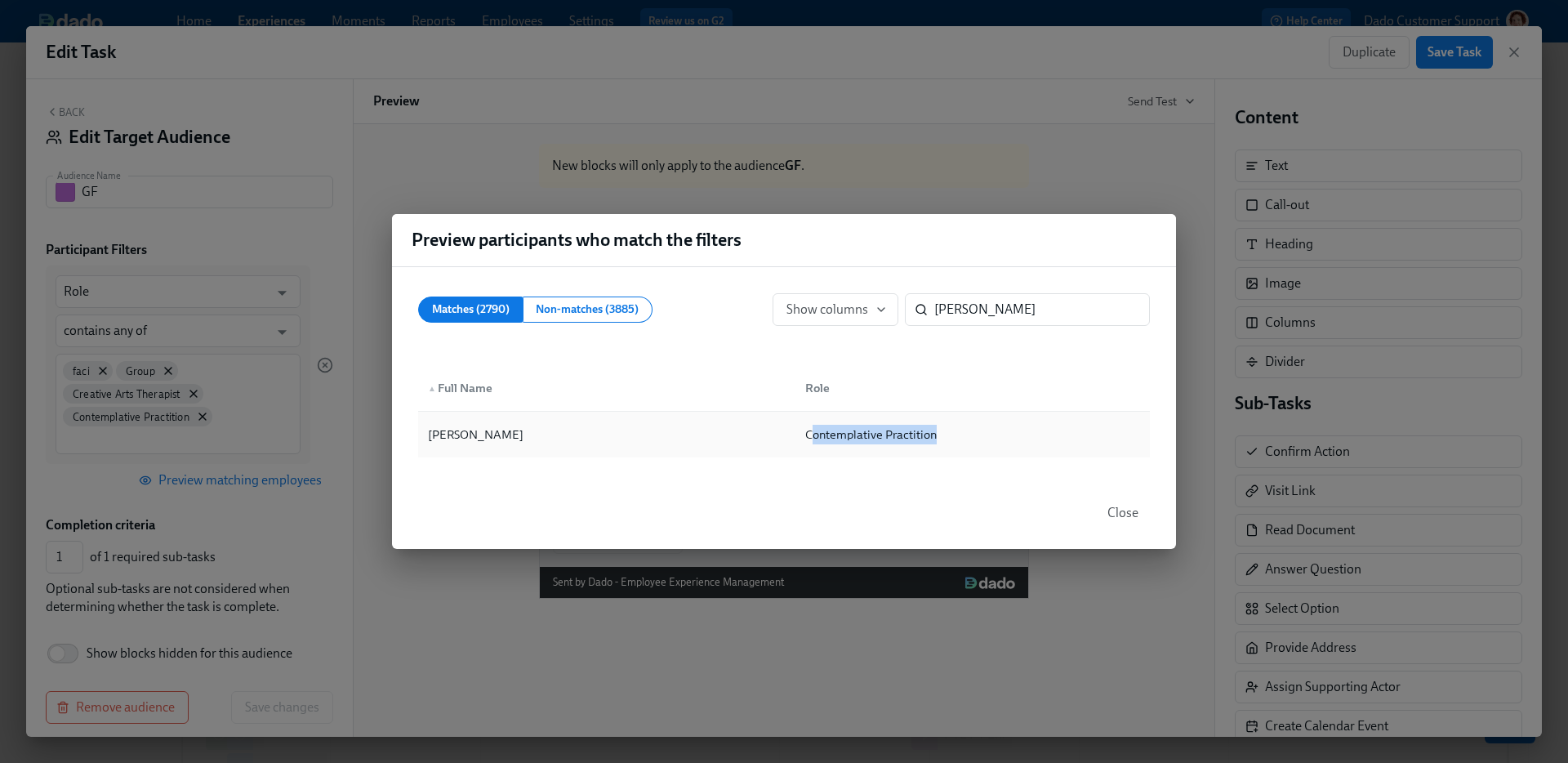
drag, startPoint x: 810, startPoint y: 439, endPoint x: 962, endPoint y: 438, distance: 152.0
click at [962, 438] on div "Contemplative Practition" at bounding box center [969, 434] width 355 height 33
click at [1012, 348] on div "Matches (2790) Non-matches (3885) Show columns Jennifer Kirk ​ ▲ Full Name Role…" at bounding box center [784, 372] width 784 height 210
click at [1018, 327] on div "Matches (2790) Non-matches (3885) Show columns Jennifer Kirk ​" at bounding box center [784, 309] width 758 height 58
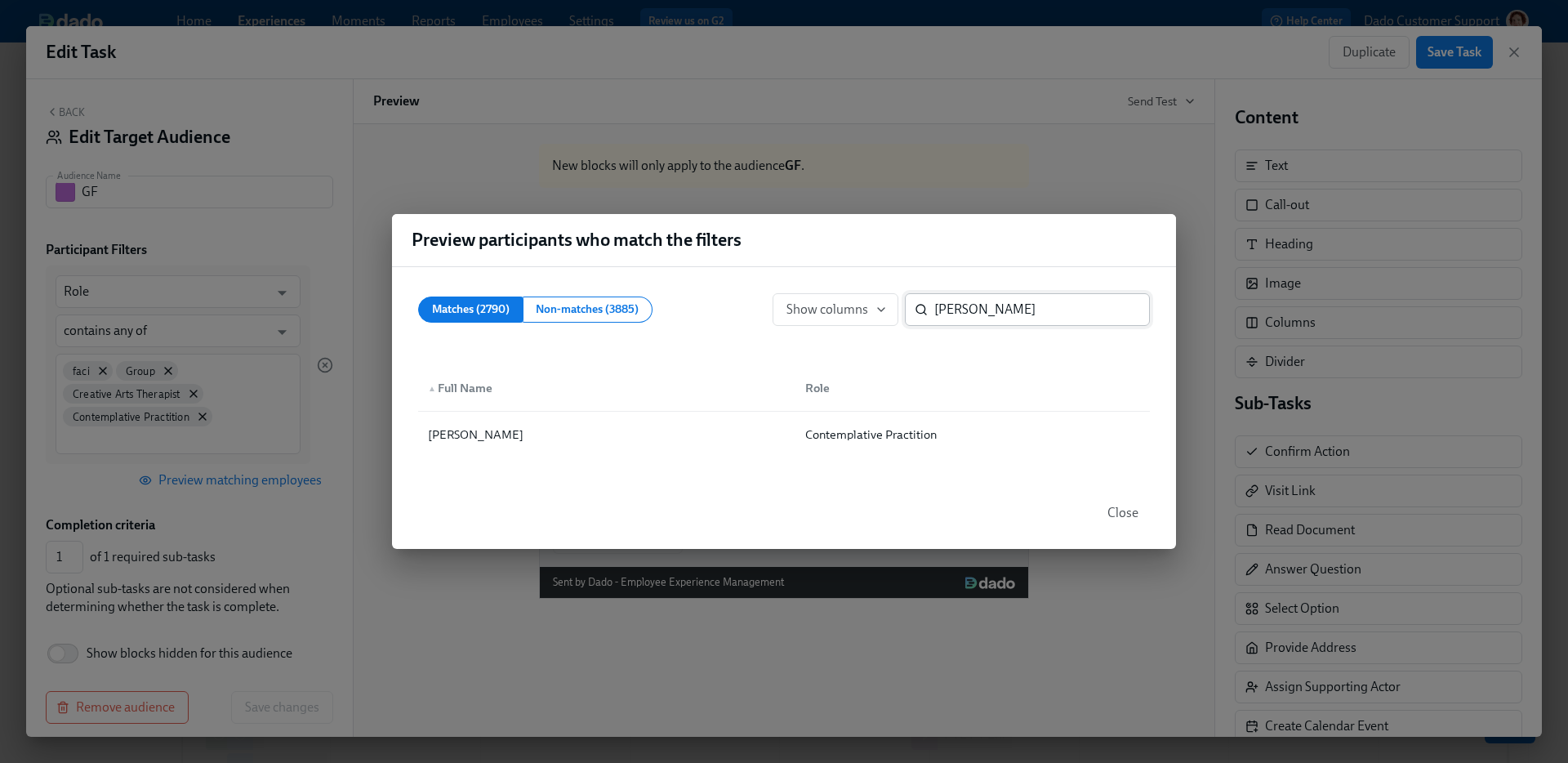
click at [1018, 311] on input "Jennifer Kirk" at bounding box center [1042, 310] width 216 height 33
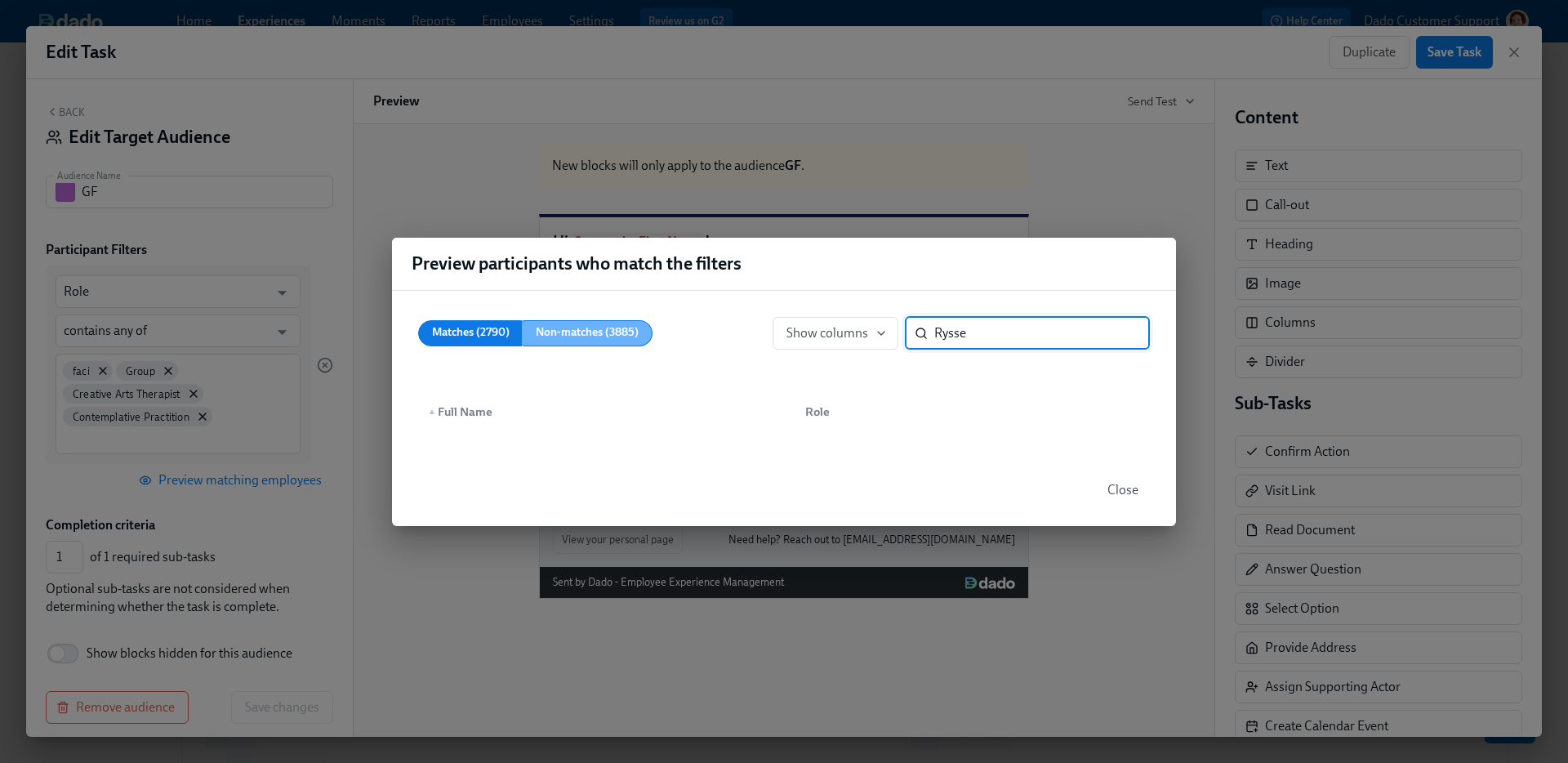
type input "Rysse"
click at [623, 321] on button "Non-matches (3885)" at bounding box center [587, 333] width 130 height 26
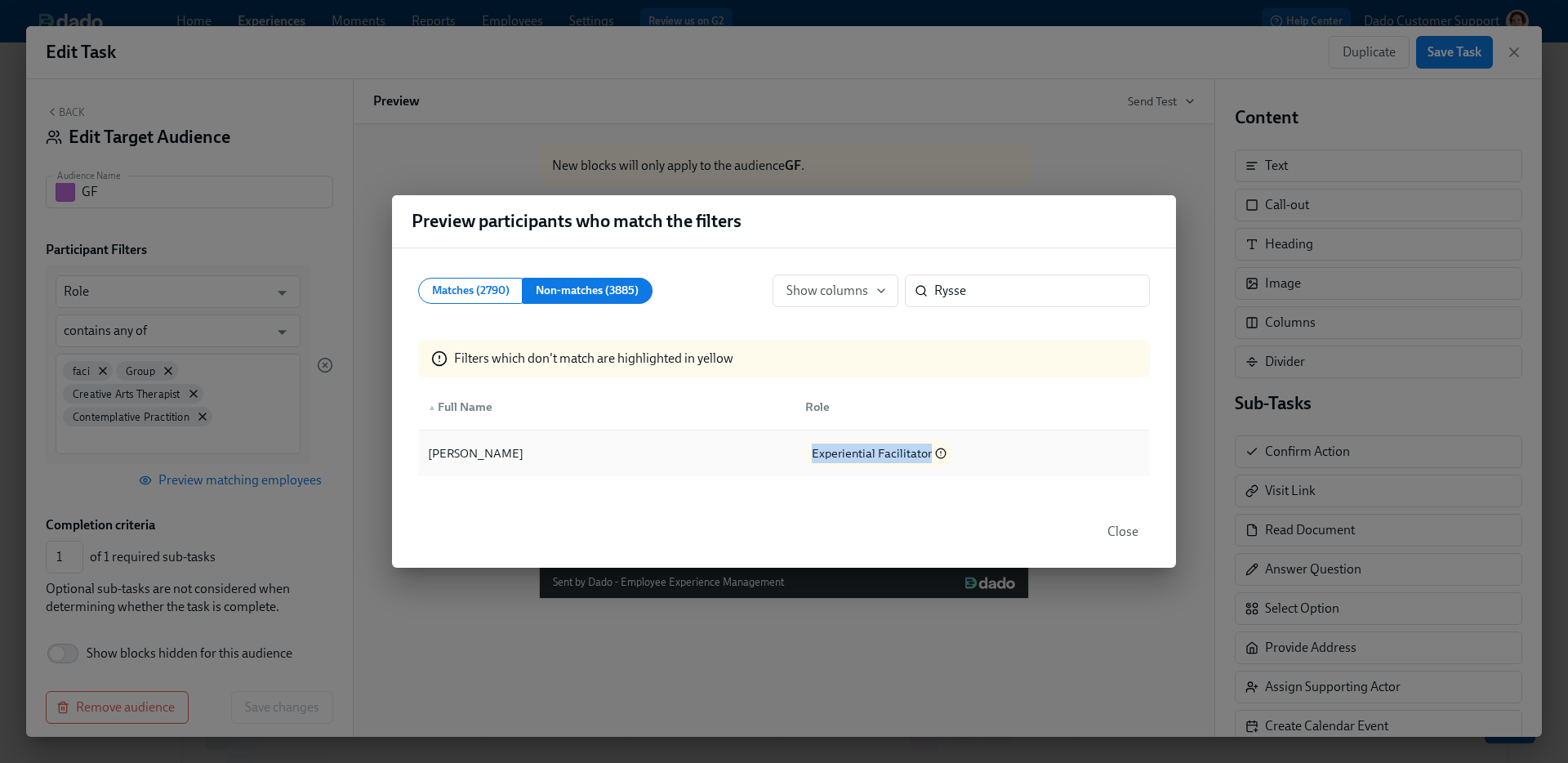
drag, startPoint x: 810, startPoint y: 451, endPoint x: 958, endPoint y: 453, distance: 148.0
click at [958, 453] on div "Experiential Facilitator" at bounding box center [969, 453] width 355 height 33
copy span "Experiential Facilitator"
click at [115, 523] on div "Preview participants who match the filters Matches (2790) Non-matches (3885) Sh…" at bounding box center [784, 382] width 1568 height 763
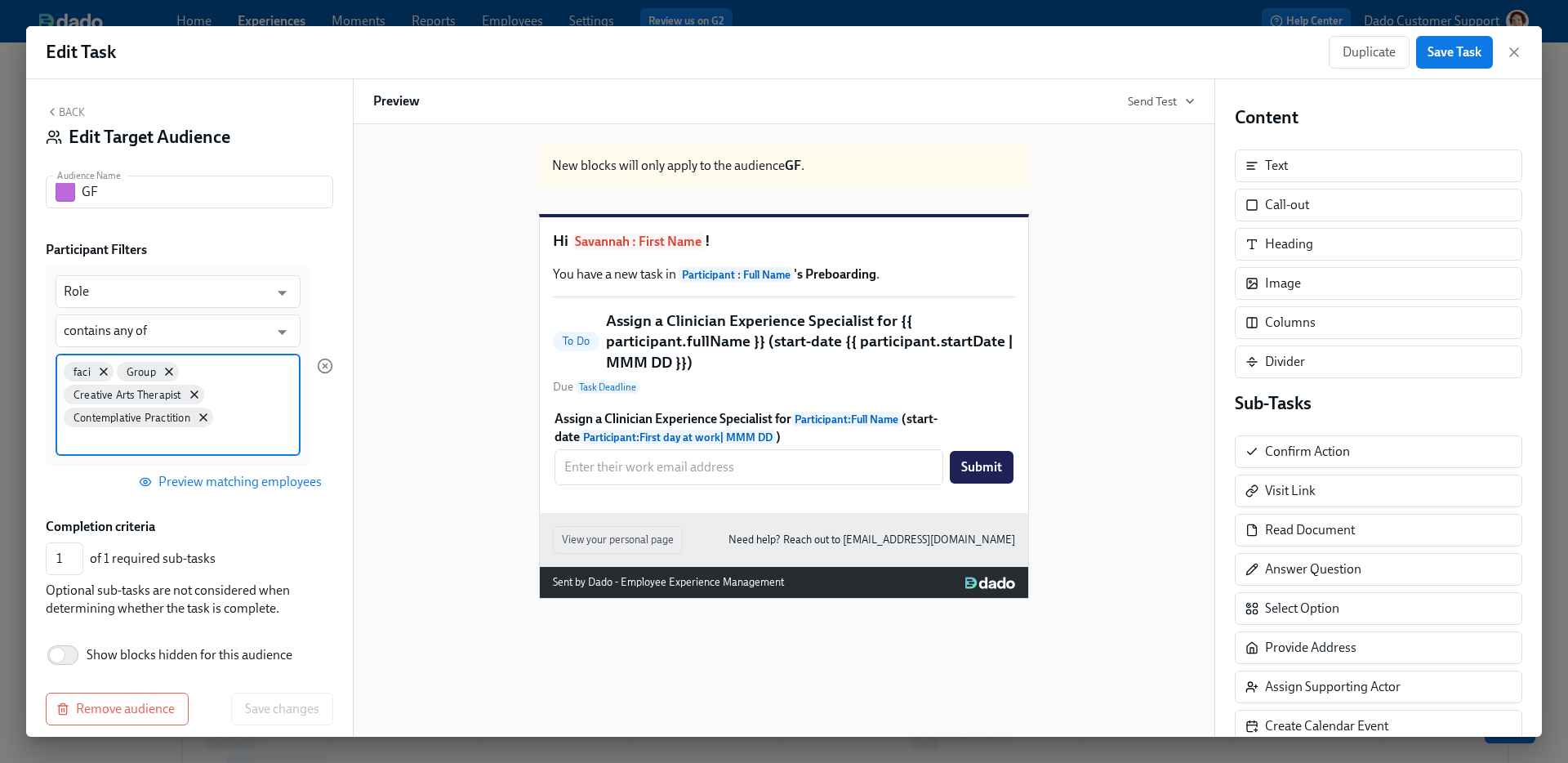
click at [105, 441] on input at bounding box center [177, 439] width 229 height 17
type input "Faci"
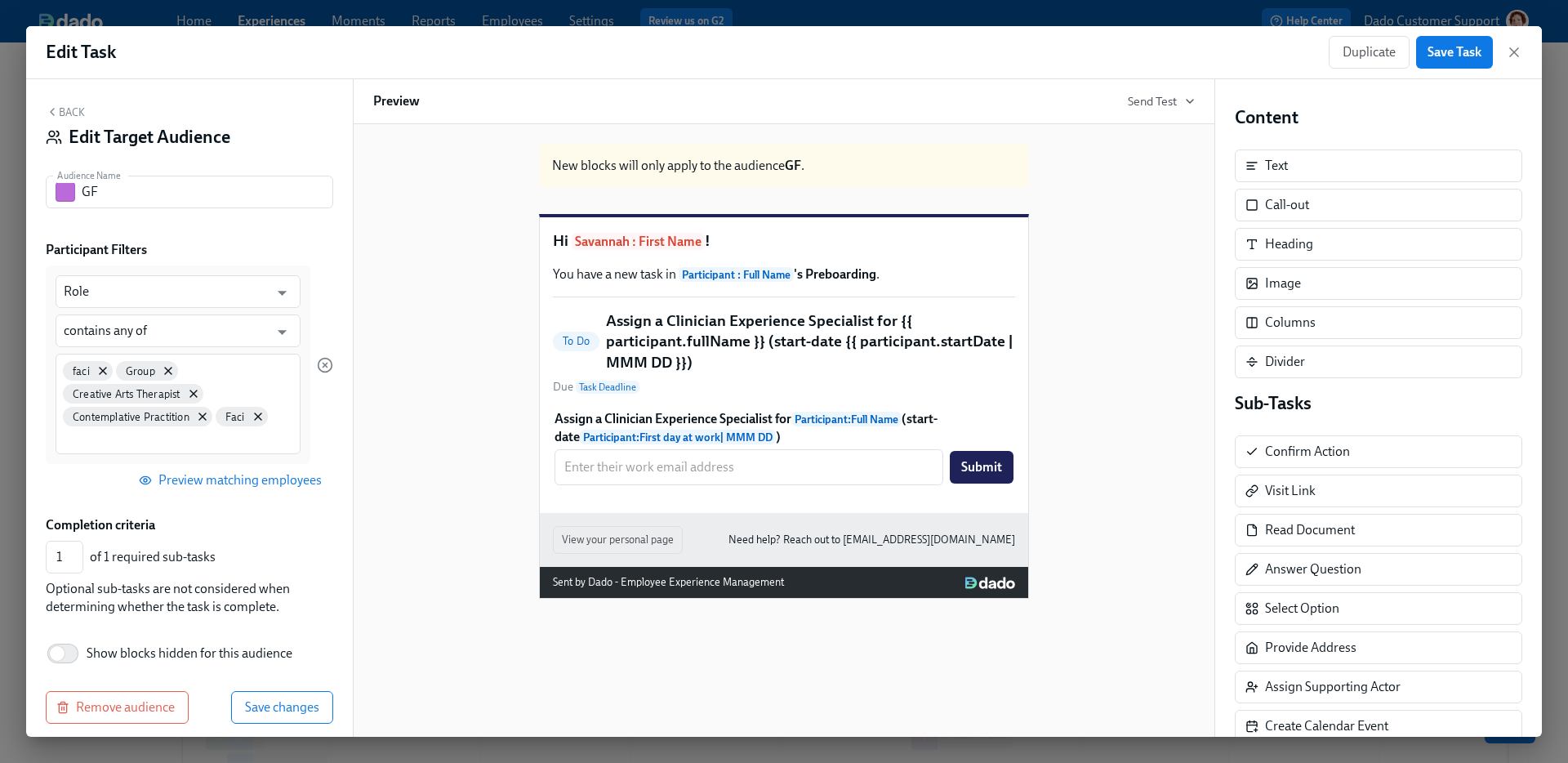
click at [218, 480] on span "Preview matching employees" at bounding box center [231, 479] width 179 height 16
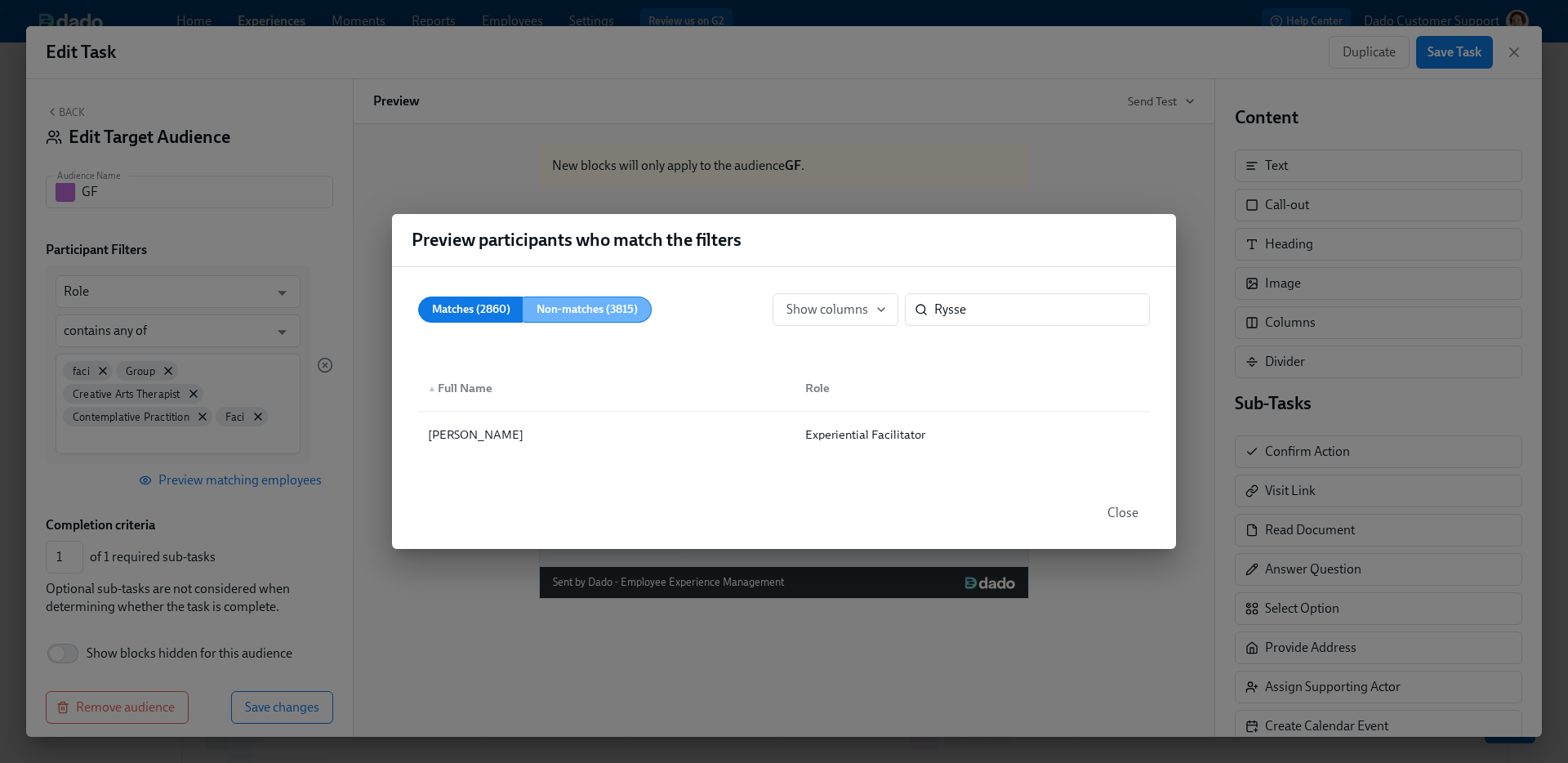
click at [588, 302] on span "Non-matches (3815)" at bounding box center [588, 310] width 102 height 20
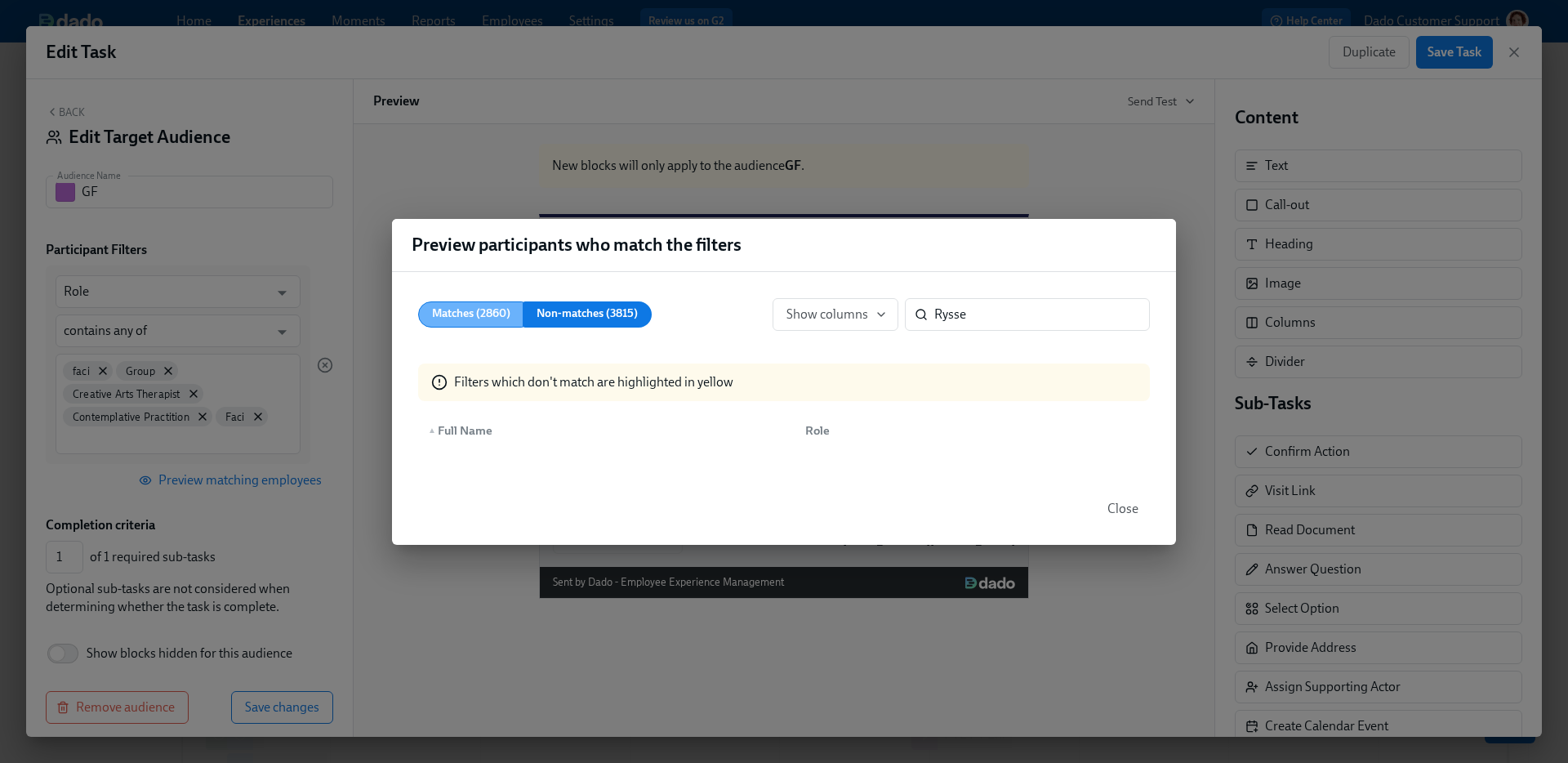
click at [496, 304] on span "Matches (2860)" at bounding box center [472, 313] width 79 height 20
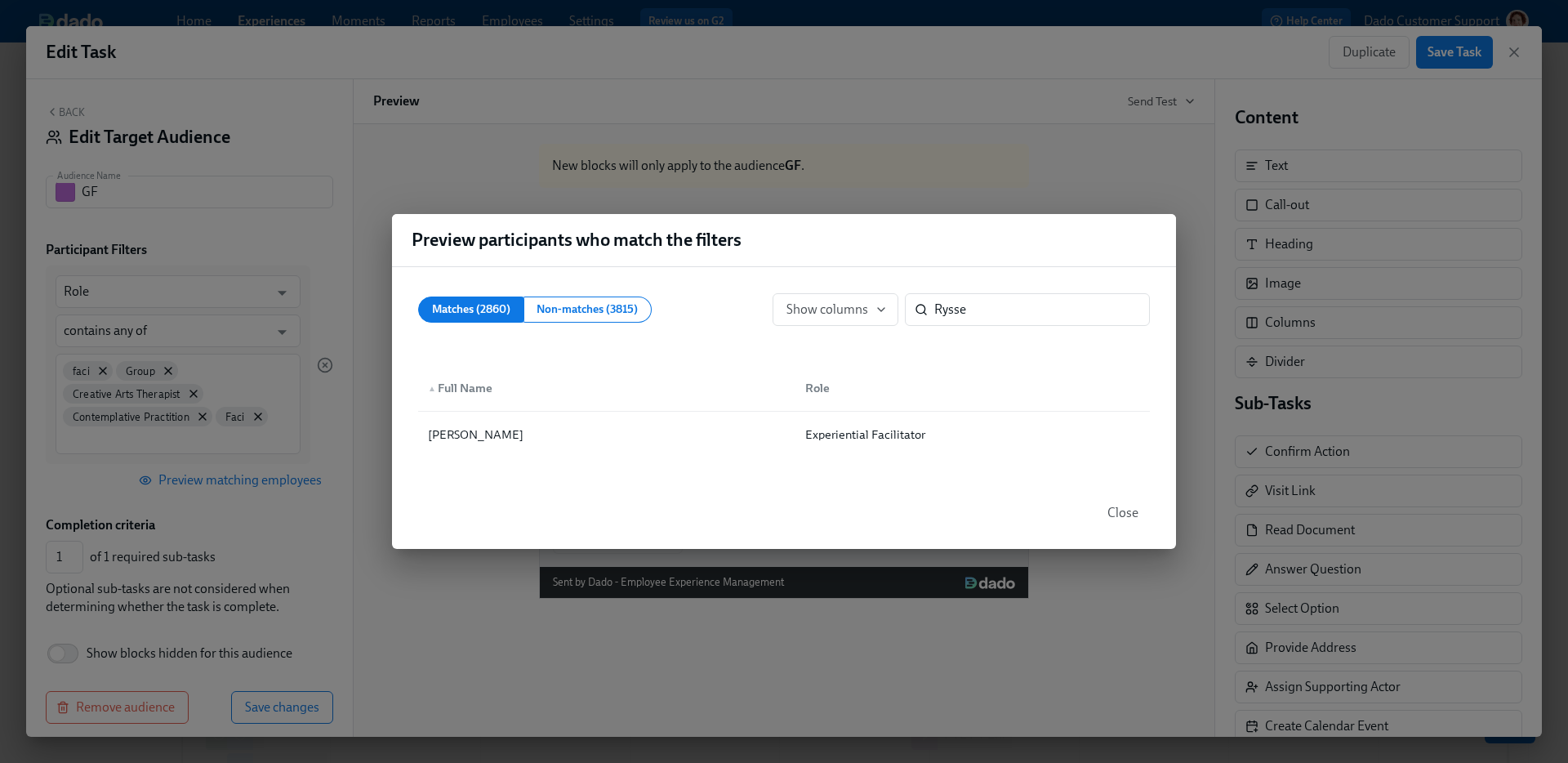
click at [176, 448] on div "Preview participants who match the filters Matches (2860) Non-matches (3815) Sh…" at bounding box center [784, 382] width 1568 height 763
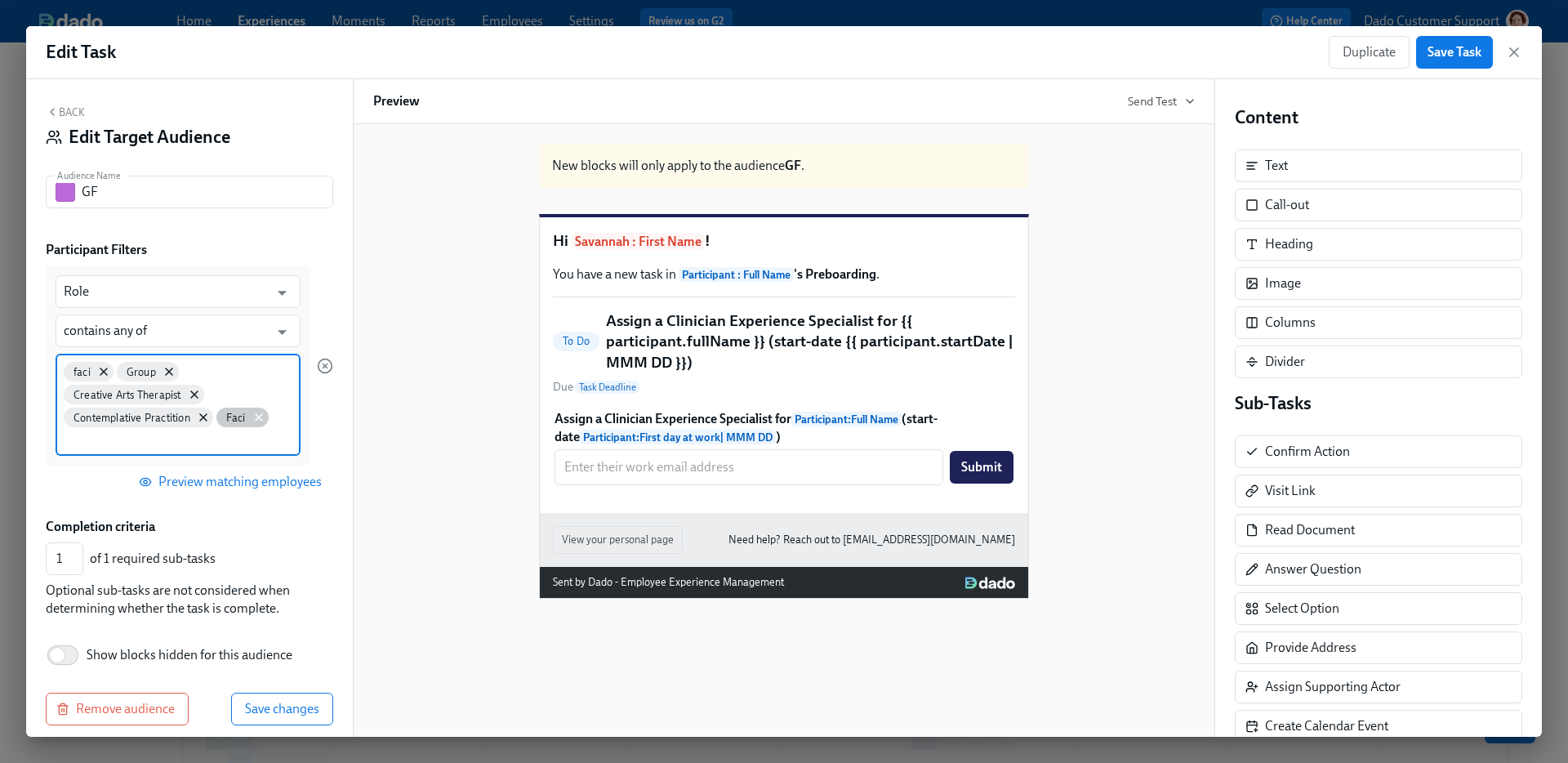
click at [257, 416] on icon at bounding box center [259, 418] width 13 height 13
click at [204, 489] on button "Preview matching employees" at bounding box center [231, 480] width 202 height 33
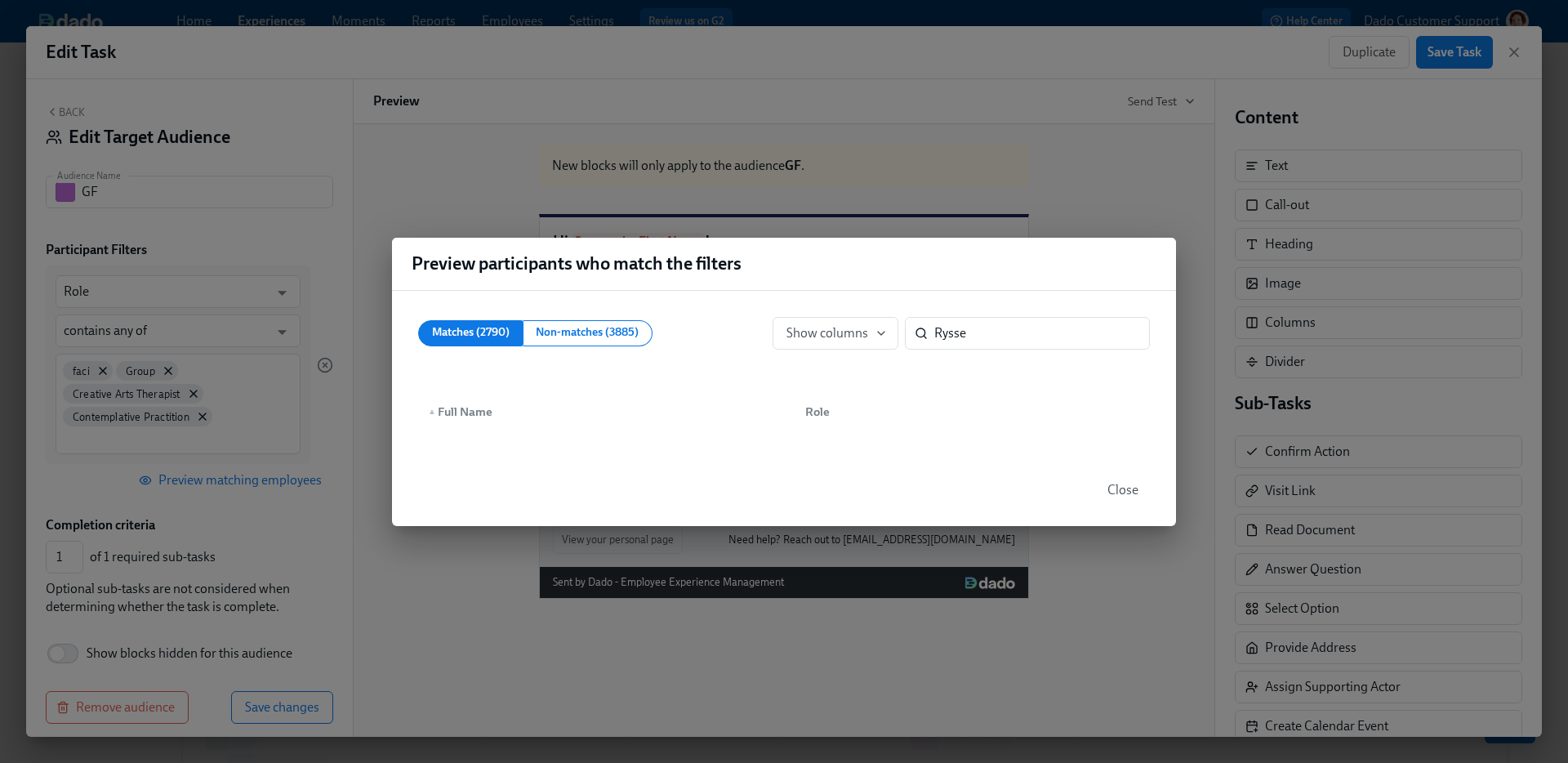
click at [221, 438] on div "Preview participants who match the filters Matches (2790) Non-matches (3885) Sh…" at bounding box center [784, 382] width 1568 height 763
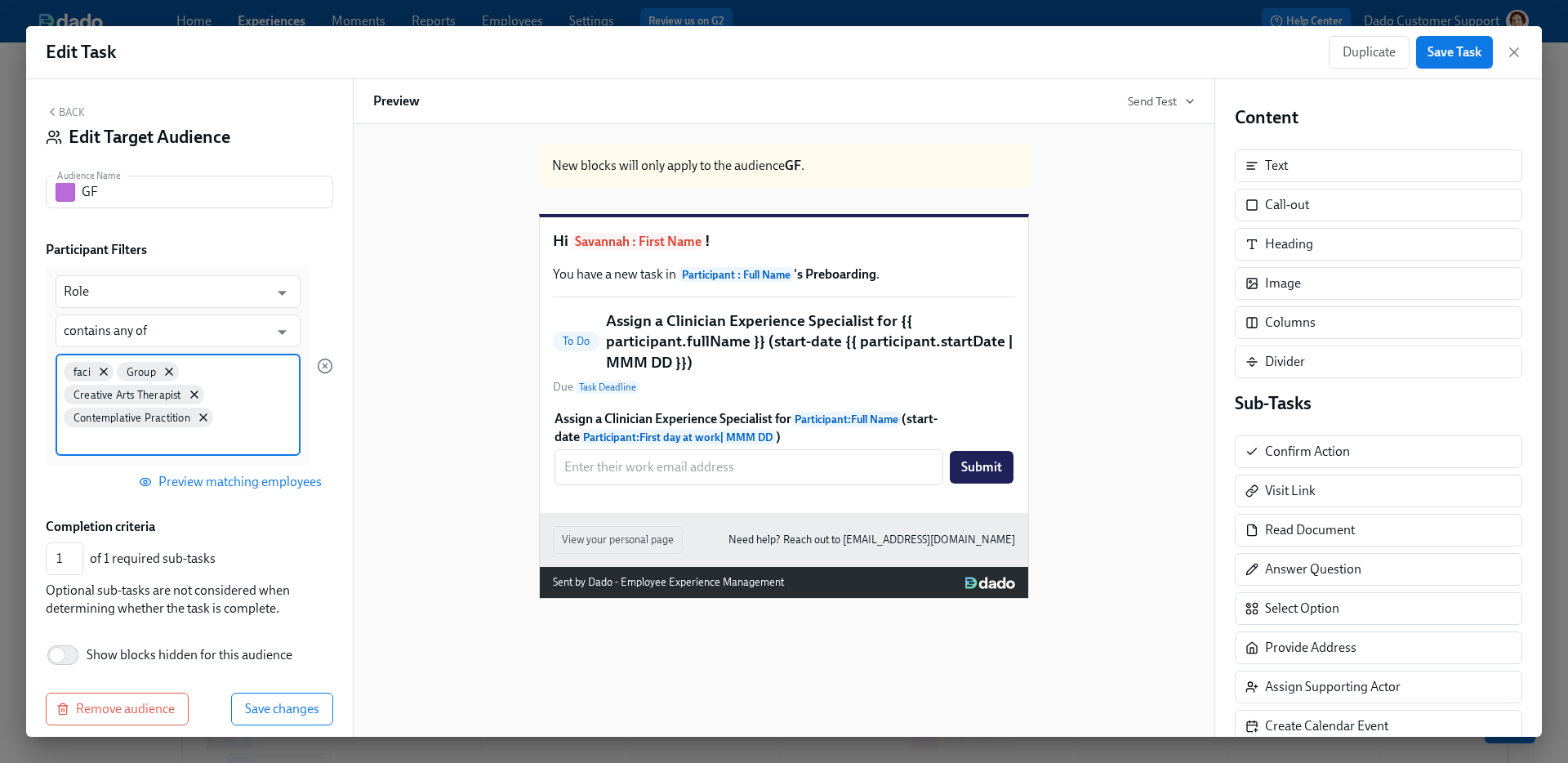
click at [221, 438] on input at bounding box center [177, 439] width 229 height 17
type input "Faci"
click at [279, 474] on span "Preview matching employees" at bounding box center [231, 479] width 179 height 16
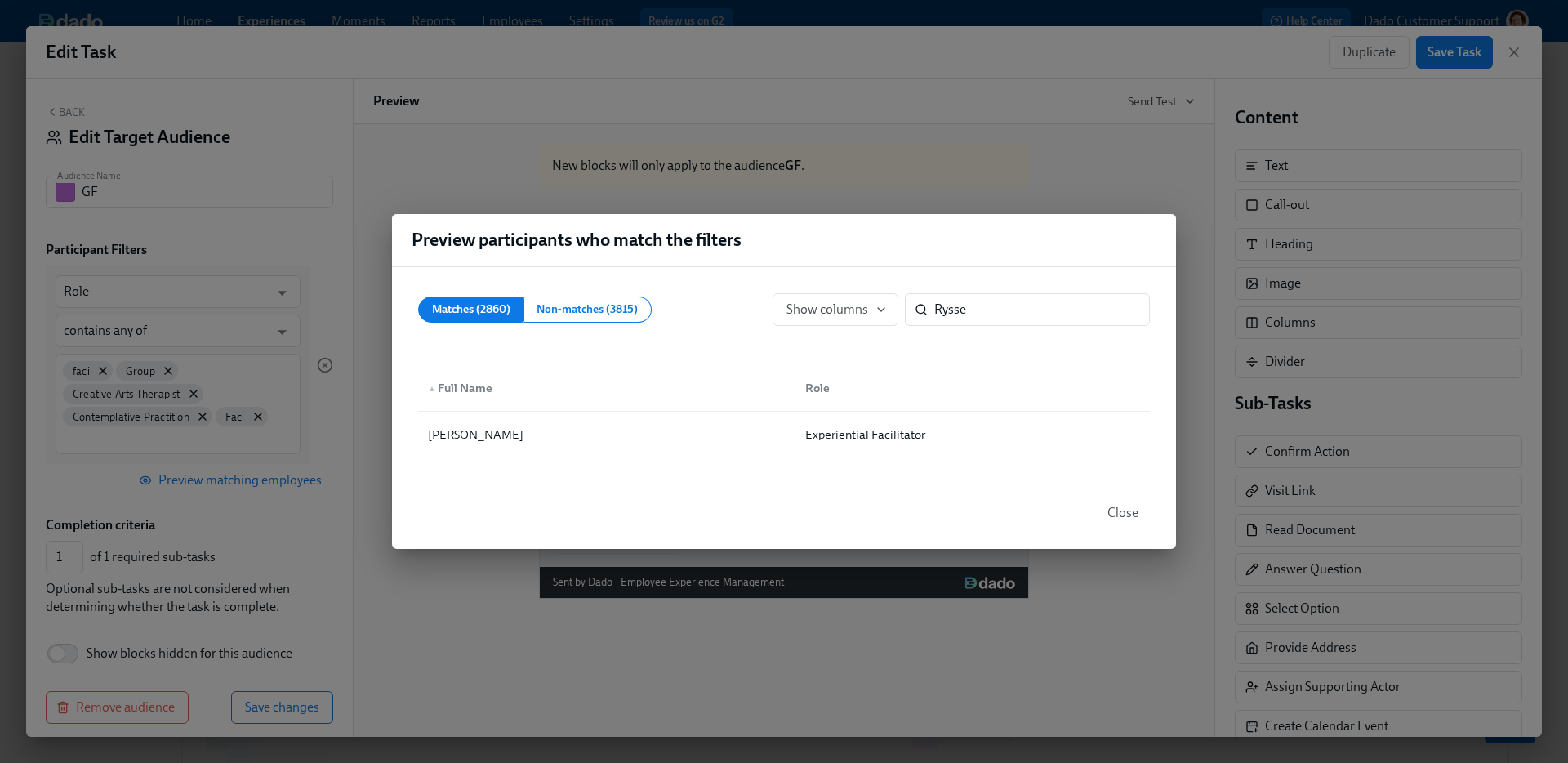
click at [940, 179] on div "Preview participants who match the filters Matches (2860) Non-matches (3815) Sh…" at bounding box center [784, 382] width 1568 height 763
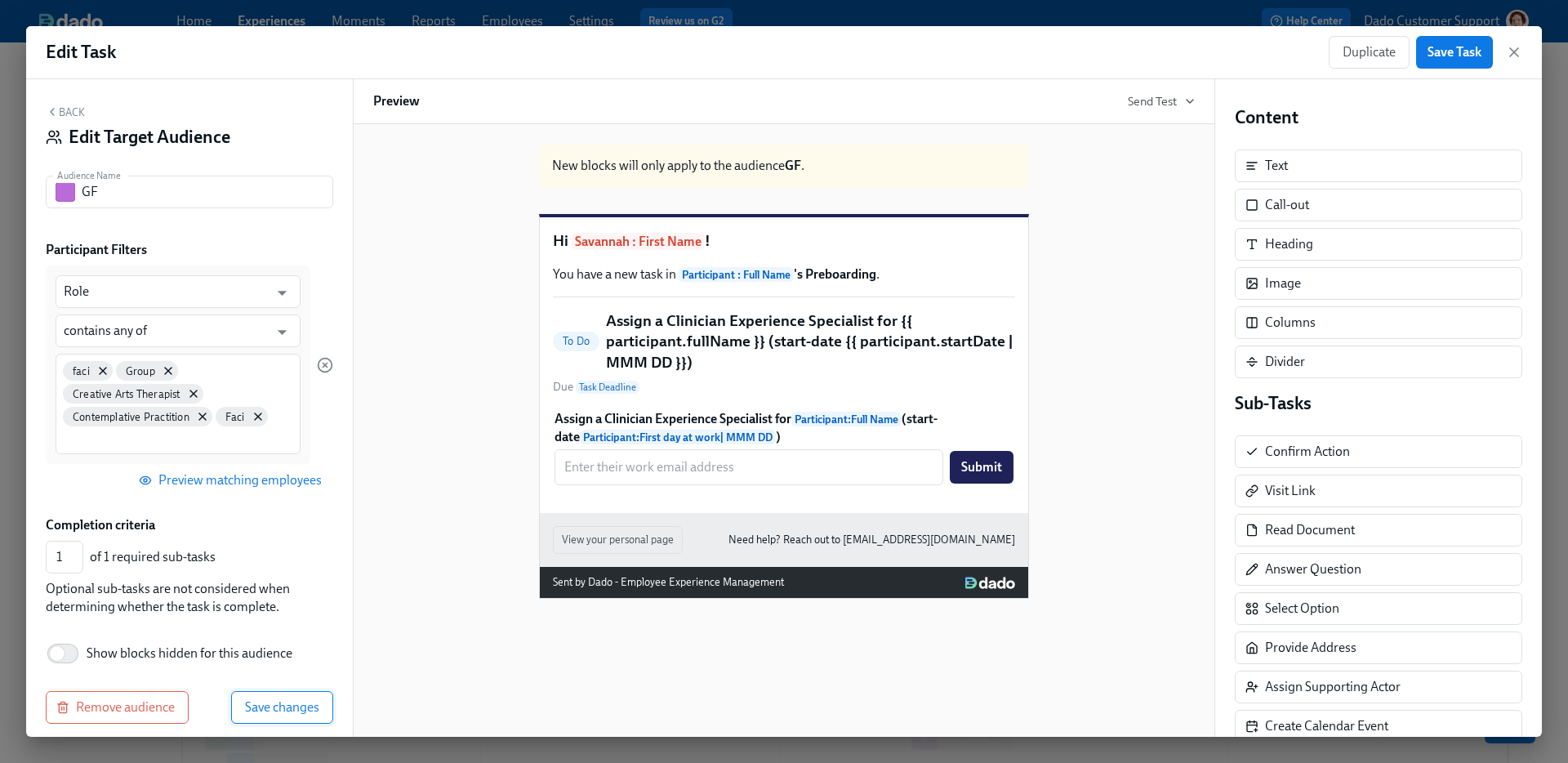
click at [307, 696] on button "Save changes" at bounding box center [282, 707] width 103 height 33
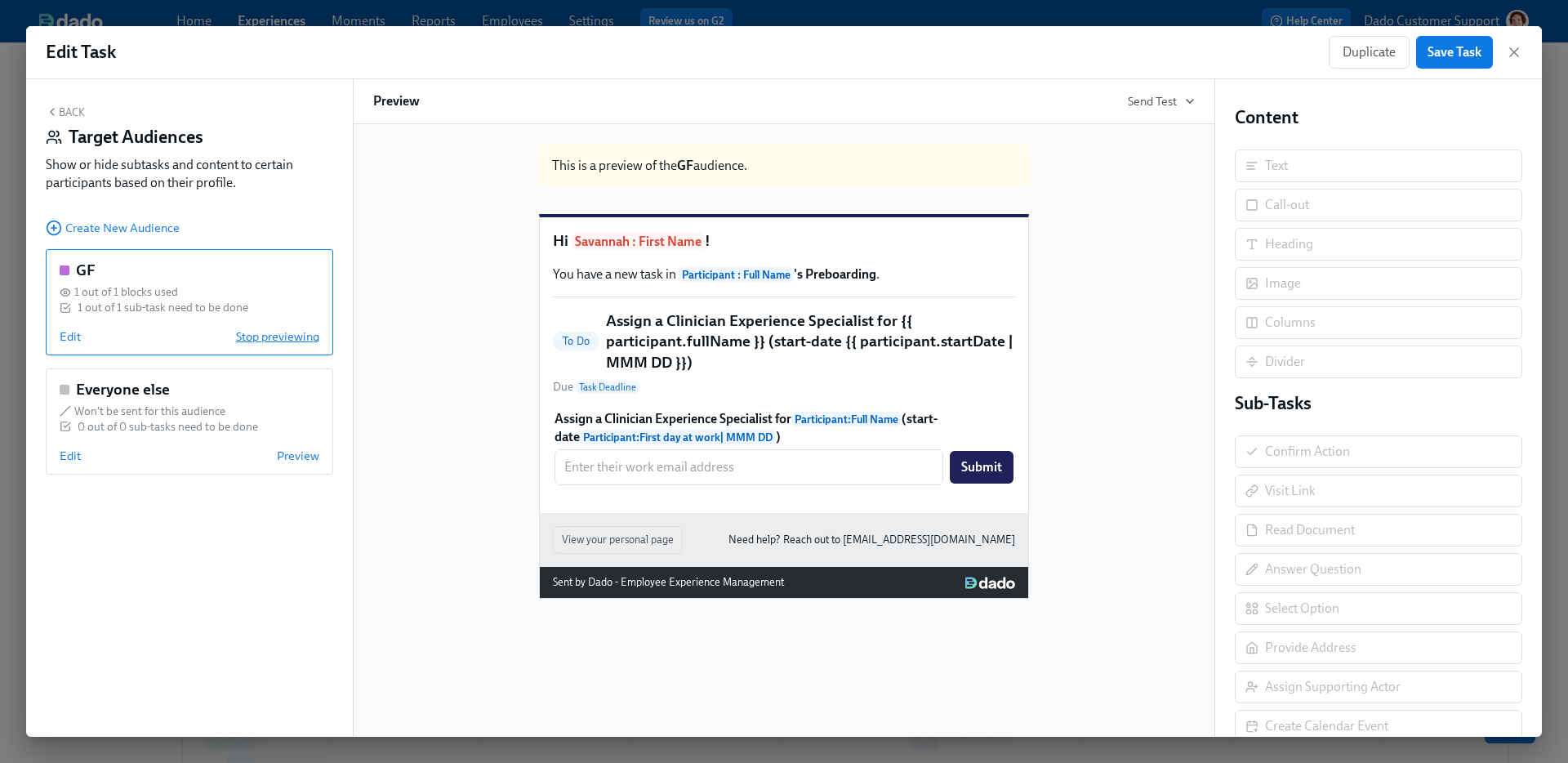
click at [272, 339] on span "Stop previewing" at bounding box center [277, 336] width 83 height 16
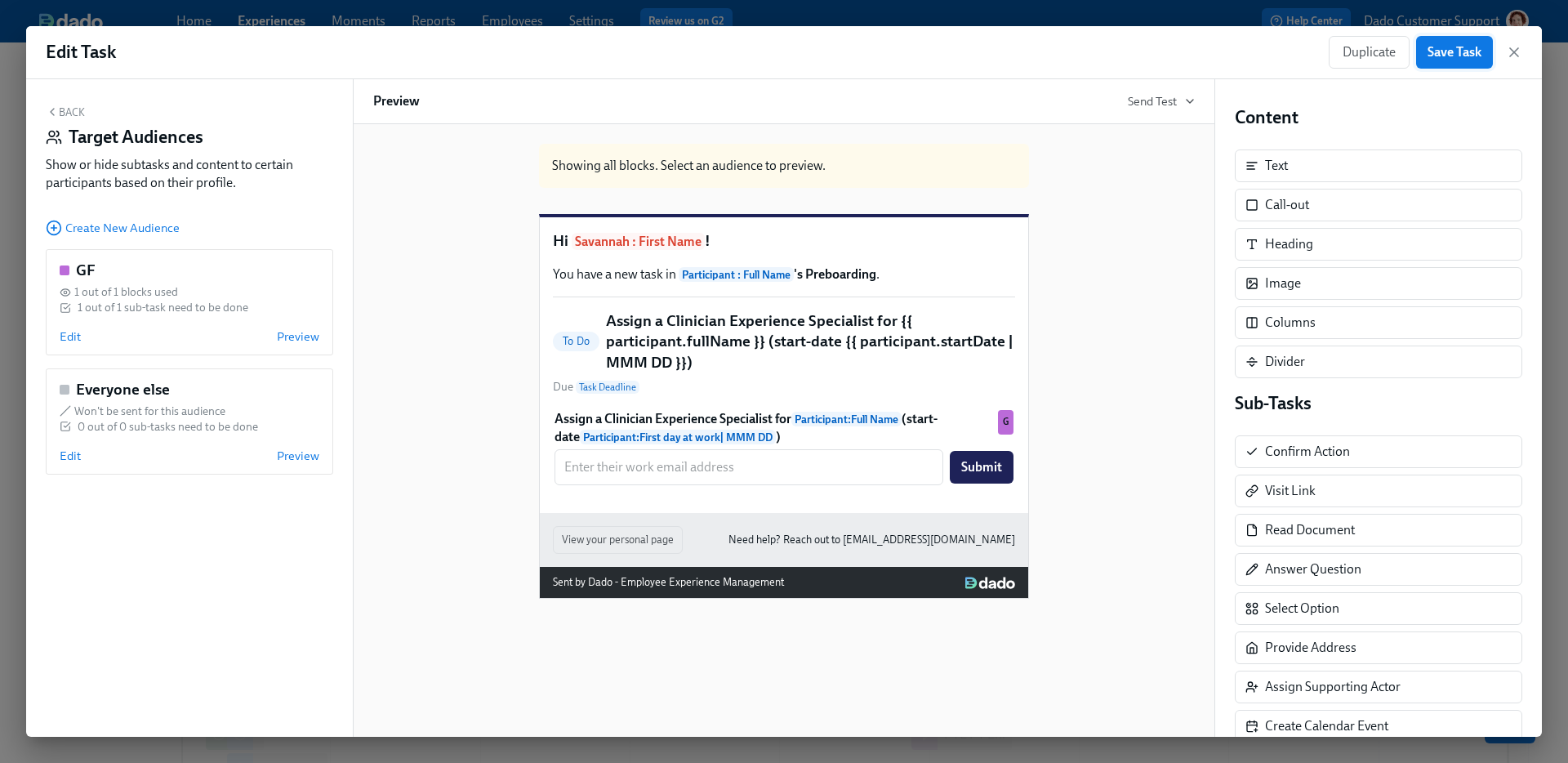
click at [1450, 53] on span "Save Task" at bounding box center [1454, 52] width 54 height 16
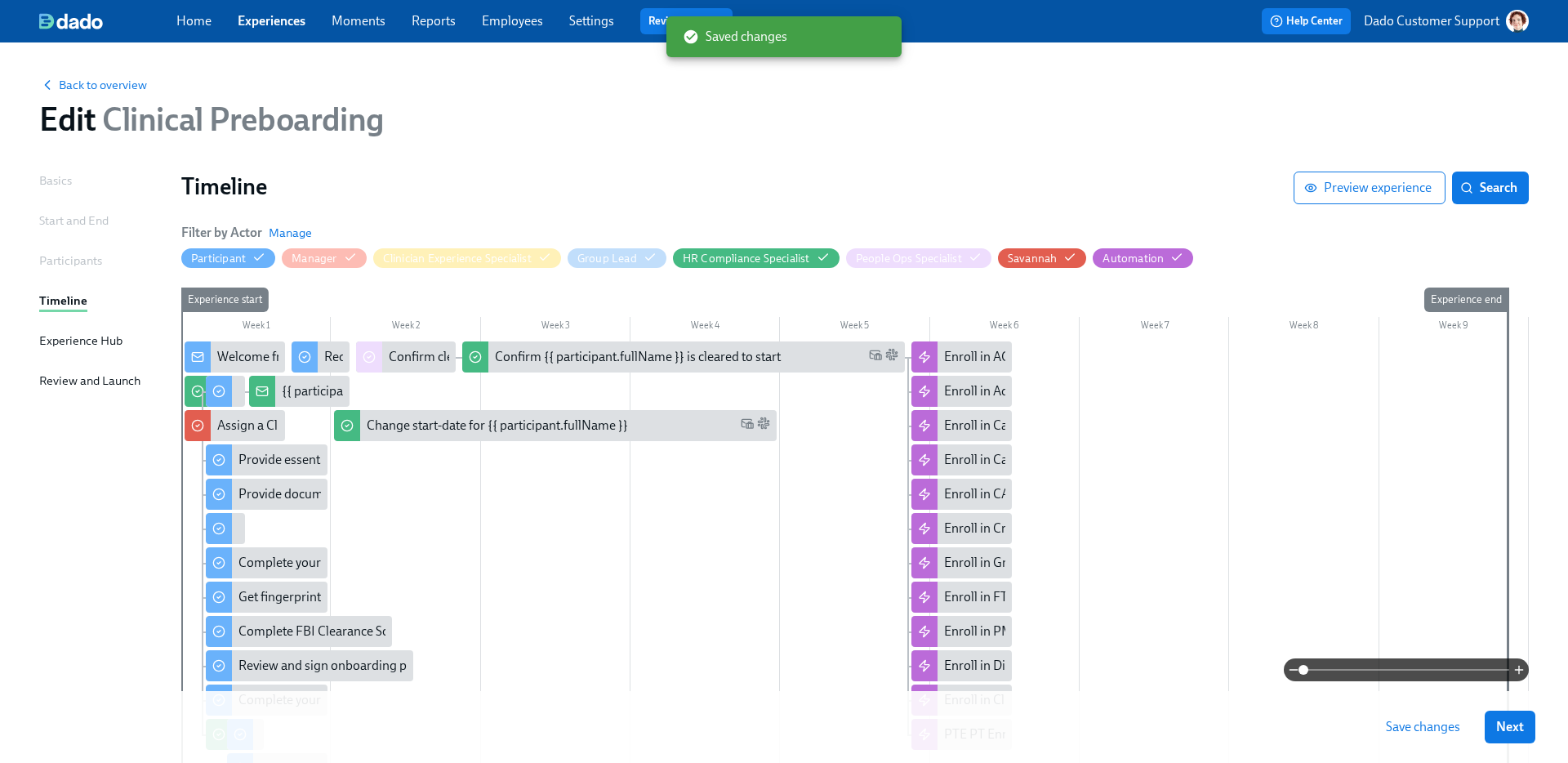
click at [1435, 719] on span "Save changes" at bounding box center [1423, 727] width 75 height 16
click at [1455, 681] on span at bounding box center [1406, 670] width 206 height 23
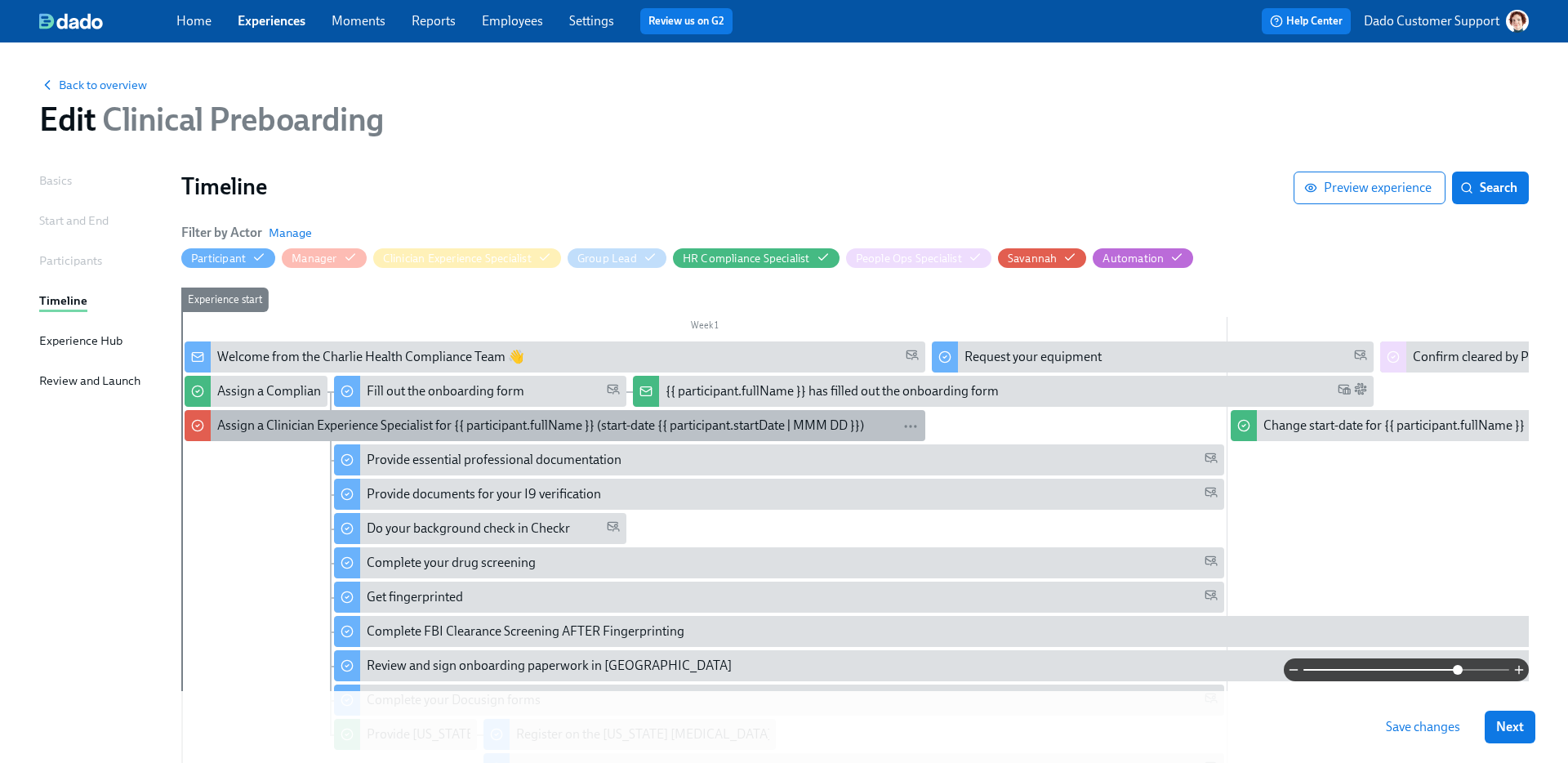
click at [241, 426] on div "Assign a Clinician Experience Specialist for {{ participant.fullName }} (start-…" at bounding box center [541, 426] width 647 height 18
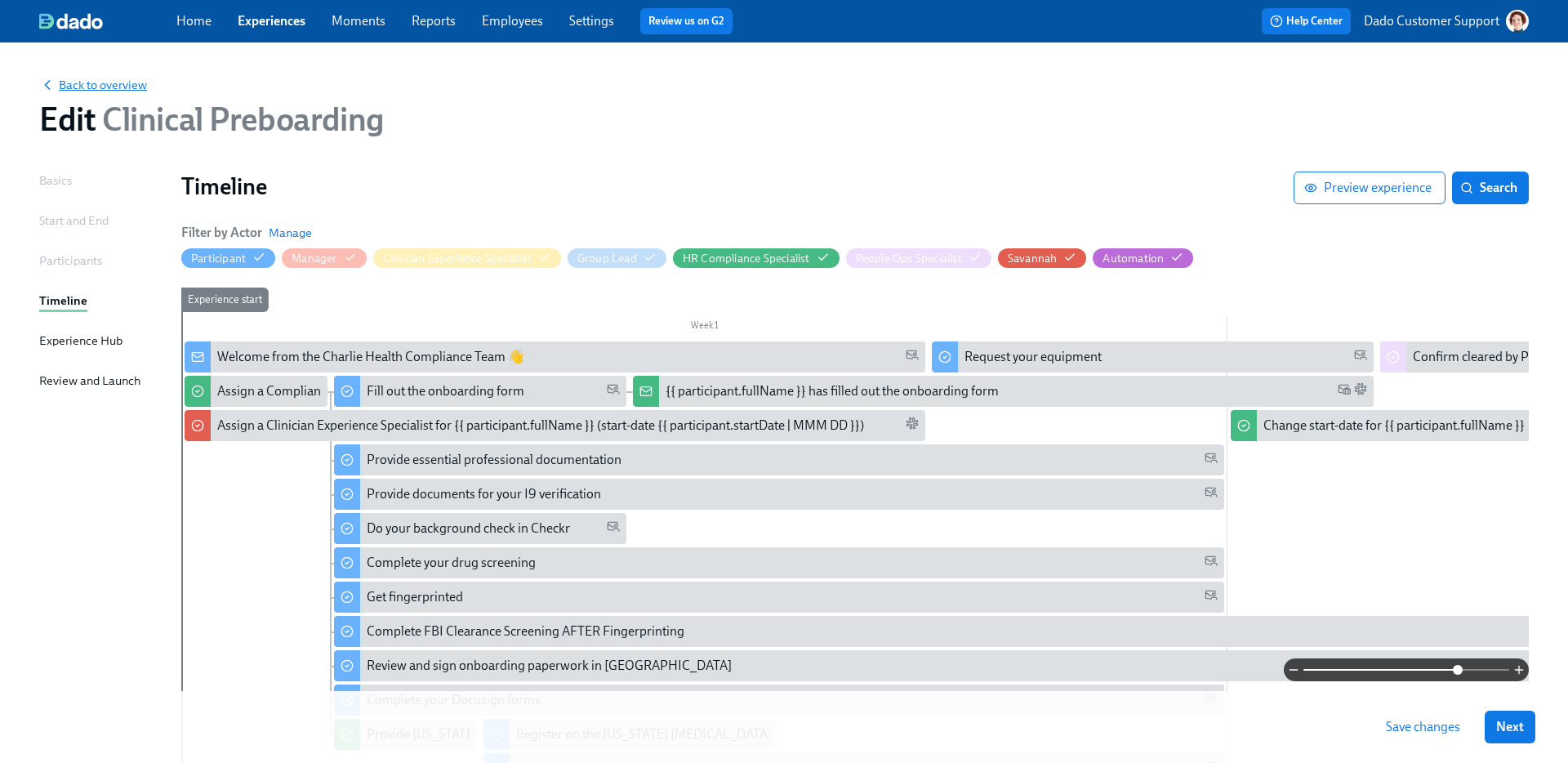
click at [70, 77] on span "Back to overview" at bounding box center [93, 84] width 107 height 16
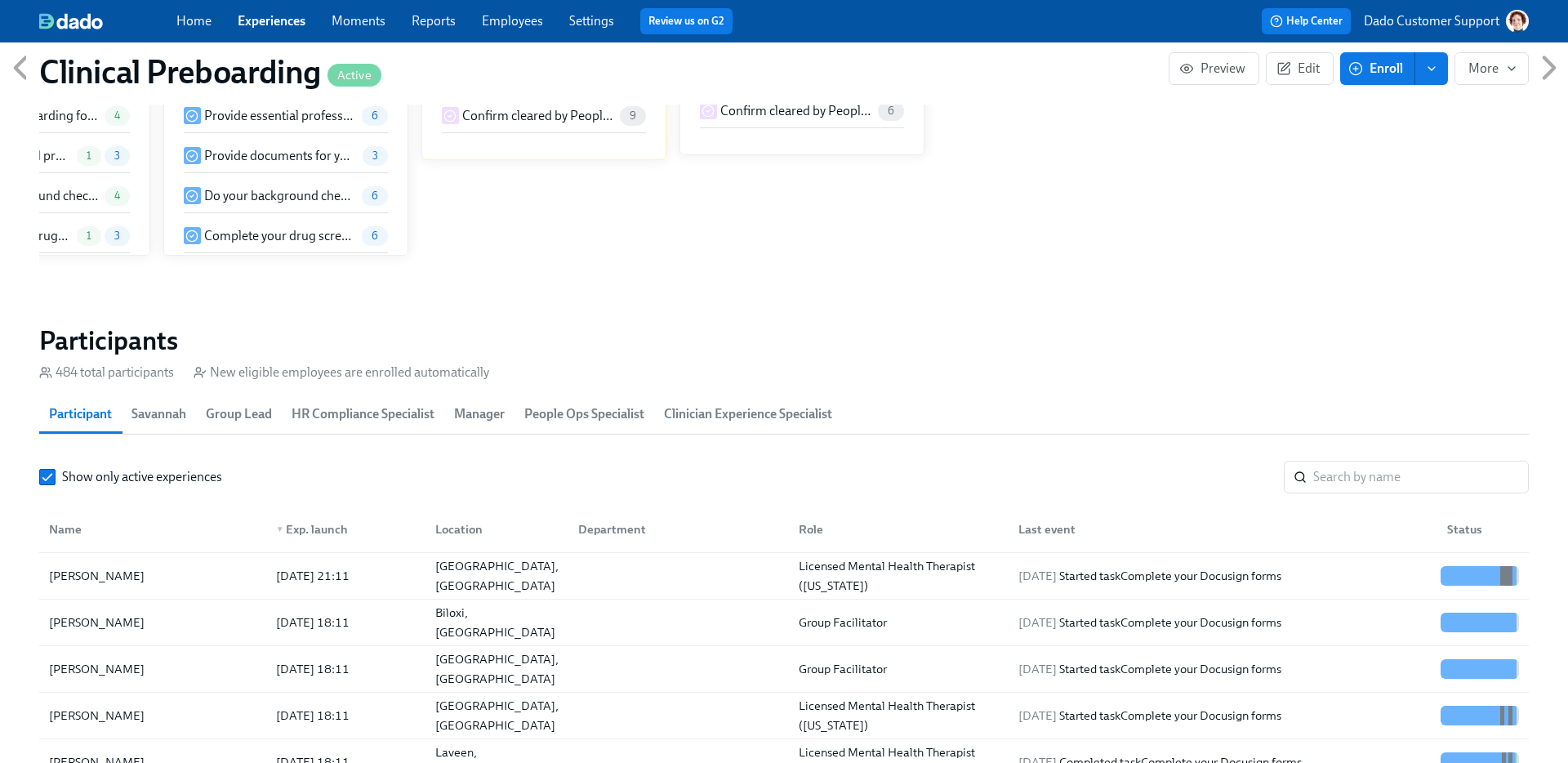
scroll to position [0, 19750]
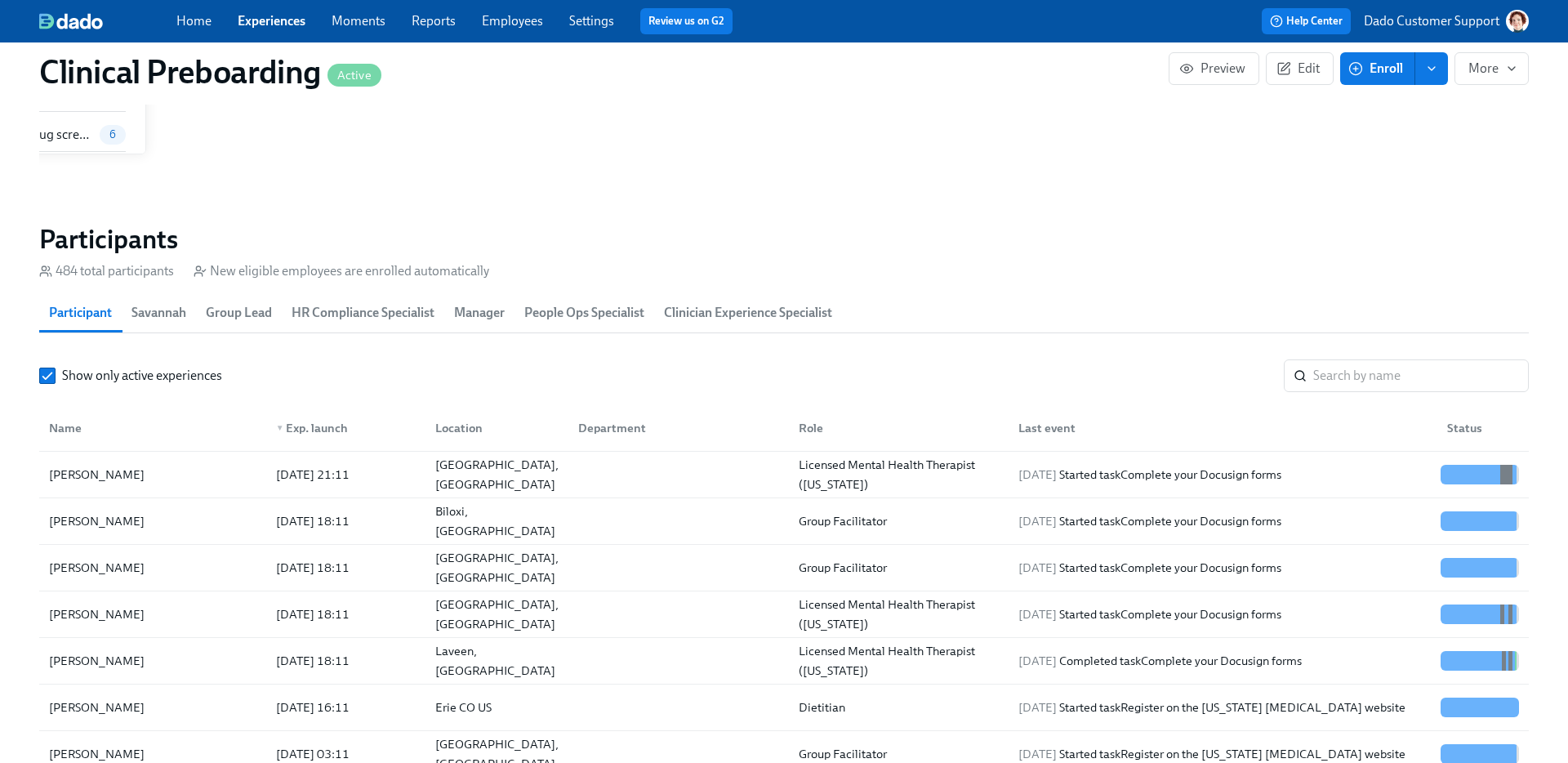
click at [777, 309] on span "Clinician Experience Specialist" at bounding box center [749, 312] width 169 height 23
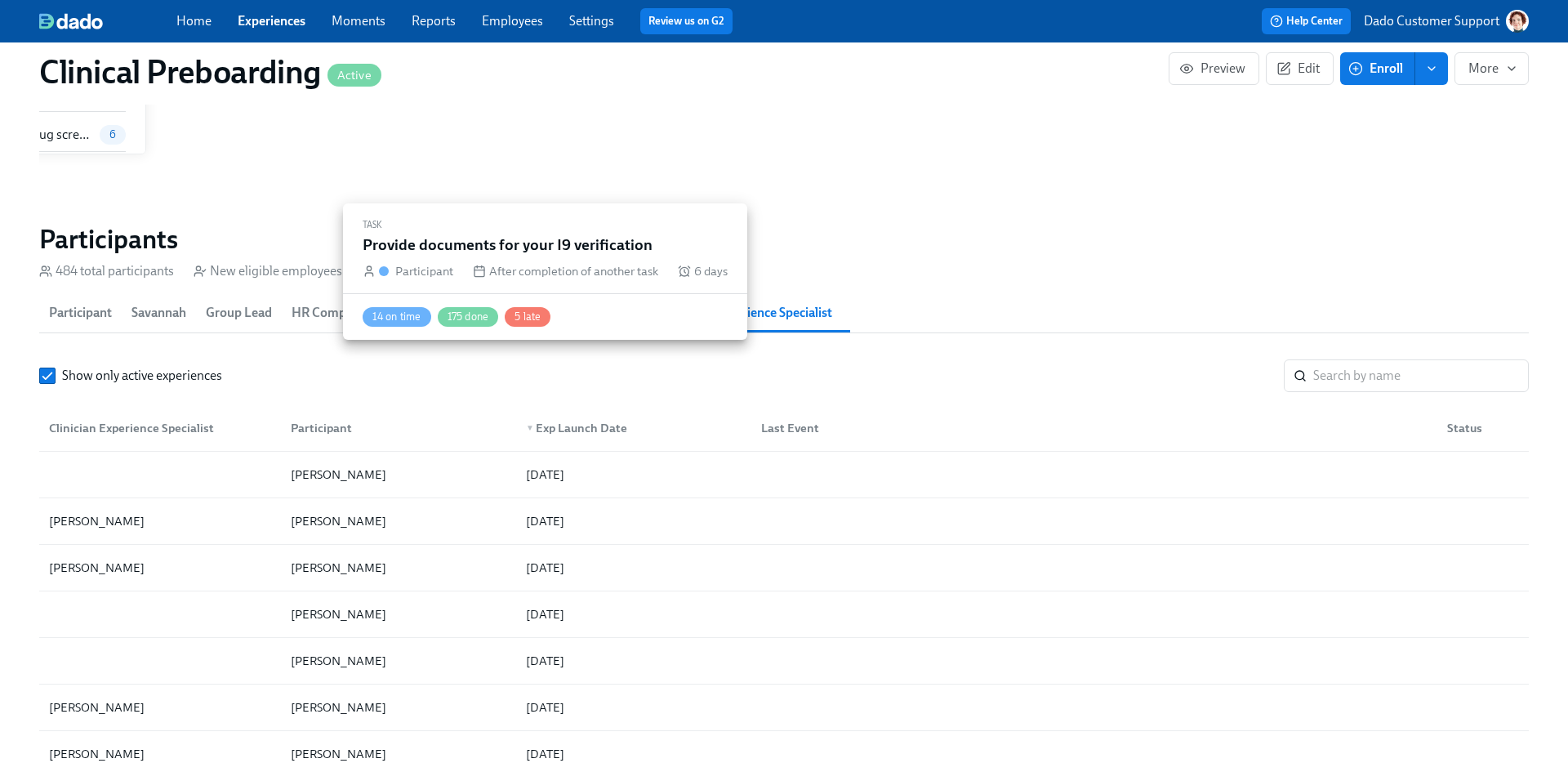
scroll to position [0, 20432]
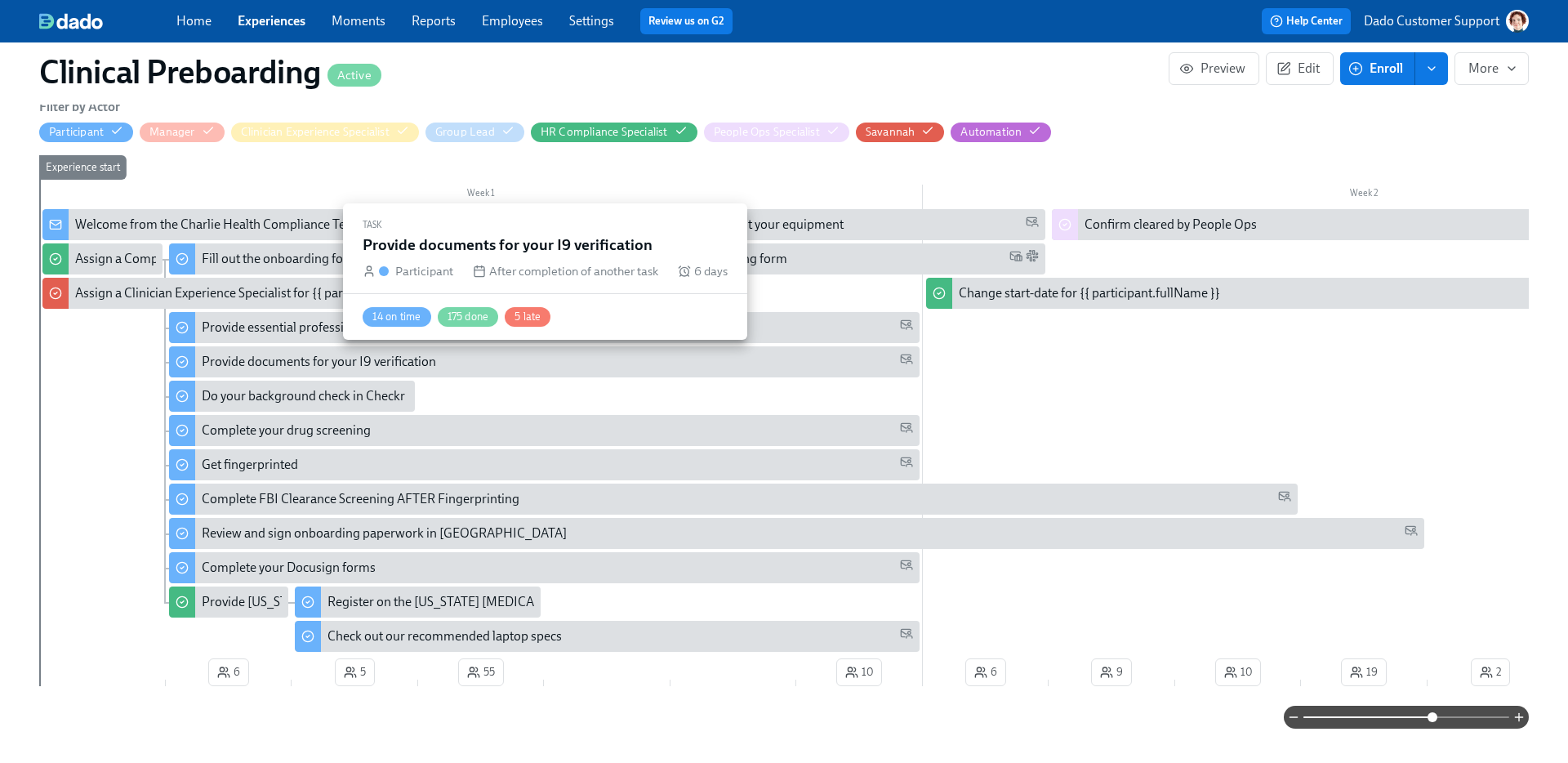
click at [91, 292] on div "Assign a Clinician Experience Specialist for {{ participant.fullName }} (start-…" at bounding box center [398, 293] width 647 height 18
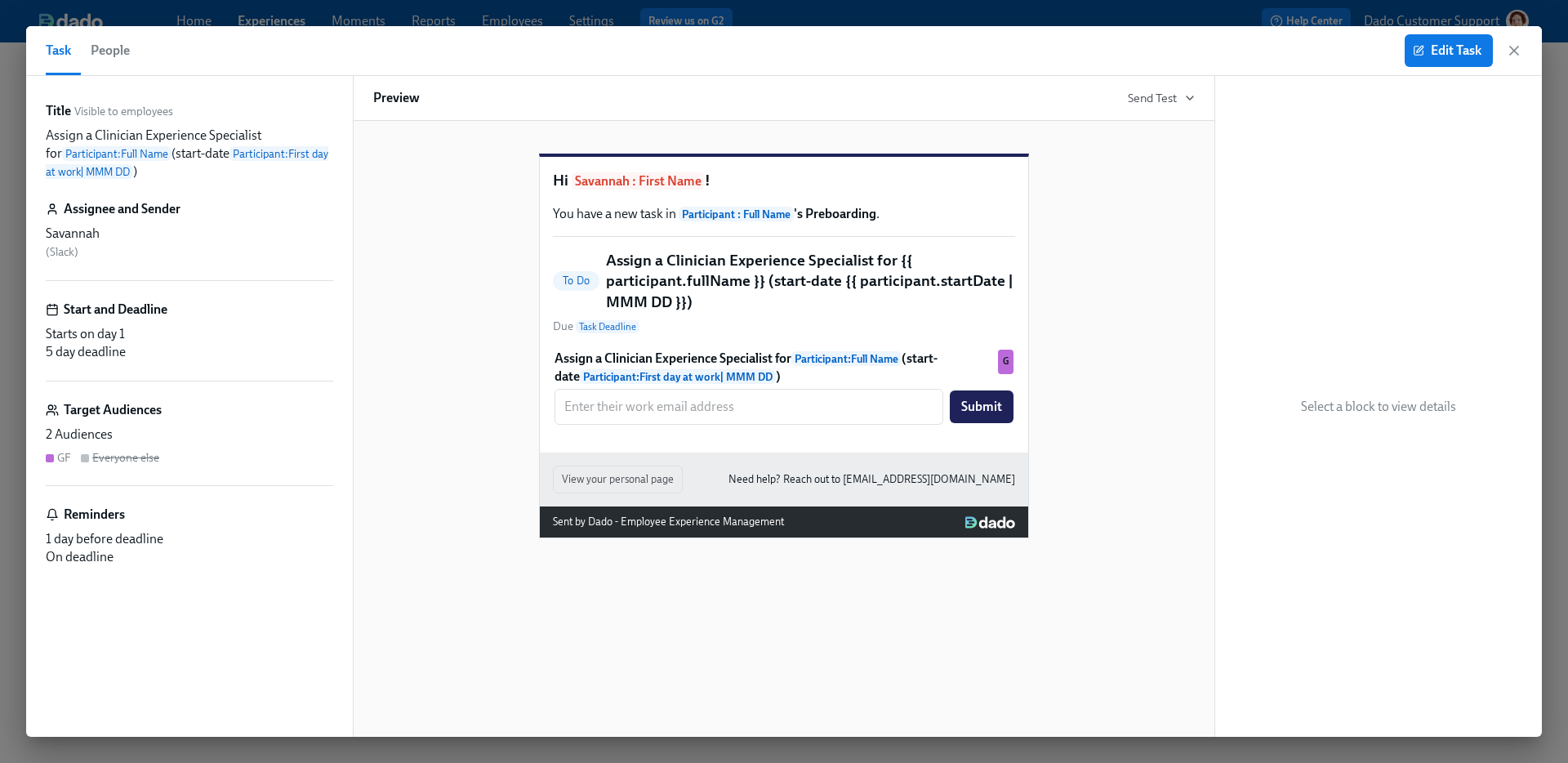
click at [106, 46] on span "People" at bounding box center [110, 51] width 39 height 23
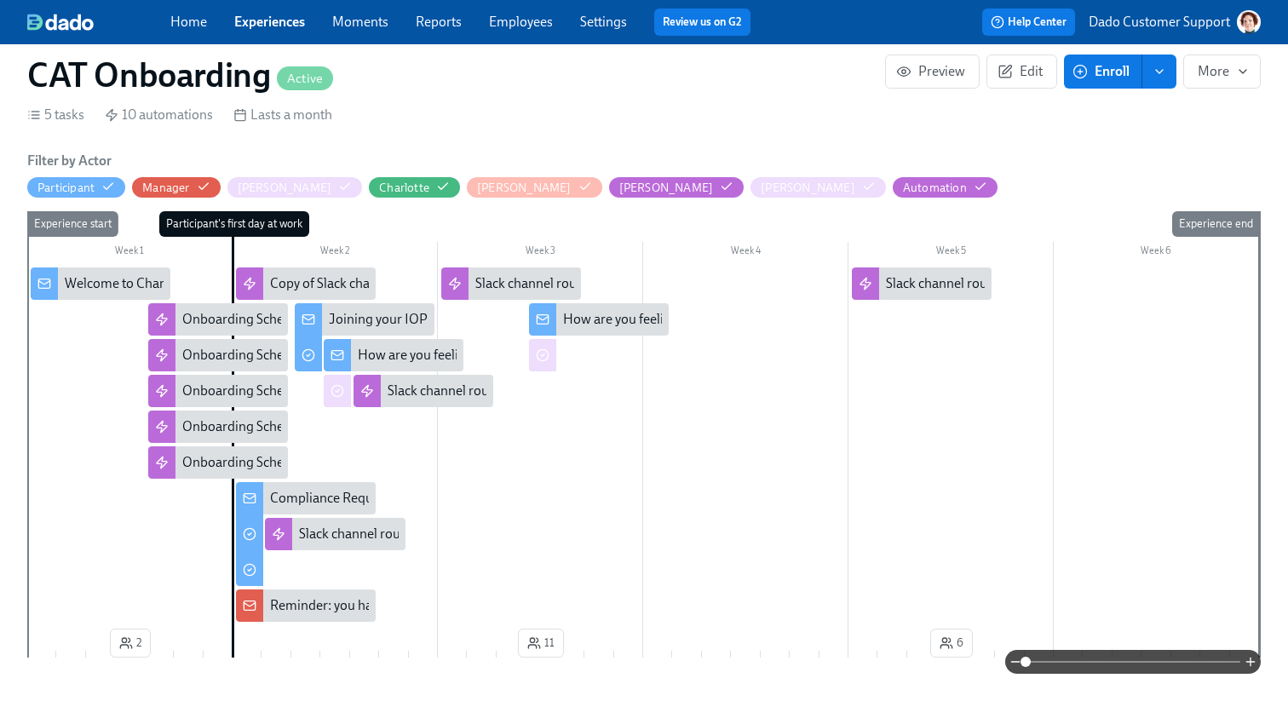
scroll to position [0, 4301]
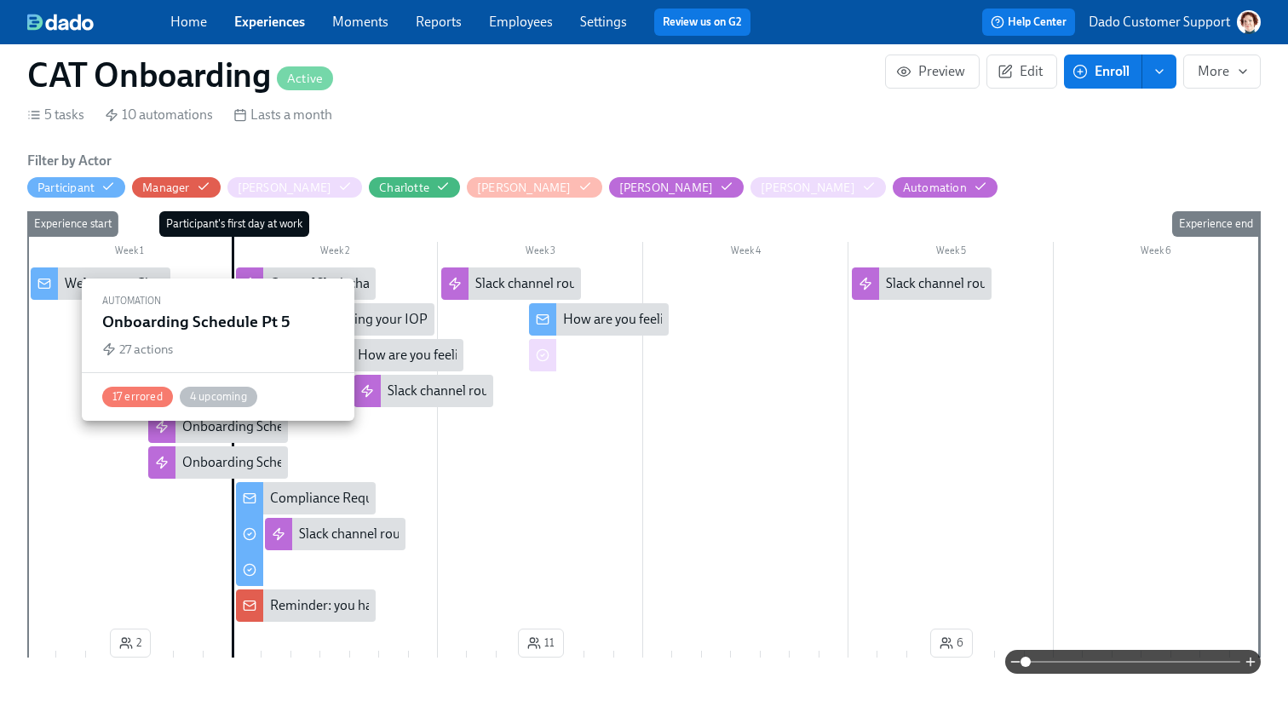
click at [168, 447] on div at bounding box center [161, 462] width 27 height 32
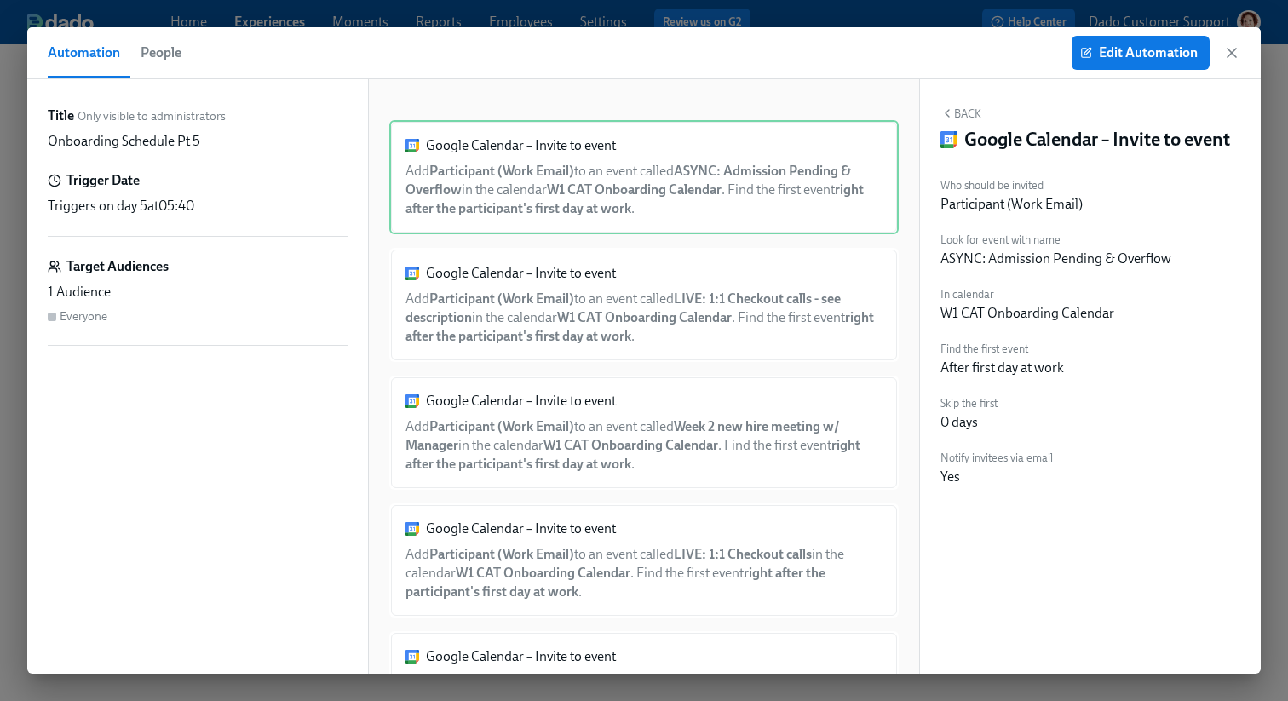
click at [165, 46] on span "People" at bounding box center [161, 53] width 41 height 24
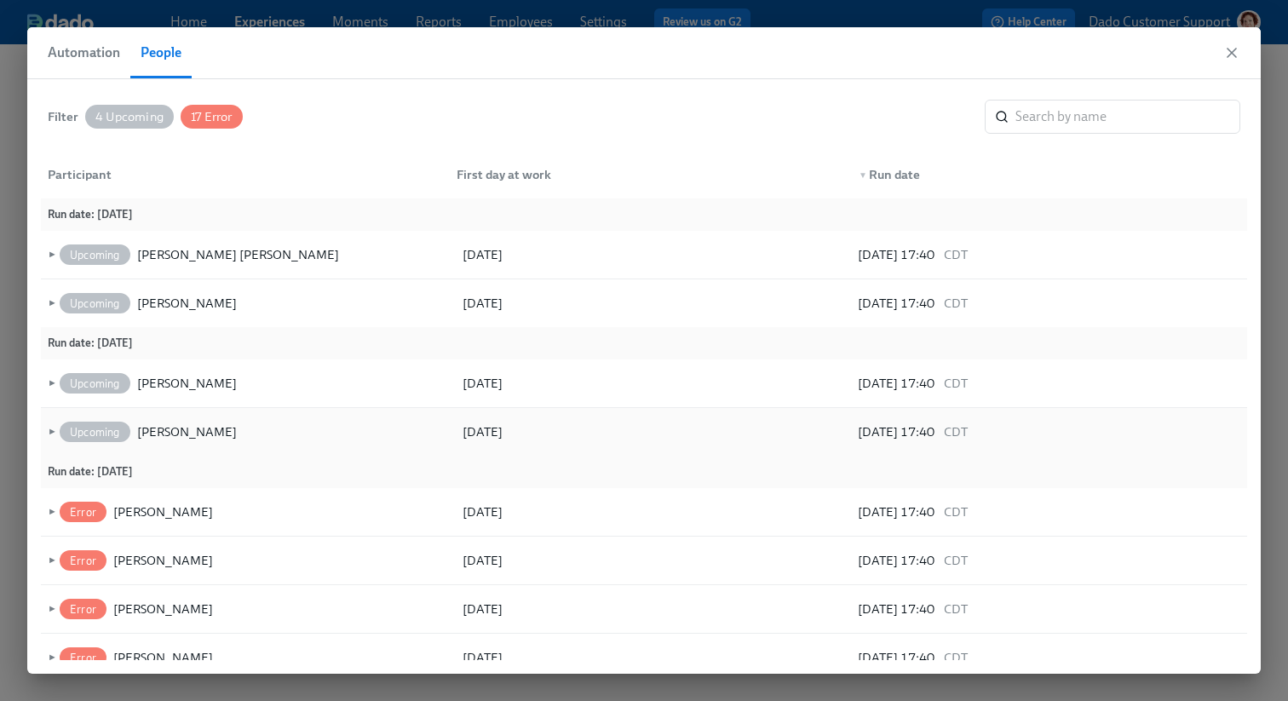
click at [50, 431] on span "►" at bounding box center [50, 432] width 12 height 19
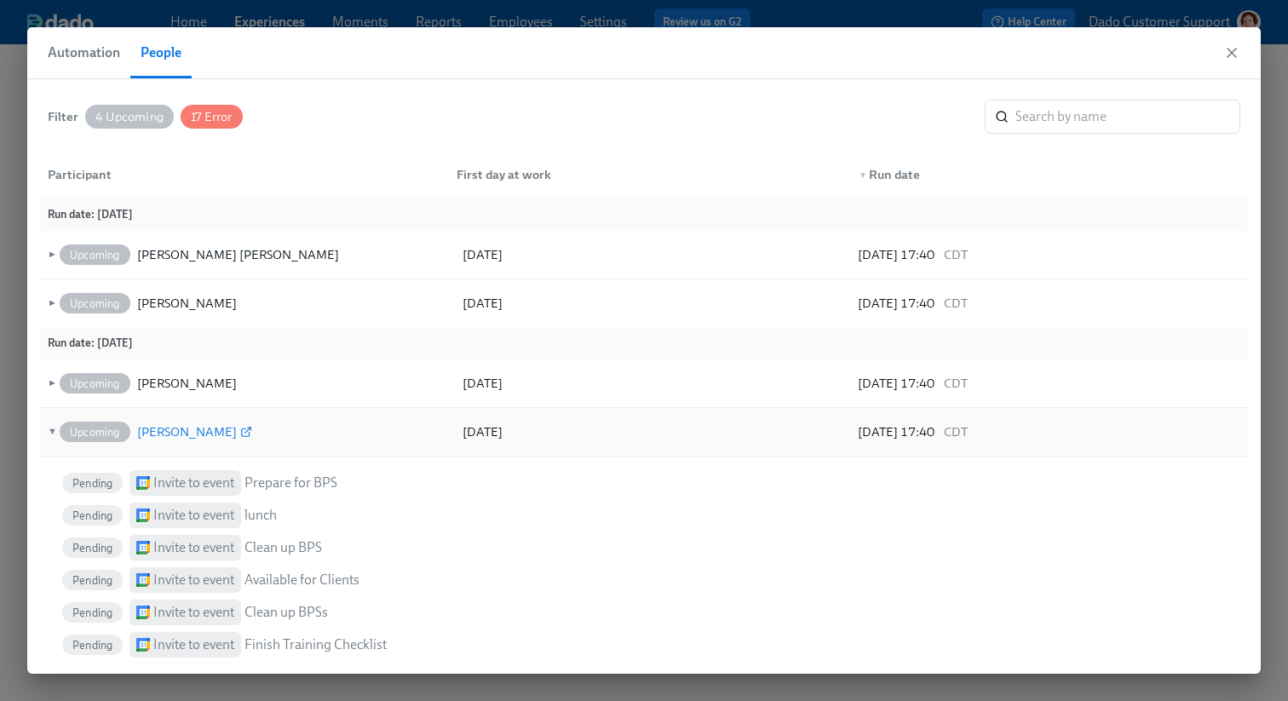
click at [161, 430] on div "[PERSON_NAME]" at bounding box center [187, 432] width 100 height 20
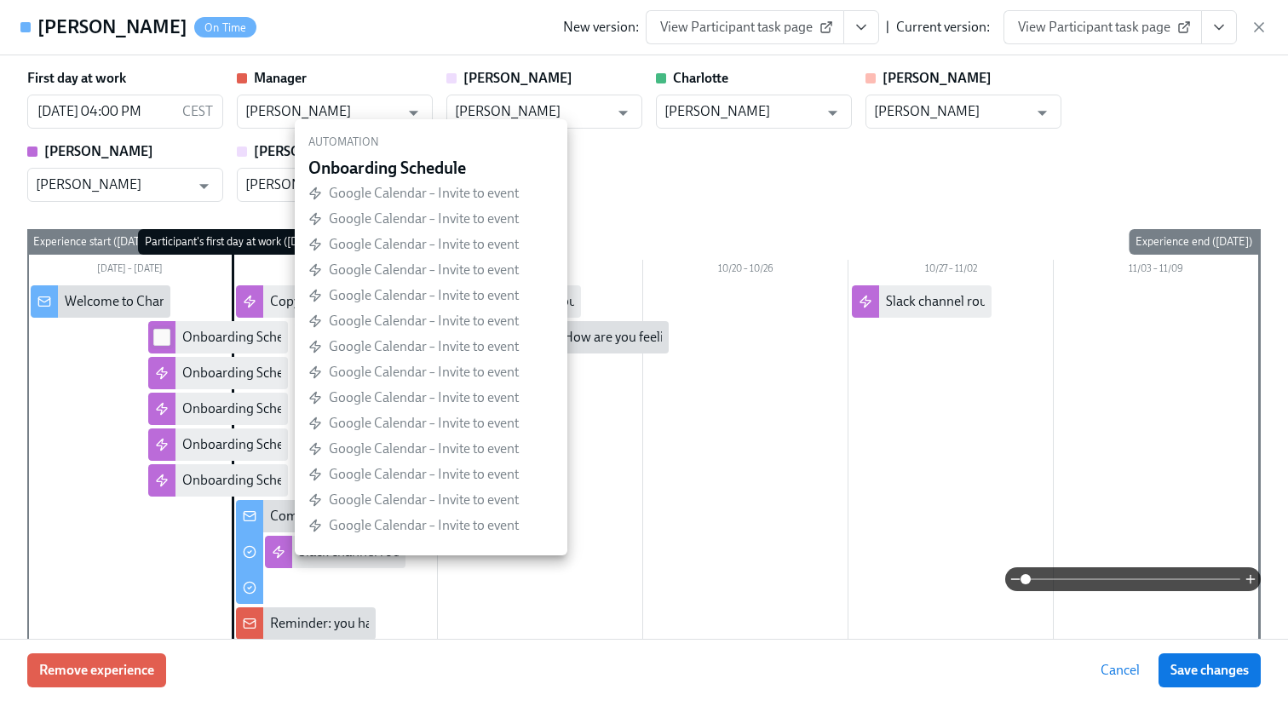
click at [160, 336] on input "checkbox" at bounding box center [161, 337] width 15 height 15
checkbox input "true"
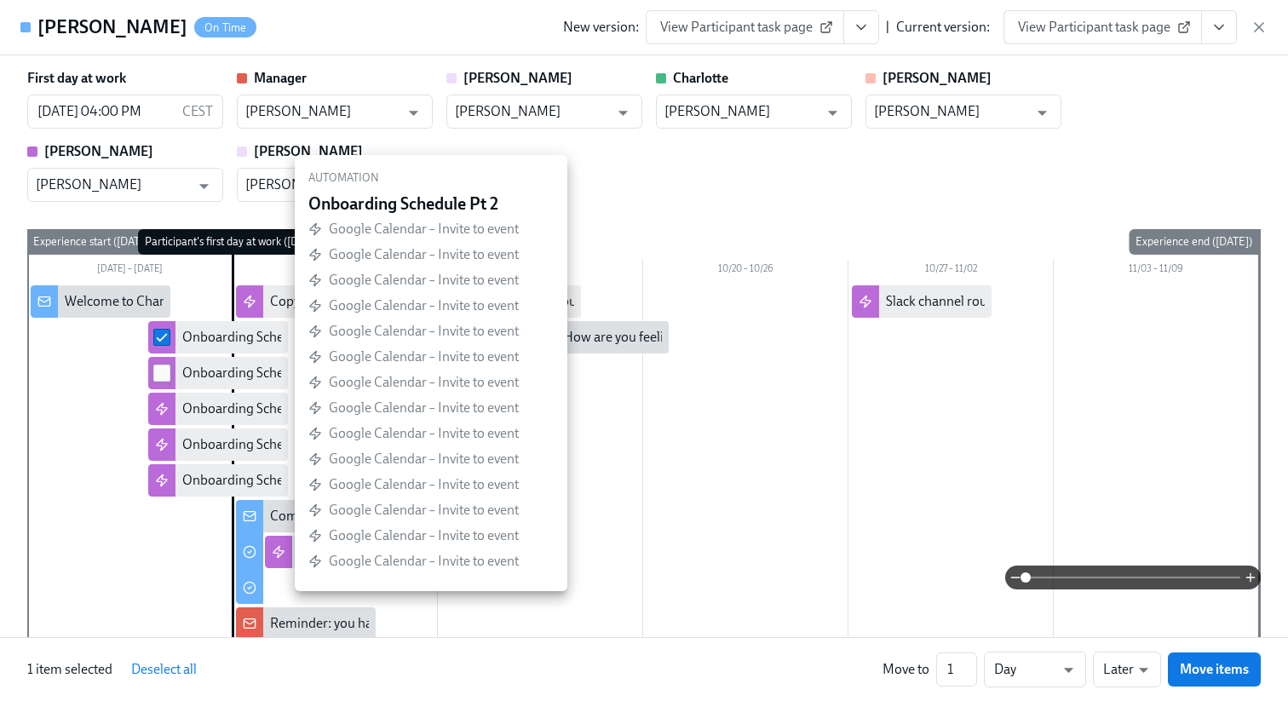
click at [160, 380] on input "checkbox" at bounding box center [161, 373] width 15 height 15
checkbox input "true"
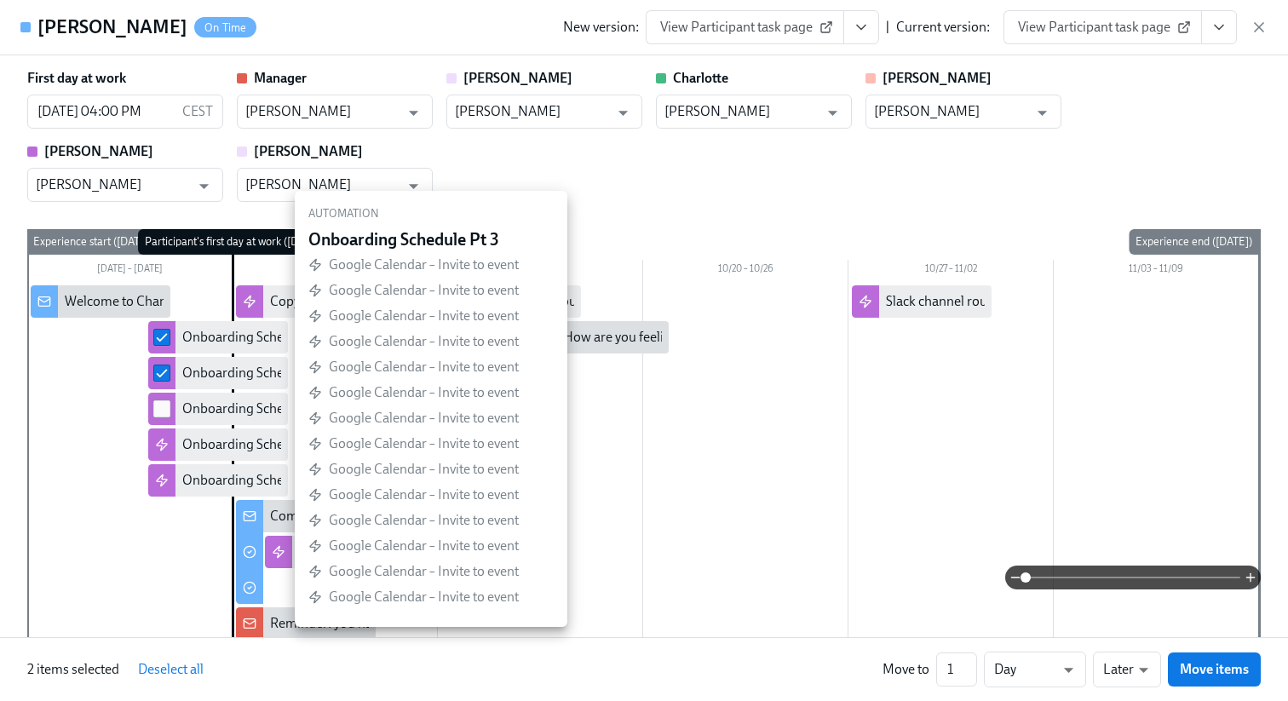
click at [167, 406] on input "checkbox" at bounding box center [161, 408] width 15 height 15
checkbox input "true"
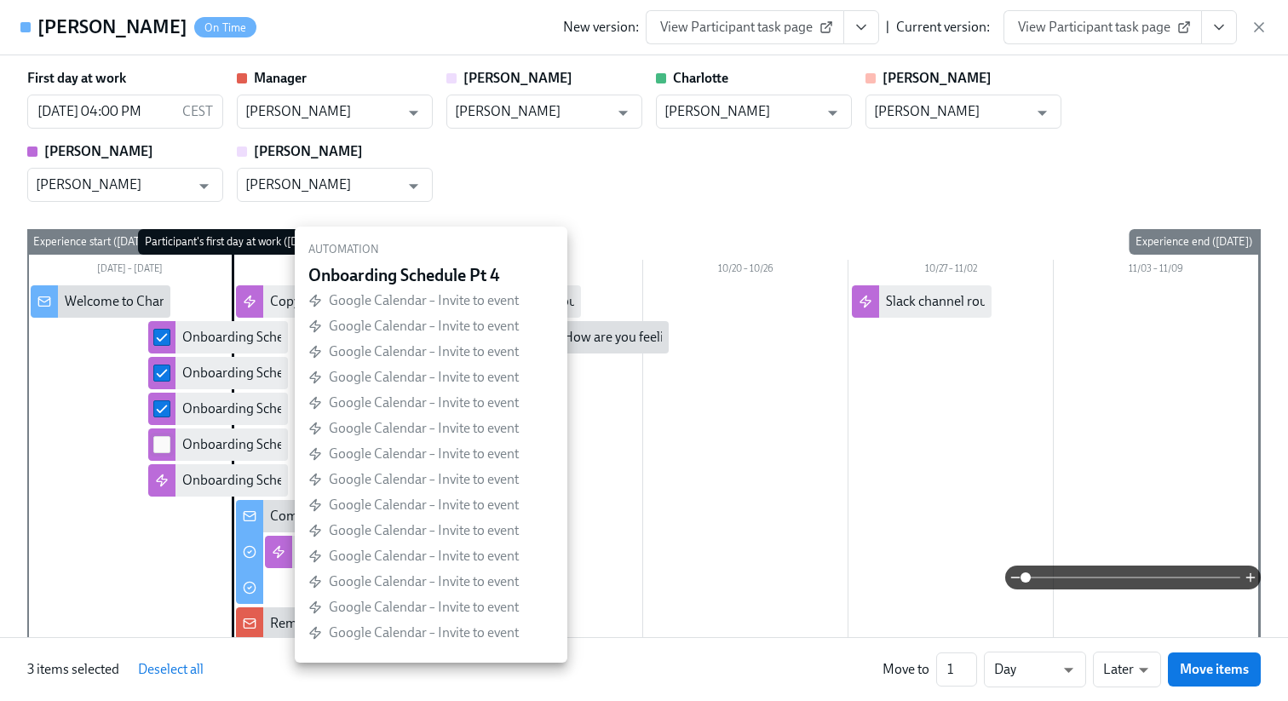
click at [163, 438] on input "checkbox" at bounding box center [161, 444] width 15 height 15
checkbox input "true"
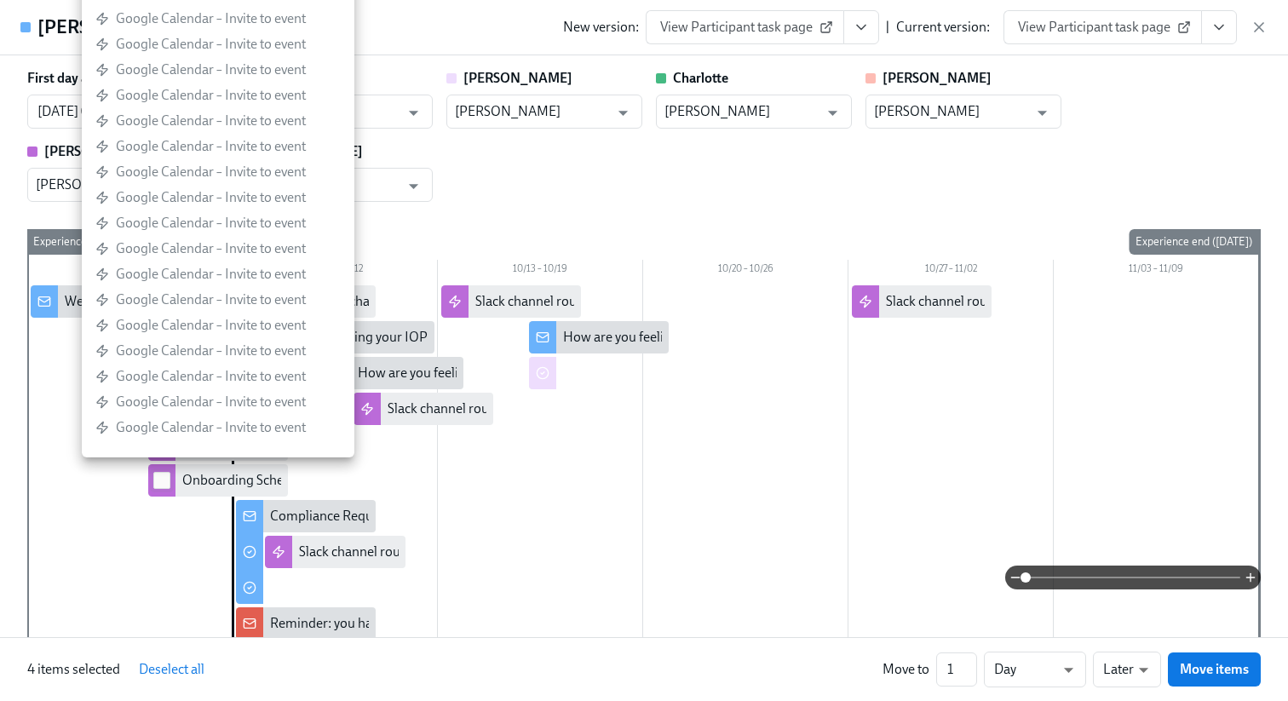
click at [163, 472] on span at bounding box center [161, 480] width 17 height 17
checkbox input "true"
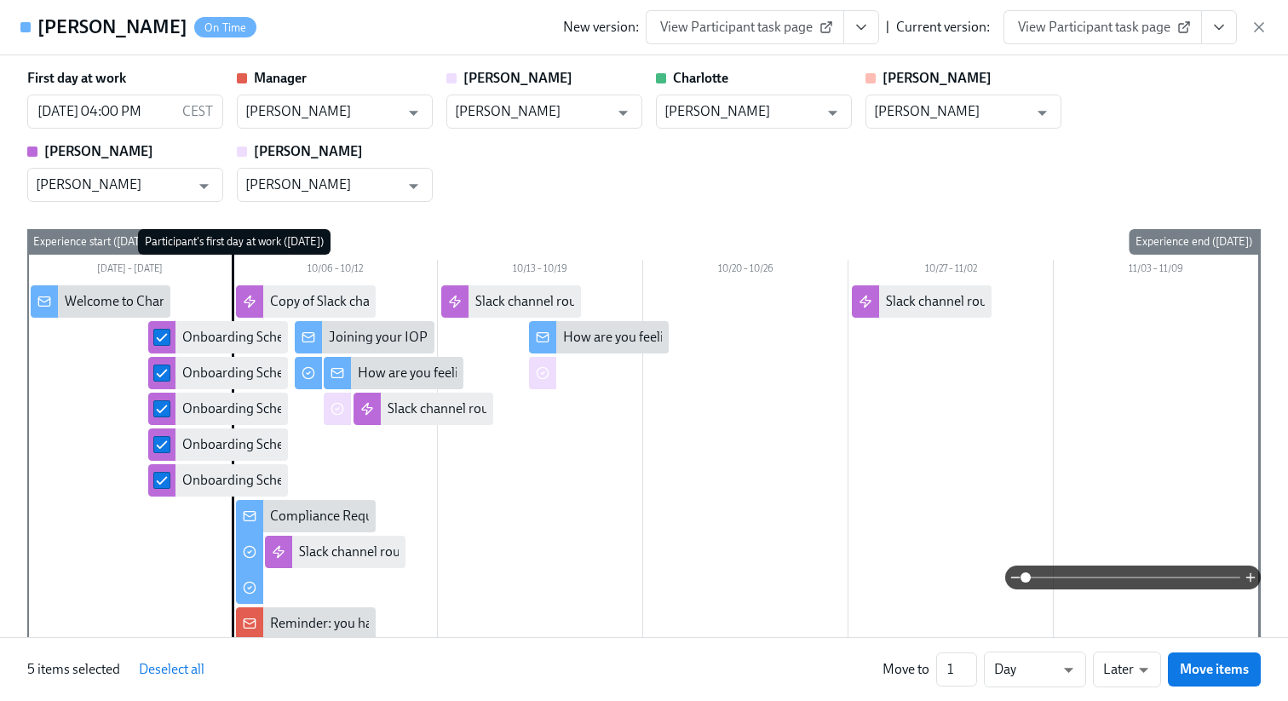
click at [1120, 647] on div "5 items selected Deselect all Move to 1 ​ Day d ​ Later later ​ Move items" at bounding box center [644, 669] width 1288 height 64
click at [1132, 648] on li "Earlier" at bounding box center [1127, 637] width 68 height 29
type input "earlier"
click at [1217, 663] on span "Move items" at bounding box center [1214, 669] width 69 height 17
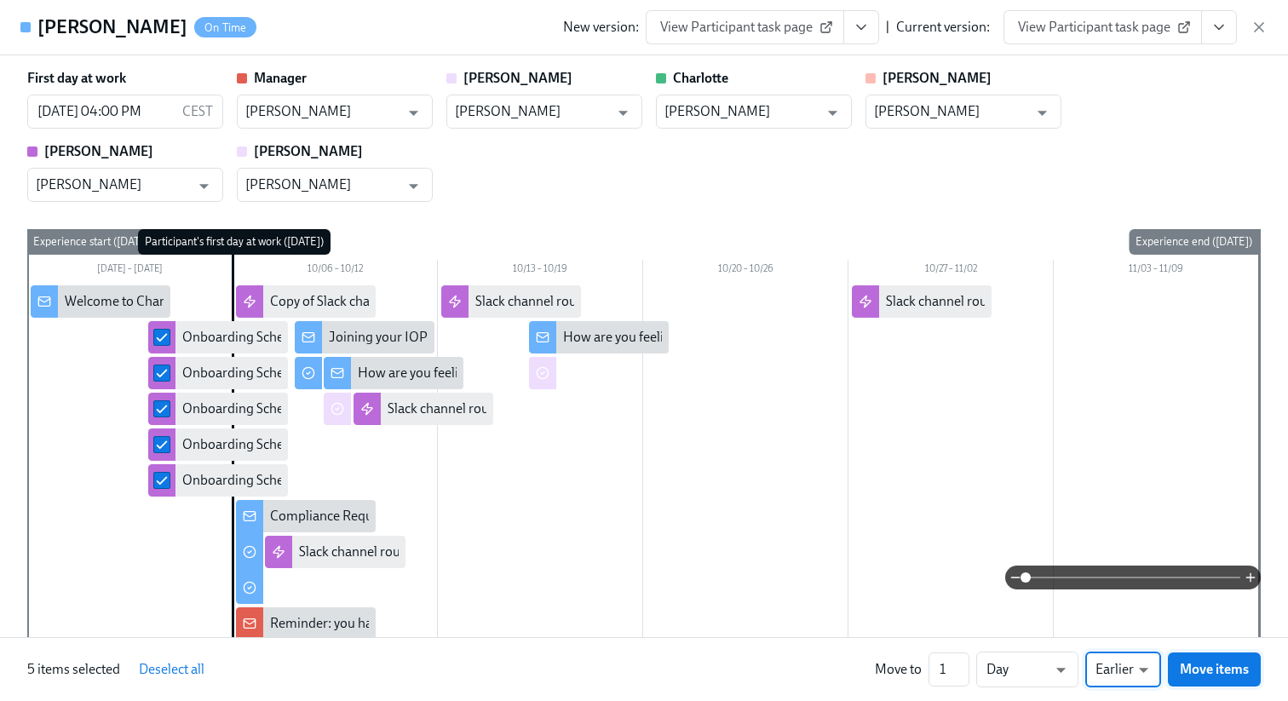
checkbox input "false"
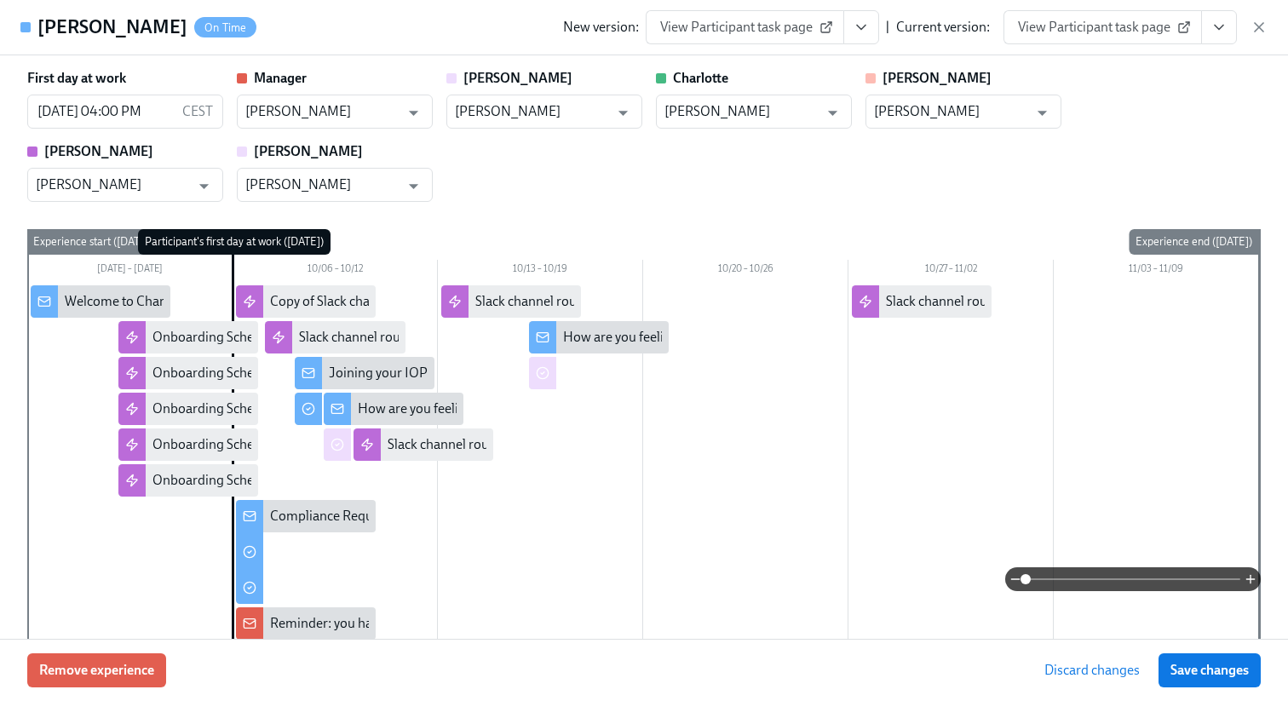
click at [1217, 663] on span "Save changes" at bounding box center [1210, 670] width 78 height 17
click at [1263, 25] on icon "button" at bounding box center [1259, 27] width 17 height 17
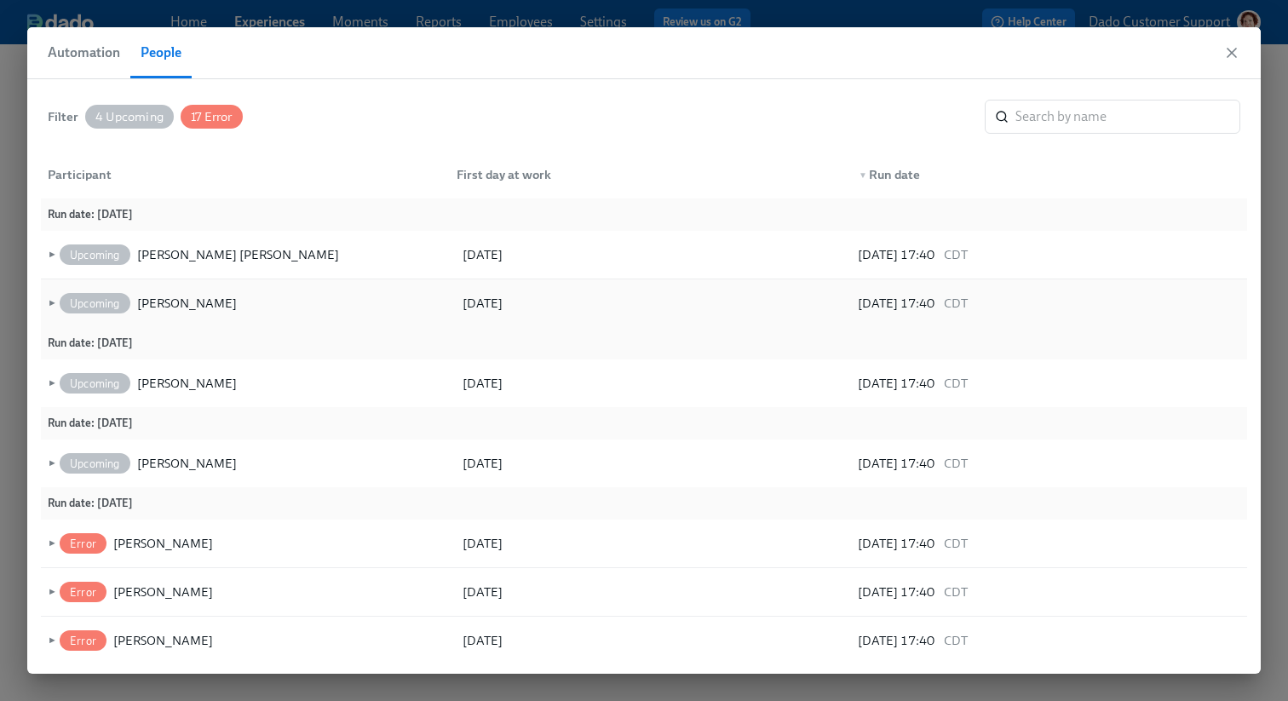
scroll to position [0, 7907]
click at [169, 381] on div "[PERSON_NAME]" at bounding box center [187, 383] width 100 height 20
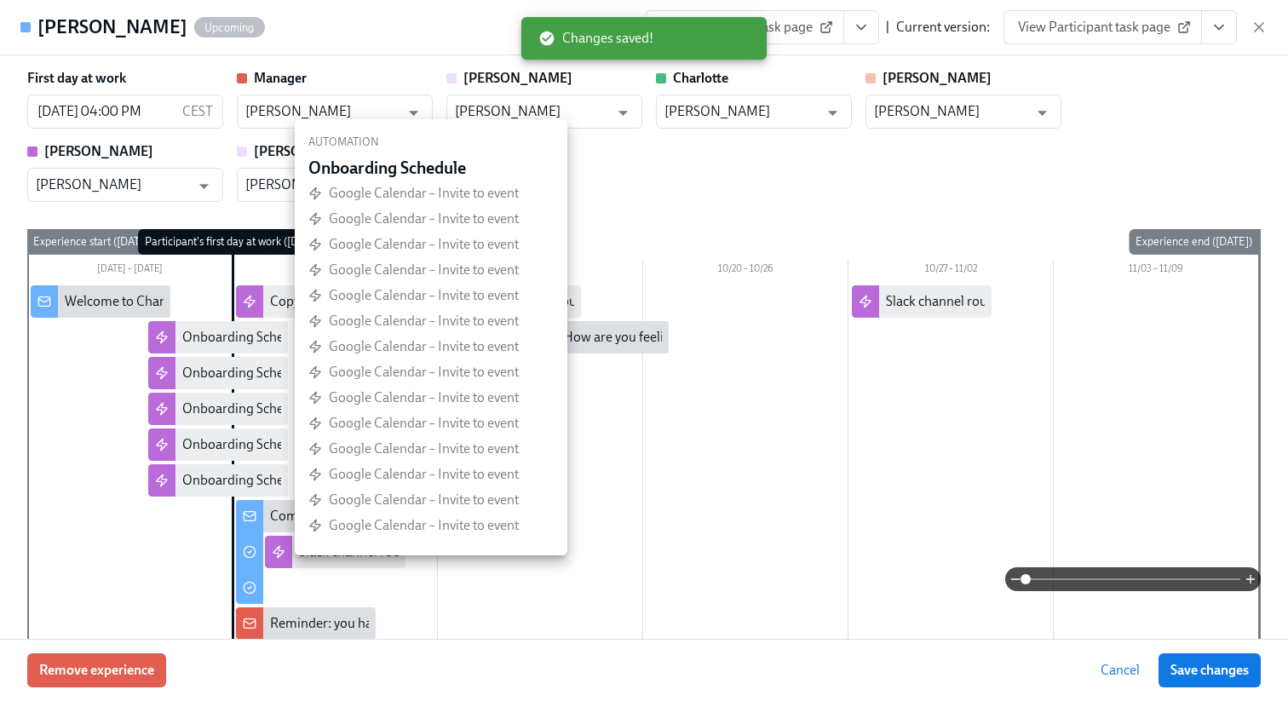
checkbox input "true"
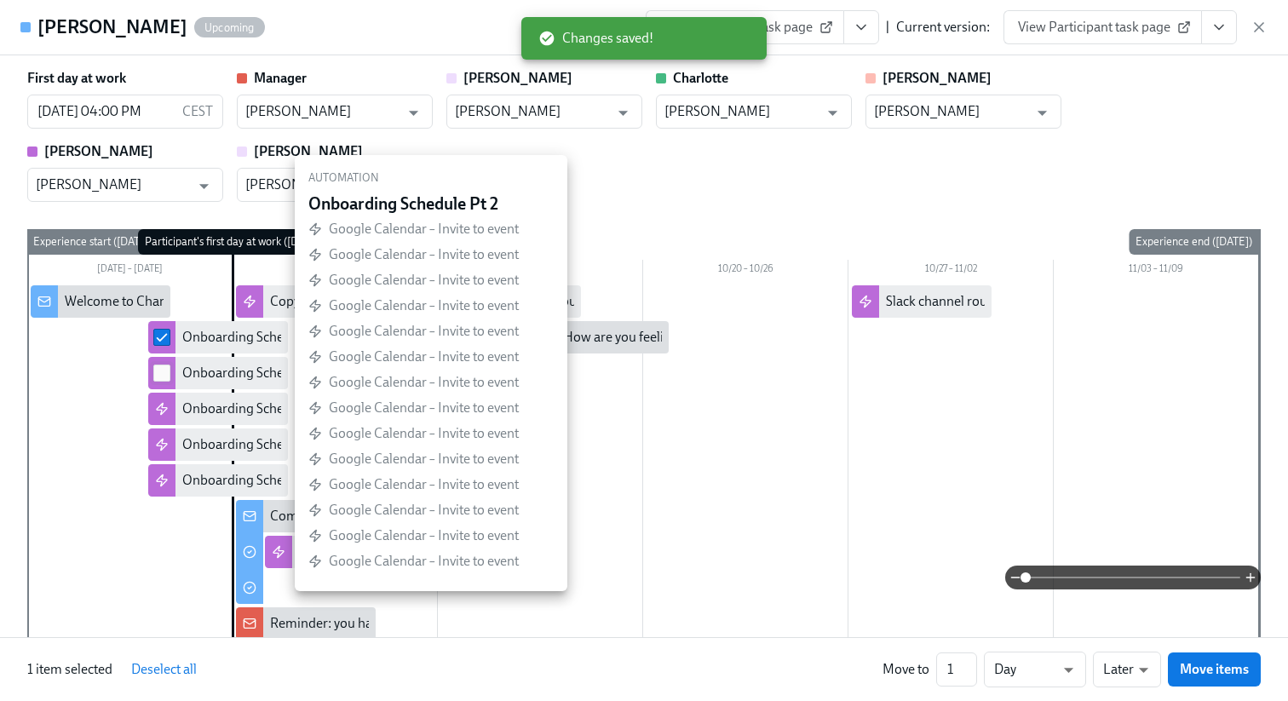
click at [161, 371] on input "checkbox" at bounding box center [161, 373] width 15 height 15
checkbox input "true"
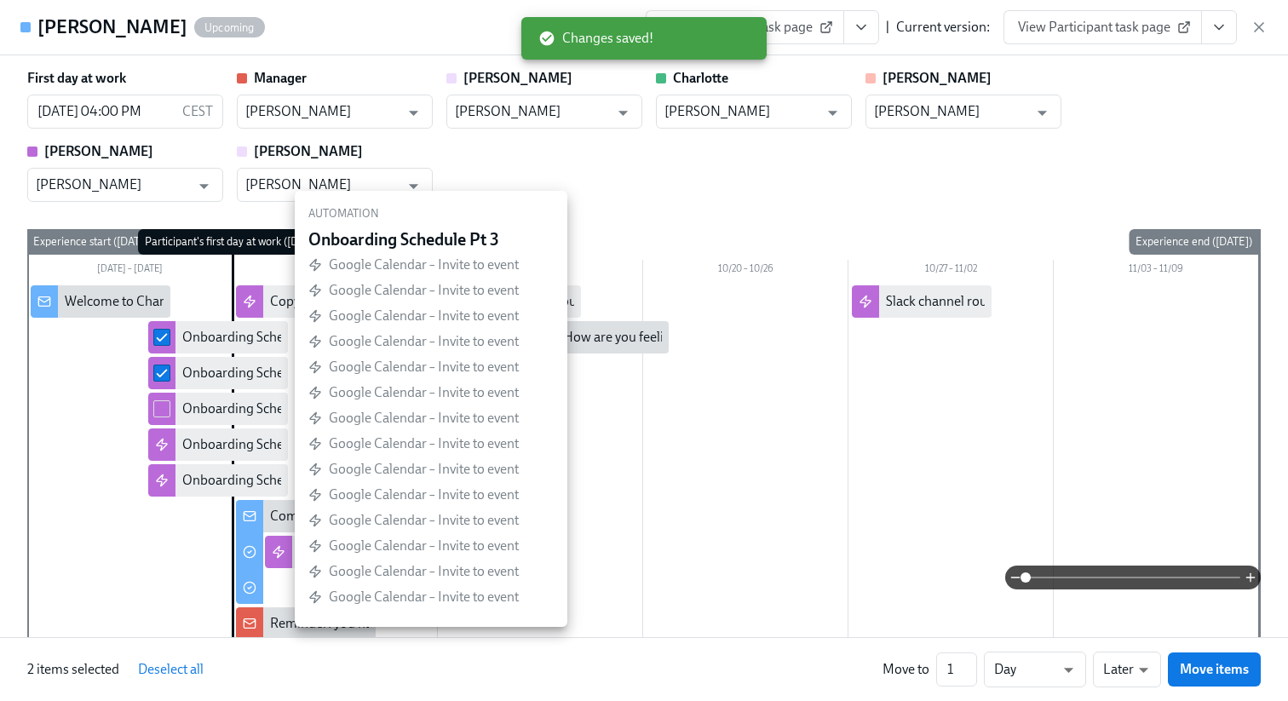
click at [161, 400] on span at bounding box center [161, 408] width 17 height 17
checkbox input "true"
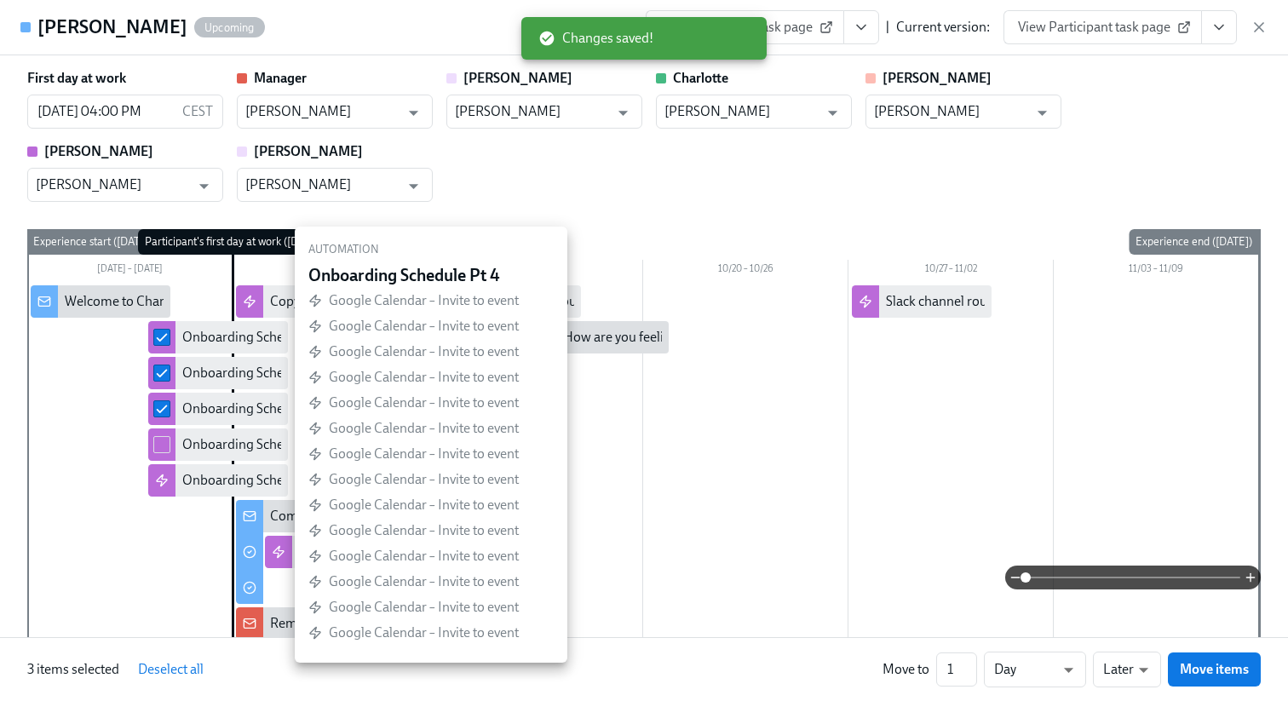
click at [165, 448] on input "checkbox" at bounding box center [161, 444] width 15 height 15
checkbox input "true"
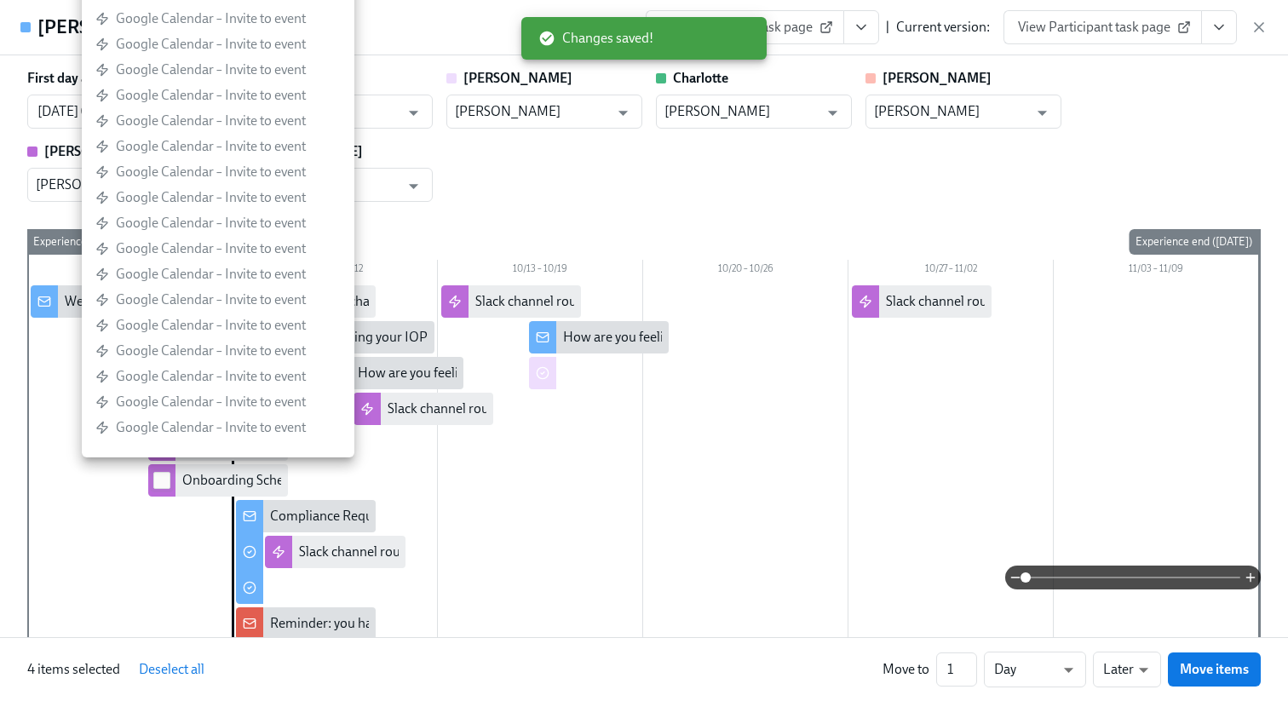
click at [165, 478] on input "checkbox" at bounding box center [161, 480] width 15 height 15
checkbox input "true"
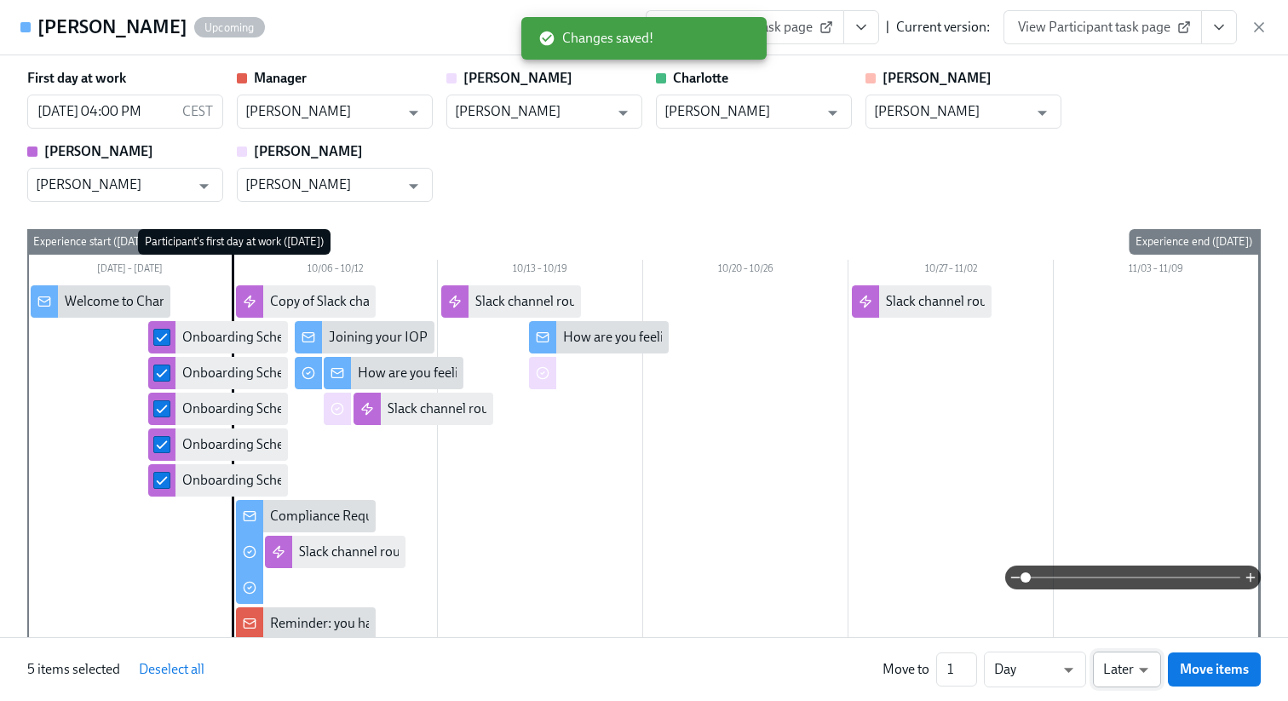
click at [1146, 638] on li "Earlier" at bounding box center [1127, 637] width 68 height 29
type input "earlier"
click at [1215, 670] on span "Move items" at bounding box center [1214, 669] width 69 height 17
checkbox input "false"
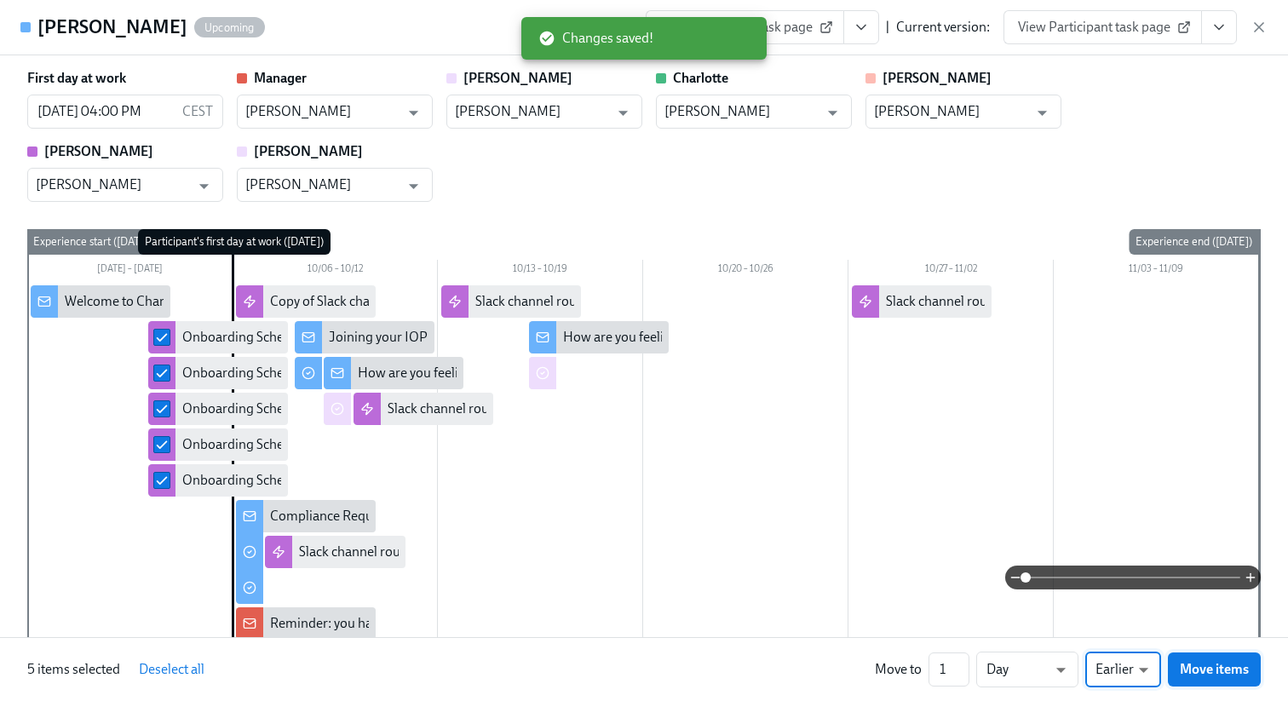
checkbox input "false"
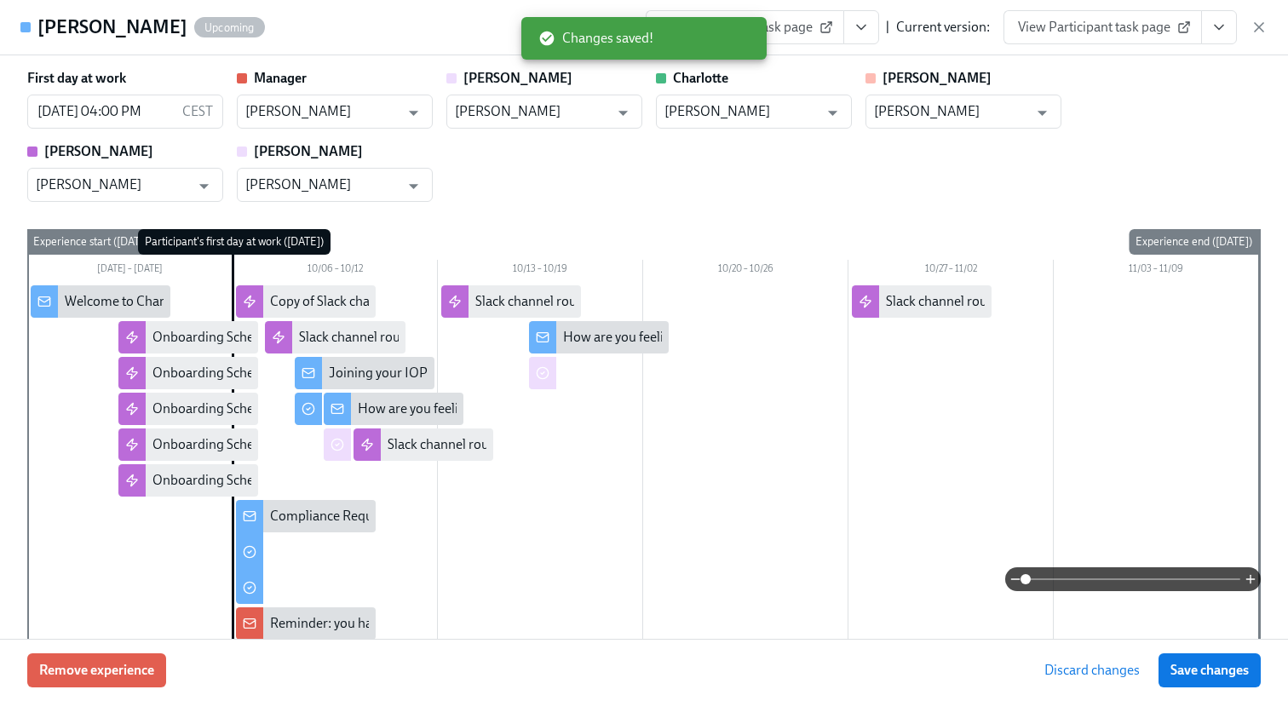
click at [1215, 670] on span "Save changes" at bounding box center [1210, 670] width 78 height 17
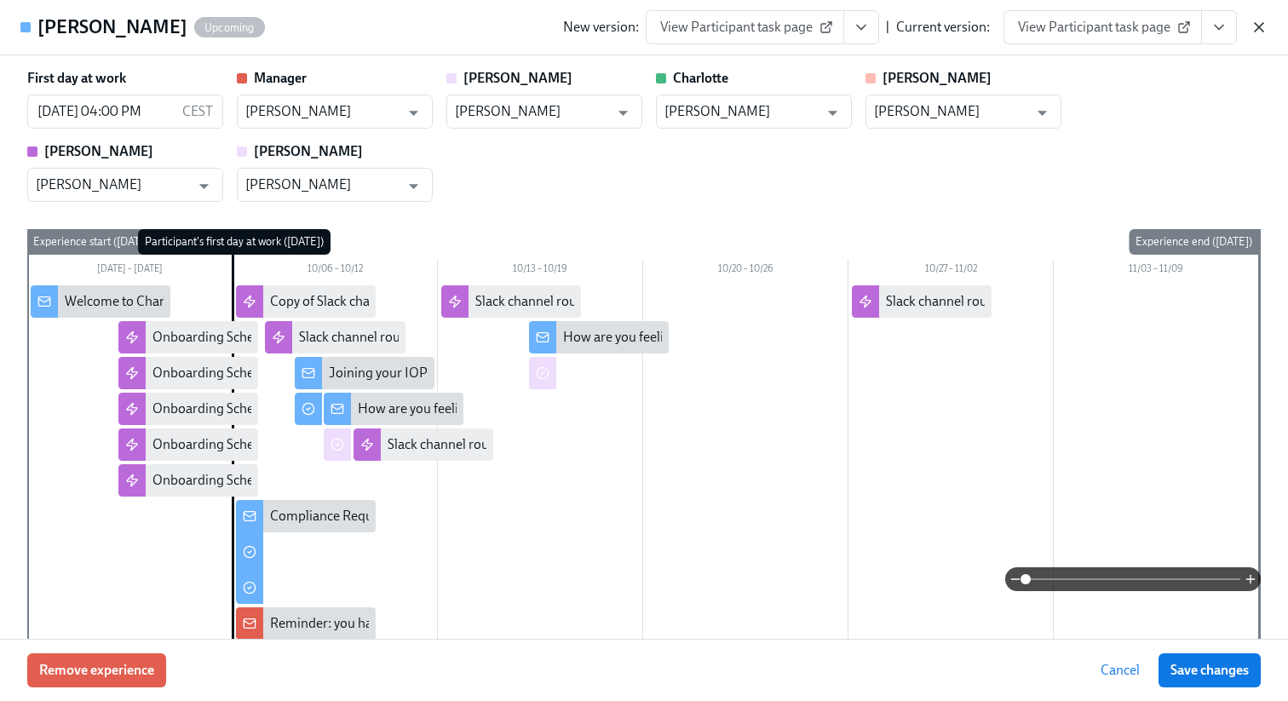
click at [1265, 25] on icon "button" at bounding box center [1259, 27] width 17 height 17
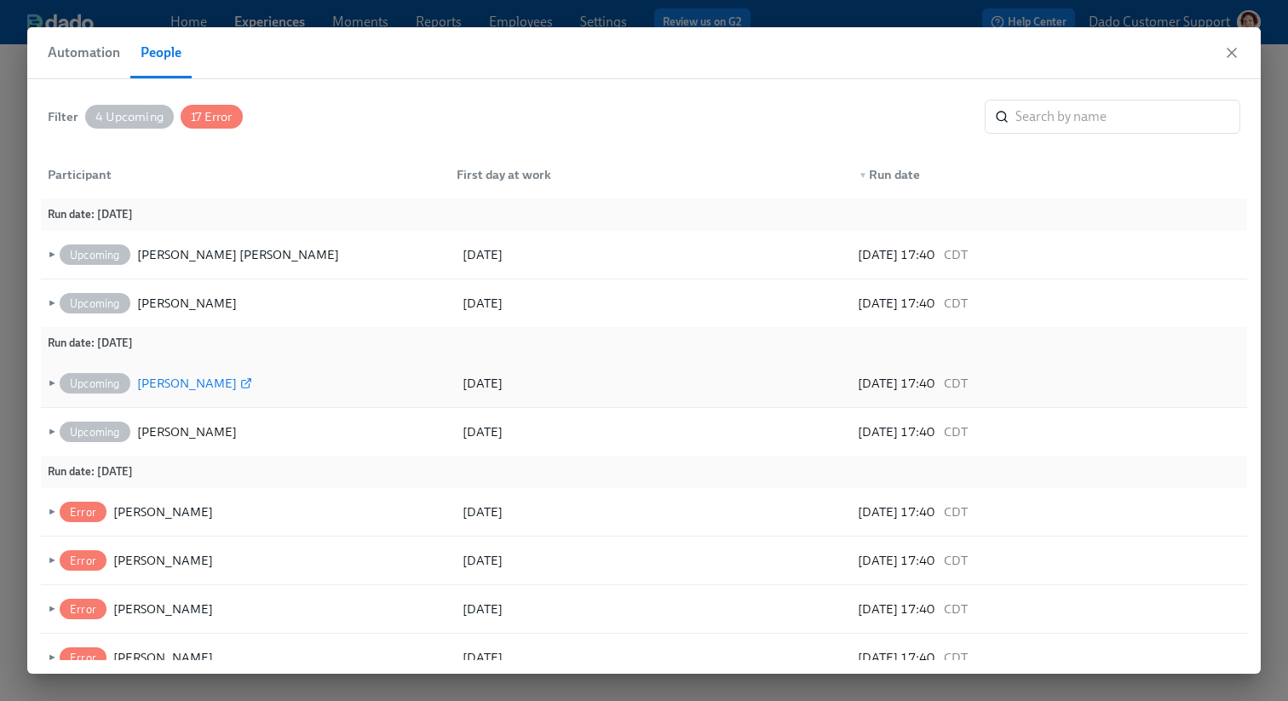
click at [201, 379] on div "[PERSON_NAME]" at bounding box center [187, 383] width 100 height 20
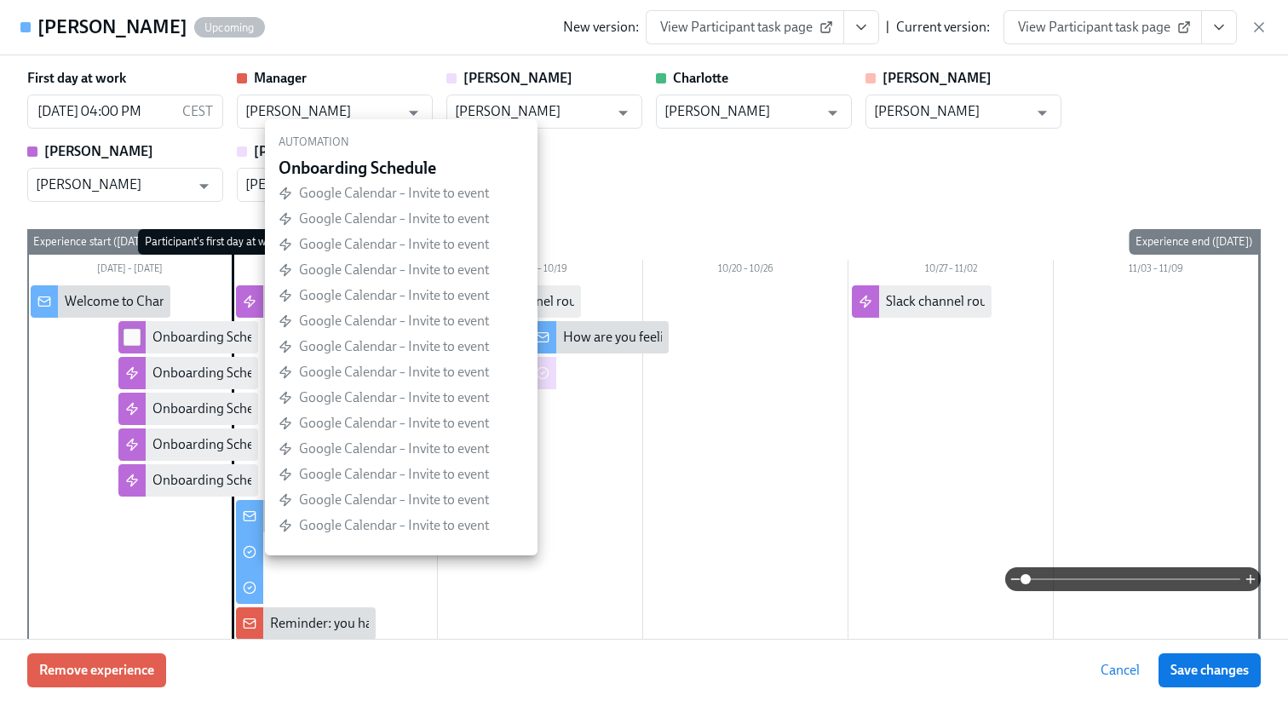
click at [131, 337] on input "checkbox" at bounding box center [131, 337] width 15 height 15
checkbox input "true"
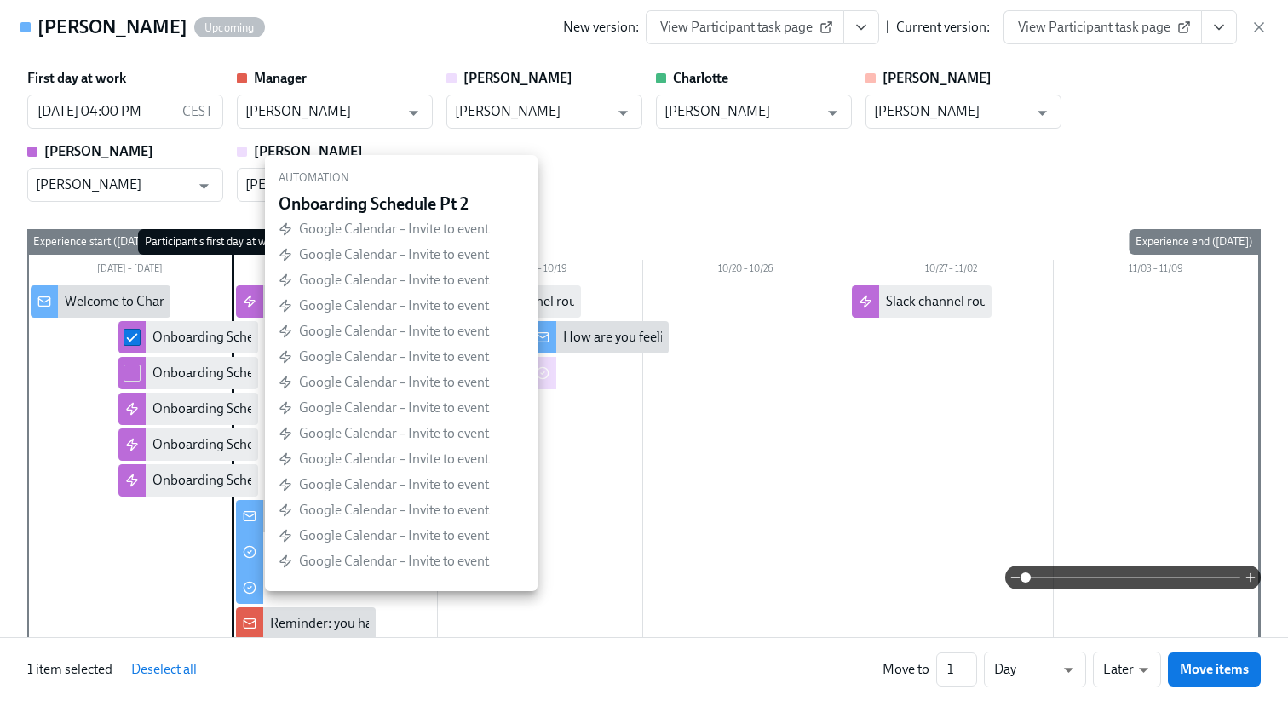
click at [131, 364] on div at bounding box center [131, 373] width 27 height 32
click at [133, 378] on input "checkbox" at bounding box center [131, 373] width 15 height 15
checkbox input "true"
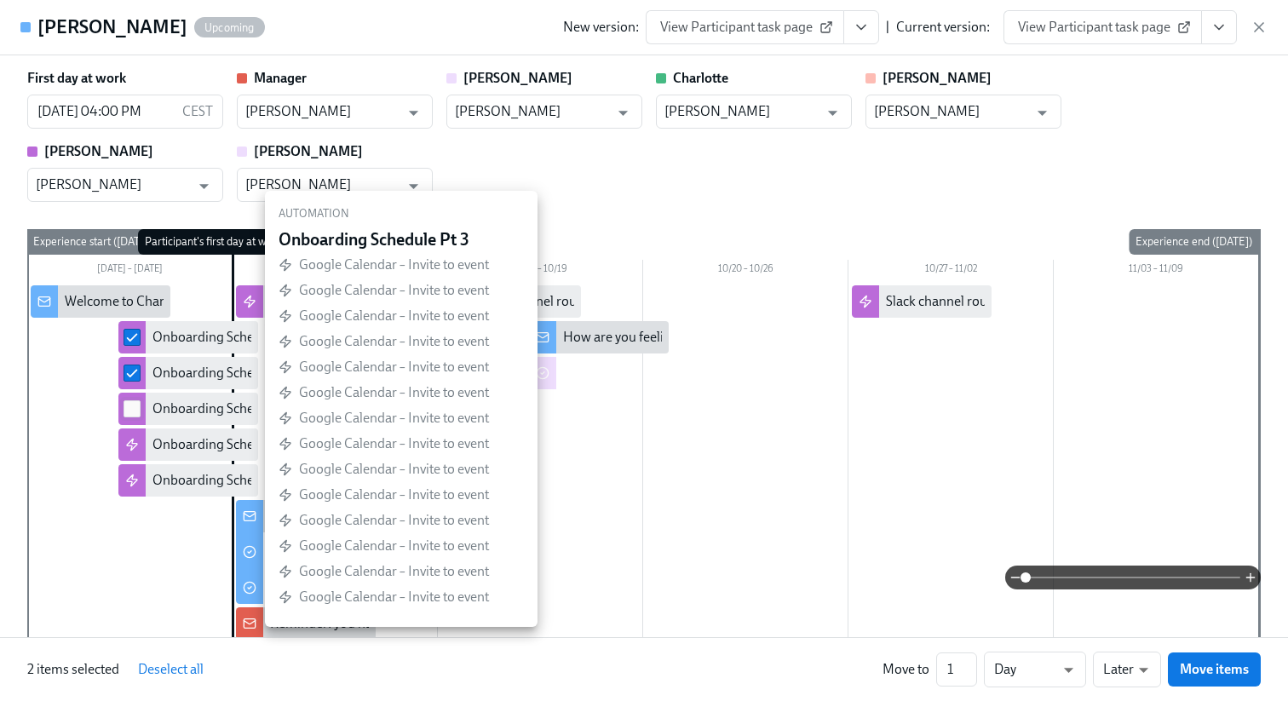
click at [133, 412] on input "checkbox" at bounding box center [131, 408] width 15 height 15
checkbox input "true"
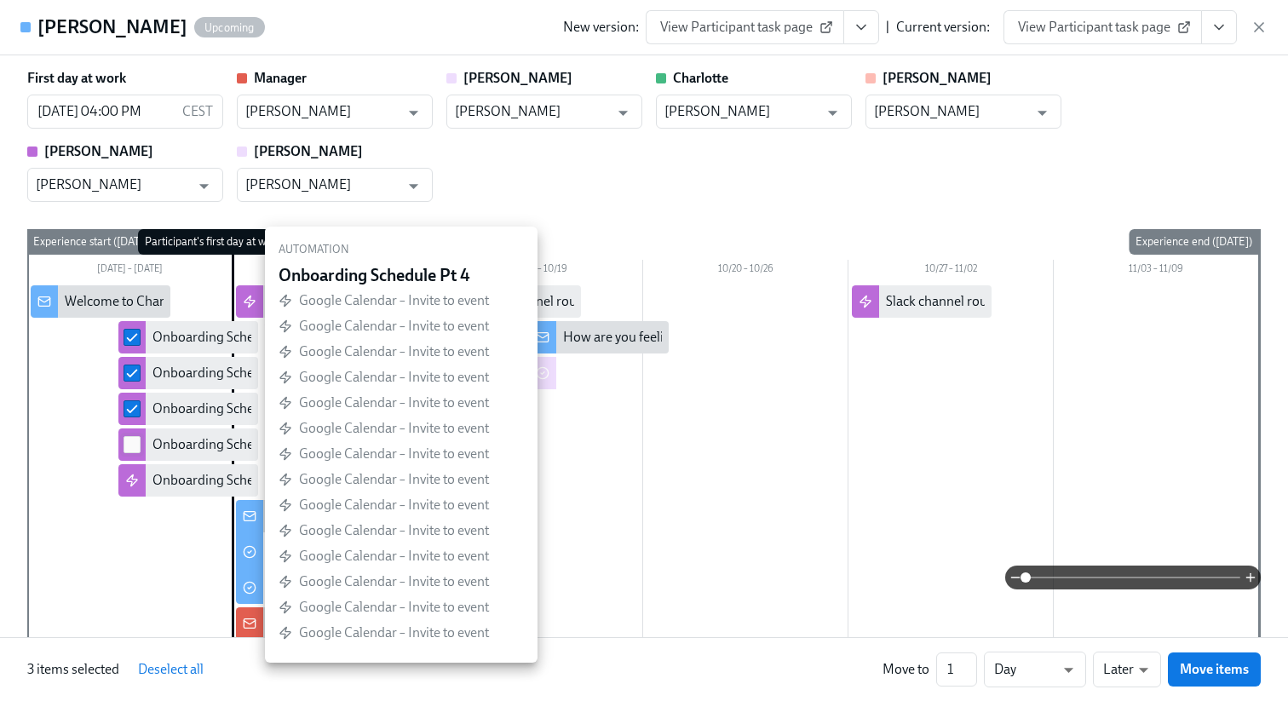
click at [134, 445] on input "checkbox" at bounding box center [131, 444] width 15 height 15
checkbox input "true"
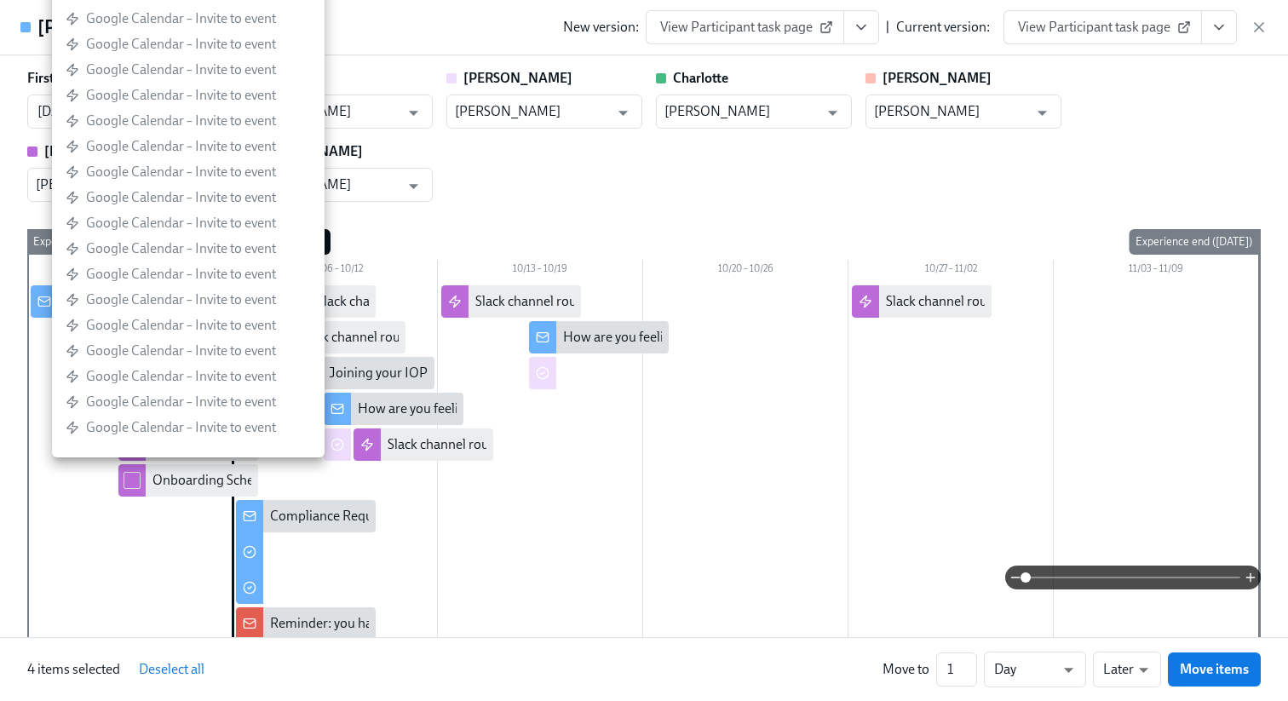
click at [140, 492] on div at bounding box center [131, 480] width 27 height 32
click at [135, 483] on input "checkbox" at bounding box center [131, 480] width 15 height 15
checkbox input "true"
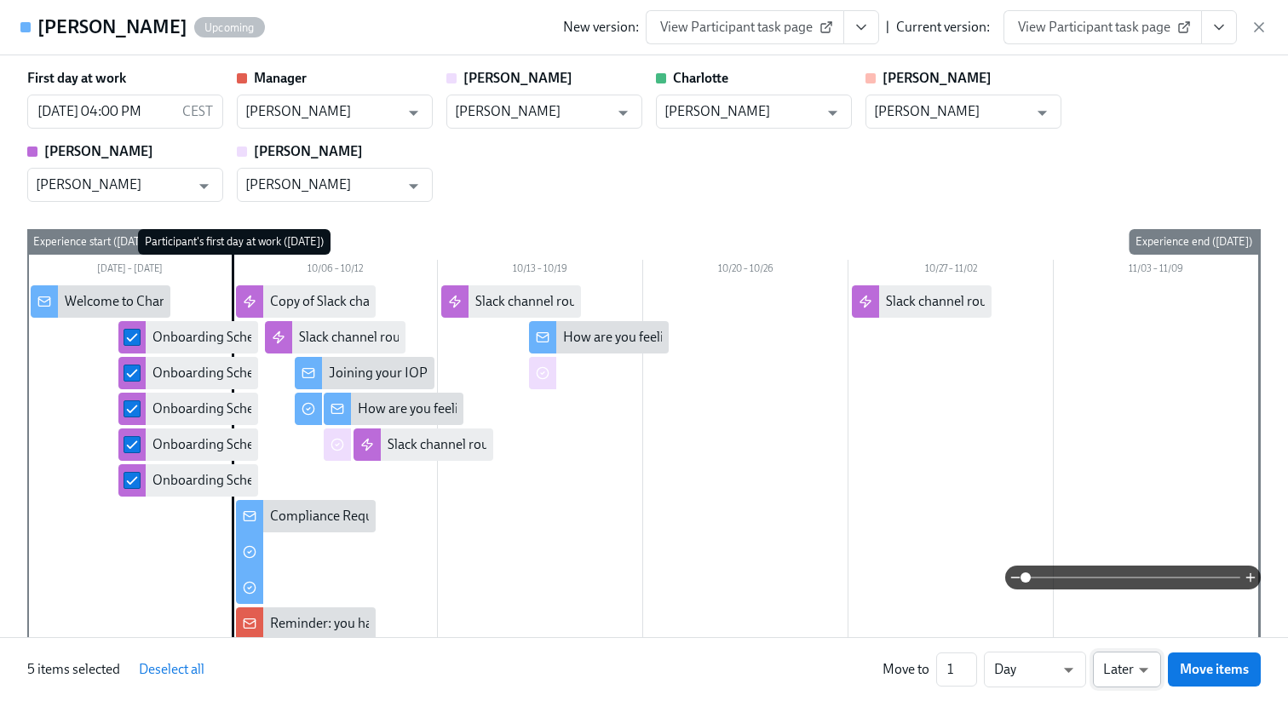
click at [1123, 632] on li "Earlier" at bounding box center [1127, 637] width 68 height 29
type input "earlier"
click at [1205, 654] on button "Move items" at bounding box center [1214, 670] width 93 height 34
checkbox input "false"
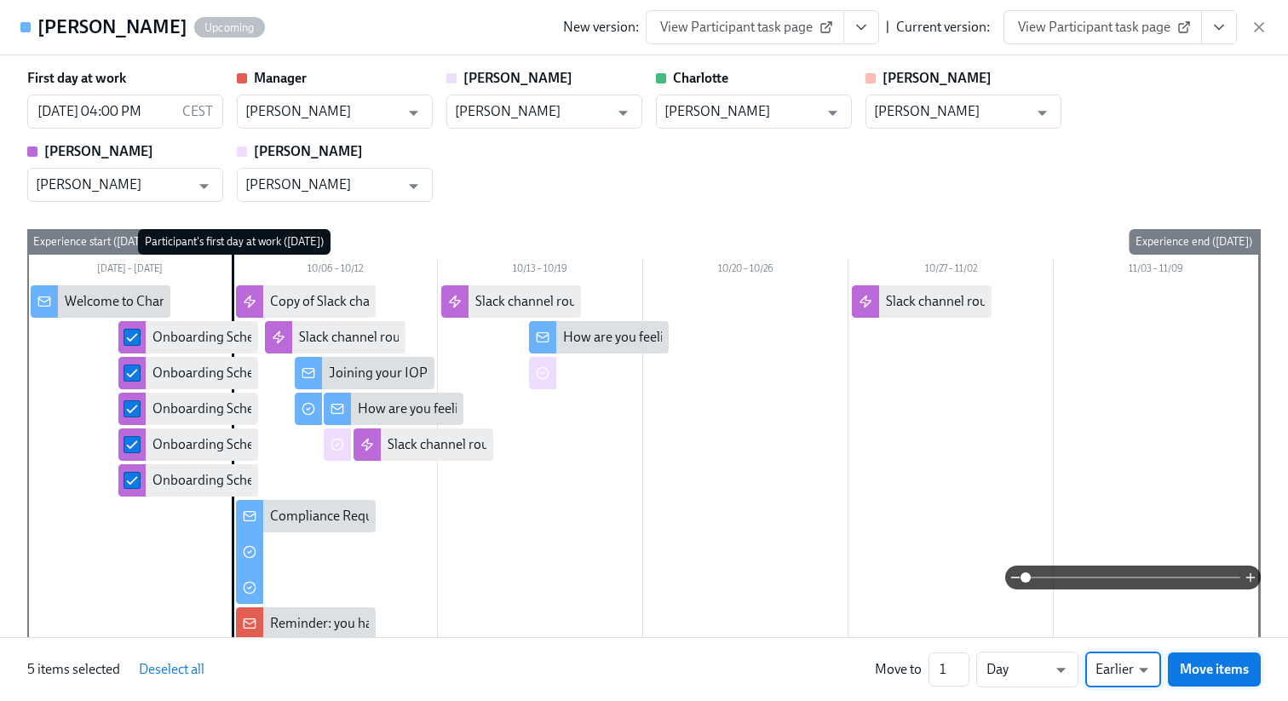
checkbox input "false"
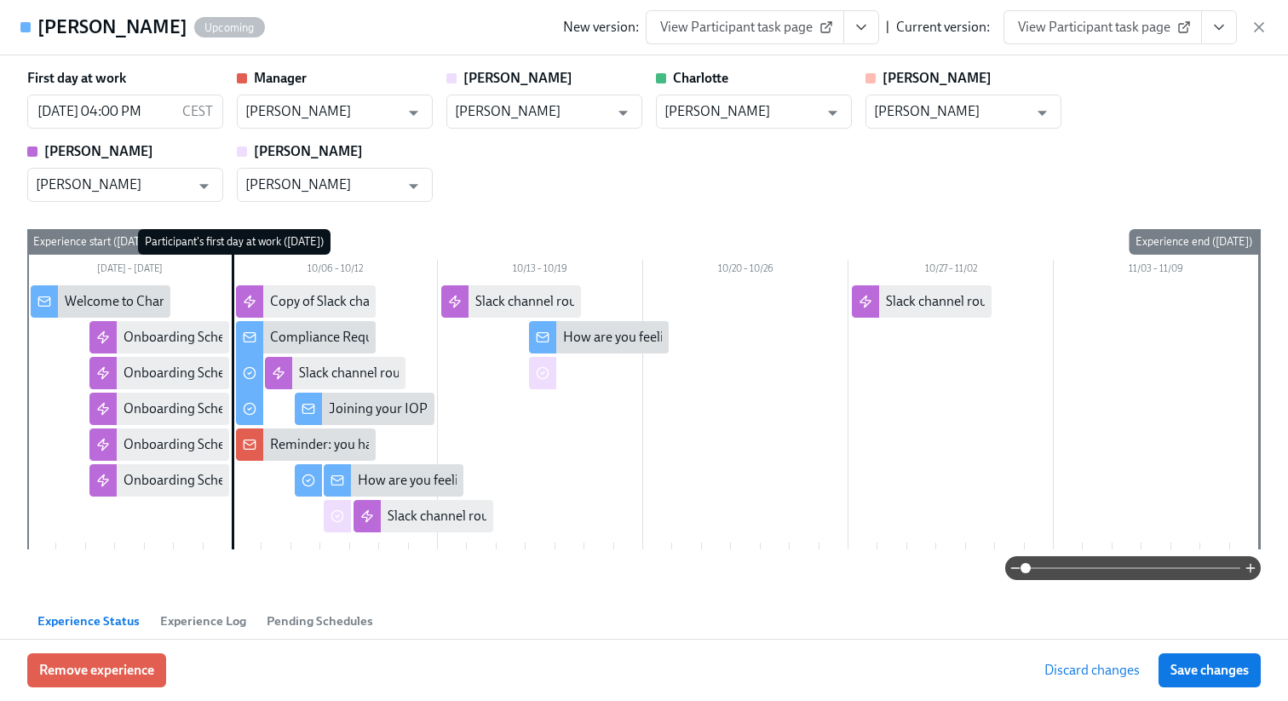
click at [1205, 654] on button "Save changes" at bounding box center [1210, 671] width 102 height 34
click at [1258, 24] on icon "button" at bounding box center [1259, 27] width 17 height 17
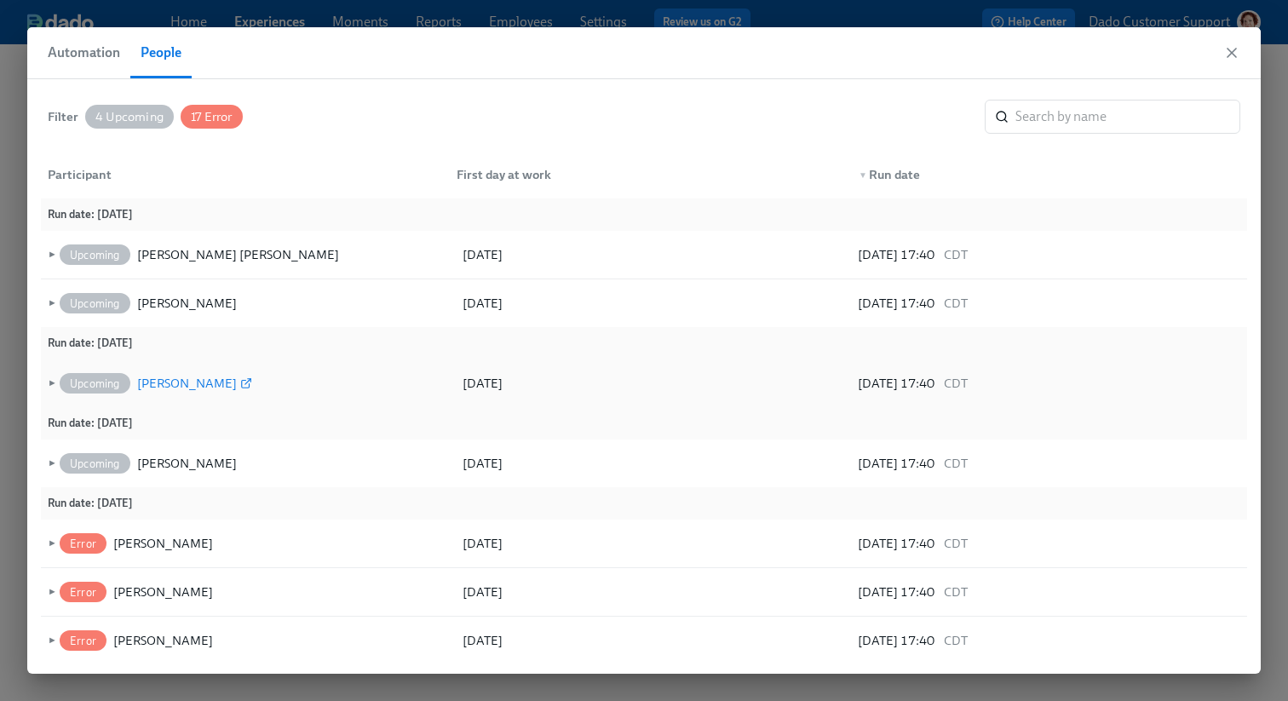
click at [183, 386] on div "[PERSON_NAME]" at bounding box center [187, 383] width 100 height 20
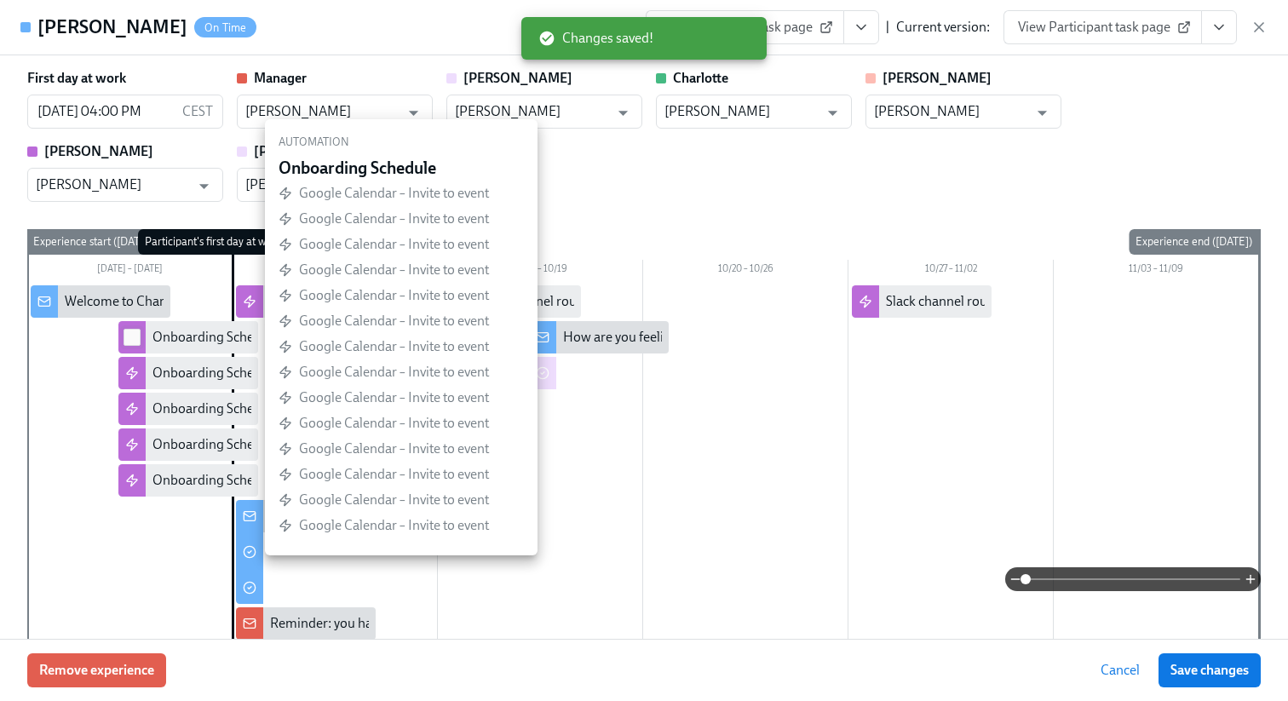
click at [131, 336] on input "checkbox" at bounding box center [131, 337] width 15 height 15
checkbox input "true"
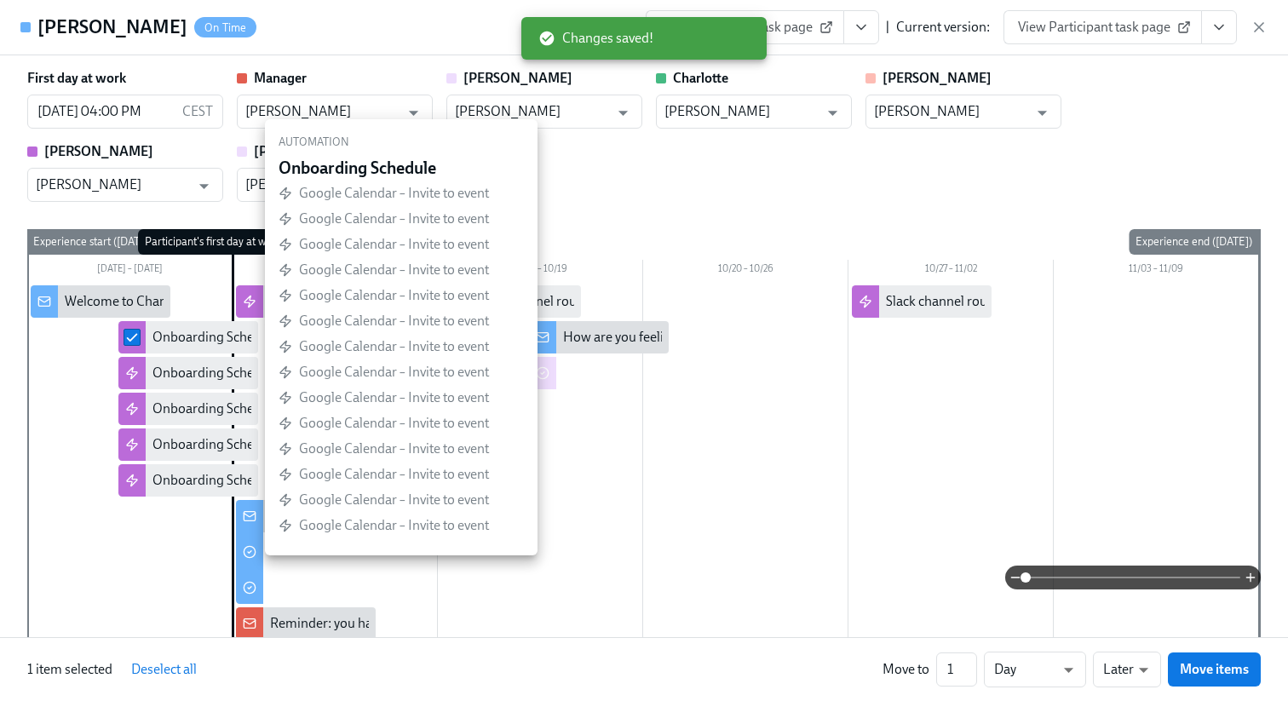
checkbox input "true"
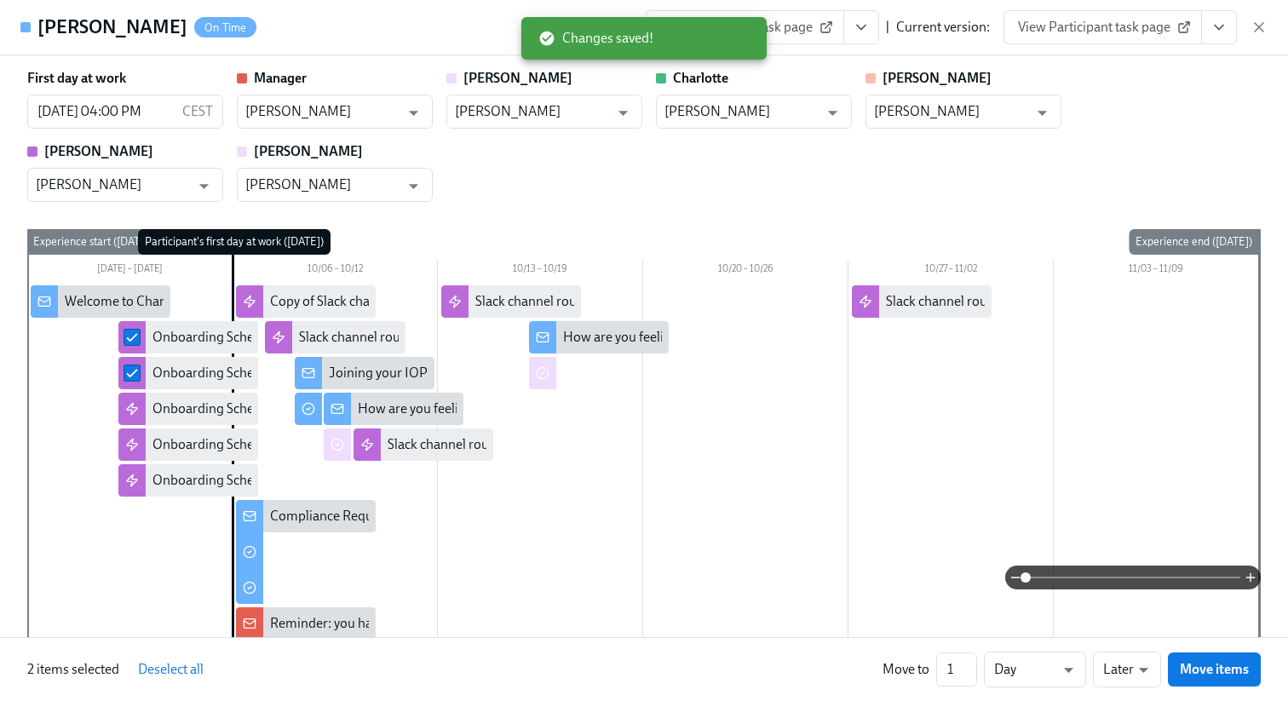
checkbox input "true"
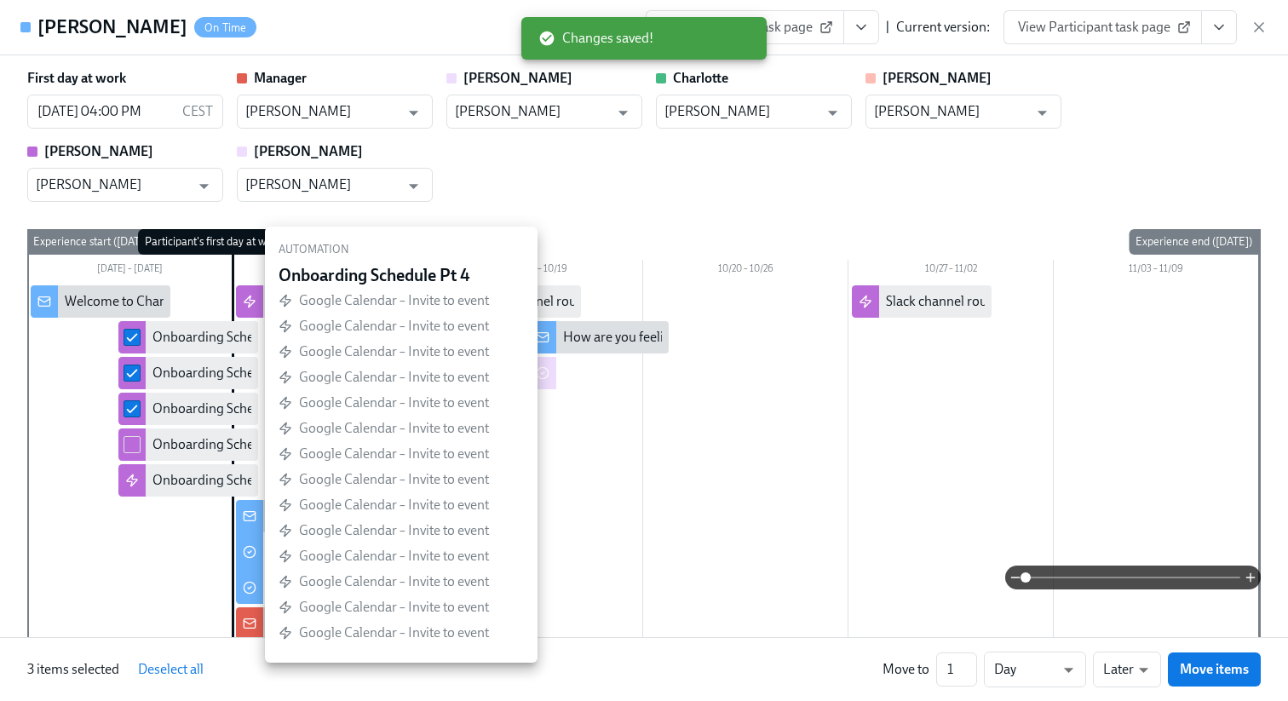
click at [133, 436] on span at bounding box center [132, 444] width 17 height 17
checkbox input "true"
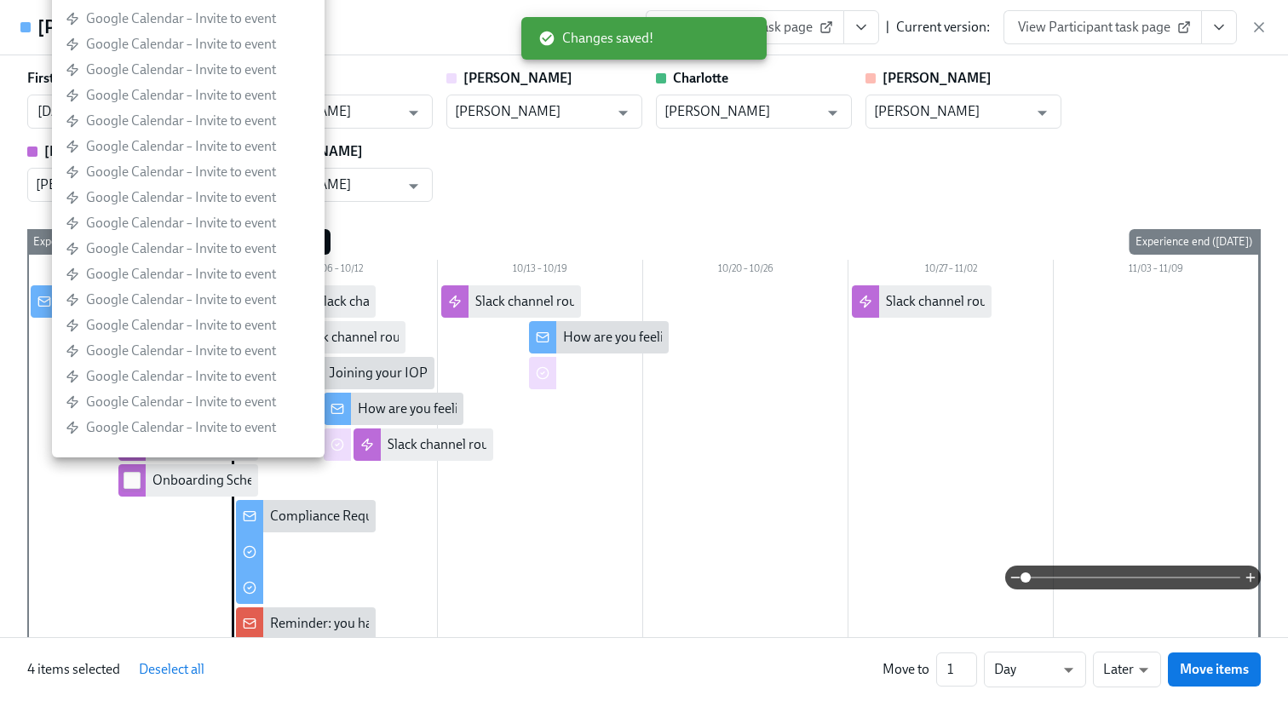
click at [134, 473] on input "checkbox" at bounding box center [131, 480] width 15 height 15
checkbox input "true"
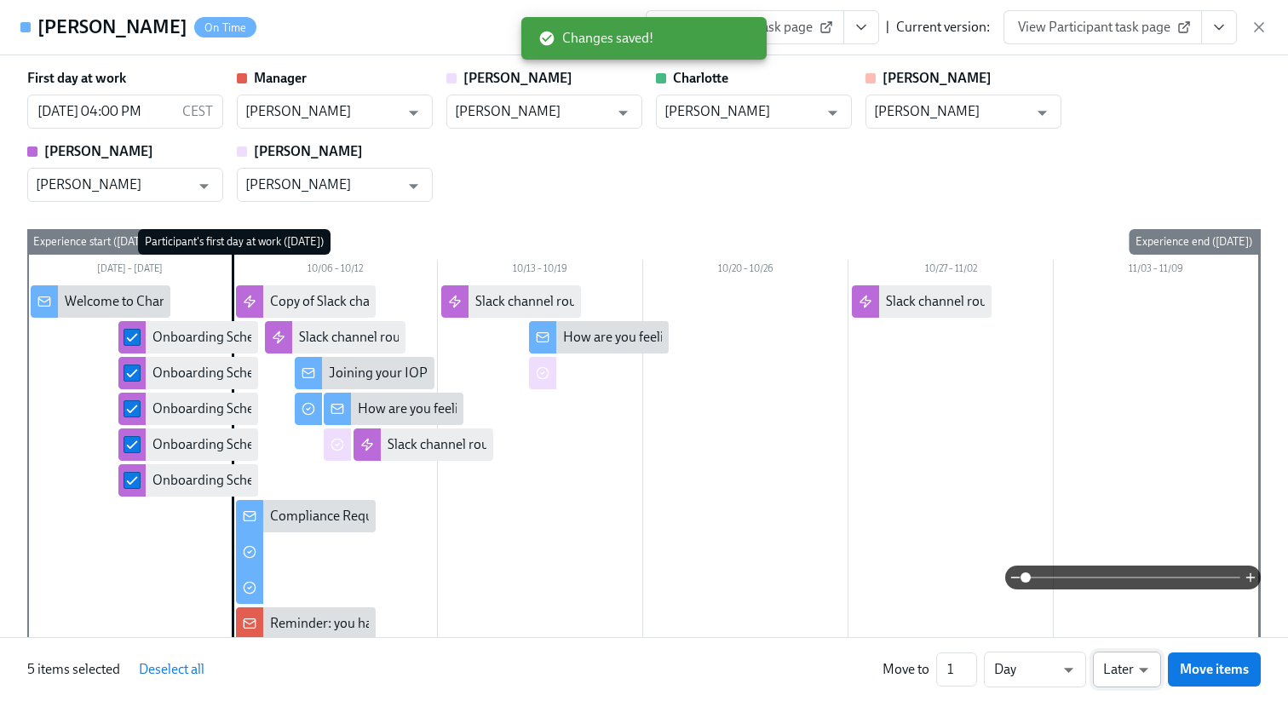
click at [1132, 642] on li "Earlier" at bounding box center [1127, 637] width 68 height 29
type input "earlier"
click at [1223, 671] on span "Move items" at bounding box center [1214, 669] width 69 height 17
checkbox input "false"
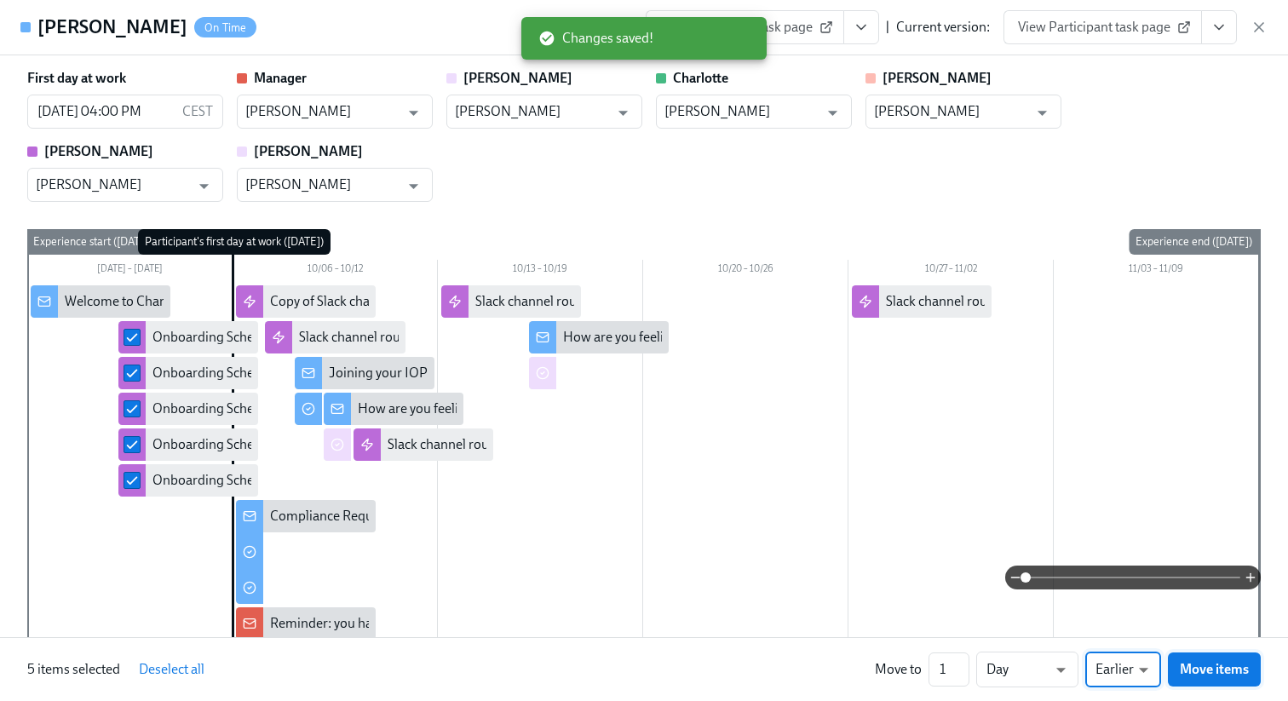
checkbox input "false"
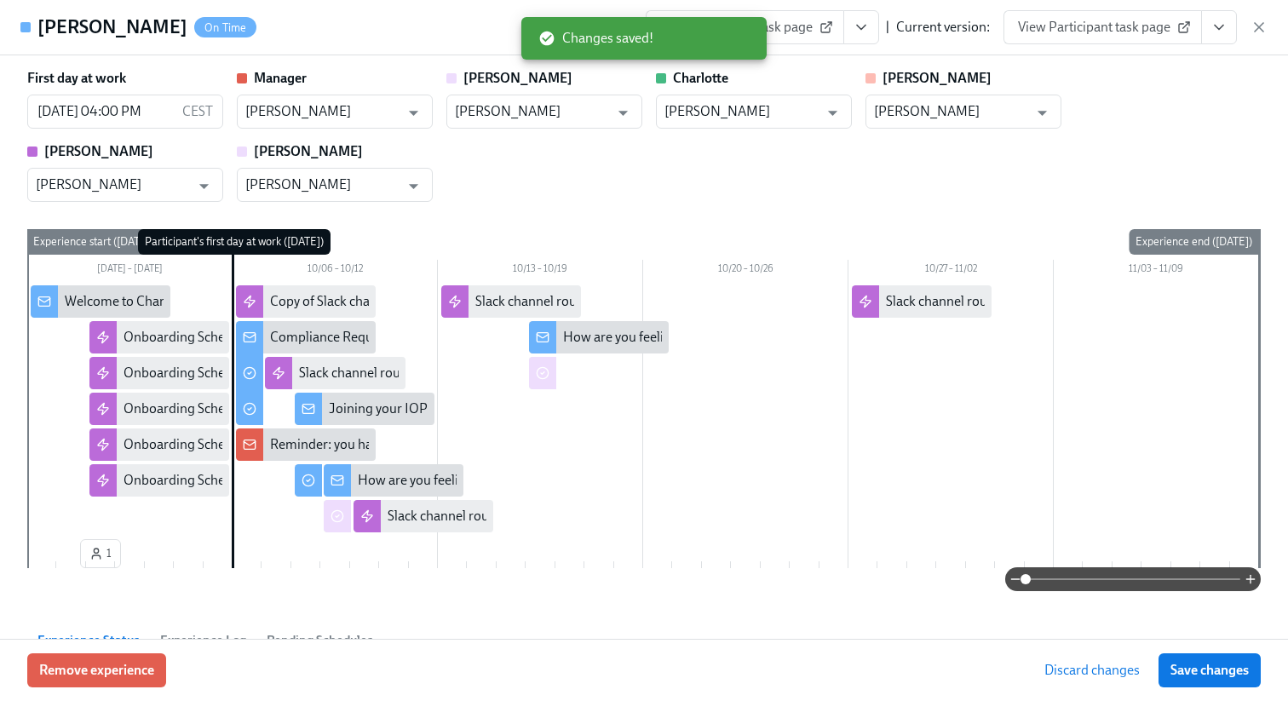
click at [1223, 671] on span "Save changes" at bounding box center [1210, 670] width 78 height 17
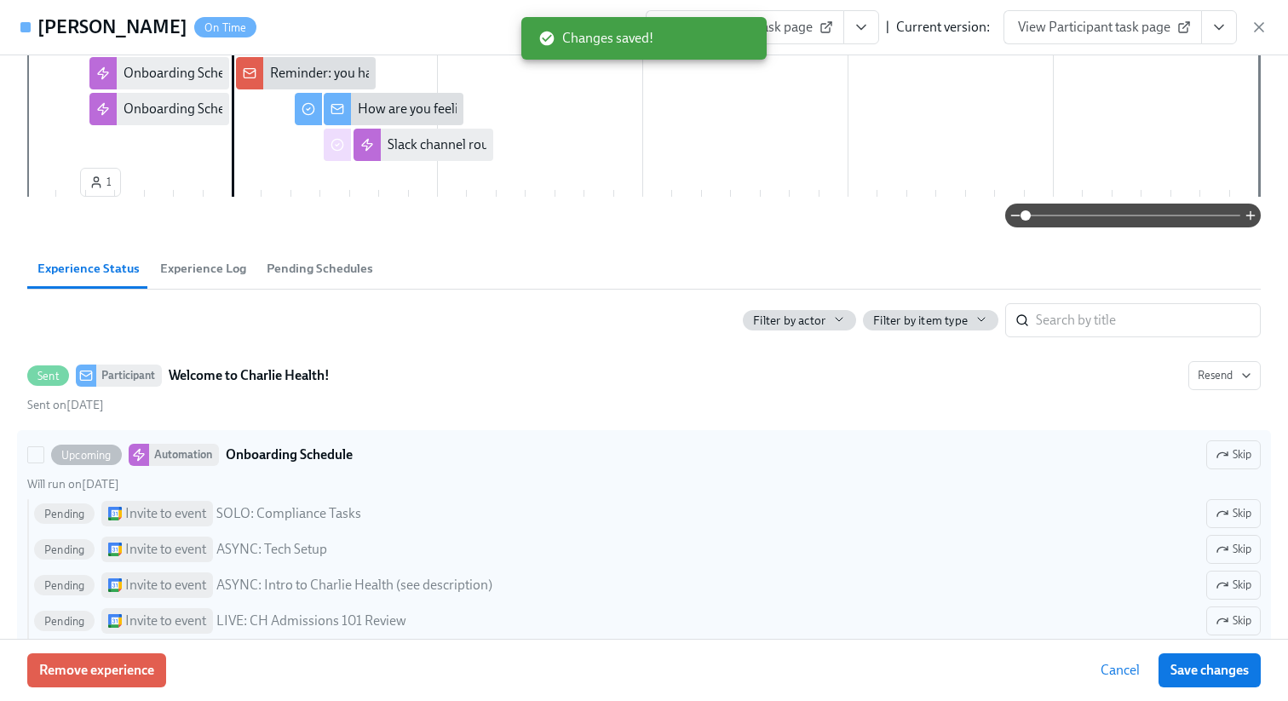
scroll to position [415, 0]
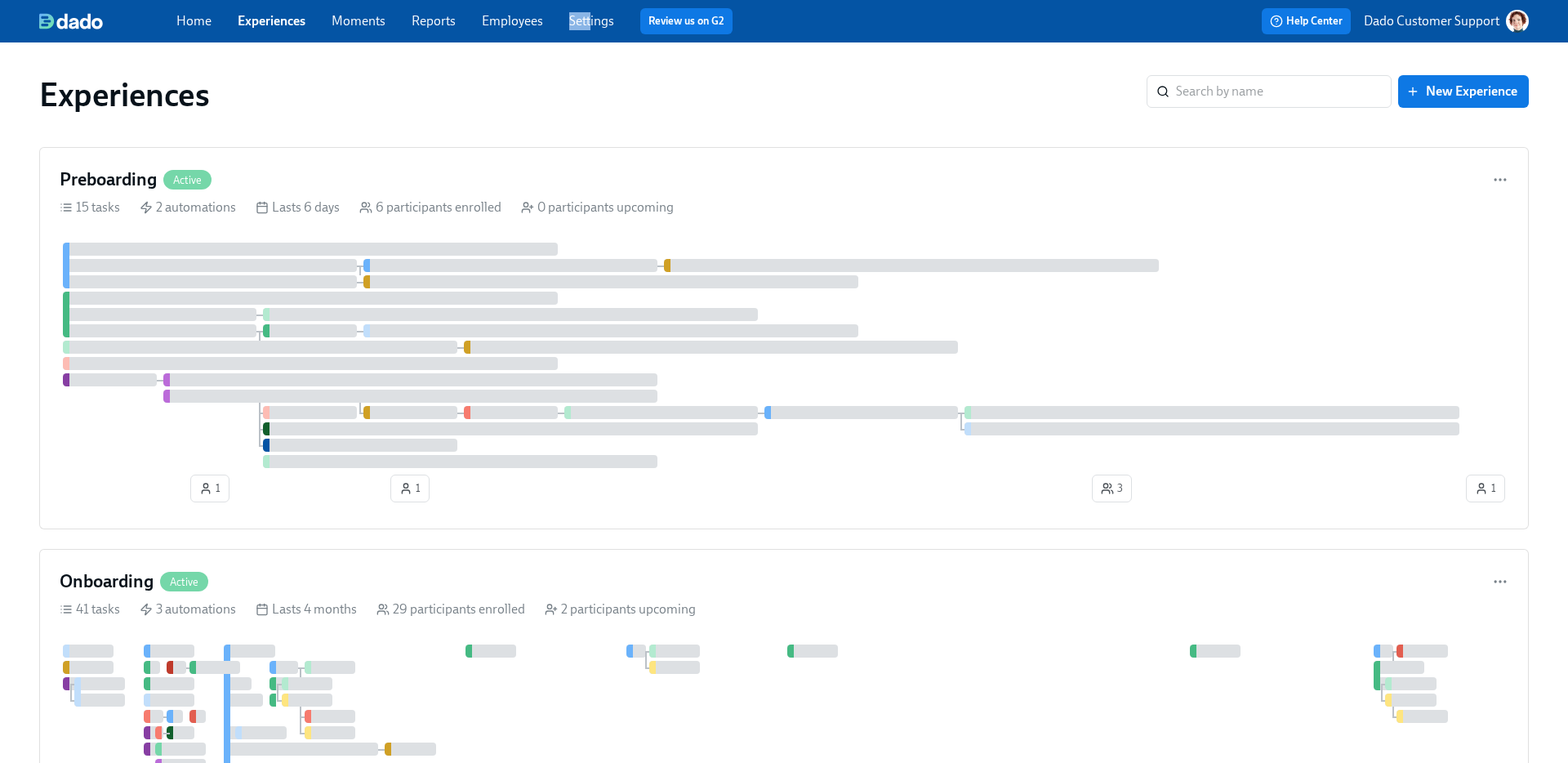
click at [591, 13] on div "Home Experiences Moments Reports Employees Settings Review us on G2" at bounding box center [514, 21] width 676 height 26
click at [590, 18] on link "Settings" at bounding box center [591, 21] width 45 height 15
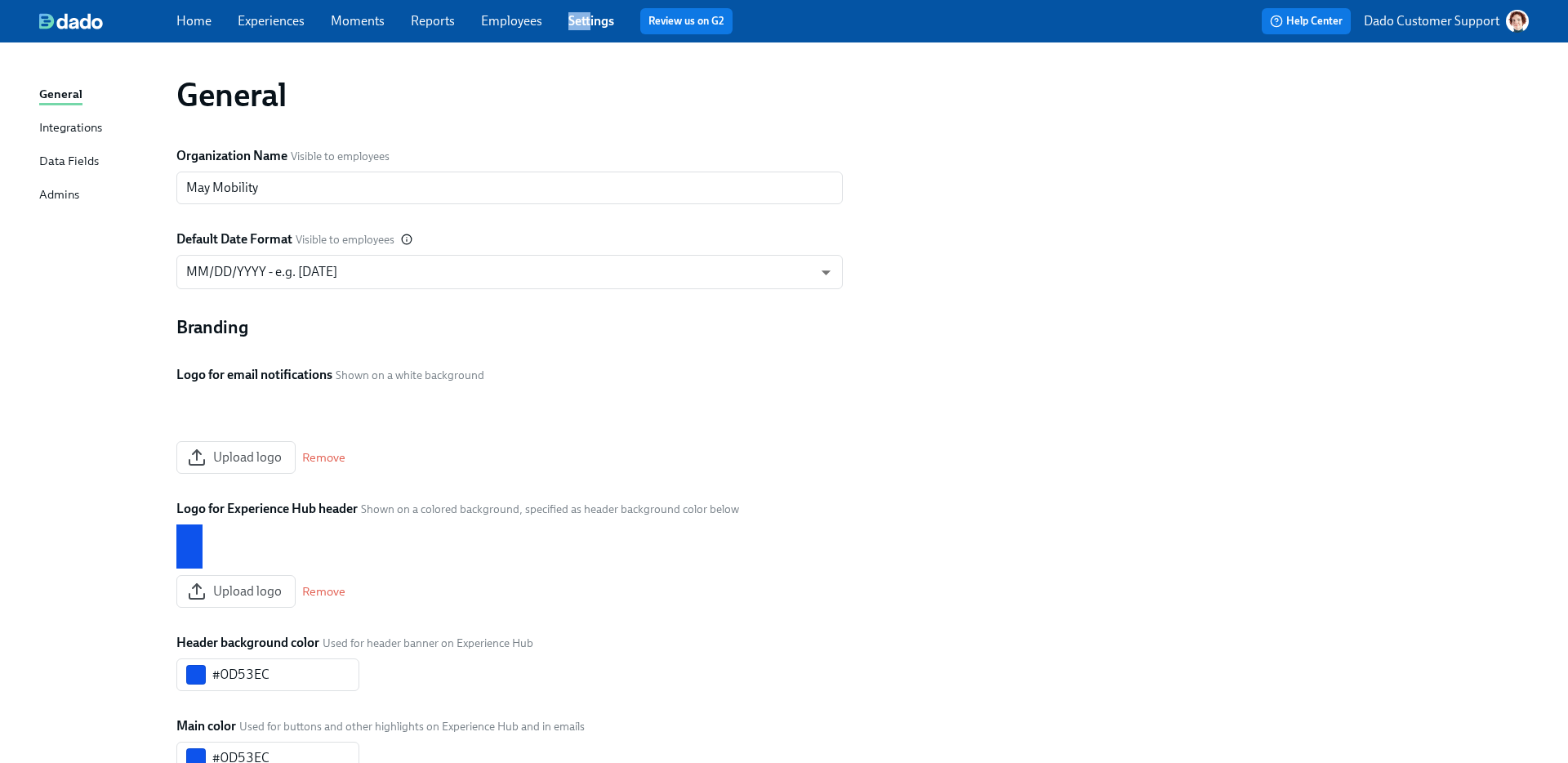
click at [254, 25] on link "Experiences" at bounding box center [271, 21] width 67 height 15
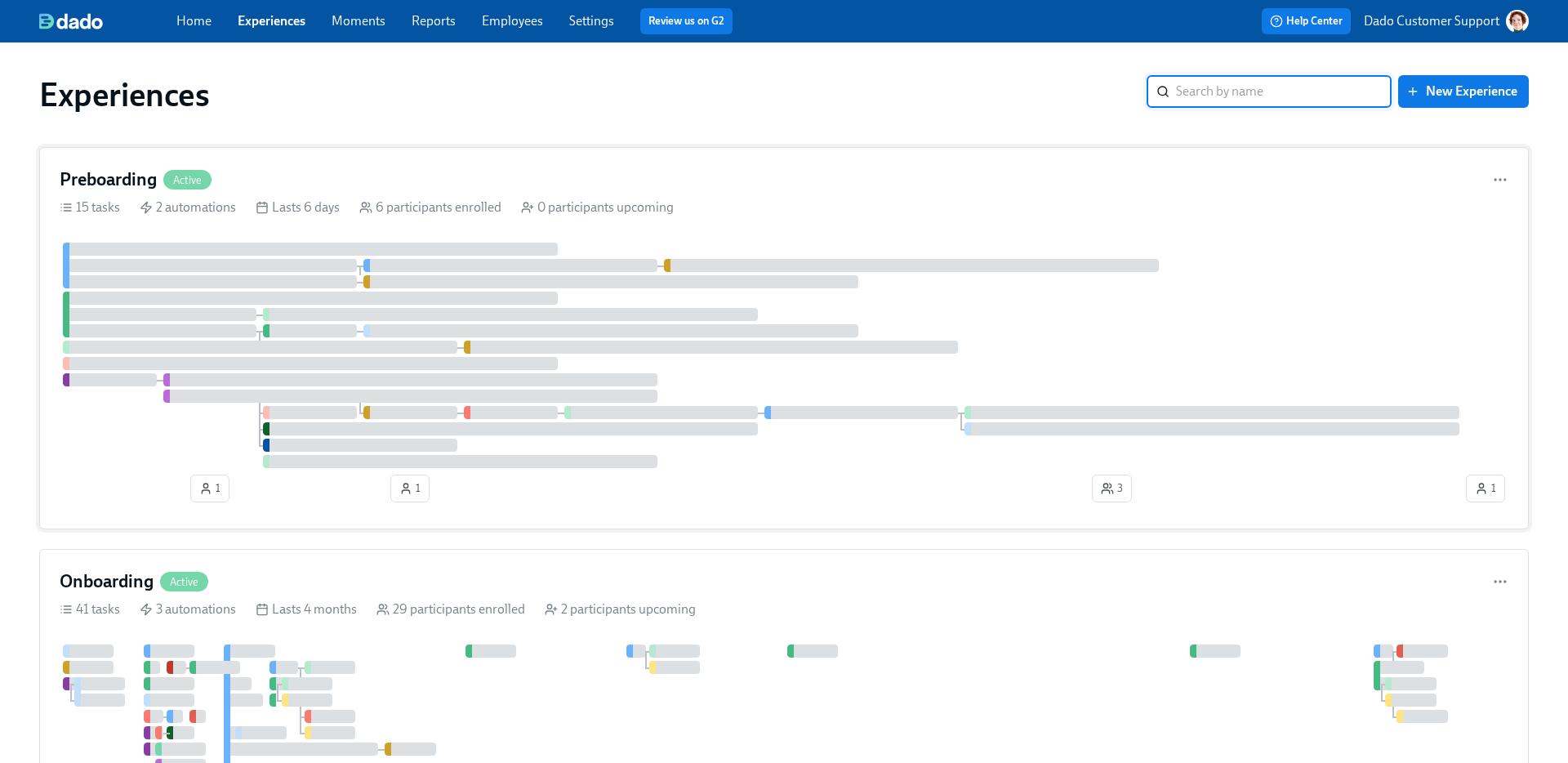
click at [170, 265] on div at bounding box center [210, 266] width 294 height 13
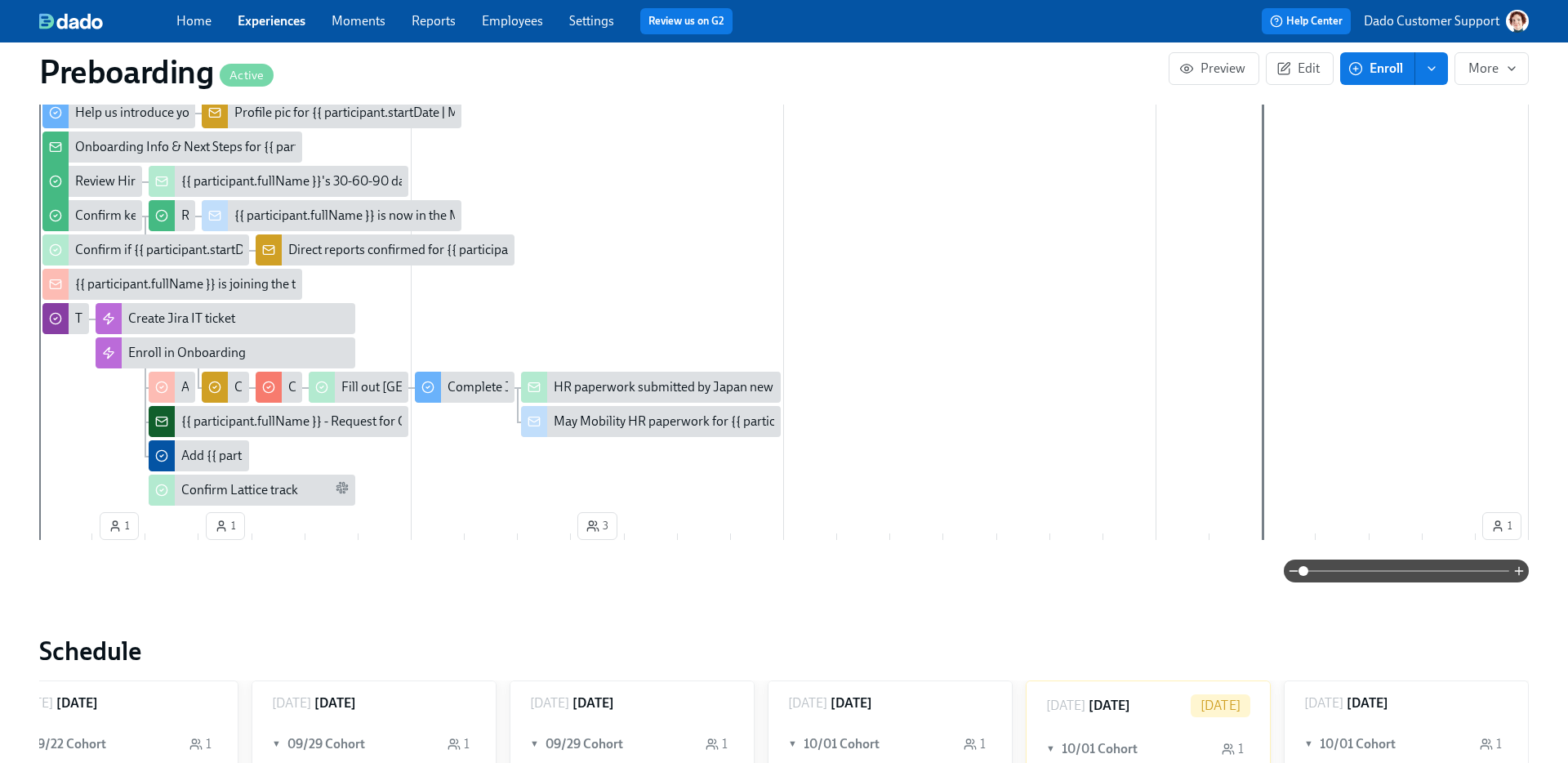
scroll to position [174, 0]
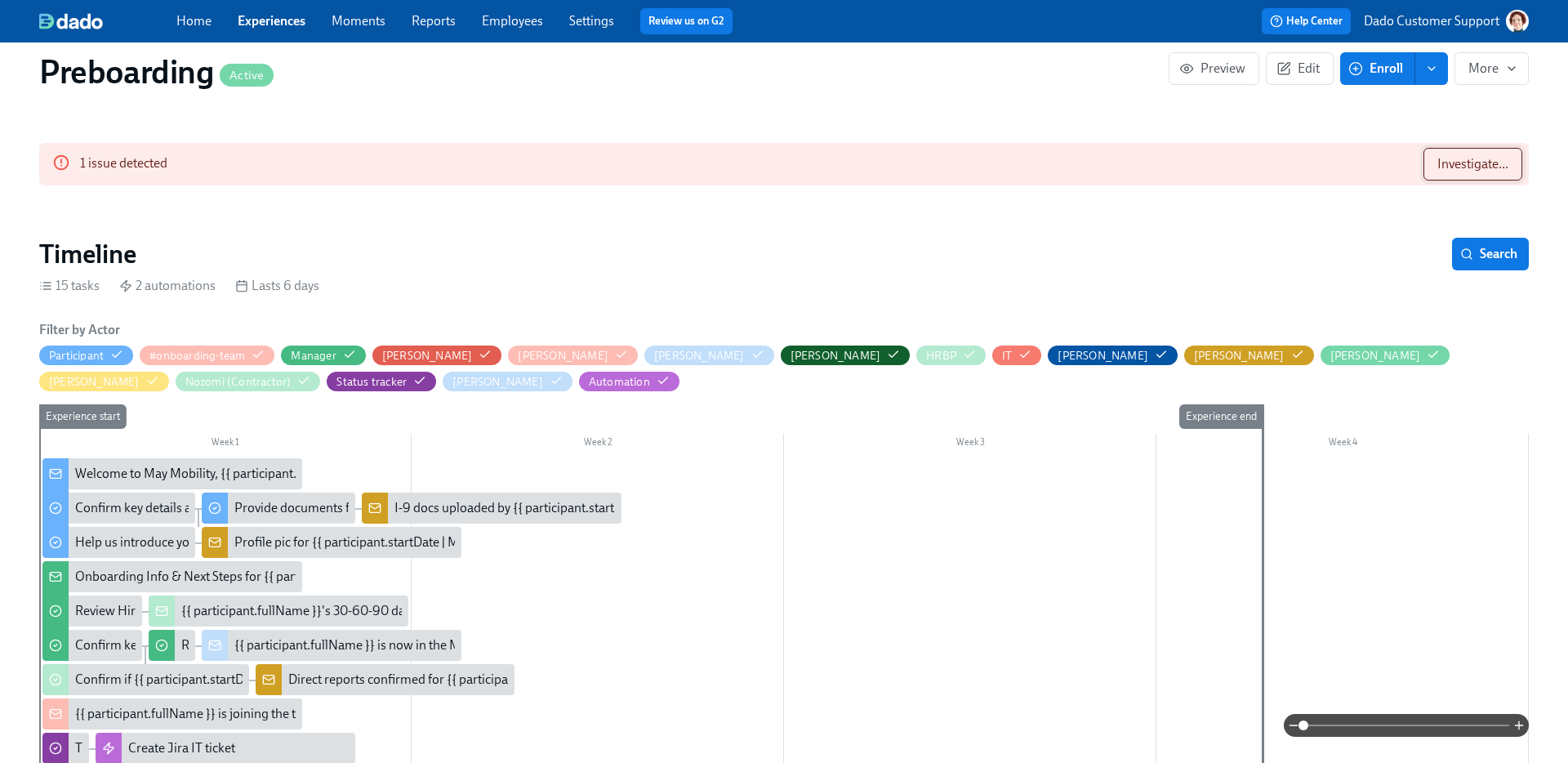
click at [1486, 172] on span "Investigate..." at bounding box center [1473, 164] width 71 height 16
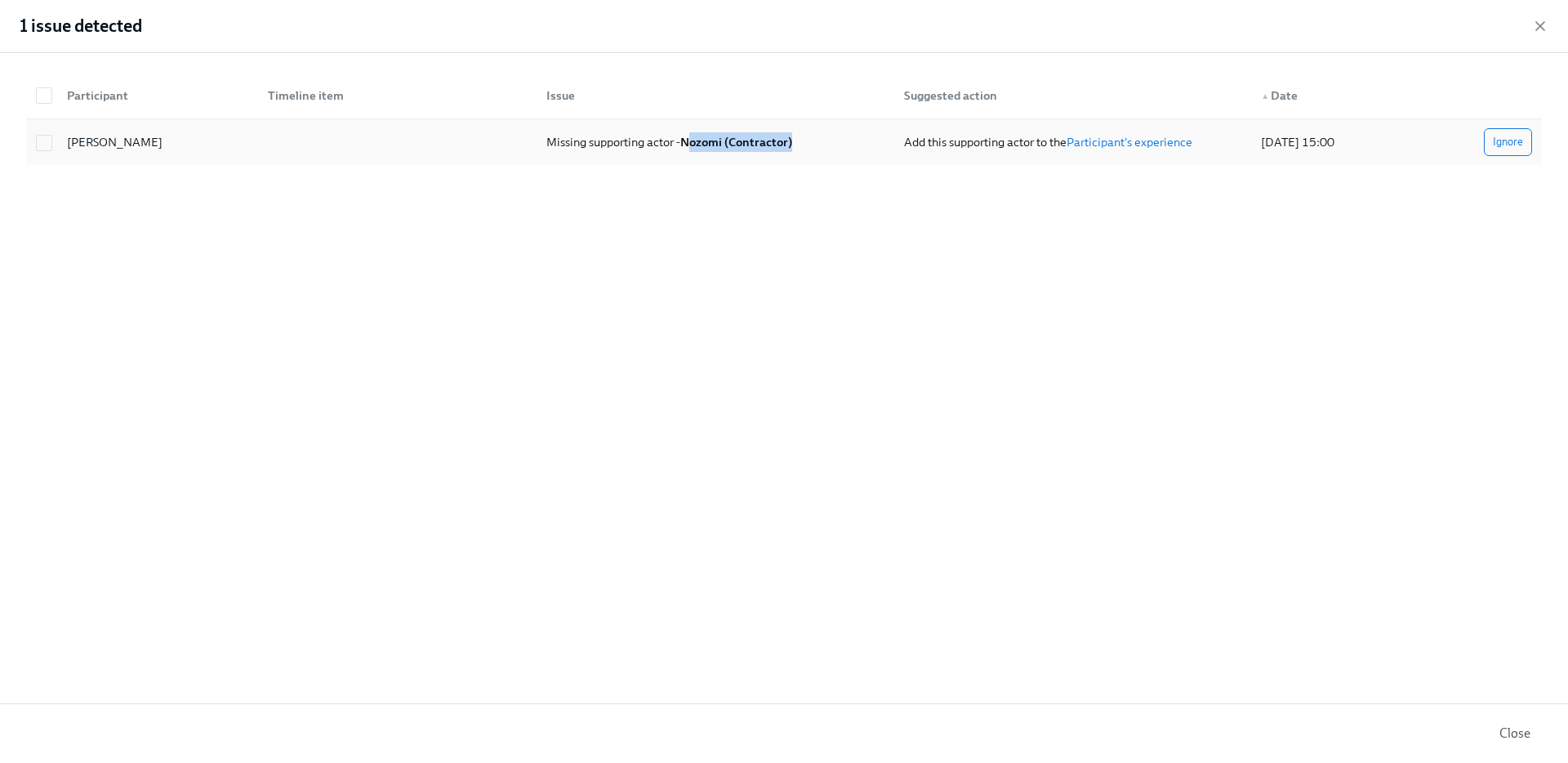
drag, startPoint x: 693, startPoint y: 144, endPoint x: 823, endPoint y: 144, distance: 130.0
click at [824, 144] on div "Missing supporting actor - [PERSON_NAME] (Contractor)" at bounding box center [711, 142] width 357 height 33
checkbox input "true"
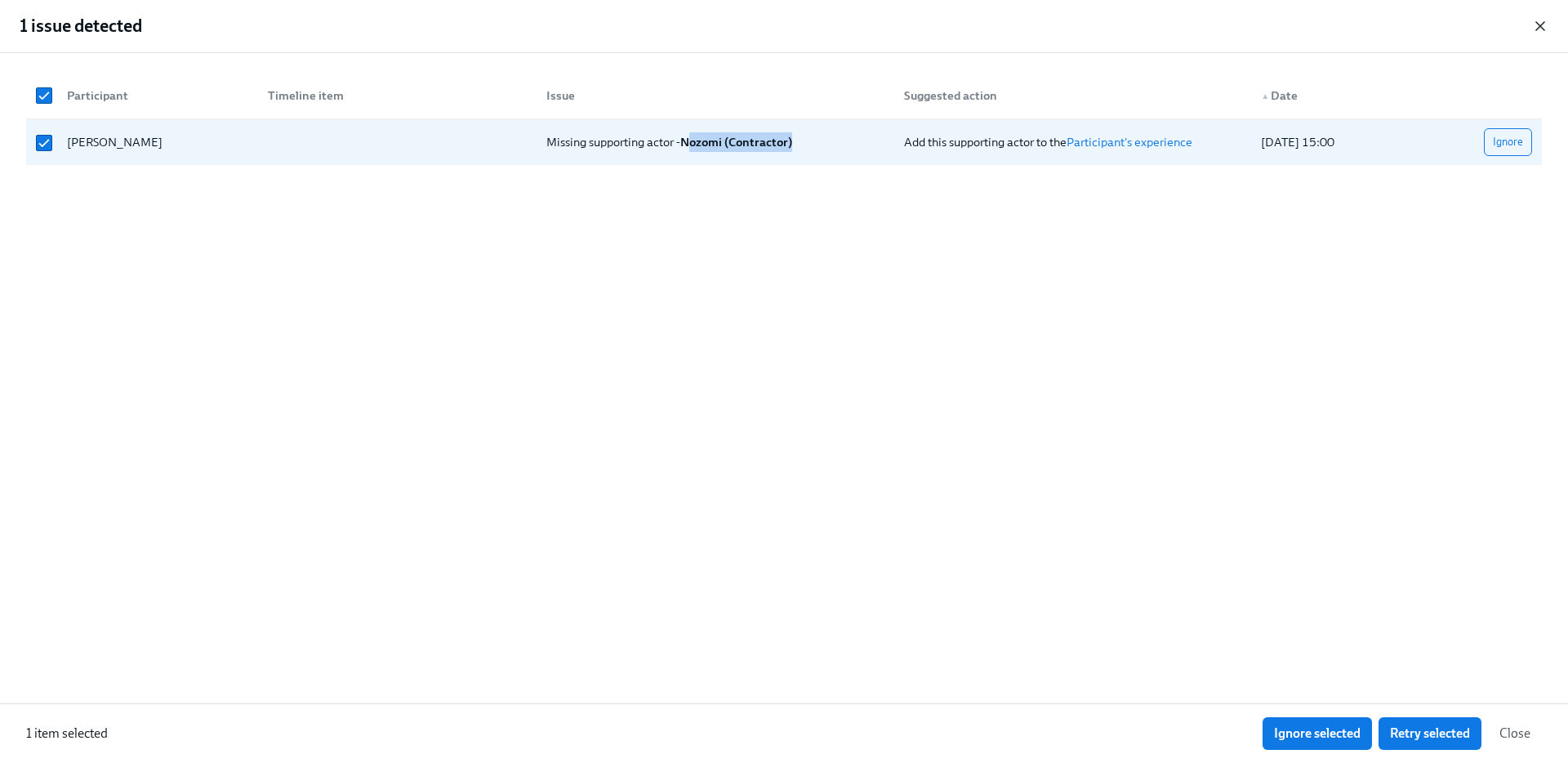
click at [1543, 29] on icon "button" at bounding box center [1540, 26] width 9 height 9
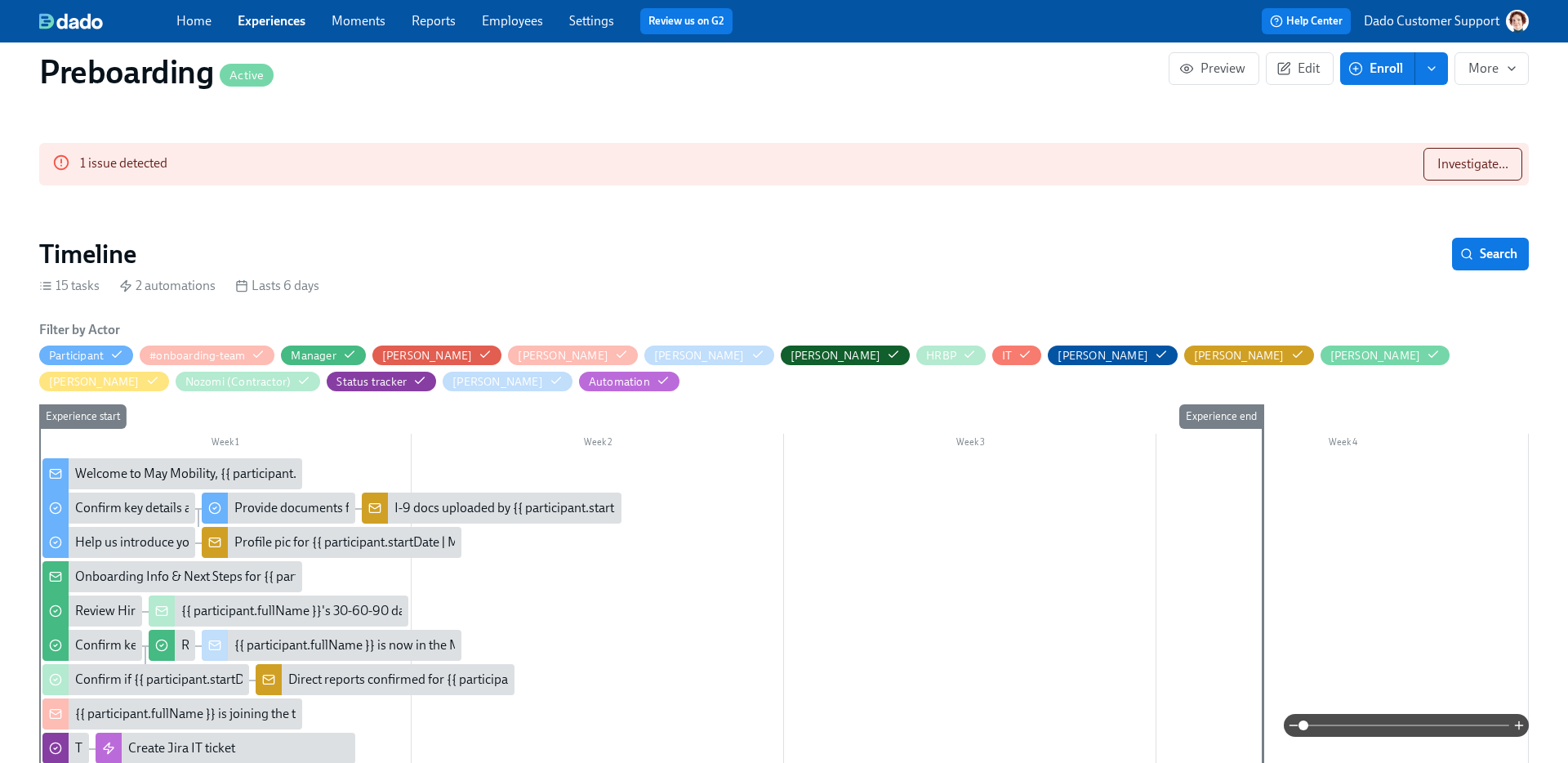
click at [306, 379] on circle "button" at bounding box center [303, 380] width 3 height 3
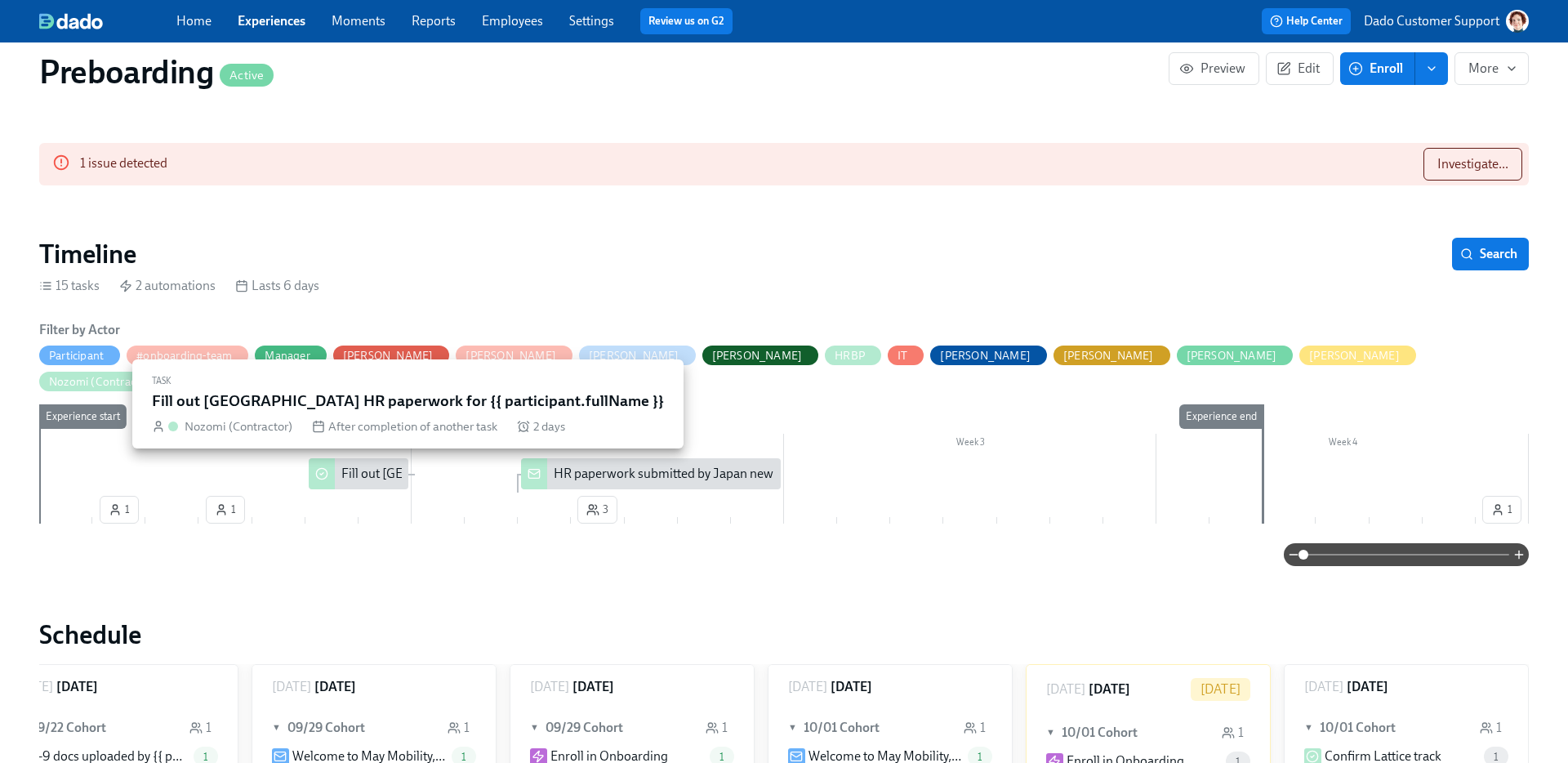
click at [352, 465] on div "Fill out [GEOGRAPHIC_DATA] HR paperwork for {{ participant.fullName }}" at bounding box center [548, 474] width 414 height 18
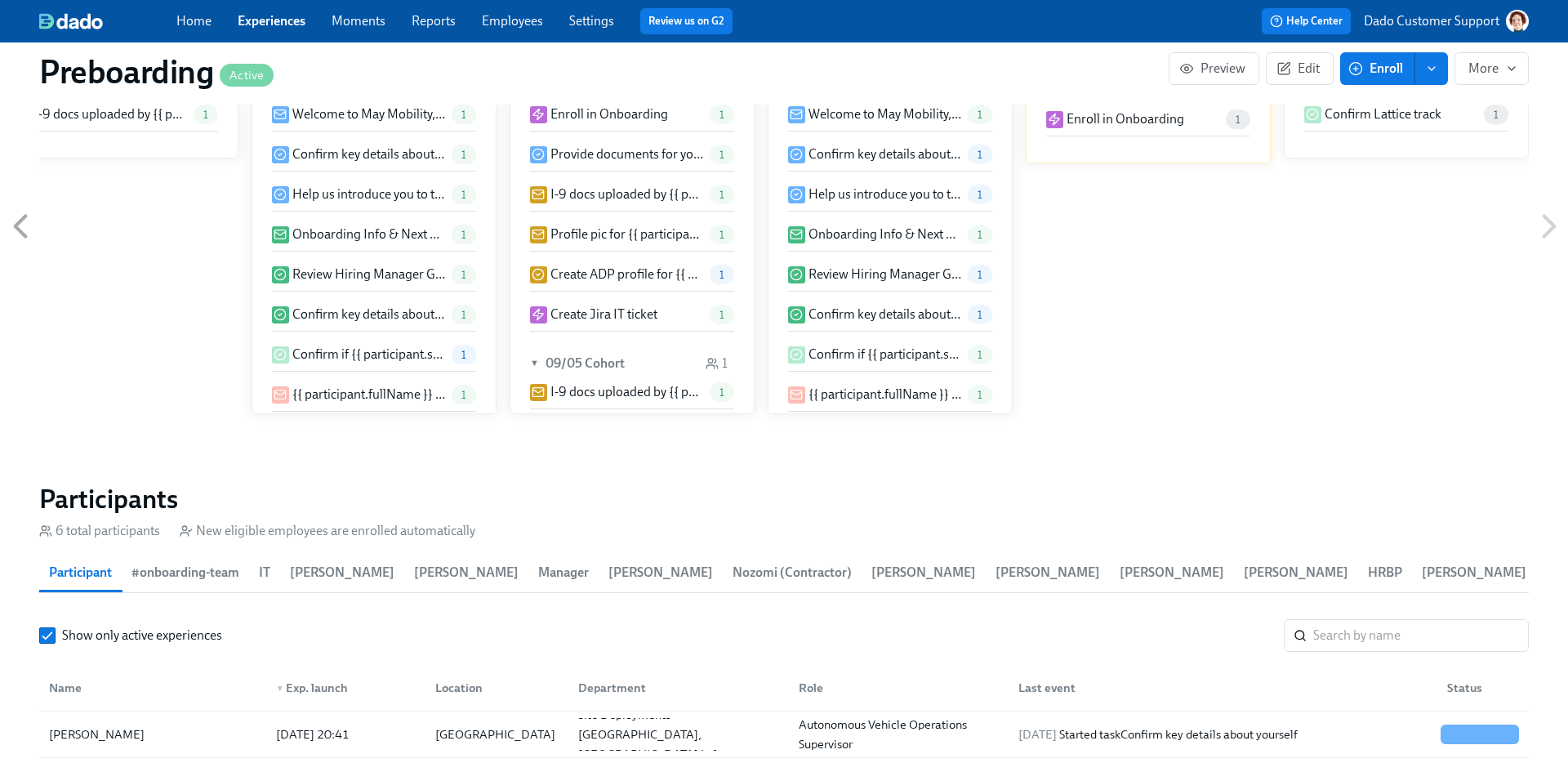
scroll to position [938, 0]
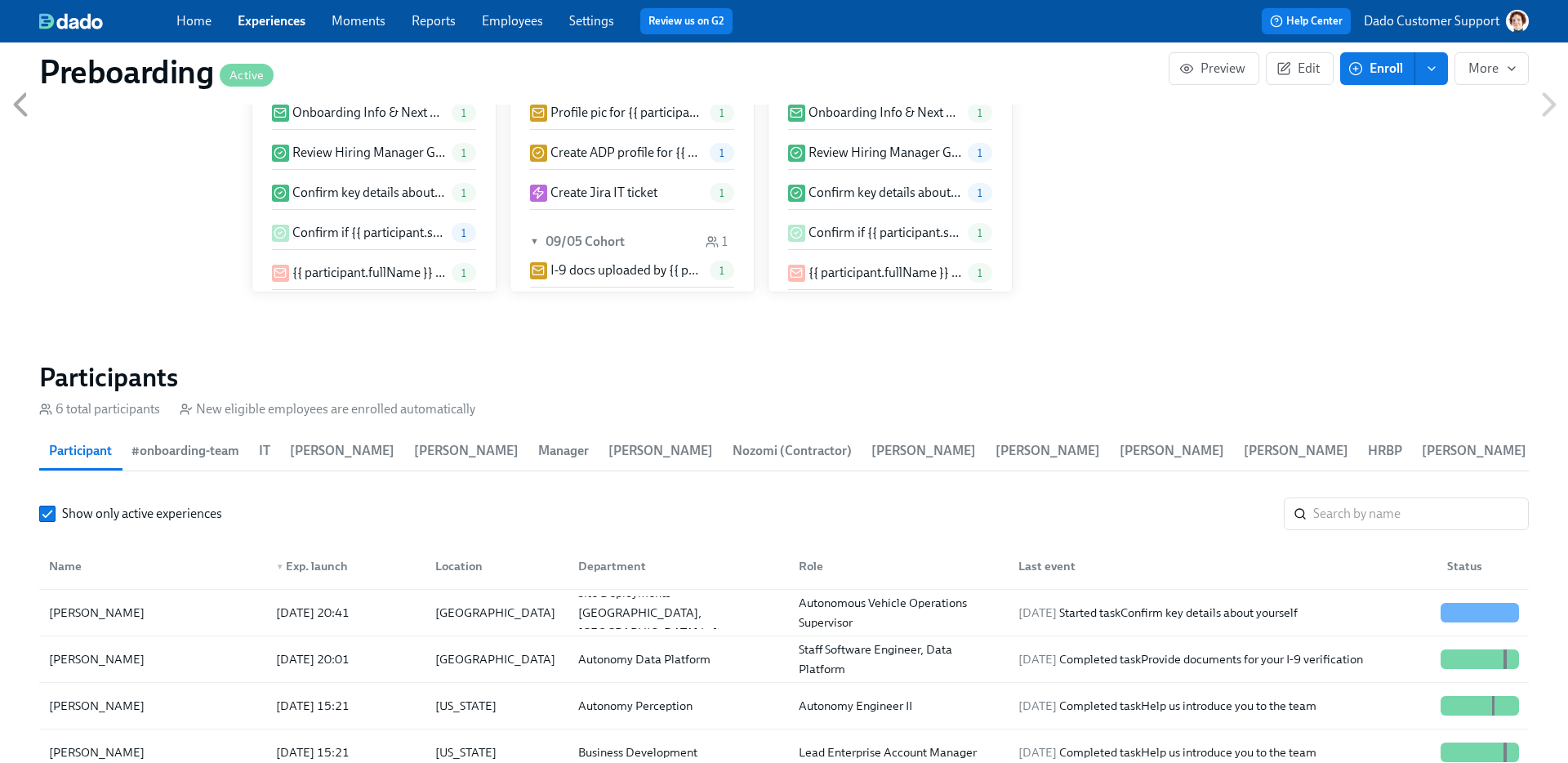
click at [732, 450] on span "Nozomi (Contractor)" at bounding box center [792, 451] width 119 height 23
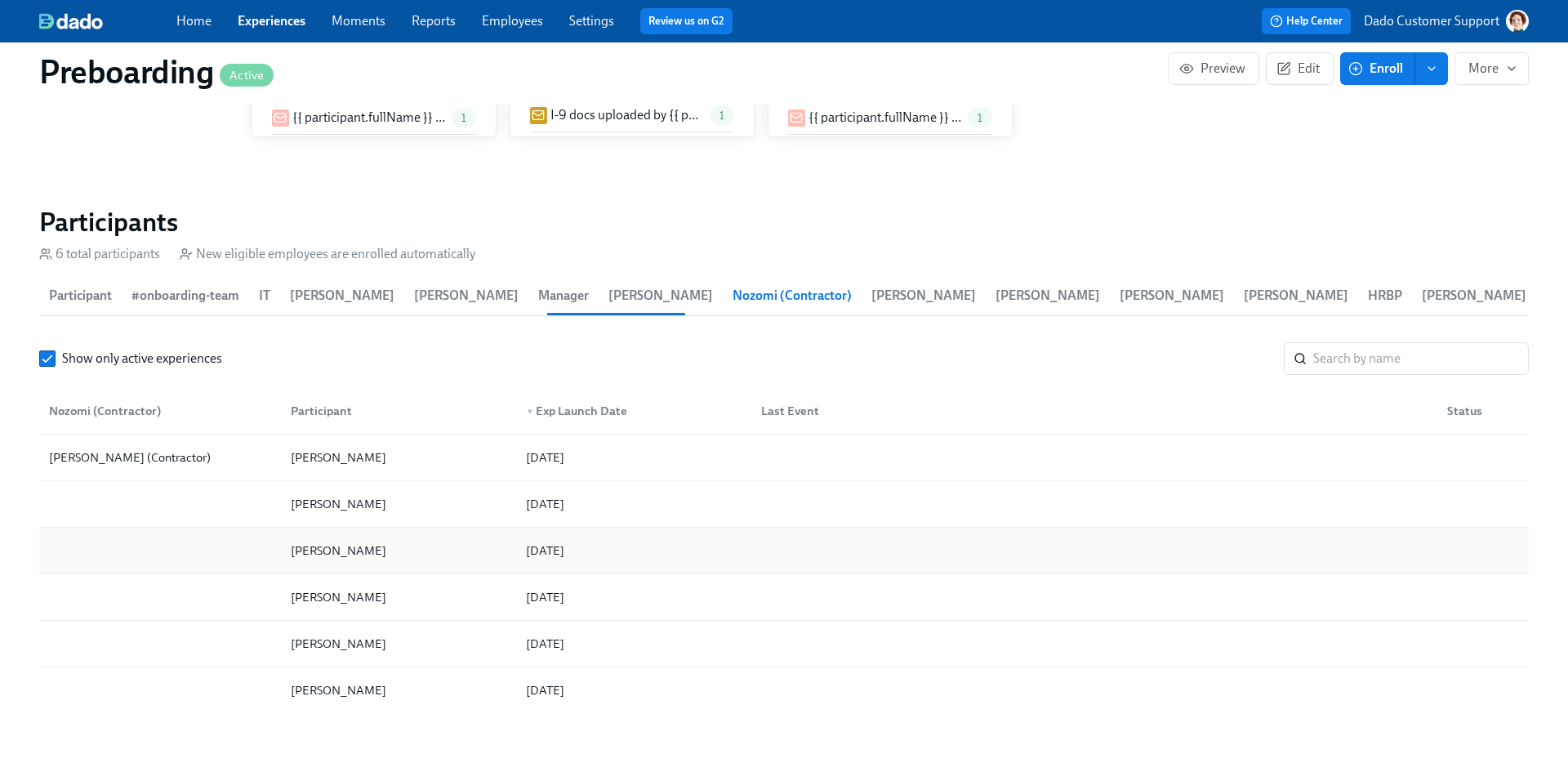
scroll to position [1090, 0]
click at [171, 564] on div at bounding box center [159, 554] width 235 height 33
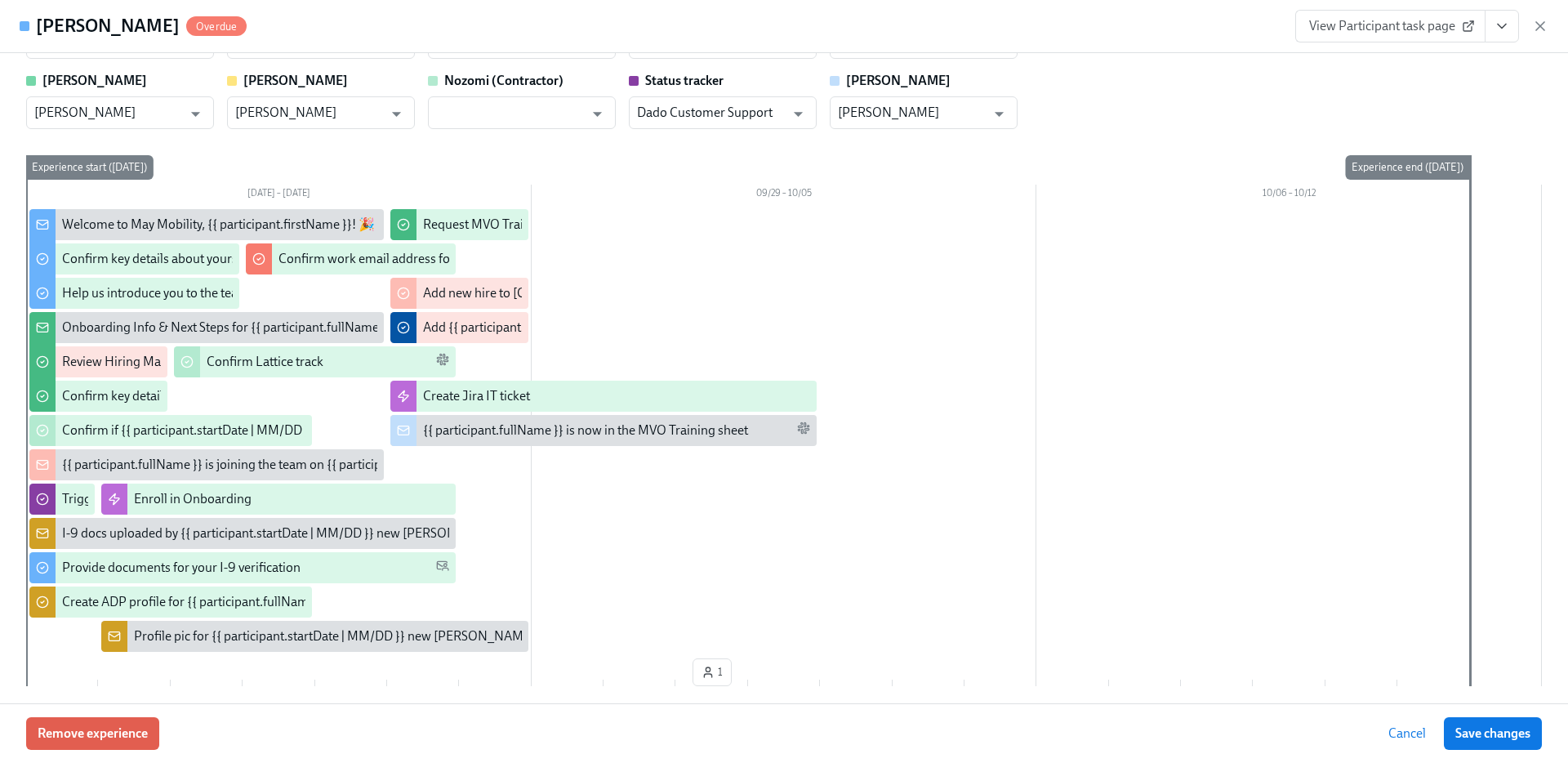
scroll to position [351, 0]
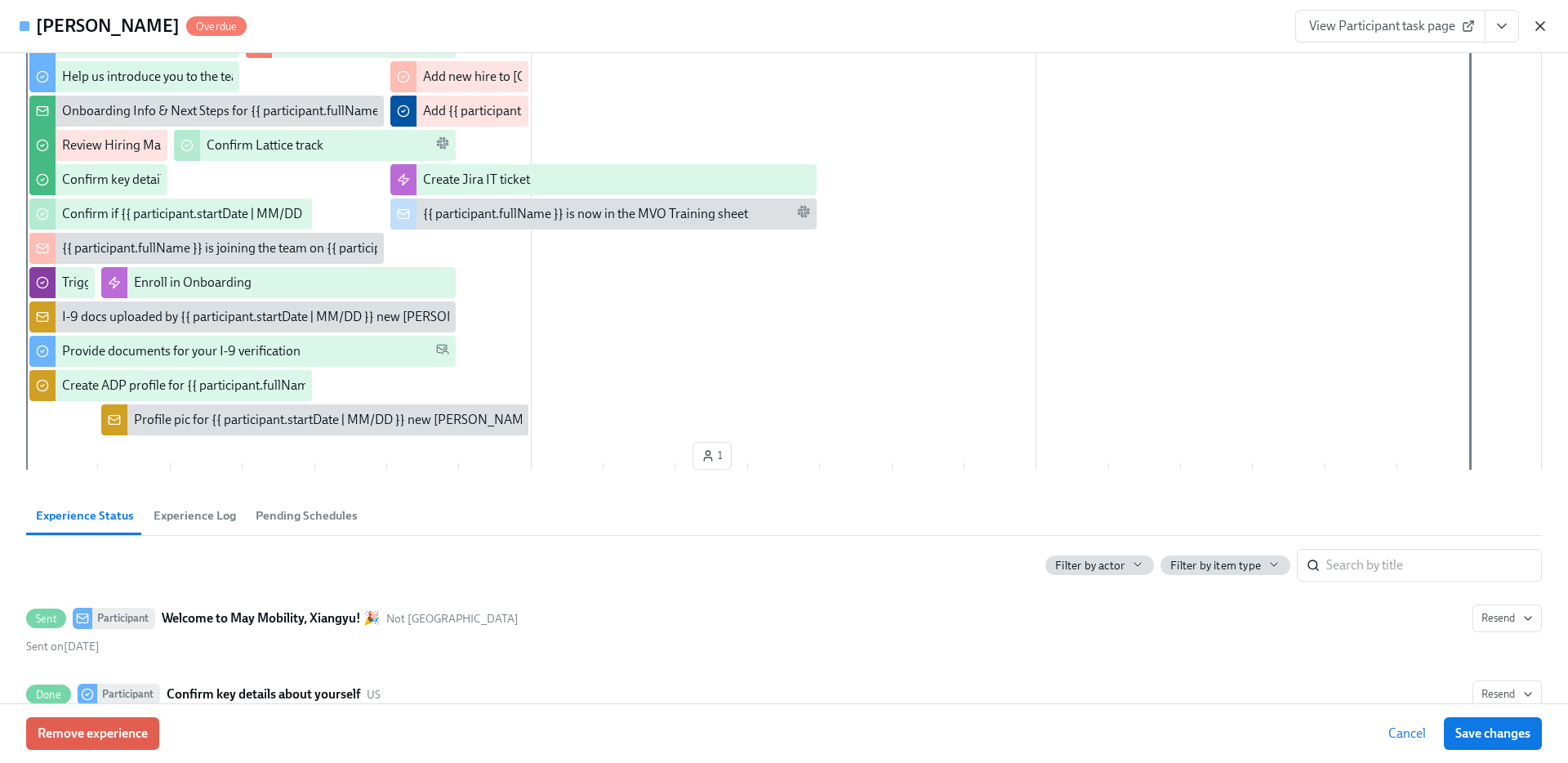
click at [1543, 26] on icon "button" at bounding box center [1539, 26] width 16 height 16
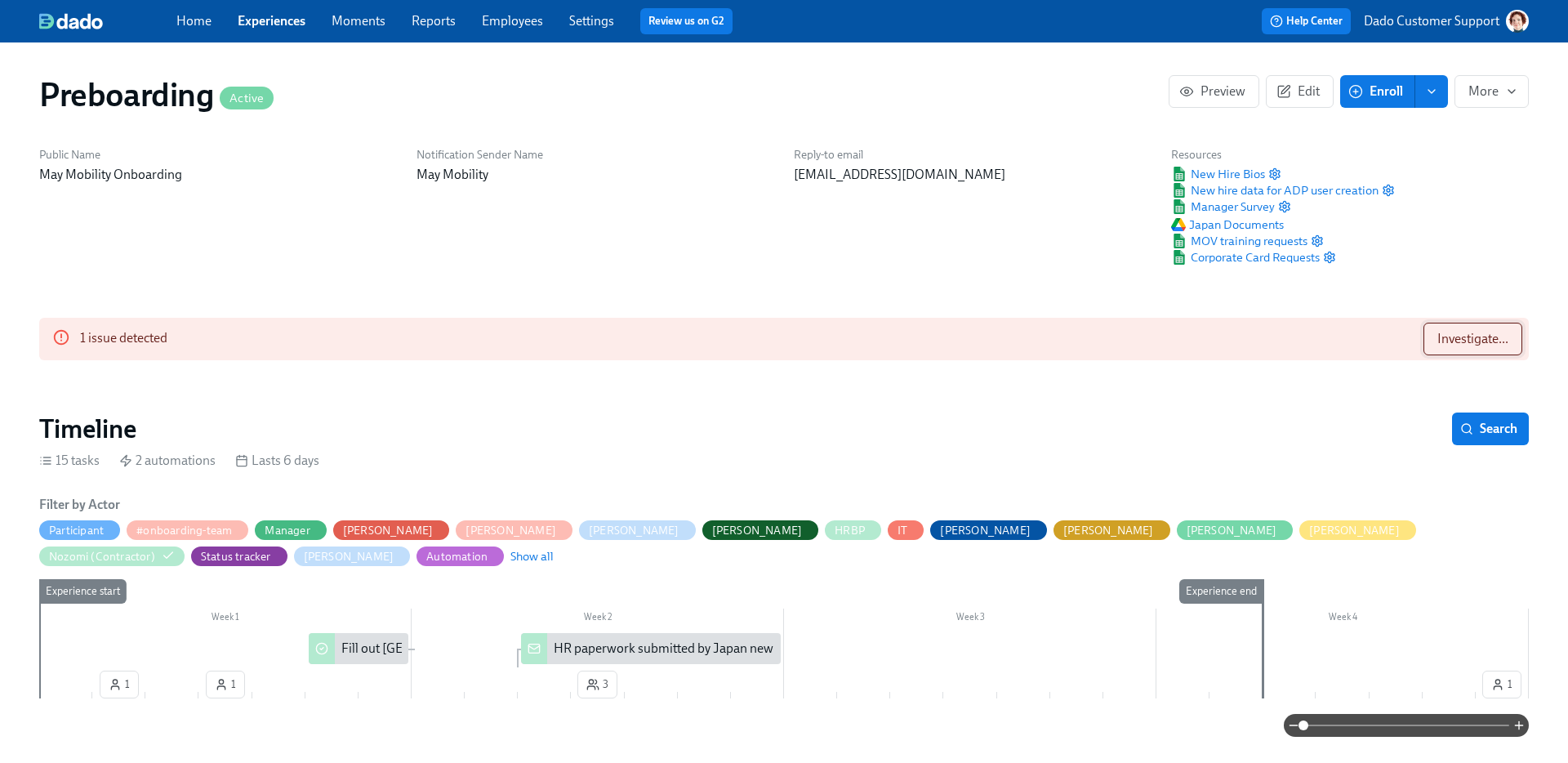
click at [1477, 348] on button "Investigate..." at bounding box center [1472, 339] width 99 height 33
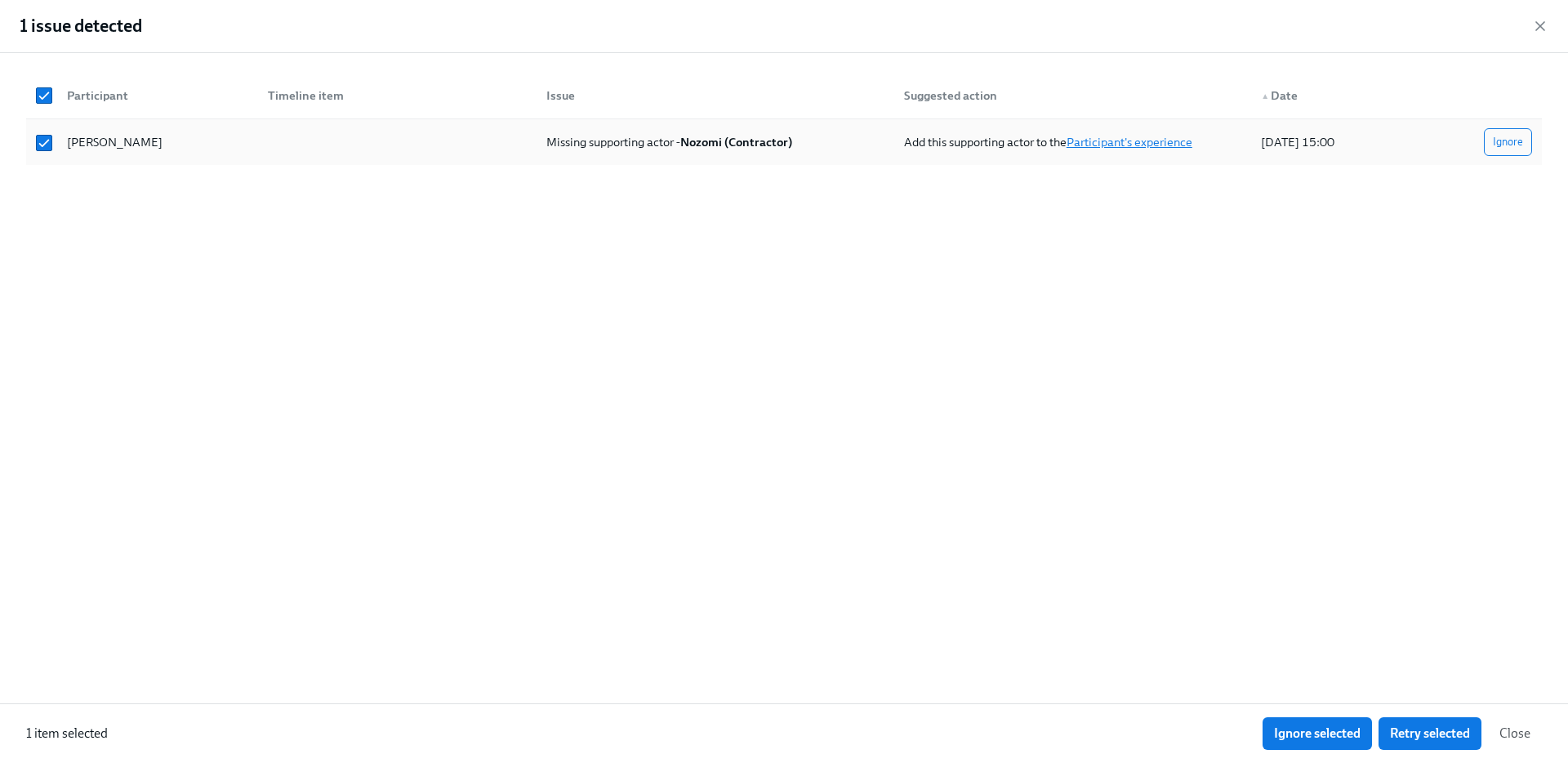
click at [1146, 141] on link "Participant's experience" at bounding box center [1129, 142] width 126 height 14
checkbox input "false"
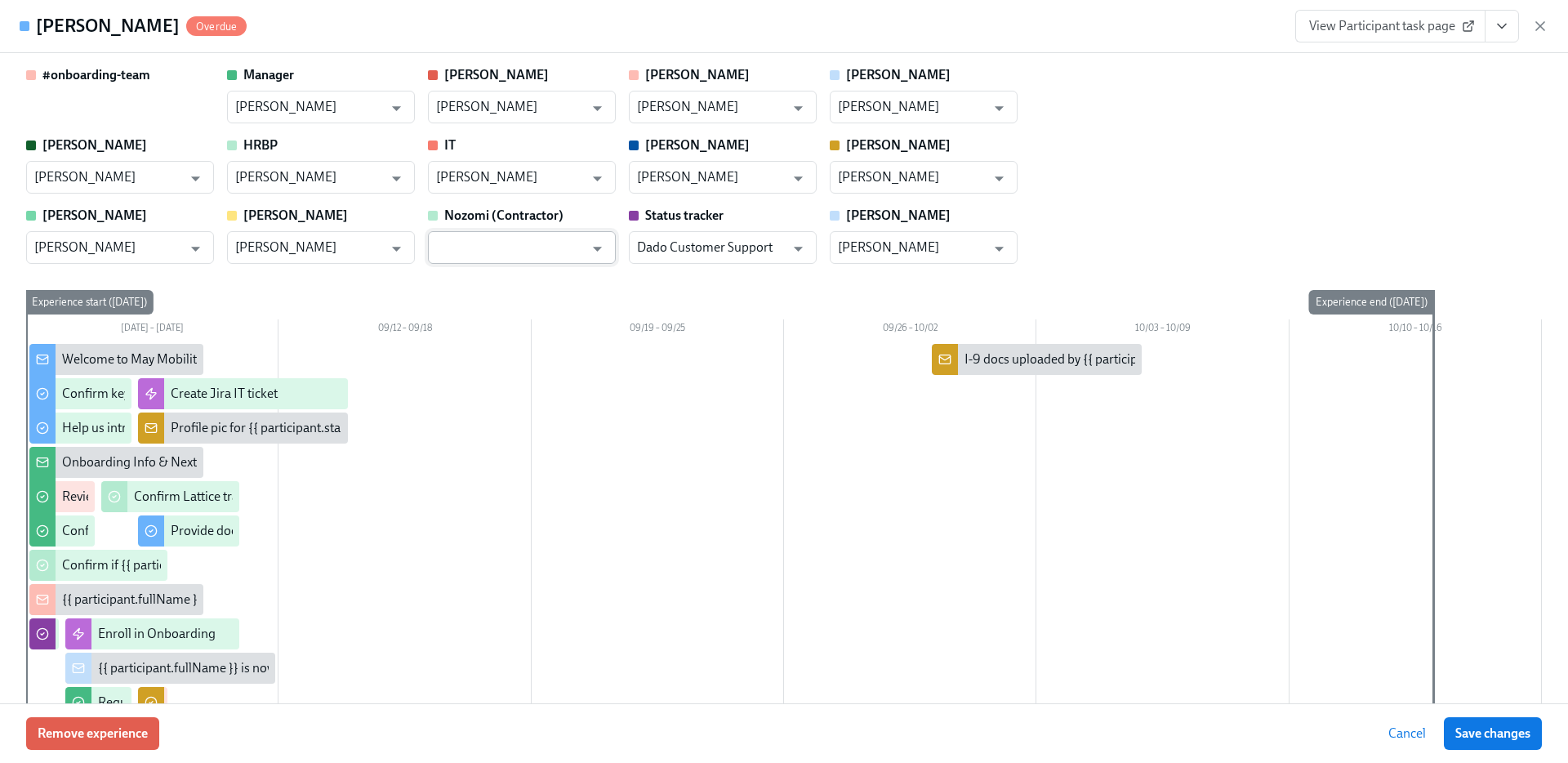
click at [542, 240] on input "text" at bounding box center [510, 247] width 148 height 33
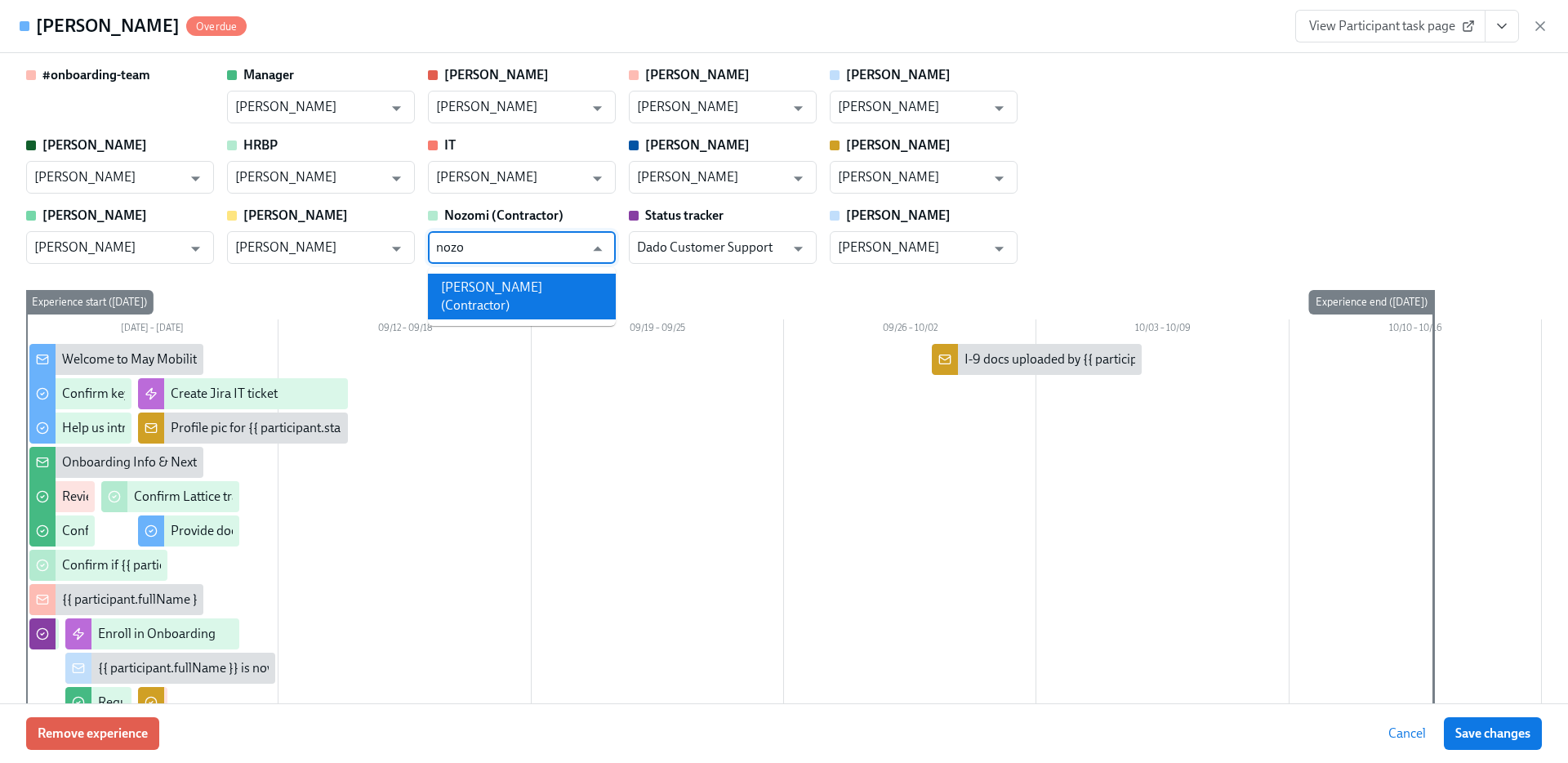
click at [533, 289] on li "[PERSON_NAME] (Contractor)" at bounding box center [521, 296] width 188 height 46
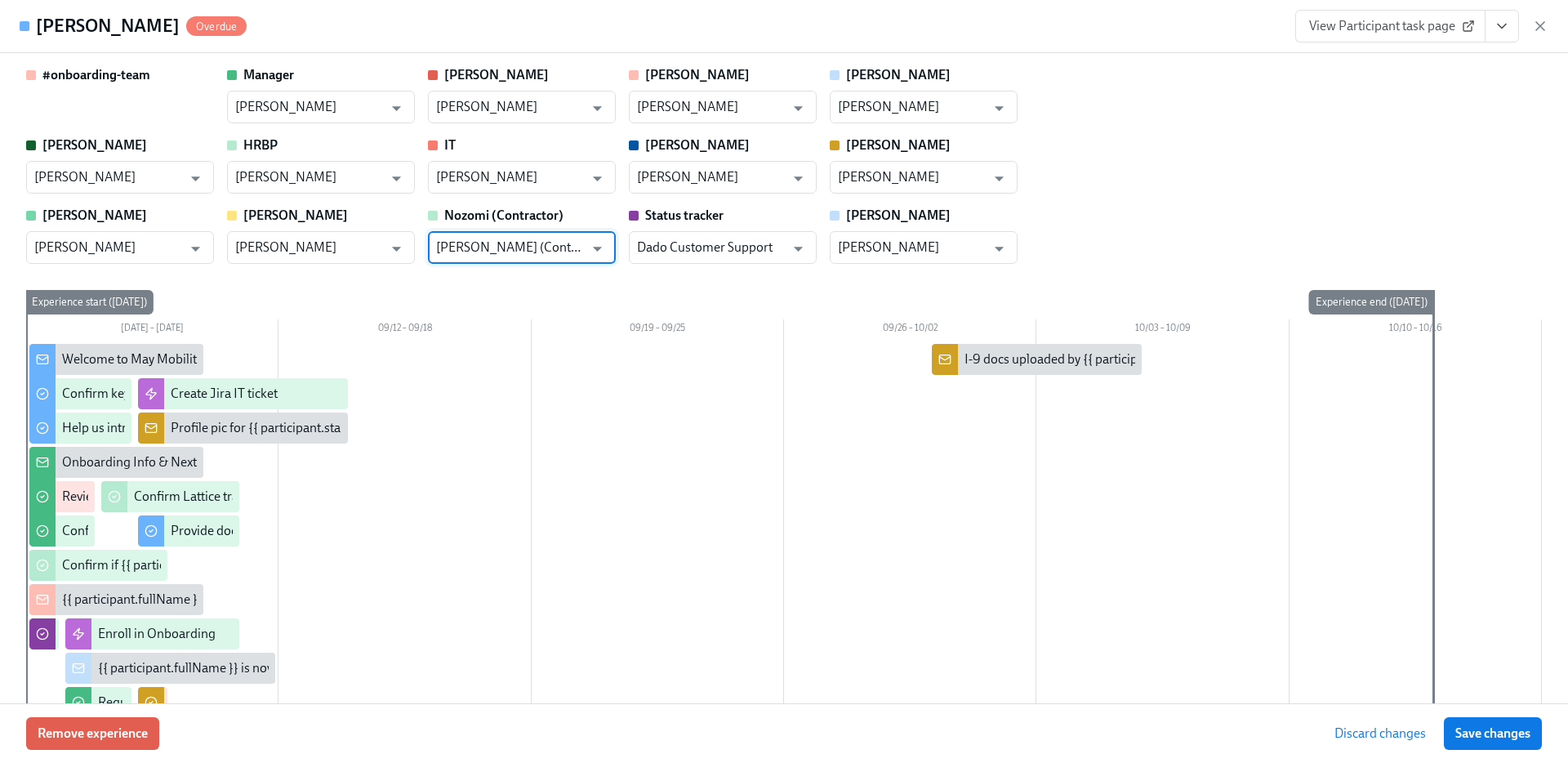
type input "[PERSON_NAME] (Contractor)"
click at [1525, 728] on span "Save changes" at bounding box center [1492, 733] width 75 height 16
type input "[PERSON_NAME] (Contractor)"
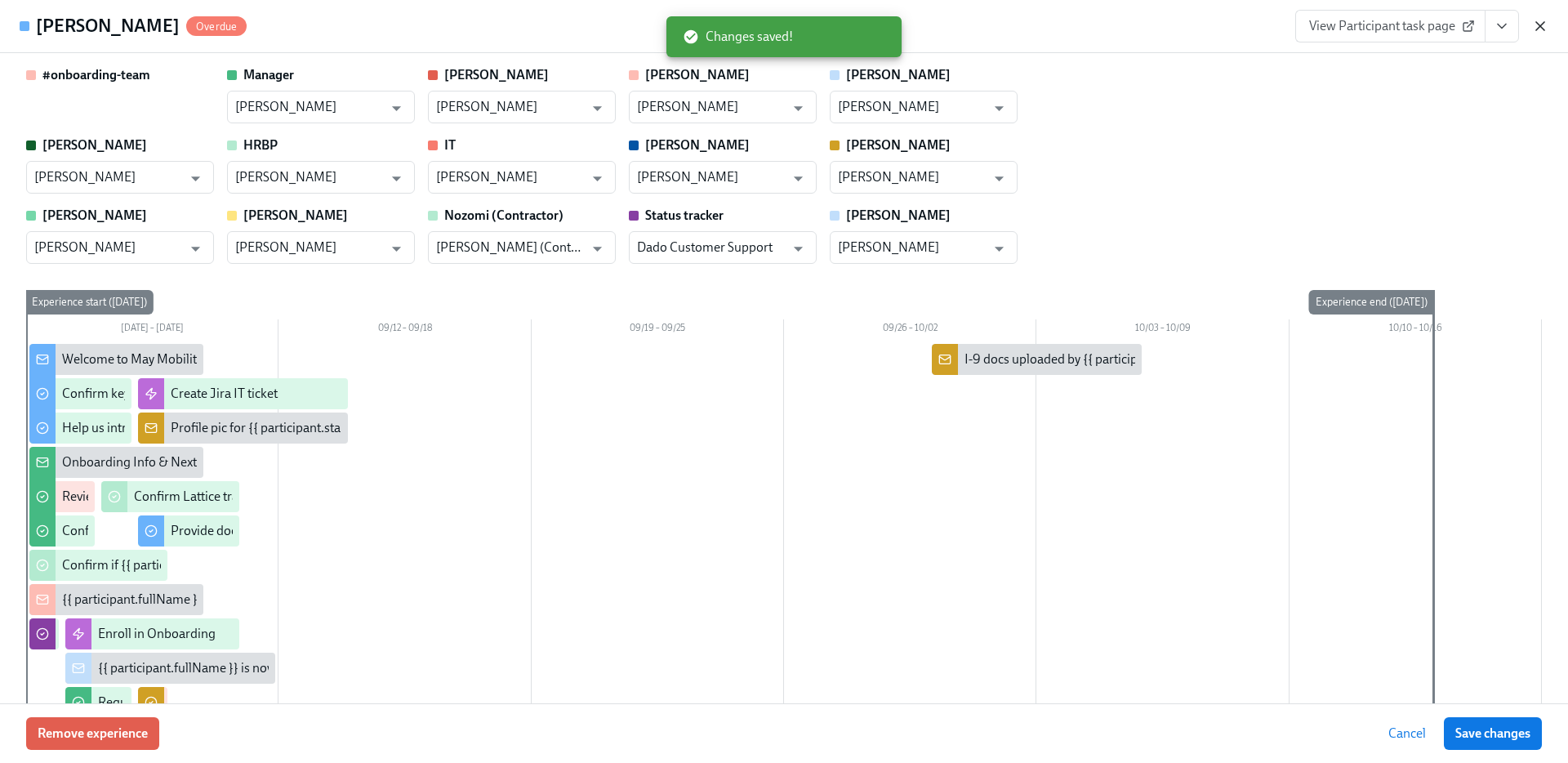
click at [1539, 26] on icon "button" at bounding box center [1540, 26] width 9 height 9
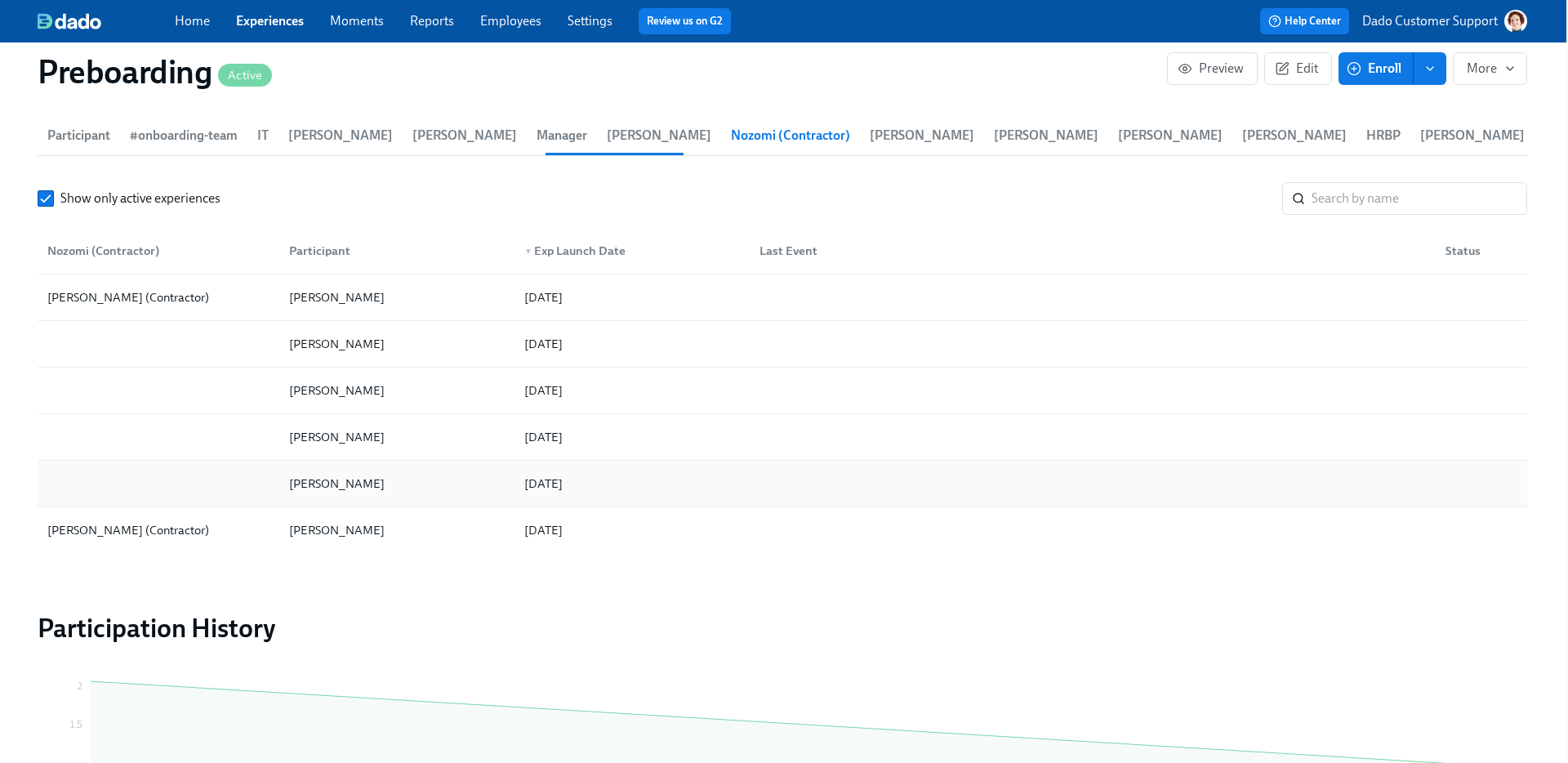
scroll to position [1214, 2]
click at [330, 521] on div "[PERSON_NAME]" at bounding box center [336, 527] width 108 height 19
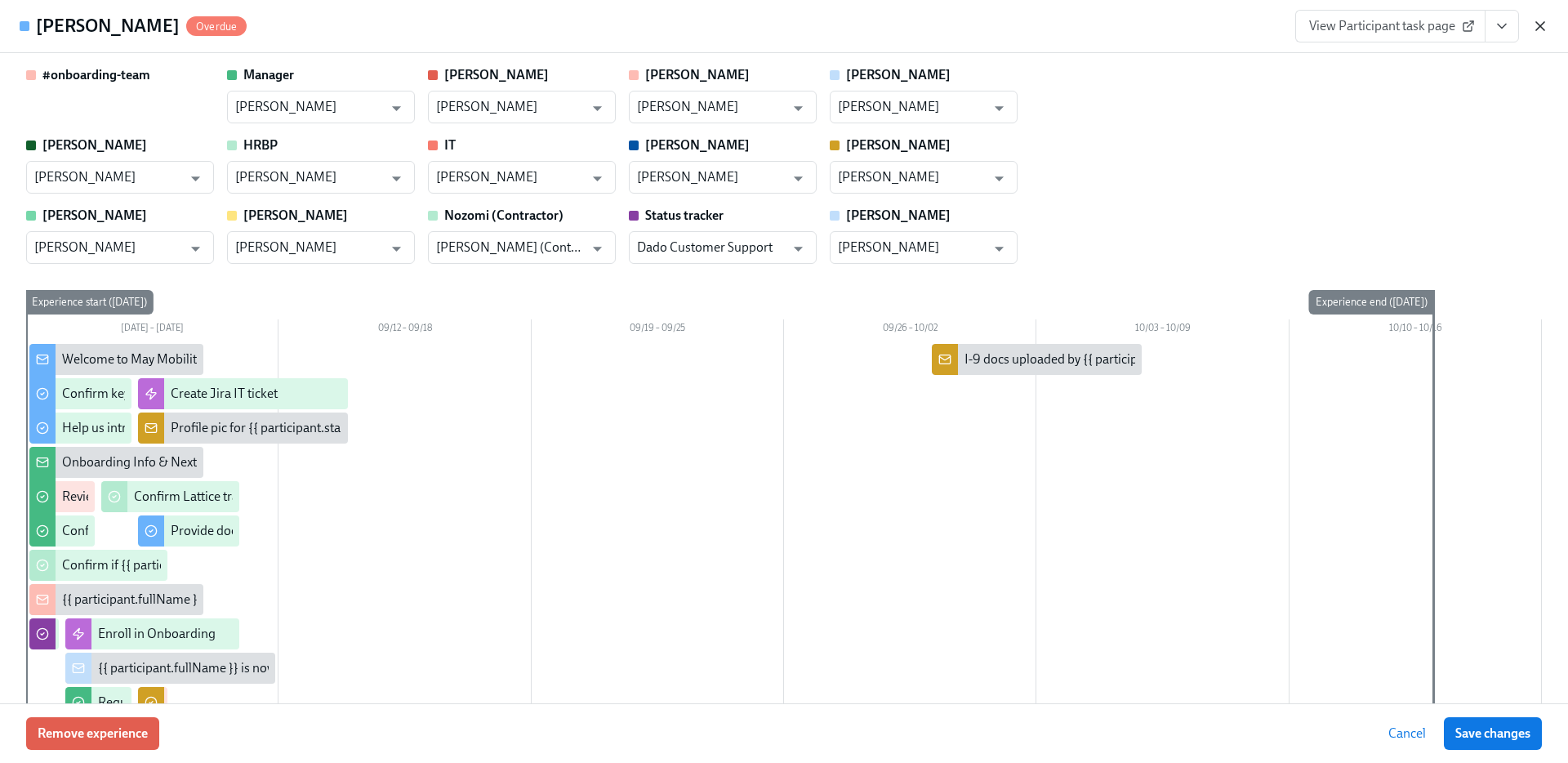
click at [1533, 25] on icon "button" at bounding box center [1539, 26] width 16 height 16
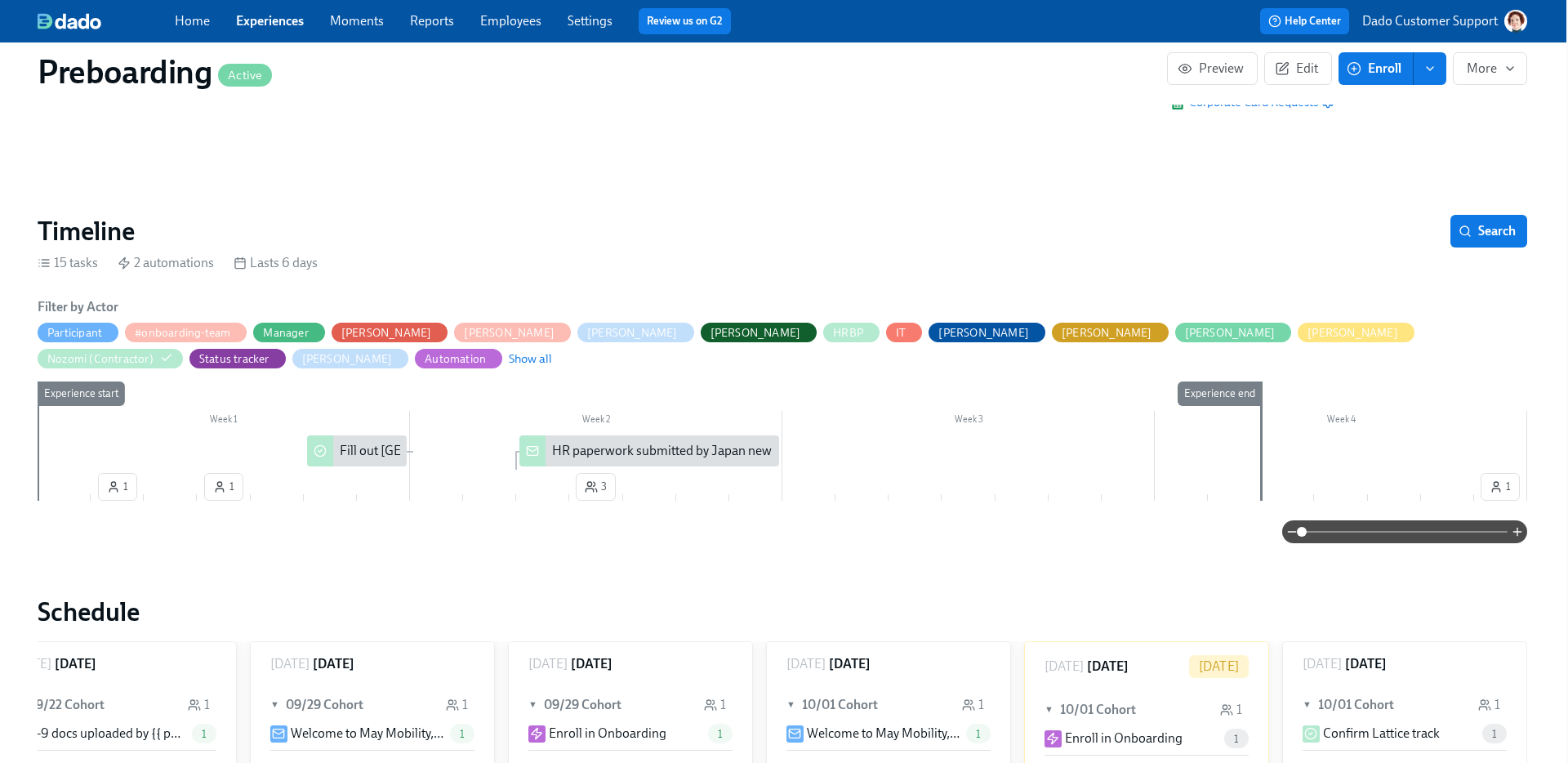
scroll to position [140, 0]
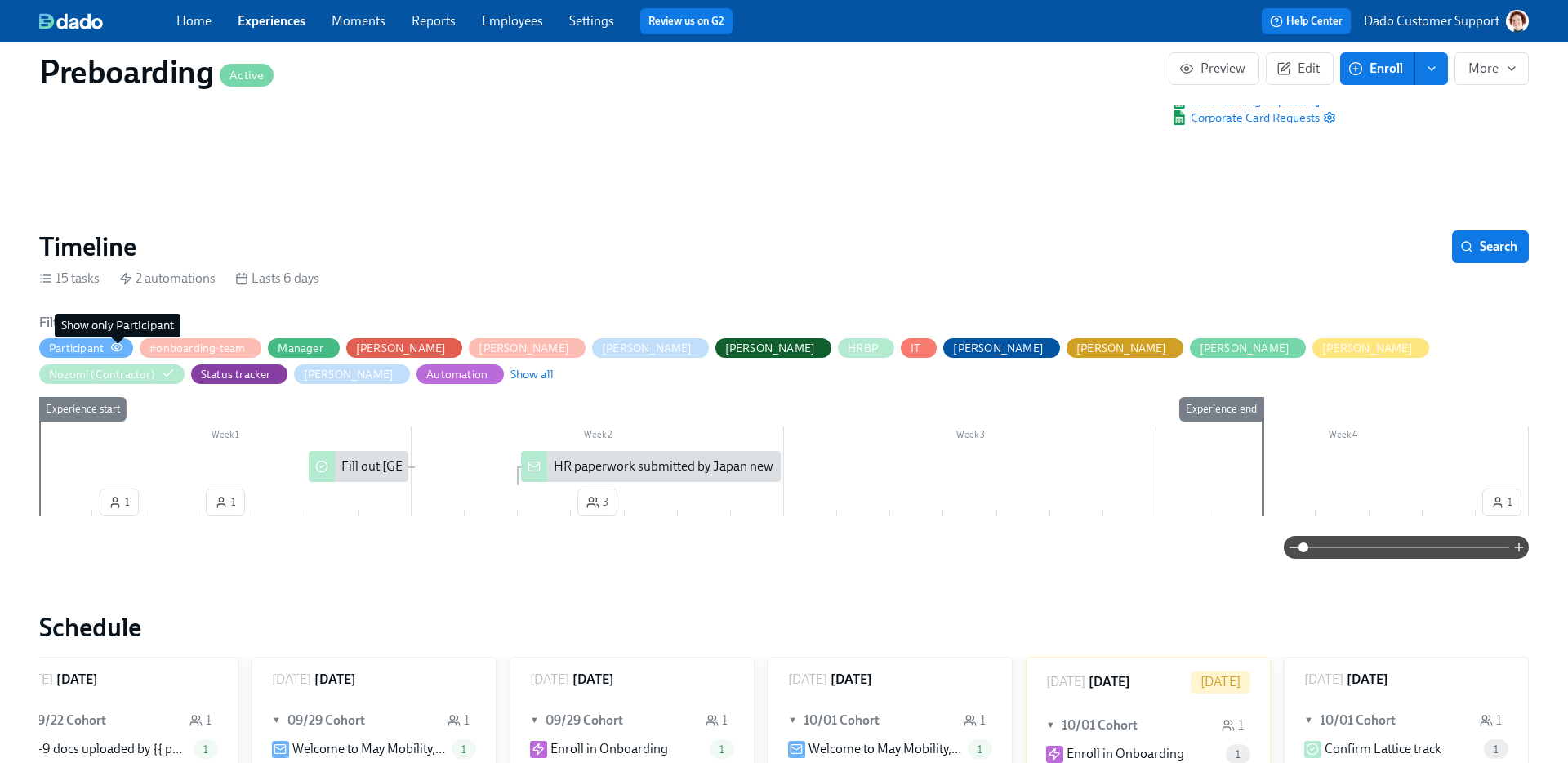
click at [119, 346] on icon "button" at bounding box center [117, 347] width 13 height 13
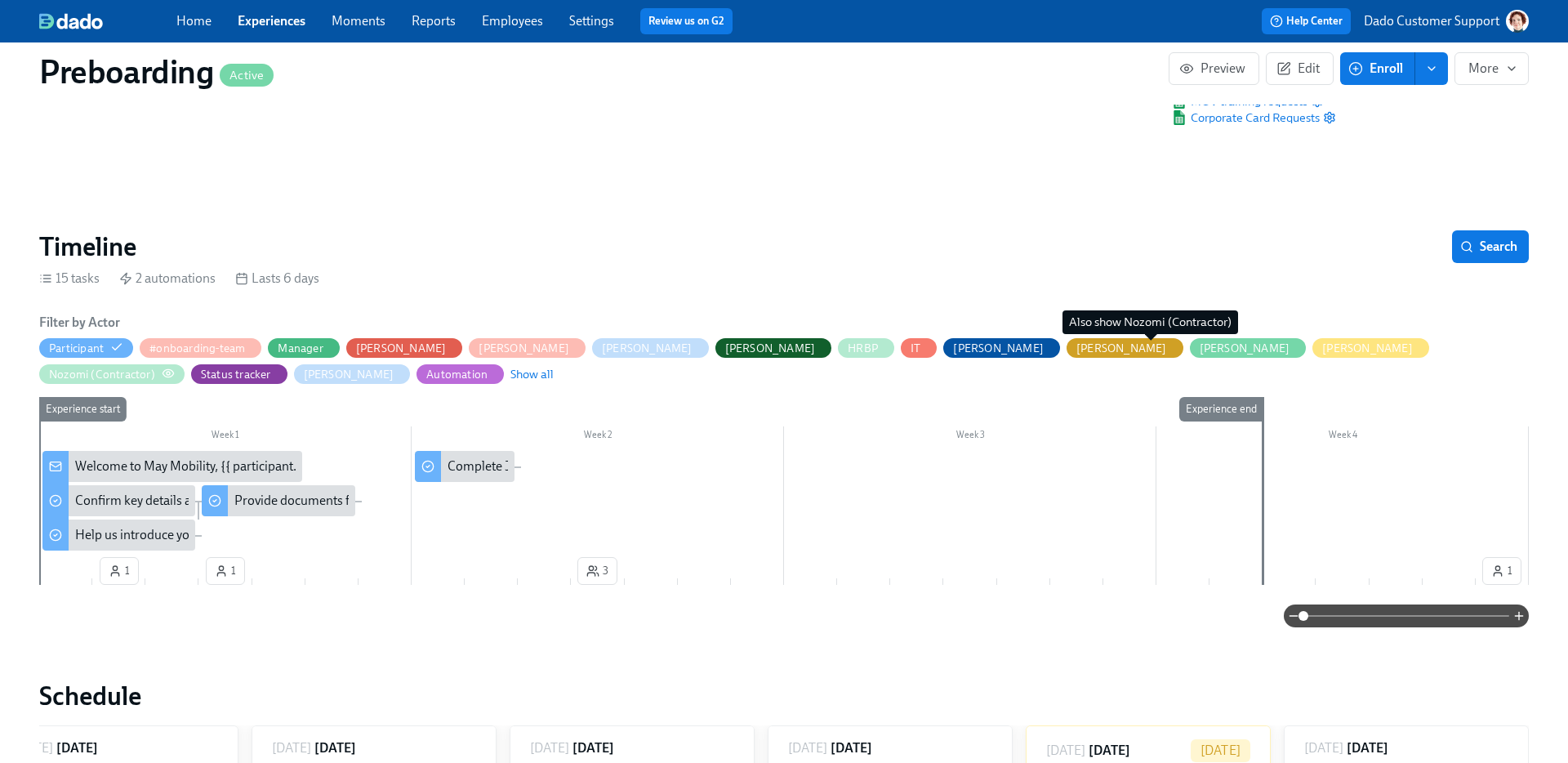
click at [155, 367] on div "Nozomi (Contractor)" at bounding box center [102, 375] width 106 height 15
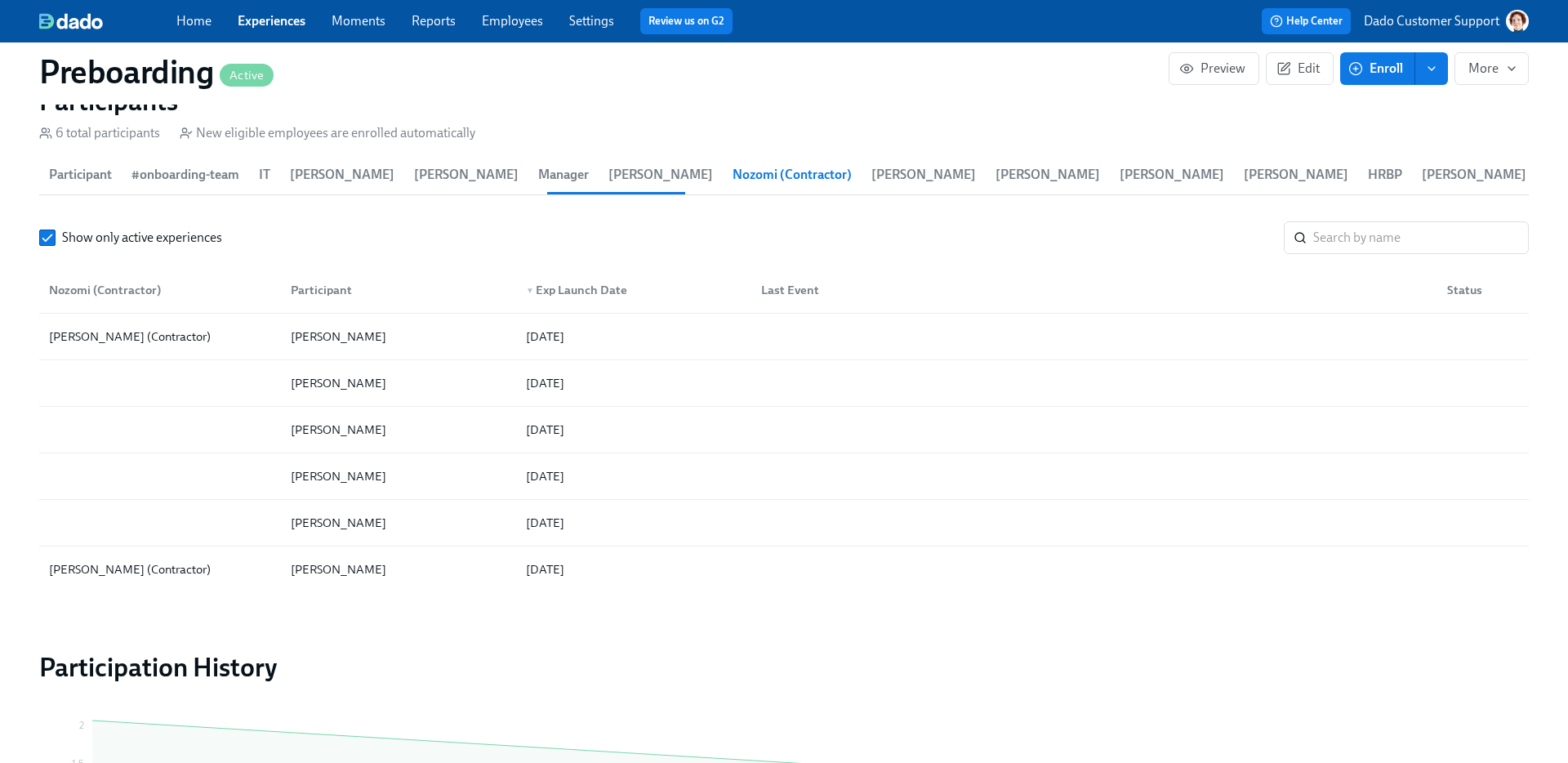
scroll to position [1391, 0]
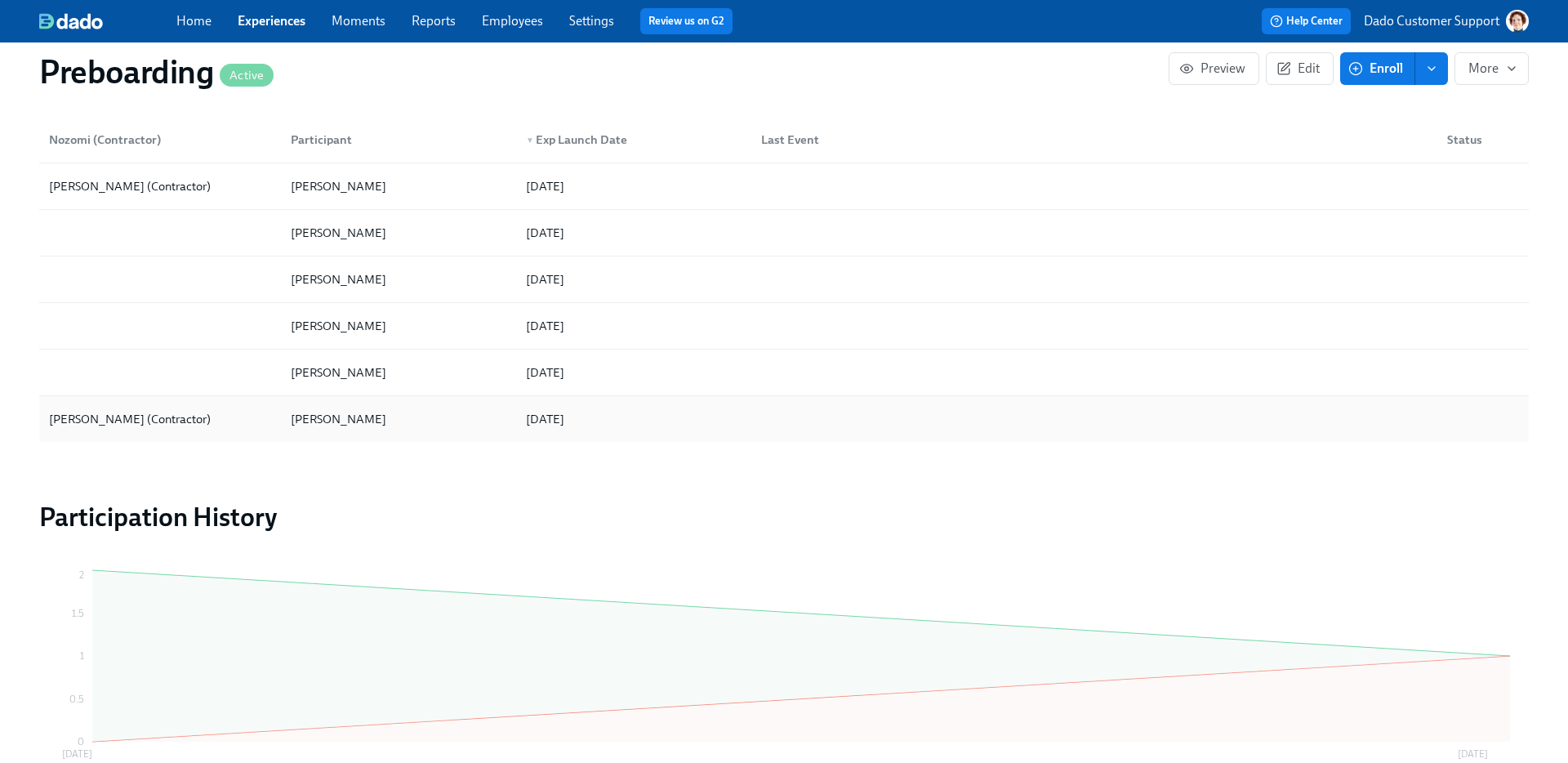
click at [311, 409] on div "[PERSON_NAME]" at bounding box center [338, 419] width 108 height 19
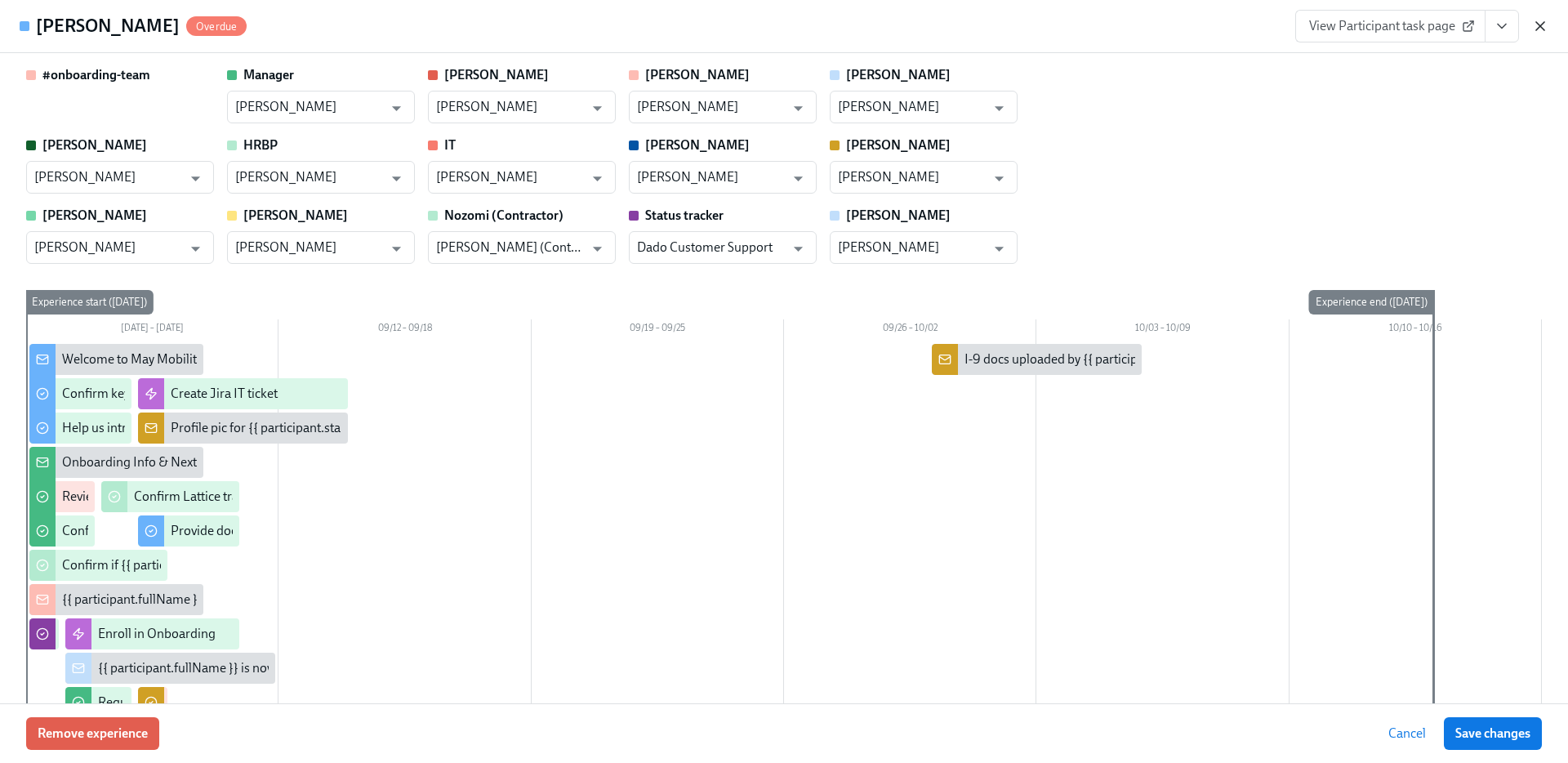
click at [1539, 24] on icon "button" at bounding box center [1539, 26] width 16 height 16
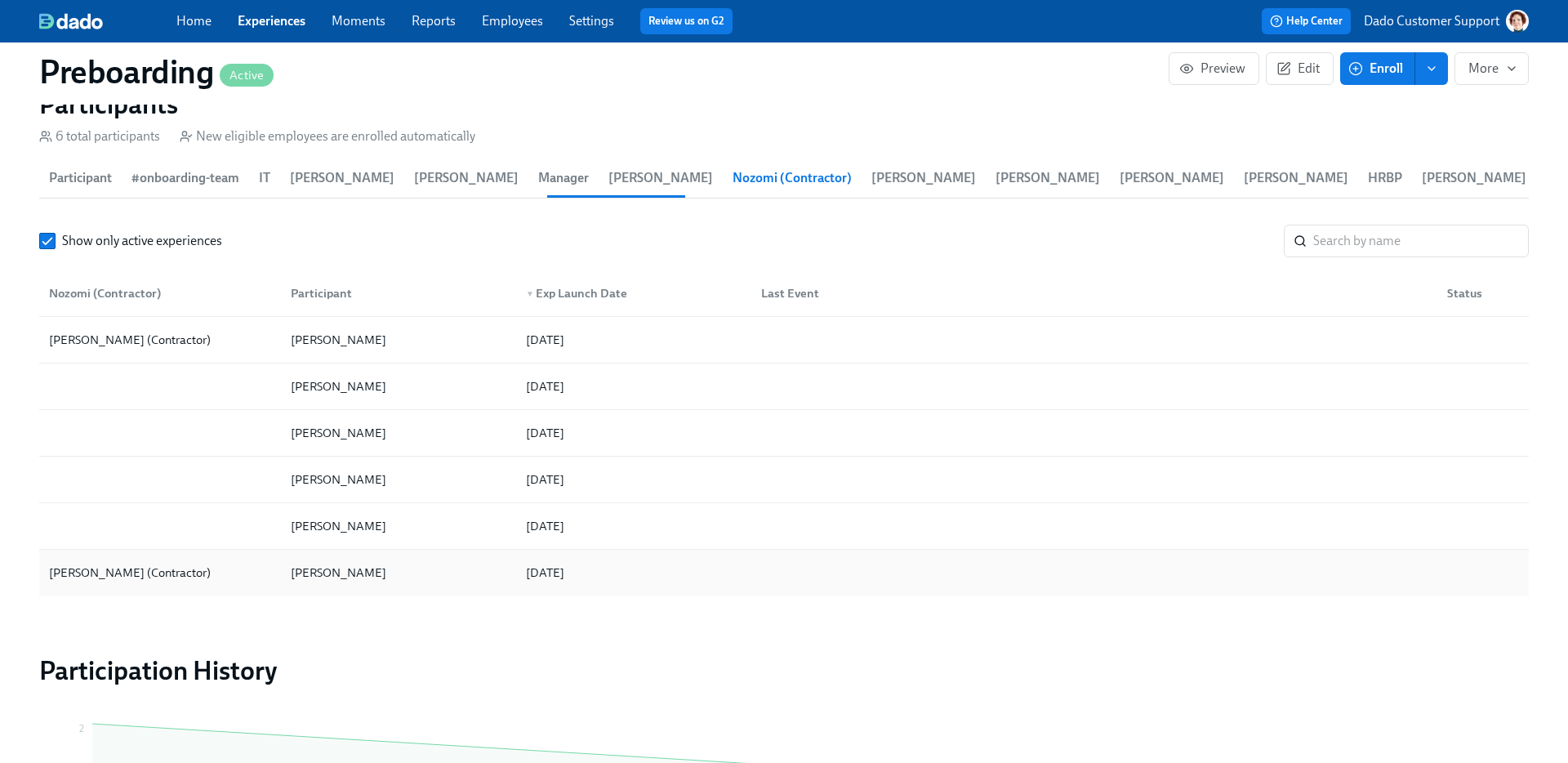
scroll to position [1236, 0]
click at [86, 333] on div "Nozomi Matsunoki (Contractor)" at bounding box center [129, 341] width 174 height 19
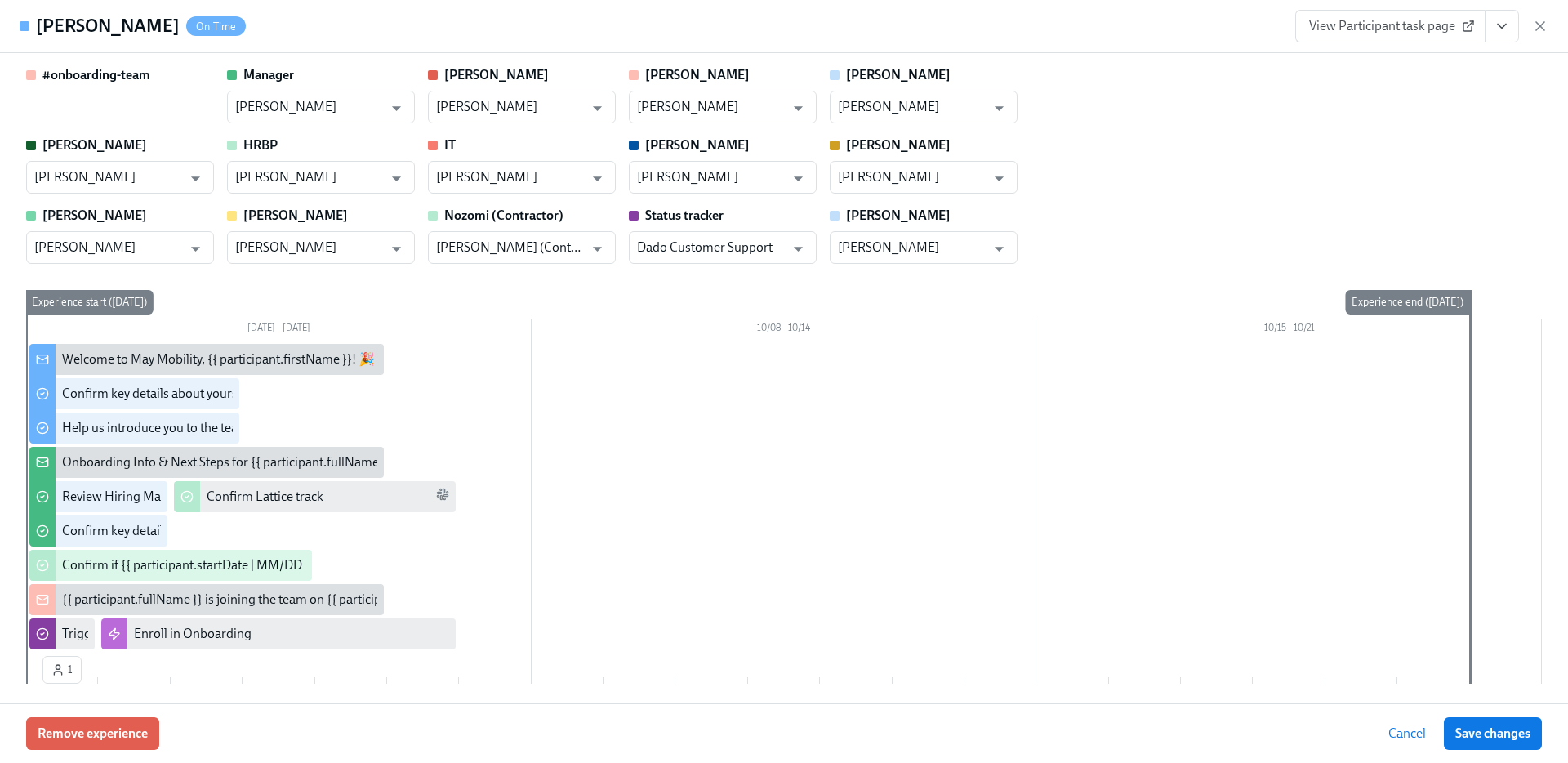
click at [1513, 21] on button "View task page" at bounding box center [1502, 26] width 35 height 33
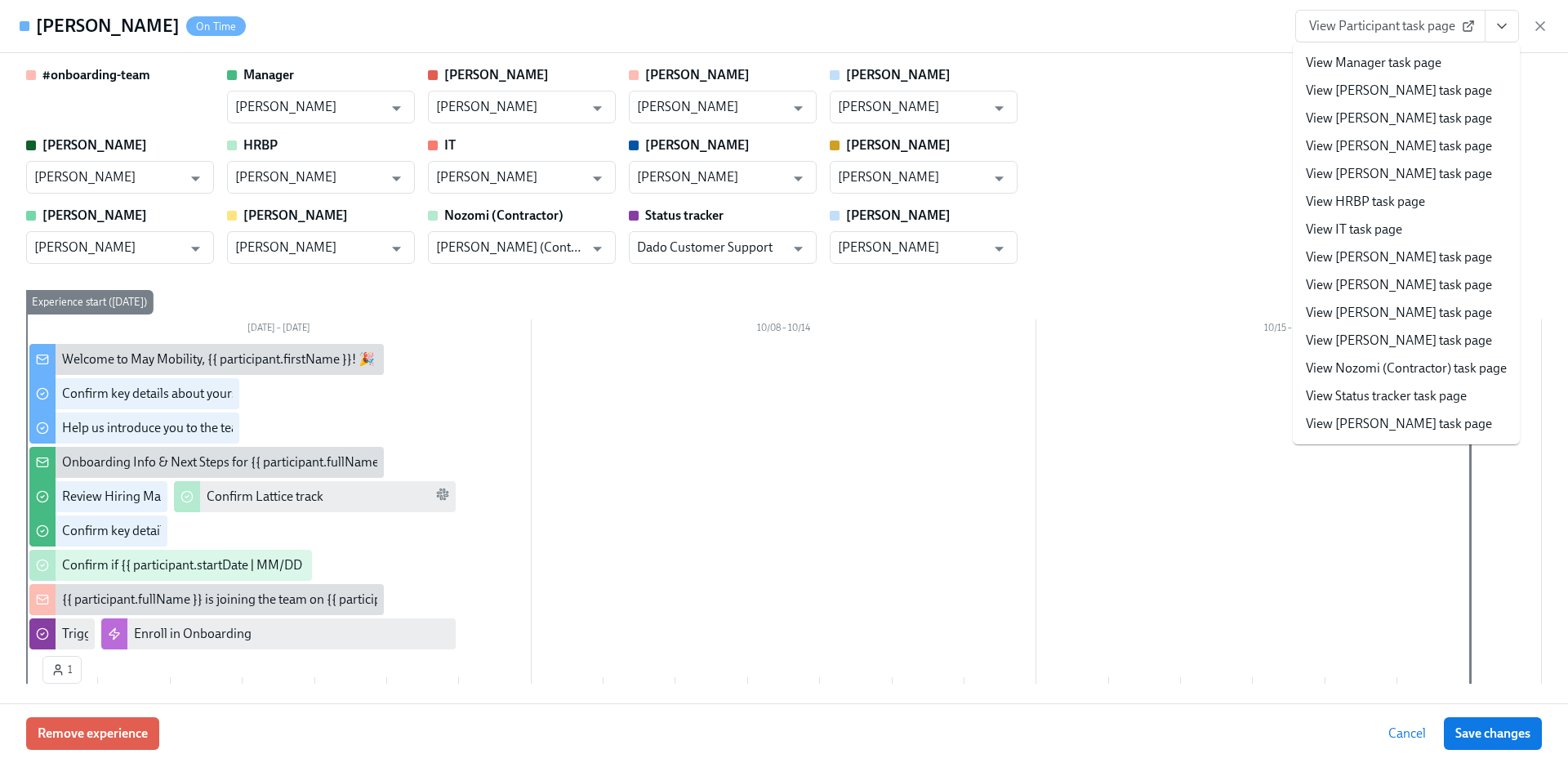
click at [1360, 361] on link "View Nozomi (Contractor) task page" at bounding box center [1406, 368] width 201 height 18
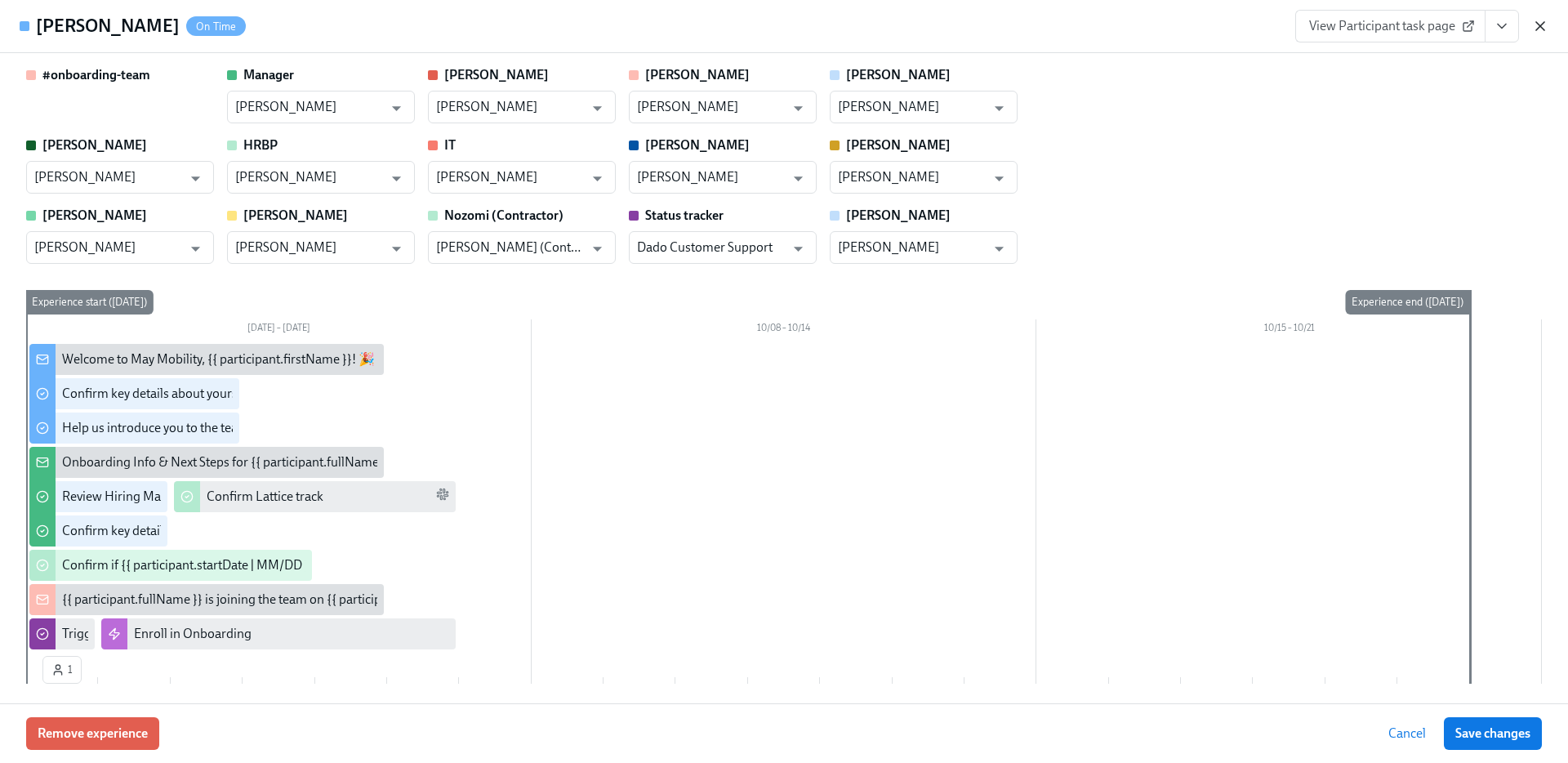
click at [1543, 22] on icon "button" at bounding box center [1540, 26] width 9 height 9
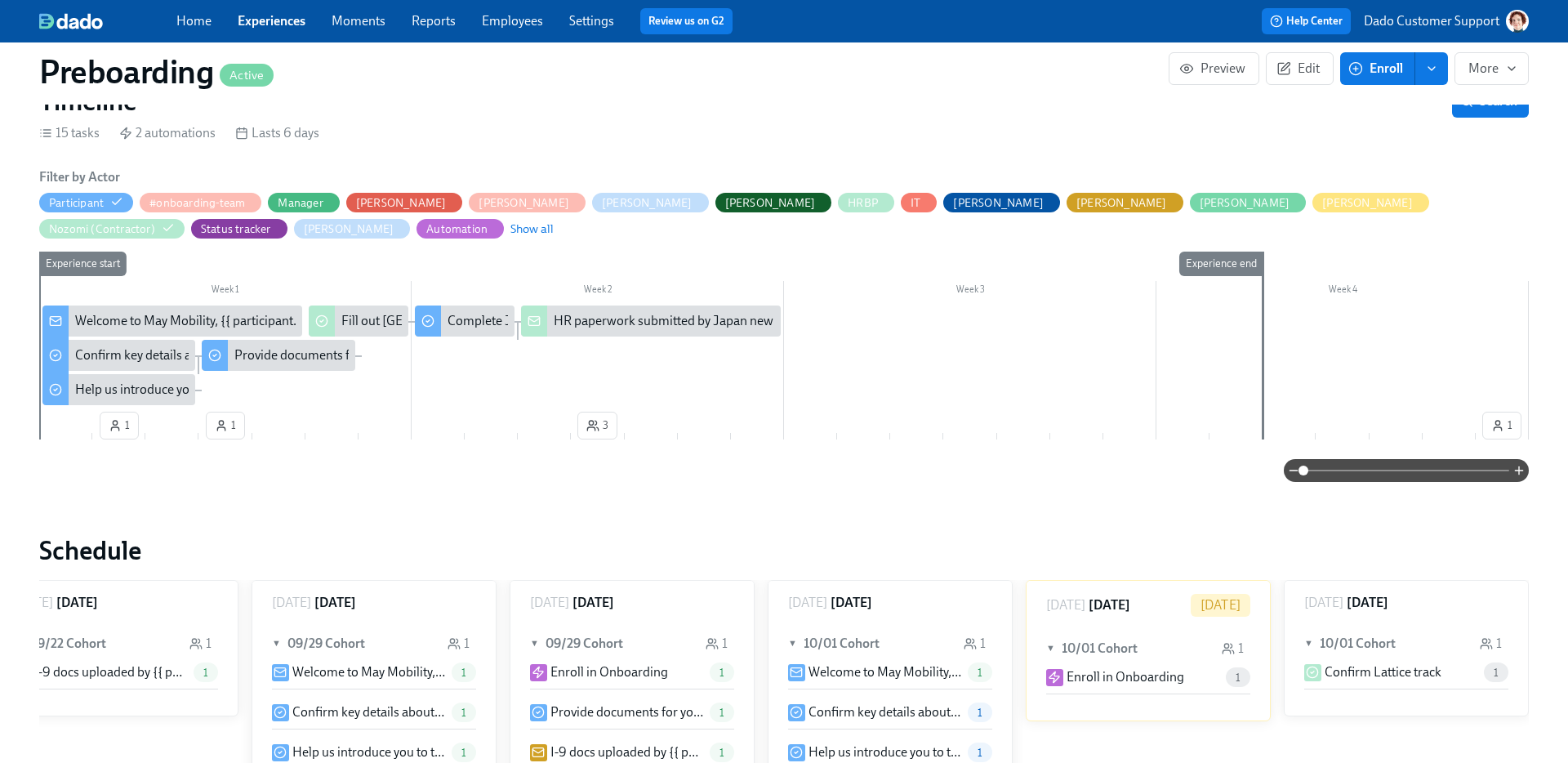
scroll to position [191, 0]
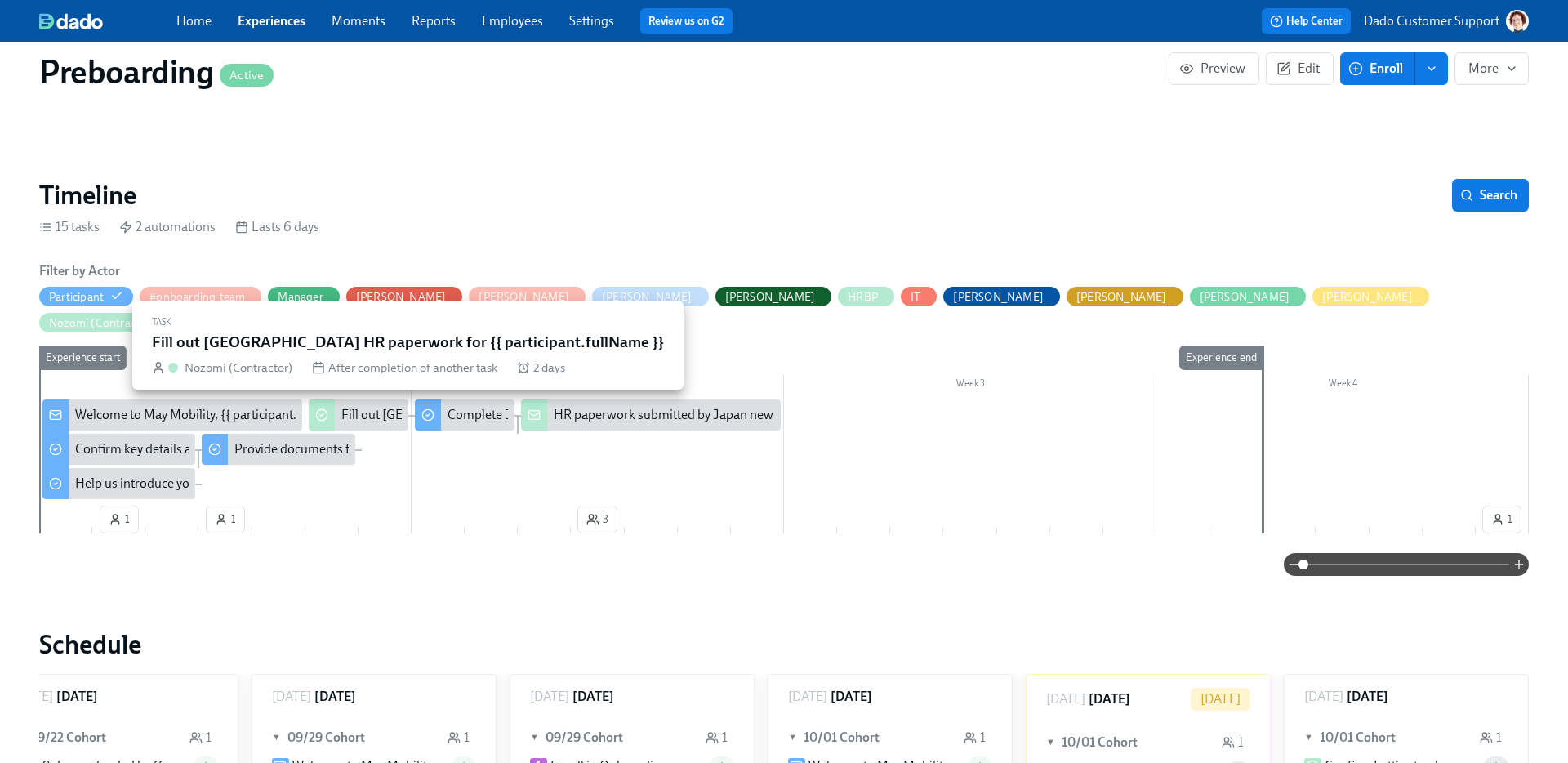
click at [357, 407] on div "Fill out Japan HR paperwork for {{ participant.fullName }}" at bounding box center [548, 414] width 414 height 18
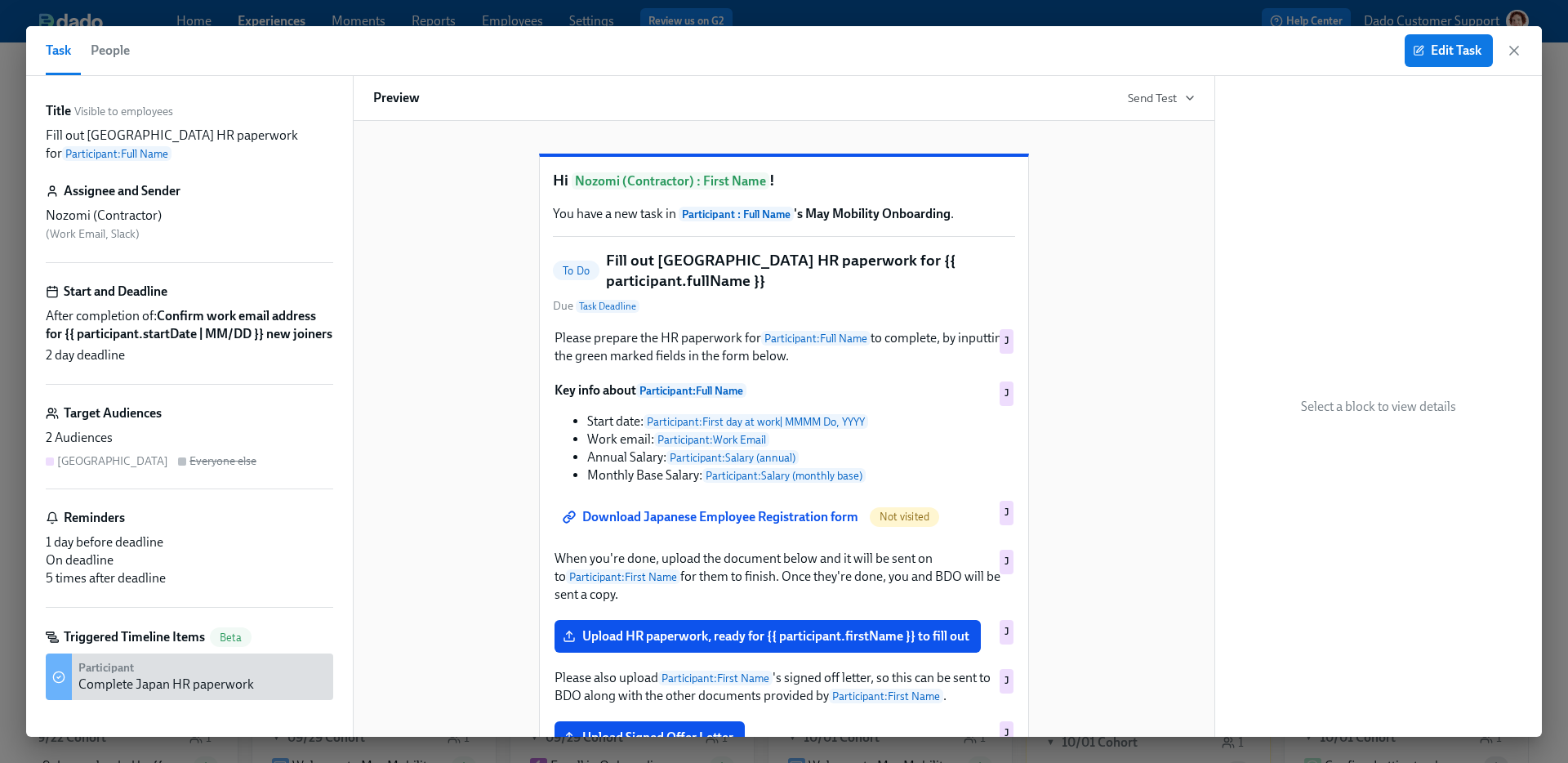
click at [120, 44] on span "People" at bounding box center [110, 51] width 39 height 23
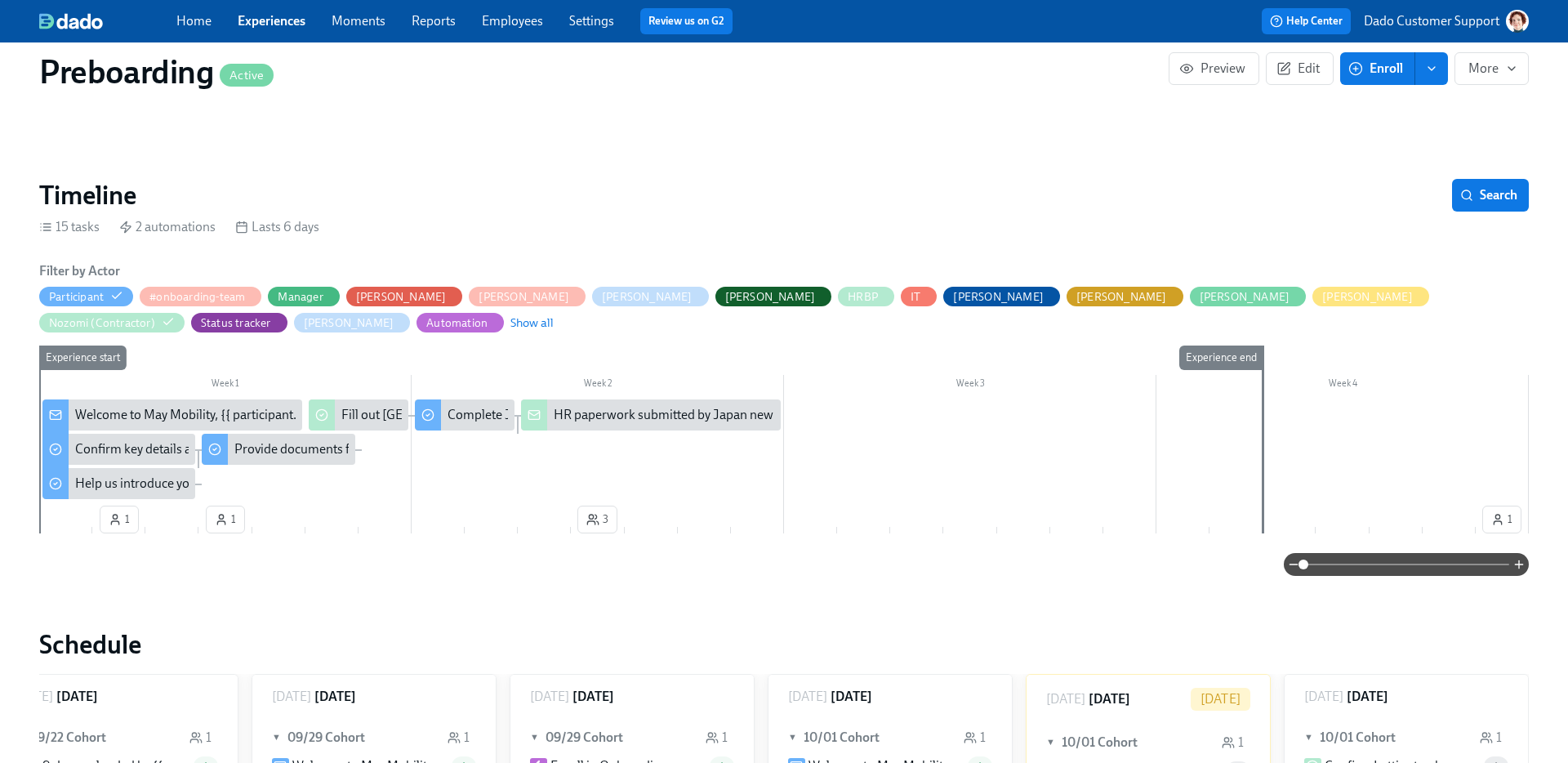
click at [671, 429] on div at bounding box center [784, 451] width 1489 height 103
click at [661, 407] on div "HR paperwork submitted by Japan new joiner {{ participant.fullName }} (starting…" at bounding box center [911, 414] width 716 height 18
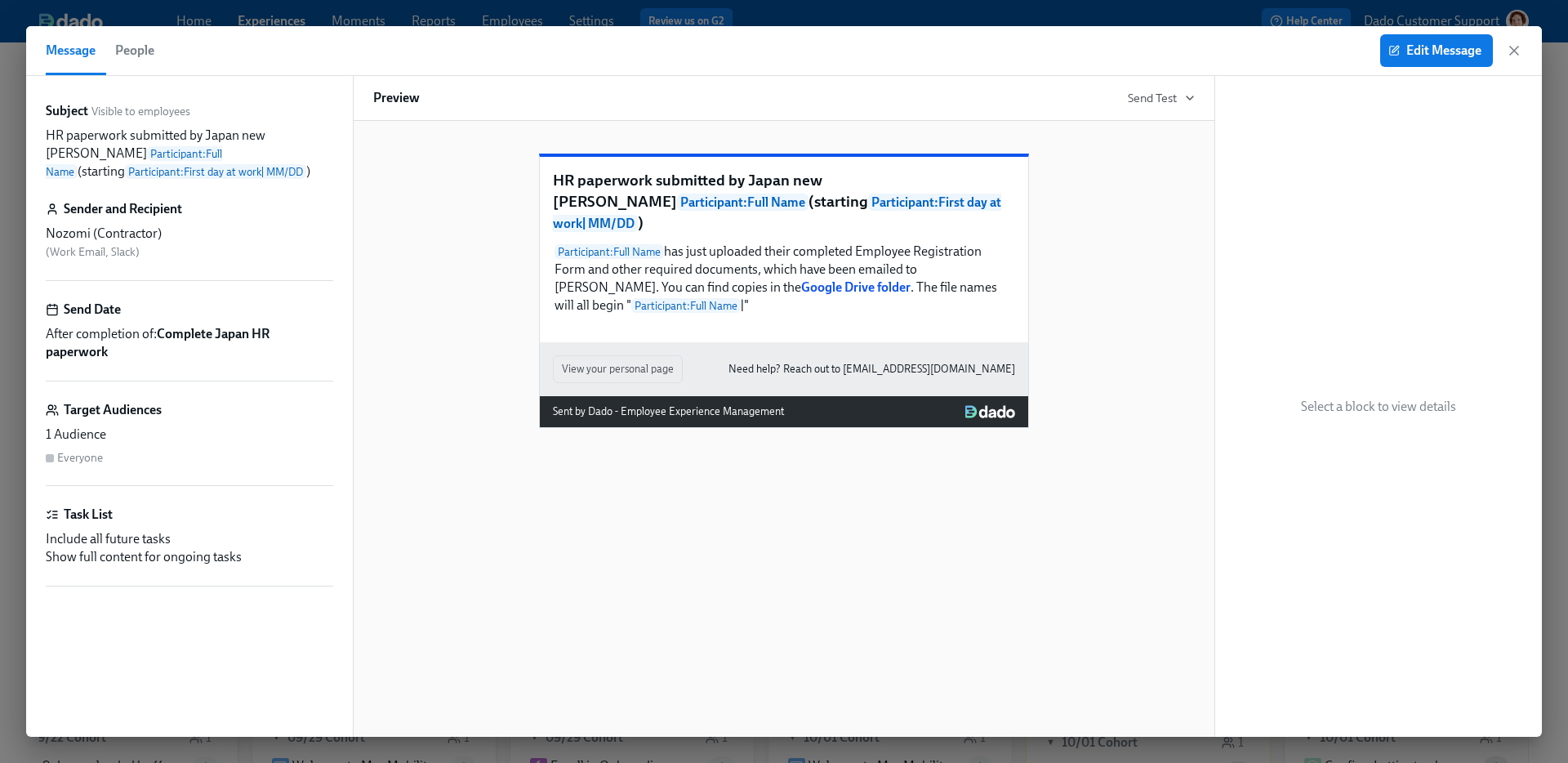
click at [137, 47] on span "People" at bounding box center [134, 51] width 39 height 23
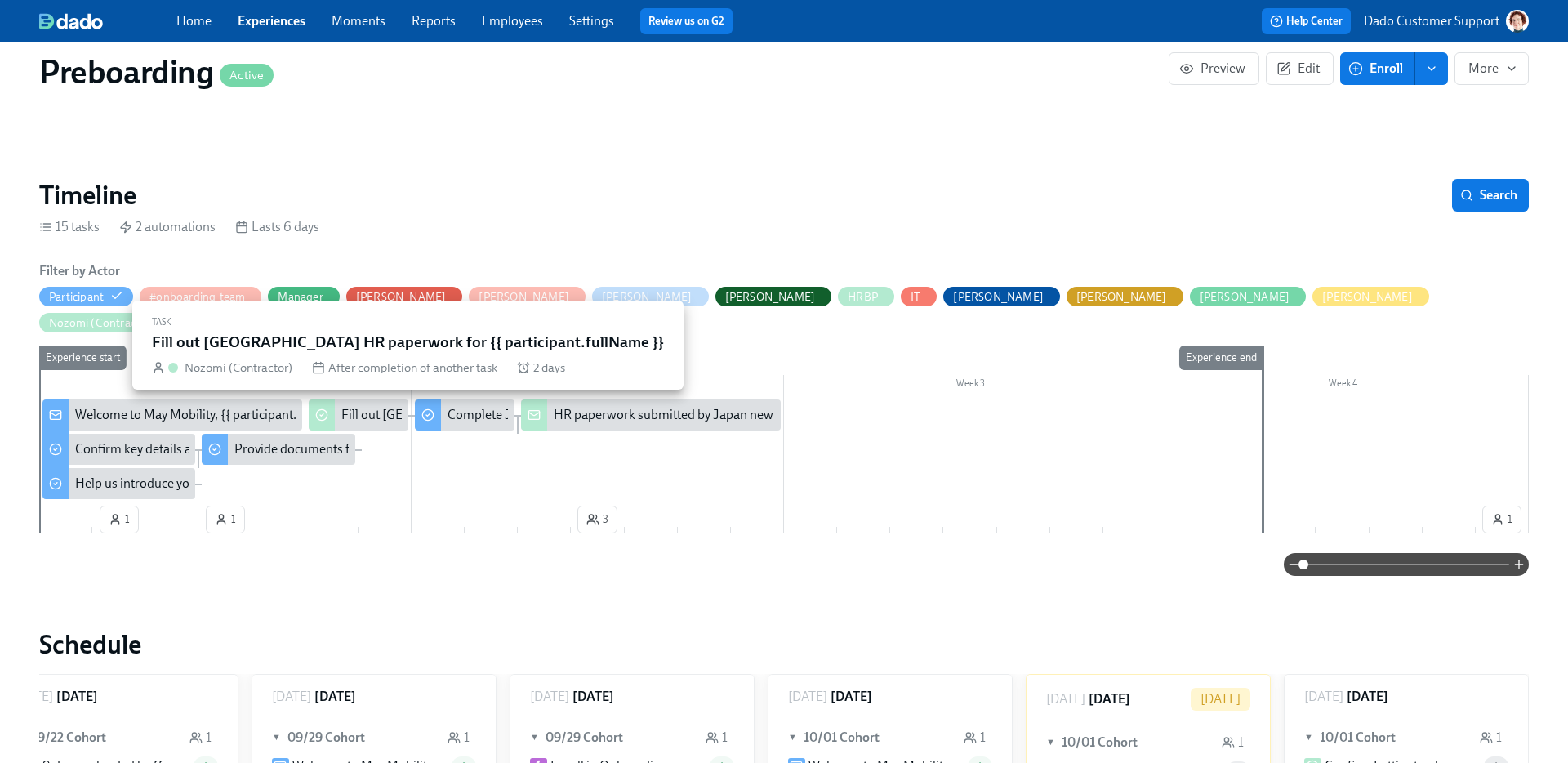
click at [365, 405] on div "Fill out Japan HR paperwork for {{ participant.fullName }}" at bounding box center [548, 414] width 414 height 18
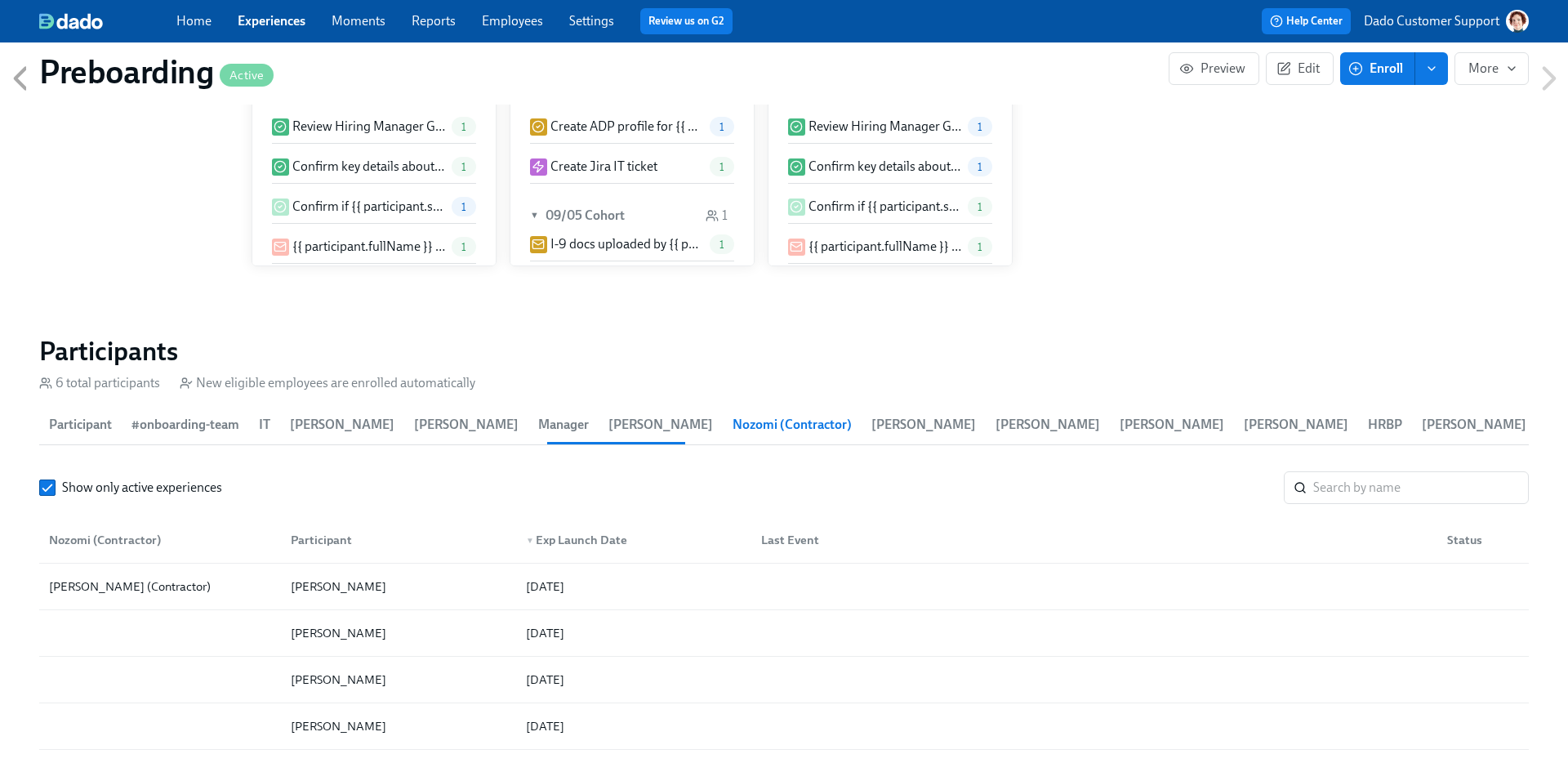
scroll to position [993, 0]
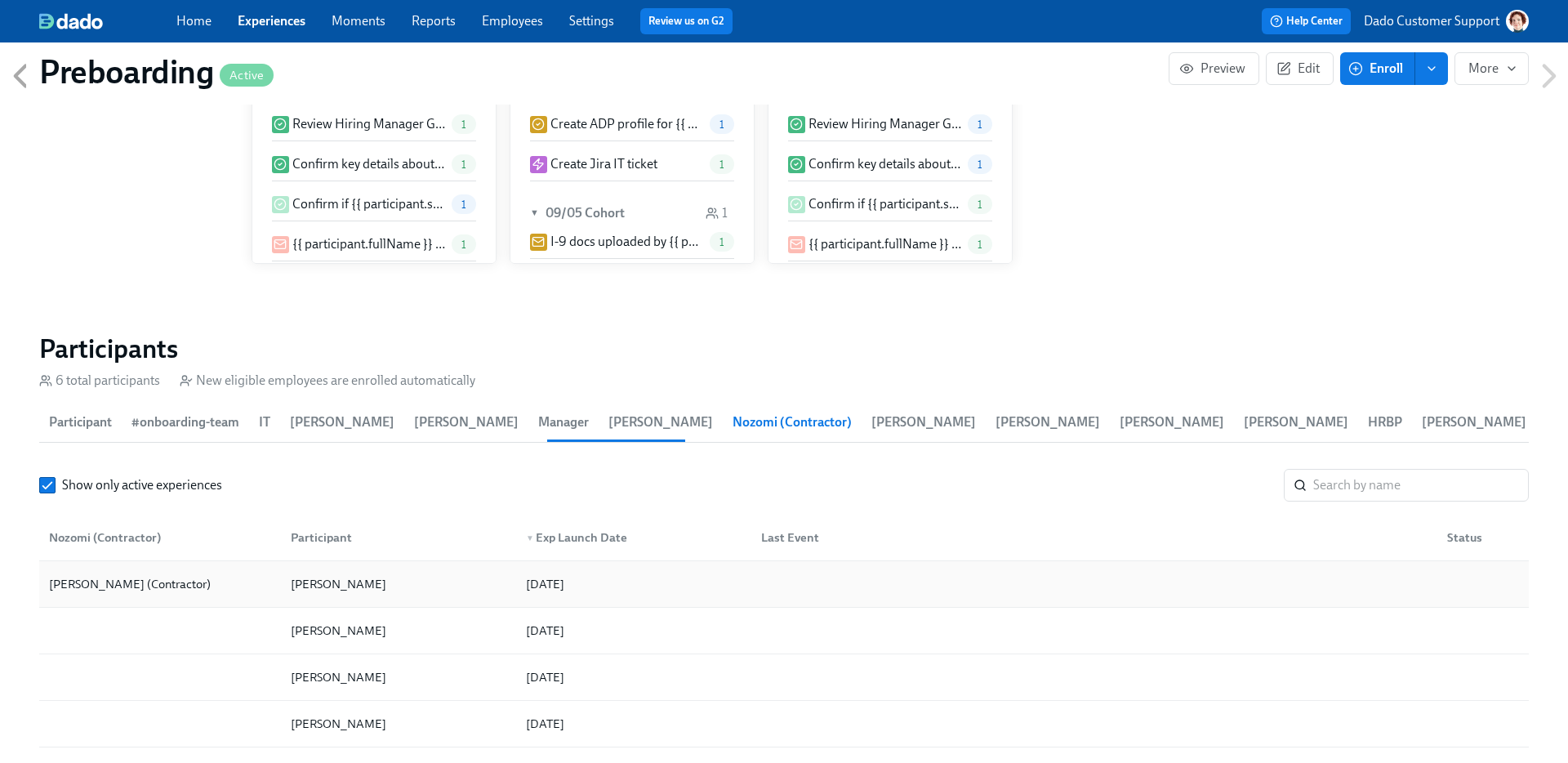
click at [85, 576] on div "Nozomi Matsunoki (Contractor)" at bounding box center [129, 584] width 174 height 19
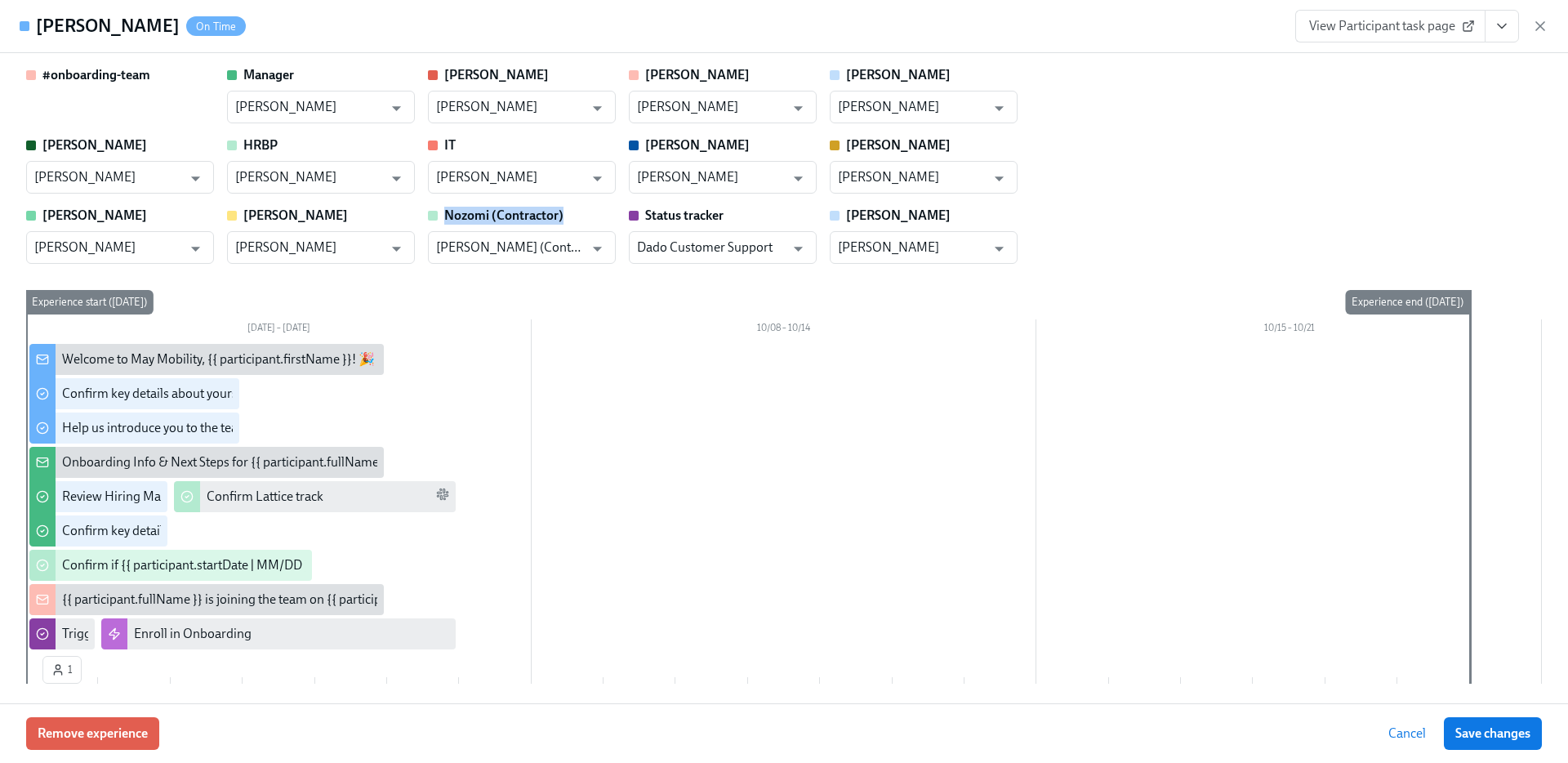
drag, startPoint x: 446, startPoint y: 213, endPoint x: 571, endPoint y: 213, distance: 125.0
click at [571, 213] on div "Nozomi (Contractor)" at bounding box center [521, 216] width 188 height 18
copy strong "Nozomi (Contractor)"
click at [1554, 22] on div "Dashawn Miller On Time View Participant task page" at bounding box center [784, 26] width 1568 height 53
click at [1537, 25] on icon "button" at bounding box center [1539, 26] width 16 height 16
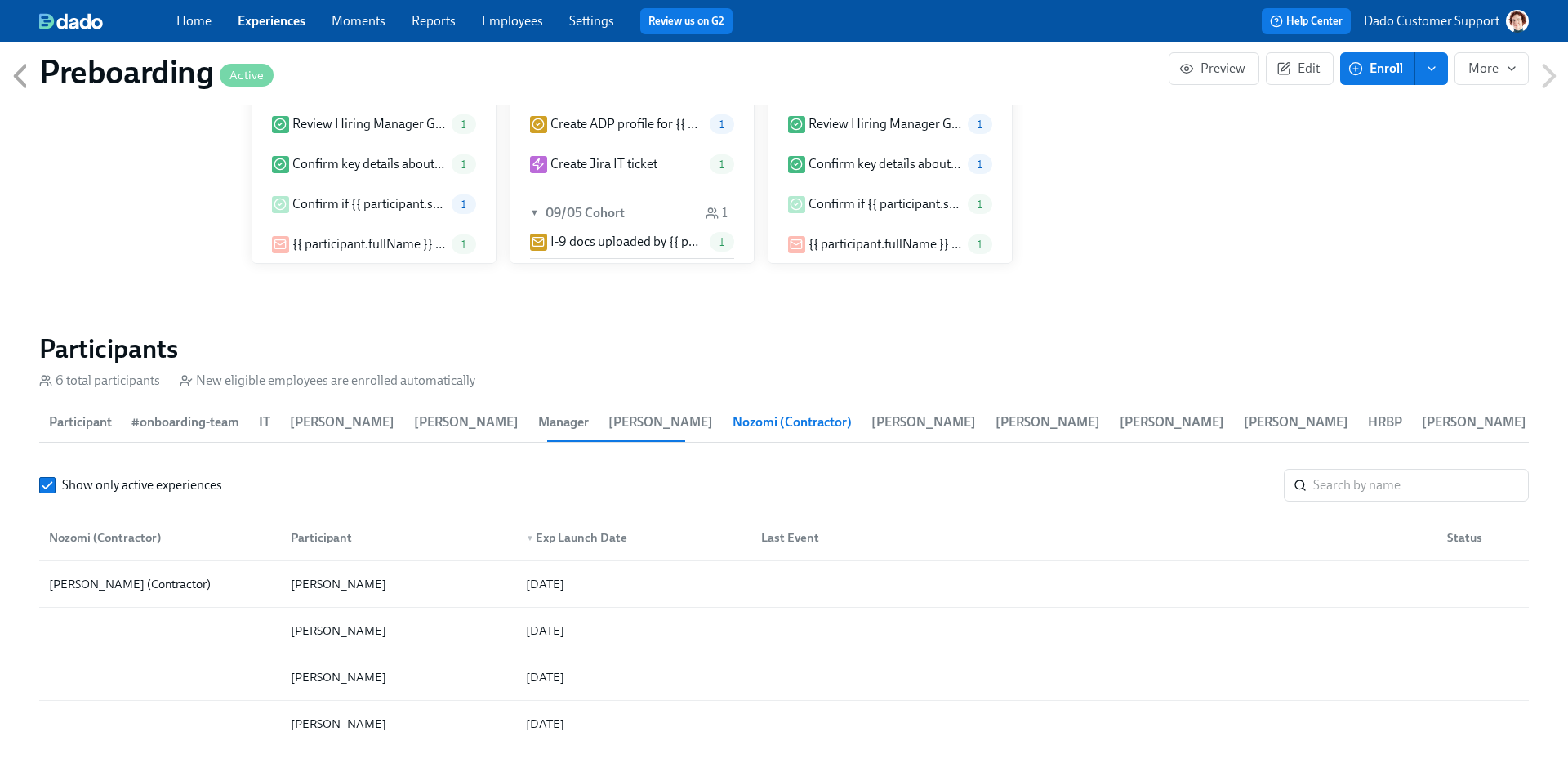
click at [92, 414] on span "Participant" at bounding box center [81, 423] width 63 height 23
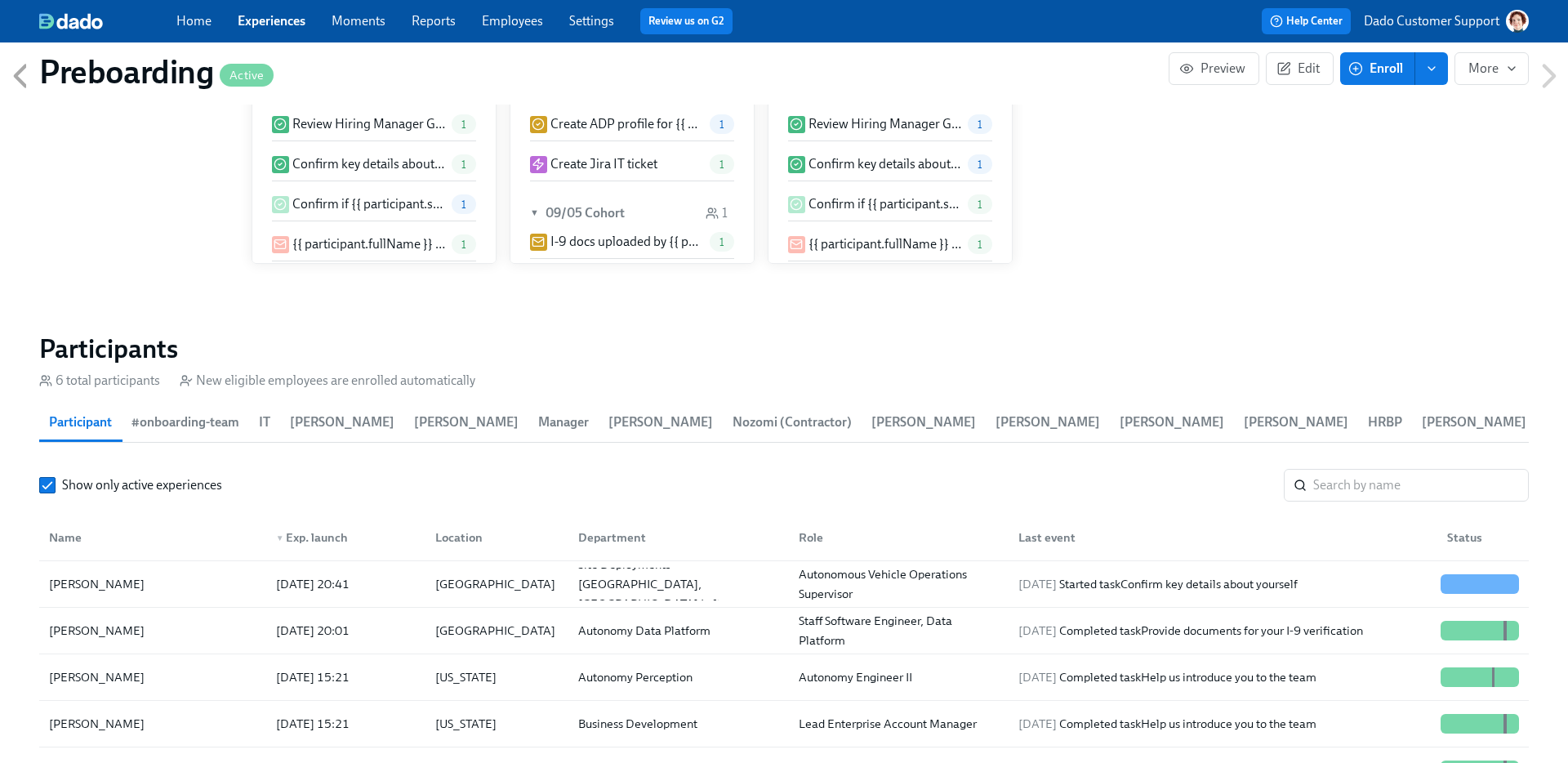
click at [201, 417] on span "#onboarding-team" at bounding box center [185, 423] width 107 height 23
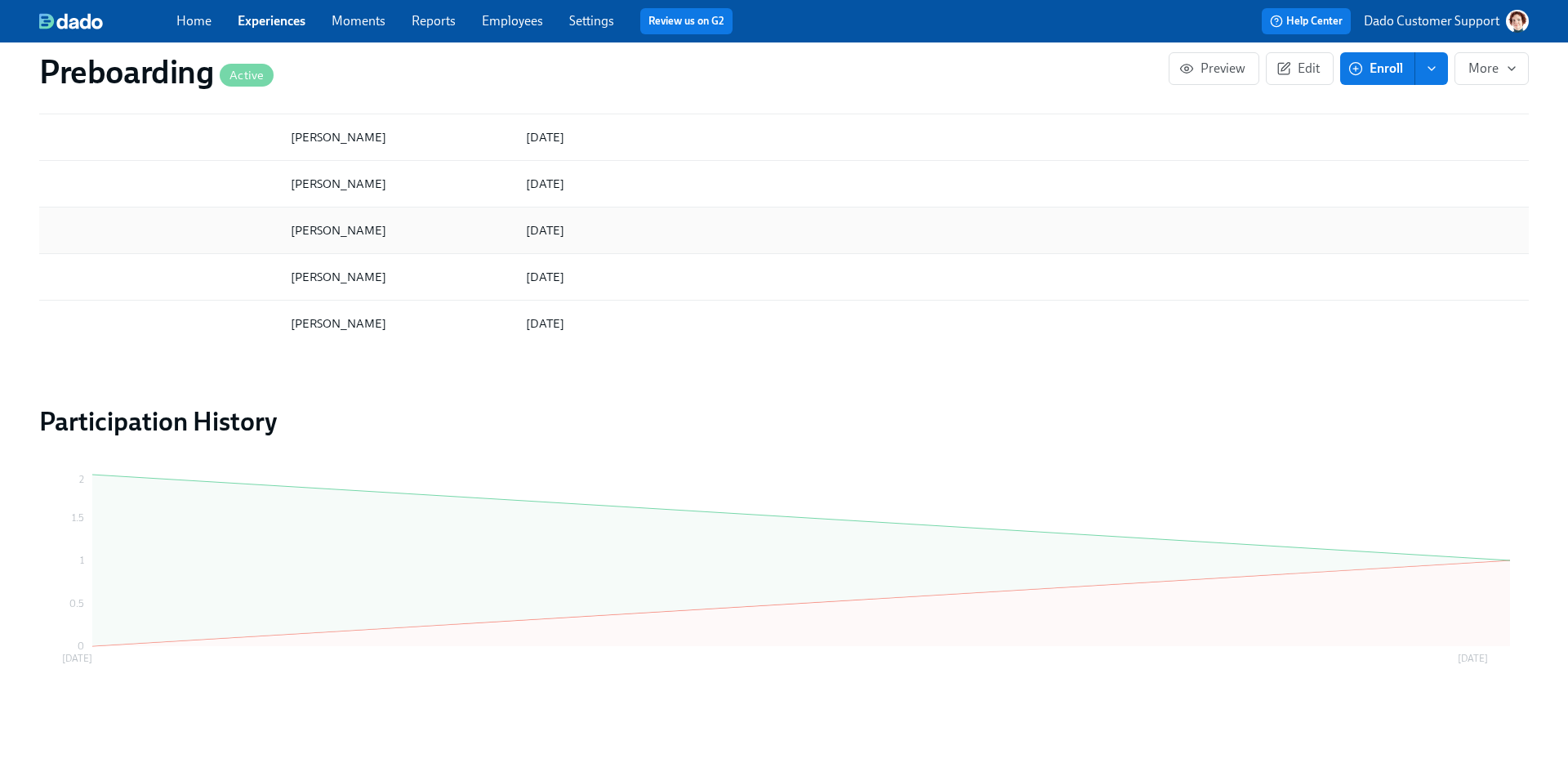
scroll to position [1012, 0]
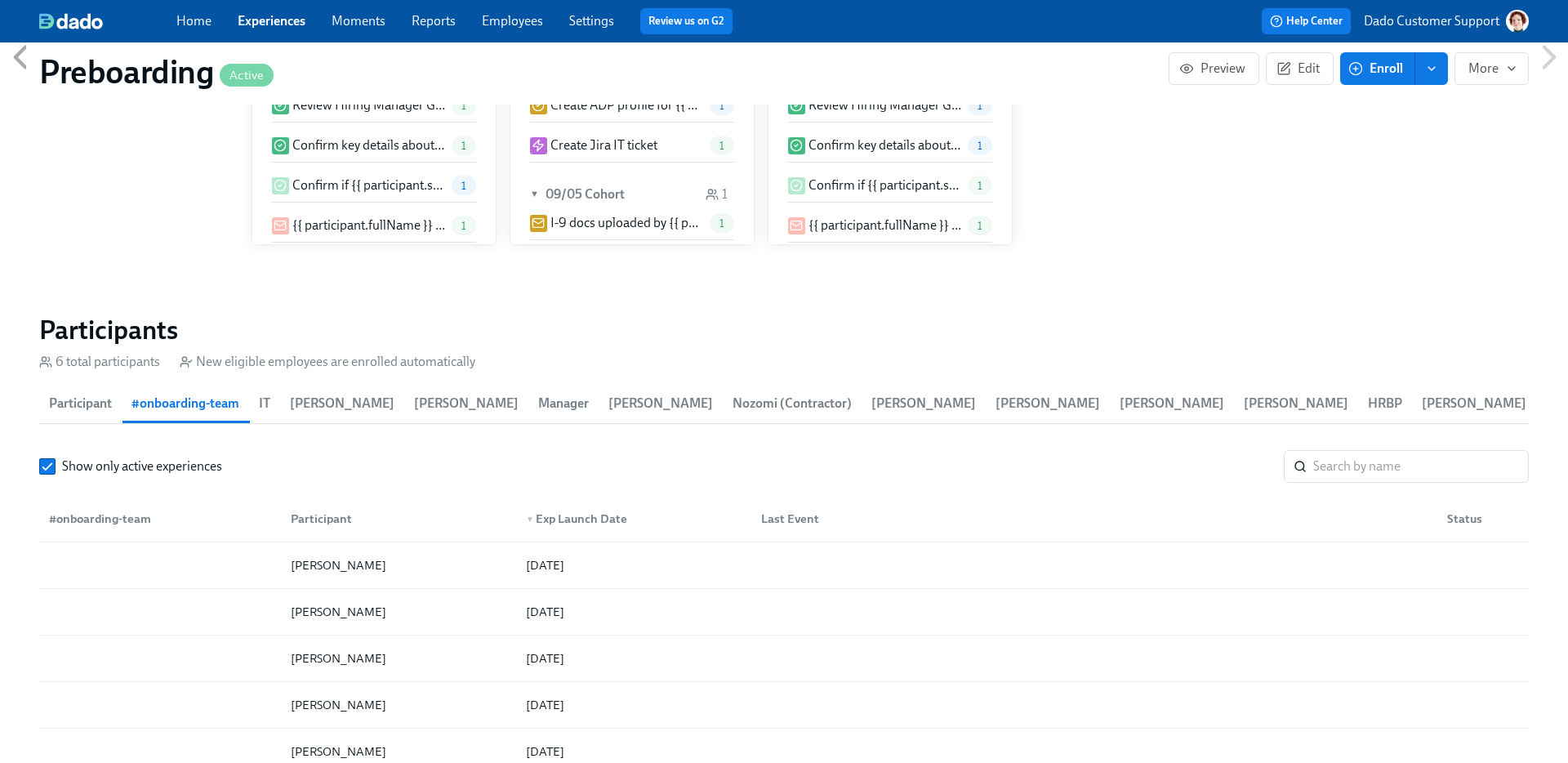
click at [609, 400] on span "Laura" at bounding box center [660, 404] width 104 height 23
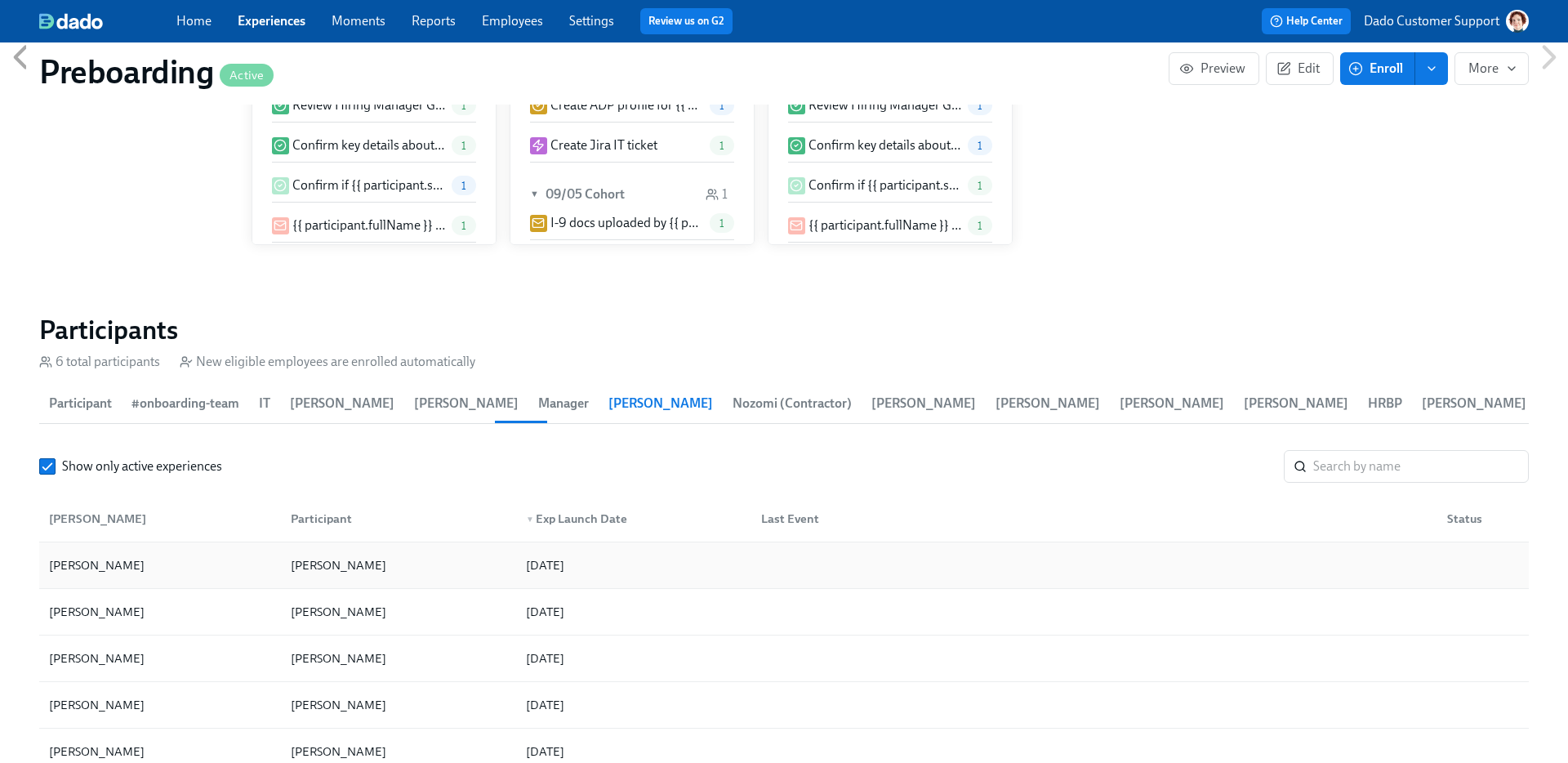
click at [53, 573] on div "Amanda Krause" at bounding box center [159, 566] width 235 height 33
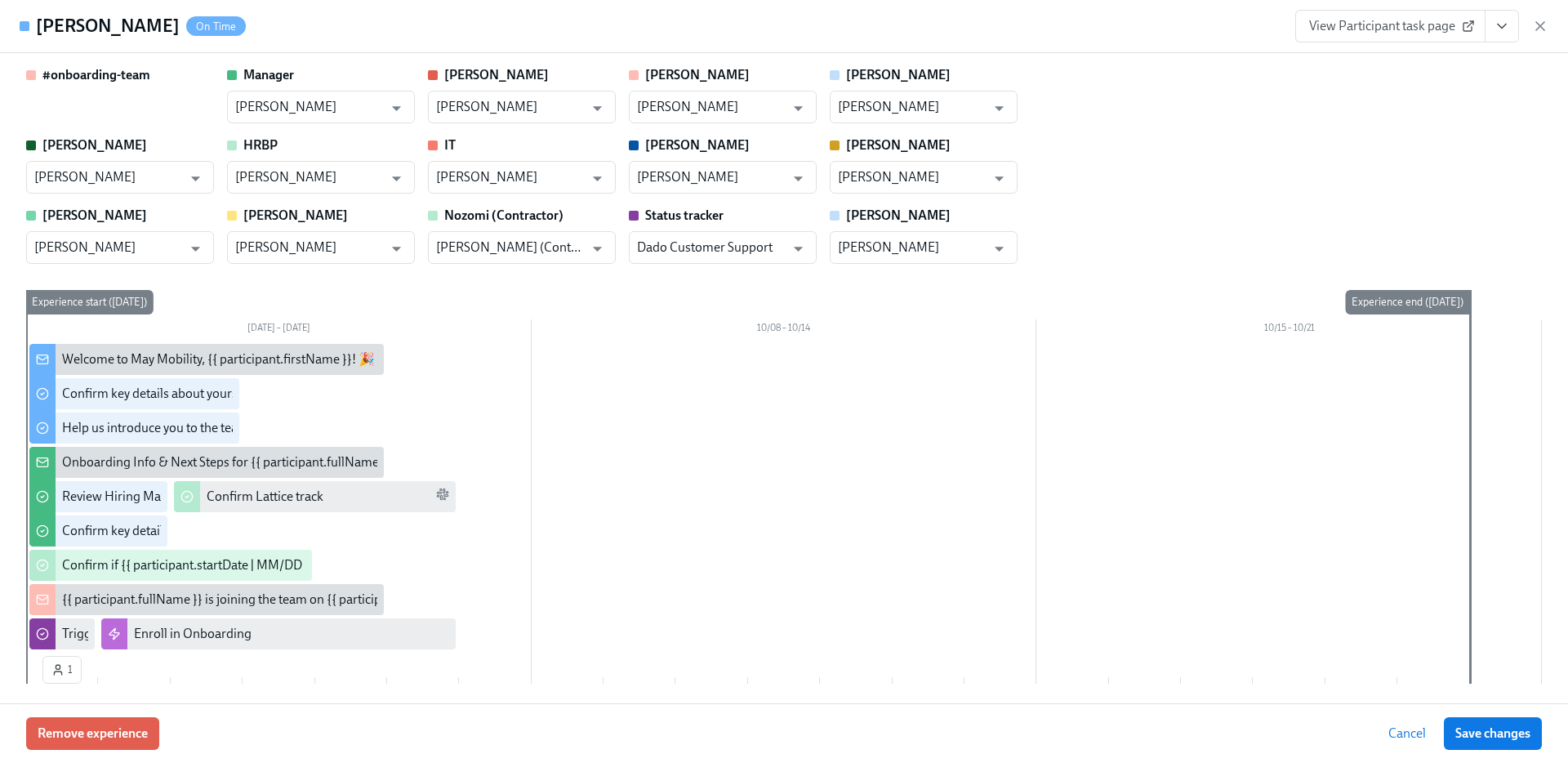
click at [1515, 22] on button "View task page" at bounding box center [1502, 26] width 35 height 33
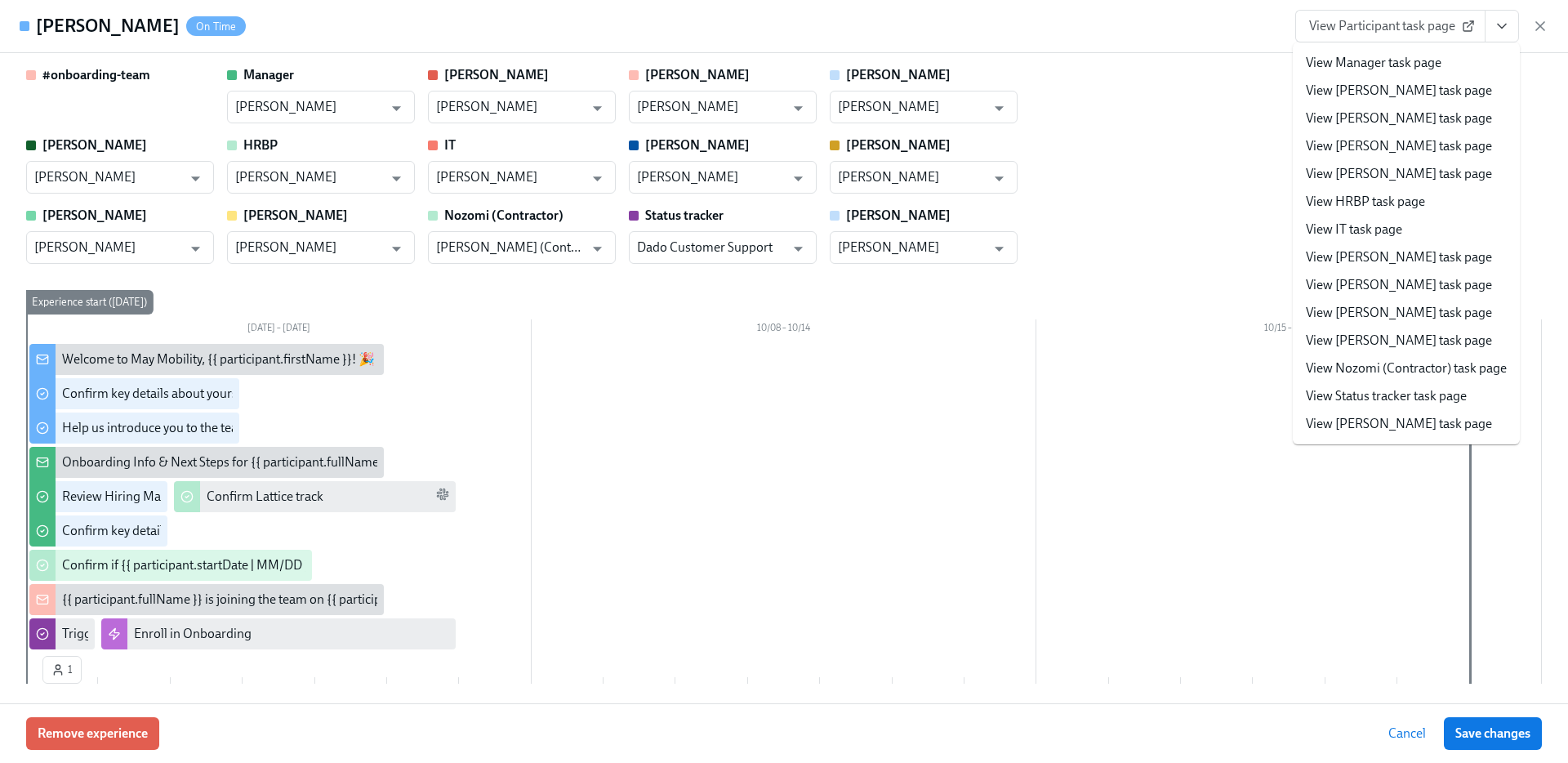
click at [1325, 341] on link "View Laura task page" at bounding box center [1398, 340] width 186 height 18
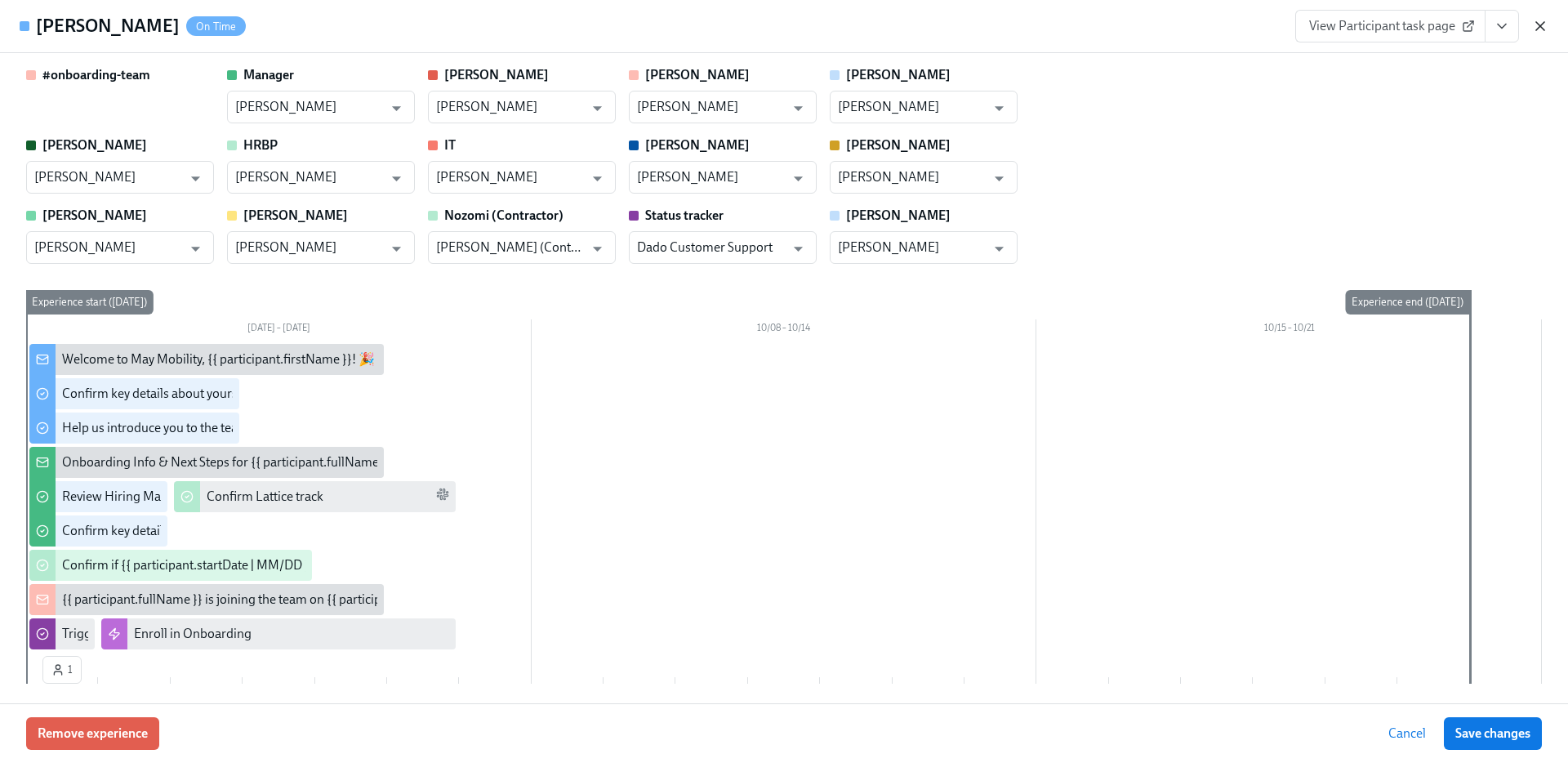
click at [1533, 27] on icon "button" at bounding box center [1539, 26] width 16 height 16
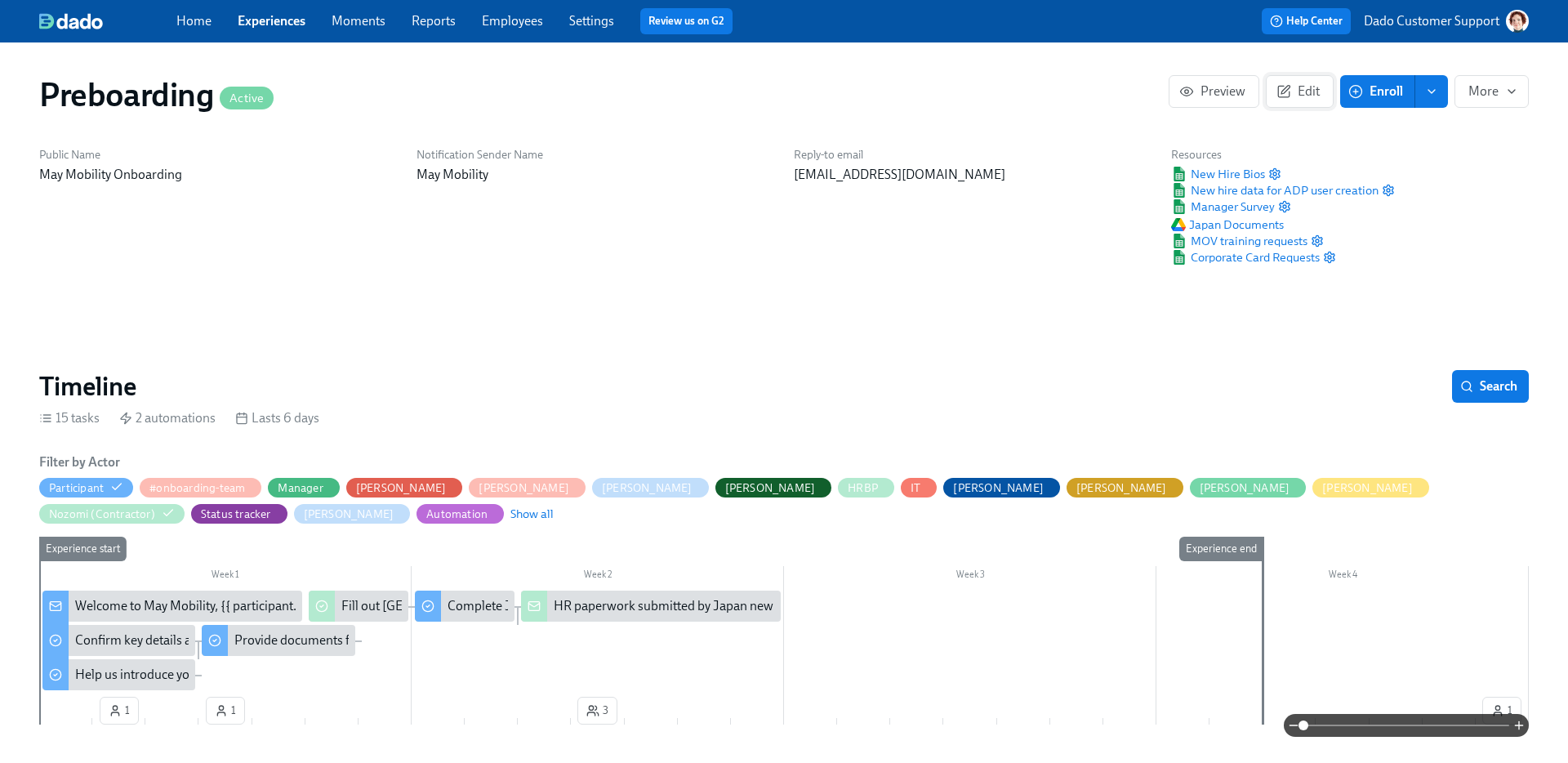
click at [1281, 88] on icon "button" at bounding box center [1283, 91] width 14 height 14
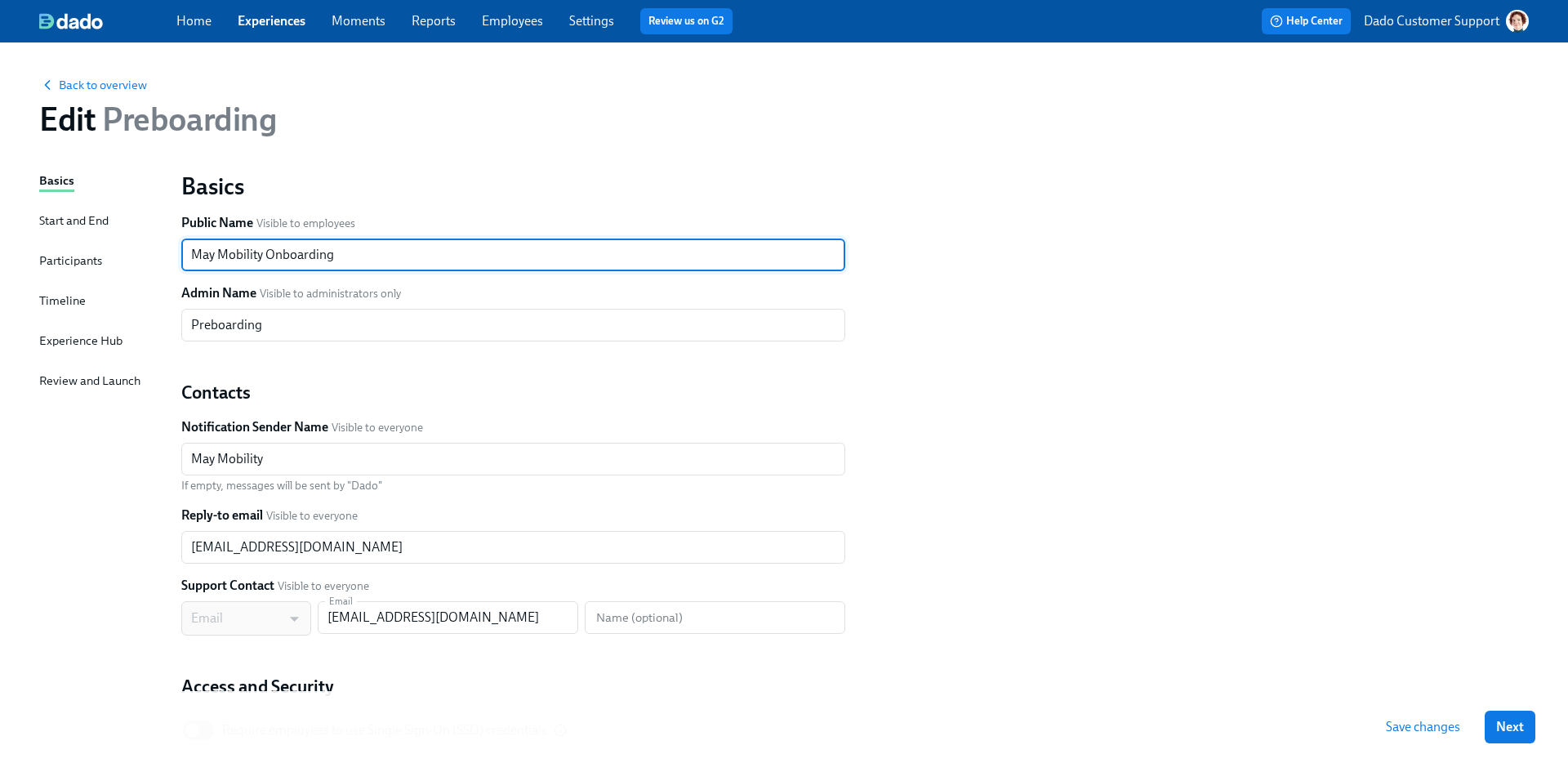
click at [278, 245] on input "May Mobility Onboarding" at bounding box center [513, 255] width 664 height 33
click at [279, 254] on input "May Mobility Onboarding" at bounding box center [513, 255] width 664 height 33
type input "May Mobility Preboarding"
click at [1421, 724] on span "Save changes" at bounding box center [1423, 727] width 75 height 16
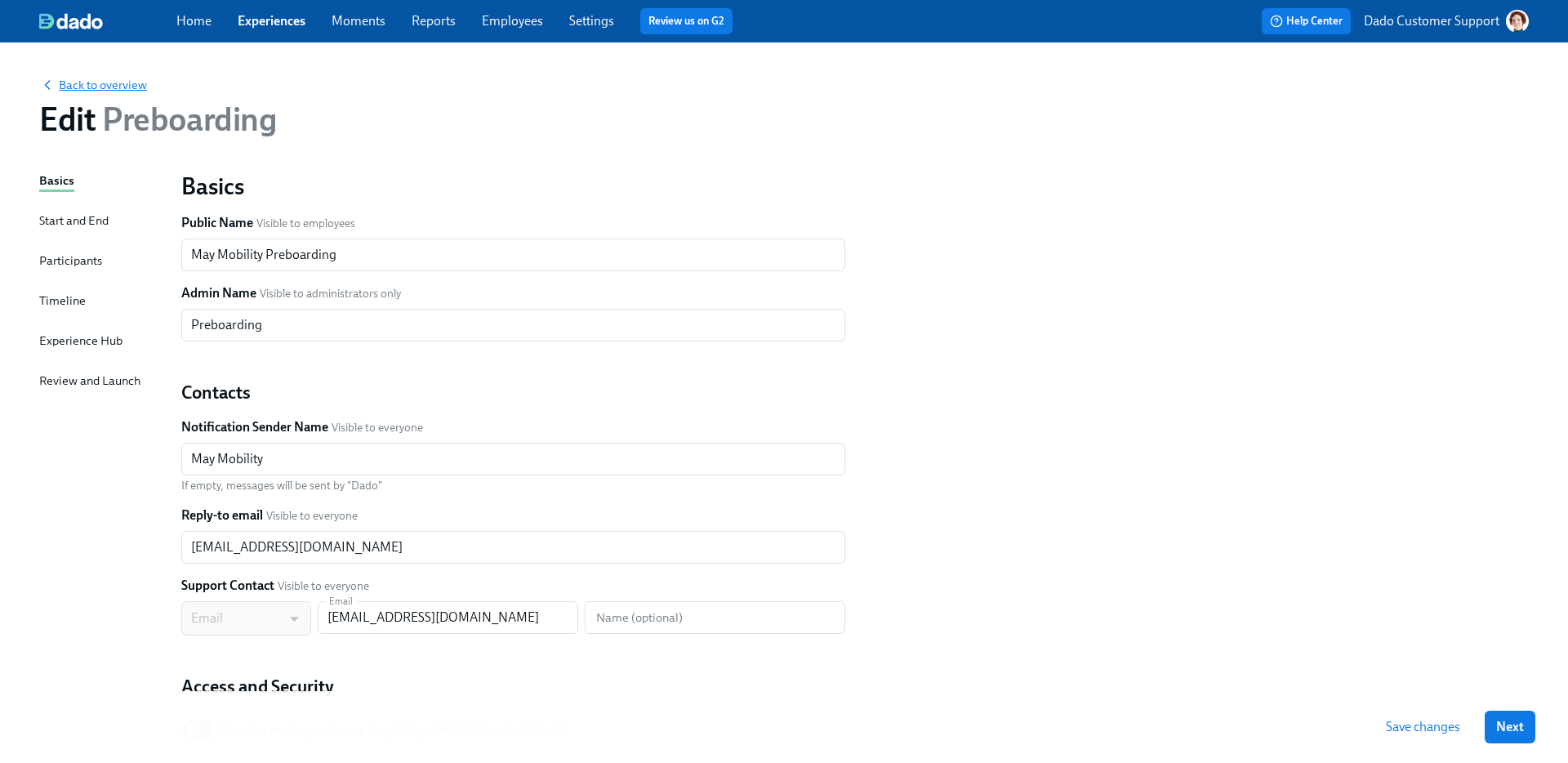
click at [101, 89] on span "Back to overview" at bounding box center [93, 84] width 107 height 16
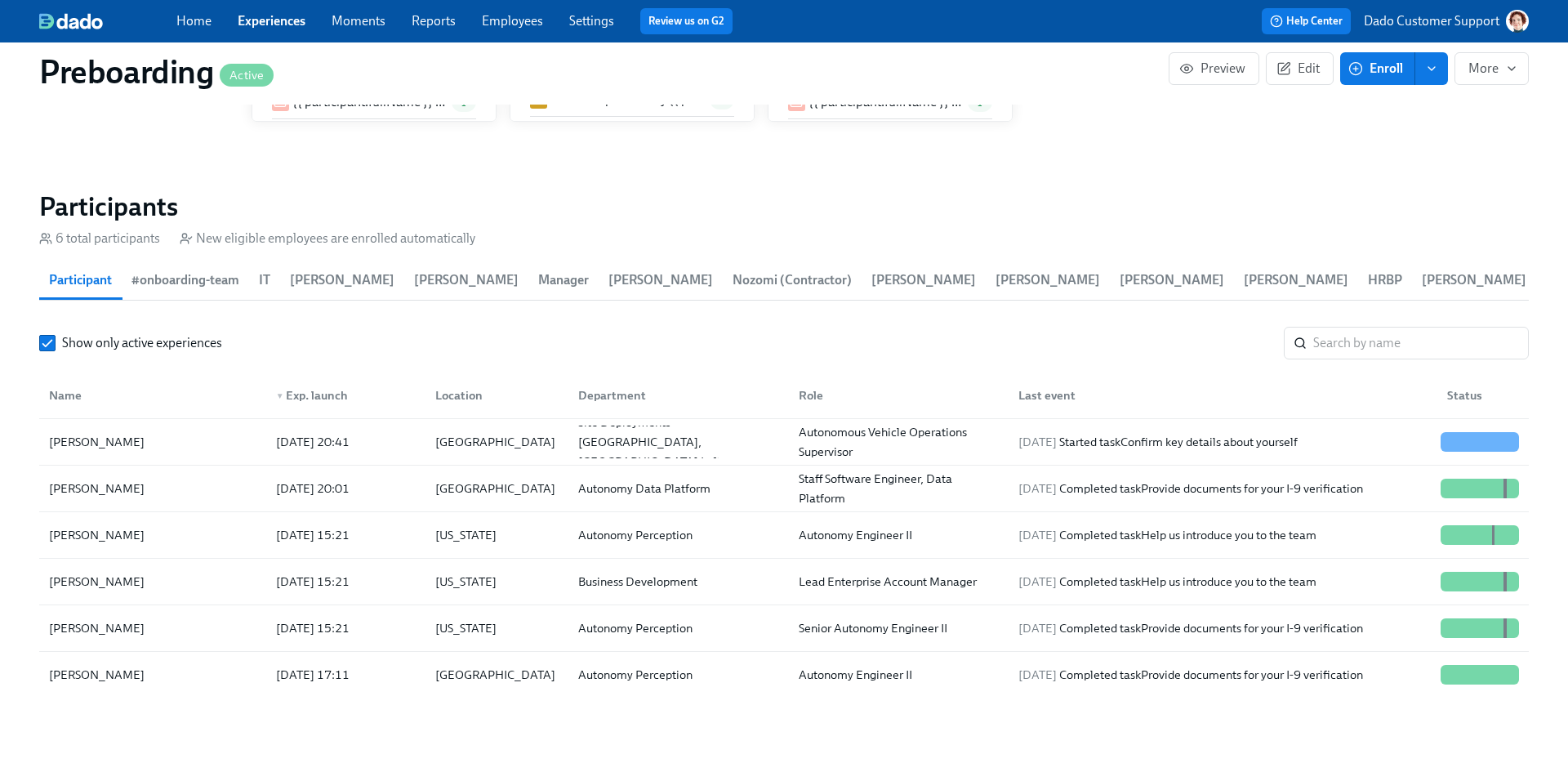
scroll to position [1514, 0]
click at [506, 26] on link "Employees" at bounding box center [513, 21] width 61 height 15
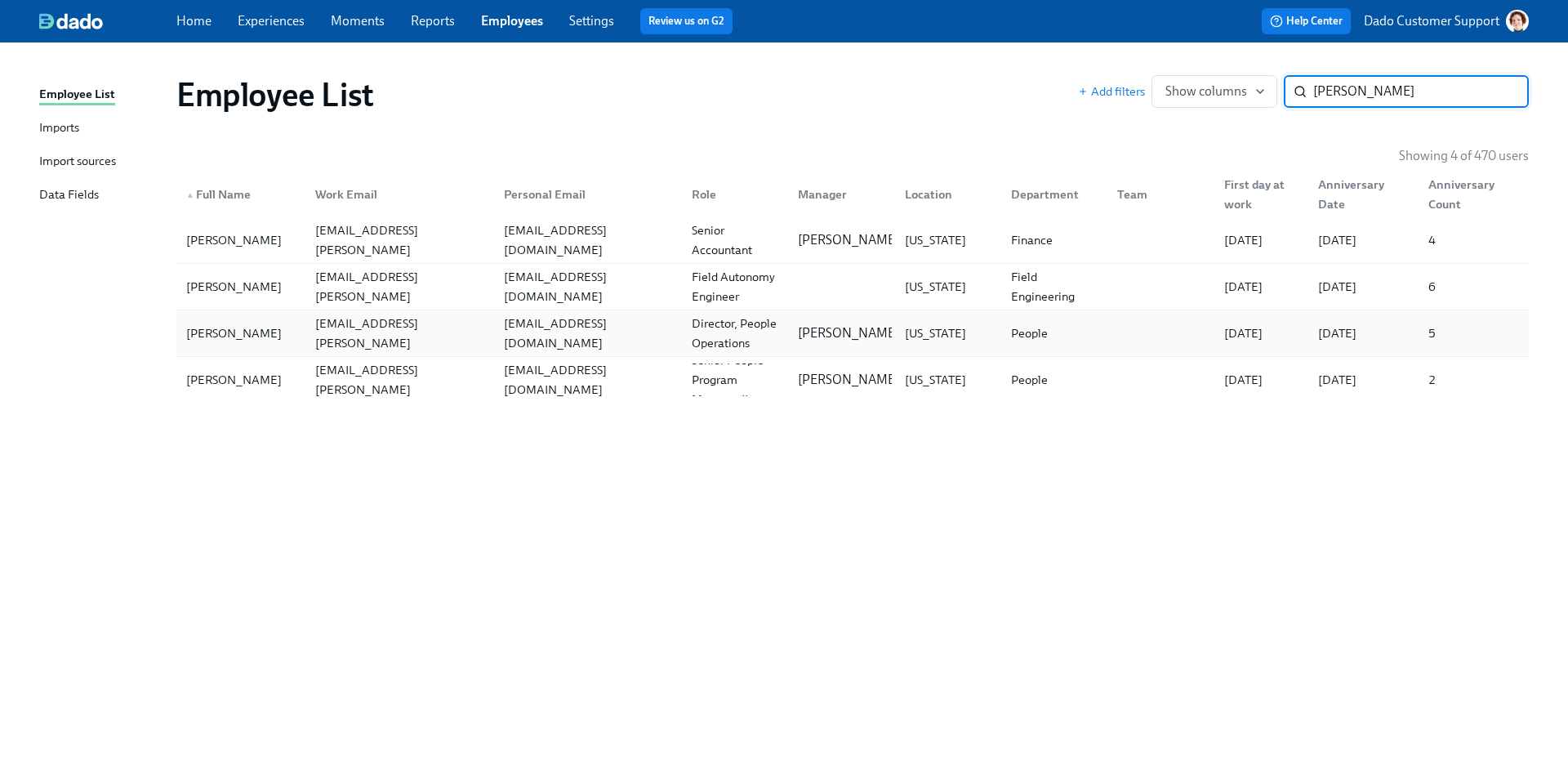
type input "amanda"
click at [251, 326] on div "Amanda Krause" at bounding box center [233, 333] width 108 height 19
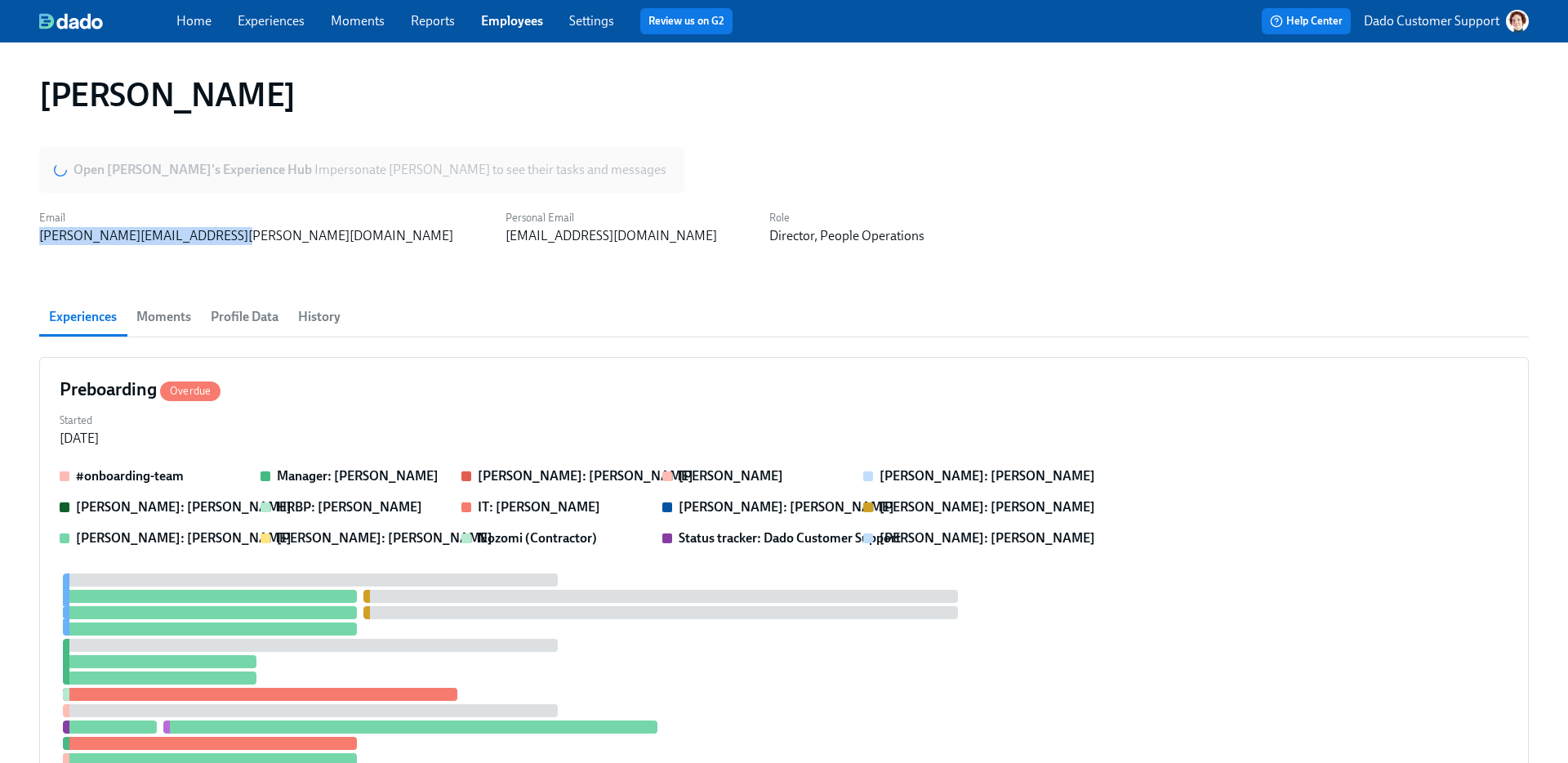
drag, startPoint x: 84, startPoint y: 243, endPoint x: 229, endPoint y: 246, distance: 145.0
click at [289, 20] on link "Experiences" at bounding box center [271, 21] width 67 height 15
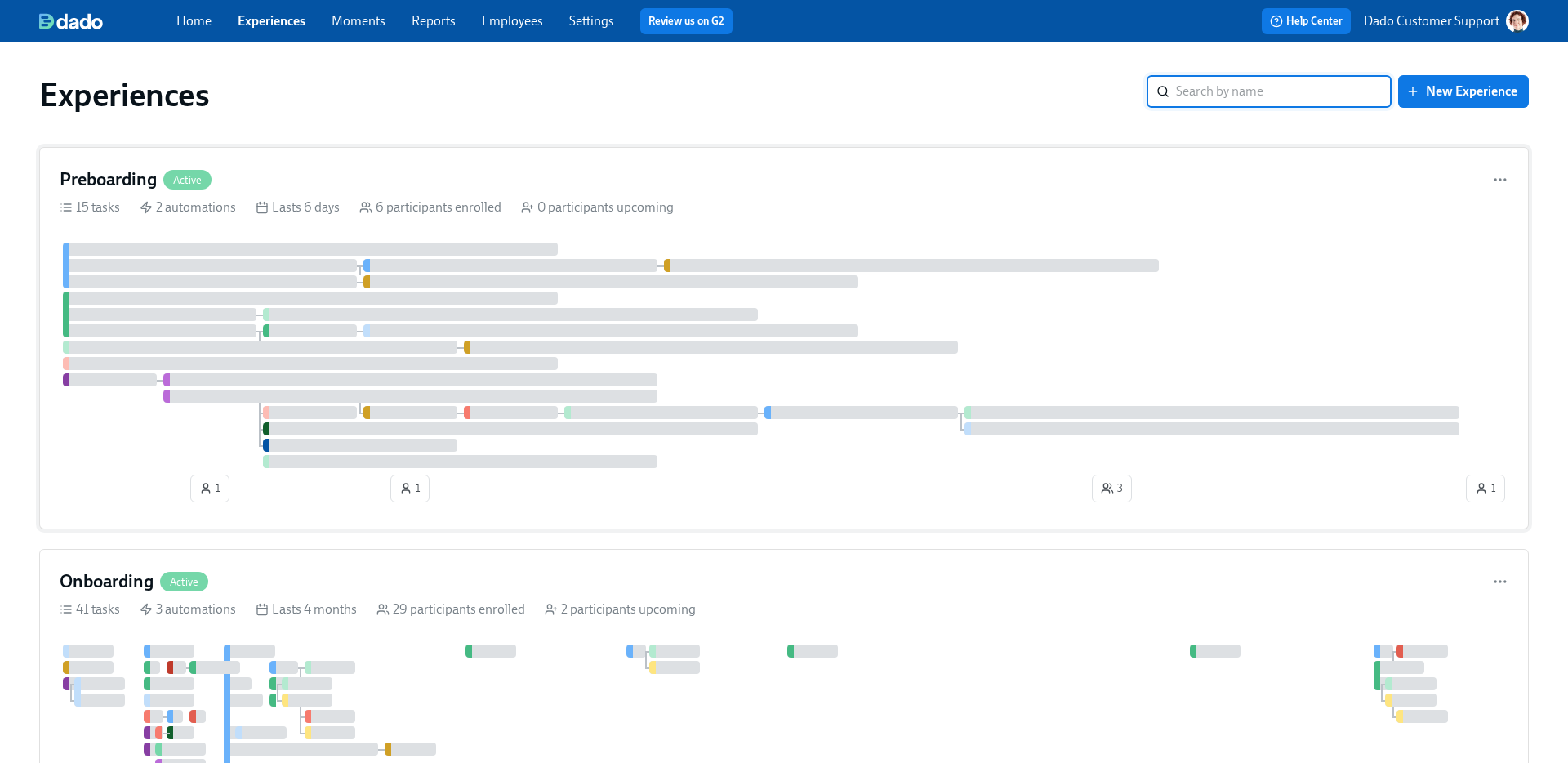
click at [270, 251] on div at bounding box center [311, 249] width 495 height 13
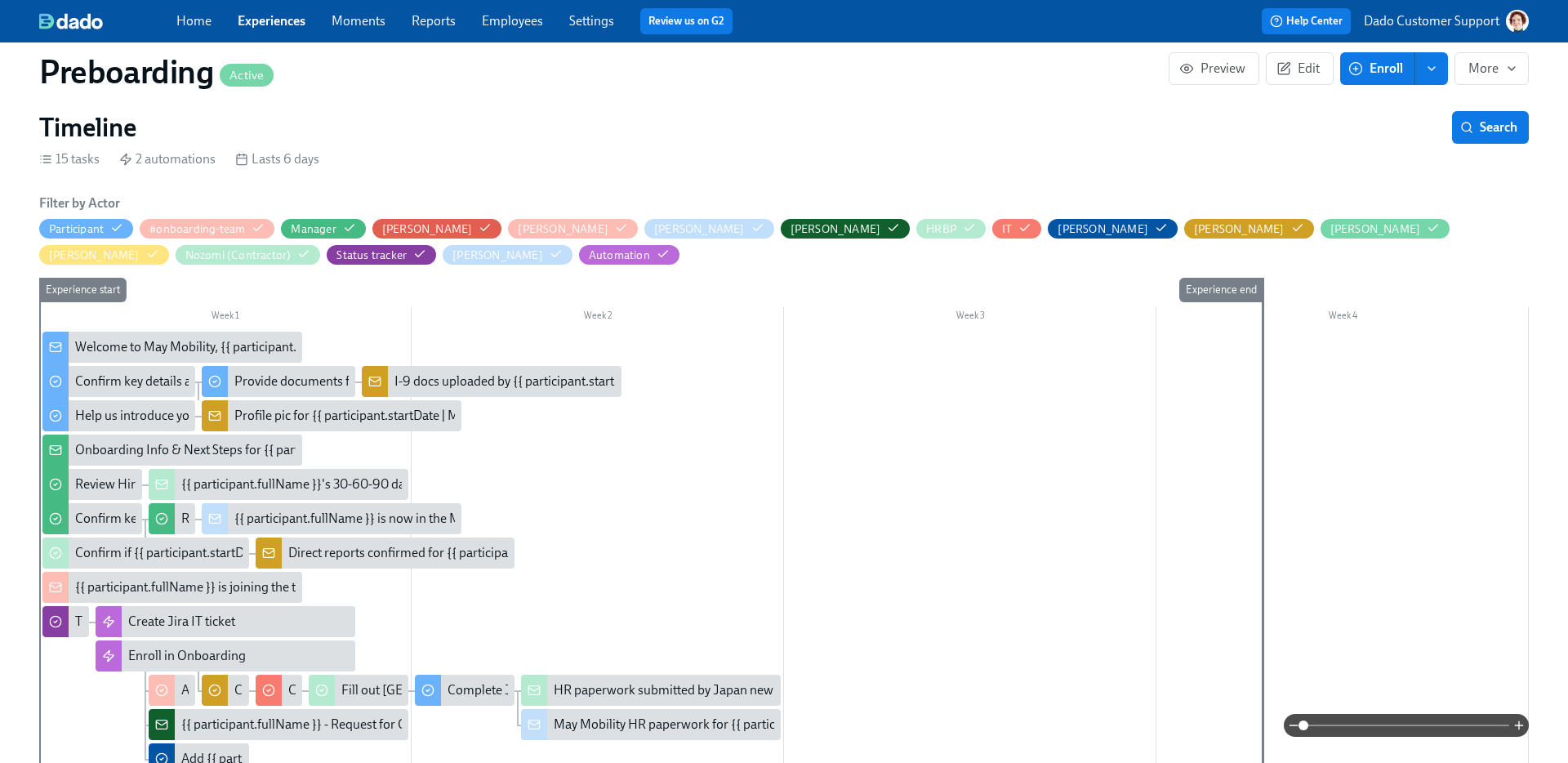
scroll to position [0, 2626]
click at [1480, 728] on span at bounding box center [1406, 726] width 206 height 23
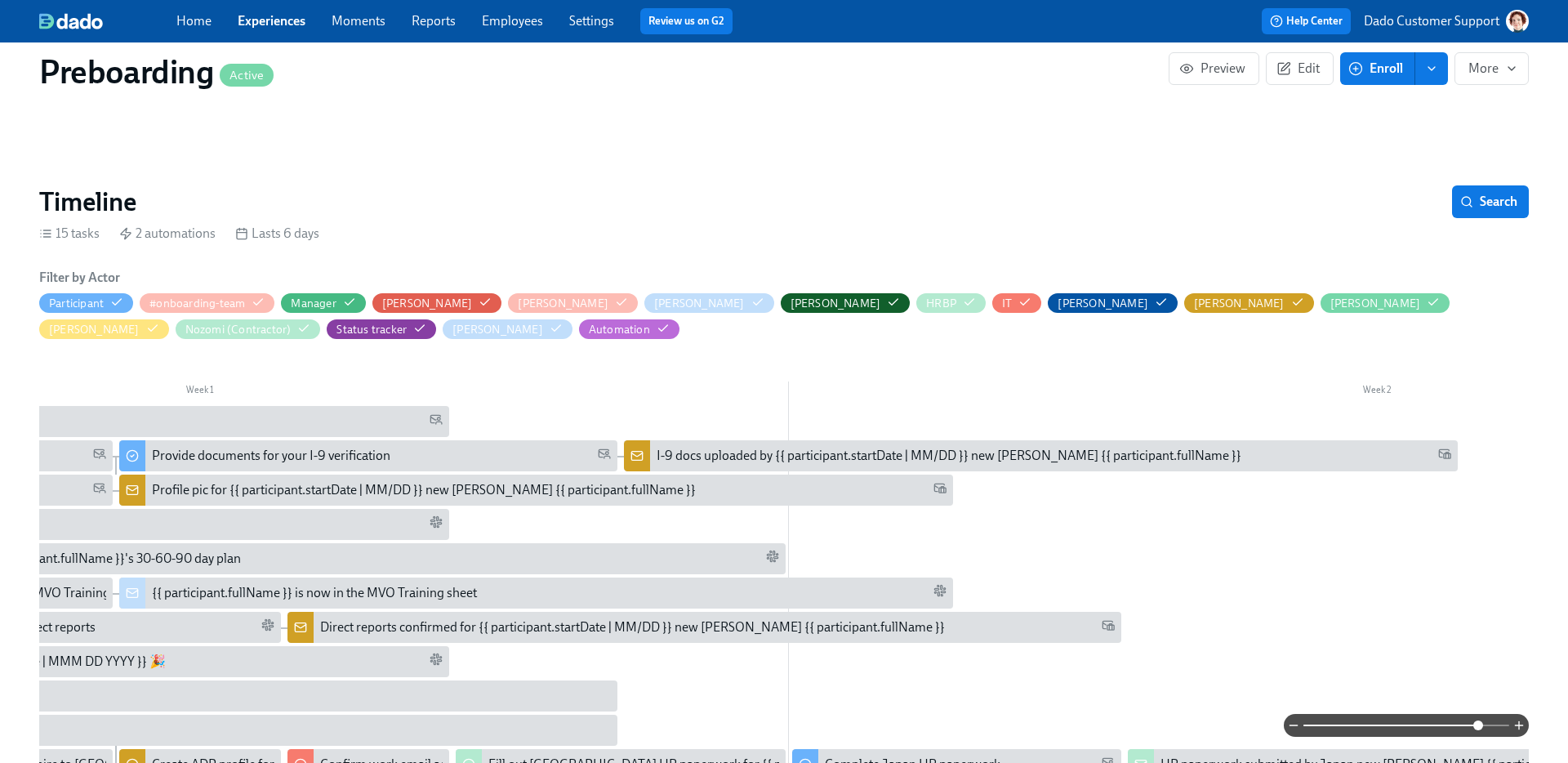
scroll to position [183, 0]
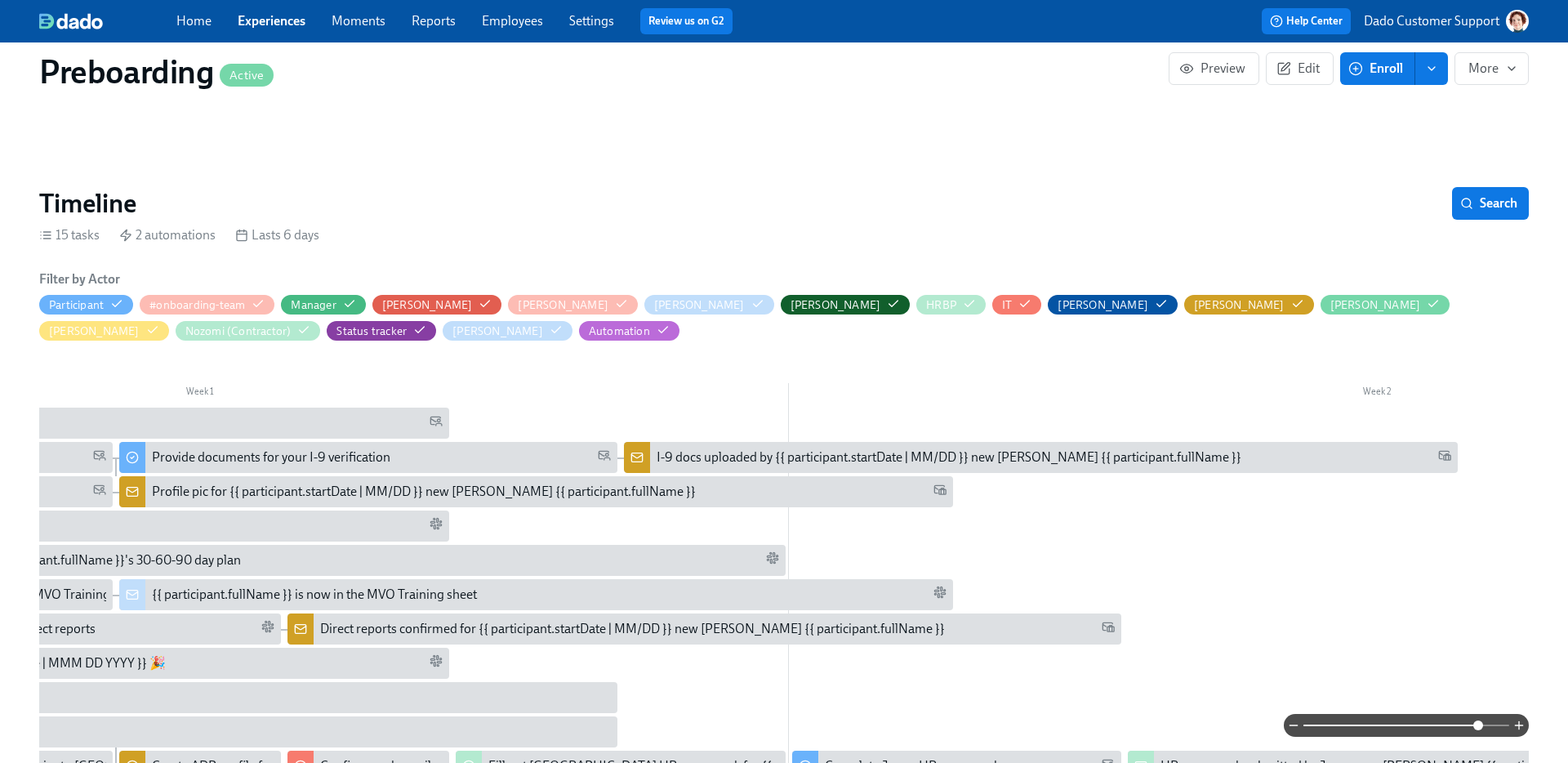
click at [522, 22] on link "Employees" at bounding box center [513, 21] width 61 height 15
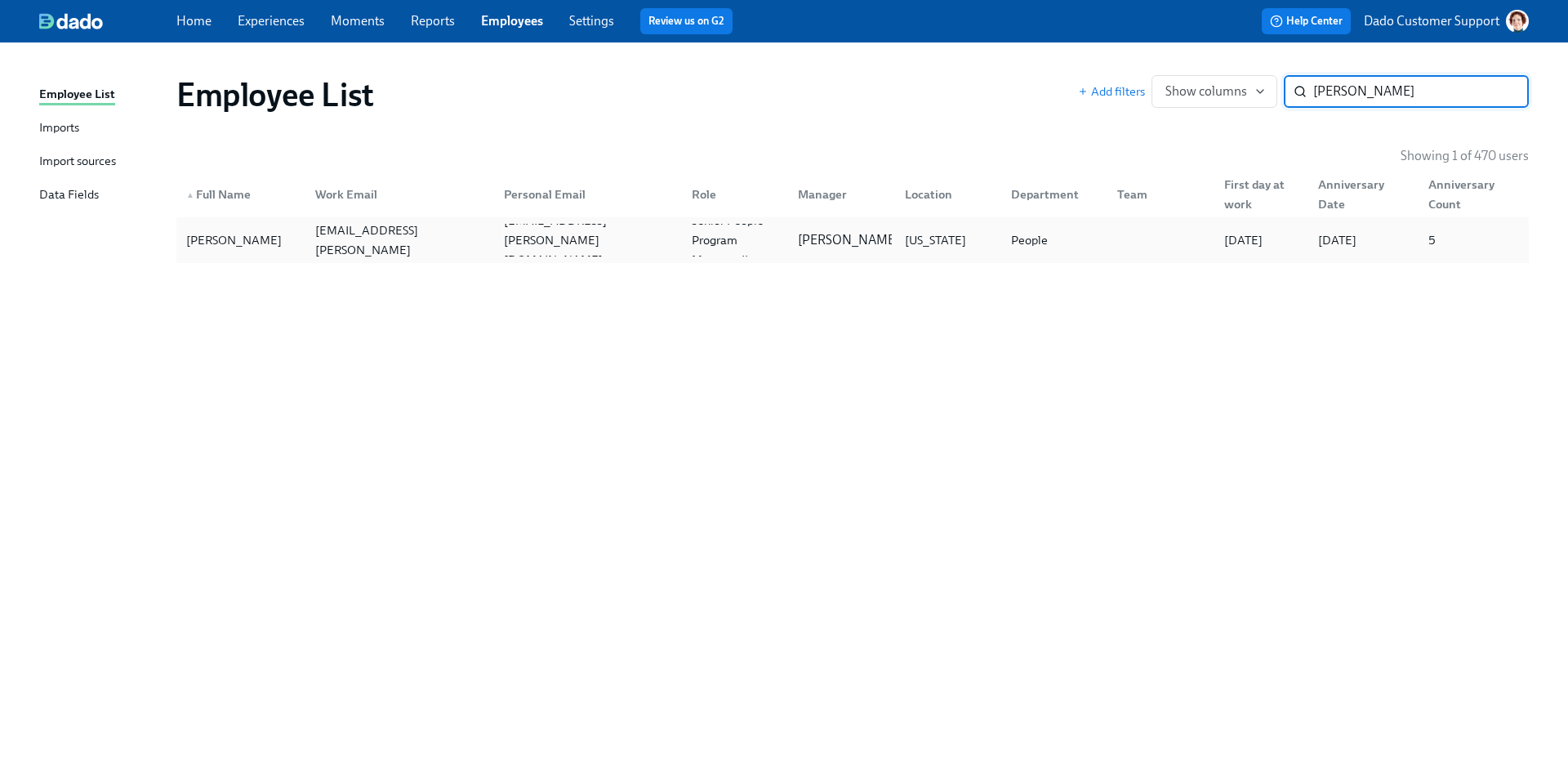
type input "kaelyn"
click at [200, 244] on div "Kaelyn DeBuck" at bounding box center [233, 240] width 108 height 19
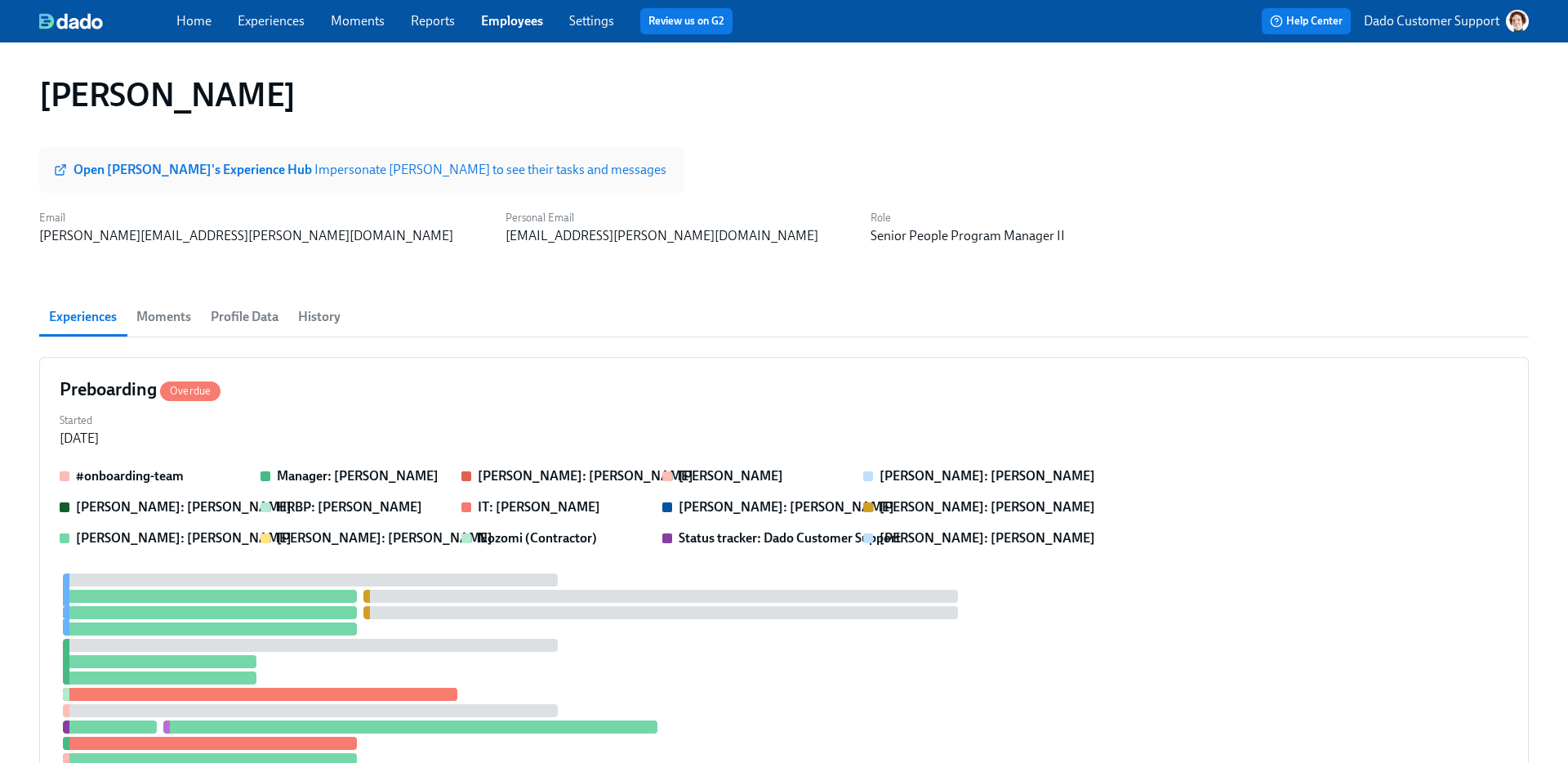
click at [72, 169] on span "Open Kaelyn's Experience Hub Impersonate Kaelyn to see their tasks and messages" at bounding box center [362, 170] width 610 height 16
drag, startPoint x: 237, startPoint y: 235, endPoint x: 37, endPoint y: 233, distance: 200.0
copy div "kaelyn.debuck@maymobility.com"
click at [257, 35] on div "Home Experiences Moments Reports Employees Settings Review us on G2 Help Center…" at bounding box center [784, 21] width 1568 height 42
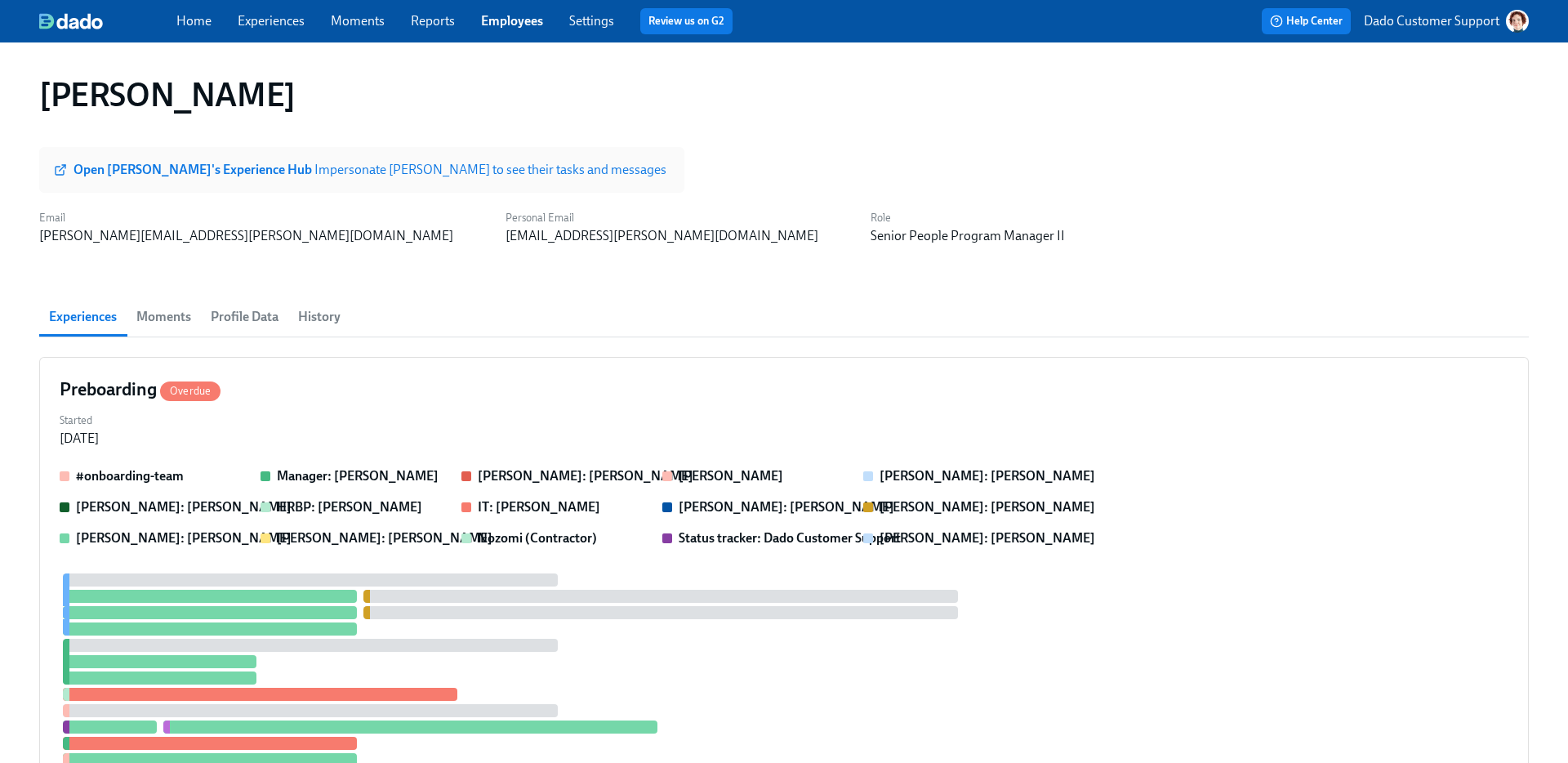
click at [258, 28] on link "Experiences" at bounding box center [271, 21] width 67 height 15
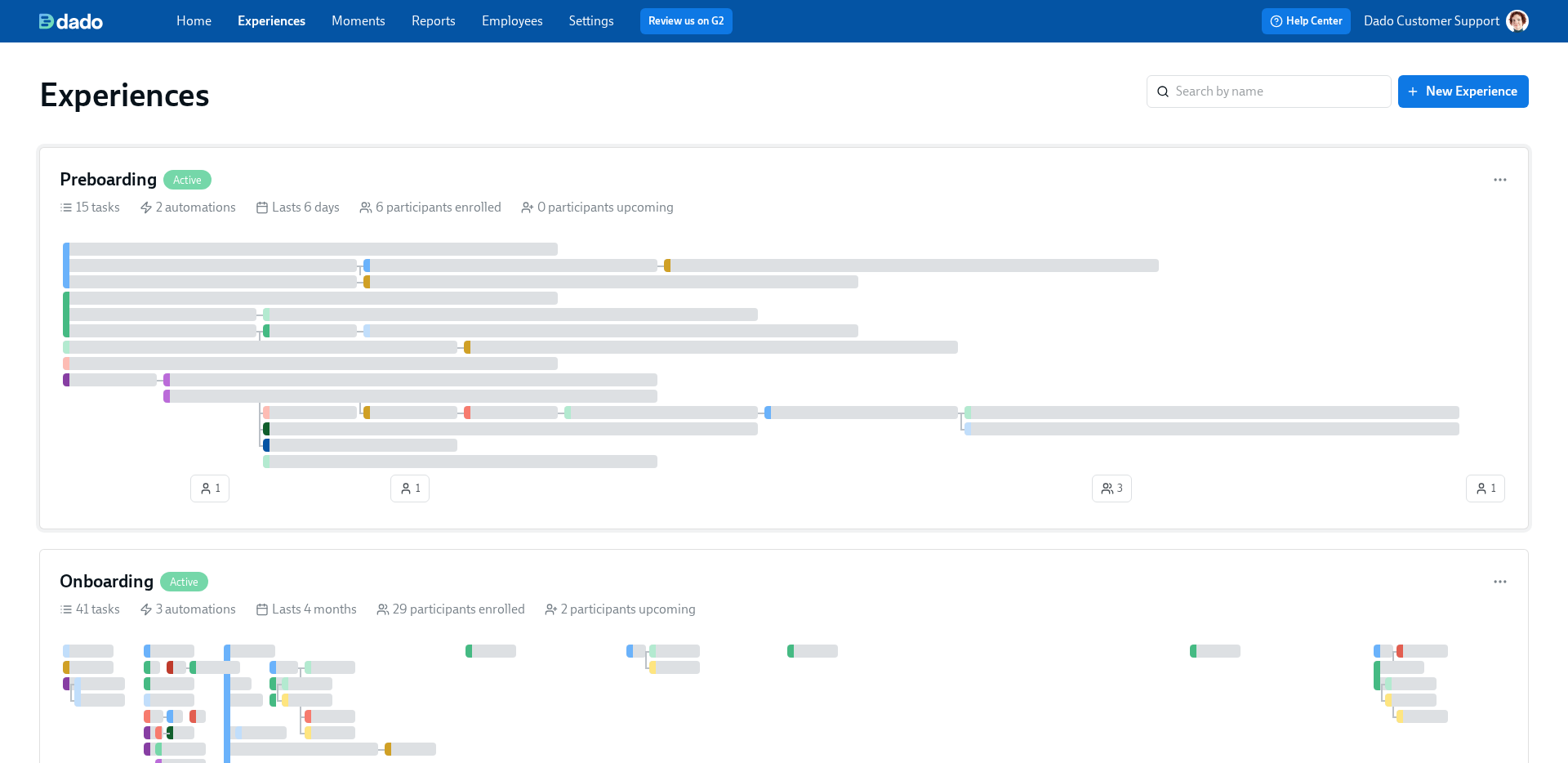
click at [273, 302] on div at bounding box center [311, 298] width 495 height 13
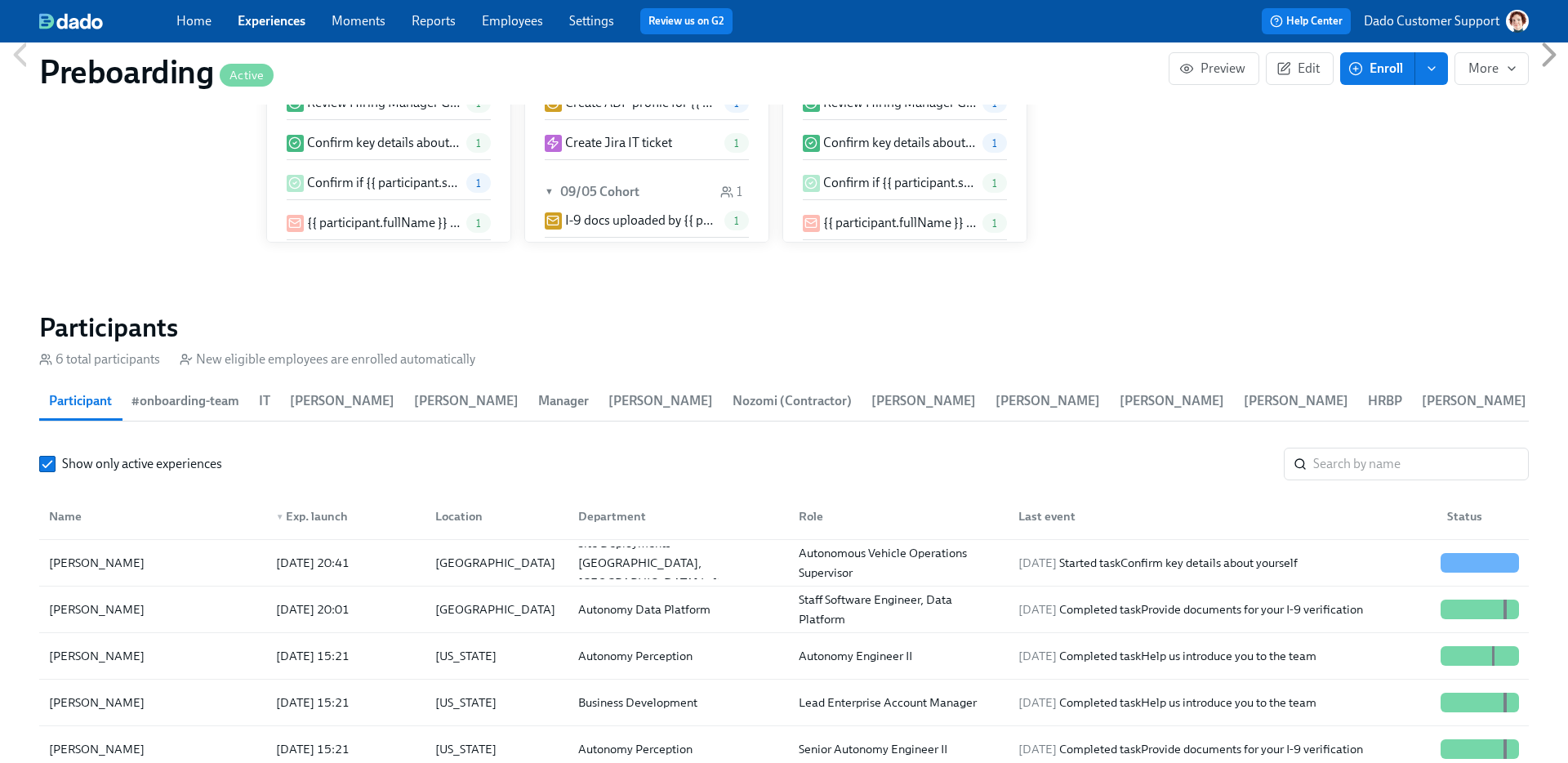
scroll to position [0, 2626]
click at [1255, 550] on div "2025/10/01 Started task Confirm key details about yourself" at bounding box center [1219, 563] width 428 height 33
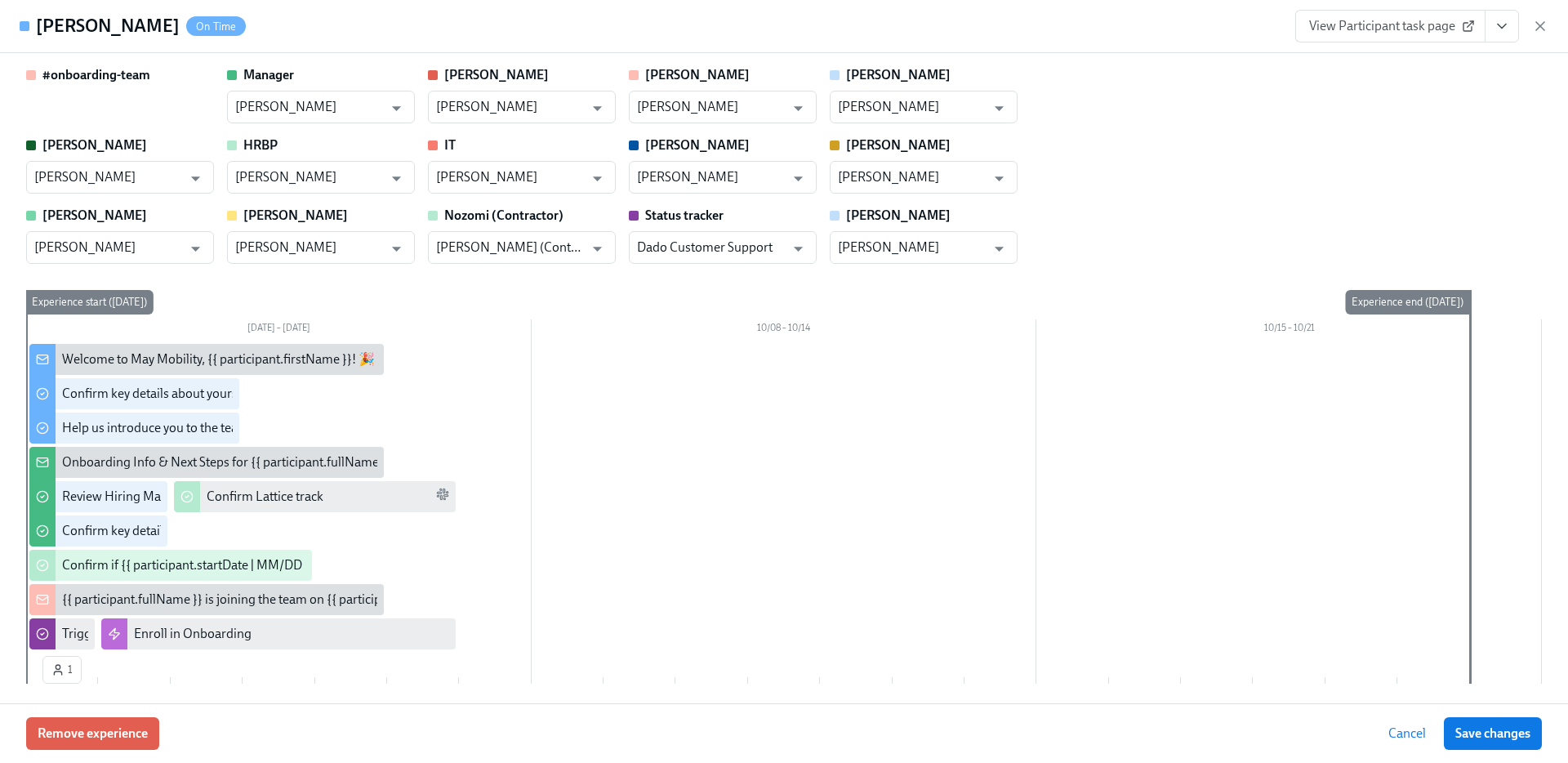
click at [1429, 31] on span "View Participant task page" at bounding box center [1391, 26] width 163 height 16
drag, startPoint x: 39, startPoint y: 26, endPoint x: 158, endPoint y: 27, distance: 119.0
click at [158, 27] on div "Dashawn Miller On Time" at bounding box center [140, 26] width 210 height 25
copy h4 "Dashawn Miller"
click at [1547, 26] on icon "button" at bounding box center [1539, 26] width 16 height 16
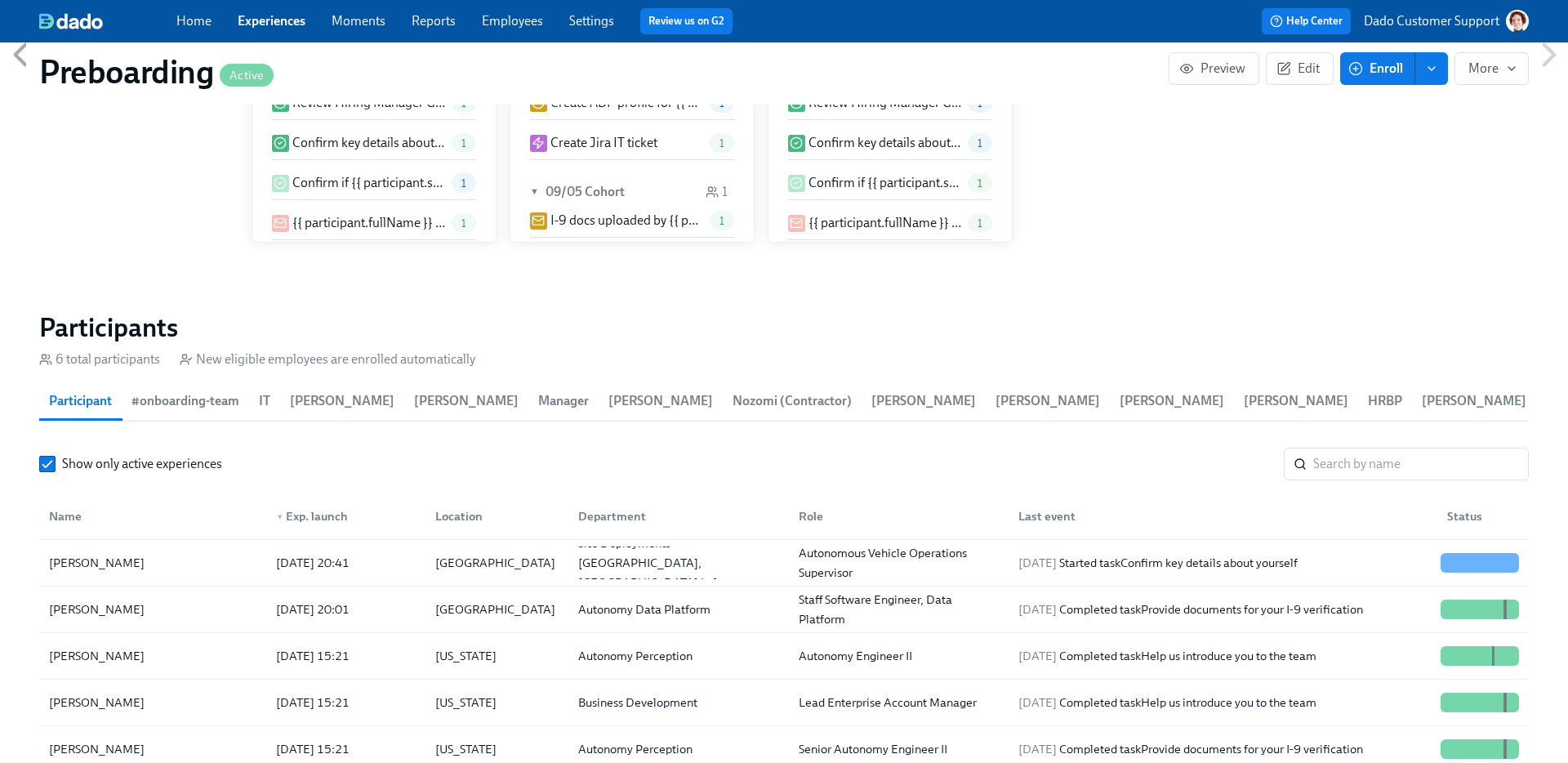
click at [519, 31] on div "Home Experiences Moments Reports Employees Settings Review us on G2" at bounding box center [514, 21] width 676 height 26
click at [505, 24] on link "Employees" at bounding box center [513, 21] width 61 height 15
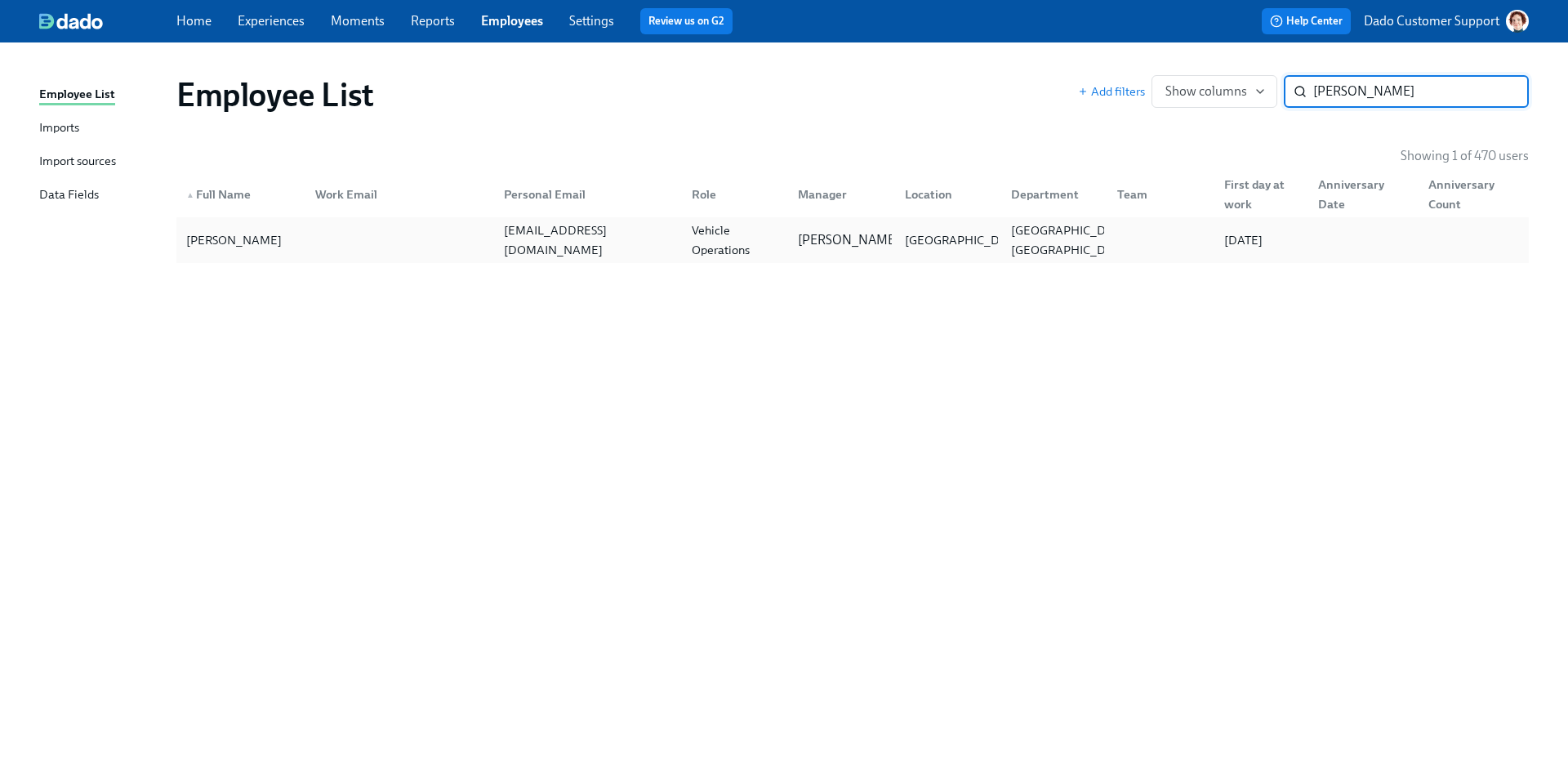
type input "Dashawn Miller"
click at [260, 236] on div "Dashawn Miller" at bounding box center [233, 240] width 108 height 19
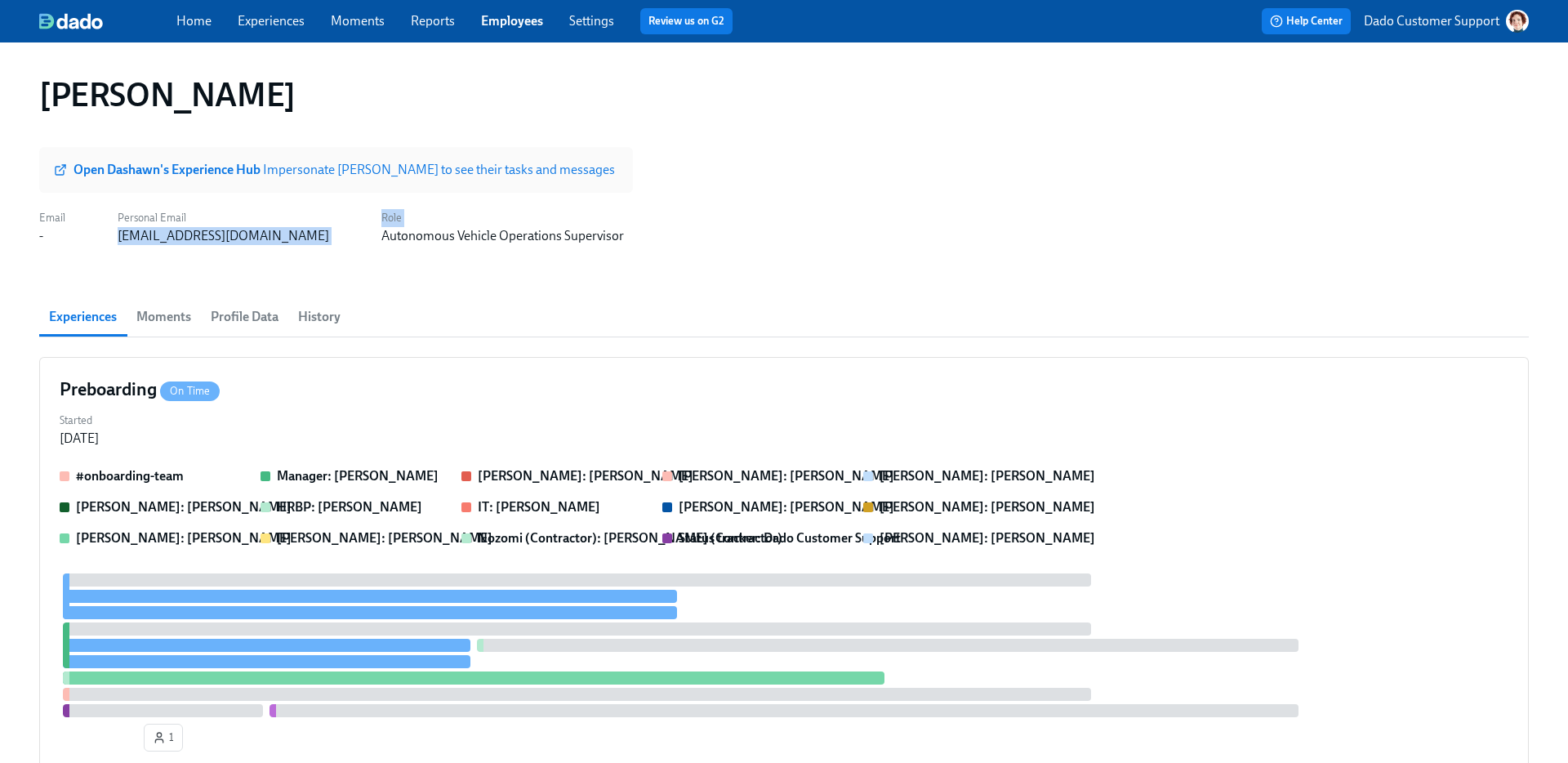
drag, startPoint x: 115, startPoint y: 234, endPoint x: 302, endPoint y: 235, distance: 187.0
click at [303, 235] on div "Email - Personal Email dashawnkmiller@gmail.com Role Autonomous Vehicle Operati…" at bounding box center [332, 225] width 585 height 39
click at [302, 235] on div "Email - Personal Email dashawnkmiller@gmail.com Role Autonomous Vehicle Operati…" at bounding box center [332, 225] width 585 height 39
drag, startPoint x: 288, startPoint y: 237, endPoint x: 121, endPoint y: 237, distance: 167.0
click at [121, 237] on div "Email - Personal Email dashawnkmiller@gmail.com Role Autonomous Vehicle Operati…" at bounding box center [332, 225] width 585 height 39
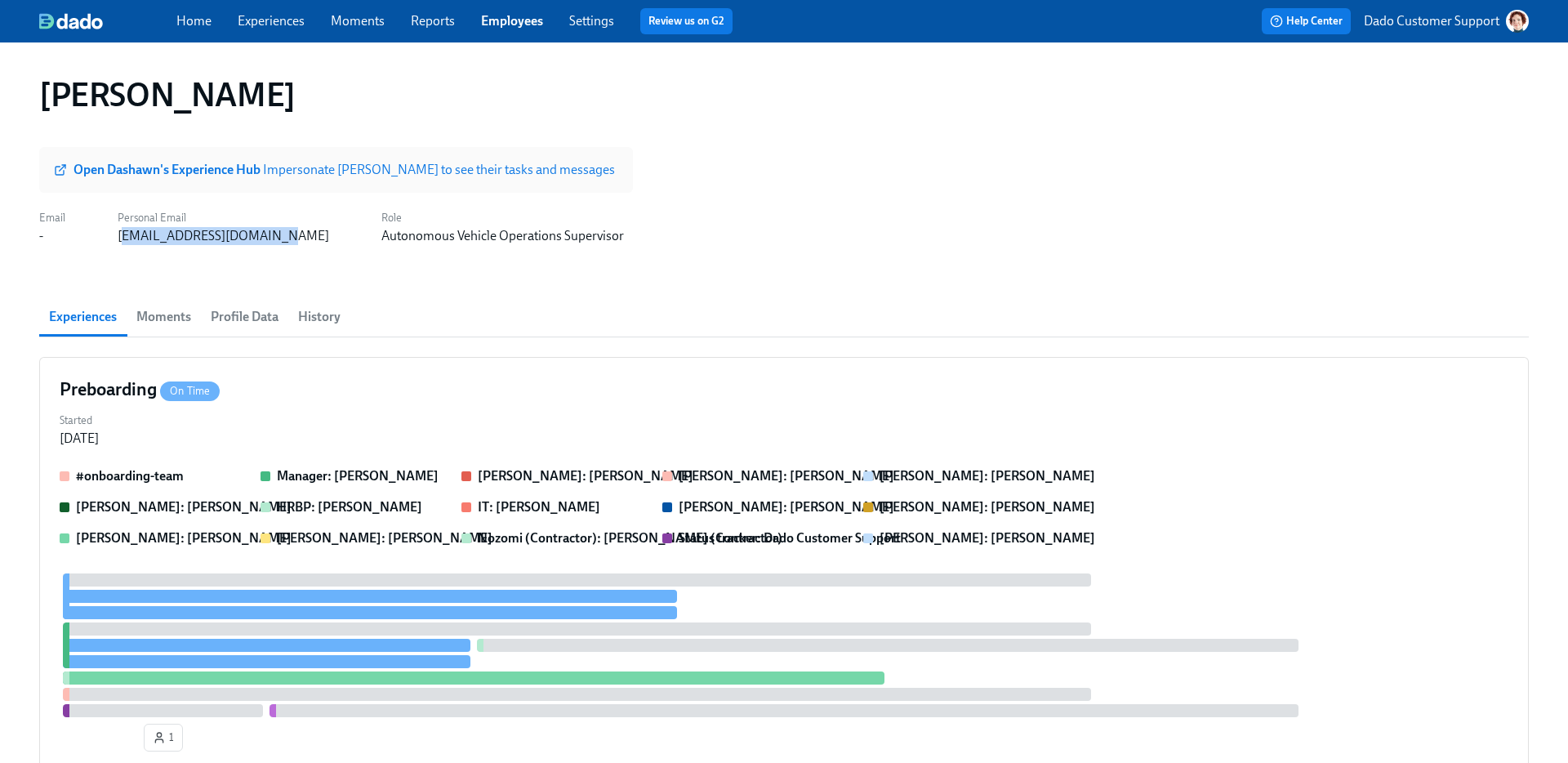
click at [121, 237] on div "dashawnkmiller@gmail.com" at bounding box center [223, 236] width 212 height 18
drag, startPoint x: 114, startPoint y: 237, endPoint x: 275, endPoint y: 239, distance: 161.0
click at [275, 239] on div "Email - Personal Email dashawnkmiller@gmail.com Role Autonomous Vehicle Operati…" at bounding box center [332, 225] width 585 height 39
copy div "dashawnkmiller@gmail.com"
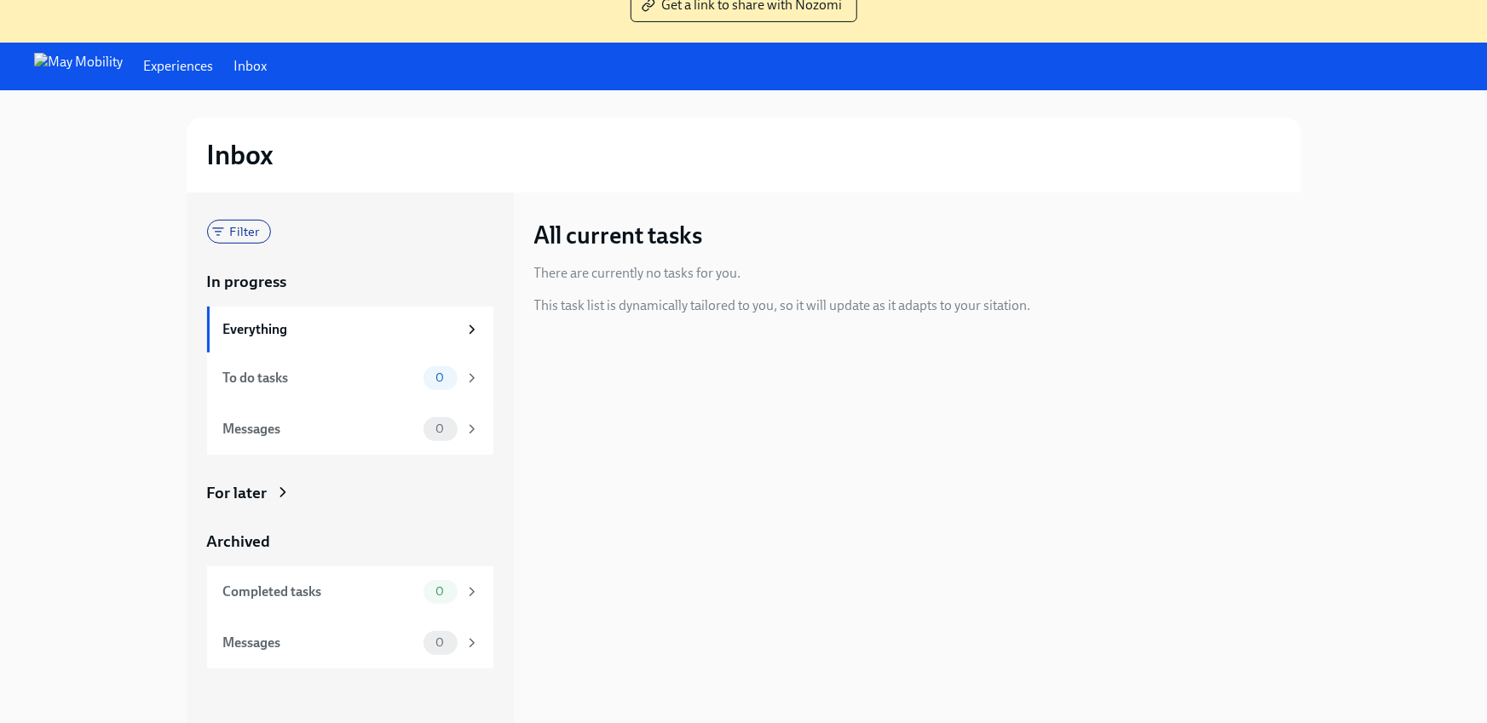
scroll to position [172, 0]
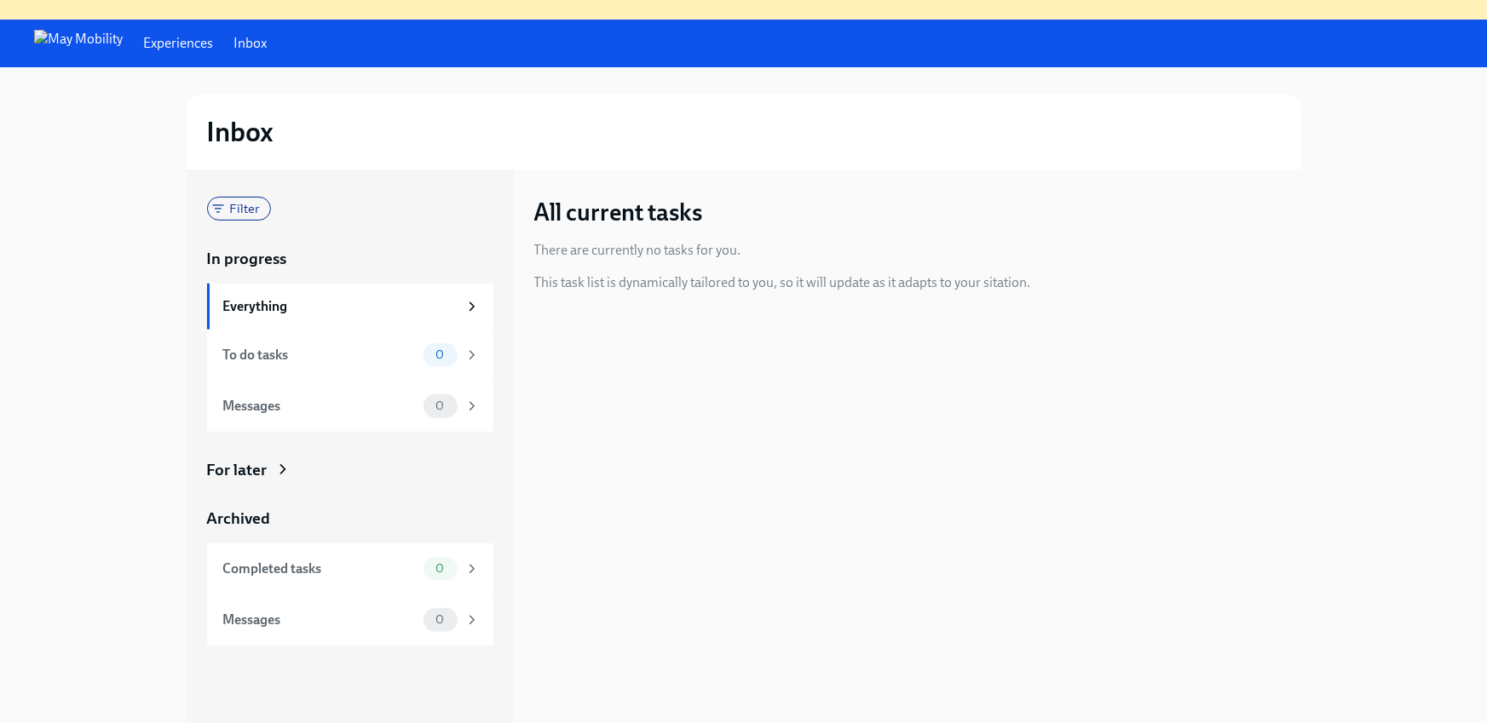
click at [354, 455] on div "Filter In progress Everything To do tasks 0 Messages 0 For later Archived Compl…" at bounding box center [350, 421] width 286 height 449
click at [262, 460] on div "For later" at bounding box center [237, 470] width 60 height 22
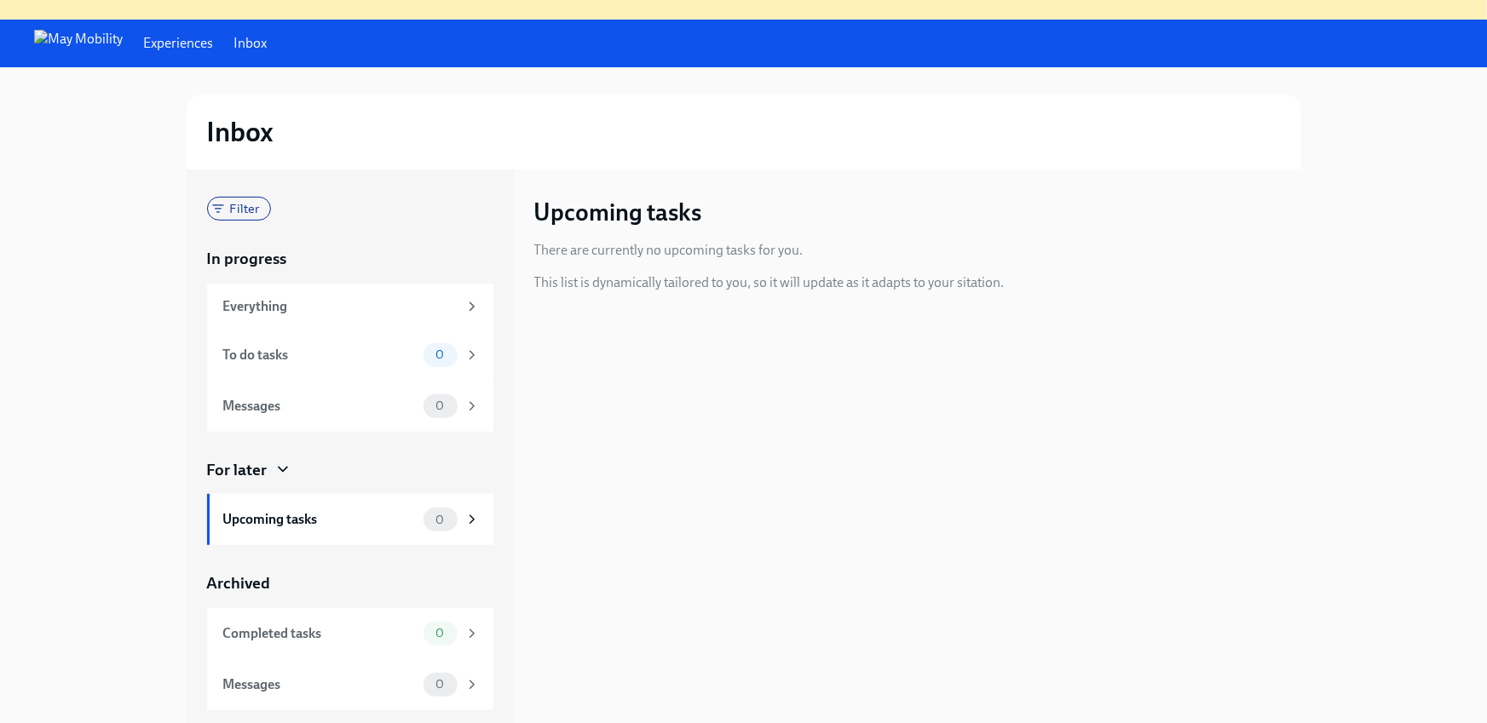
click at [149, 37] on link "Experiences" at bounding box center [178, 43] width 70 height 19
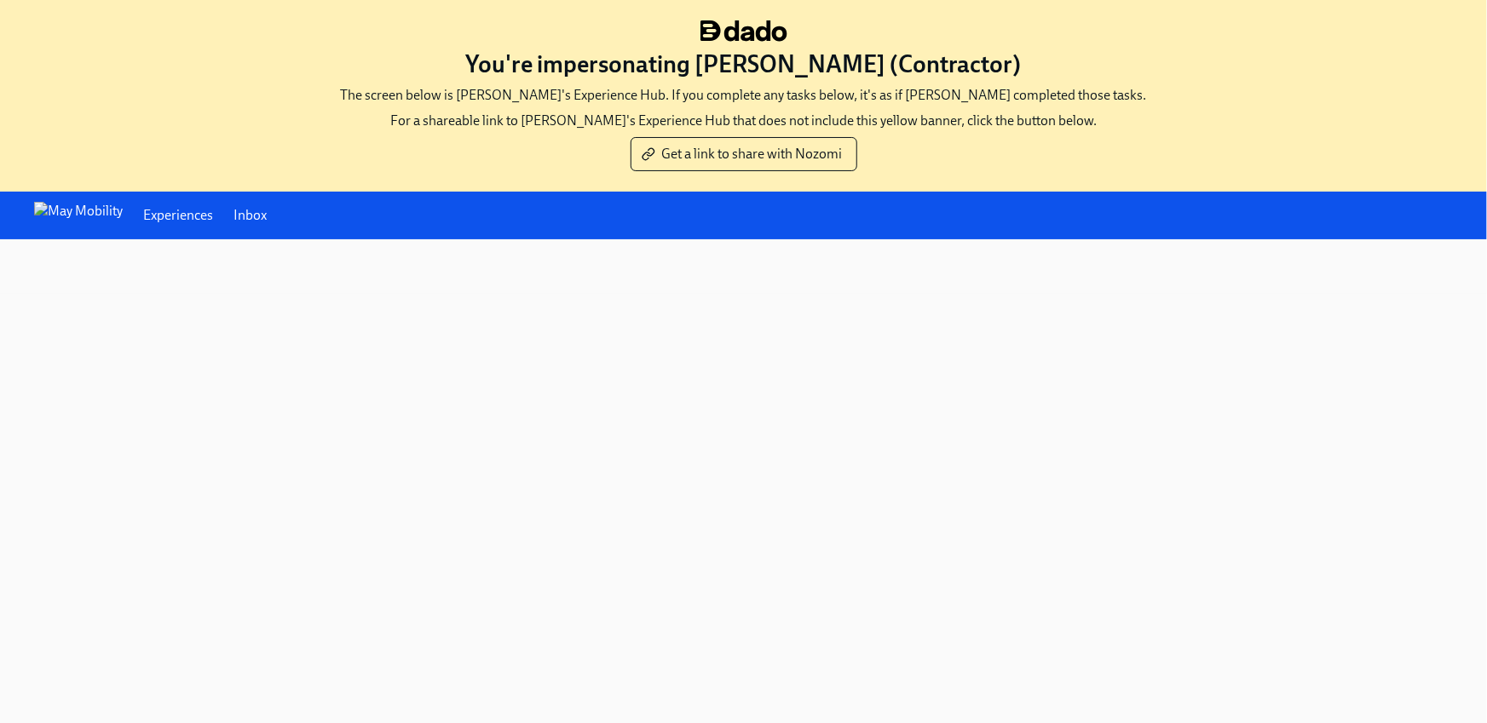
click at [210, 431] on div "You're impersonating [PERSON_NAME] (Contractor) The screen below is [PERSON_NAM…" at bounding box center [743, 361] width 1487 height 723
click at [186, 201] on div "Experiences Inbox" at bounding box center [743, 216] width 1487 height 48
click at [152, 211] on link "Experiences" at bounding box center [178, 215] width 70 height 19
click at [1374, 536] on div "You're impersonating [PERSON_NAME] (Contractor) The screen below is [PERSON_NAM…" at bounding box center [743, 361] width 1487 height 723
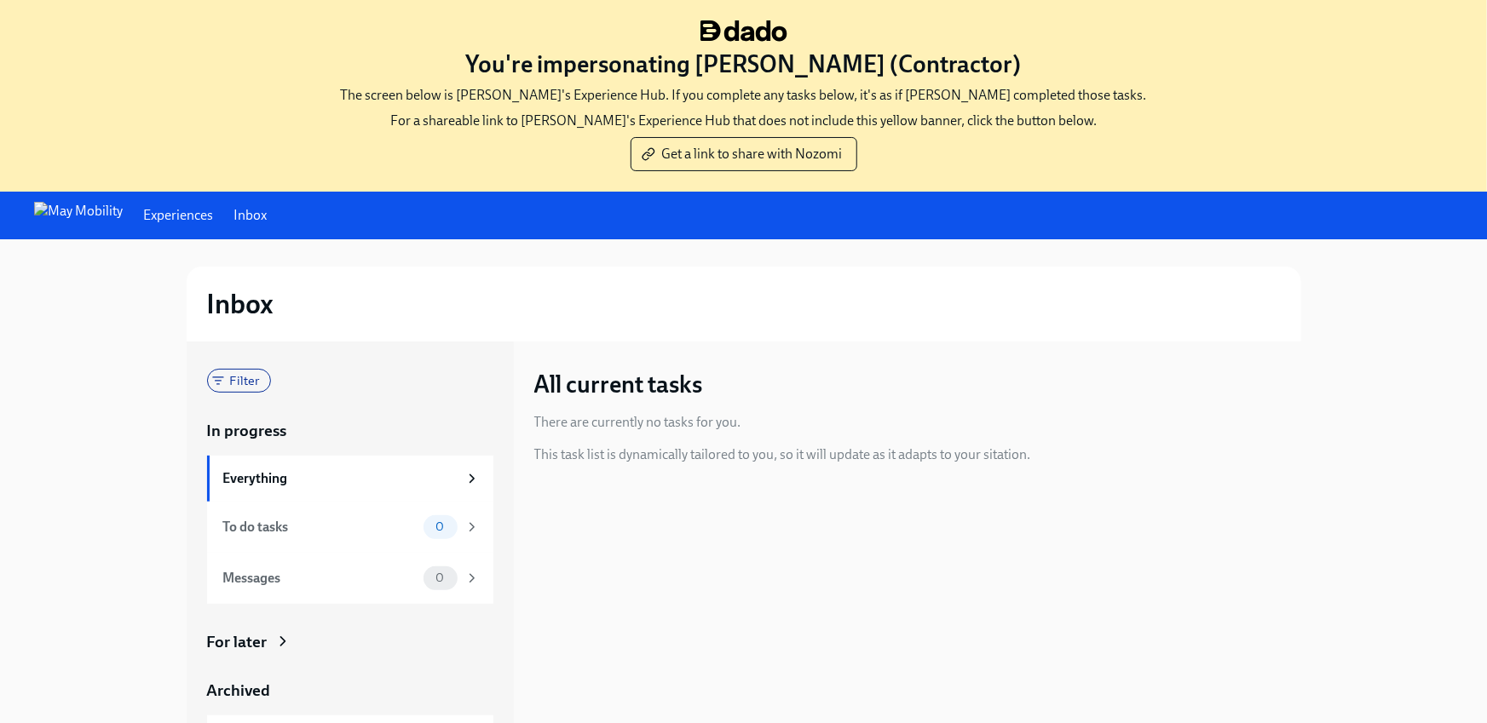
scroll to position [172, 0]
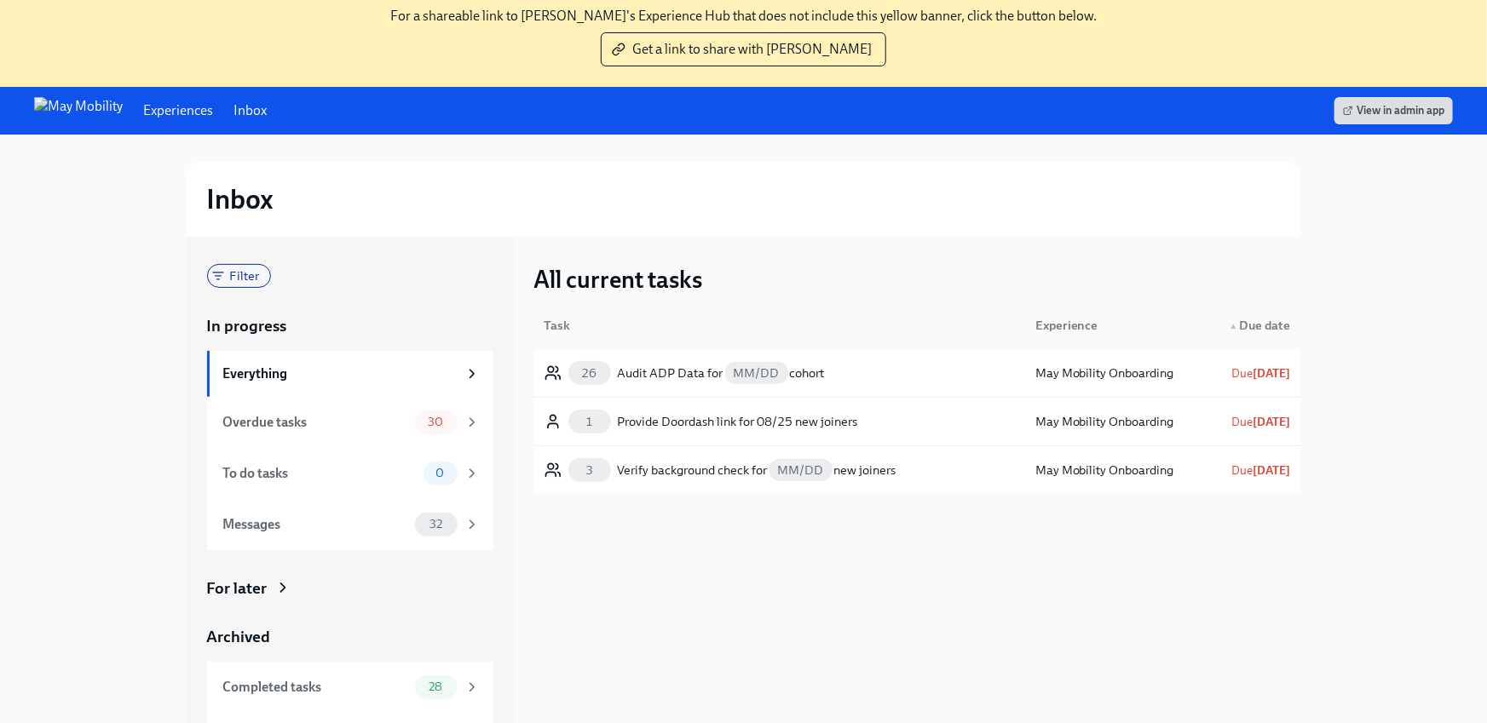
scroll to position [107, 0]
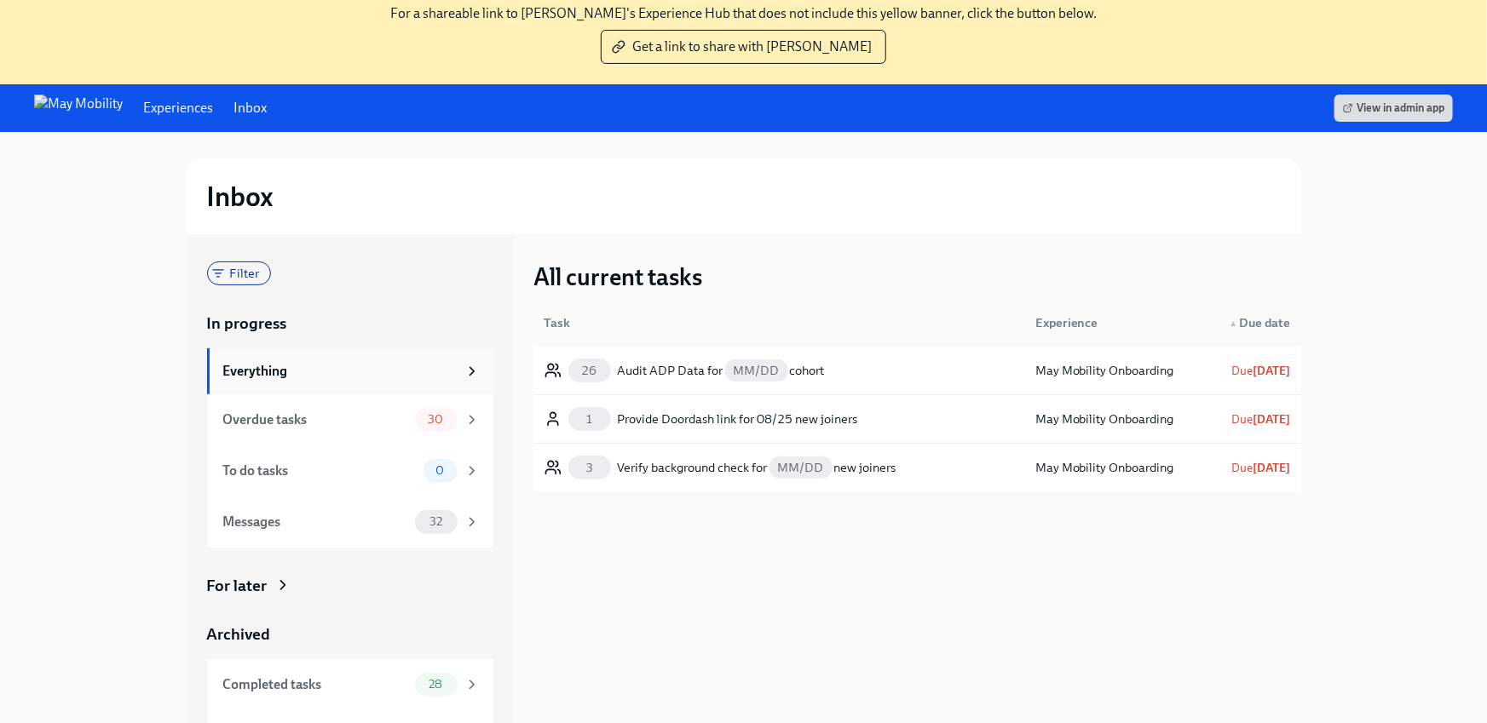
click at [385, 364] on div "Everything" at bounding box center [340, 371] width 234 height 19
click at [640, 383] on div "26 Audit ADP Data for MM/DD cohort" at bounding box center [780, 371] width 484 height 34
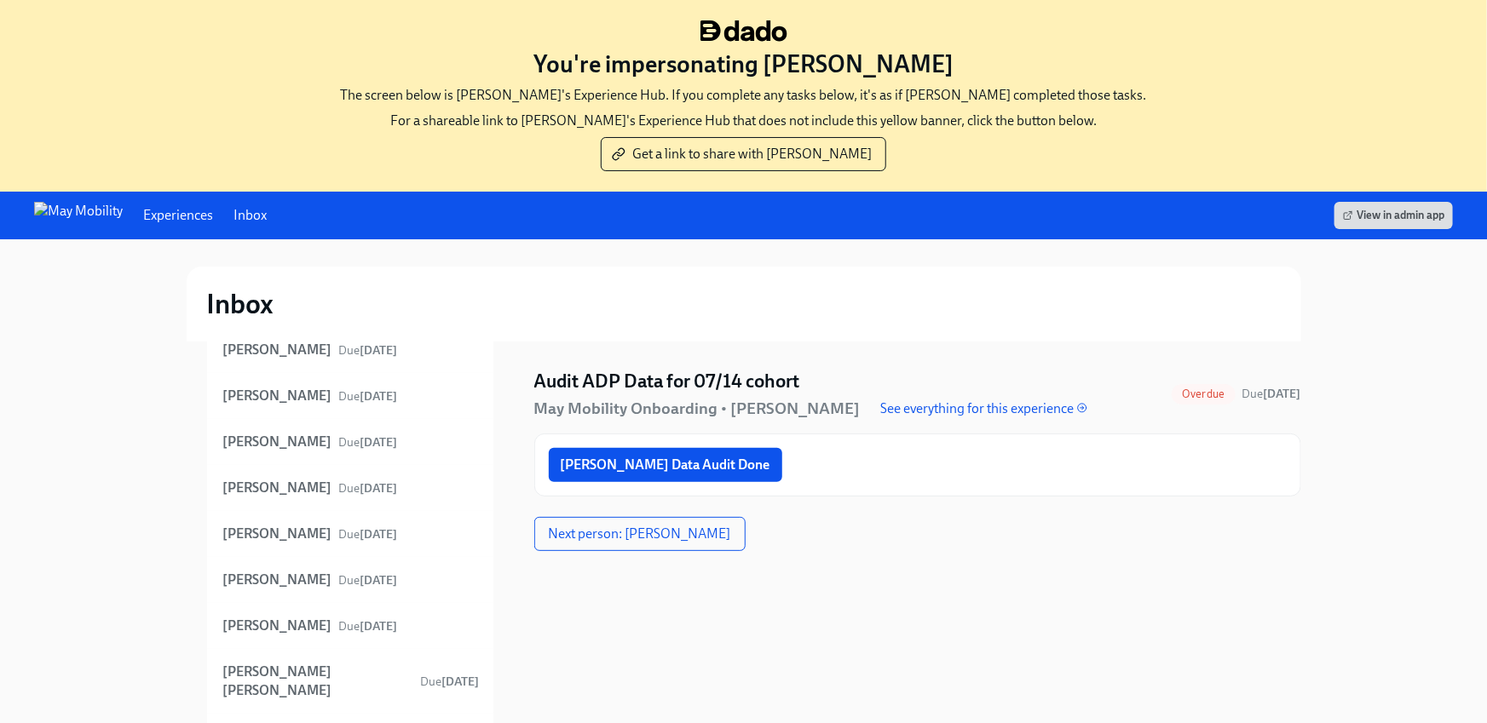
scroll to position [828, 0]
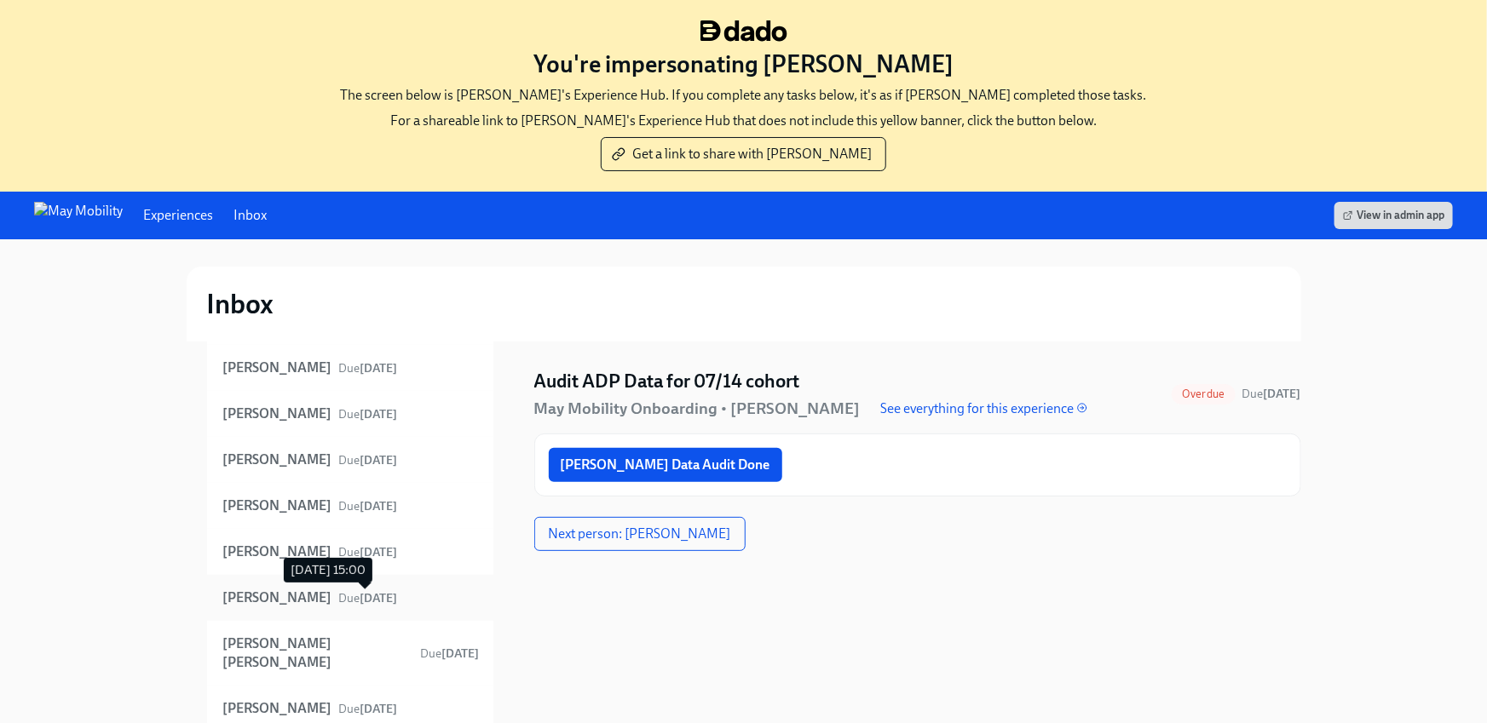
click at [365, 605] on div "Due [DATE]" at bounding box center [368, 598] width 59 height 19
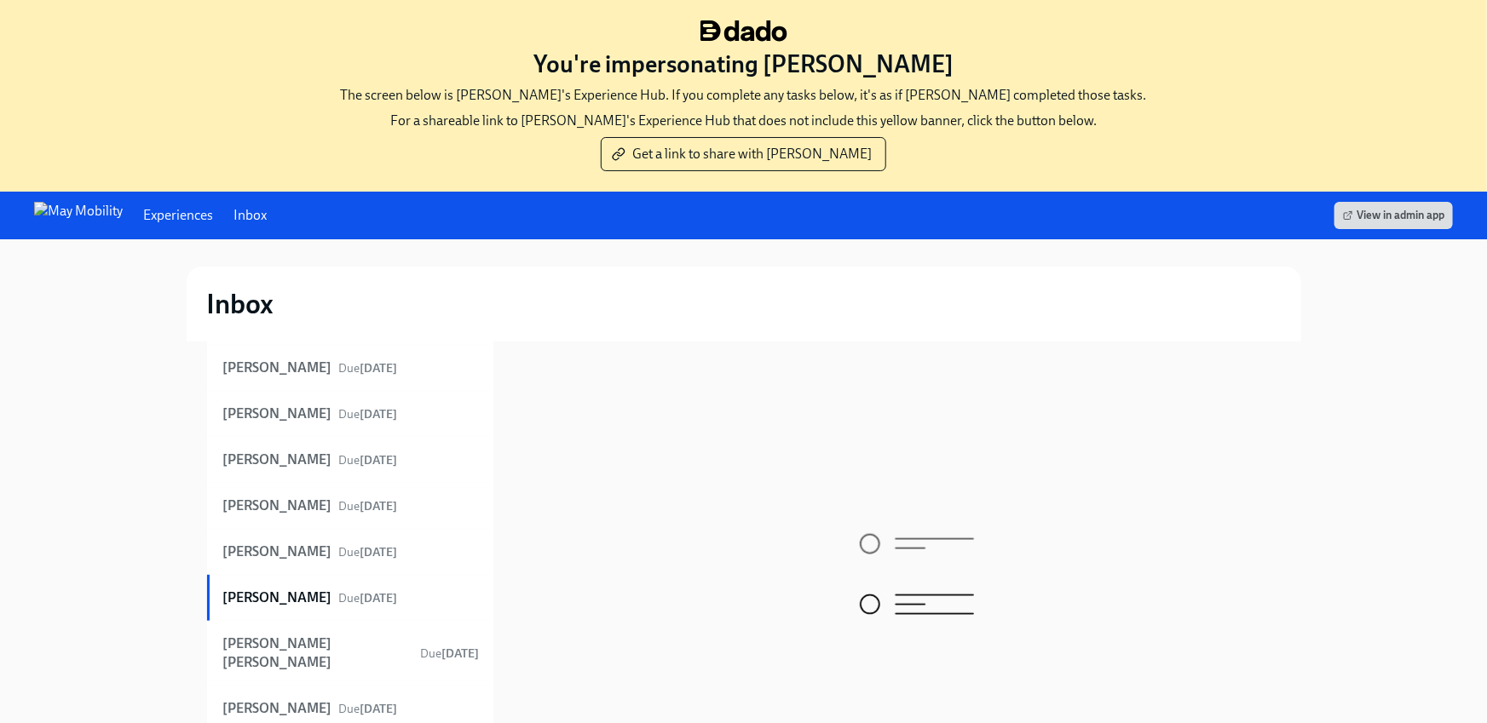
click at [158, 208] on link "Experiences" at bounding box center [178, 215] width 70 height 19
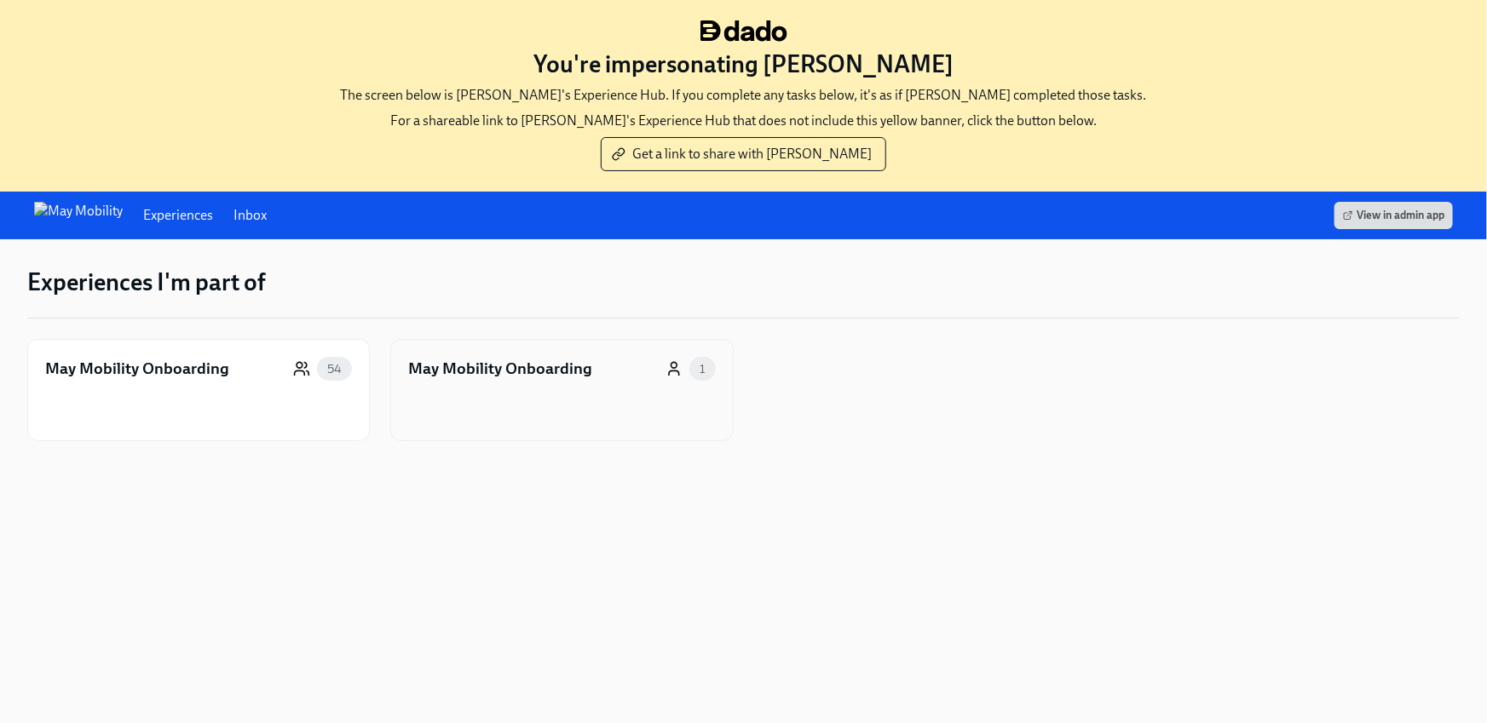
click at [524, 366] on div "May Mobility Onboarding" at bounding box center [500, 369] width 184 height 22
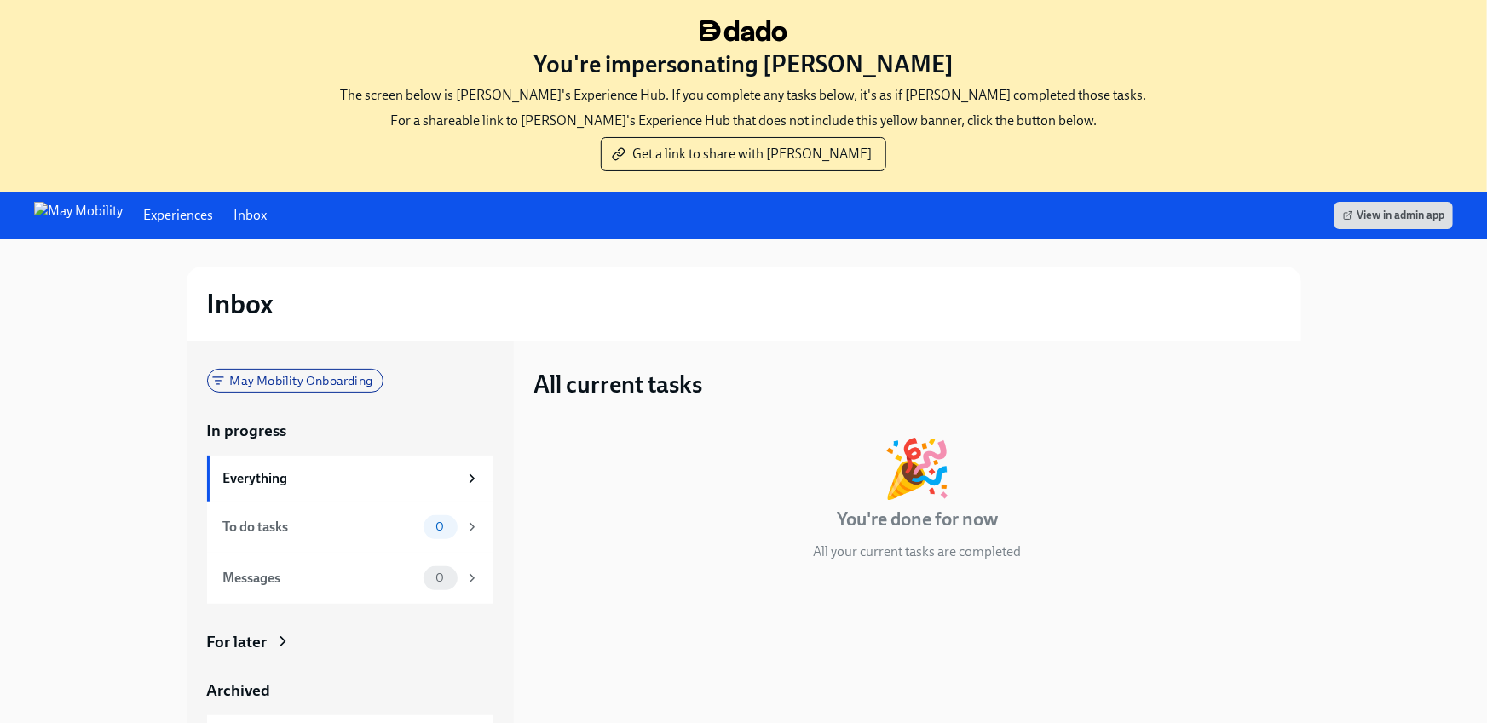
click at [143, 216] on link "Experiences" at bounding box center [178, 215] width 70 height 19
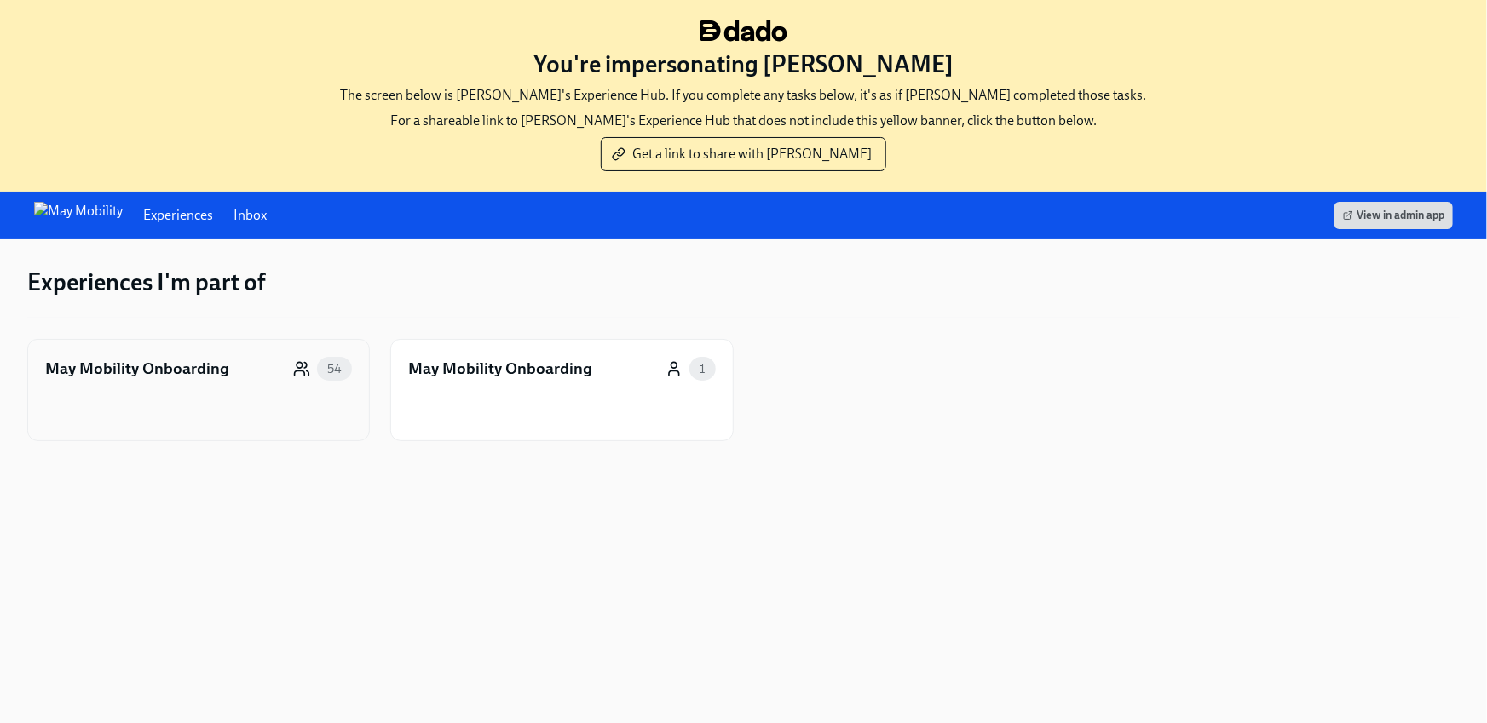
click at [153, 369] on div "May Mobility Onboarding" at bounding box center [137, 369] width 184 height 22
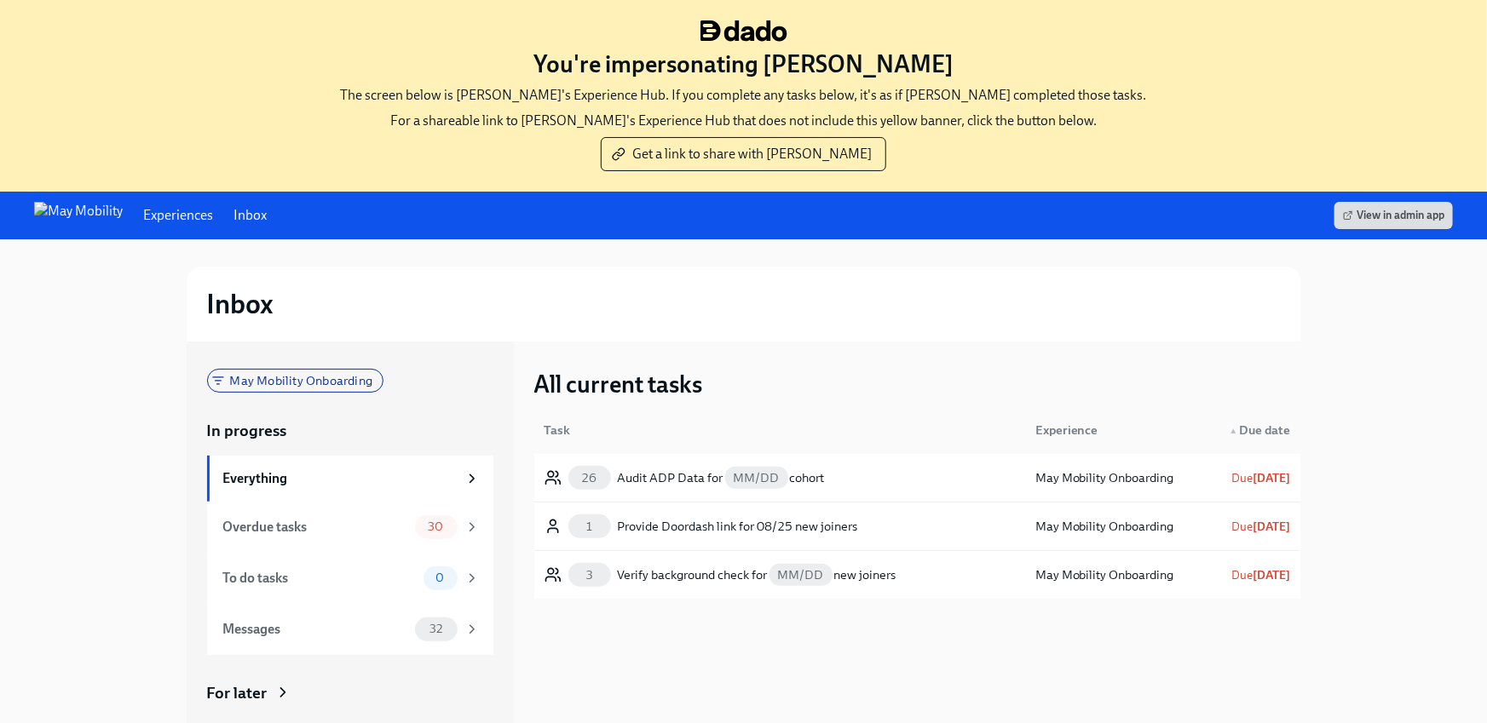
click at [132, 230] on div "Experiences Inbox View in admin app" at bounding box center [743, 216] width 1487 height 48
click at [143, 217] on link "Experiences" at bounding box center [178, 215] width 70 height 19
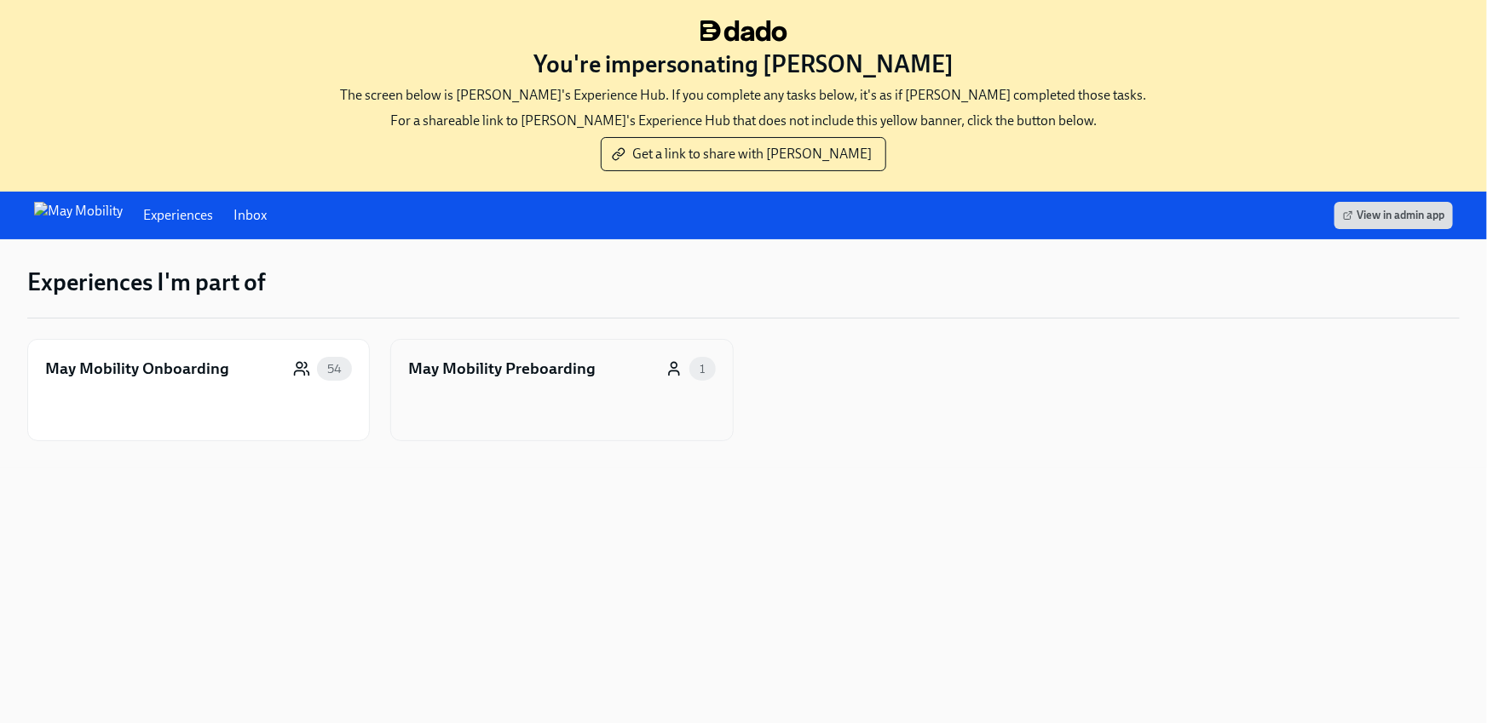
click at [554, 385] on div "May Mobility Preboarding 1" at bounding box center [561, 390] width 343 height 102
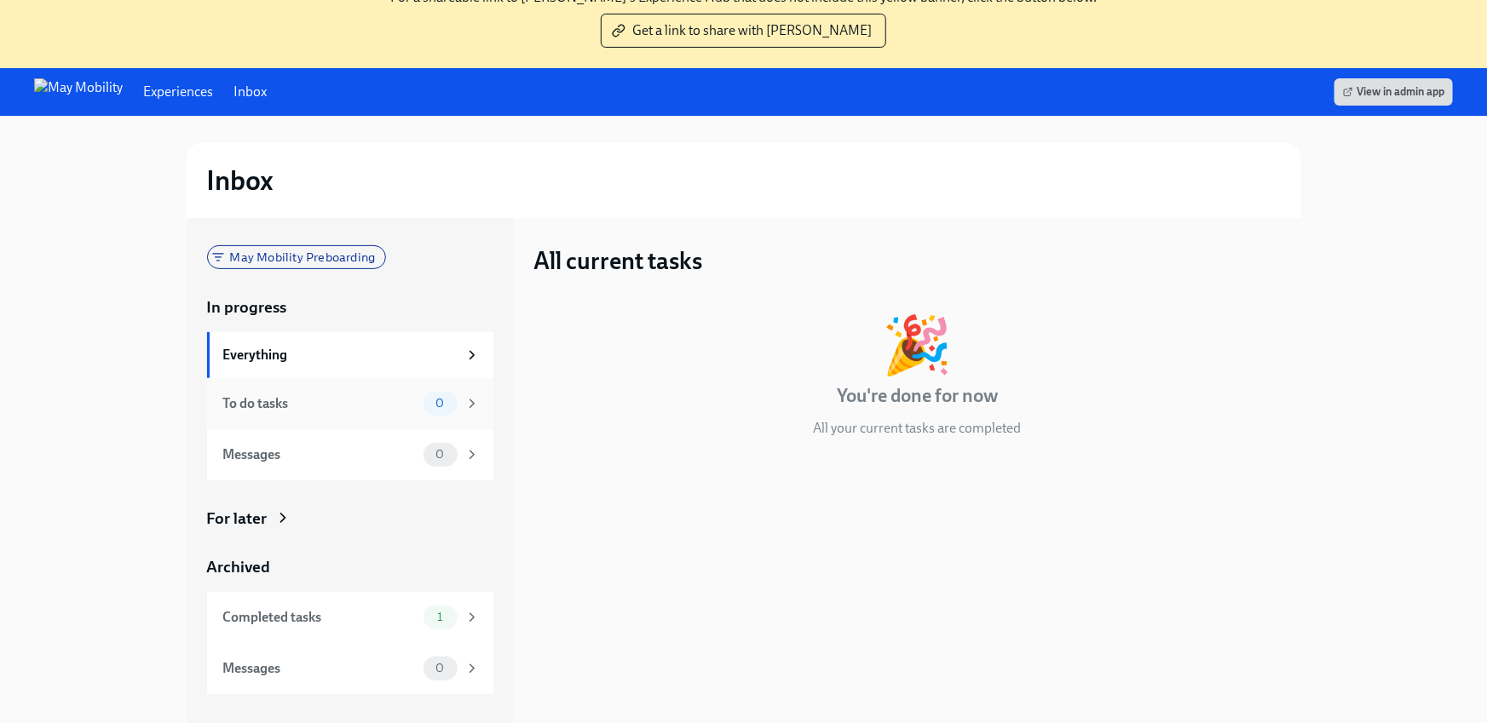
scroll to position [131, 0]
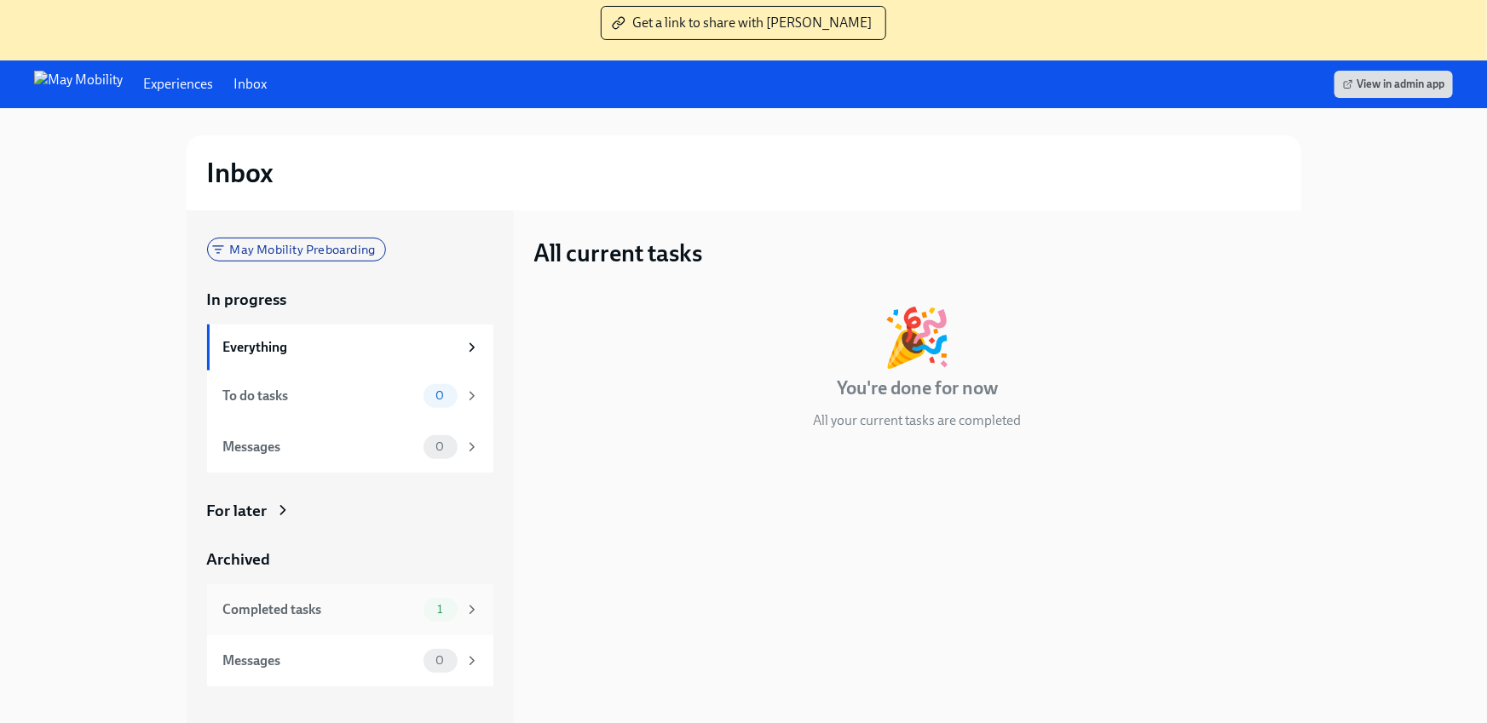
click at [283, 598] on div "Completed tasks 1" at bounding box center [351, 610] width 256 height 24
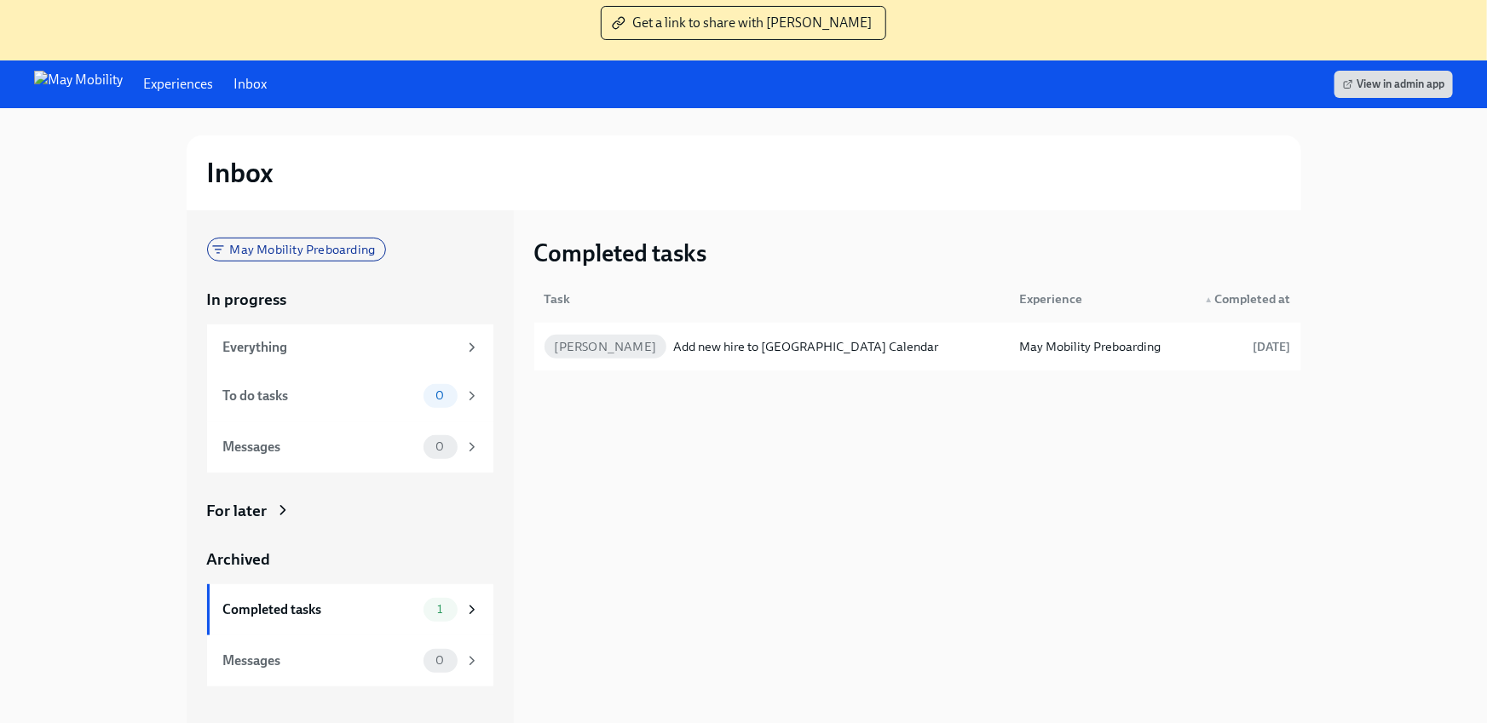
click at [256, 500] on div "For later" at bounding box center [237, 511] width 60 height 22
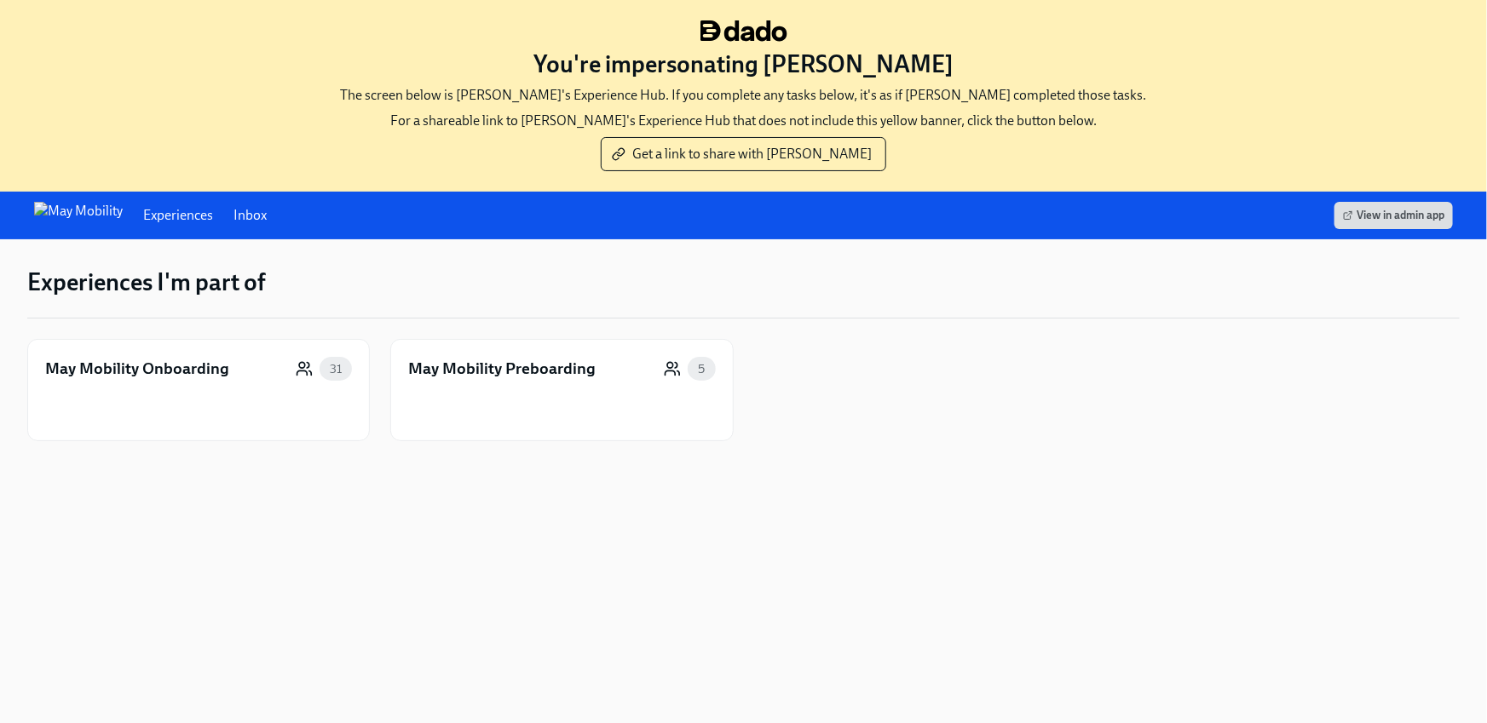
click at [143, 217] on link "Experiences" at bounding box center [178, 215] width 70 height 19
click at [175, 403] on div "May Mobility Onboarding 31" at bounding box center [198, 390] width 343 height 102
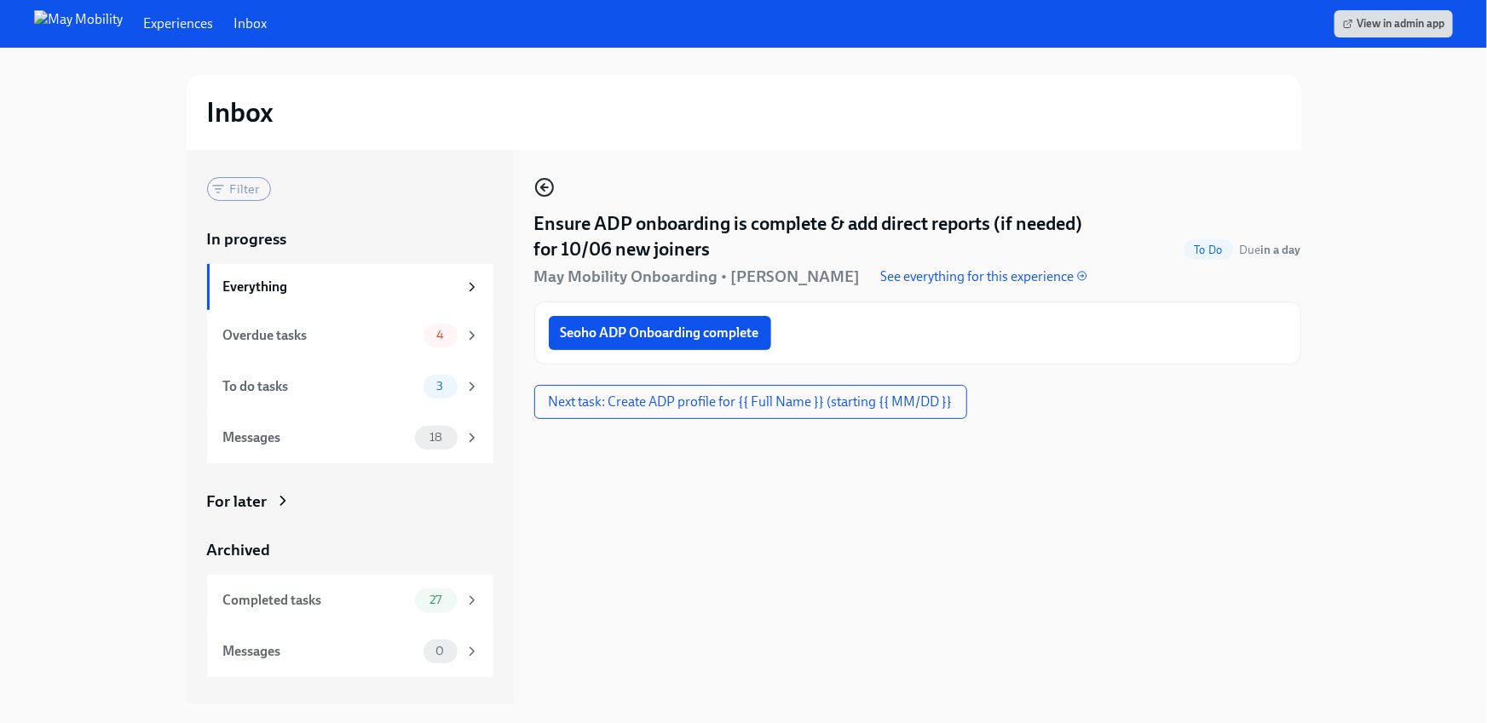
click at [544, 186] on icon "button" at bounding box center [544, 187] width 20 height 20
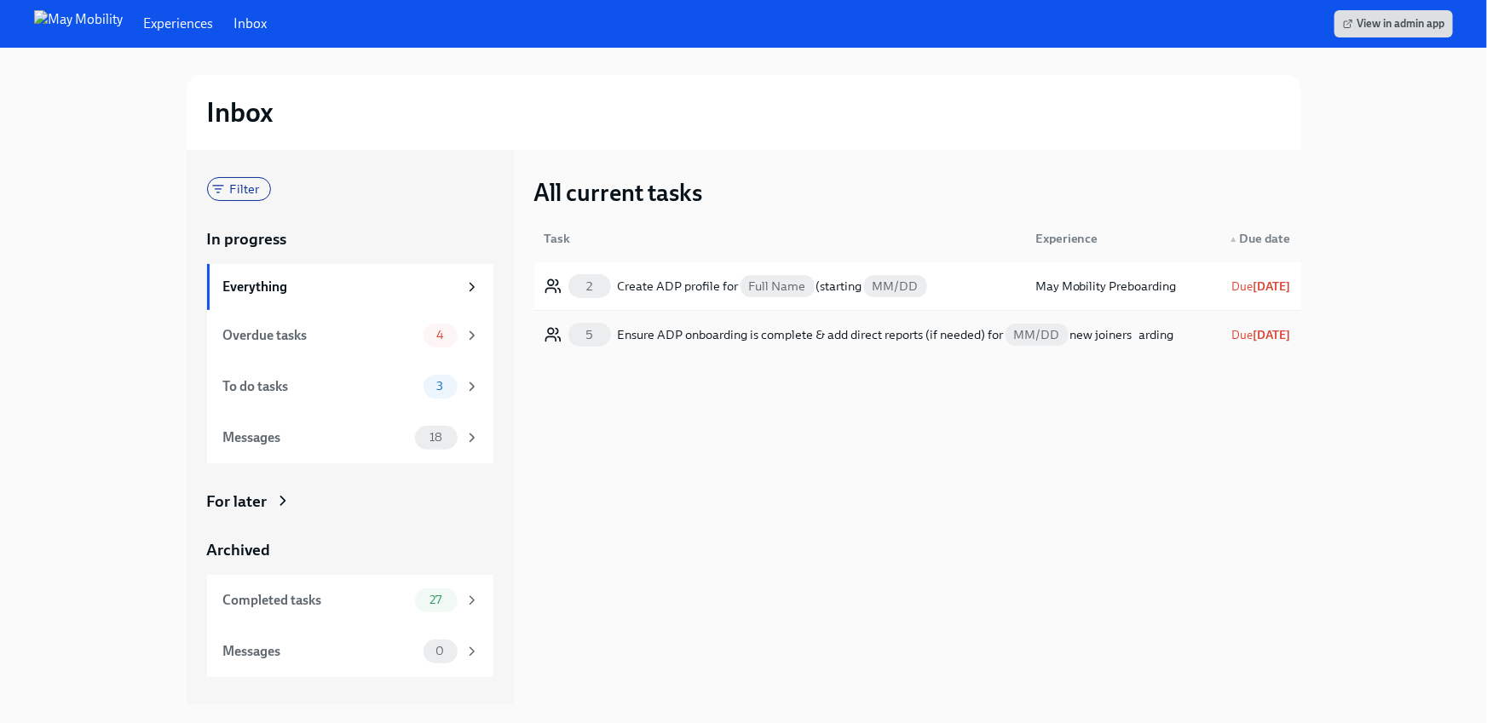
click at [639, 338] on div "Ensure ADP onboarding is complete & add direct reports (if needed) for MM/DD ne…" at bounding box center [875, 335] width 515 height 20
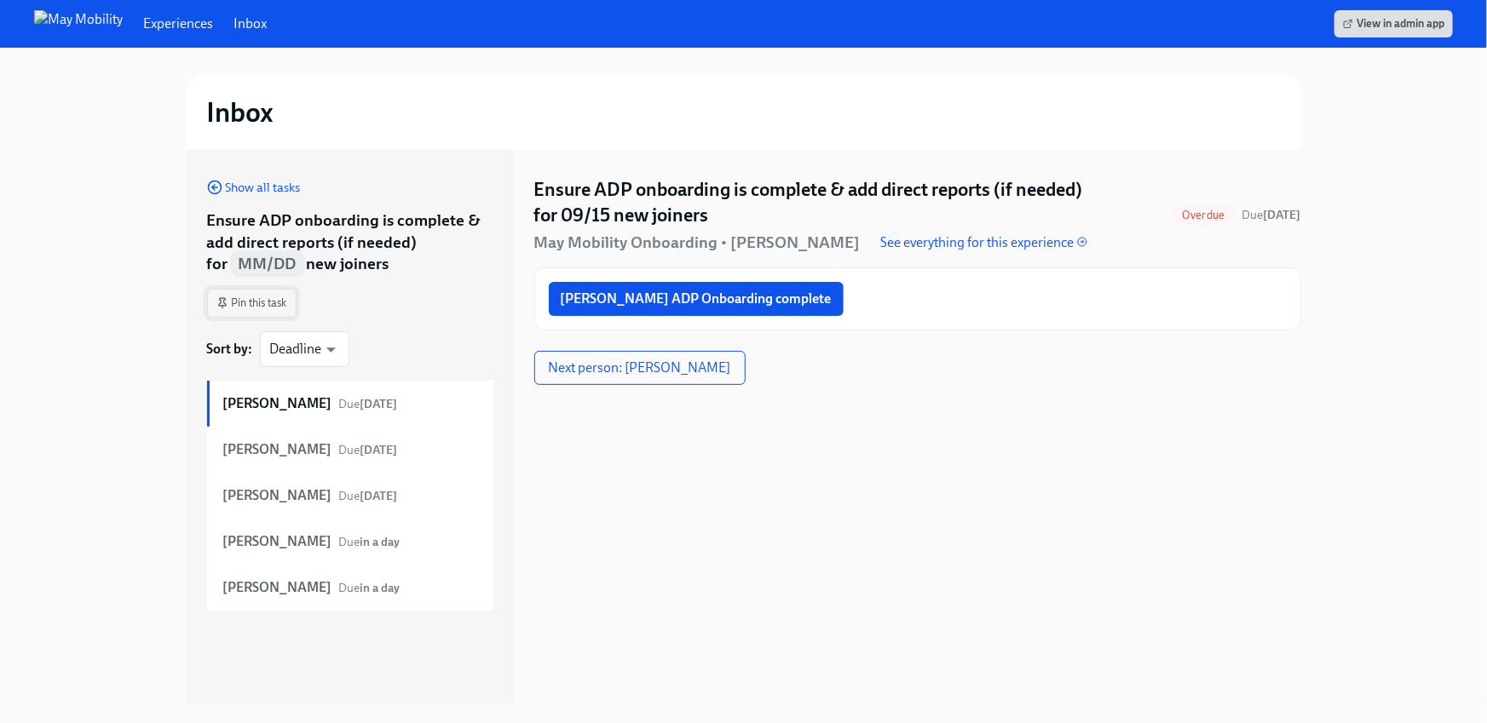
click at [217, 311] on span "Pin this task" at bounding box center [251, 303] width 71 height 17
click at [222, 186] on icon "button" at bounding box center [214, 187] width 15 height 15
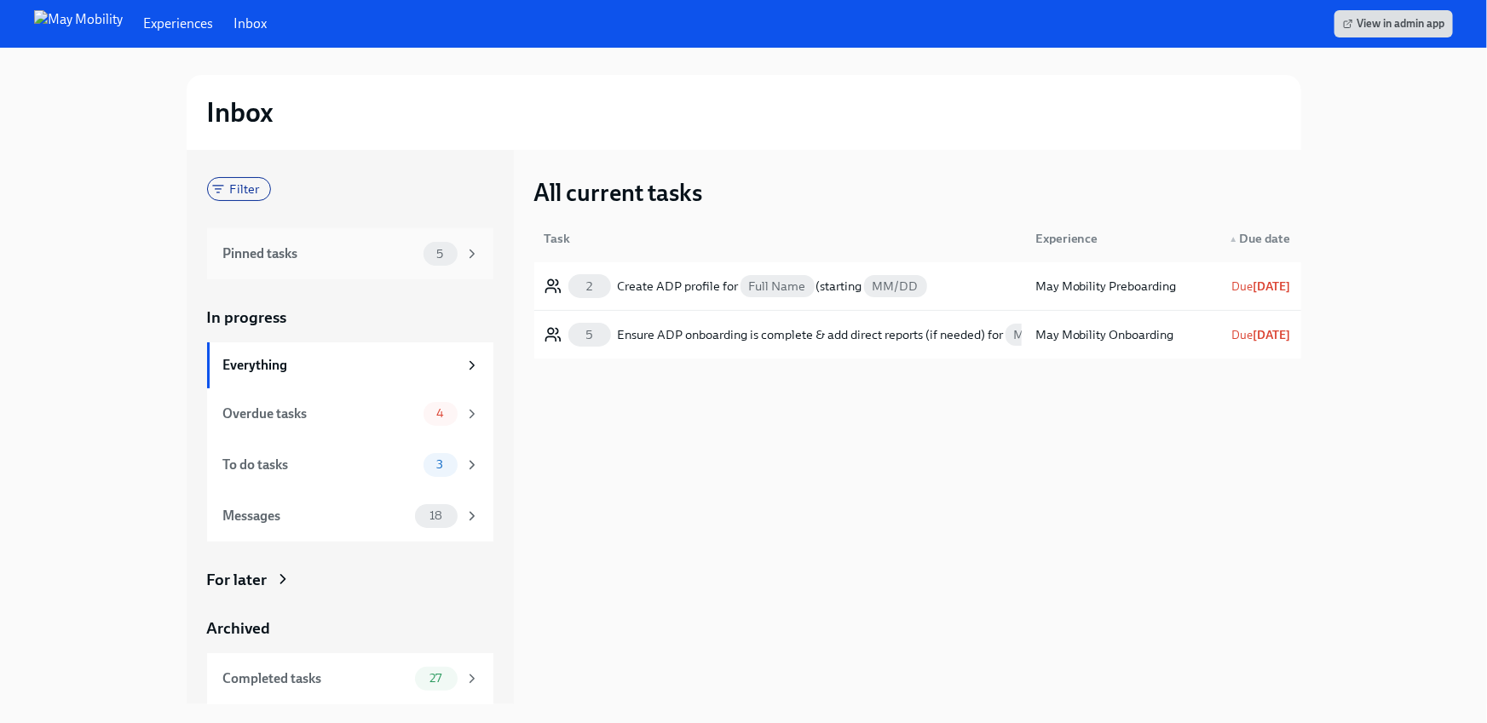
click at [263, 249] on div "Pinned tasks" at bounding box center [319, 254] width 193 height 19
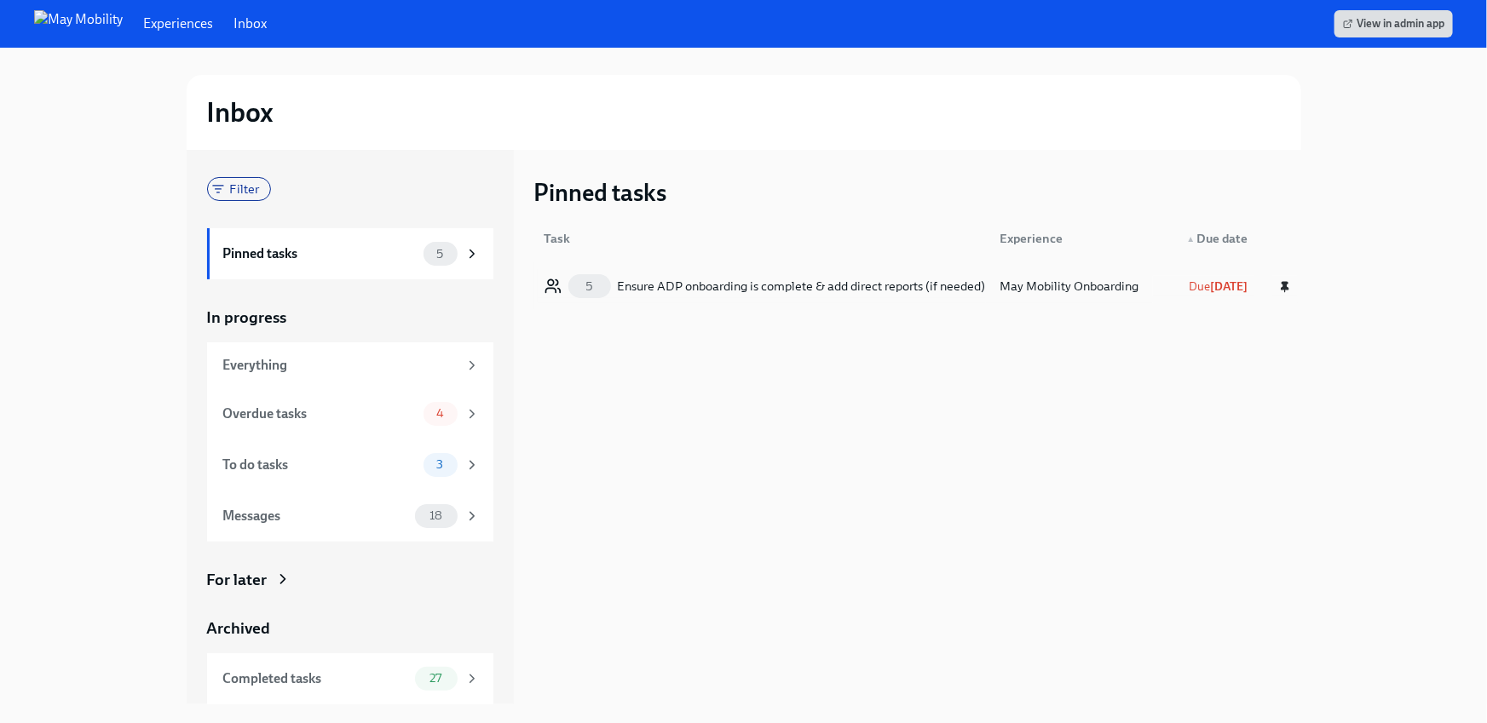
click at [1282, 285] on icon "button" at bounding box center [1284, 287] width 7 height 8
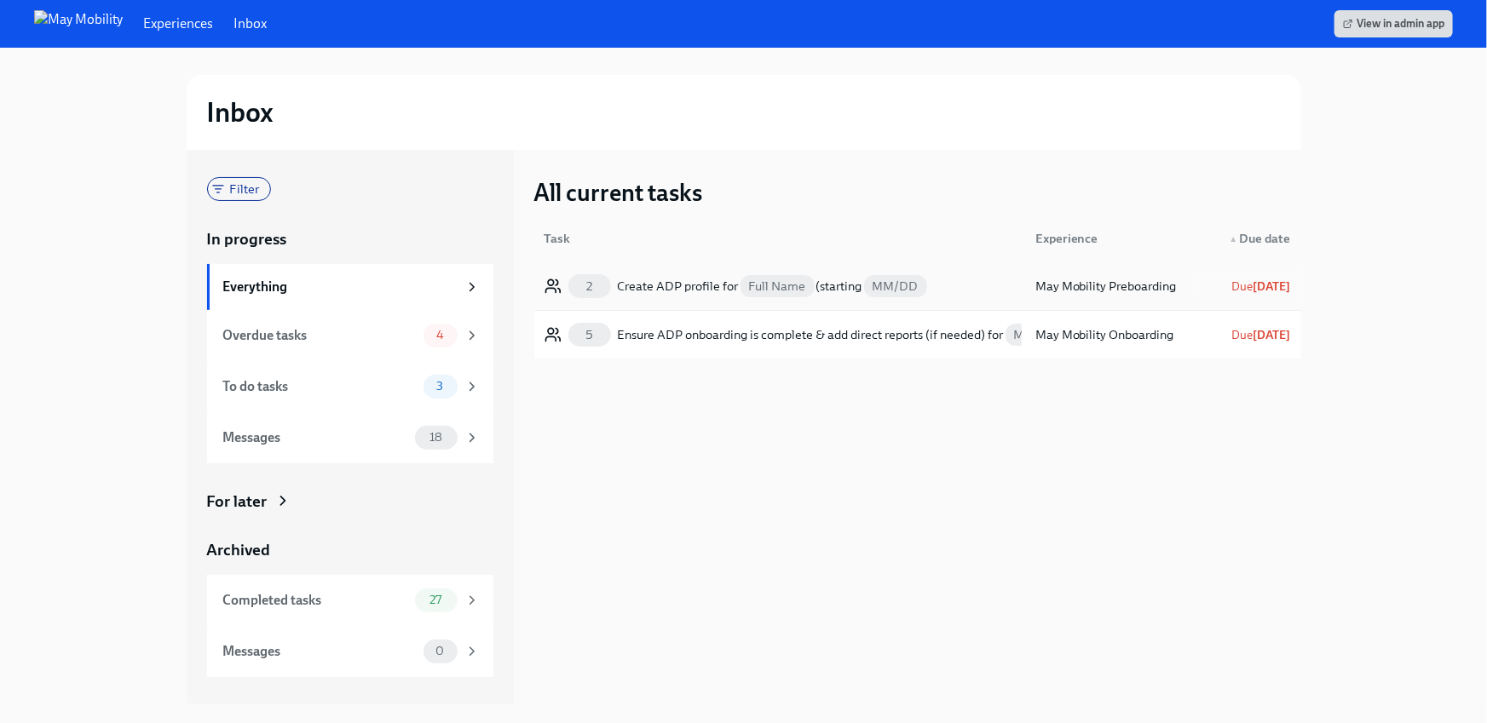
click at [708, 285] on div "Create ADP profile for Full Name (starting MM/DD" at bounding box center [773, 286] width 311 height 20
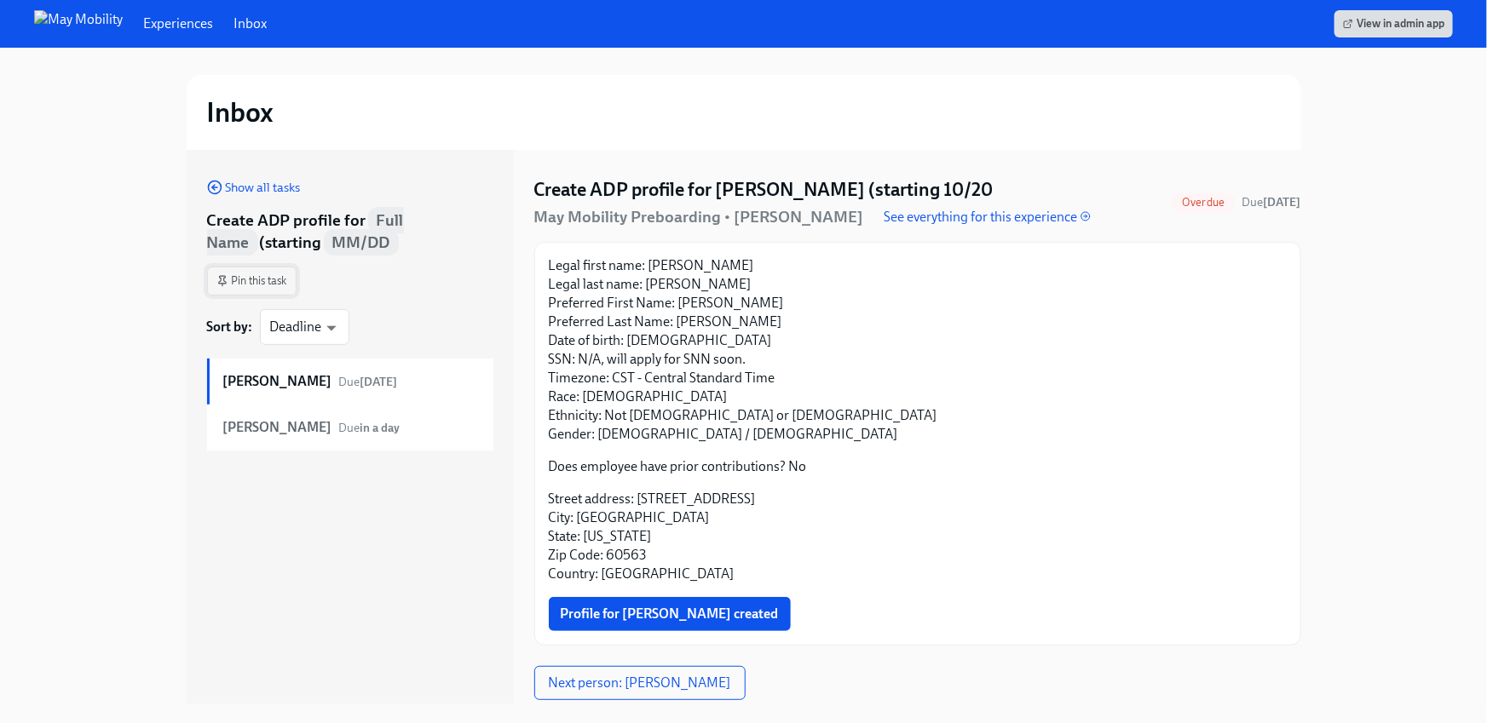
click at [240, 287] on span "Pin this task" at bounding box center [251, 281] width 71 height 17
click at [235, 187] on span "Show all tasks" at bounding box center [254, 187] width 94 height 17
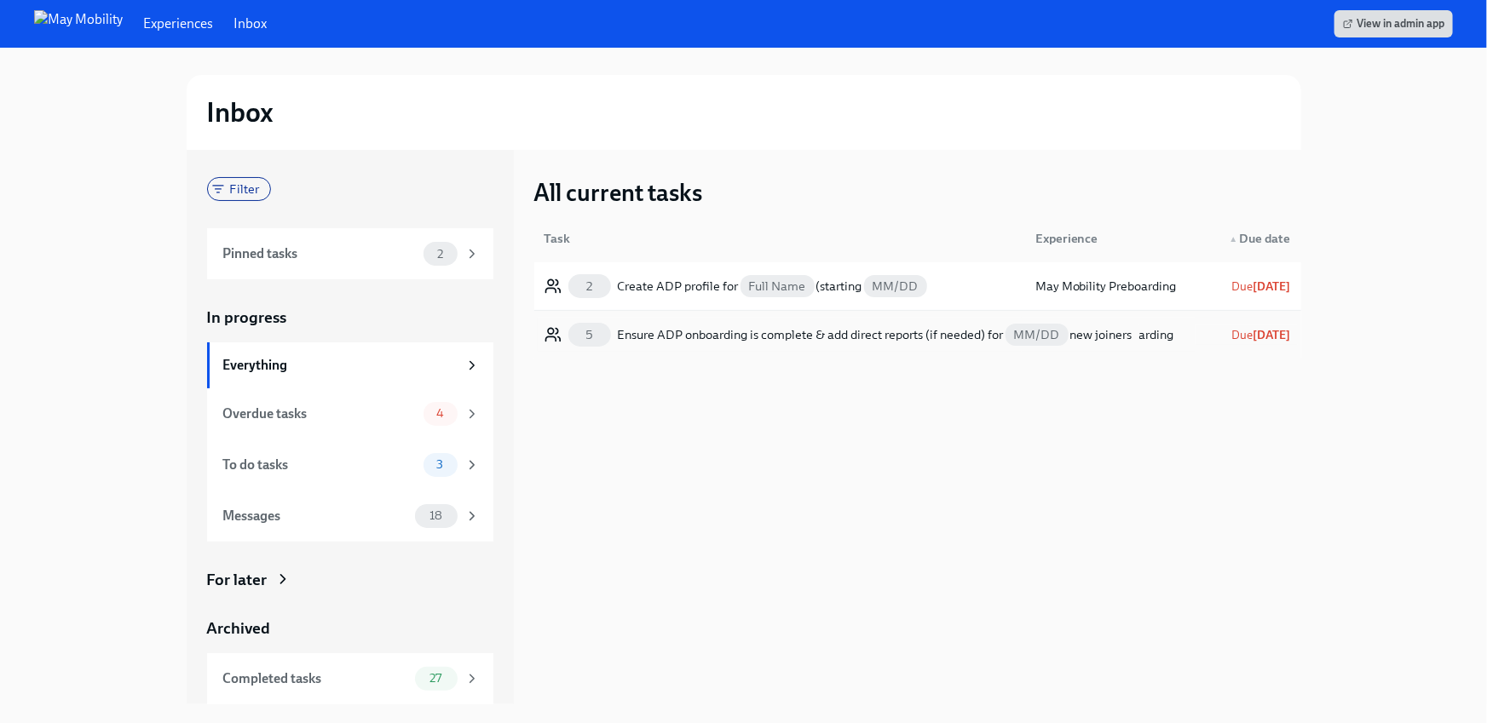
click at [655, 337] on div "Ensure ADP onboarding is complete & add direct reports (if needed) for MM/DD ne…" at bounding box center [875, 335] width 515 height 20
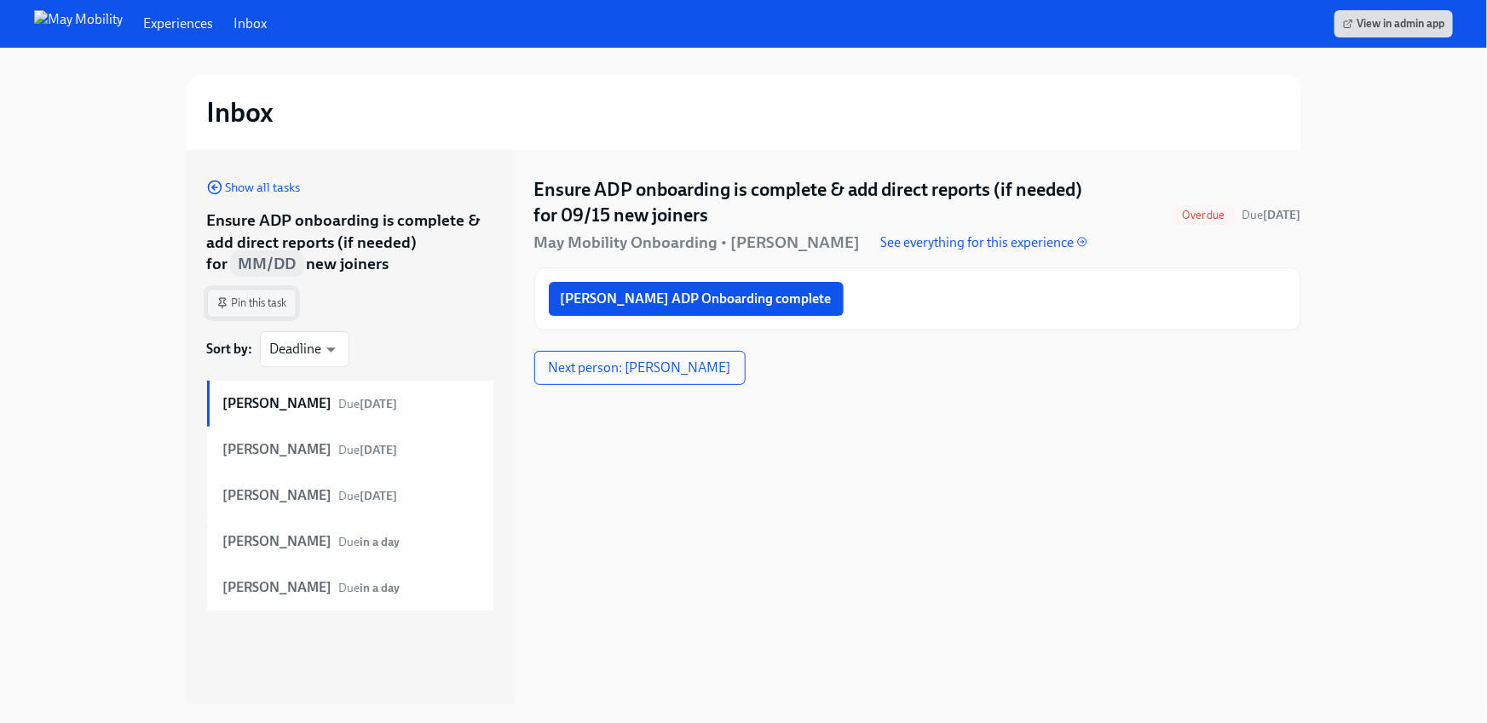
click at [248, 299] on span "Pin this task" at bounding box center [251, 303] width 71 height 17
click at [238, 182] on span "Show all tasks" at bounding box center [254, 187] width 94 height 17
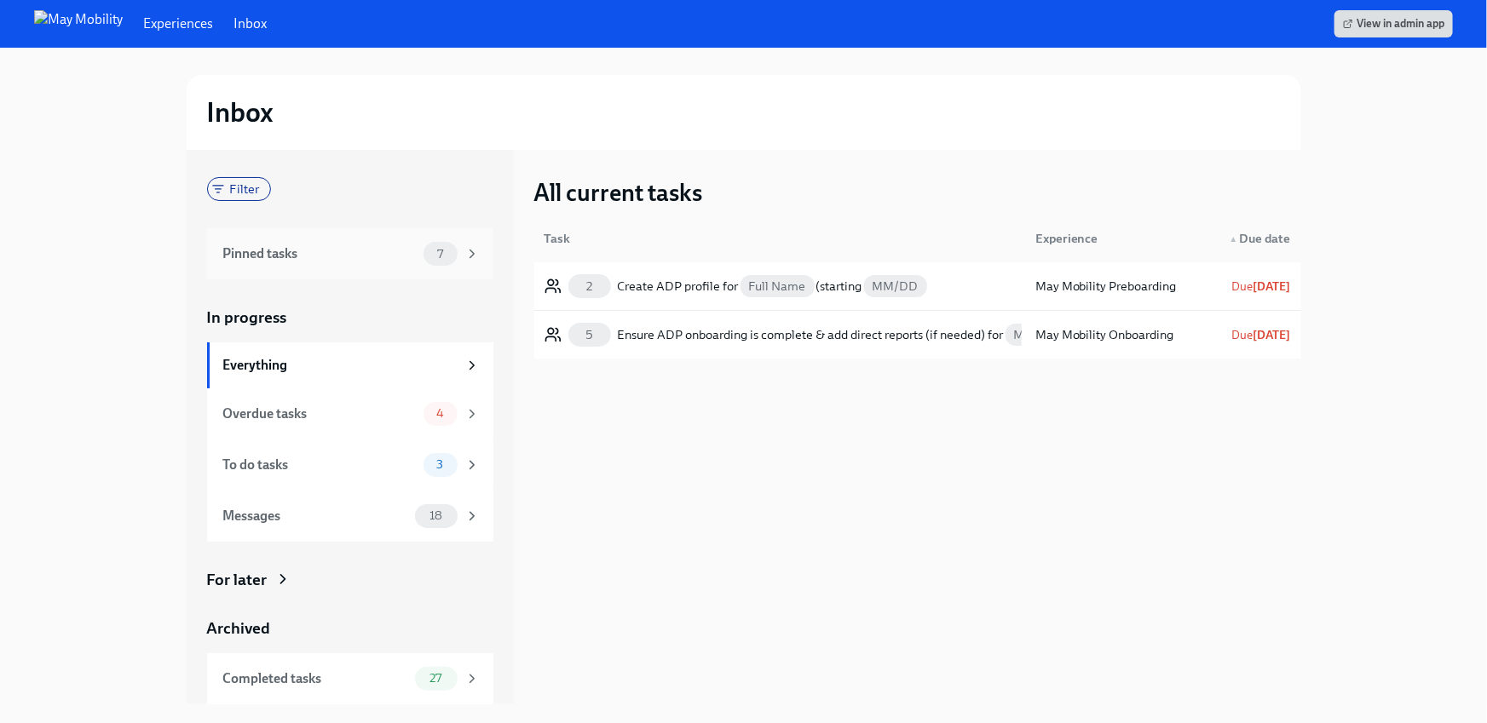
click at [329, 260] on div "Pinned tasks" at bounding box center [319, 254] width 193 height 19
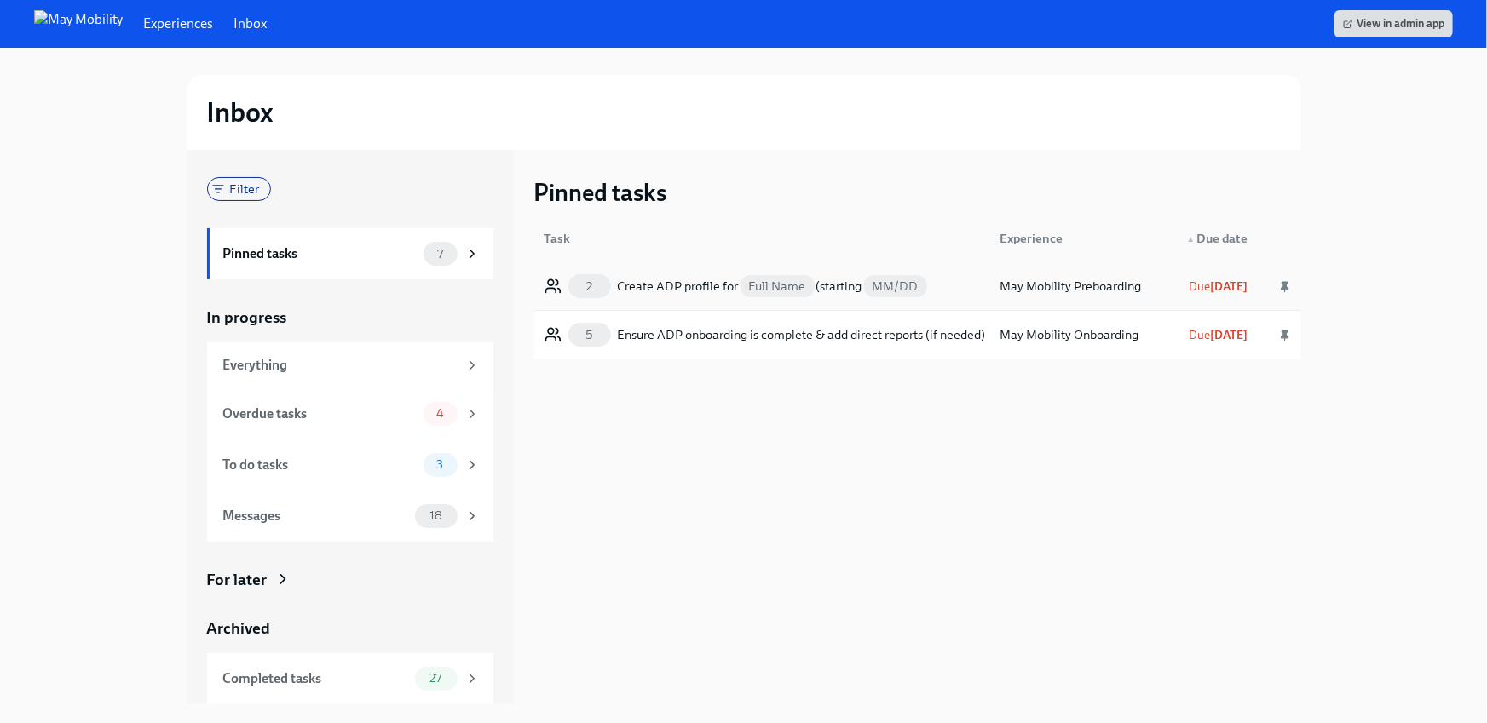
click at [660, 282] on div "Create ADP profile for Full Name (starting MM/DD" at bounding box center [773, 286] width 311 height 20
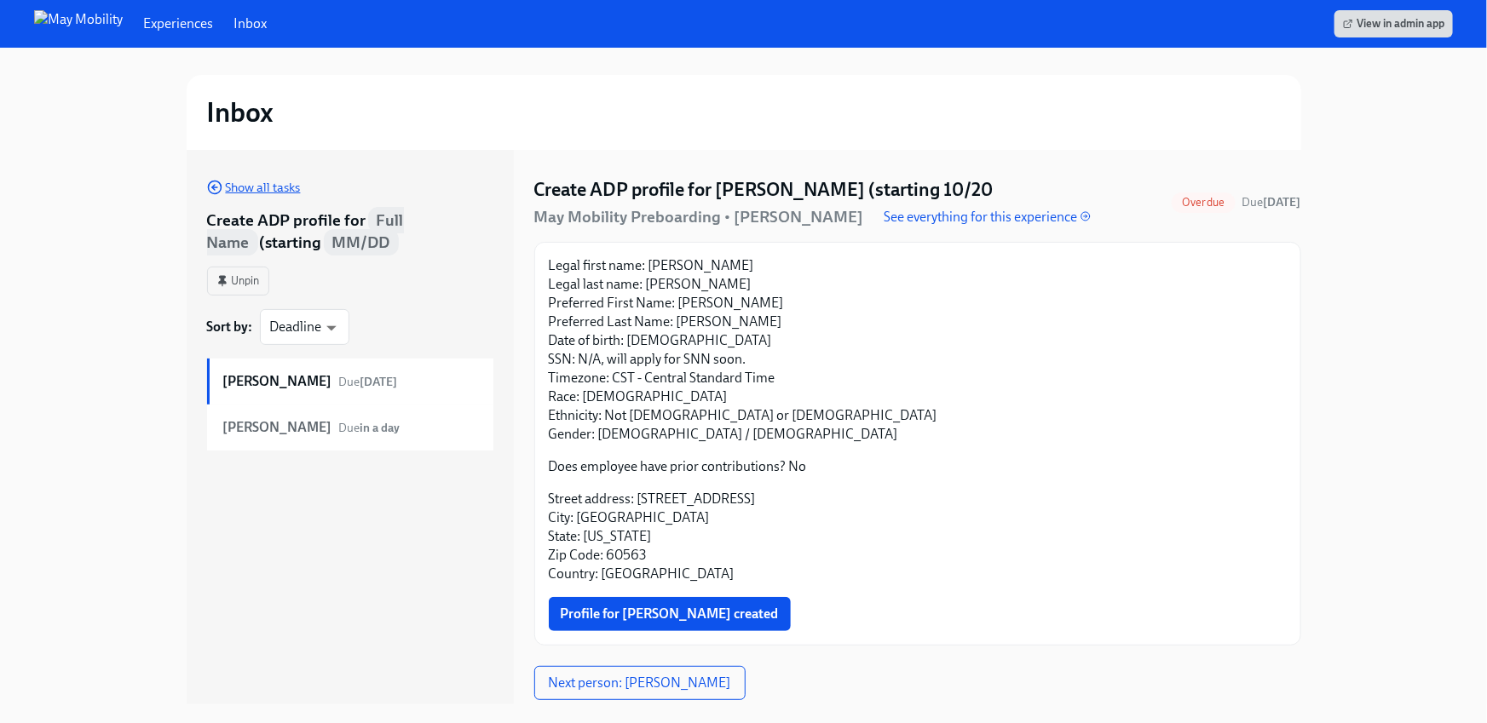
click at [250, 184] on span "Show all tasks" at bounding box center [254, 187] width 94 height 17
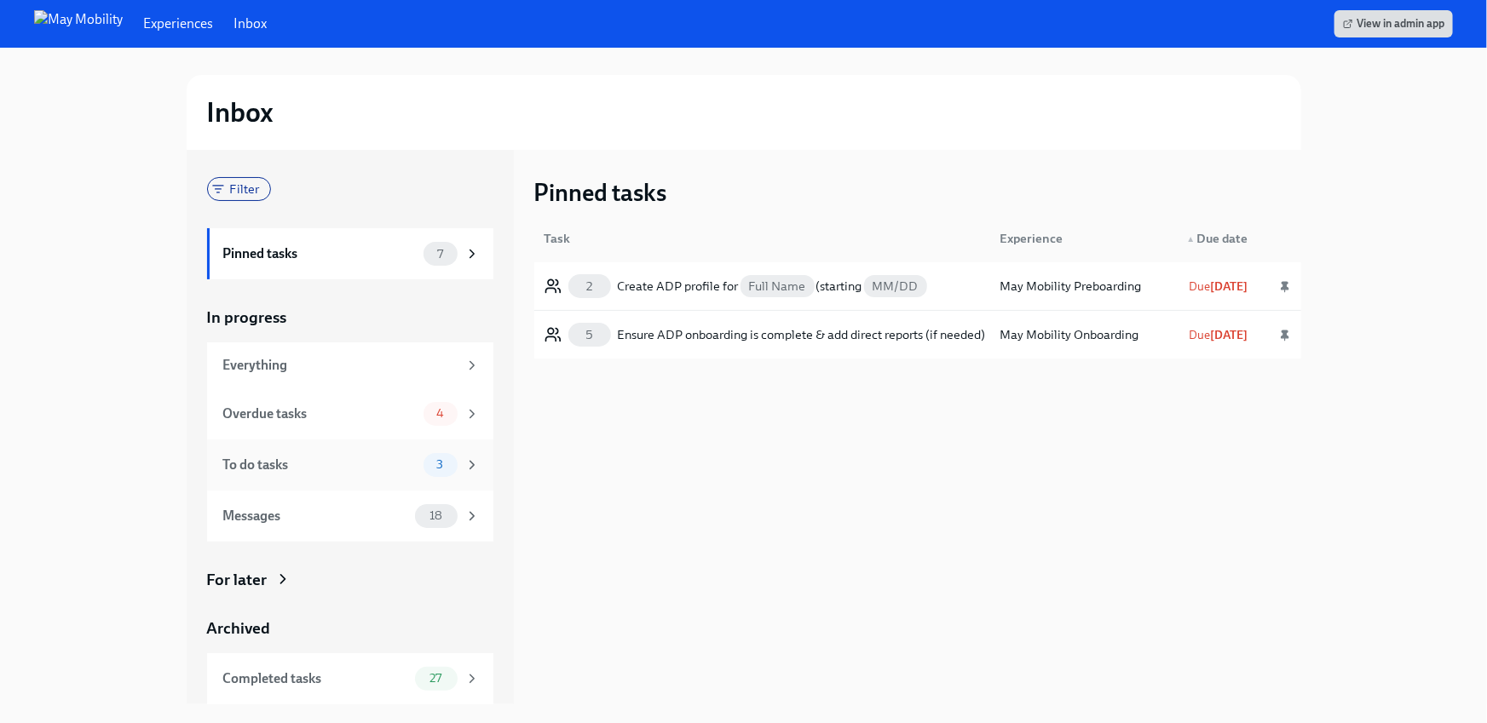
click at [223, 480] on div "To do tasks 3" at bounding box center [350, 465] width 286 height 51
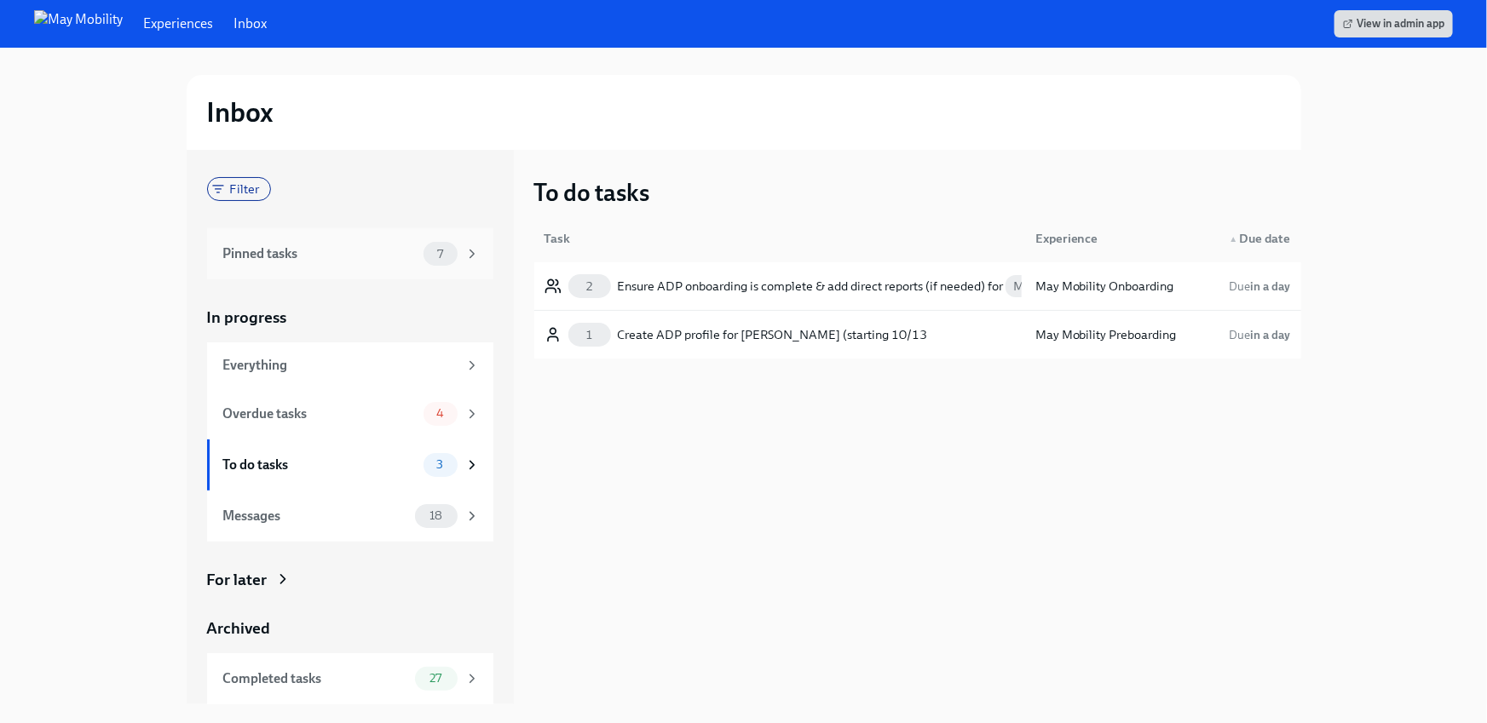
click at [301, 253] on div "Pinned tasks" at bounding box center [319, 254] width 193 height 19
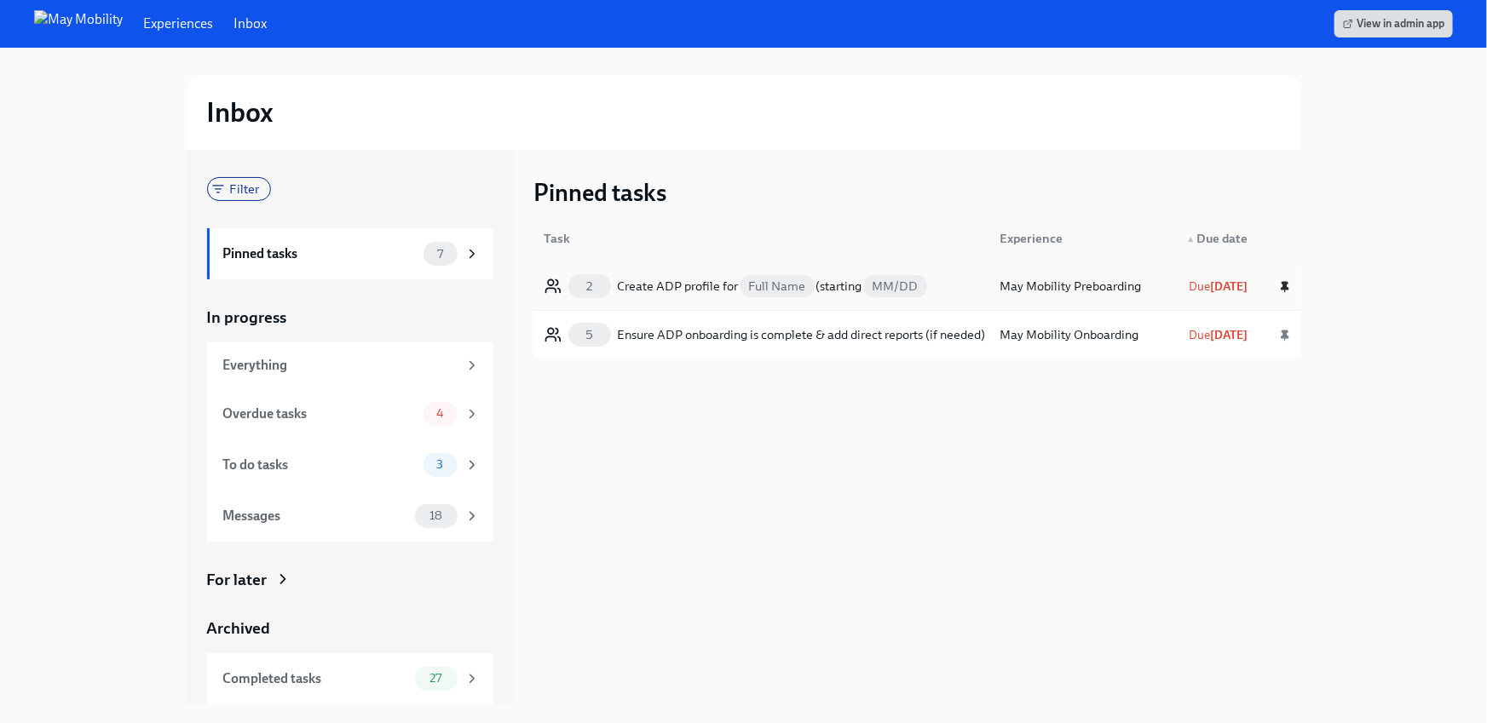
click at [1287, 288] on icon "button" at bounding box center [1284, 287] width 7 height 8
click at [1284, 285] on icon "button" at bounding box center [1284, 287] width 7 height 8
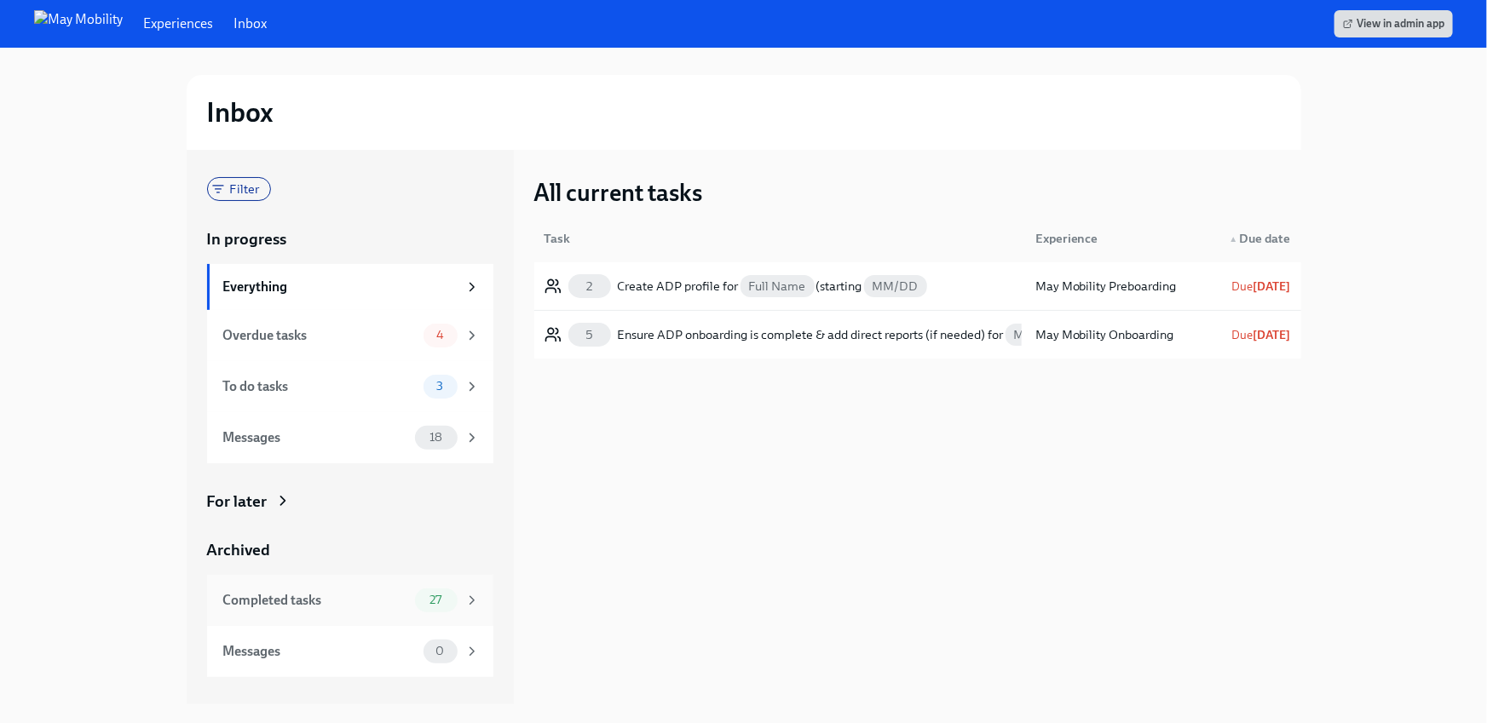
click at [310, 605] on div "Completed tasks" at bounding box center [315, 600] width 185 height 19
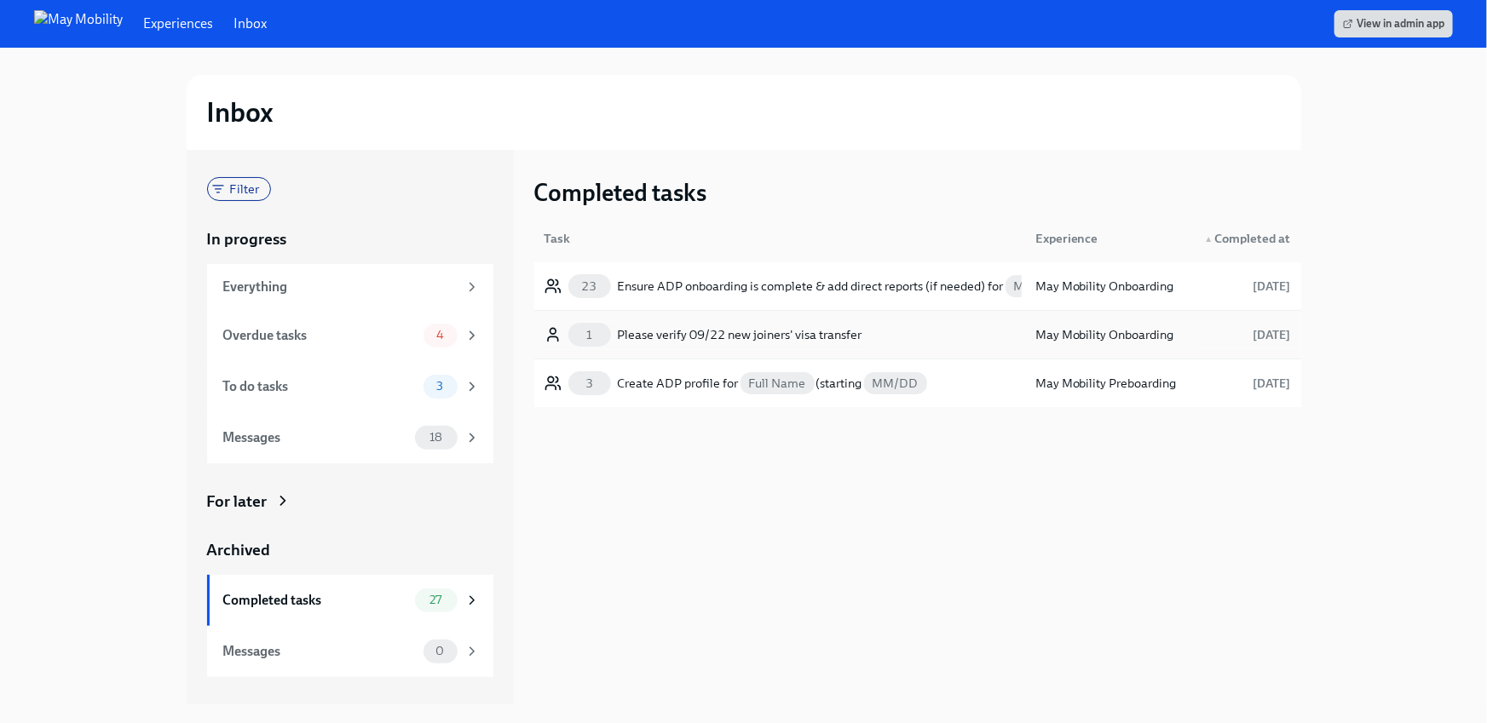
click at [694, 331] on div "Please verify 09/22 new joiners' visa transfer" at bounding box center [740, 335] width 245 height 20
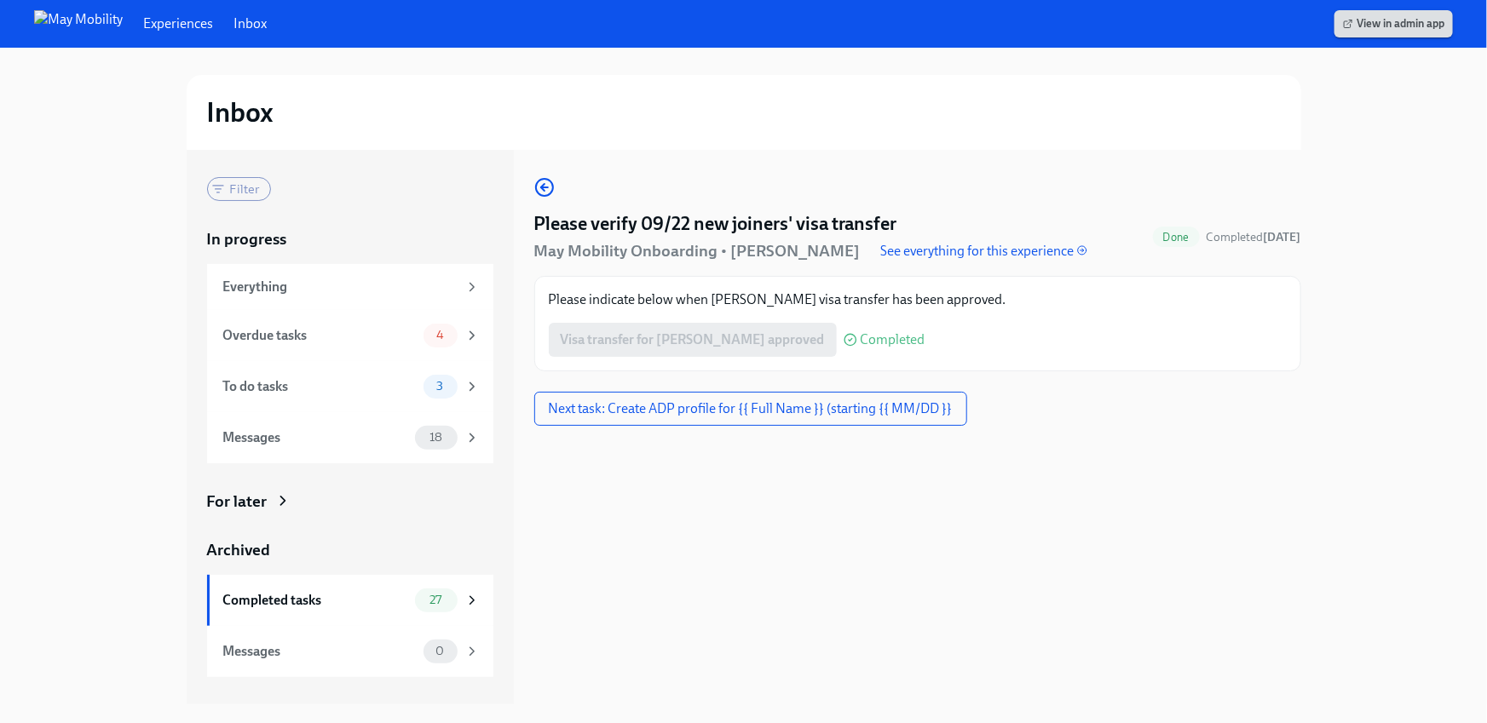
click at [1387, 20] on span "View in admin app" at bounding box center [1393, 23] width 101 height 17
click at [315, 281] on div "Everything" at bounding box center [340, 287] width 234 height 19
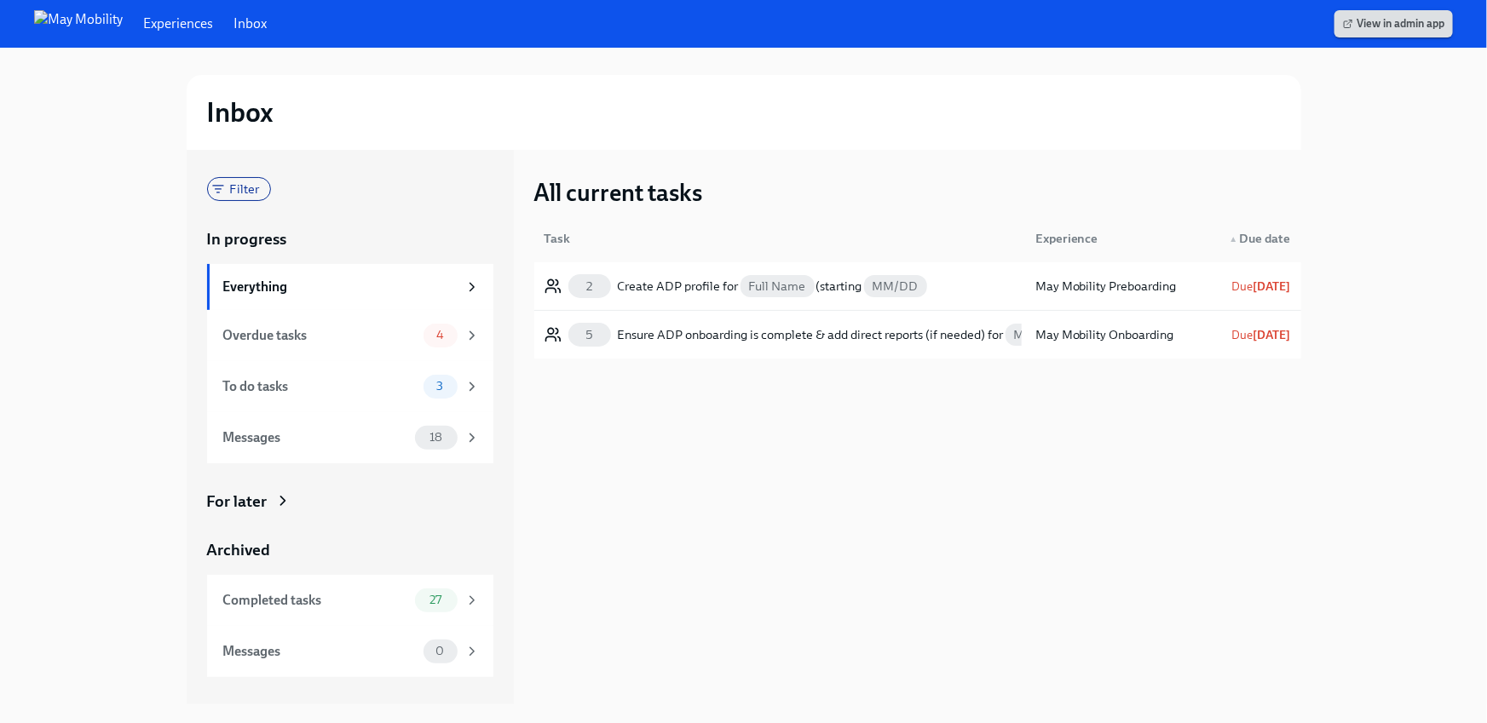
click at [1418, 17] on span "View in admin app" at bounding box center [1393, 23] width 101 height 17
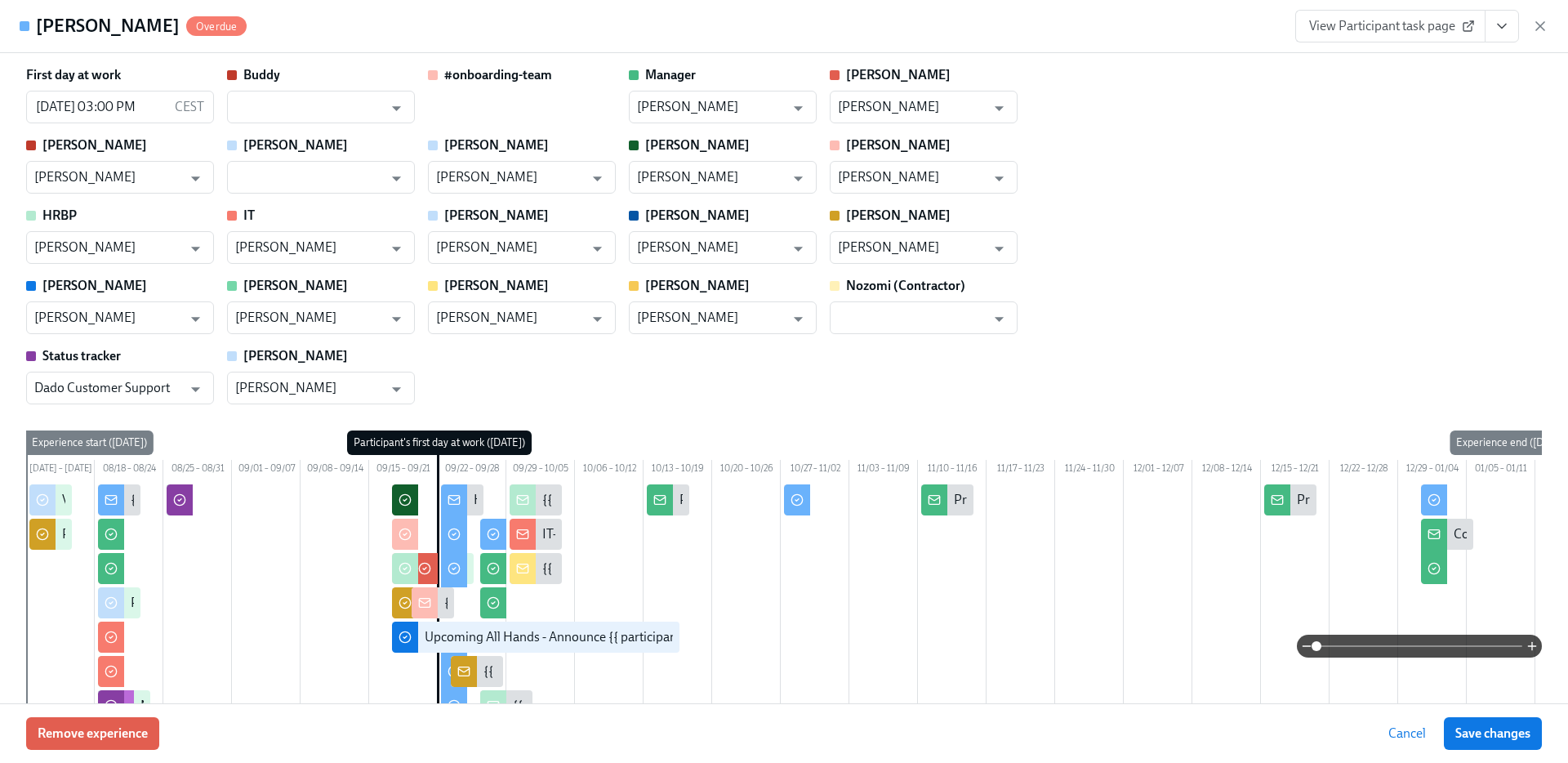
scroll to position [0, 7322]
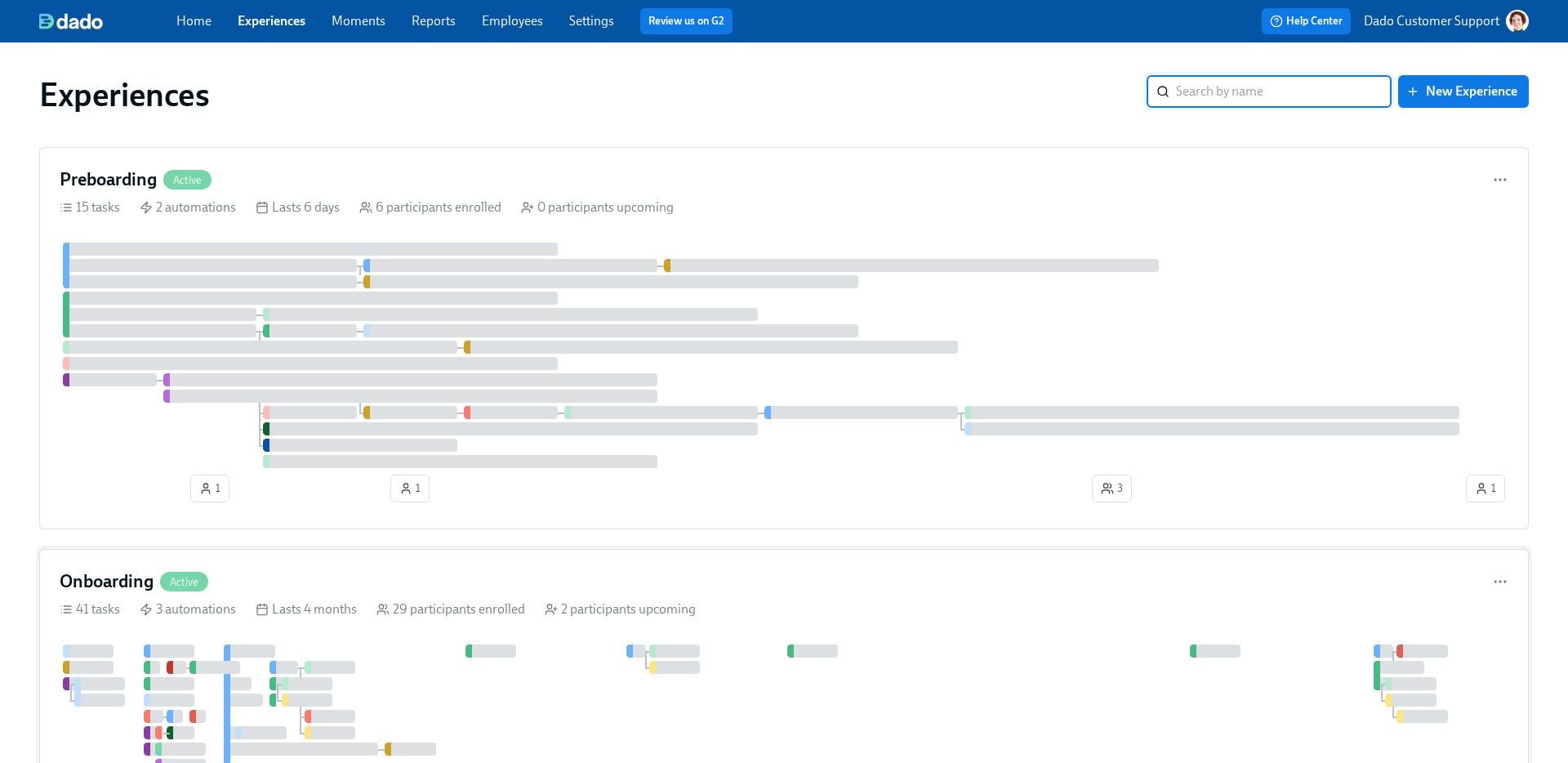
click at [116, 607] on div "41 tasks" at bounding box center [89, 609] width 60 height 18
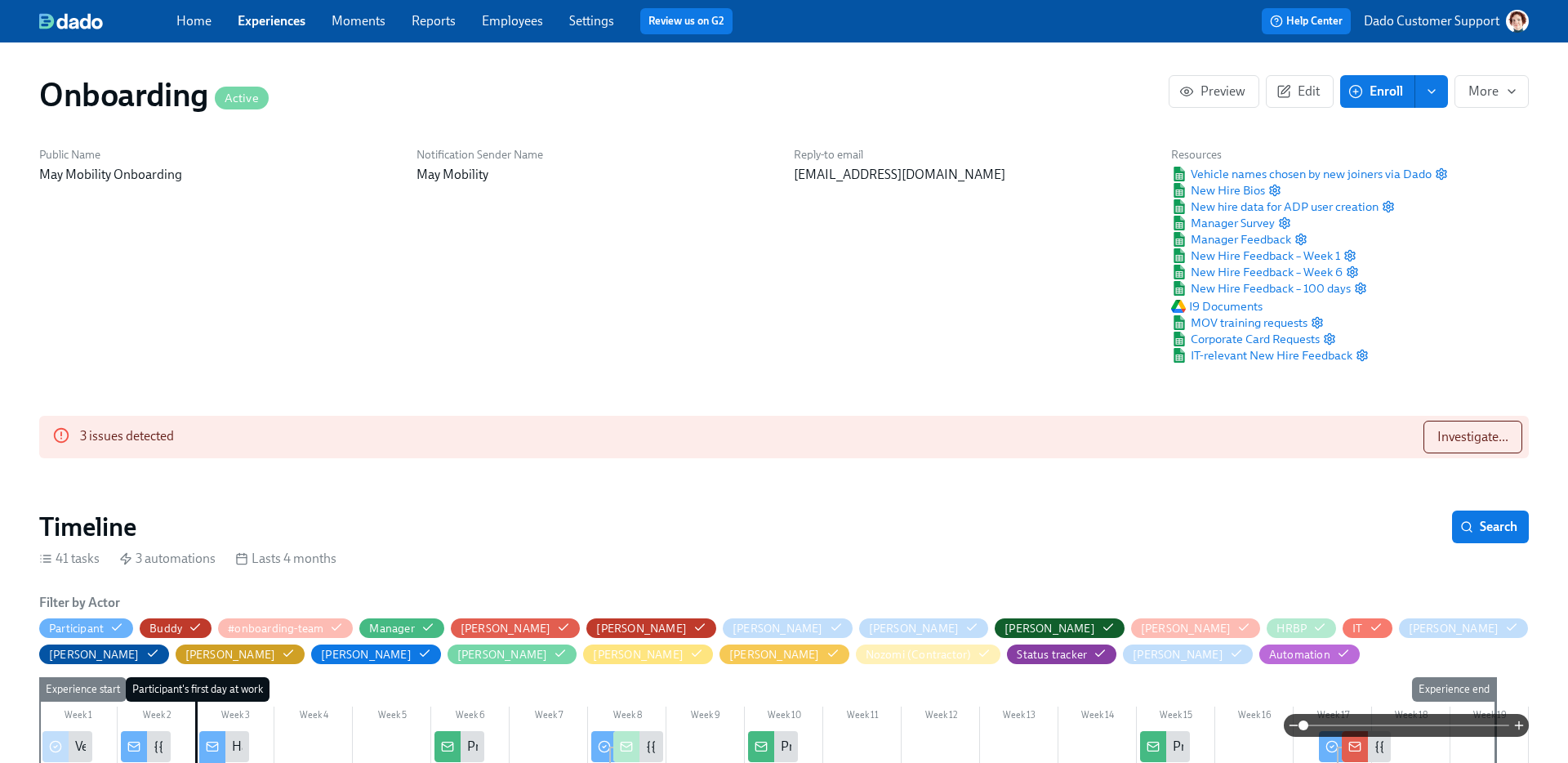
scroll to position [0, 13155]
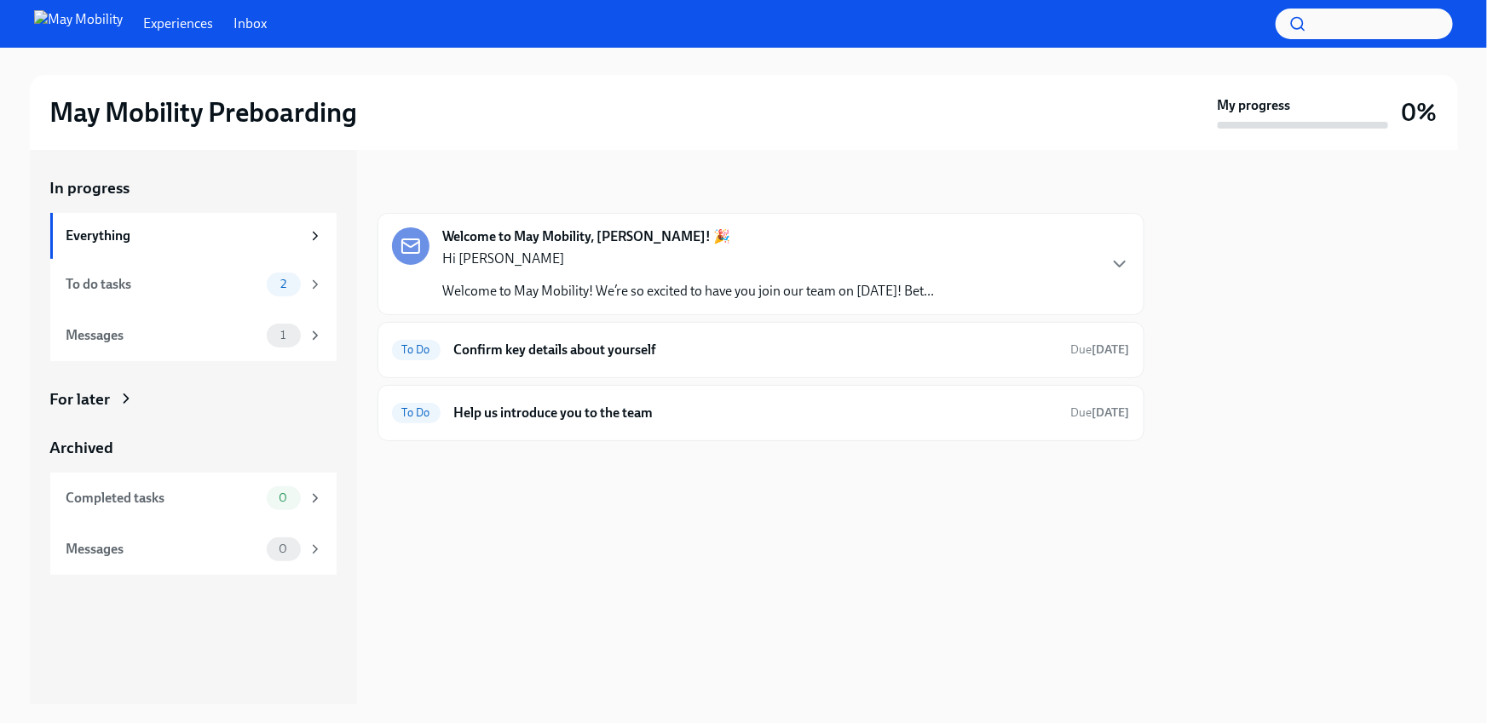
click at [233, 28] on link "Inbox" at bounding box center [249, 23] width 33 height 19
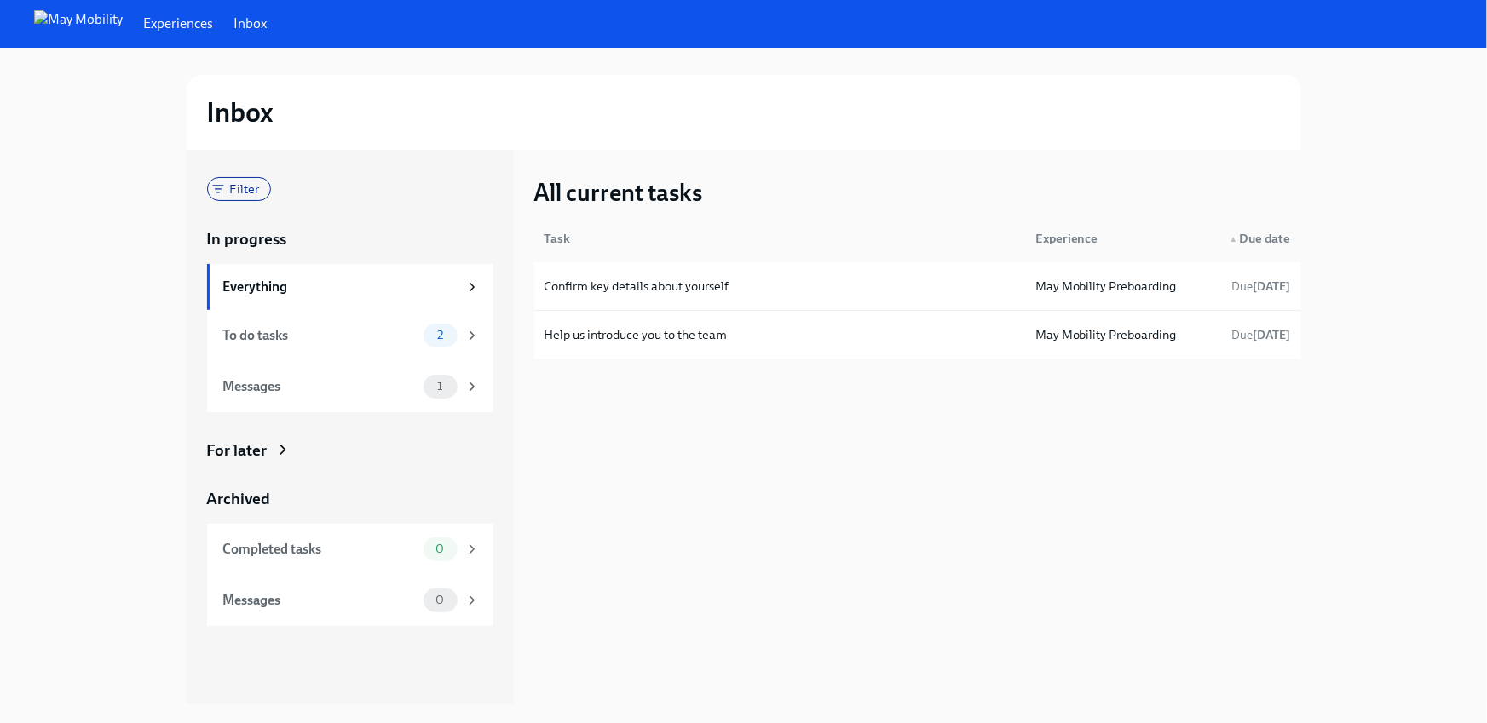
click at [144, 30] on link "Experiences" at bounding box center [178, 23] width 70 height 19
